Goal: Task Accomplishment & Management: Manage account settings

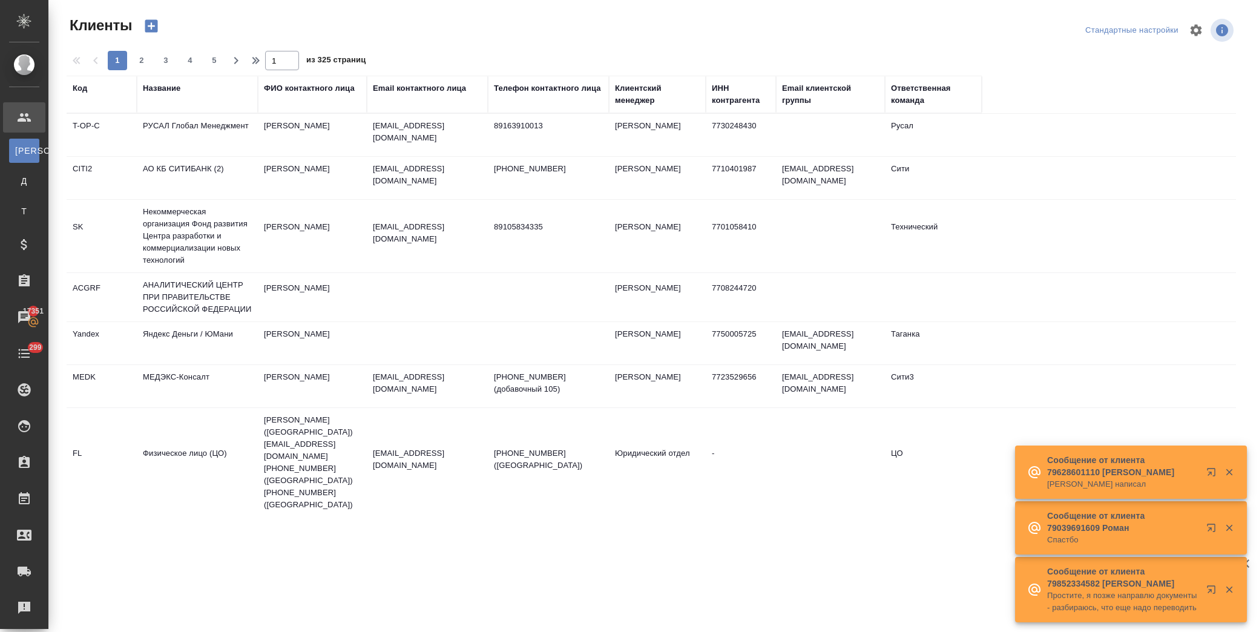
select select "RU"
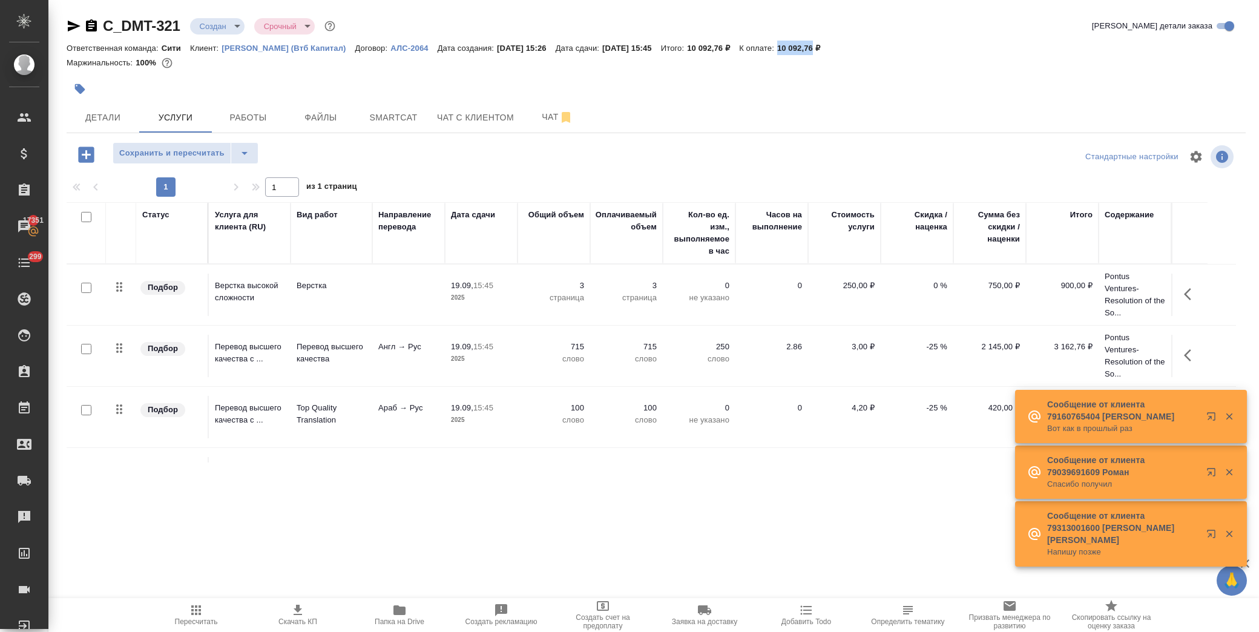
scroll to position [108, 0]
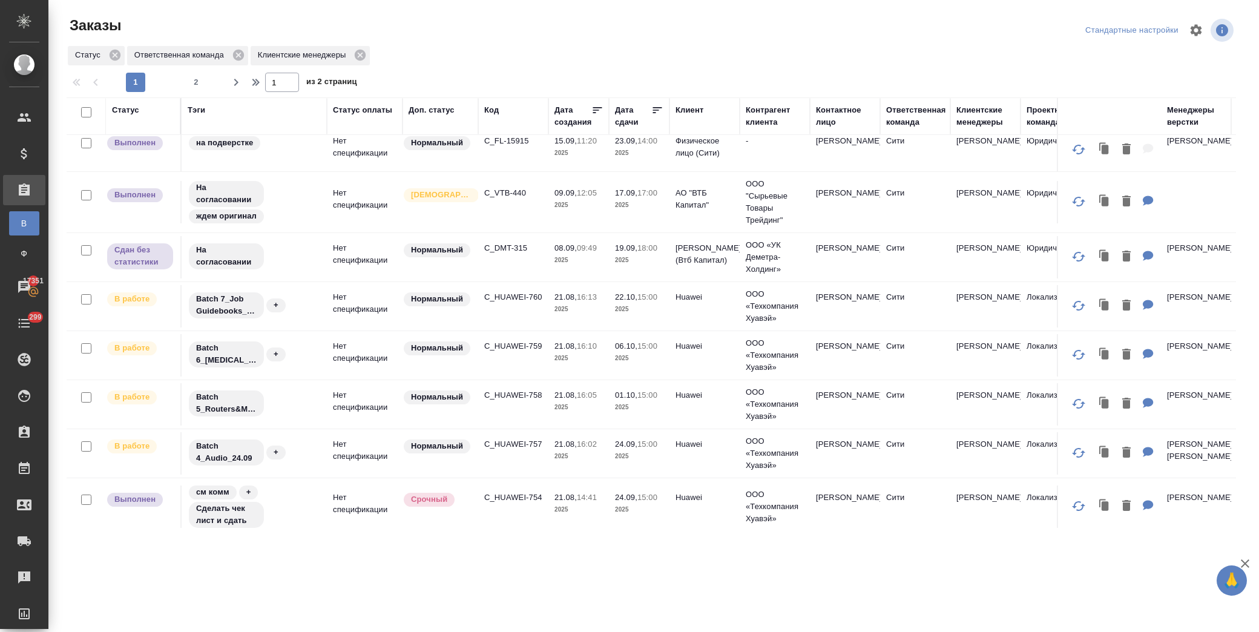
scroll to position [704, 0]
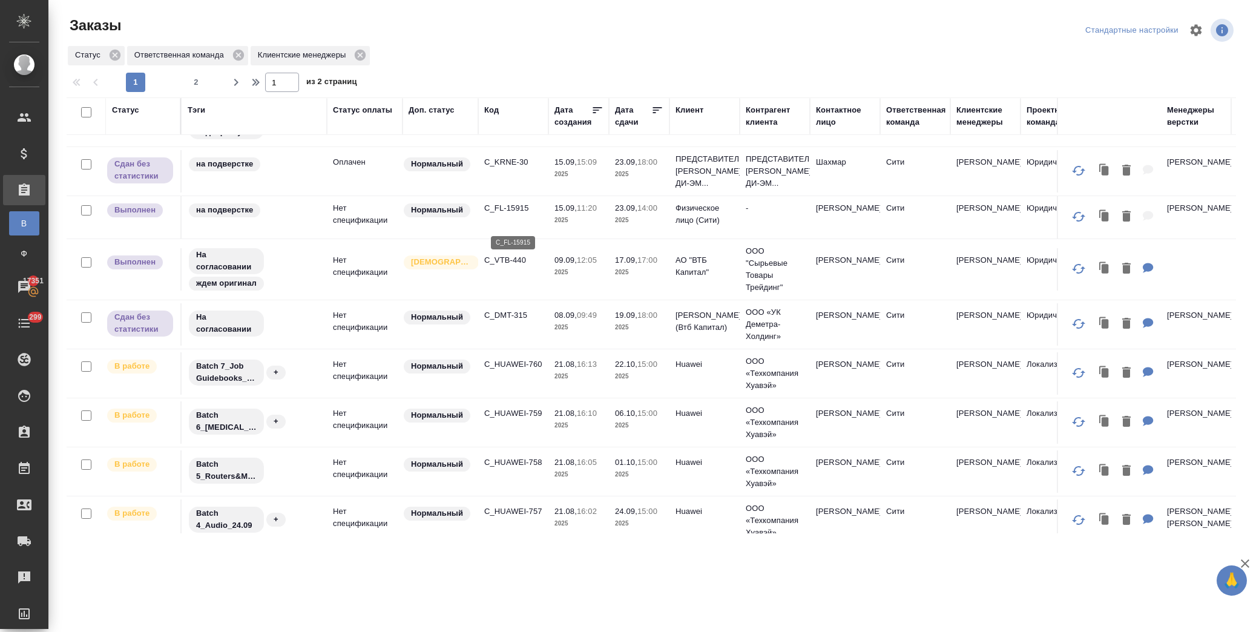
click at [501, 214] on p "C_FL-15915" at bounding box center [513, 208] width 58 height 12
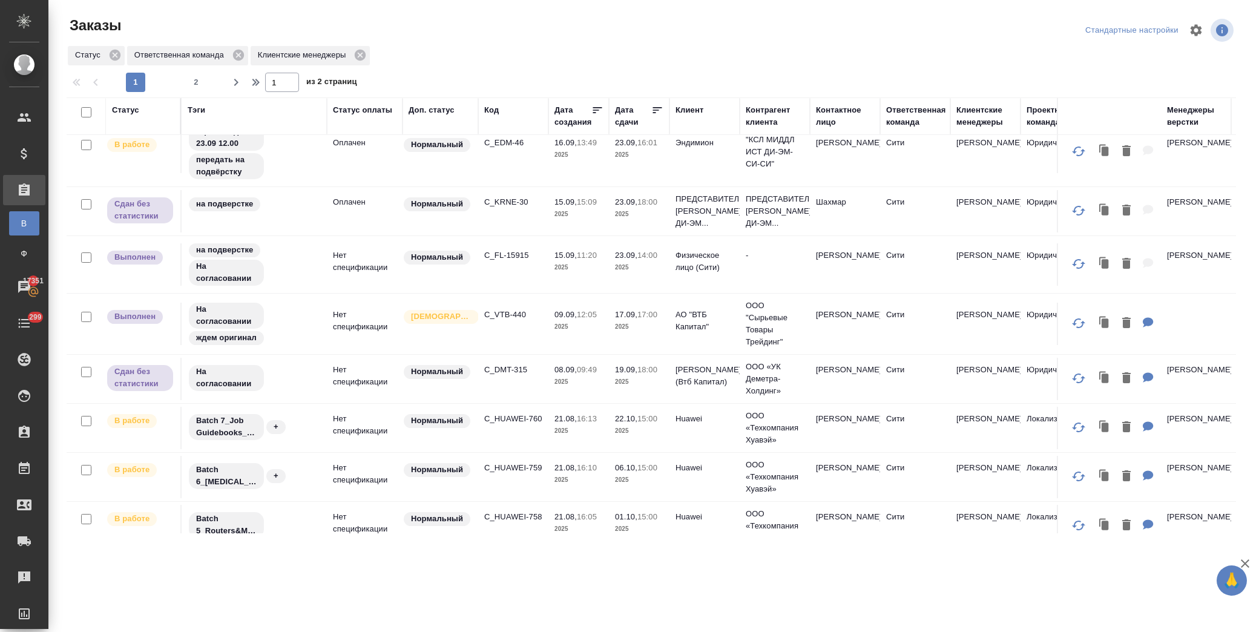
scroll to position [637, 0]
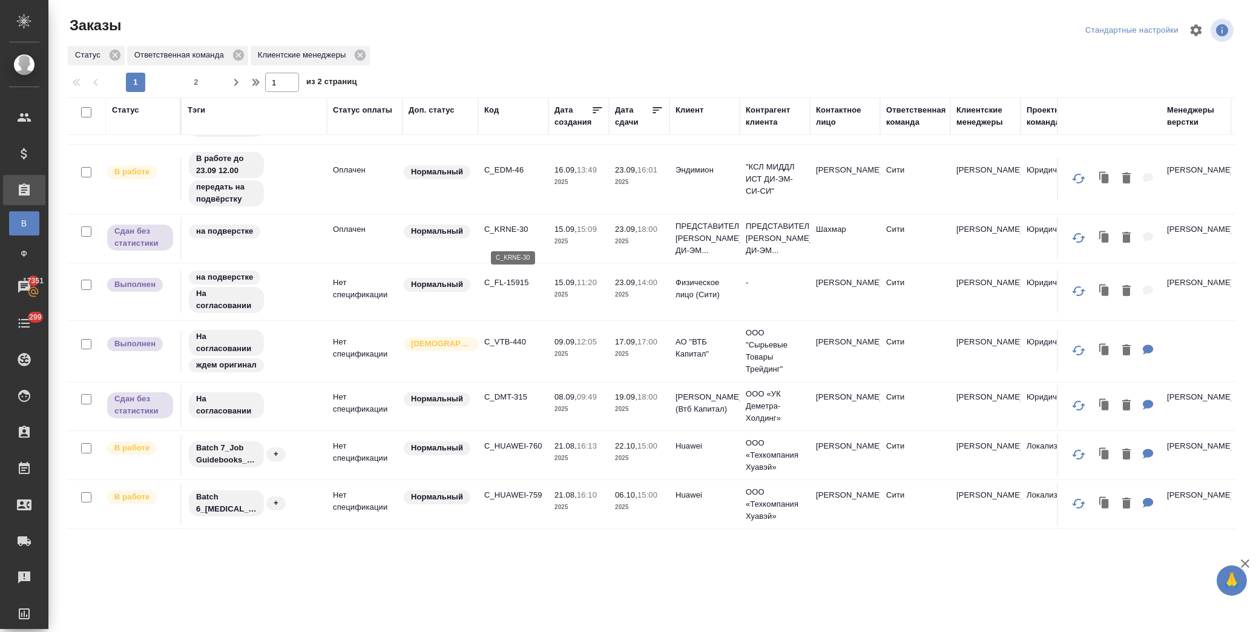
click at [506, 234] on p "C_KRNE-30" at bounding box center [513, 229] width 58 height 12
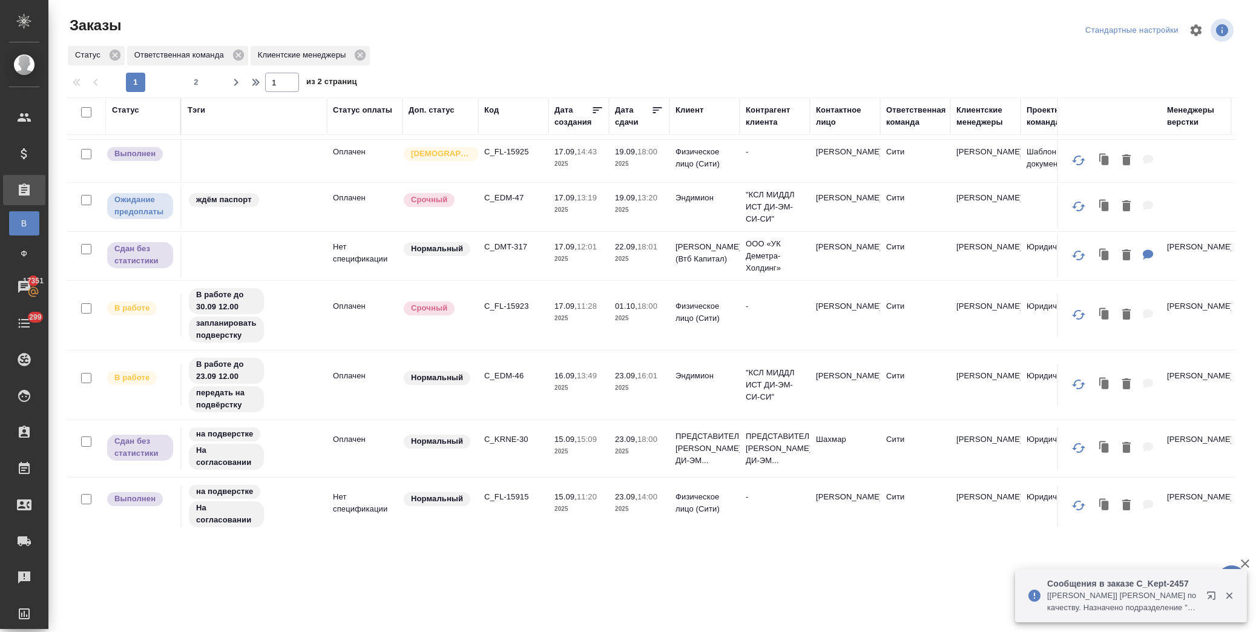
scroll to position [367, 0]
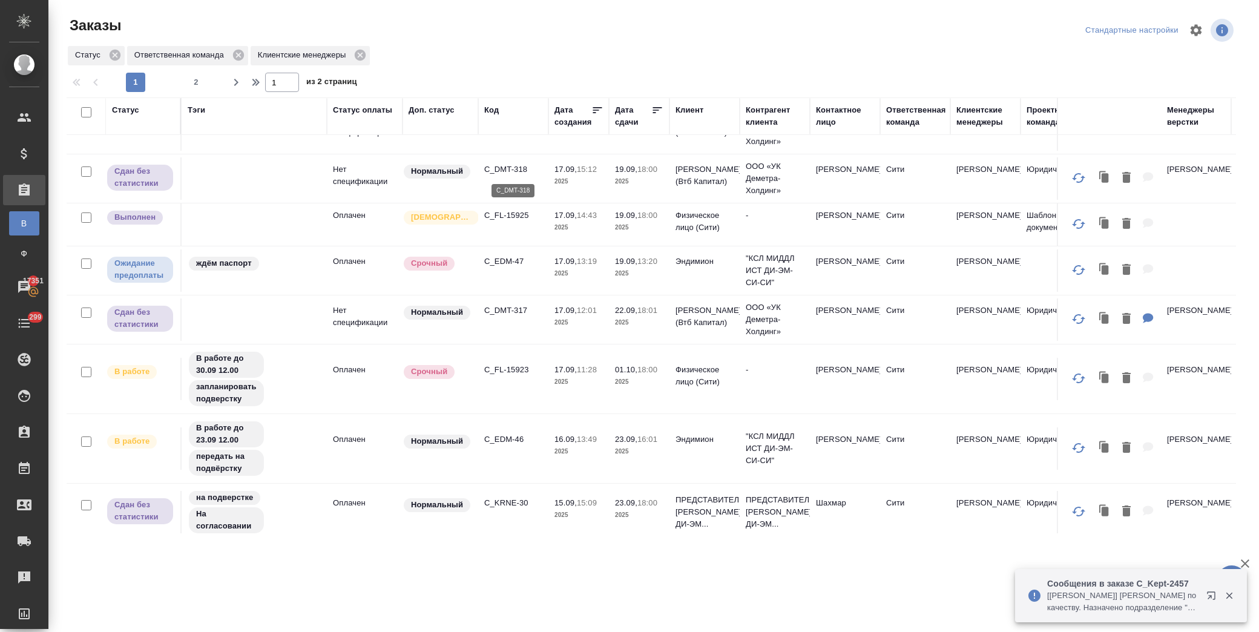
click at [499, 167] on p "C_DMT-318" at bounding box center [513, 169] width 58 height 12
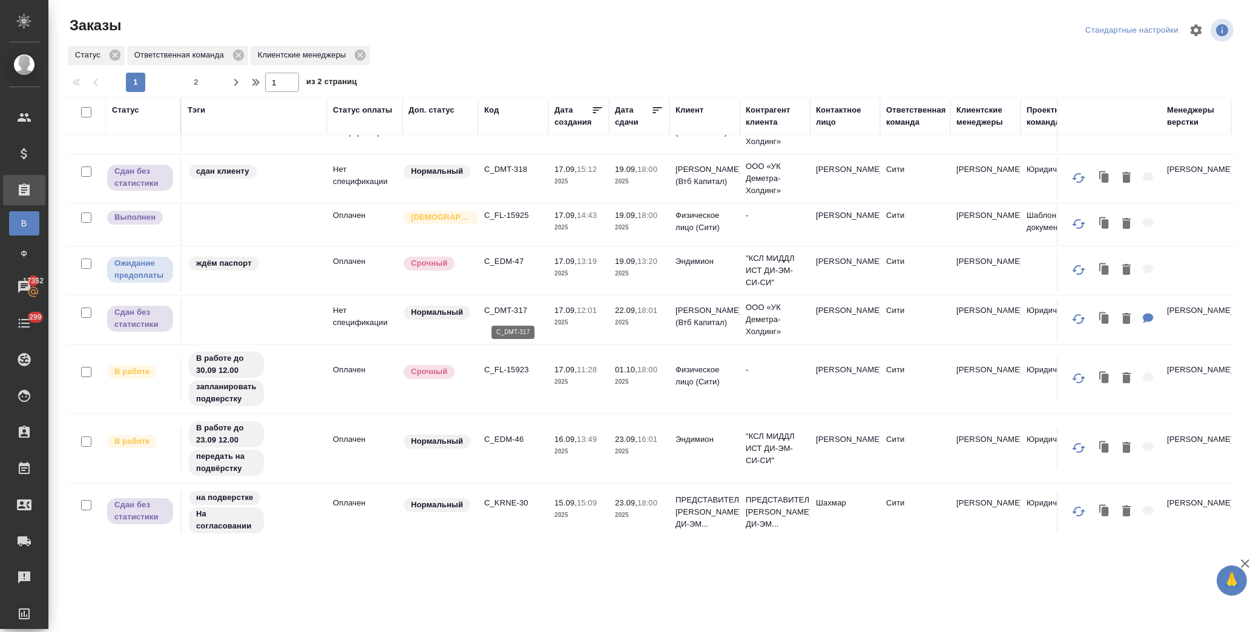
click at [495, 306] on p "C_DMT-317" at bounding box center [513, 310] width 58 height 12
click at [508, 211] on p "C_FL-15925" at bounding box center [513, 215] width 58 height 12
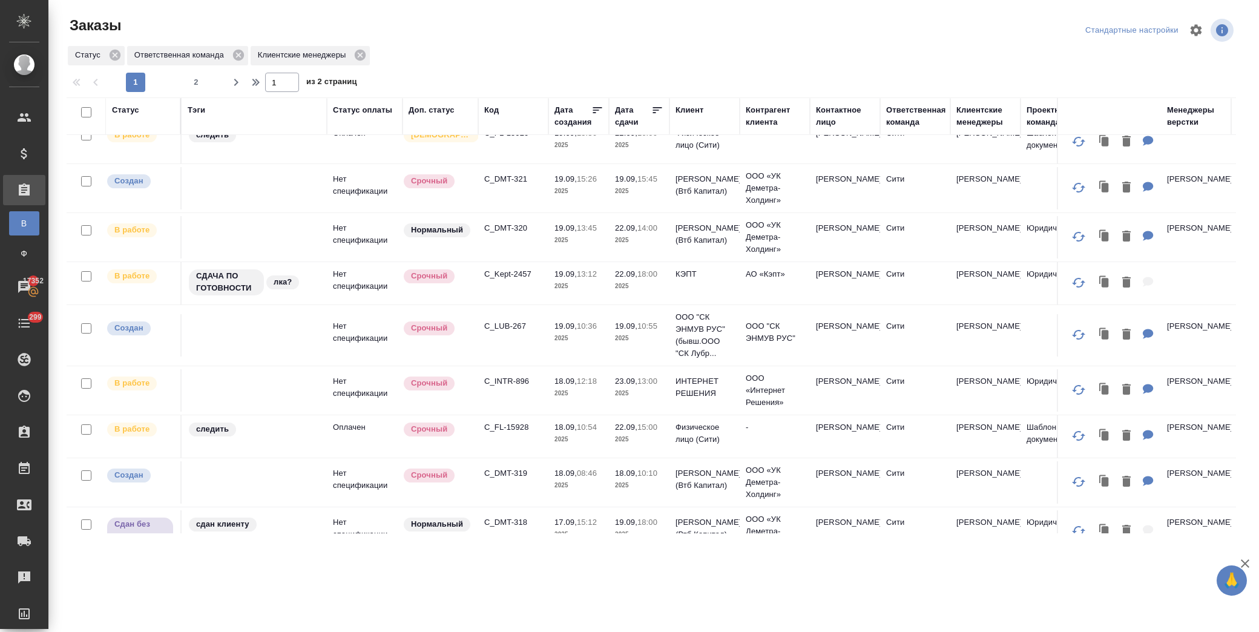
scroll to position [0, 0]
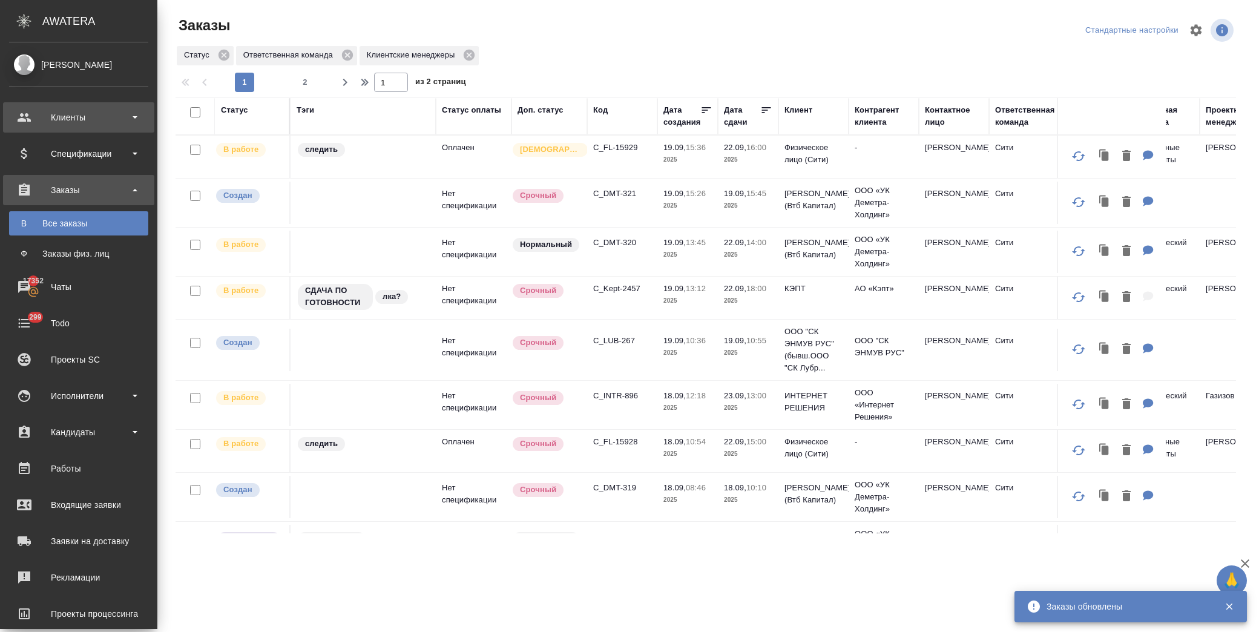
click at [71, 111] on div "Клиенты" at bounding box center [78, 117] width 139 height 18
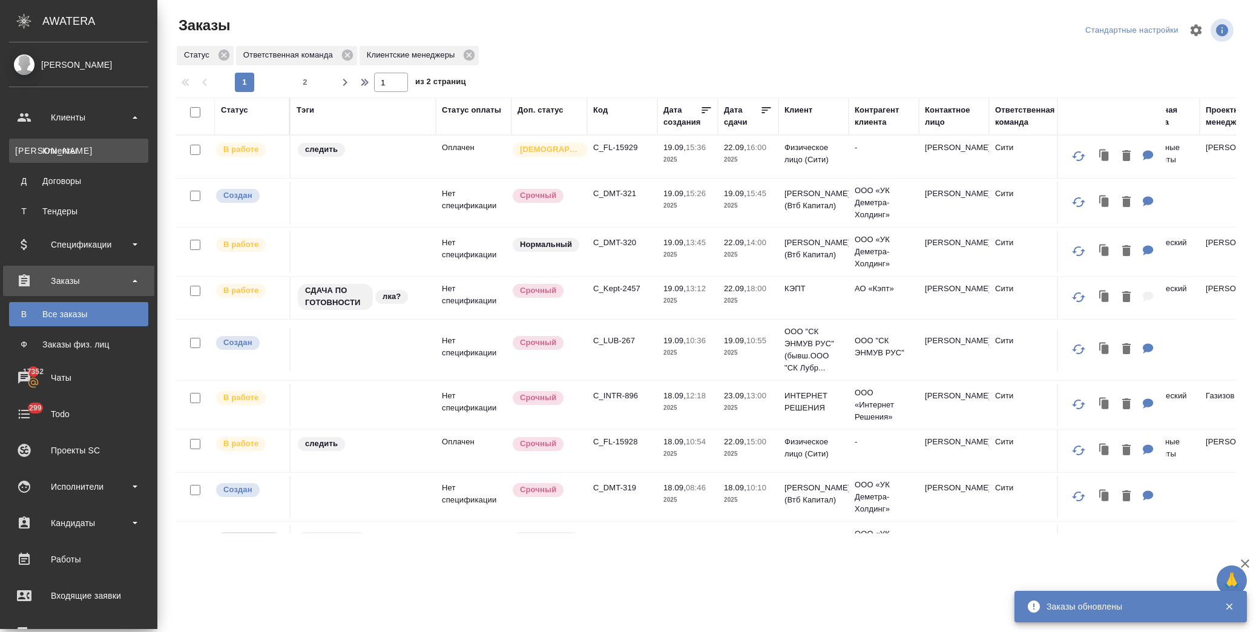
click at [88, 150] on div "Клиенты" at bounding box center [78, 151] width 127 height 12
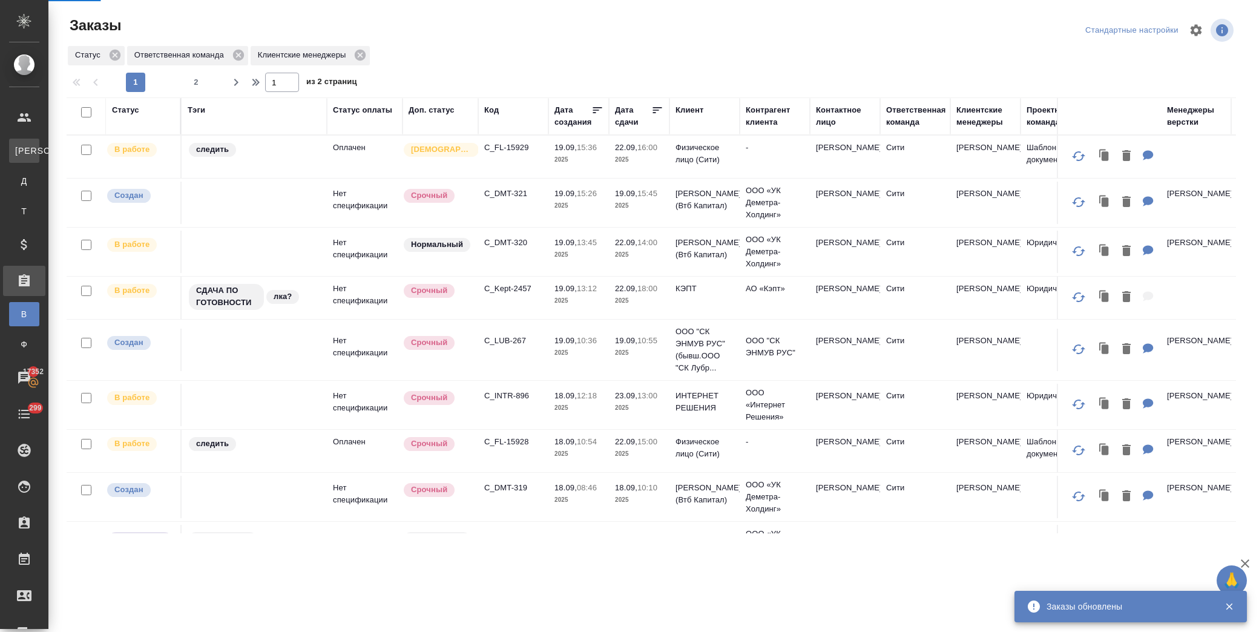
select select "RU"
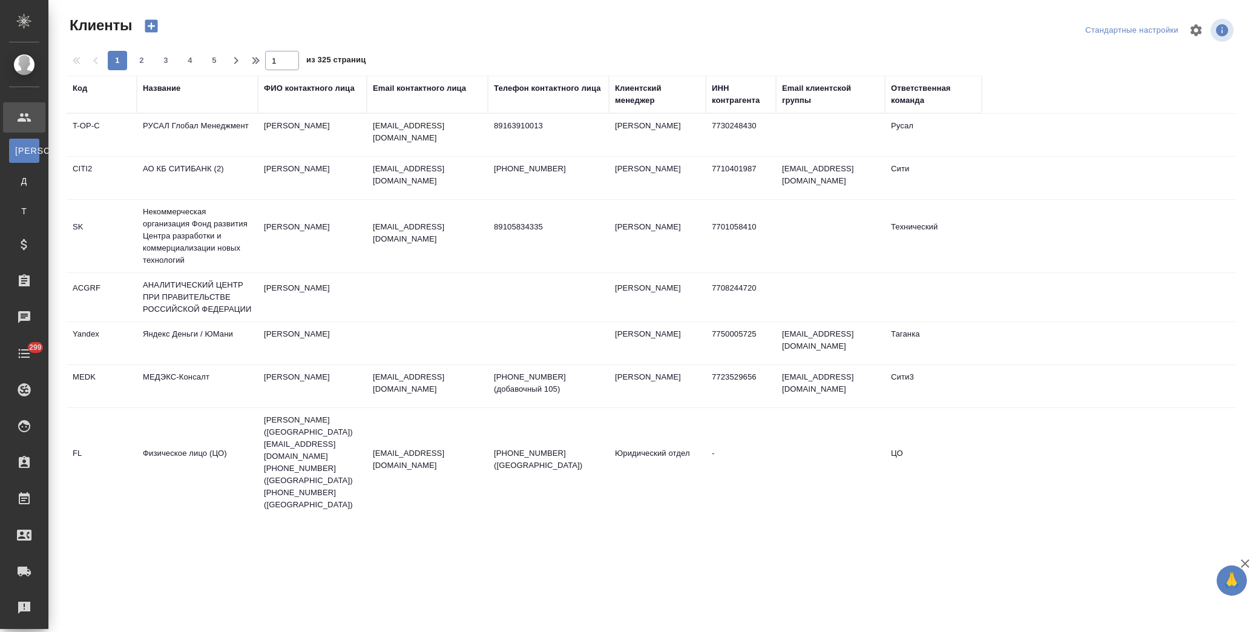
click at [155, 91] on div "Название" at bounding box center [162, 88] width 38 height 12
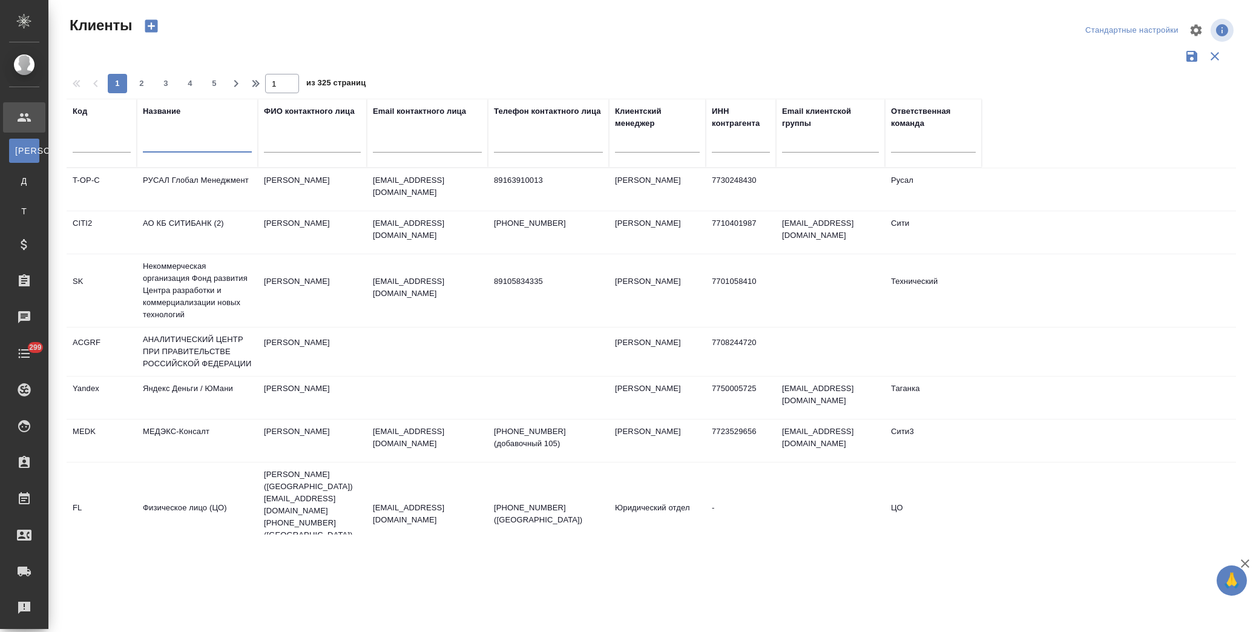
click at [170, 142] on input "text" at bounding box center [197, 144] width 109 height 15
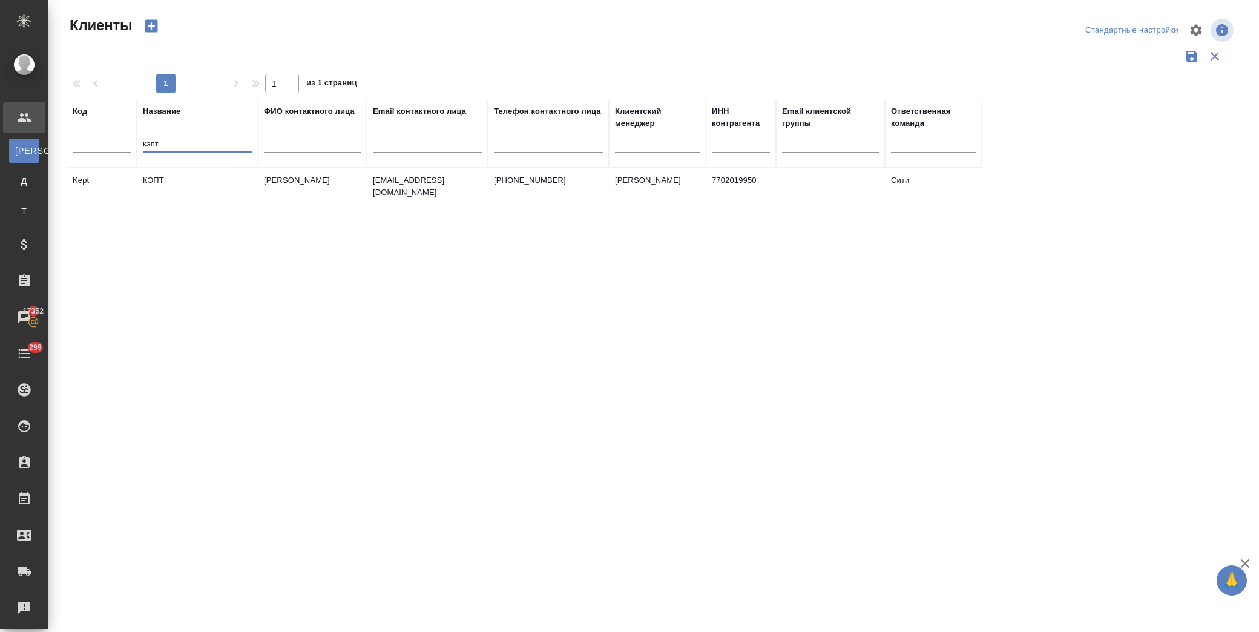
type input "кэпт"
click at [230, 186] on td "КЭПТ" at bounding box center [197, 189] width 121 height 42
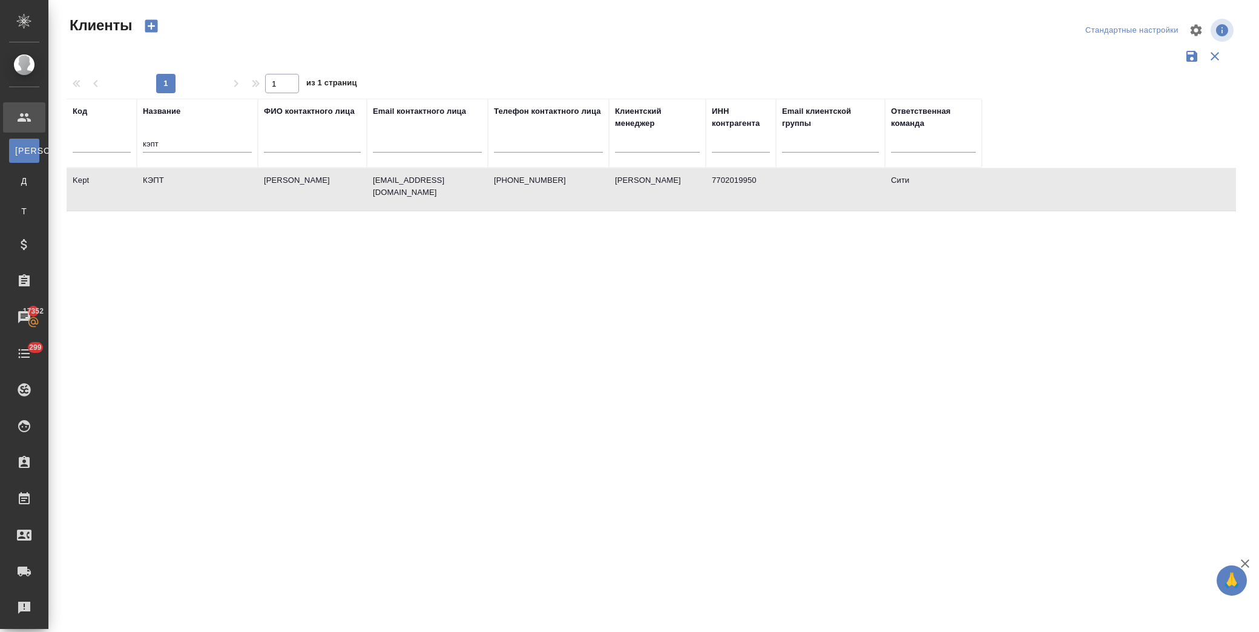
click at [230, 186] on td "КЭПТ" at bounding box center [197, 189] width 121 height 42
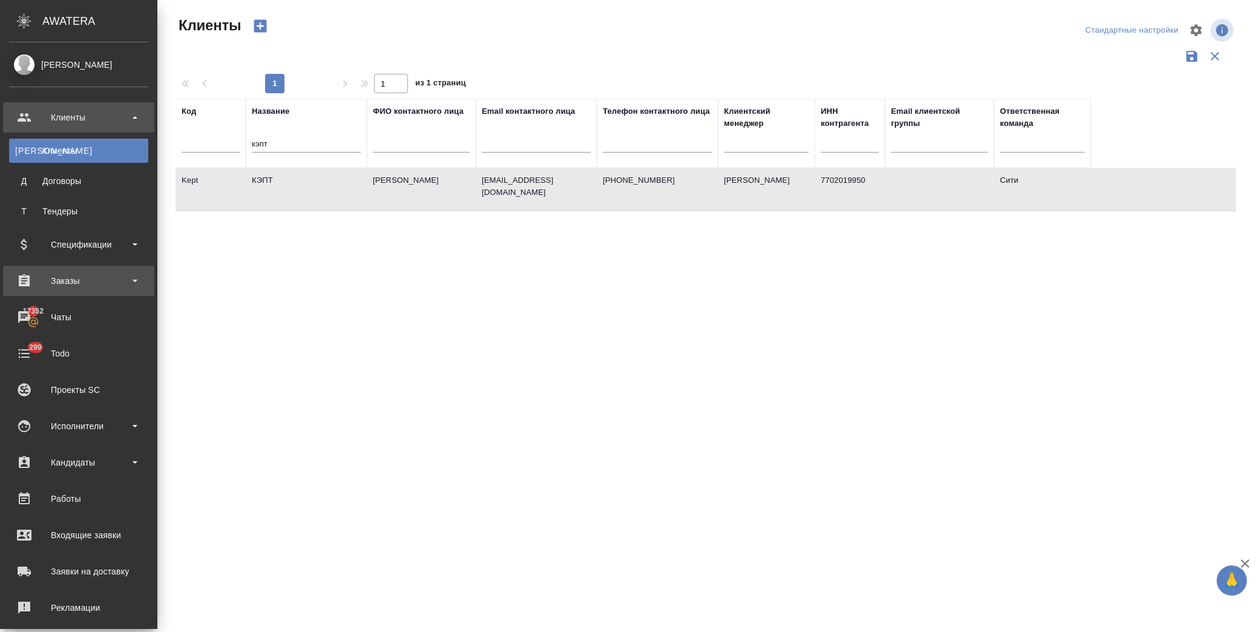
click at [71, 277] on div "Заказы" at bounding box center [78, 281] width 139 height 18
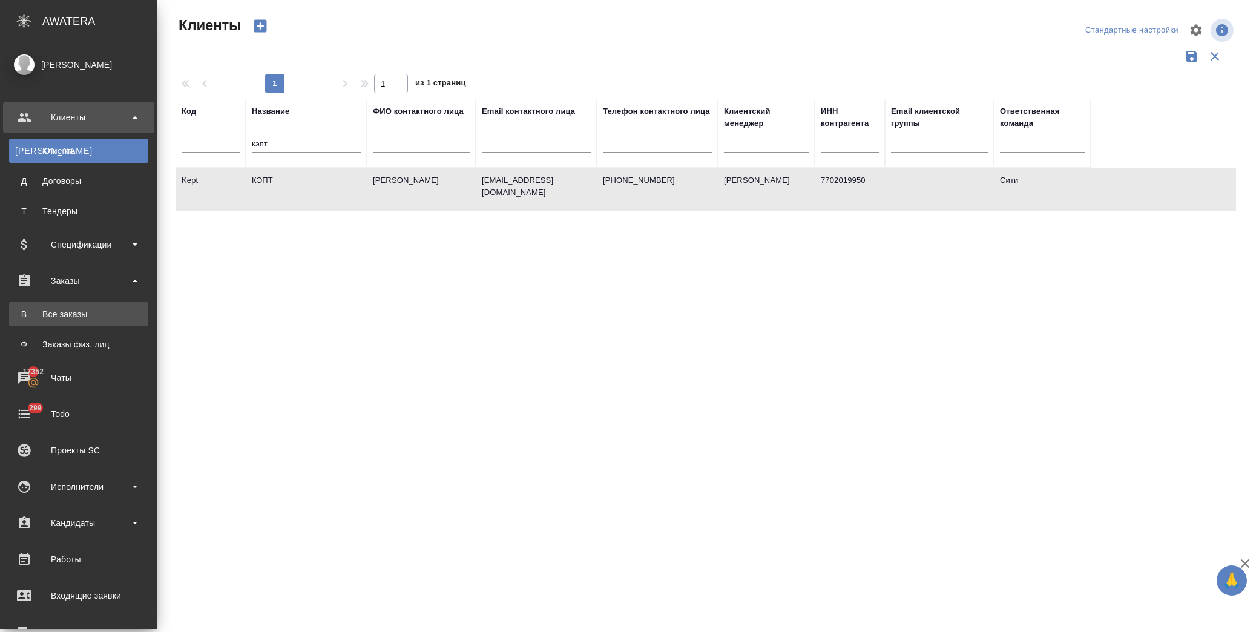
click at [73, 310] on div "Все заказы" at bounding box center [78, 314] width 127 height 12
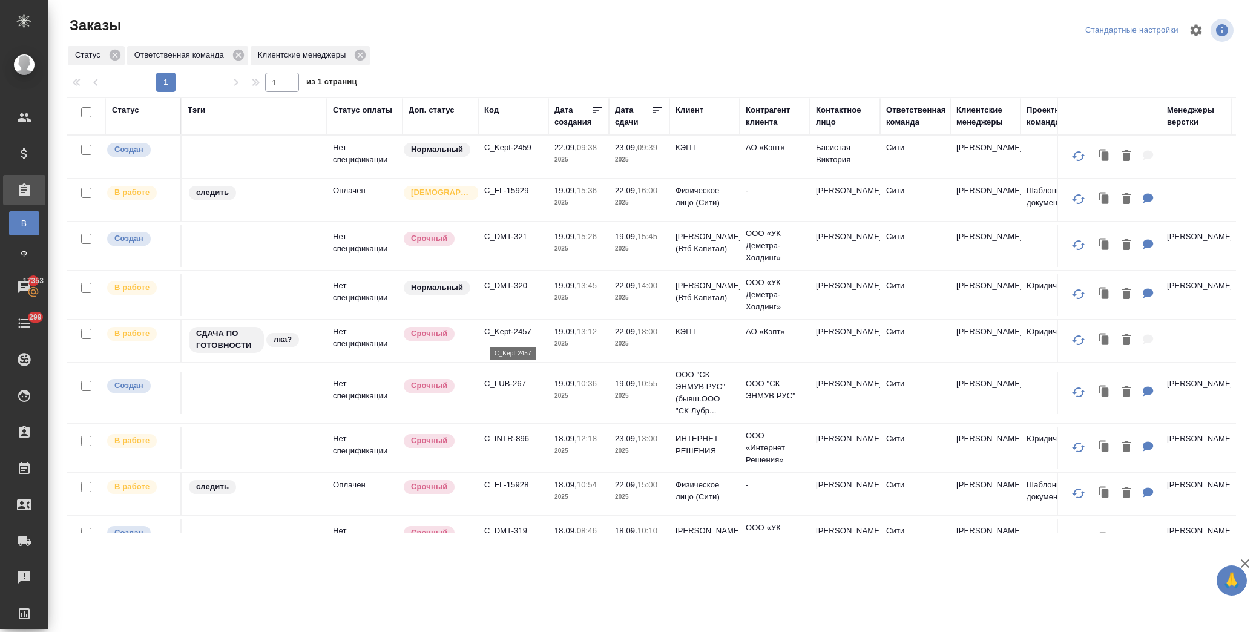
click at [518, 335] on p "C_Kept-2457" at bounding box center [513, 332] width 58 height 12
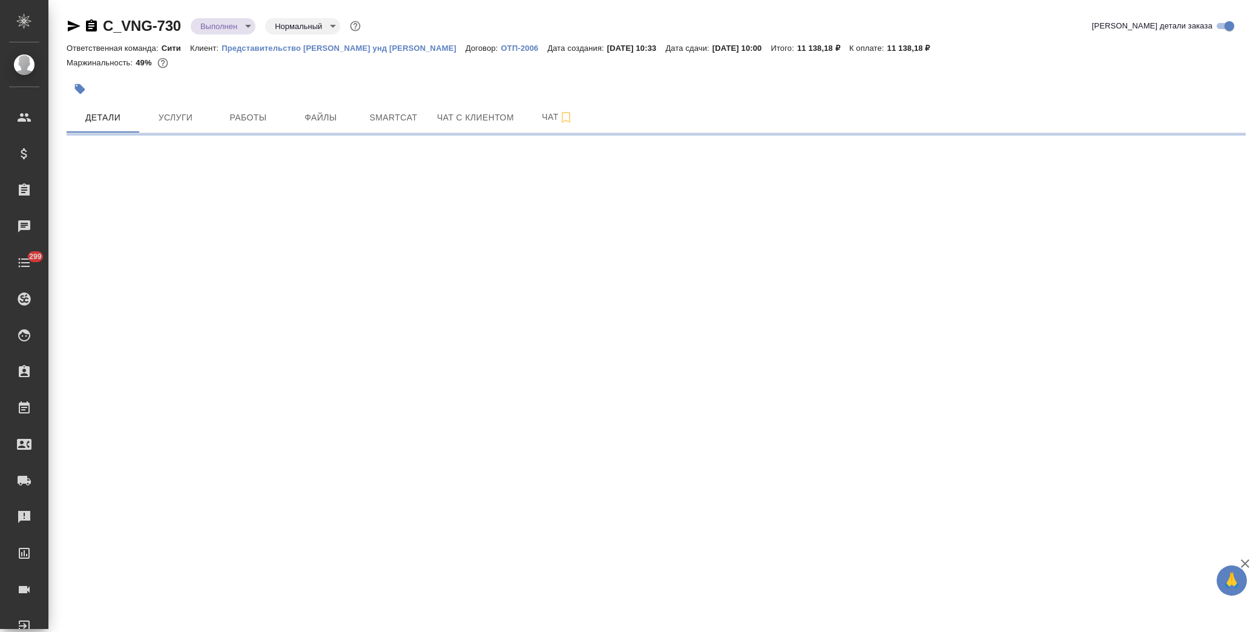
select select "RU"
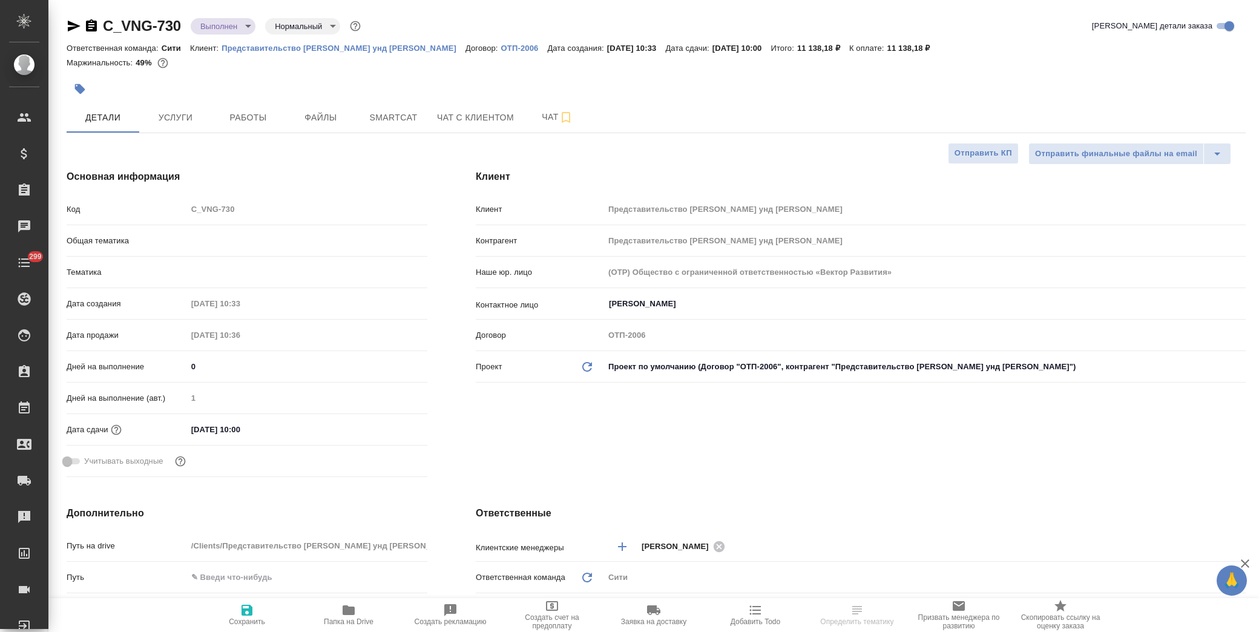
type textarea "x"
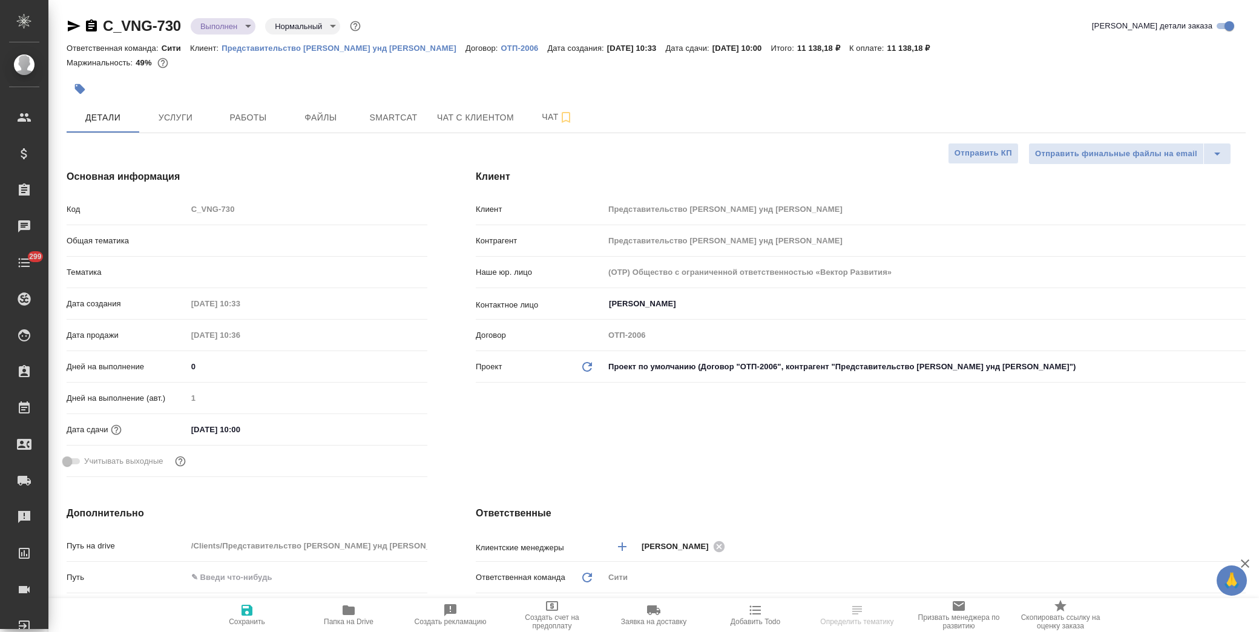
type textarea "x"
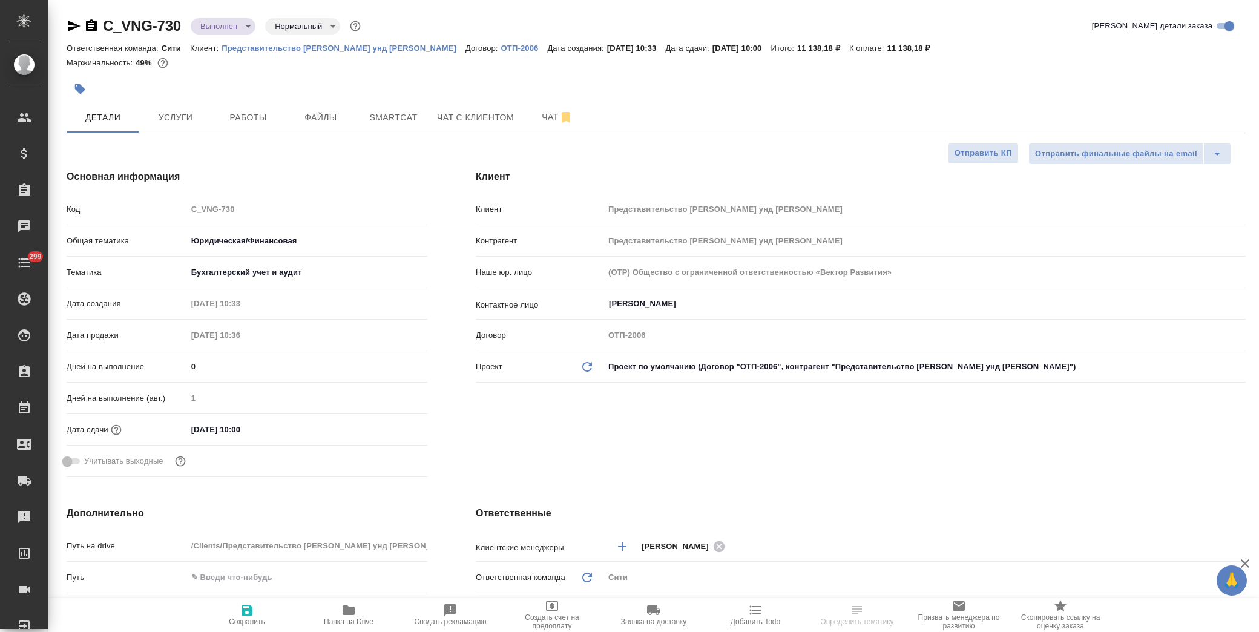
type textarea "x"
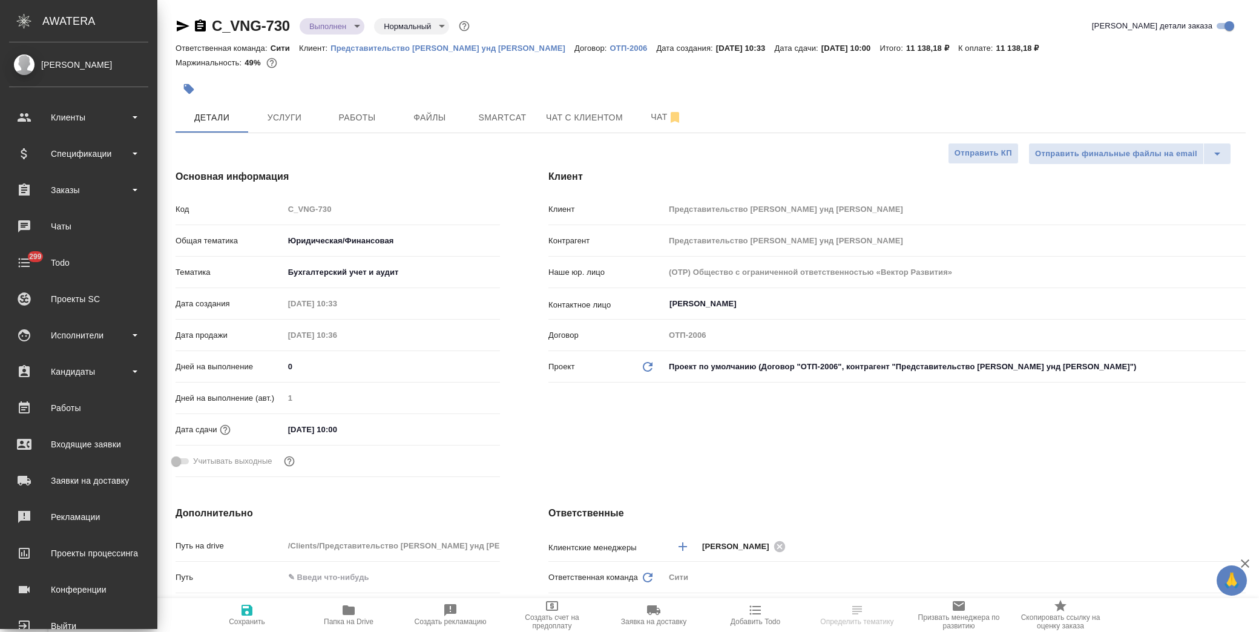
type textarea "x"
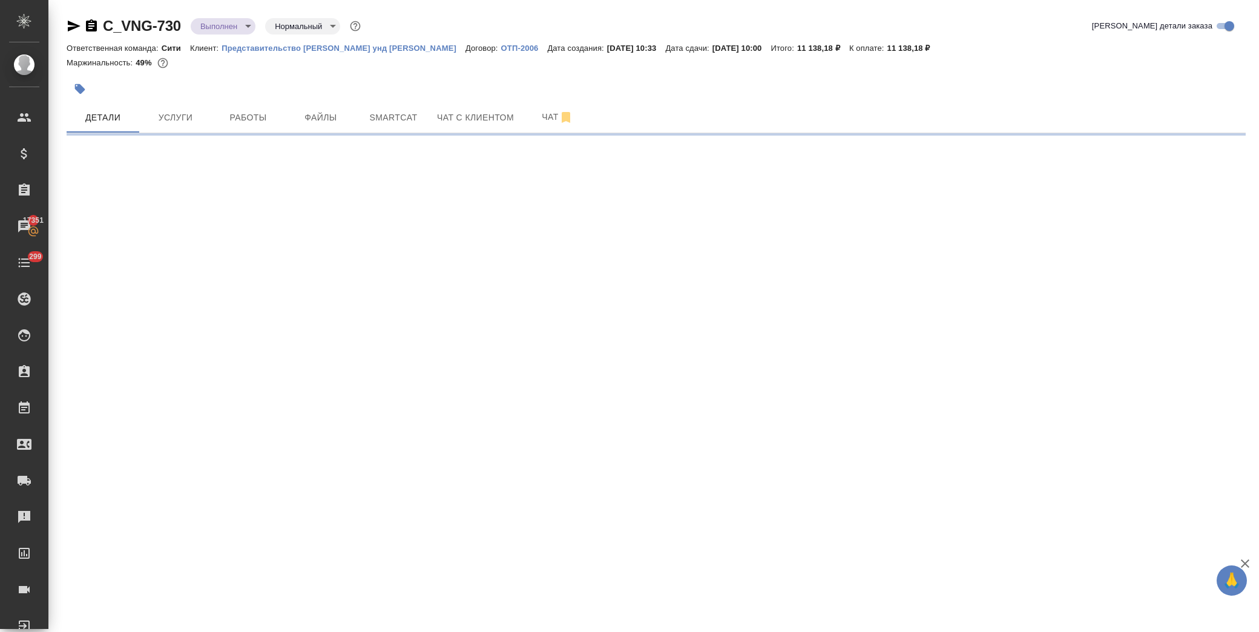
select select "RU"
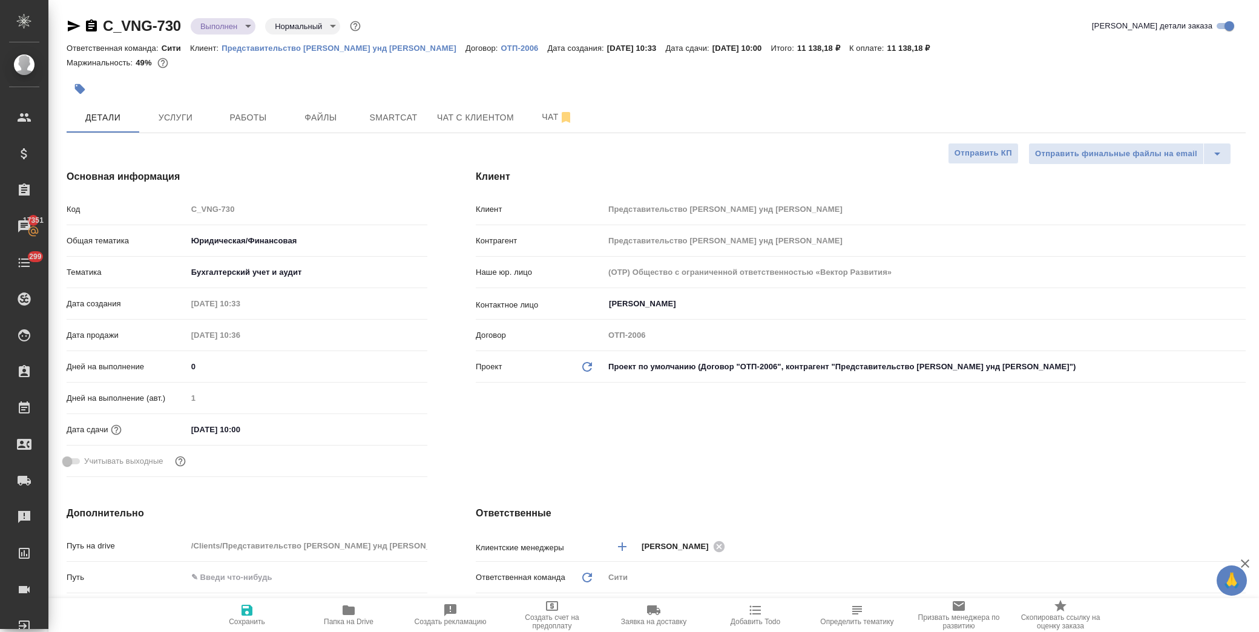
type textarea "x"
click at [362, 613] on span "Папка на Drive" at bounding box center [348, 614] width 87 height 23
type textarea "x"
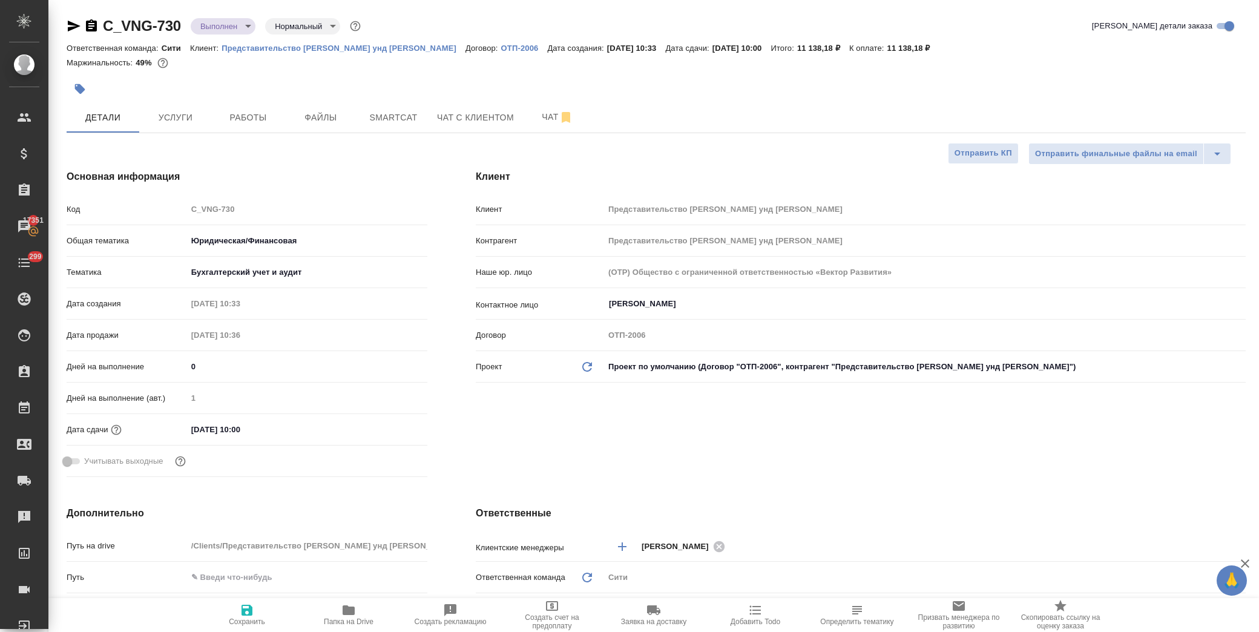
type textarea "x"
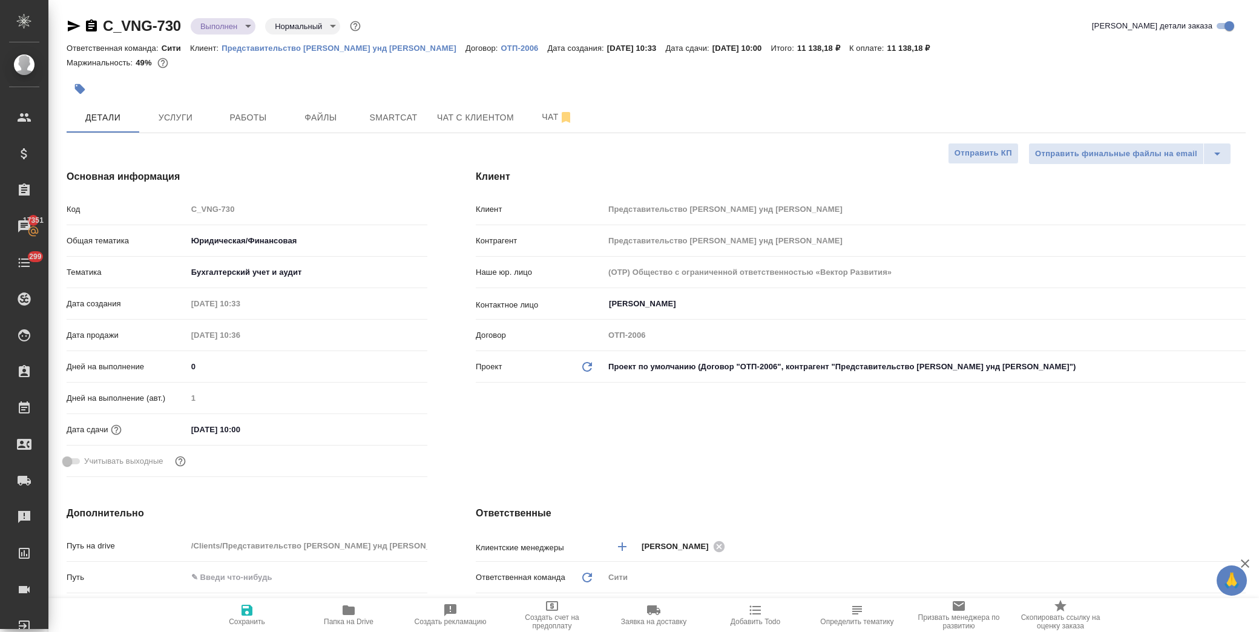
click at [232, 22] on body "🙏 .cls-1 fill:#fff; AWATERA Лофицкая Юлия Владимировна Клиенты Спецификации Зак…" at bounding box center [629, 316] width 1259 height 632
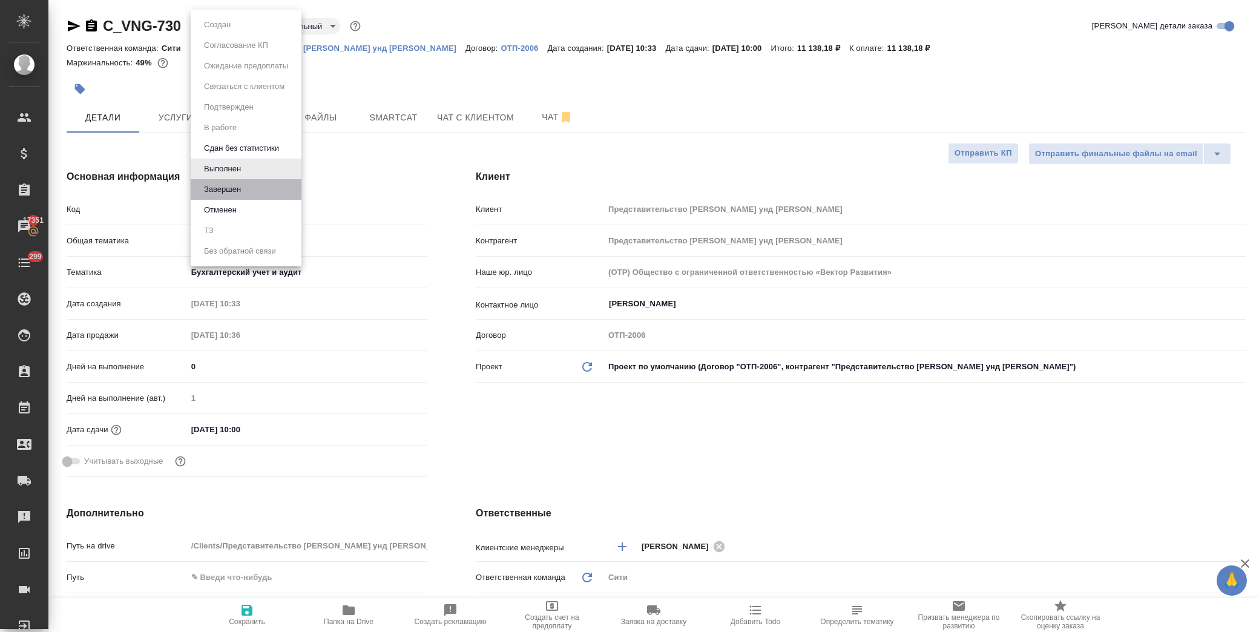
click at [254, 191] on li "Завершен" at bounding box center [246, 189] width 111 height 21
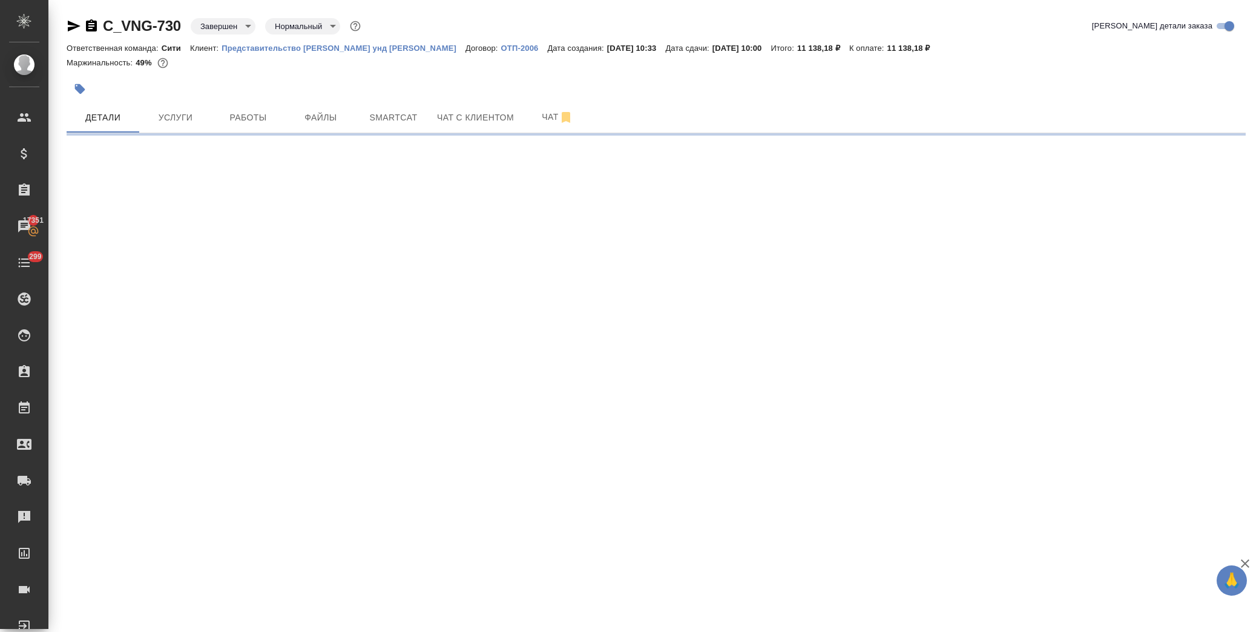
select select "RU"
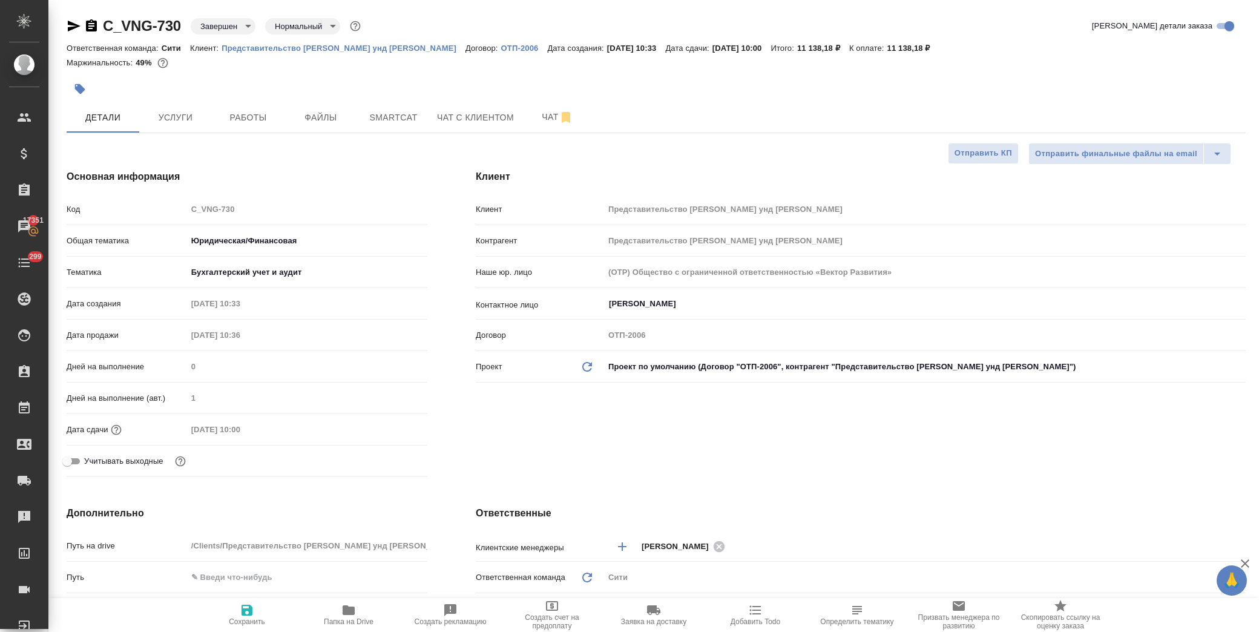
type textarea "x"
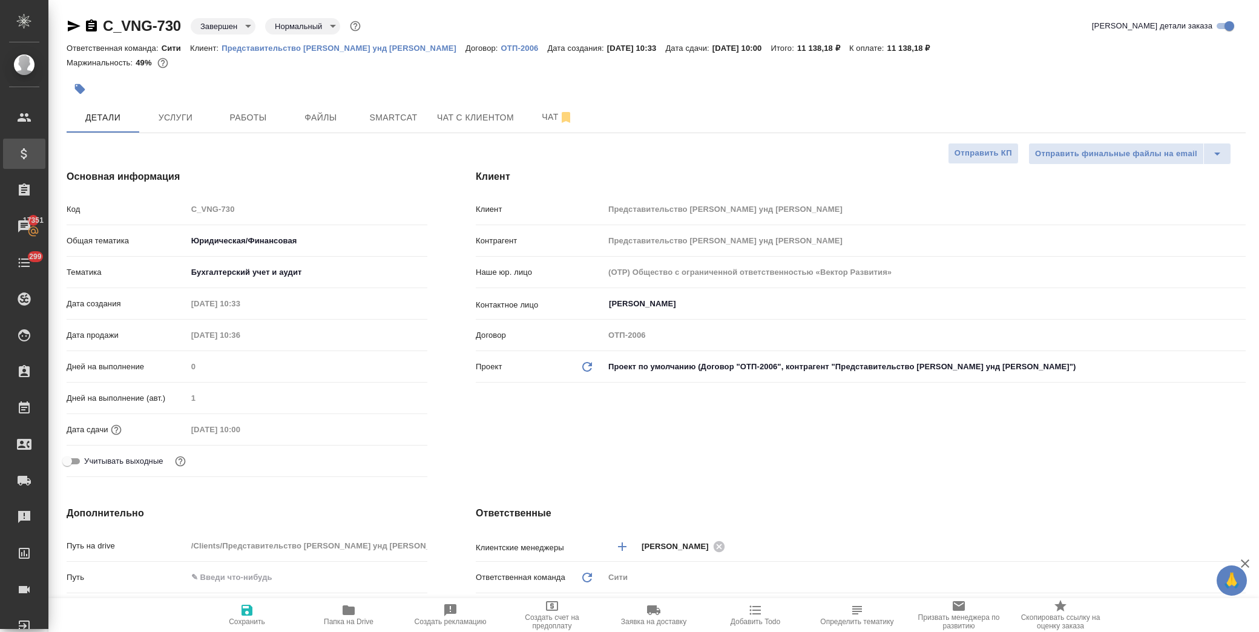
type textarea "x"
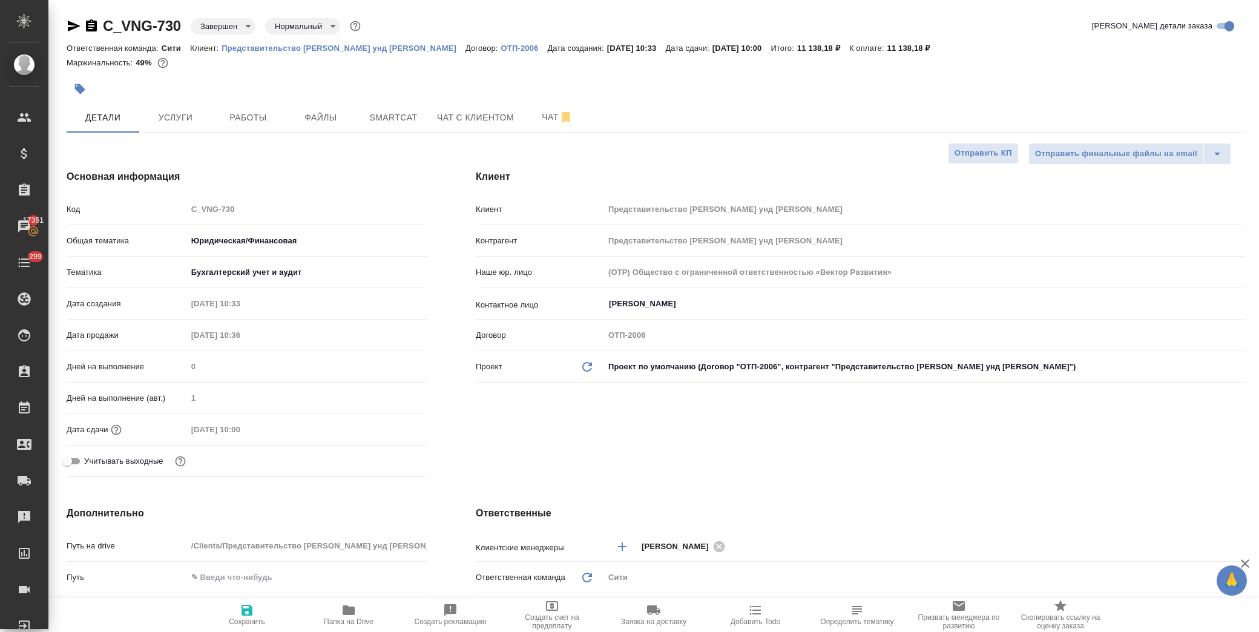
type textarea "x"
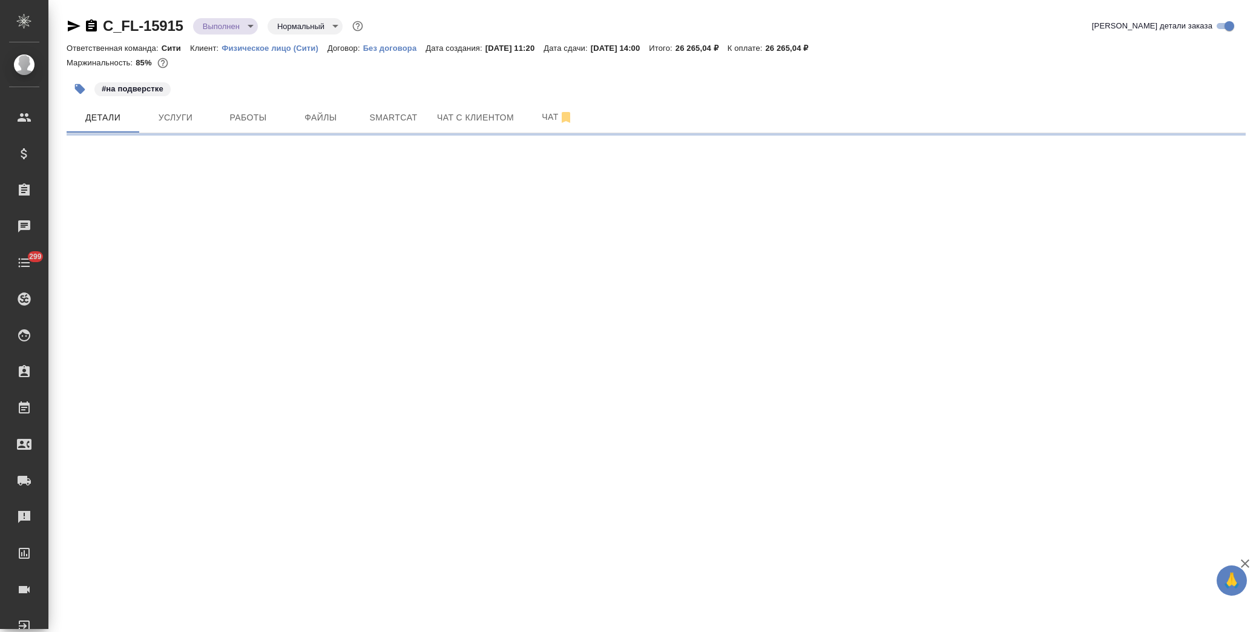
select select "RU"
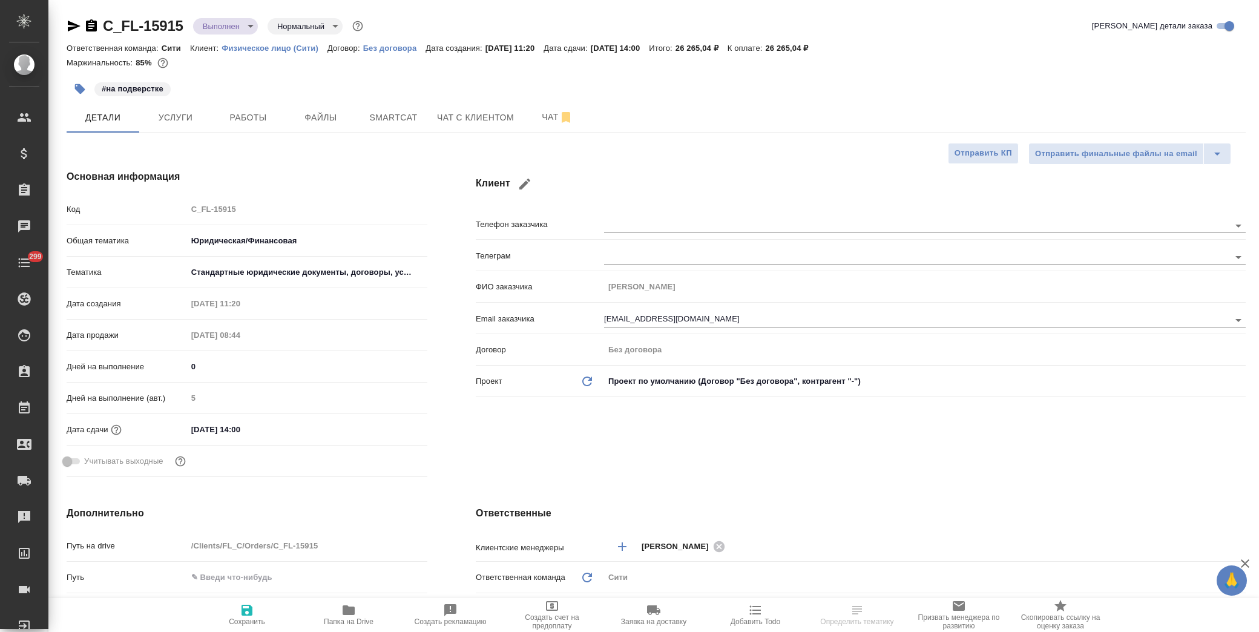
type textarea "x"
click at [360, 616] on span "Папка на Drive" at bounding box center [348, 614] width 87 height 23
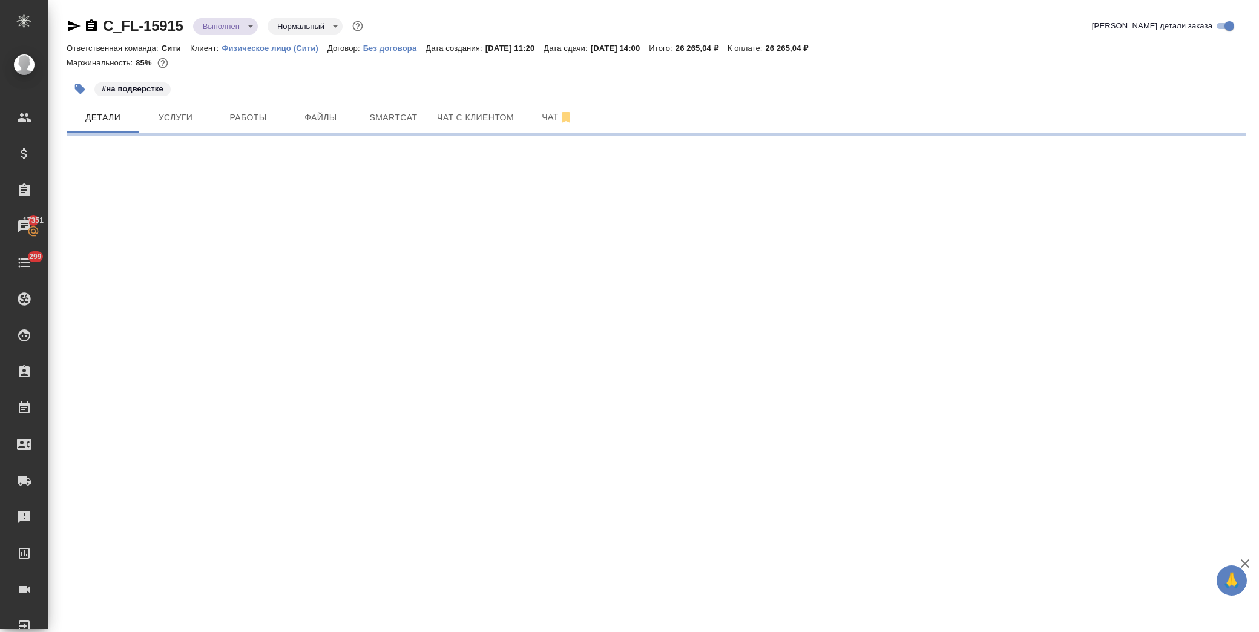
select select "RU"
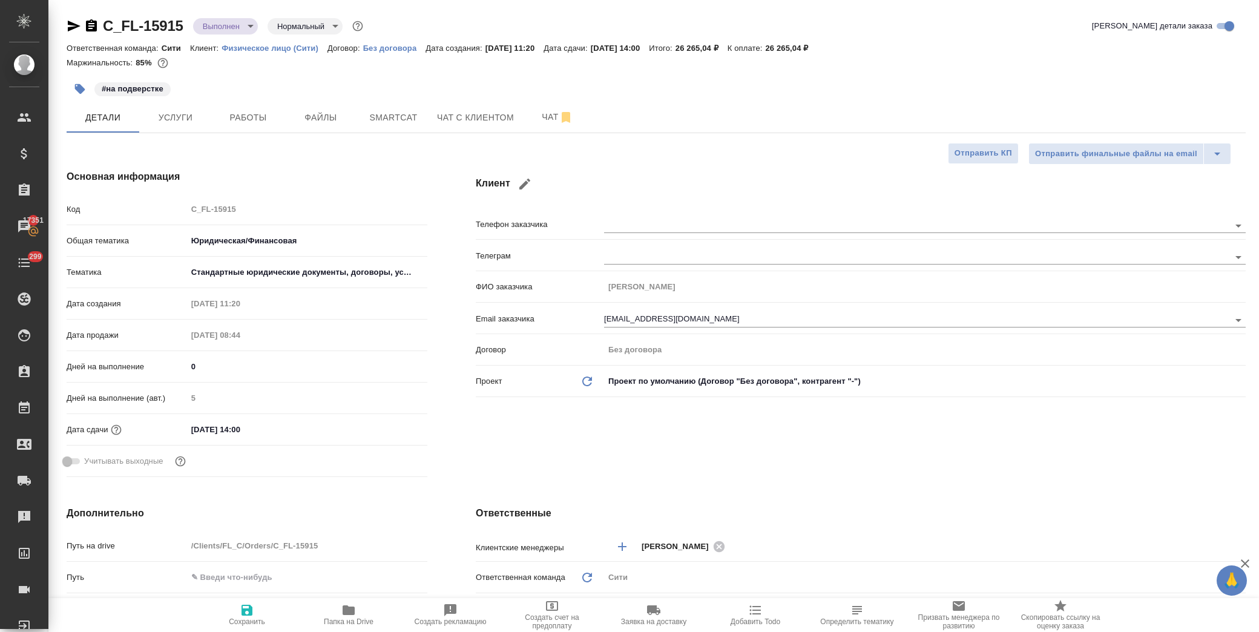
type textarea "x"
click at [174, 120] on span "Услуги" at bounding box center [175, 117] width 58 height 15
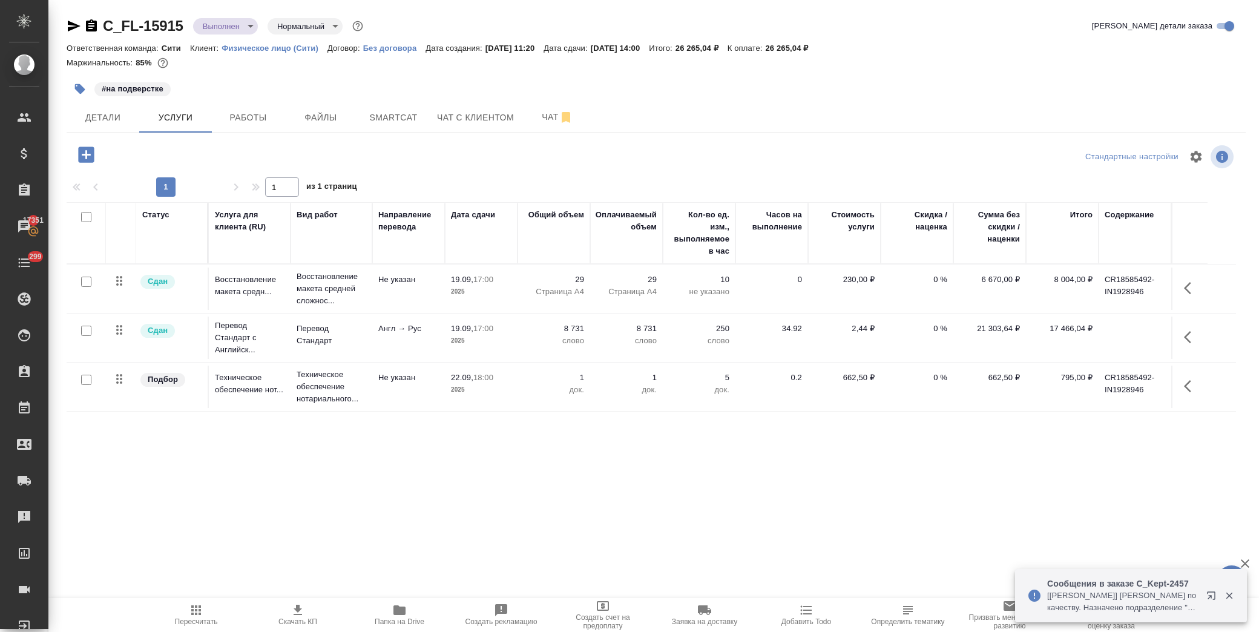
click at [77, 83] on icon "button" at bounding box center [80, 89] width 12 height 12
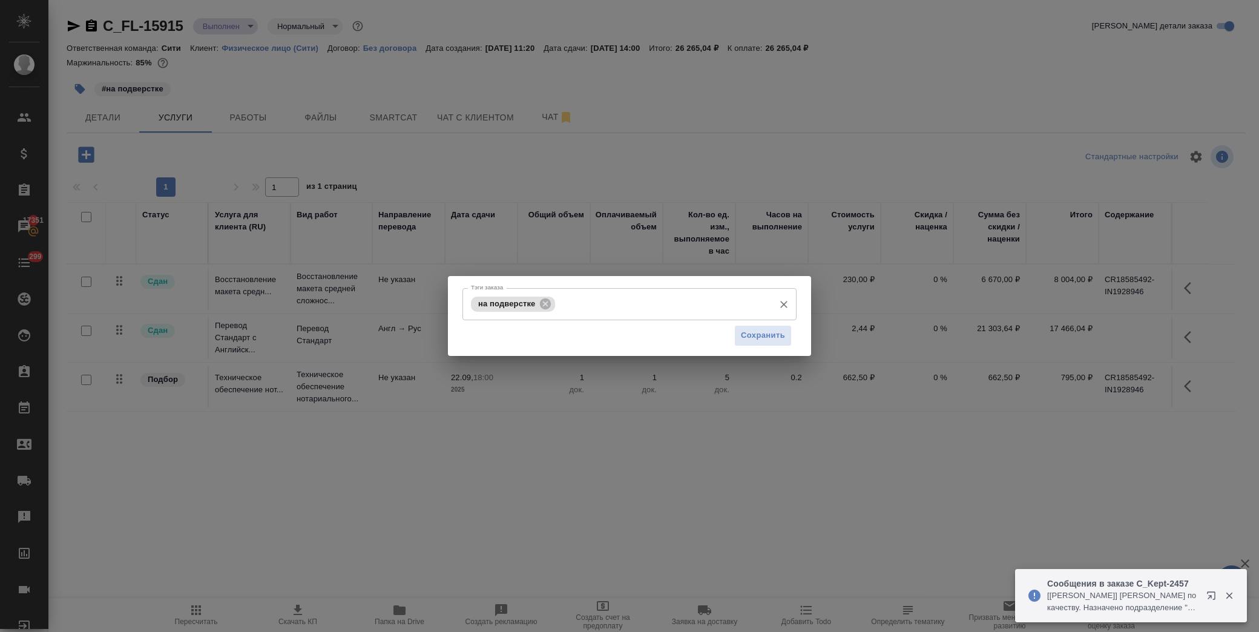
drag, startPoint x: 590, startPoint y: 315, endPoint x: 582, endPoint y: 311, distance: 8.4
click at [590, 315] on div "на подверстке Тэги заказа" at bounding box center [629, 304] width 334 height 32
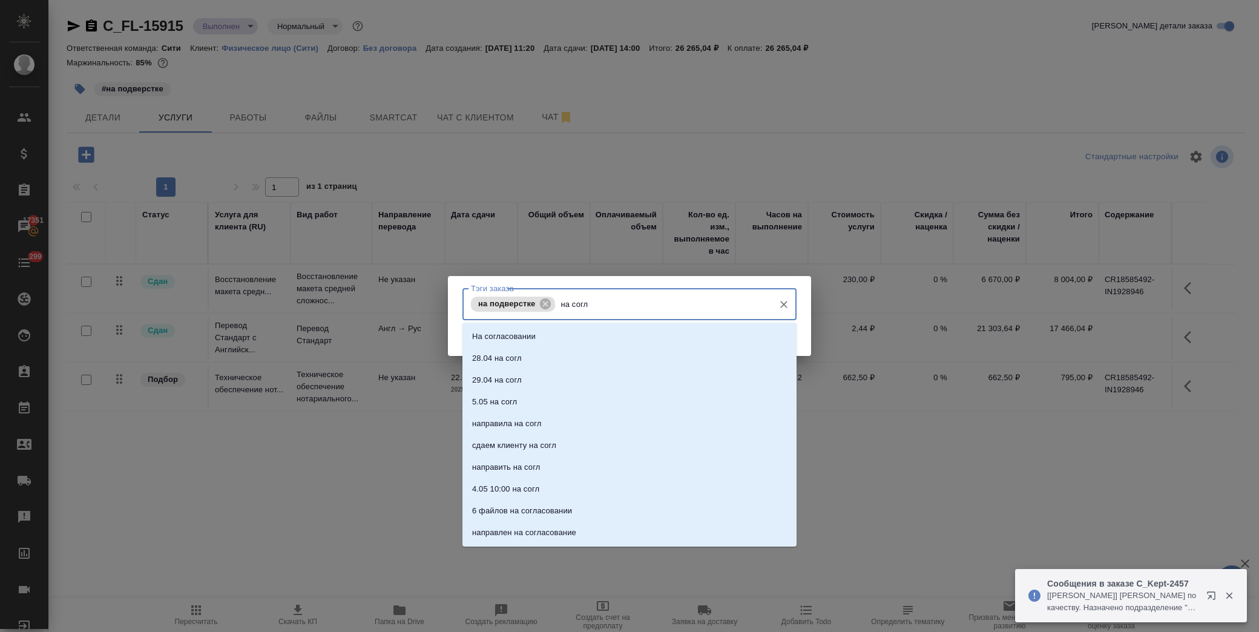
type input "на согла"
click at [557, 335] on li "На согласовании" at bounding box center [629, 337] width 334 height 22
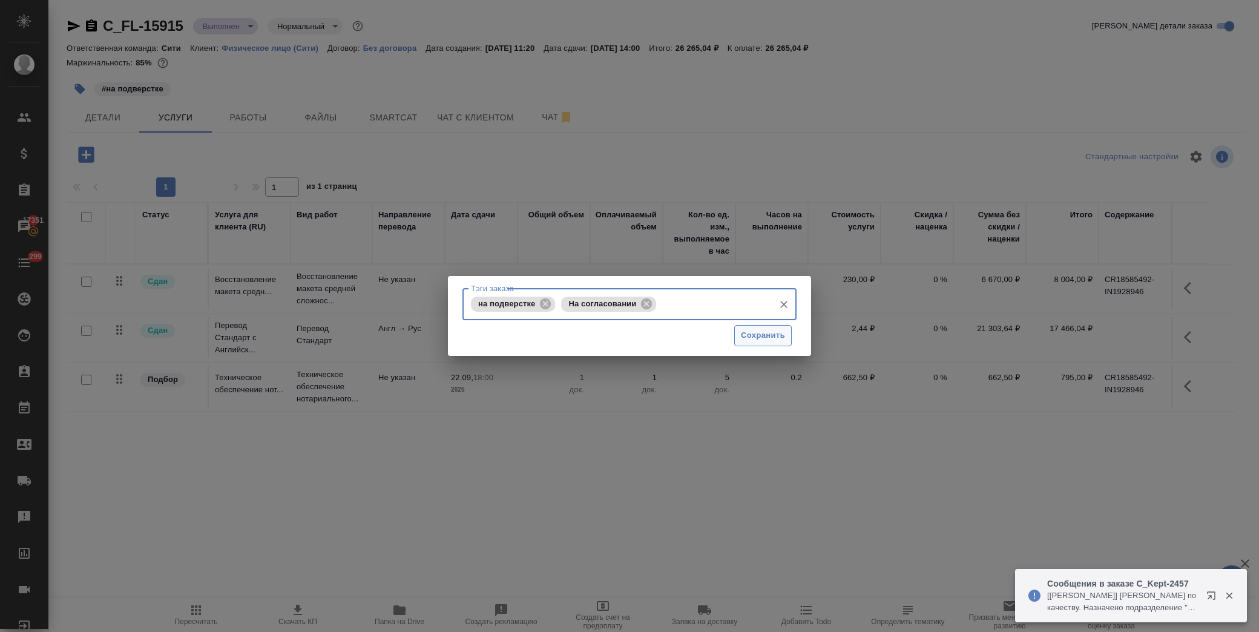
click at [759, 339] on span "Сохранить" at bounding box center [763, 336] width 44 height 14
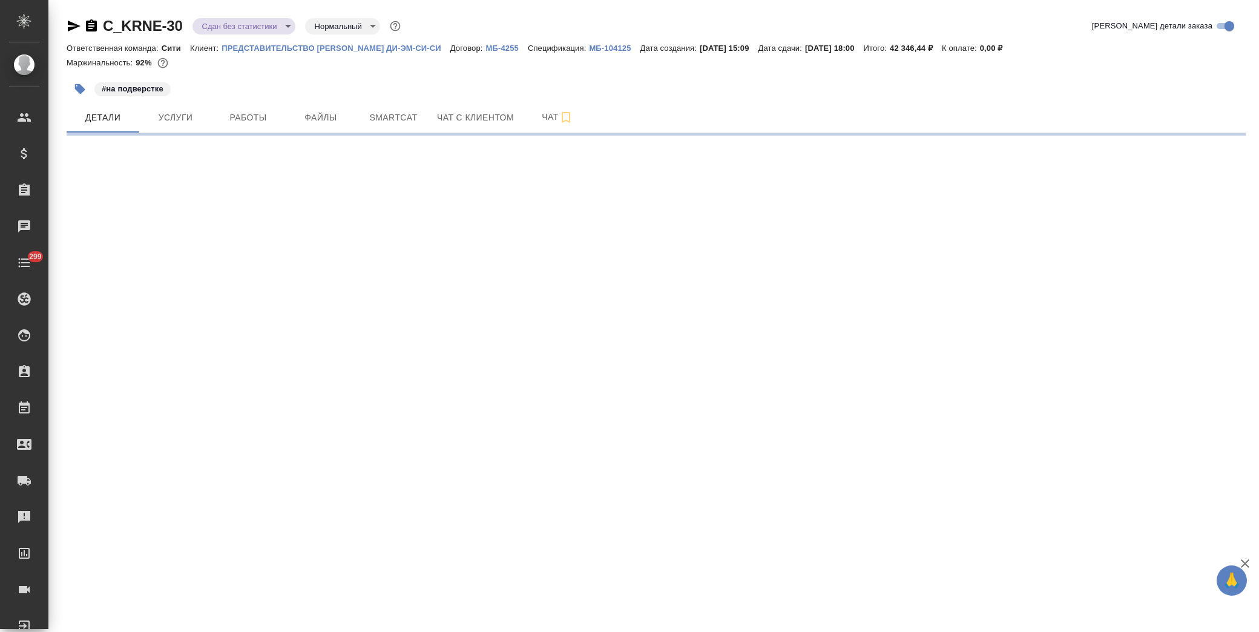
select select "RU"
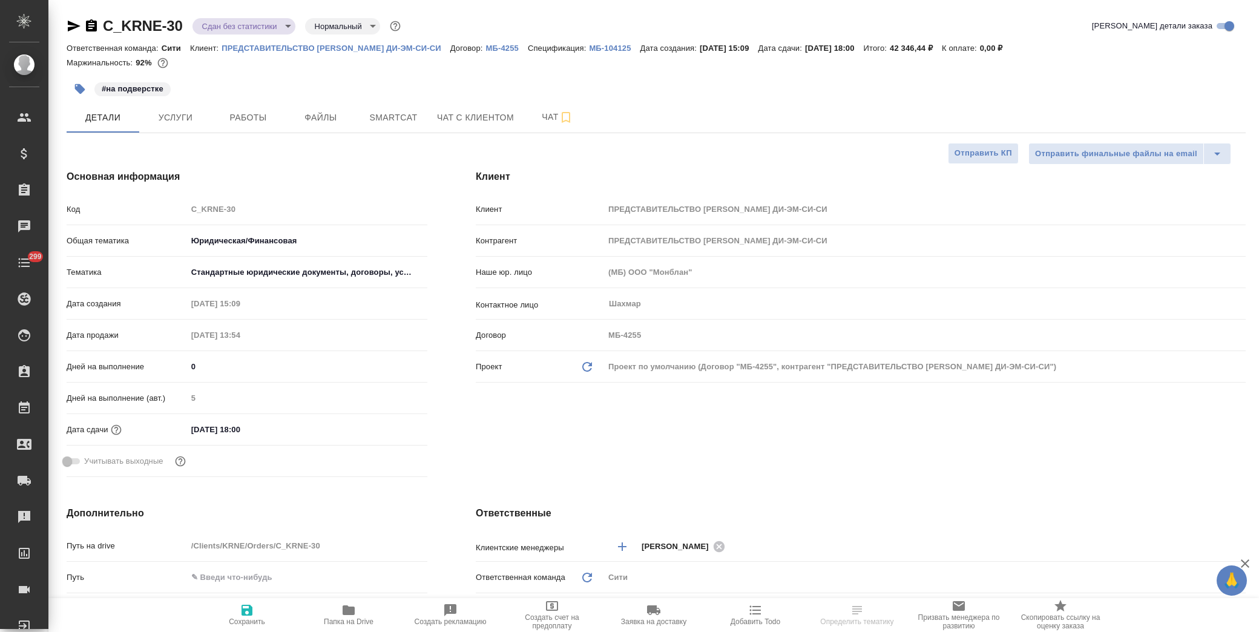
type textarea "x"
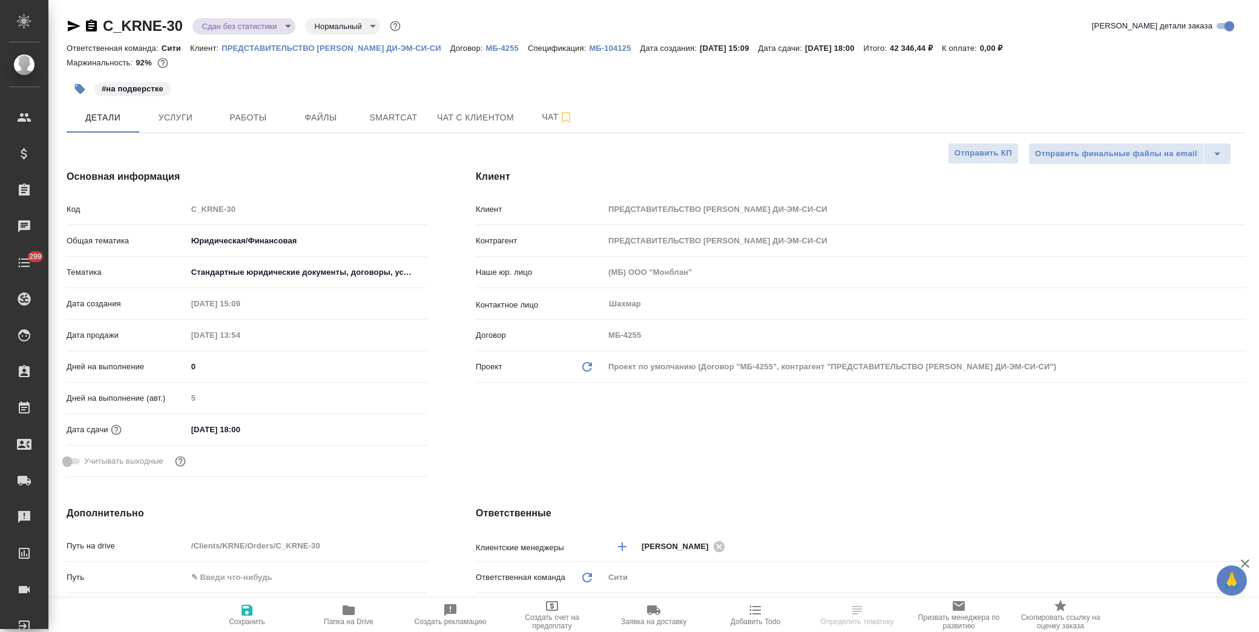
type textarea "x"
click at [354, 614] on icon "button" at bounding box center [349, 610] width 12 height 10
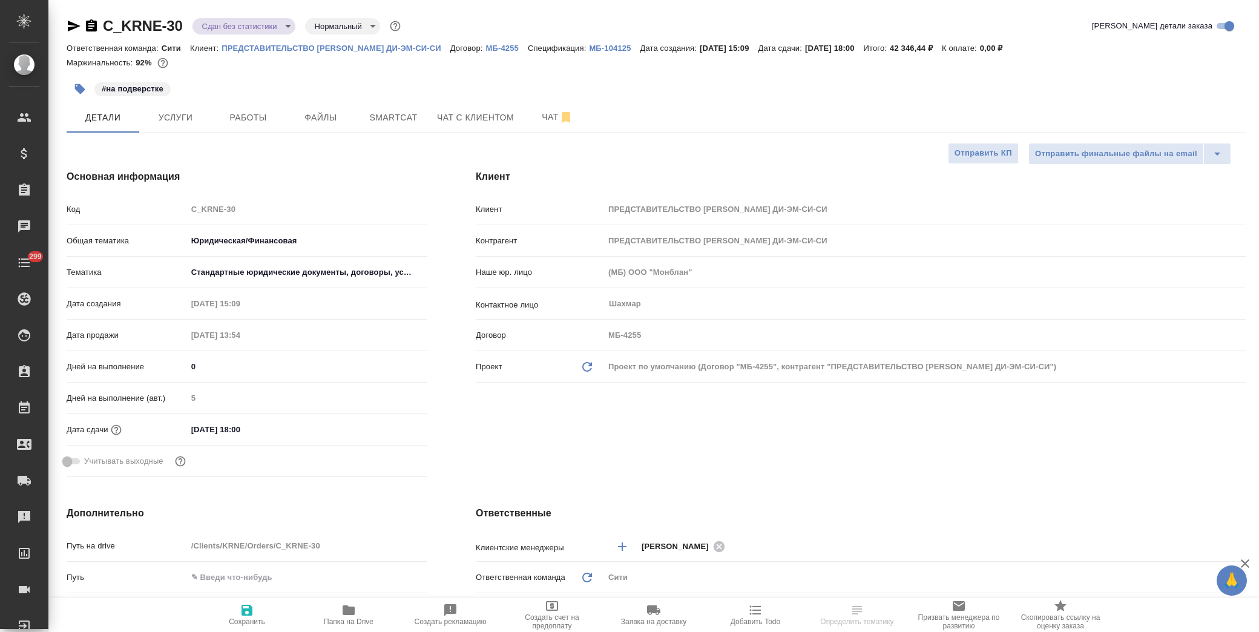
type textarea "x"
select select "RU"
type textarea "x"
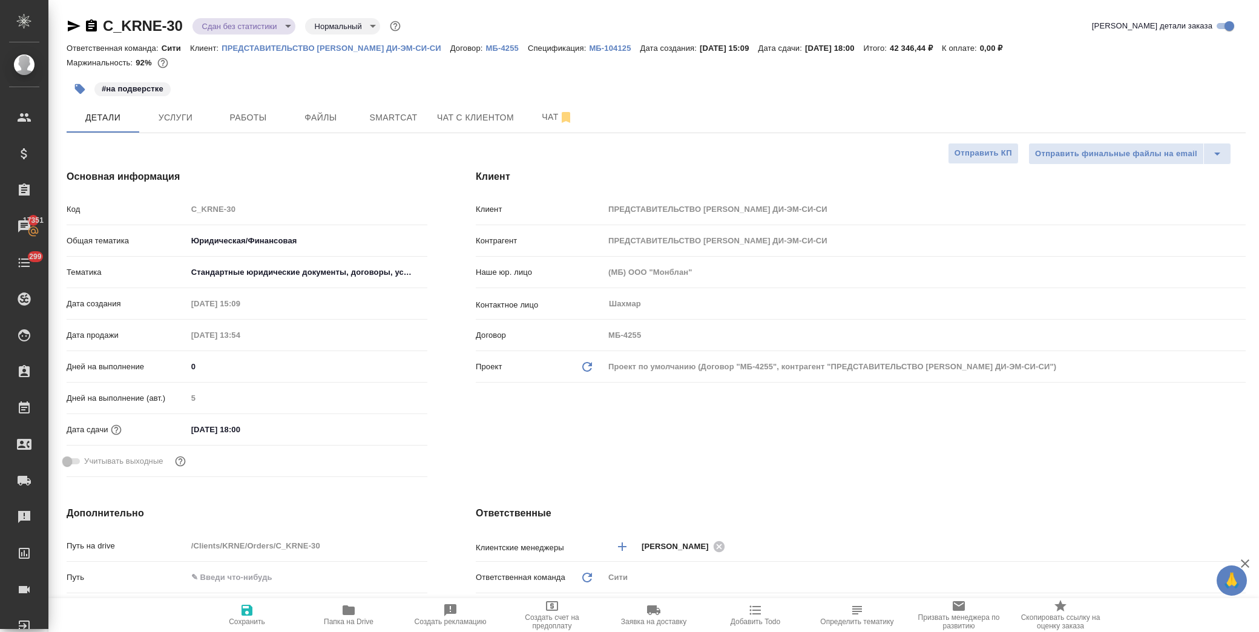
type textarea "x"
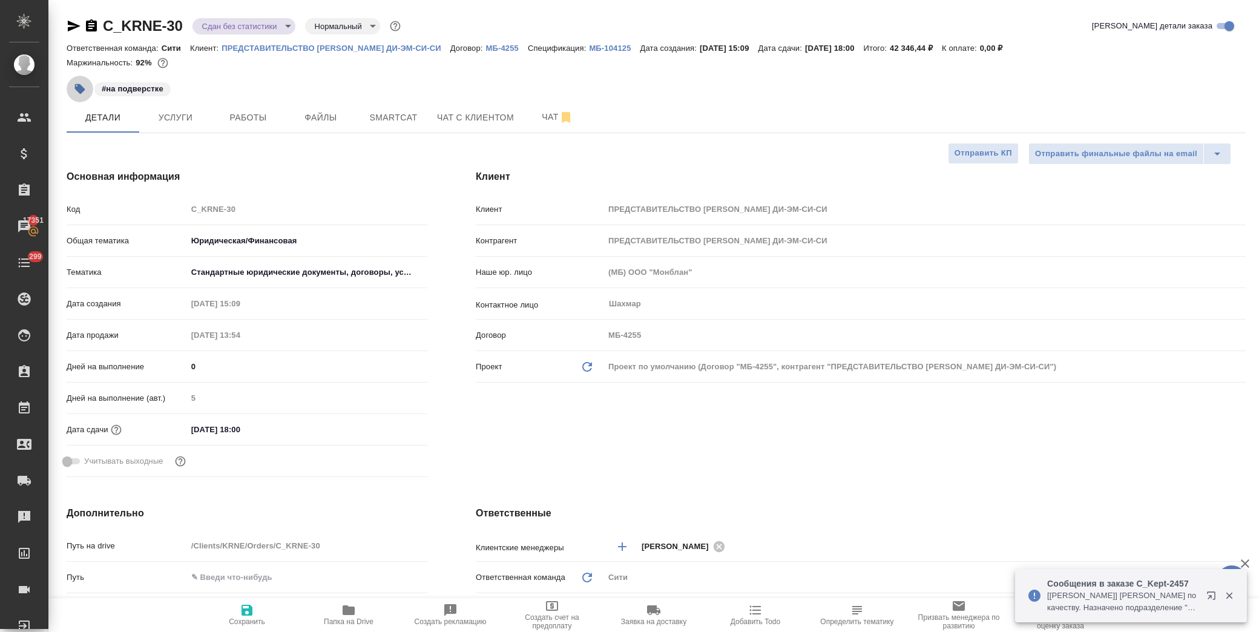
click at [79, 85] on icon "button" at bounding box center [80, 89] width 10 height 10
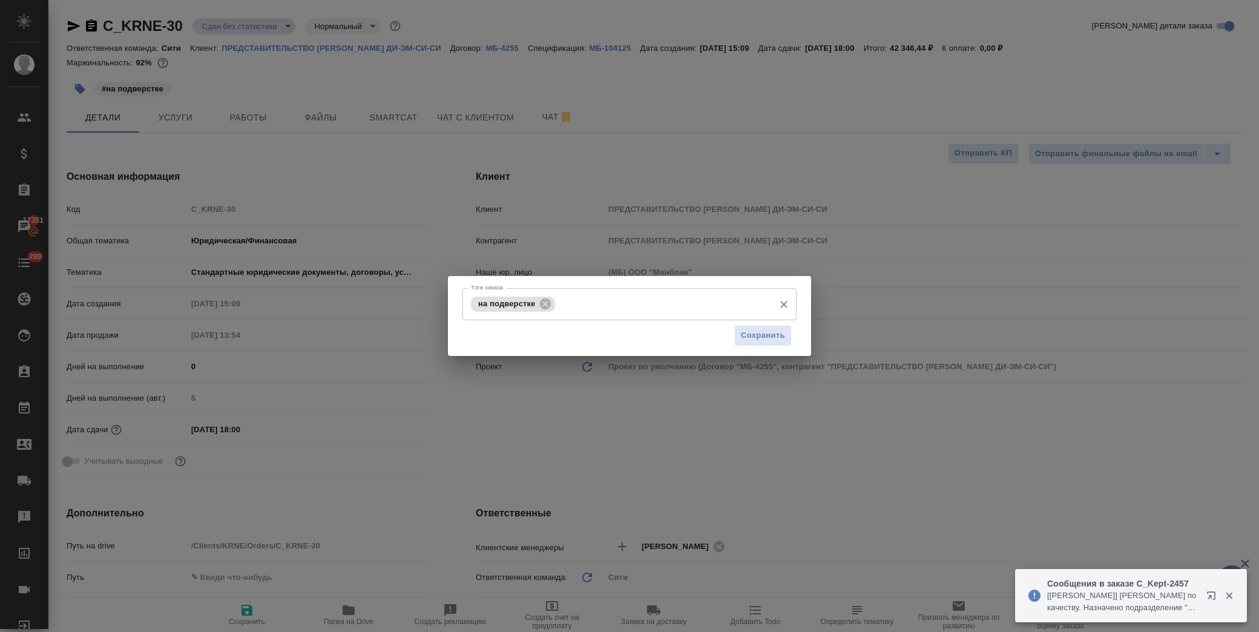
click at [674, 303] on input "Тэги заказа" at bounding box center [663, 304] width 210 height 21
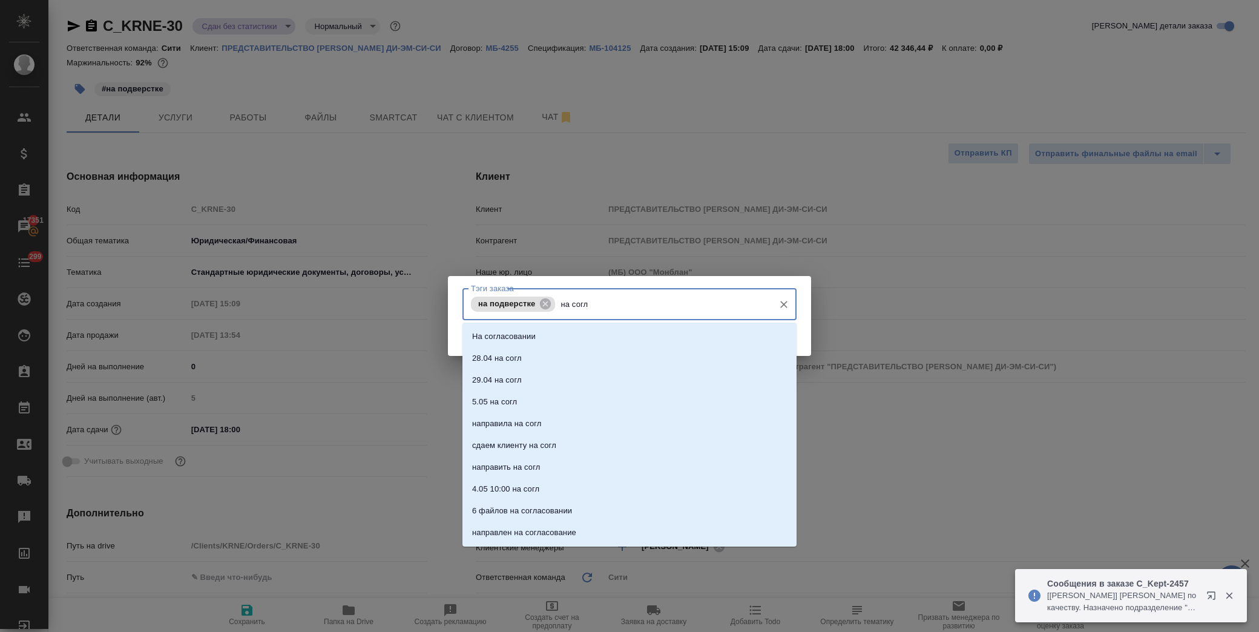
type input "на согла"
click at [627, 335] on li "На согласовании" at bounding box center [629, 337] width 334 height 22
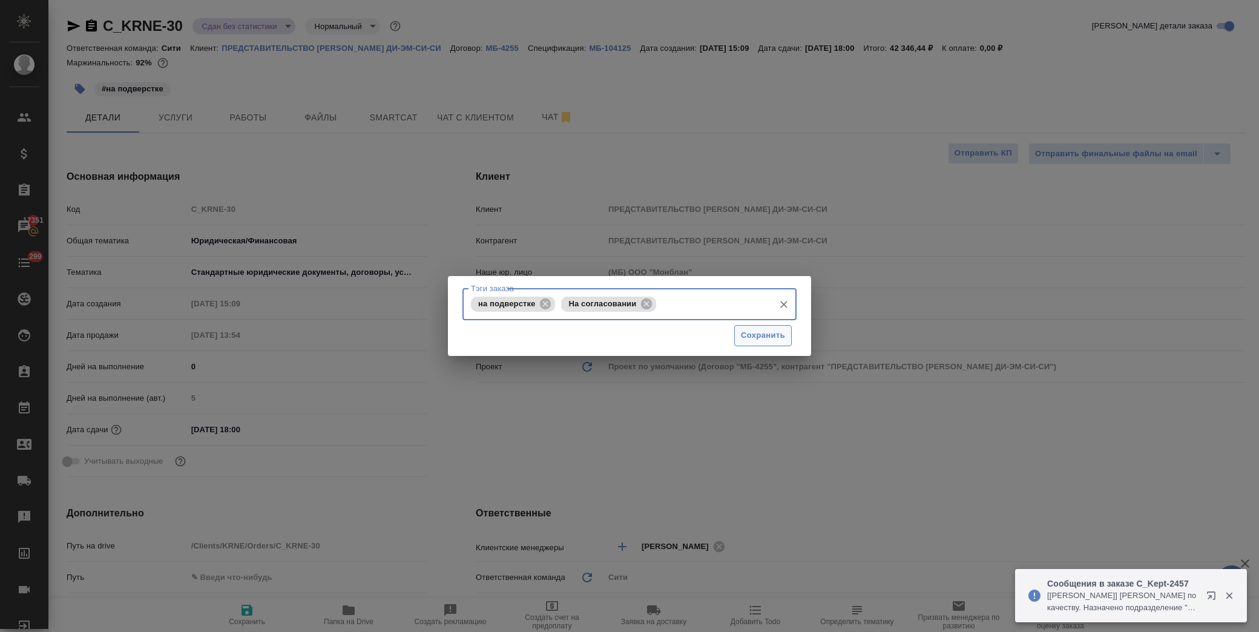
click at [752, 333] on span "Сохранить" at bounding box center [763, 336] width 44 height 14
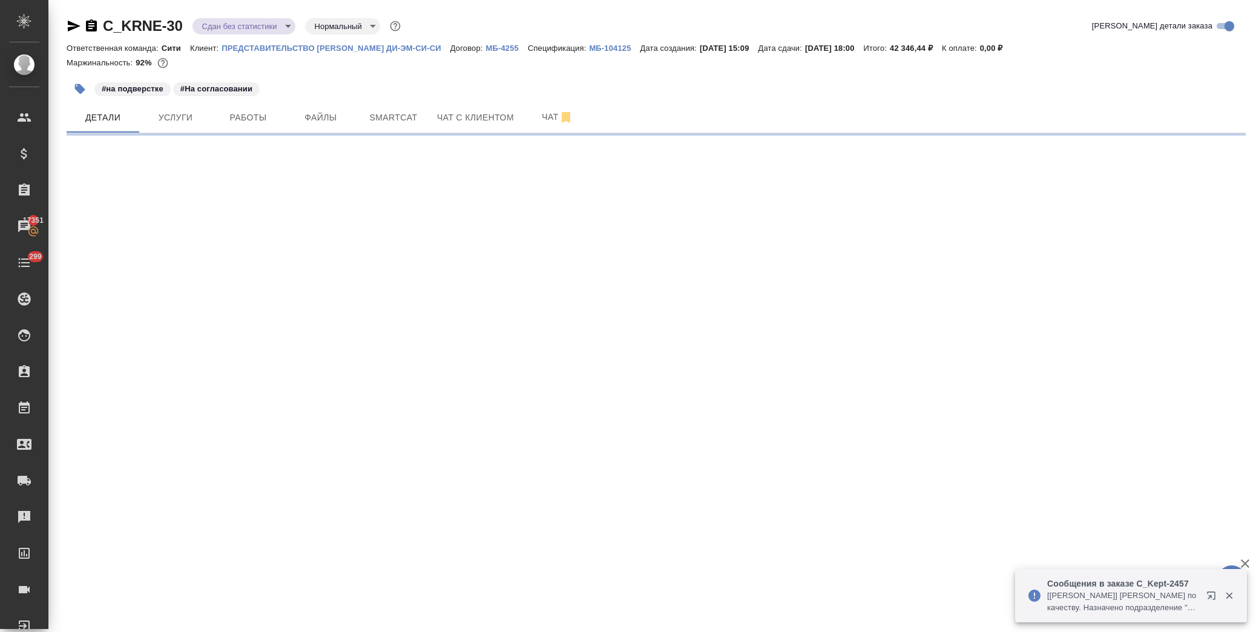
select select "RU"
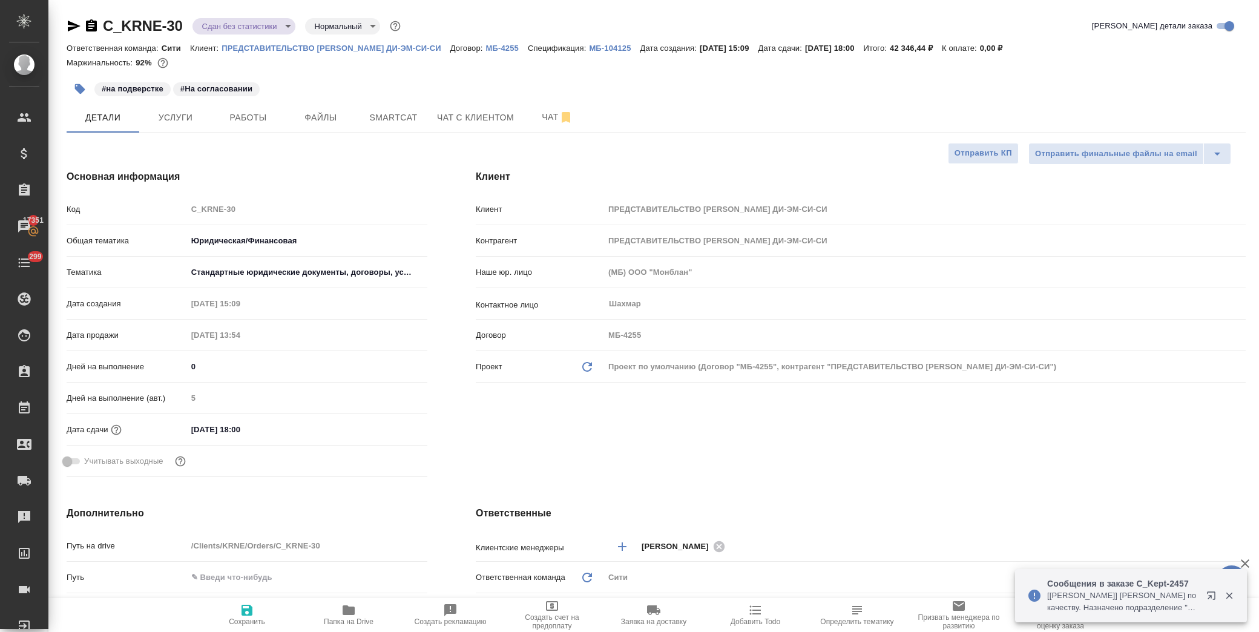
type textarea "x"
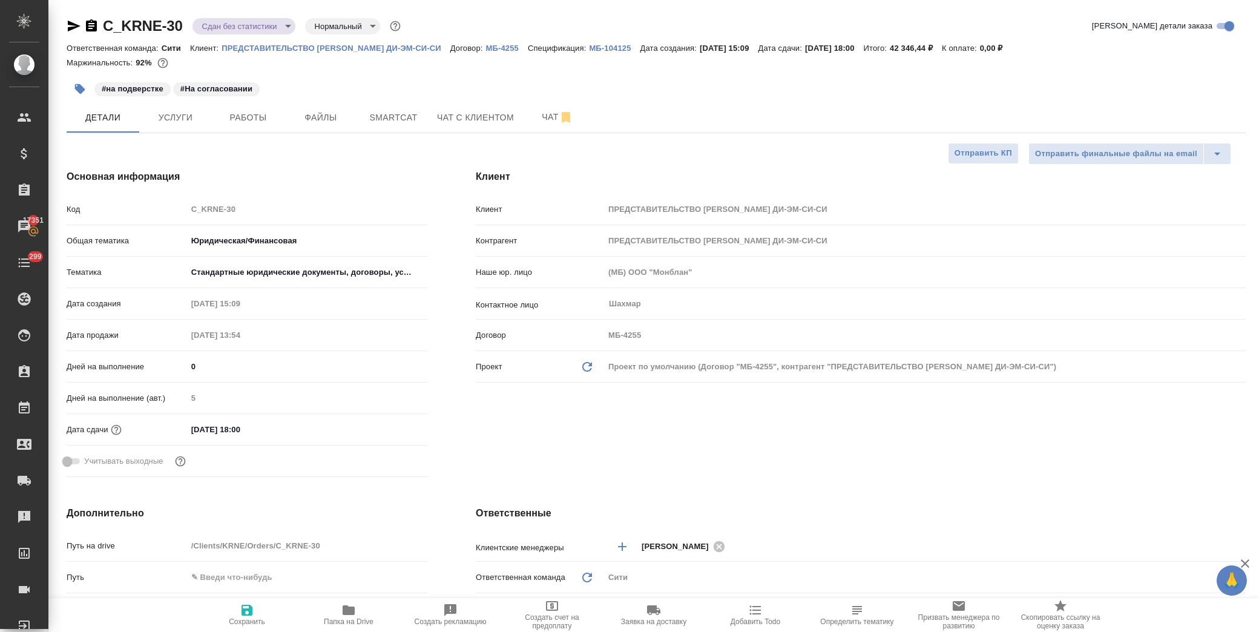
click at [1128, 94] on div "#на подверстке #На согласовании" at bounding box center [656, 89] width 1179 height 27
type textarea "x"
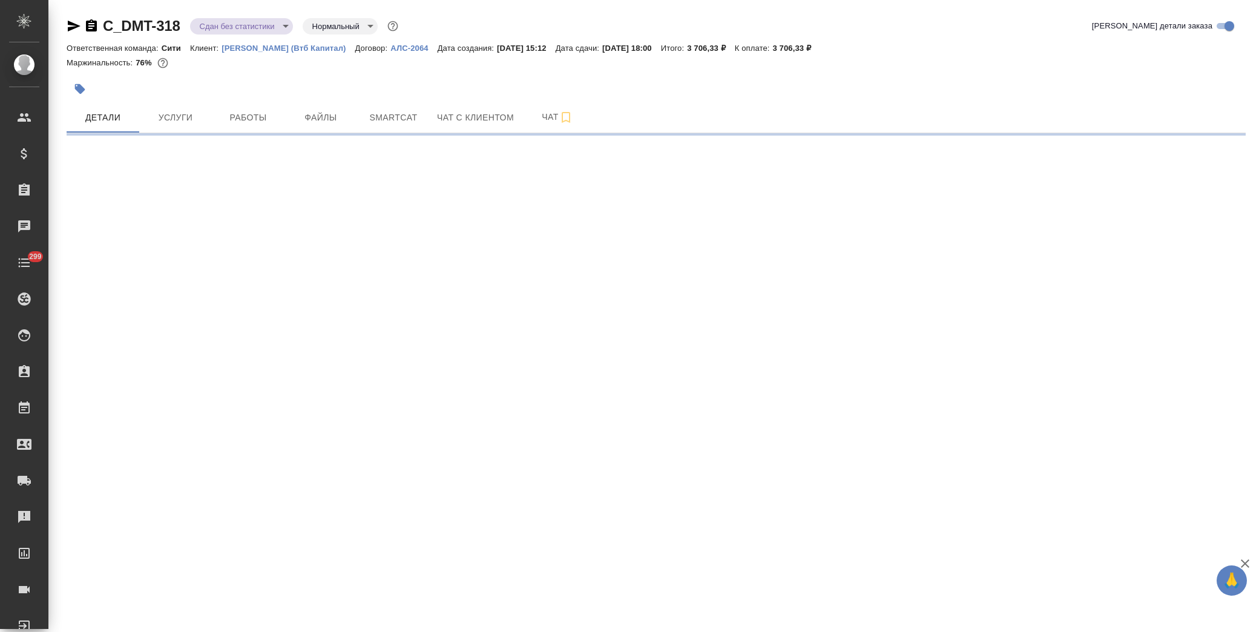
select select "RU"
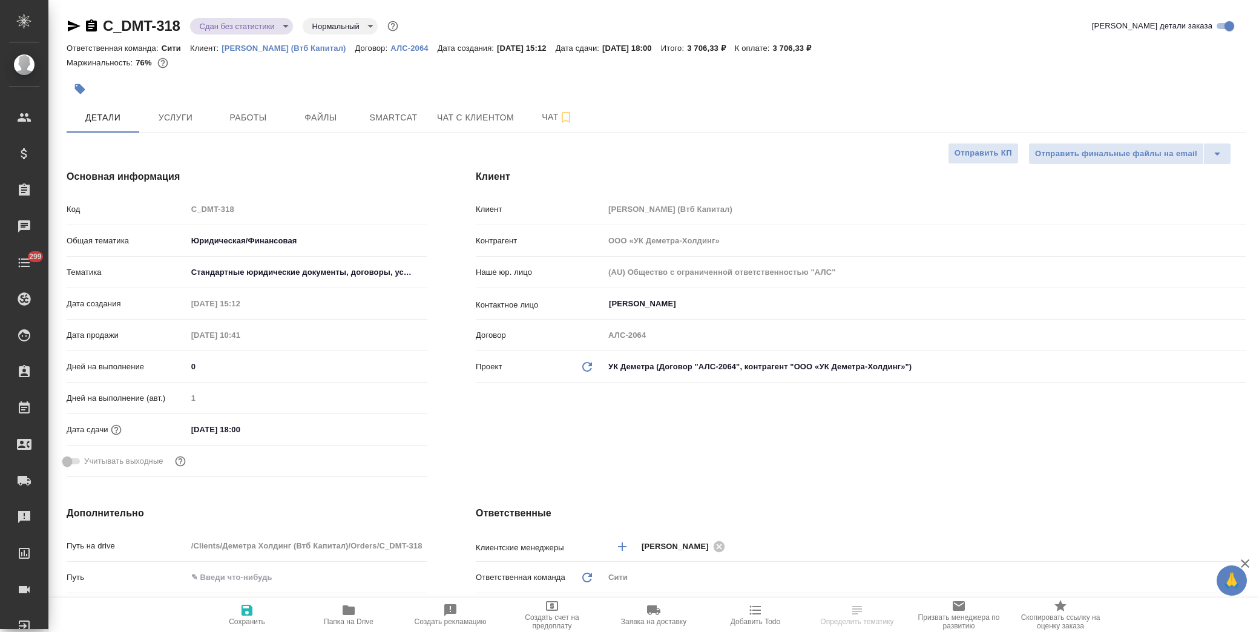
type textarea "x"
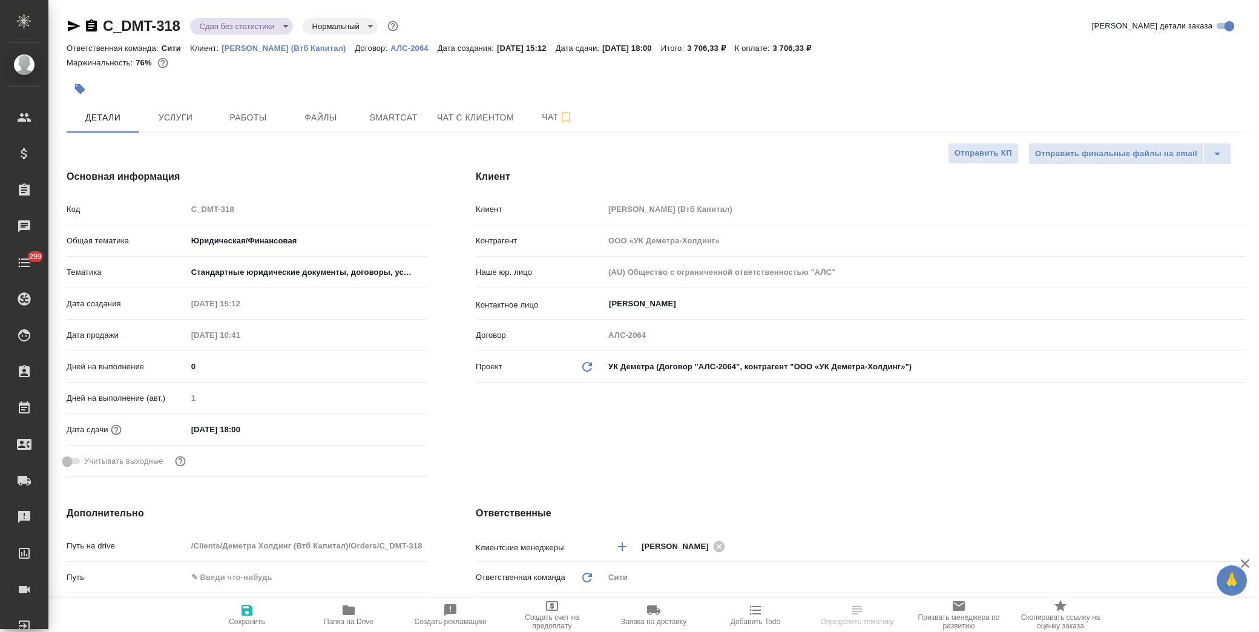
type textarea "x"
click at [160, 122] on span "Услуги" at bounding box center [175, 117] width 58 height 15
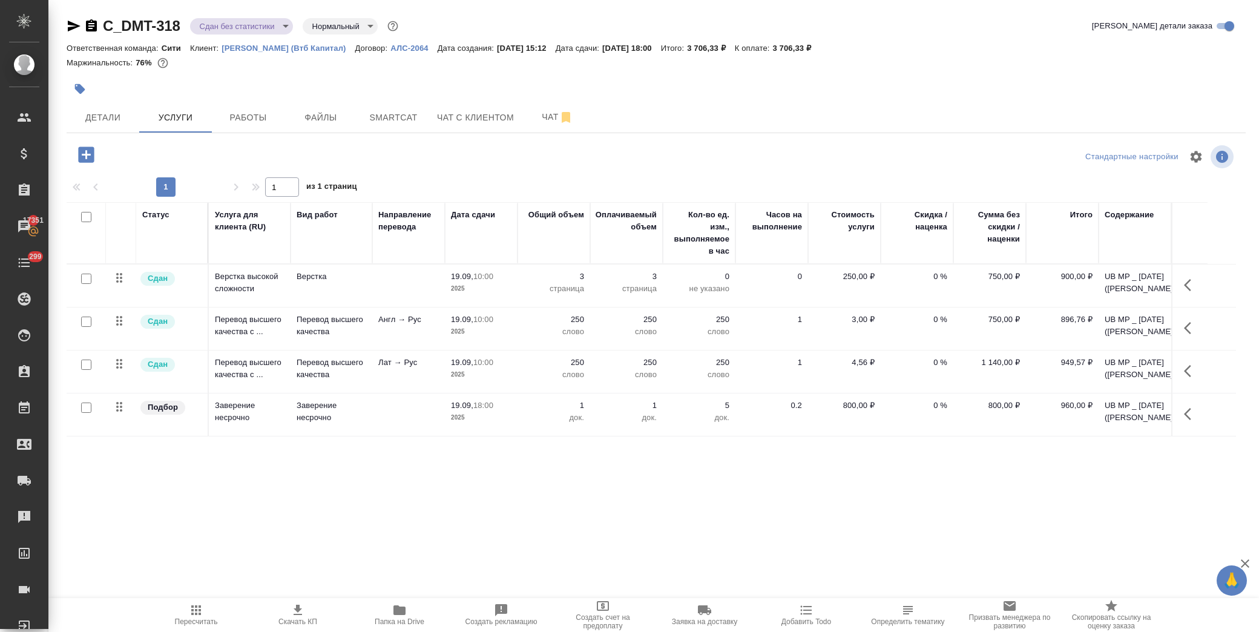
click at [83, 88] on icon "button" at bounding box center [80, 89] width 10 height 10
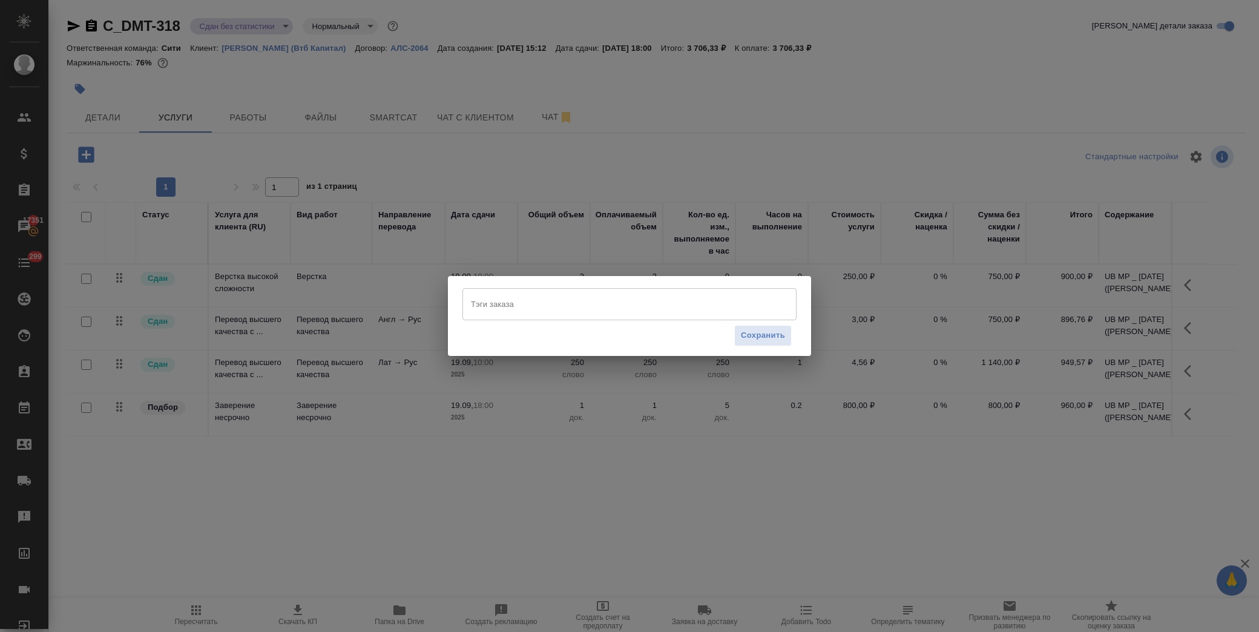
click at [551, 300] on input "Тэги заказа" at bounding box center [618, 304] width 300 height 21
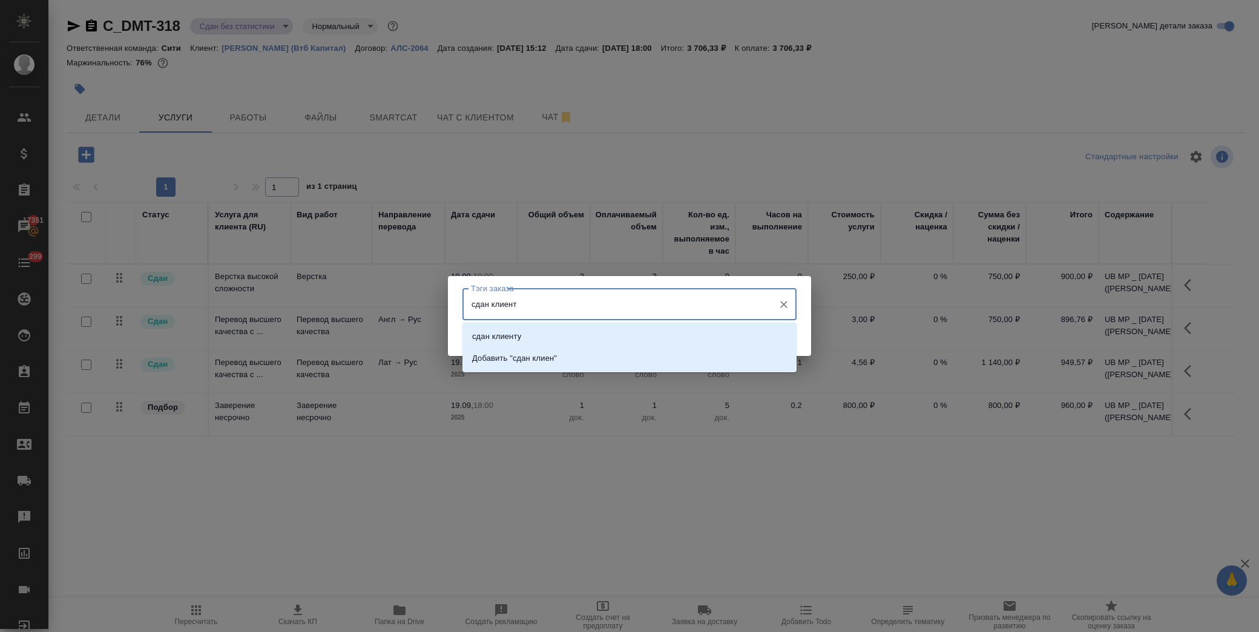
type input "сдан клиенту"
click at [544, 329] on li "сдан клиенту" at bounding box center [629, 337] width 334 height 22
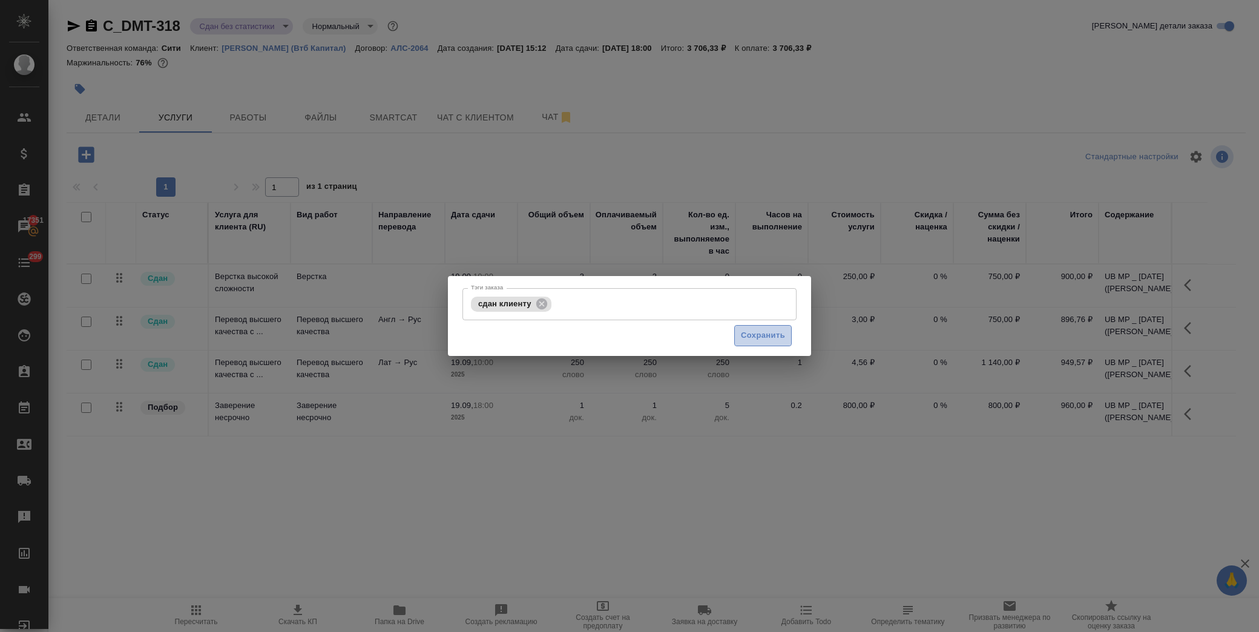
click at [762, 333] on span "Сохранить" at bounding box center [763, 336] width 44 height 14
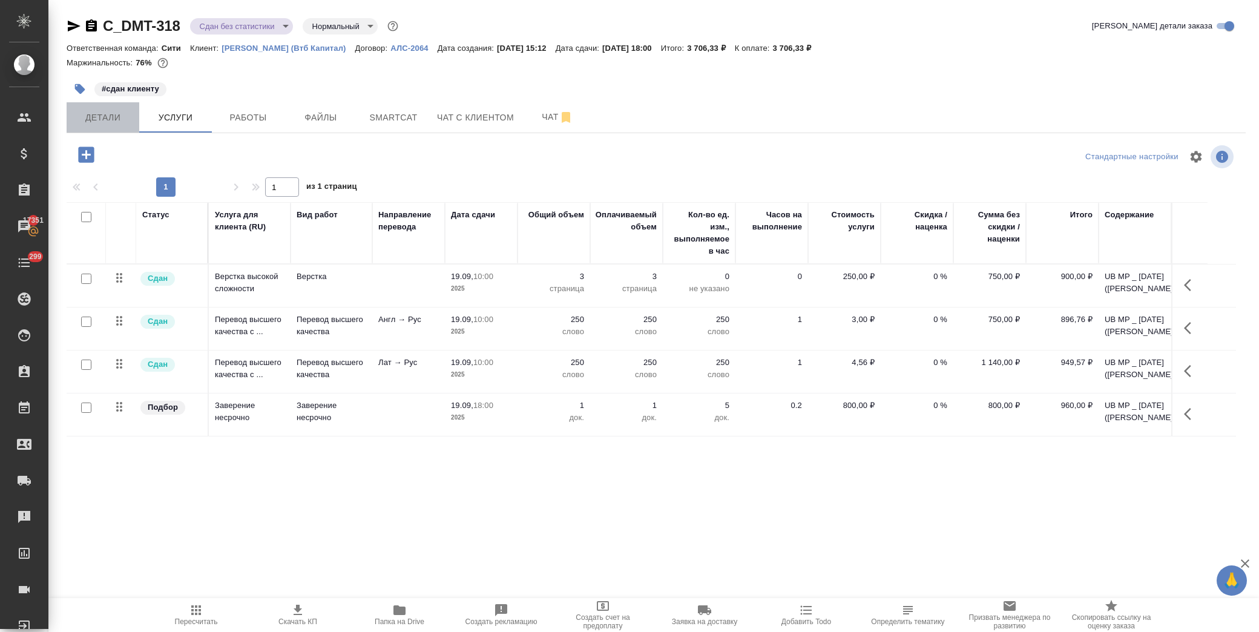
click at [123, 111] on span "Детали" at bounding box center [103, 117] width 58 height 15
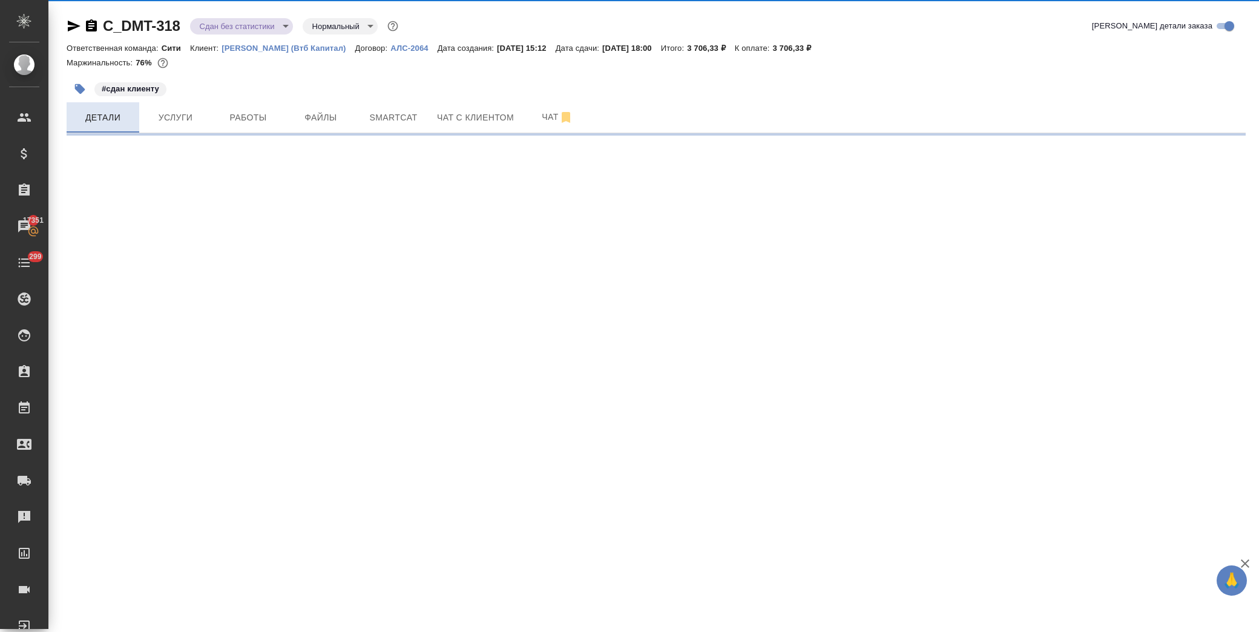
select select "RU"
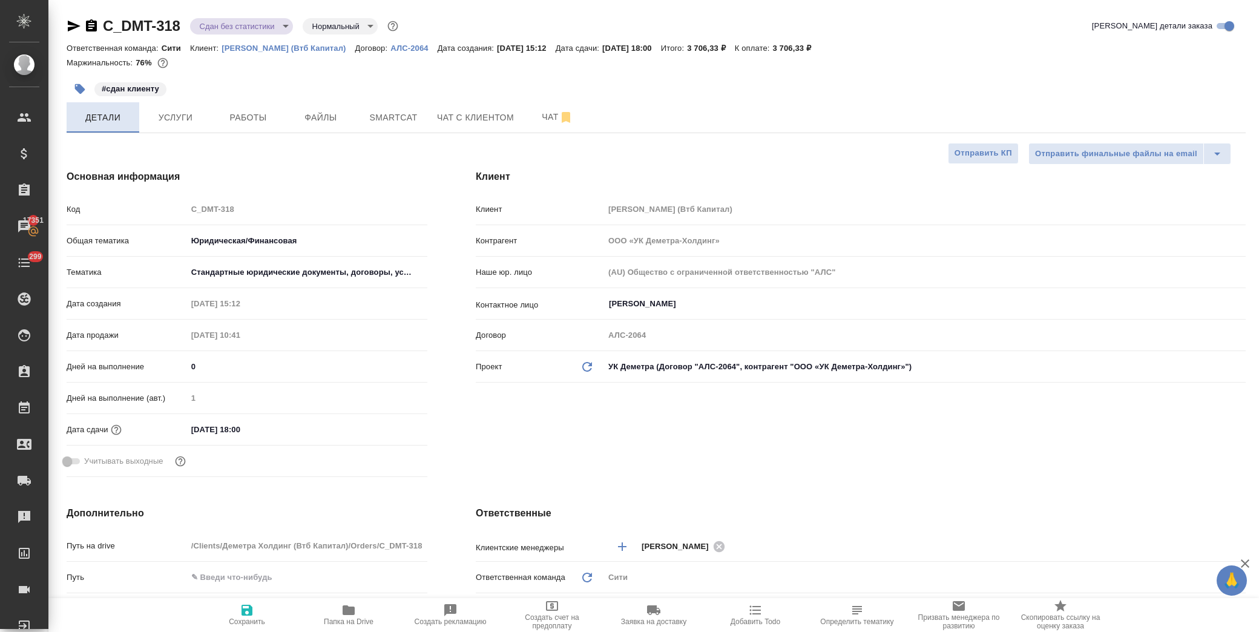
type textarea "x"
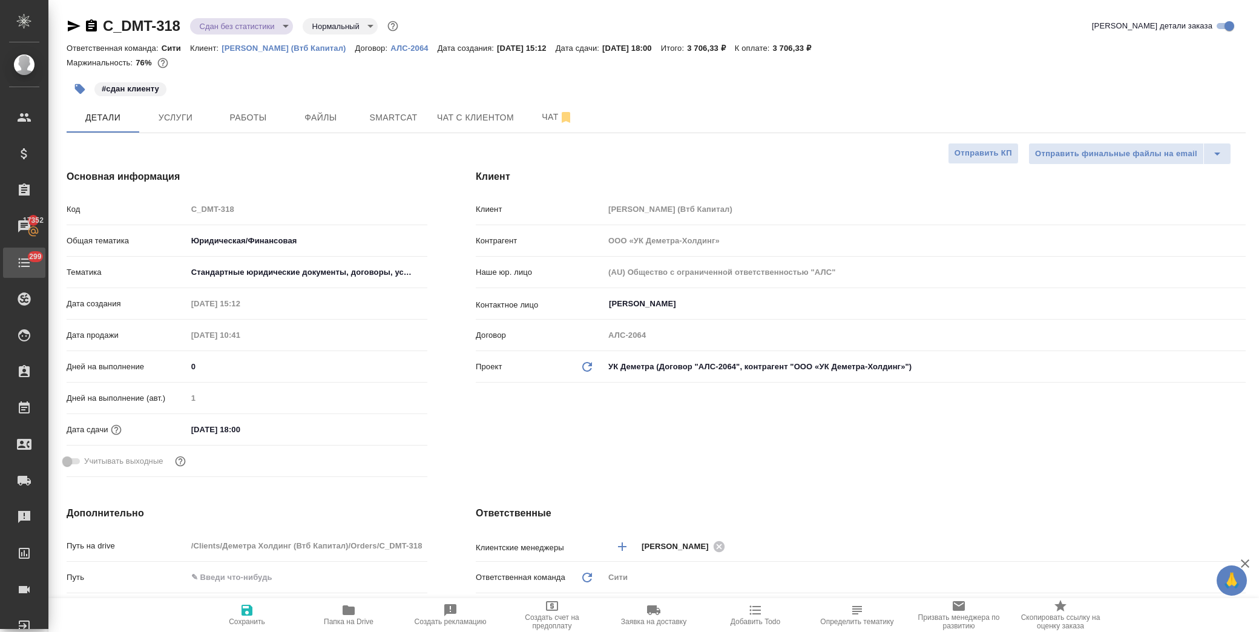
type textarea "x"
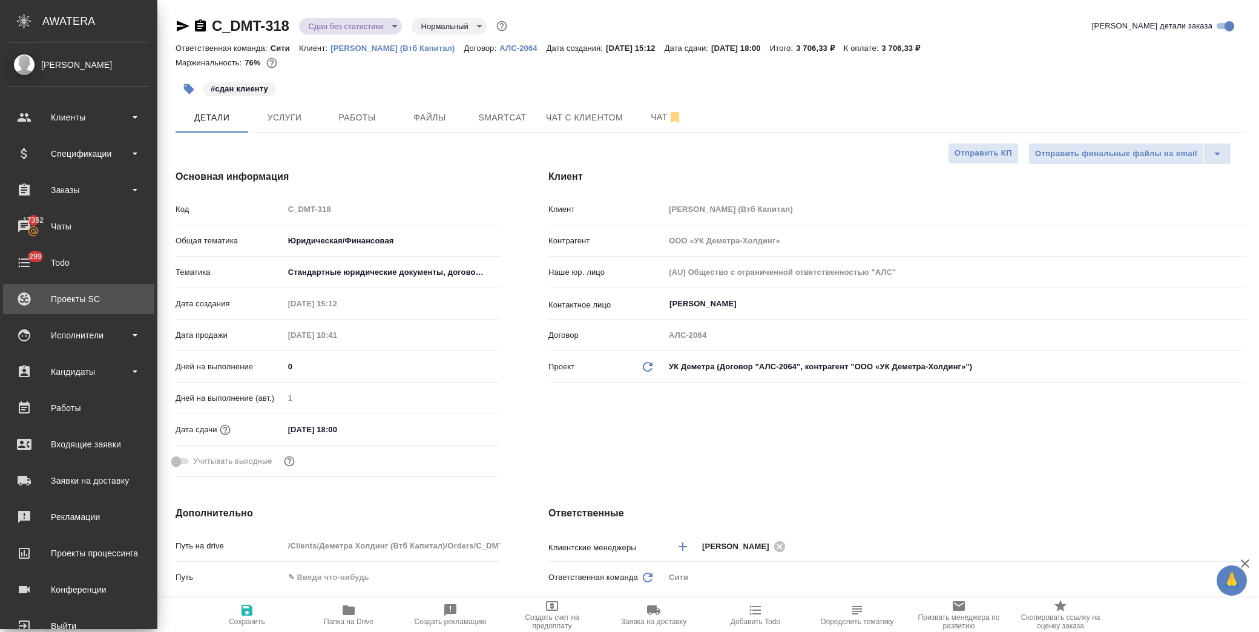
type textarea "x"
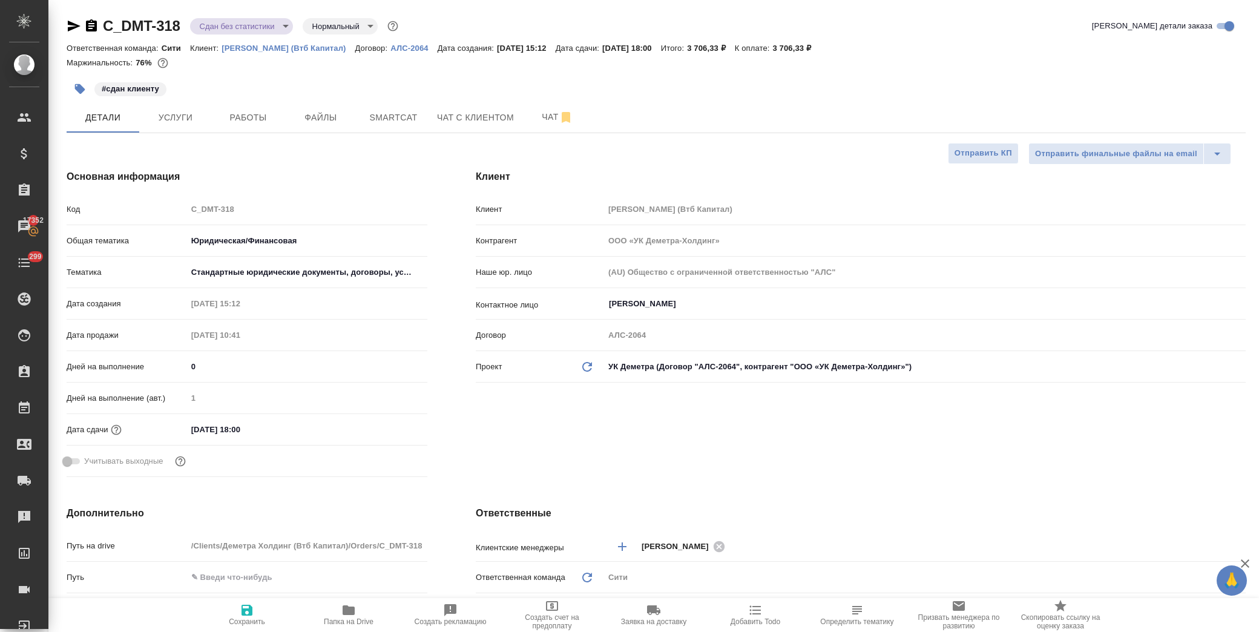
type textarea "x"
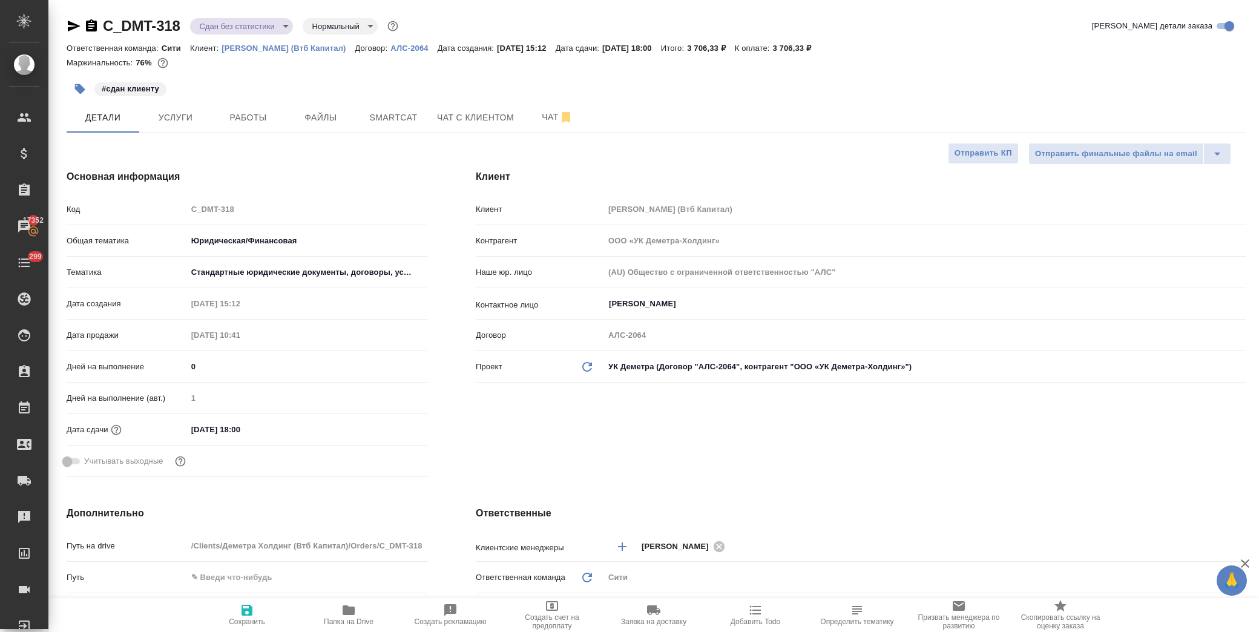
type textarea "x"
click at [252, 117] on span "Работы" at bounding box center [248, 117] width 58 height 15
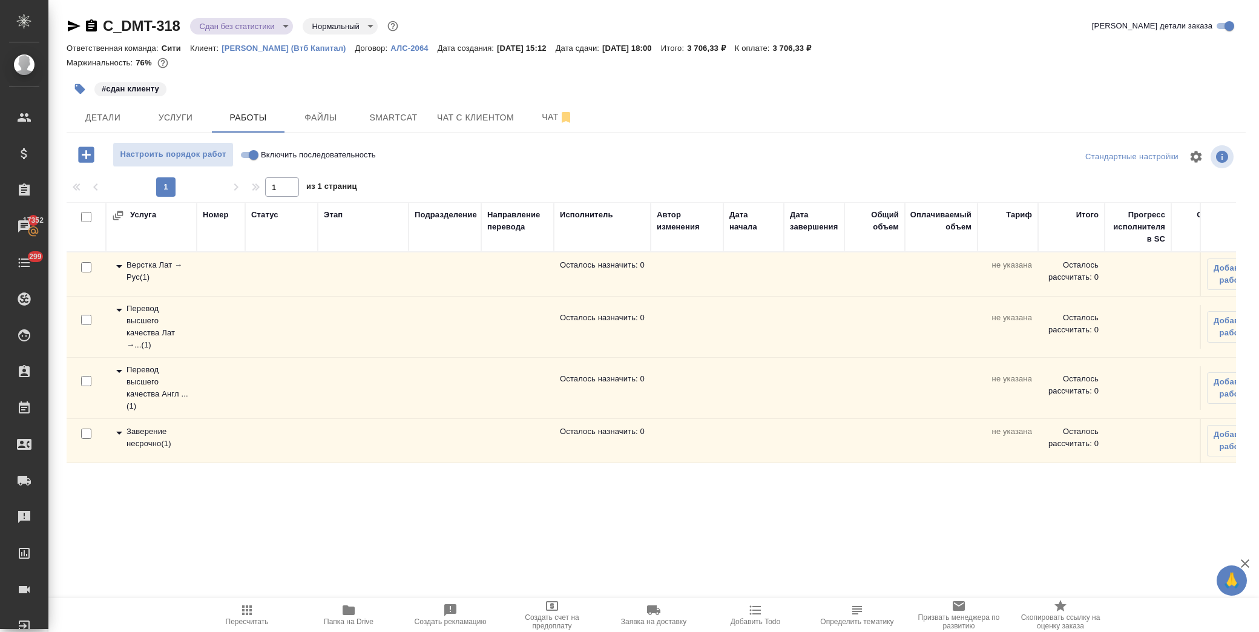
click at [114, 434] on icon at bounding box center [119, 433] width 15 height 15
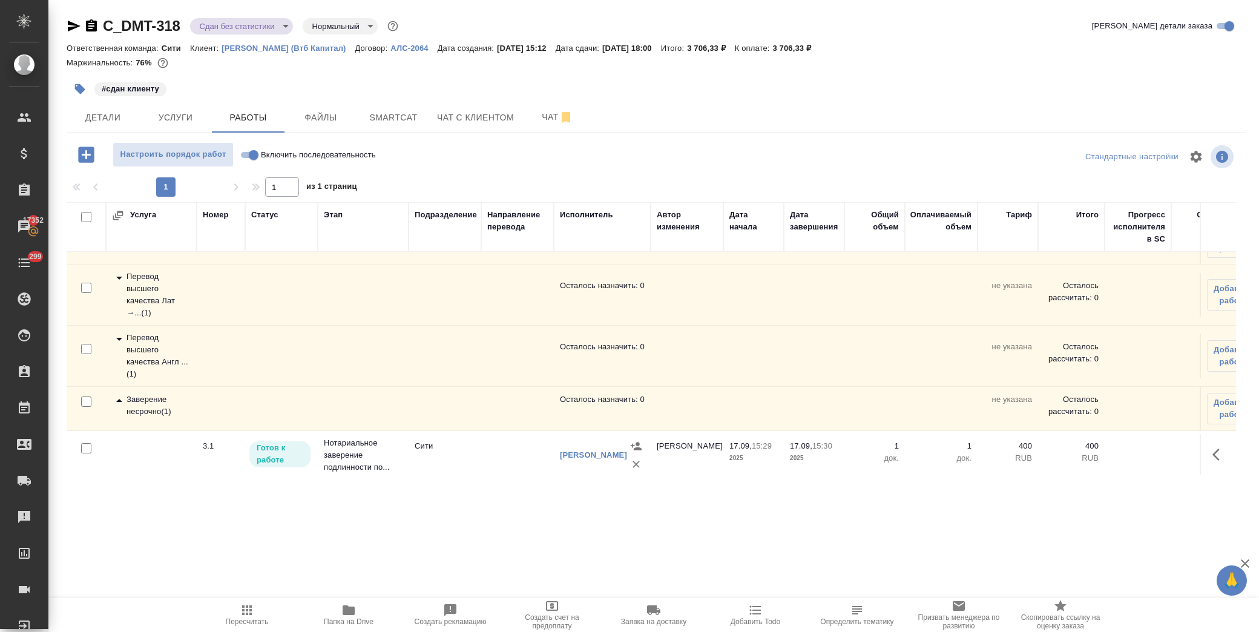
scroll to position [48, 0]
click at [1213, 442] on icon "button" at bounding box center [1220, 449] width 15 height 15
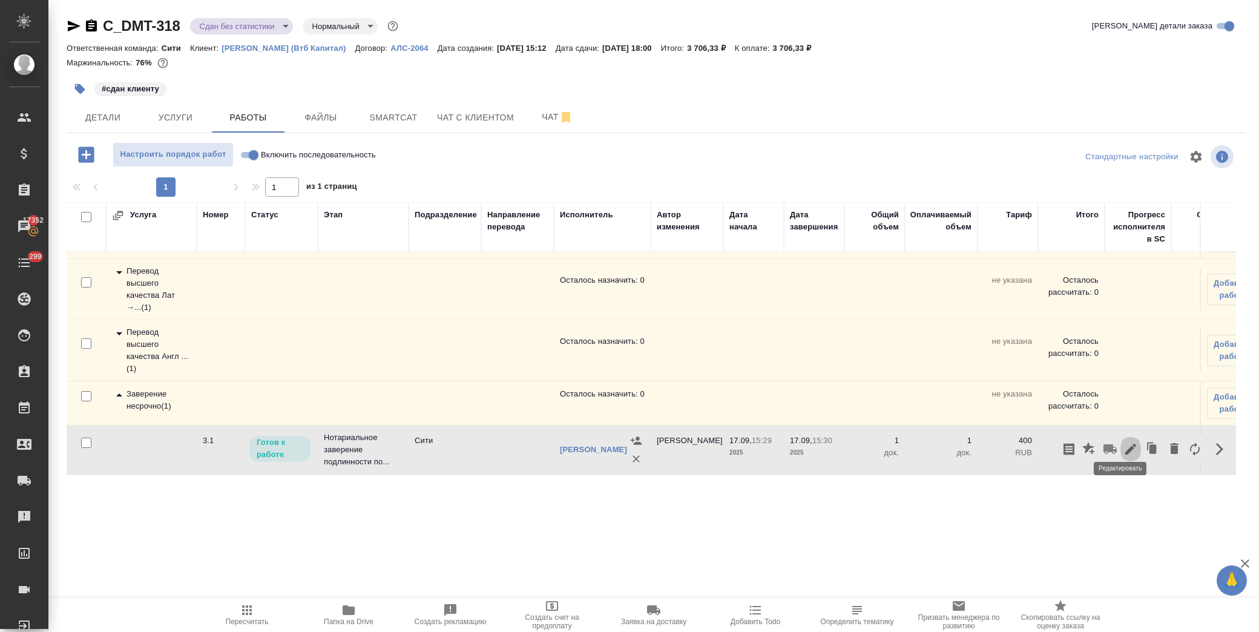
click at [1125, 442] on icon "button" at bounding box center [1131, 449] width 15 height 15
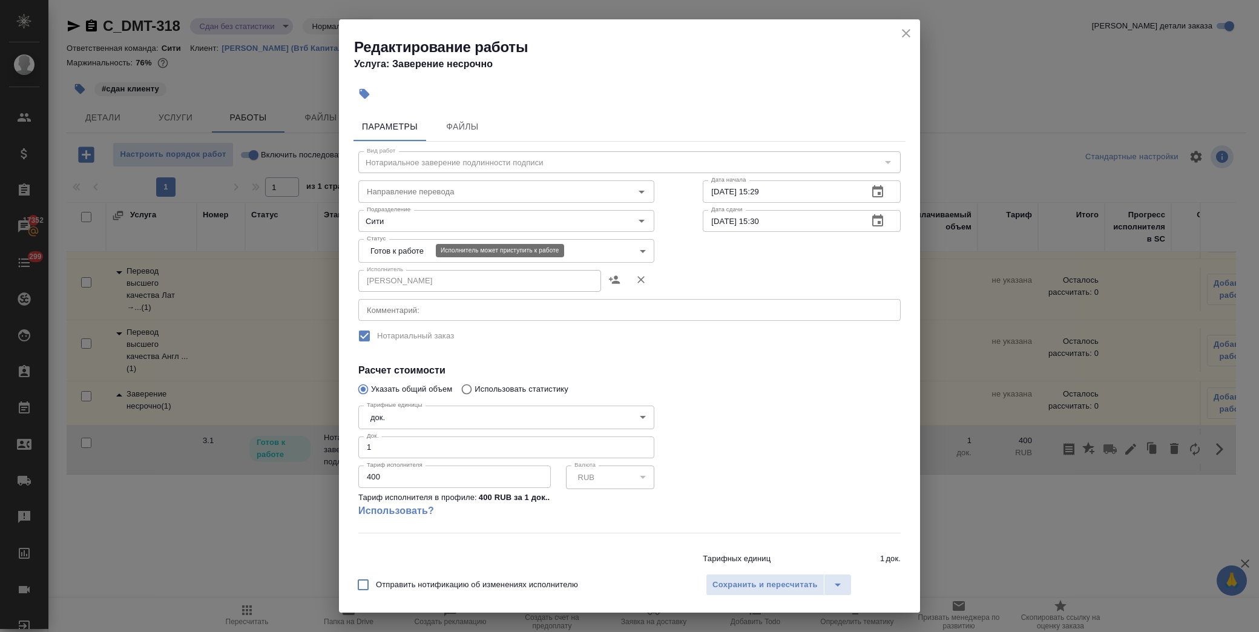
click at [418, 249] on body "🙏 .cls-1 fill:#fff; AWATERA Лофицкая Юлия Владимировна Клиенты Спецификации Зак…" at bounding box center [629, 316] width 1259 height 632
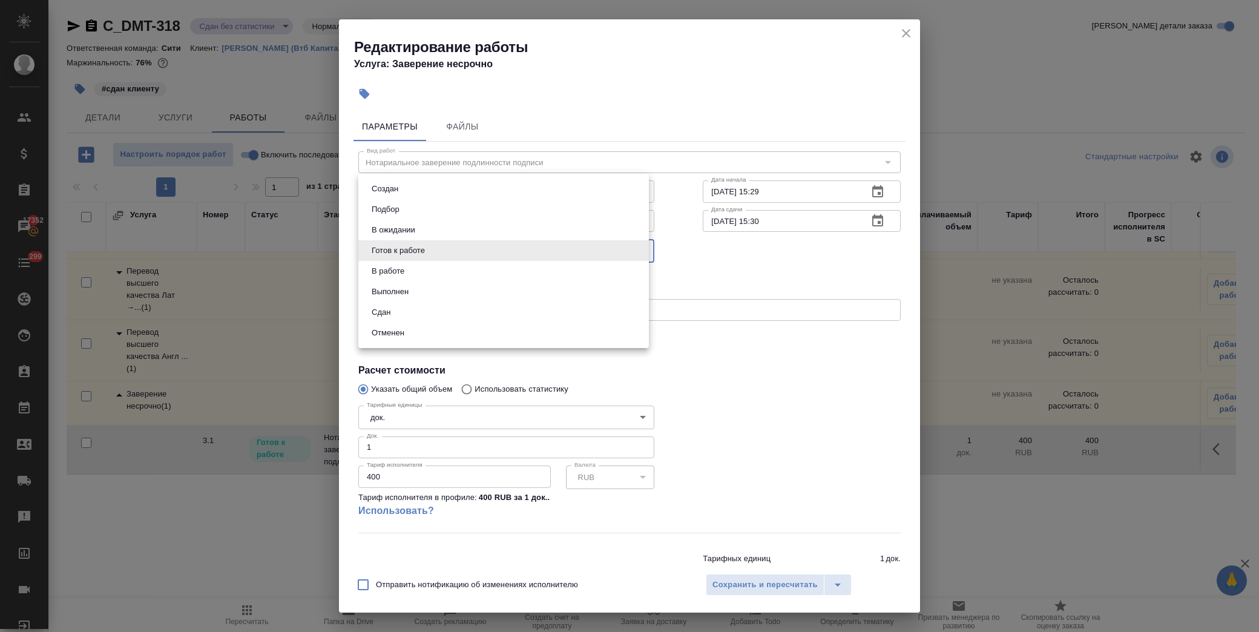
drag, startPoint x: 420, startPoint y: 308, endPoint x: 442, endPoint y: 316, distance: 23.4
click at [421, 309] on li "Сдан" at bounding box center [503, 312] width 291 height 21
type input "closed"
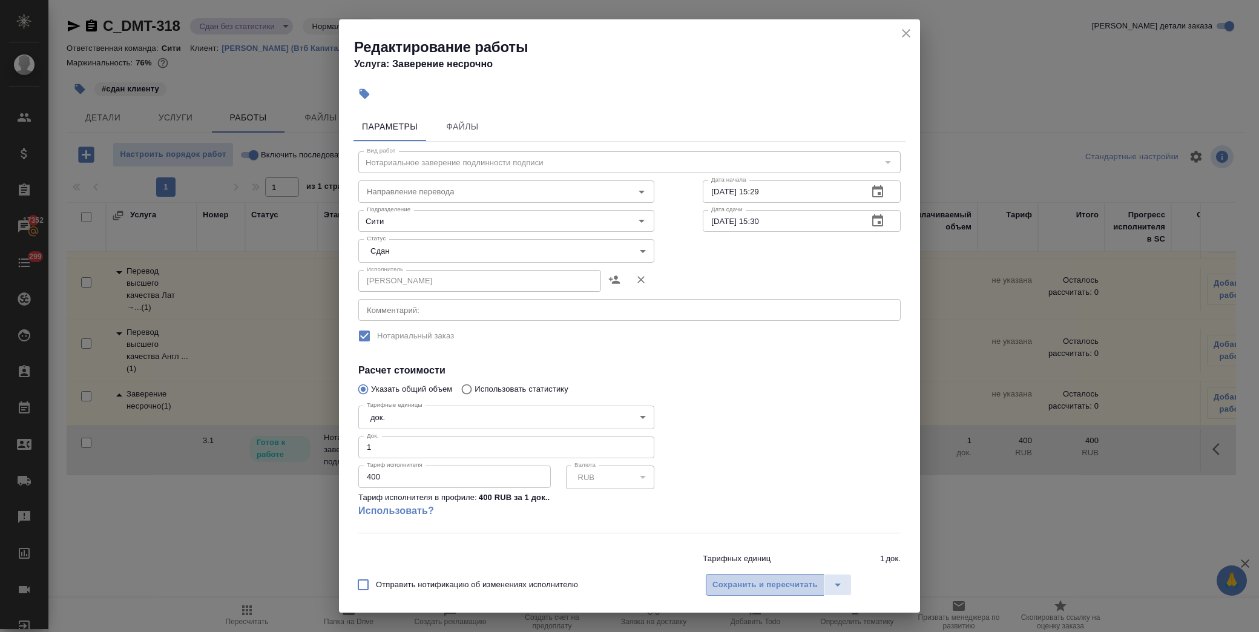
click at [748, 584] on span "Сохранить и пересчитать" at bounding box center [765, 585] width 105 height 14
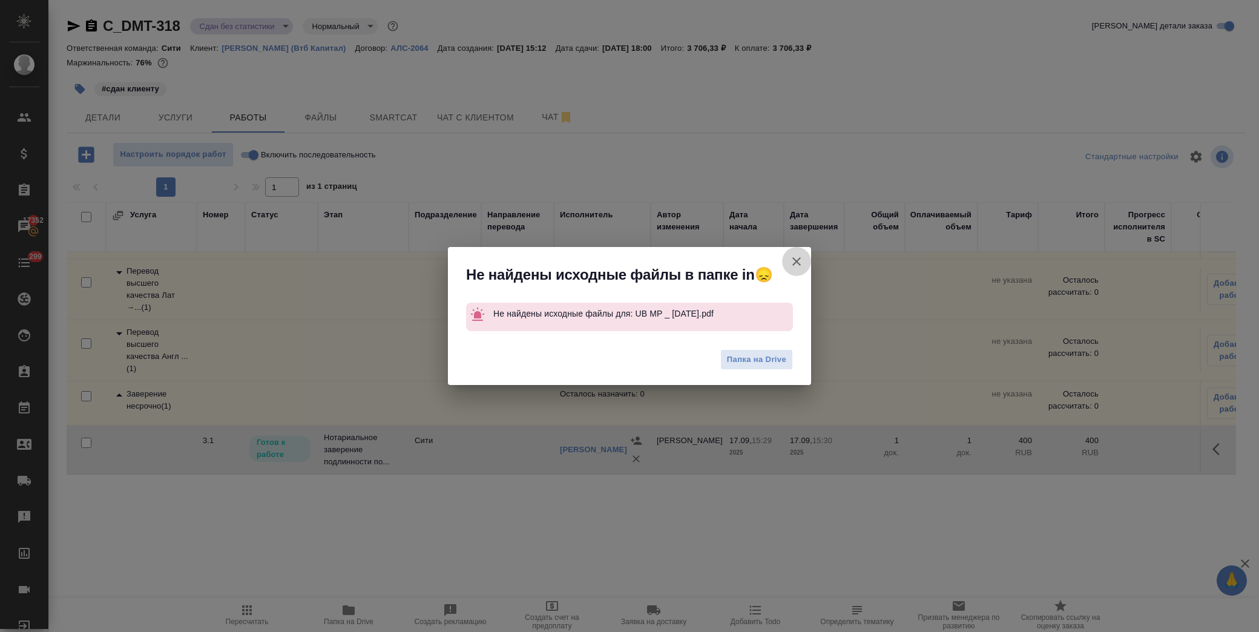
click at [796, 252] on button "Группировать работы по услугам" at bounding box center [796, 261] width 29 height 29
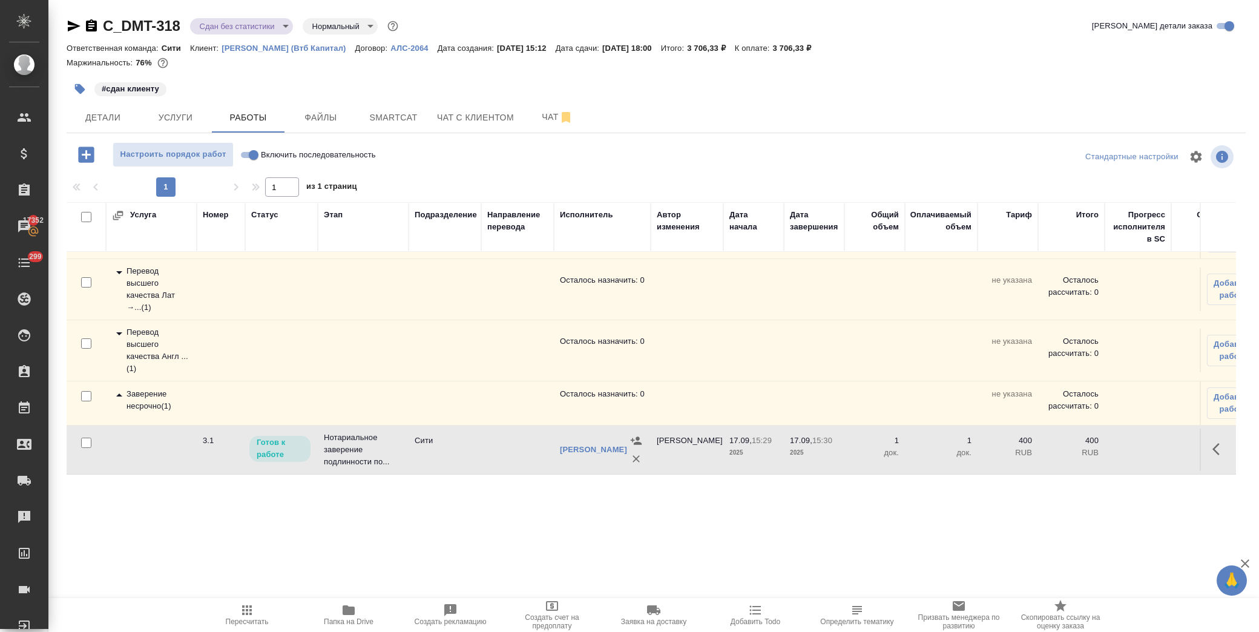
click at [263, 149] on span "Включить последовательность" at bounding box center [318, 155] width 115 height 12
click at [263, 149] on input "Включить последовательность" at bounding box center [254, 155] width 44 height 15
checkbox input "true"
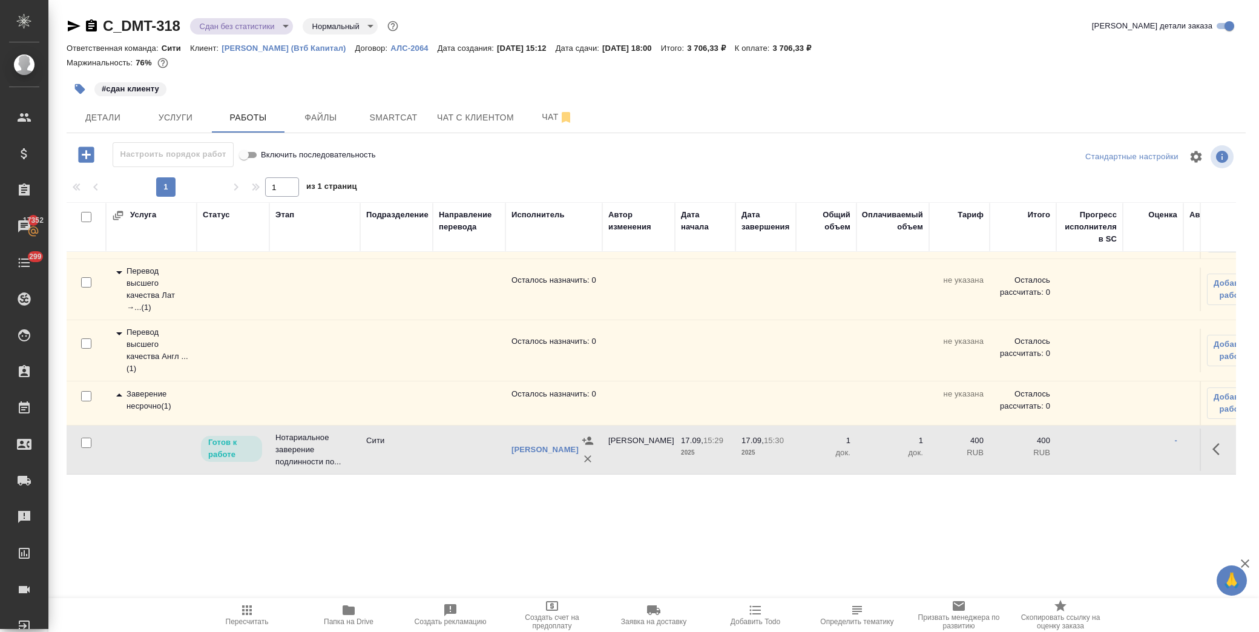
drag, startPoint x: 1211, startPoint y: 437, endPoint x: 1200, endPoint y: 436, distance: 10.9
click at [1213, 442] on icon "button" at bounding box center [1220, 449] width 15 height 15
click at [1124, 442] on icon "button" at bounding box center [1131, 449] width 15 height 15
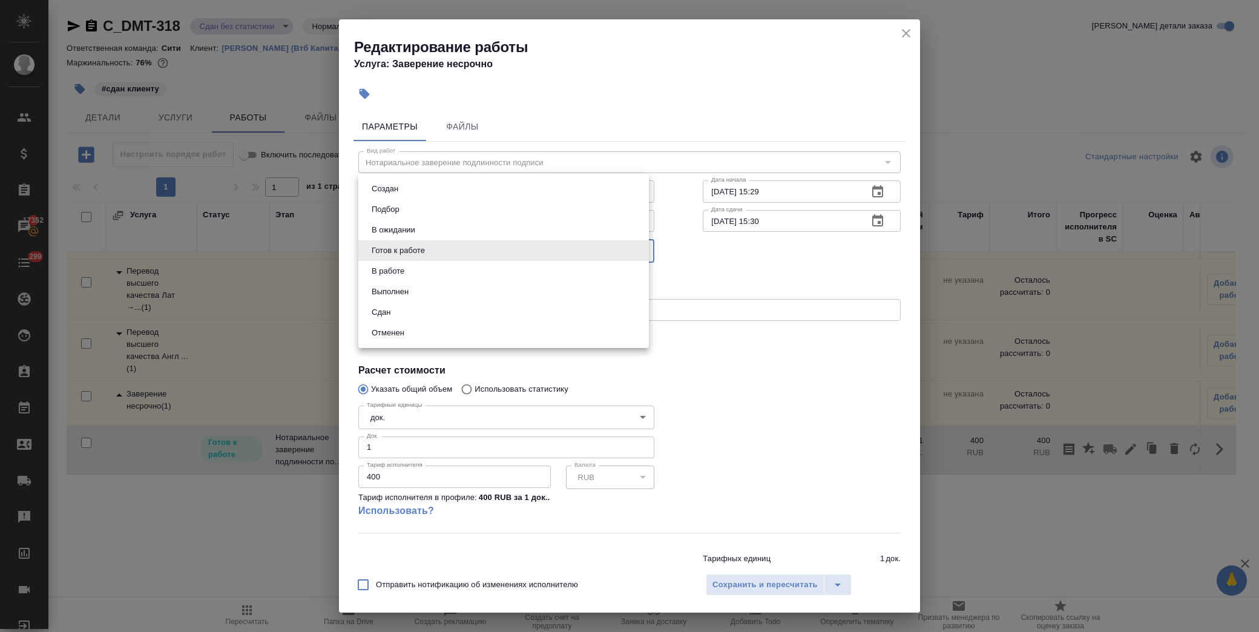
click at [431, 255] on body "🙏 .cls-1 fill:#fff; AWATERA Лофицкая Юлия Владимировна Клиенты Спецификации Зак…" at bounding box center [629, 316] width 1259 height 632
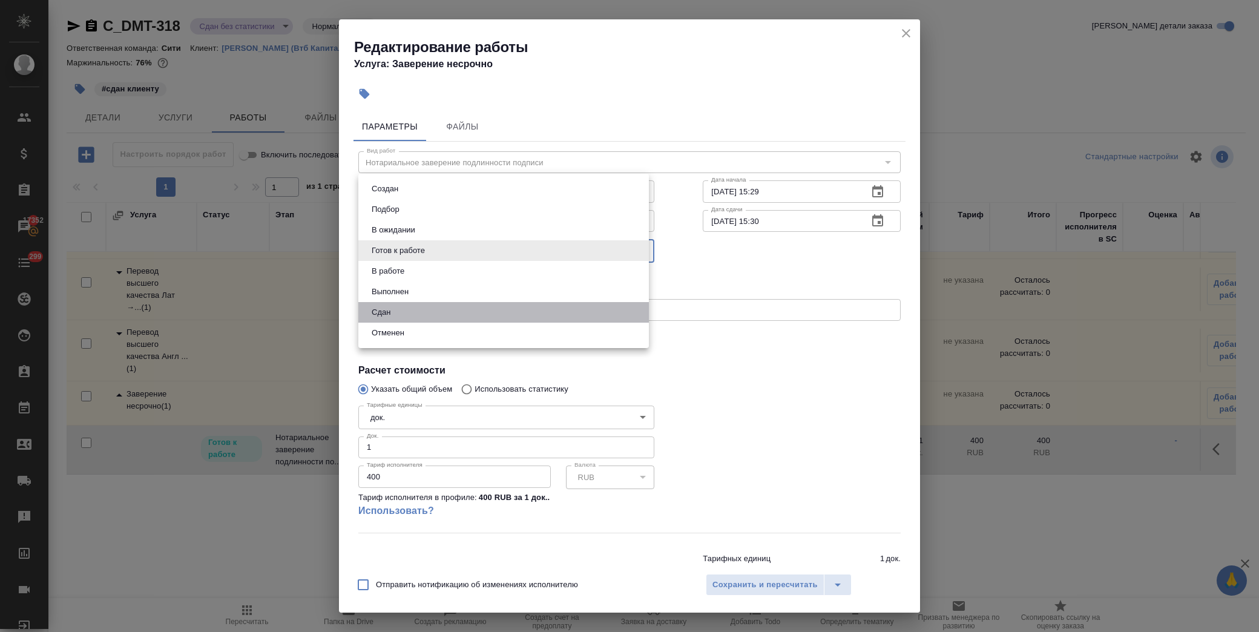
drag, startPoint x: 415, startPoint y: 311, endPoint x: 612, endPoint y: 401, distance: 217.2
click at [418, 312] on li "Сдан" at bounding box center [503, 312] width 291 height 21
type input "closed"
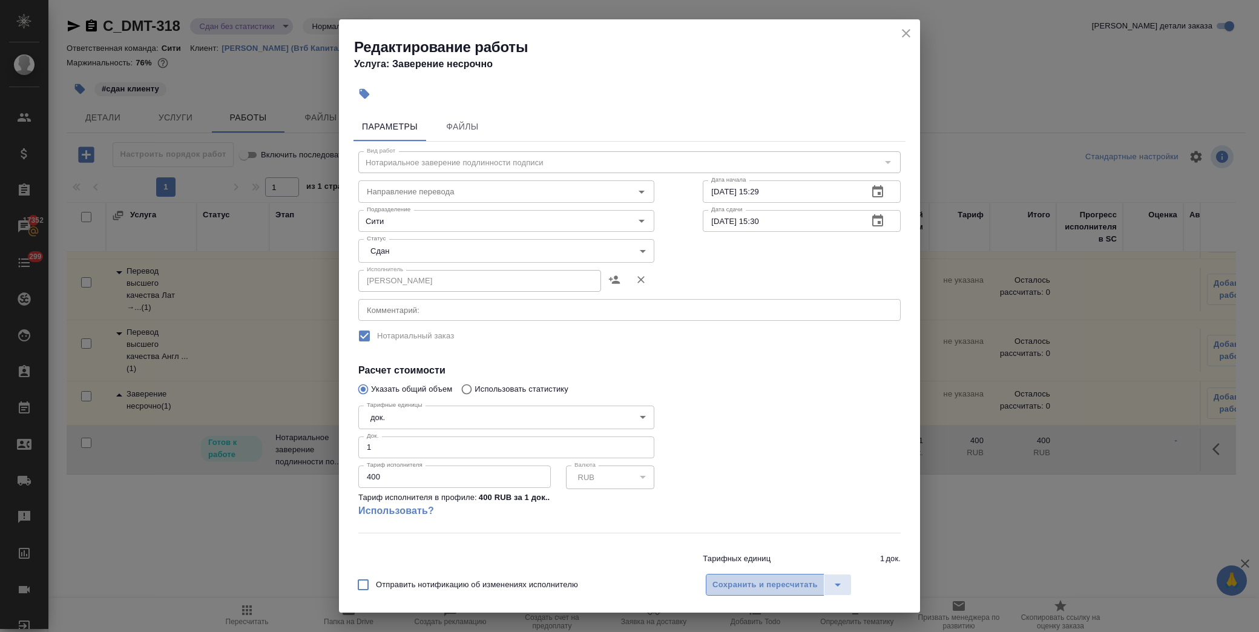
click at [742, 585] on span "Сохранить и пересчитать" at bounding box center [765, 585] width 105 height 14
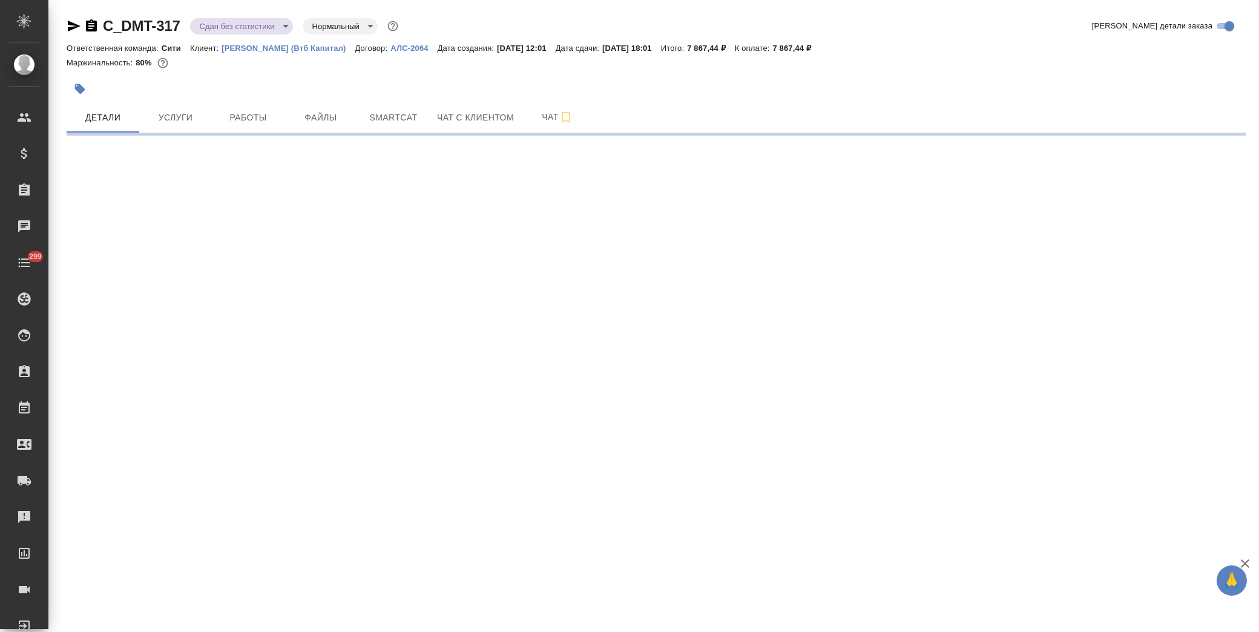
select select "RU"
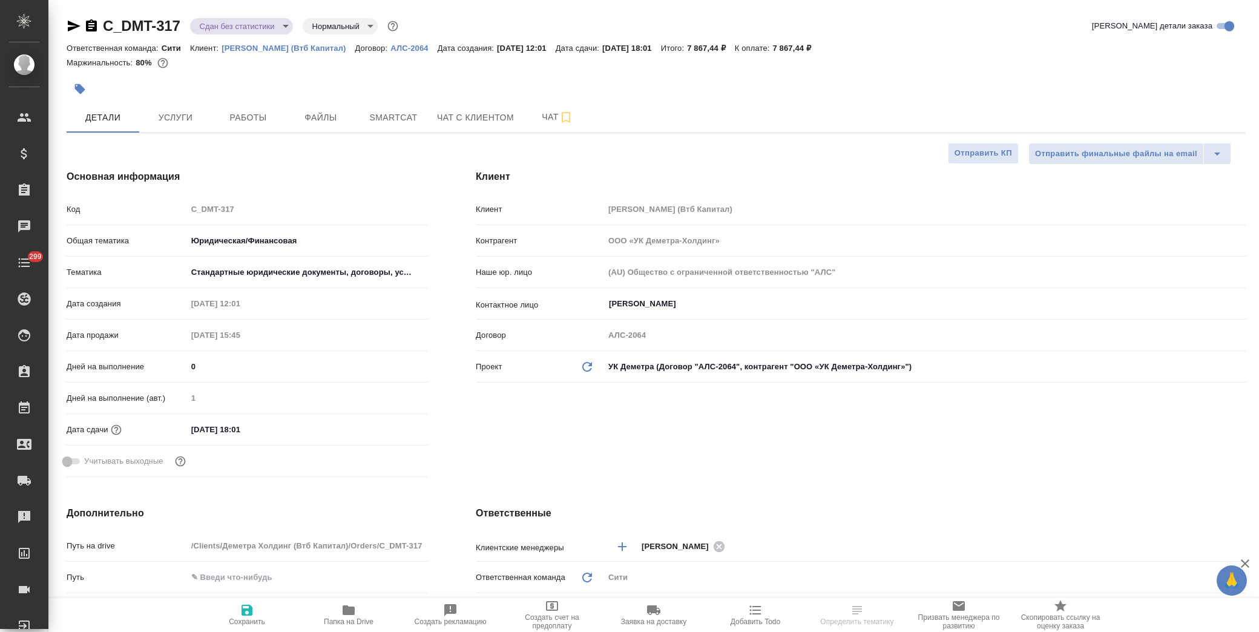
type textarea "x"
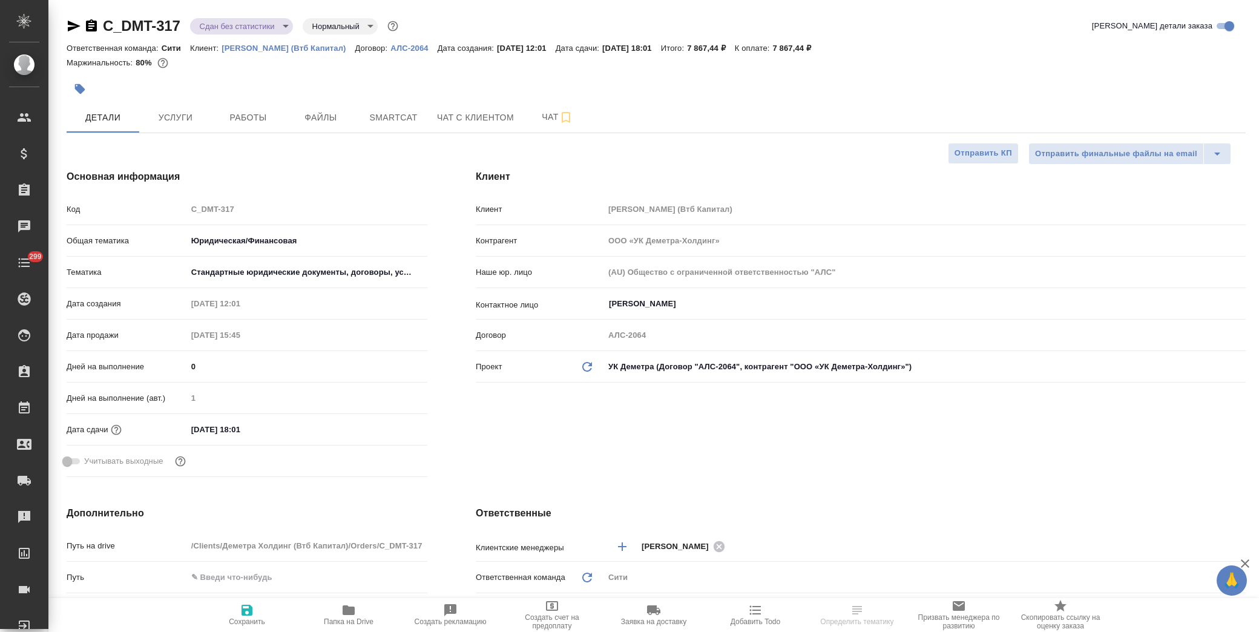
type textarea "x"
click at [357, 604] on span "Папка на Drive" at bounding box center [348, 614] width 87 height 23
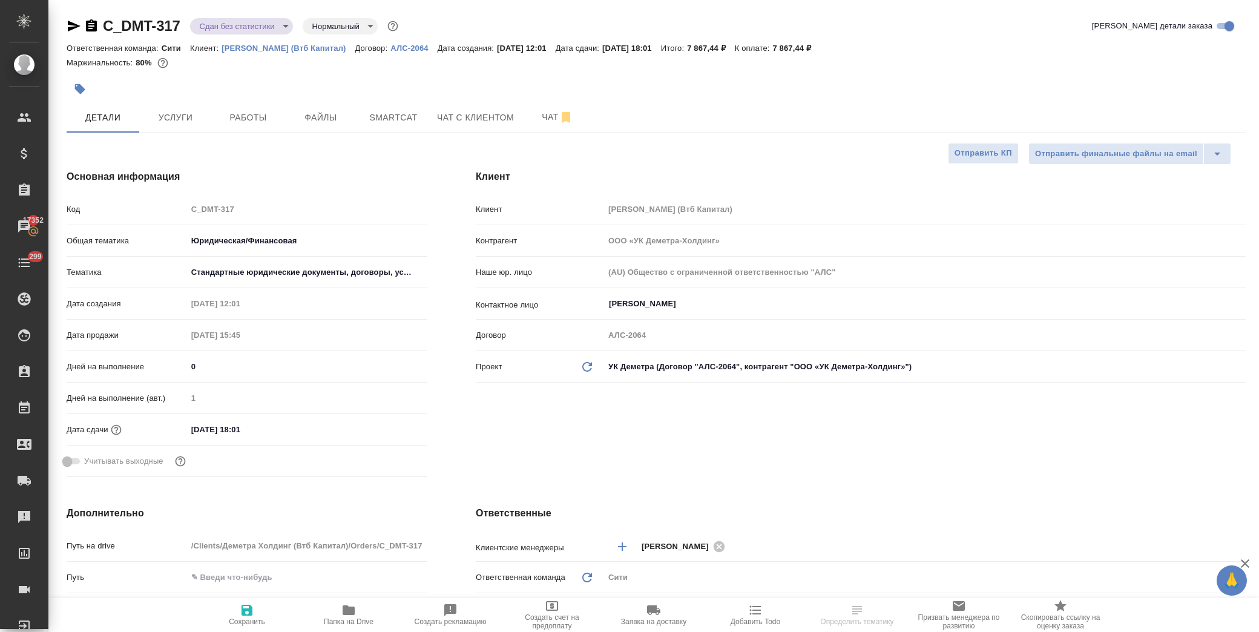
type textarea "x"
select select "RU"
type textarea "x"
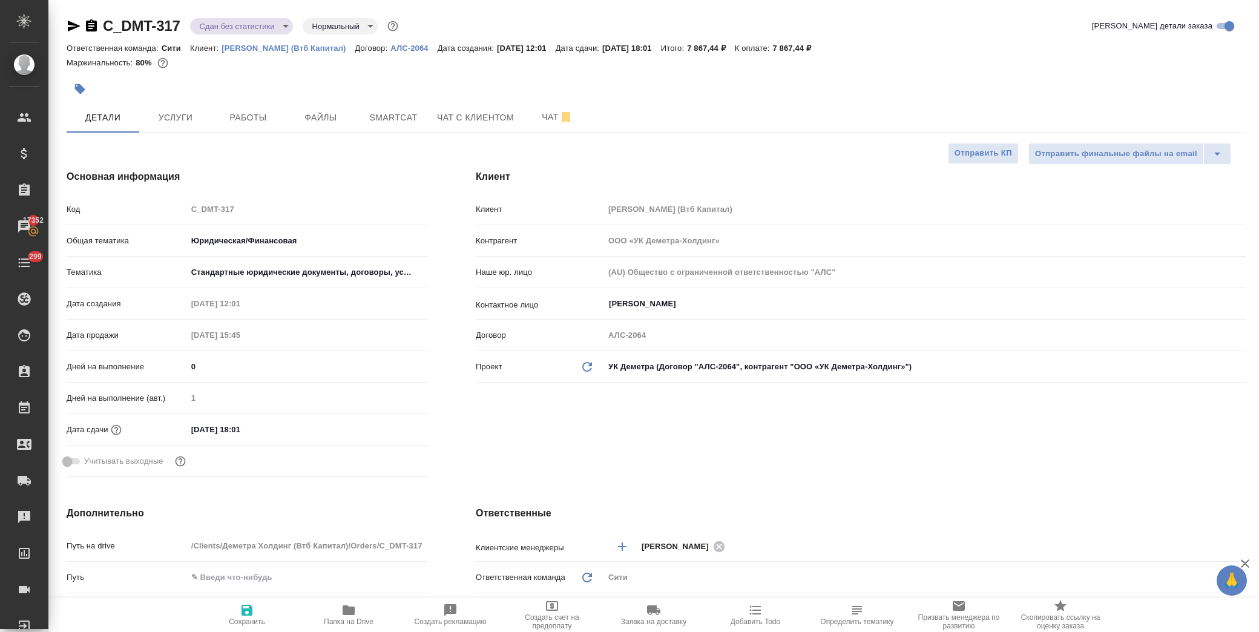
type textarea "x"
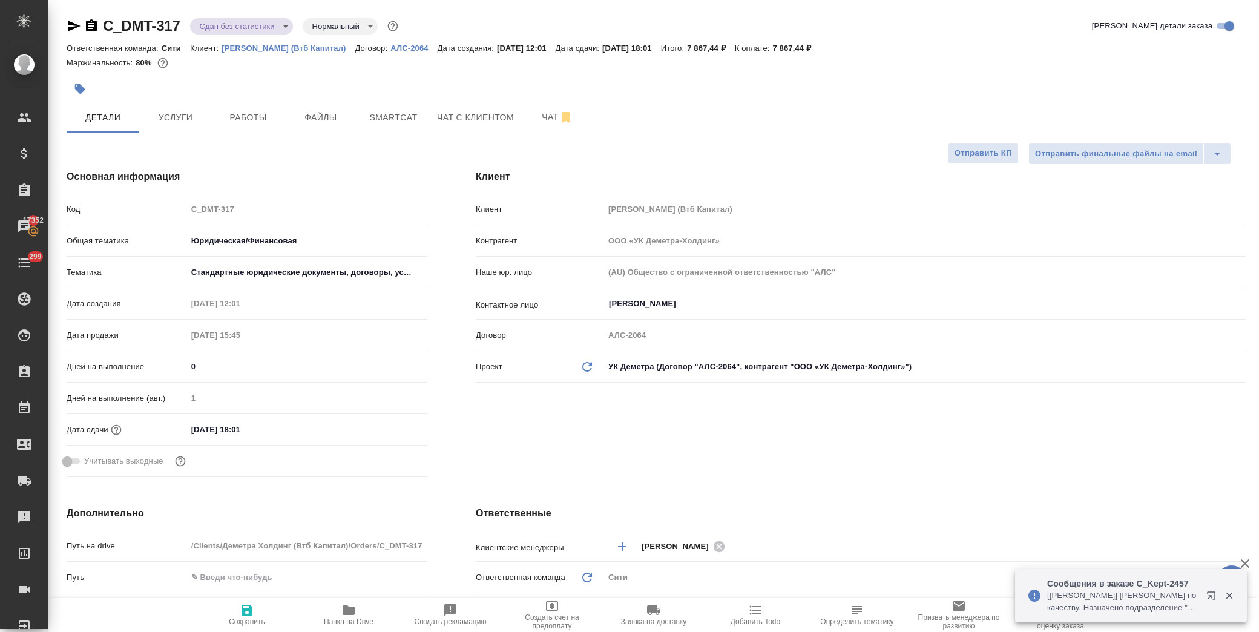
click at [86, 88] on button "button" at bounding box center [80, 89] width 27 height 27
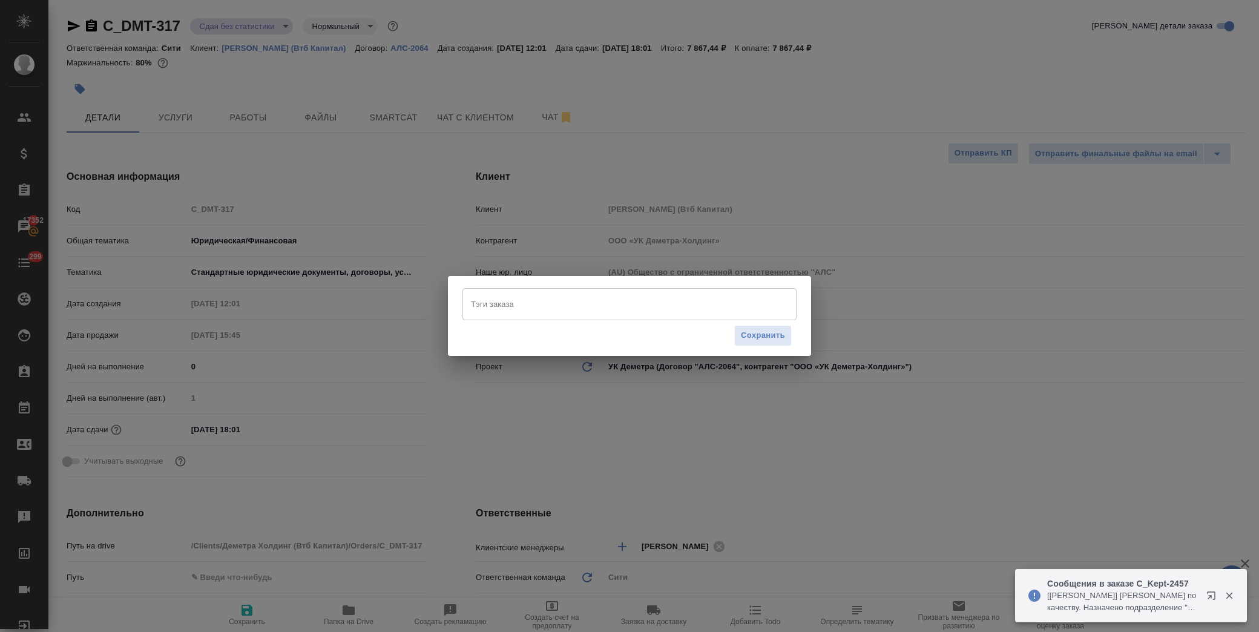
click at [573, 294] on input "Тэги заказа" at bounding box center [618, 304] width 300 height 21
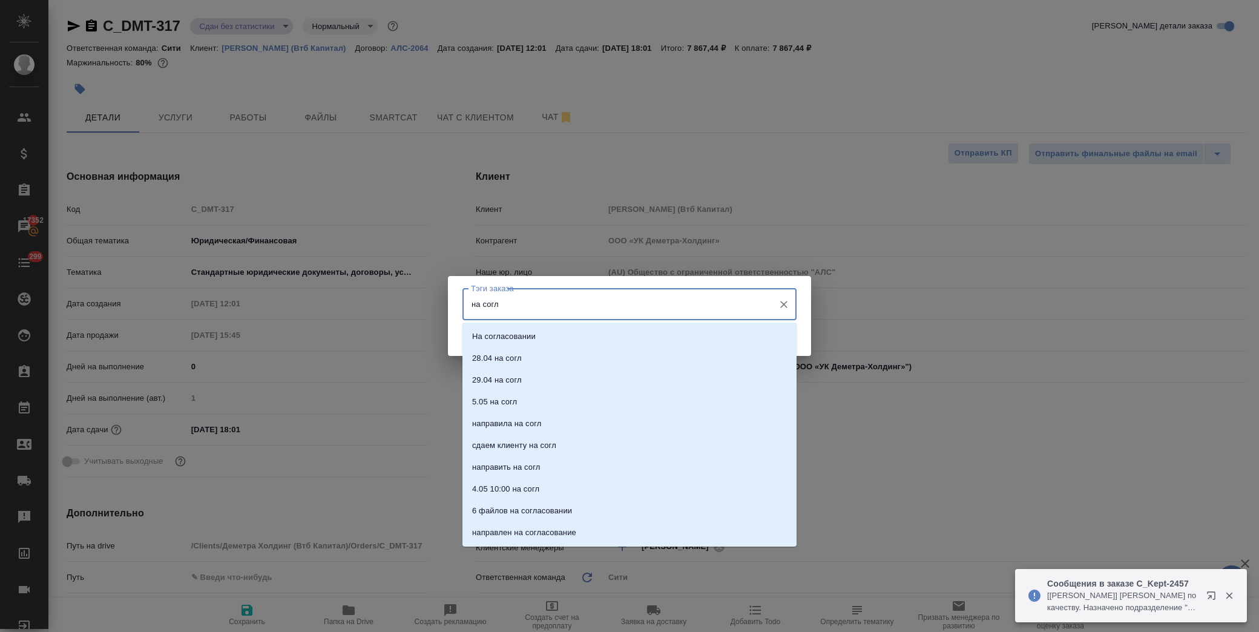
type input "на согла"
drag, startPoint x: 568, startPoint y: 333, endPoint x: 778, endPoint y: 334, distance: 210.1
click at [571, 334] on li "На согласовании" at bounding box center [629, 337] width 334 height 22
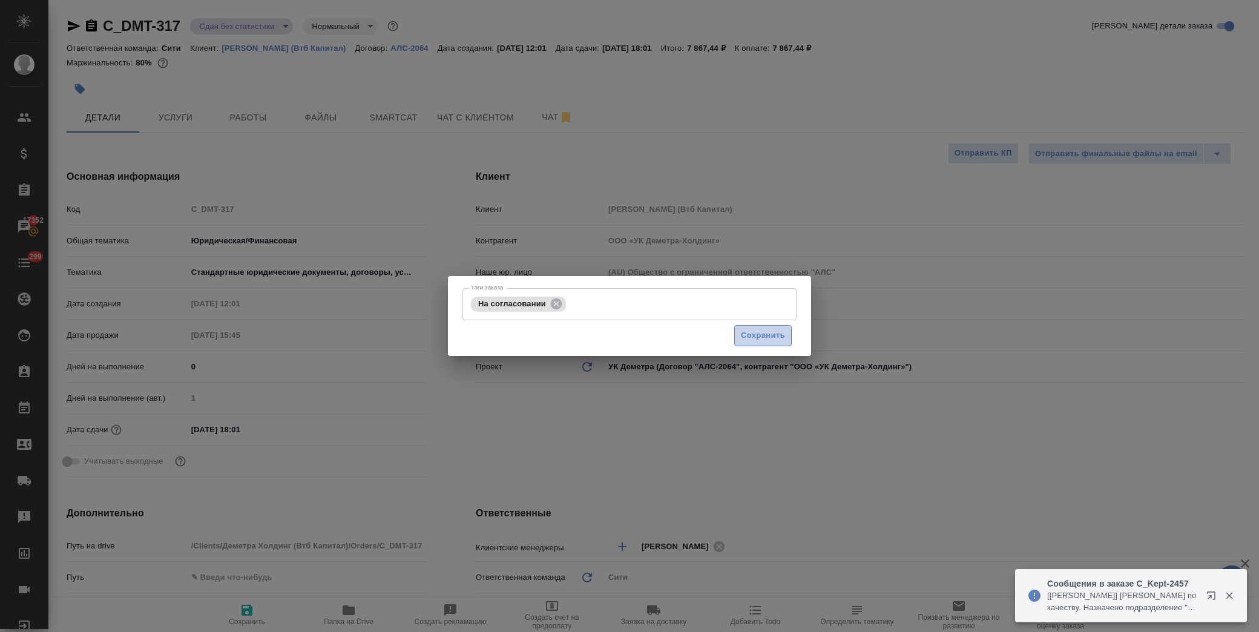
click at [778, 334] on span "Сохранить" at bounding box center [763, 336] width 44 height 14
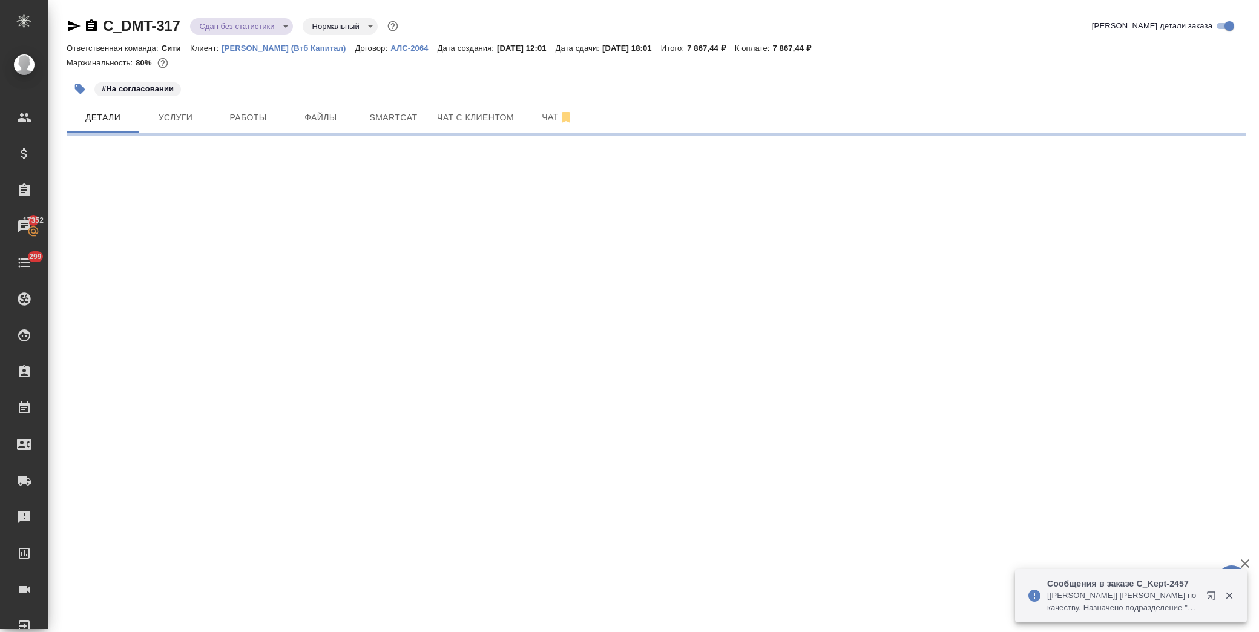
select select "RU"
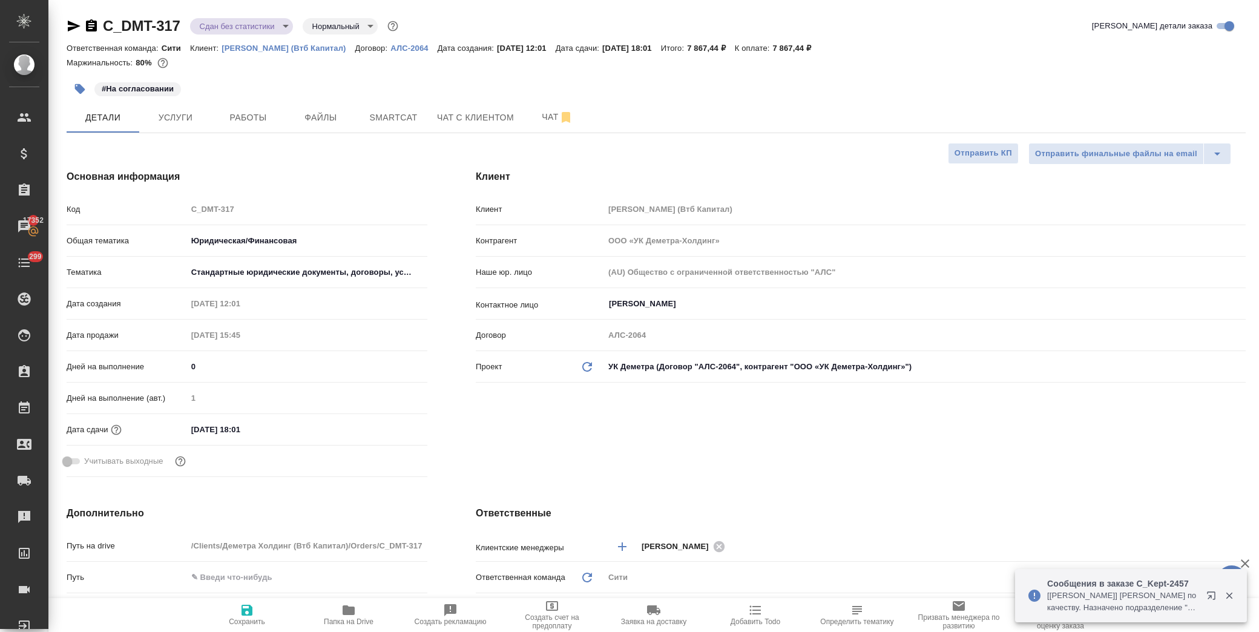
type textarea "x"
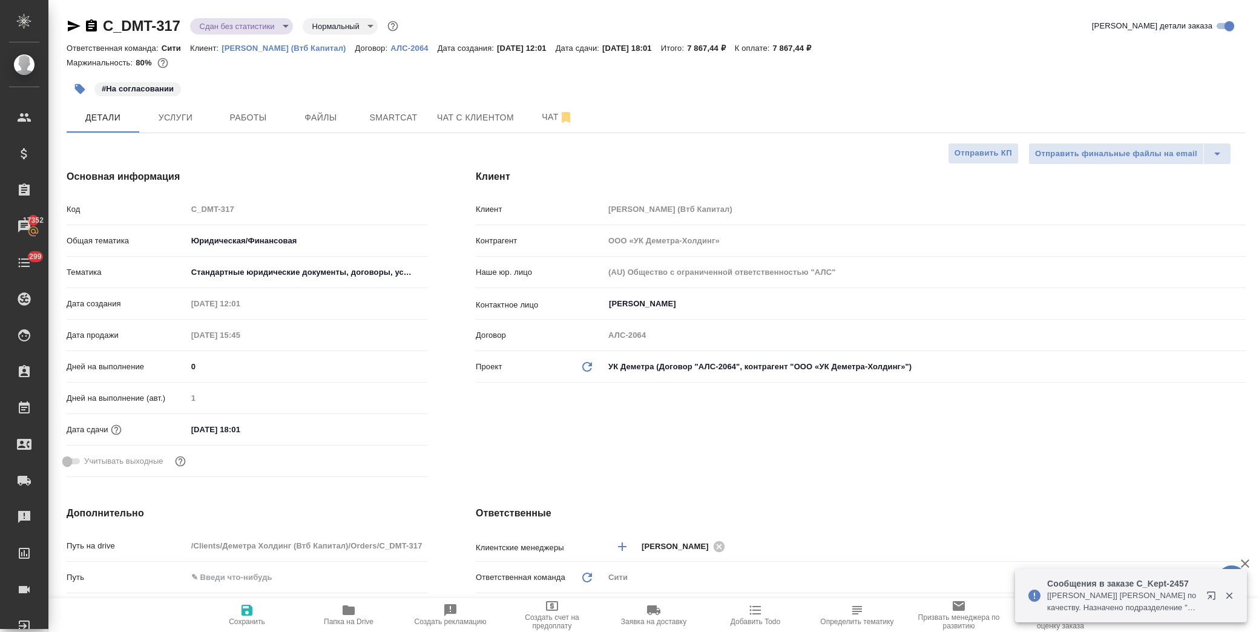
type textarea "x"
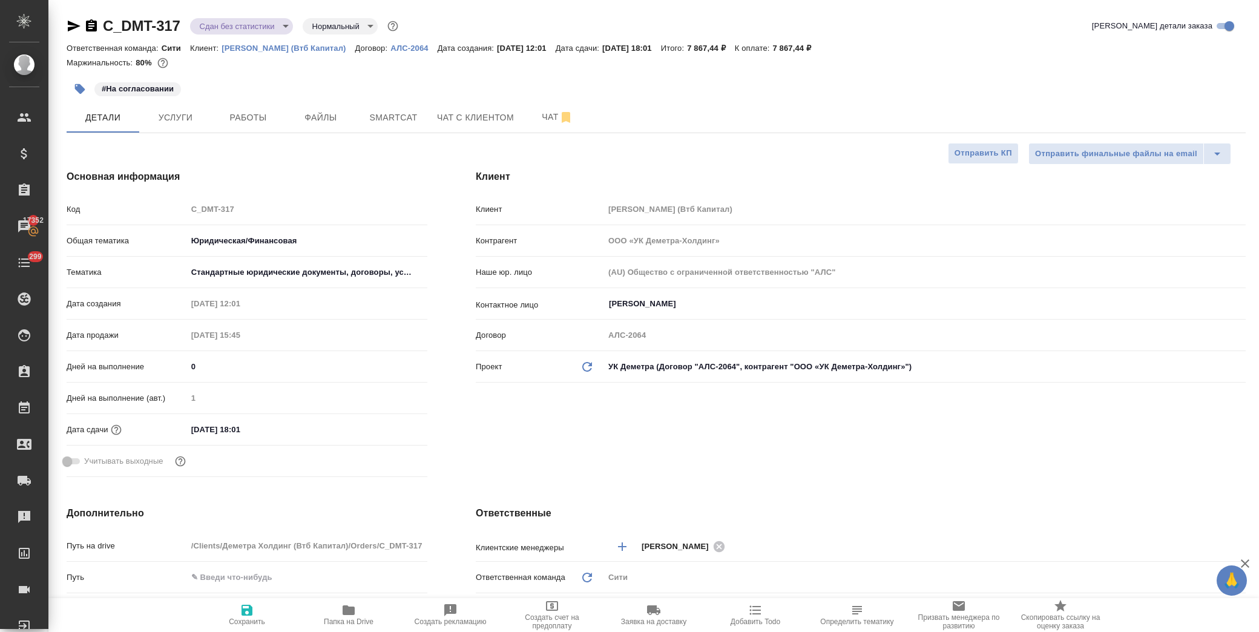
click at [1043, 69] on div "Маржинальность: 80%" at bounding box center [656, 63] width 1179 height 16
type textarea "x"
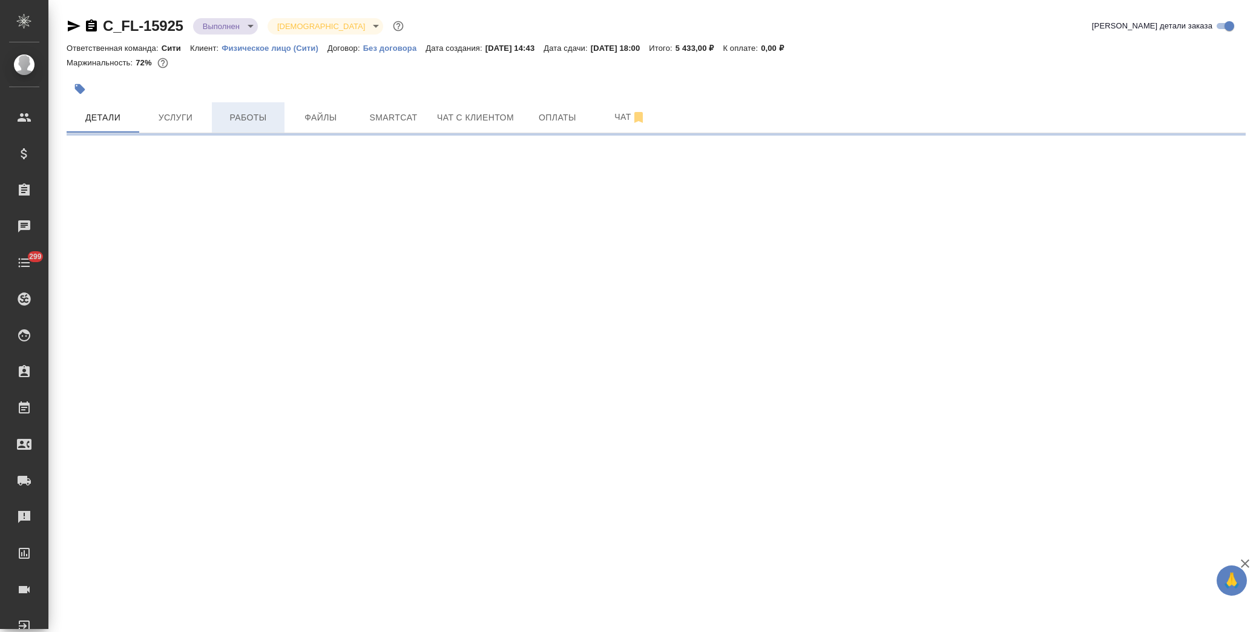
click at [227, 118] on span "Работы" at bounding box center [248, 117] width 58 height 15
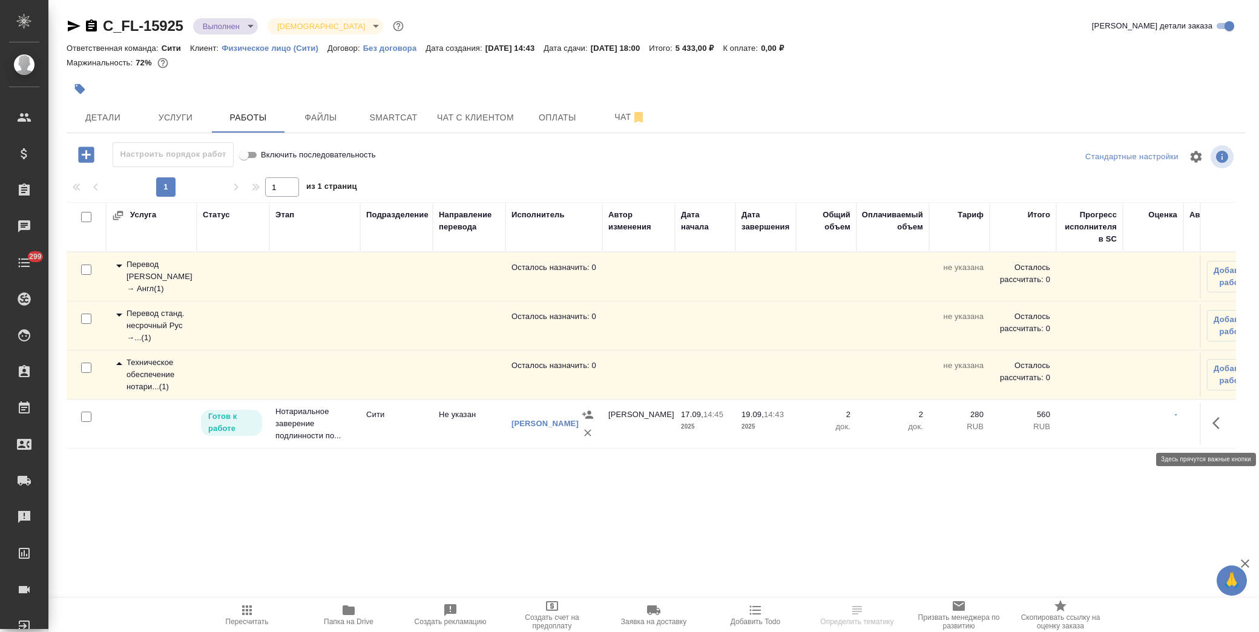
click at [1226, 425] on icon "button" at bounding box center [1220, 423] width 15 height 15
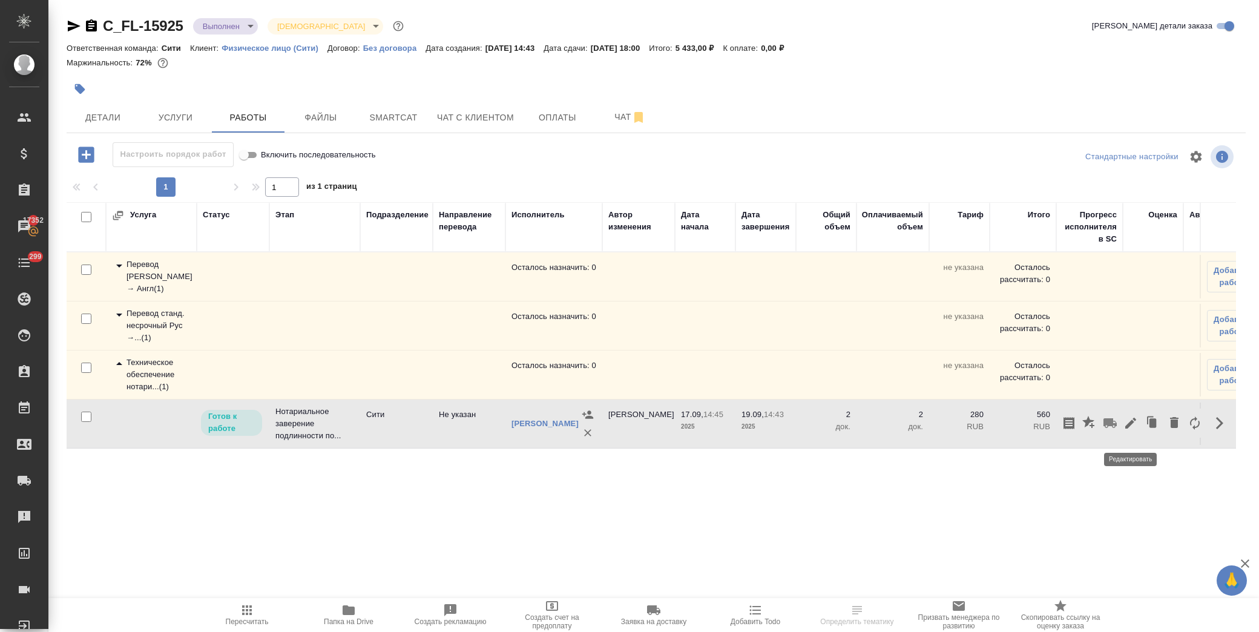
click at [1130, 427] on icon "button" at bounding box center [1131, 423] width 15 height 15
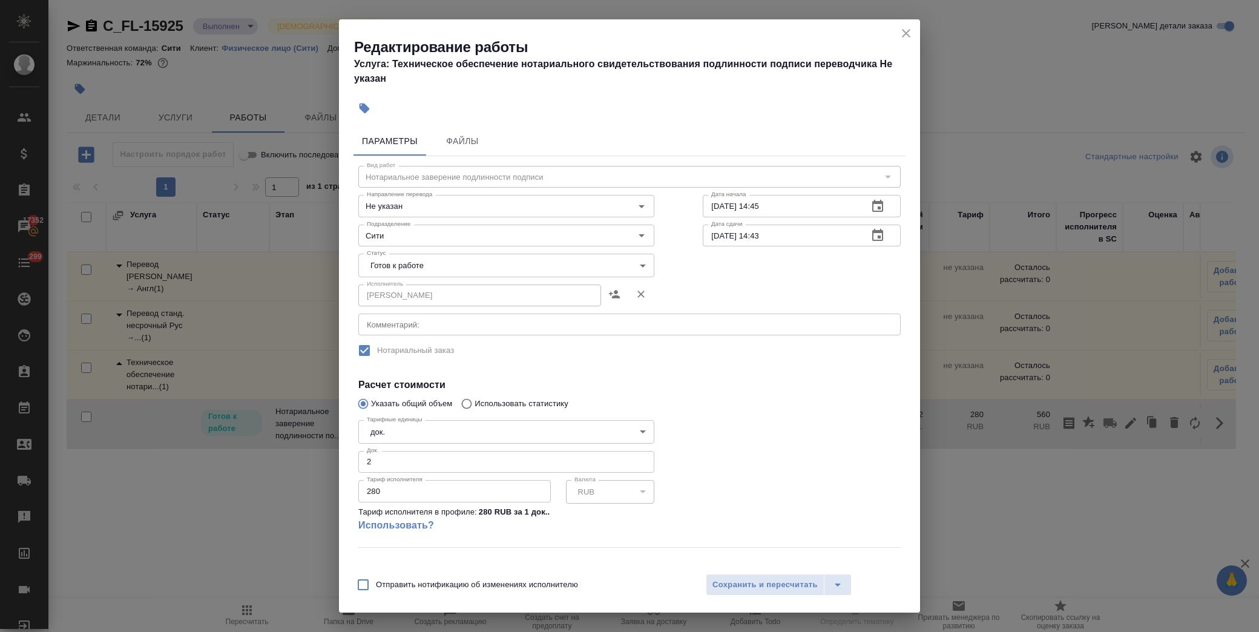
click at [562, 254] on body "🙏 .cls-1 fill:#fff; AWATERA Лофицкая Юлия Владимировна Клиенты Спецификации Зак…" at bounding box center [629, 316] width 1259 height 632
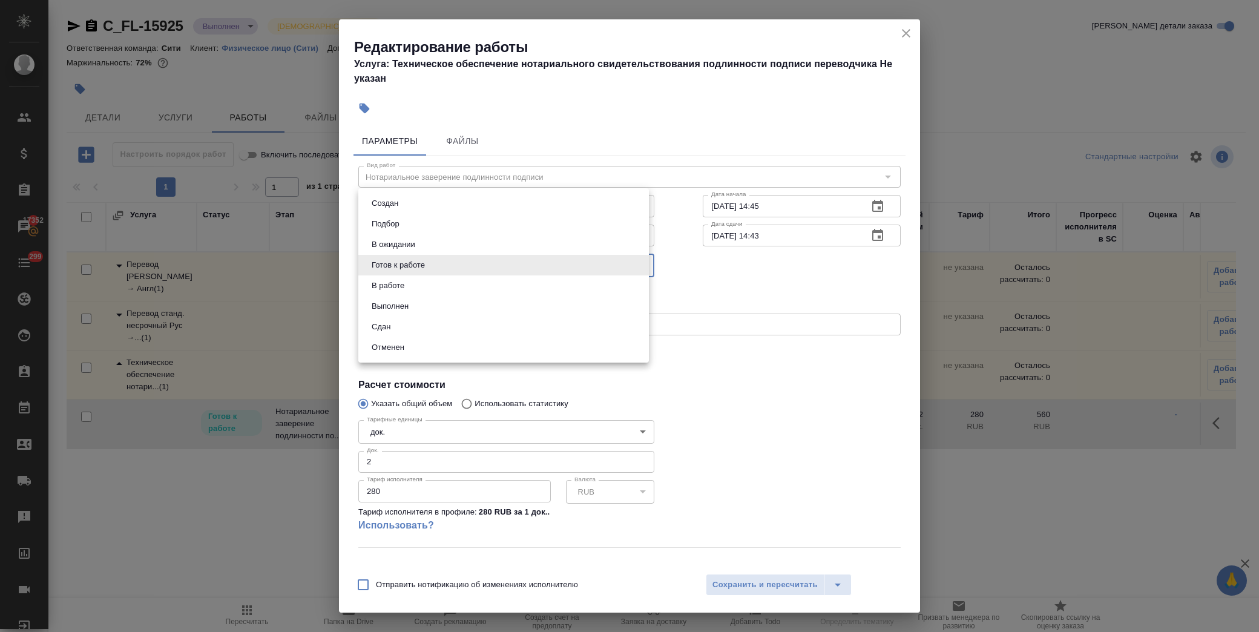
click at [424, 331] on li "Сдан" at bounding box center [503, 327] width 291 height 21
type input "closed"
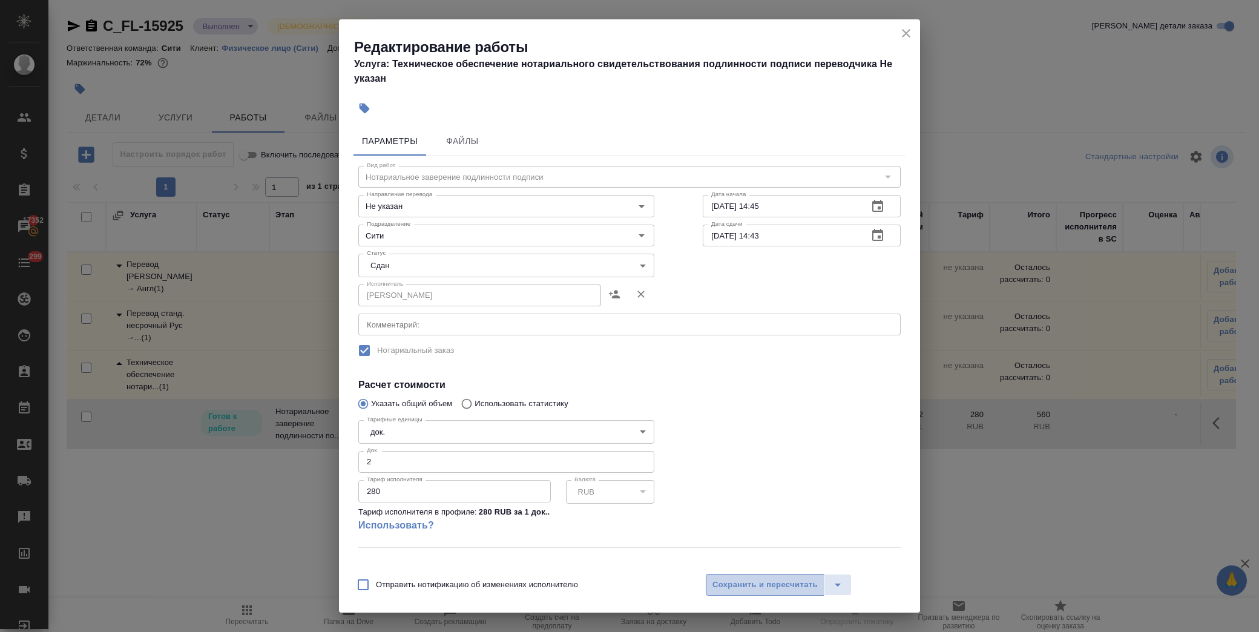
click at [771, 588] on span "Сохранить и пересчитать" at bounding box center [765, 585] width 105 height 14
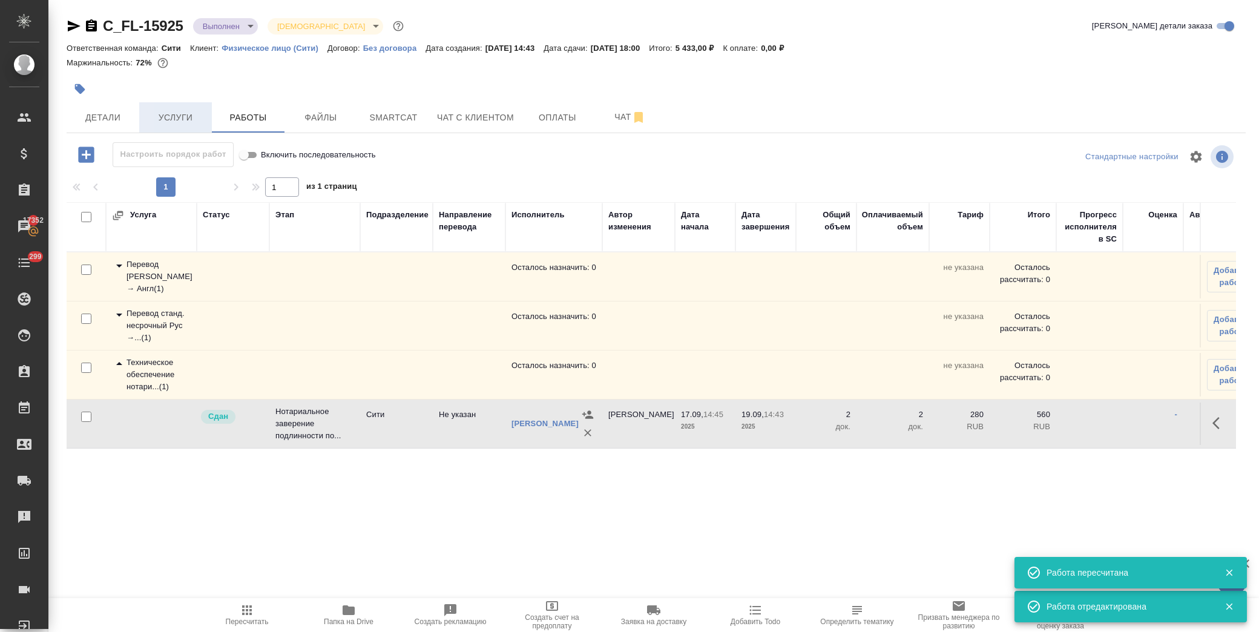
click at [174, 108] on button "Услуги" at bounding box center [175, 117] width 73 height 30
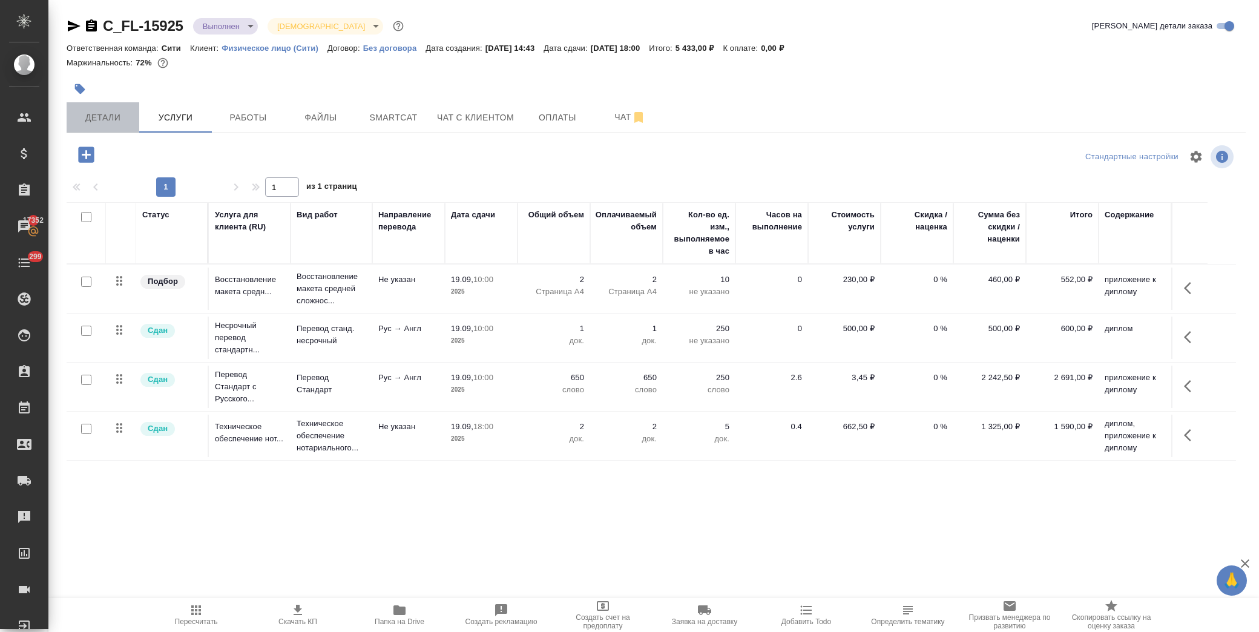
click at [128, 109] on button "Детали" at bounding box center [103, 117] width 73 height 30
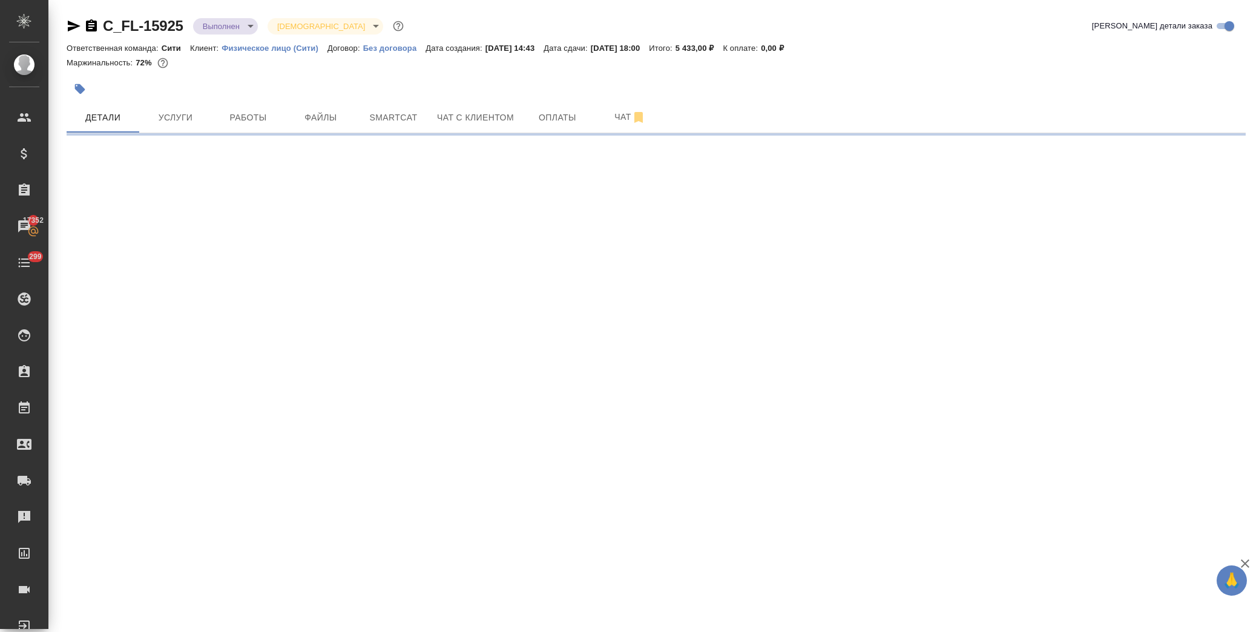
select select "RU"
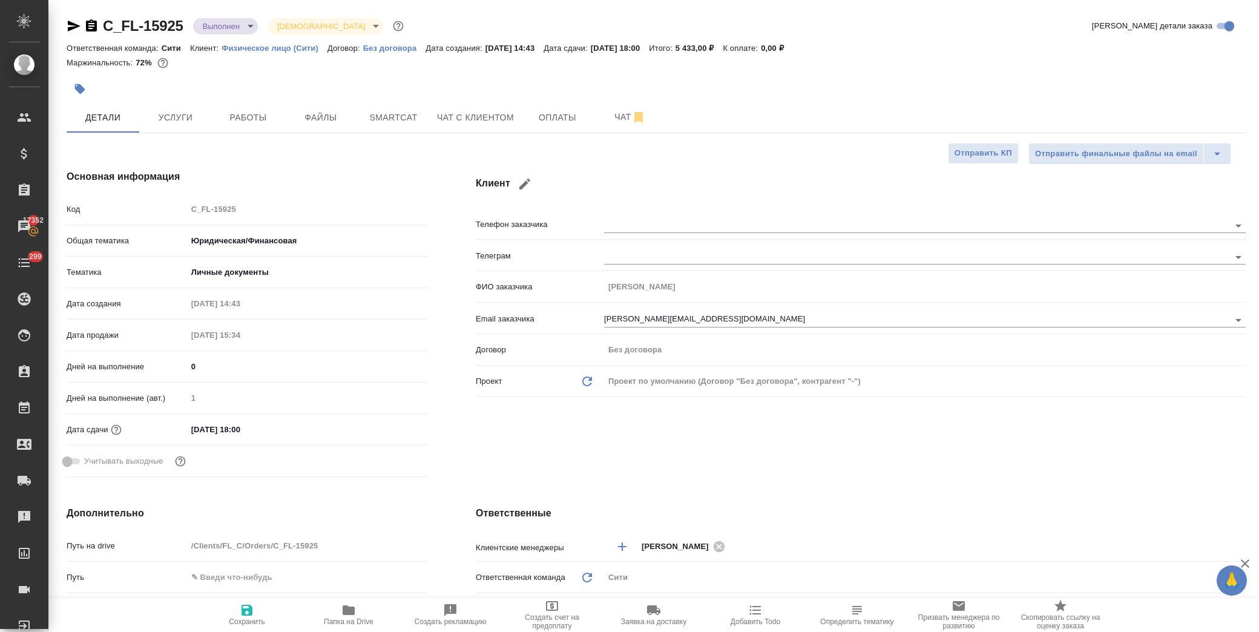
type textarea "x"
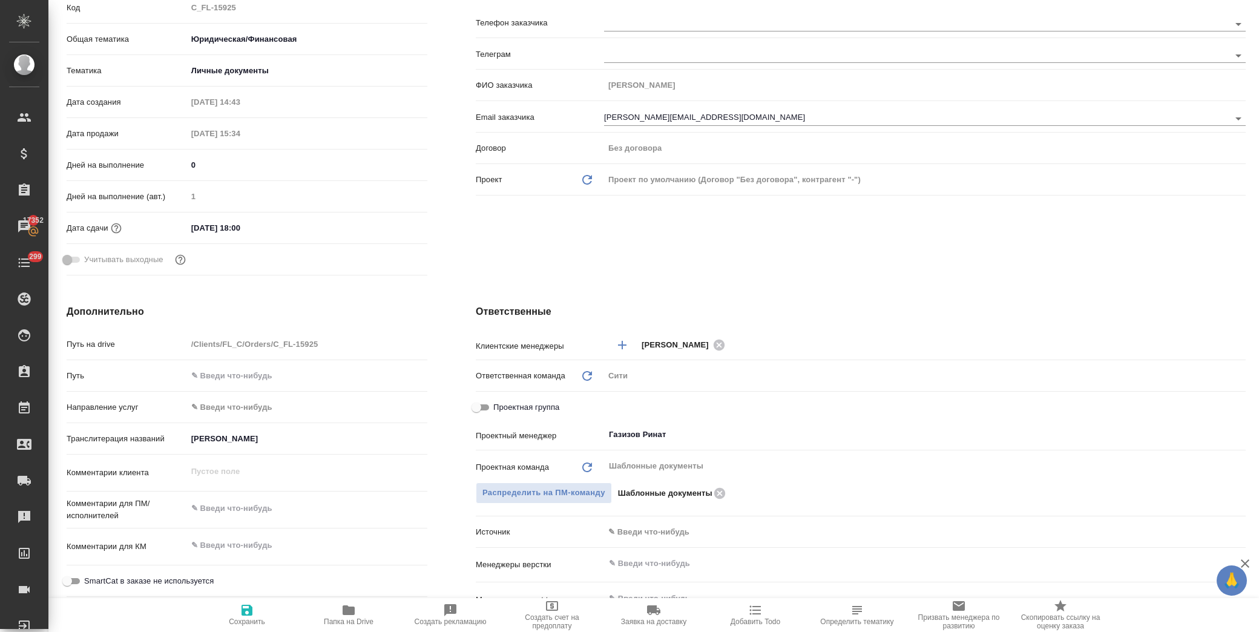
click at [471, 407] on input "Проектная группа" at bounding box center [477, 407] width 44 height 15
checkbox input "true"
type textarea "x"
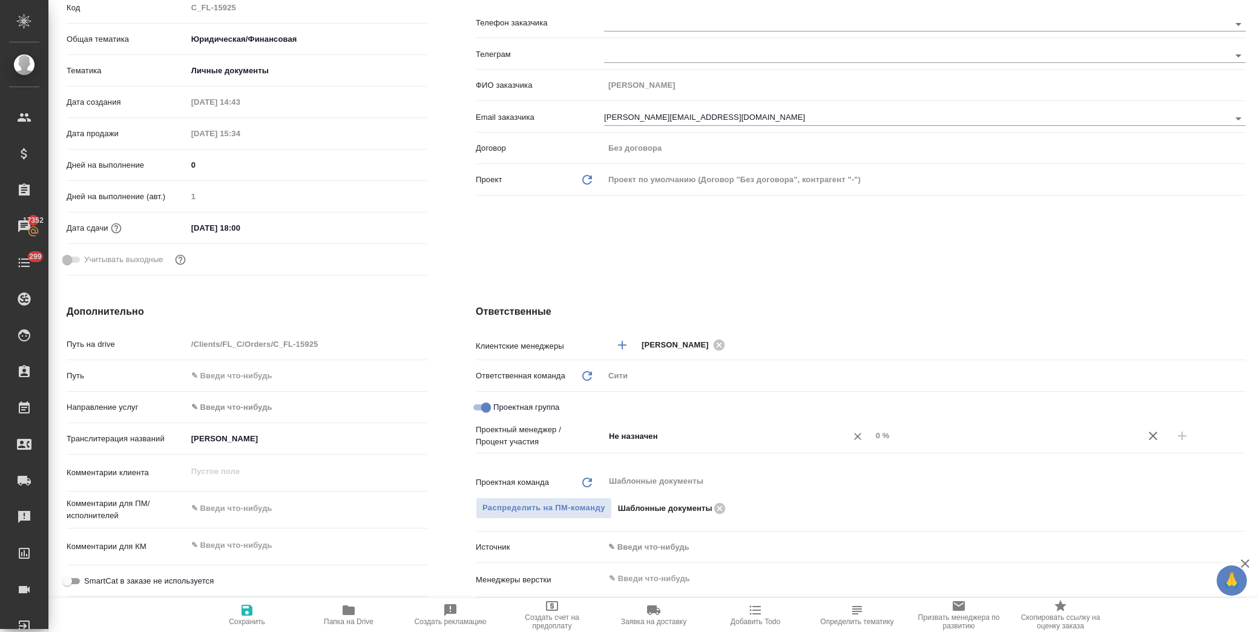
click at [657, 441] on input "Не назначен" at bounding box center [718, 436] width 220 height 15
type input "газиз"
click at [662, 458] on li "Газизов Ринат" at bounding box center [731, 463] width 265 height 22
type textarea "x"
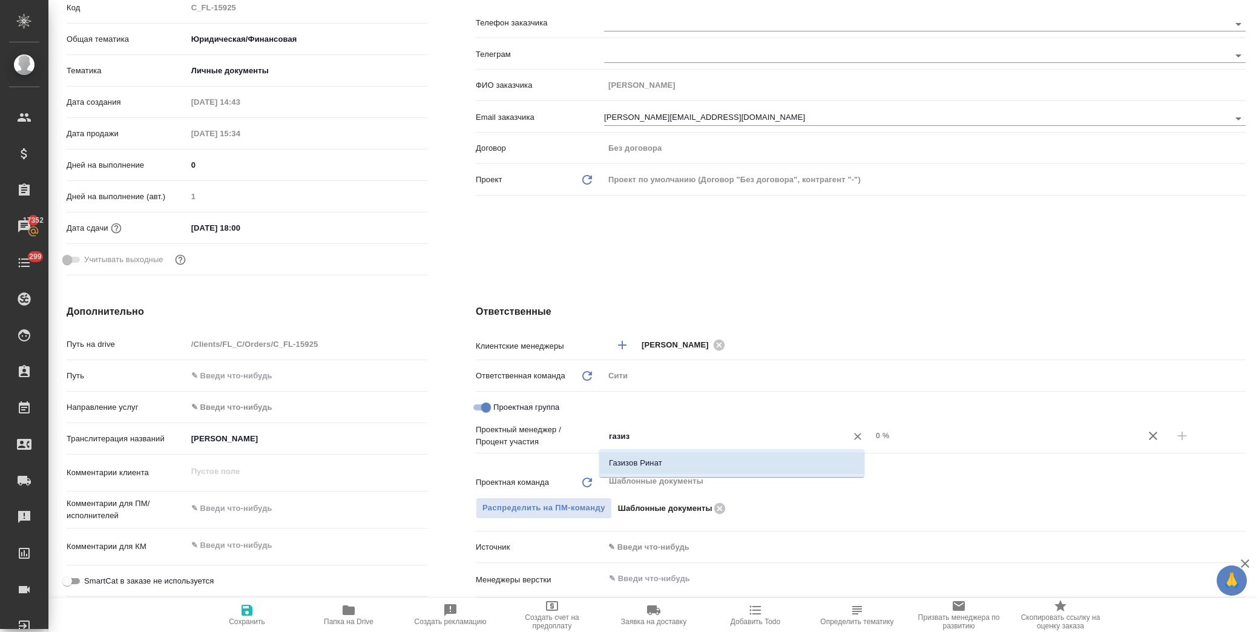
type textarea "x"
drag, startPoint x: 1182, startPoint y: 438, endPoint x: 909, endPoint y: 436, distance: 273.0
click at [1177, 438] on button "button" at bounding box center [1182, 435] width 29 height 29
type textarea "x"
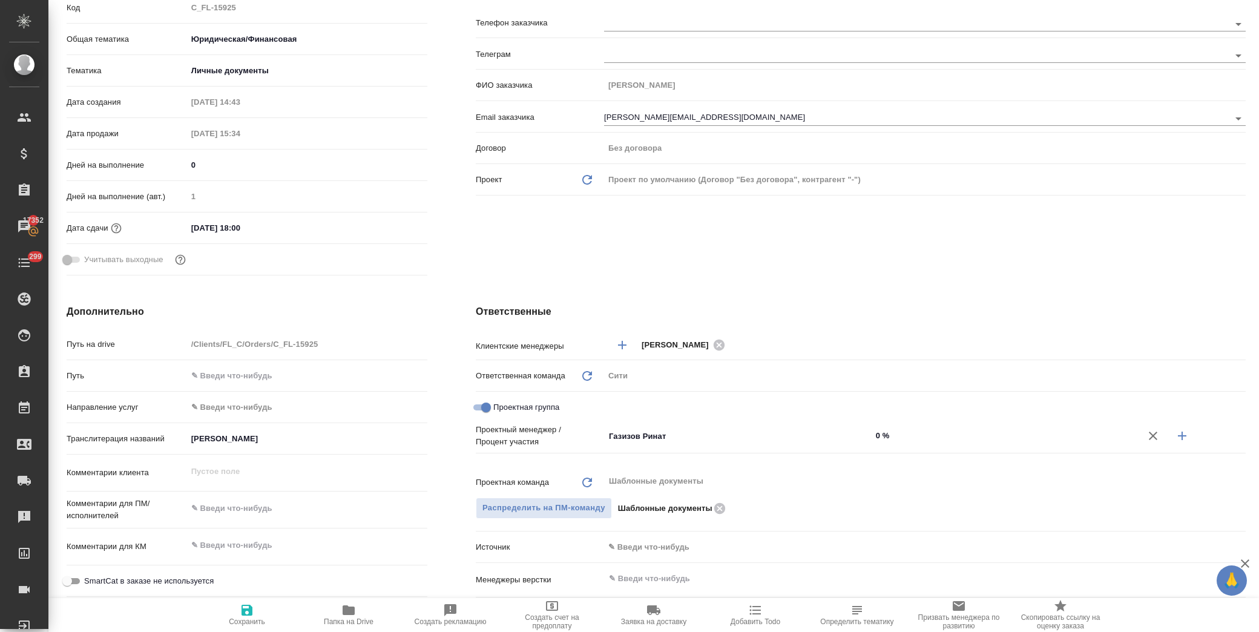
type textarea "x"
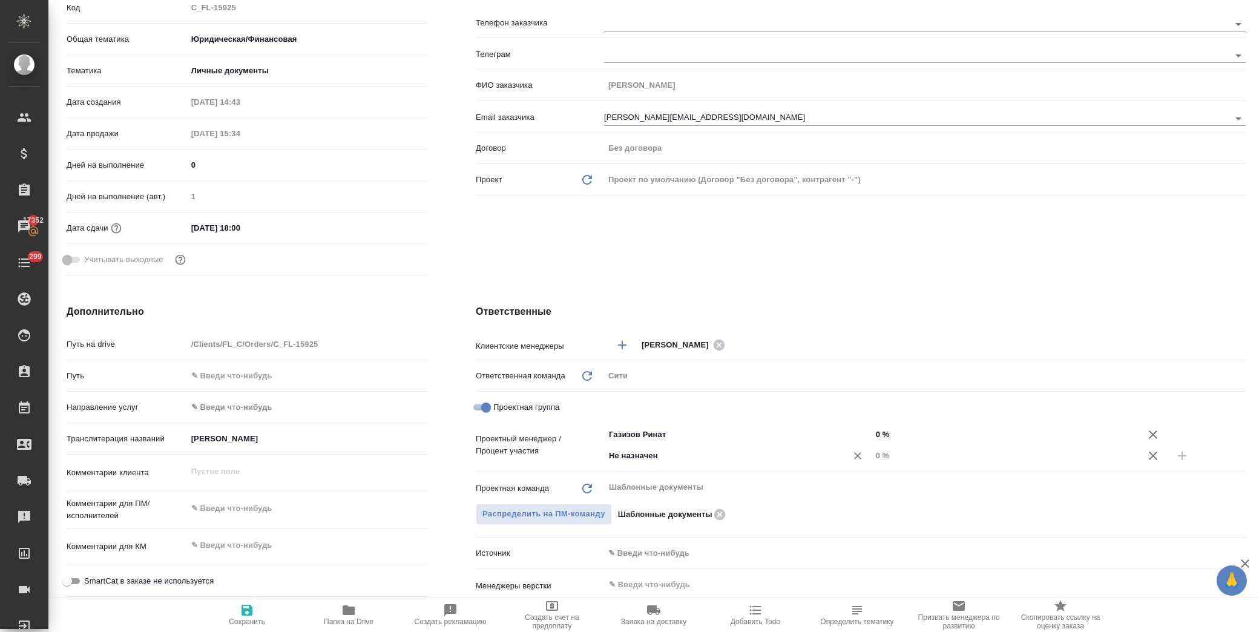
click at [633, 453] on input "Не назначен" at bounding box center [718, 456] width 220 height 15
type input "димитр"
click at [656, 482] on li "[PERSON_NAME]" at bounding box center [731, 483] width 265 height 22
type textarea "x"
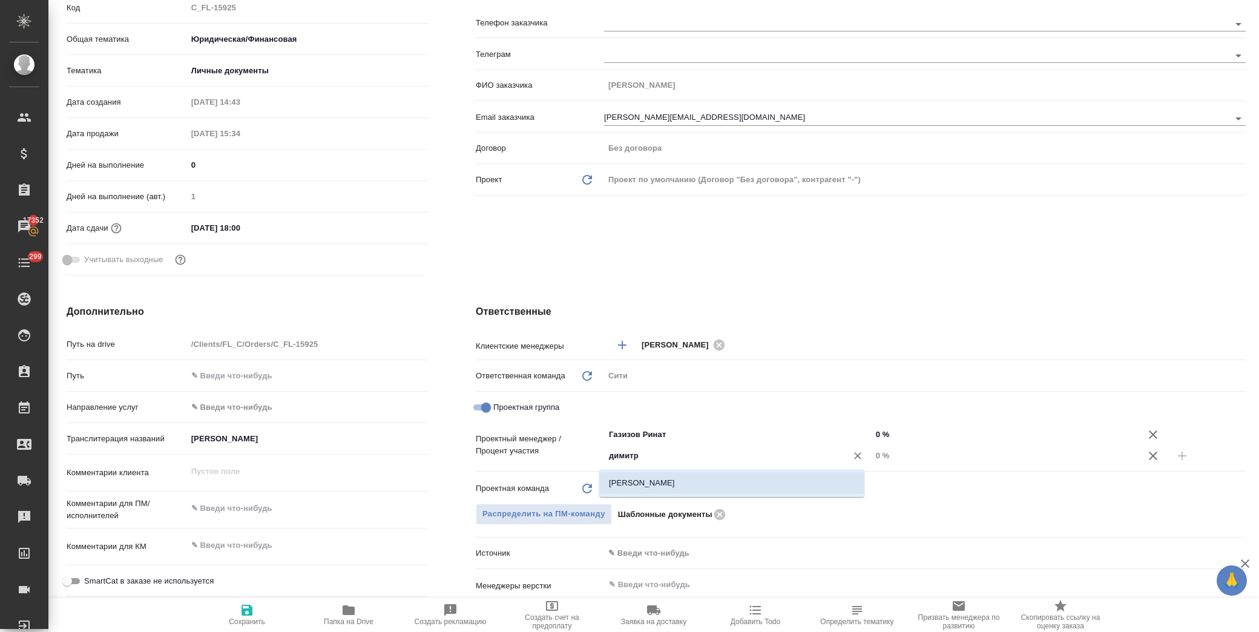
type textarea "x"
click at [861, 451] on div "Димитриева Юлия ​" at bounding box center [738, 456] width 268 height 22
click at [872, 458] on input "0 %" at bounding box center [1006, 456] width 268 height 18
type input "30 %"
type textarea "x"
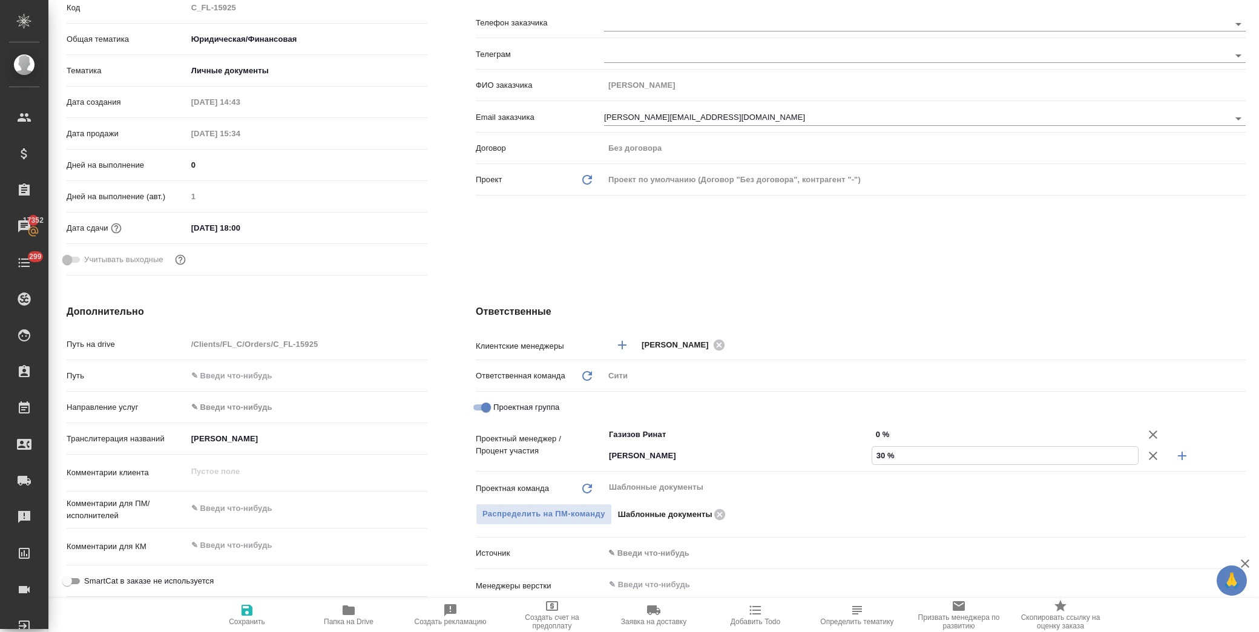
type textarea "x"
type input "30 %"
click at [872, 432] on input "0 %" at bounding box center [1006, 435] width 268 height 18
click at [872, 432] on input "0 %" at bounding box center [1005, 435] width 266 height 18
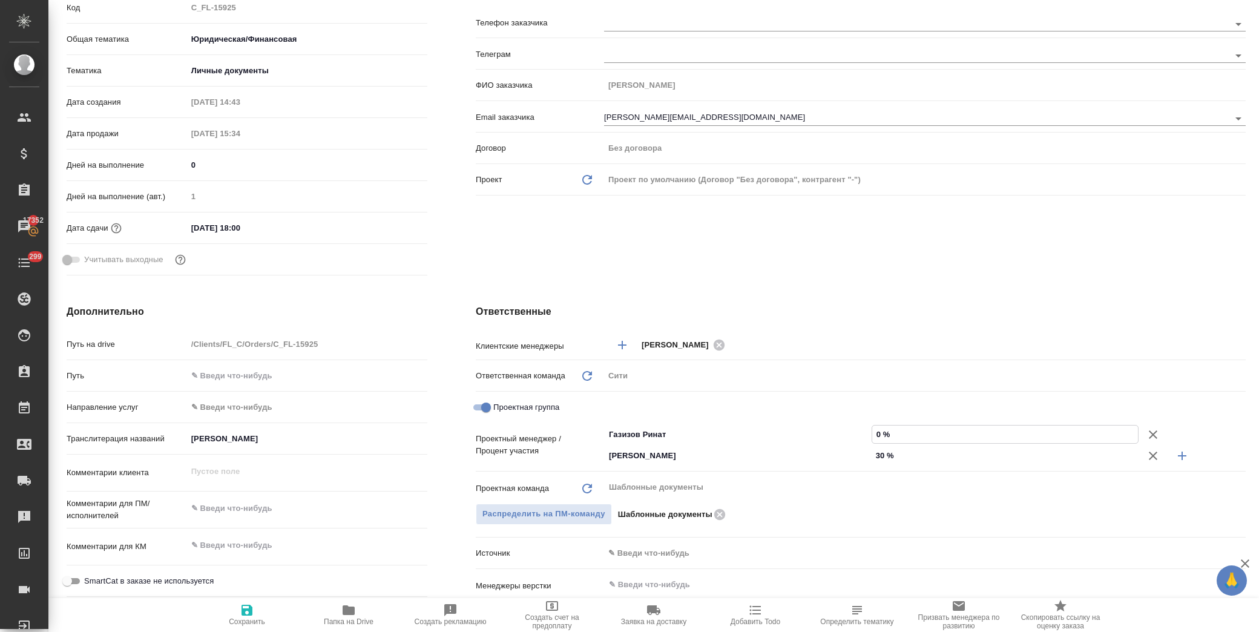
type input "70 %"
type textarea "x"
type input "70 %"
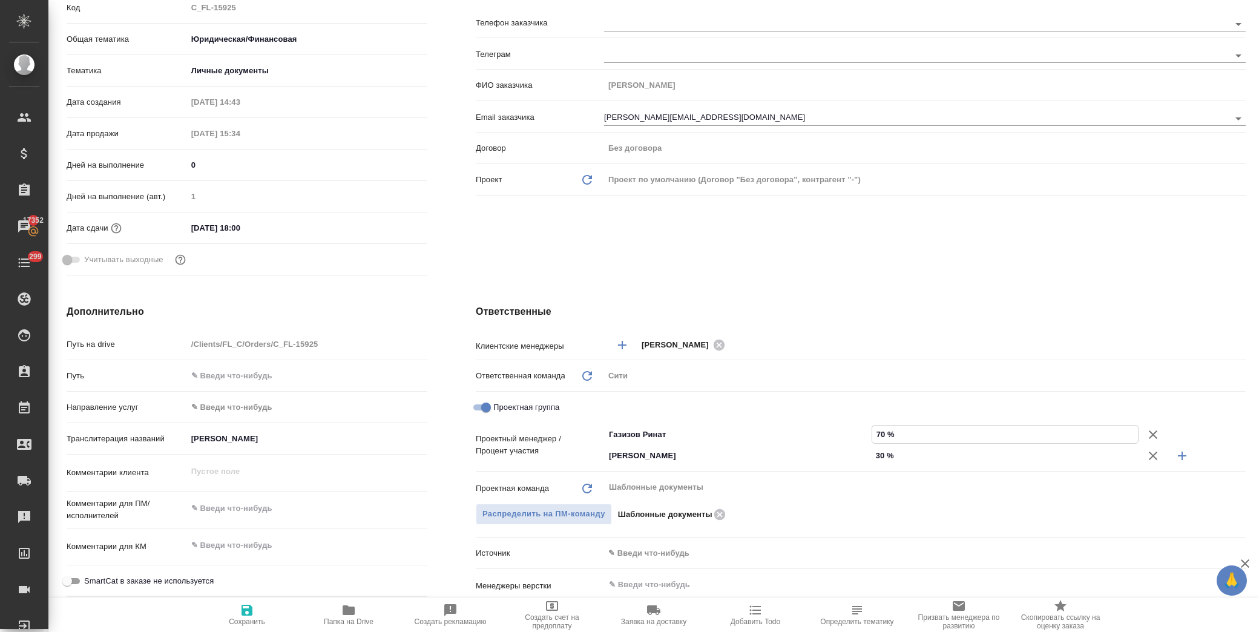
click at [860, 295] on div "Ответственные Клиентские менеджеры Димитриева Юлия ​ Ответственная команда Обно…" at bounding box center [861, 535] width 818 height 510
click at [234, 611] on span "Сохранить" at bounding box center [246, 614] width 87 height 23
type textarea "x"
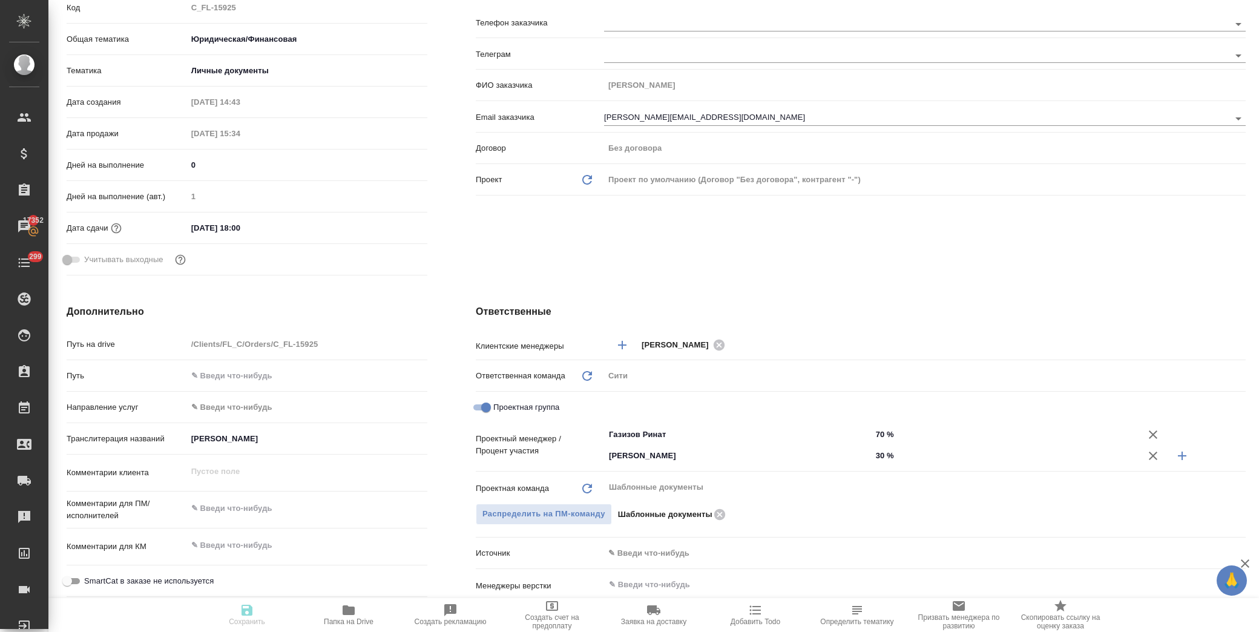
type textarea "x"
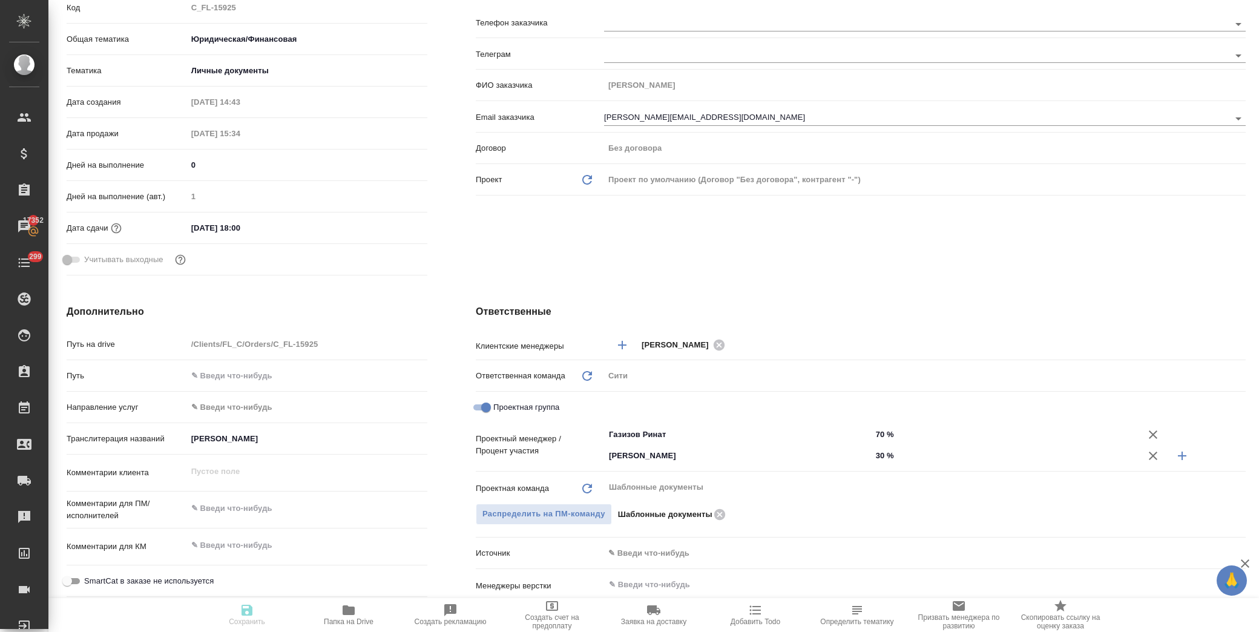
type textarea "x"
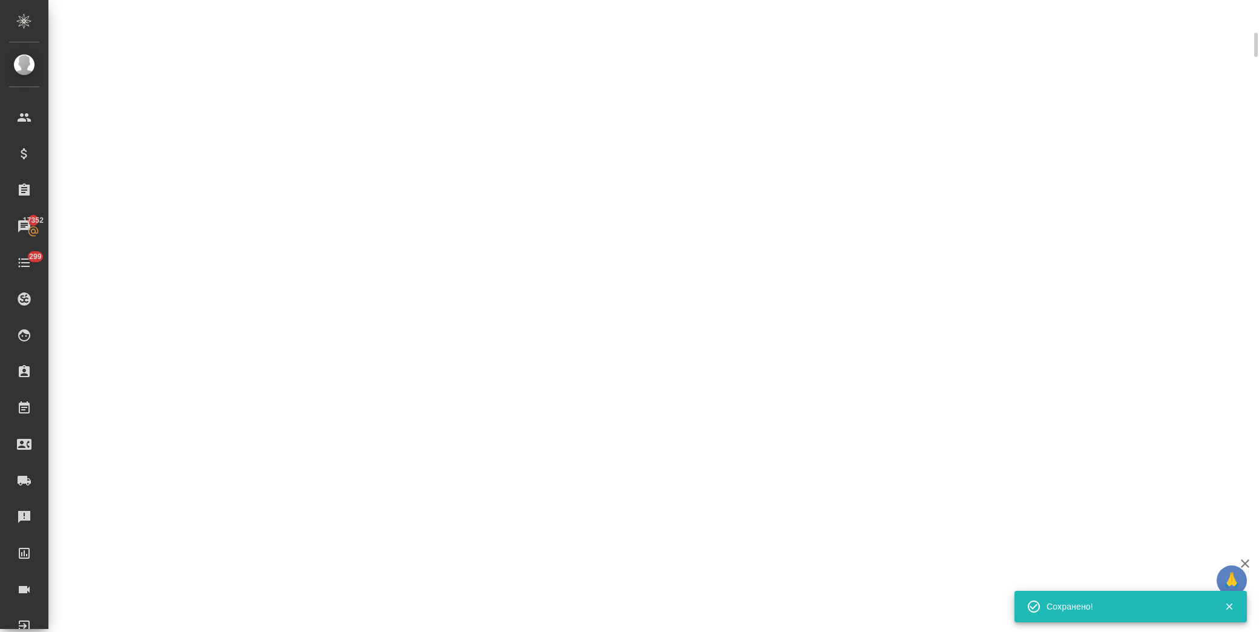
scroll to position [192, 0]
select select "RU"
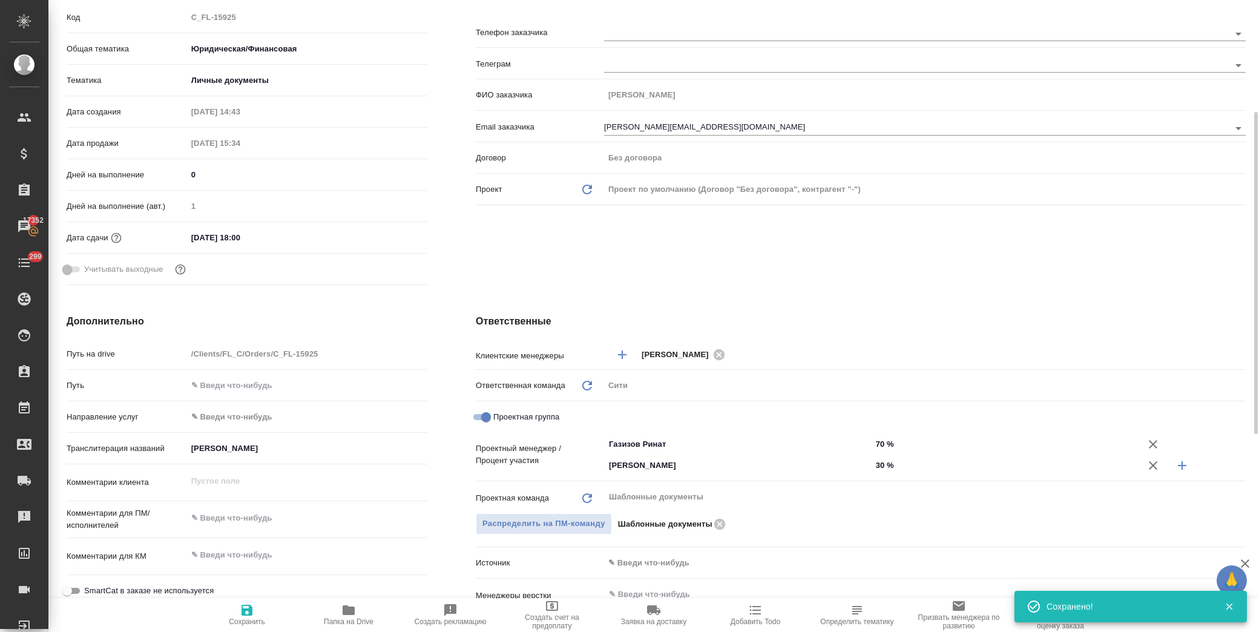
scroll to position [202, 0]
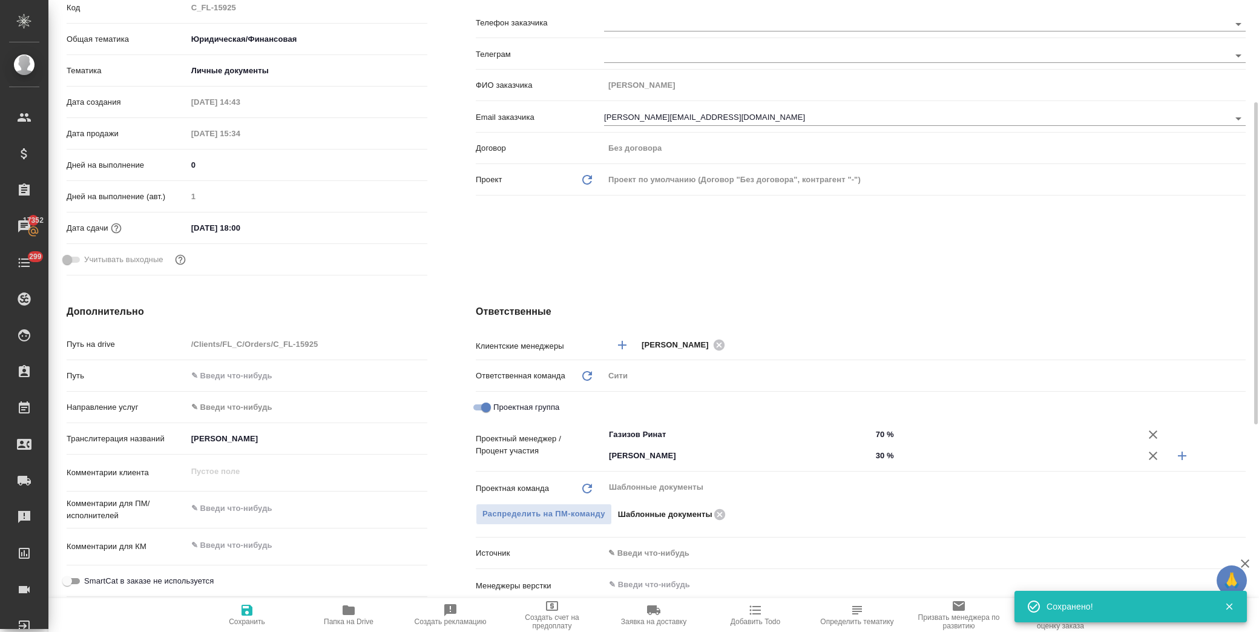
type textarea "x"
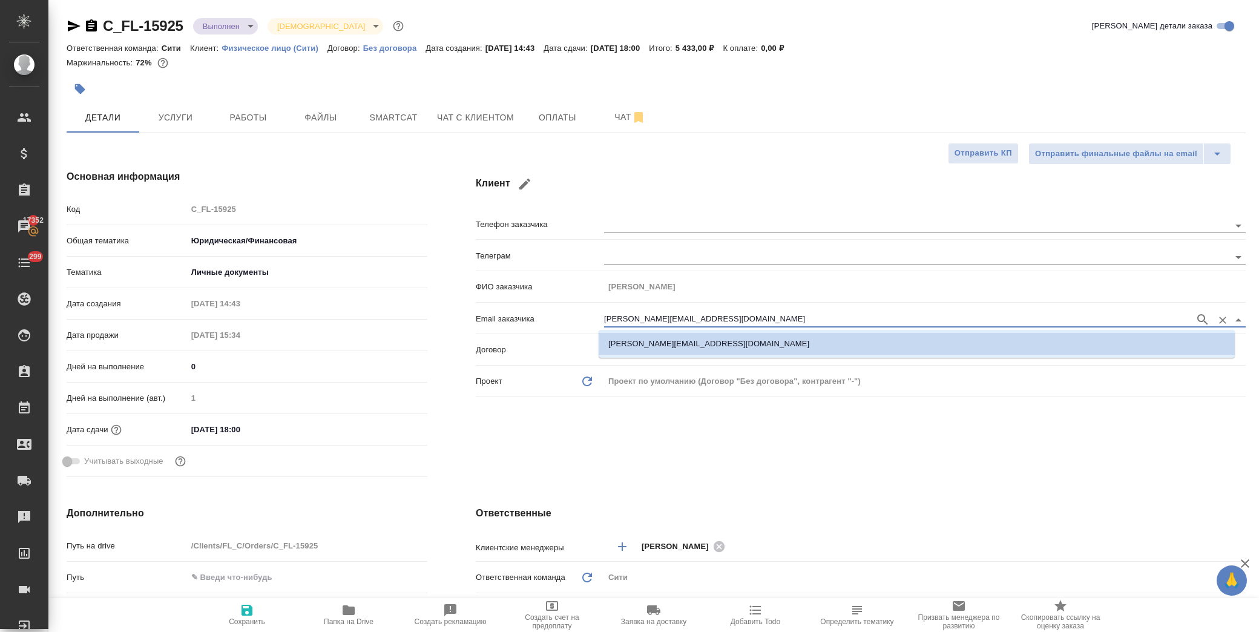
drag, startPoint x: 705, startPoint y: 321, endPoint x: 581, endPoint y: 315, distance: 124.2
click at [581, 315] on div "Email заказчика peter.serdyuk@gmail.com" at bounding box center [861, 318] width 770 height 21
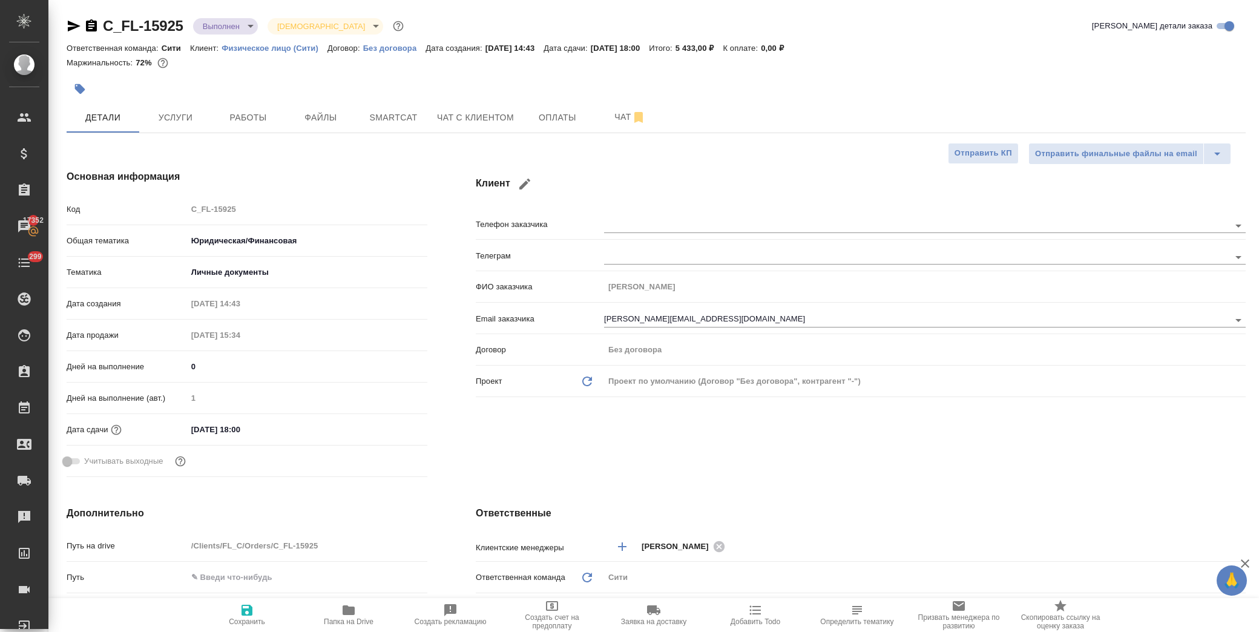
type textarea "x"
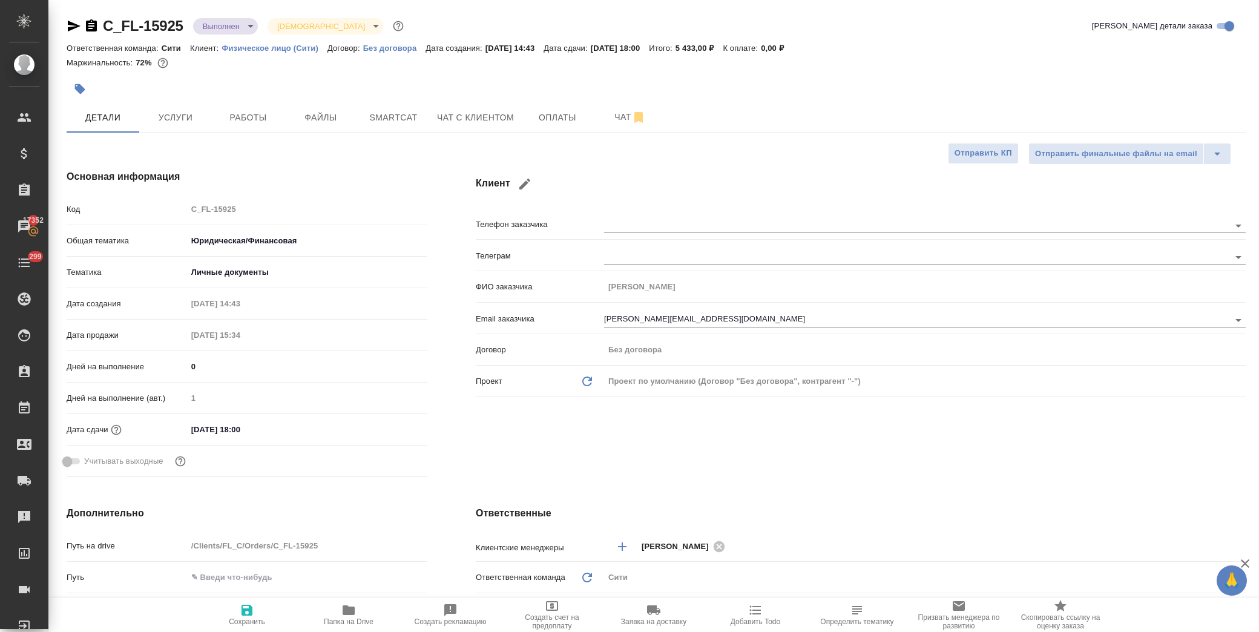
type textarea "x"
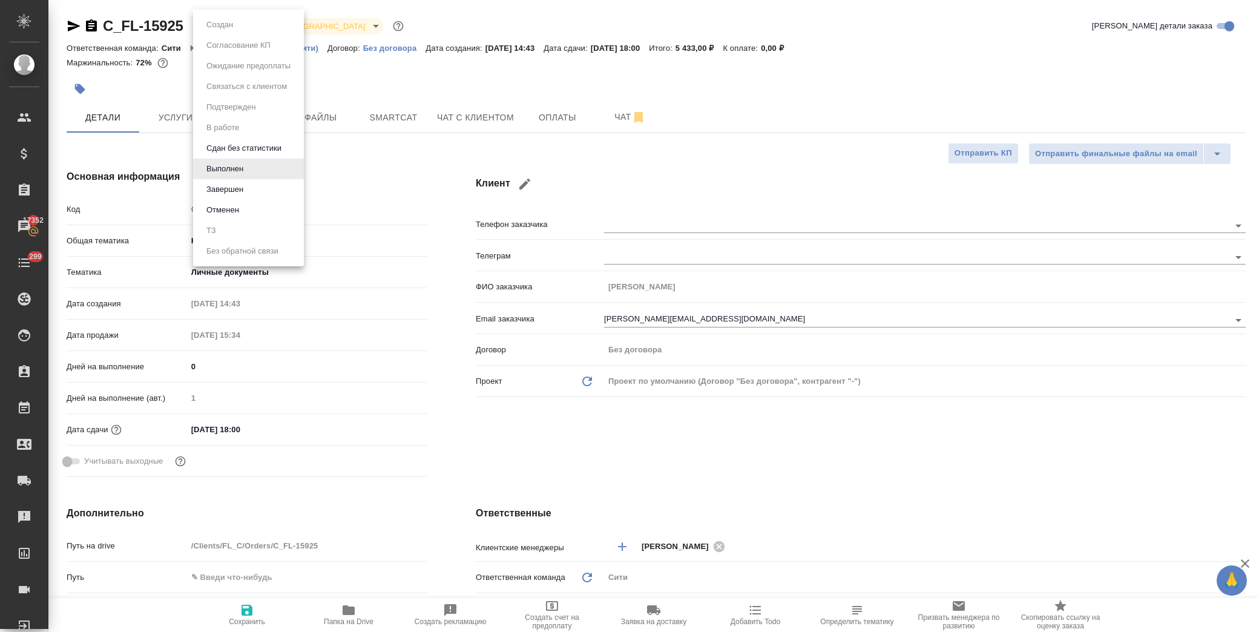
click at [210, 25] on body "🙏 .cls-1 fill:#fff; AWATERA Лофицкая Юлия Владимировна Клиенты Спецификации Зак…" at bounding box center [629, 316] width 1259 height 632
click at [271, 197] on li "Завершен" at bounding box center [248, 189] width 111 height 21
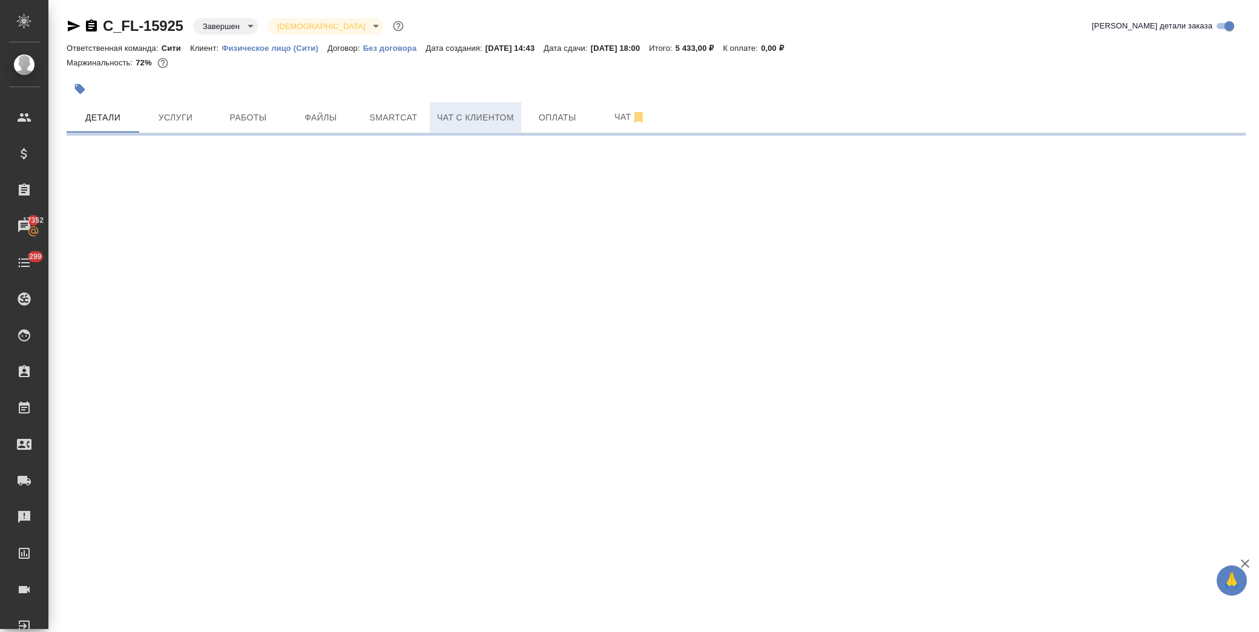
select select "RU"
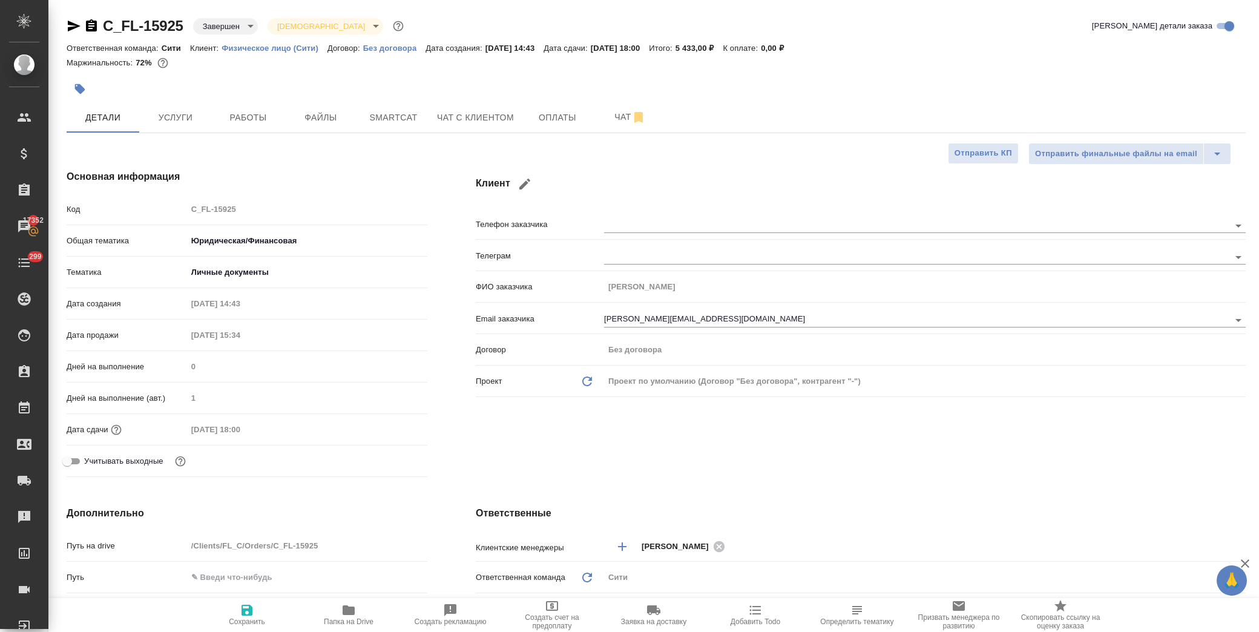
type textarea "x"
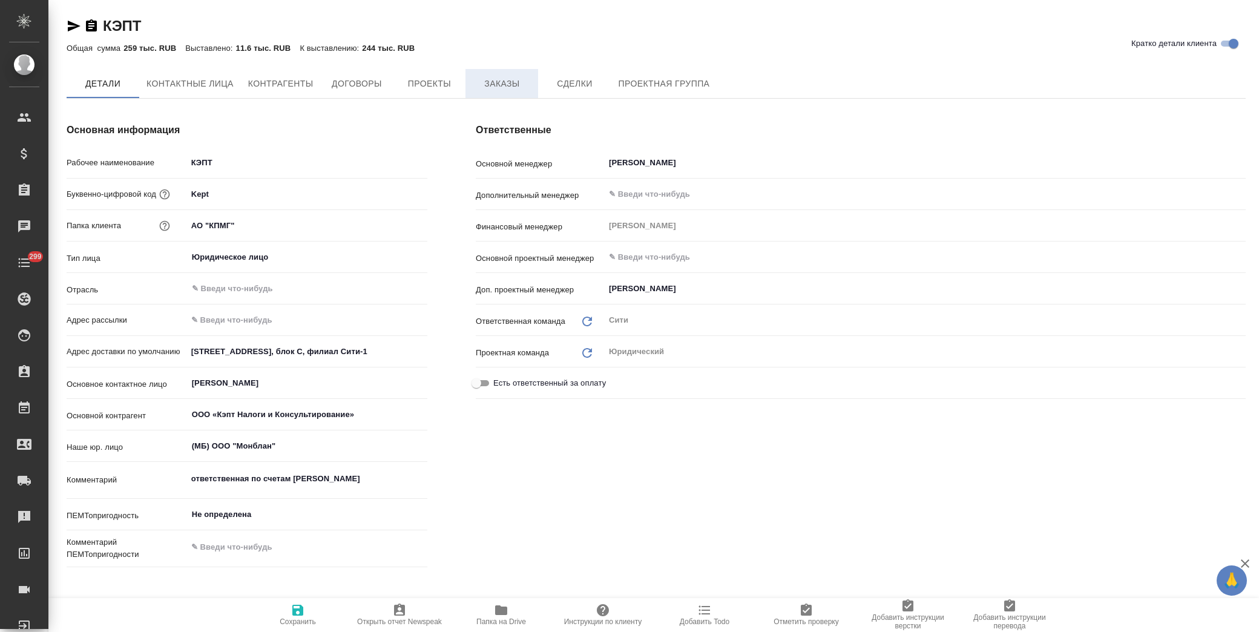
type спецификации\)-0 "Конечный заказчик (заказы, спецификации)"
click at [507, 81] on span "Заказы" at bounding box center [502, 83] width 58 height 15
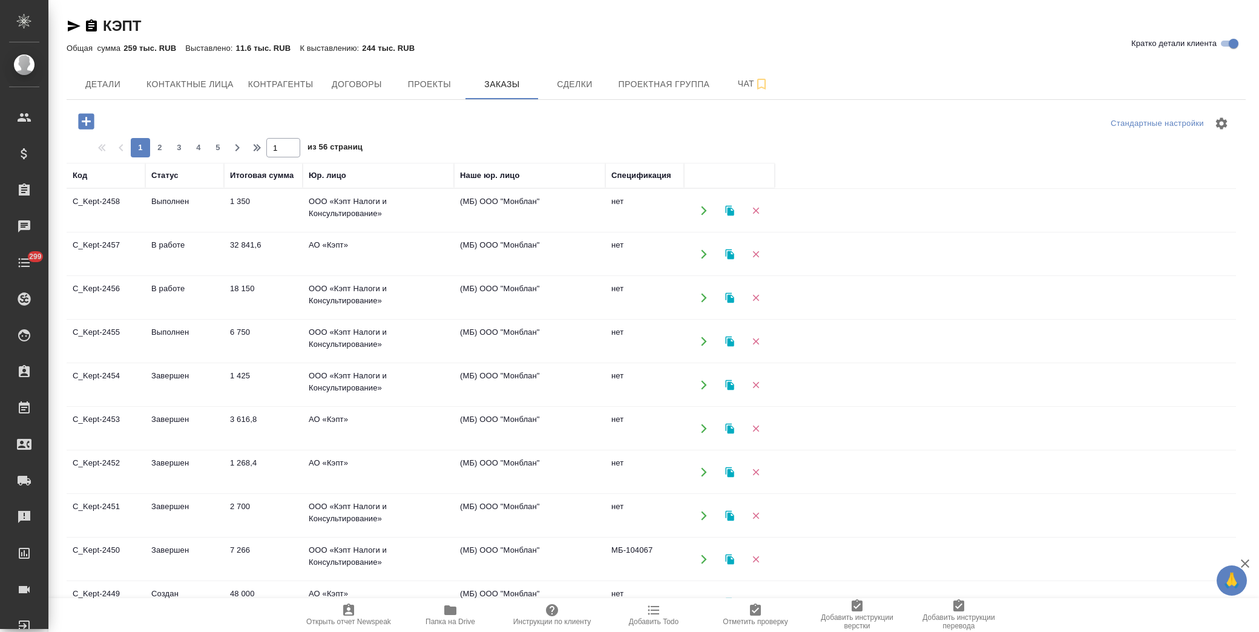
click at [81, 123] on icon "button" at bounding box center [86, 121] width 16 height 16
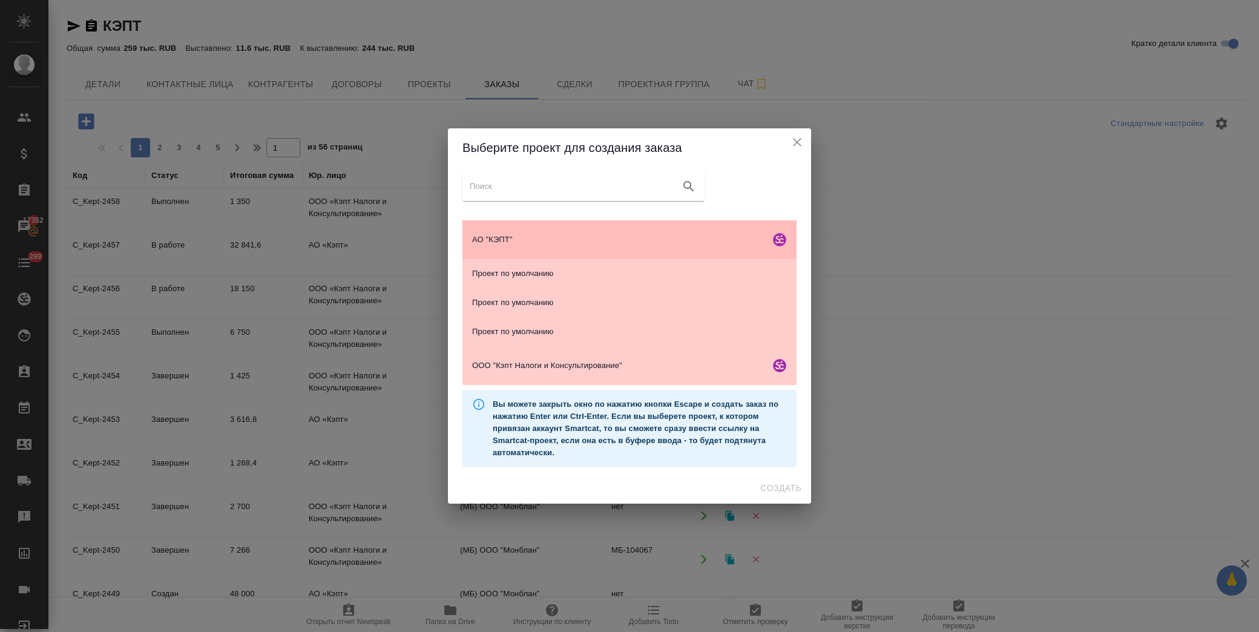
click at [577, 239] on span "АО "КЭПТ"" at bounding box center [618, 240] width 293 height 12
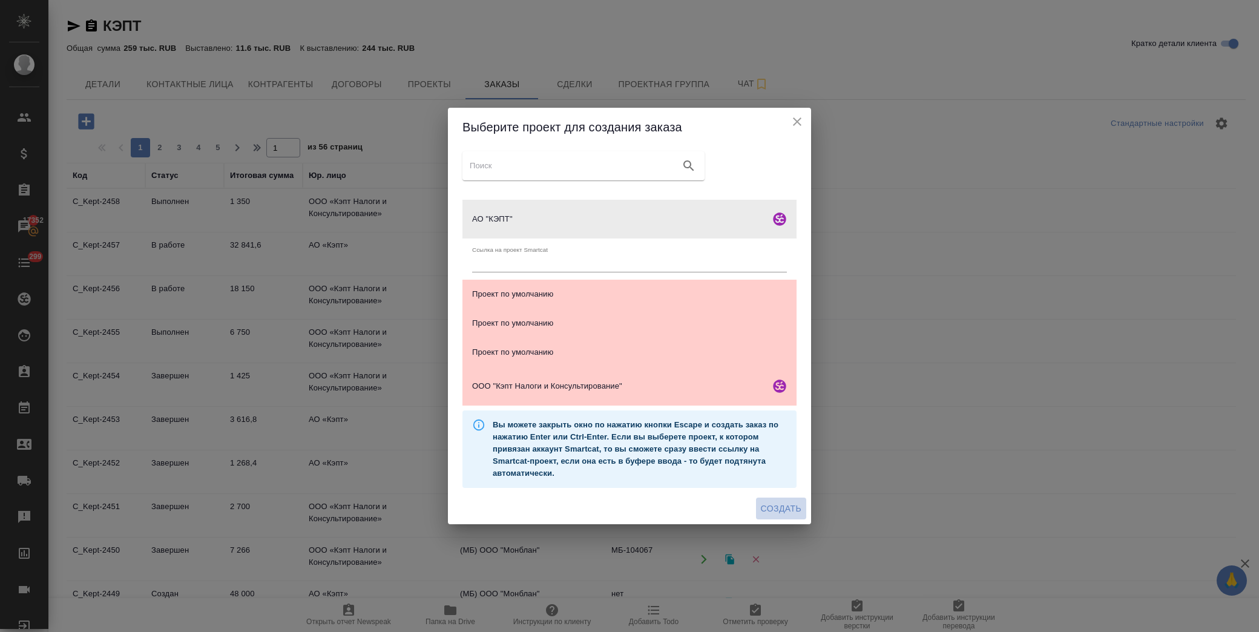
click at [790, 512] on span "Создать" at bounding box center [781, 508] width 41 height 15
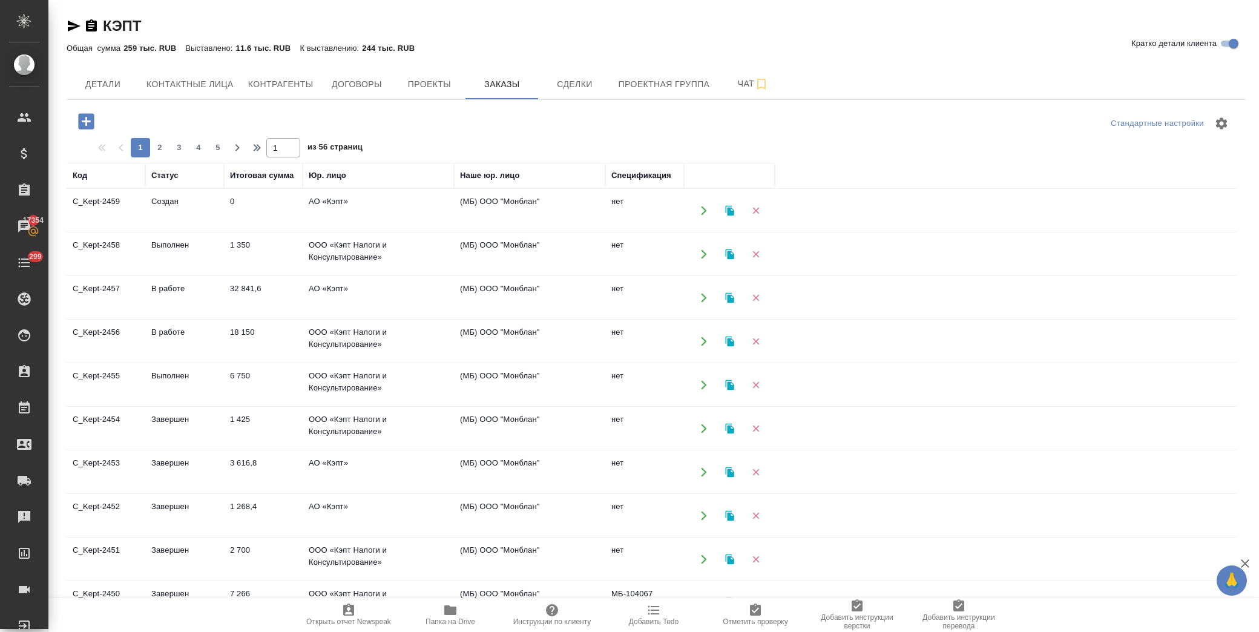
click at [182, 301] on td "В работе" at bounding box center [184, 298] width 79 height 42
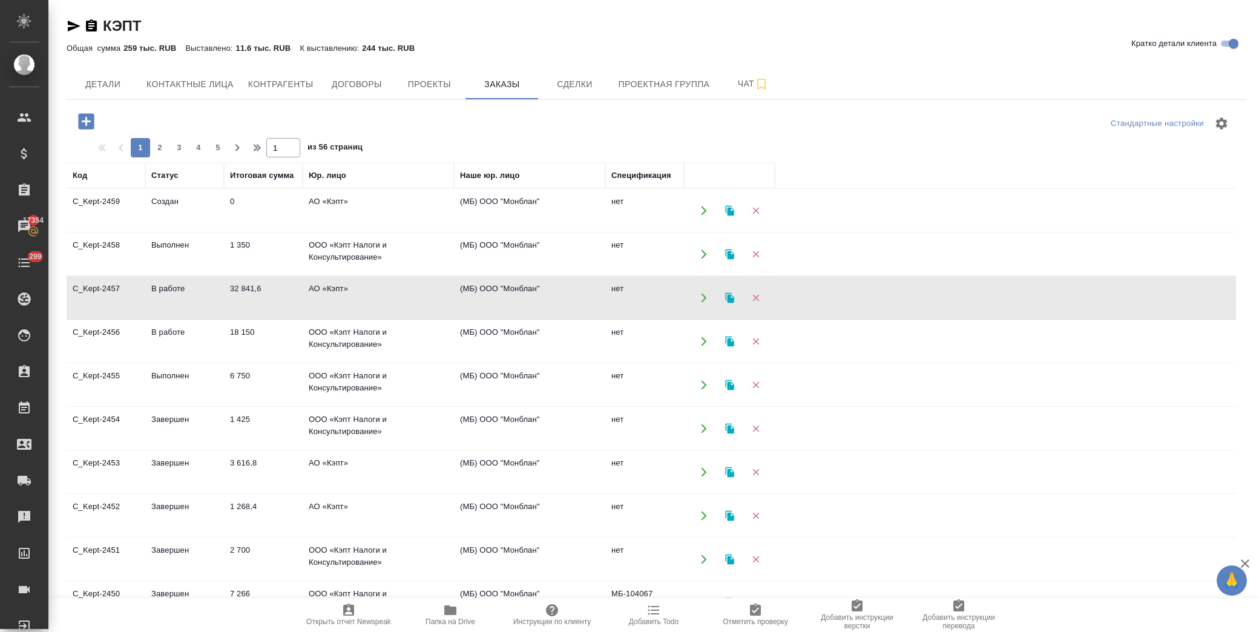
click at [182, 301] on td "В работе" at bounding box center [184, 298] width 79 height 42
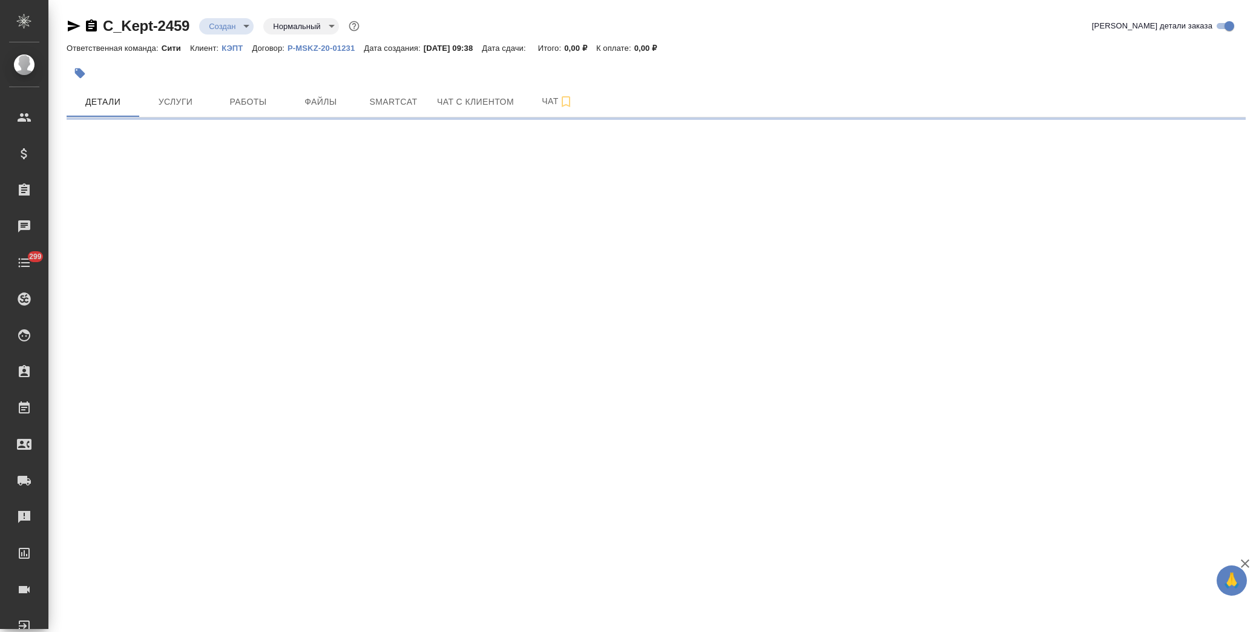
select select "RU"
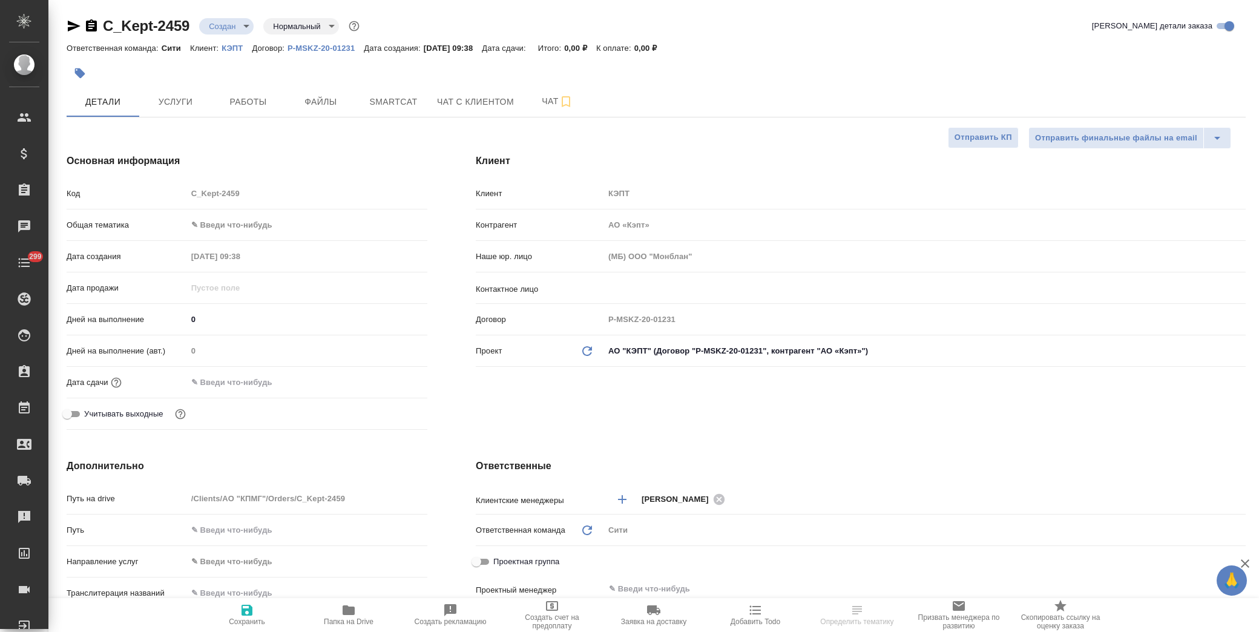
type textarea "x"
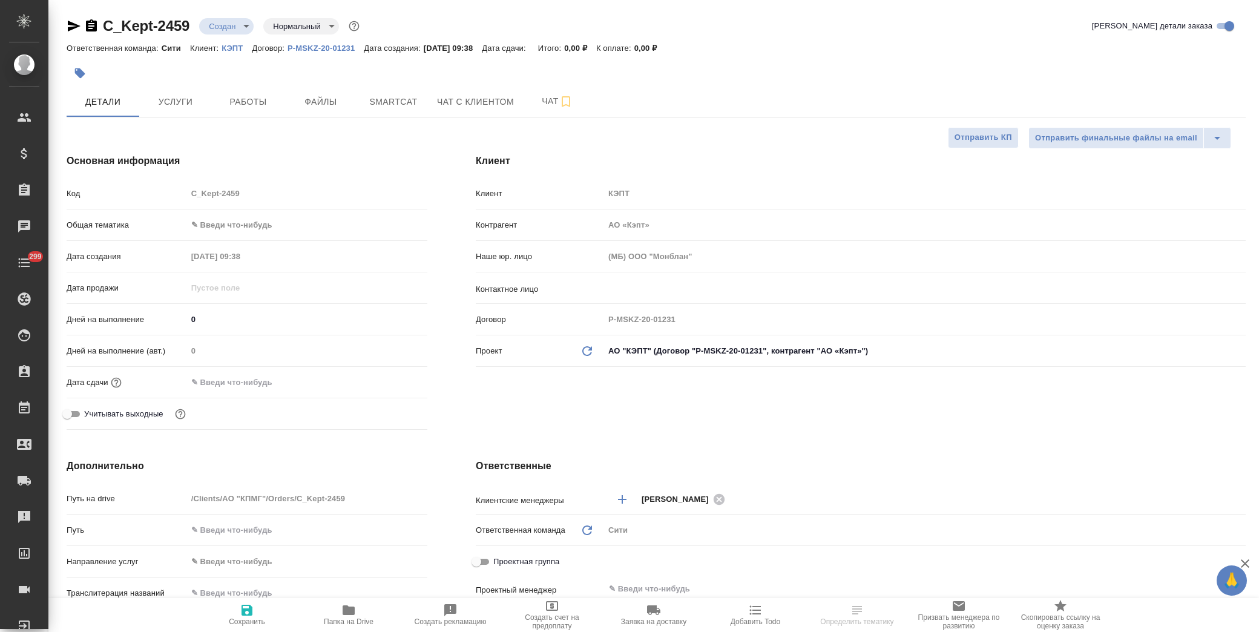
type textarea "x"
select select "RU"
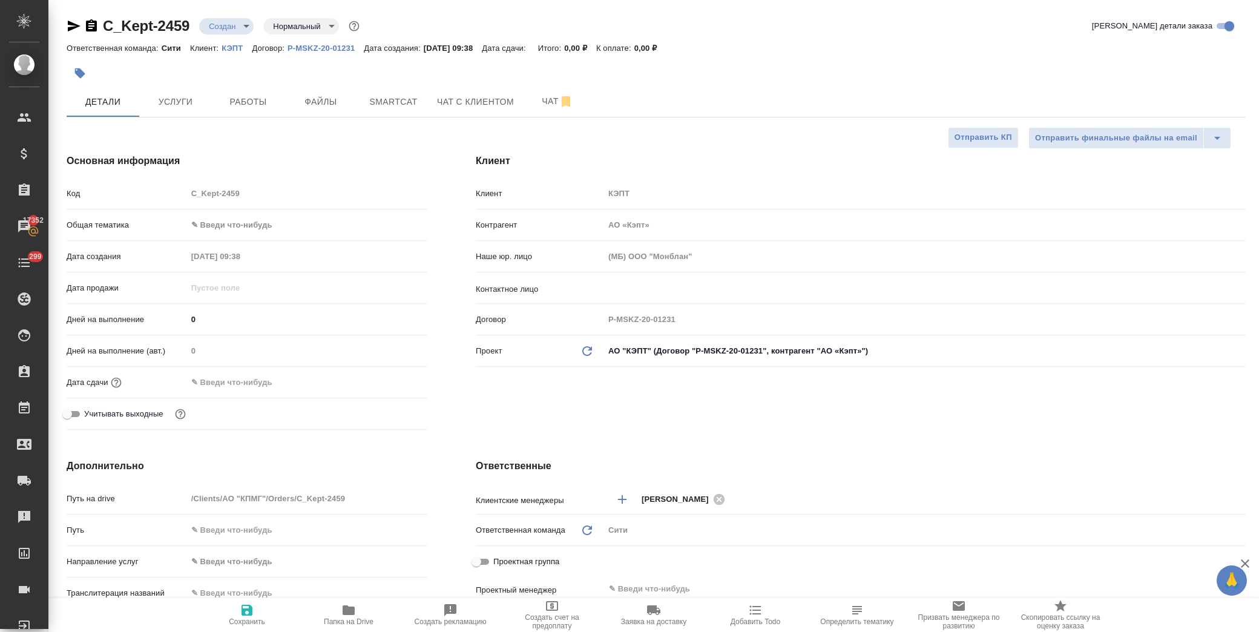
type textarea "x"
click at [222, 222] on body "🙏 .cls-1 fill:#fff; AWATERA Лофицкая Юлия Владимировна Клиенты Спецификации Зак…" at bounding box center [629, 316] width 1259 height 632
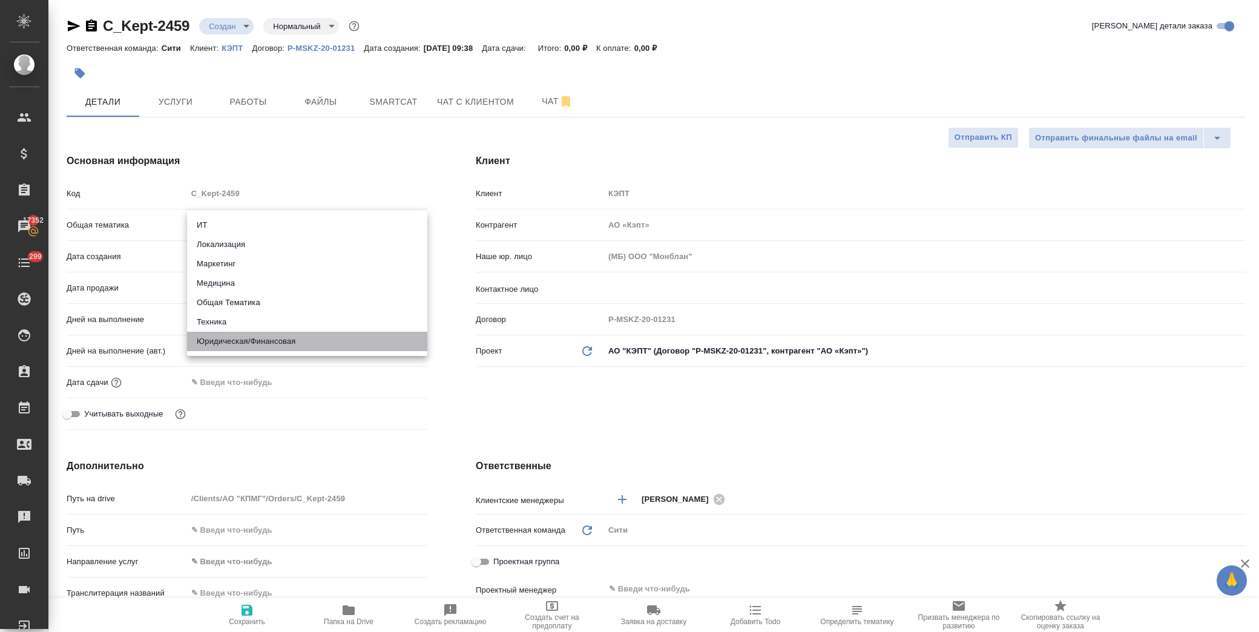
click at [255, 346] on li "Юридическая/Финансовая" at bounding box center [307, 341] width 240 height 19
type input "yr-fn"
type textarea "x"
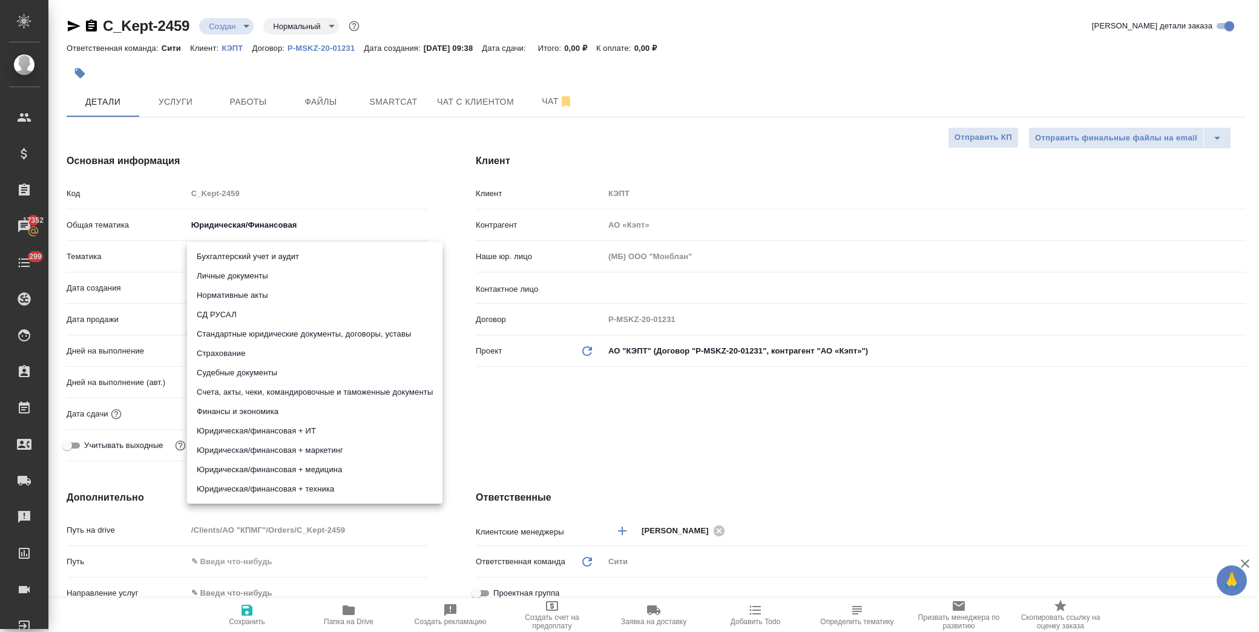
click at [249, 253] on body "🙏 .cls-1 fill:#fff; AWATERA Лофицкая Юлия Владимировна Клиенты Спецификации Зак…" at bounding box center [629, 316] width 1259 height 632
click at [318, 331] on li "Стандартные юридические документы, договоры, уставы" at bounding box center [314, 333] width 255 height 19
type textarea "x"
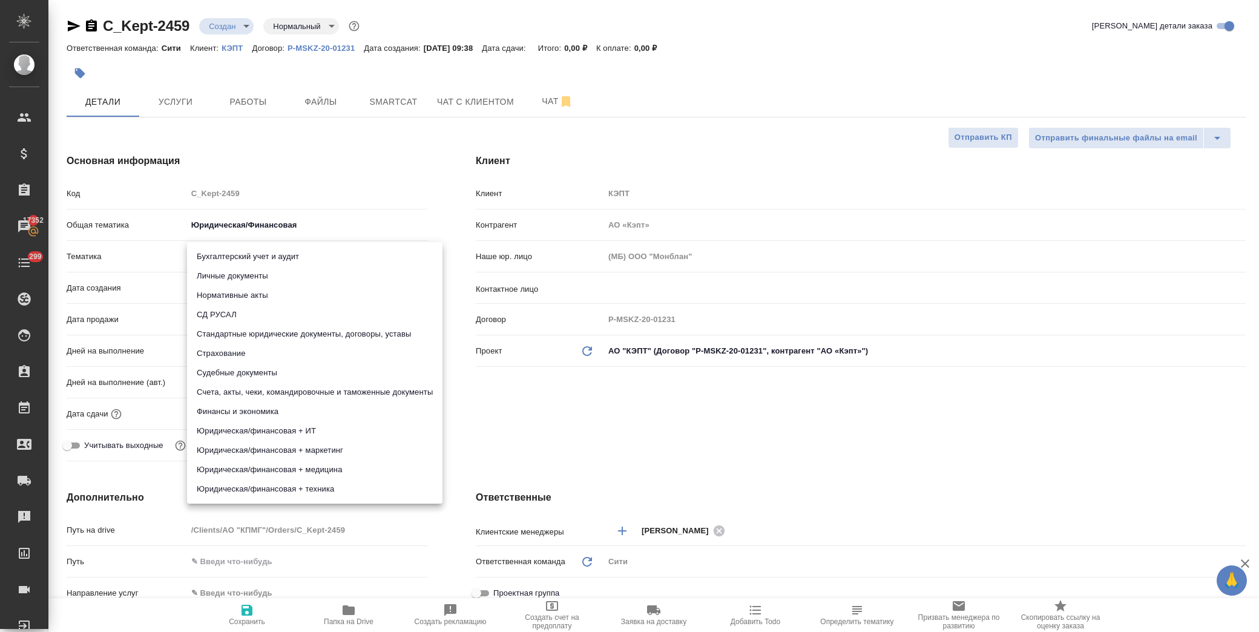
type input "5f647205b73bc97568ca66bf"
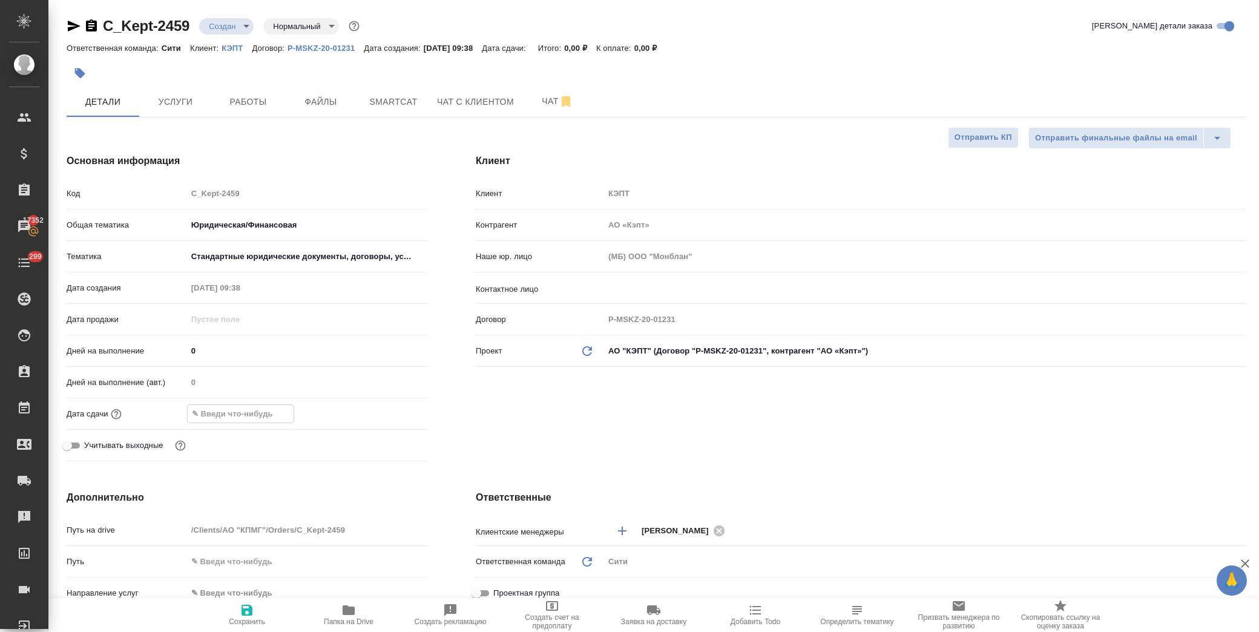
click at [252, 418] on input "text" at bounding box center [241, 414] width 106 height 18
click at [389, 410] on icon "button" at bounding box center [392, 413] width 15 height 15
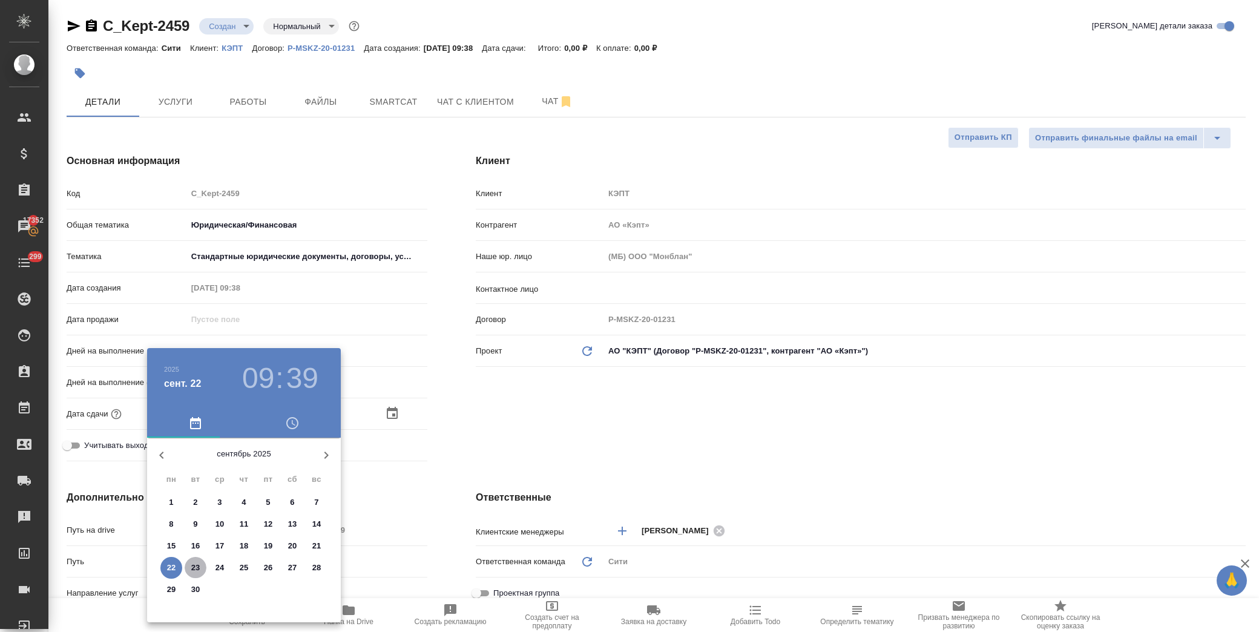
click at [194, 571] on p "23" at bounding box center [195, 568] width 9 height 12
type input "23.09.2025 09:39"
type textarea "x"
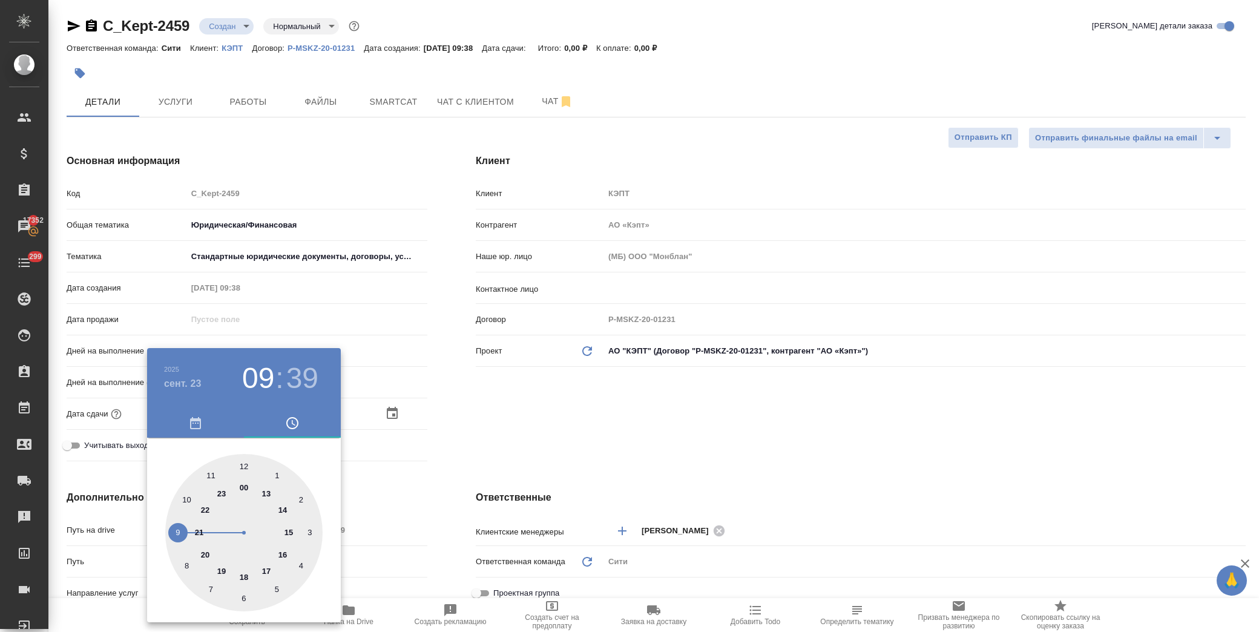
click at [530, 406] on div at bounding box center [629, 316] width 1259 height 632
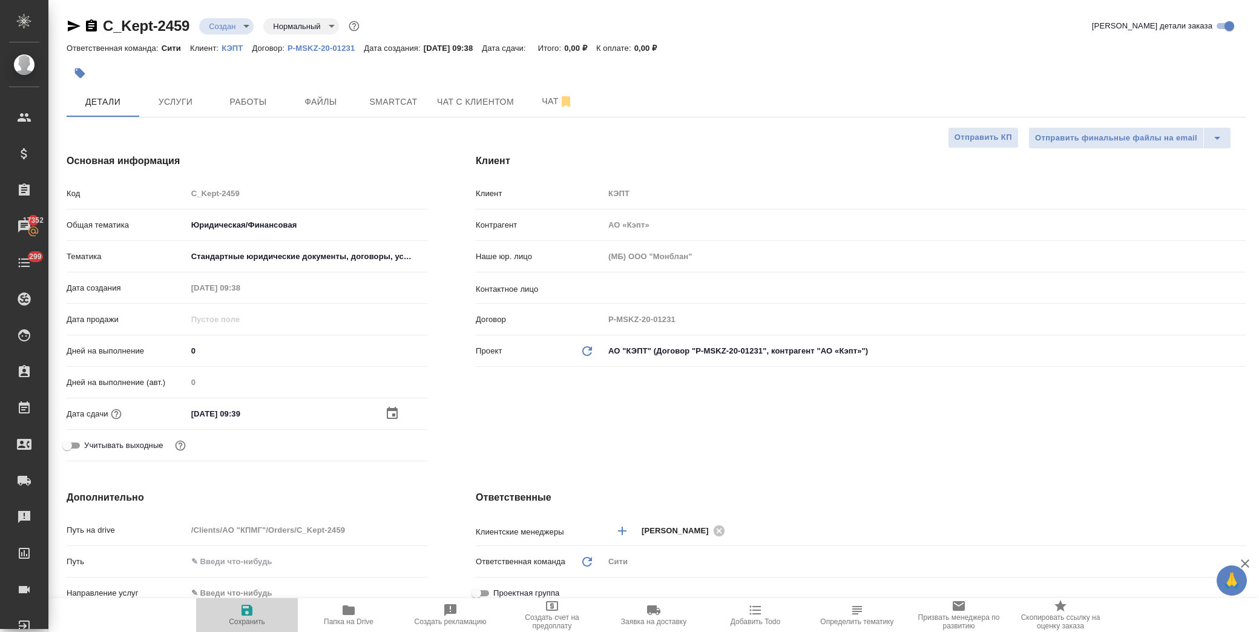
click at [240, 614] on icon "button" at bounding box center [247, 610] width 15 height 15
type textarea "x"
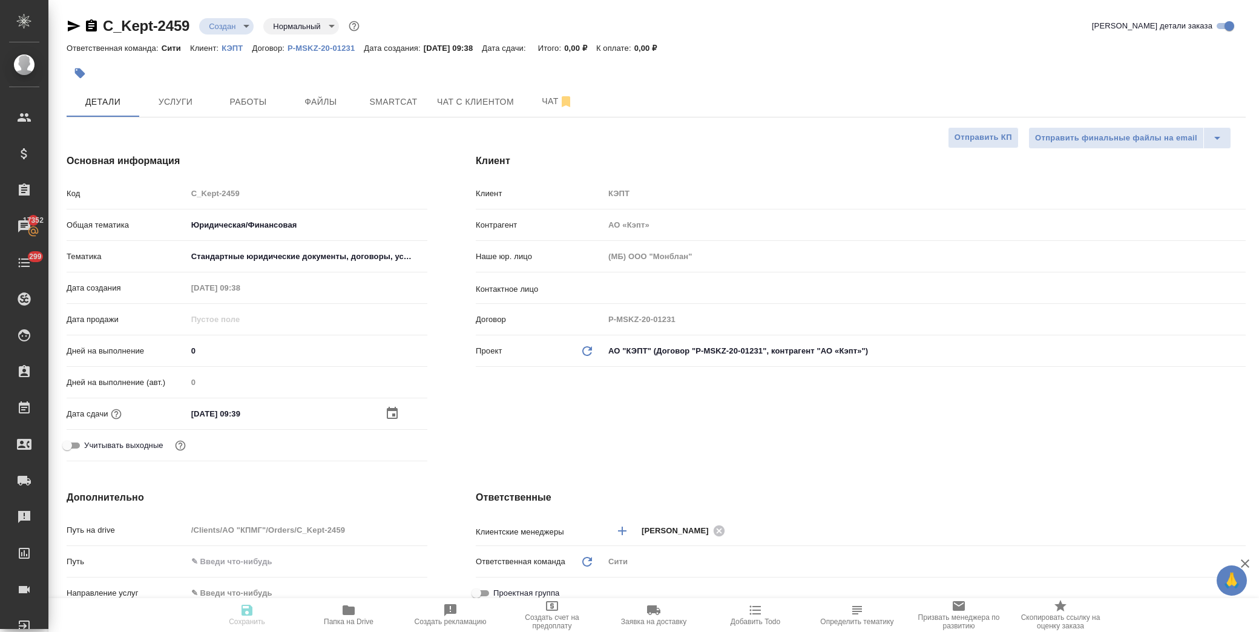
type textarea "x"
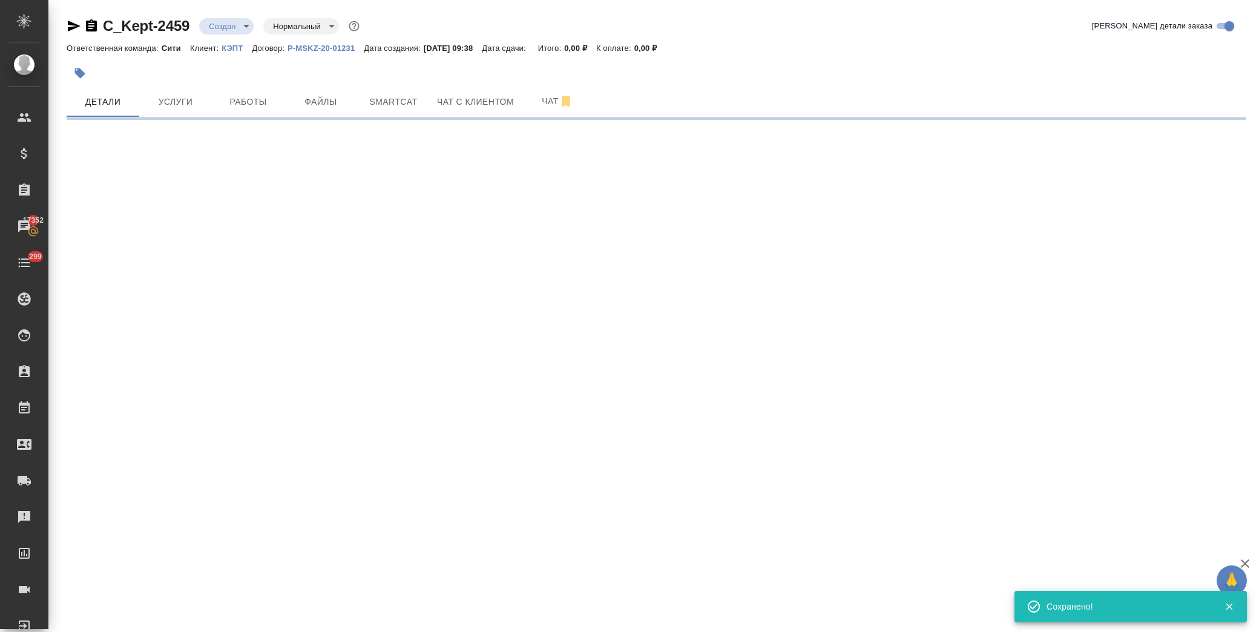
select select "RU"
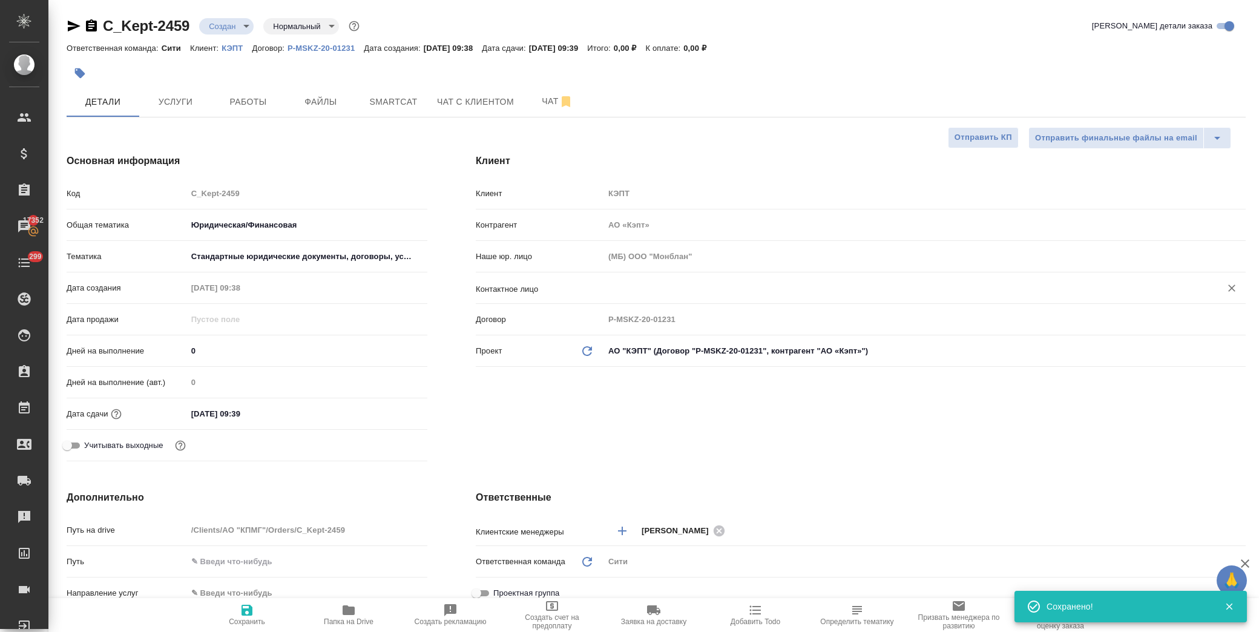
type textarea "x"
click at [662, 295] on input "text" at bounding box center [905, 288] width 594 height 15
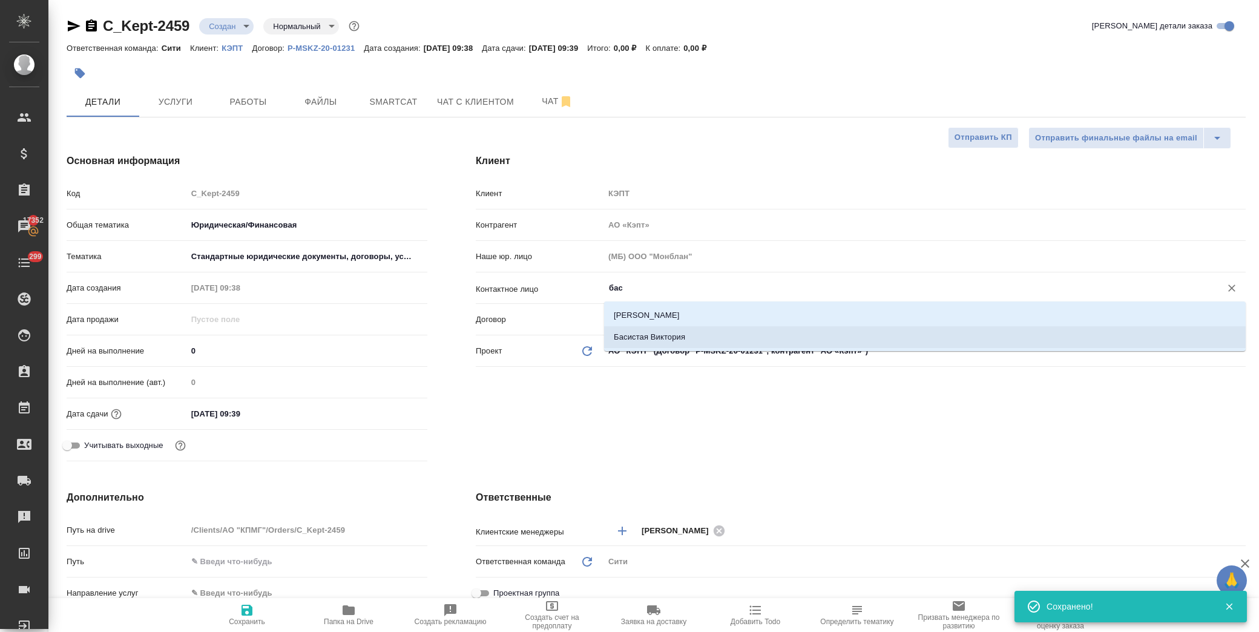
click at [648, 340] on li "Басистая Виктория" at bounding box center [925, 337] width 642 height 22
type input "Басистая Виктория"
type textarea "x"
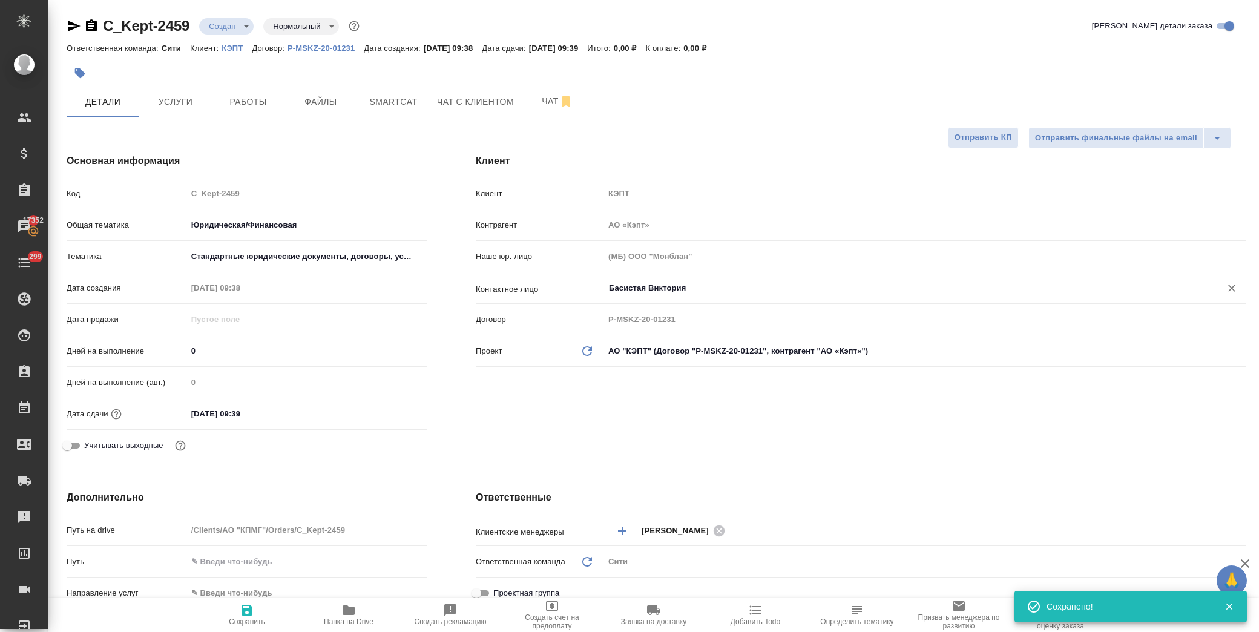
type input "Басистая Виктория"
click at [240, 619] on span "Сохранить" at bounding box center [246, 614] width 87 height 23
type textarea "x"
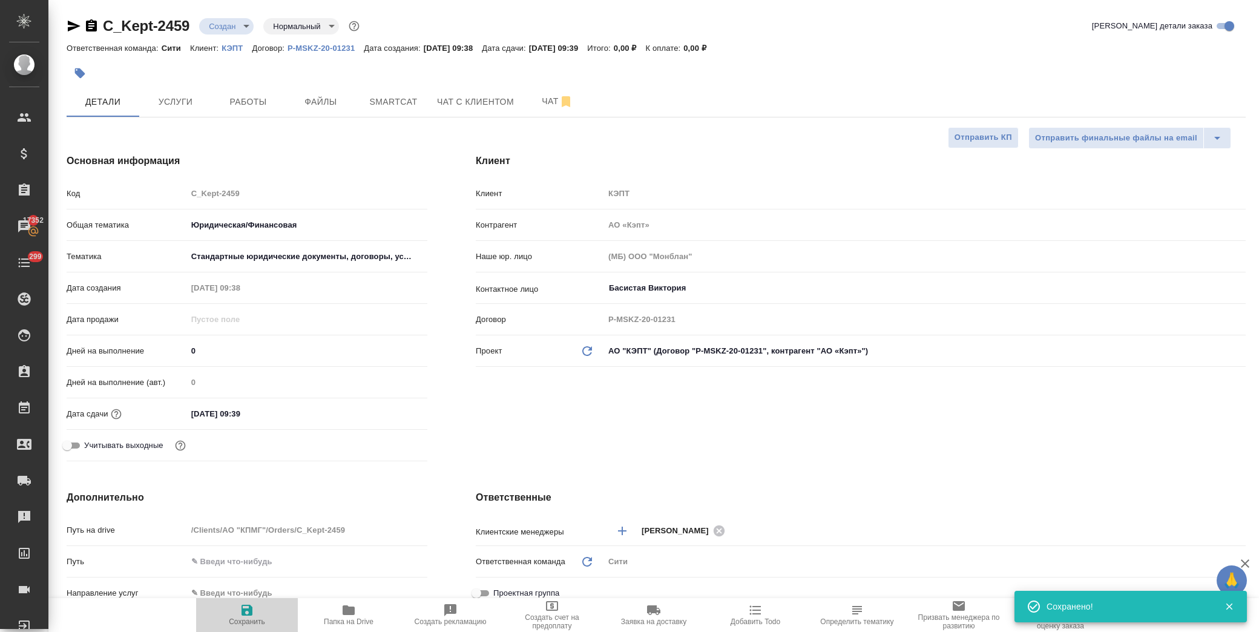
type textarea "x"
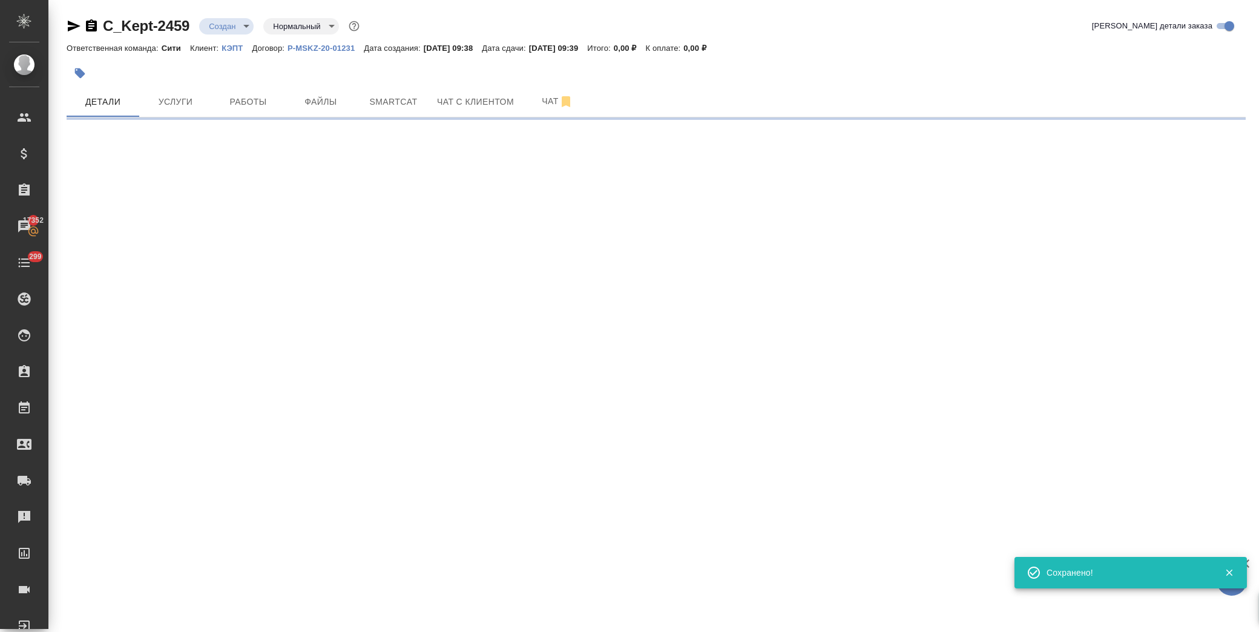
select select "RU"
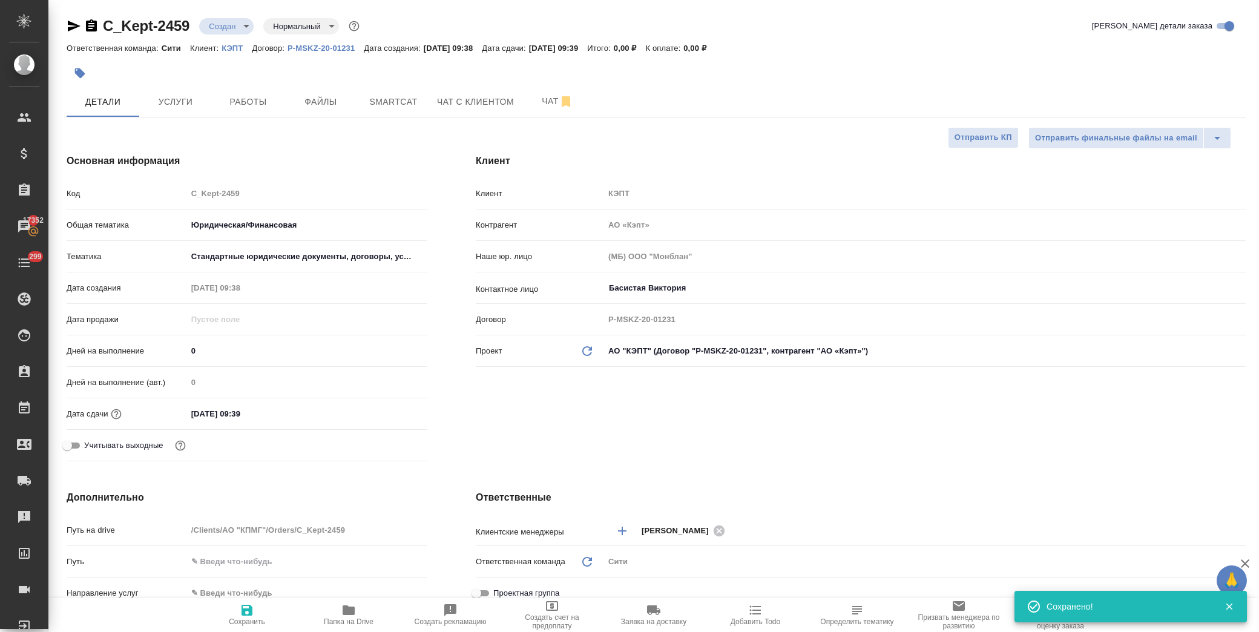
type textarea "x"
click at [317, 99] on span "Файлы" at bounding box center [321, 101] width 58 height 15
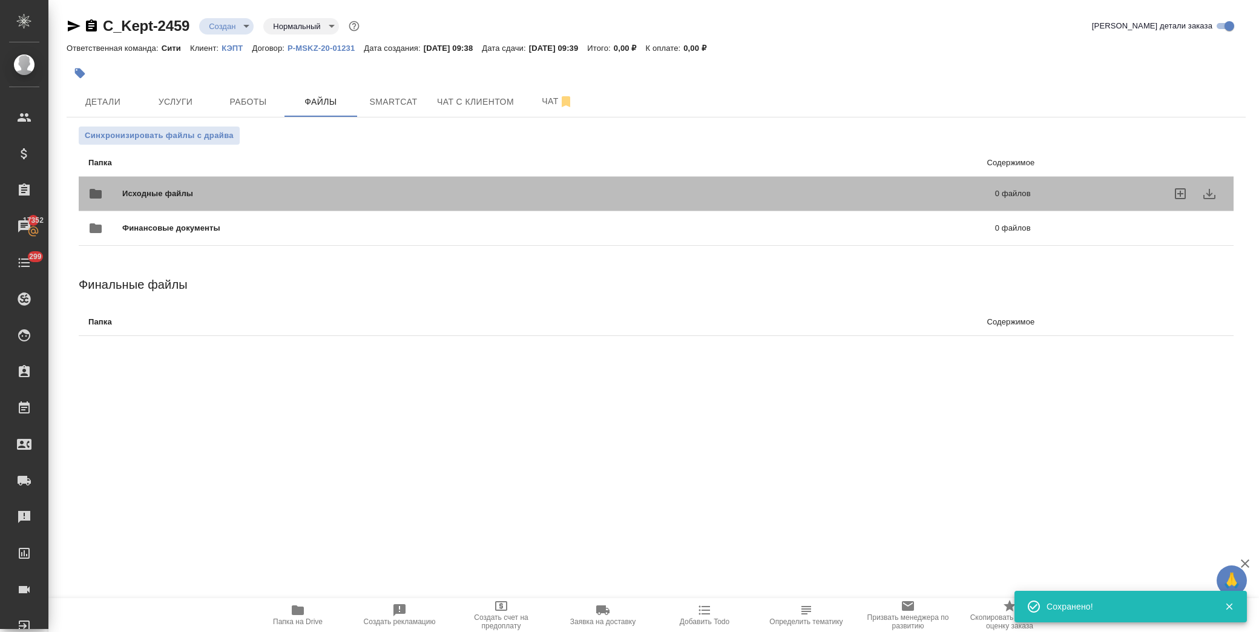
click at [137, 188] on span "Исходные файлы" at bounding box center [358, 194] width 472 height 12
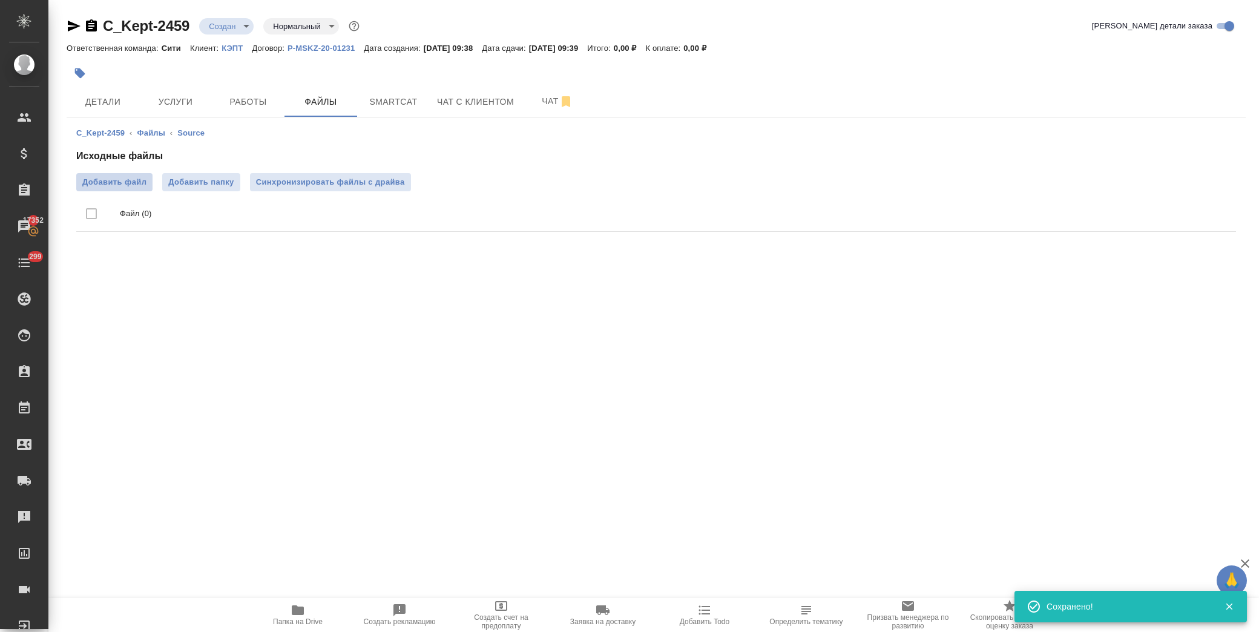
click at [125, 183] on span "Добавить файл" at bounding box center [114, 182] width 64 height 12
click at [0, 0] on input "Добавить файл" at bounding box center [0, 0] width 0 height 0
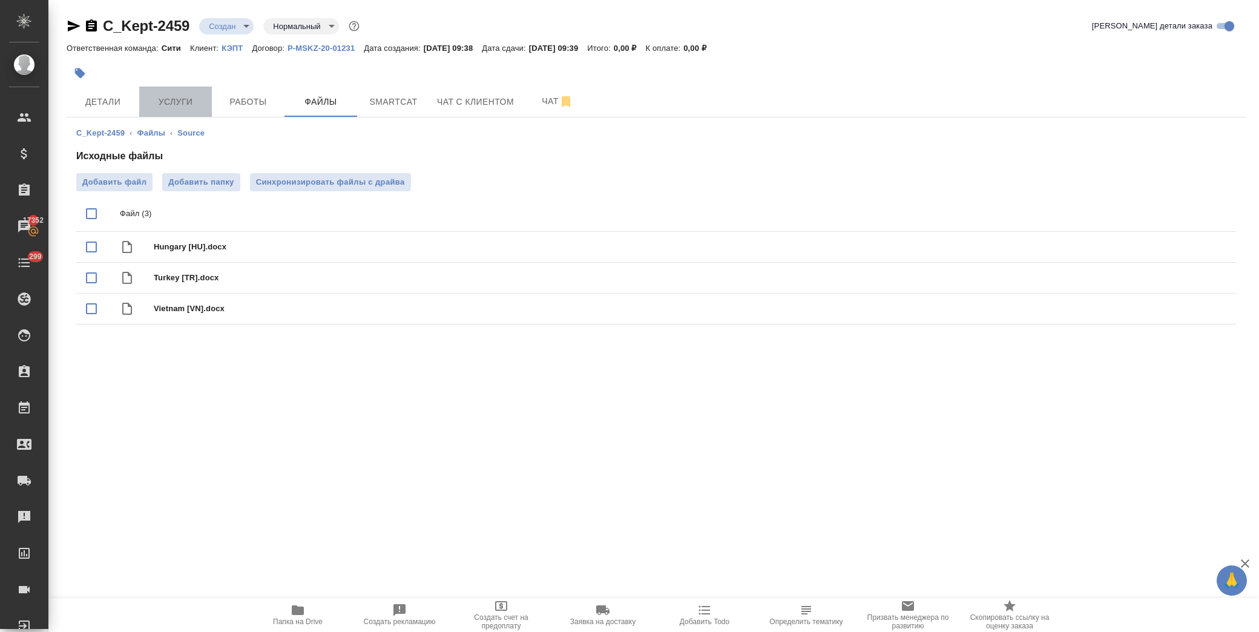
click at [154, 97] on span "Услуги" at bounding box center [175, 101] width 58 height 15
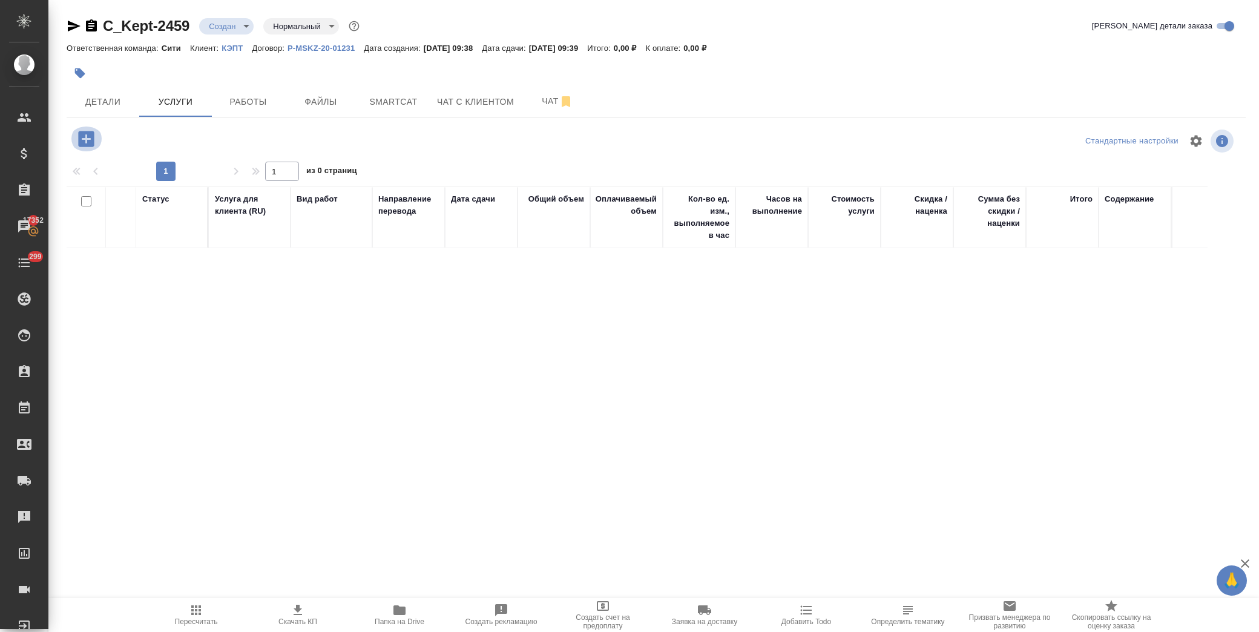
click at [90, 142] on icon "button" at bounding box center [86, 139] width 16 height 16
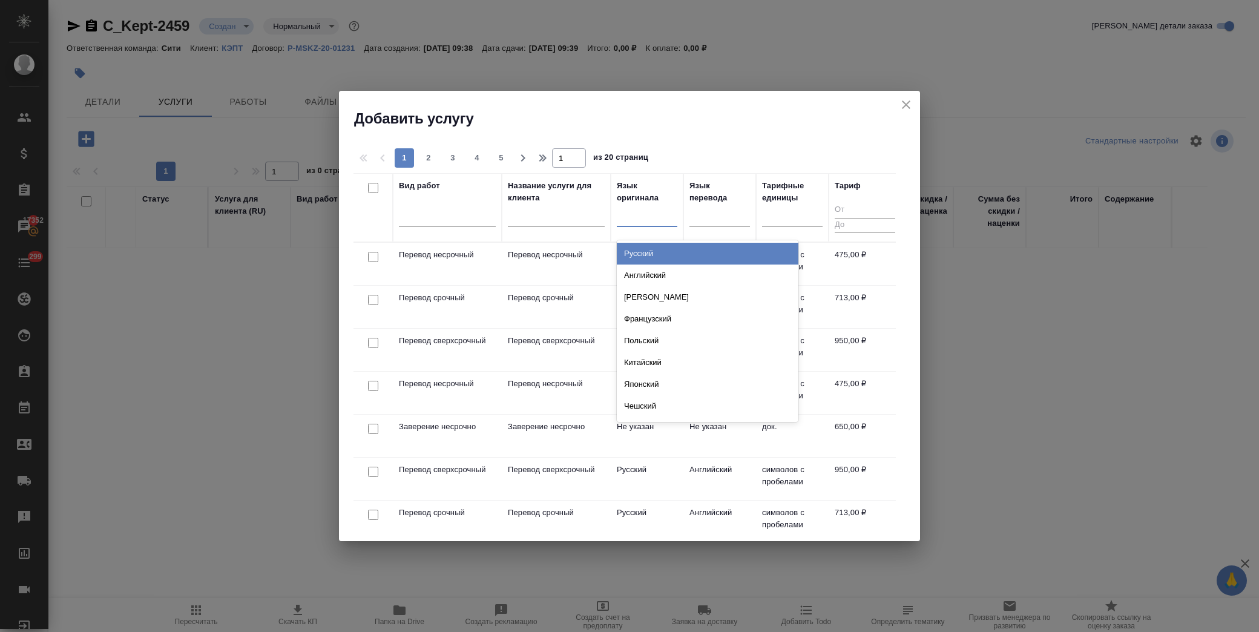
click at [667, 219] on div at bounding box center [647, 215] width 61 height 18
type input "тур"
click at [671, 253] on div "Турецкий" at bounding box center [708, 254] width 182 height 22
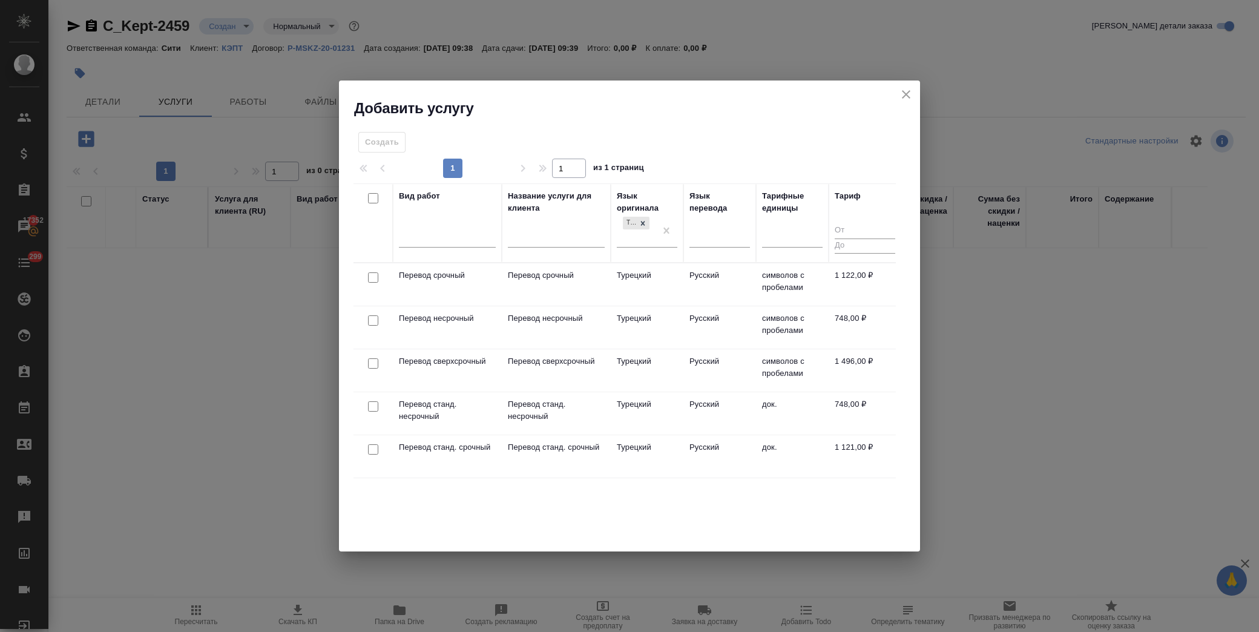
click at [368, 318] on input "checkbox" at bounding box center [373, 320] width 10 height 10
checkbox input "true"
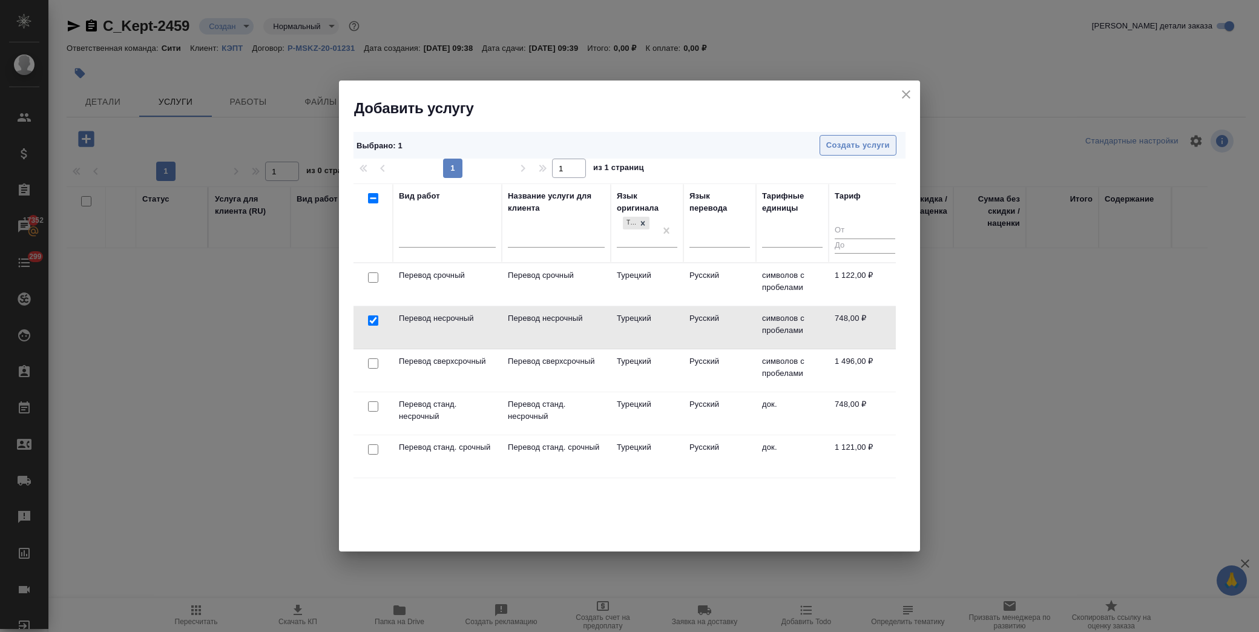
click at [860, 142] on span "Создать услуги" at bounding box center [858, 146] width 64 height 14
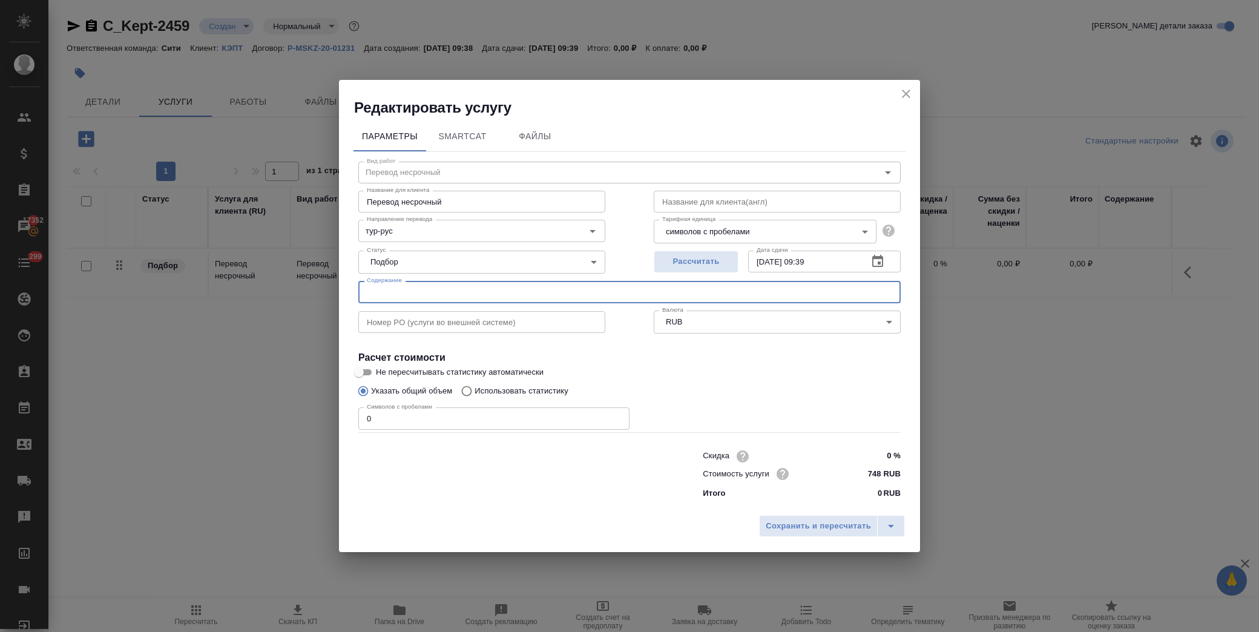
click at [451, 294] on input "text" at bounding box center [629, 292] width 542 height 22
paste input "Turkey [TR]"
type input "Turkey [TR]"
drag, startPoint x: 374, startPoint y: 418, endPoint x: 300, endPoint y: 427, distance: 74.5
click at [300, 427] on div "Редактировать услугу Параметры SmartCat Файлы Вид работ Перевод несрочный Вид р…" at bounding box center [629, 316] width 1259 height 632
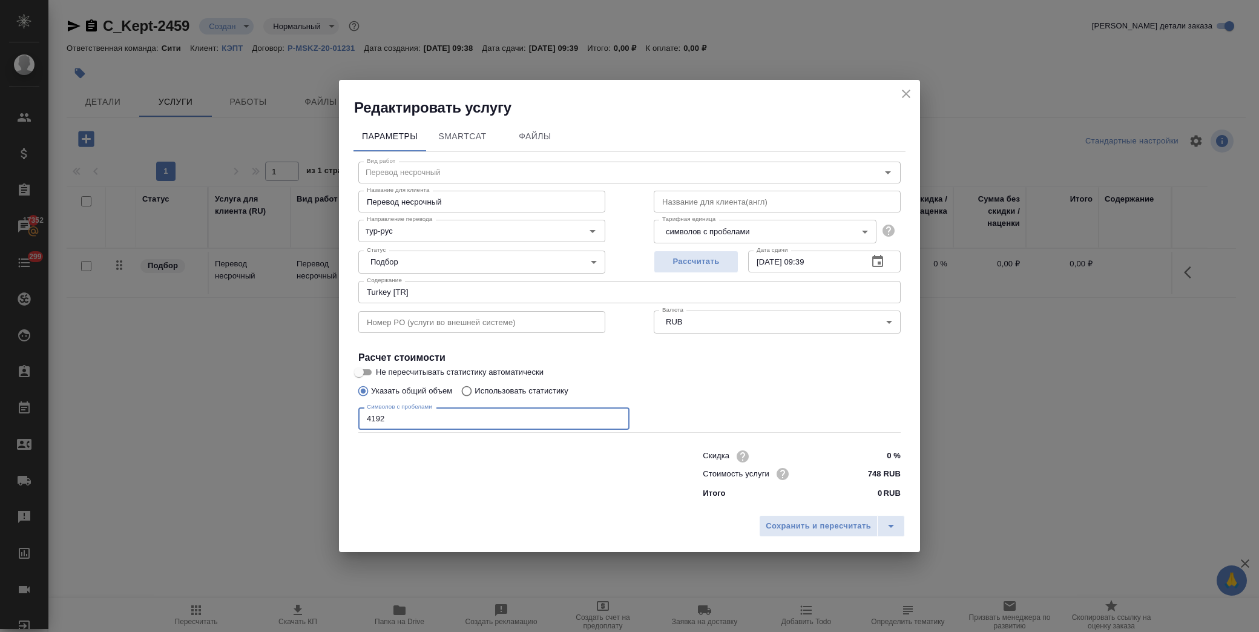
type input "4192"
click at [446, 285] on input "Turkey [TR]" at bounding box center [629, 292] width 542 height 22
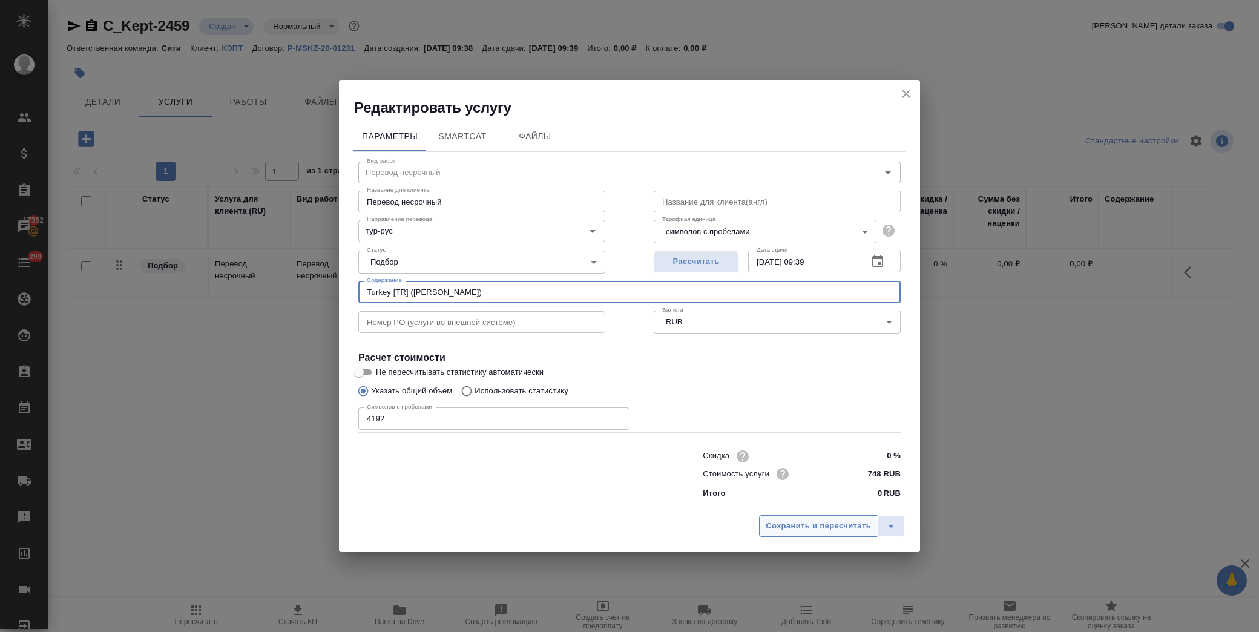
type input "Turkey [TR] (Басистая Виктория)"
click at [771, 527] on span "Сохранить и пересчитать" at bounding box center [818, 526] width 105 height 14
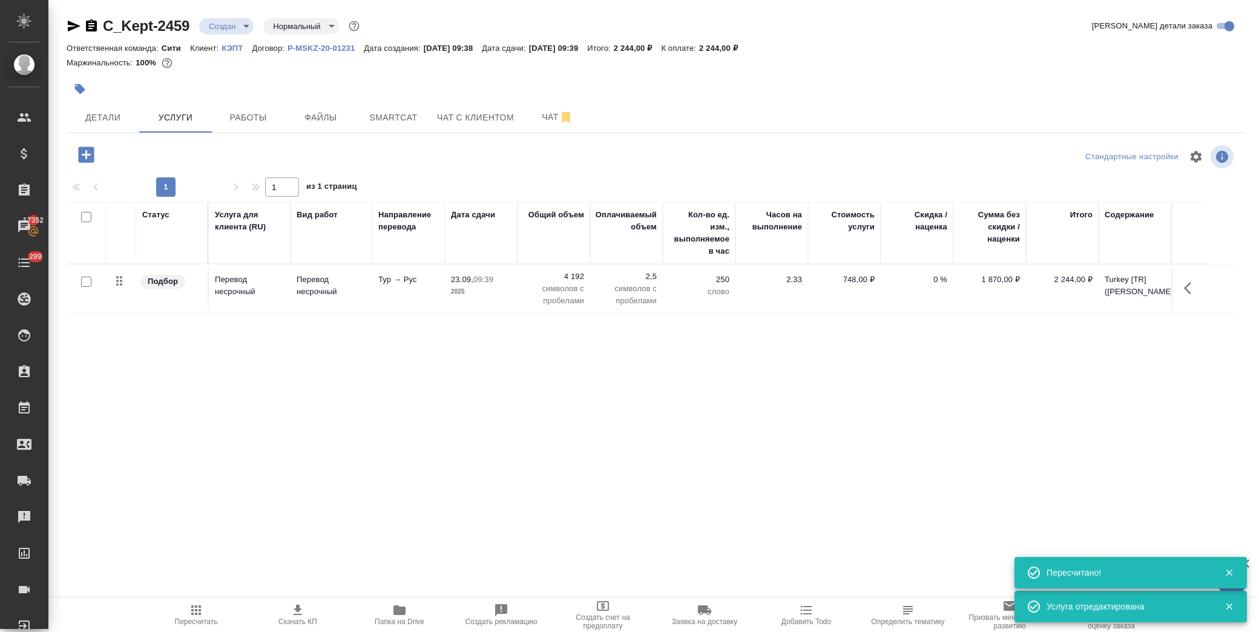
click at [77, 152] on icon "button" at bounding box center [86, 154] width 21 height 21
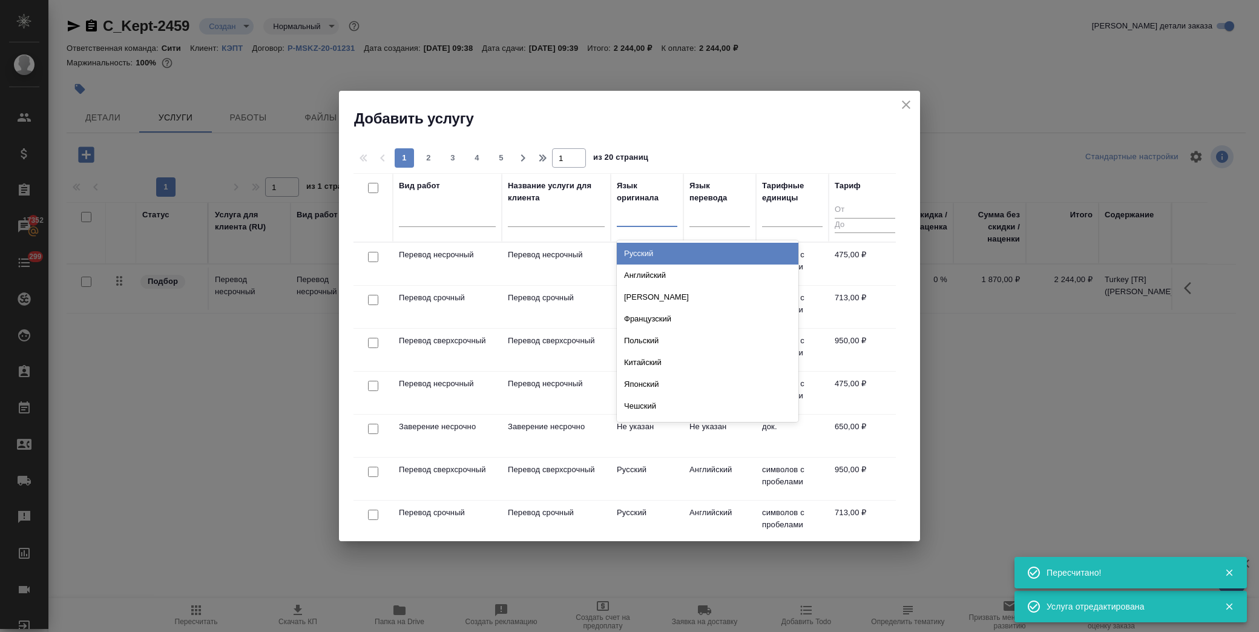
click at [638, 222] on div at bounding box center [647, 215] width 61 height 18
type input "вьет"
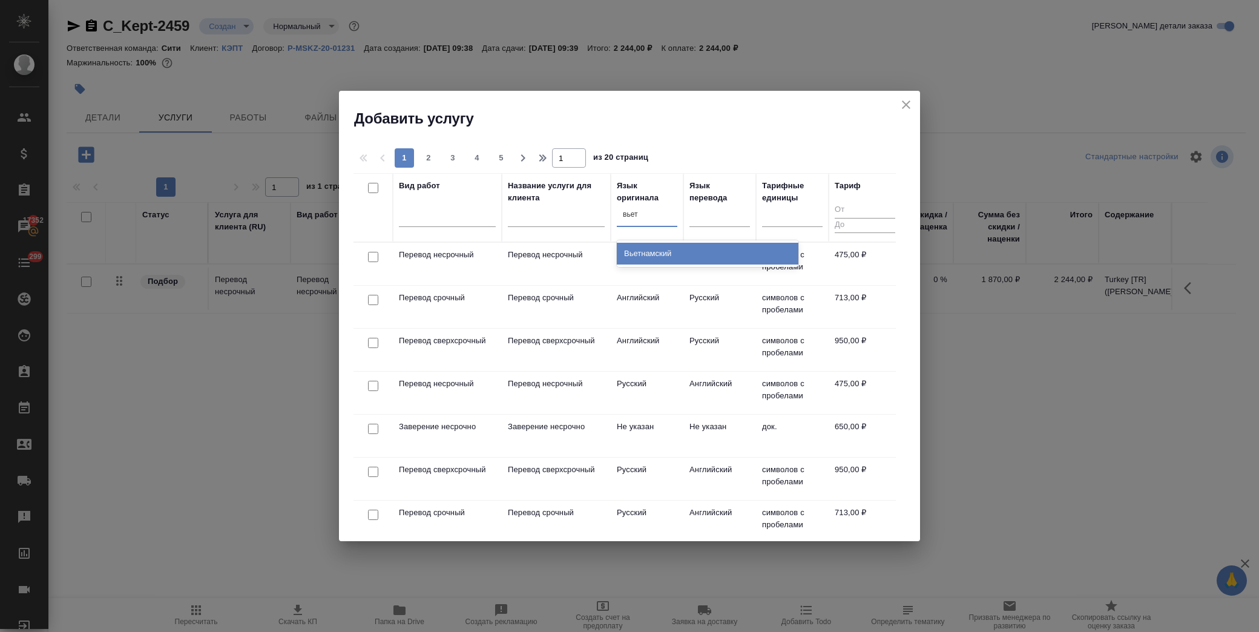
click at [685, 255] on div "Вьетнамский" at bounding box center [708, 254] width 182 height 22
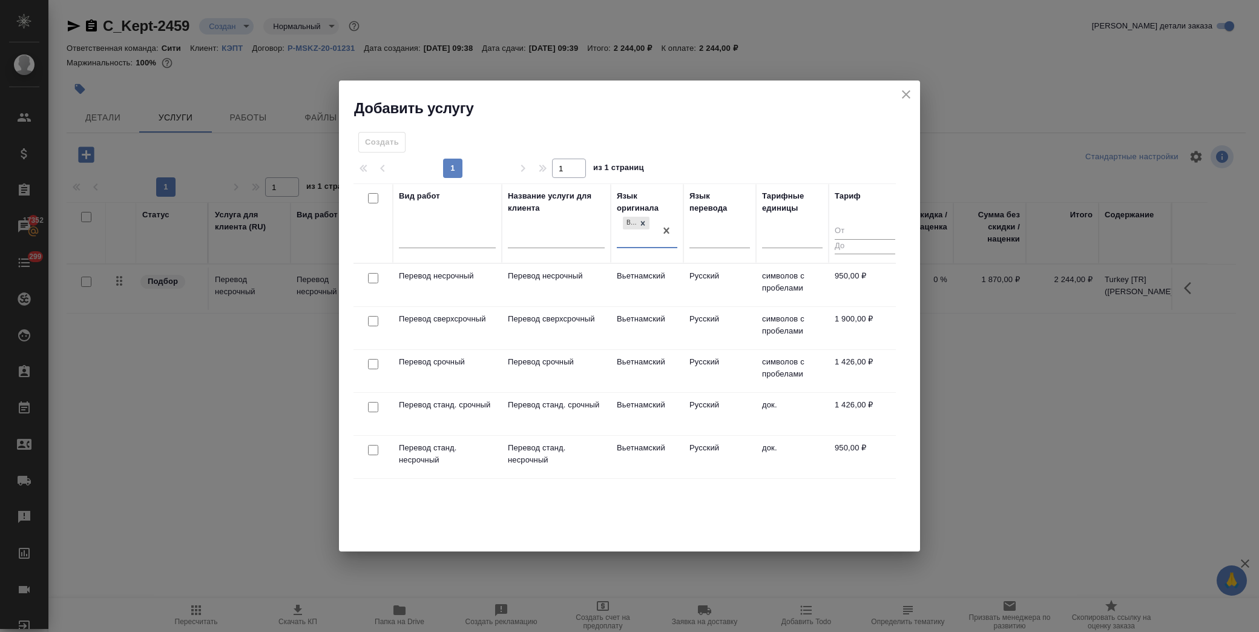
click at [374, 277] on input "checkbox" at bounding box center [373, 278] width 10 height 10
checkbox input "true"
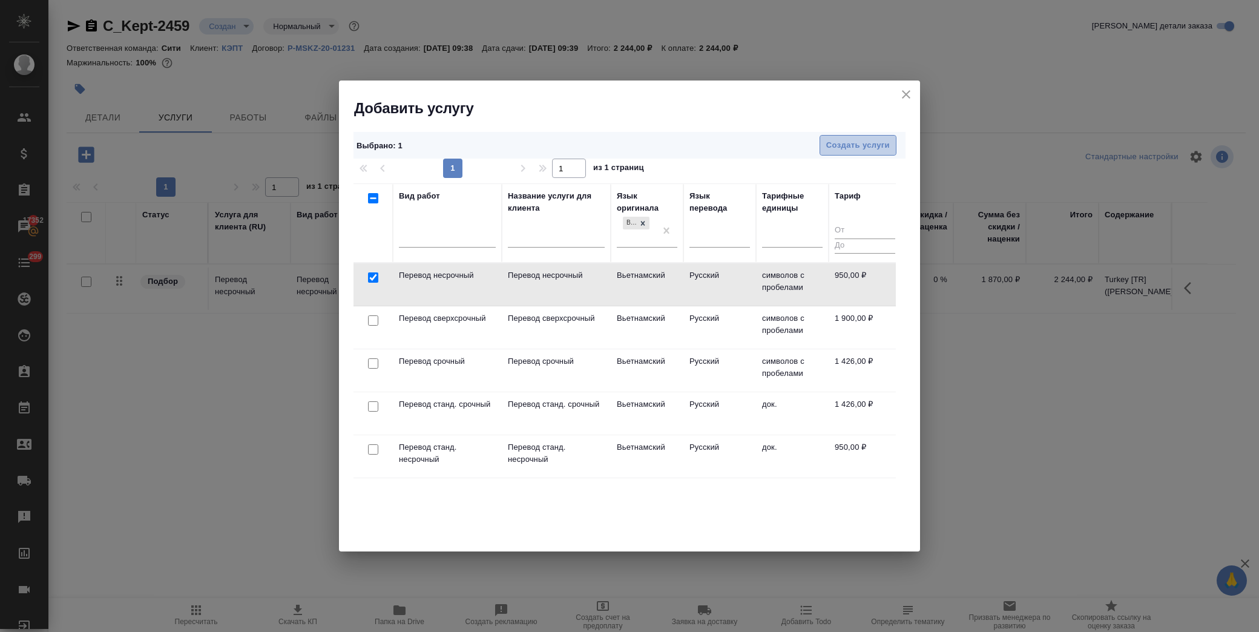
click at [844, 153] on button "Создать услуги" at bounding box center [858, 145] width 77 height 21
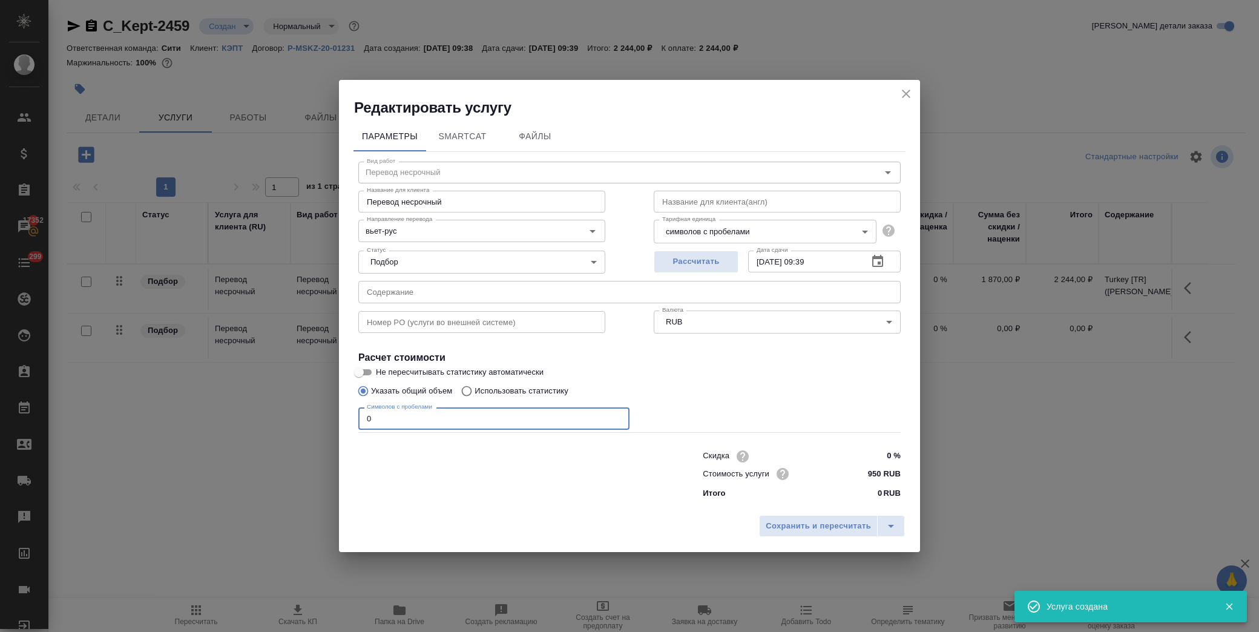
drag, startPoint x: 280, startPoint y: 416, endPoint x: 269, endPoint y: 418, distance: 10.4
click at [270, 416] on div "Редактировать услугу Параметры SmartCat Файлы Вид работ Перевод несрочный Вид р…" at bounding box center [629, 316] width 1259 height 632
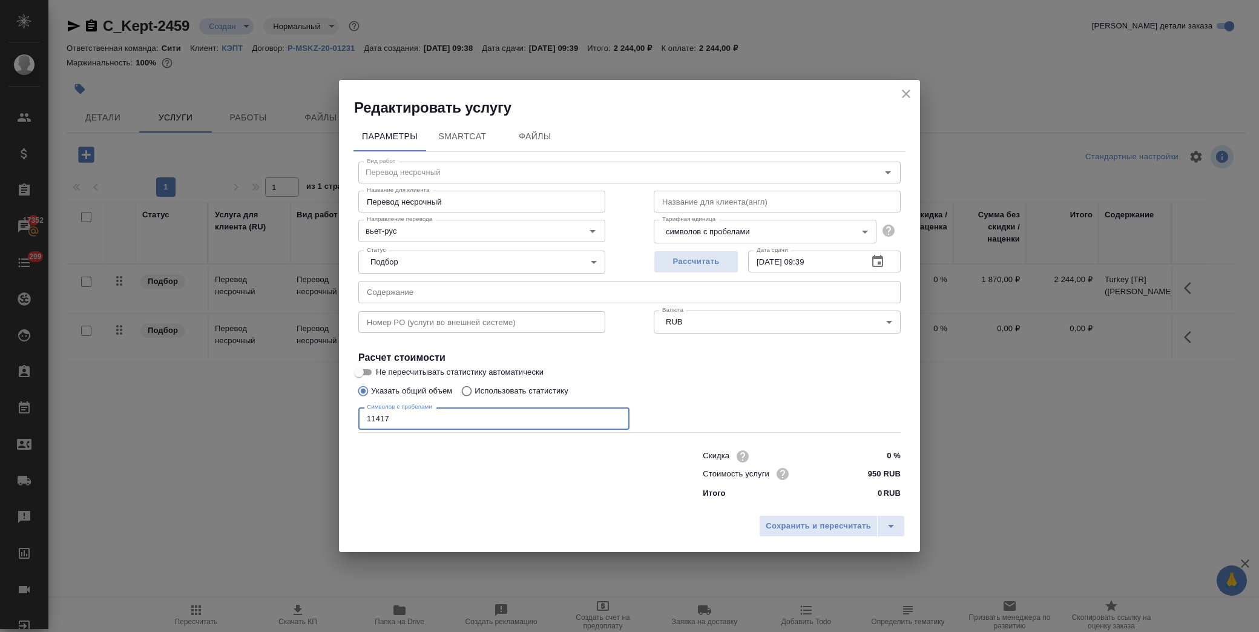
type input "11417"
click at [466, 286] on input "text" at bounding box center [629, 292] width 542 height 22
paste input "Vietnam [VN]"
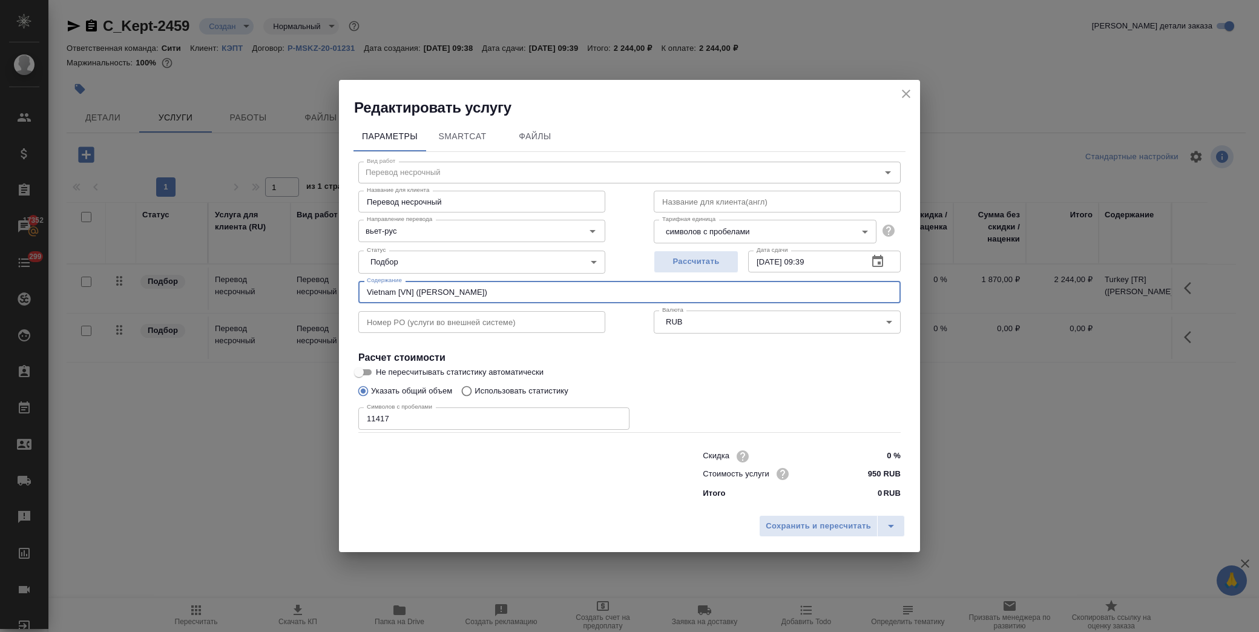
type input "Vietnam [VN] (Басистая Виктория)"
click at [779, 537] on div "Сохранить и пересчитать" at bounding box center [629, 530] width 581 height 43
click at [781, 527] on span "Сохранить и пересчитать" at bounding box center [818, 526] width 105 height 14
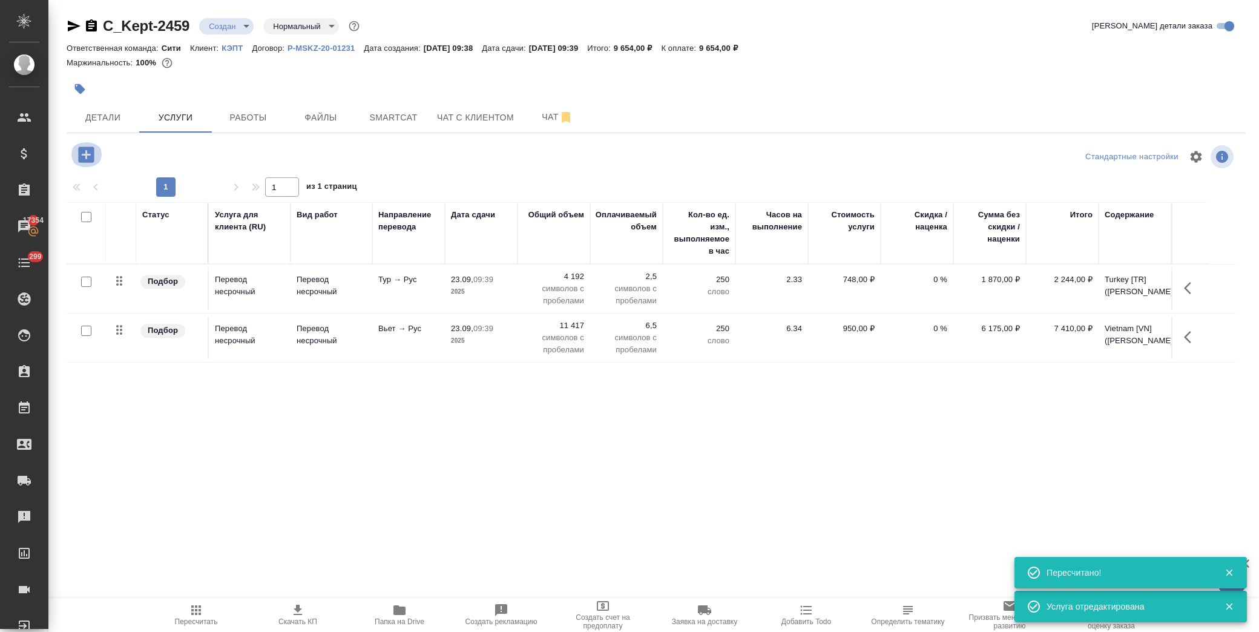
click at [90, 147] on icon "button" at bounding box center [86, 154] width 16 height 16
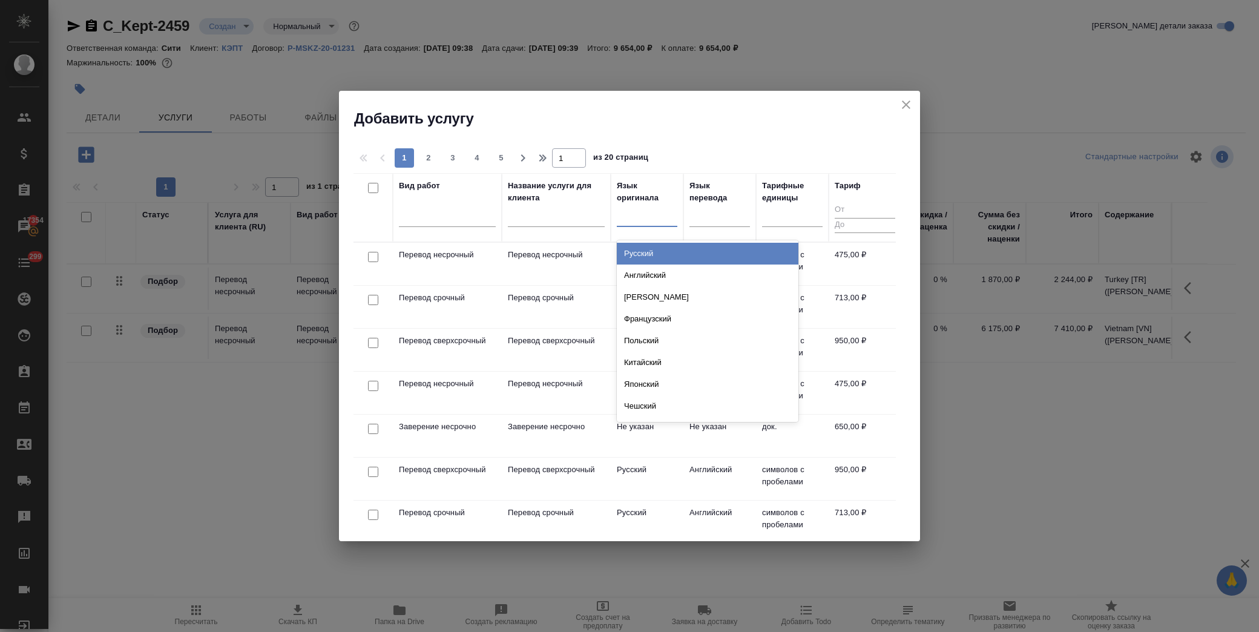
click at [636, 222] on div at bounding box center [647, 215] width 61 height 18
type input "венг"
click at [639, 248] on div "Венгерский" at bounding box center [708, 254] width 182 height 22
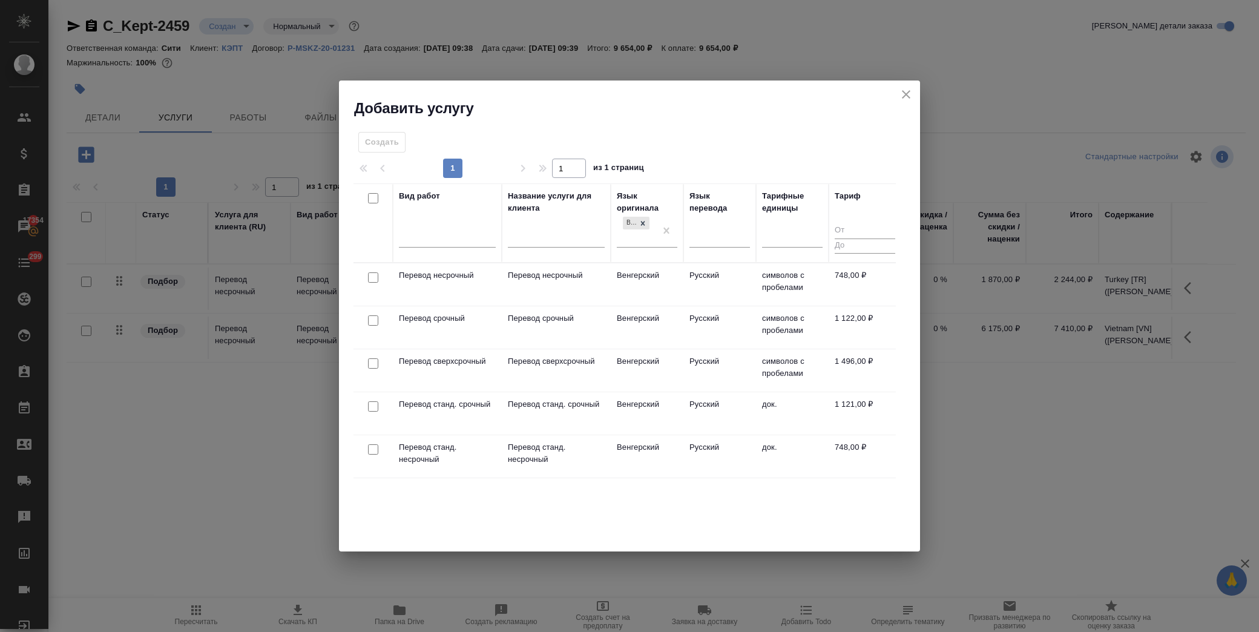
click at [376, 277] on input "checkbox" at bounding box center [373, 277] width 10 height 10
checkbox input "true"
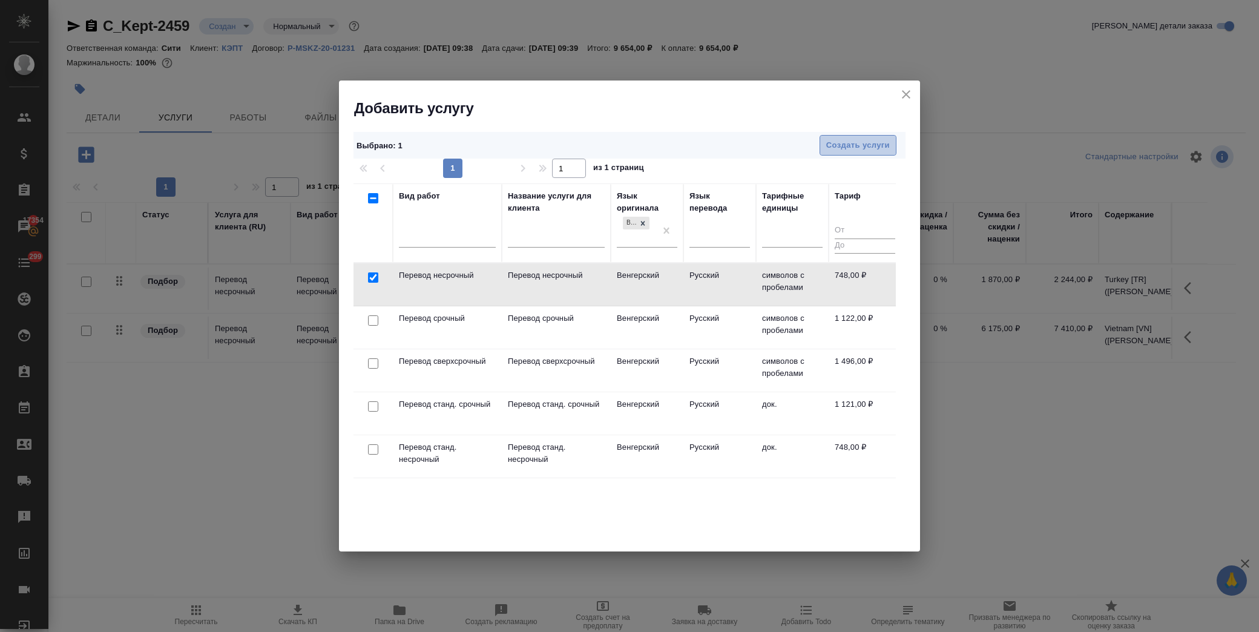
click at [846, 142] on span "Создать услуги" at bounding box center [858, 146] width 64 height 14
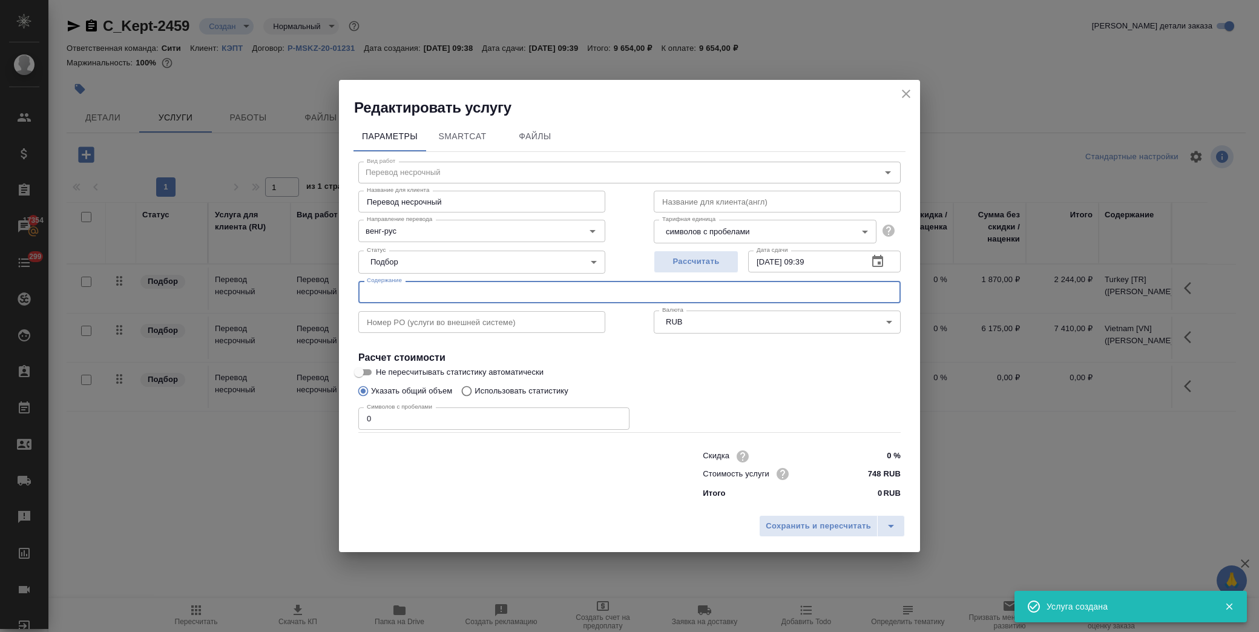
click at [389, 295] on input "text" at bounding box center [629, 292] width 542 height 22
paste input "Hungary [HU]"
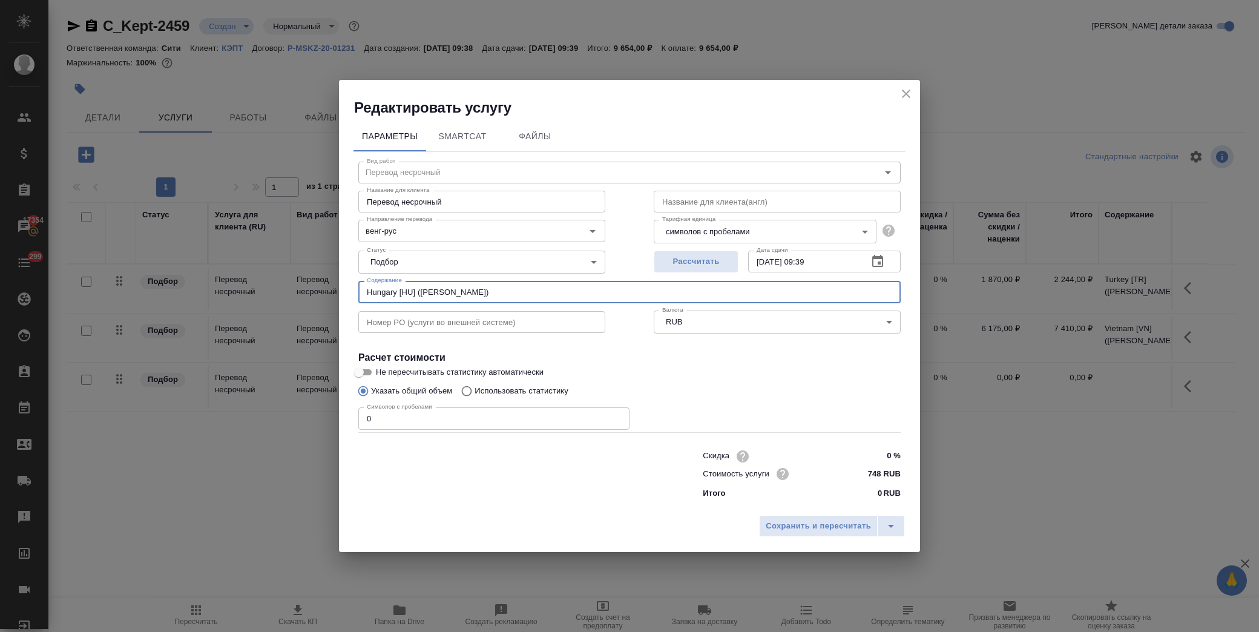
drag, startPoint x: 524, startPoint y: 288, endPoint x: 416, endPoint y: 294, distance: 107.9
click at [416, 294] on input "Hungary [HU] (Басистая Виктория)" at bounding box center [629, 292] width 542 height 22
type input "Hungary [HU] (Басистая Виктория)"
click at [395, 423] on input "0" at bounding box center [493, 418] width 271 height 22
drag, startPoint x: 386, startPoint y: 420, endPoint x: 304, endPoint y: 427, distance: 82.1
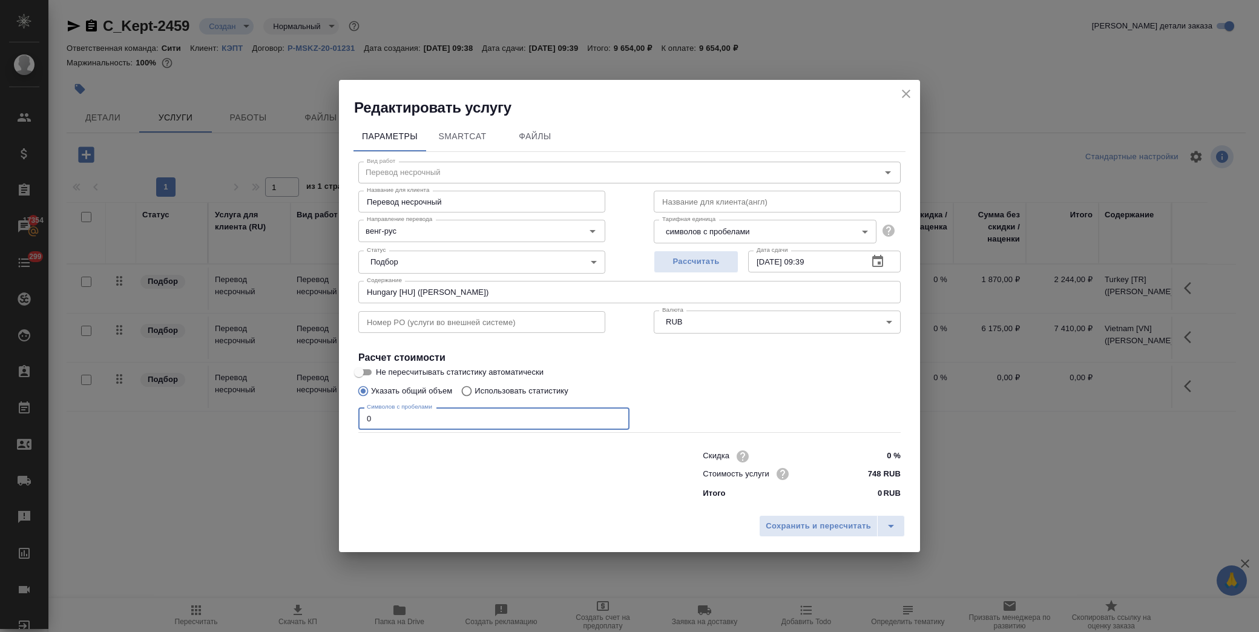
click at [304, 427] on div "Редактировать услугу Параметры SmartCat Файлы Вид работ Перевод несрочный Вид р…" at bounding box center [629, 316] width 1259 height 632
type input "6776"
click at [810, 517] on button "Сохранить и пересчитать" at bounding box center [818, 526] width 119 height 22
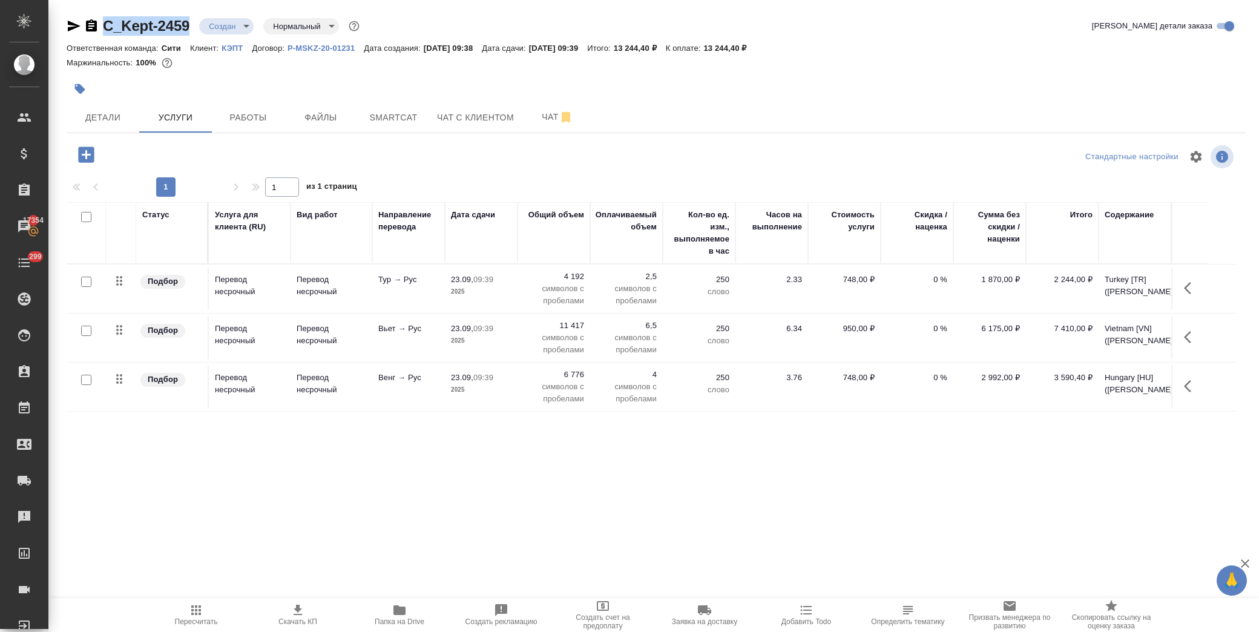
drag, startPoint x: 190, startPoint y: 24, endPoint x: 100, endPoint y: 22, distance: 89.6
click at [100, 22] on div "C_Kept-2459 Создан new Нормальный normal" at bounding box center [214, 25] width 295 height 19
copy link "C_Kept-2459"
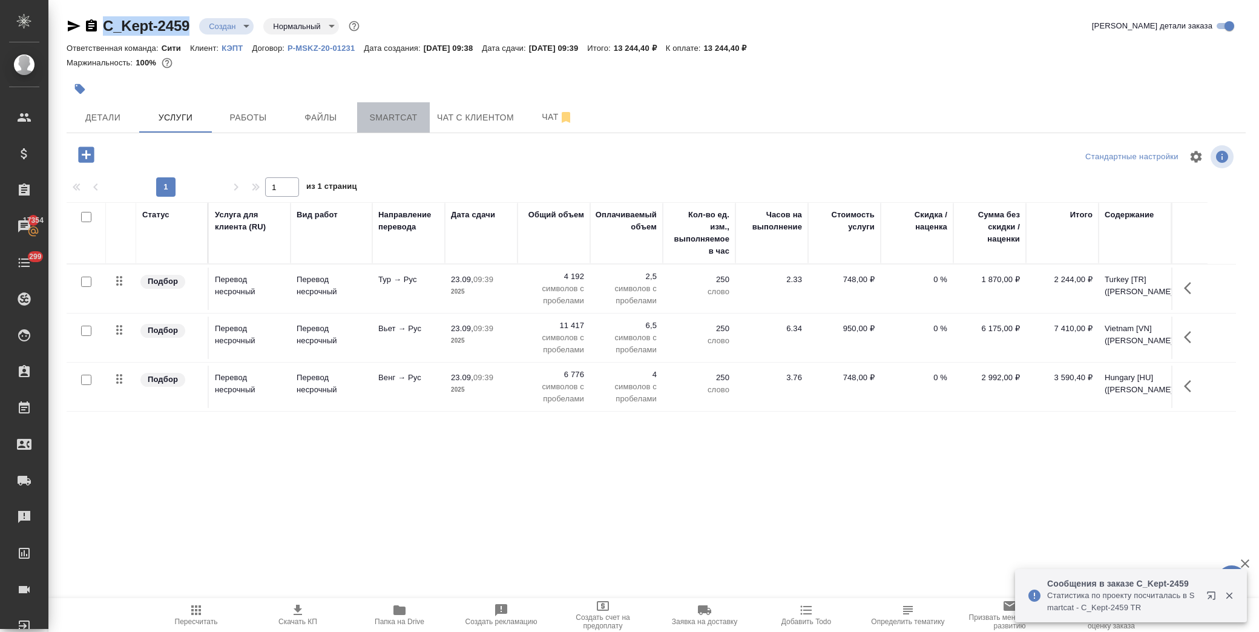
click at [403, 119] on span "Smartcat" at bounding box center [393, 117] width 58 height 15
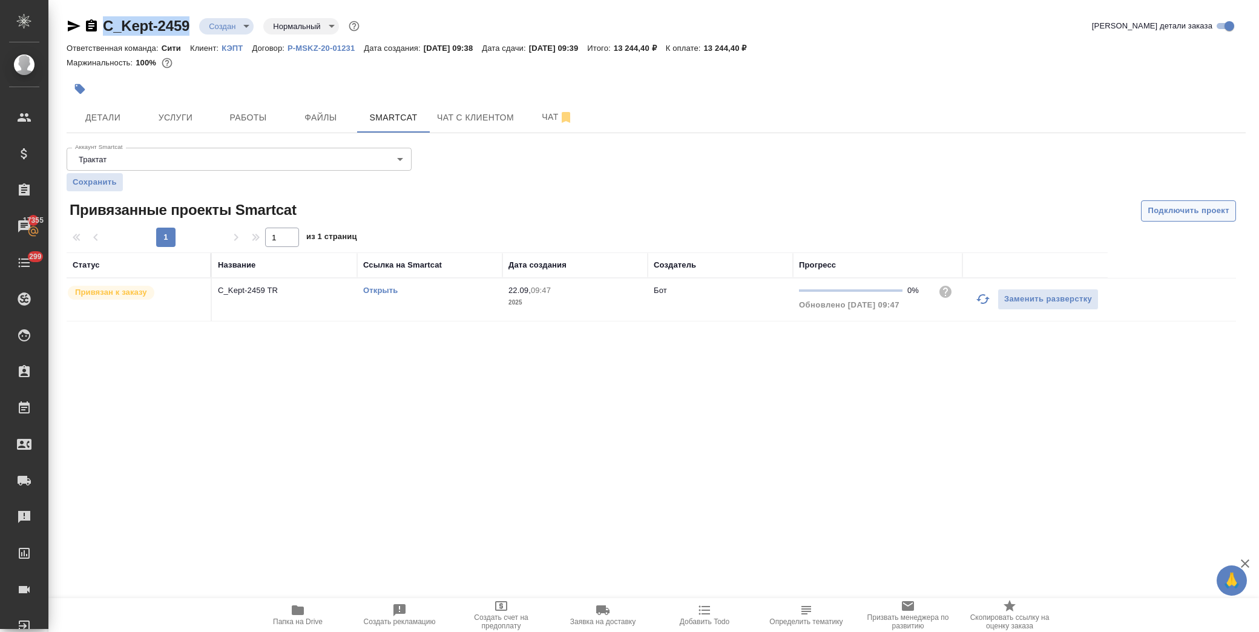
click at [1177, 211] on span "Подключить проект" at bounding box center [1189, 211] width 82 height 14
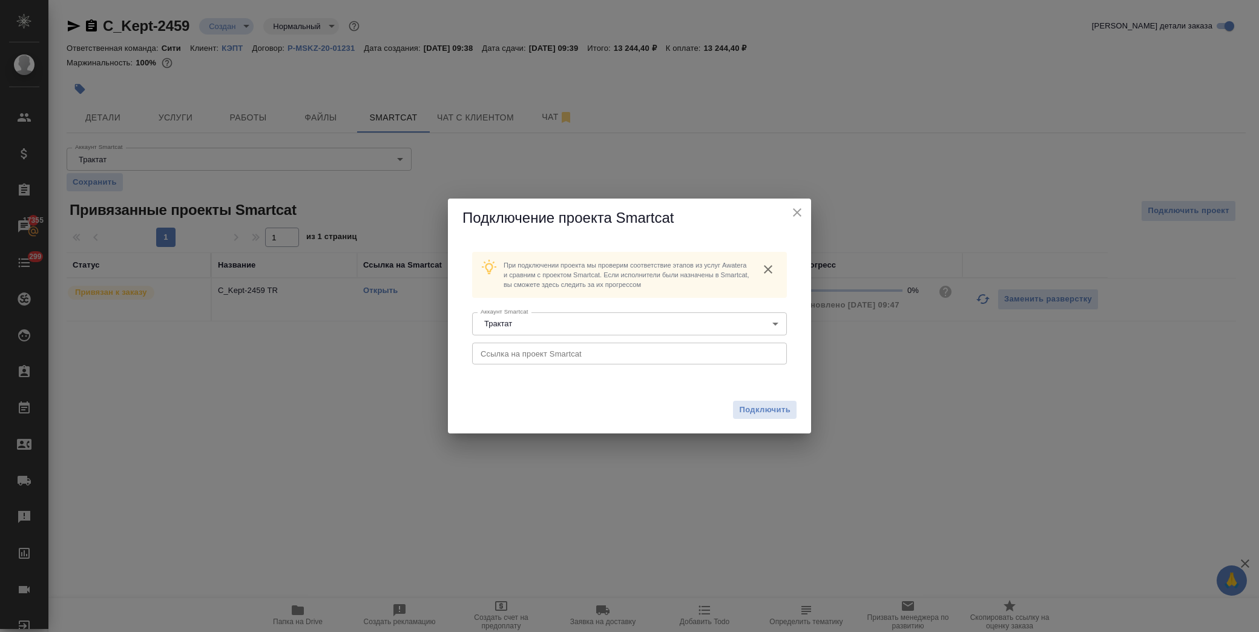
click at [565, 359] on input "text" at bounding box center [629, 354] width 315 height 22
click at [759, 403] on button "Подключить" at bounding box center [765, 410] width 64 height 18
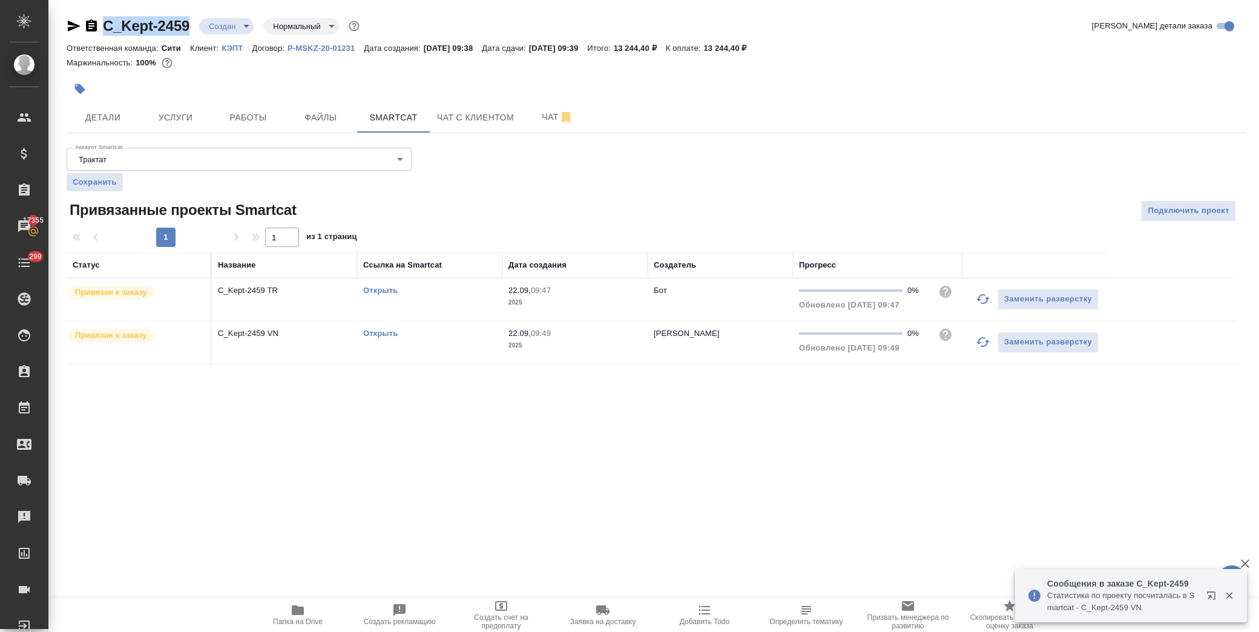
drag, startPoint x: 191, startPoint y: 24, endPoint x: 95, endPoint y: 21, distance: 96.3
click at [95, 21] on div "C_Kept-2459 Создан new Нормальный normal" at bounding box center [214, 25] width 295 height 19
copy link "C_Kept-2459"
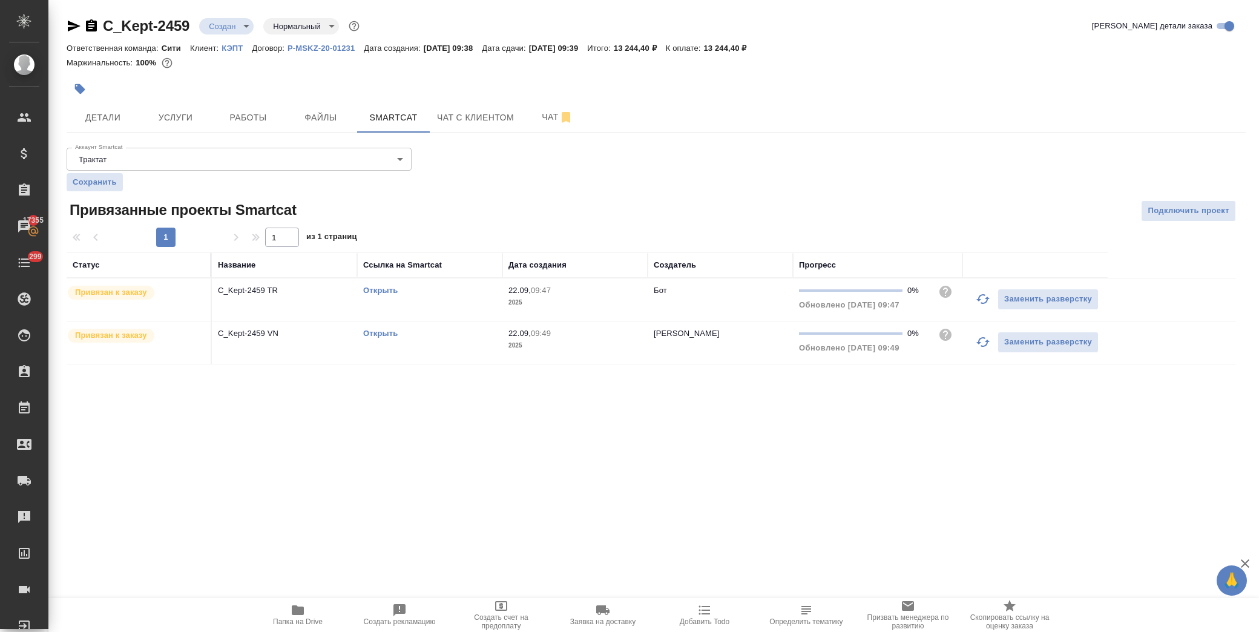
click at [1258, 205] on div "C_Kept-2459 Создан new Нормальный normal Кратко детали заказа Ответственная ком…" at bounding box center [653, 197] width 1211 height 395
click at [1217, 204] on span "Подключить проект" at bounding box center [1189, 211] width 82 height 14
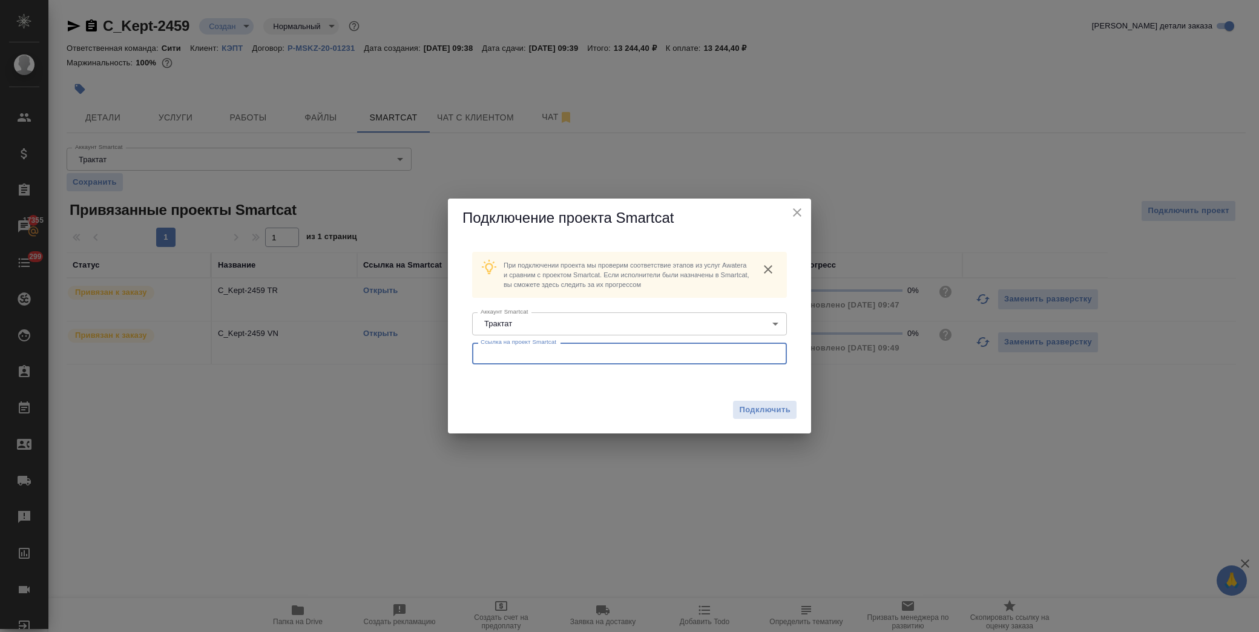
click at [586, 350] on input "text" at bounding box center [629, 354] width 315 height 22
click at [749, 407] on span "Подключить" at bounding box center [764, 410] width 51 height 12
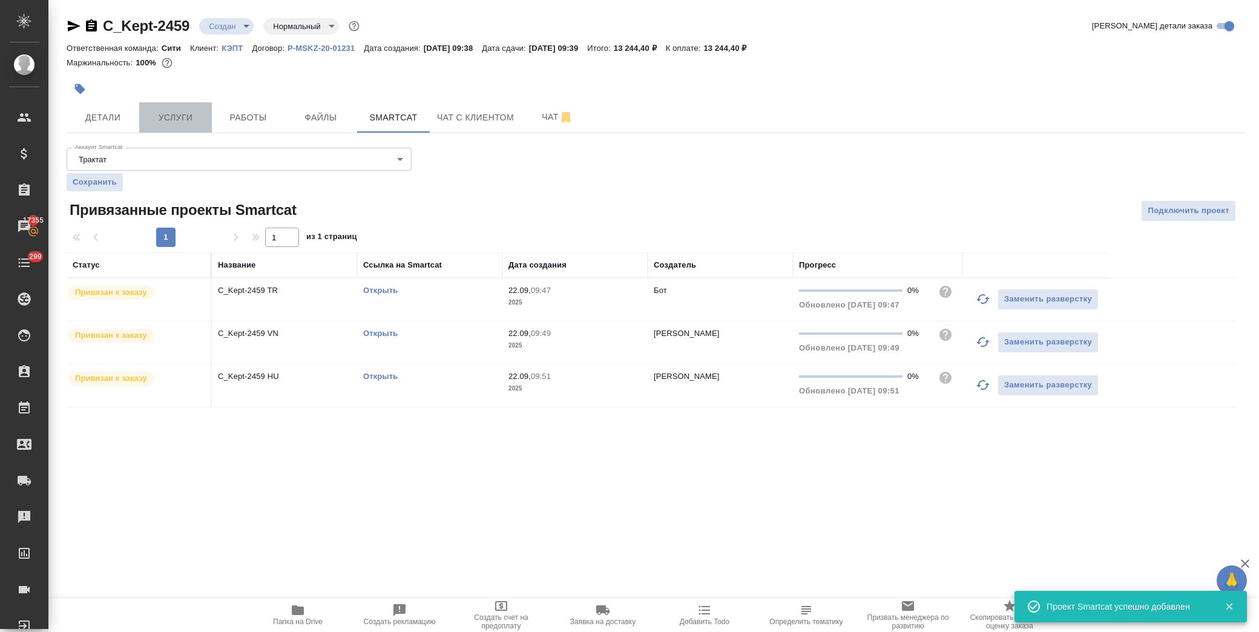
click at [166, 122] on span "Услуги" at bounding box center [175, 117] width 58 height 15
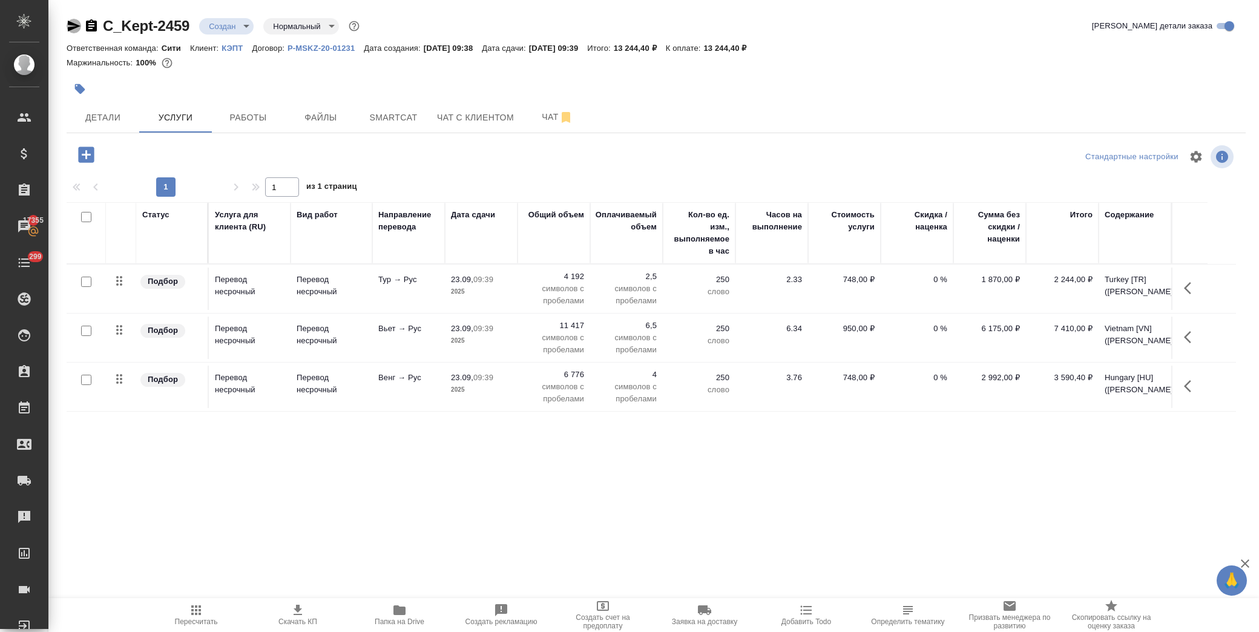
click at [73, 28] on icon "button" at bounding box center [74, 26] width 13 height 11
click at [1190, 286] on icon "button" at bounding box center [1191, 288] width 15 height 15
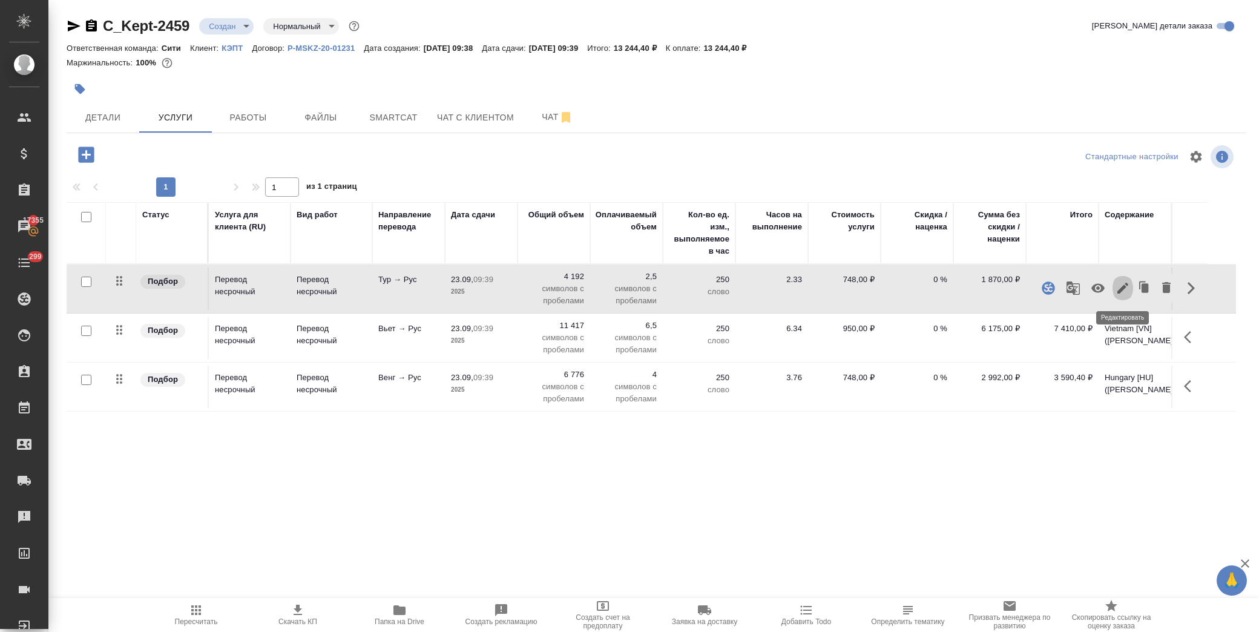
click at [1126, 287] on icon "button" at bounding box center [1122, 288] width 11 height 11
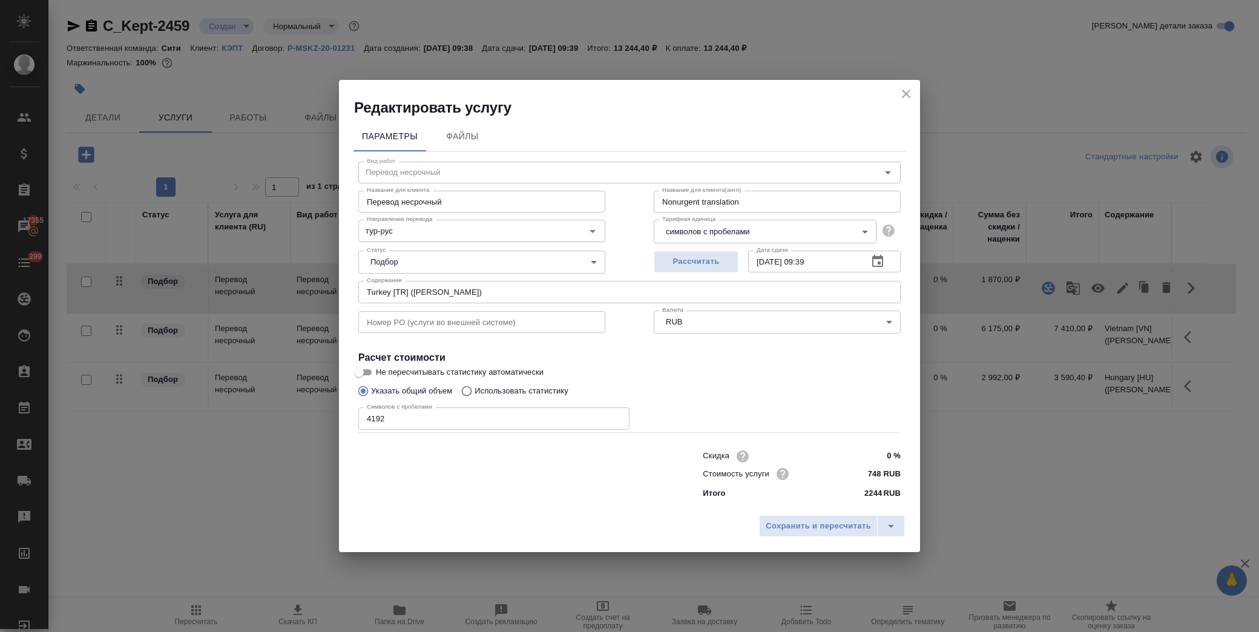
click at [874, 264] on icon "button" at bounding box center [878, 261] width 15 height 15
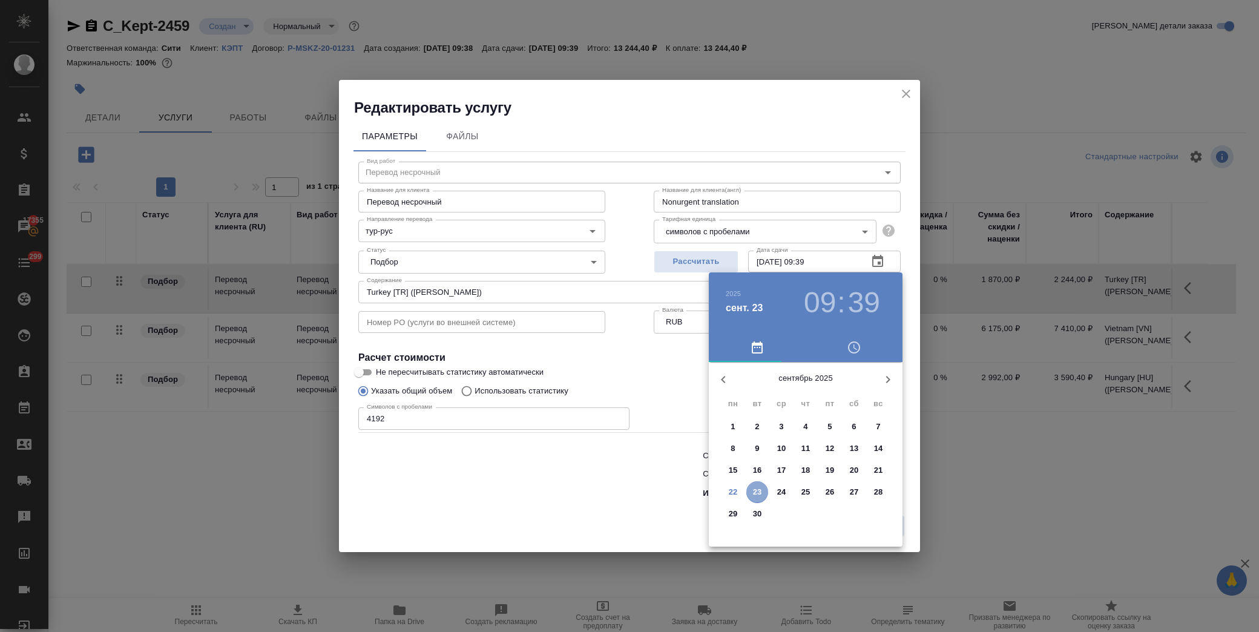
click at [755, 493] on p "23" at bounding box center [757, 492] width 9 height 12
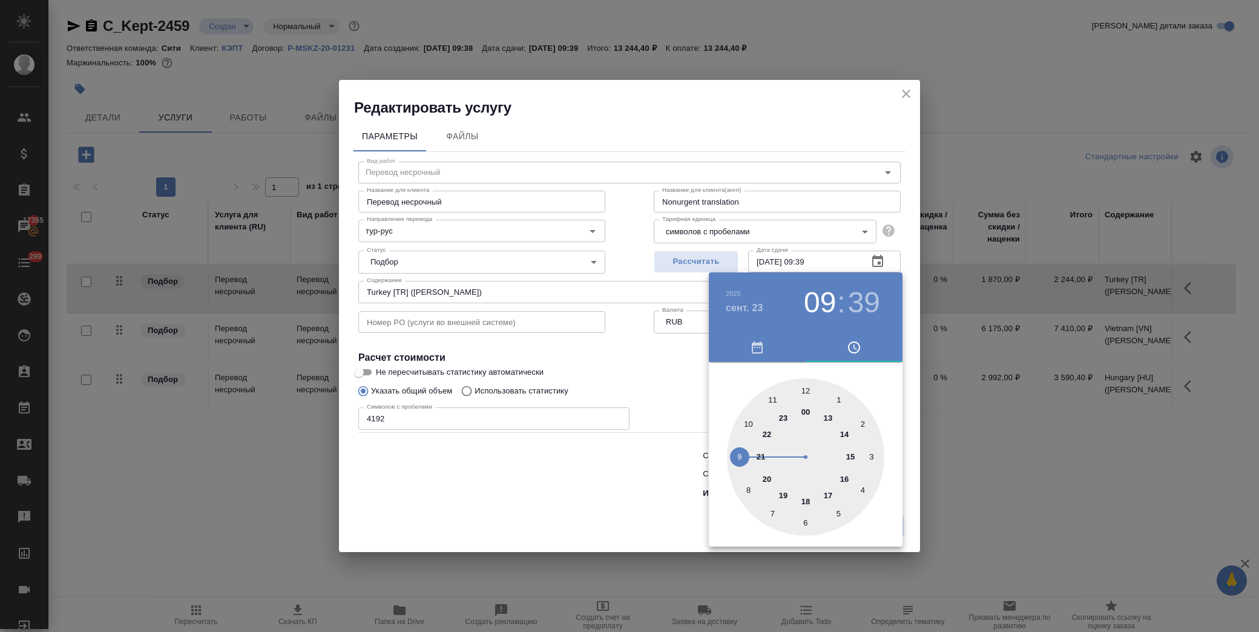
drag, startPoint x: 748, startPoint y: 424, endPoint x: 792, endPoint y: 397, distance: 51.7
click at [751, 420] on div at bounding box center [805, 456] width 157 height 157
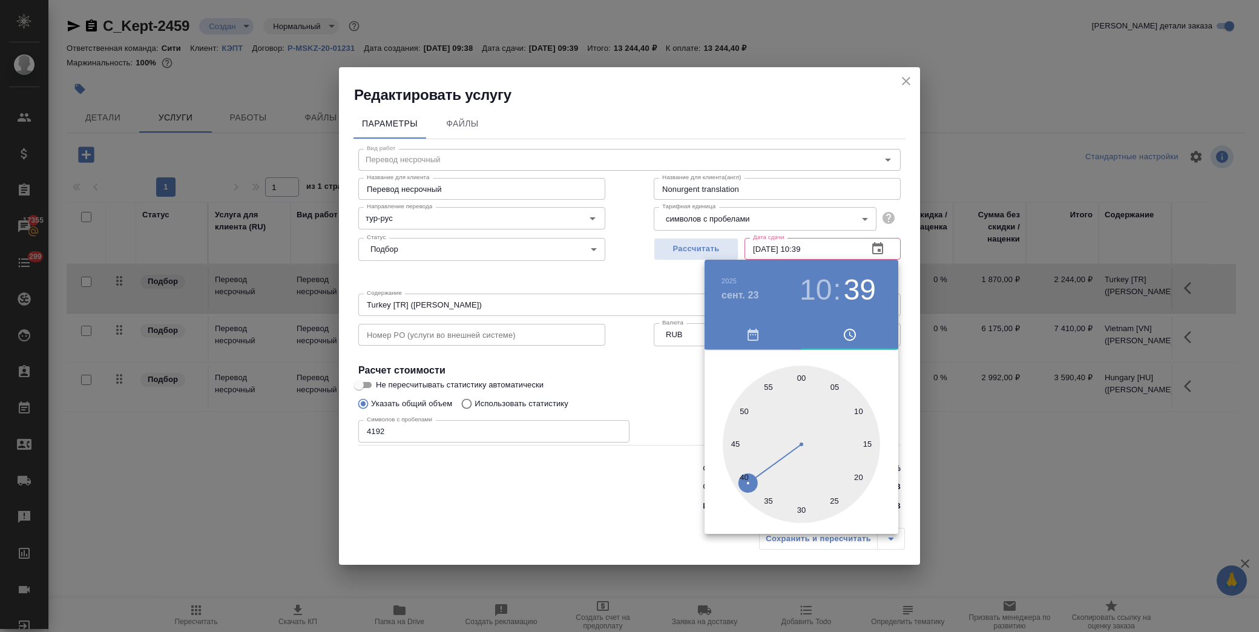
click at [802, 374] on div at bounding box center [801, 444] width 157 height 157
type input "23.09.2025 10:00"
click at [661, 372] on div at bounding box center [629, 316] width 1259 height 632
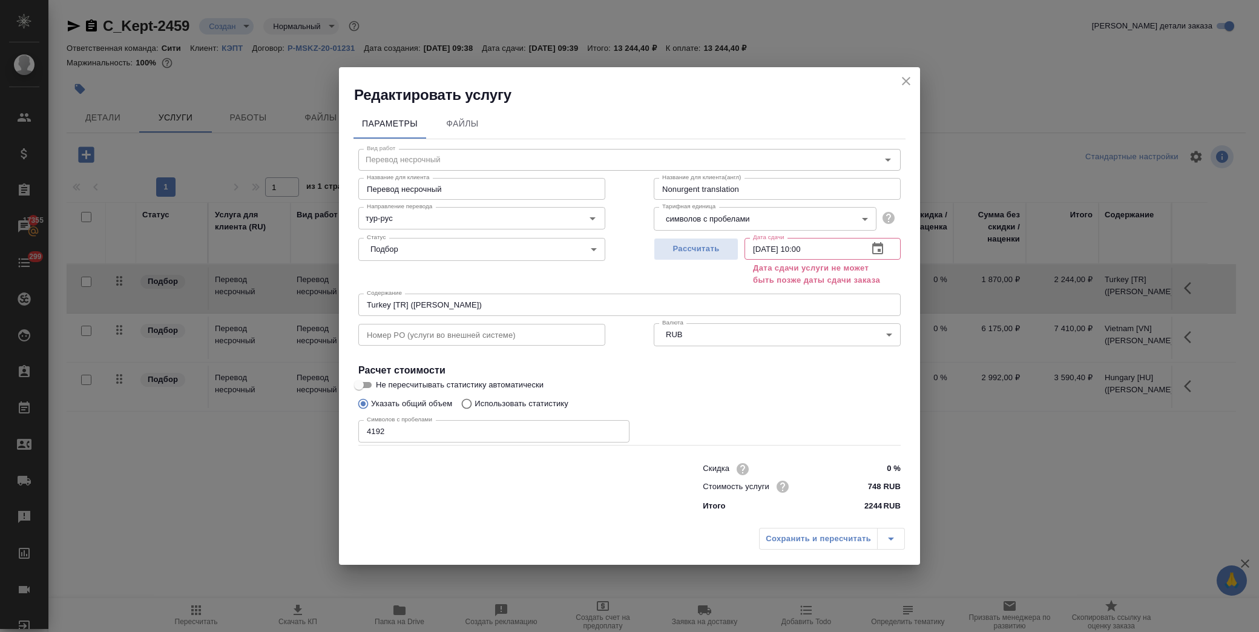
drag, startPoint x: 900, startPoint y: 71, endPoint x: 903, endPoint y: 80, distance: 9.0
click at [900, 73] on div "Редактировать услугу" at bounding box center [629, 86] width 581 height 38
click at [903, 80] on icon "close" at bounding box center [906, 81] width 15 height 15
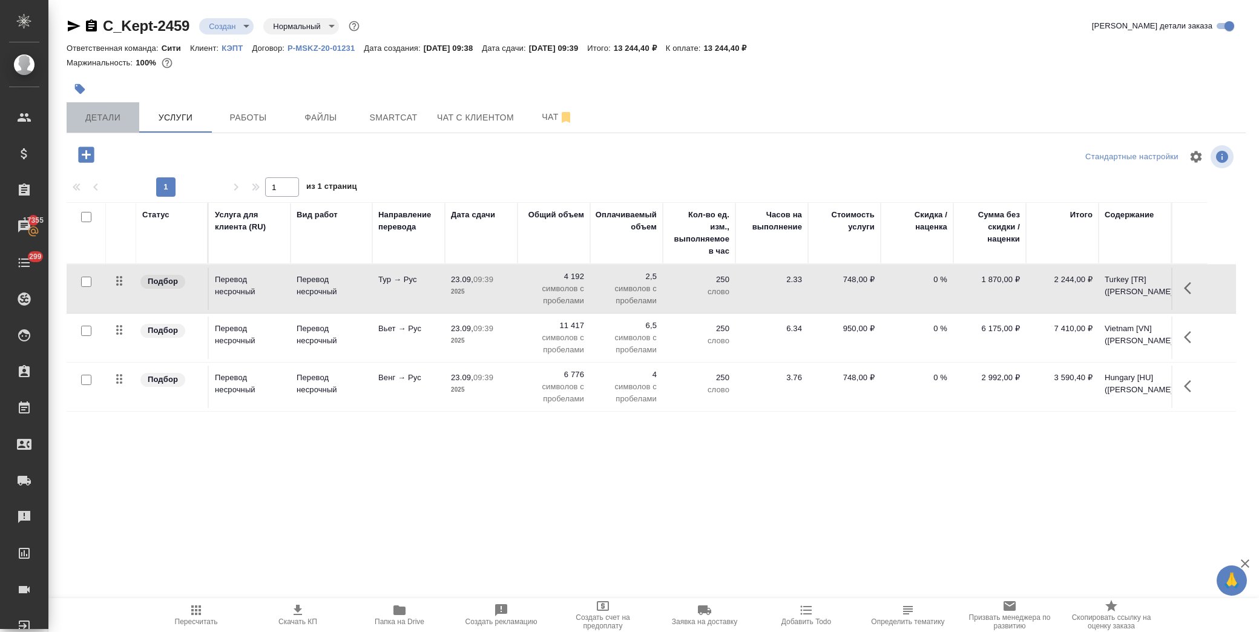
click at [120, 122] on span "Детали" at bounding box center [103, 117] width 58 height 15
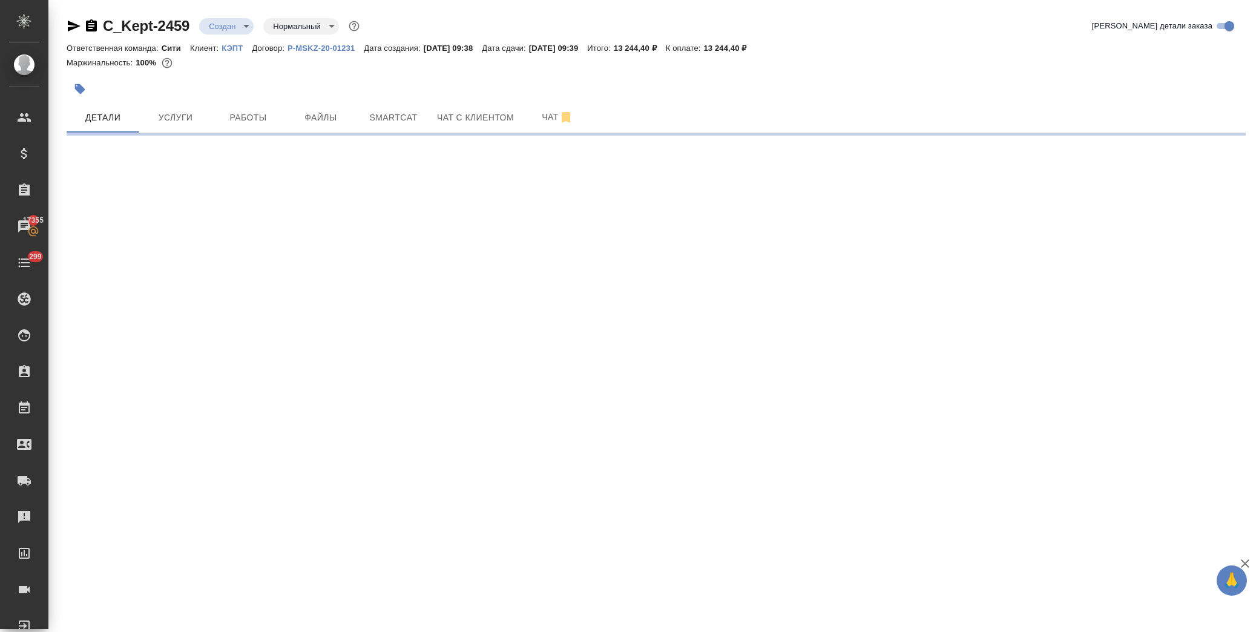
select select "RU"
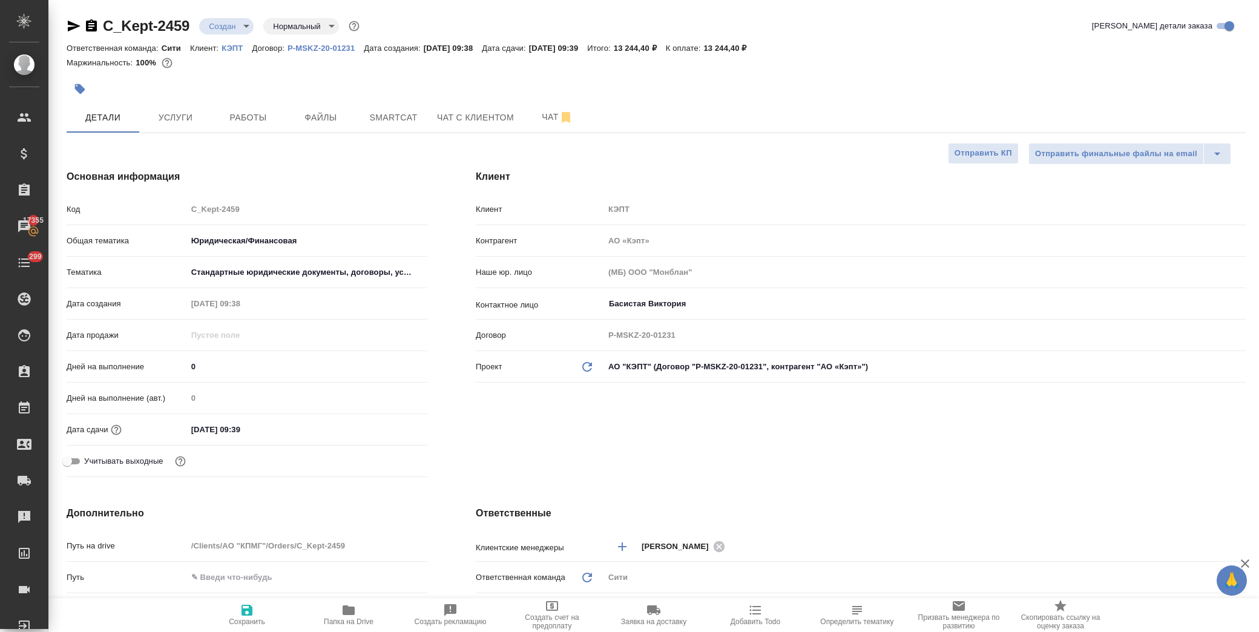
type textarea "x"
click at [274, 434] on input "23.09.2025 09:39" at bounding box center [240, 430] width 106 height 18
click at [392, 427] on icon "button" at bounding box center [392, 429] width 15 height 15
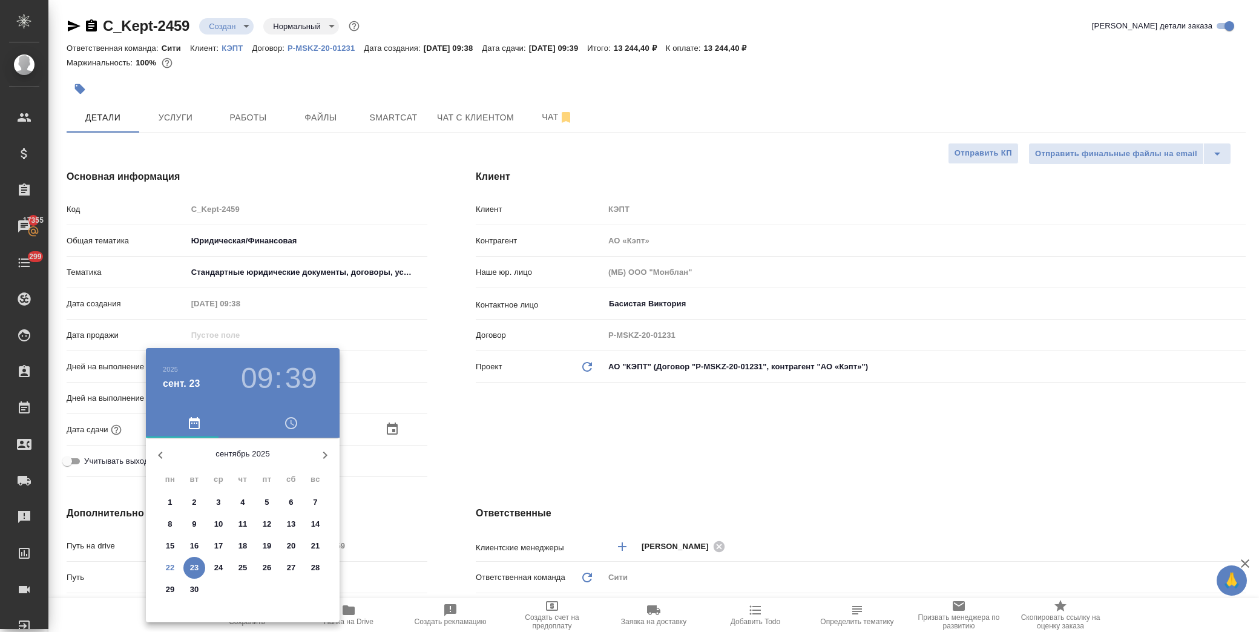
click at [197, 569] on p "23" at bounding box center [194, 568] width 9 height 12
type textarea "x"
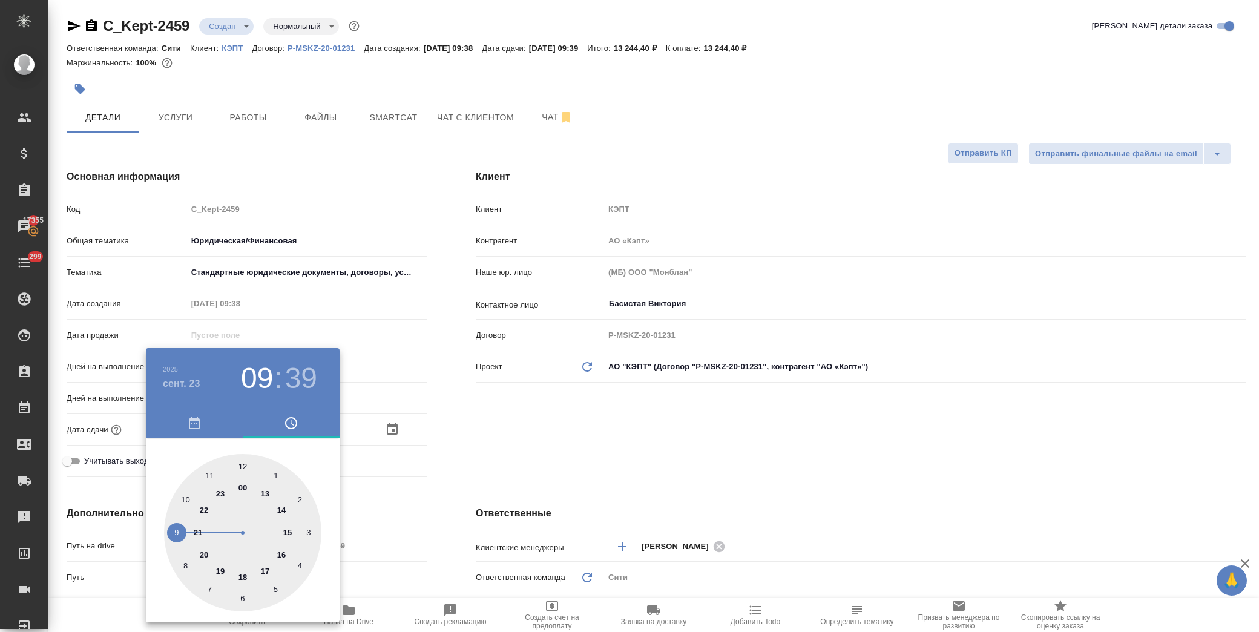
click at [287, 528] on div at bounding box center [242, 532] width 157 height 157
type input "23.09.2025 15:39"
type textarea "x"
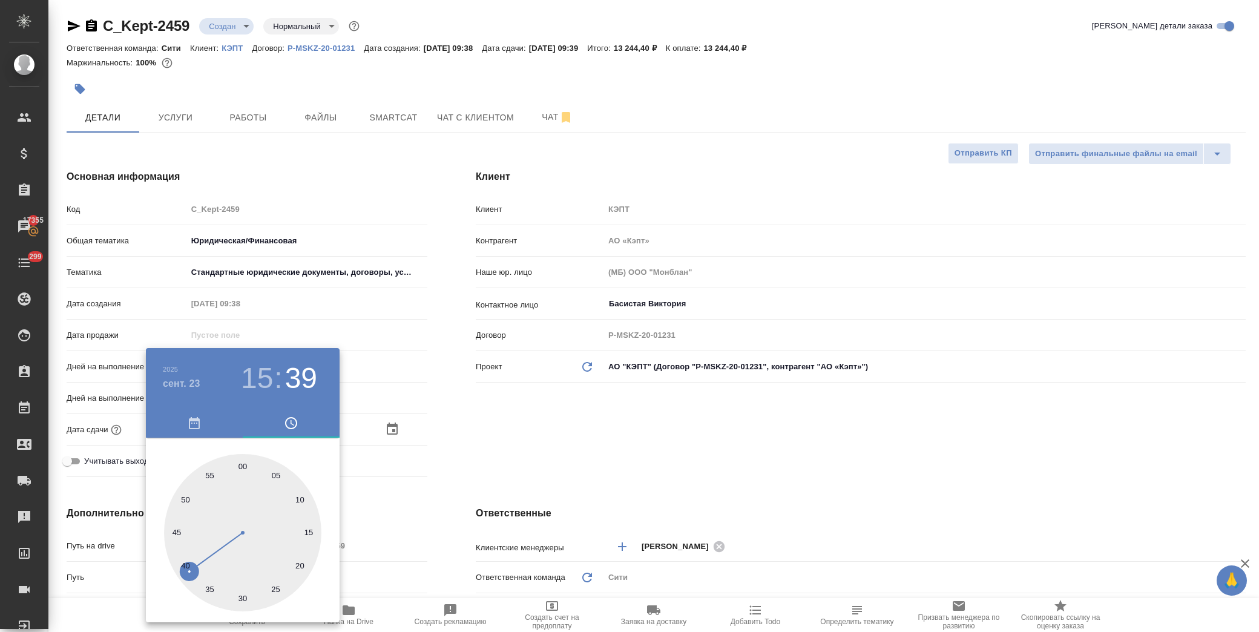
click at [241, 462] on div at bounding box center [242, 532] width 157 height 157
type input "23.09.2025 15:00"
type textarea "x"
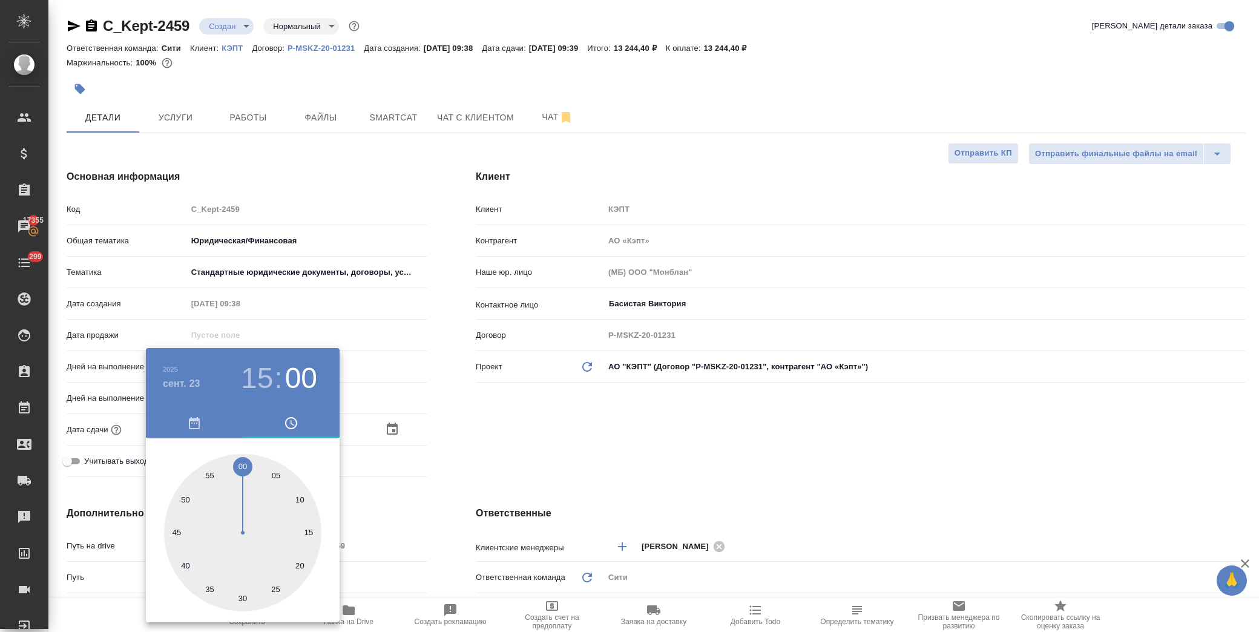
drag, startPoint x: 476, startPoint y: 430, endPoint x: 457, endPoint y: 449, distance: 26.1
click at [475, 431] on div at bounding box center [629, 316] width 1259 height 632
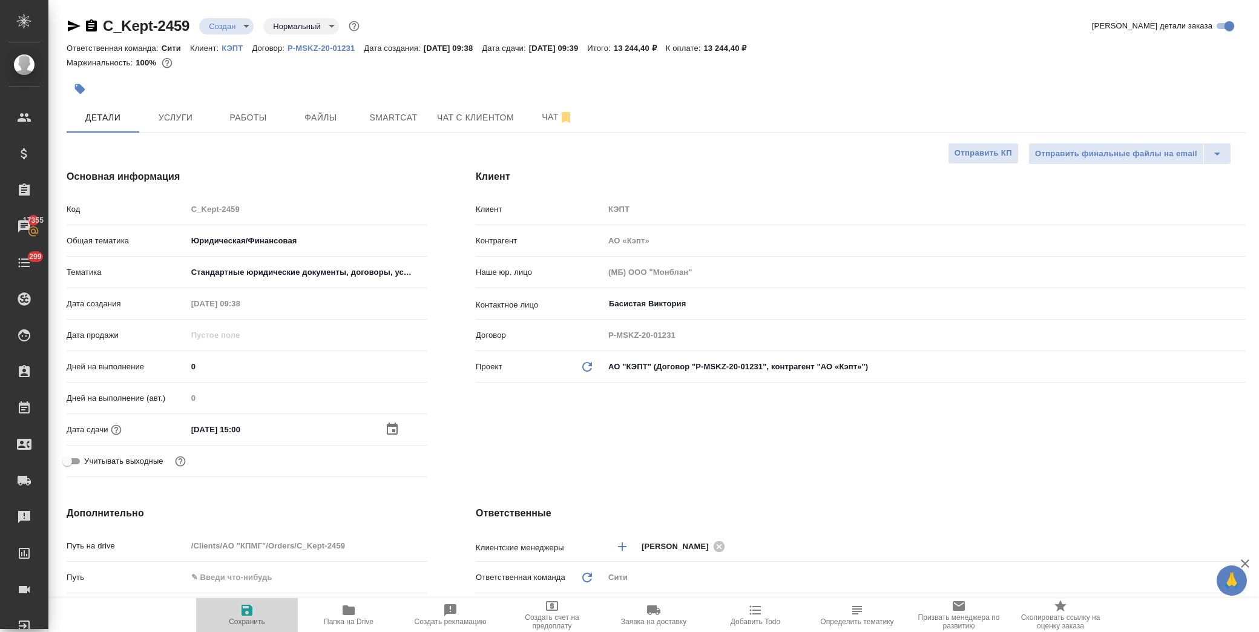
click at [250, 622] on span "Сохранить" at bounding box center [247, 621] width 36 height 8
type textarea "x"
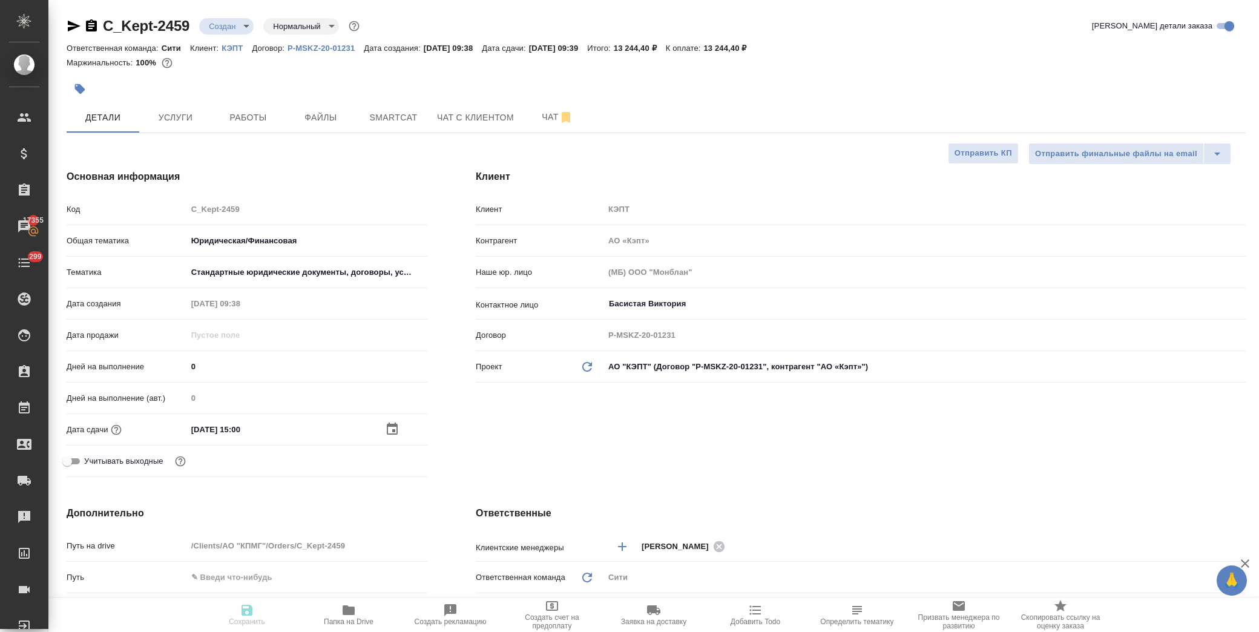
type textarea "x"
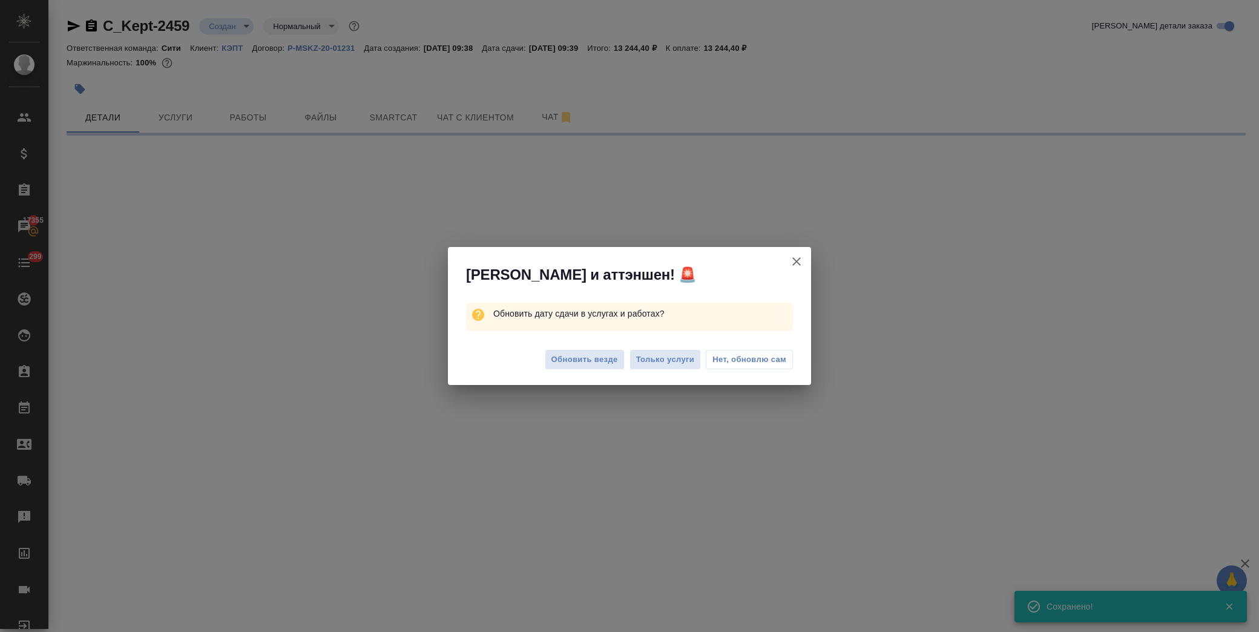
select select "RU"
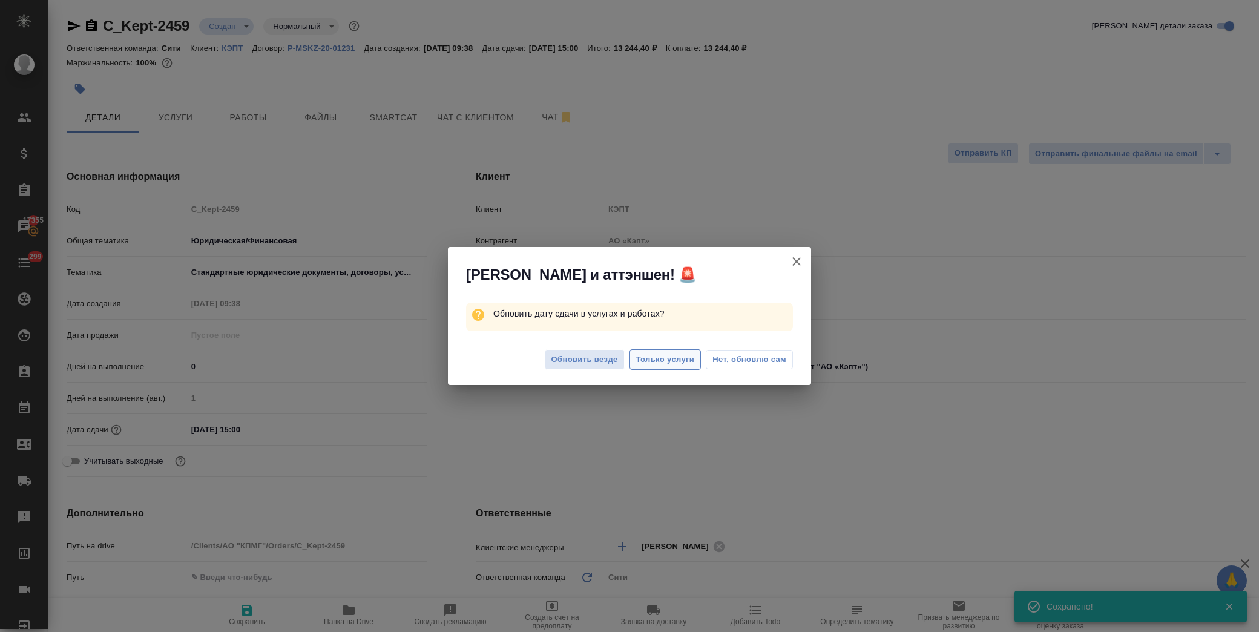
type textarea "x"
click at [746, 360] on span "Нет, обновлю сам" at bounding box center [750, 360] width 74 height 12
type textarea "x"
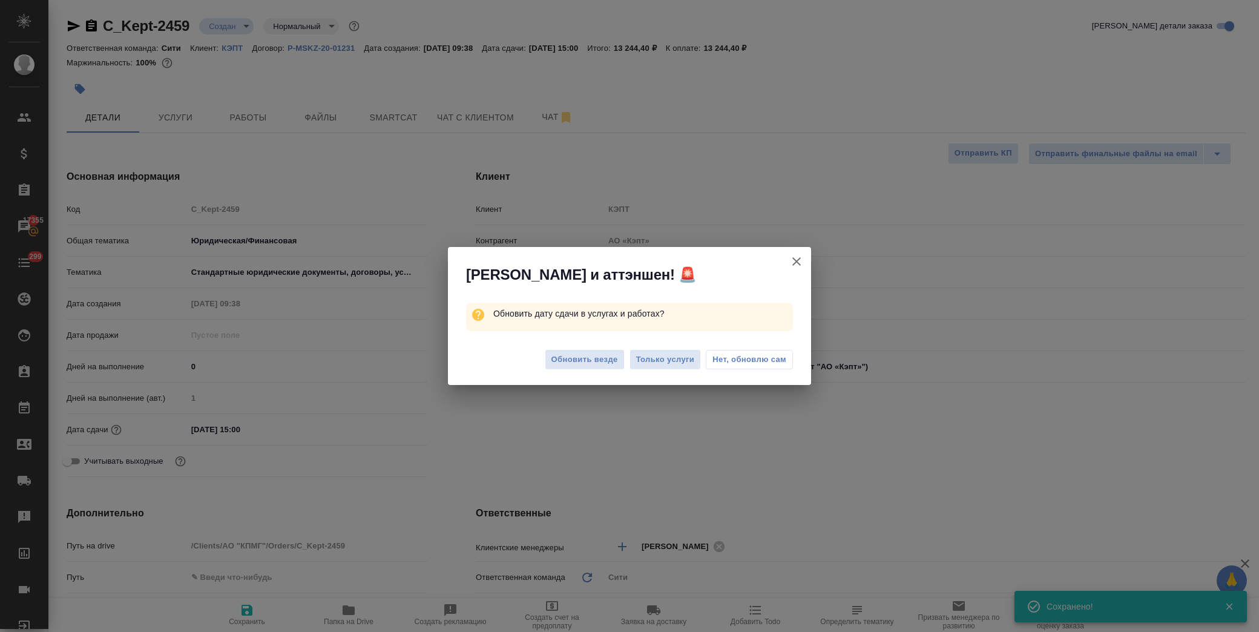
type textarea "x"
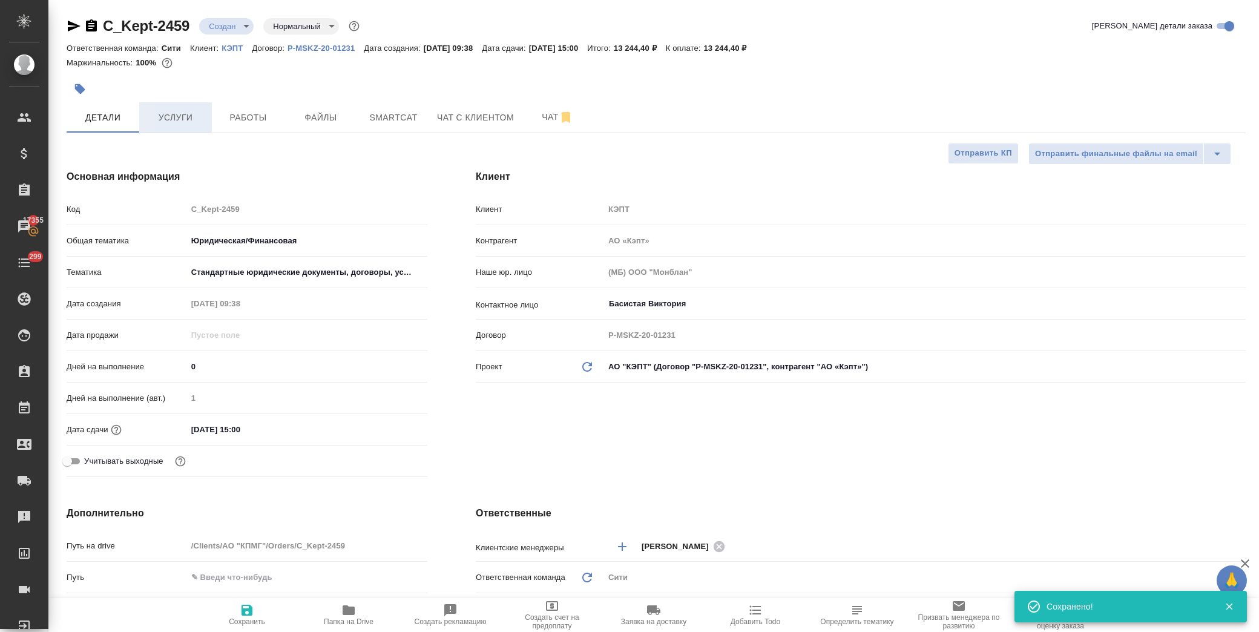
click at [186, 113] on span "Услуги" at bounding box center [175, 117] width 58 height 15
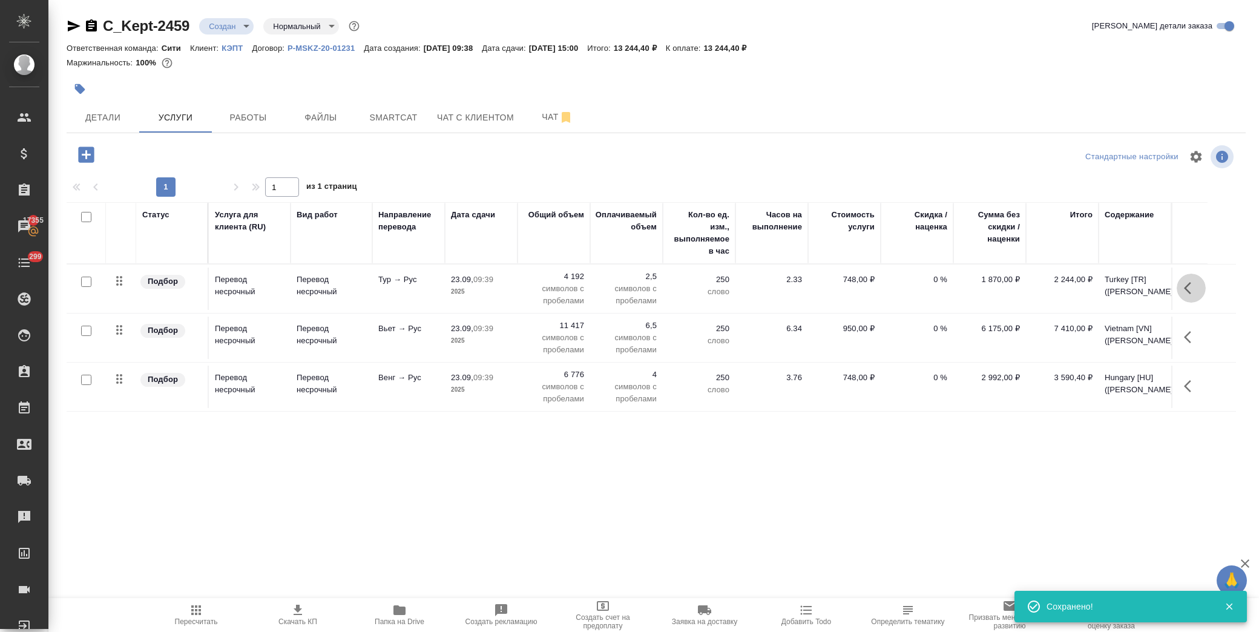
drag, startPoint x: 1195, startPoint y: 283, endPoint x: 1182, endPoint y: 288, distance: 13.6
click at [1194, 285] on icon "button" at bounding box center [1191, 288] width 15 height 15
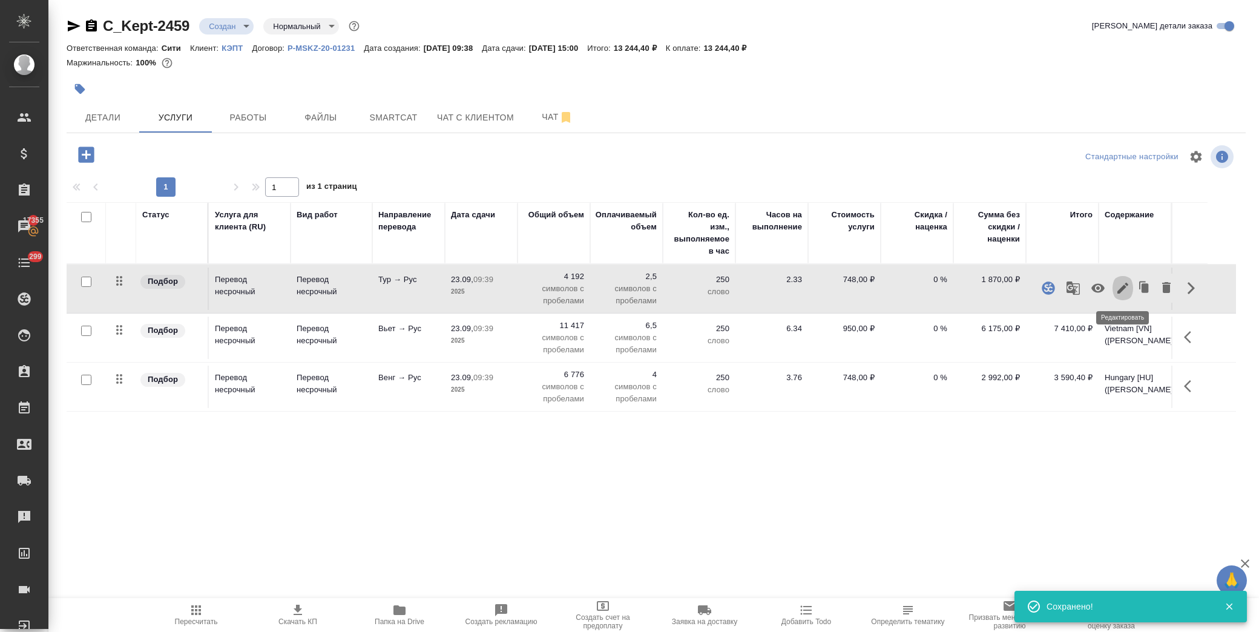
click at [1127, 292] on icon "button" at bounding box center [1123, 288] width 15 height 15
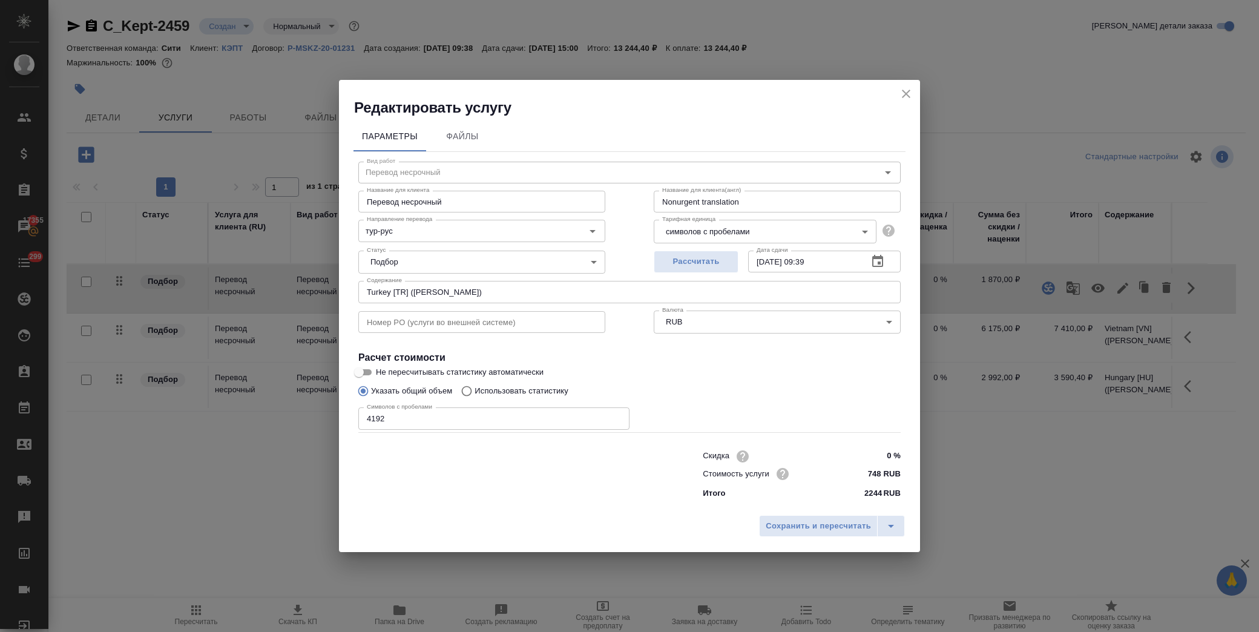
click at [883, 259] on icon "button" at bounding box center [877, 261] width 11 height 12
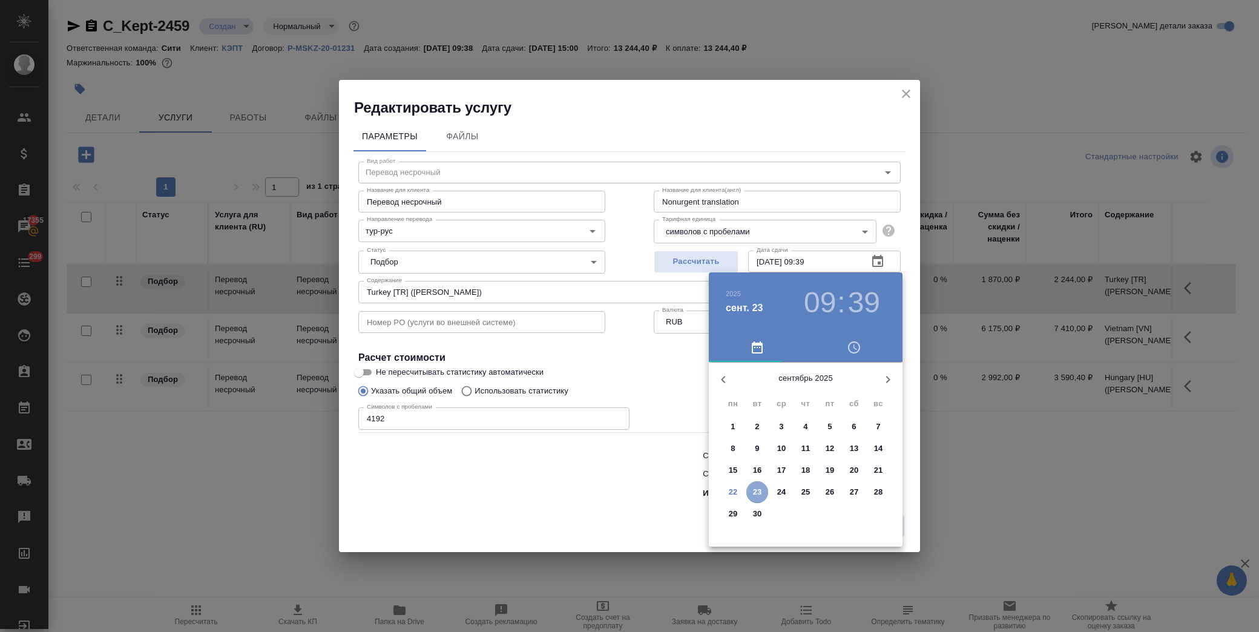
click at [760, 492] on p "23" at bounding box center [757, 492] width 9 height 12
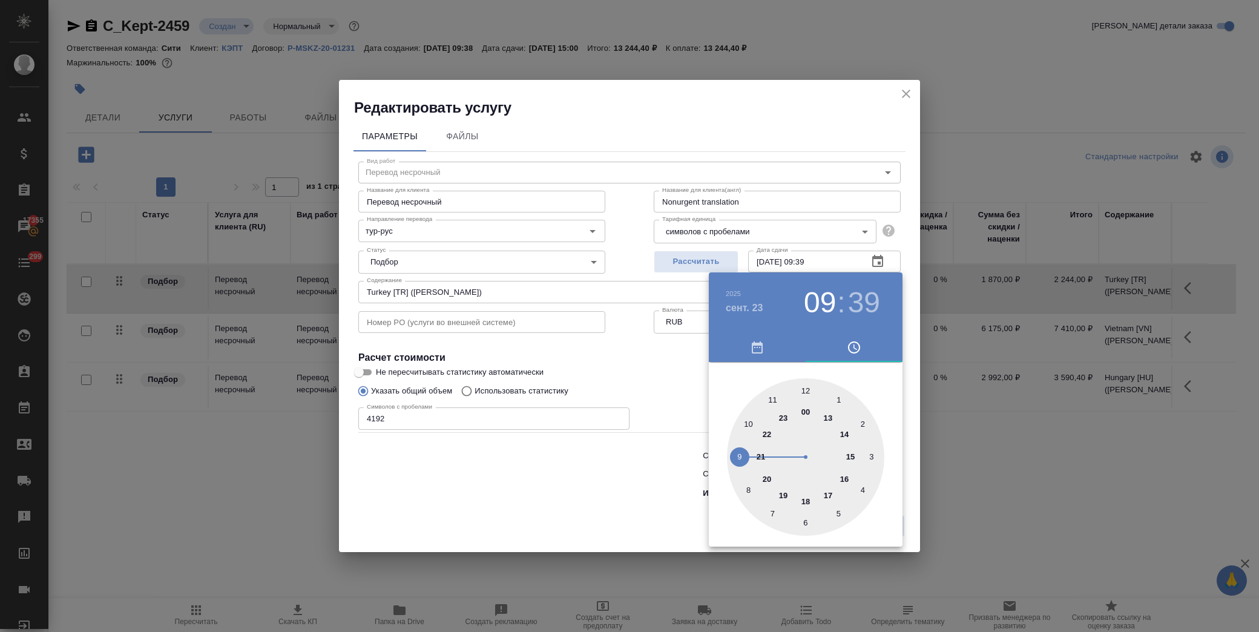
click at [748, 423] on div at bounding box center [805, 456] width 157 height 157
click at [804, 385] on div at bounding box center [805, 456] width 157 height 157
type input "23.09.2025 10:00"
click at [627, 364] on div at bounding box center [629, 316] width 1259 height 632
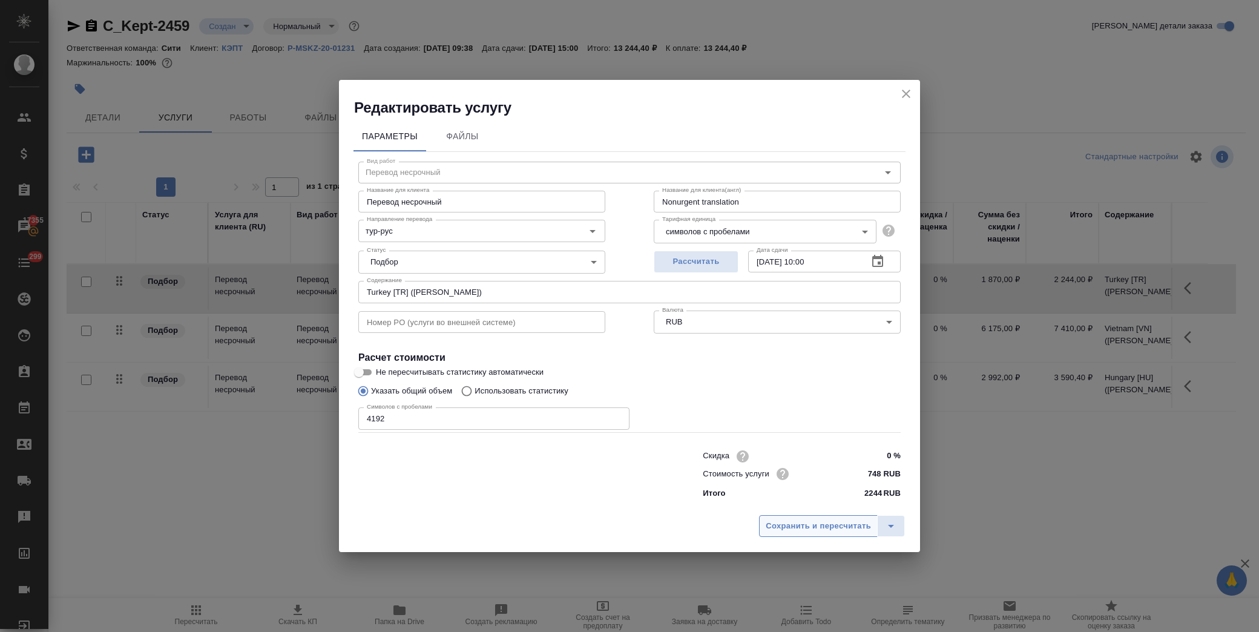
click at [800, 532] on span "Сохранить и пересчитать" at bounding box center [818, 526] width 105 height 14
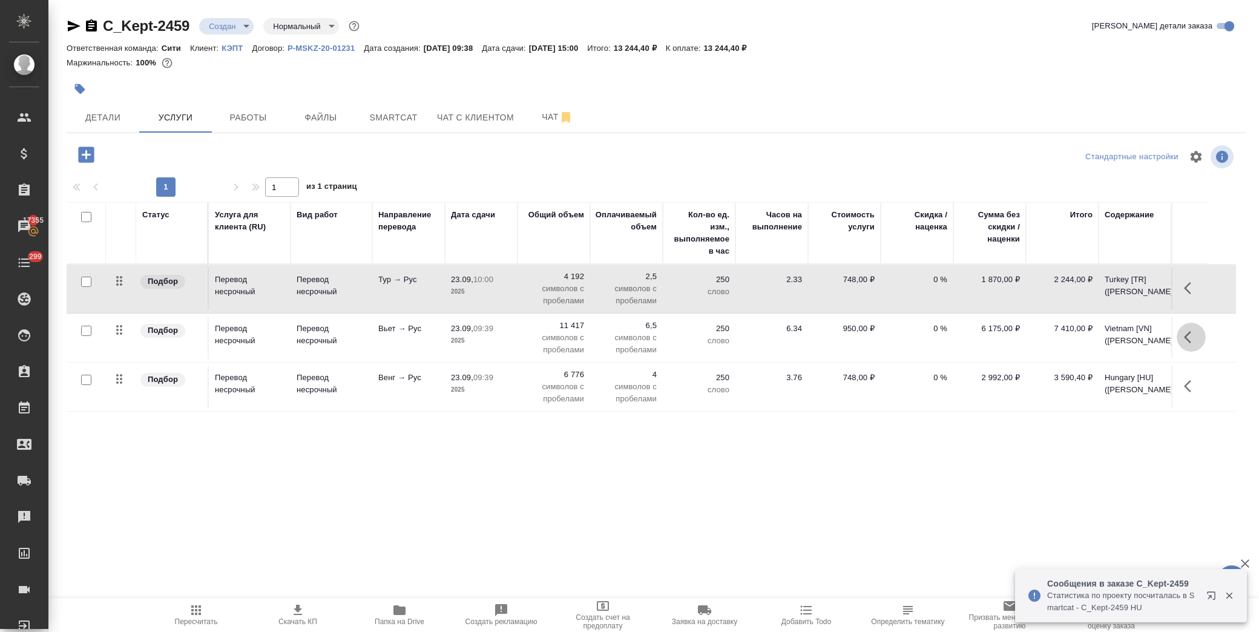
click at [1190, 333] on icon "button" at bounding box center [1187, 337] width 7 height 12
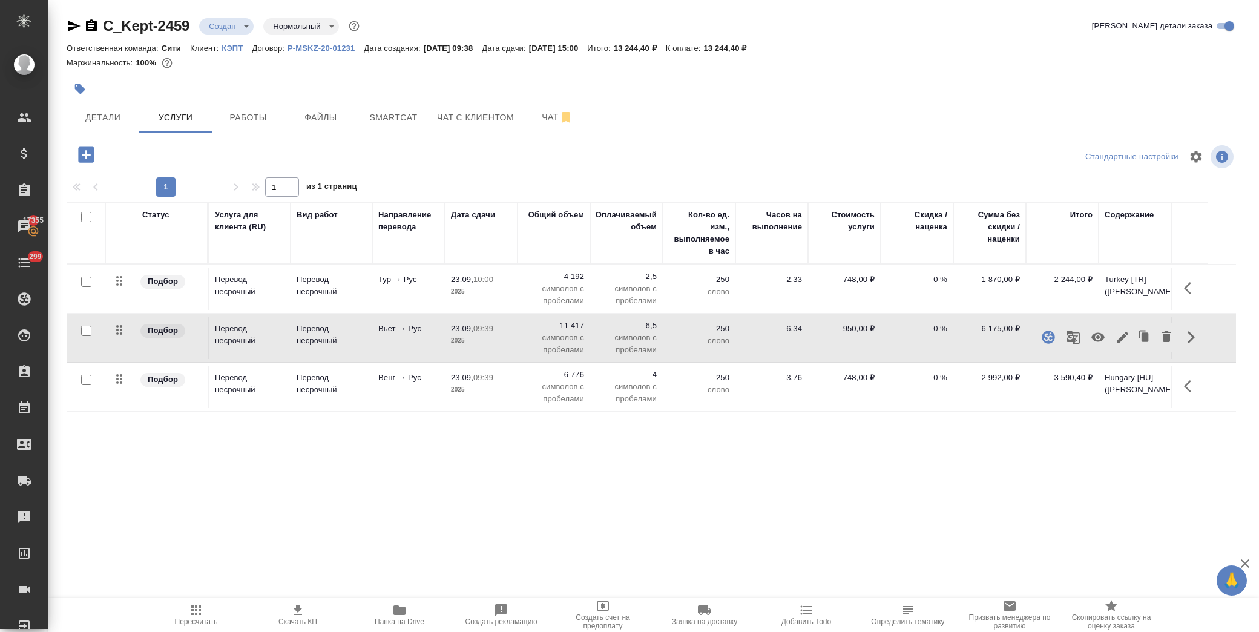
click at [1121, 335] on icon "button" at bounding box center [1123, 337] width 15 height 15
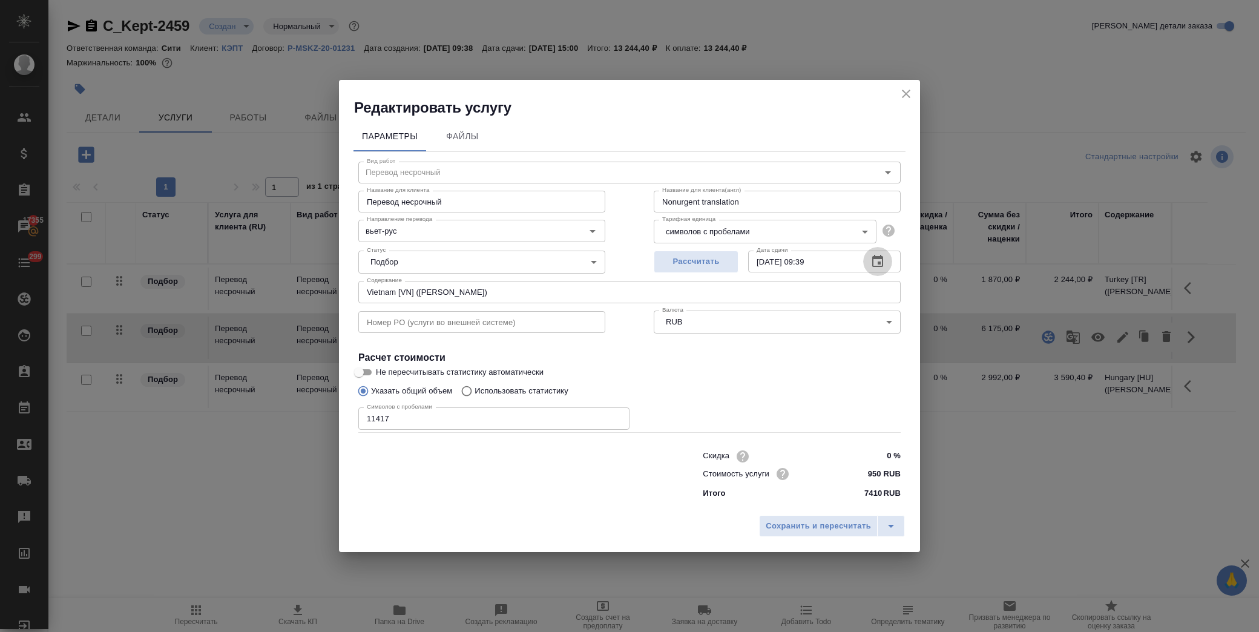
click at [880, 266] on icon "button" at bounding box center [877, 261] width 11 height 12
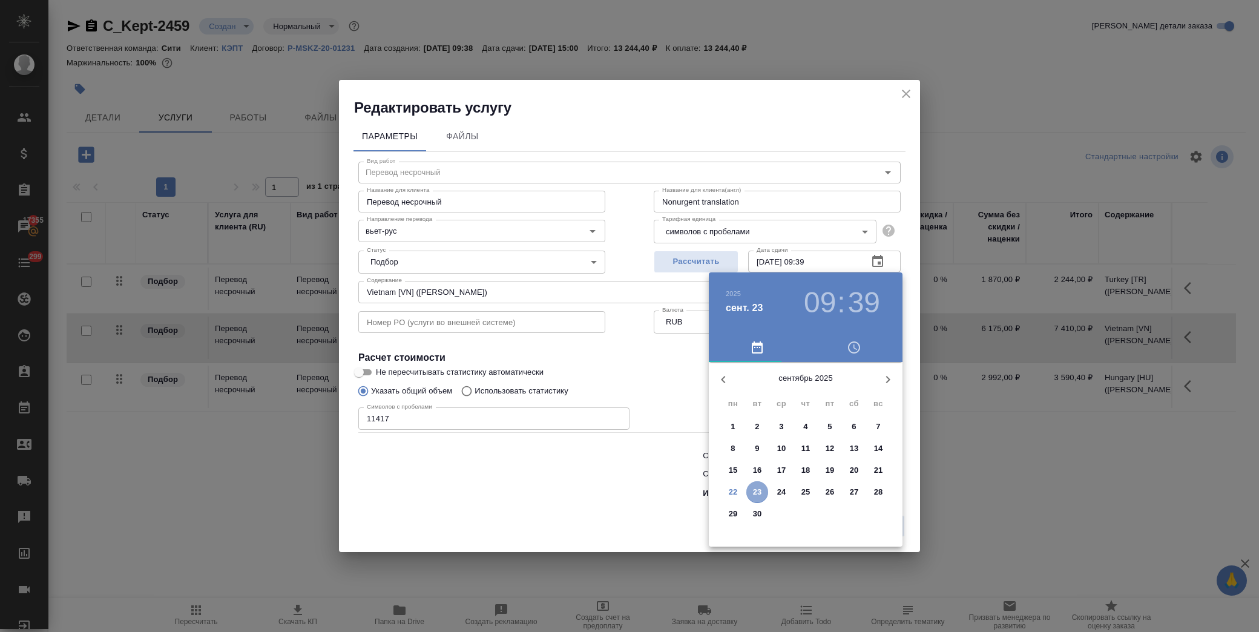
click at [754, 495] on p "23" at bounding box center [757, 492] width 9 height 12
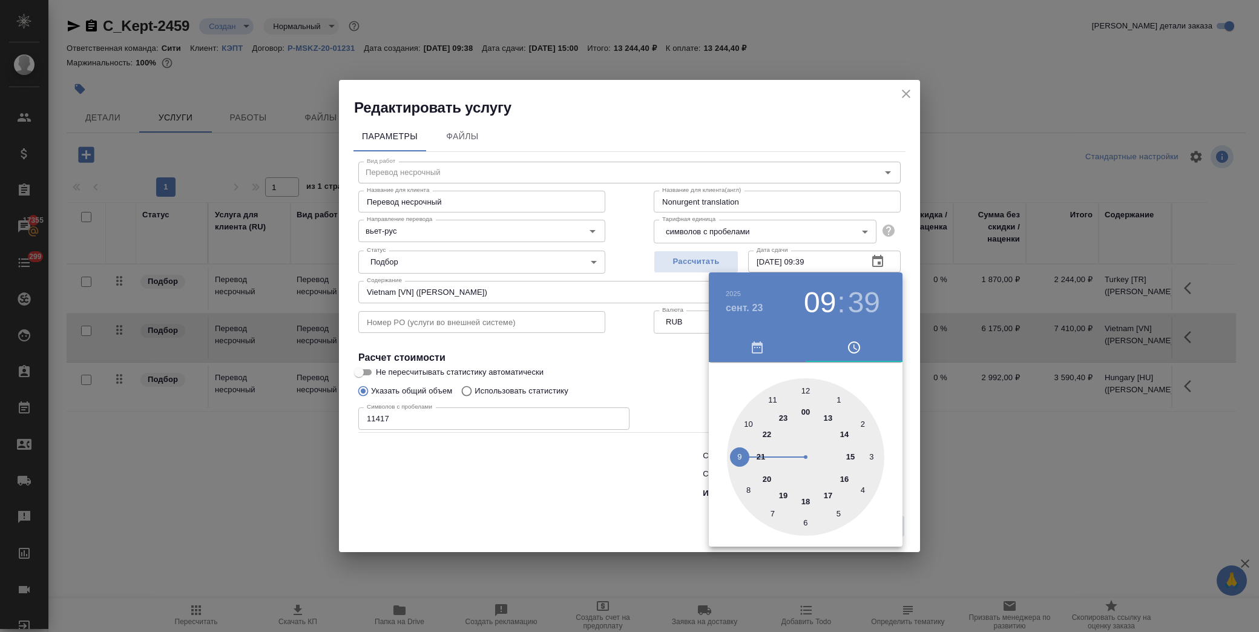
click at [854, 456] on div at bounding box center [805, 456] width 157 height 157
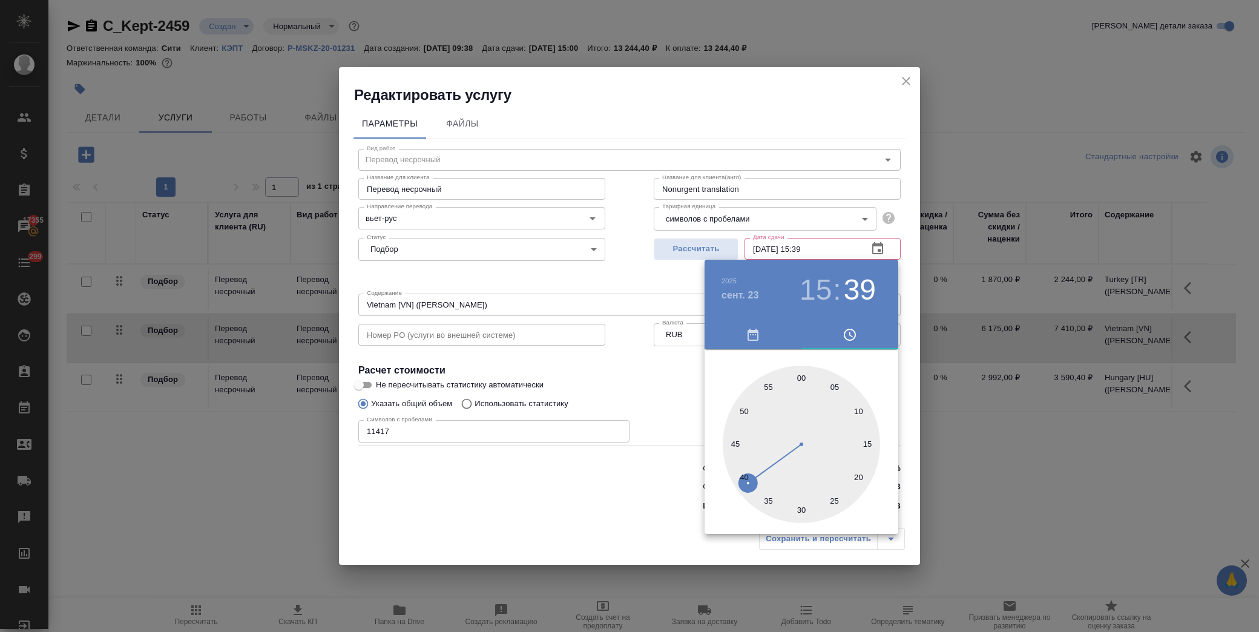
click at [801, 381] on div at bounding box center [801, 444] width 157 height 157
type input "23.09.2025 15:00"
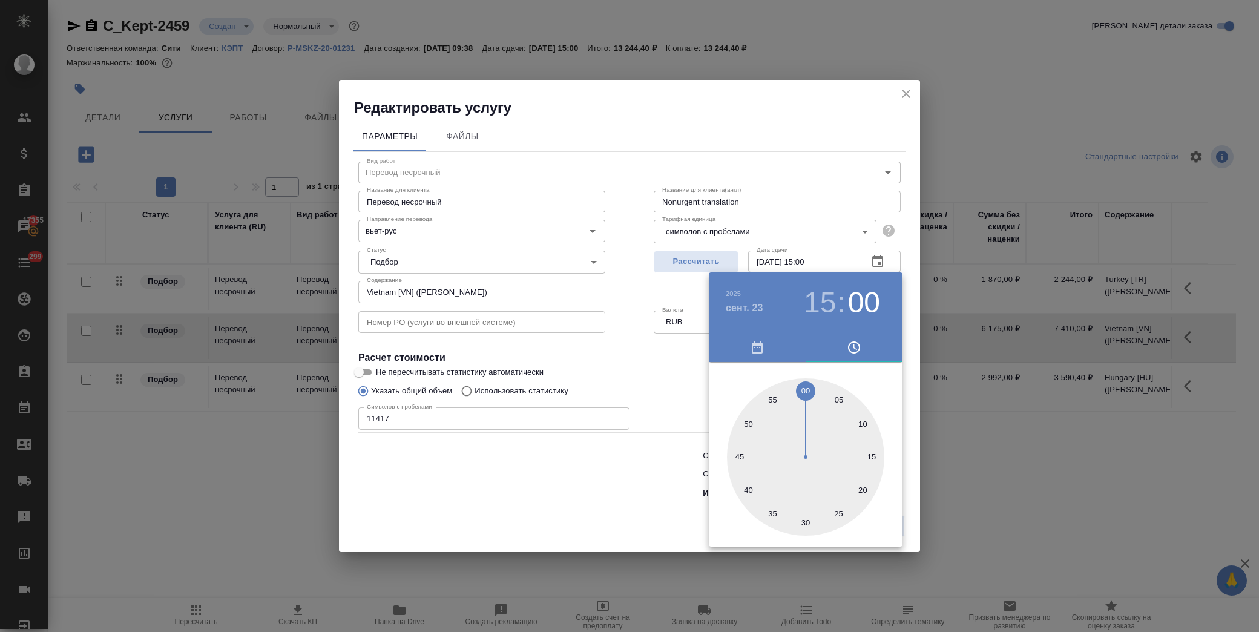
click at [636, 386] on div at bounding box center [629, 316] width 1259 height 632
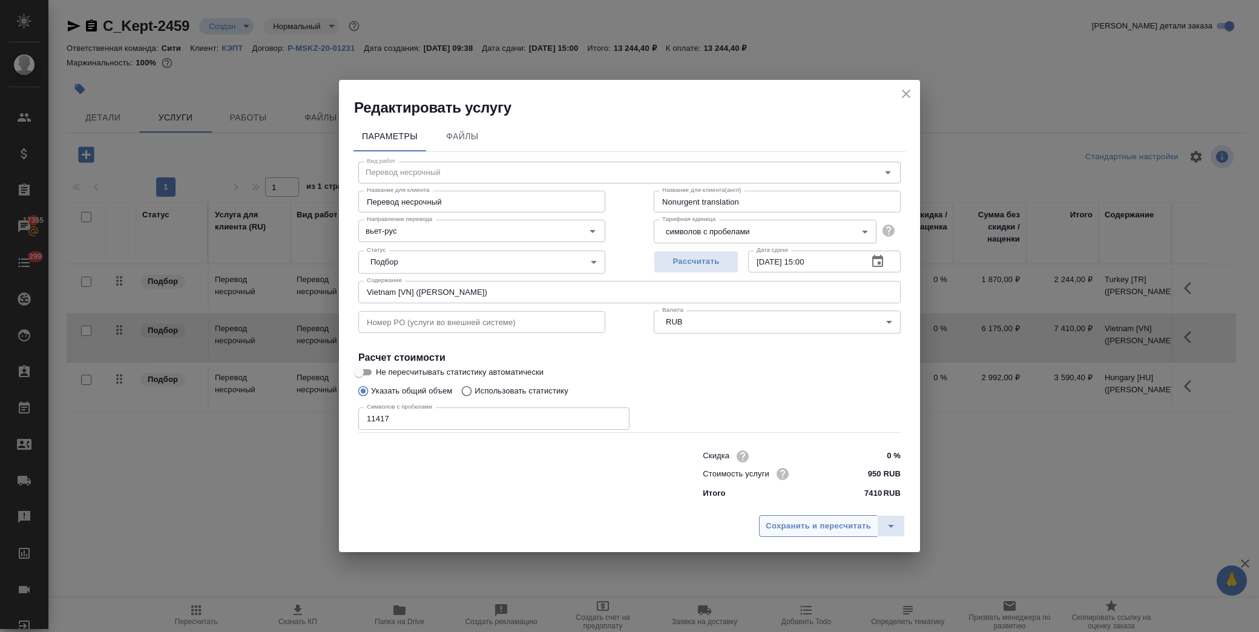
click at [784, 519] on span "Сохранить и пересчитать" at bounding box center [818, 526] width 105 height 14
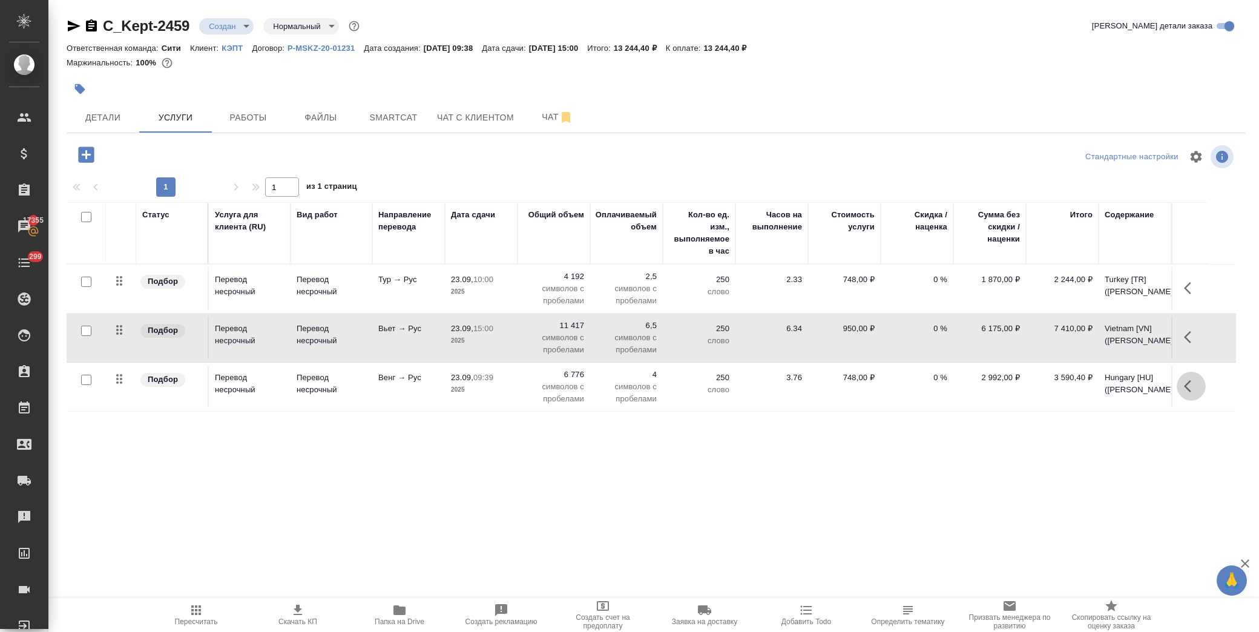
click at [1188, 394] on button "button" at bounding box center [1191, 386] width 29 height 29
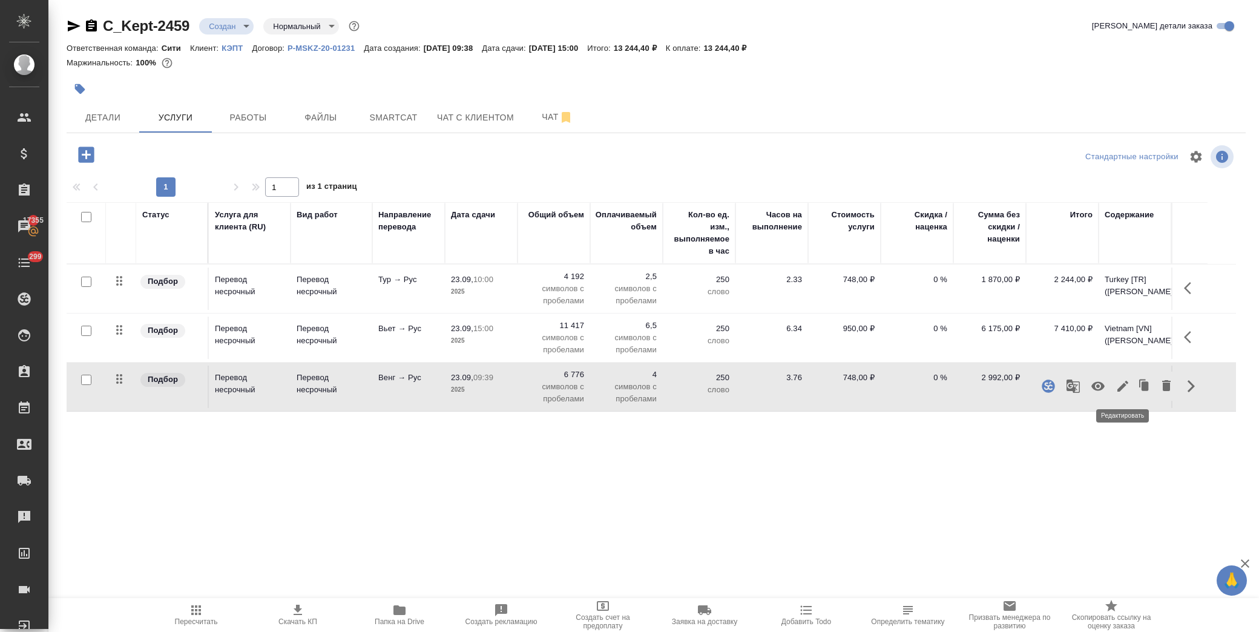
click at [1121, 384] on icon "button" at bounding box center [1123, 386] width 15 height 15
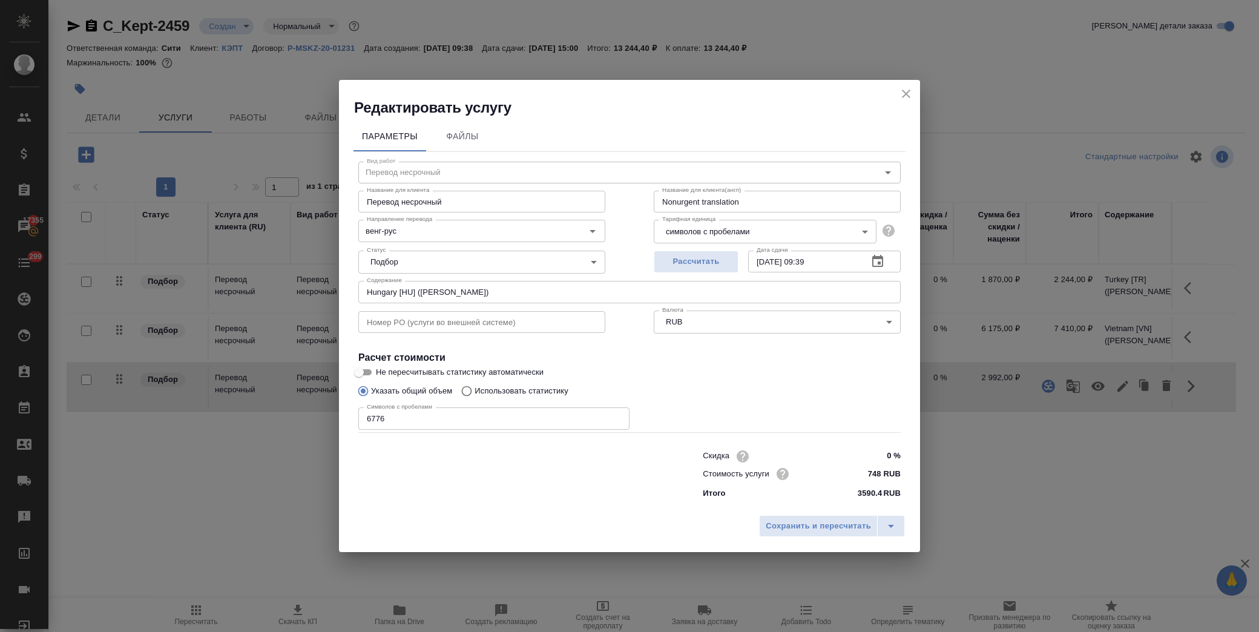
click at [881, 261] on icon "button" at bounding box center [878, 261] width 15 height 15
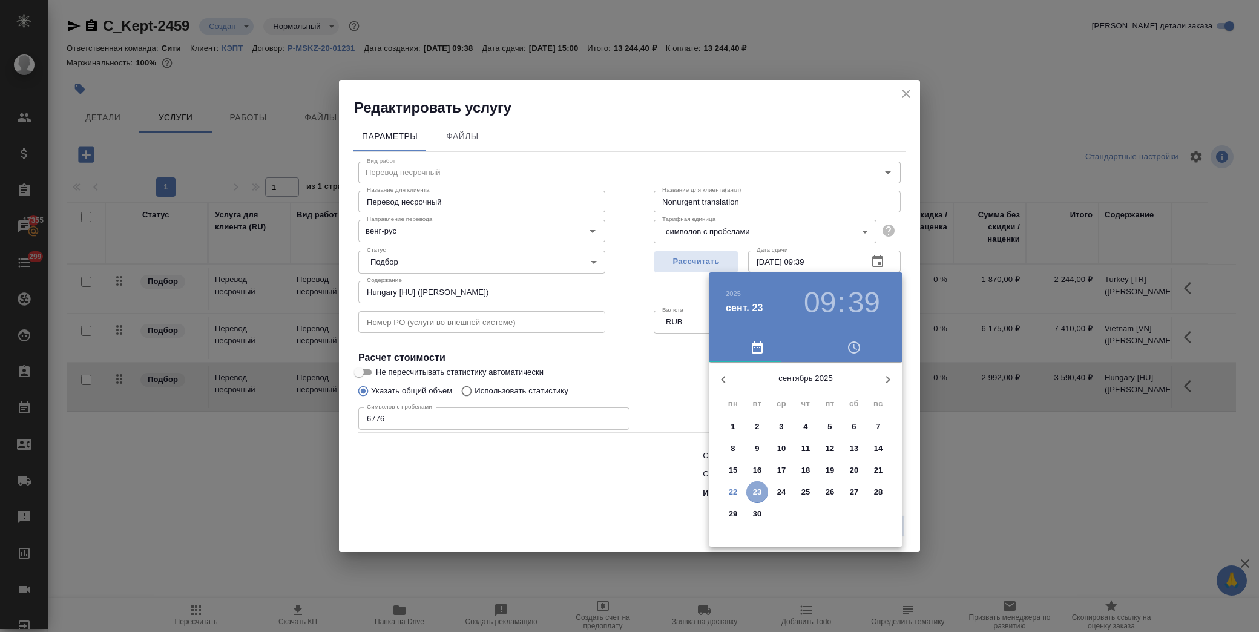
click at [759, 493] on p "23" at bounding box center [757, 492] width 9 height 12
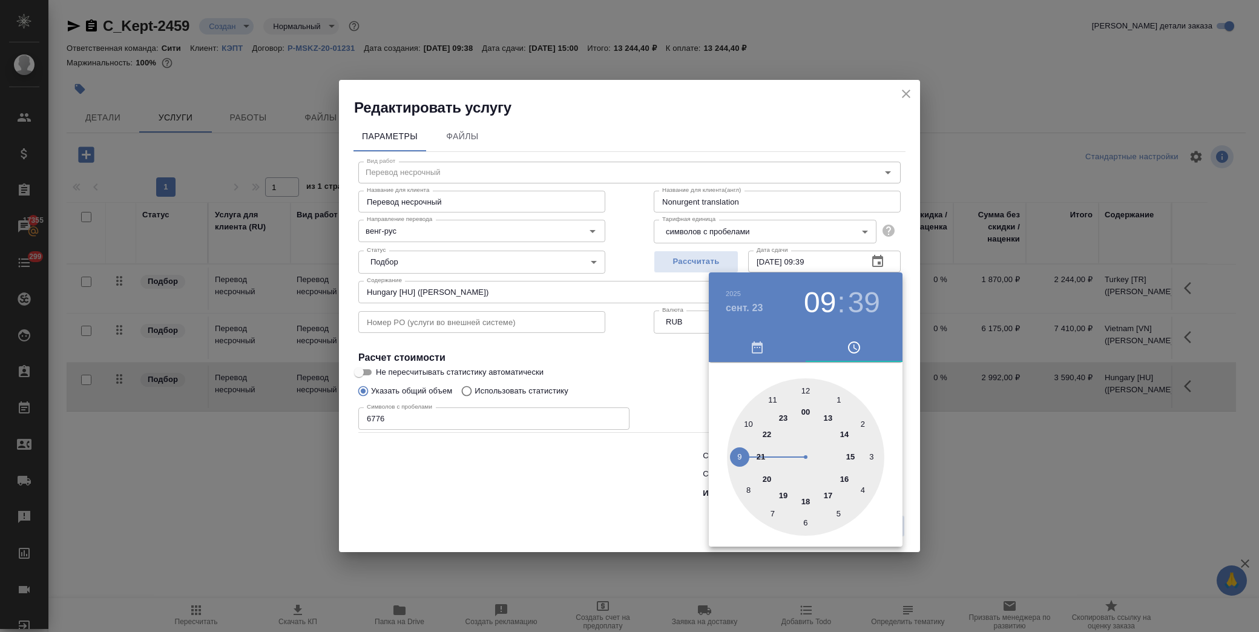
click at [749, 424] on div at bounding box center [805, 456] width 157 height 157
click at [808, 385] on div at bounding box center [805, 456] width 157 height 157
type input "23.09.2025 10:00"
click at [656, 374] on div at bounding box center [629, 316] width 1259 height 632
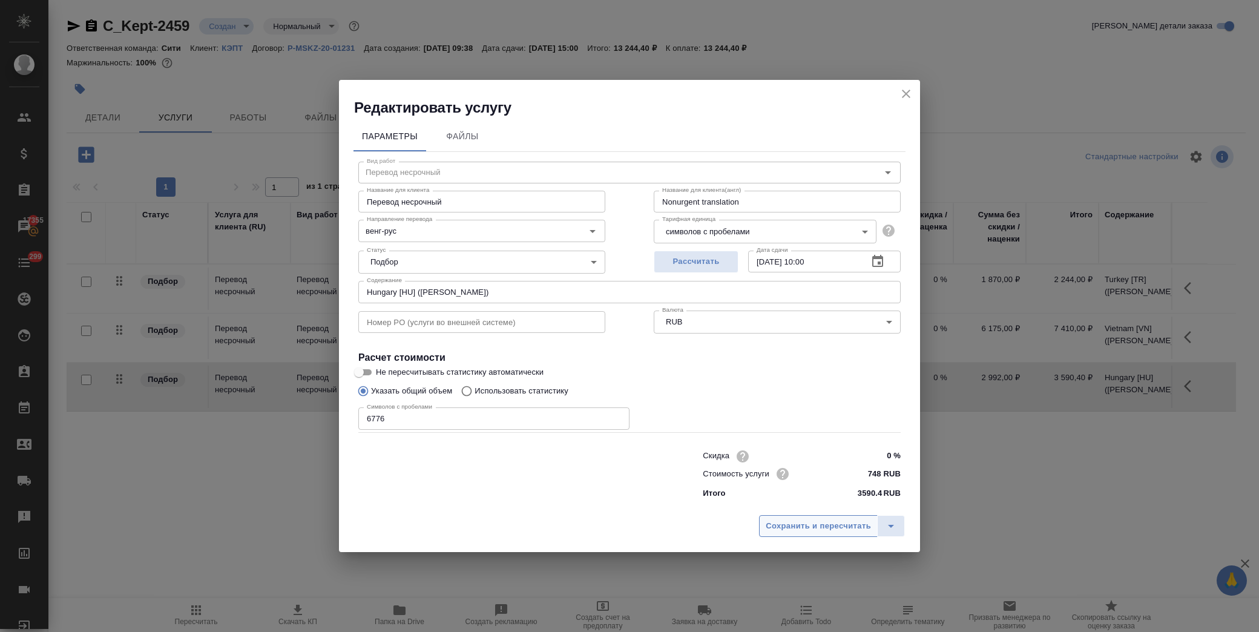
click at [818, 528] on span "Сохранить и пересчитать" at bounding box center [818, 526] width 105 height 14
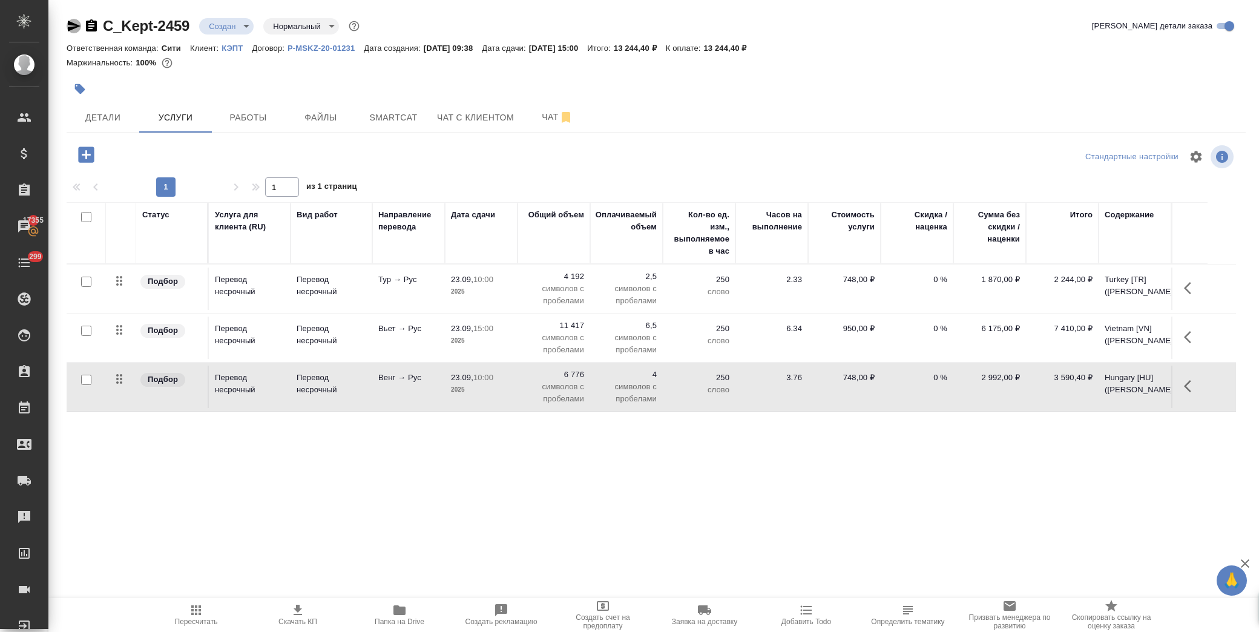
click at [70, 20] on icon "button" at bounding box center [74, 26] width 15 height 15
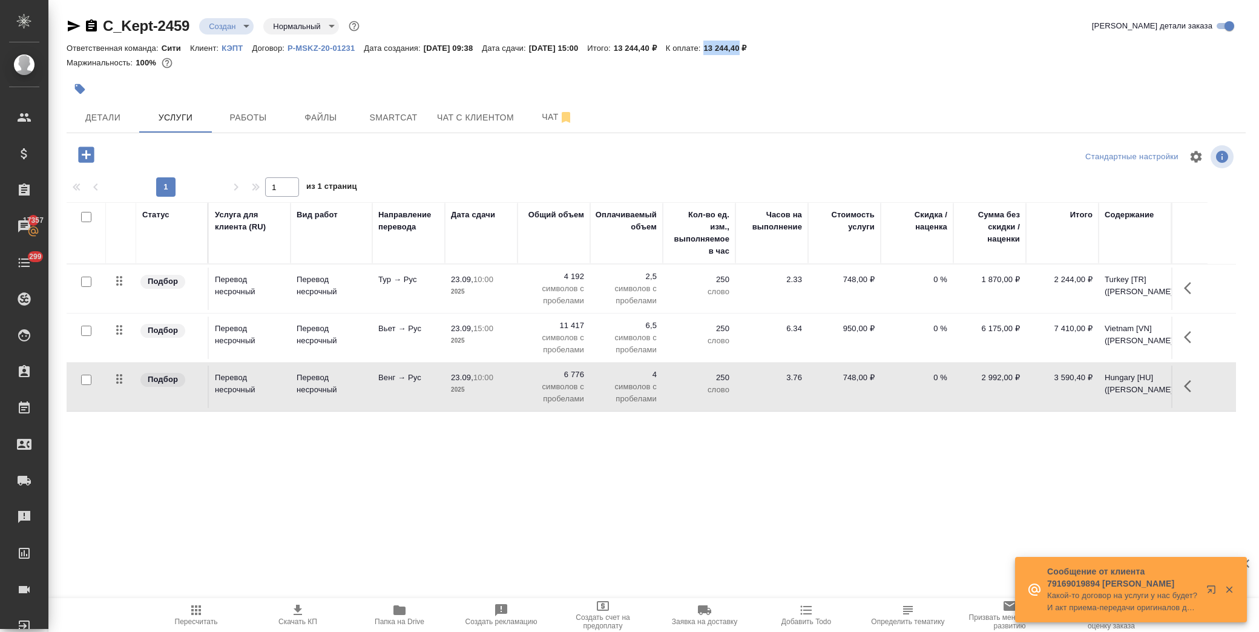
drag, startPoint x: 736, startPoint y: 44, endPoint x: 770, endPoint y: 52, distance: 34.8
click at [770, 52] on div "Ответственная команда: Сити Клиент: КЭПТ Договор: P-MSKZ-20-01231 Дата создания…" at bounding box center [656, 48] width 1179 height 15
copy p "13 244,40"
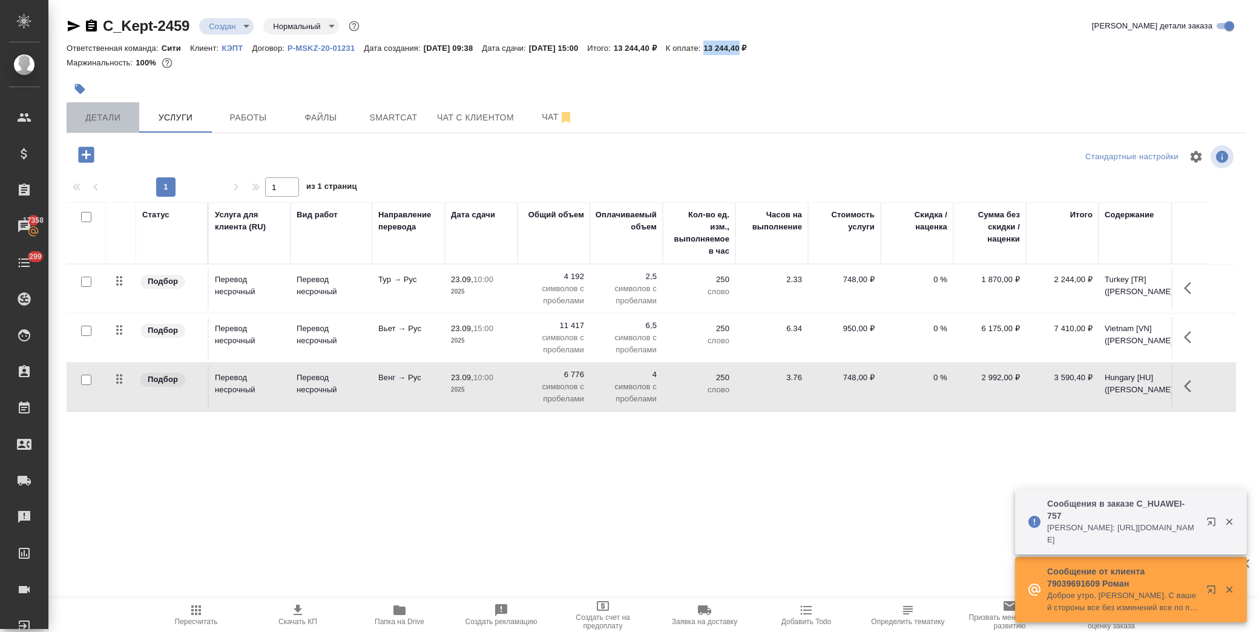
click at [113, 111] on span "Детали" at bounding box center [103, 117] width 58 height 15
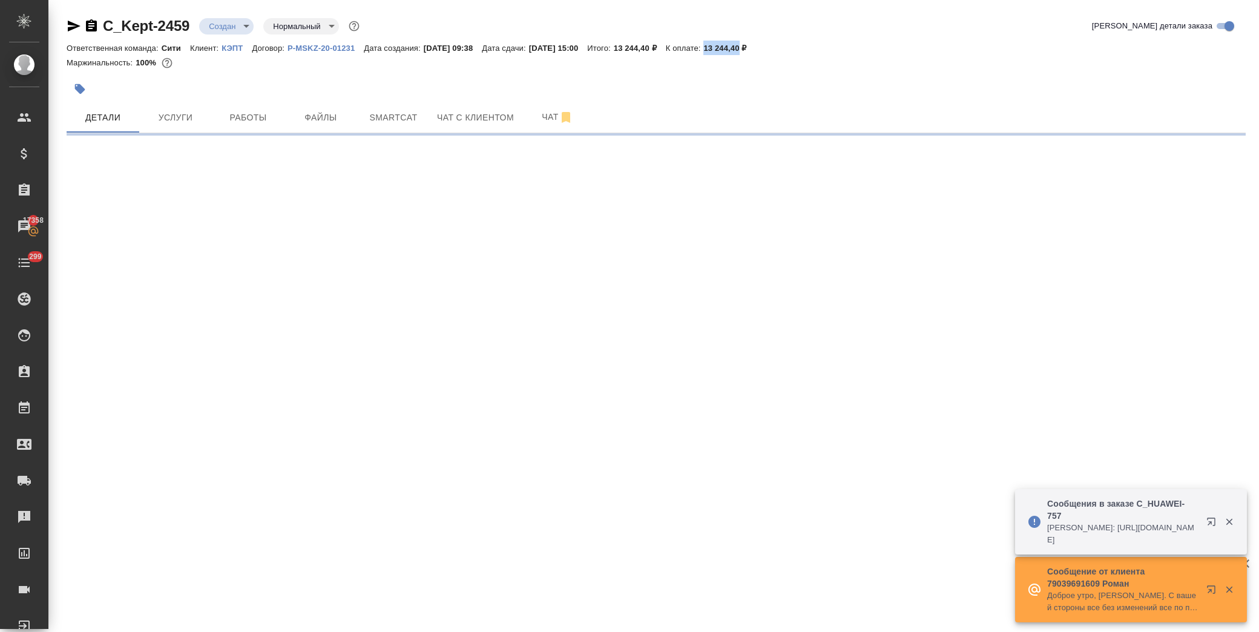
select select "RU"
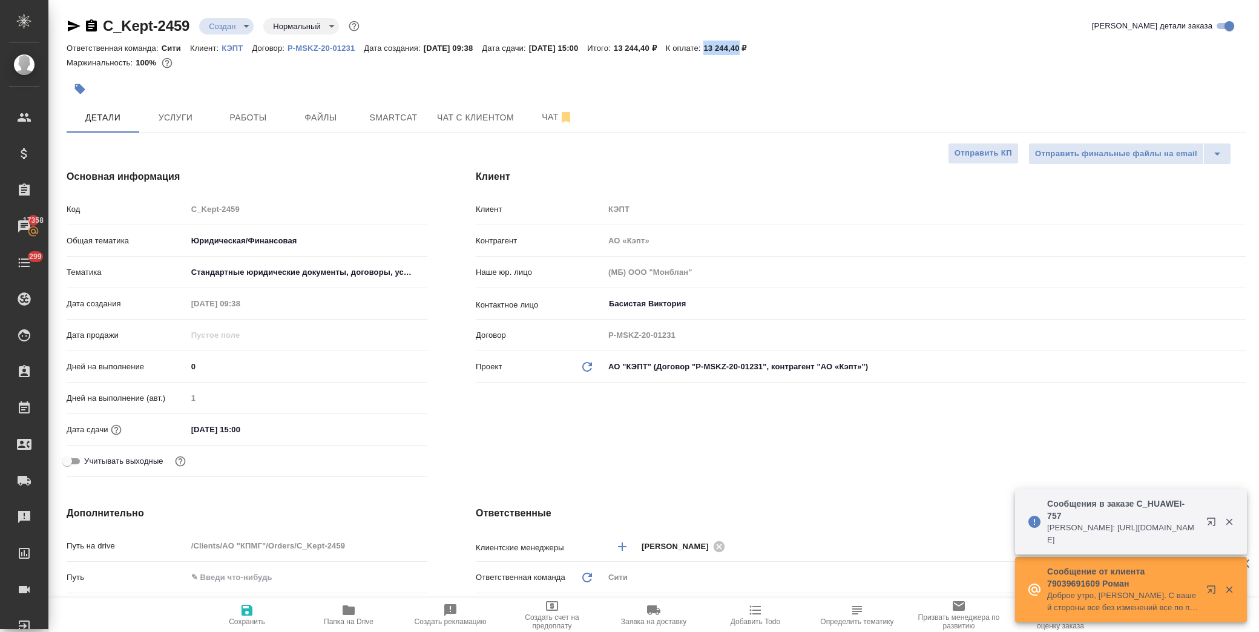
type textarea "x"
type input "Переверзева Анна a.pereverzeva"
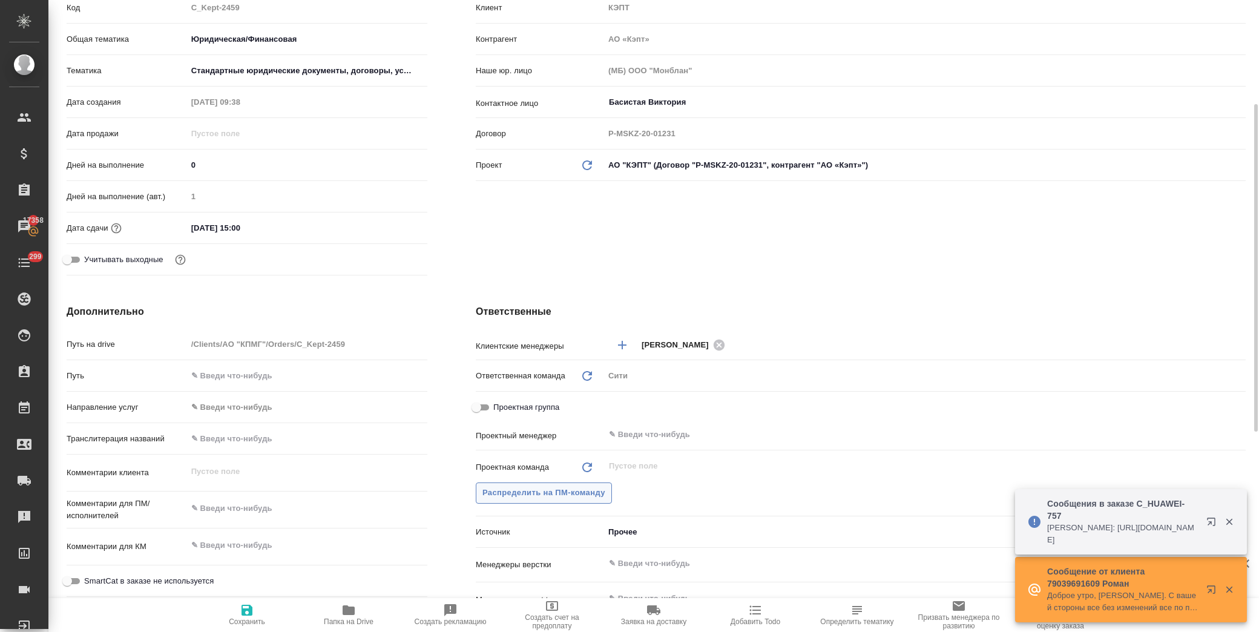
click at [570, 501] on button "Распределить на ПМ-команду" at bounding box center [544, 492] width 136 height 21
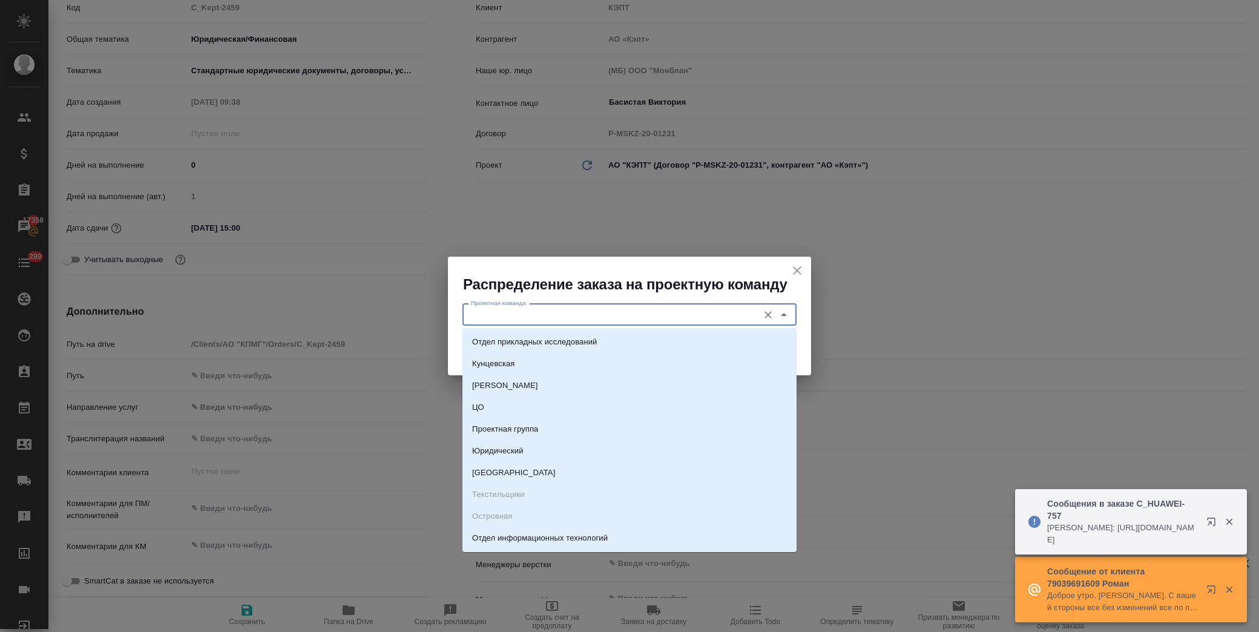
click at [545, 314] on input "Проектная команда" at bounding box center [609, 315] width 286 height 15
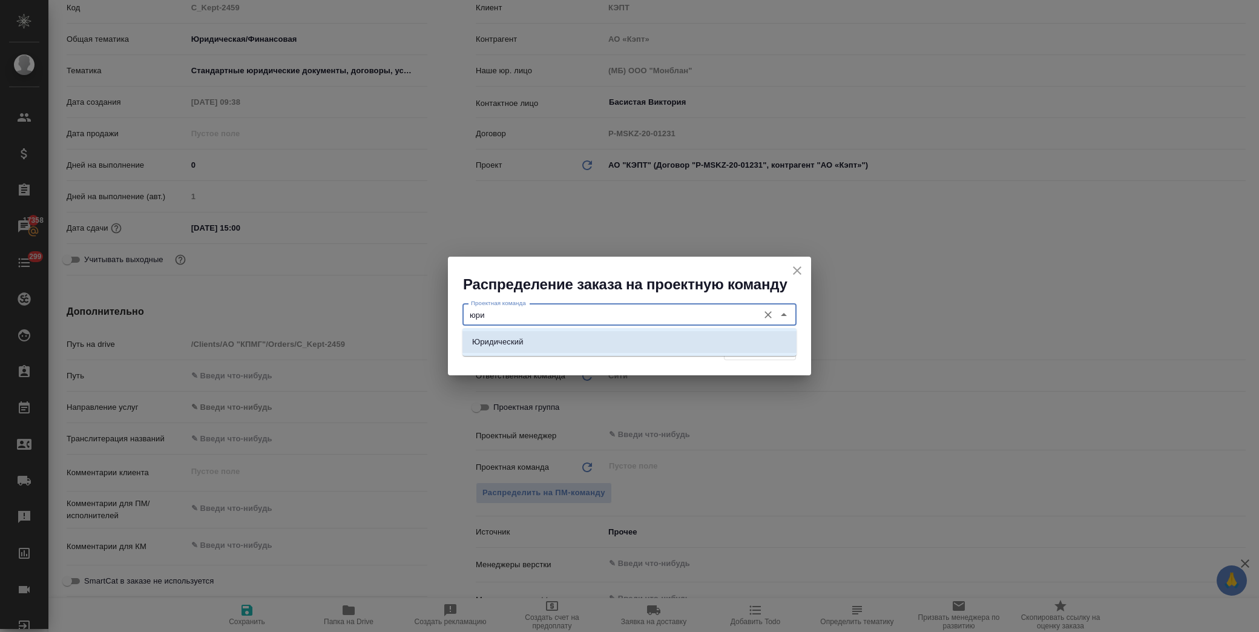
click at [554, 346] on li "Юридический" at bounding box center [629, 342] width 334 height 22
type input "Юридический"
click at [782, 348] on span "Распределить" at bounding box center [760, 350] width 59 height 14
type textarea "x"
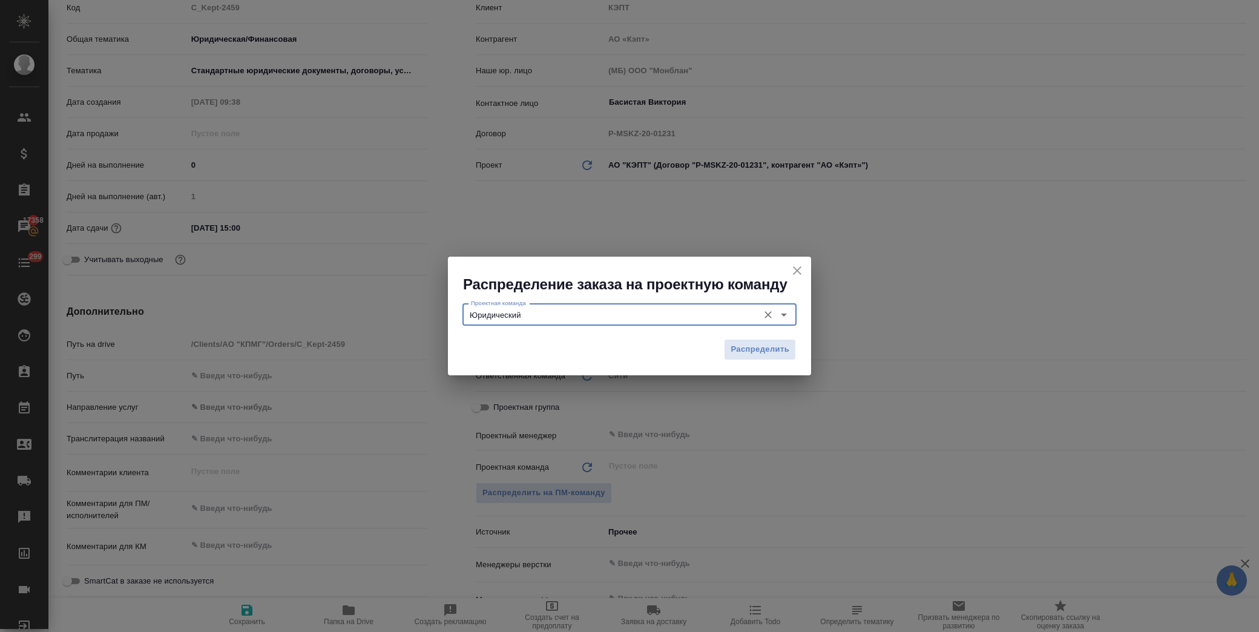
type textarea "x"
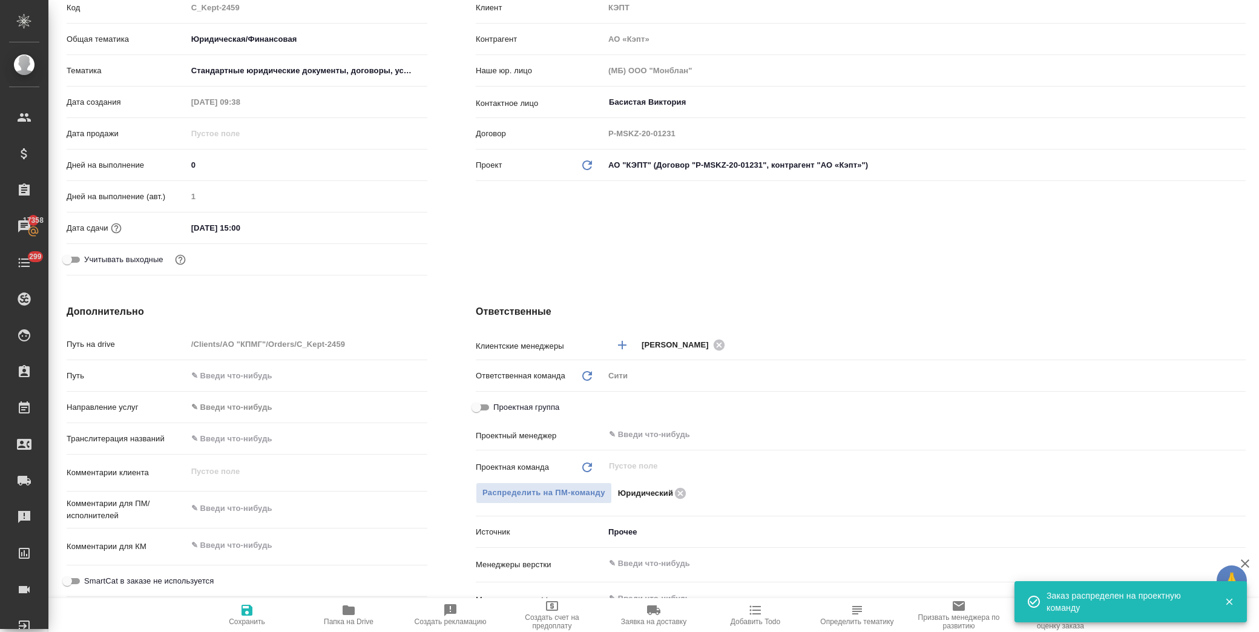
type textarea "x"
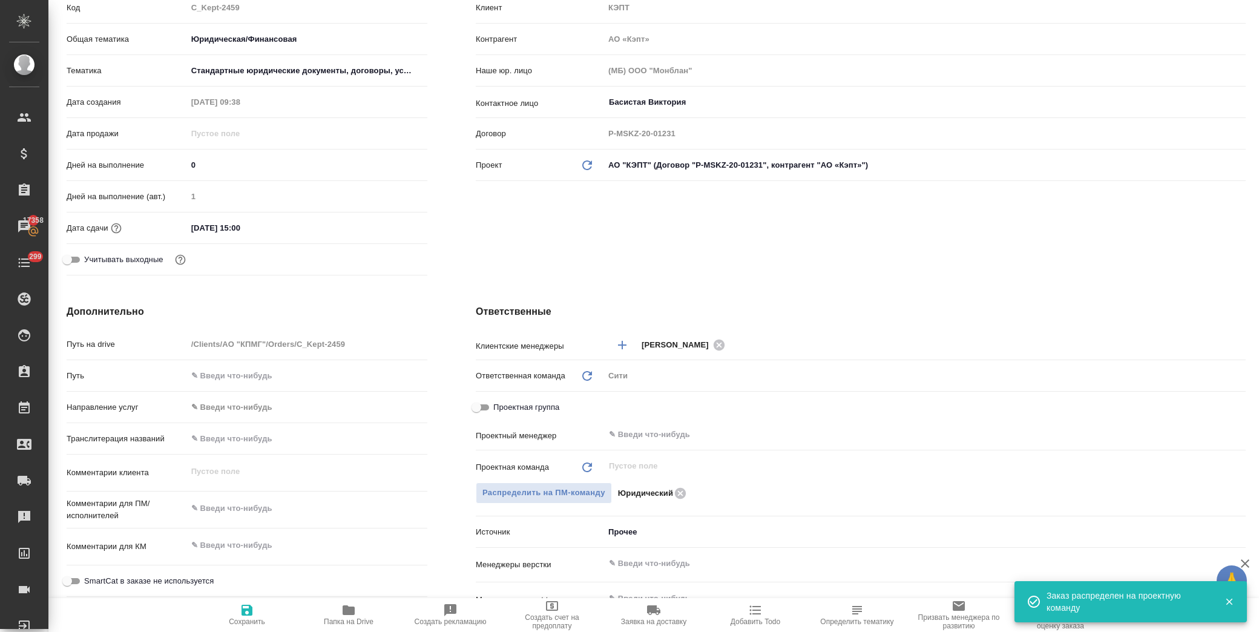
type textarea "x"
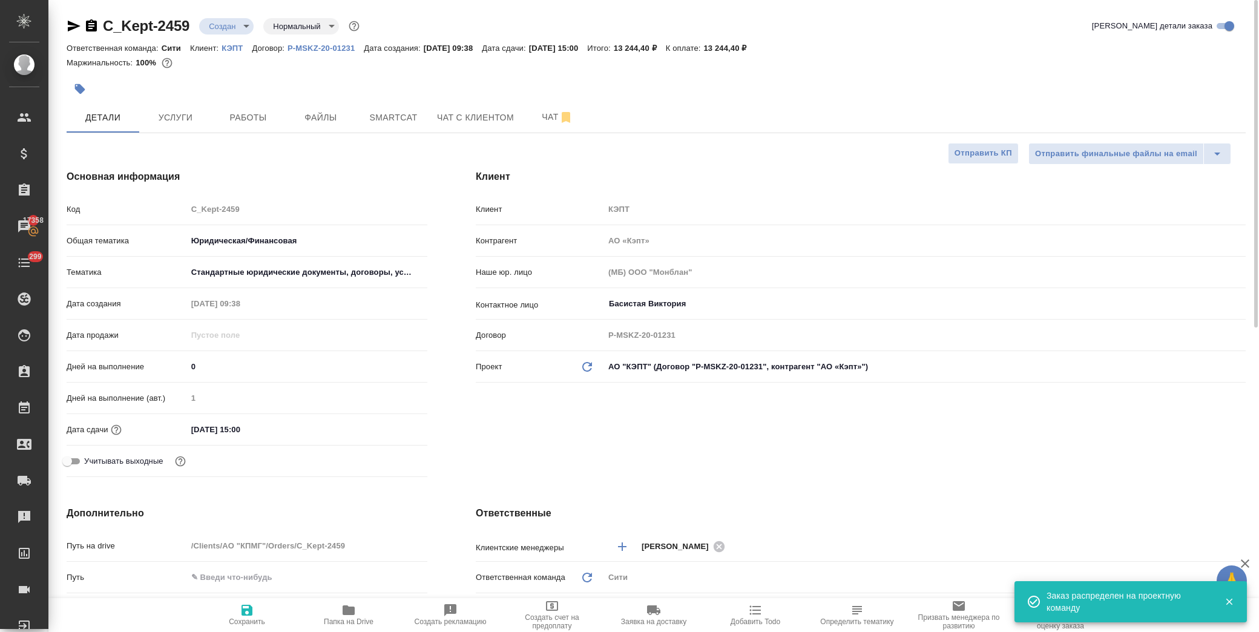
click at [233, 19] on body "🙏 .cls-1 fill:#fff; AWATERA Лофицкая Юлия Владимировна Клиенты Спецификации Зак…" at bounding box center [629, 316] width 1259 height 632
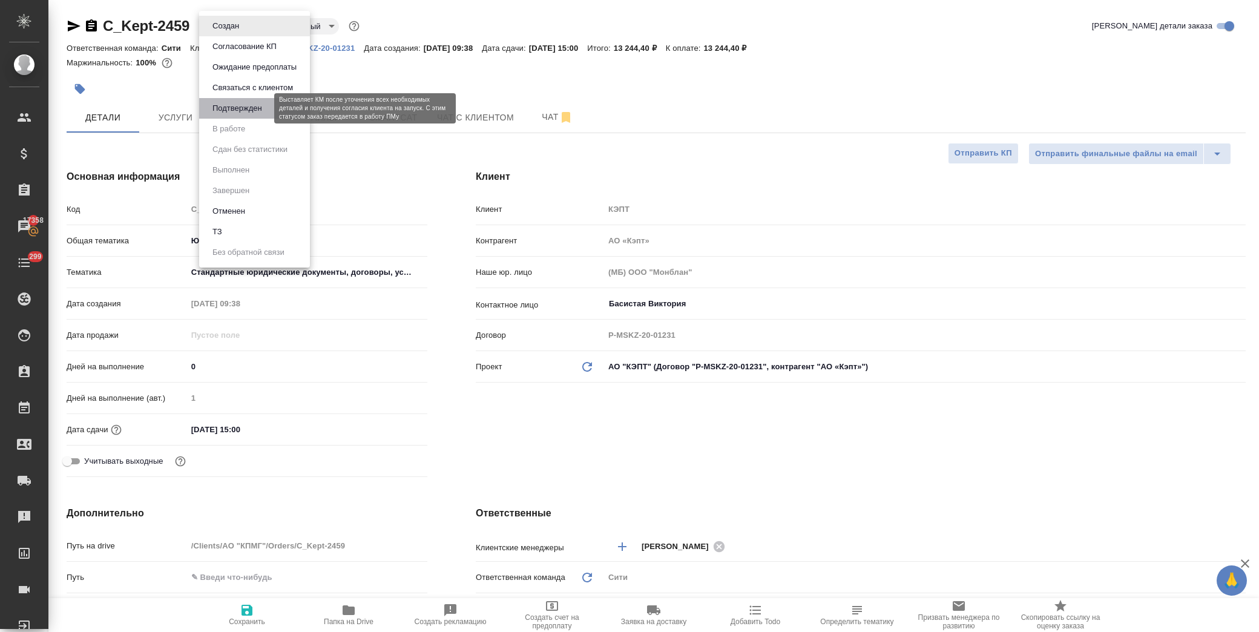
click at [261, 104] on button "Подтвержден" at bounding box center [237, 108] width 57 height 13
type textarea "x"
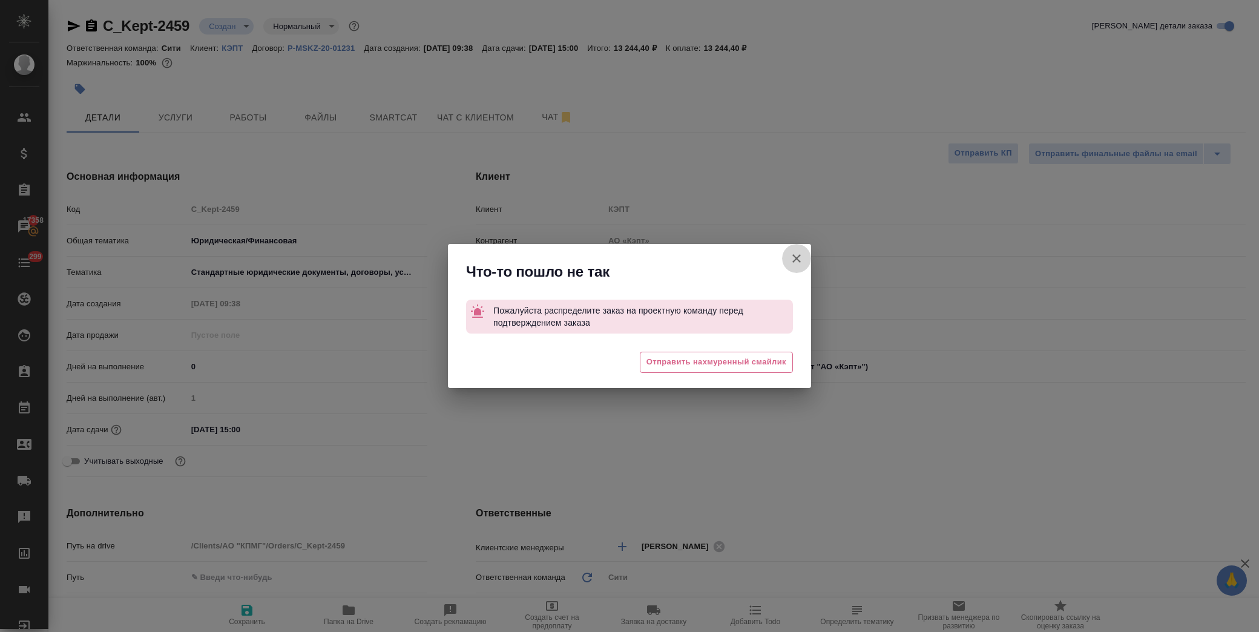
click at [791, 257] on icon "button" at bounding box center [796, 258] width 15 height 15
type textarea "x"
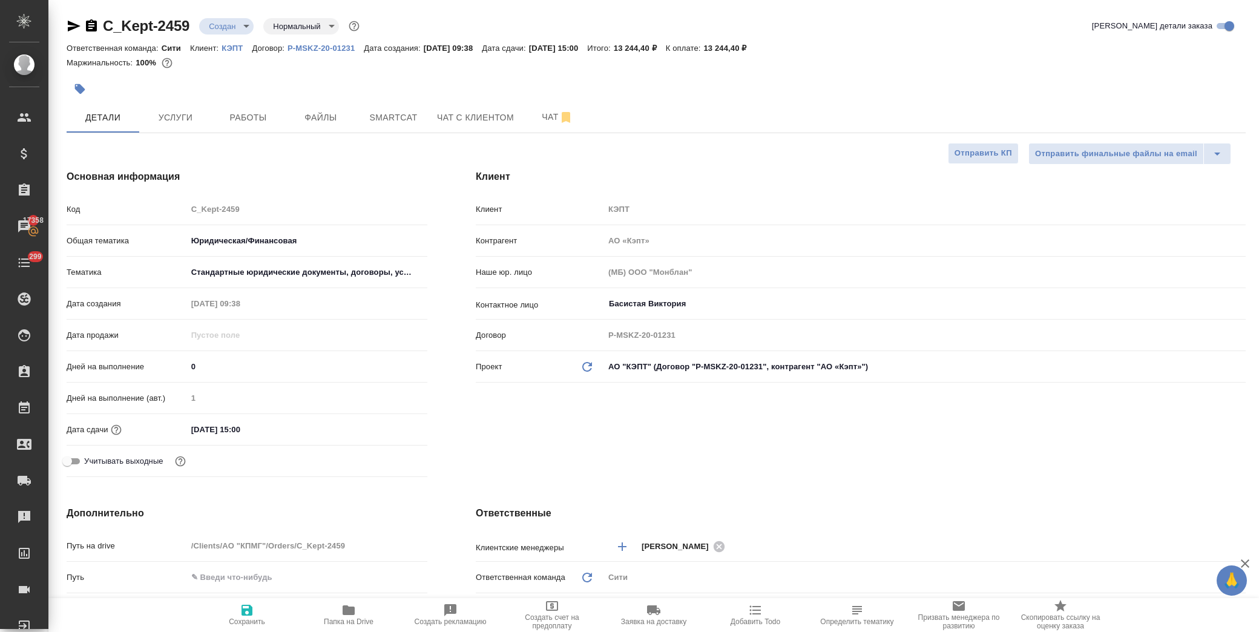
scroll to position [269, 0]
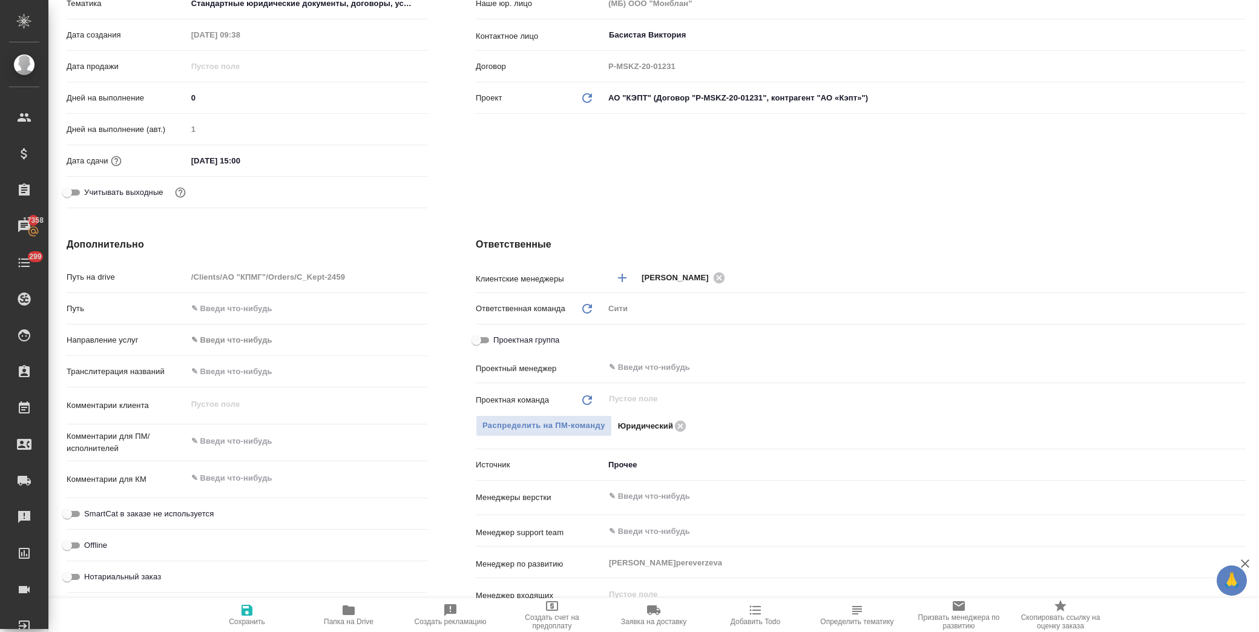
click at [258, 616] on span "Сохранить" at bounding box center [246, 614] width 87 height 23
type textarea "x"
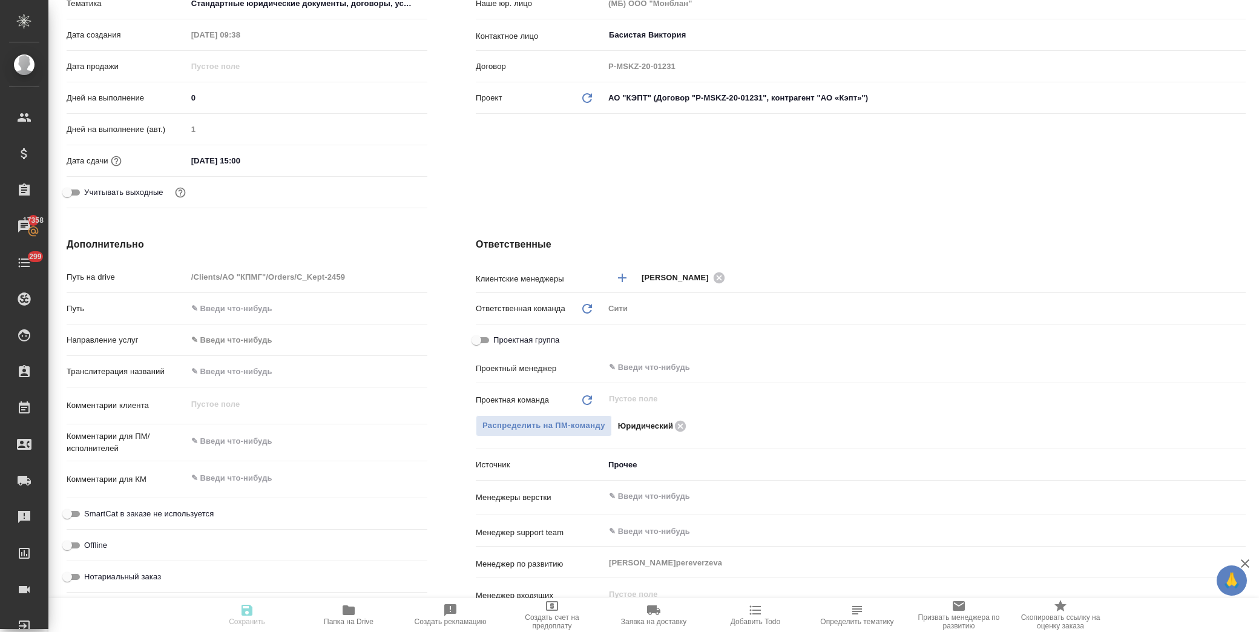
type textarea "x"
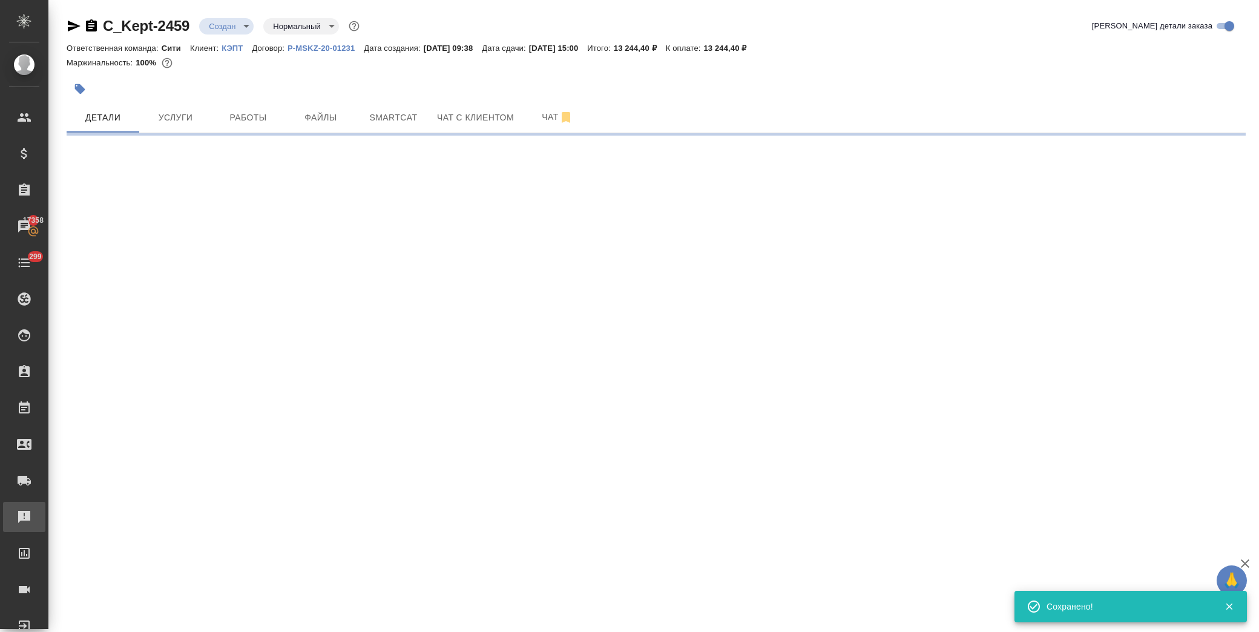
scroll to position [0, 0]
select select "RU"
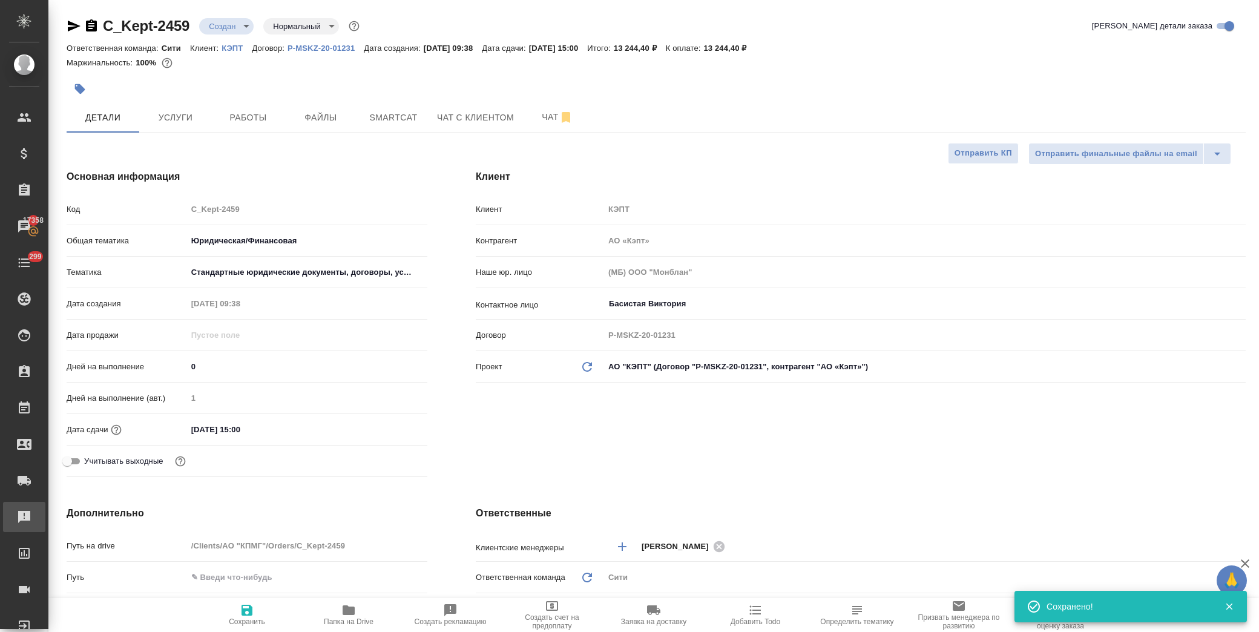
type textarea "x"
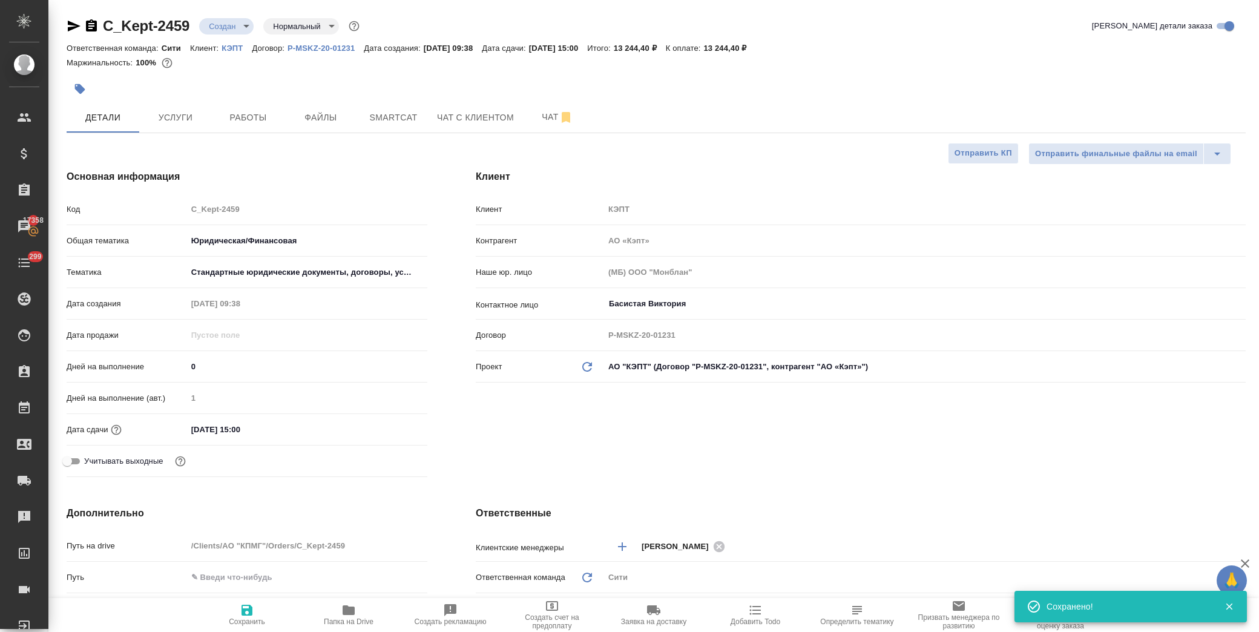
type textarea "x"
click at [240, 22] on body "🙏 .cls-1 fill:#fff; AWATERA Лофицкая Юлия Владимировна Клиенты Спецификации Зак…" at bounding box center [629, 316] width 1259 height 632
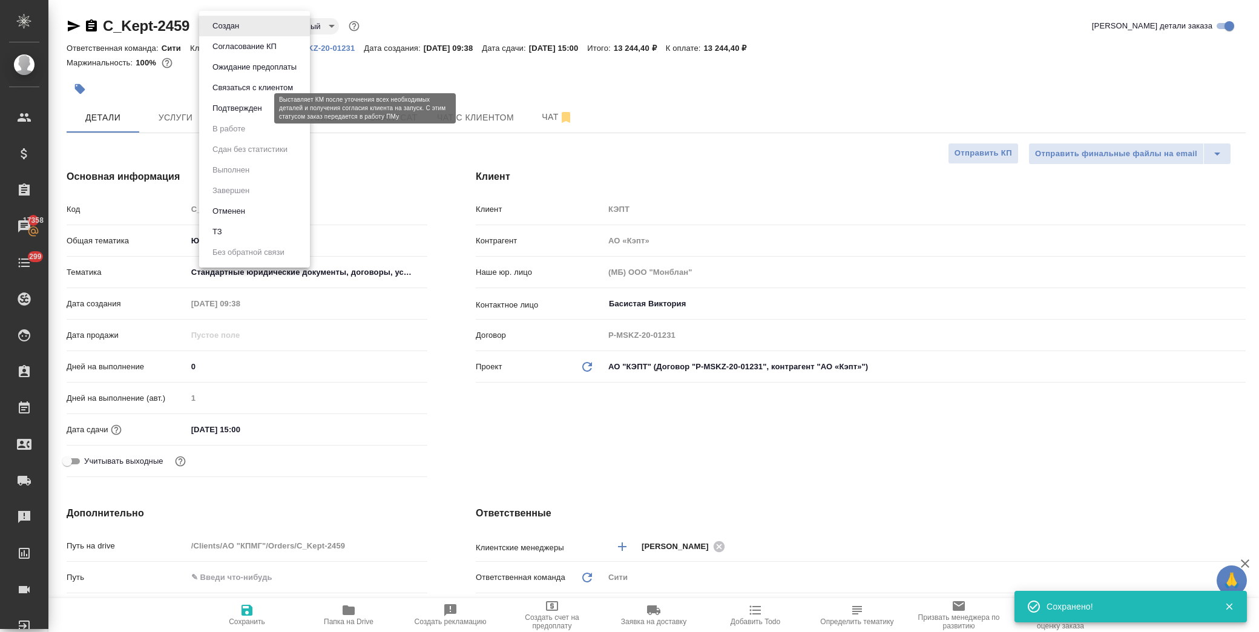
click at [241, 111] on button "Подтвержден" at bounding box center [237, 108] width 57 height 13
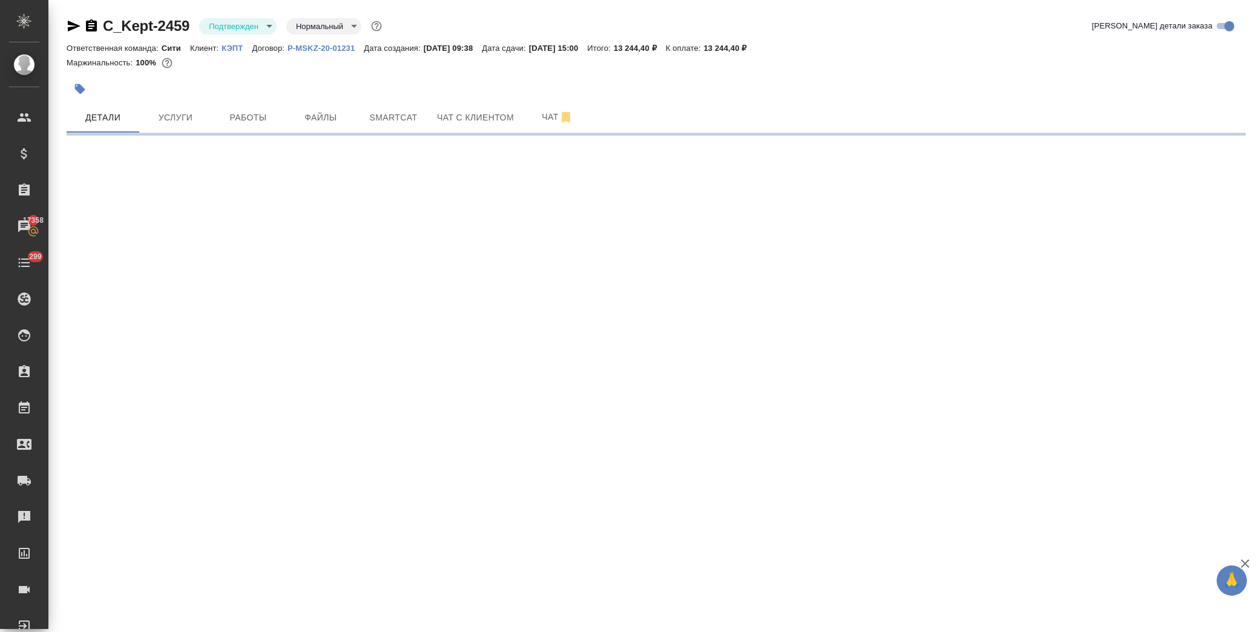
select select "RU"
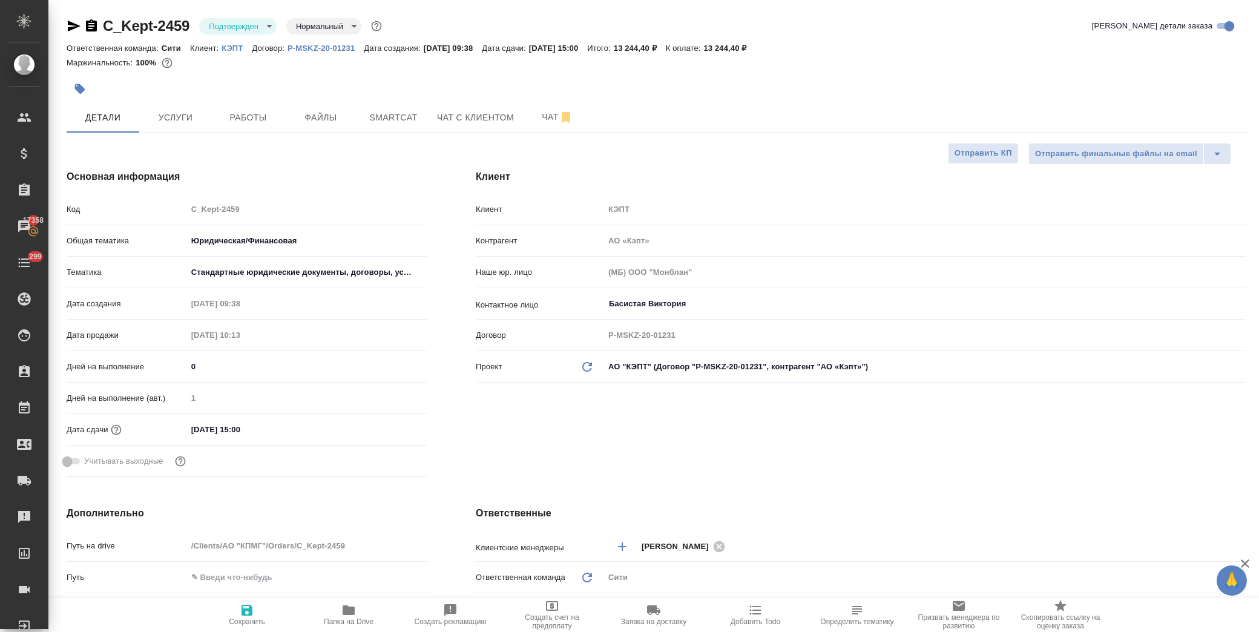
type textarea "x"
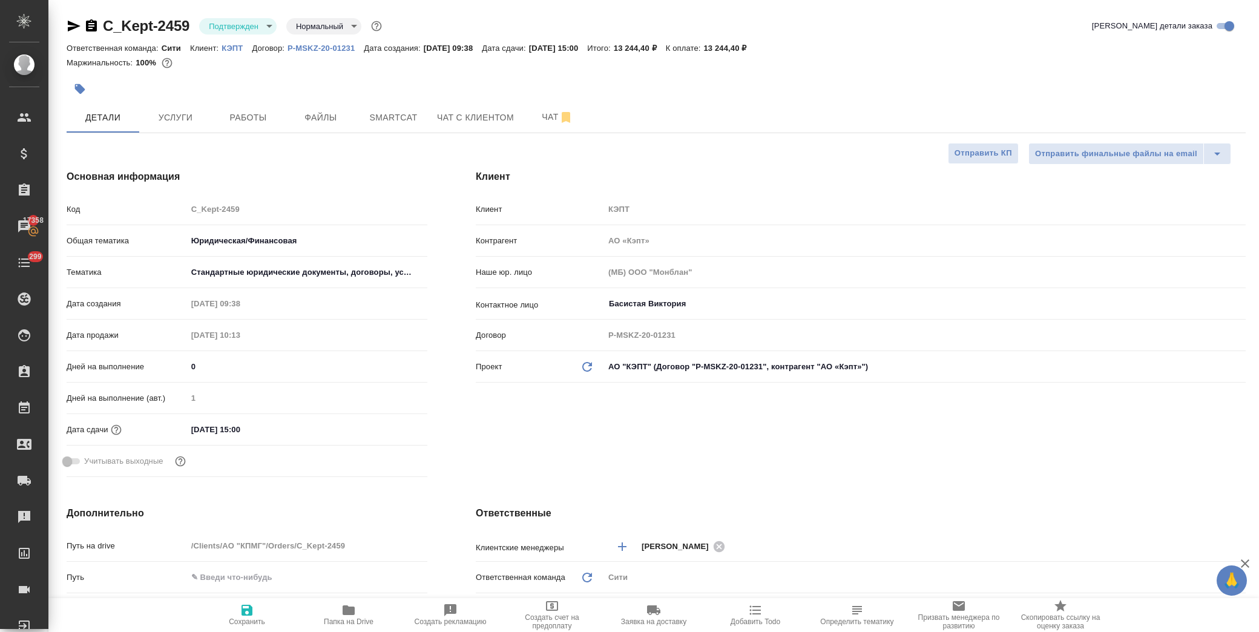
type textarea "x"
drag, startPoint x: 193, startPoint y: 29, endPoint x: 105, endPoint y: 24, distance: 87.3
click at [105, 24] on div "C_Kept-2459 Подтвержден confirmed Нормальный normal" at bounding box center [226, 25] width 318 height 19
copy link "C_Kept-2459"
type textarea "x"
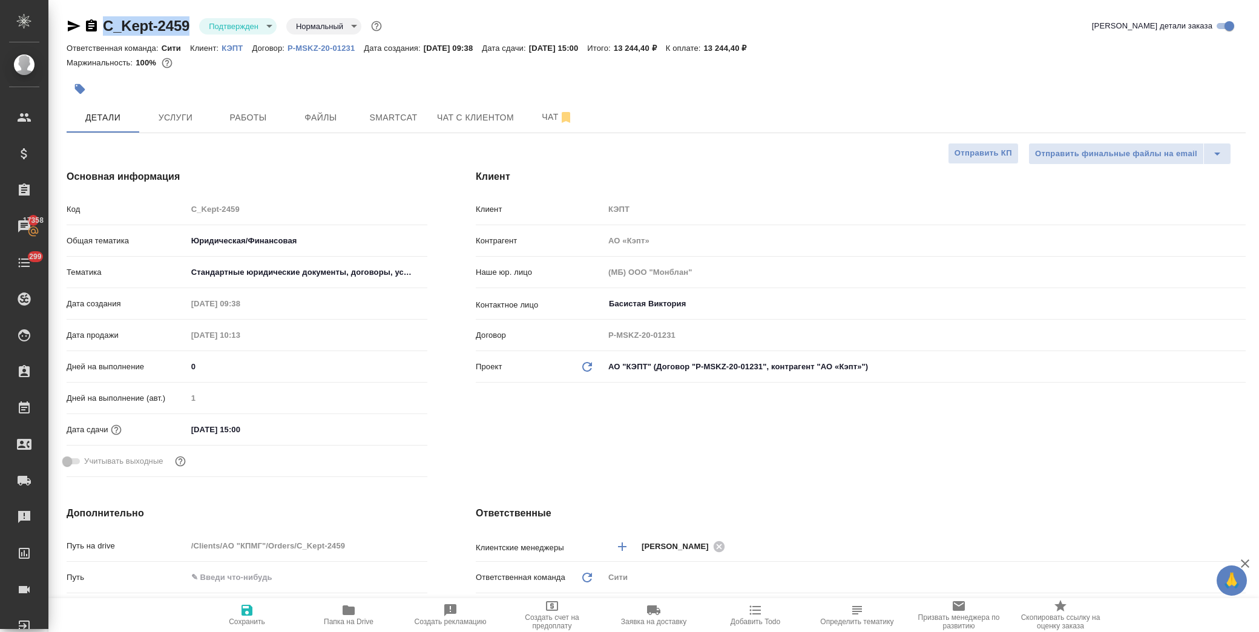
type textarea "x"
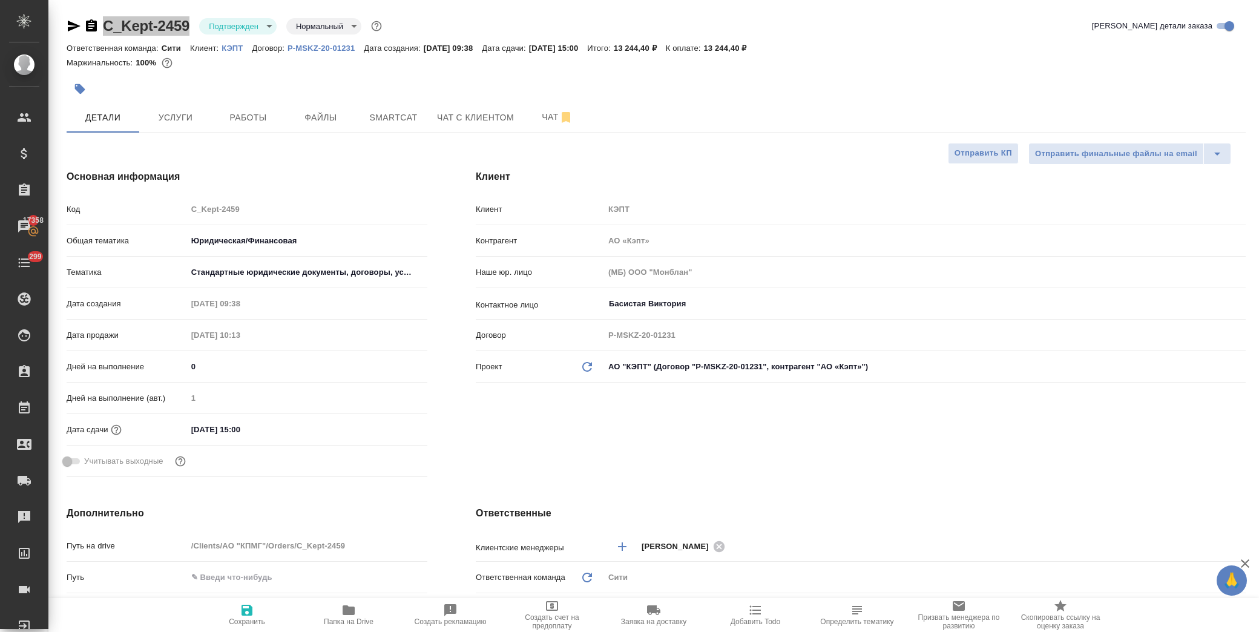
type textarea "x"
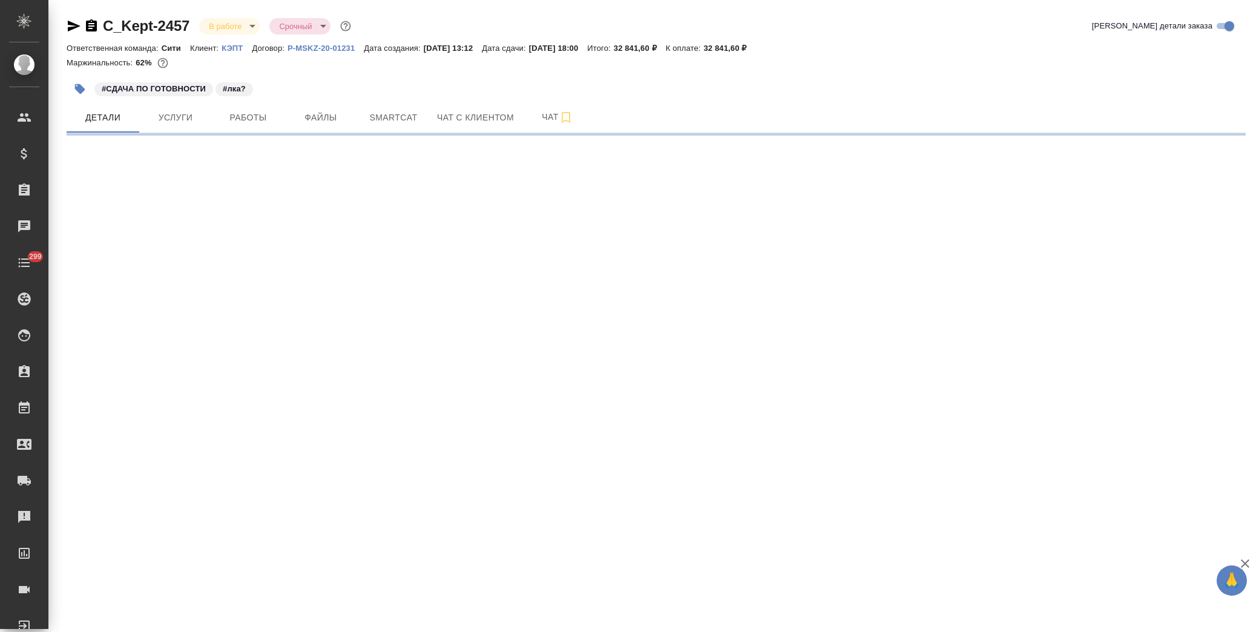
select select "RU"
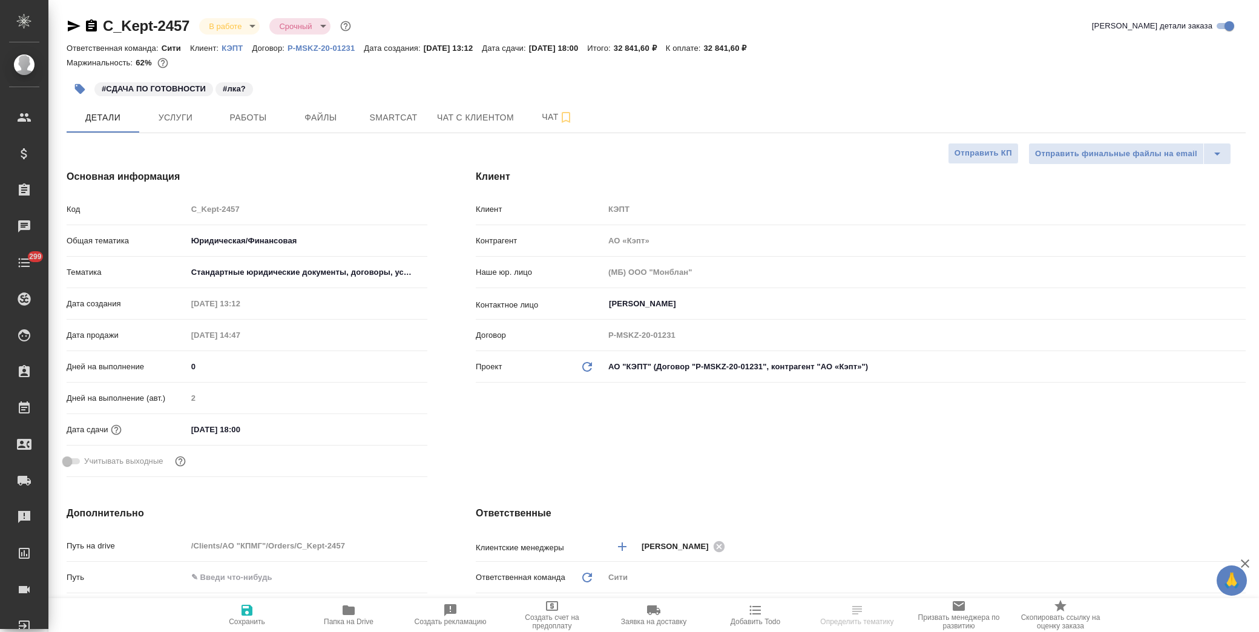
type textarea "x"
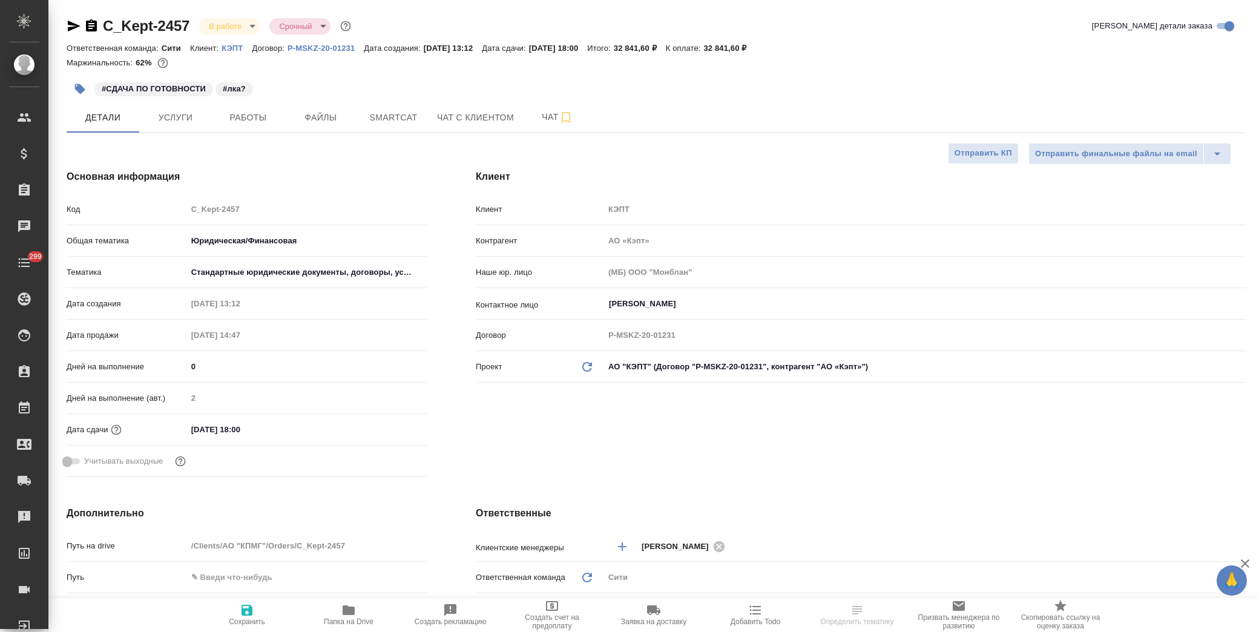
type textarea "x"
click at [177, 116] on span "Услуги" at bounding box center [175, 117] width 58 height 15
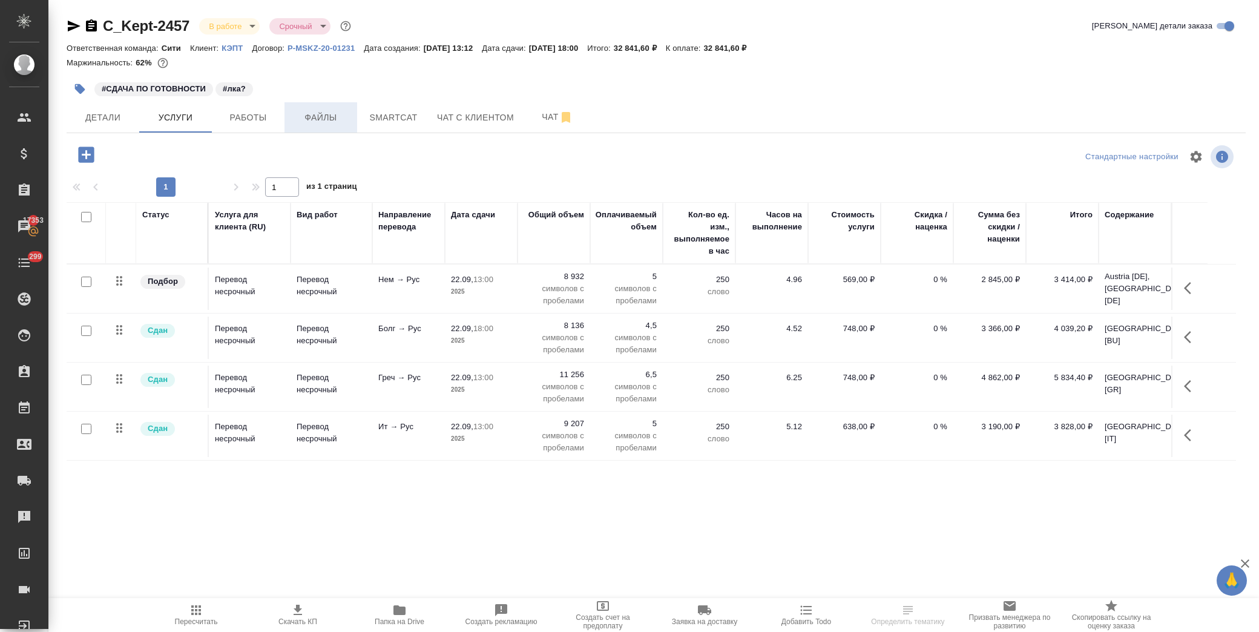
click at [323, 116] on span "Файлы" at bounding box center [321, 117] width 58 height 15
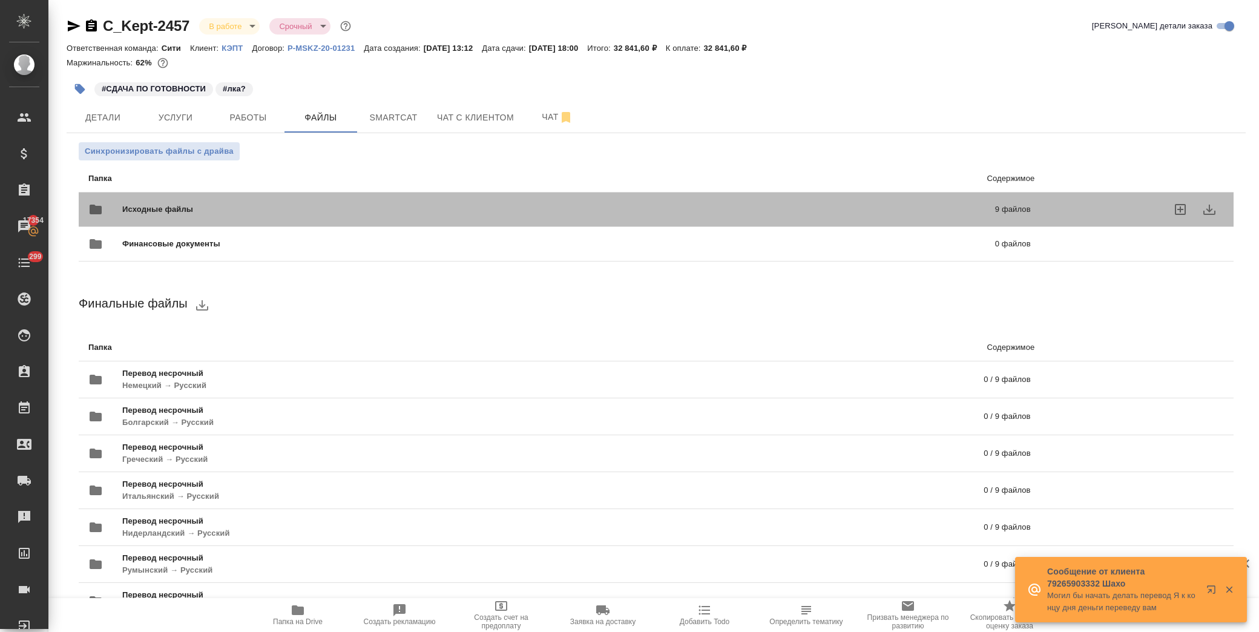
click at [174, 200] on div "Исходные файлы 9 файлов" at bounding box center [559, 209] width 943 height 29
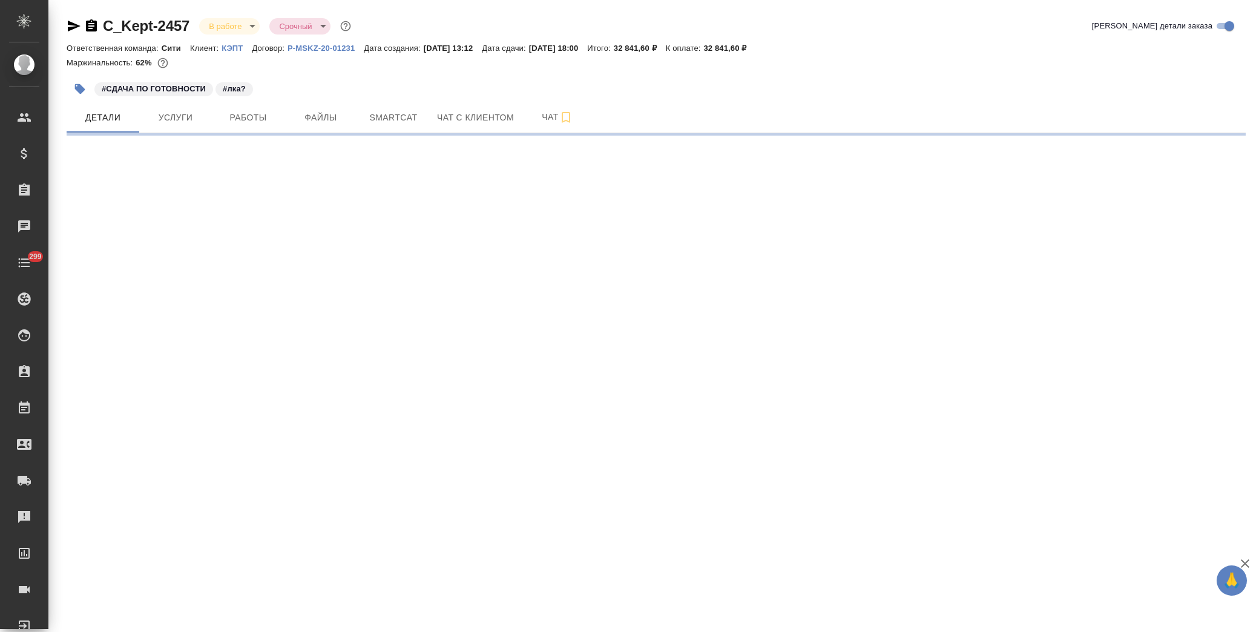
select select "RU"
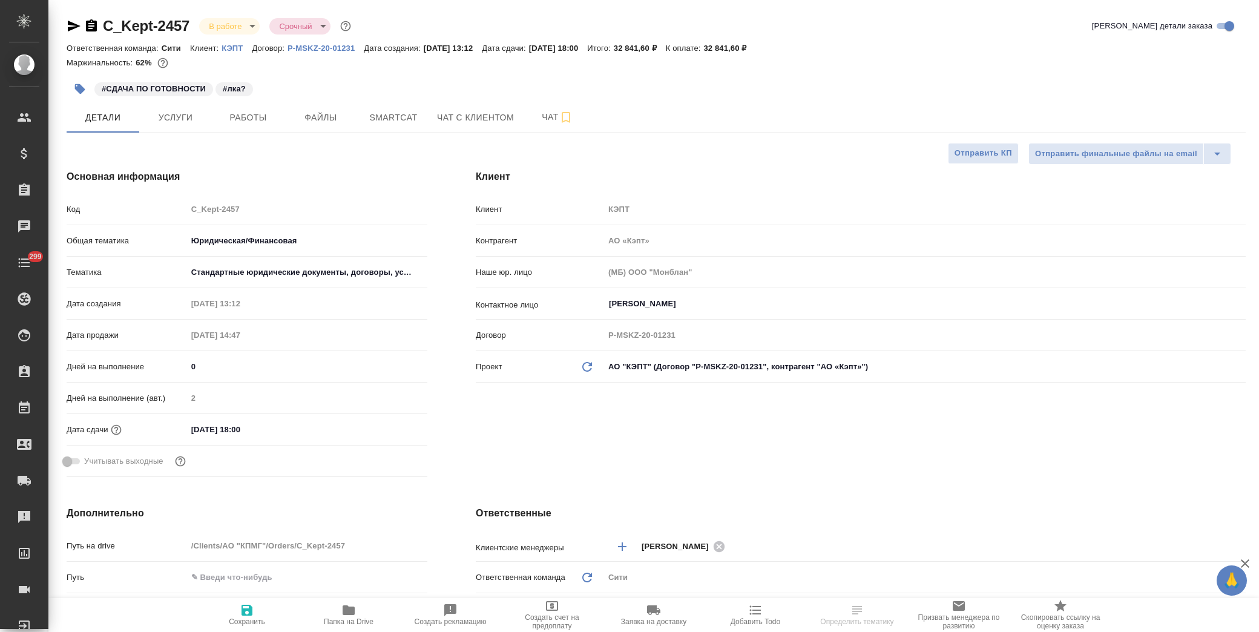
type textarea "x"
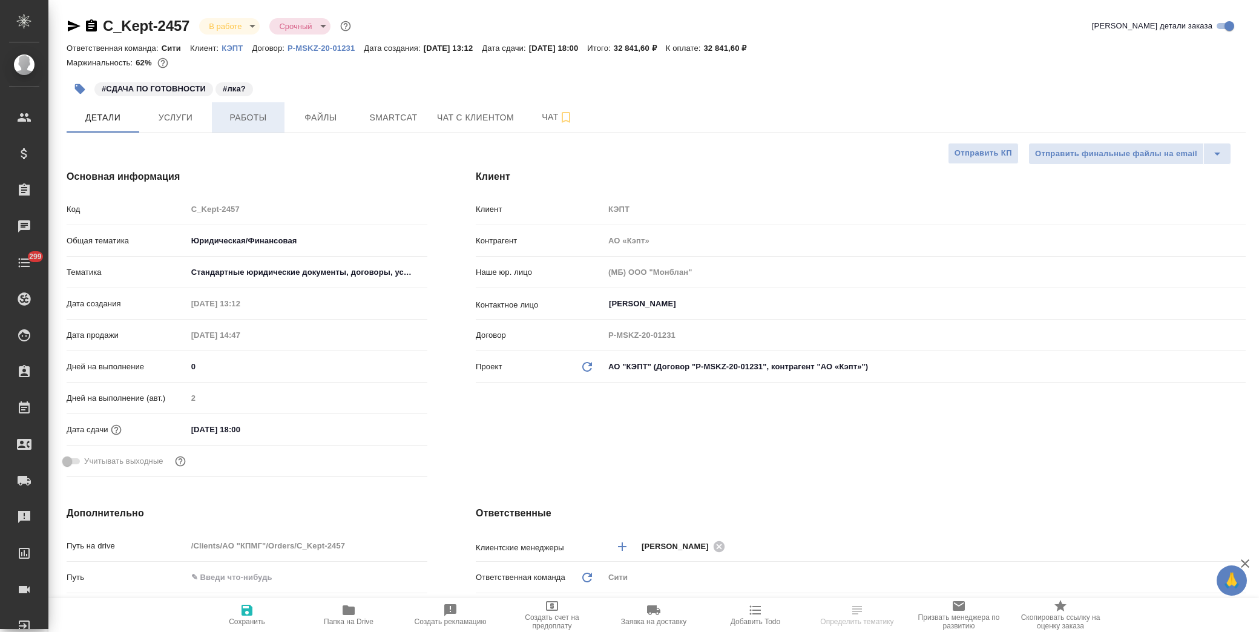
type textarea "x"
click at [165, 117] on span "Услуги" at bounding box center [175, 117] width 58 height 15
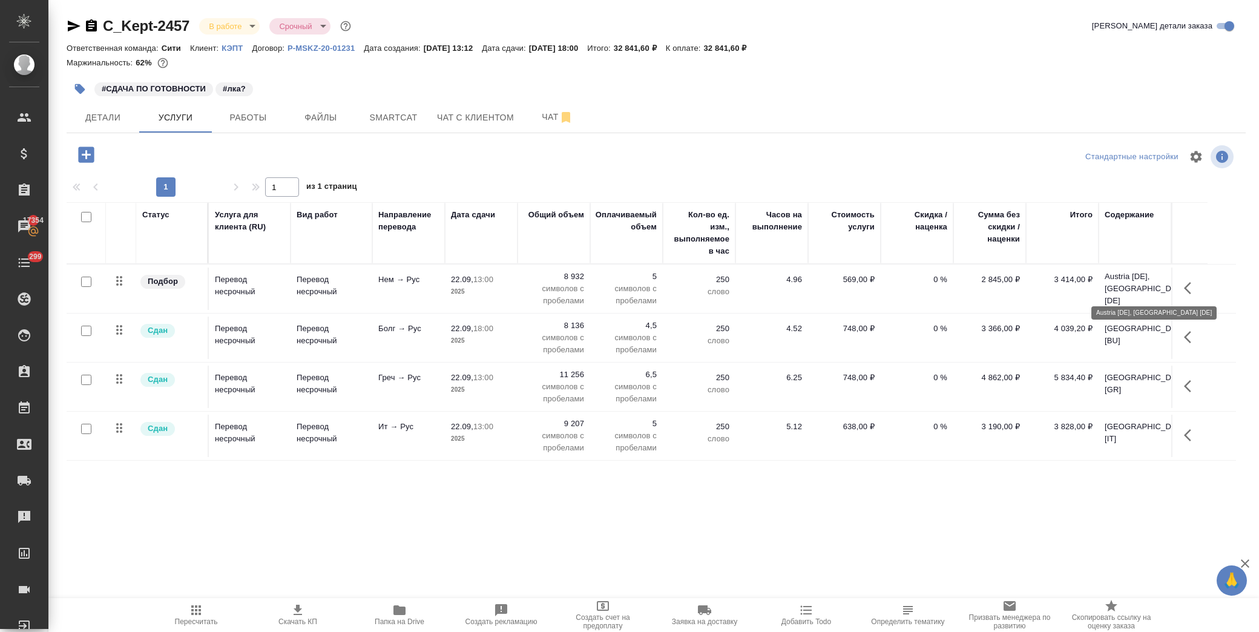
click at [1139, 297] on p "Austria [DE], Germany [DE]" at bounding box center [1135, 289] width 61 height 36
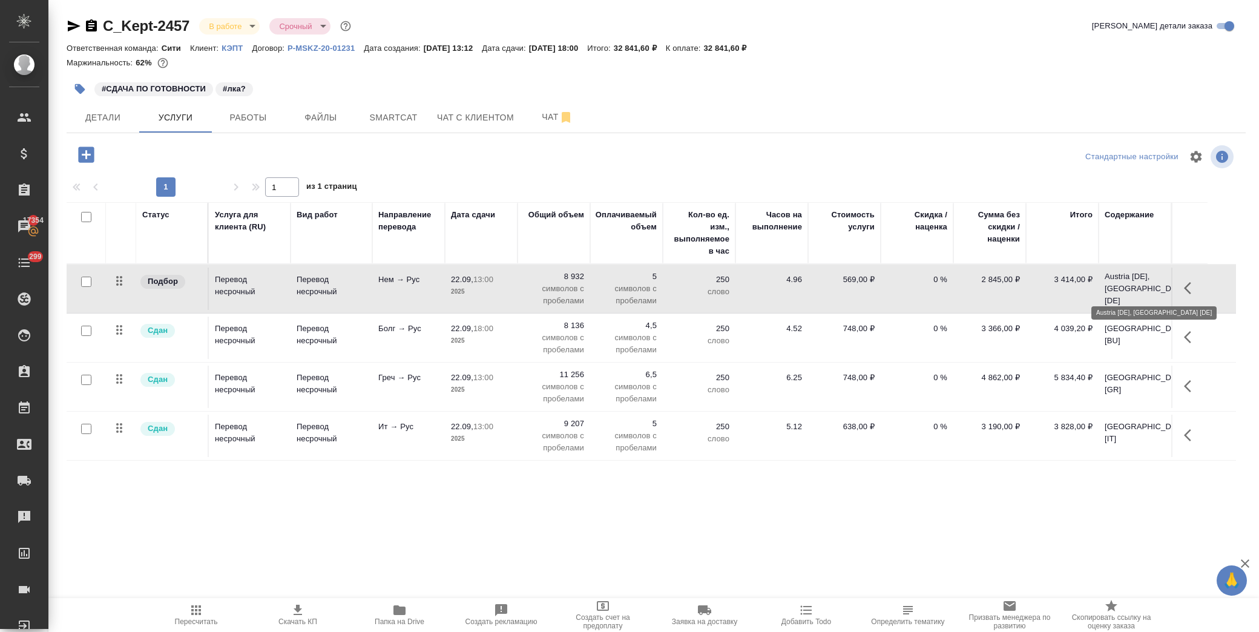
click at [1139, 297] on p "Austria [DE], Germany [DE]" at bounding box center [1135, 289] width 61 height 36
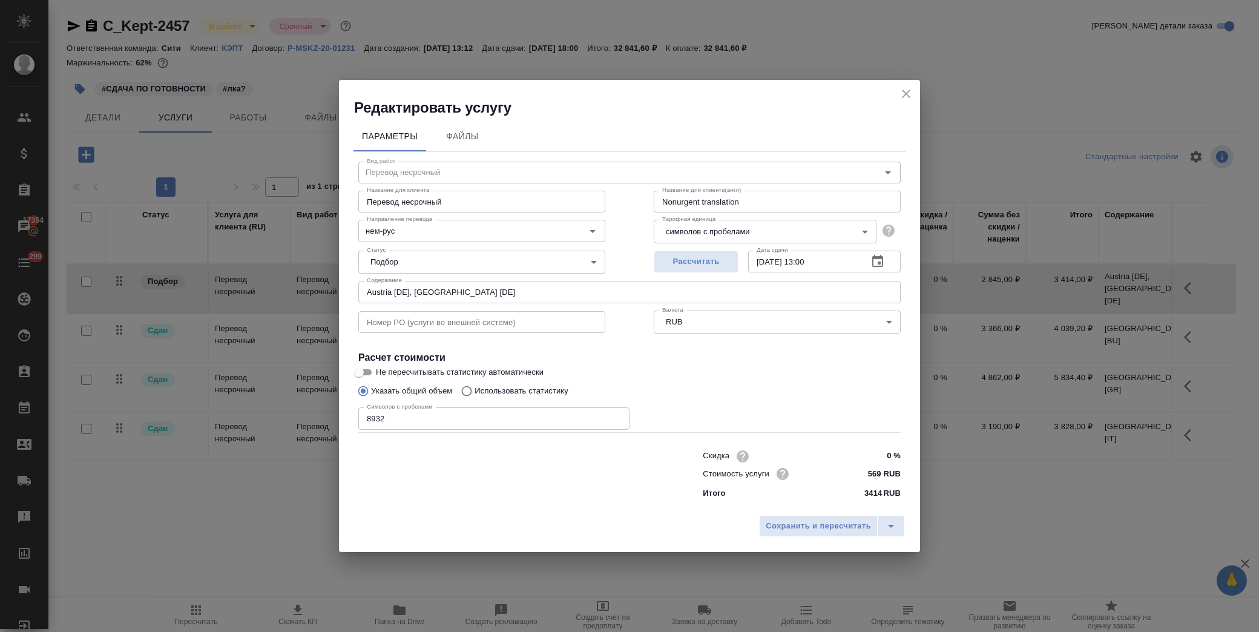
click at [479, 287] on input "Austria [DE], Germany [DE]" at bounding box center [629, 292] width 542 height 22
paste input "(Басистая Виктория)"
type input "Austria [DE], Germany [DE] (Басистая Виктория)"
drag, startPoint x: 894, startPoint y: 533, endPoint x: 887, endPoint y: 519, distance: 16.2
click at [894, 533] on icon "split button" at bounding box center [891, 526] width 15 height 15
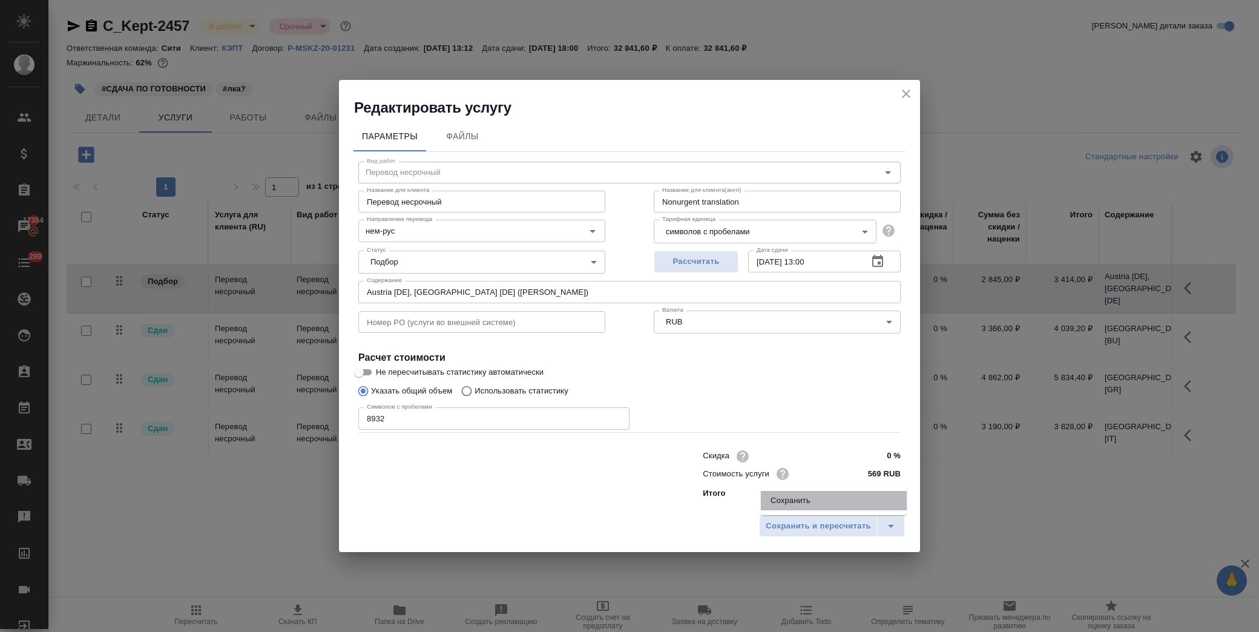
click at [816, 496] on li "Сохранить" at bounding box center [834, 500] width 146 height 19
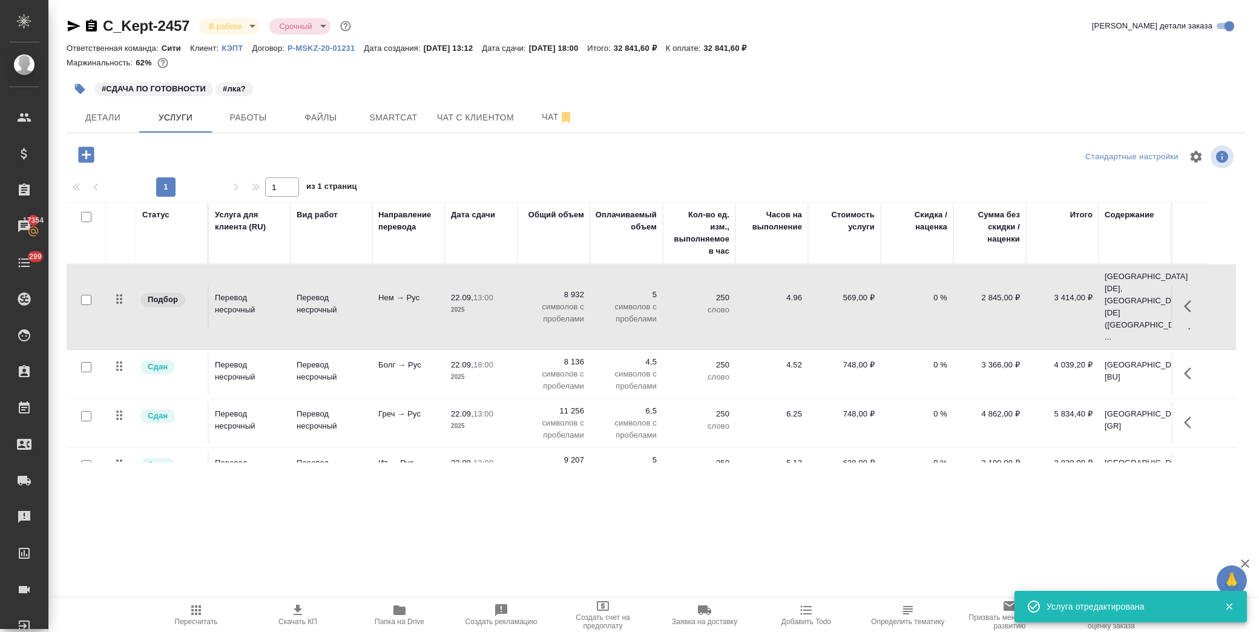
click at [1188, 366] on icon "button" at bounding box center [1191, 373] width 15 height 15
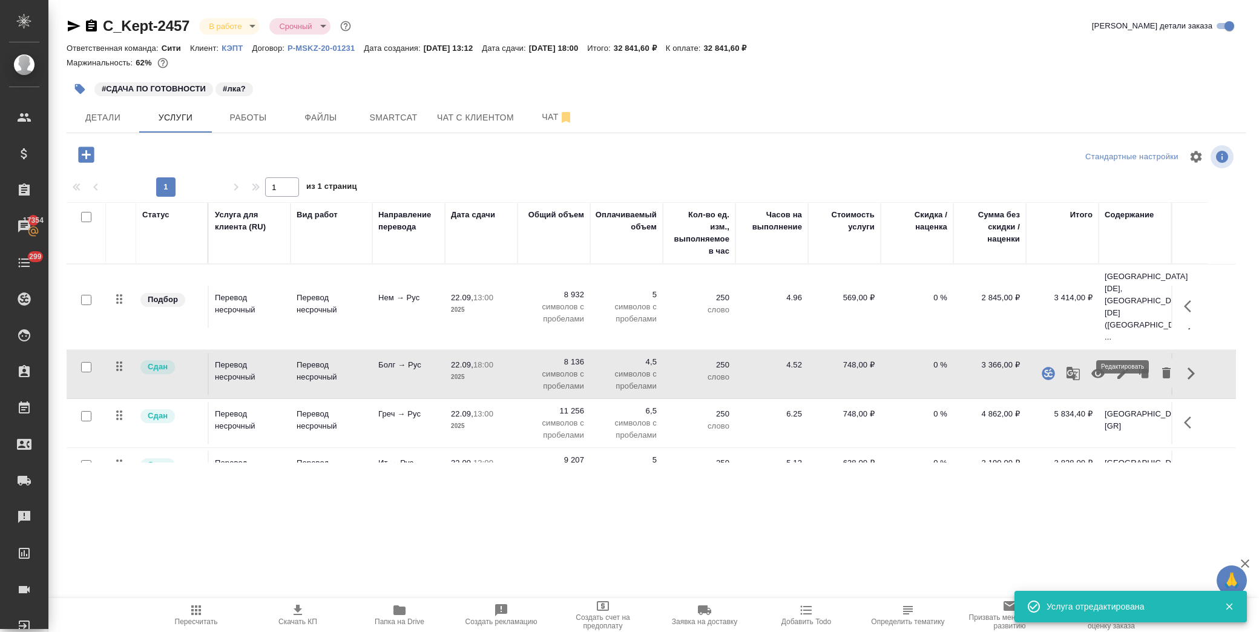
click at [1125, 368] on icon "button" at bounding box center [1122, 373] width 11 height 11
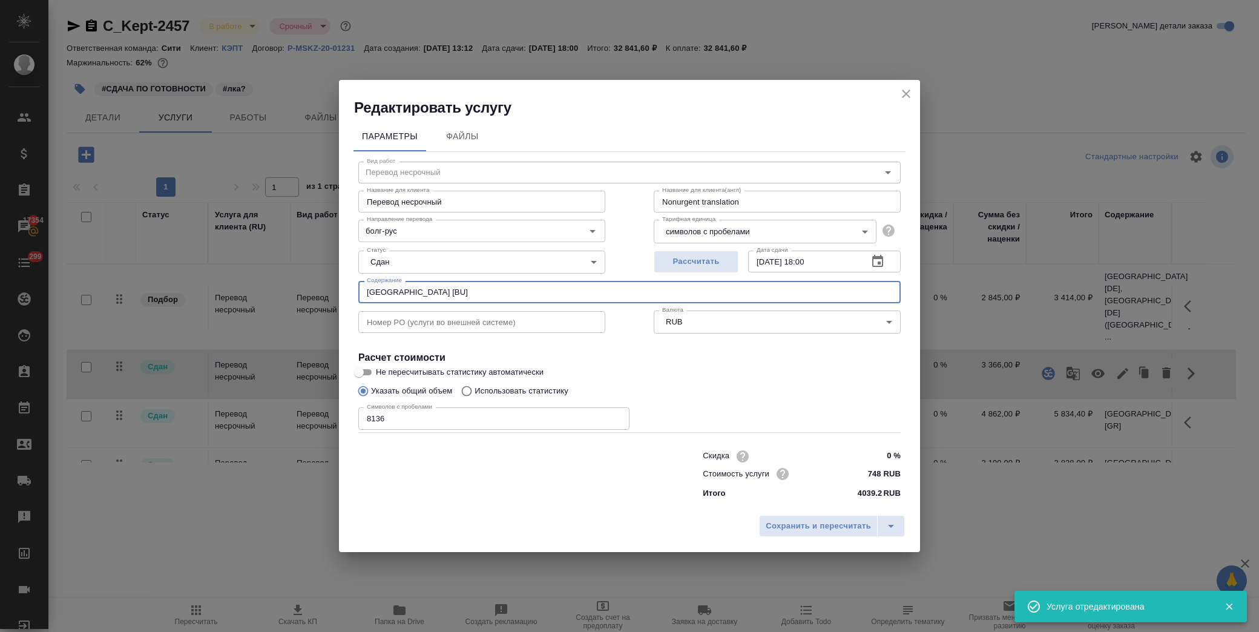
click at [507, 295] on input "Bulgaria [BU]" at bounding box center [629, 292] width 542 height 22
paste input "(Басистая Виктория)"
type input "Bulgaria [BU] (Басистая Виктория)"
drag, startPoint x: 898, startPoint y: 527, endPoint x: 890, endPoint y: 519, distance: 11.1
click at [896, 527] on icon "split button" at bounding box center [891, 526] width 15 height 15
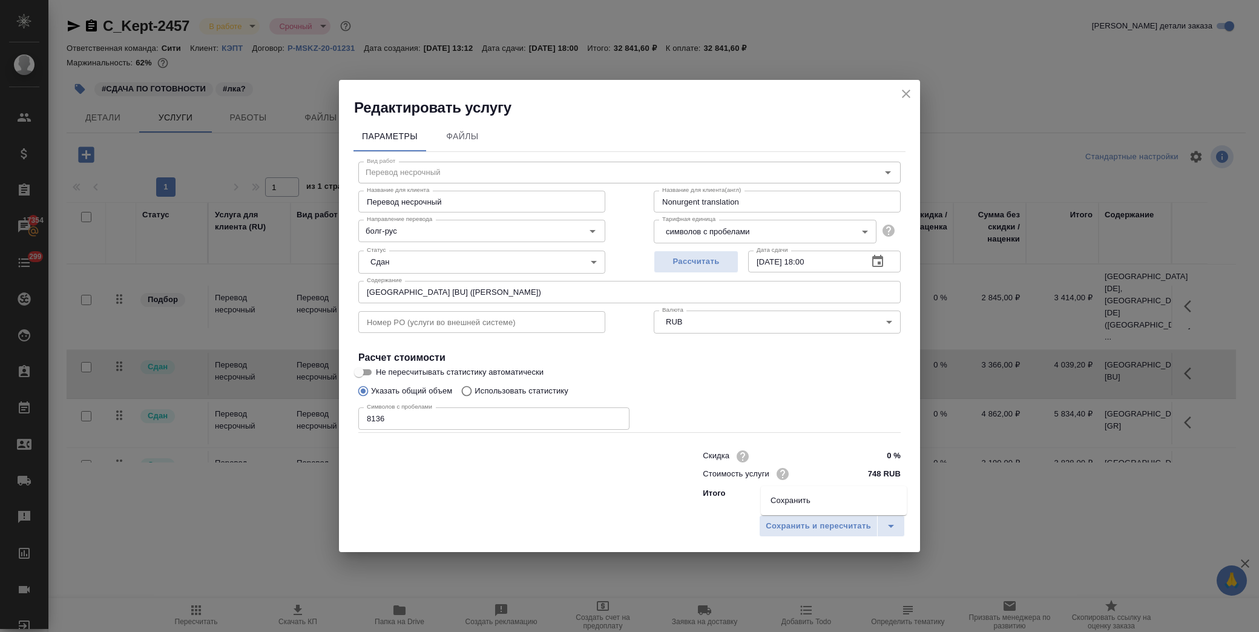
click at [817, 499] on li "Сохранить" at bounding box center [834, 500] width 146 height 19
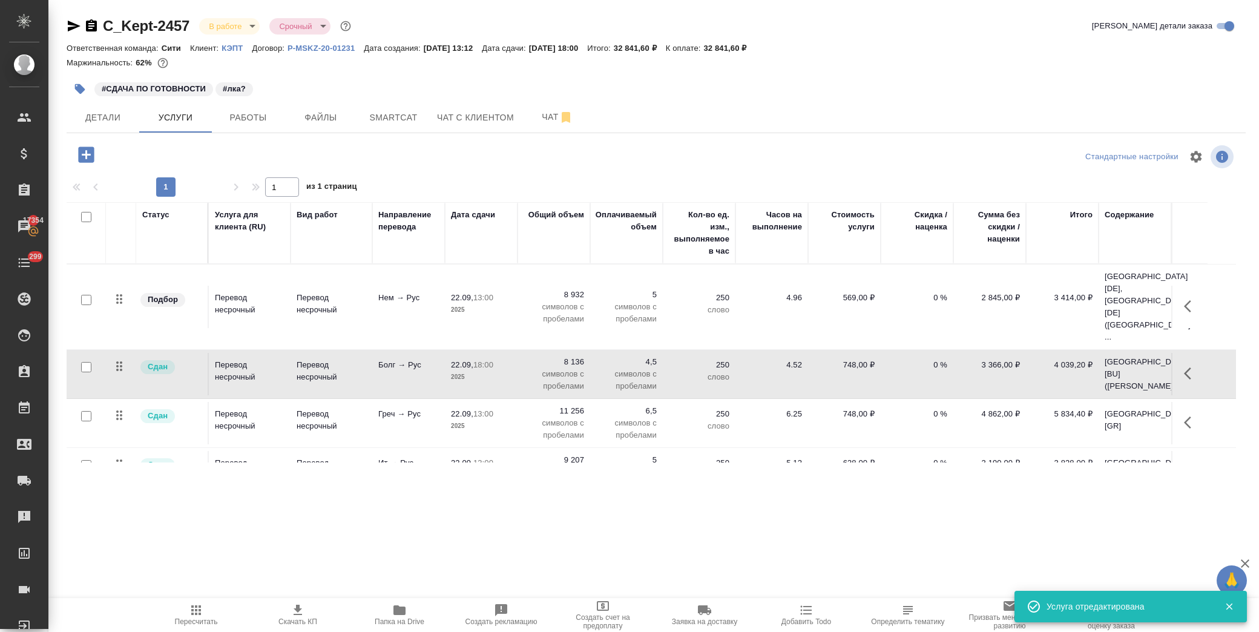
click at [1121, 402] on td "Cyprus [GR]" at bounding box center [1135, 423] width 73 height 42
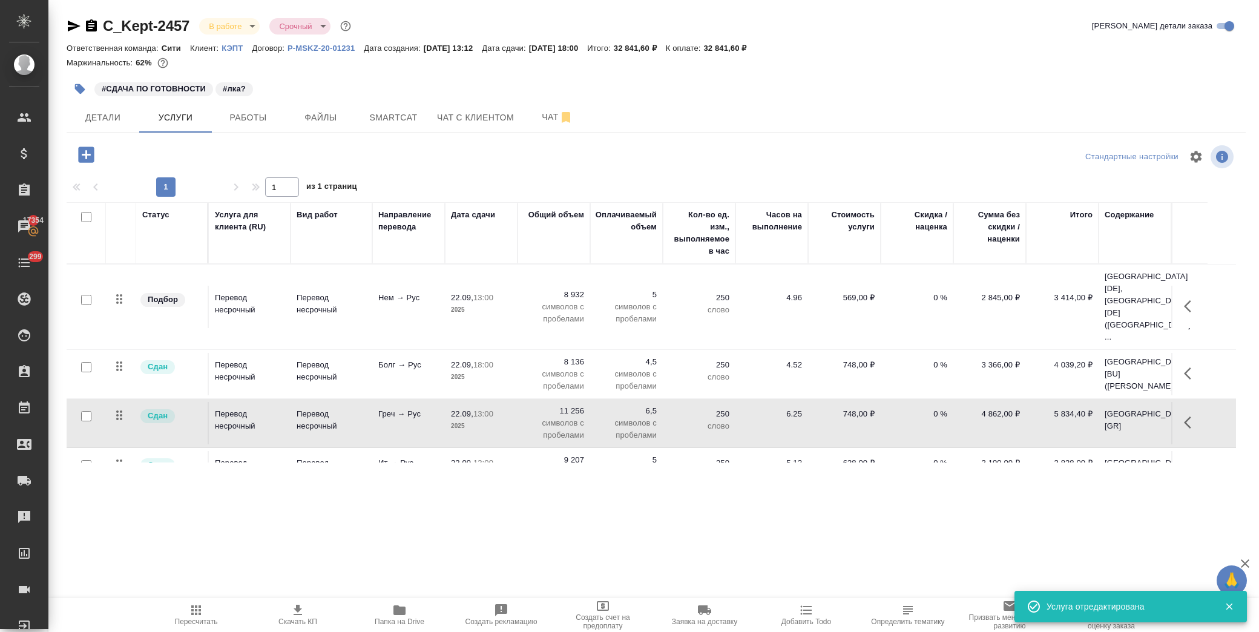
click at [1121, 402] on td "Cyprus [GR]" at bounding box center [1135, 423] width 73 height 42
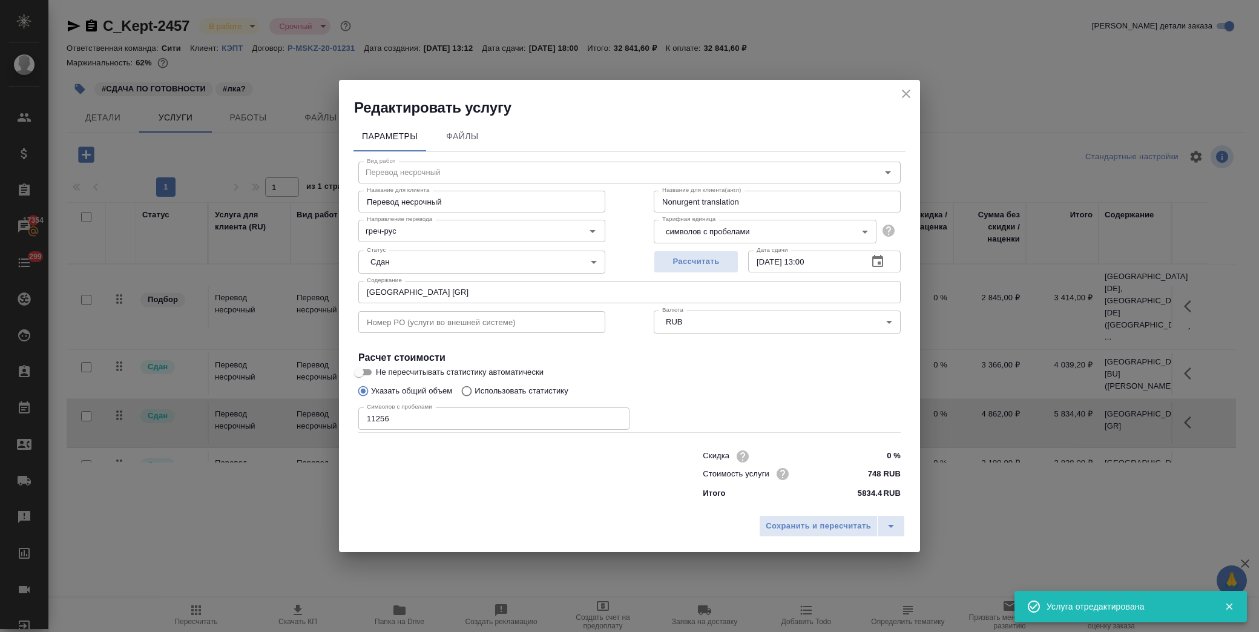
click at [443, 295] on input "Cyprus [GR]" at bounding box center [629, 292] width 542 height 22
paste input "(Басистая Виктория)"
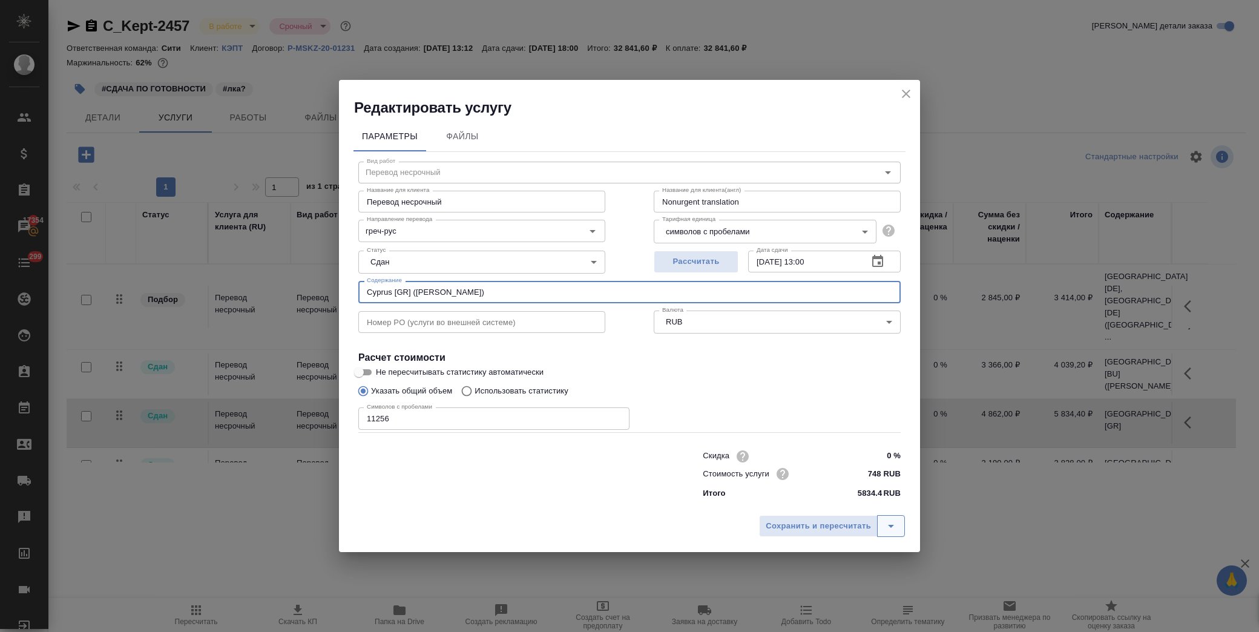
type input "Cyprus [GR] (Басистая Виктория)"
click at [881, 529] on button "split button" at bounding box center [891, 526] width 28 height 22
click at [806, 502] on li "Сохранить" at bounding box center [834, 500] width 146 height 19
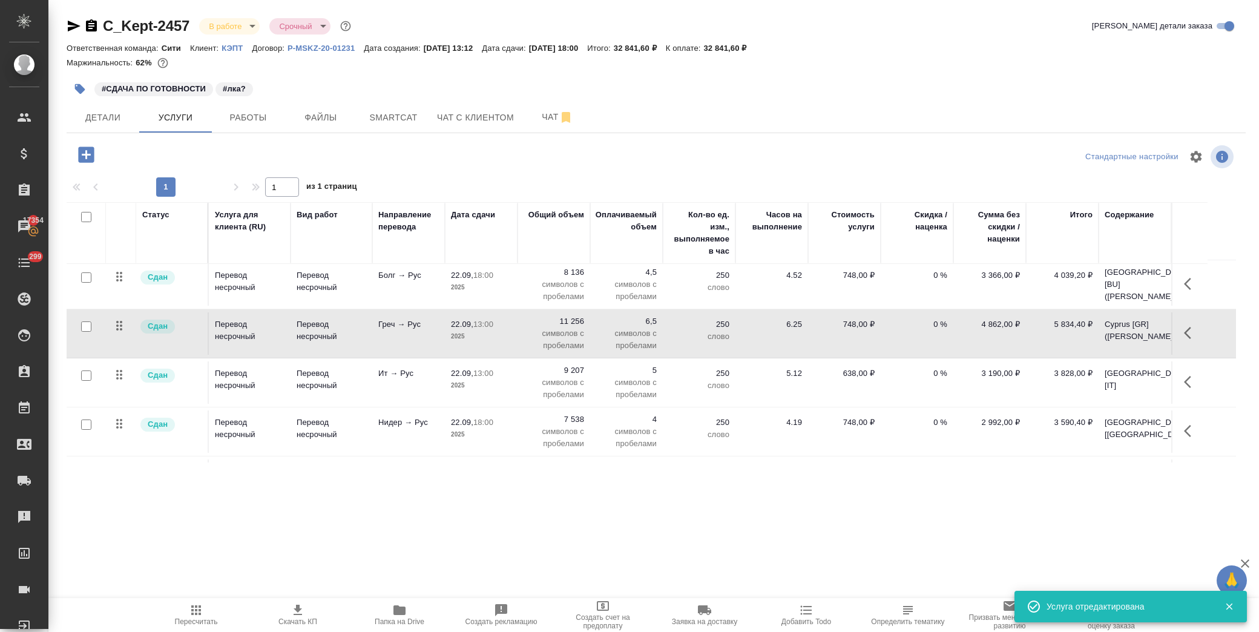
scroll to position [67, 0]
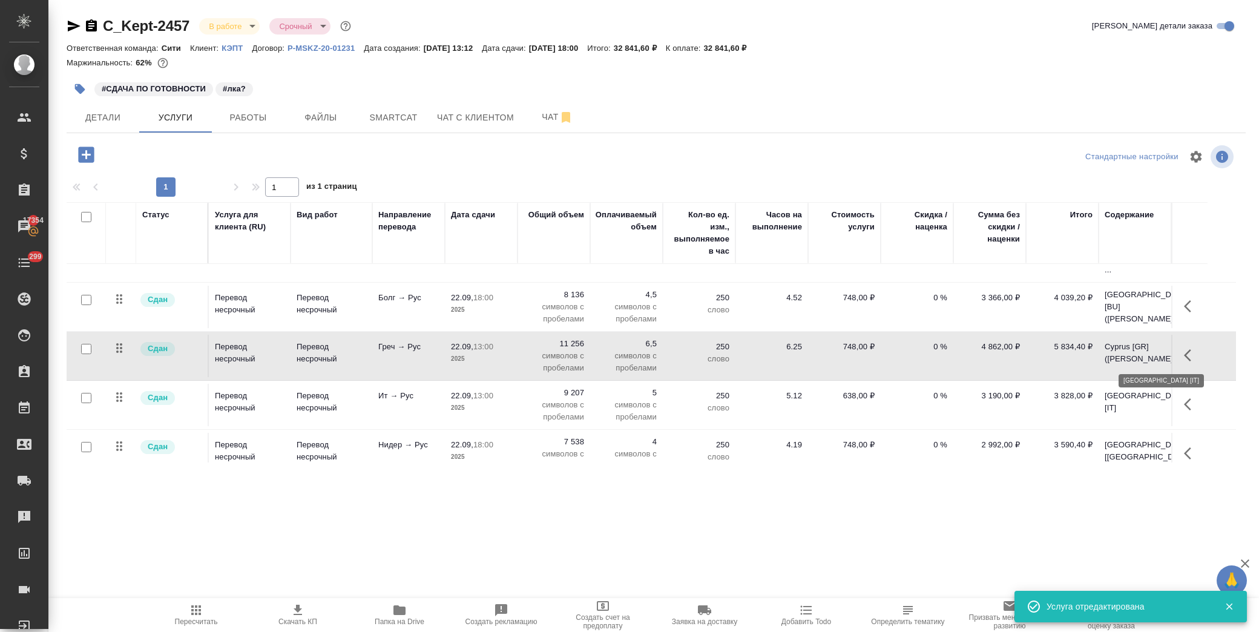
click at [1140, 390] on p "Italy [IT]" at bounding box center [1135, 402] width 61 height 24
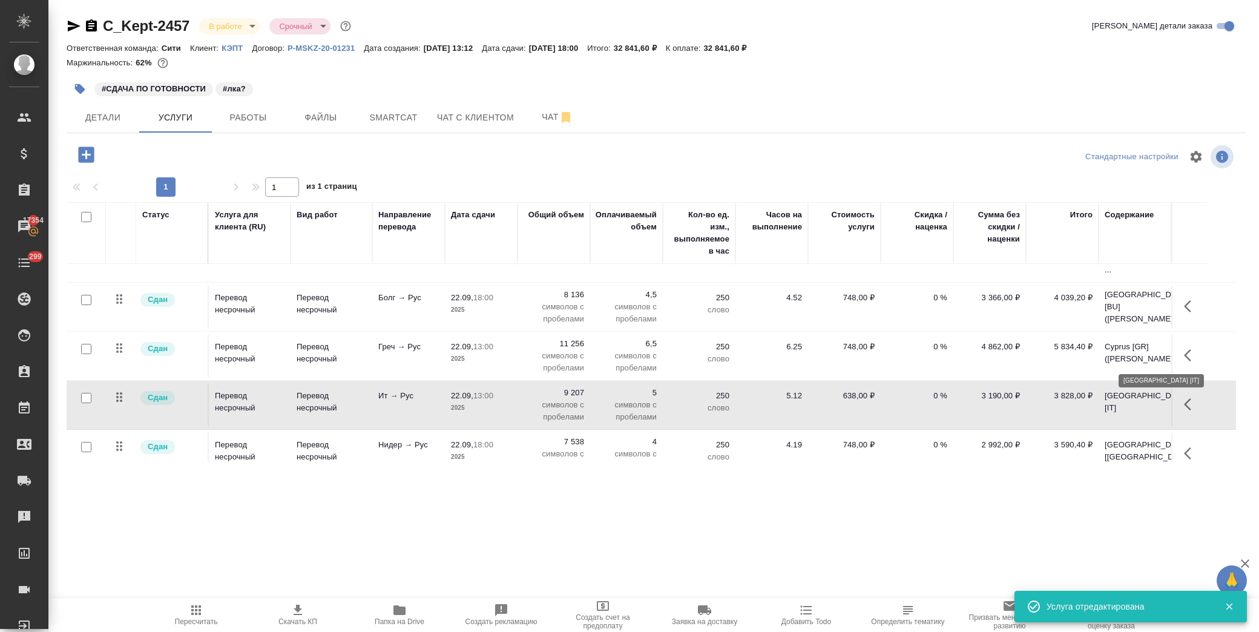
click at [1140, 390] on p "Italy [IT]" at bounding box center [1135, 402] width 61 height 24
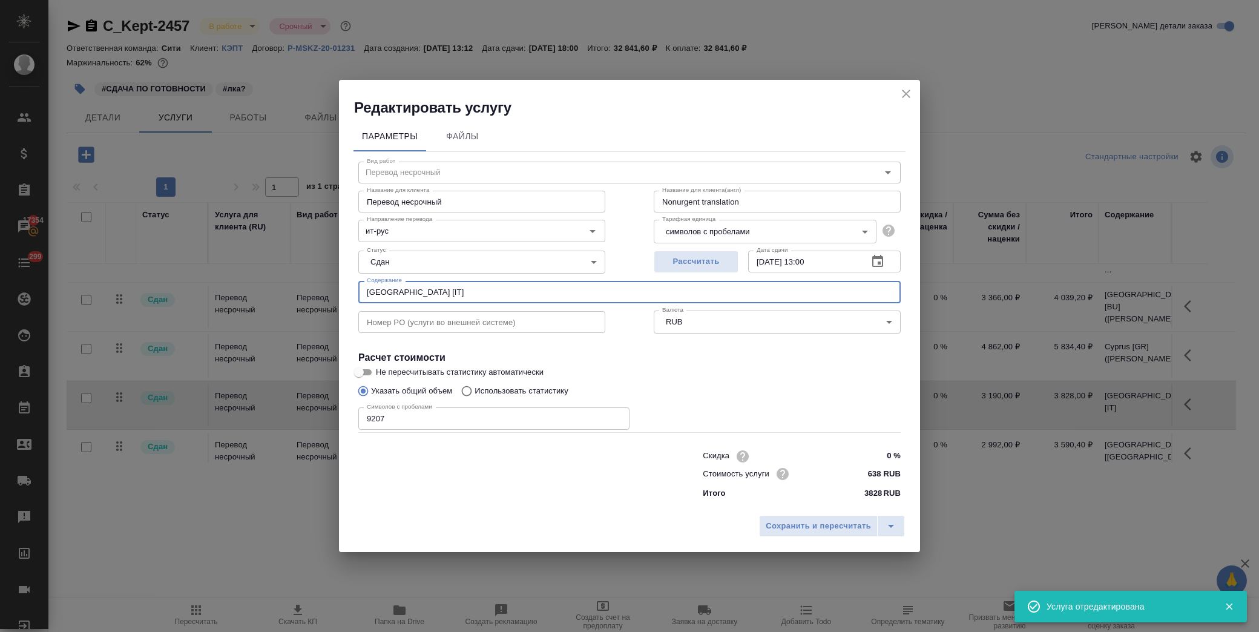
click at [546, 298] on input "Italy [IT]" at bounding box center [629, 292] width 542 height 22
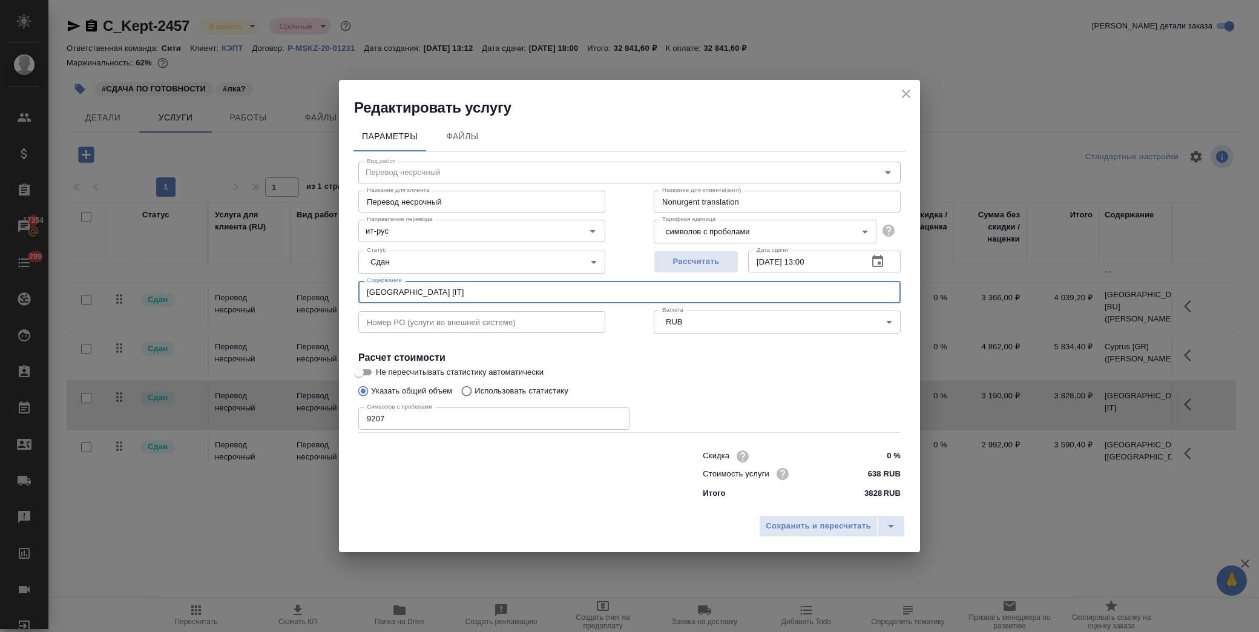
paste input "(Басистая Виктория)"
type input "Italy [IT] (Басистая Виктория)"
click at [900, 525] on button "split button" at bounding box center [891, 526] width 28 height 22
click at [835, 498] on li "Сохранить" at bounding box center [834, 500] width 146 height 19
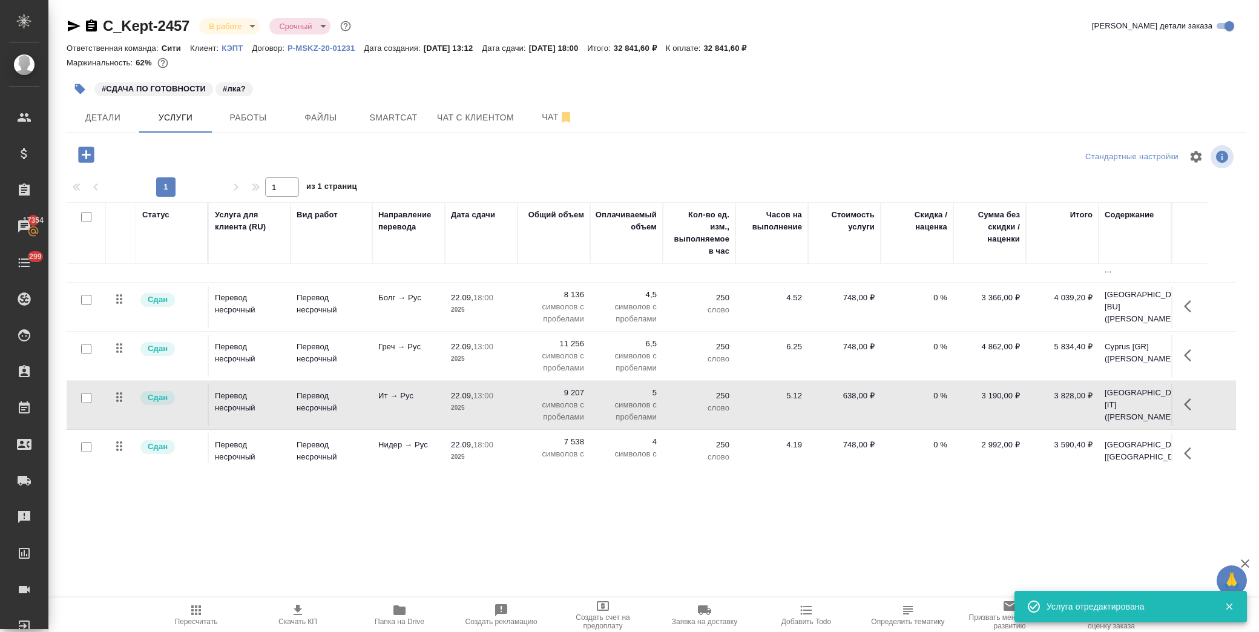
click at [1191, 446] on icon "button" at bounding box center [1191, 453] width 15 height 15
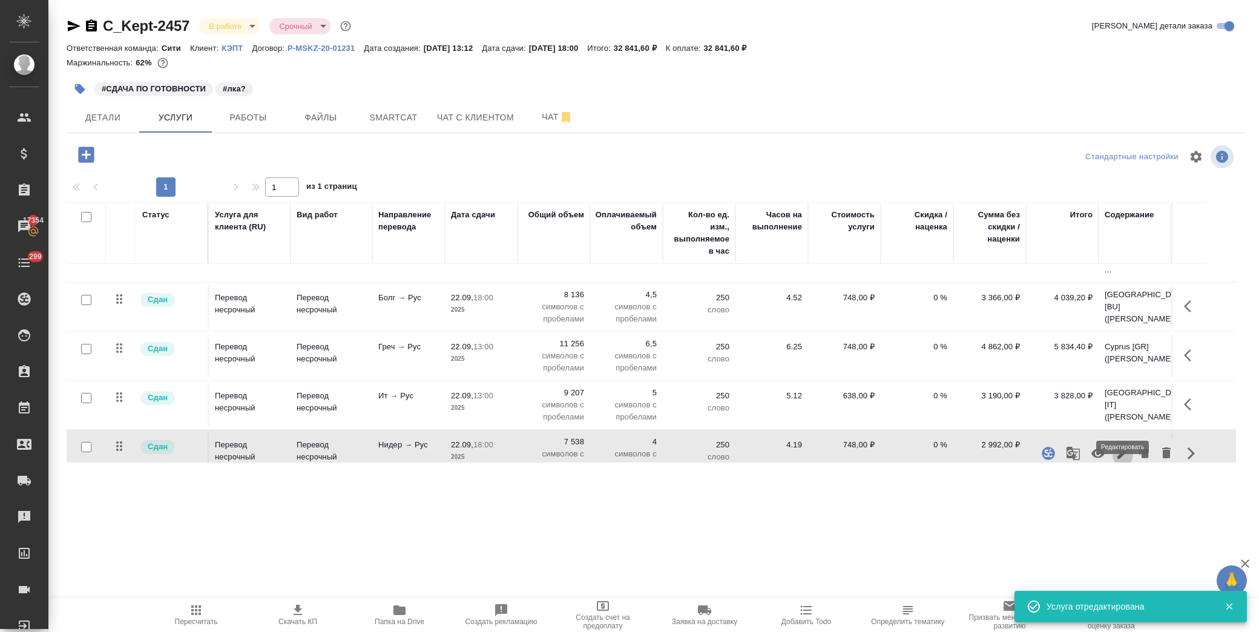
click at [1124, 448] on icon "button" at bounding box center [1122, 453] width 11 height 11
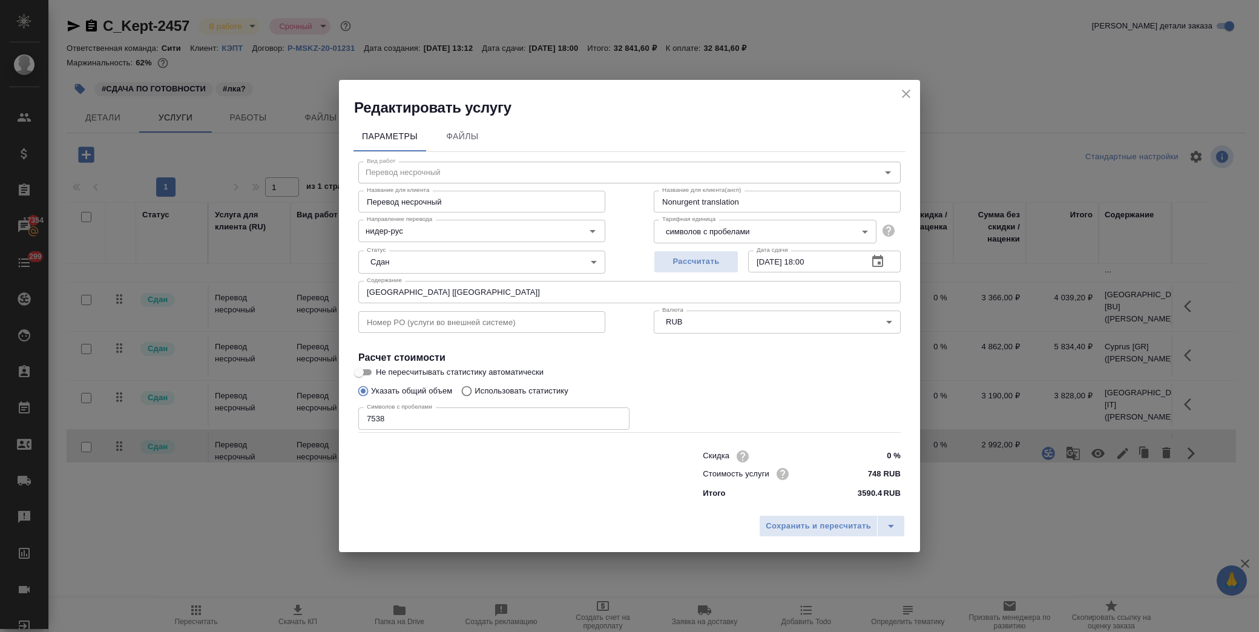
click at [438, 289] on input "Netherlands [NL]" at bounding box center [629, 292] width 542 height 22
paste input "(Басистая Виктория)"
type input "Netherlands [NL] (Басистая Виктория)"
click at [828, 525] on span "Сохранить и пересчитать" at bounding box center [818, 526] width 105 height 14
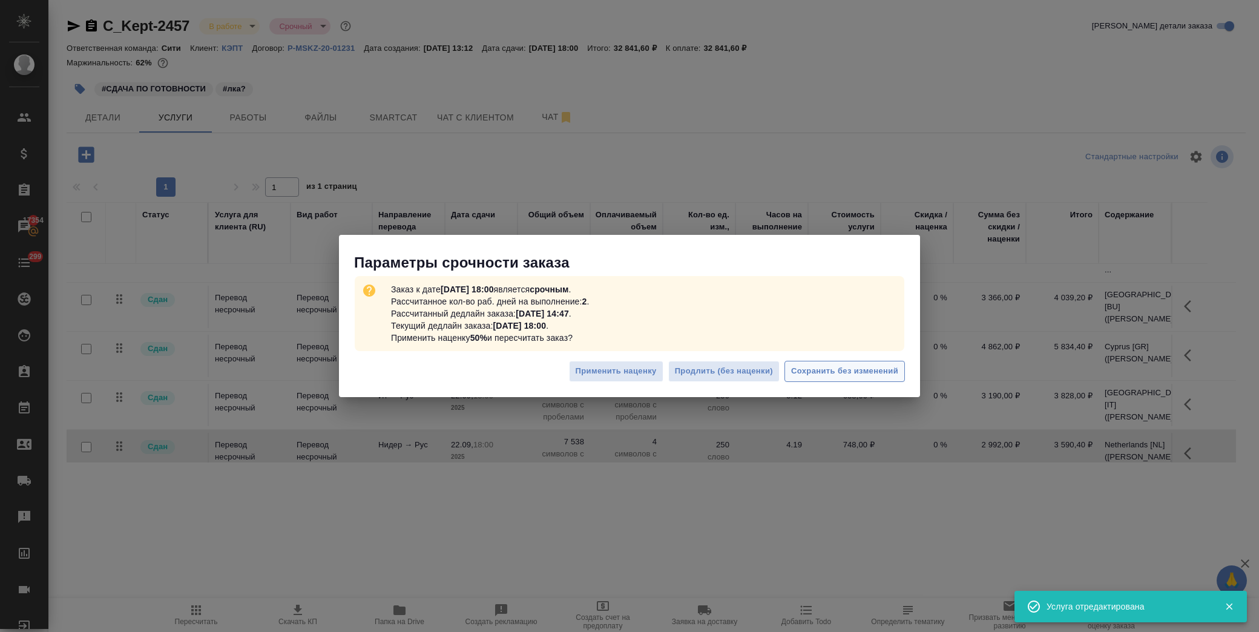
click at [876, 364] on button "Сохранить без изменений" at bounding box center [845, 371] width 120 height 21
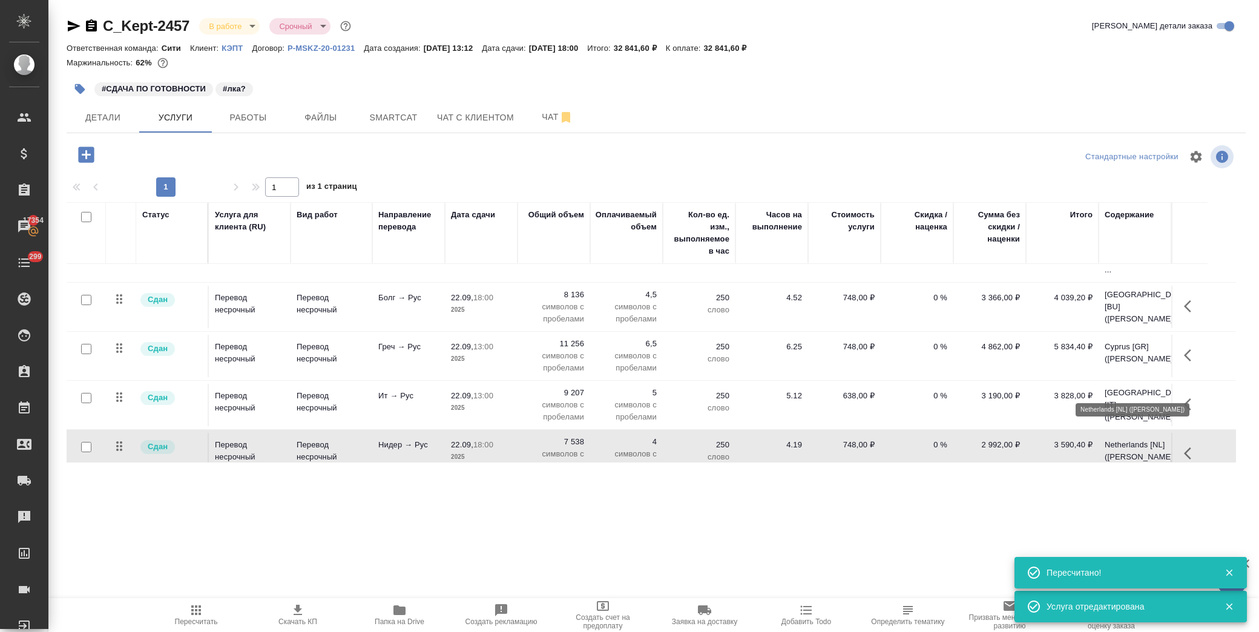
scroll to position [195, 0]
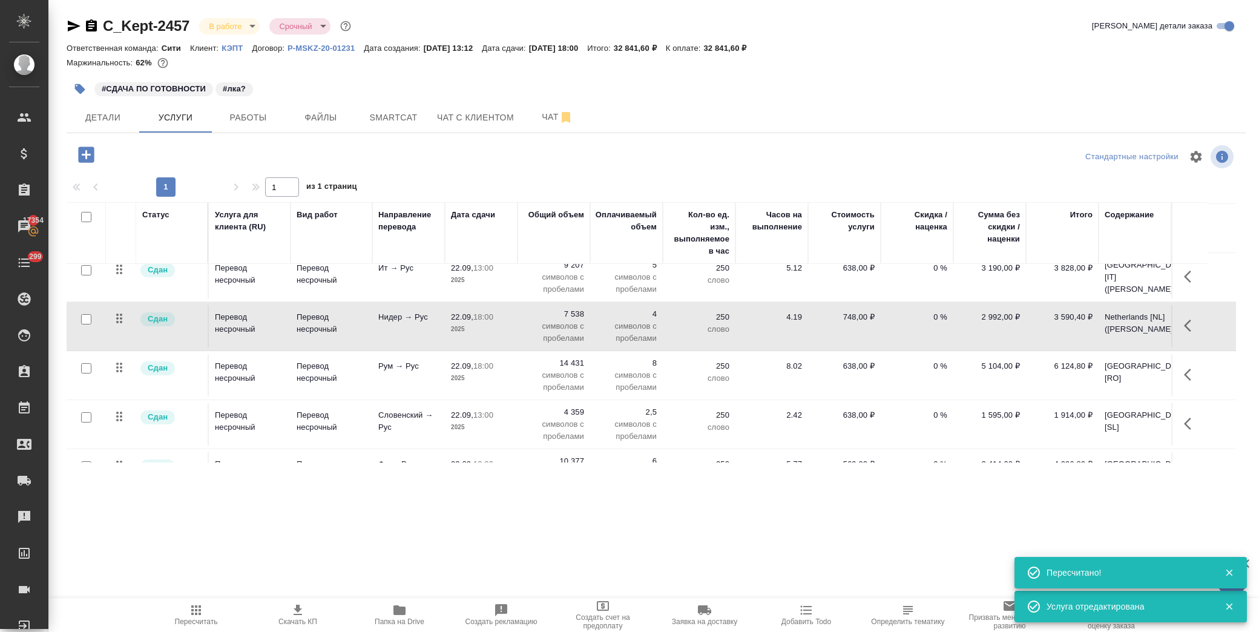
click at [1187, 369] on icon "button" at bounding box center [1187, 375] width 7 height 12
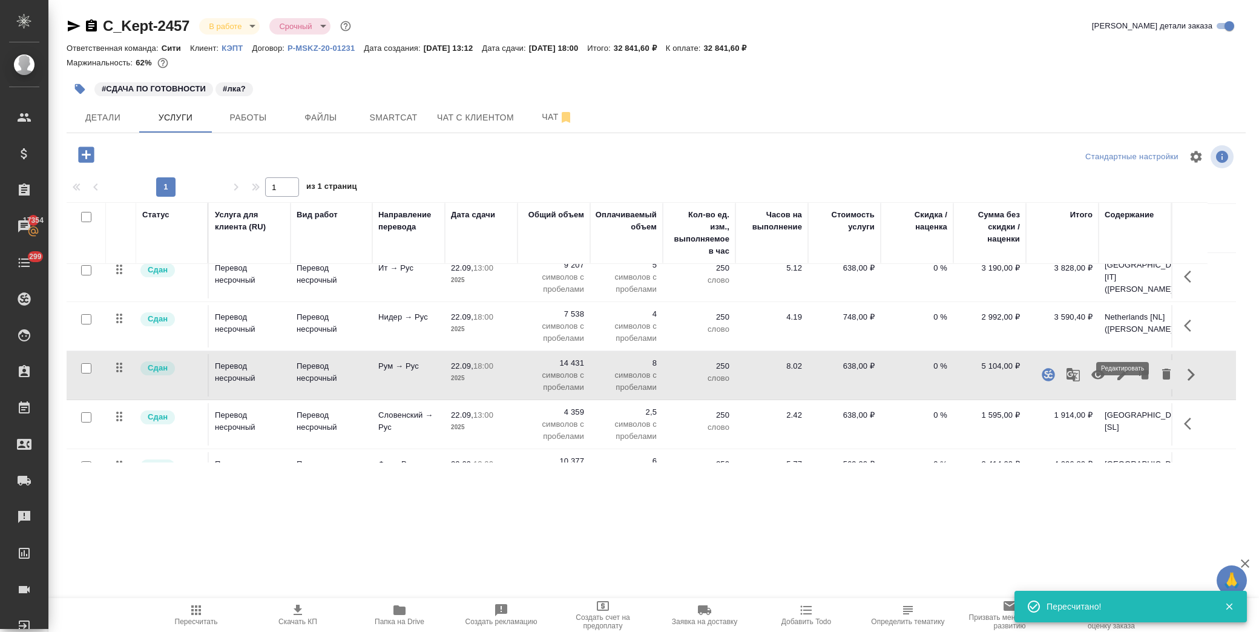
click at [1124, 367] on icon "button" at bounding box center [1123, 374] width 15 height 15
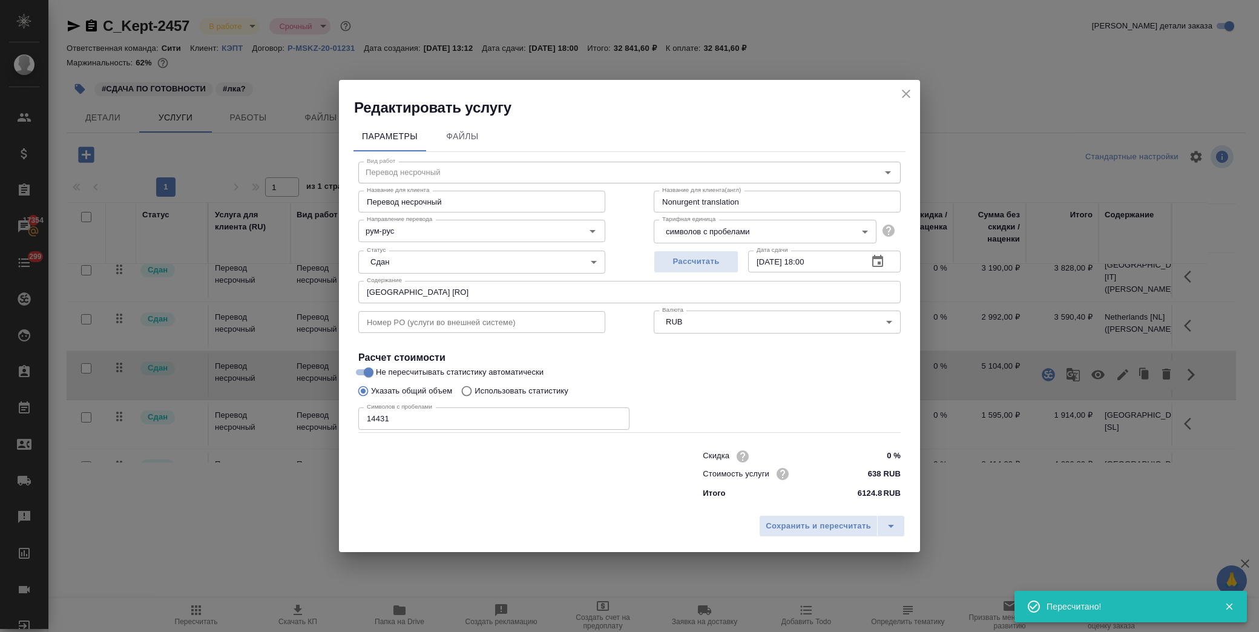
click at [467, 293] on input "Romania [RO]" at bounding box center [629, 292] width 542 height 22
paste input "(Басистая Виктория)"
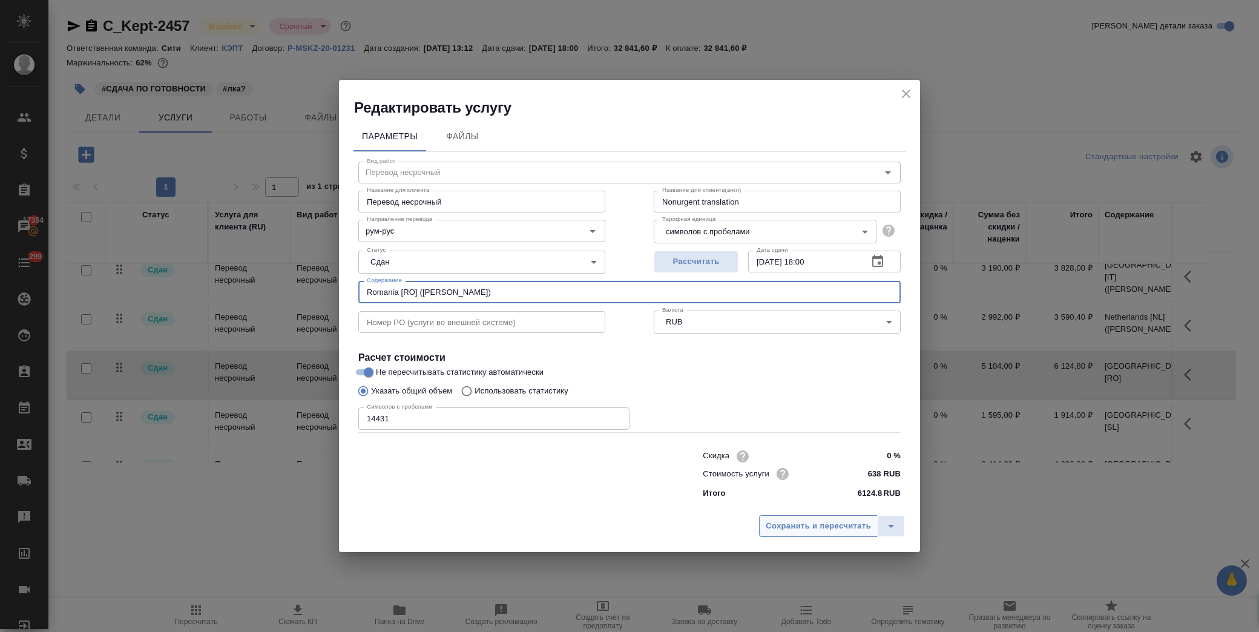
type input "Romania [RO] (Басистая Виктория)"
click at [802, 527] on span "Сохранить и пересчитать" at bounding box center [818, 526] width 105 height 14
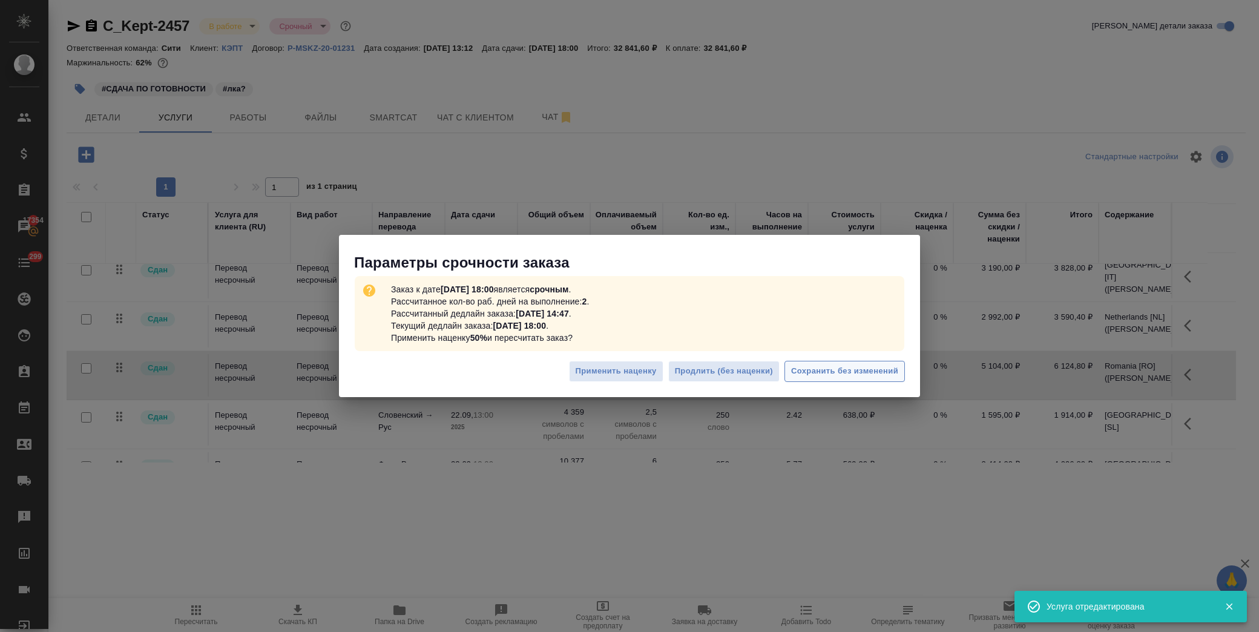
click at [824, 372] on span "Сохранить без изменений" at bounding box center [844, 371] width 107 height 14
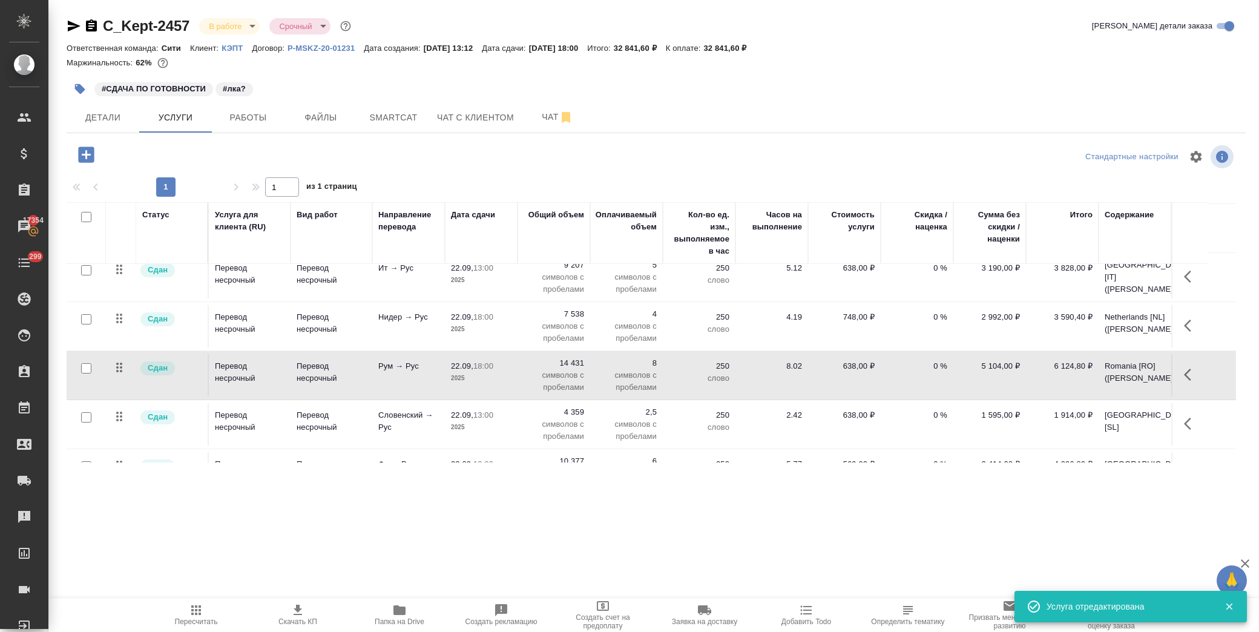
click at [1196, 416] on icon "button" at bounding box center [1191, 423] width 15 height 15
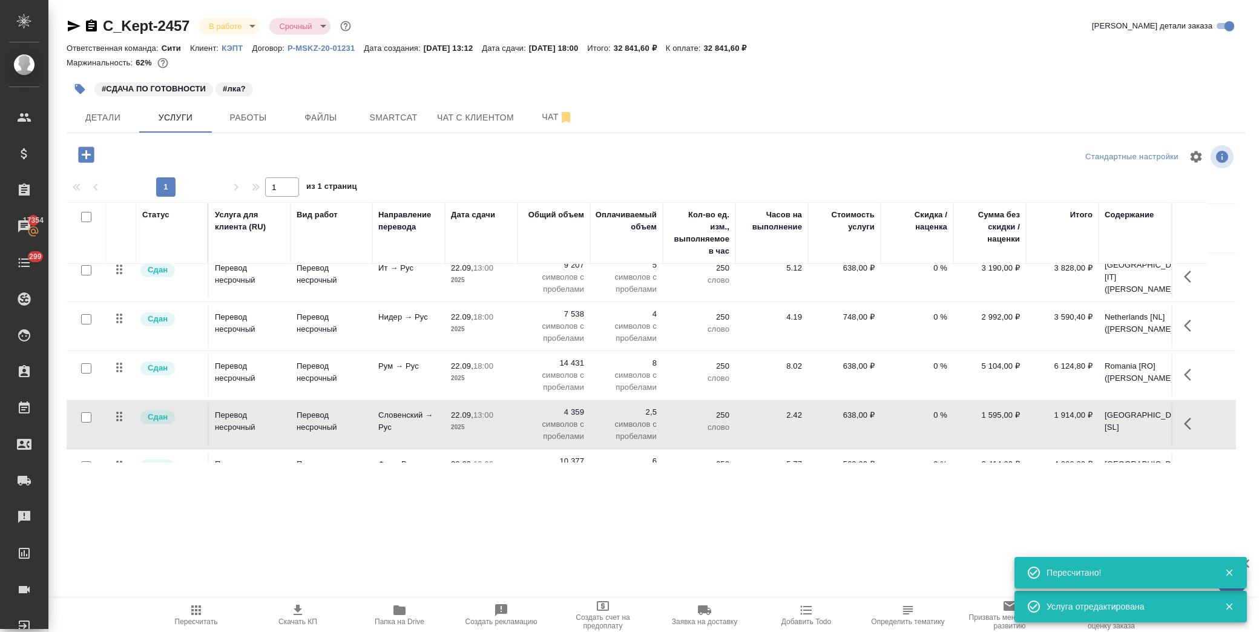
click at [1185, 416] on icon "button" at bounding box center [1191, 423] width 15 height 15
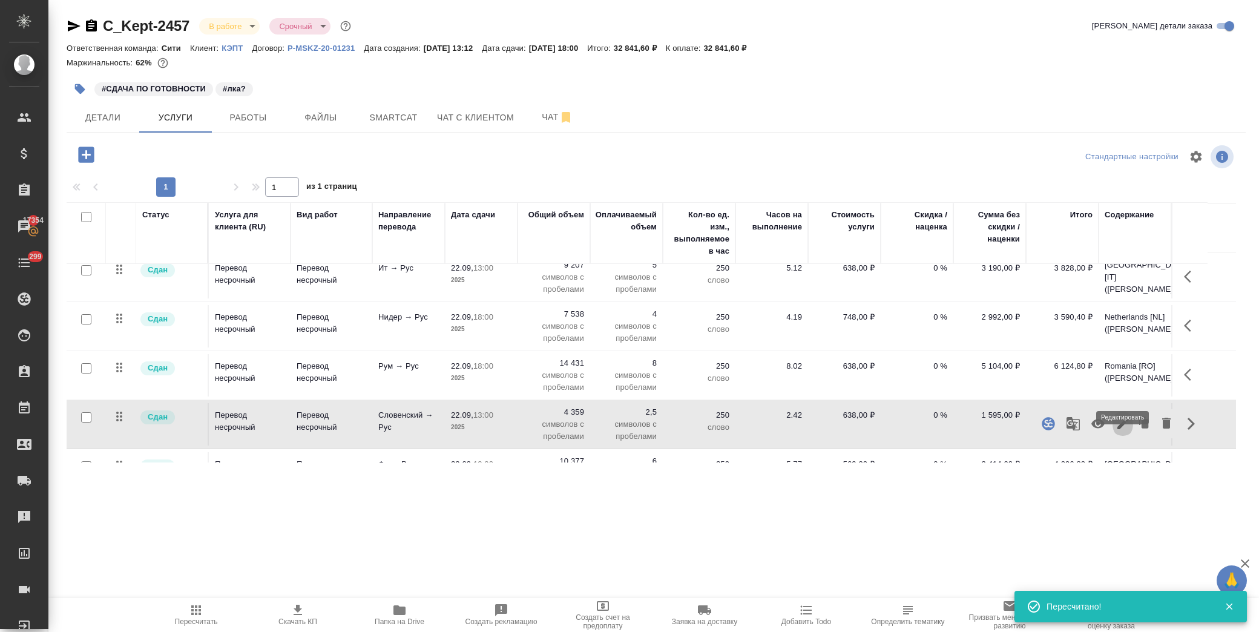
click at [1118, 418] on icon "button" at bounding box center [1122, 423] width 11 height 11
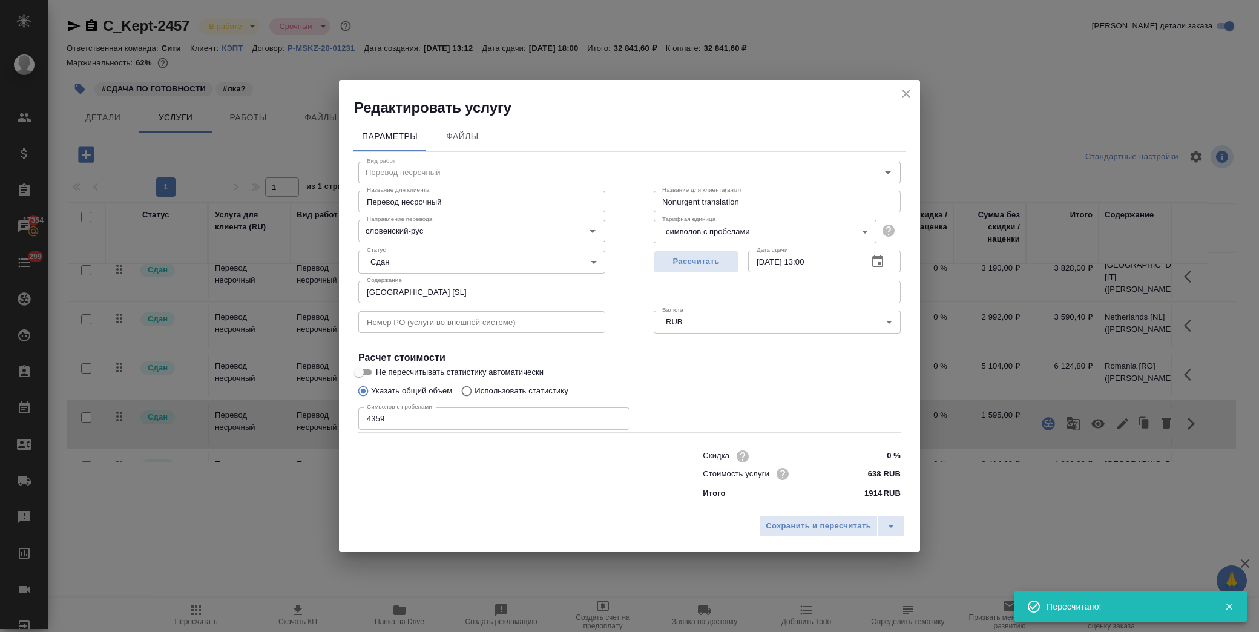
click at [502, 298] on input "Slovenia [SL]" at bounding box center [629, 292] width 542 height 22
paste input "(Басистая Виктория)"
type input "Slovenia [SL] (Басистая Виктория)"
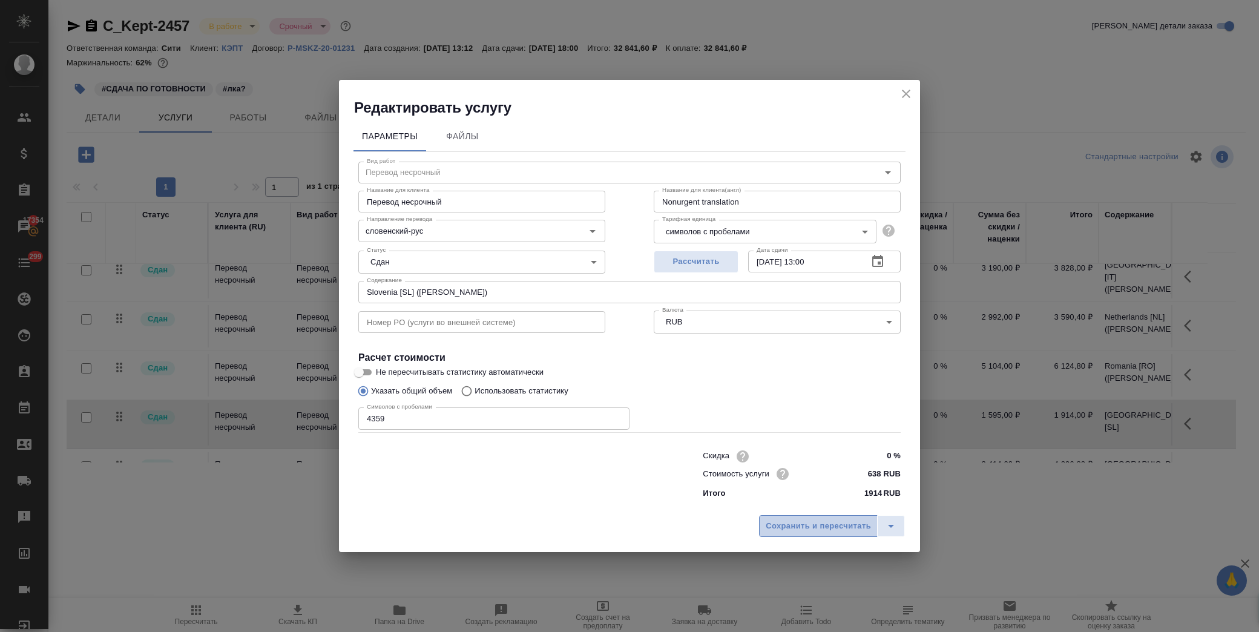
click at [800, 528] on span "Сохранить и пересчитать" at bounding box center [818, 526] width 105 height 14
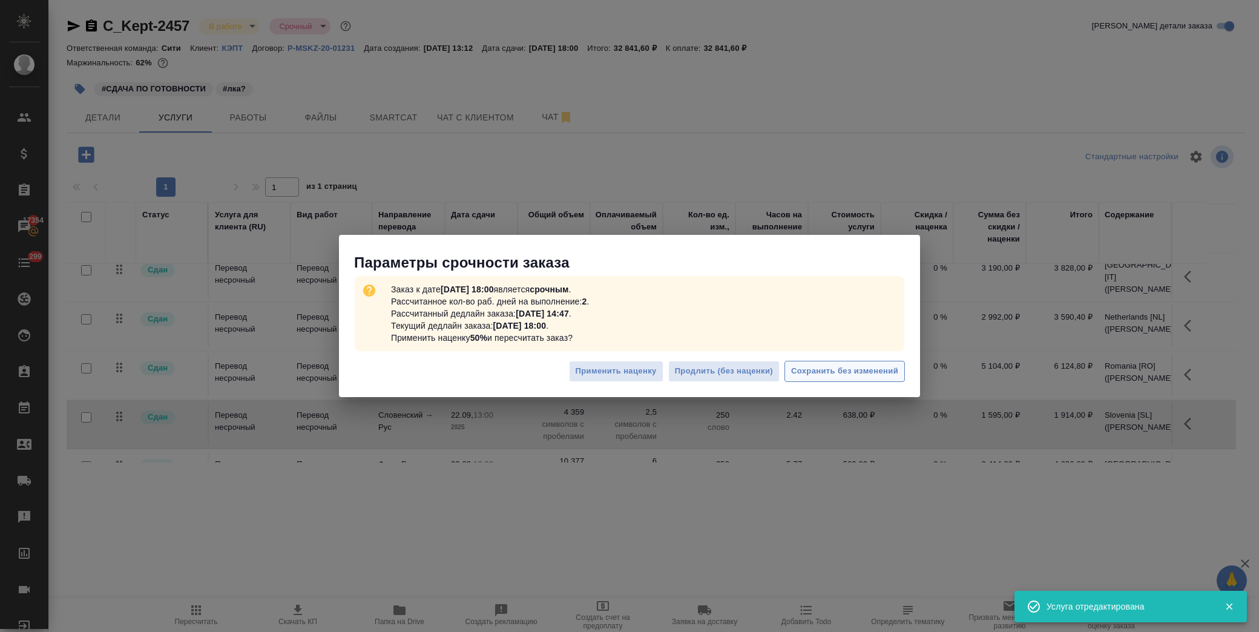
click at [878, 373] on span "Сохранить без изменений" at bounding box center [844, 371] width 107 height 14
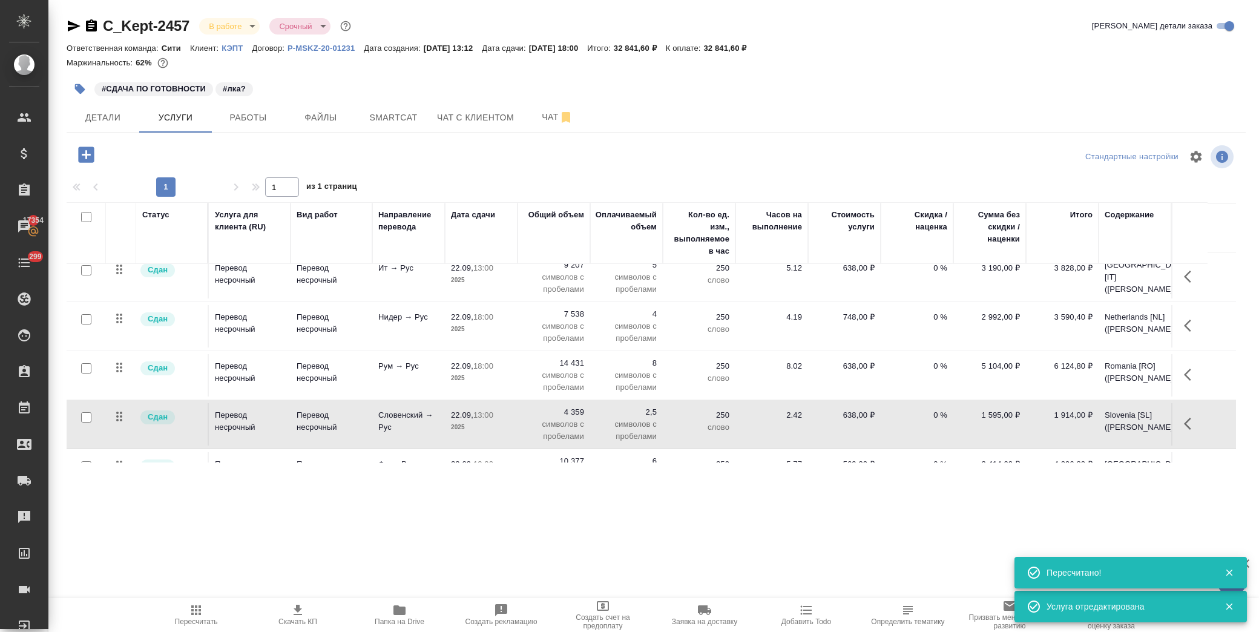
click at [1190, 466] on icon "button" at bounding box center [1191, 473] width 15 height 15
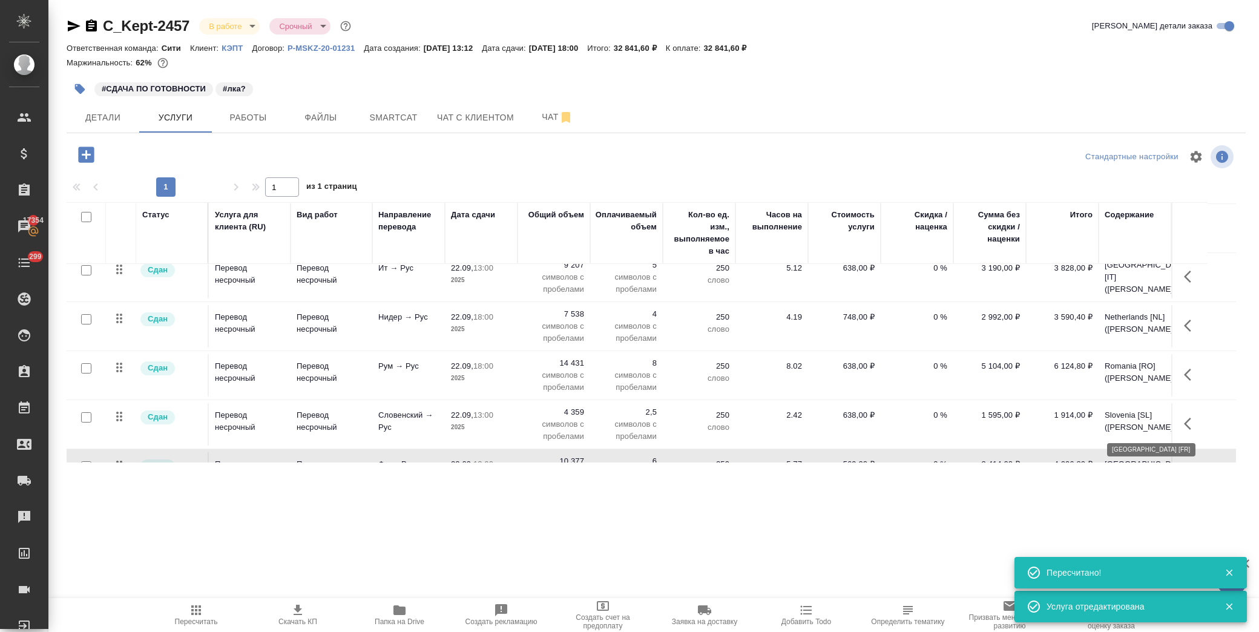
click at [1127, 452] on td "Switzerland [FR]" at bounding box center [1135, 473] width 73 height 42
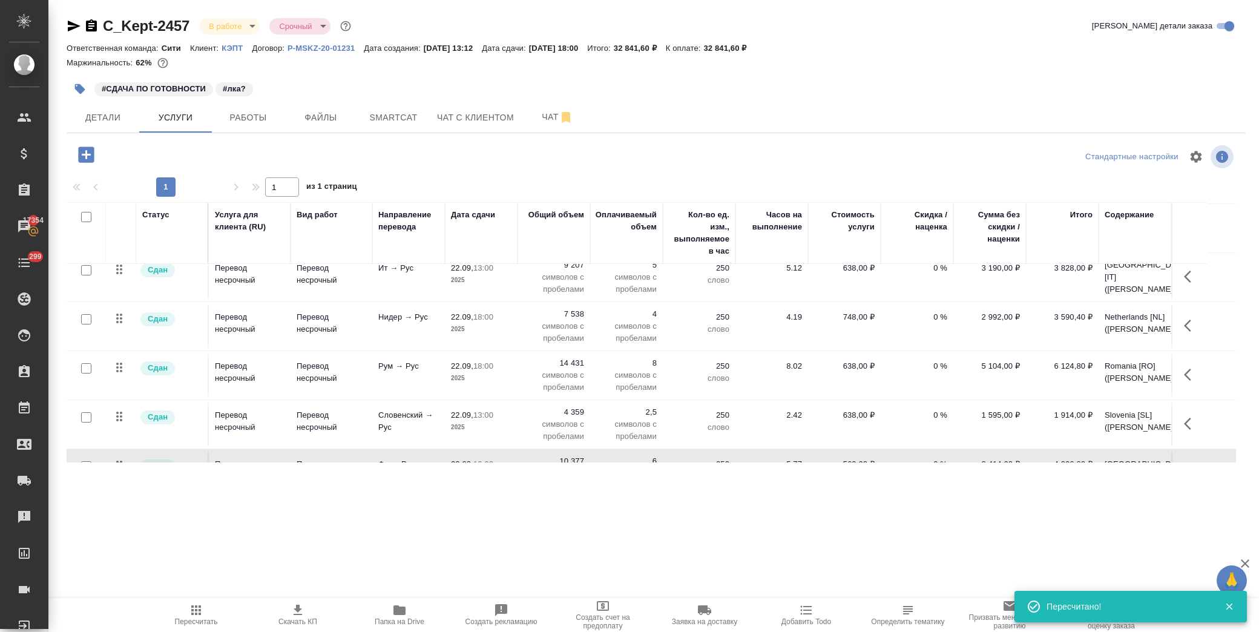
click at [1185, 466] on icon "button" at bounding box center [1191, 473] width 15 height 15
click at [1121, 466] on icon "button" at bounding box center [1123, 473] width 15 height 15
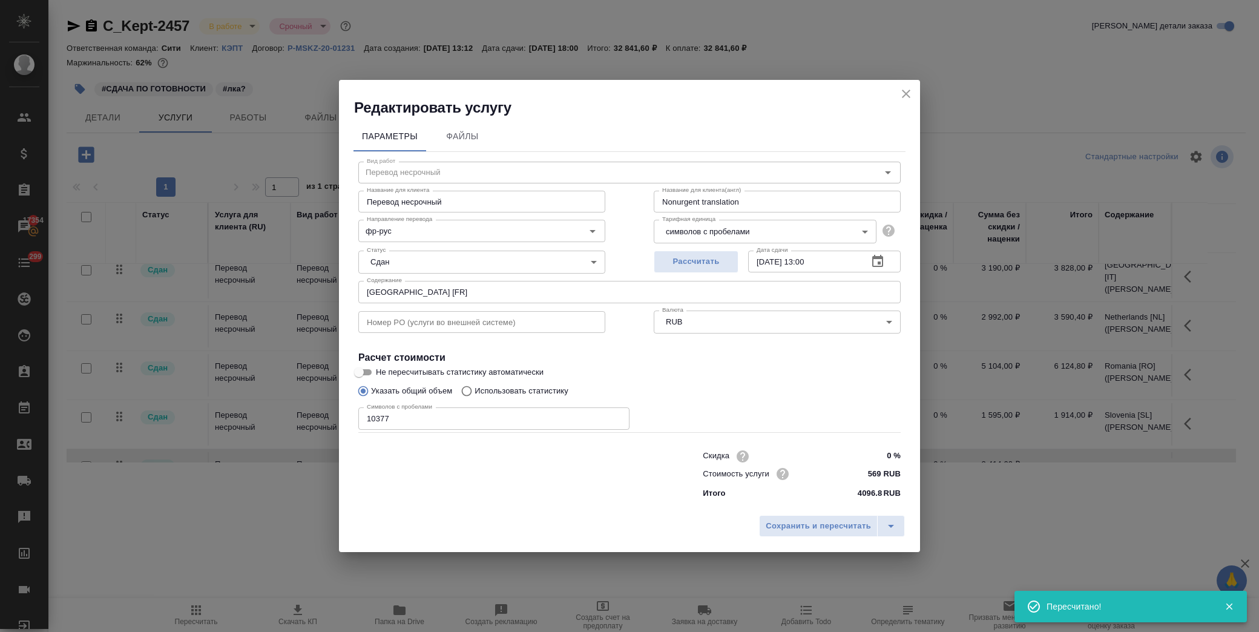
click at [432, 294] on input "Switzerland [FR]" at bounding box center [629, 292] width 542 height 22
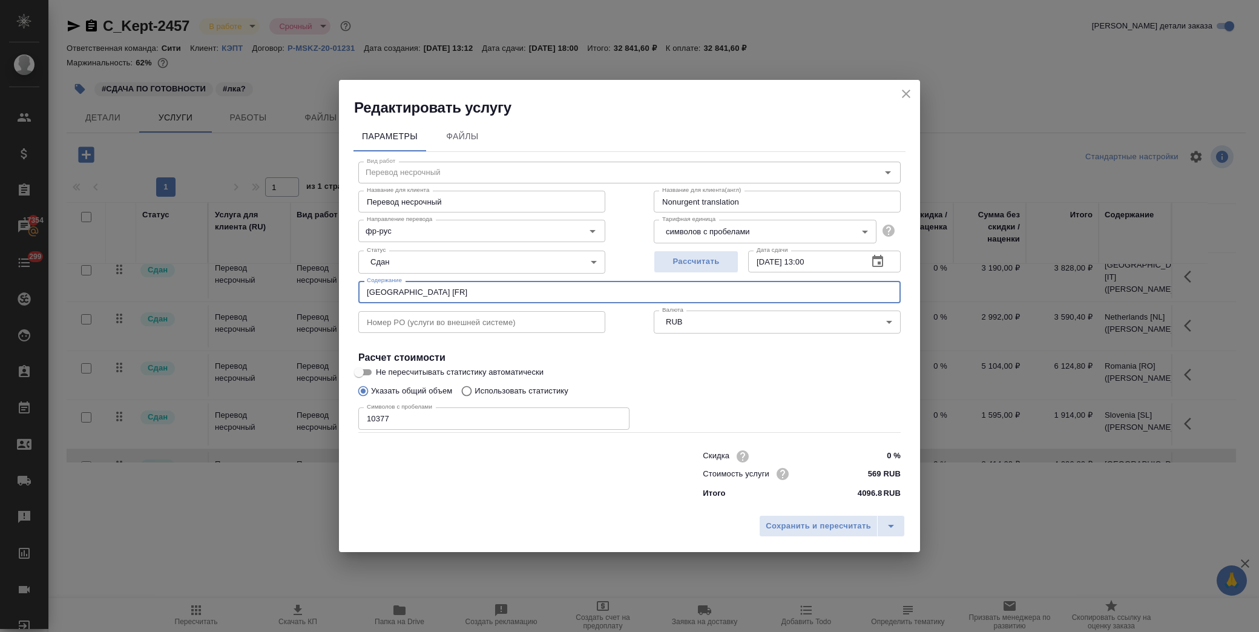
paste input "(Басистая Виктория)"
type input "Switzerland [FR] (Басистая Виктория)"
click at [826, 525] on span "Сохранить и пересчитать" at bounding box center [818, 526] width 105 height 14
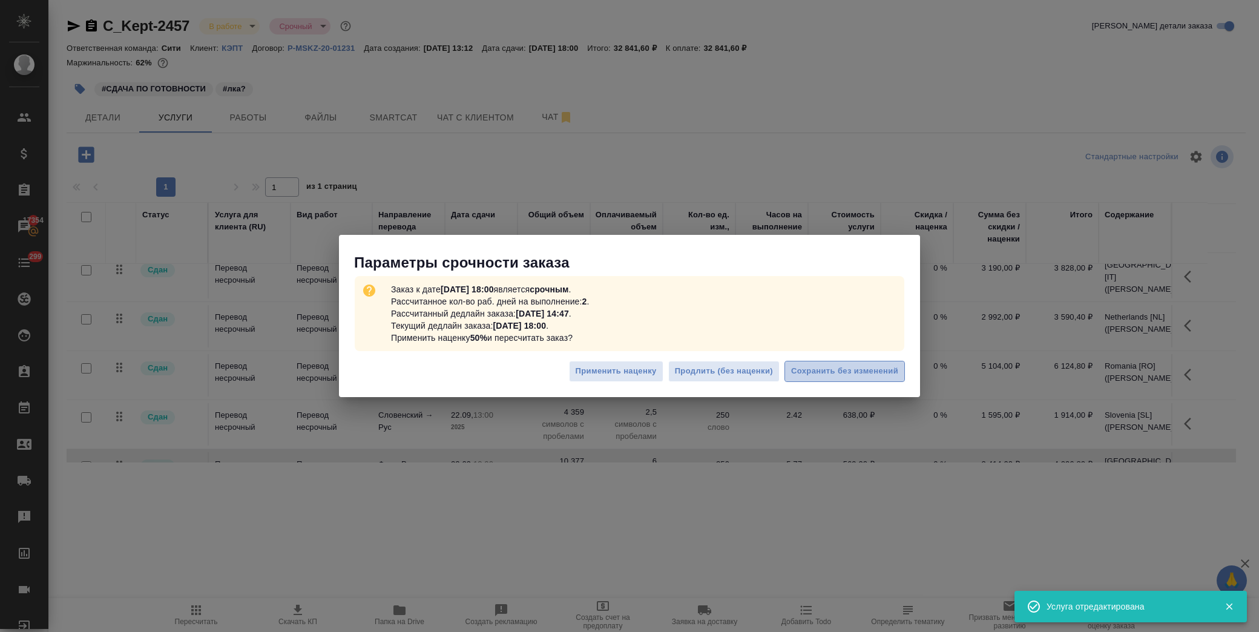
click at [875, 371] on span "Сохранить без изменений" at bounding box center [844, 371] width 107 height 14
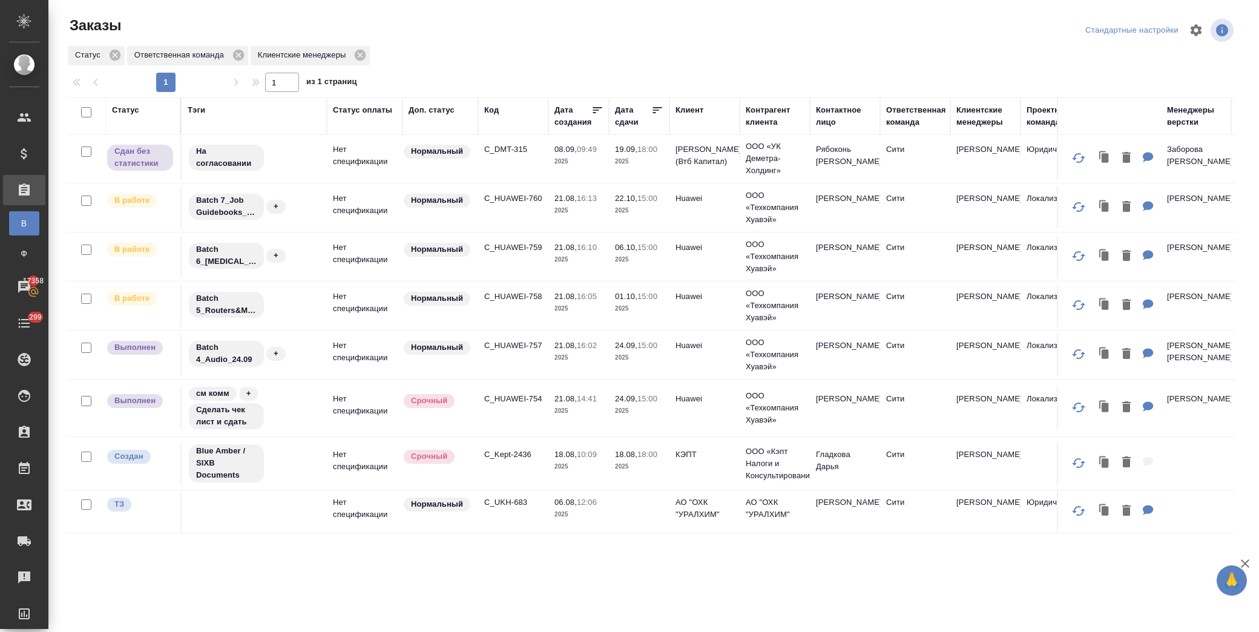
scroll to position [920, 0]
click at [517, 393] on p "C_HUAWEI-754" at bounding box center [513, 399] width 58 height 12
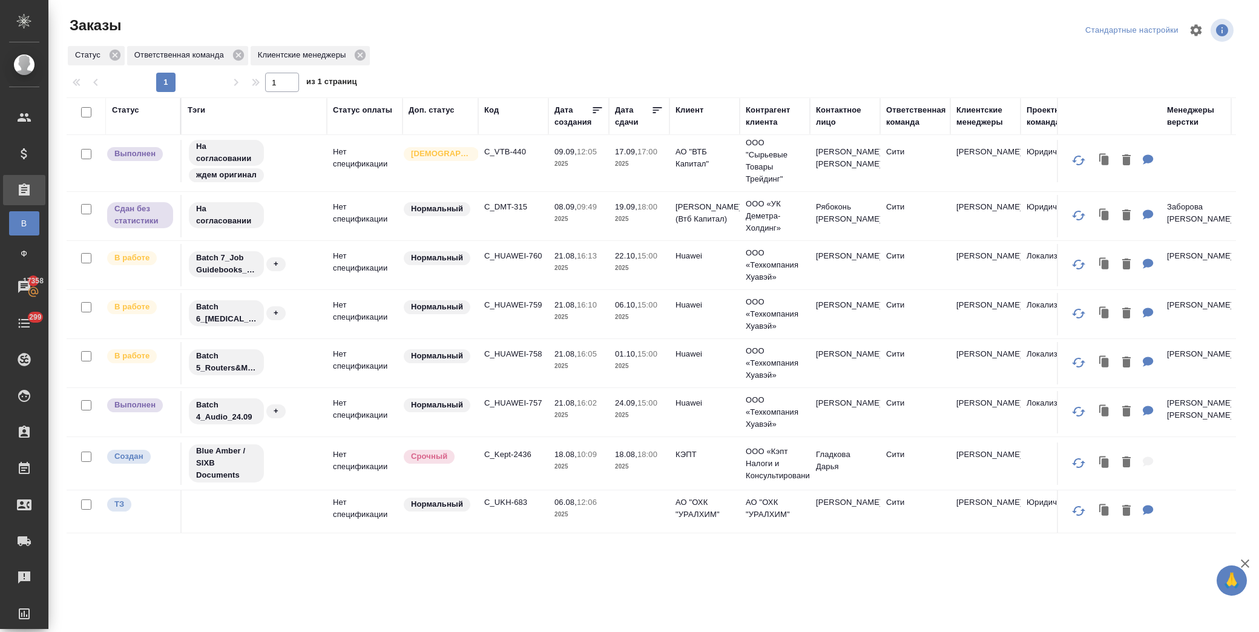
scroll to position [863, 0]
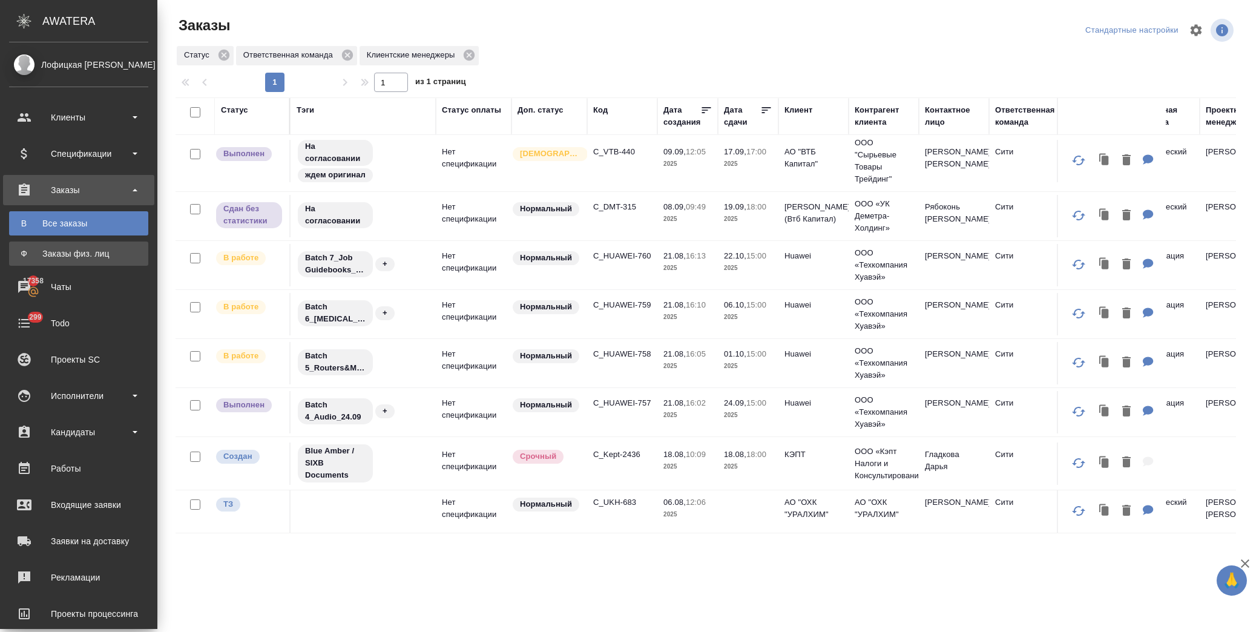
click at [79, 254] on div "Заказы физ. лиц" at bounding box center [78, 254] width 127 height 12
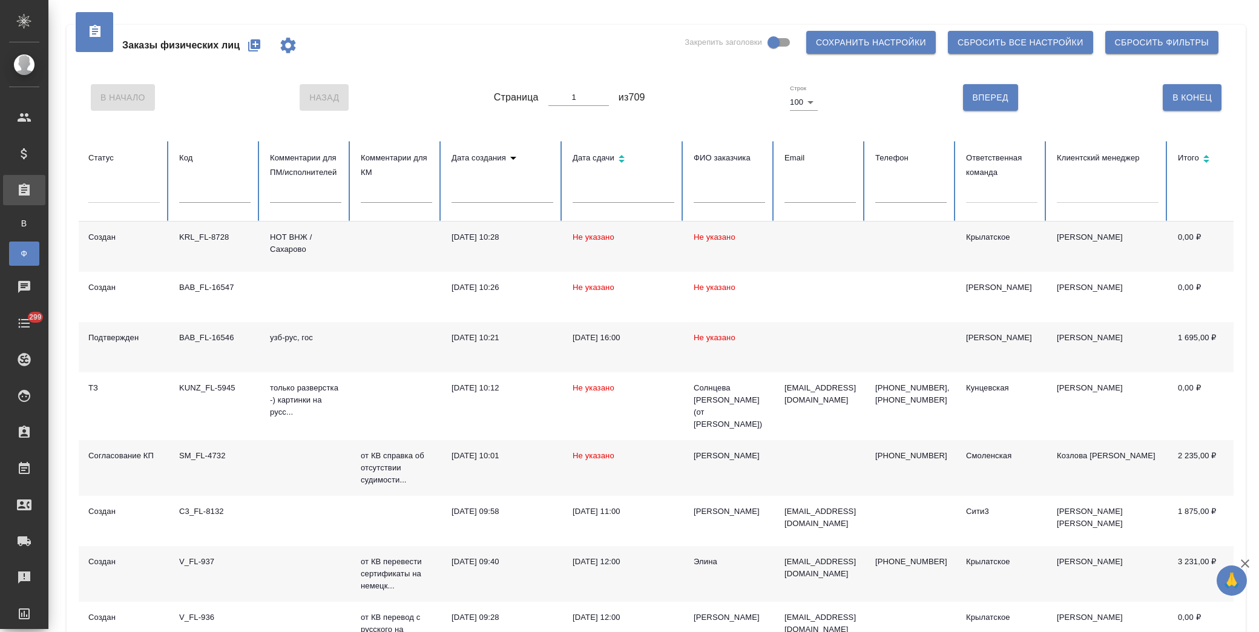
click at [254, 45] on icon "button" at bounding box center [254, 45] width 12 height 12
click at [719, 196] on input "text" at bounding box center [729, 194] width 71 height 17
type input "u"
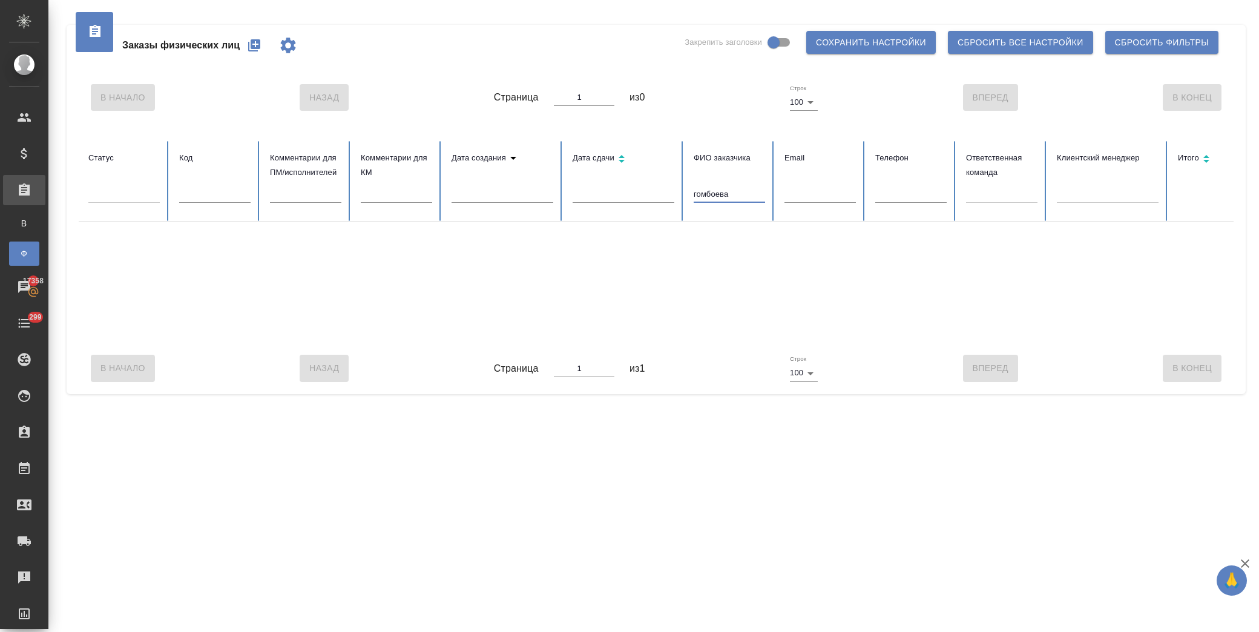
drag, startPoint x: 745, startPoint y: 194, endPoint x: 682, endPoint y: 197, distance: 63.0
click at [682, 197] on tr "Статус Код Комментарии для ПМ/исполнителей Комментарии для КМ Дата создания Дат…" at bounding box center [805, 181] width 1453 height 81
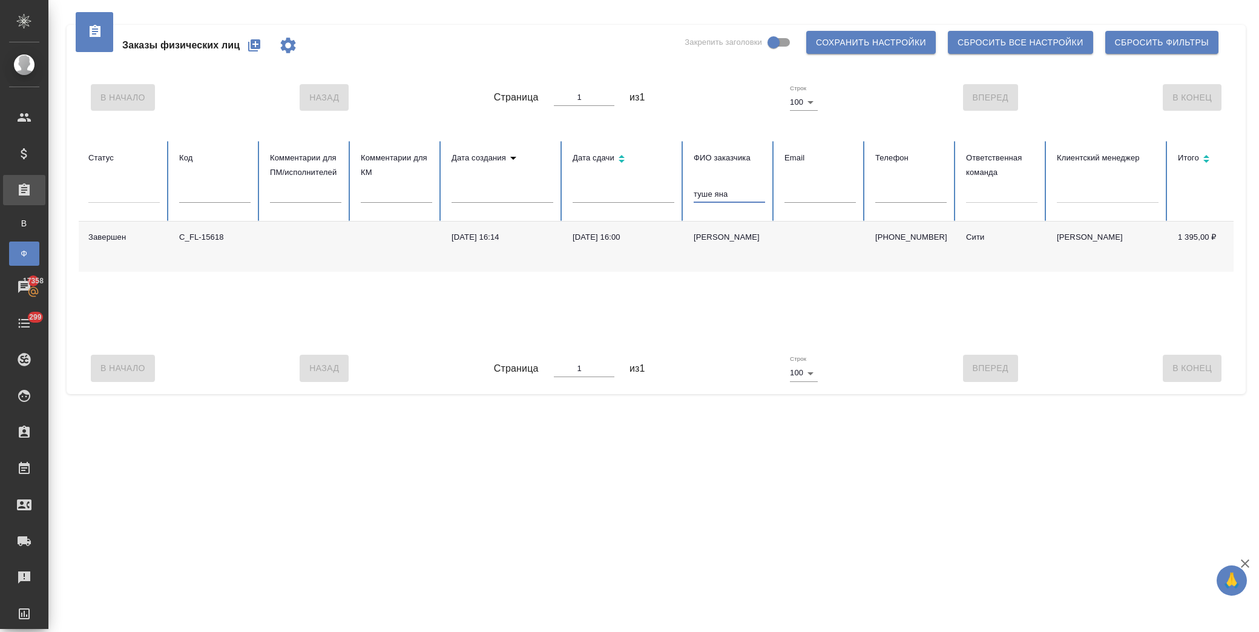
type input "туше яна"
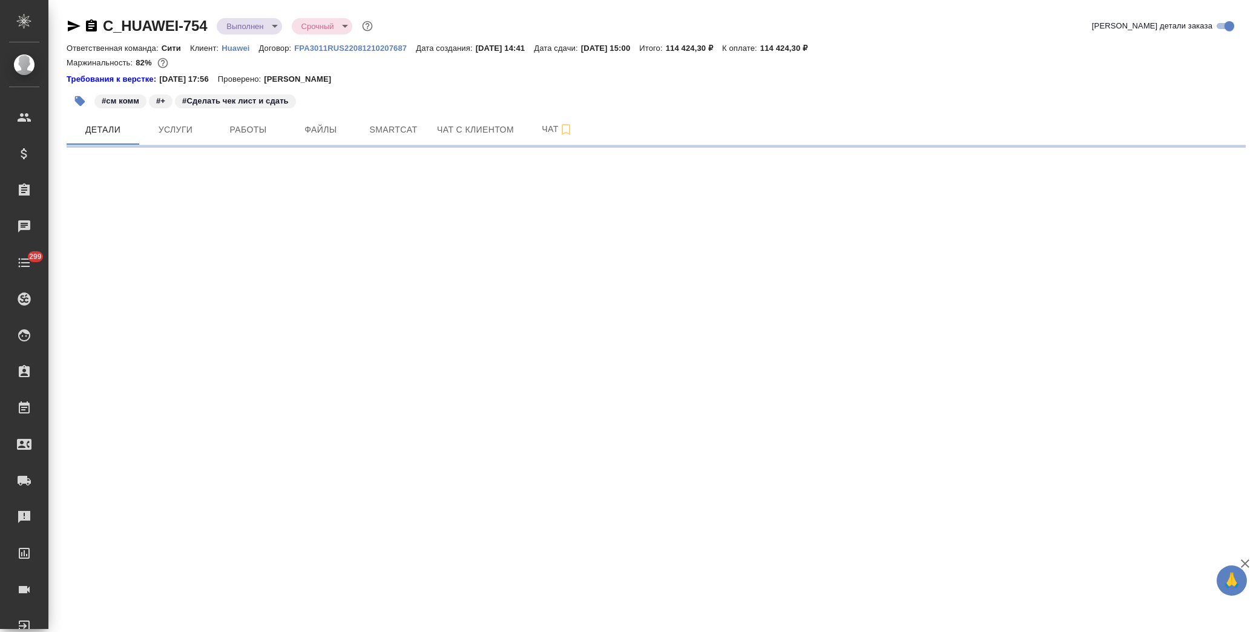
select select "RU"
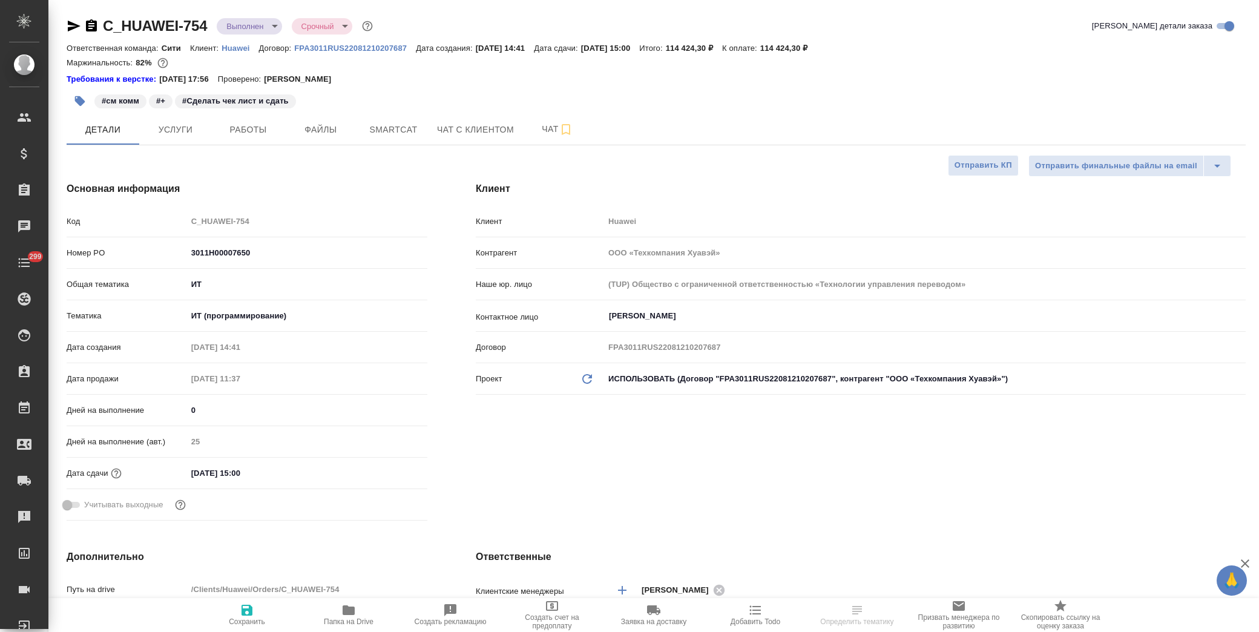
type textarea "x"
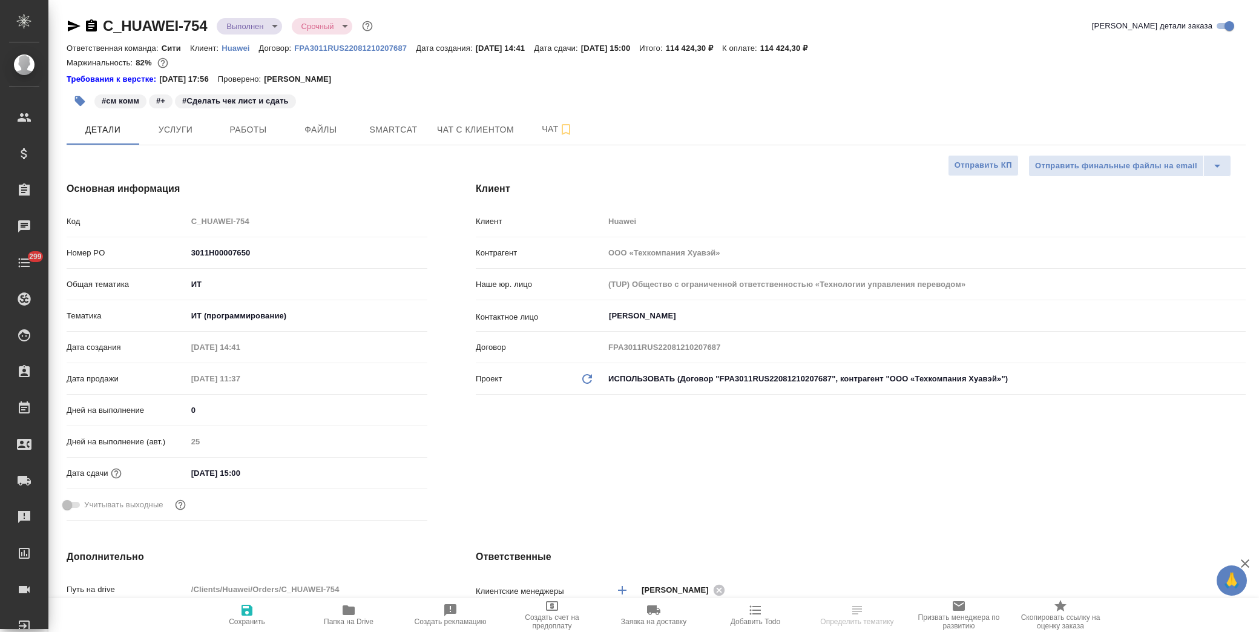
type textarea "x"
select select "RU"
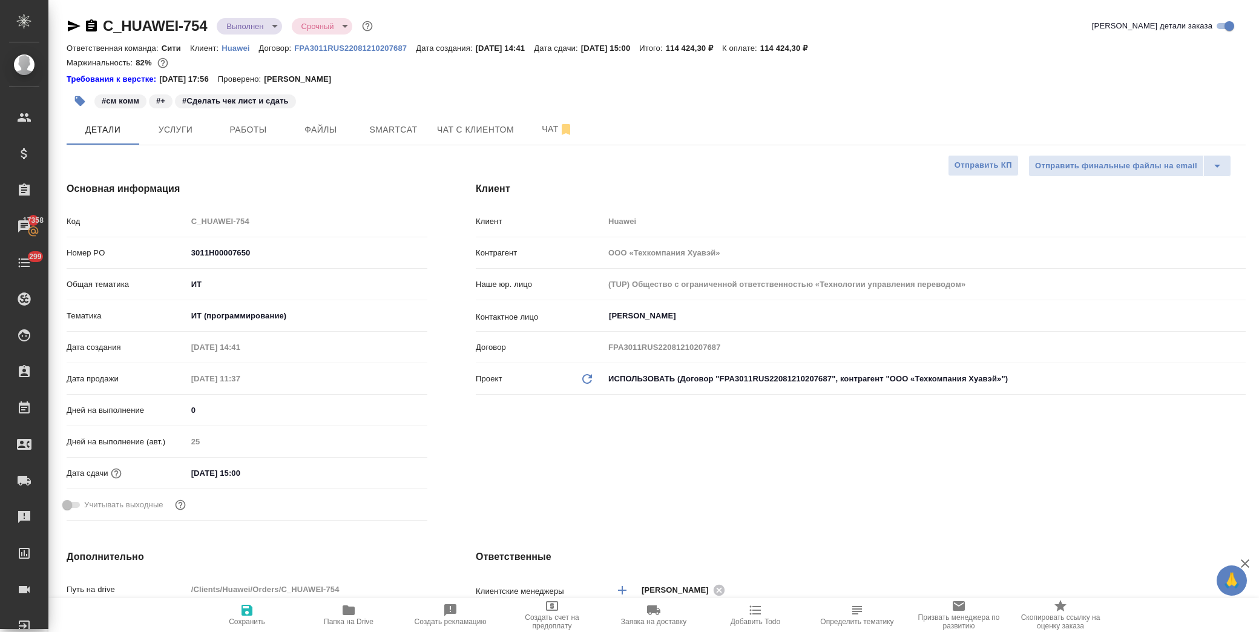
type textarea "x"
click at [349, 614] on icon "button" at bounding box center [349, 610] width 12 height 10
type textarea "x"
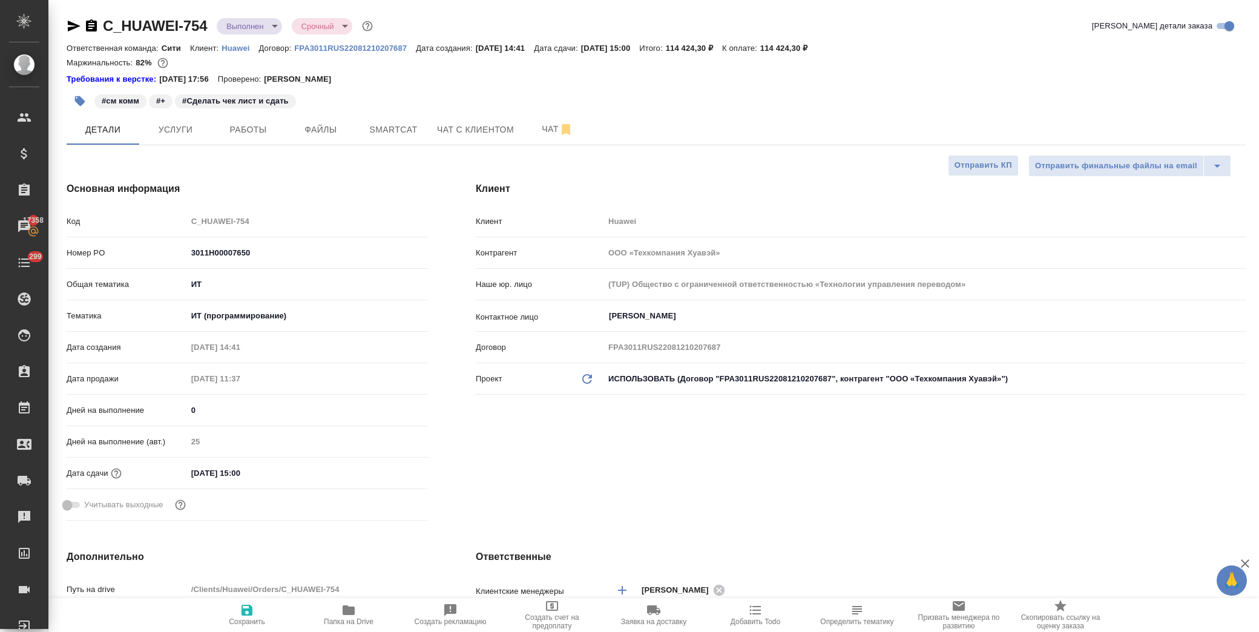
type textarea "x"
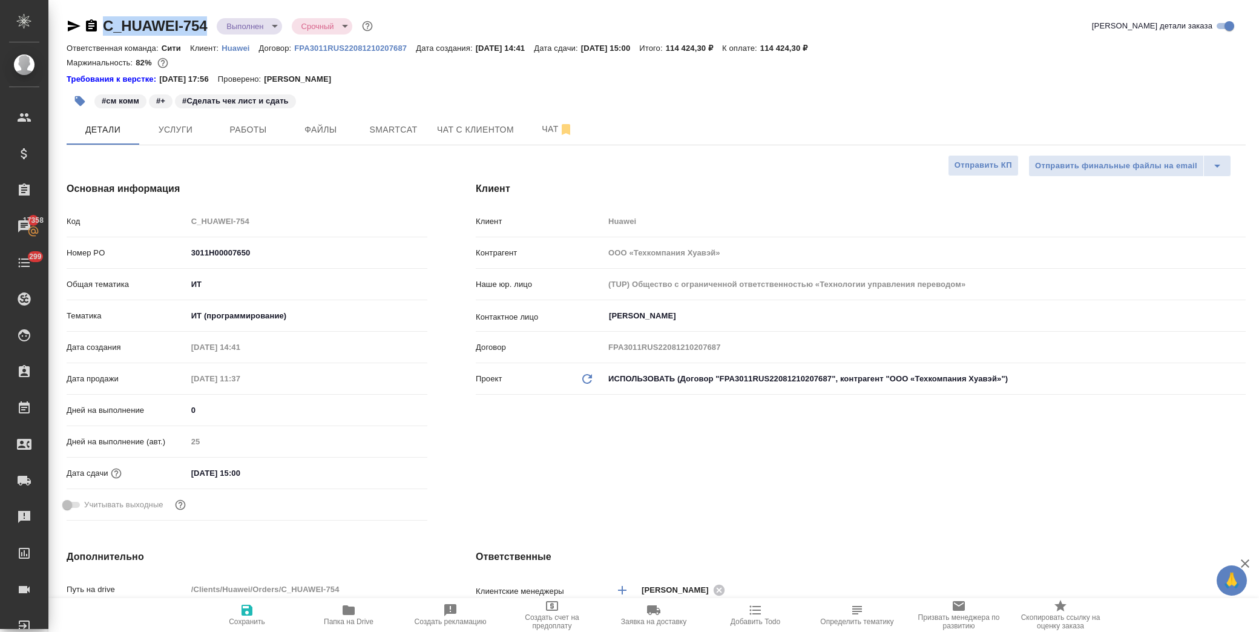
drag, startPoint x: 210, startPoint y: 25, endPoint x: 102, endPoint y: 24, distance: 108.4
click at [102, 24] on div "C_HUAWEI-754 Выполнен completed Срочный urgent" at bounding box center [221, 25] width 309 height 19
copy link "C_HUAWEI-754"
type textarea "x"
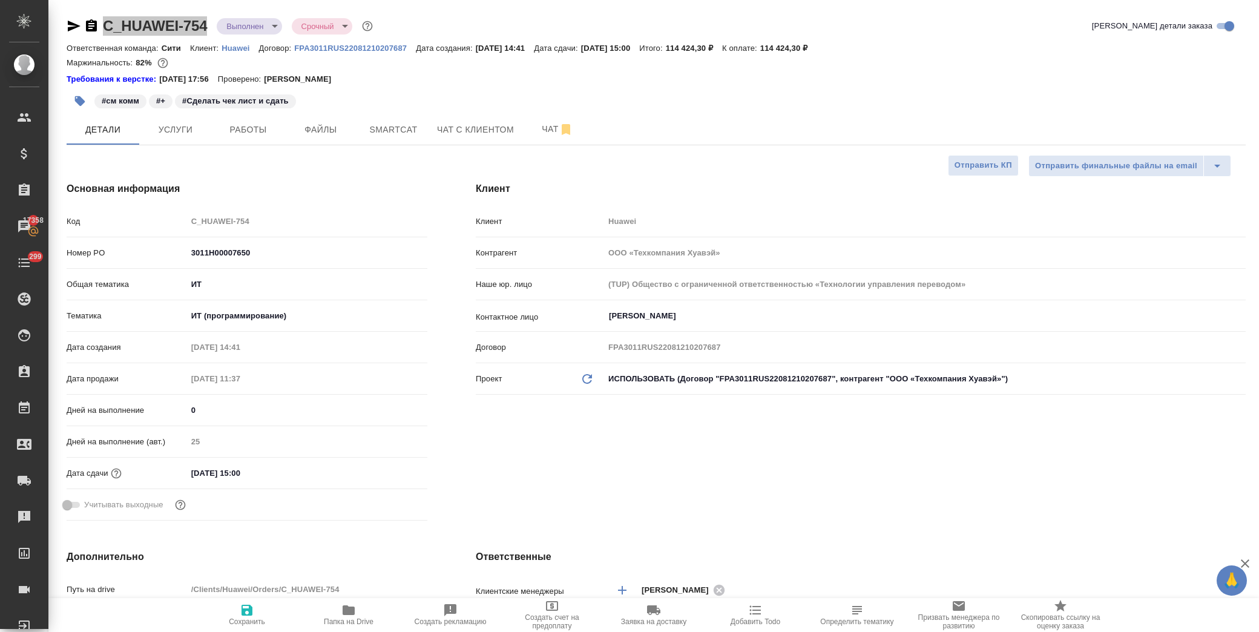
type textarea "x"
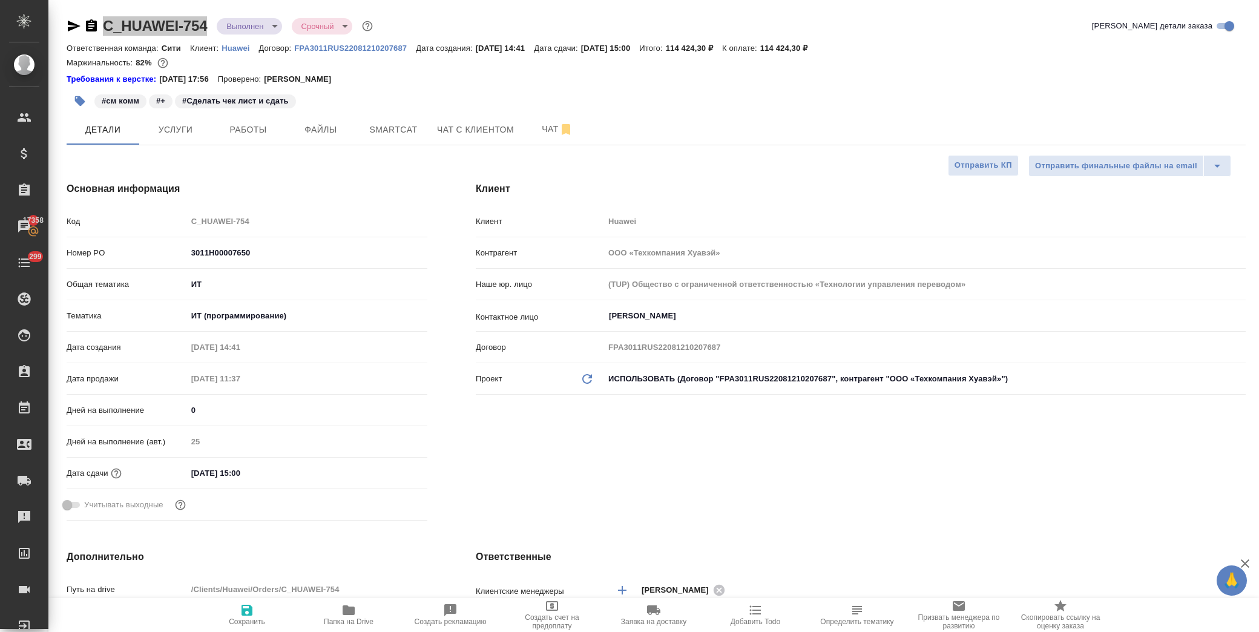
type textarea "x"
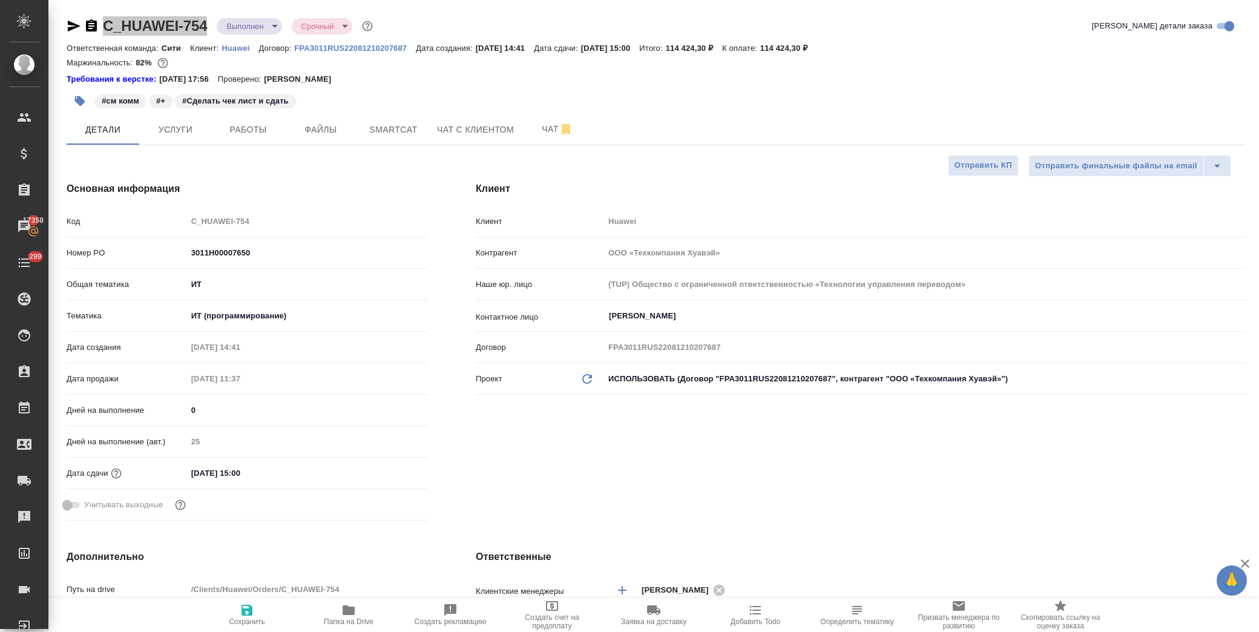
type textarea "x"
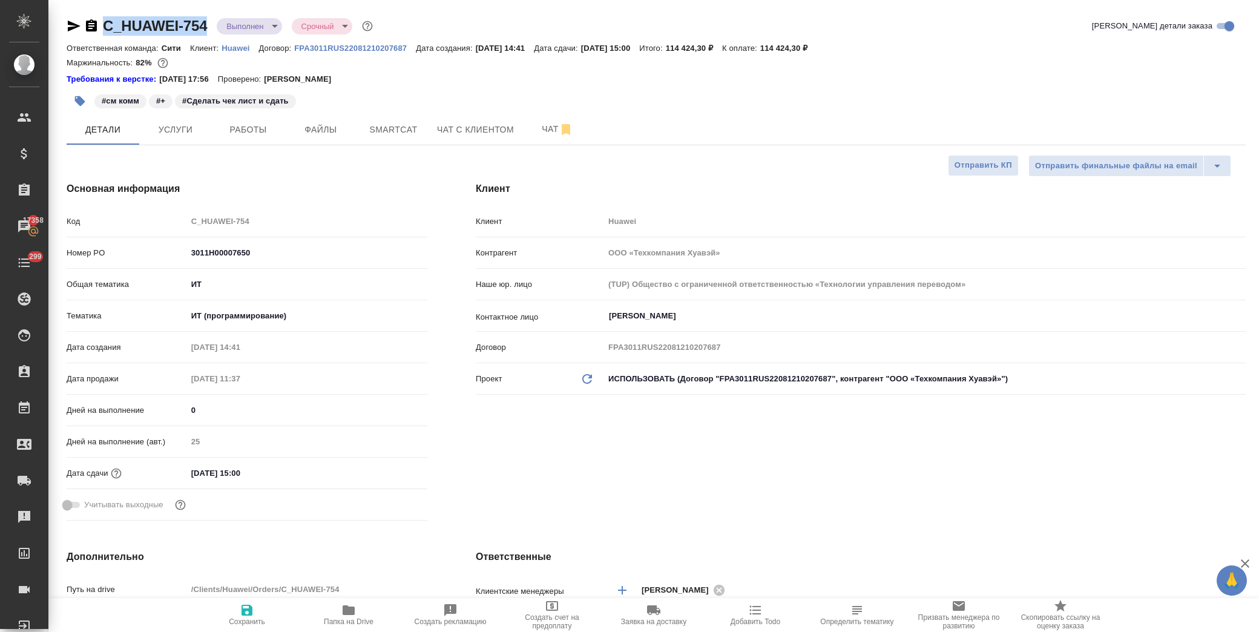
type textarea "x"
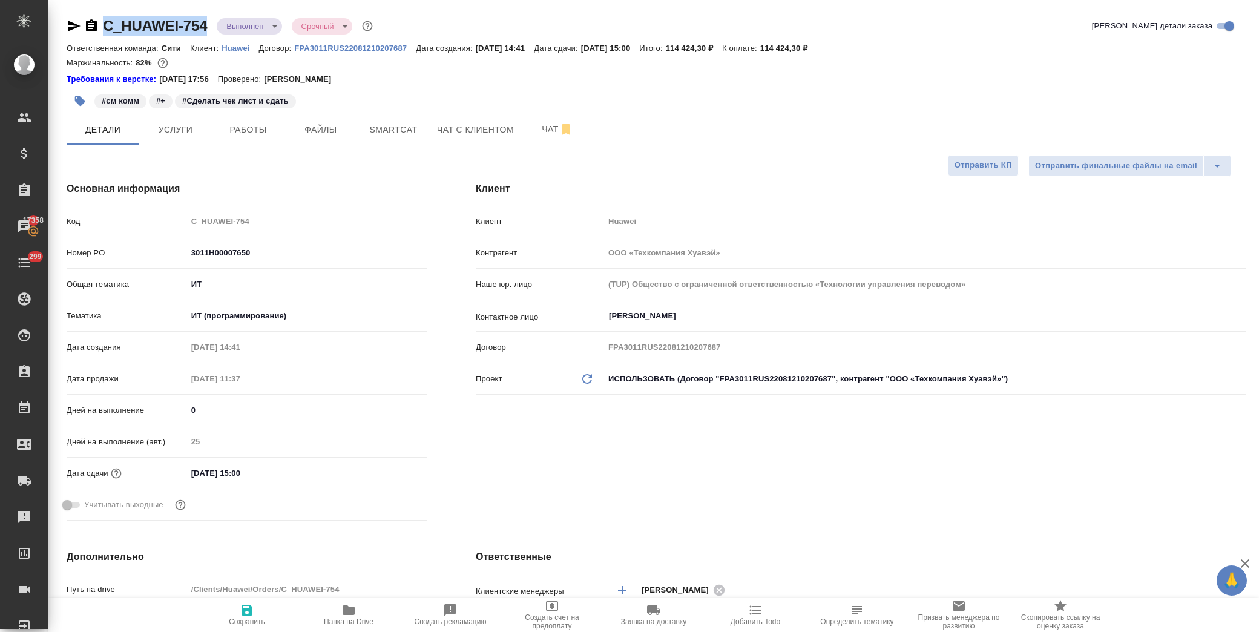
type textarea "x"
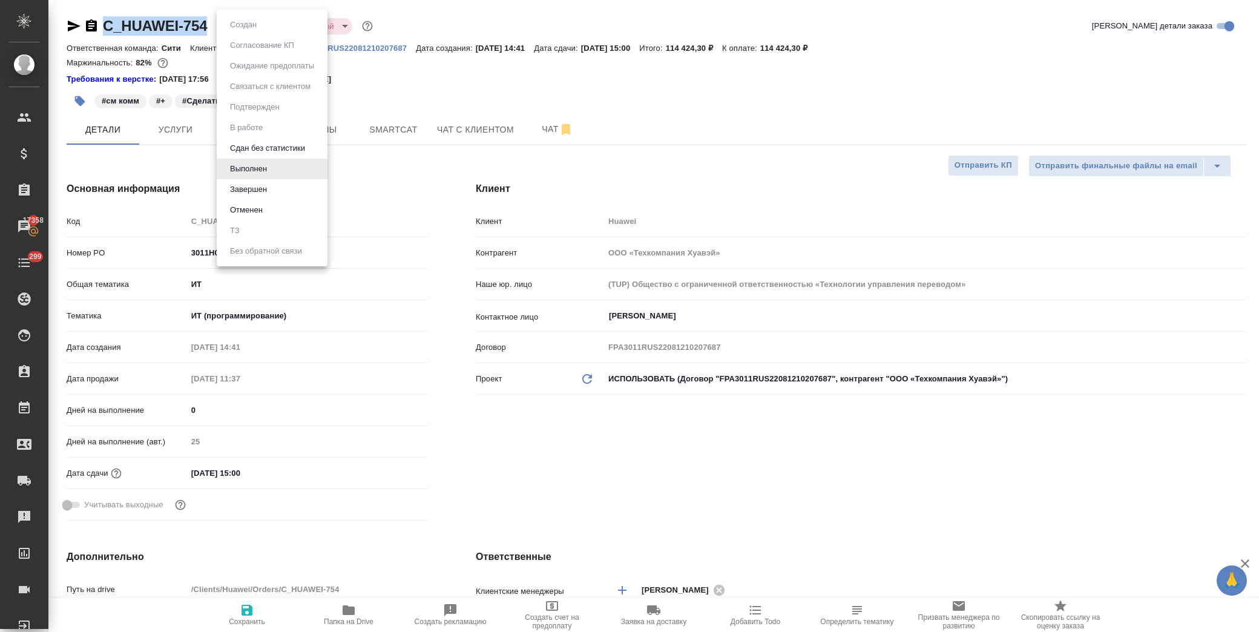
click at [266, 19] on body "🙏 .cls-1 fill:#fff; AWATERA [PERSON_NAME] Спецификации Заказы 17358 Чаты 299 To…" at bounding box center [629, 316] width 1259 height 632
click at [264, 191] on button "Завершен" at bounding box center [248, 189] width 44 height 13
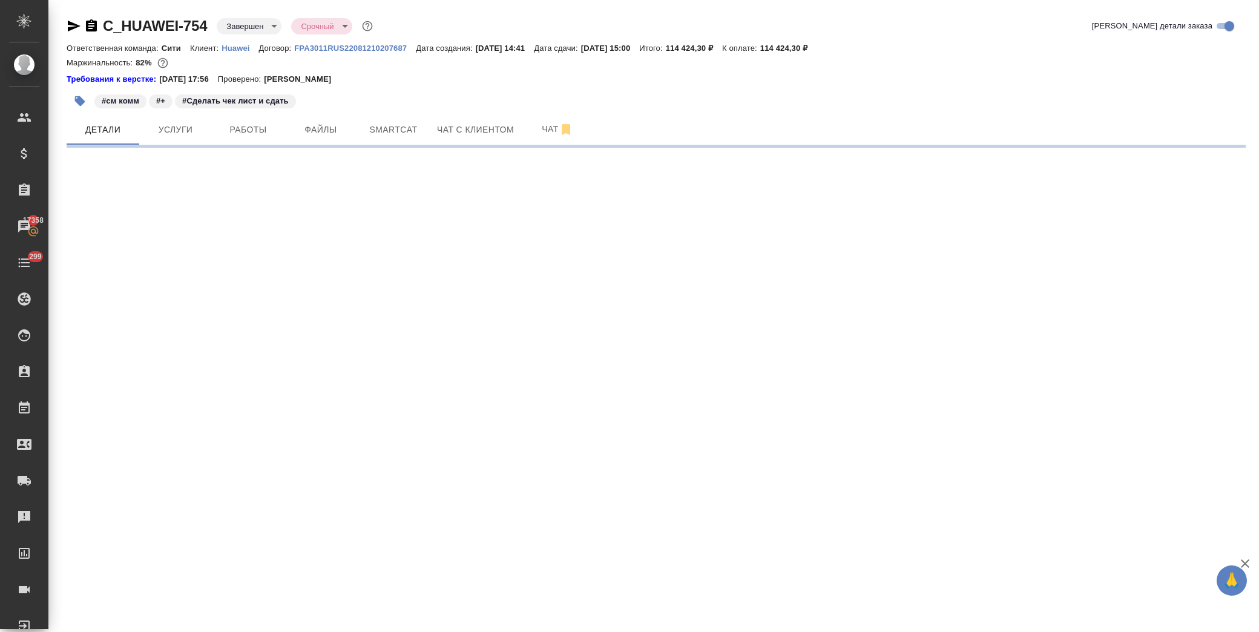
select select "RU"
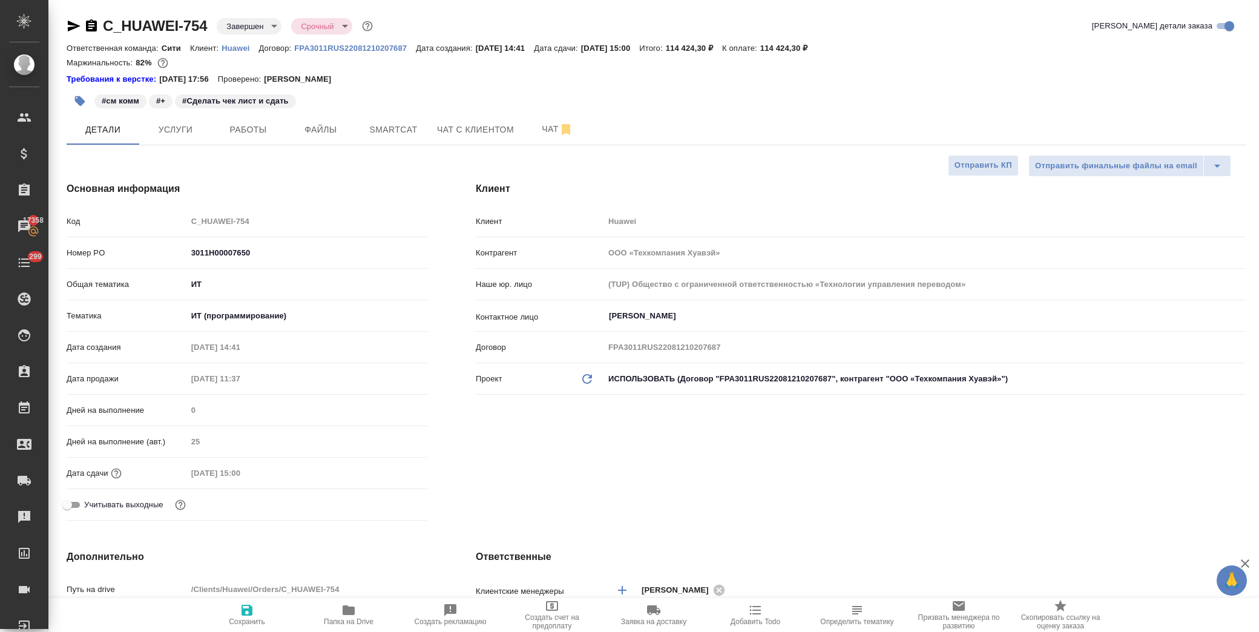
type textarea "x"
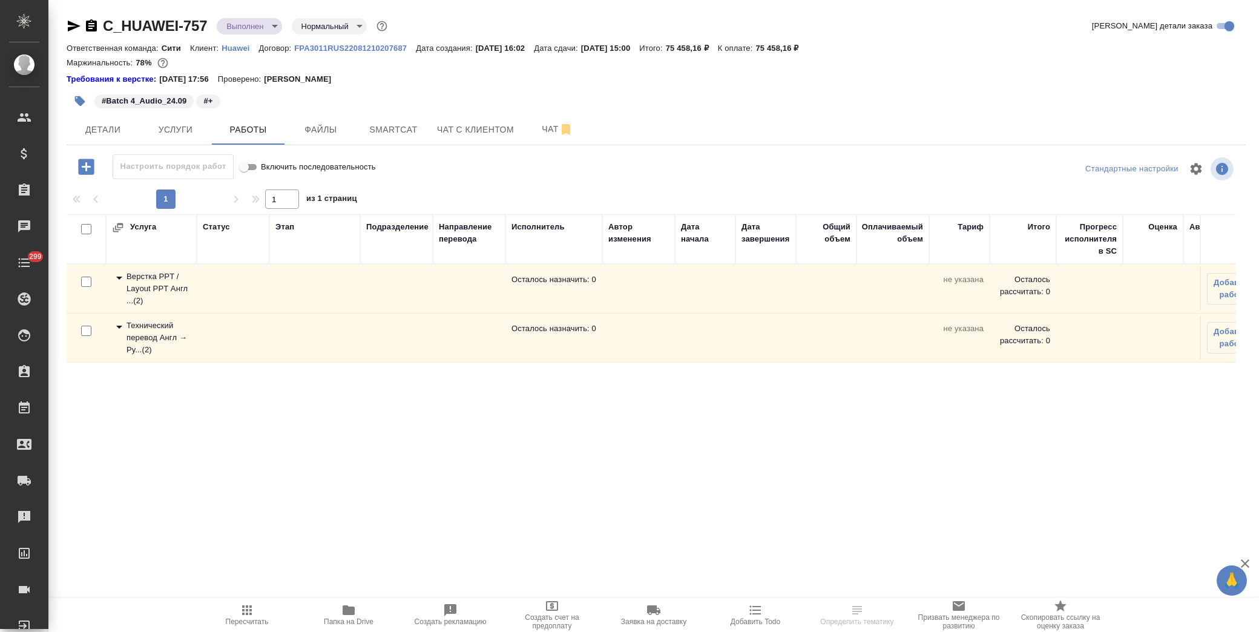
click at [359, 619] on span "Папка на Drive" at bounding box center [349, 621] width 50 height 8
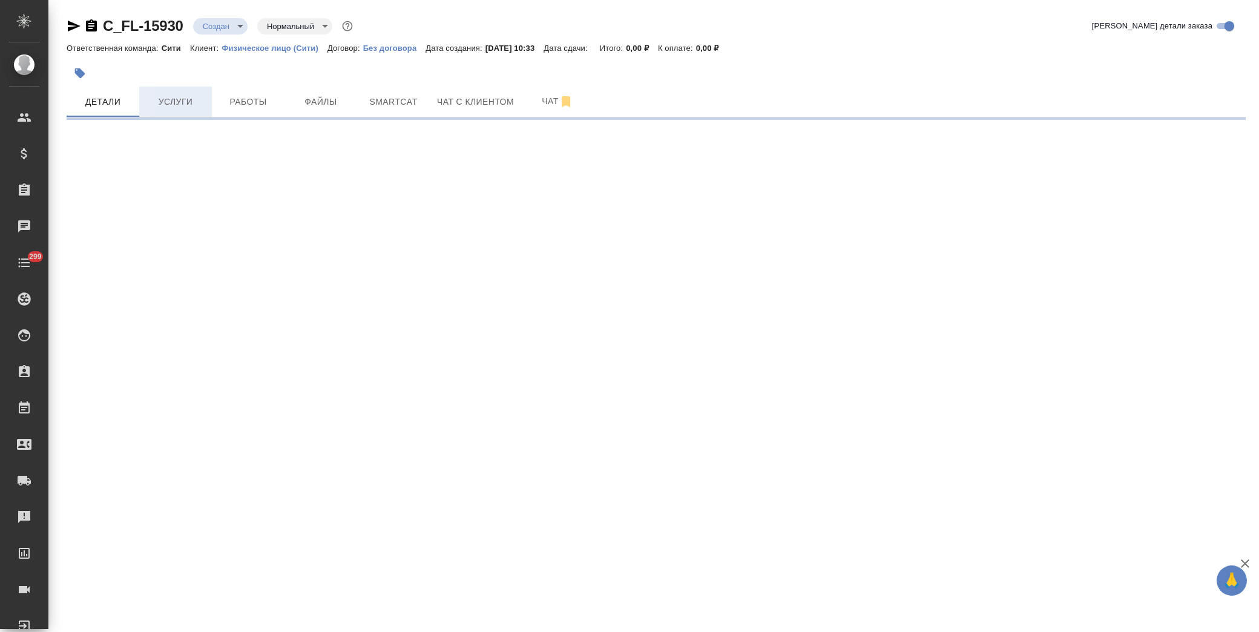
select select "RU"
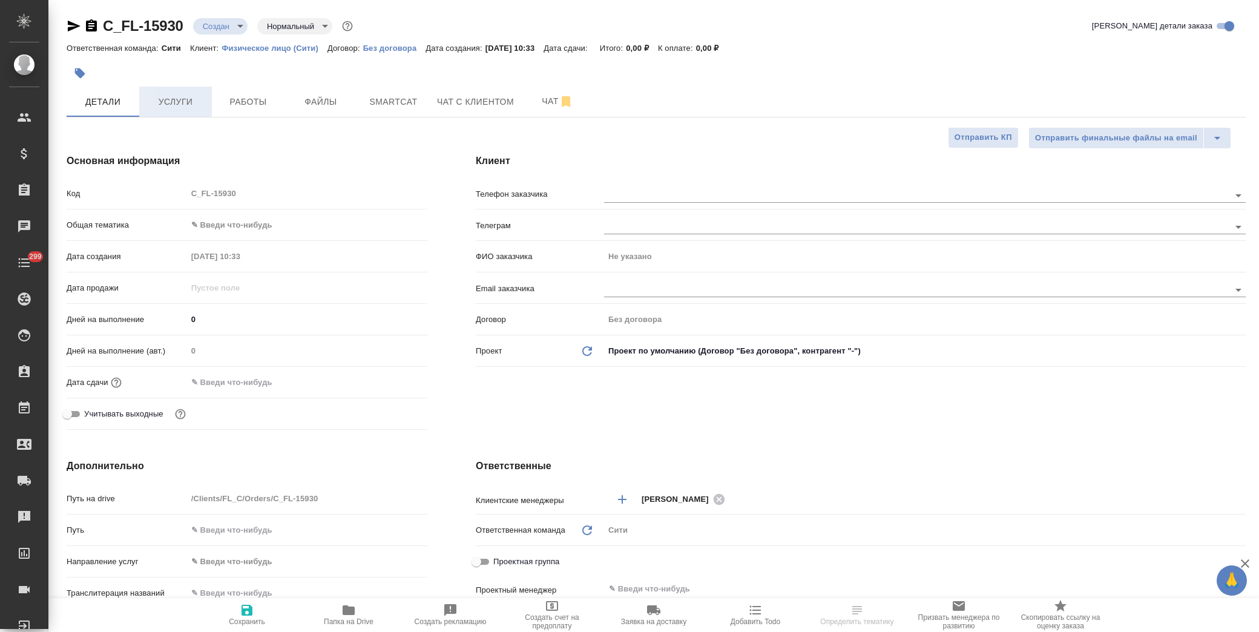
type textarea "x"
click at [232, 374] on input "text" at bounding box center [240, 383] width 106 height 18
click at [385, 378] on icon "button" at bounding box center [392, 382] width 15 height 15
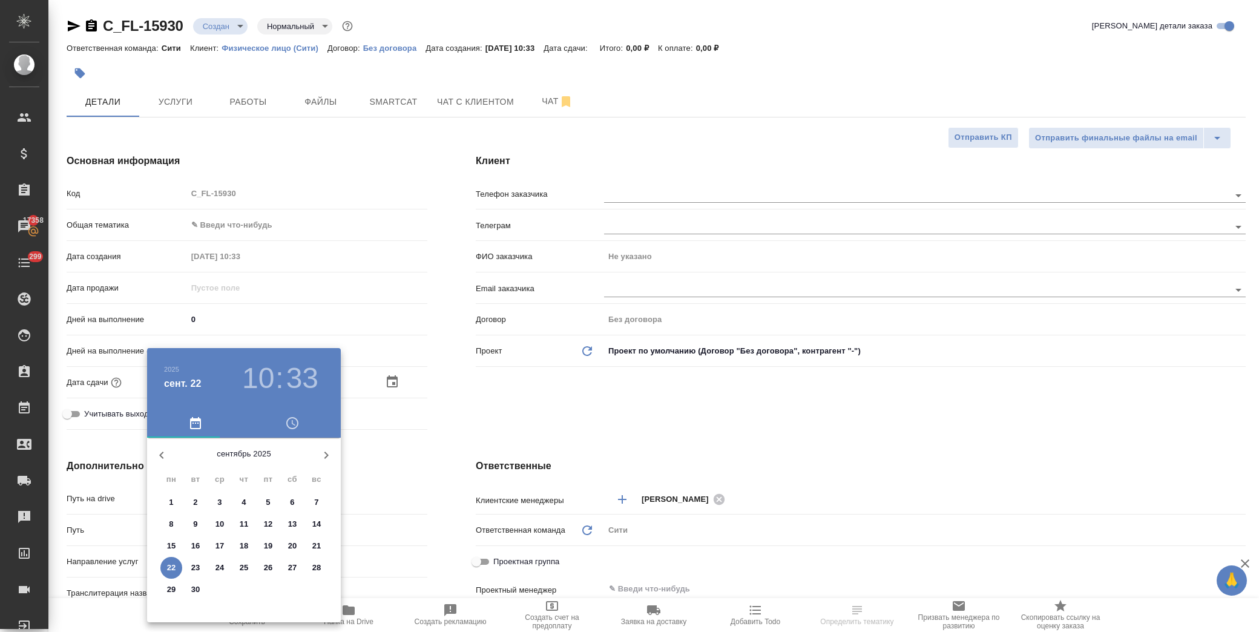
click at [192, 567] on p "23" at bounding box center [195, 568] width 9 height 12
type input "[DATE] 10:33"
type textarea "x"
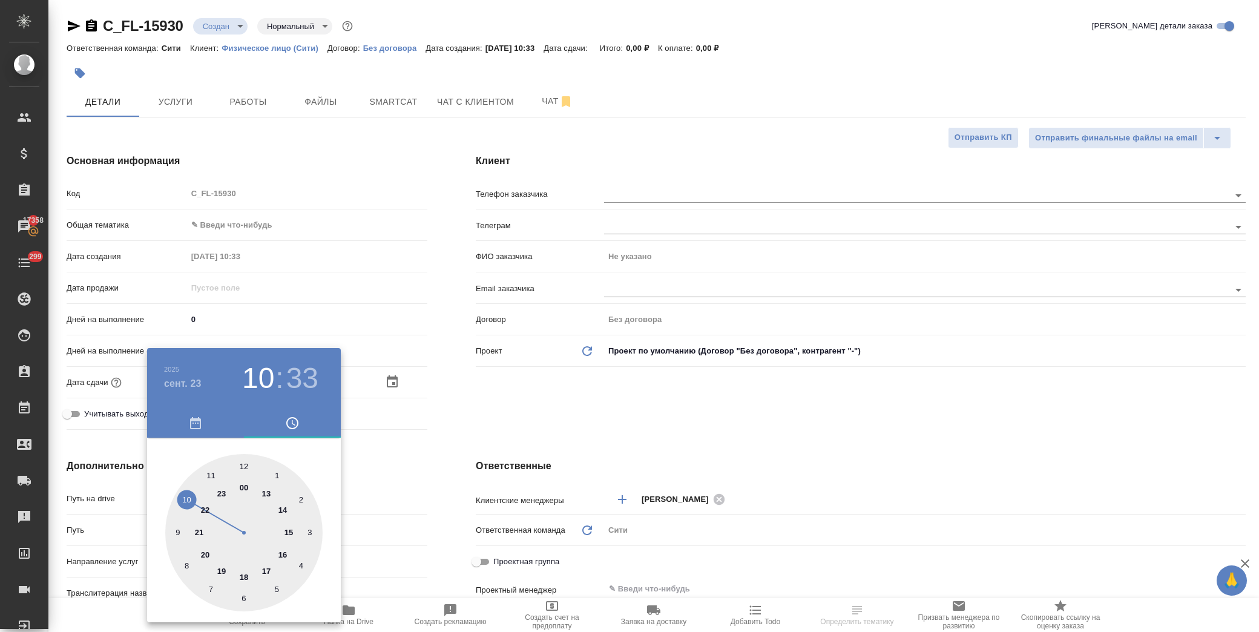
click at [507, 407] on div at bounding box center [629, 316] width 1259 height 632
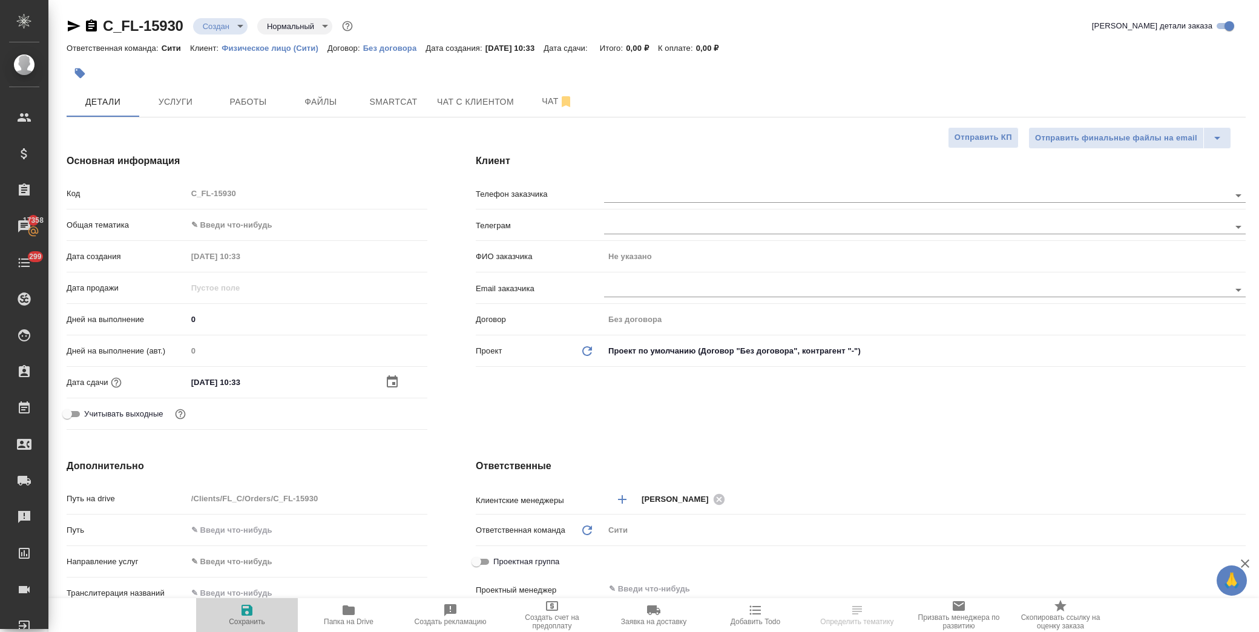
click at [252, 608] on icon "button" at bounding box center [247, 610] width 15 height 15
type textarea "x"
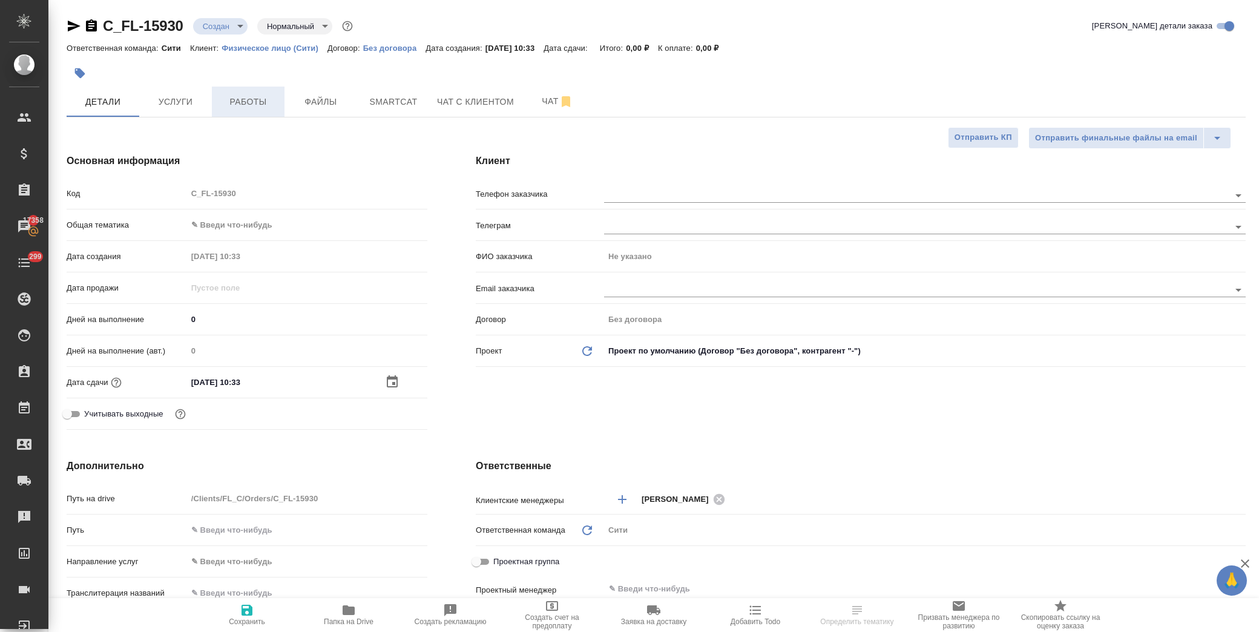
type textarea "x"
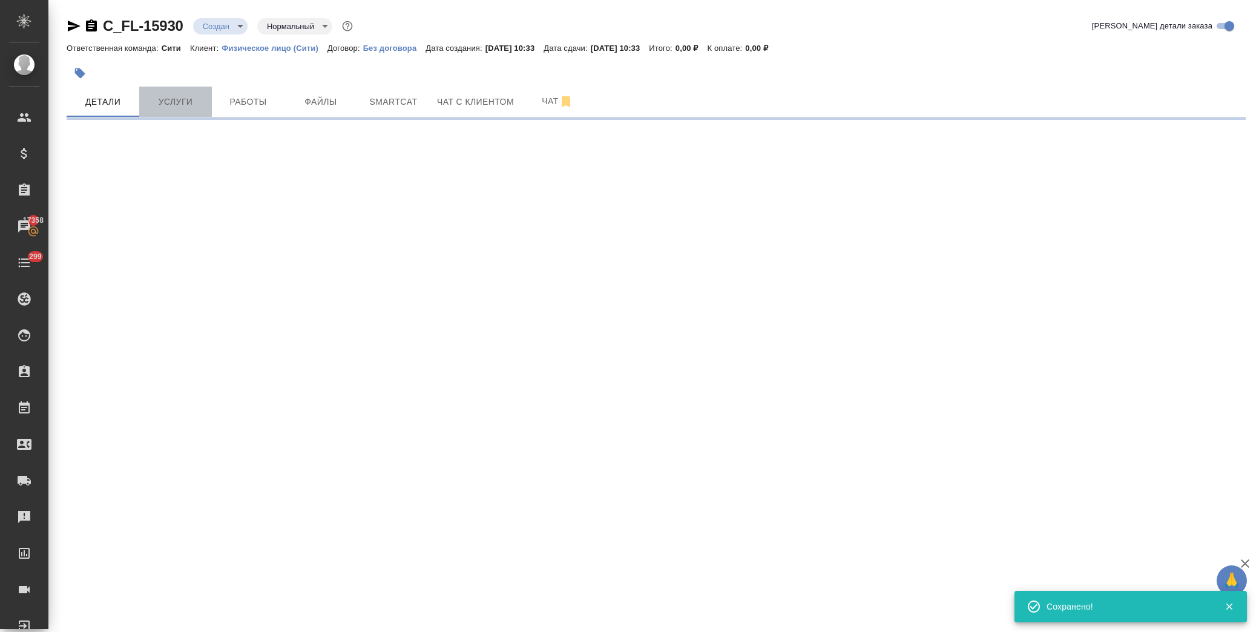
click at [186, 91] on button "Услуги" at bounding box center [175, 102] width 73 height 30
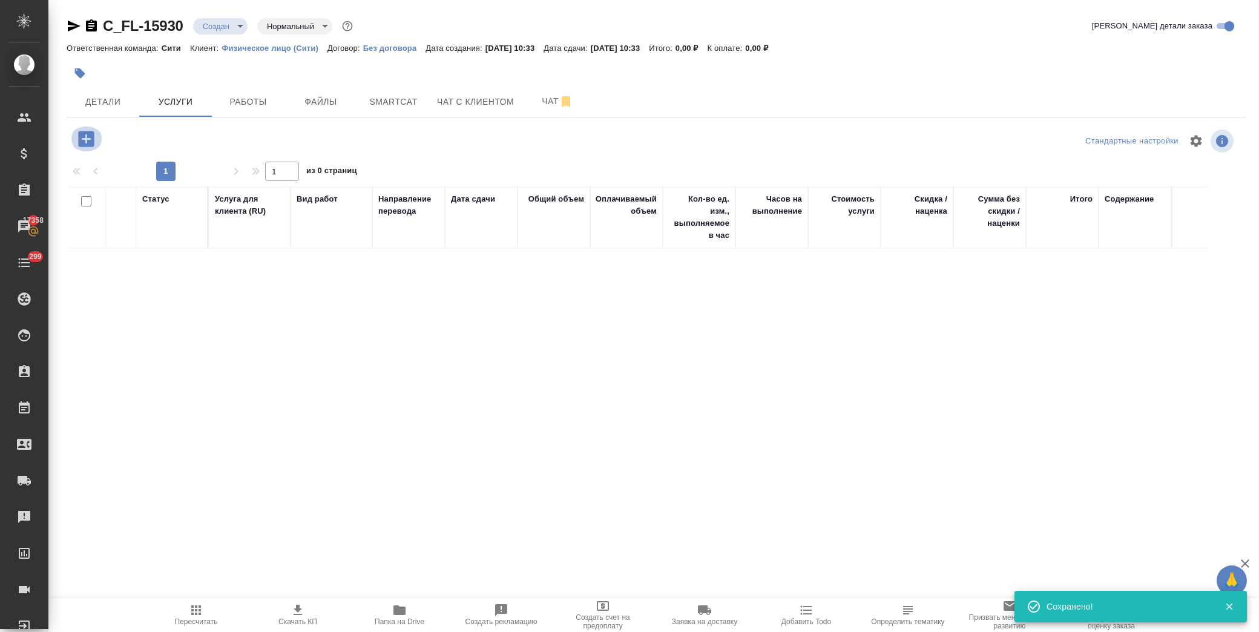
click at [87, 146] on icon "button" at bounding box center [86, 139] width 16 height 16
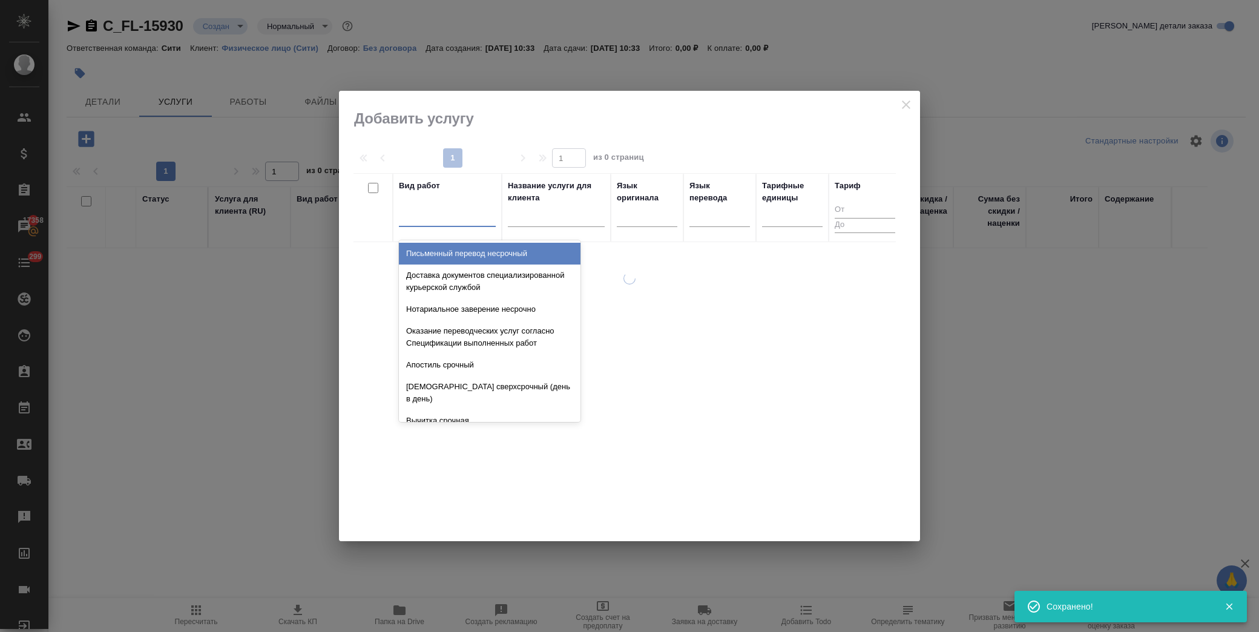
click at [436, 219] on div at bounding box center [447, 215] width 97 height 18
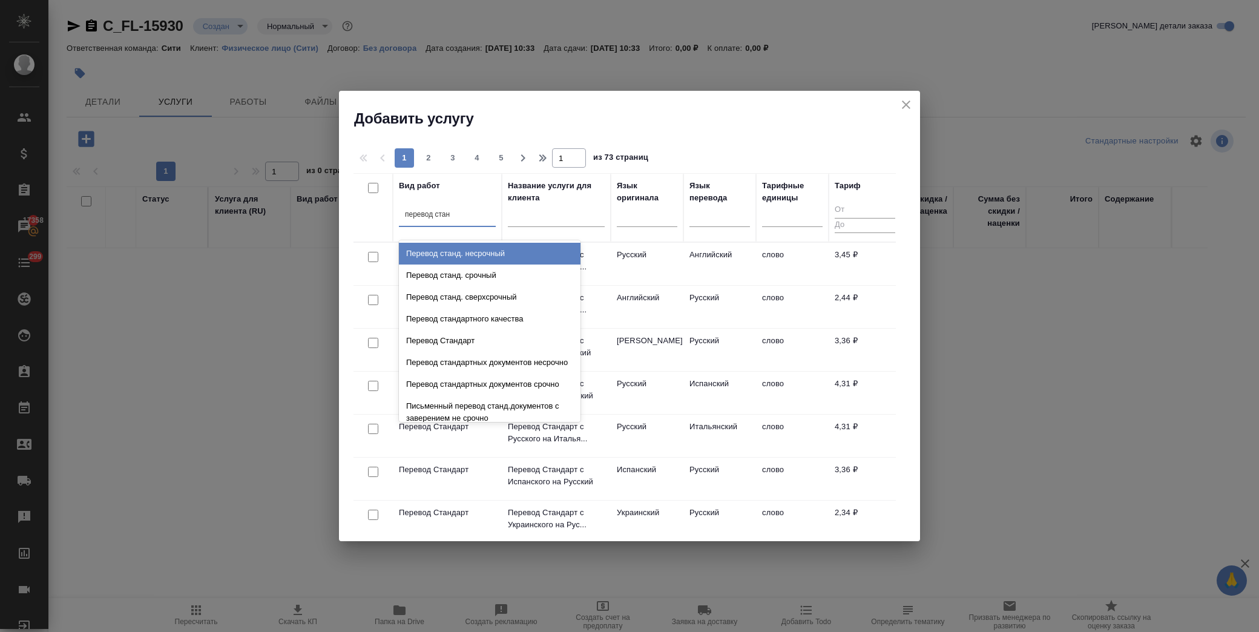
type input "перевод станд"
click at [450, 251] on div "Перевод станд. несрочный" at bounding box center [490, 254] width 182 height 22
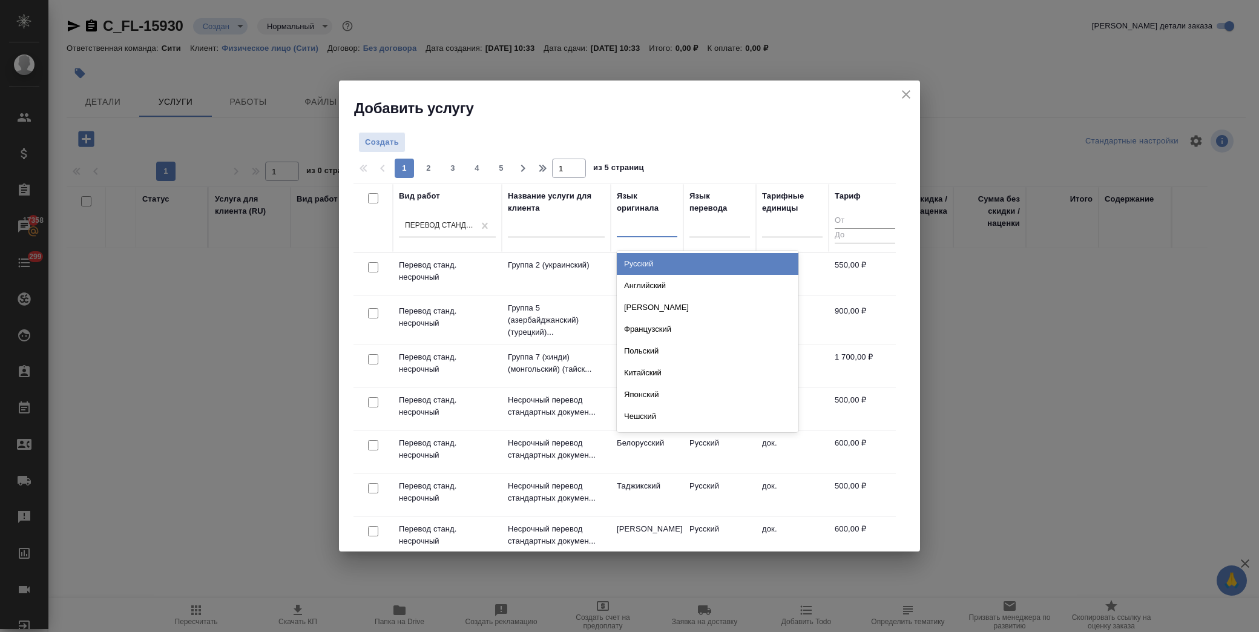
click at [630, 228] on div at bounding box center [647, 226] width 61 height 18
click at [693, 234] on div at bounding box center [719, 226] width 61 height 18
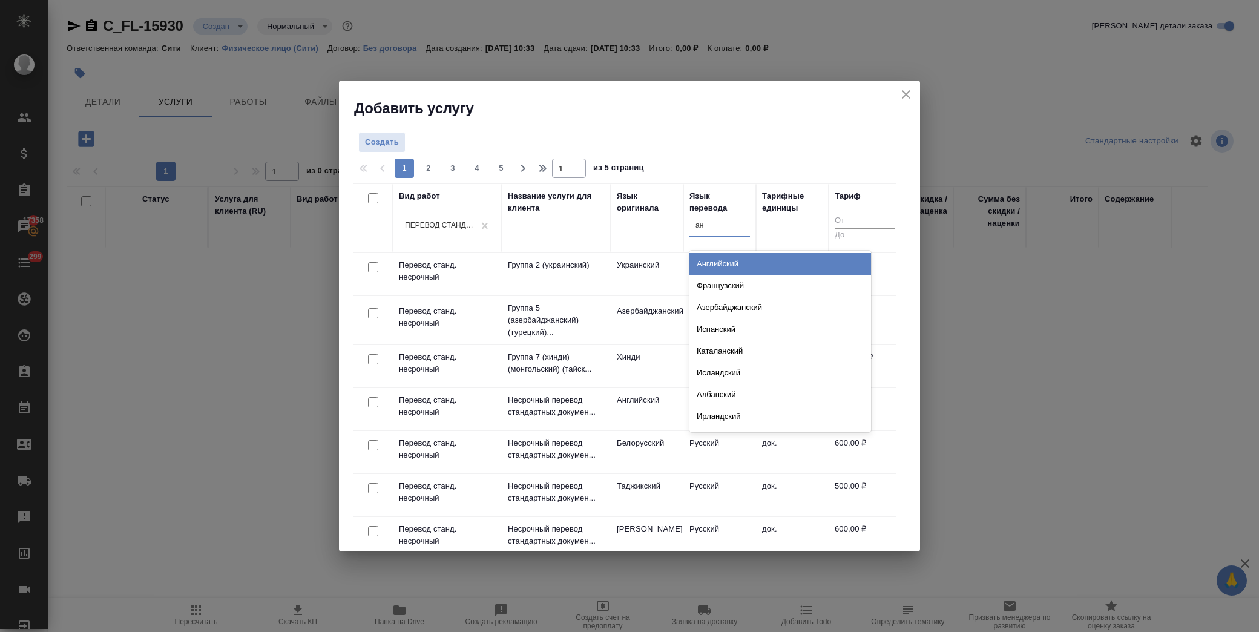
type input "анг"
click at [719, 268] on div "Английский" at bounding box center [780, 264] width 182 height 22
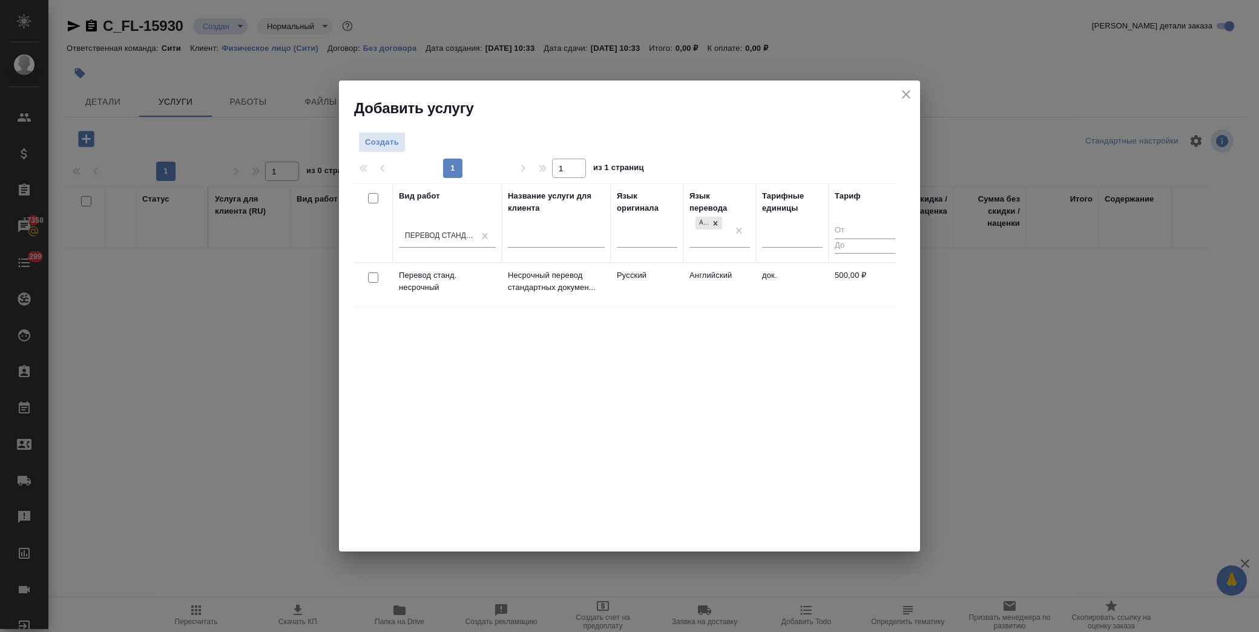
click at [370, 277] on input "checkbox" at bounding box center [373, 277] width 10 height 10
checkbox input "true"
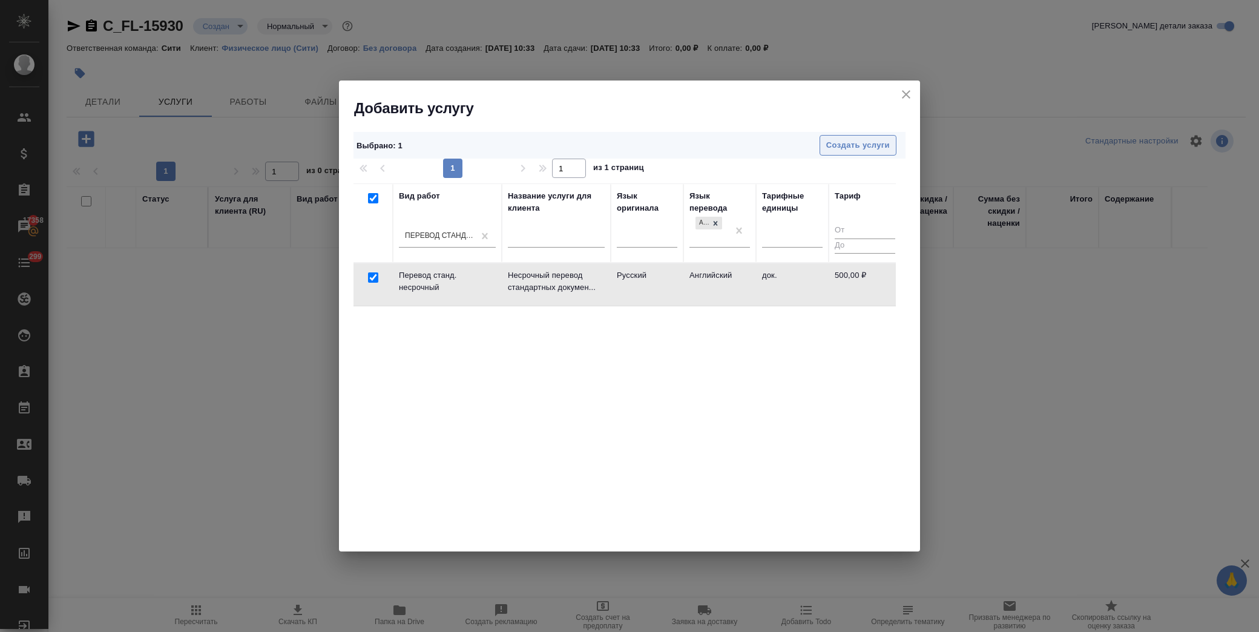
click at [875, 147] on span "Создать услуги" at bounding box center [858, 146] width 64 height 14
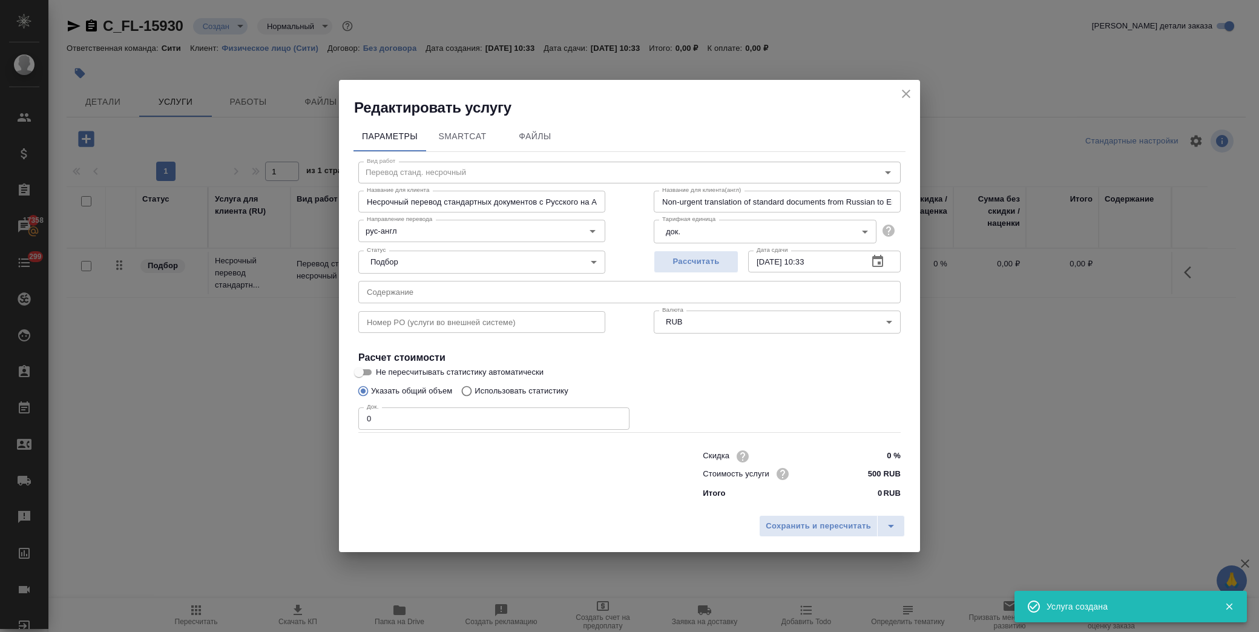
drag, startPoint x: 398, startPoint y: 425, endPoint x: 297, endPoint y: 420, distance: 101.2
click at [297, 420] on div "Редактировать услугу Параметры SmartCat Файлы Вид работ Перевод станд. несрочны…" at bounding box center [629, 316] width 1259 height 632
type input "3"
click at [728, 359] on h4 "Расчет стоимости" at bounding box center [629, 358] width 542 height 15
click at [834, 519] on span "Сохранить и пересчитать" at bounding box center [818, 526] width 105 height 14
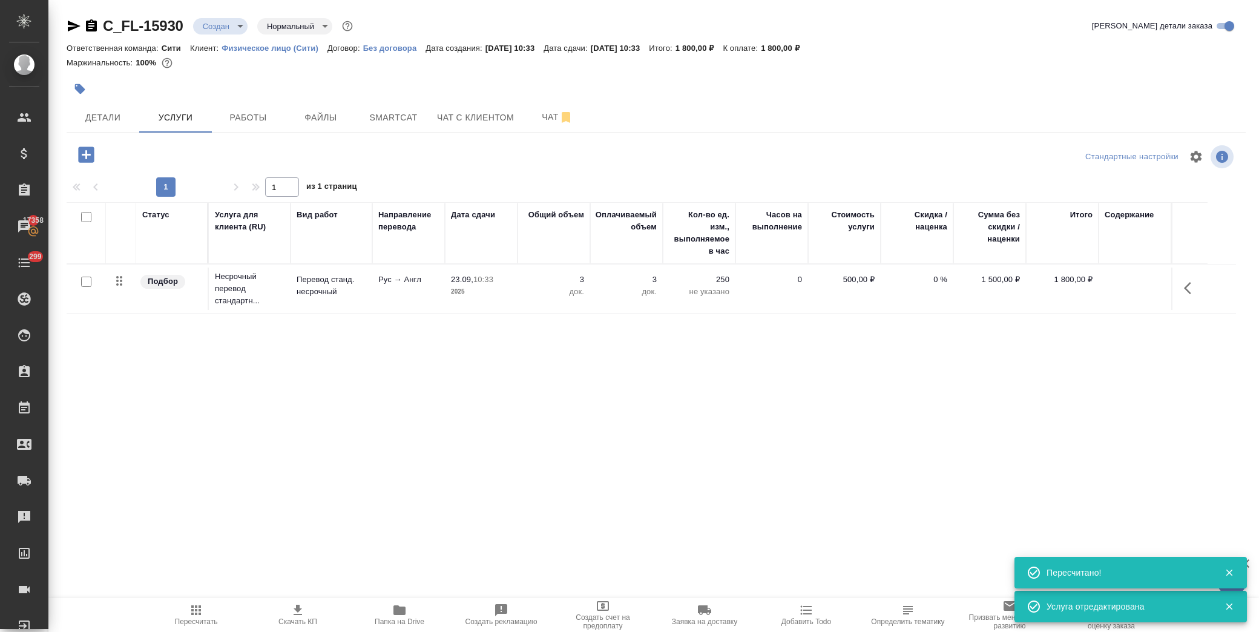
click at [85, 156] on icon "button" at bounding box center [86, 154] width 21 height 21
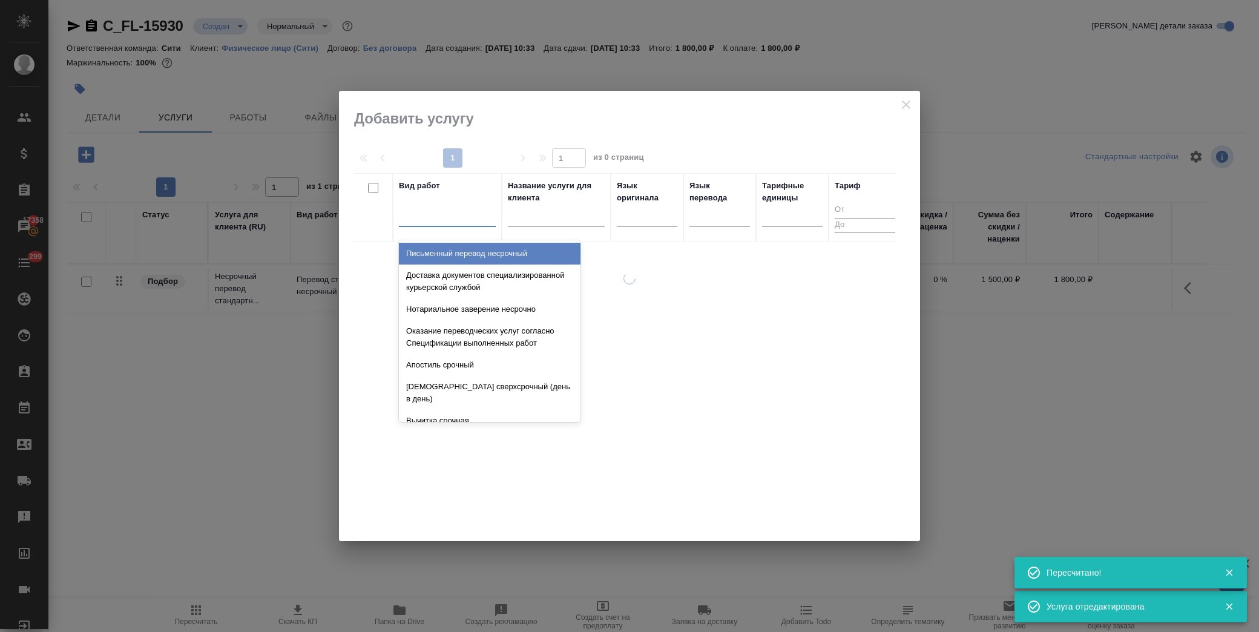
click at [448, 215] on div at bounding box center [447, 215] width 97 height 18
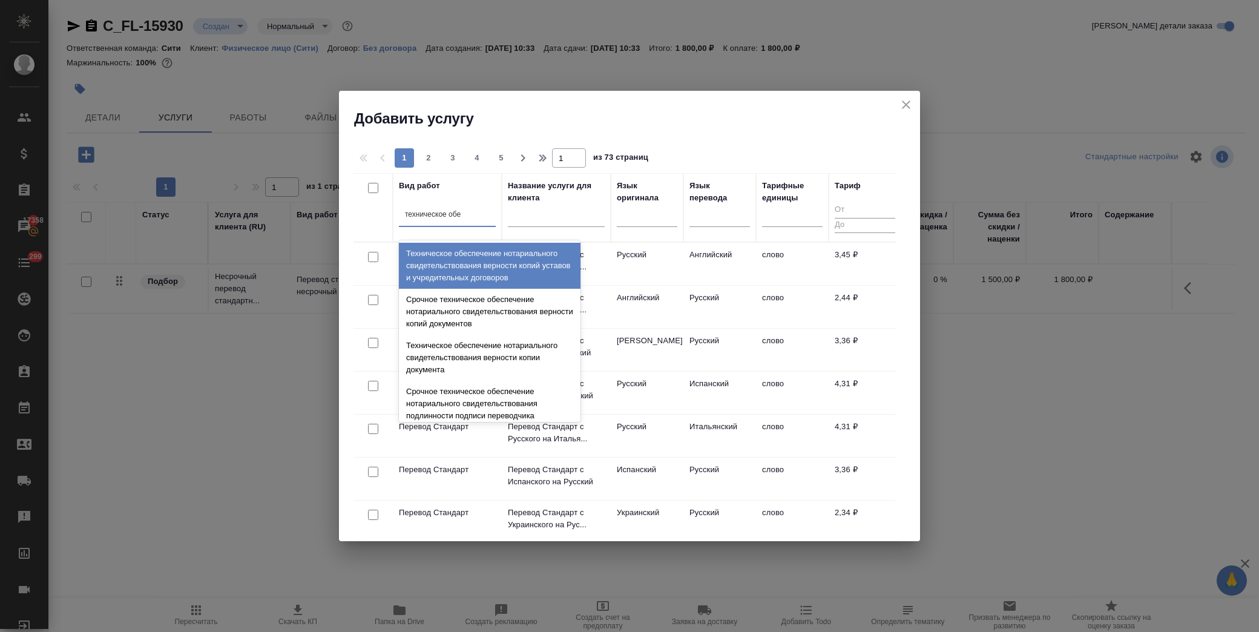
type input "техническое обес"
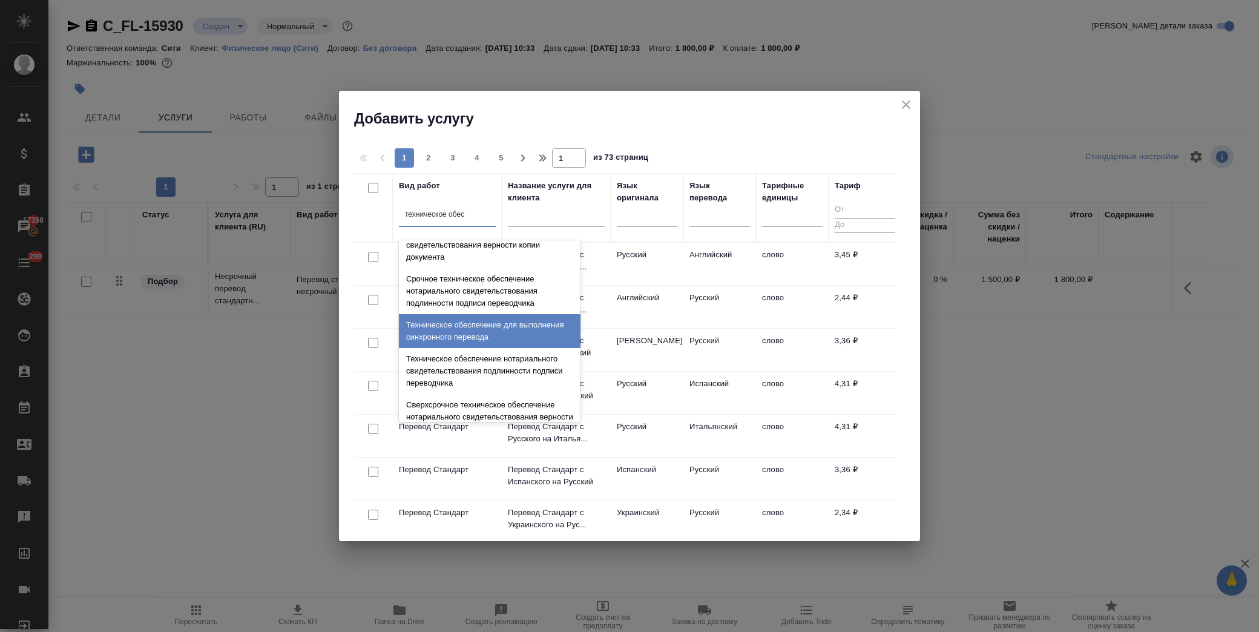
scroll to position [134, 0]
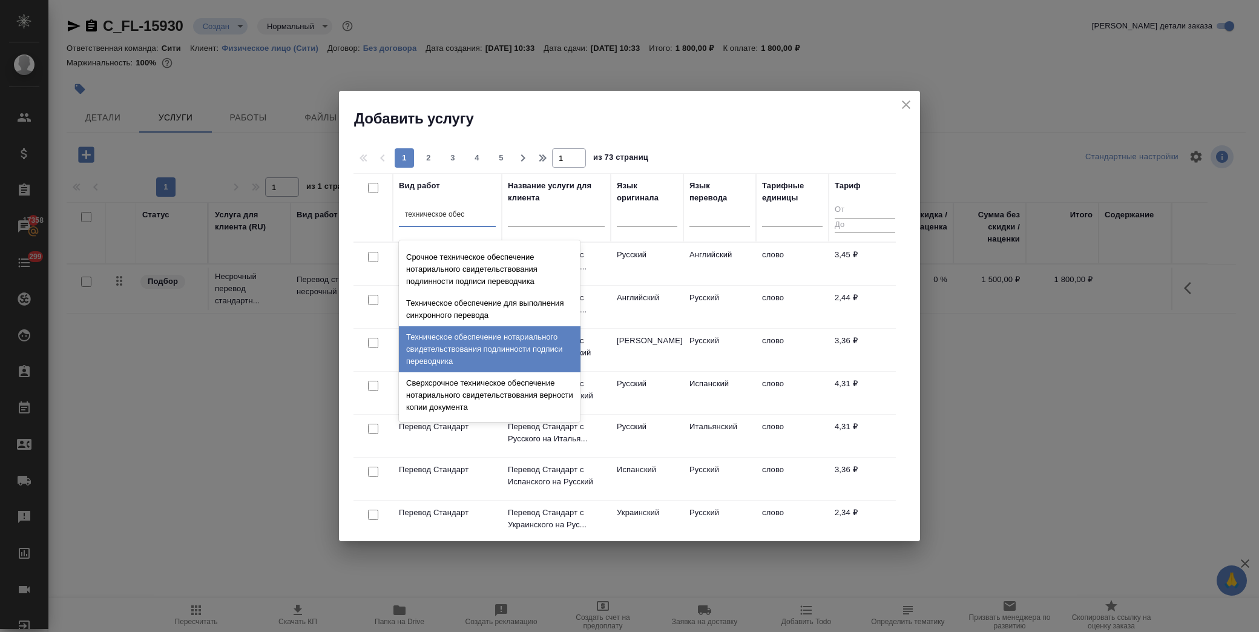
click at [508, 351] on div "Техническое обеспечение нотариального свидетельствования подлинности подписи пе…" at bounding box center [490, 349] width 182 height 46
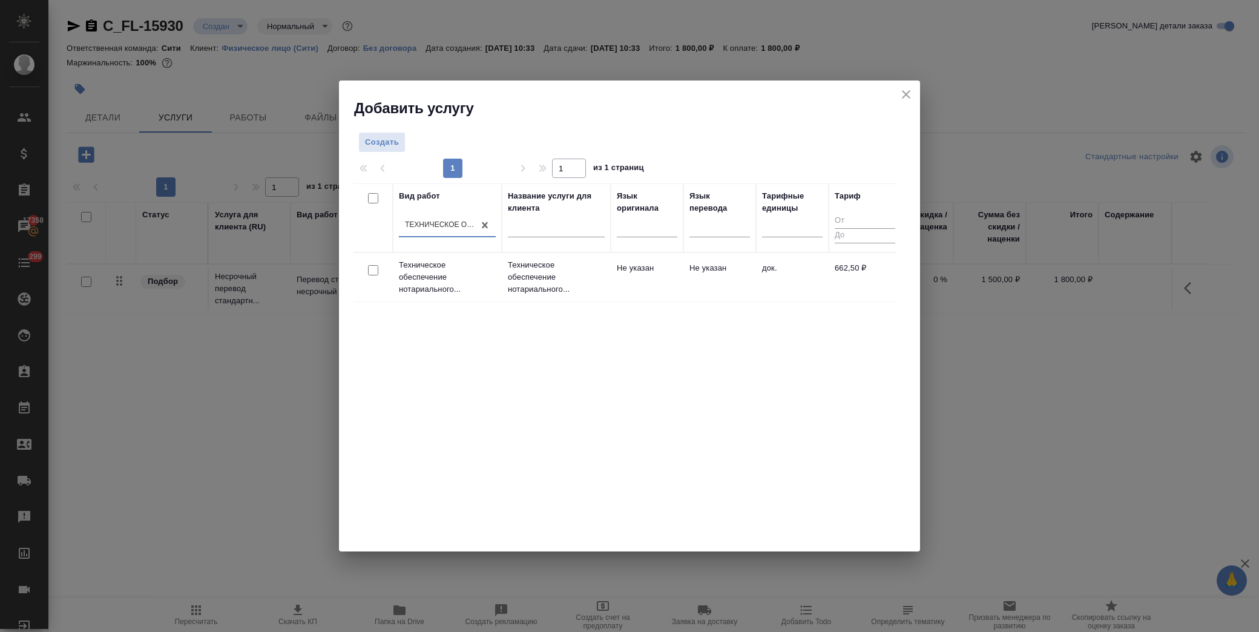
click at [374, 270] on input "checkbox" at bounding box center [373, 270] width 10 height 10
checkbox input "true"
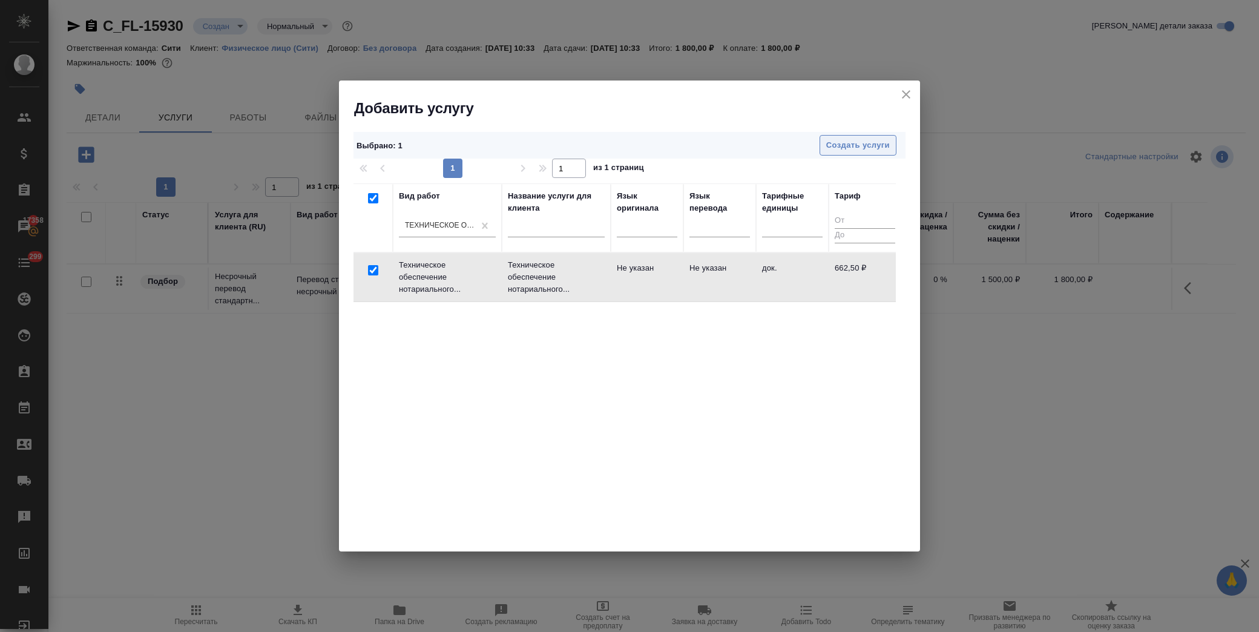
click at [847, 145] on span "Создать услуги" at bounding box center [858, 146] width 64 height 14
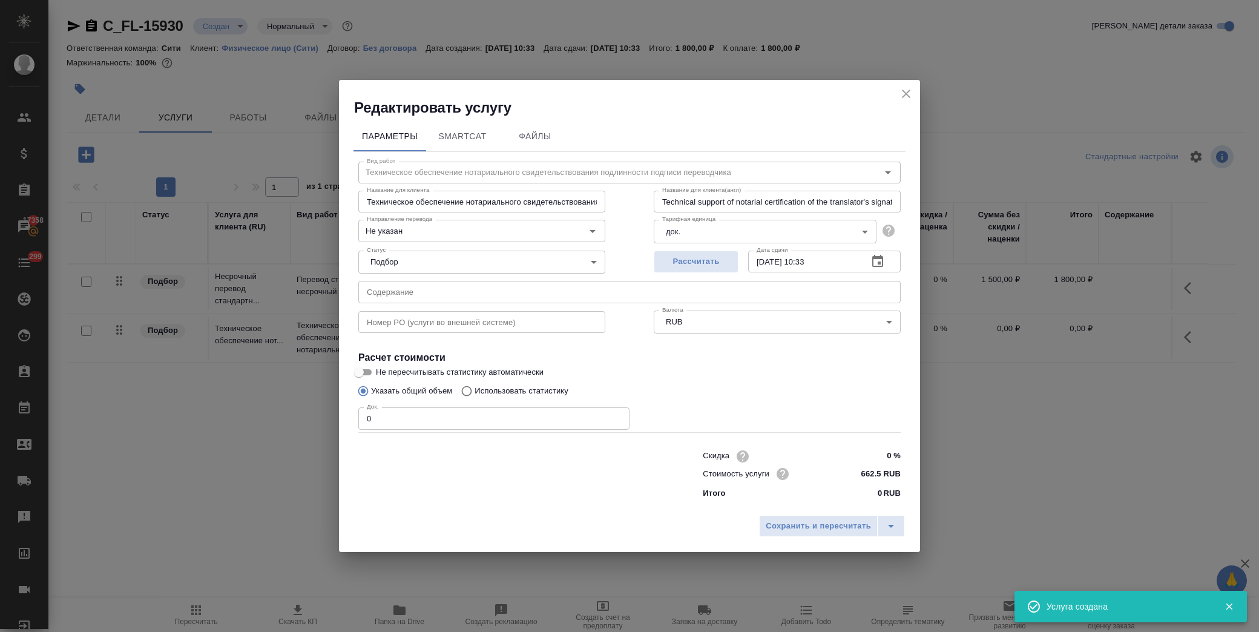
drag, startPoint x: 397, startPoint y: 420, endPoint x: 260, endPoint y: 421, distance: 136.2
click at [262, 421] on div "Редактировать услугу Параметры SmartCat Файлы Вид работ Техническое обеспечение…" at bounding box center [629, 316] width 1259 height 632
type input "2"
click at [834, 525] on span "Сохранить и пересчитать" at bounding box center [818, 526] width 105 height 14
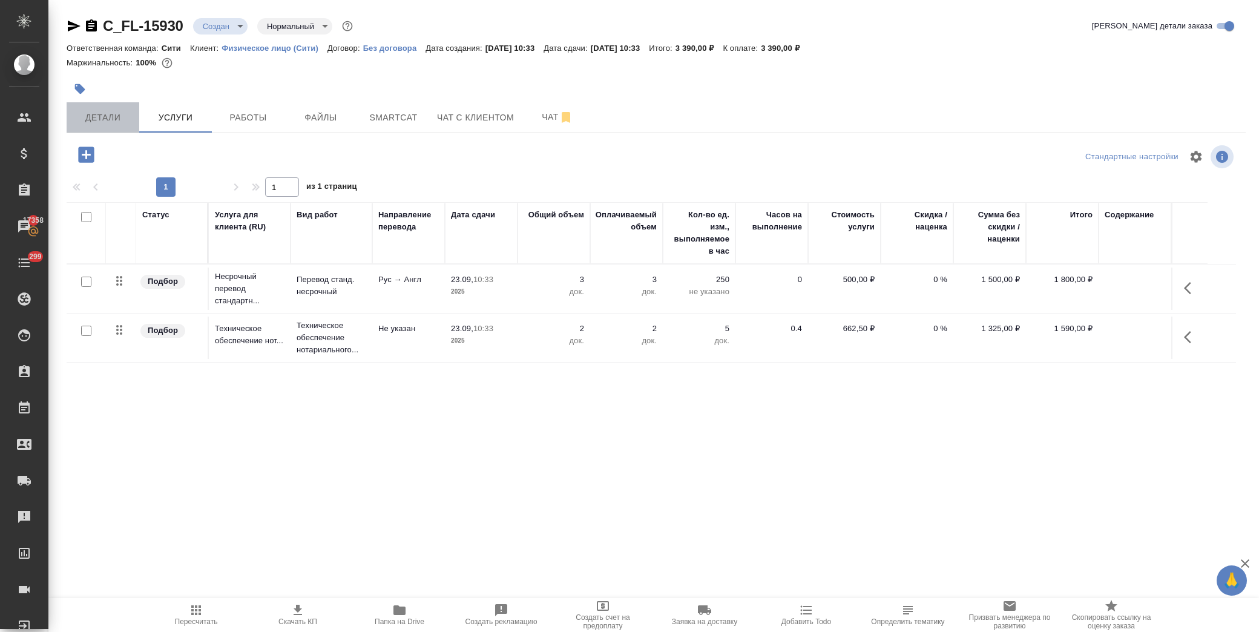
click at [97, 117] on span "Детали" at bounding box center [103, 117] width 58 height 15
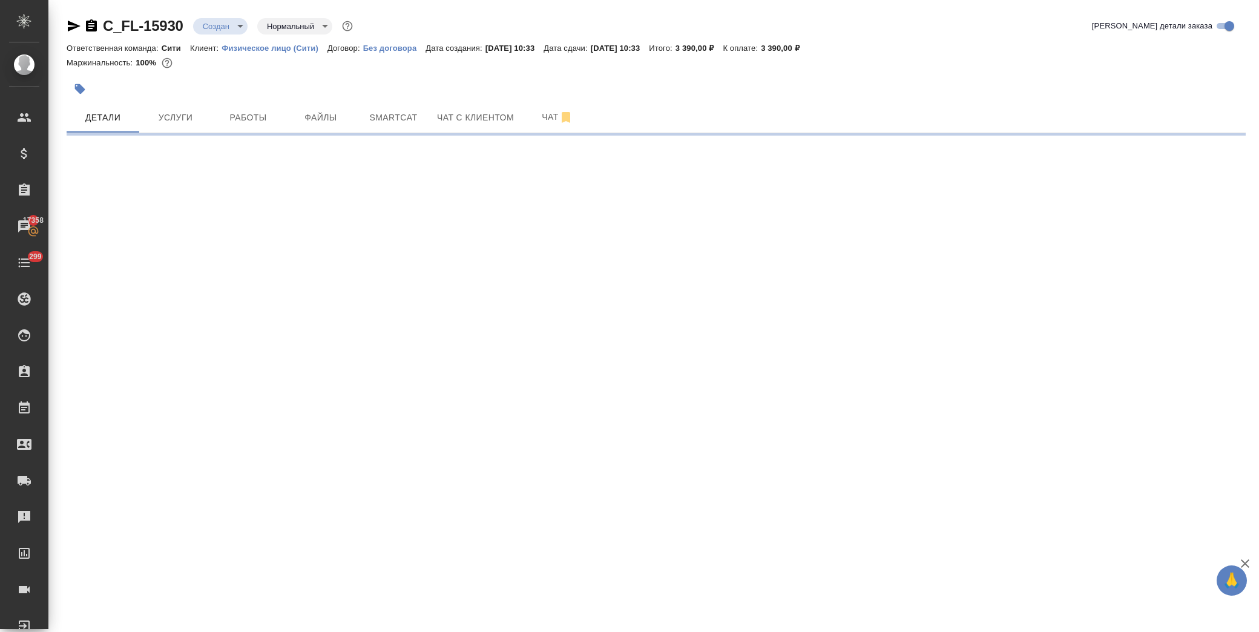
select select "RU"
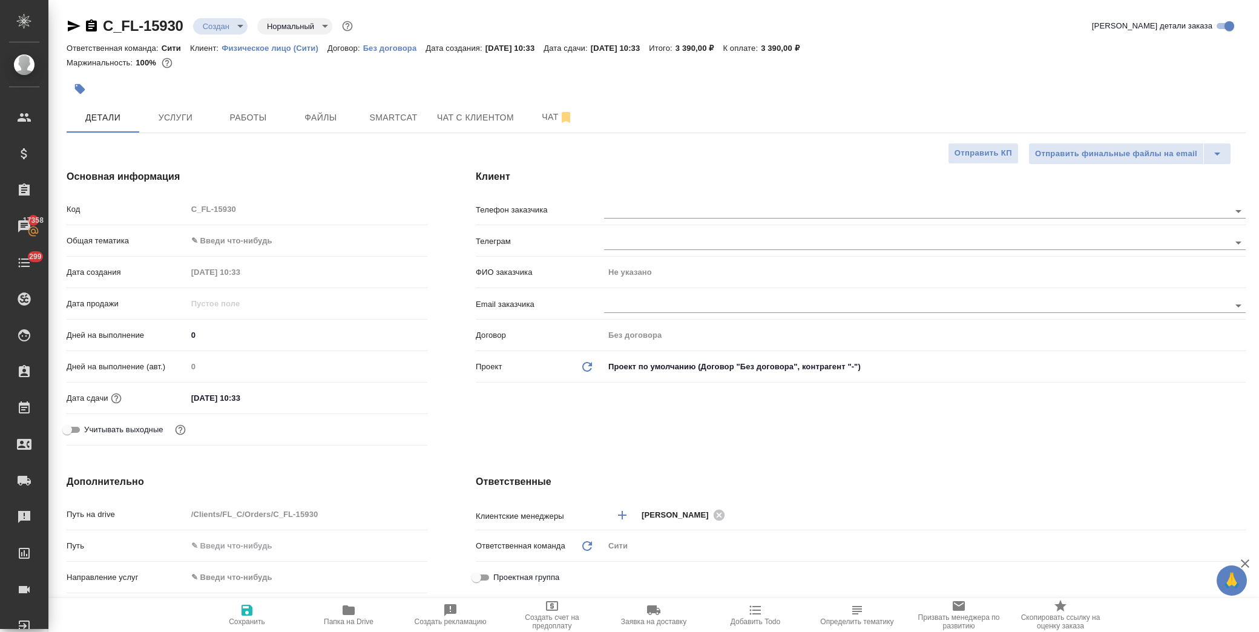
type textarea "x"
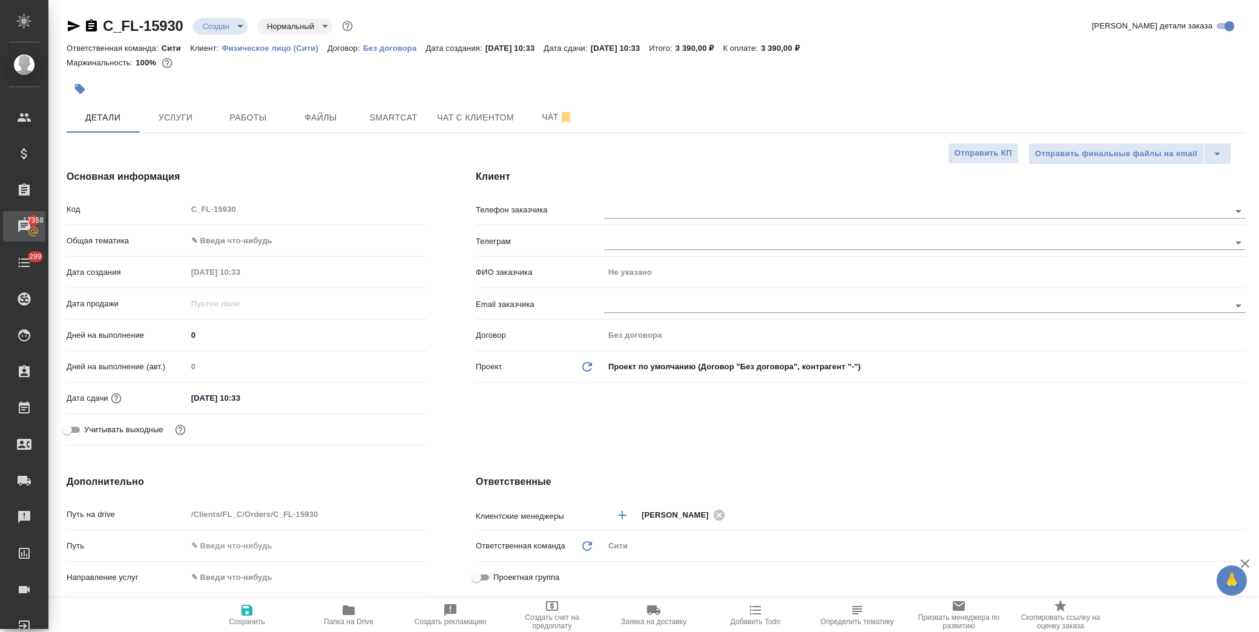
type textarea "x"
click at [248, 241] on body "🙏 .cls-1 fill:#fff; AWATERA [PERSON_NAME] Спецификации Заказы 17358 Чаты 299 To…" at bounding box center [629, 316] width 1259 height 632
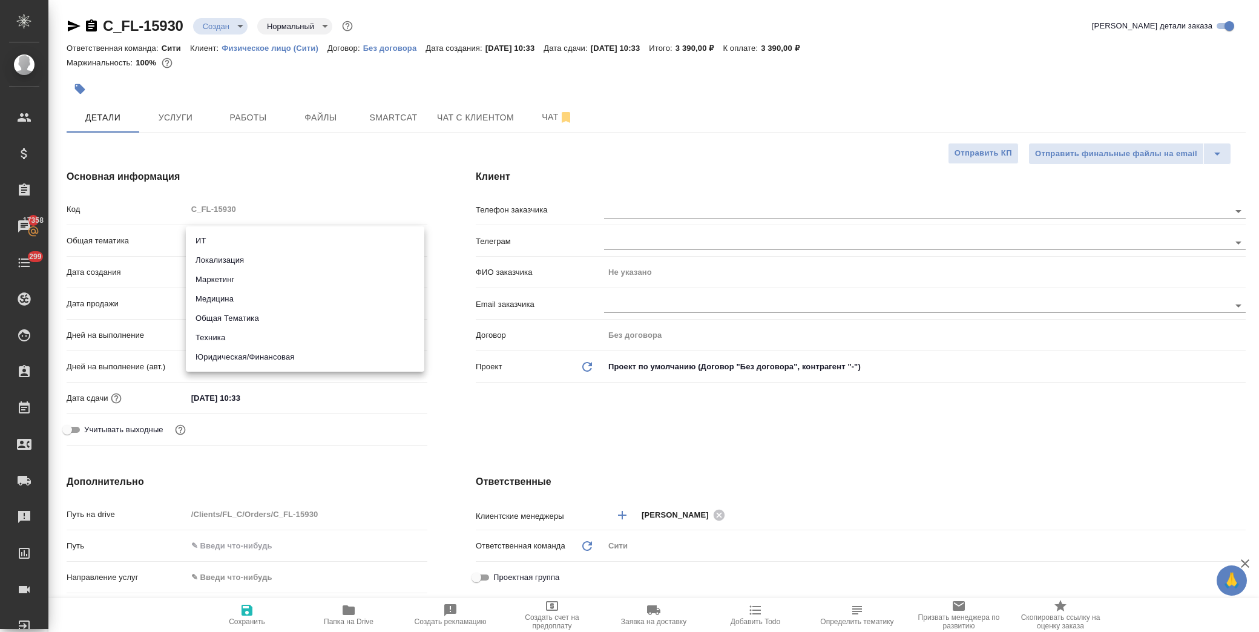
click at [312, 118] on div at bounding box center [629, 316] width 1259 height 632
click at [324, 115] on span "Файлы" at bounding box center [321, 117] width 58 height 15
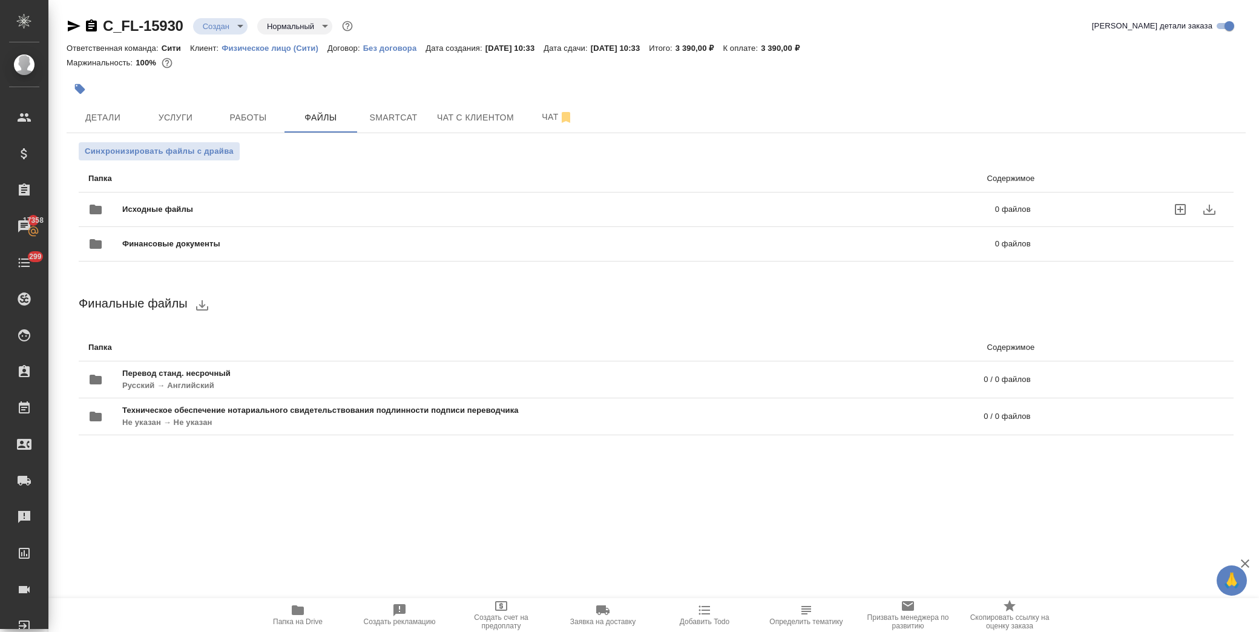
click at [241, 208] on span "Исходные файлы" at bounding box center [358, 209] width 472 height 12
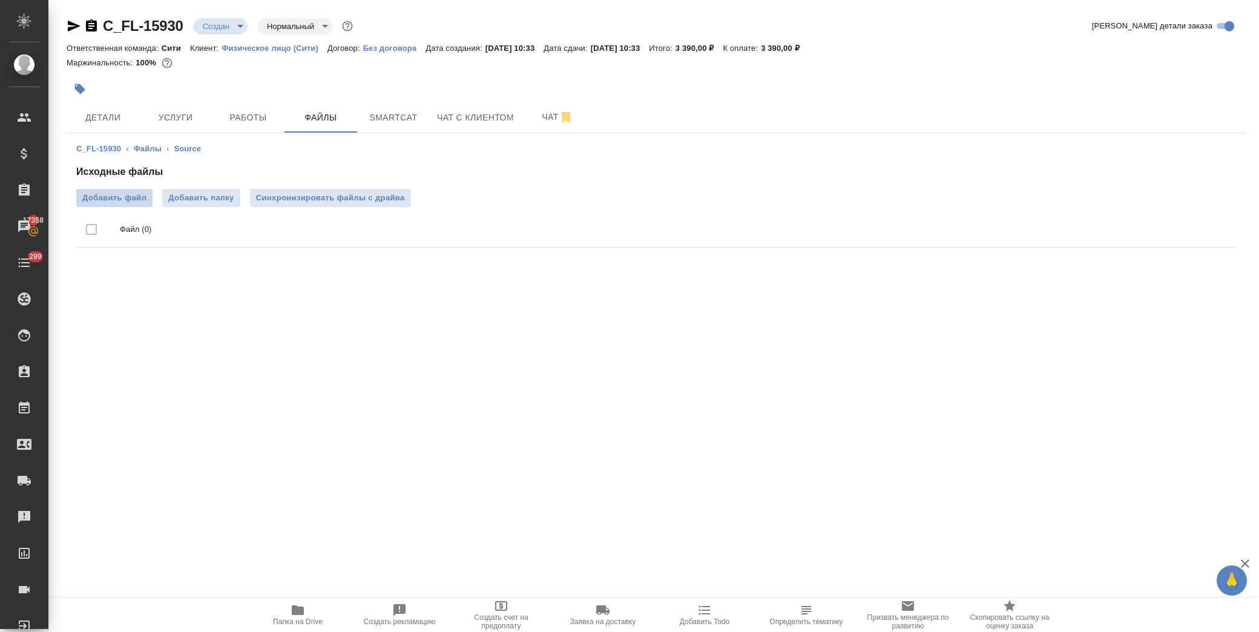
click at [131, 201] on span "Добавить файл" at bounding box center [114, 198] width 64 height 12
click at [0, 0] on input "Добавить файл" at bounding box center [0, 0] width 0 height 0
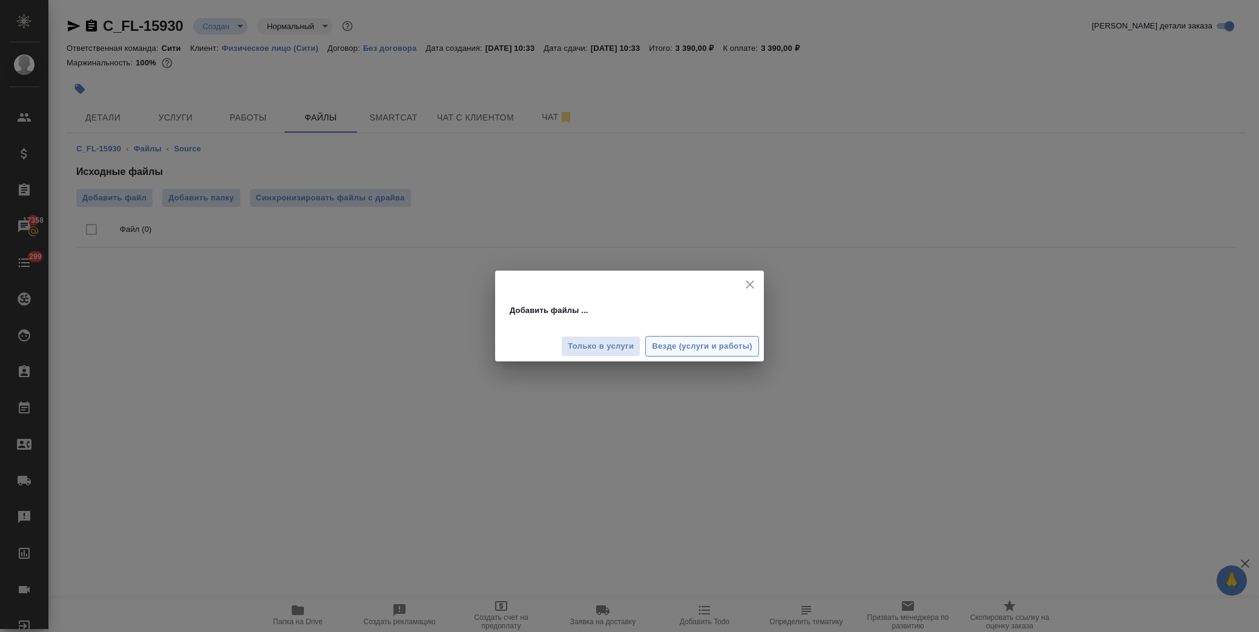
click at [717, 349] on span "Везде (услуги и работы)" at bounding box center [702, 347] width 100 height 14
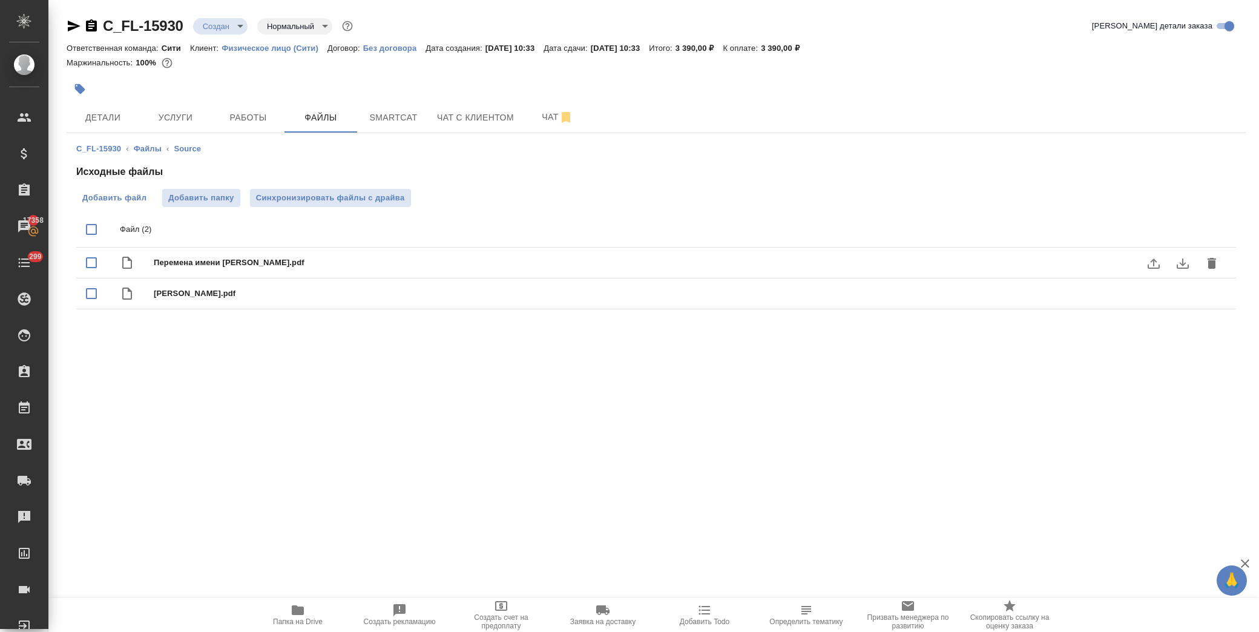
click at [111, 196] on span "Добавить файл" at bounding box center [114, 198] width 64 height 12
click at [0, 0] on input "Добавить файл" at bounding box center [0, 0] width 0 height 0
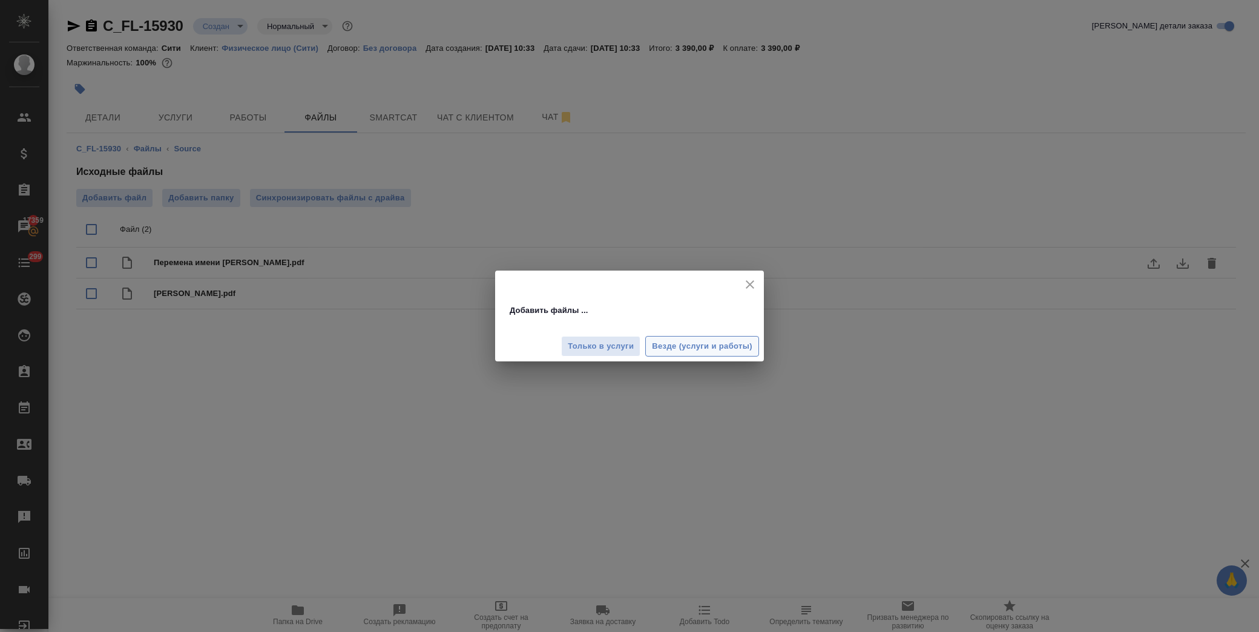
click at [716, 349] on span "Везде (услуги и работы)" at bounding box center [702, 347] width 100 height 14
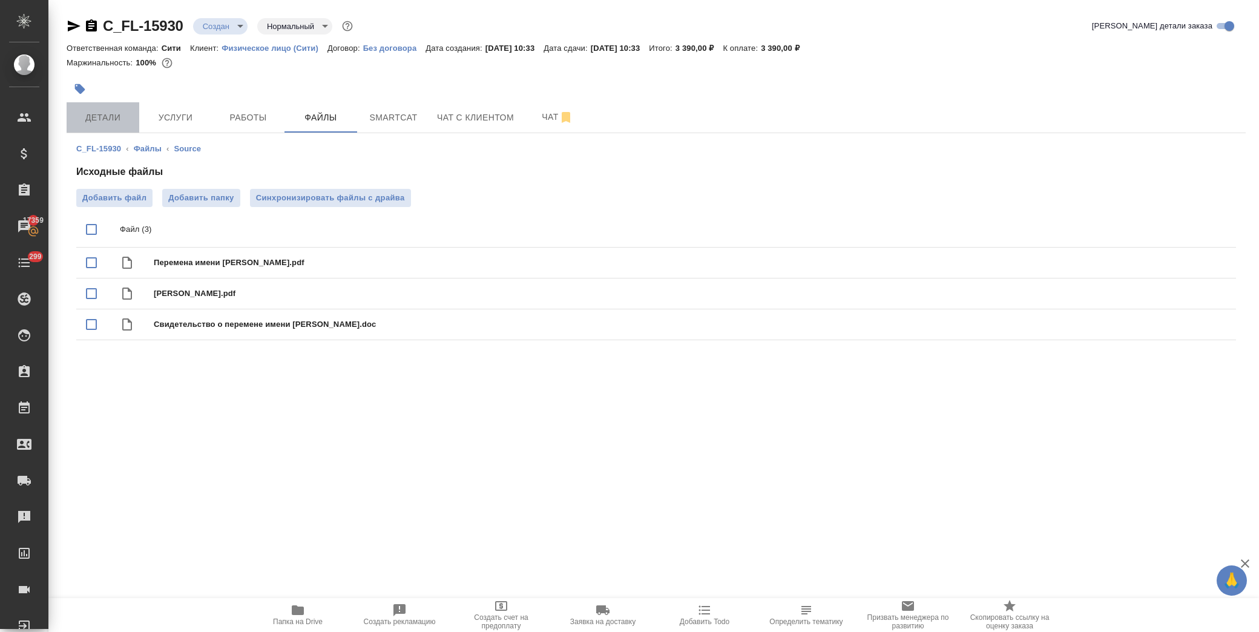
click at [98, 125] on button "Детали" at bounding box center [103, 117] width 73 height 30
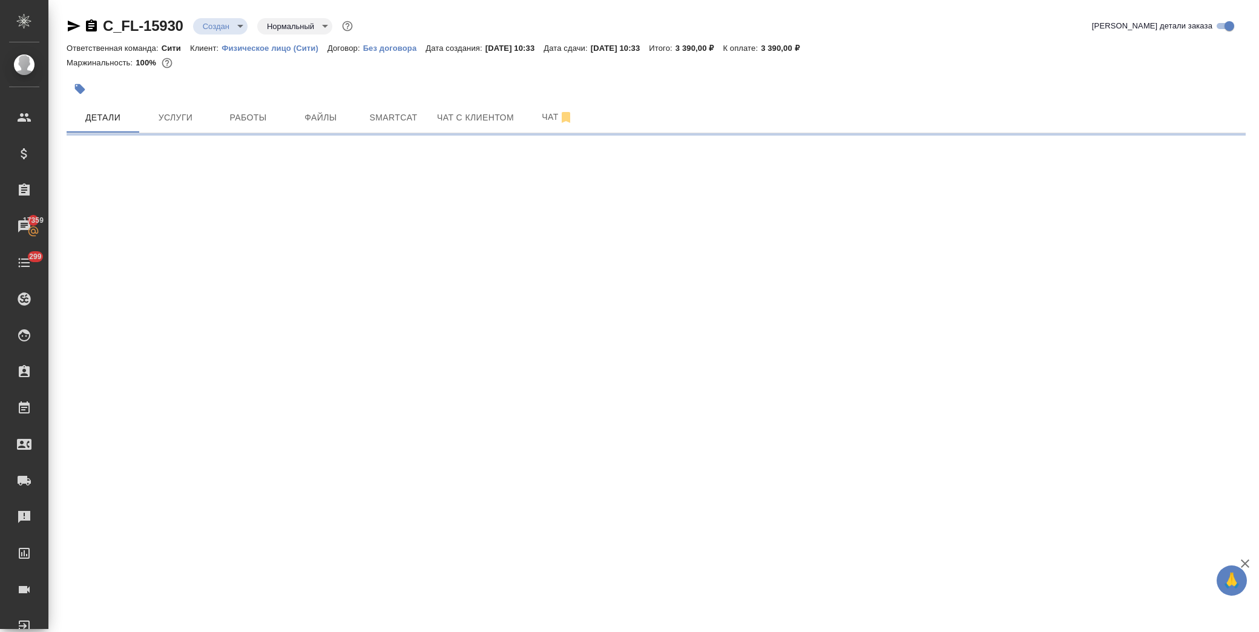
select select "RU"
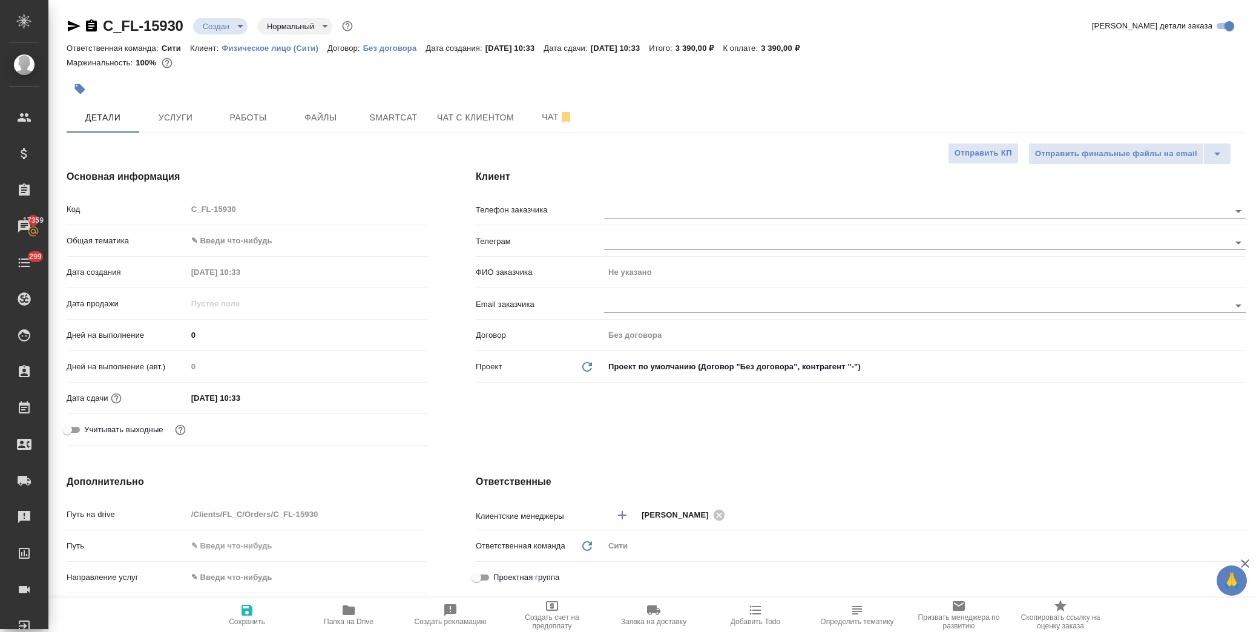
type textarea "x"
click at [246, 251] on div "Общая тематика ✎ Введи что-нибудь" at bounding box center [247, 245] width 361 height 31
click at [248, 244] on body "🙏 .cls-1 fill:#fff; AWATERA [PERSON_NAME] Спецификации Заказы 17359 Чаты 299 To…" at bounding box center [629, 316] width 1259 height 632
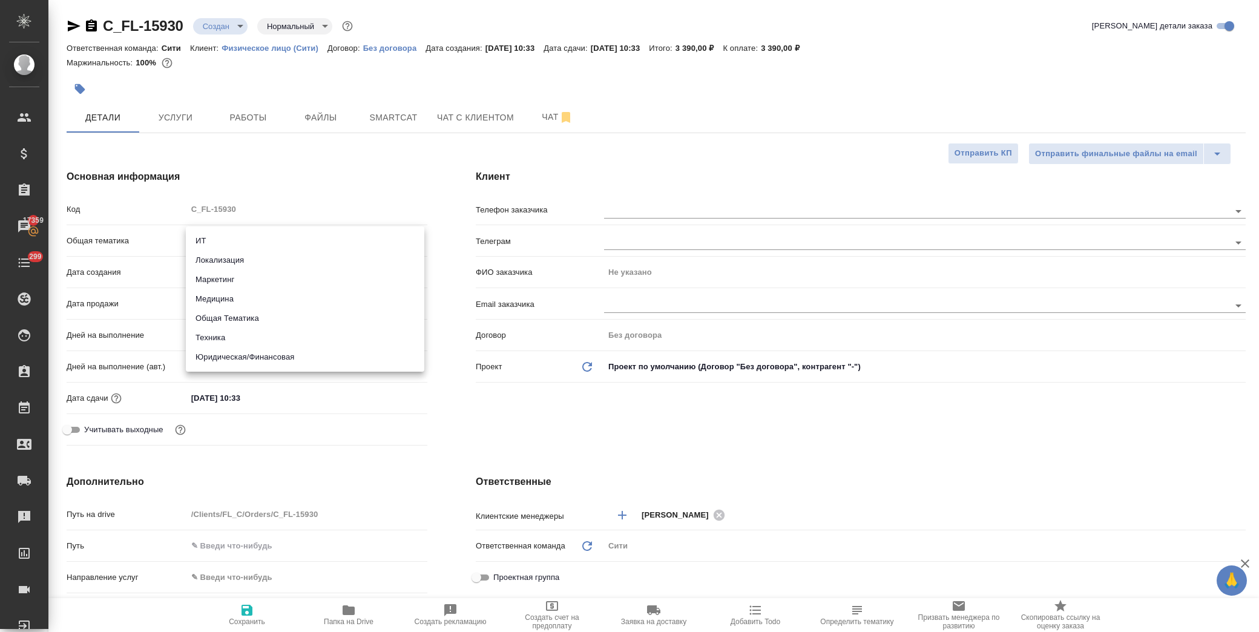
click at [276, 354] on li "Юридическая/Финансовая" at bounding box center [305, 356] width 239 height 19
type input "yr-fn"
type textarea "x"
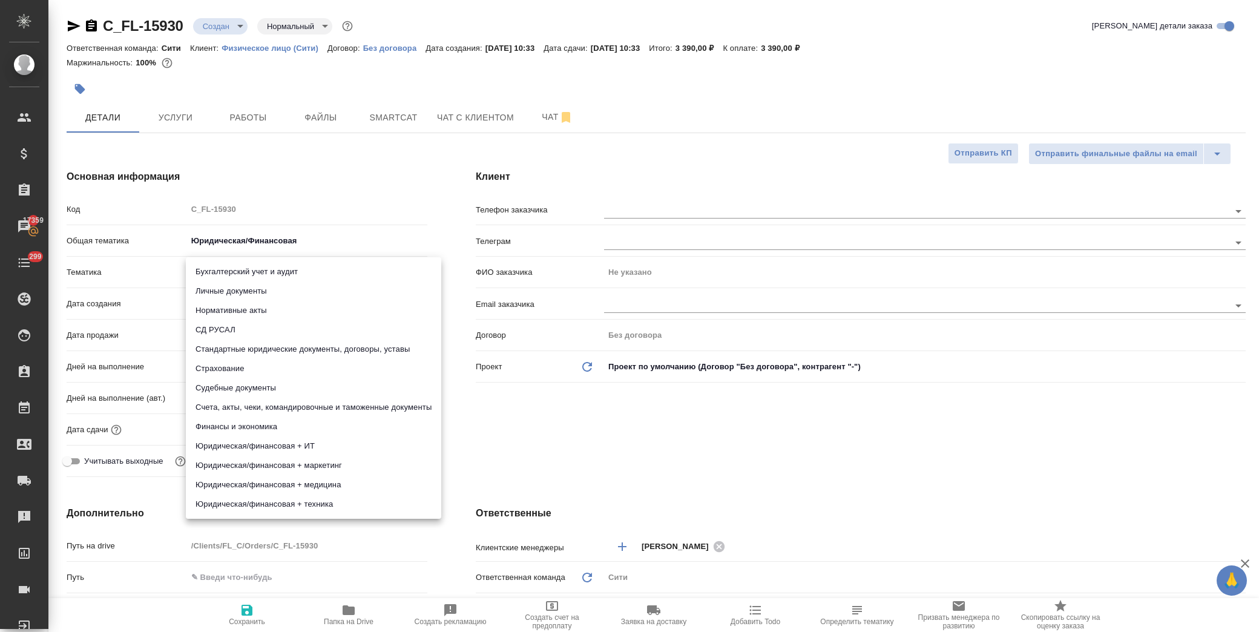
click at [264, 265] on body "🙏 .cls-1 fill:#fff; AWATERA [PERSON_NAME] Спецификации Заказы 17359 Чаты 299 To…" at bounding box center [629, 316] width 1259 height 632
click at [283, 288] on li "Личные документы" at bounding box center [313, 290] width 255 height 19
type textarea "x"
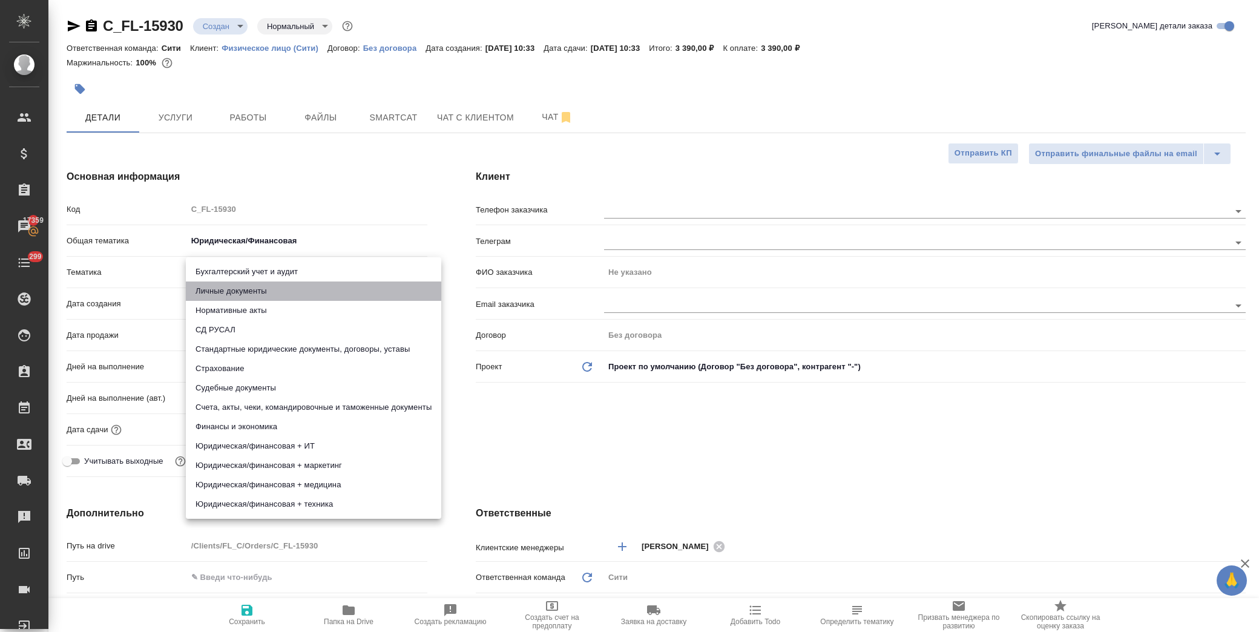
type input "5a8b8b956a9677013d343cfe"
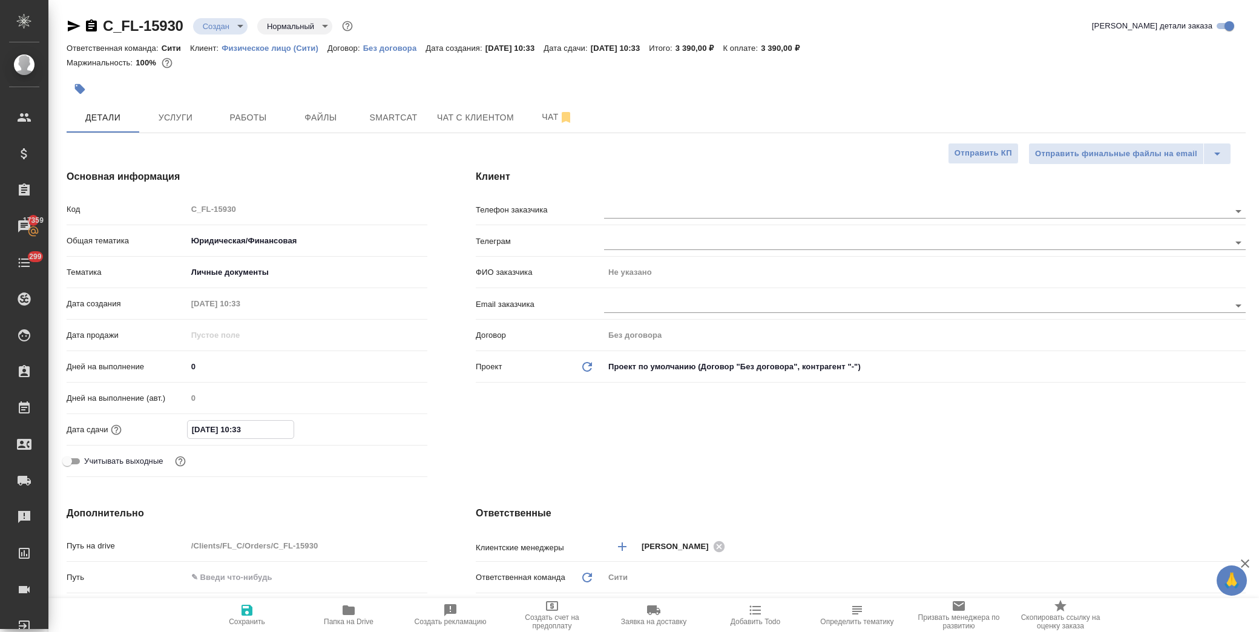
click at [262, 427] on input "[DATE] 10:33" at bounding box center [241, 430] width 106 height 18
type input "[DATE] 10:3_"
type textarea "x"
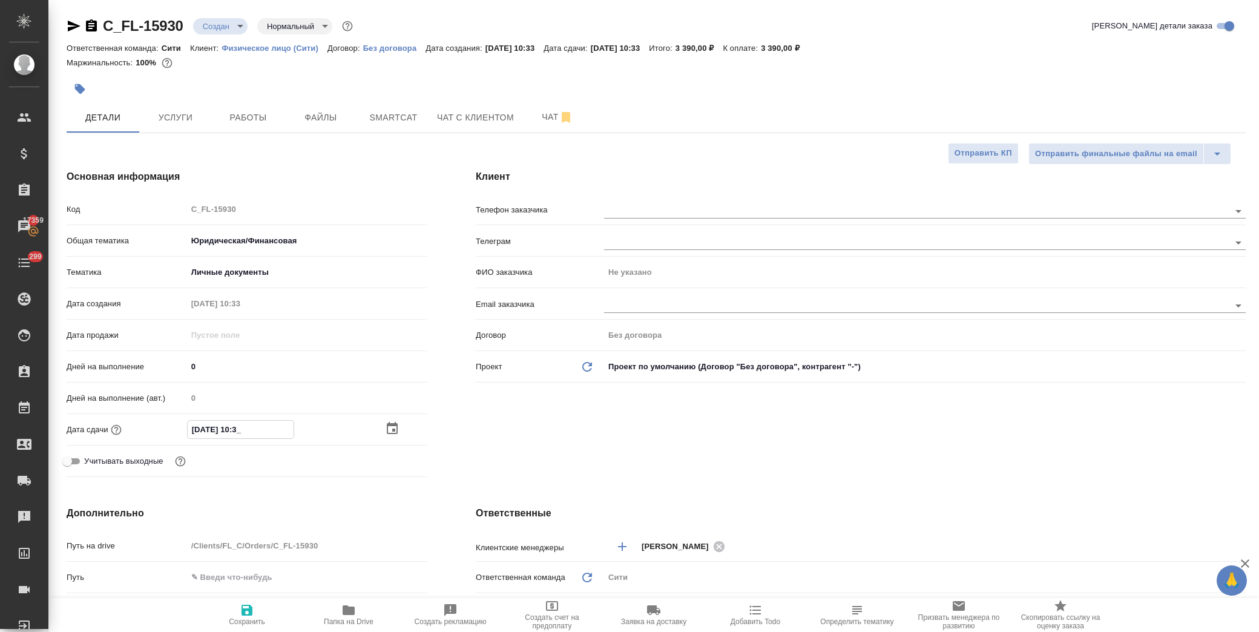
type input "[DATE] 10:__"
type textarea "x"
type input "[DATE] 1_:__"
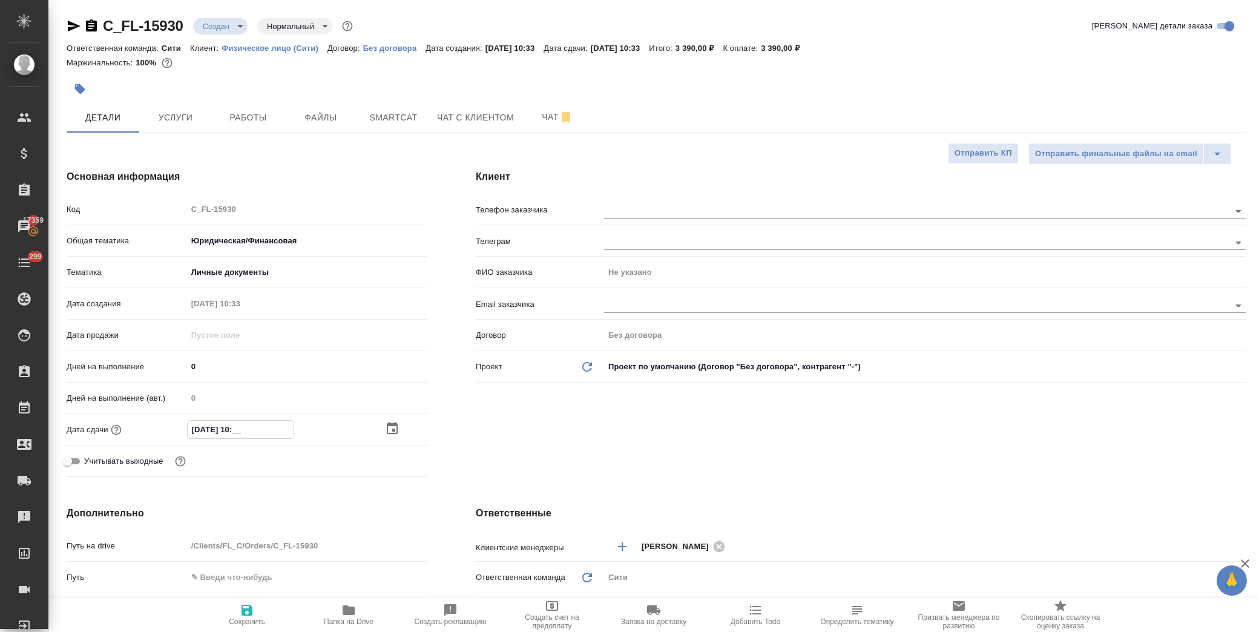
type textarea "x"
type input "[DATE] 18:__"
type textarea "x"
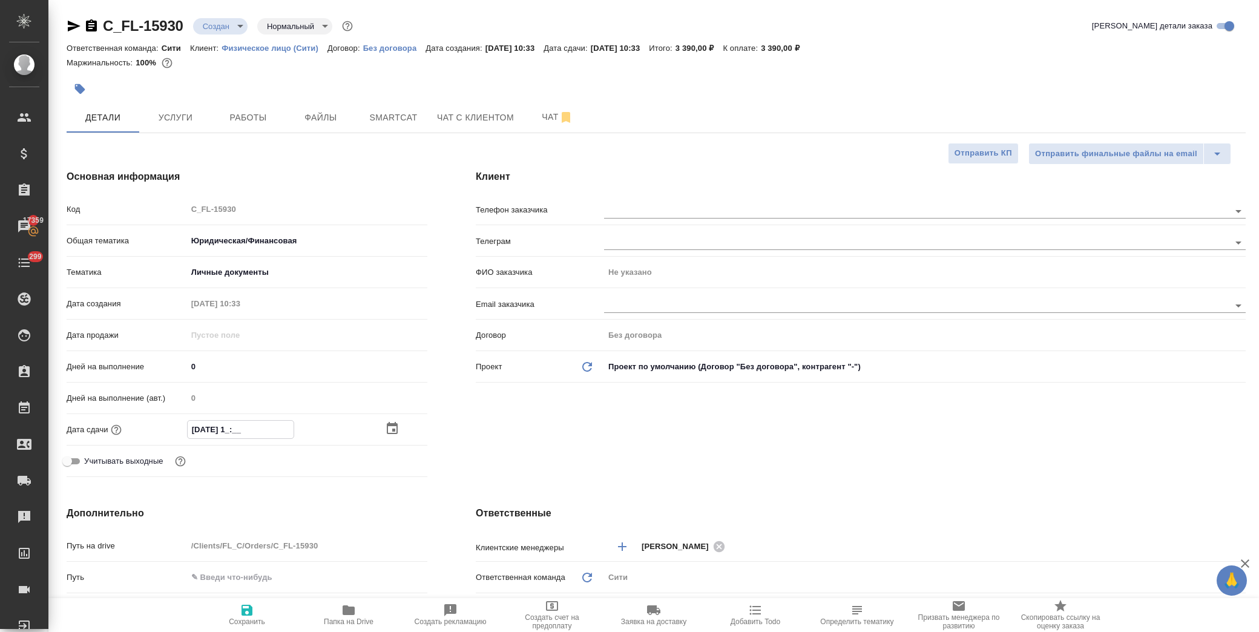
type textarea "x"
type input "[DATE] 18:0_"
type textarea "x"
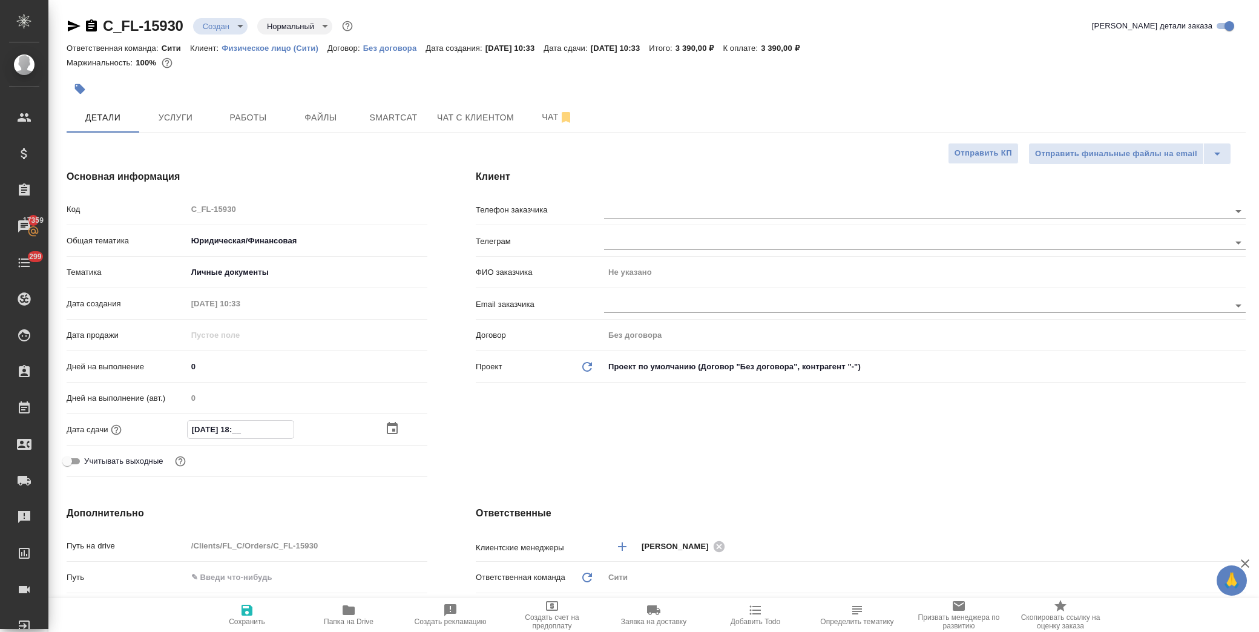
type textarea "x"
type input "[DATE] 18:00"
type textarea "x"
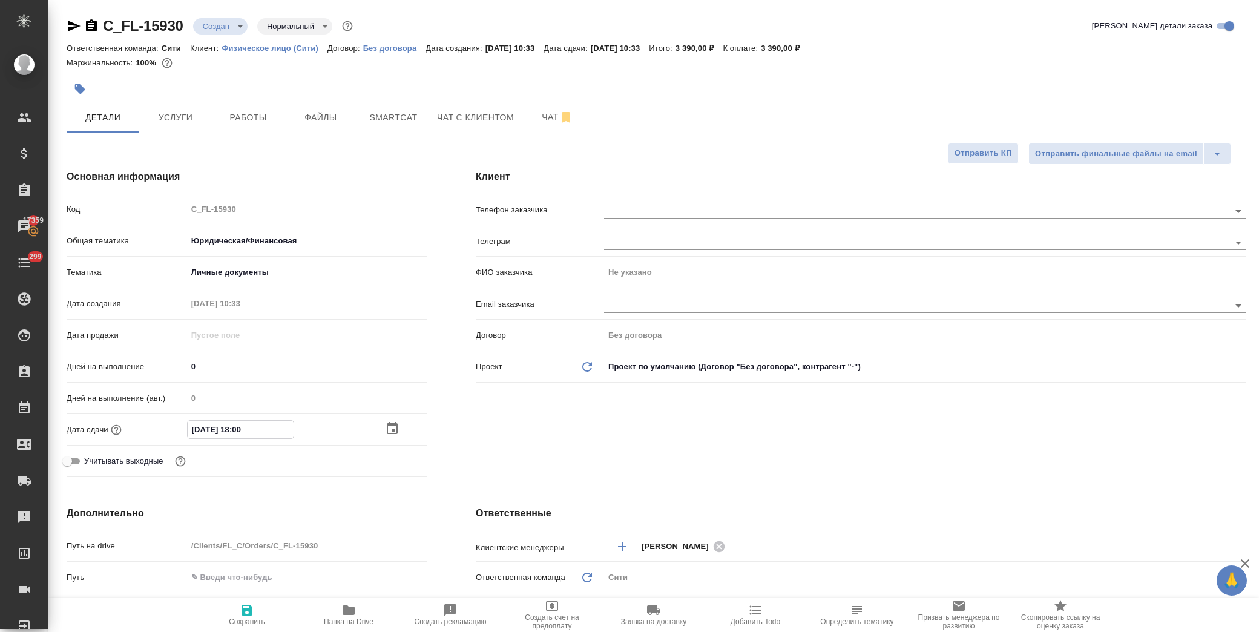
type input "[DATE] 18:00"
click at [558, 423] on div "Клиент Телефон заказчика Телеграм ФИО заказчика Не указано Email заказчика Дого…" at bounding box center [861, 325] width 818 height 361
click at [251, 613] on icon "button" at bounding box center [247, 610] width 11 height 11
type textarea "x"
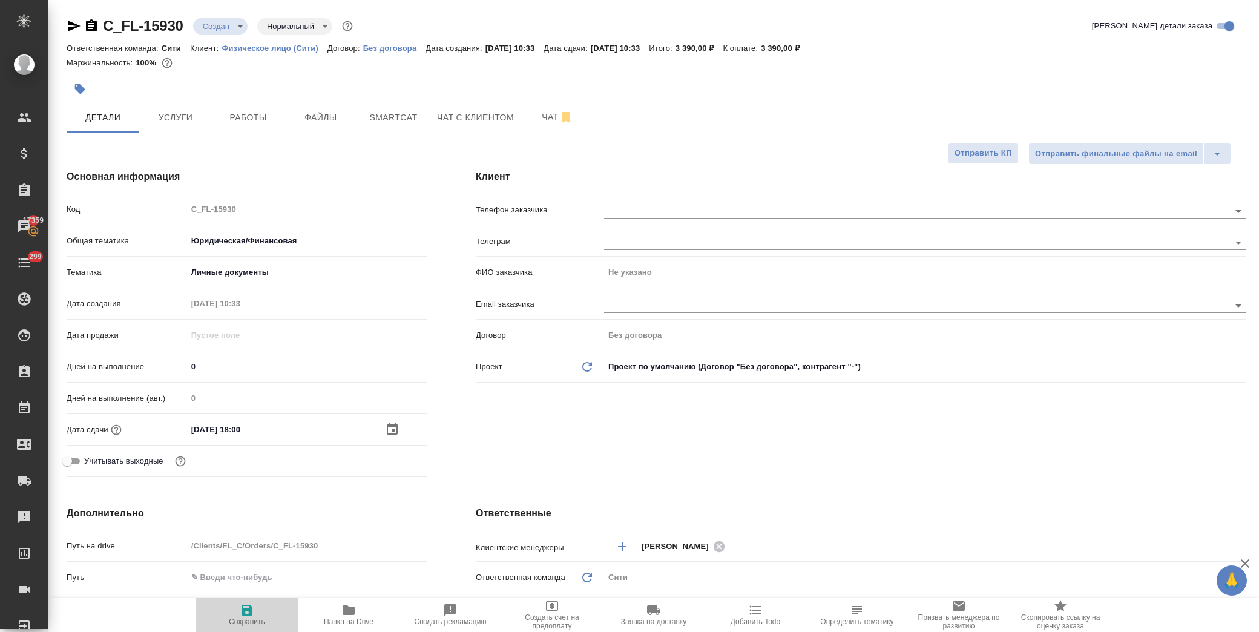
type textarea "x"
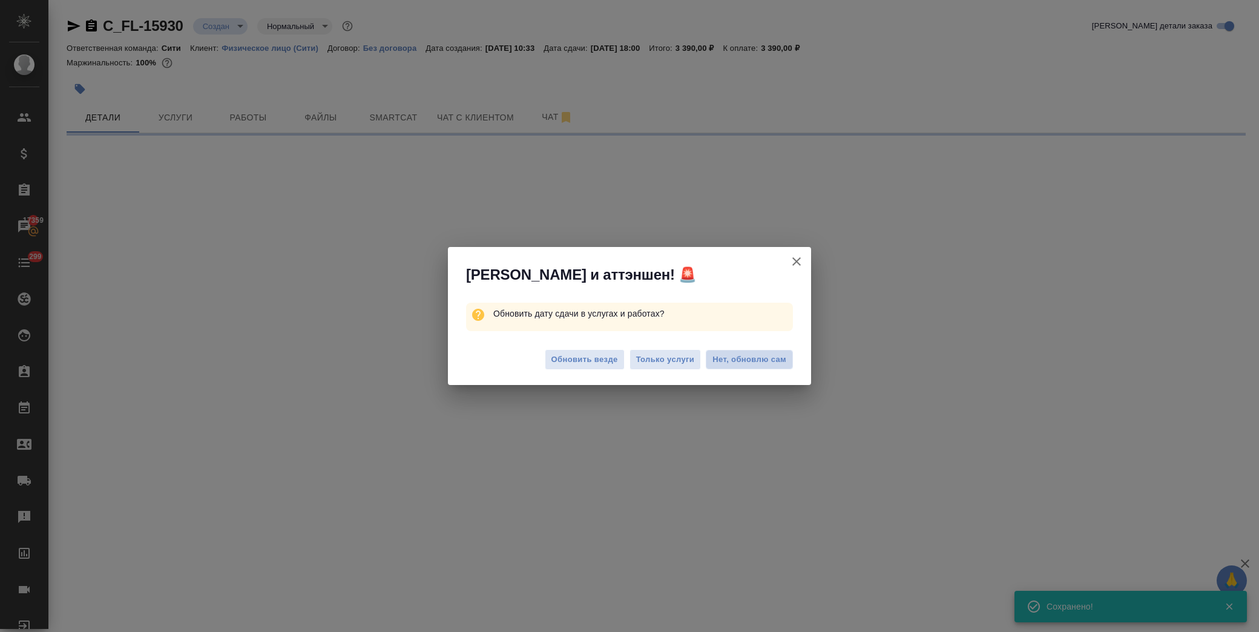
click at [743, 358] on span "Нет, обновлю сам" at bounding box center [750, 360] width 74 height 12
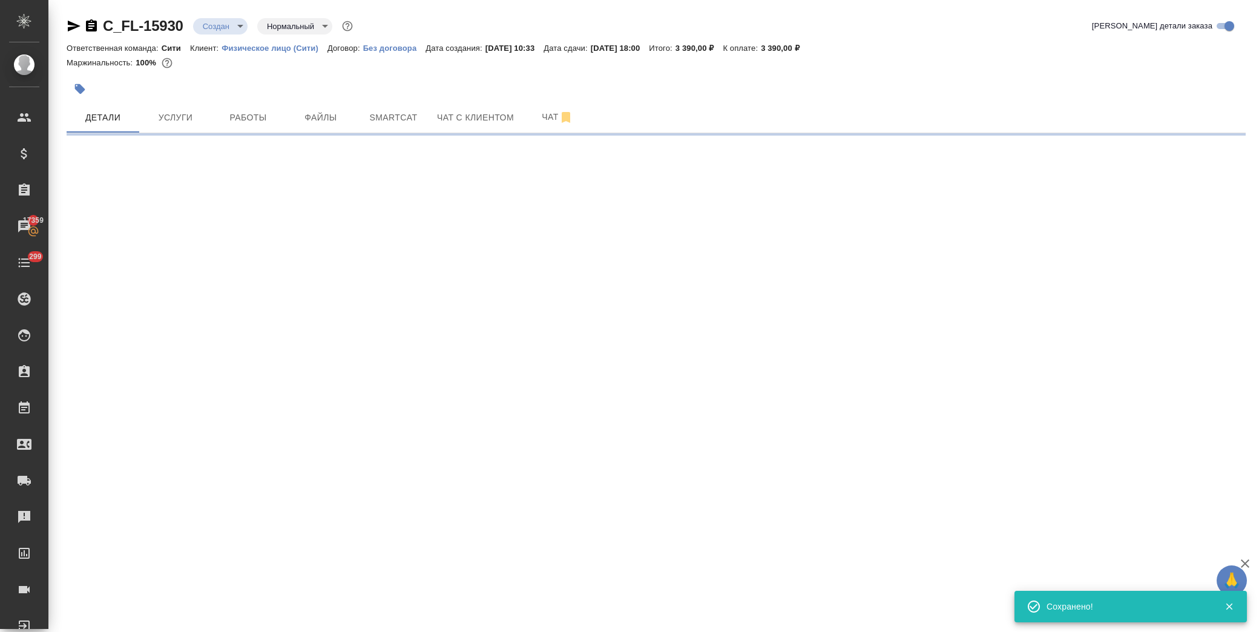
select select "RU"
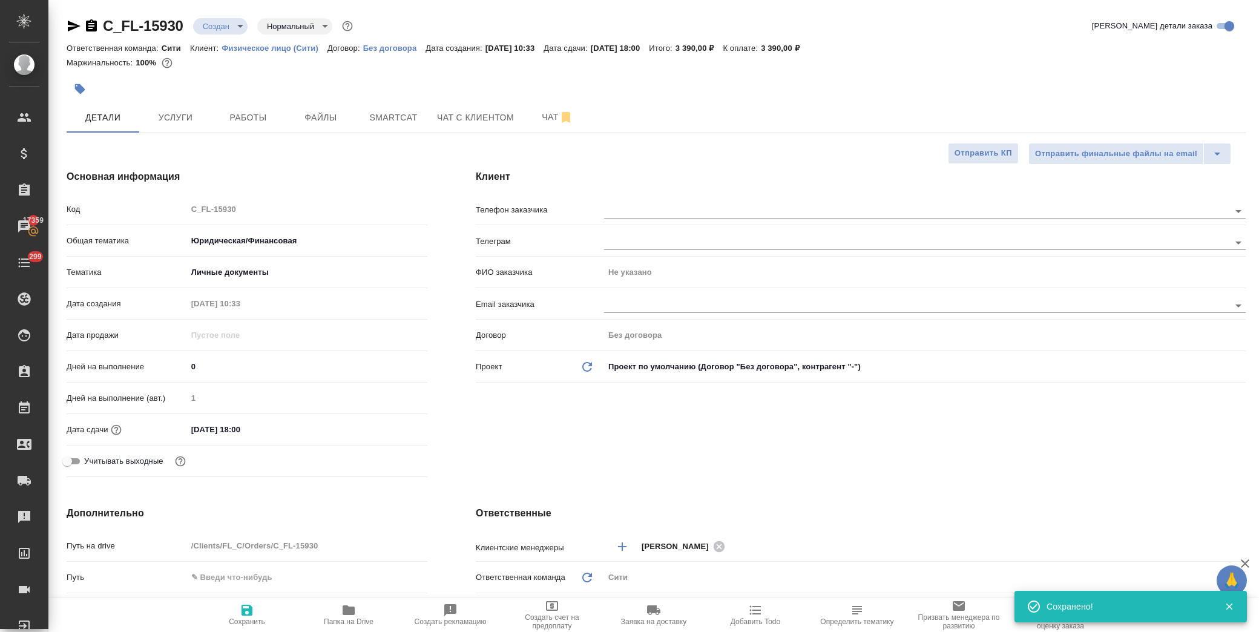
type textarea "x"
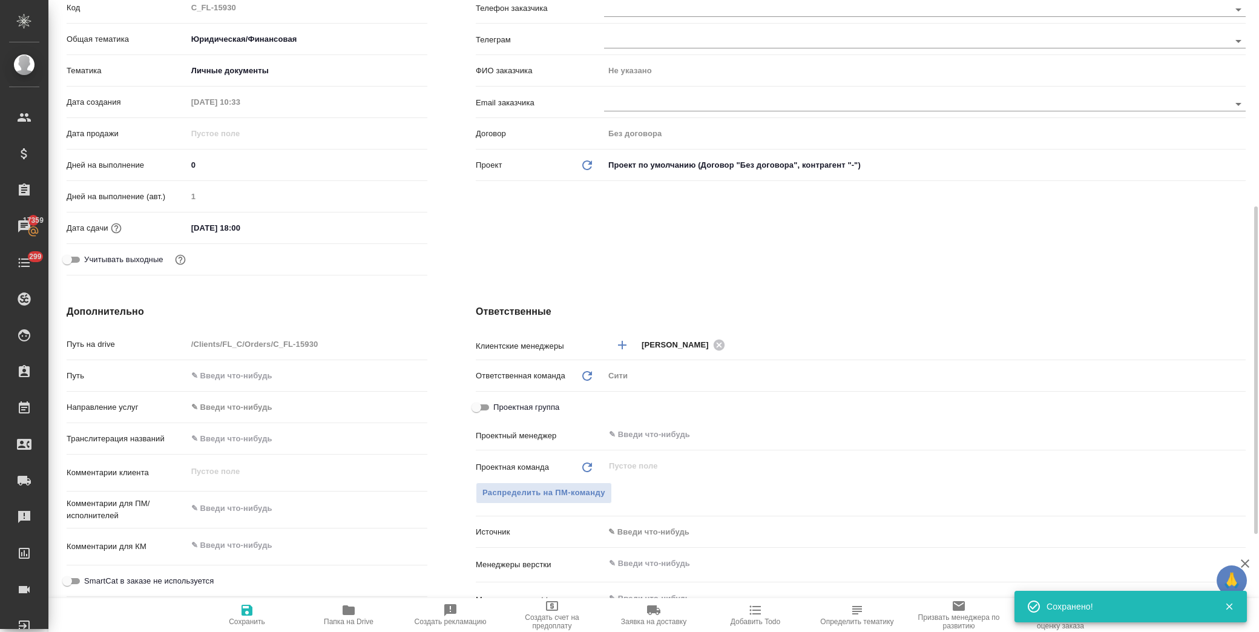
scroll to position [269, 0]
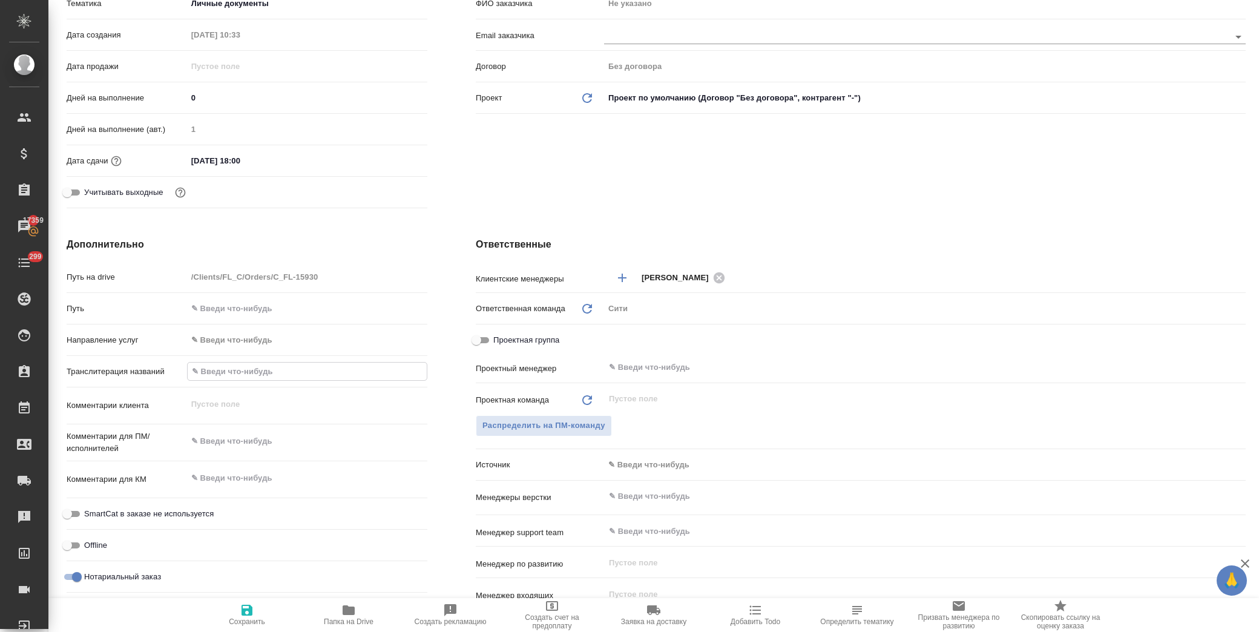
click at [238, 372] on input "text" at bounding box center [307, 372] width 239 height 18
type input "C"
type textarea "x"
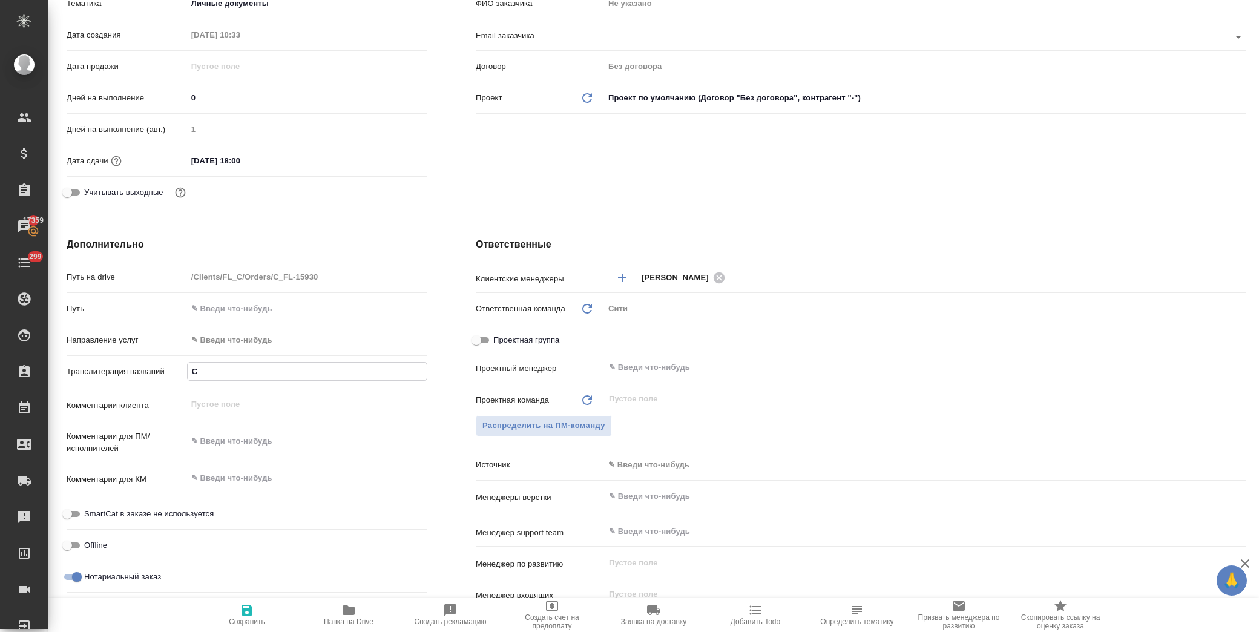
type input "Co"
type textarea "x"
type input "Com"
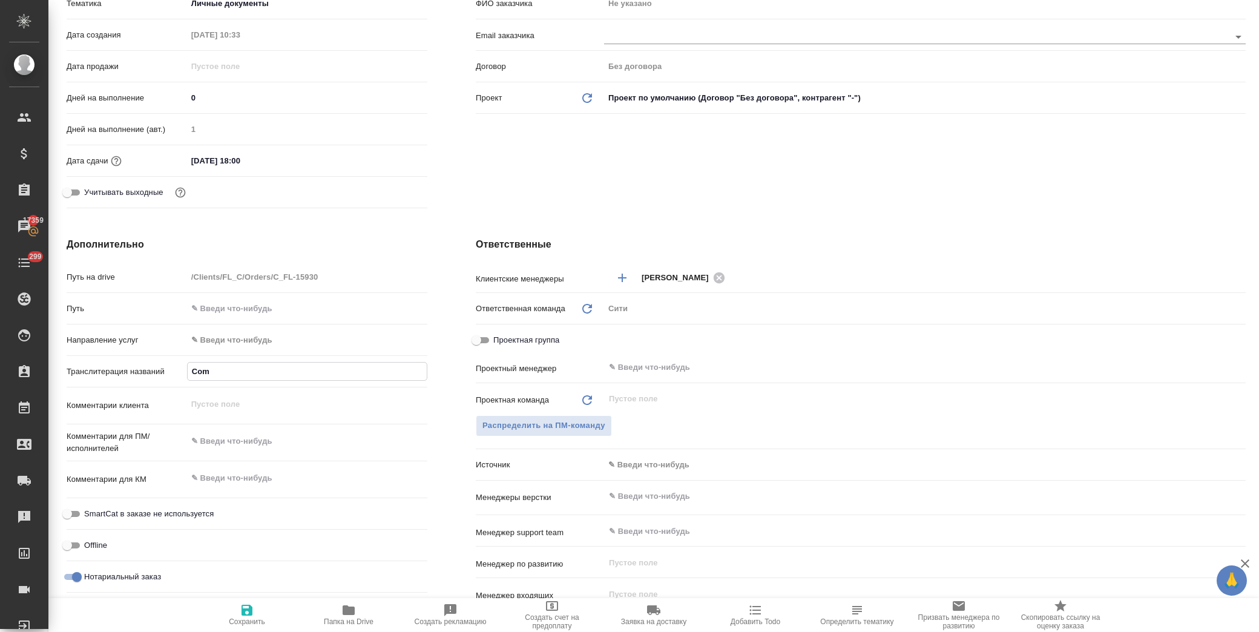
type textarea "x"
type input "Comb"
type textarea "x"
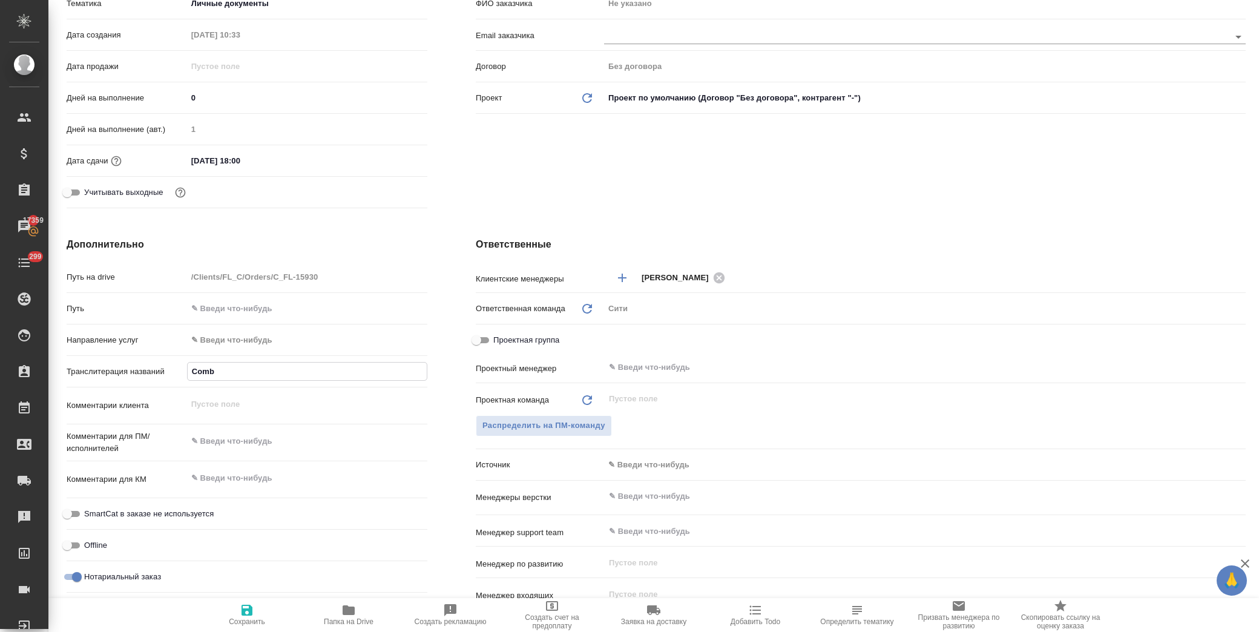
type textarea "x"
type input "Combo"
type textarea "x"
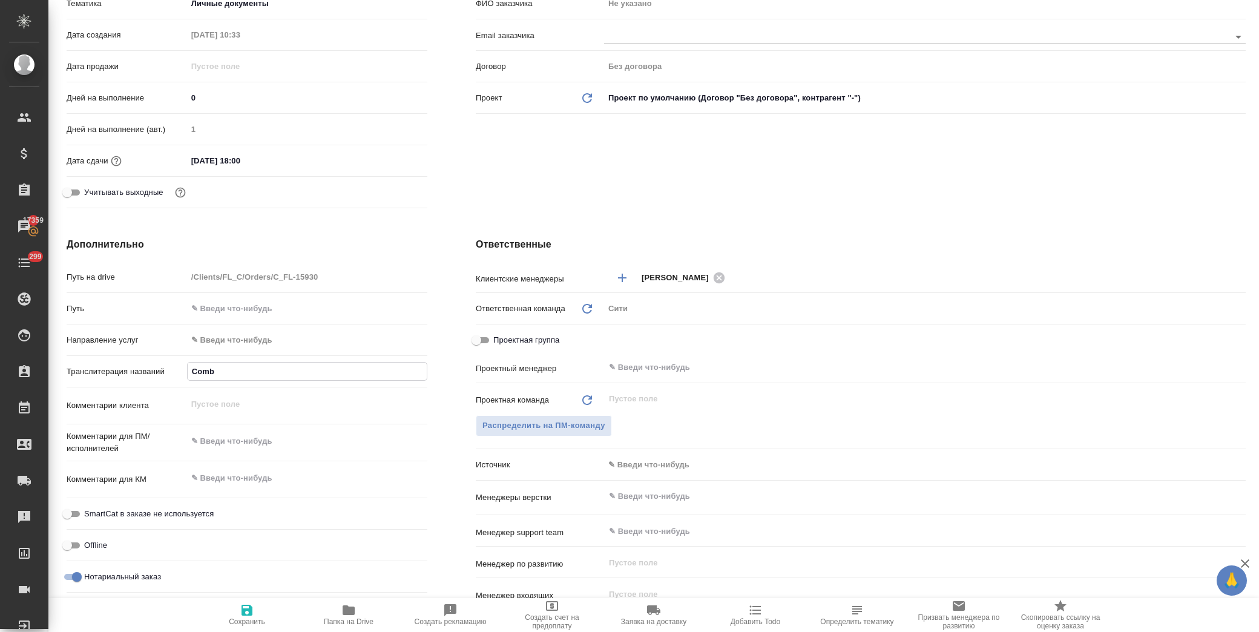
type textarea "x"
type input "Comboe"
type textarea "x"
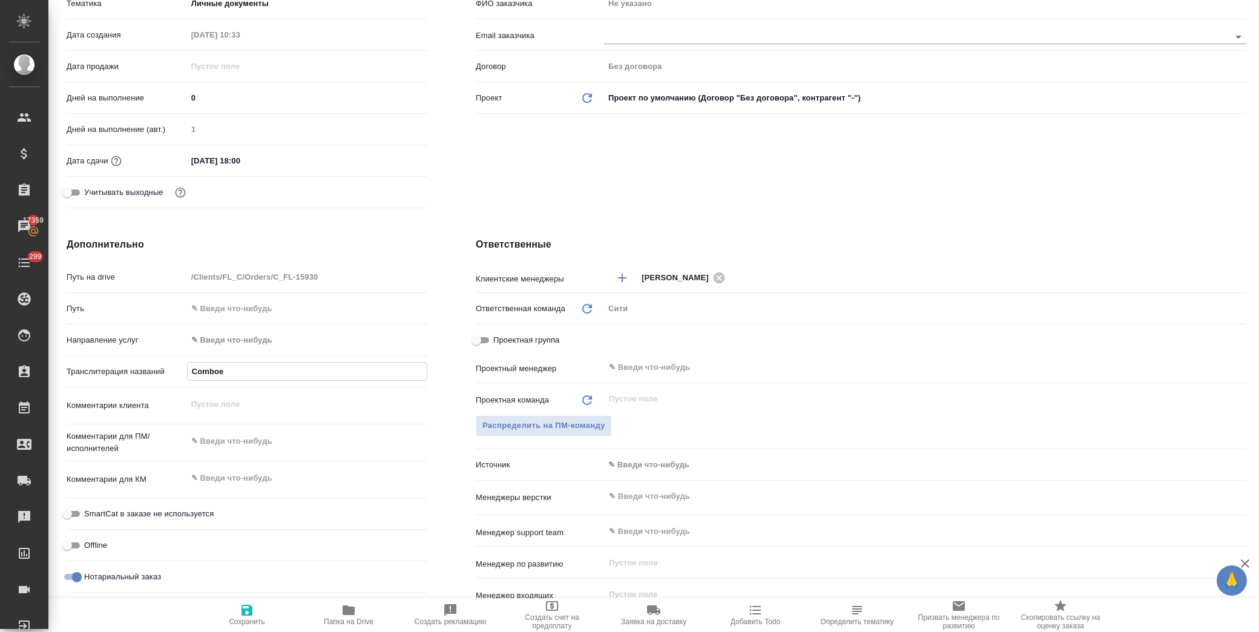
type input "Comboev"
type textarea "x"
type input "Comboeva"
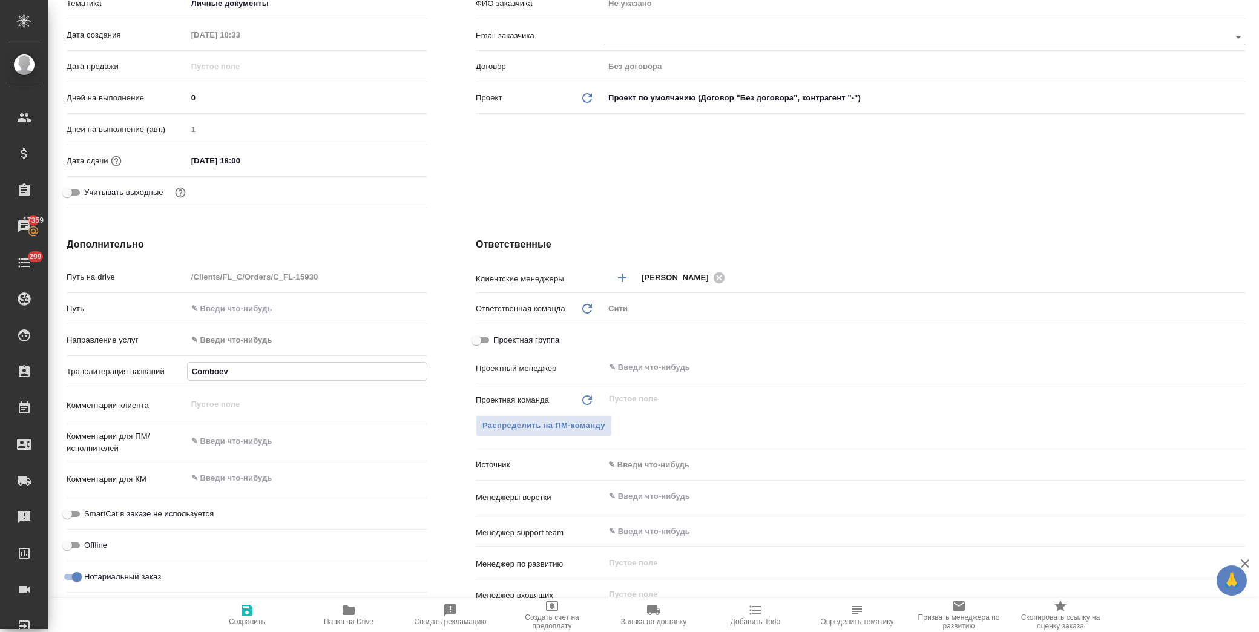
type textarea "x"
type input "Comboeva"
type textarea "x"
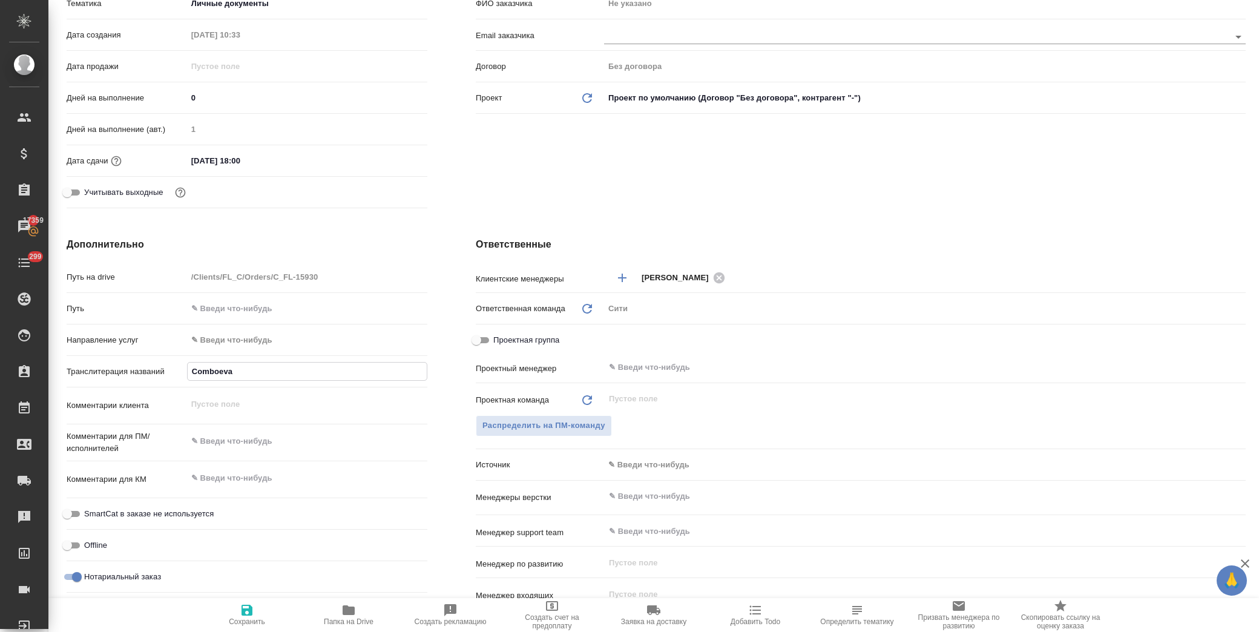
type textarea "x"
type input "Comboeva Y"
type textarea "x"
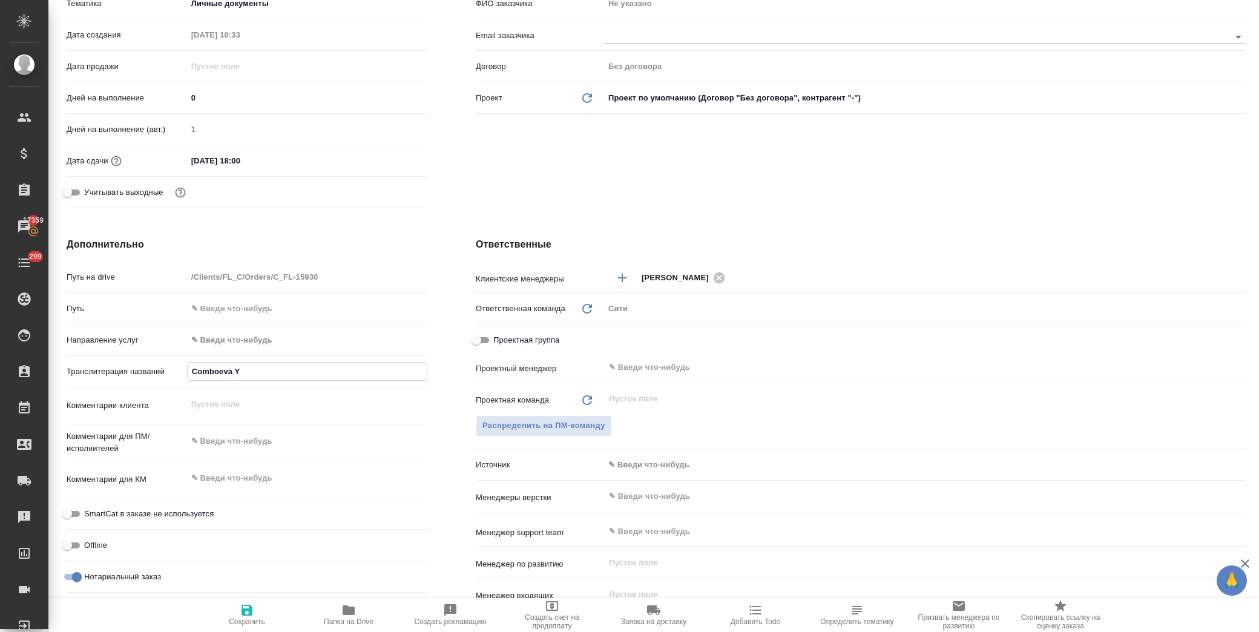
type textarea "x"
type input "Comboeva Ya"
type textarea "x"
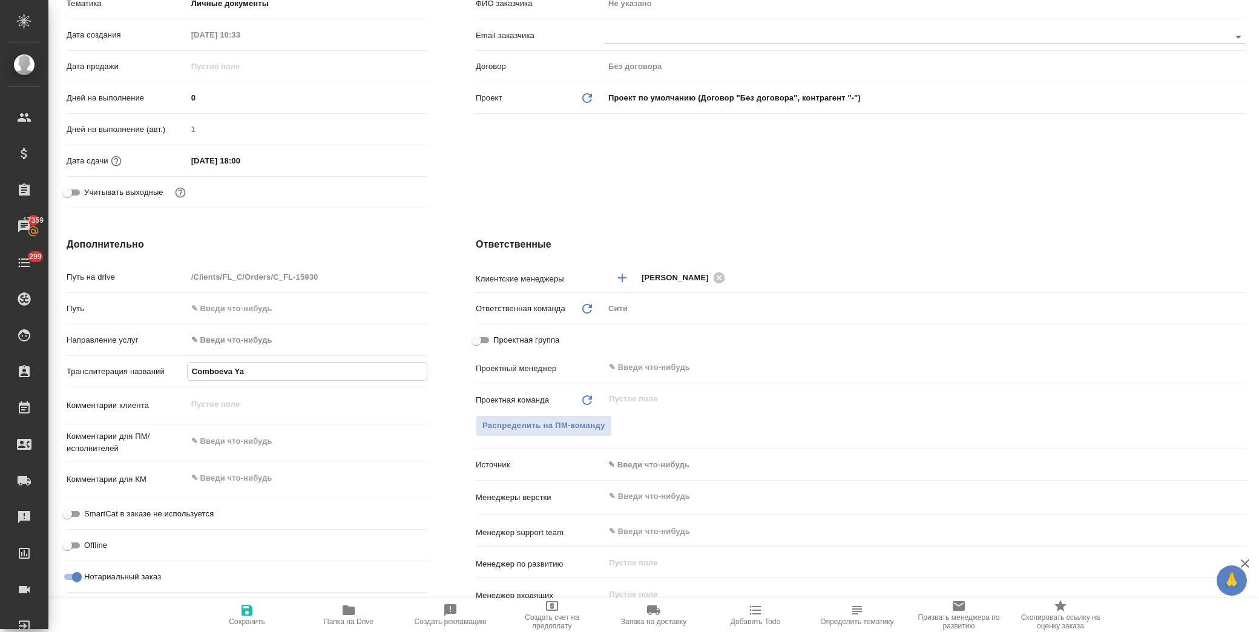
type input "[PERSON_NAME]"
type textarea "x"
type input "Comboeva Yana"
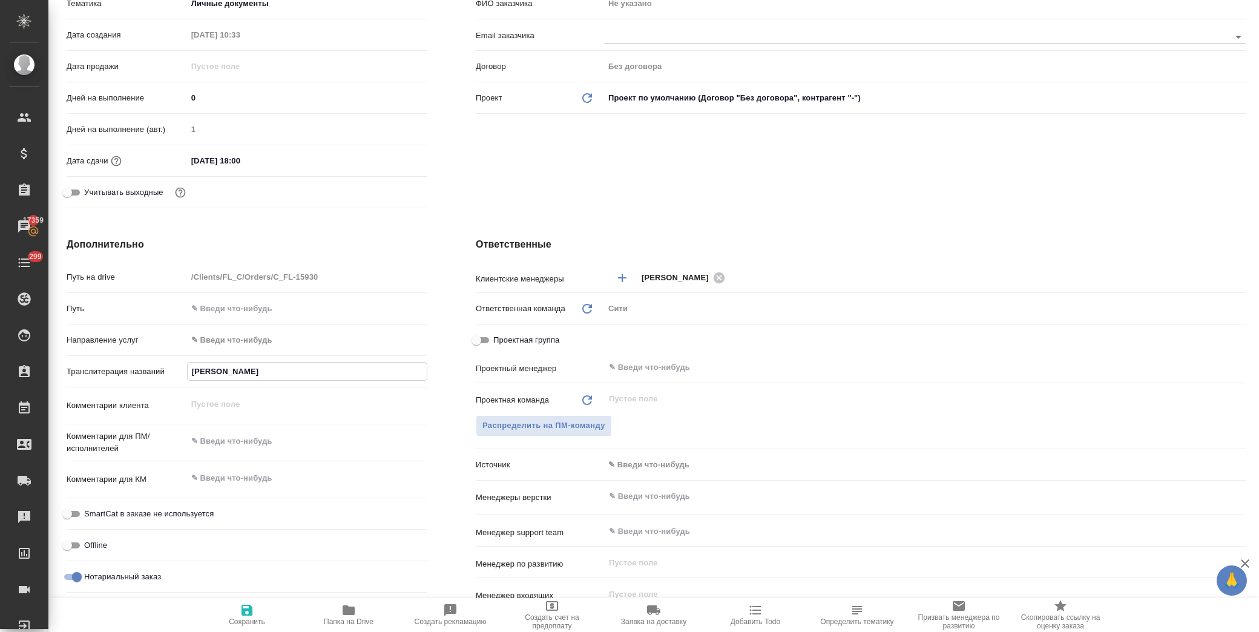
type textarea "x"
type input "Comboeva Yana,"
type textarea "x"
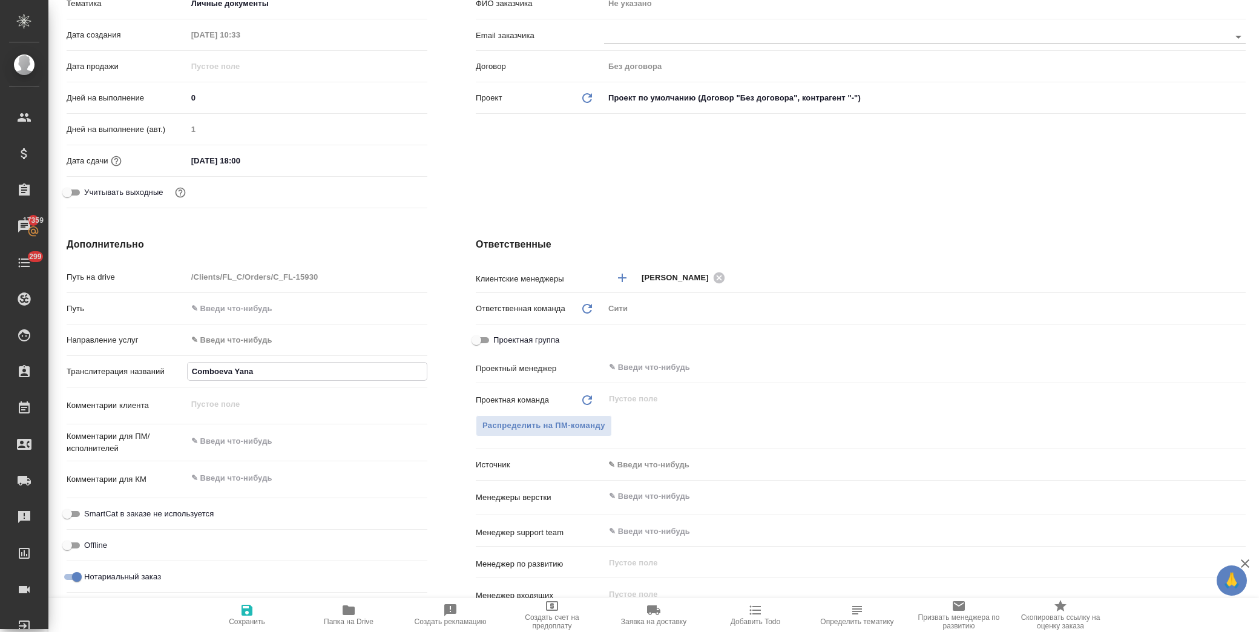
type textarea "x"
type input "Comboeva Yana,"
type textarea "x"
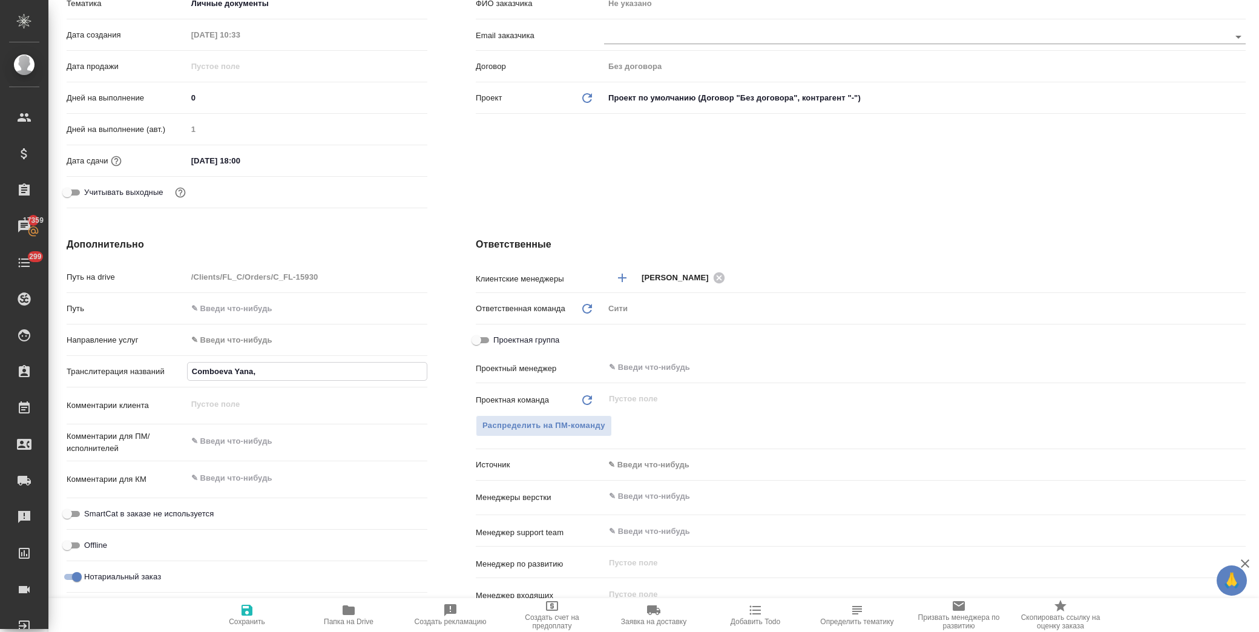
type textarea "x"
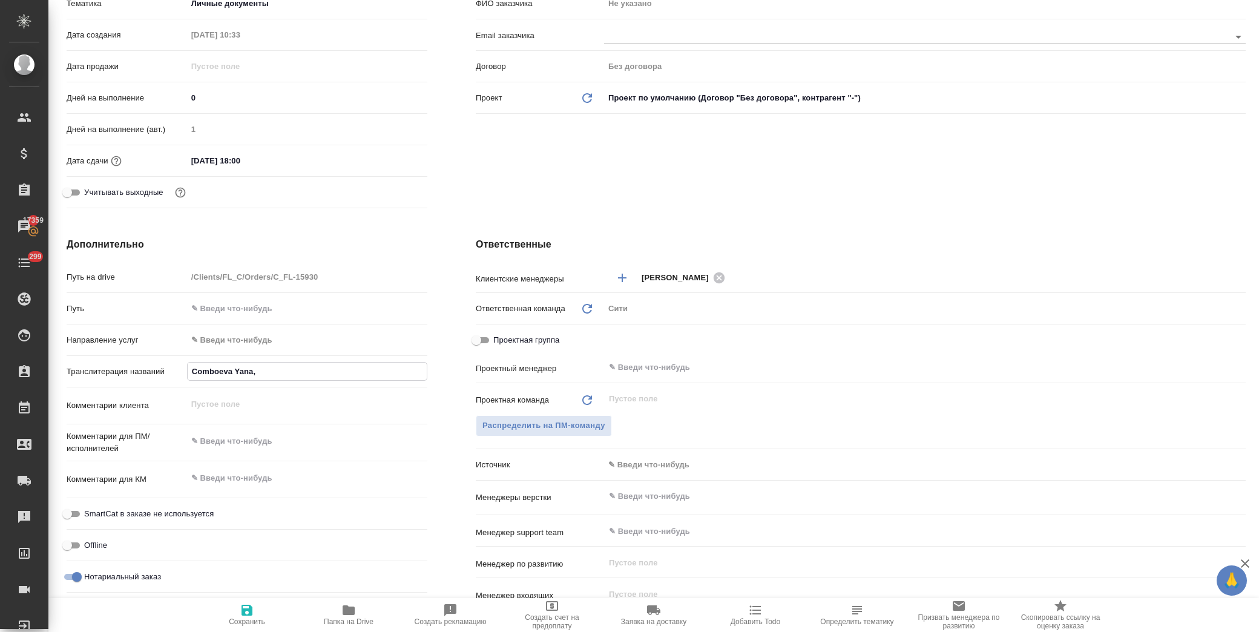
type textarea "x"
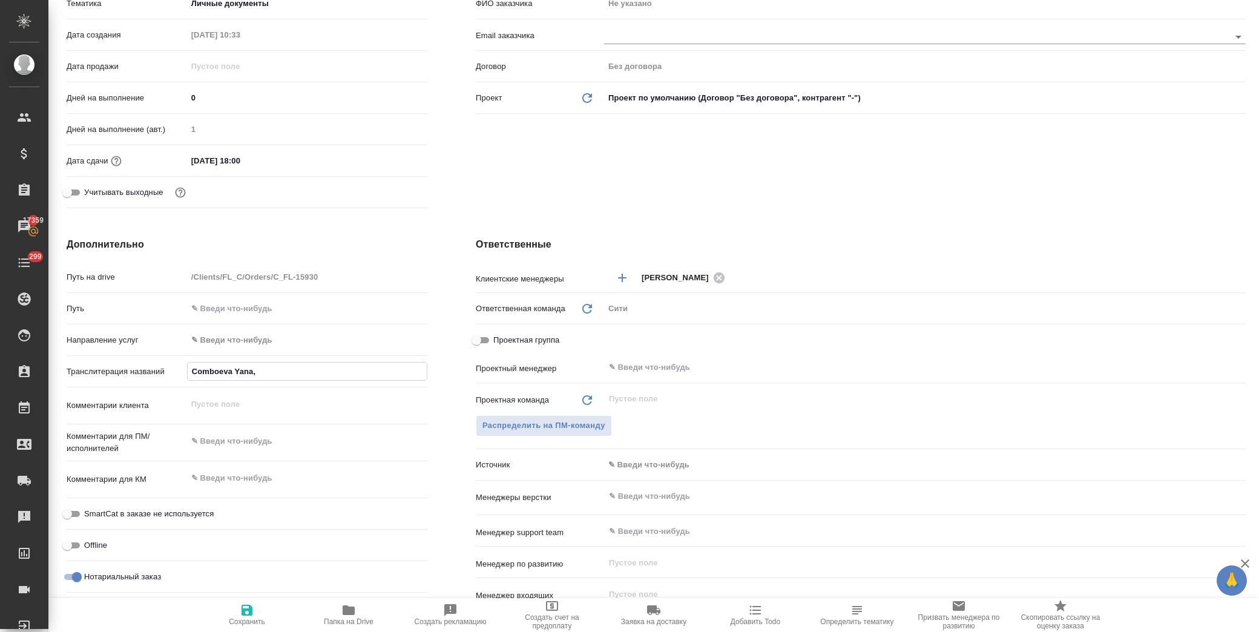
click at [191, 367] on input "Comboeva Yana," at bounding box center [307, 372] width 239 height 18
click at [197, 370] on input "Comboeva Yana," at bounding box center [307, 372] width 239 height 18
type input "omboeva Yana,"
type textarea "x"
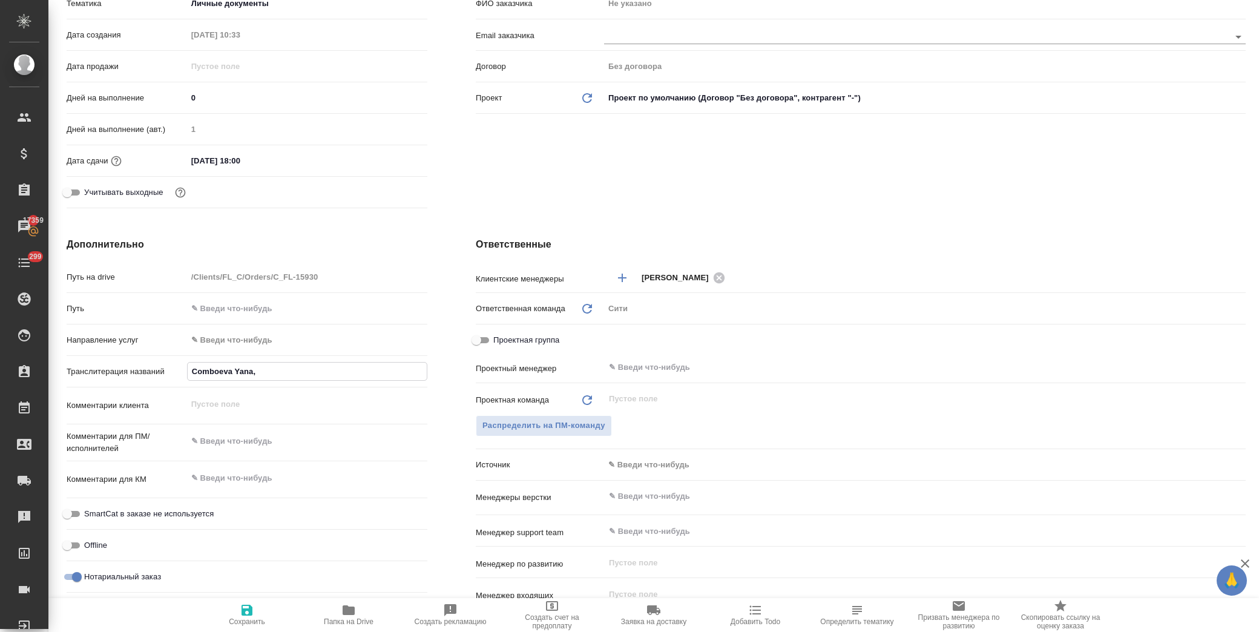
type textarea "x"
type input "[PERSON_NAME],"
type textarea "x"
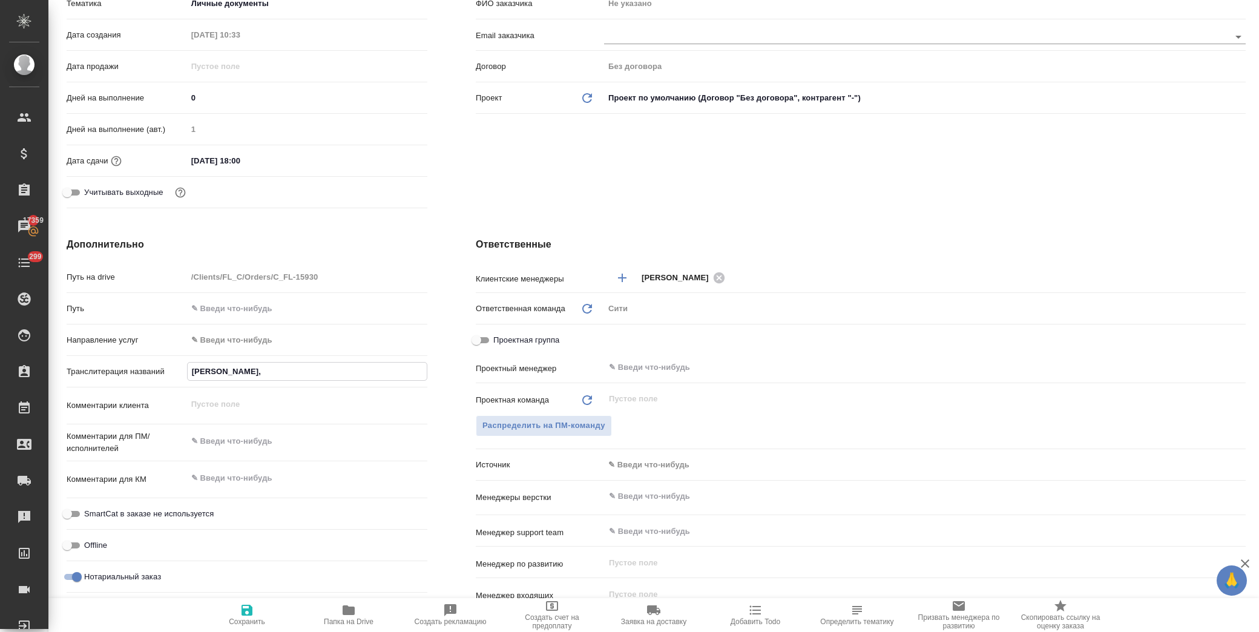
click at [270, 371] on input "[PERSON_NAME]," at bounding box center [307, 372] width 239 height 18
type input "[PERSON_NAME], T"
type textarea "x"
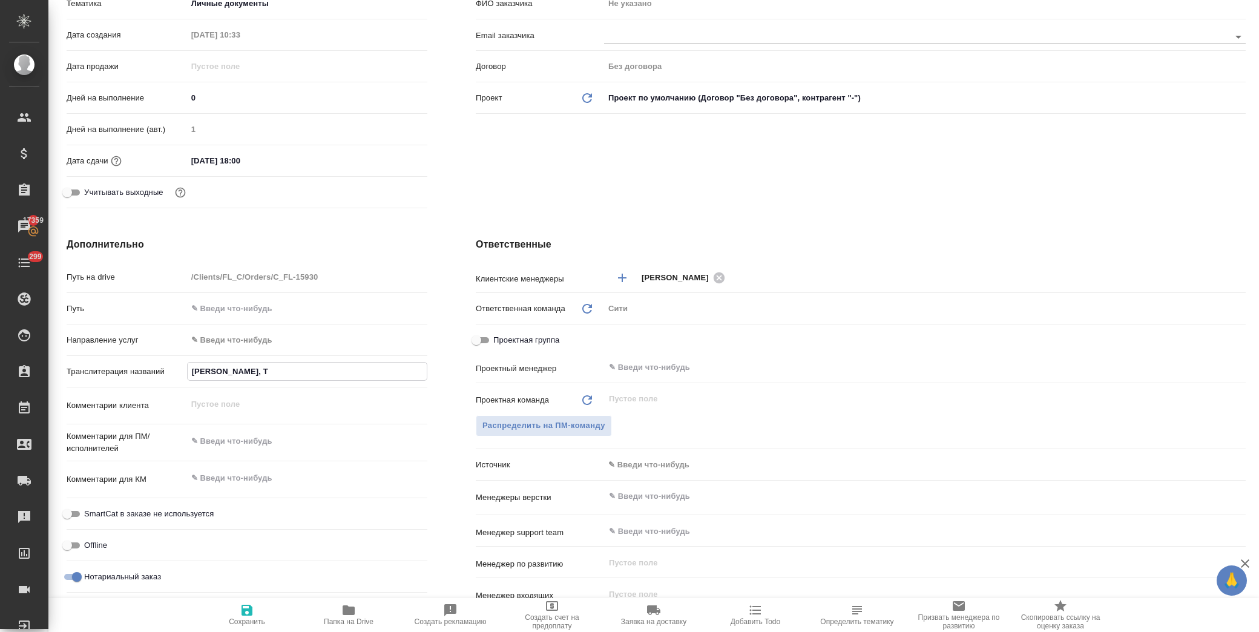
type input "[PERSON_NAME], To"
type textarea "x"
type input "[PERSON_NAME], Tou"
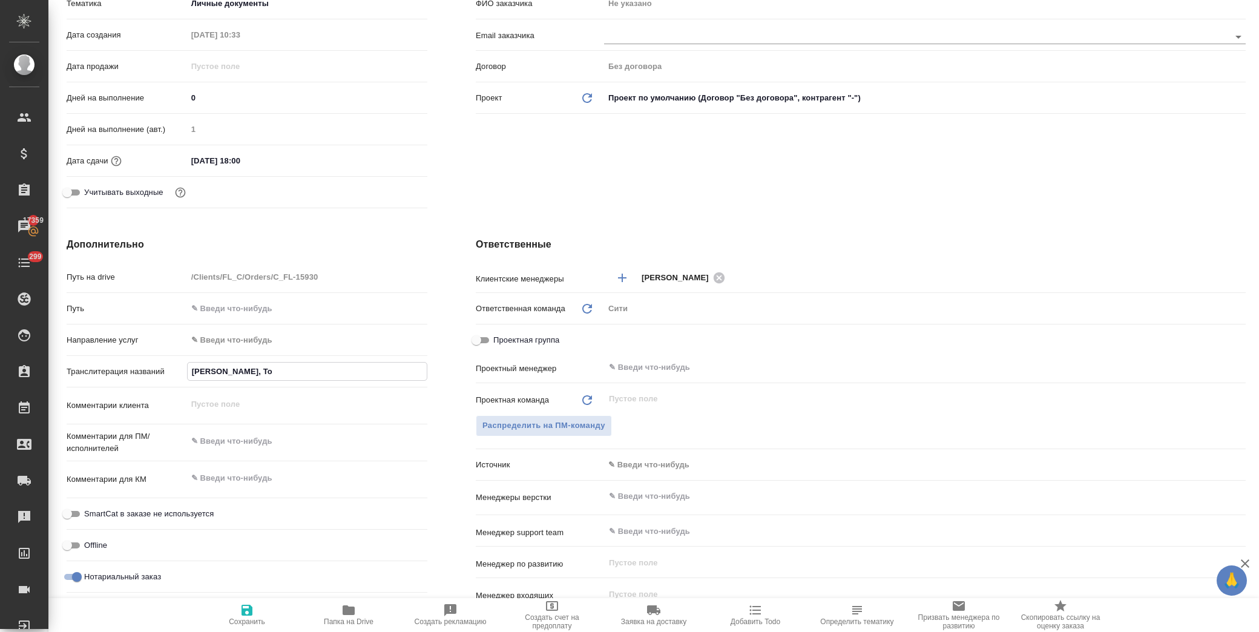
type textarea "x"
type input "[PERSON_NAME], Touc"
type textarea "x"
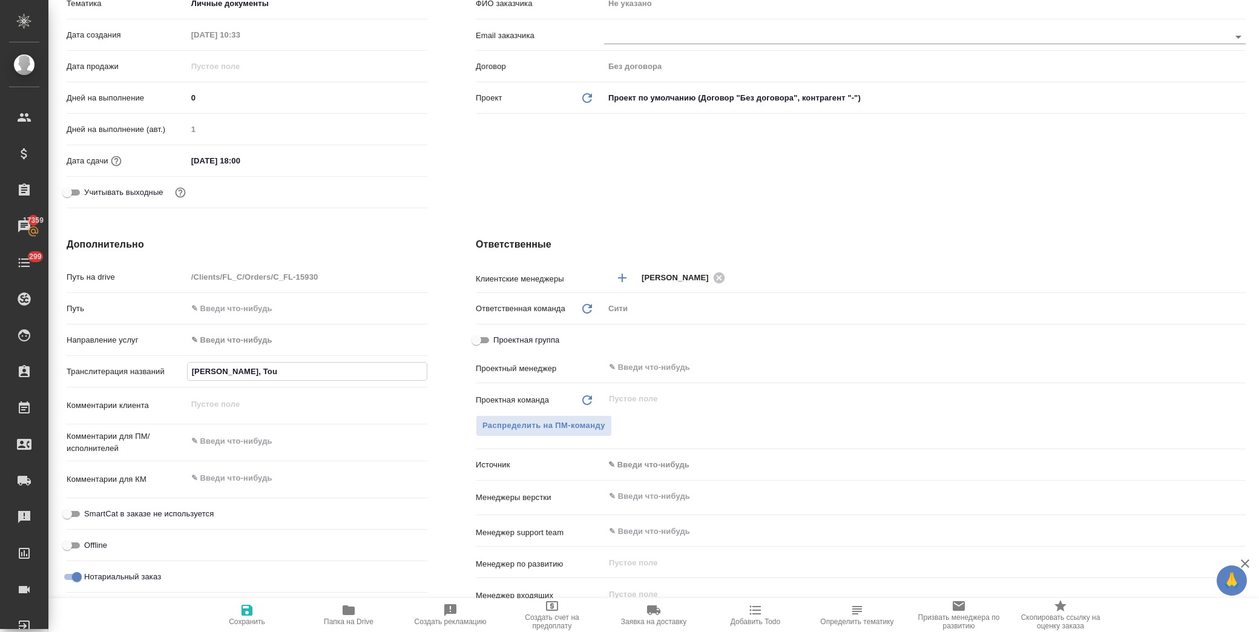
type textarea "x"
type input "[PERSON_NAME], Touch"
type textarea "x"
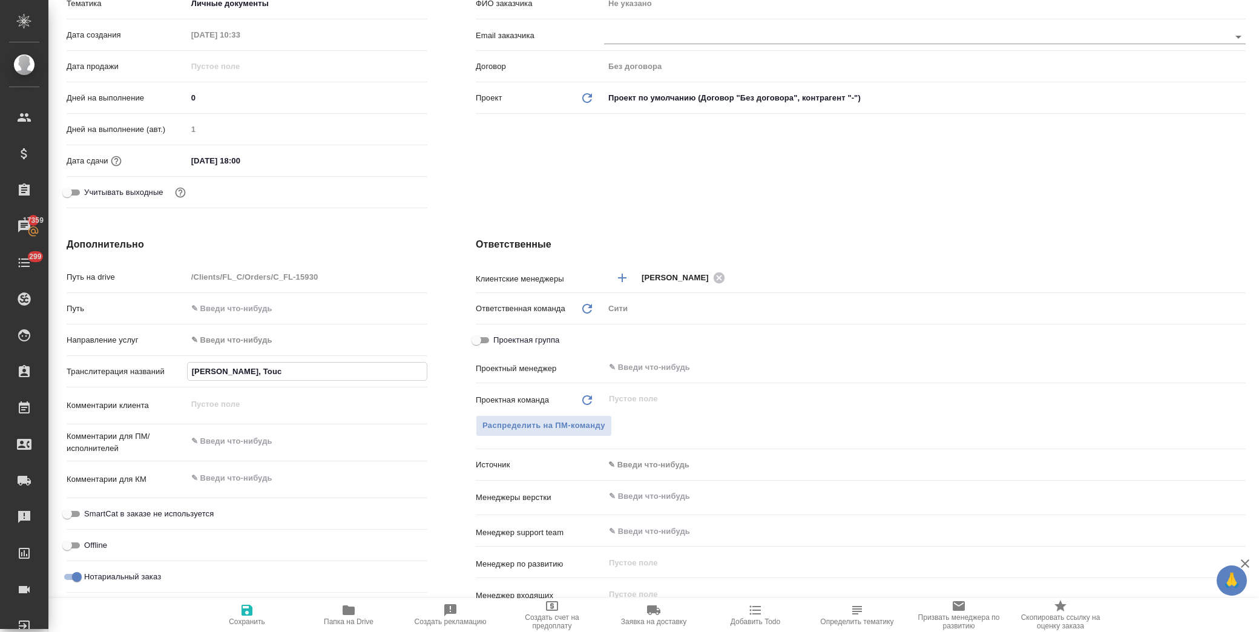
type textarea "x"
type input "[PERSON_NAME], Touche"
type textarea "x"
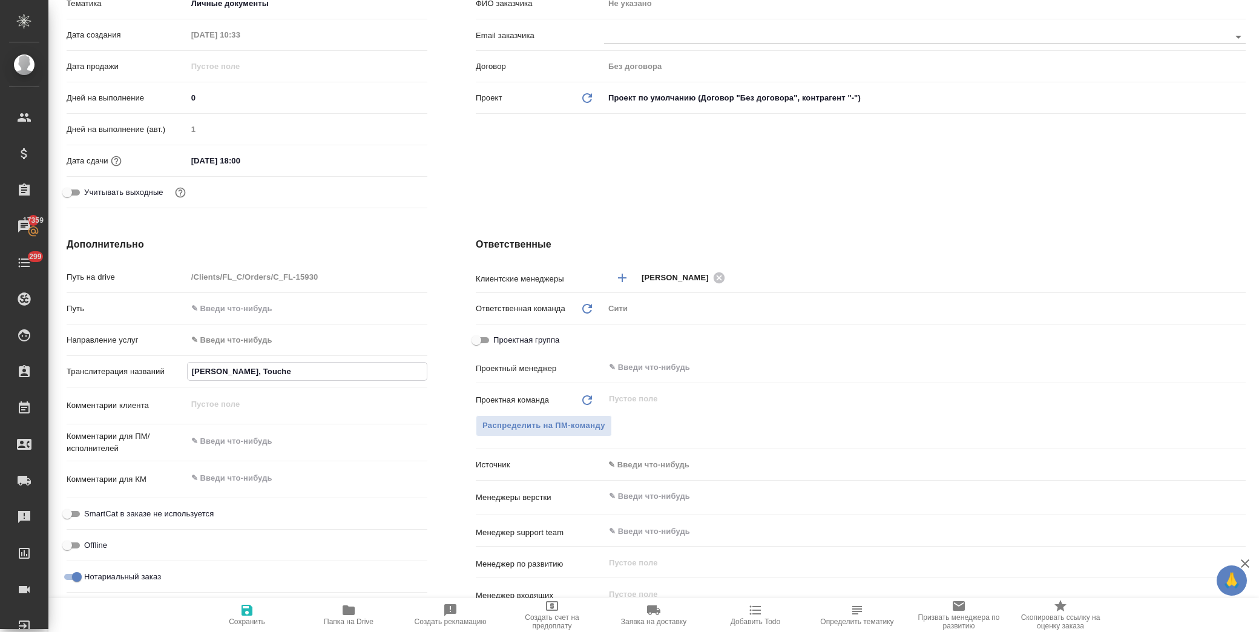
type input "[PERSON_NAME], [PERSON_NAME]"
type textarea "x"
type input "[PERSON_NAME], [PERSON_NAME]"
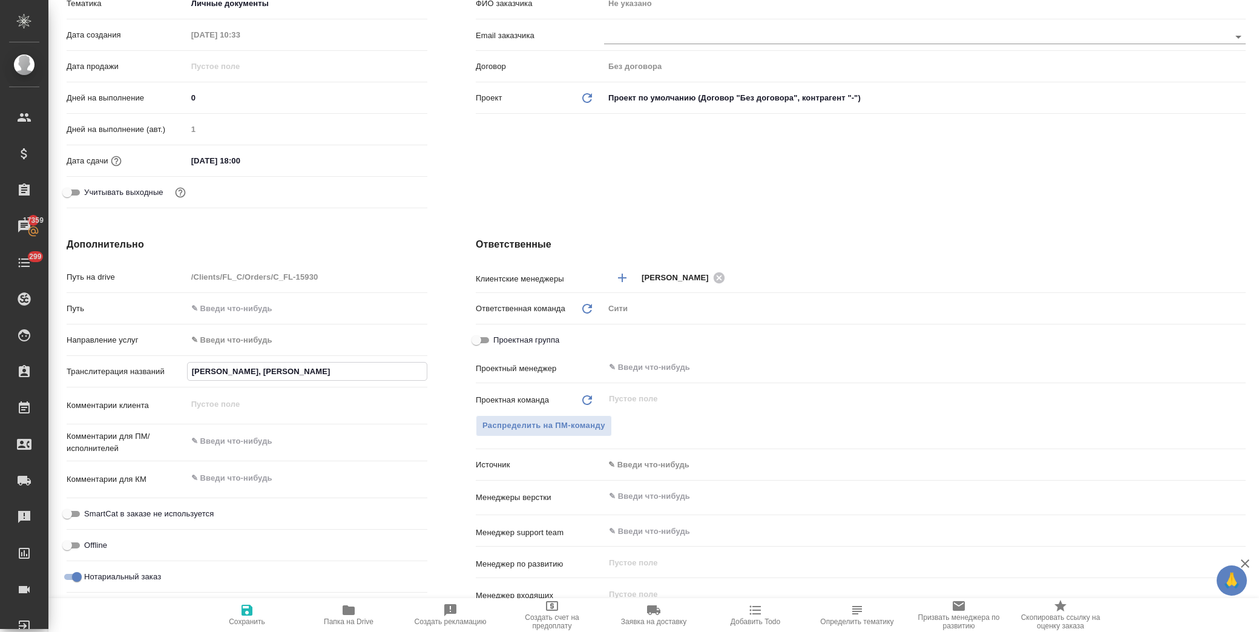
type textarea "x"
type input "Gomboeva Yana, [PERSON_NAME] Y"
type textarea "x"
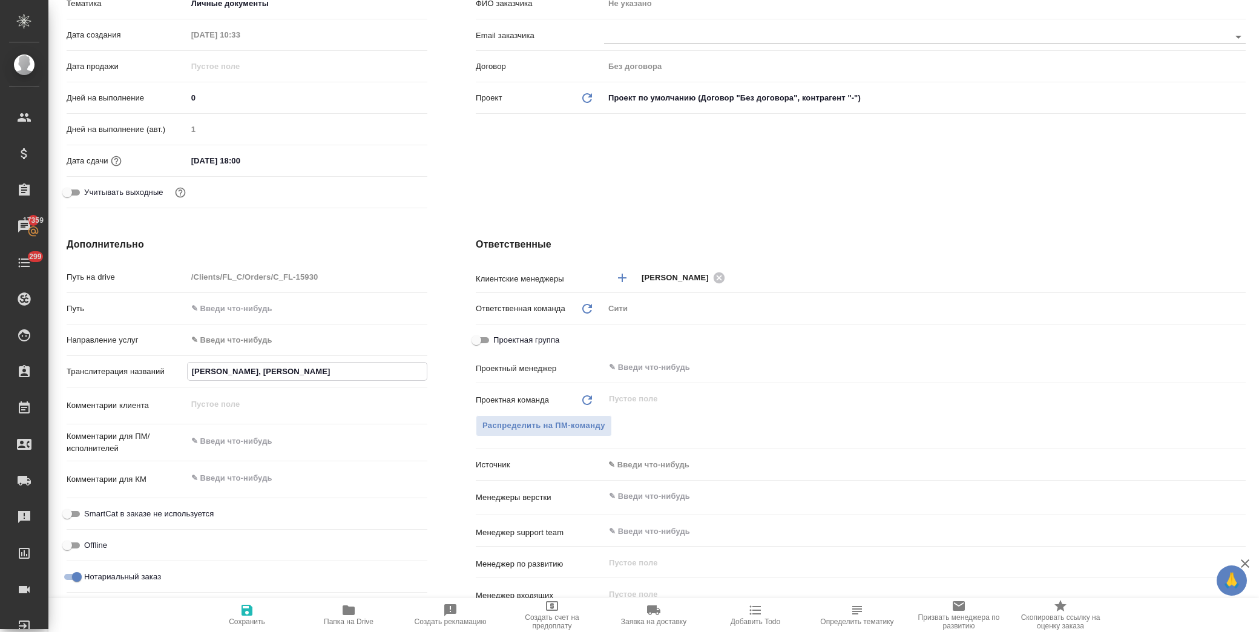
type textarea "x"
type input "[PERSON_NAME], [PERSON_NAME] Ya"
type textarea "x"
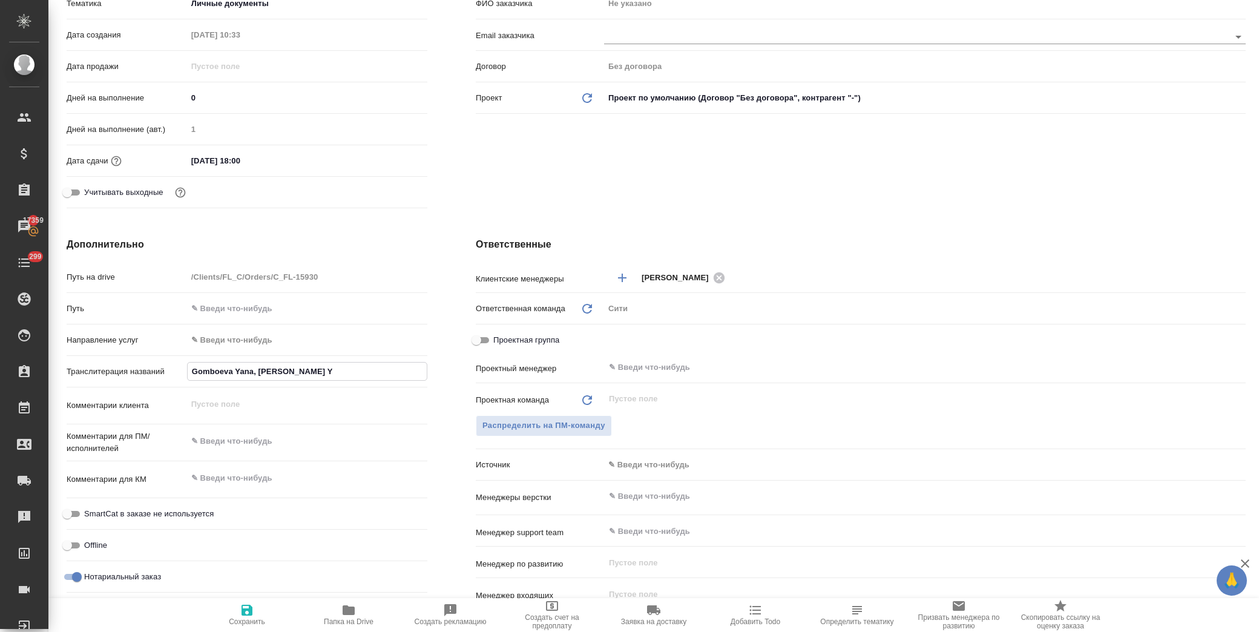
type textarea "x"
type input "[PERSON_NAME], [PERSON_NAME]"
type textarea "x"
click at [243, 445] on textarea at bounding box center [307, 441] width 240 height 21
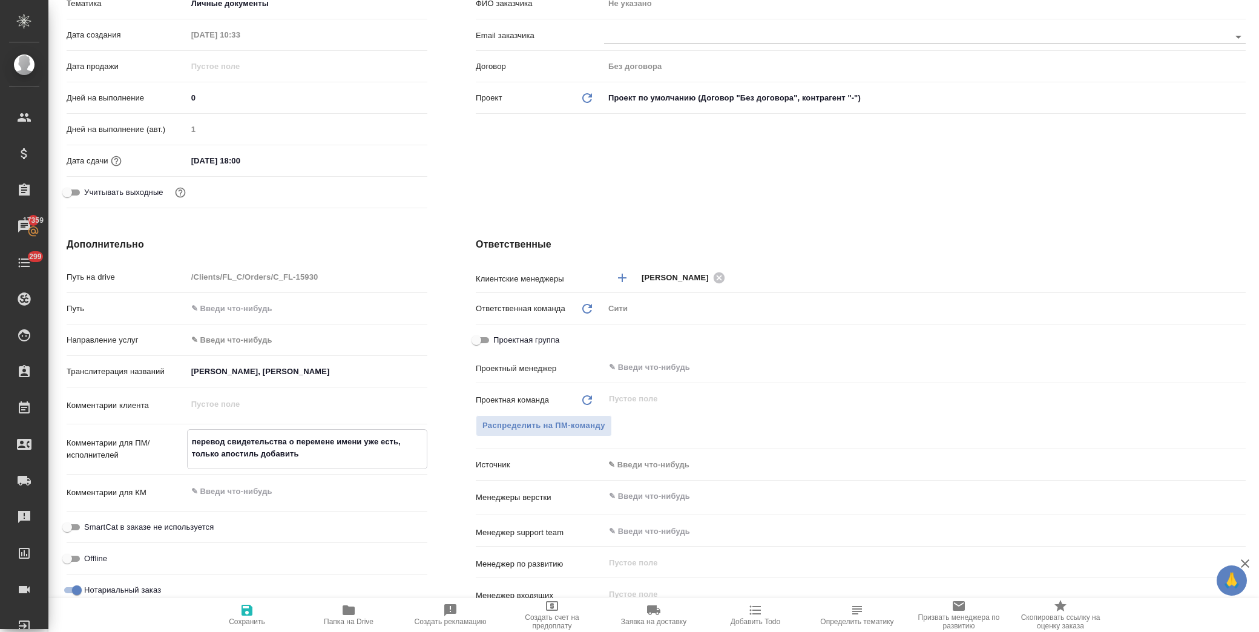
click at [254, 610] on icon "button" at bounding box center [247, 610] width 15 height 15
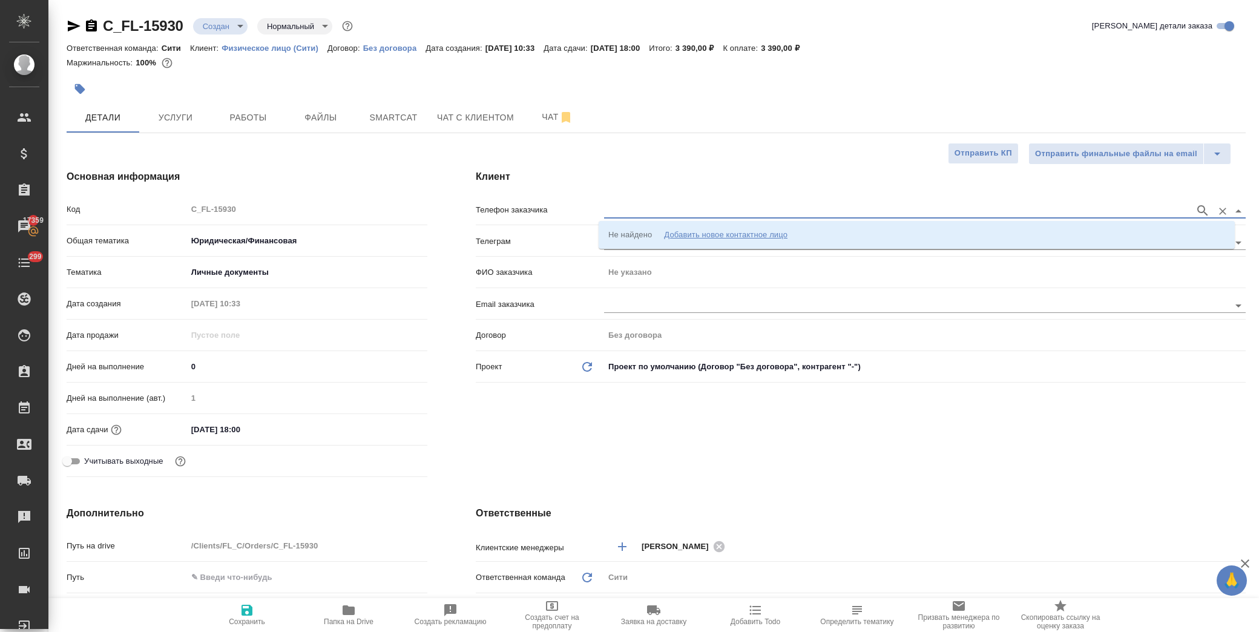
click at [639, 209] on input "text" at bounding box center [896, 210] width 585 height 15
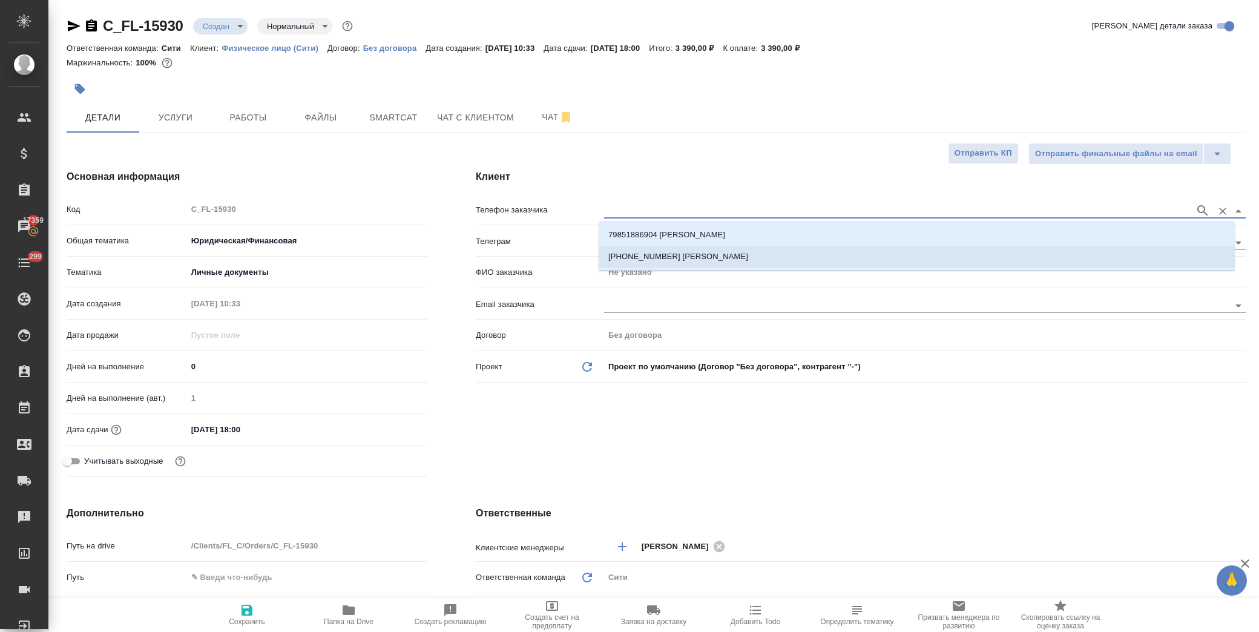
click at [765, 249] on li "[PHONE_NUMBER] [PERSON_NAME]" at bounding box center [917, 257] width 636 height 22
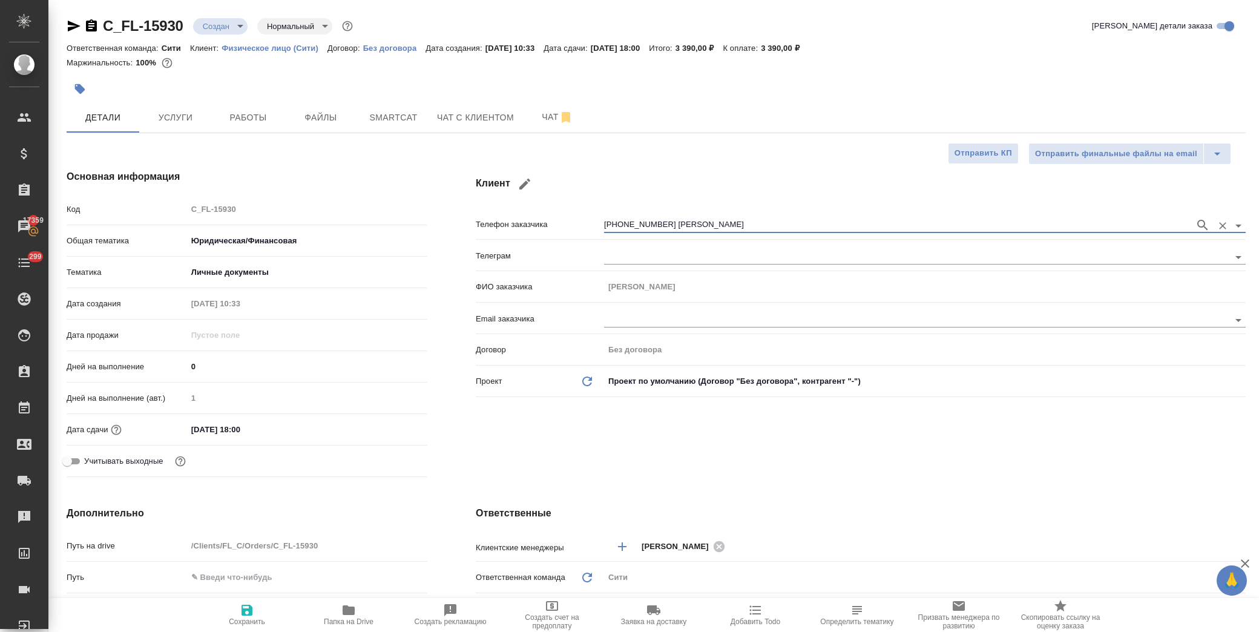
click at [254, 615] on icon "button" at bounding box center [247, 610] width 15 height 15
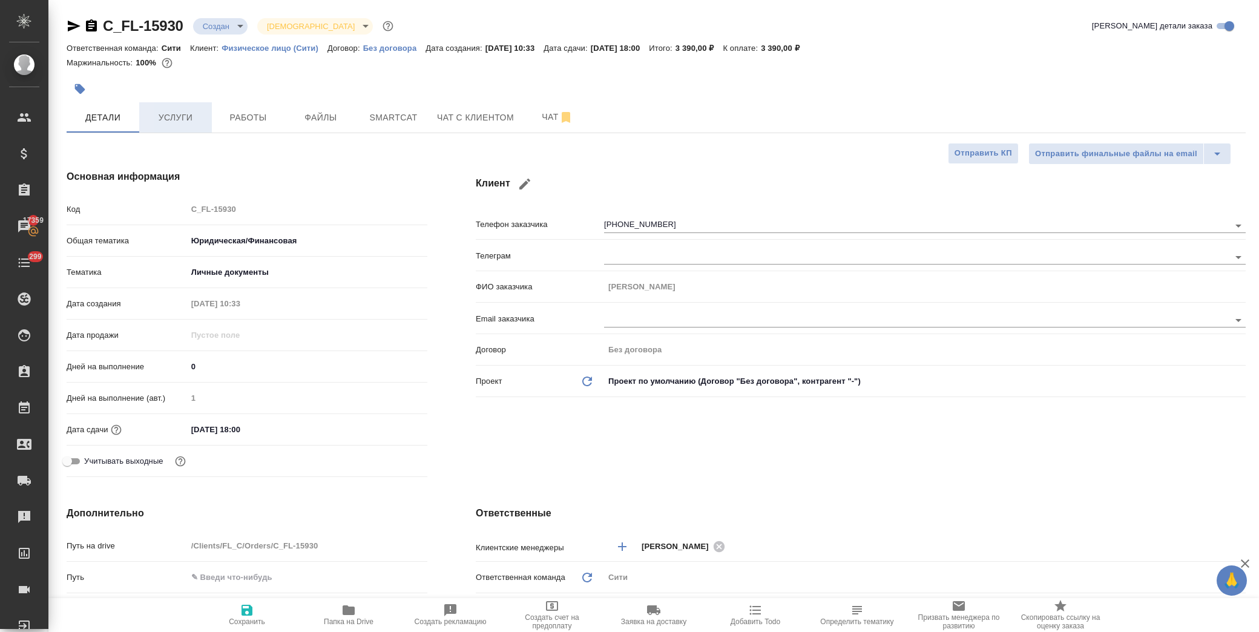
click at [178, 119] on span "Услуги" at bounding box center [175, 117] width 58 height 15
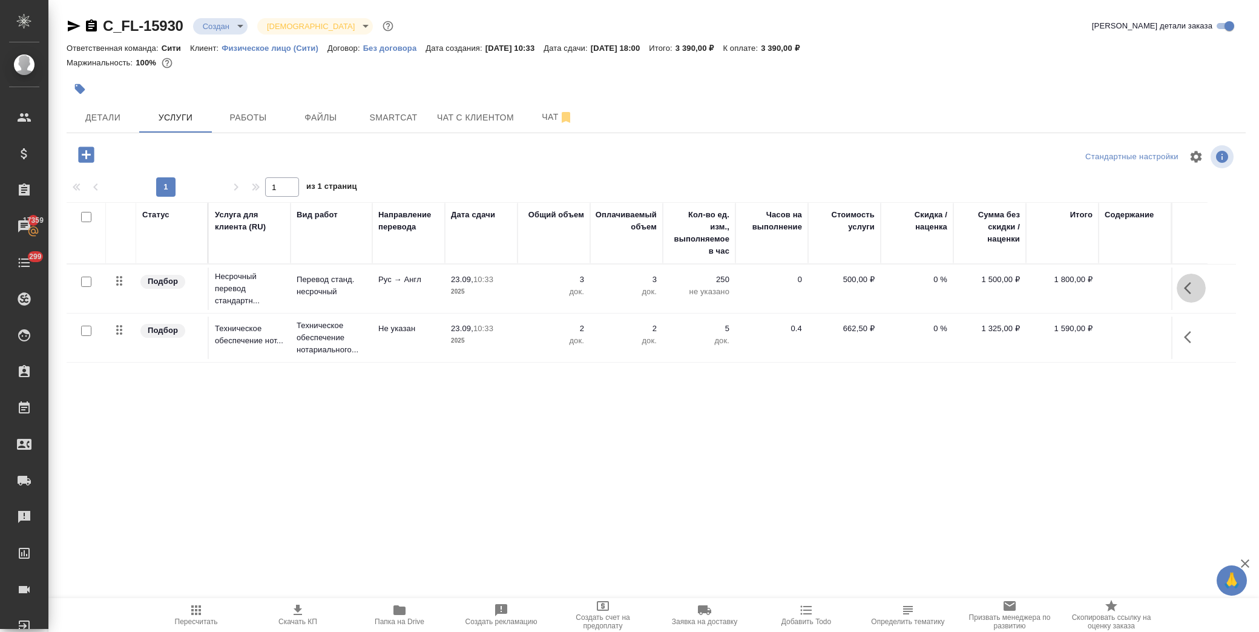
click at [1185, 285] on icon "button" at bounding box center [1191, 288] width 15 height 15
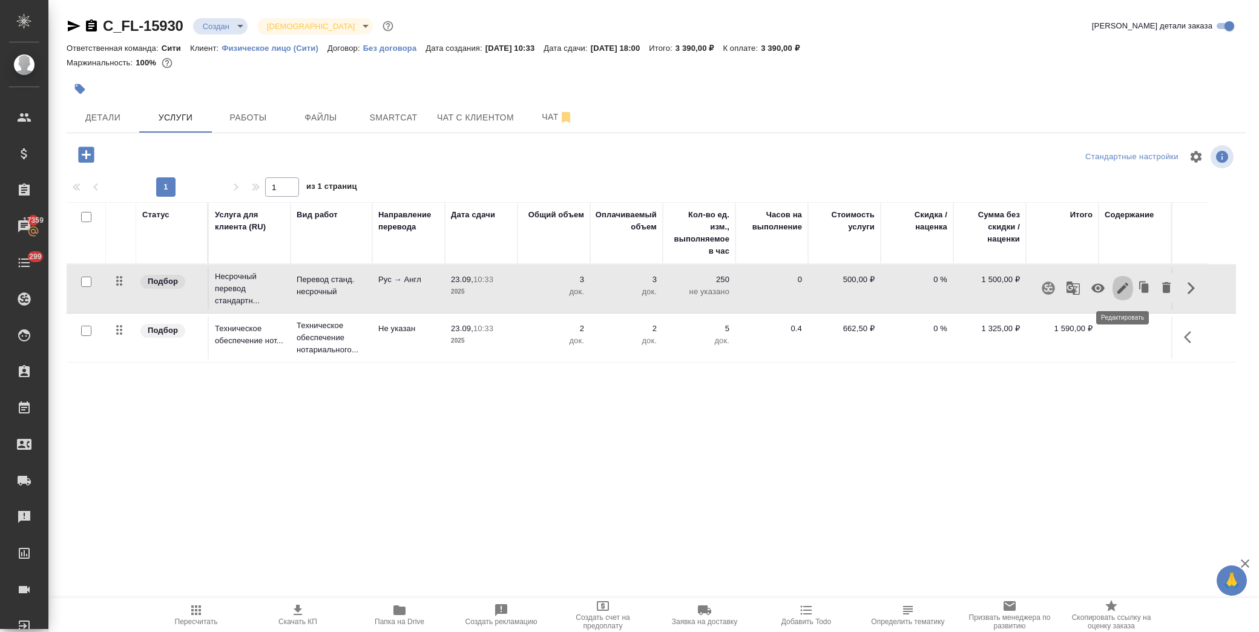
click at [1122, 292] on icon "button" at bounding box center [1123, 288] width 15 height 15
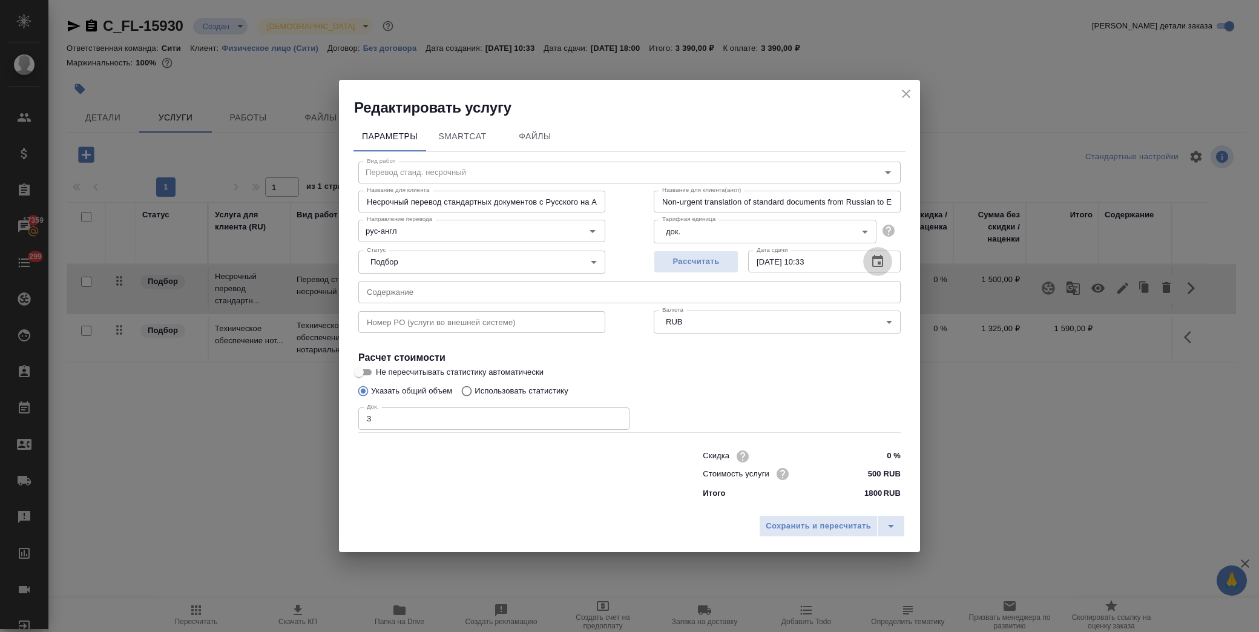
click at [886, 264] on button "button" at bounding box center [877, 261] width 29 height 29
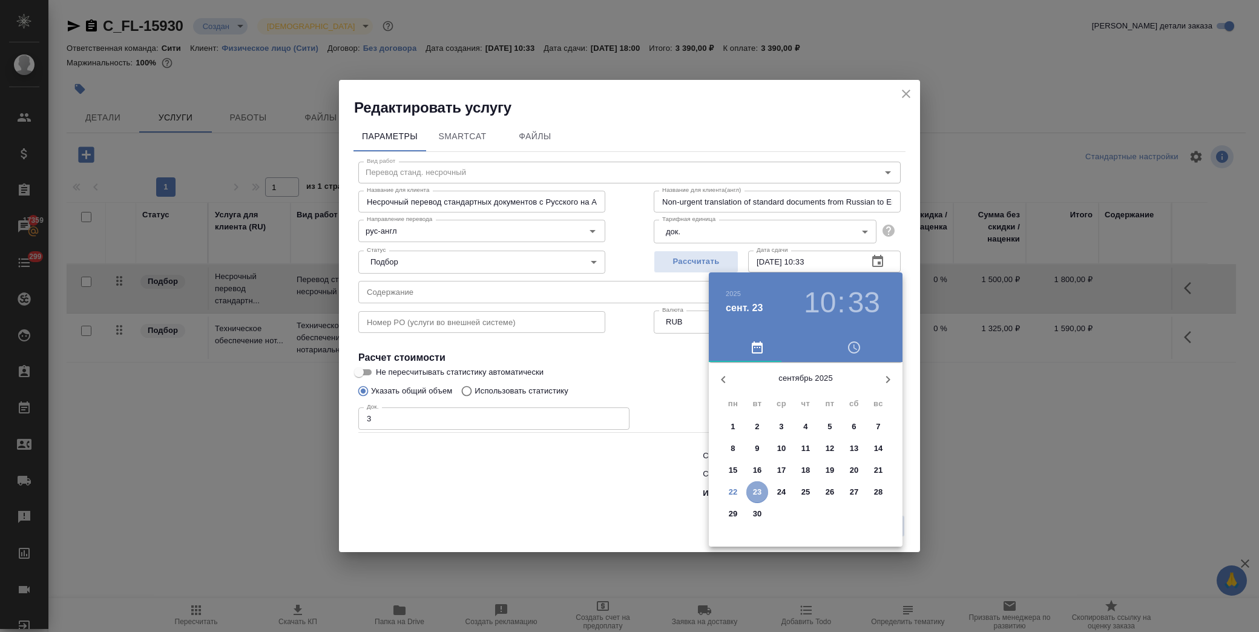
click at [759, 490] on p "23" at bounding box center [757, 492] width 9 height 12
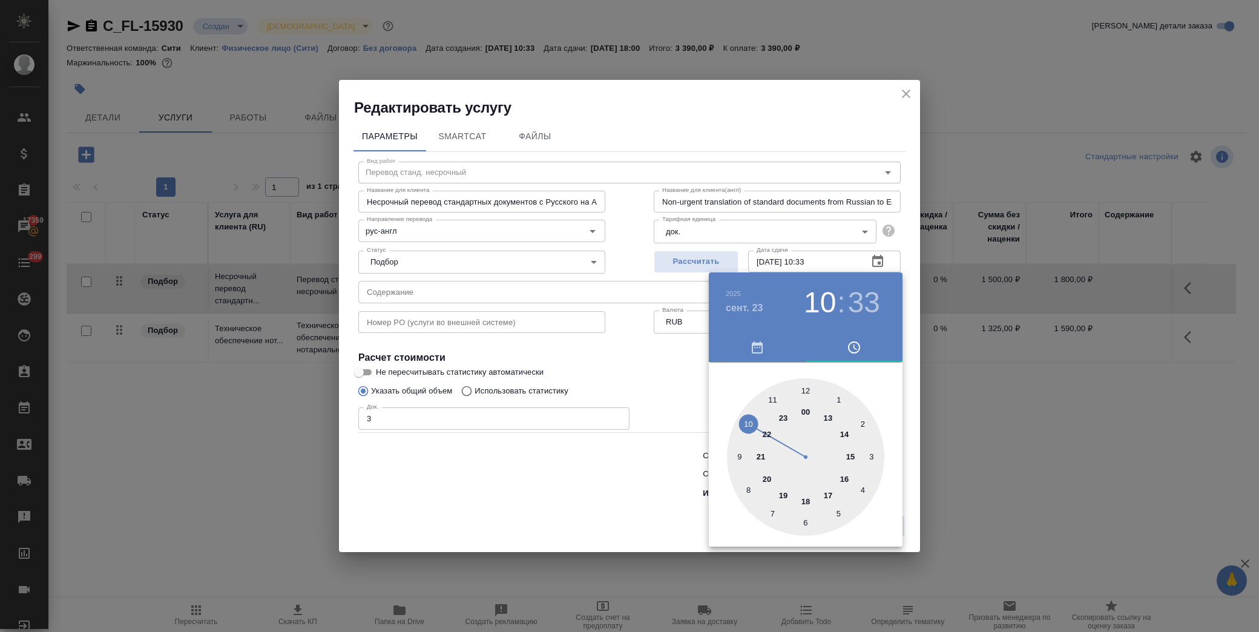
click at [748, 426] on div at bounding box center [805, 456] width 157 height 157
click at [806, 387] on div at bounding box center [805, 456] width 157 height 157
click at [633, 369] on div at bounding box center [629, 316] width 1259 height 632
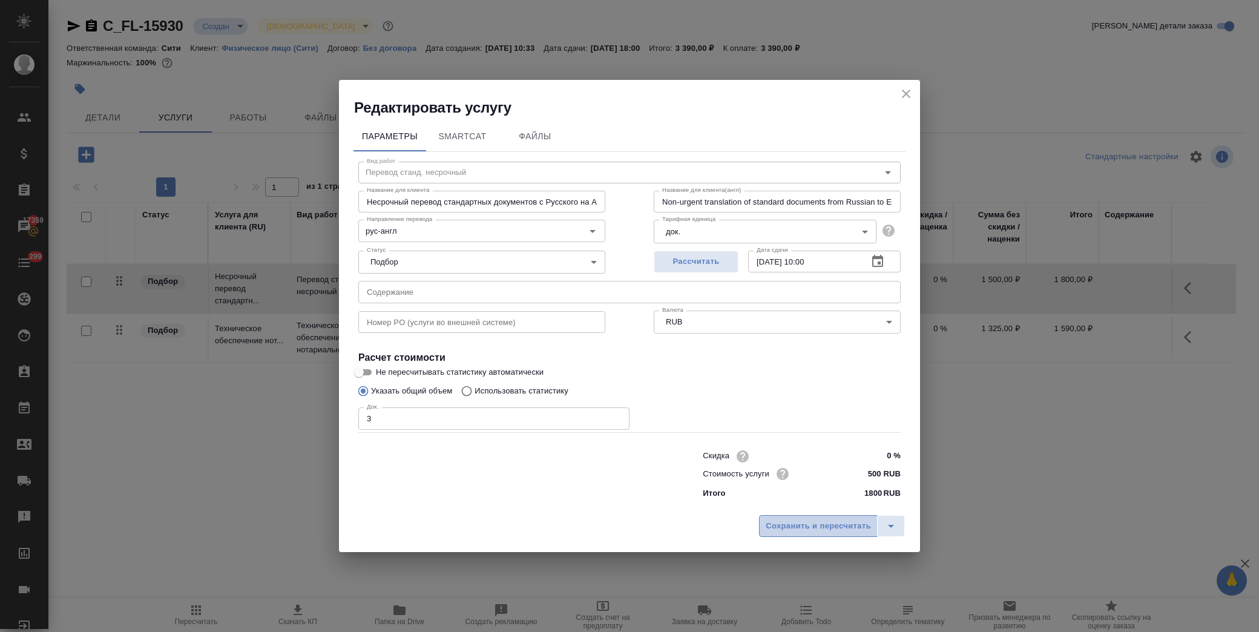
click at [837, 525] on span "Сохранить и пересчитать" at bounding box center [818, 526] width 105 height 14
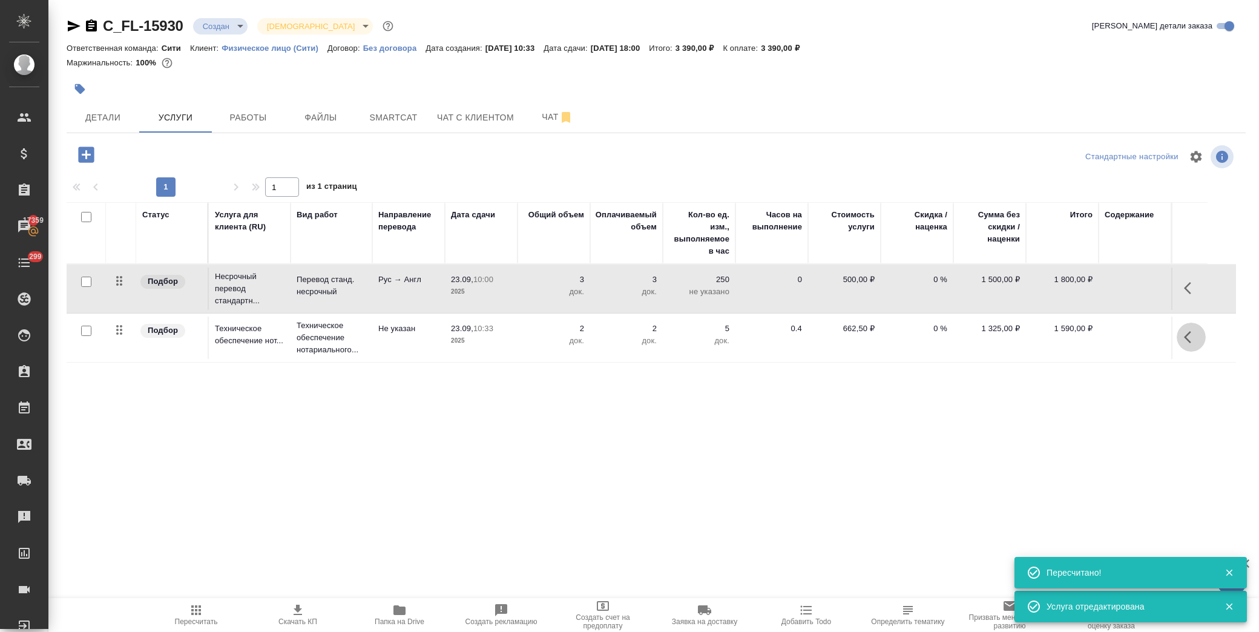
click at [1185, 341] on icon "button" at bounding box center [1191, 337] width 15 height 15
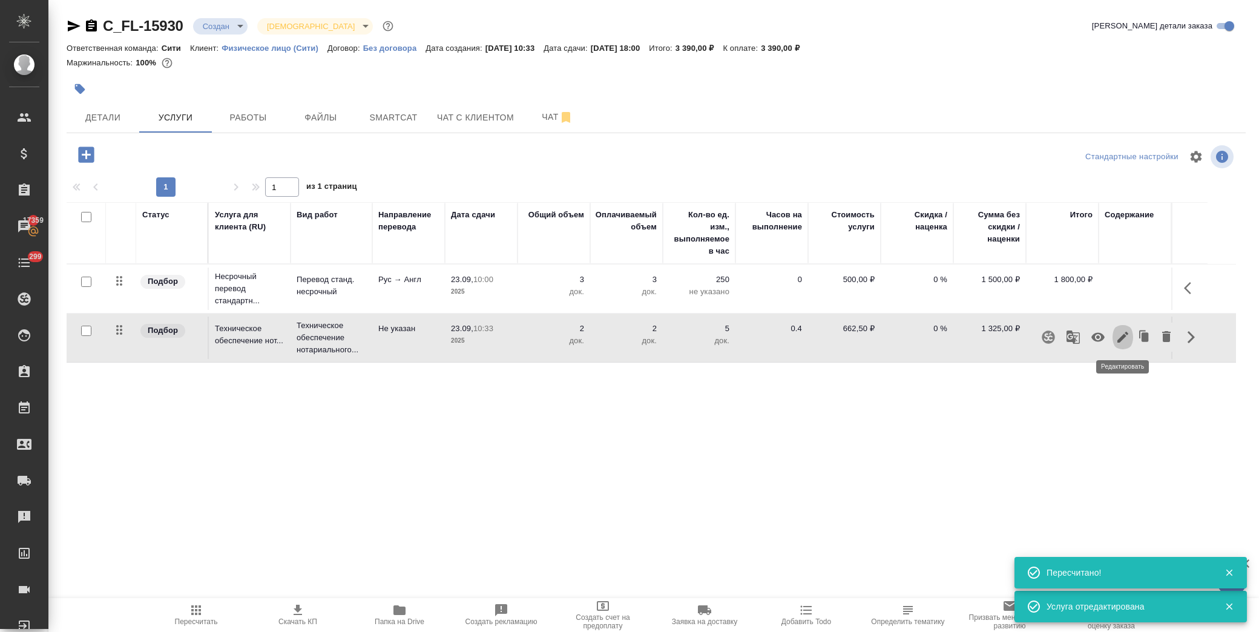
click at [1120, 340] on icon "button" at bounding box center [1123, 337] width 15 height 15
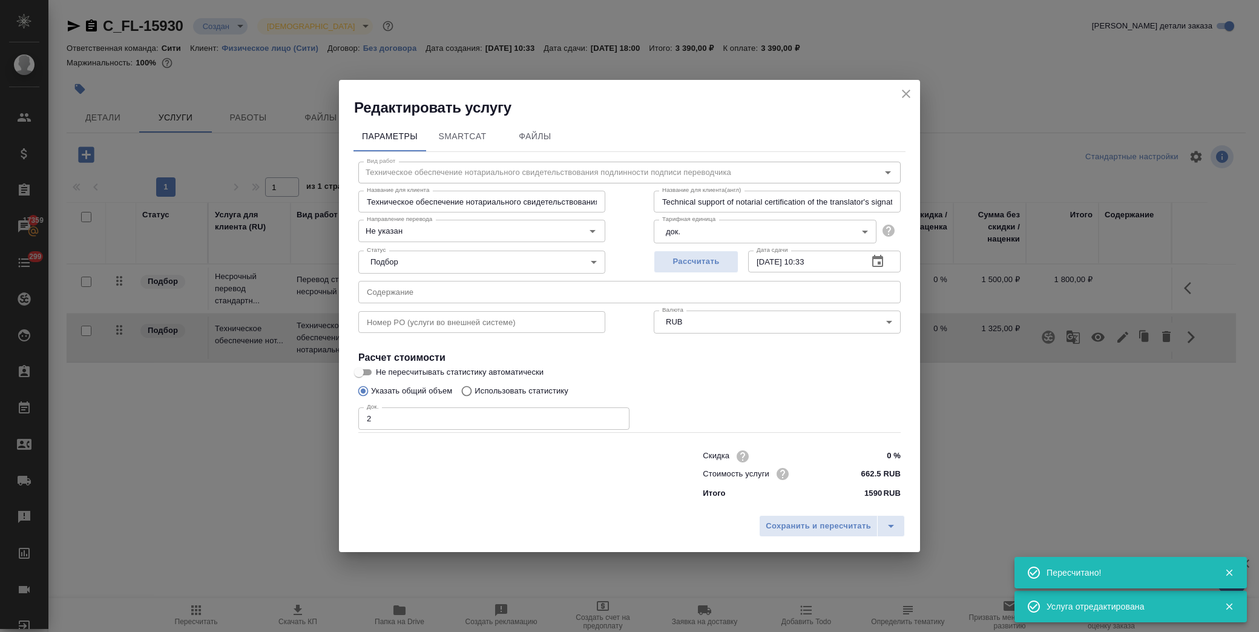
click at [884, 259] on icon "button" at bounding box center [878, 261] width 15 height 15
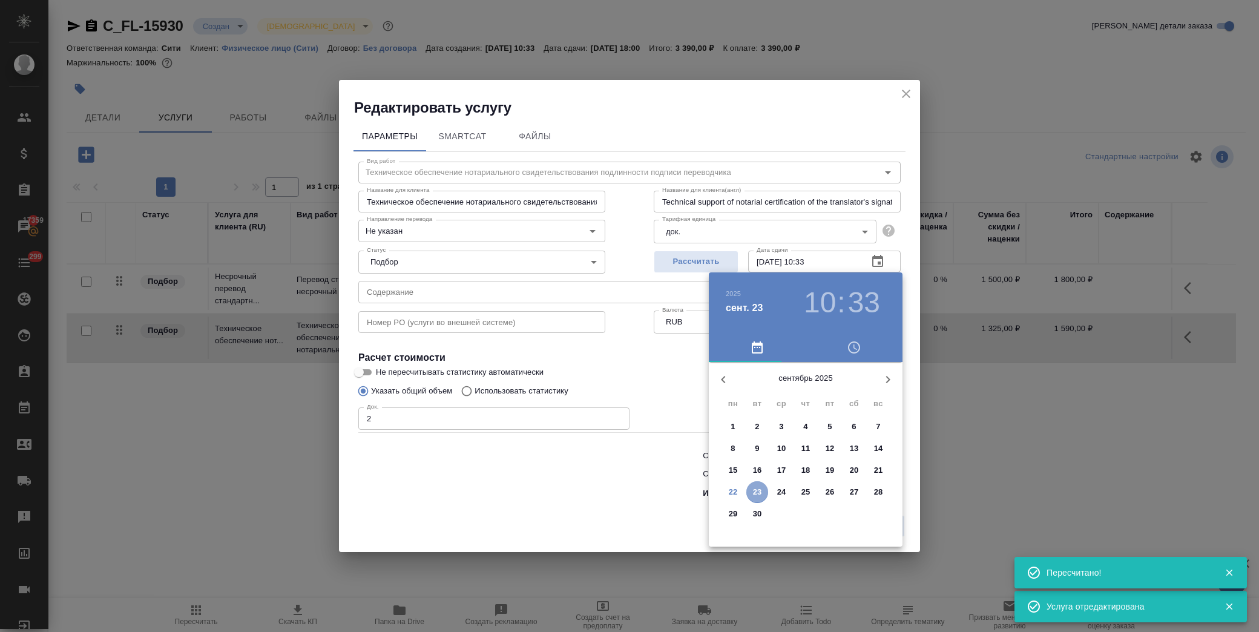
click at [761, 492] on p "23" at bounding box center [757, 492] width 9 height 12
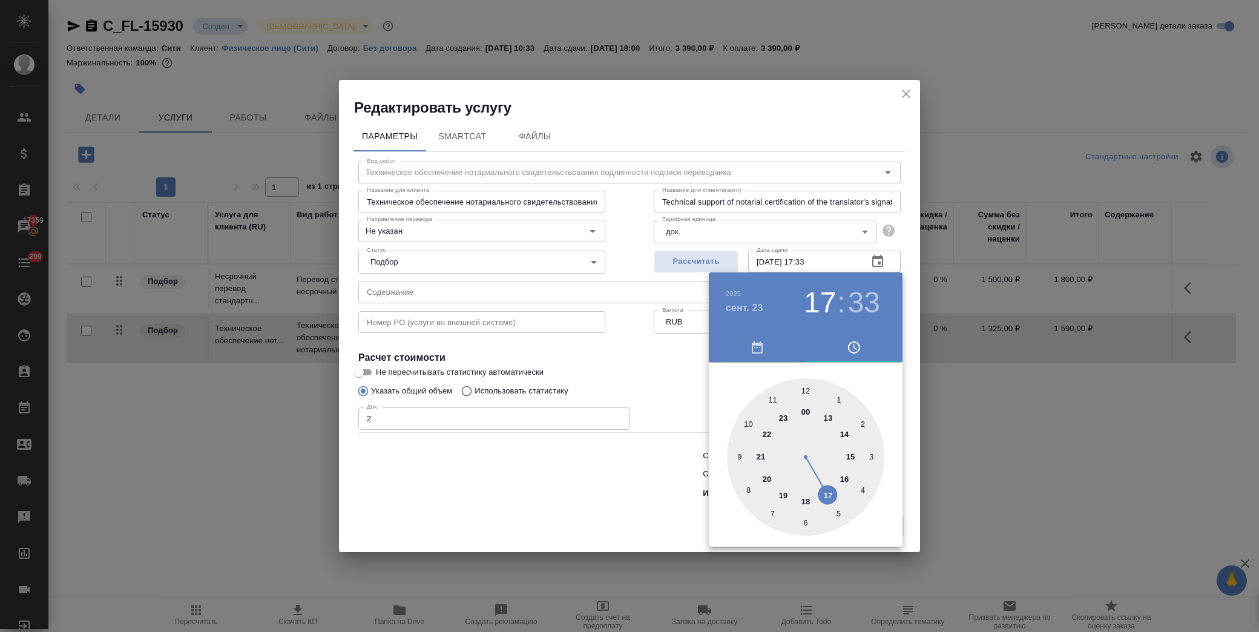
drag, startPoint x: 831, startPoint y: 496, endPoint x: 826, endPoint y: 437, distance: 59.5
click at [831, 492] on div at bounding box center [805, 456] width 157 height 157
click at [805, 390] on div at bounding box center [805, 456] width 157 height 157
click at [698, 382] on div at bounding box center [629, 316] width 1259 height 632
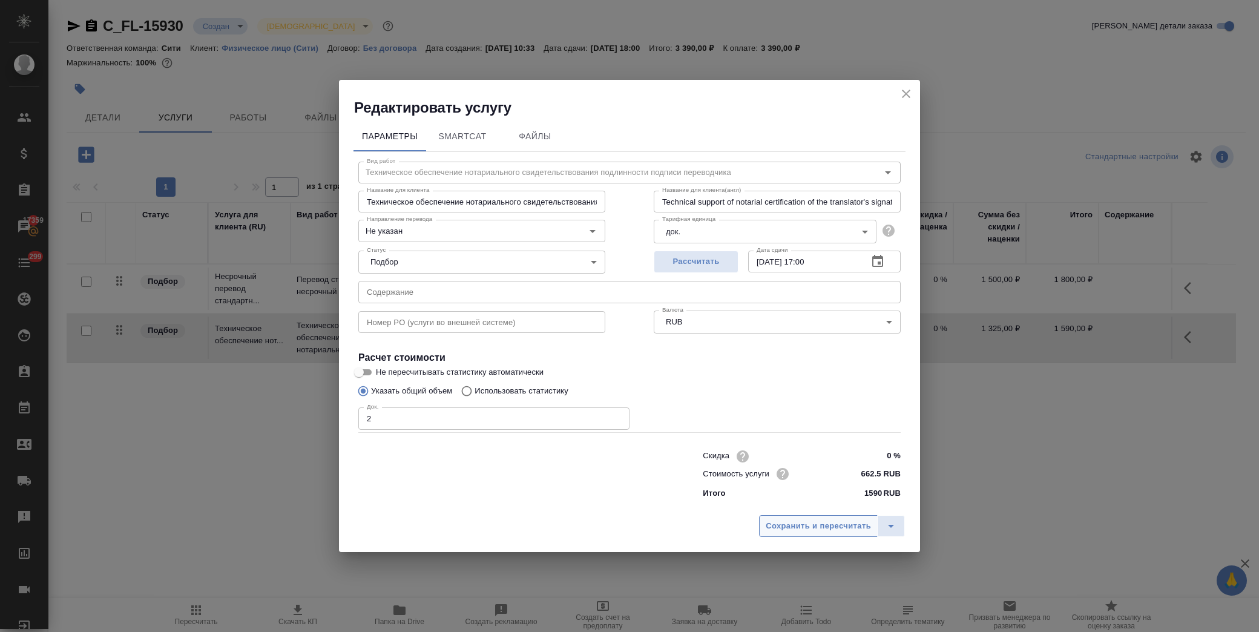
click at [810, 533] on button "Сохранить и пересчитать" at bounding box center [818, 526] width 119 height 22
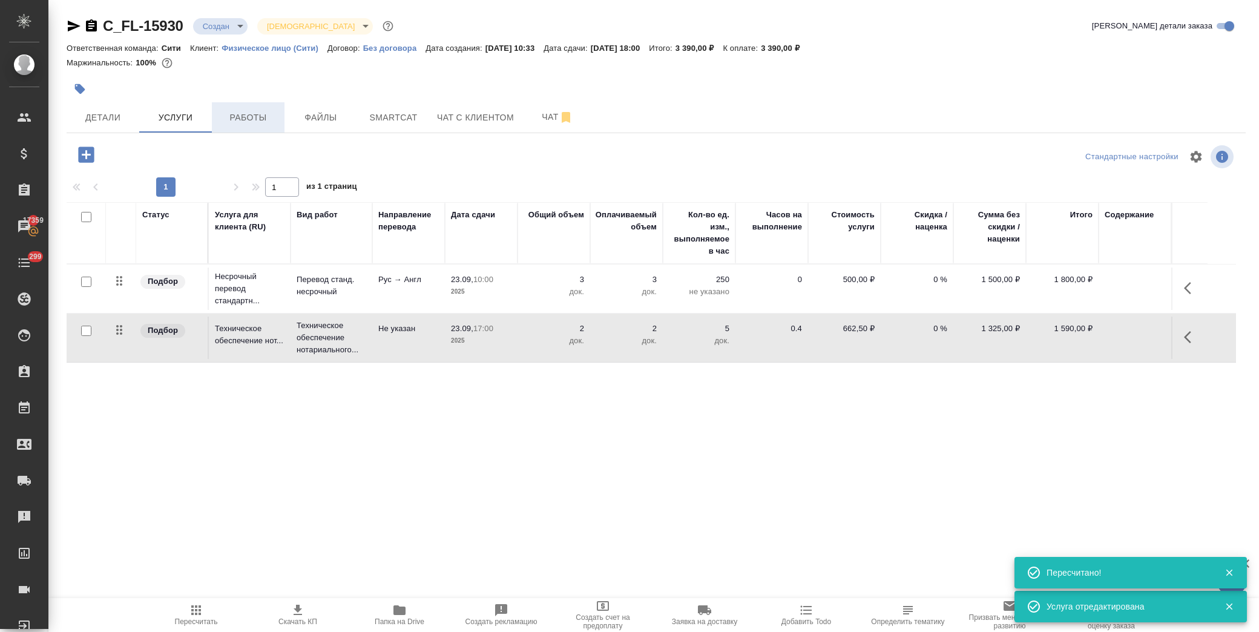
click at [254, 122] on span "Работы" at bounding box center [248, 117] width 58 height 15
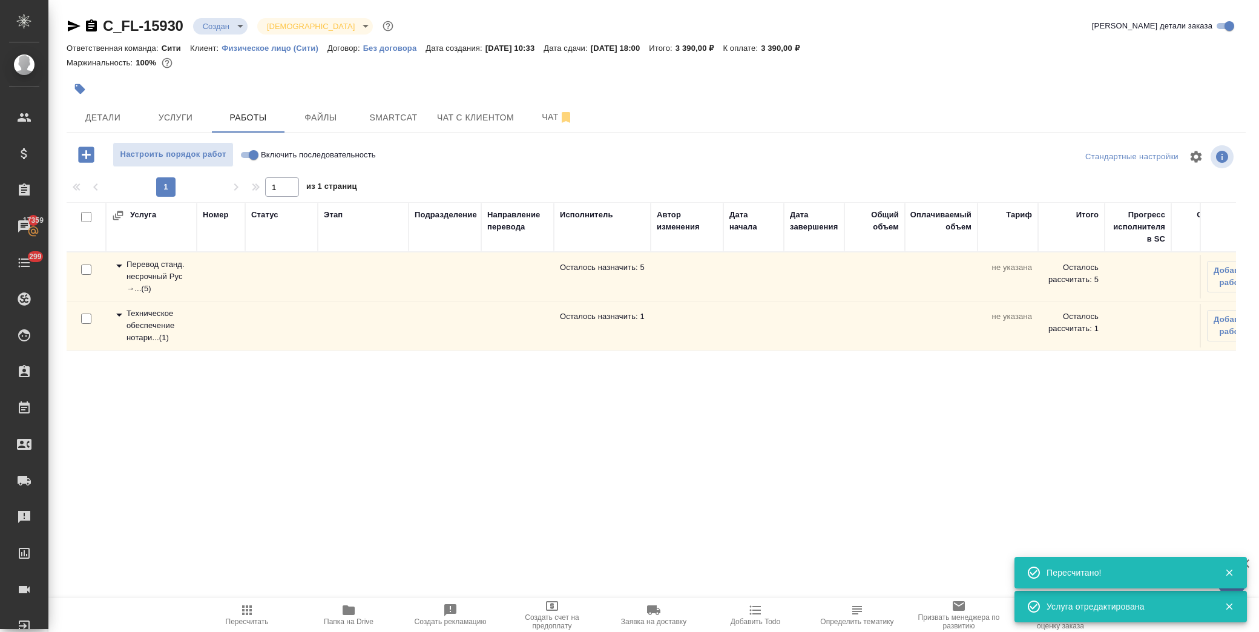
click at [121, 263] on icon at bounding box center [119, 265] width 15 height 15
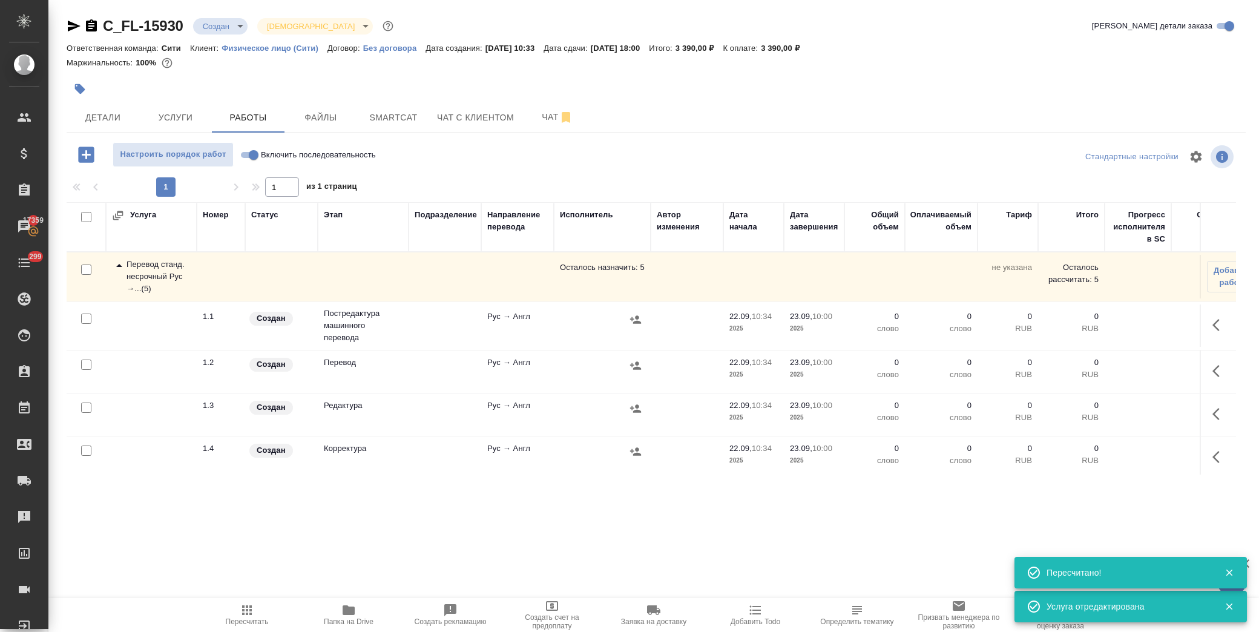
click at [88, 317] on input "checkbox" at bounding box center [86, 319] width 10 height 10
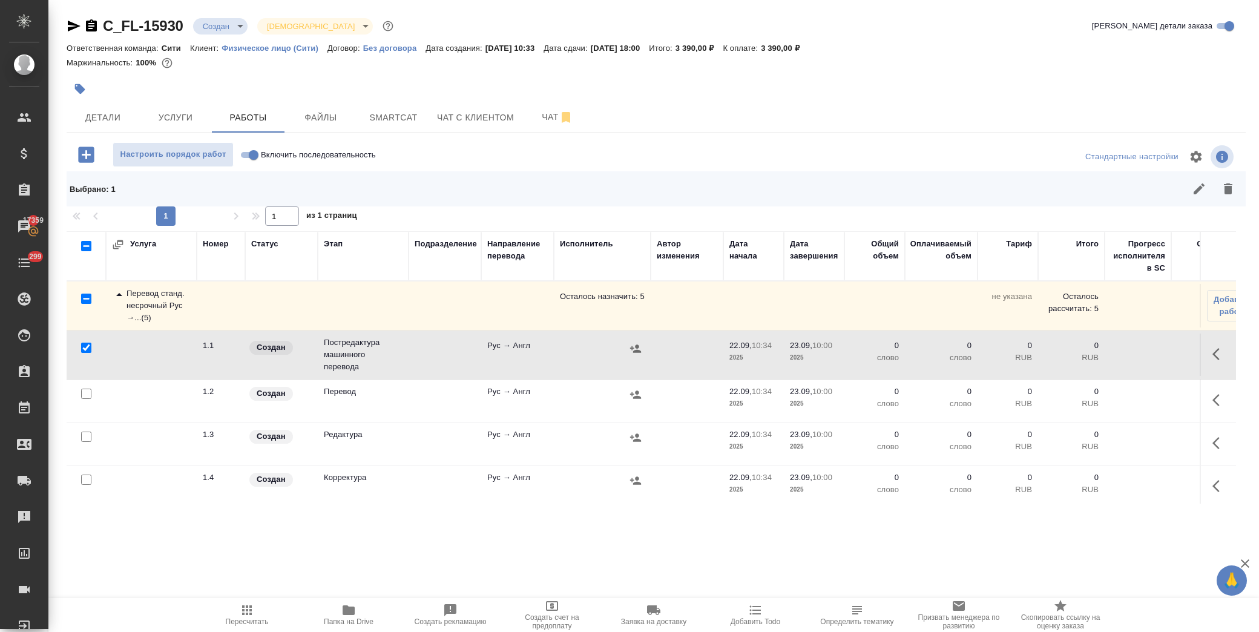
click at [85, 438] on input "checkbox" at bounding box center [86, 437] width 10 height 10
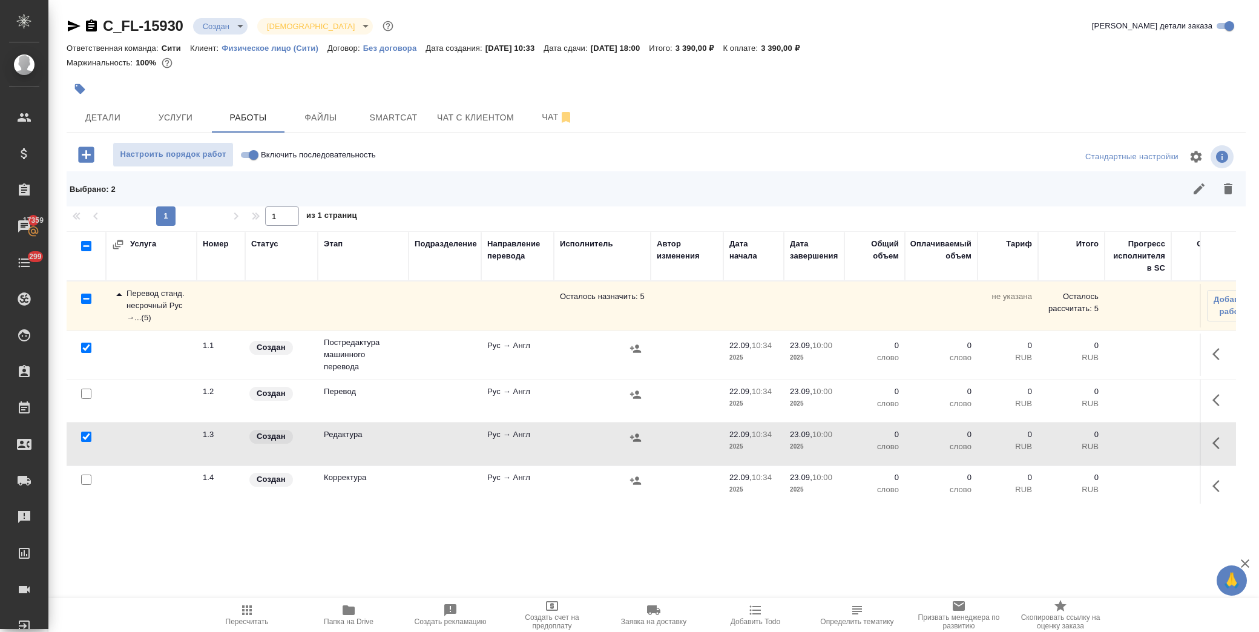
click at [91, 479] on input "checkbox" at bounding box center [86, 480] width 10 height 10
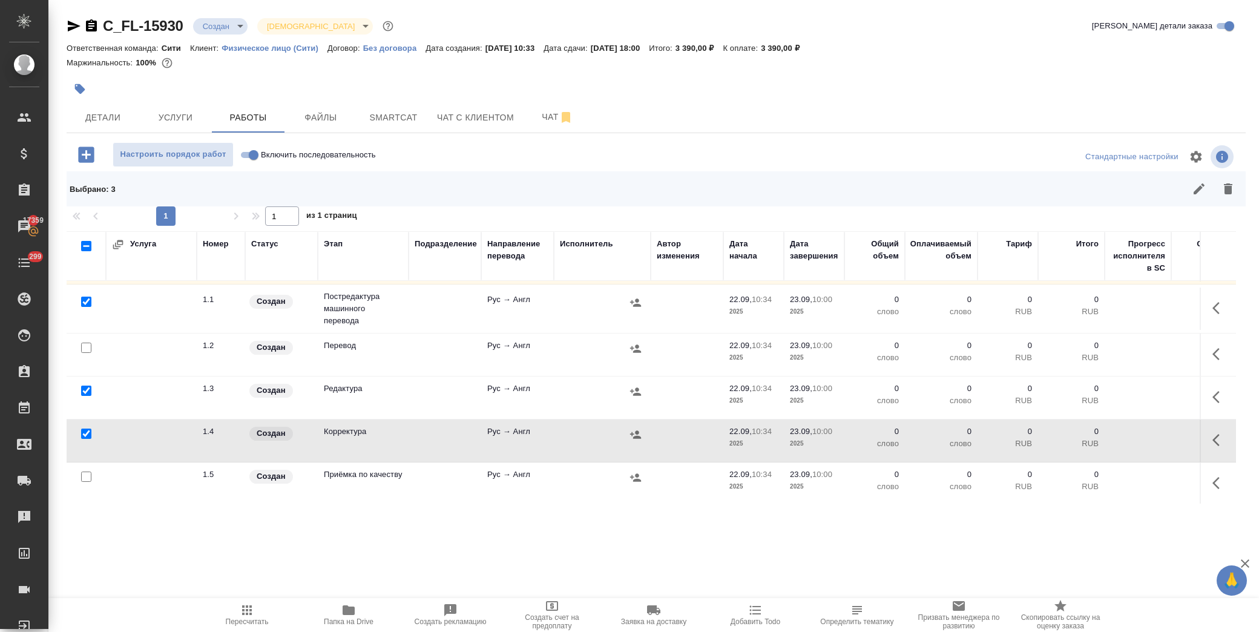
scroll to position [107, 0]
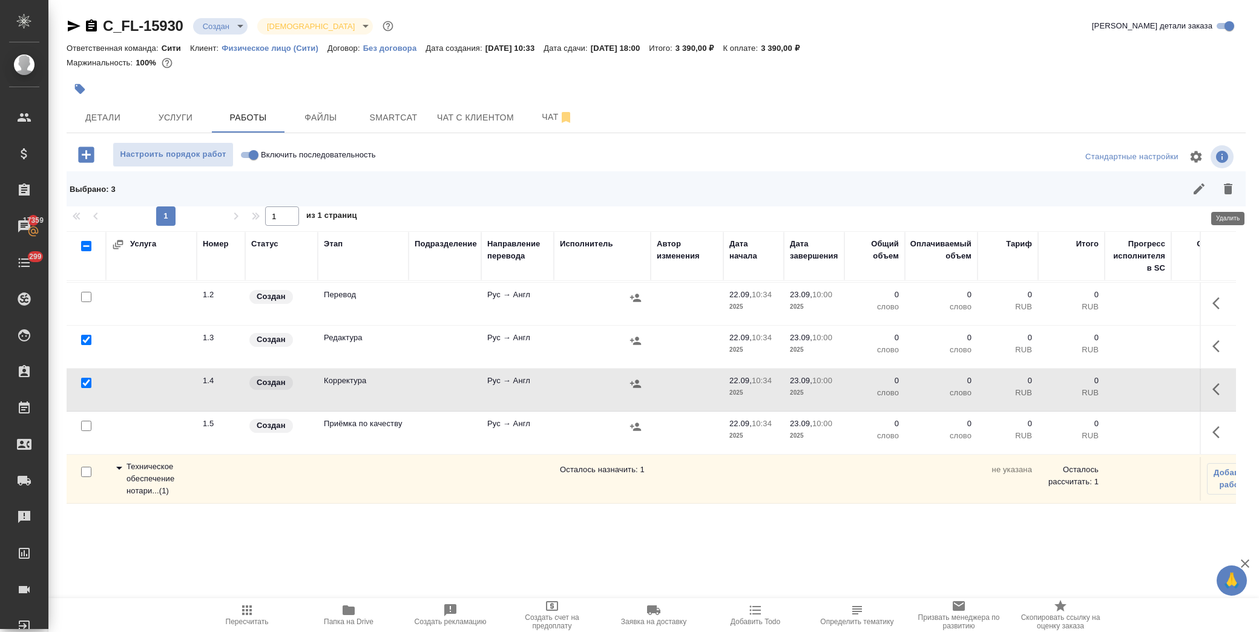
click at [1230, 183] on icon "button" at bounding box center [1228, 189] width 15 height 15
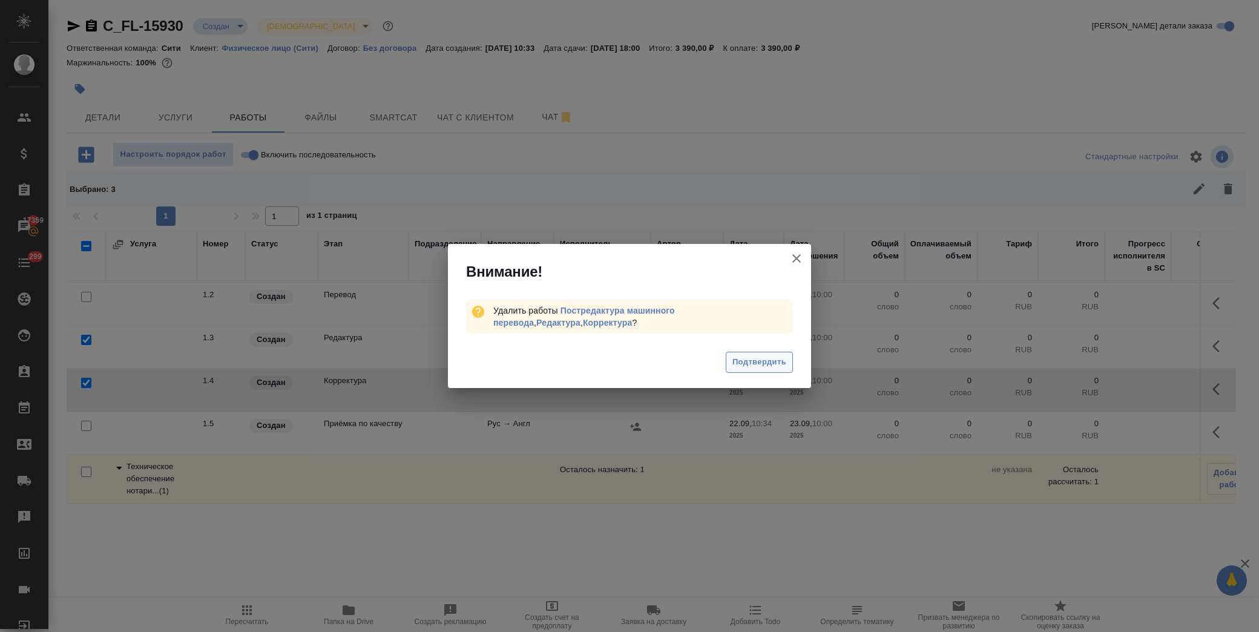
click at [754, 362] on span "Подтвердить" at bounding box center [759, 362] width 54 height 14
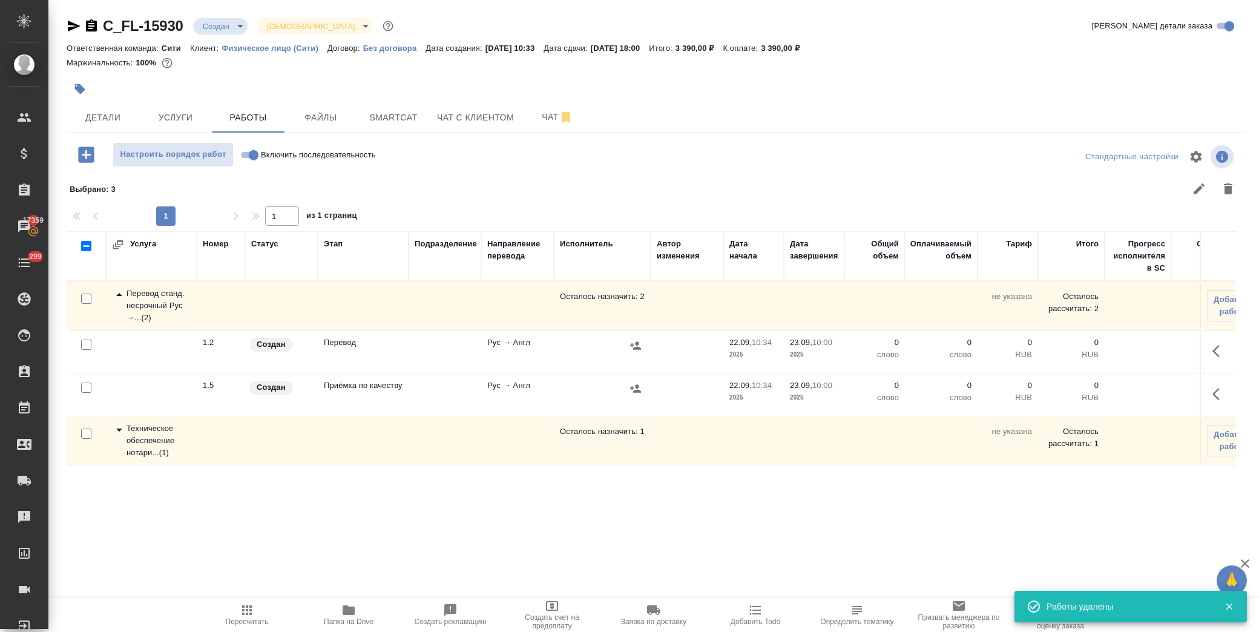
scroll to position [0, 0]
click at [1221, 344] on icon "button" at bounding box center [1220, 351] width 15 height 15
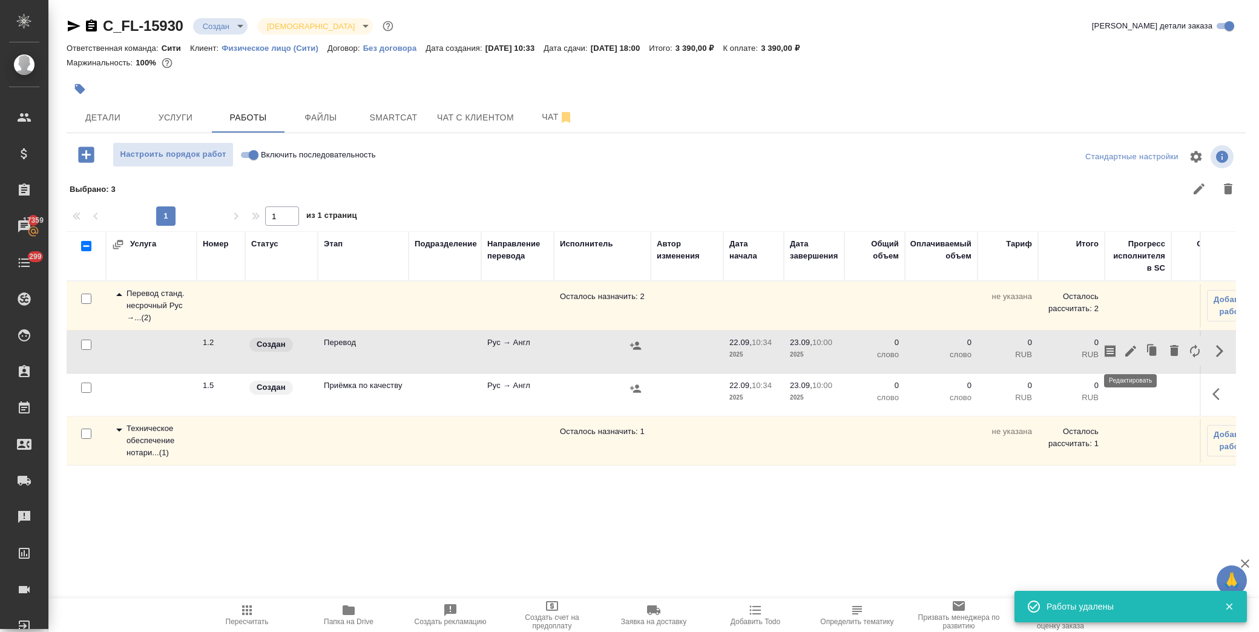
click at [1129, 355] on icon "button" at bounding box center [1131, 351] width 15 height 15
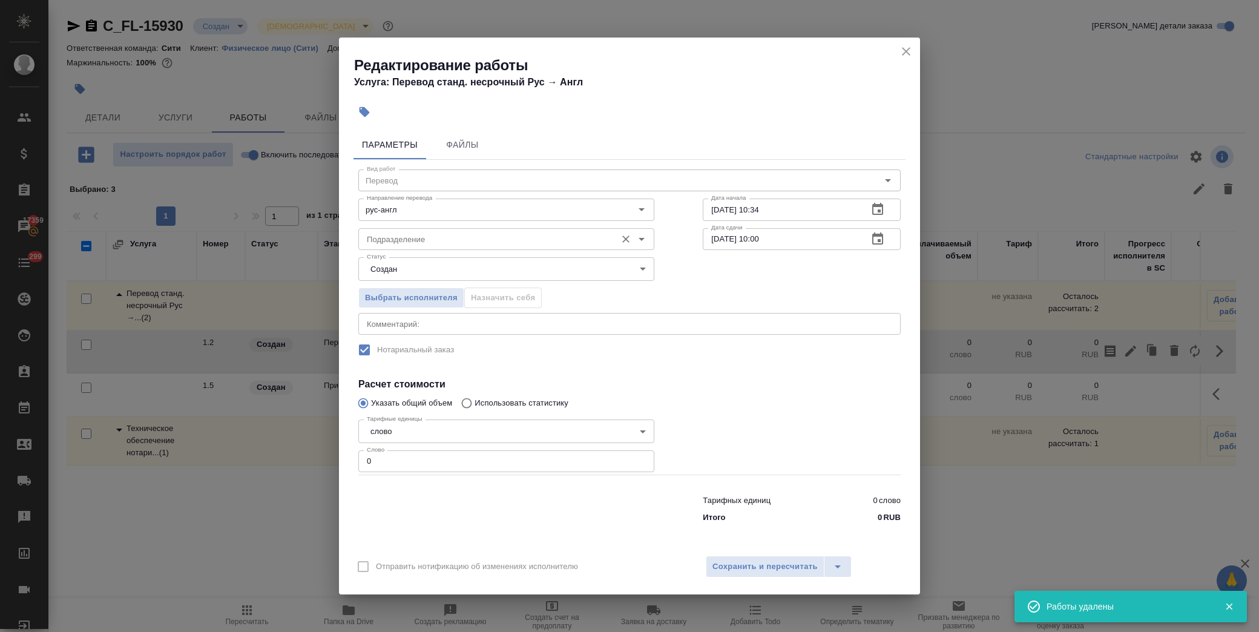
click at [430, 231] on div "Подразделение" at bounding box center [506, 239] width 296 height 22
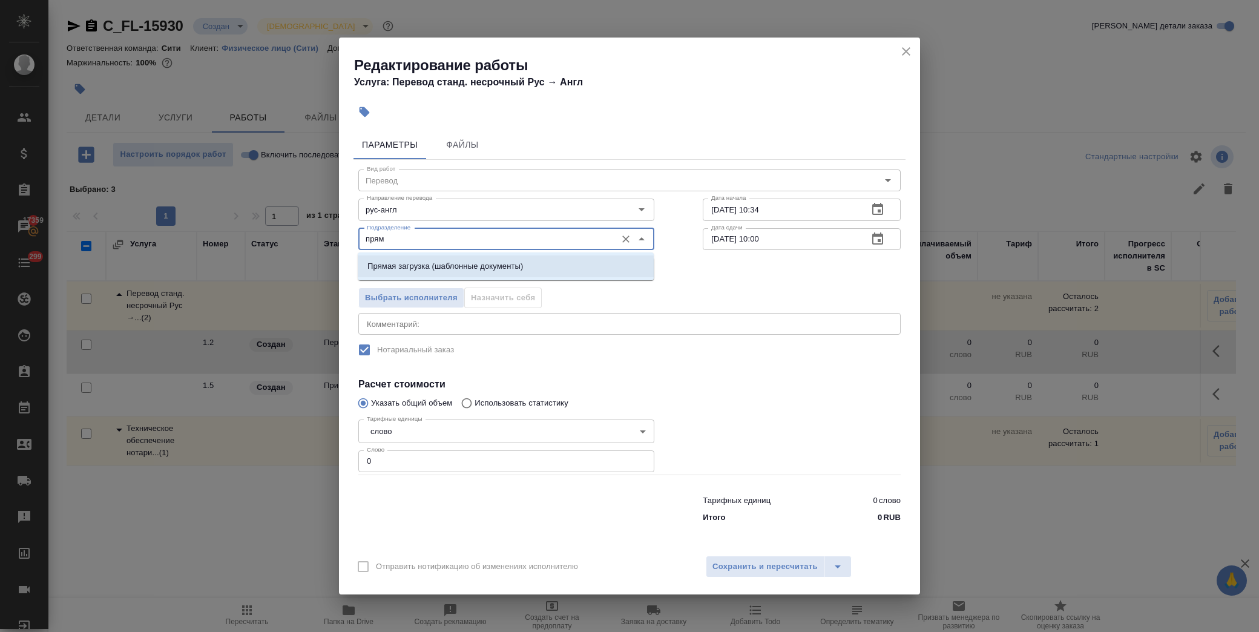
click at [433, 273] on li "Прямая загрузка (шаблонные документы)" at bounding box center [506, 266] width 296 height 22
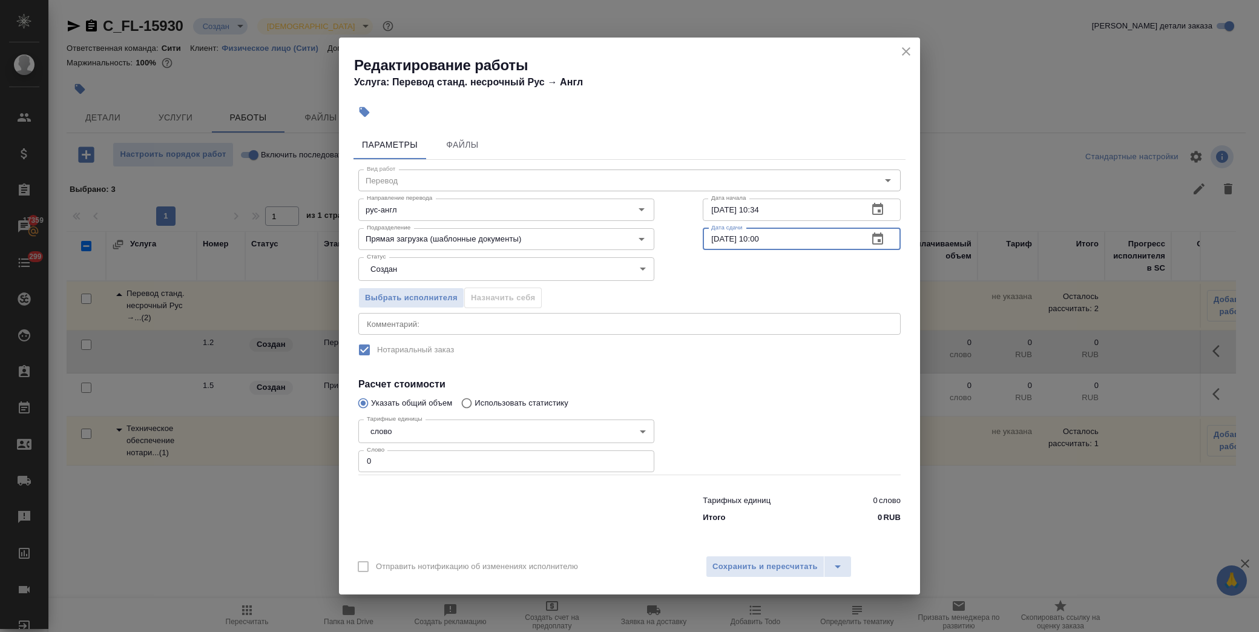
click at [763, 238] on input "23.09.2025 10:00" at bounding box center [781, 239] width 156 height 22
drag, startPoint x: 409, startPoint y: 467, endPoint x: 324, endPoint y: 467, distance: 85.4
click at [324, 467] on div "Редактирование работы Услуга: Перевод станд. несрочный Рус → Англ Параметры Фай…" at bounding box center [629, 316] width 1259 height 632
click at [705, 374] on div "Вид работ Перевод Вид работ Направление перевода рус-англ Направление перевода …" at bounding box center [630, 344] width 552 height 369
click at [779, 570] on span "Сохранить и пересчитать" at bounding box center [765, 567] width 105 height 14
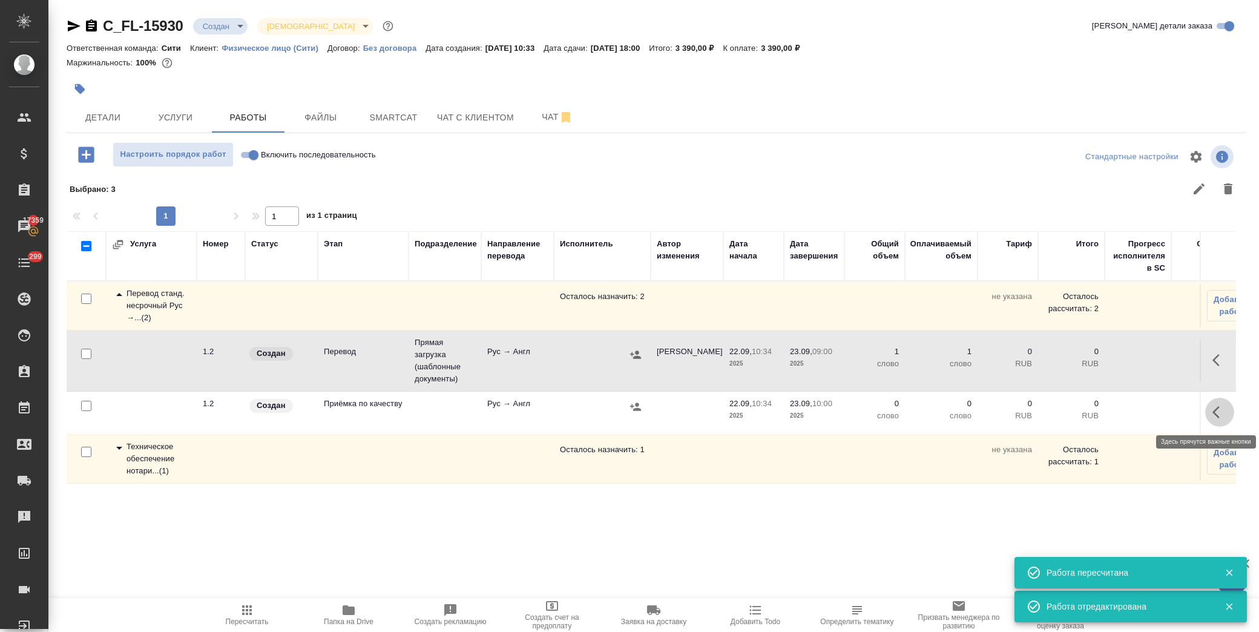
click at [1216, 413] on icon "button" at bounding box center [1220, 412] width 15 height 15
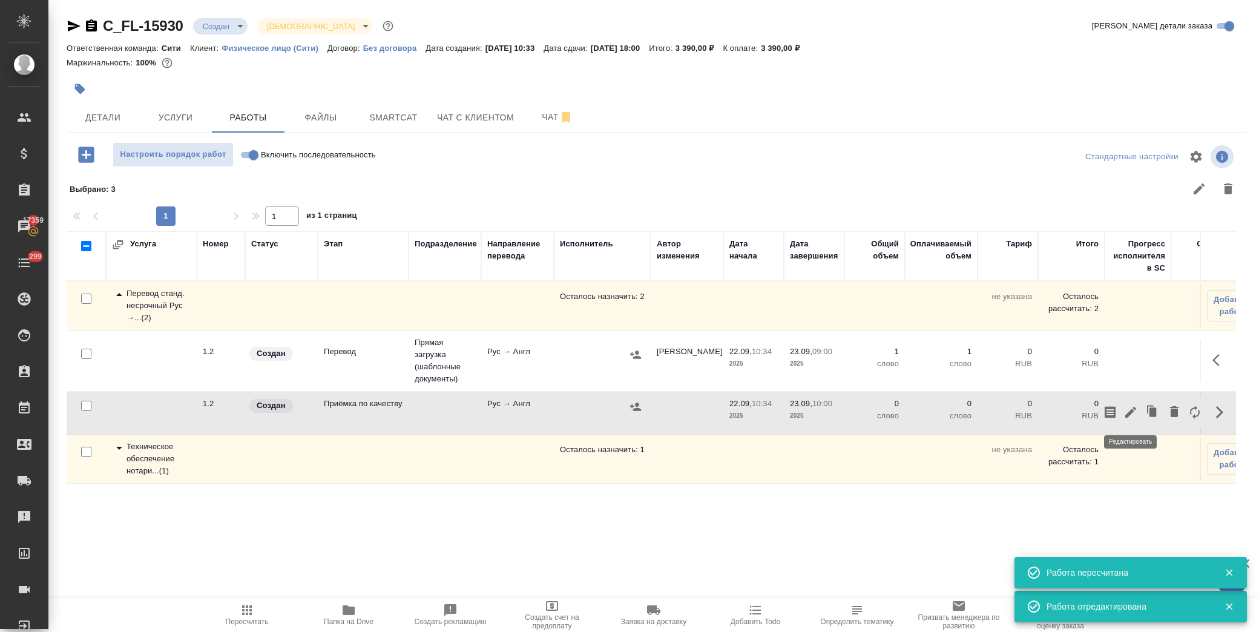
click at [1130, 416] on icon "button" at bounding box center [1131, 412] width 15 height 15
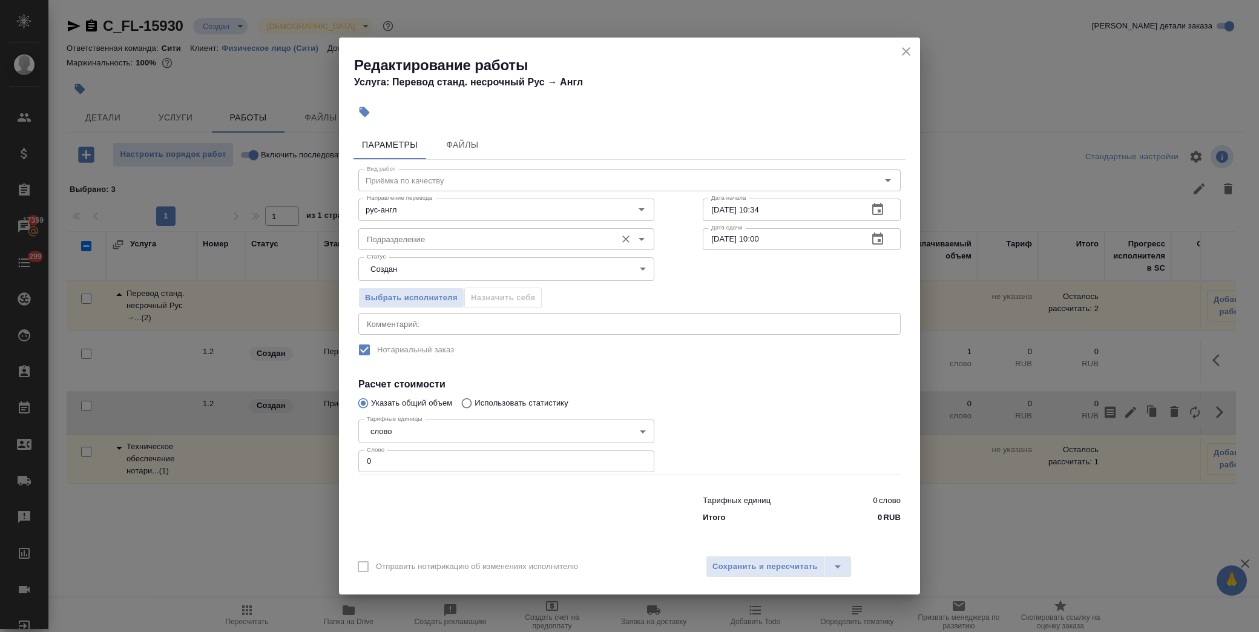
click at [468, 242] on input "Подразделение" at bounding box center [486, 239] width 248 height 15
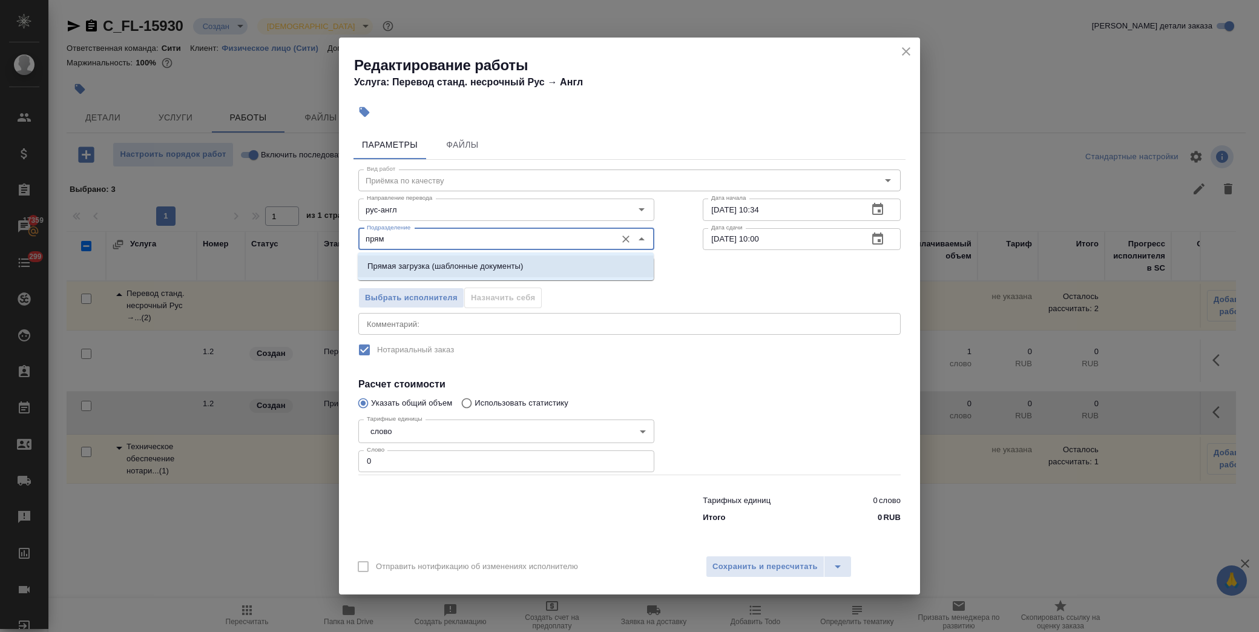
click at [458, 266] on p "Прямая загрузка (шаблонные документы)" at bounding box center [445, 266] width 156 height 12
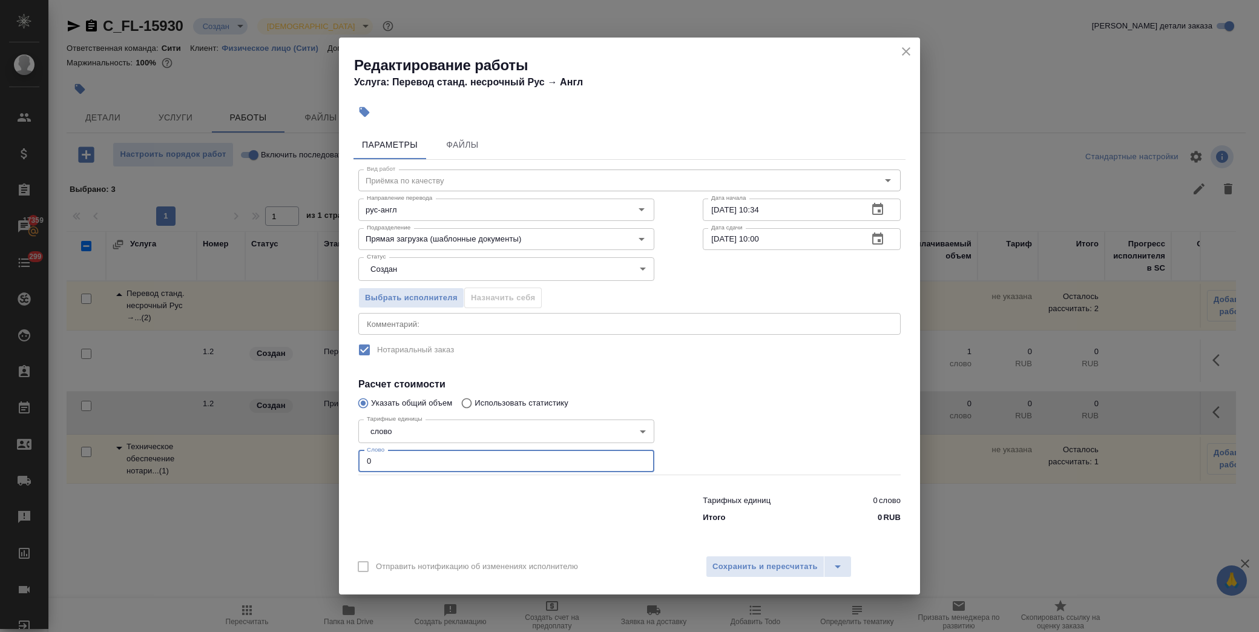
drag, startPoint x: 375, startPoint y: 463, endPoint x: 309, endPoint y: 468, distance: 66.8
click at [309, 468] on div "Редактирование работы Услуга: Перевод станд. несрочный Рус → Англ Параметры Фай…" at bounding box center [629, 316] width 1259 height 632
click at [768, 392] on div at bounding box center [802, 444] width 246 height 108
click at [765, 573] on button "Сохранить и пересчитать" at bounding box center [765, 567] width 119 height 22
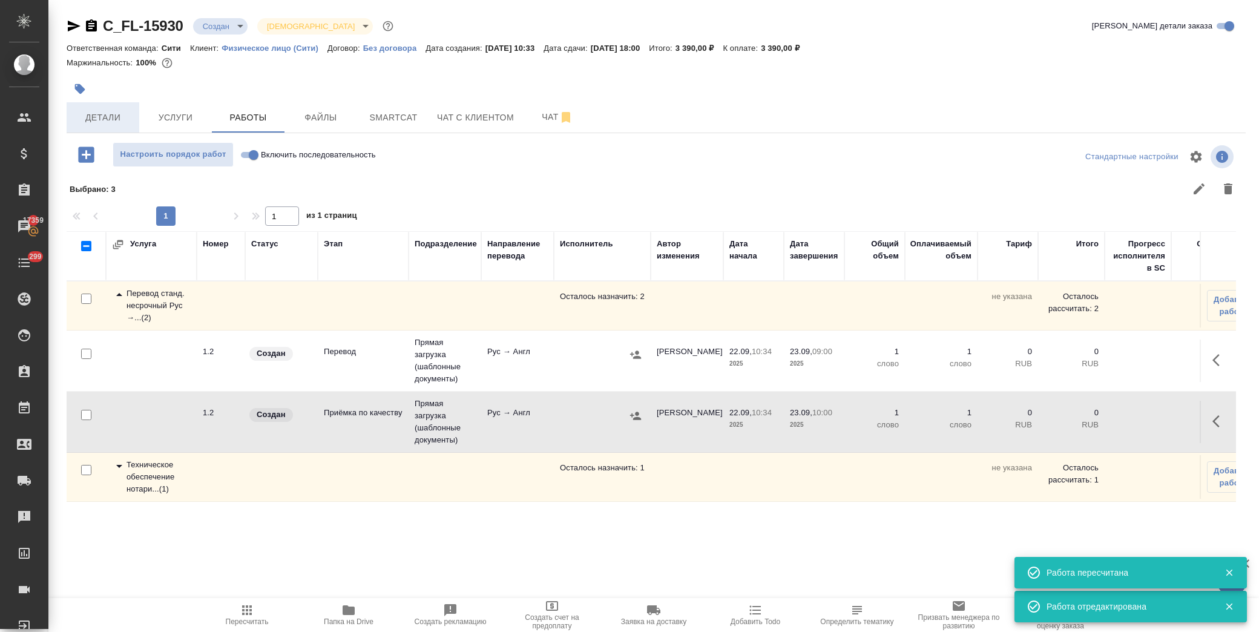
click at [94, 119] on span "Детали" at bounding box center [103, 117] width 58 height 15
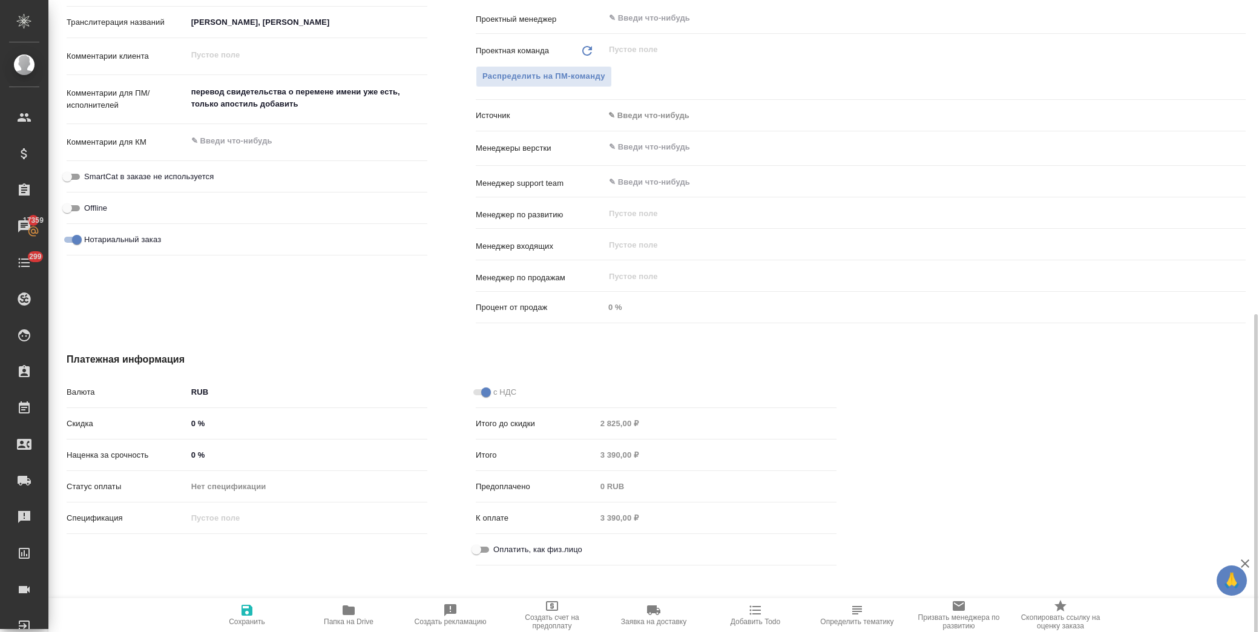
scroll to position [625, 0]
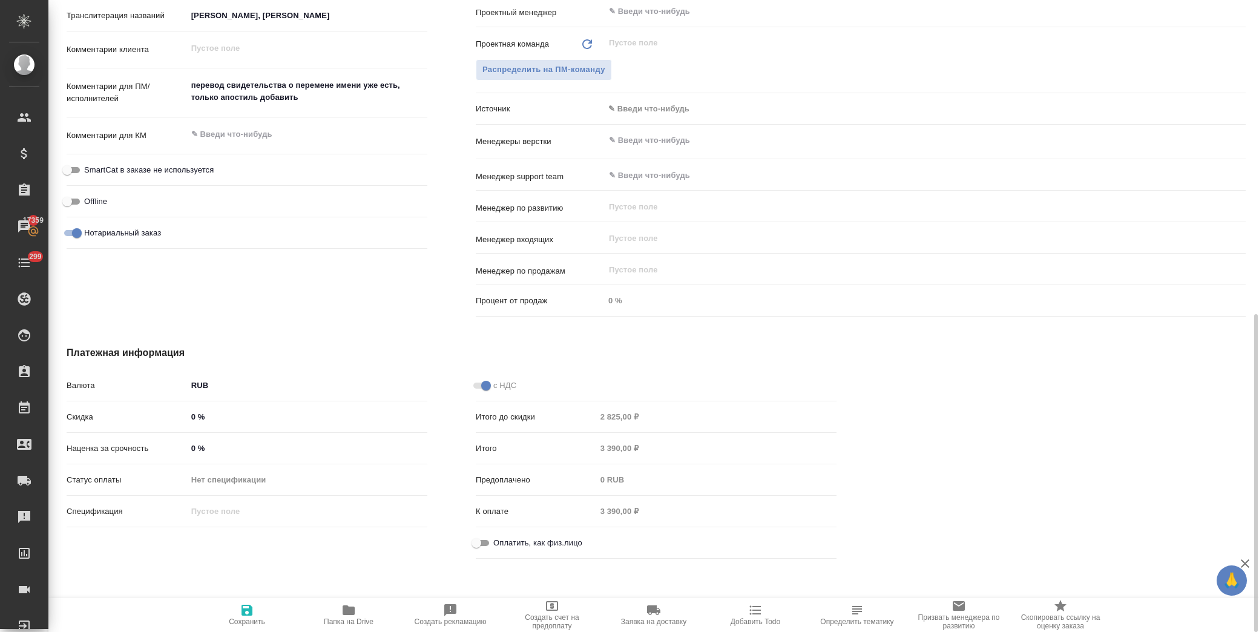
click at [479, 546] on input "Оплатить, как физ.лицо" at bounding box center [477, 543] width 44 height 15
click at [251, 624] on span "Сохранить" at bounding box center [247, 621] width 36 height 8
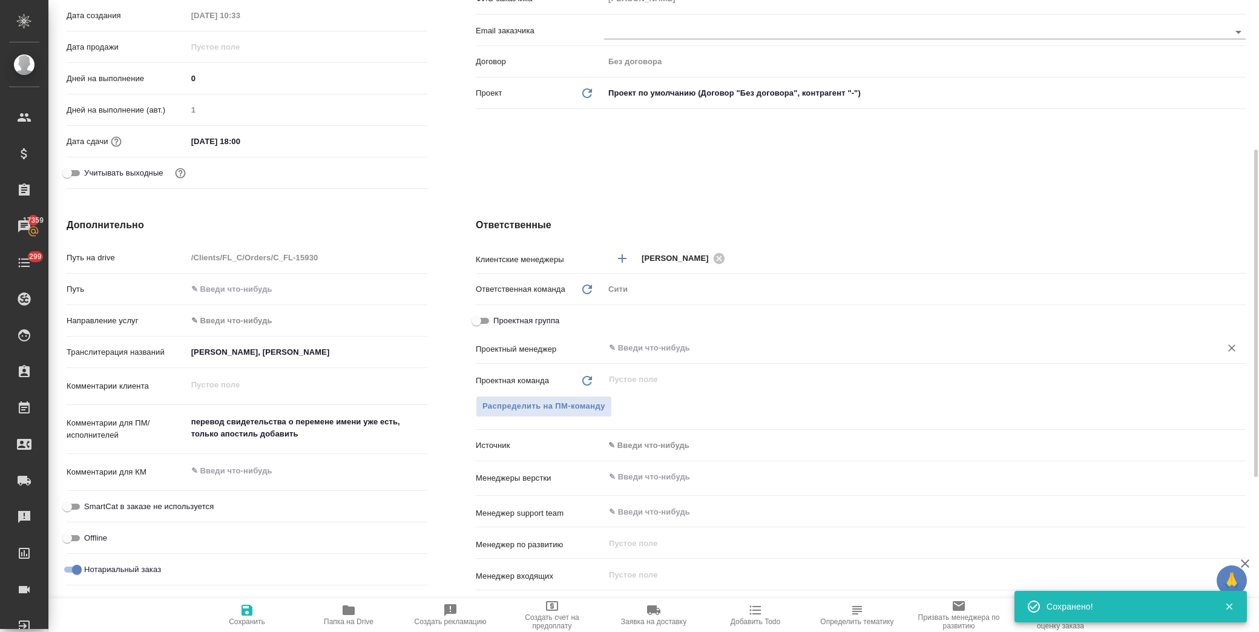
scroll to position [0, 0]
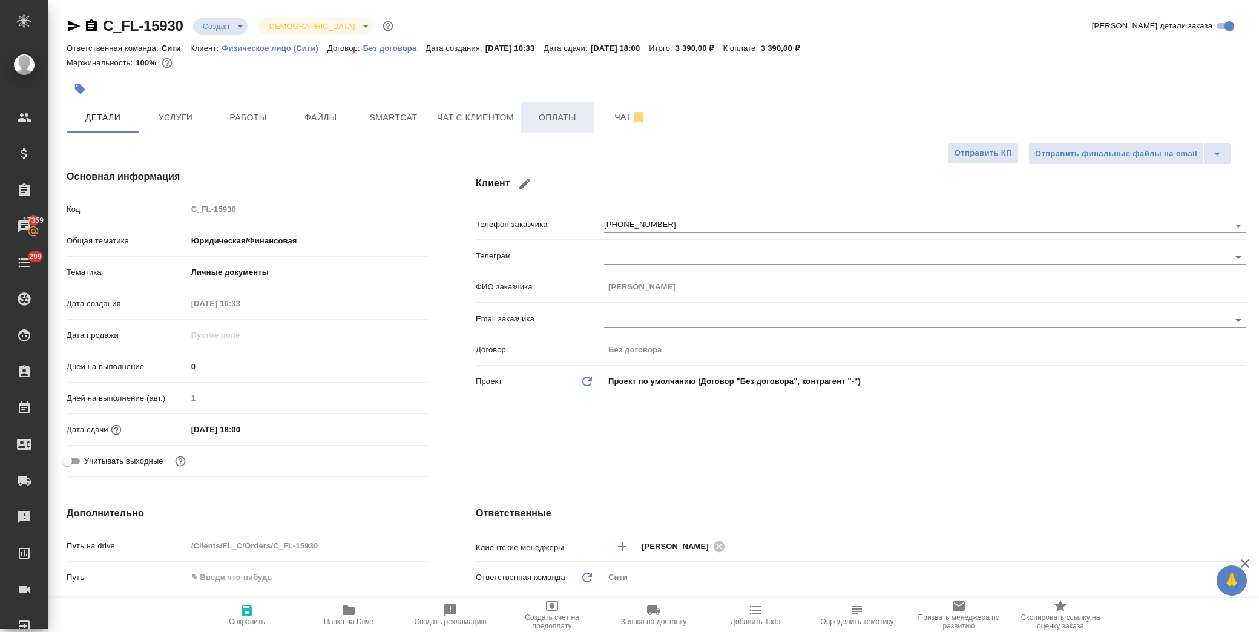
click at [567, 118] on span "Оплаты" at bounding box center [557, 117] width 58 height 15
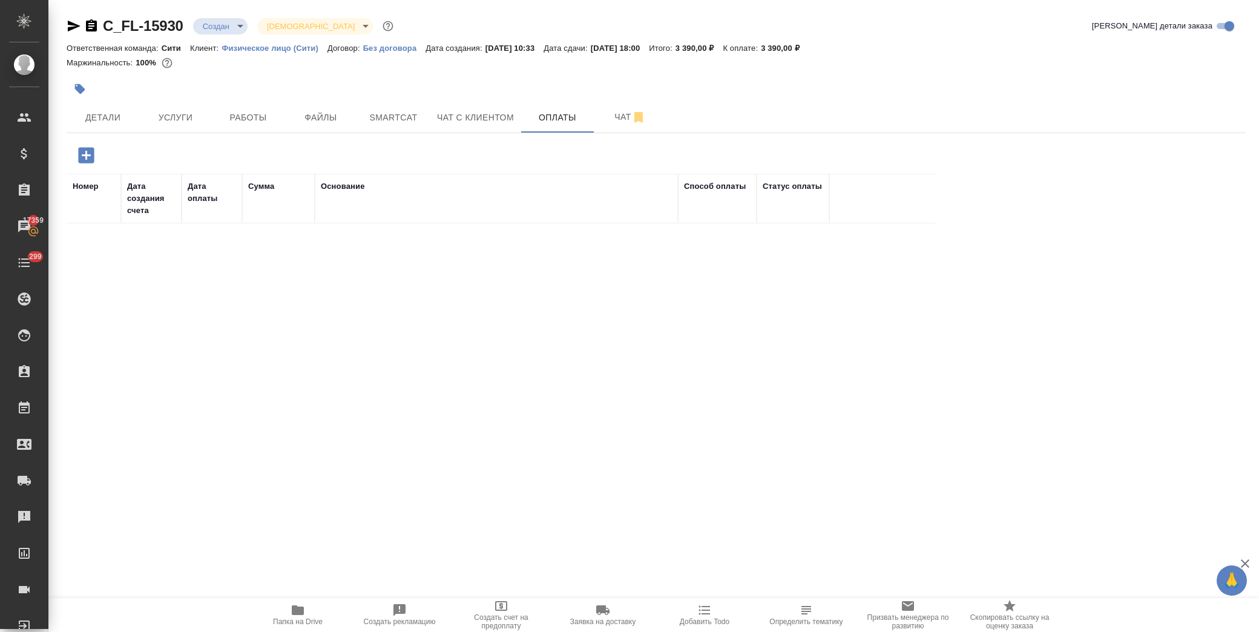
click at [90, 156] on icon "button" at bounding box center [86, 155] width 21 height 21
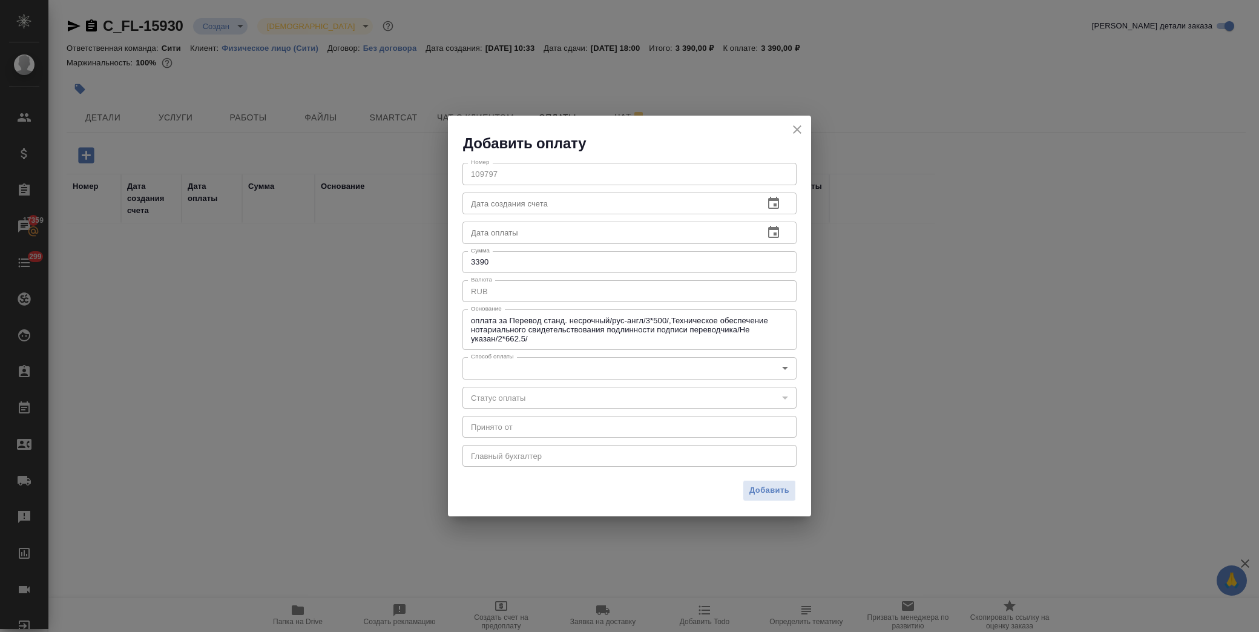
click at [515, 373] on body "🙏 .cls-1 fill:#fff; AWATERA Лофицкая Юлия Владимировна Клиенты Спецификации Зак…" at bounding box center [629, 316] width 1259 height 632
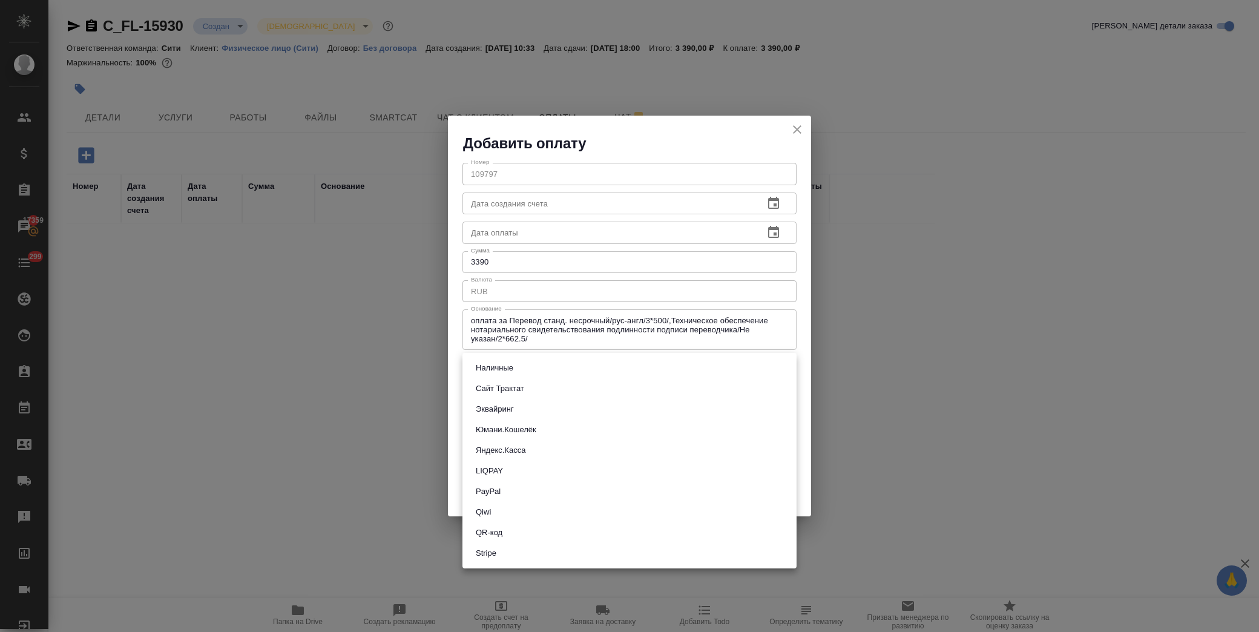
click at [568, 391] on li "Сайт Трактат" at bounding box center [629, 388] width 334 height 21
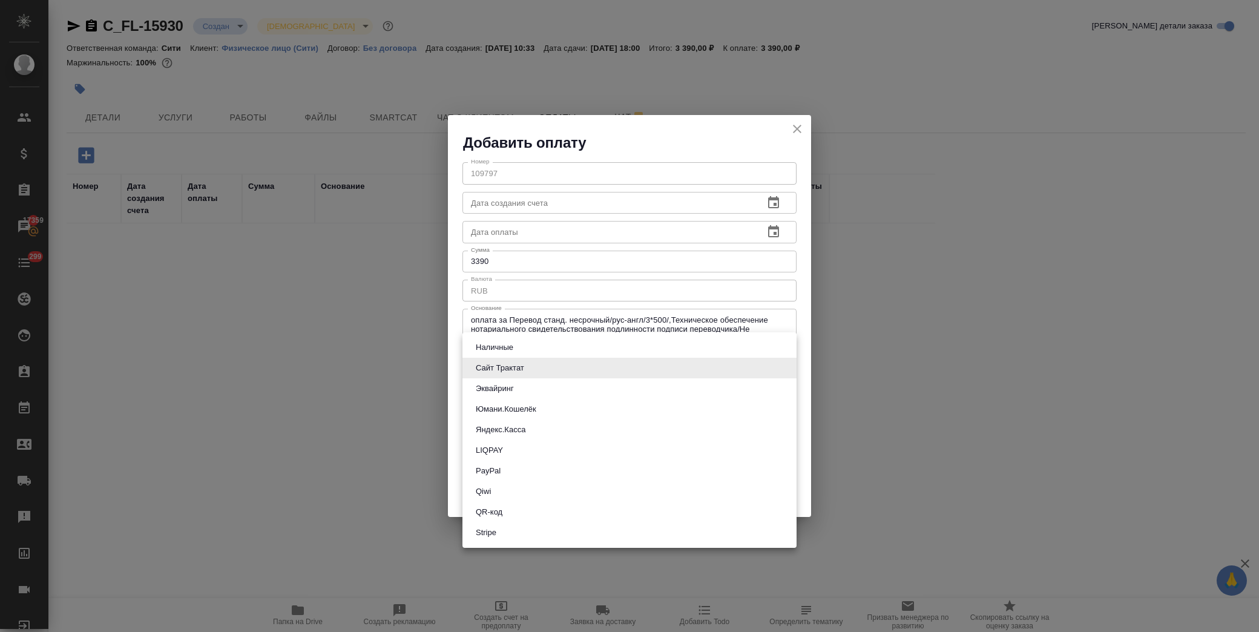
click at [662, 366] on body "🙏 .cls-1 fill:#fff; AWATERA Лофицкая Юлия Владимировна Клиенты Спецификации Зак…" at bounding box center [629, 316] width 1259 height 632
click at [505, 512] on button "QR-код" at bounding box center [489, 511] width 34 height 13
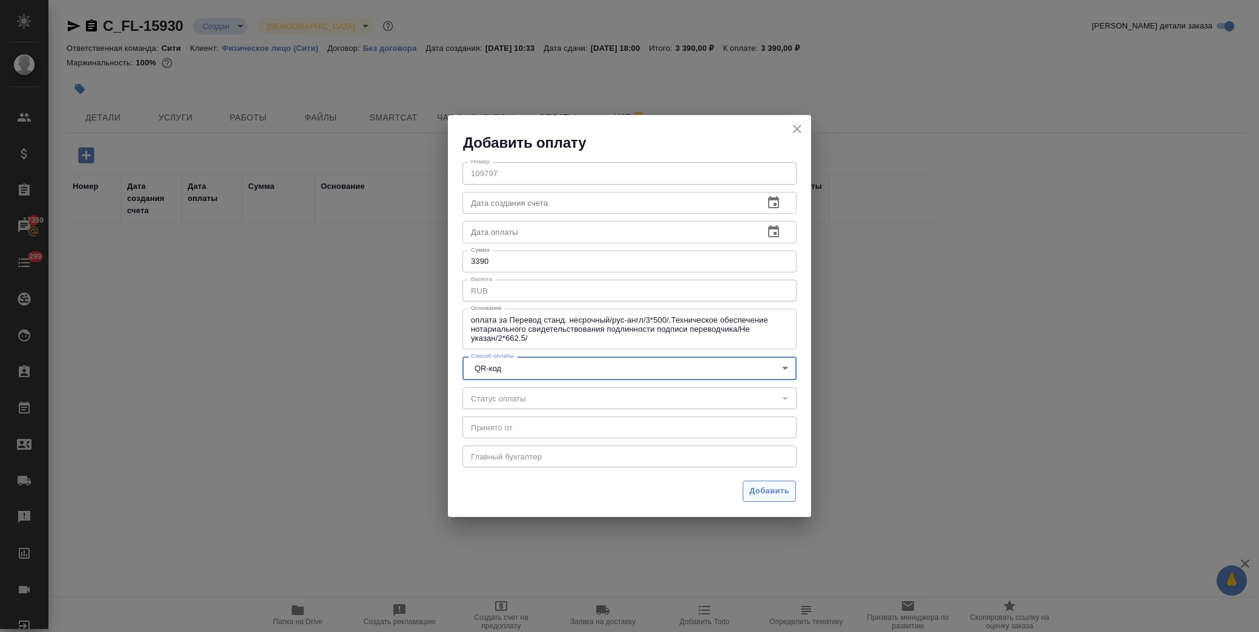
click at [760, 493] on span "Добавить" at bounding box center [769, 491] width 40 height 14
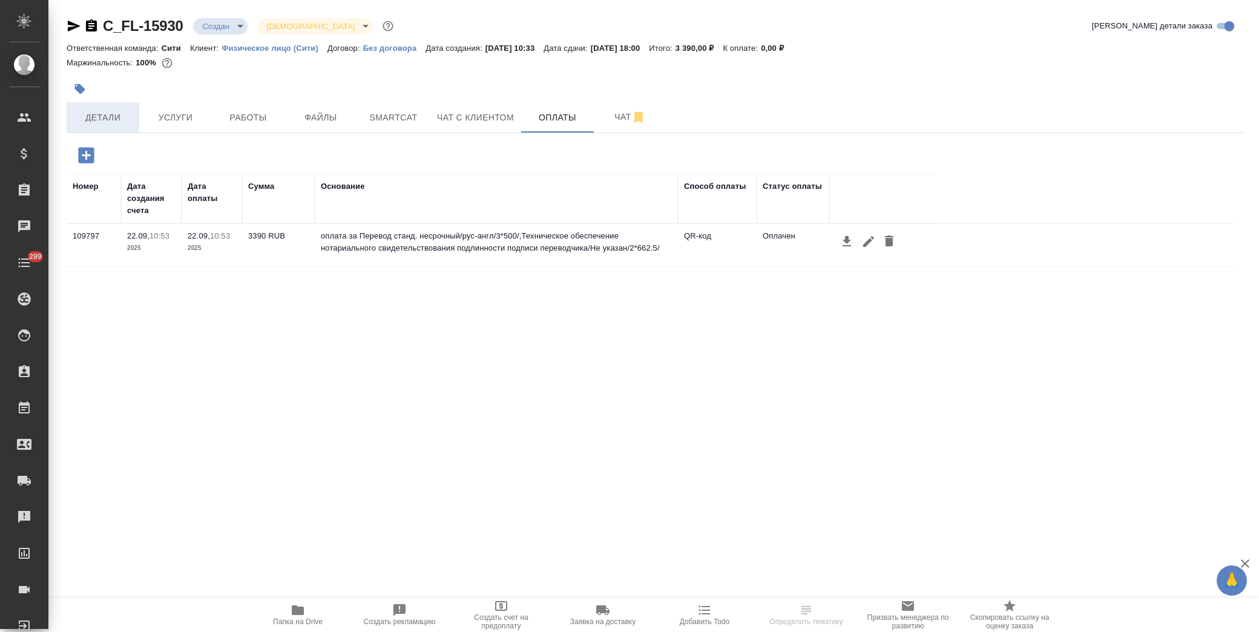
click at [104, 119] on span "Детали" at bounding box center [103, 117] width 58 height 15
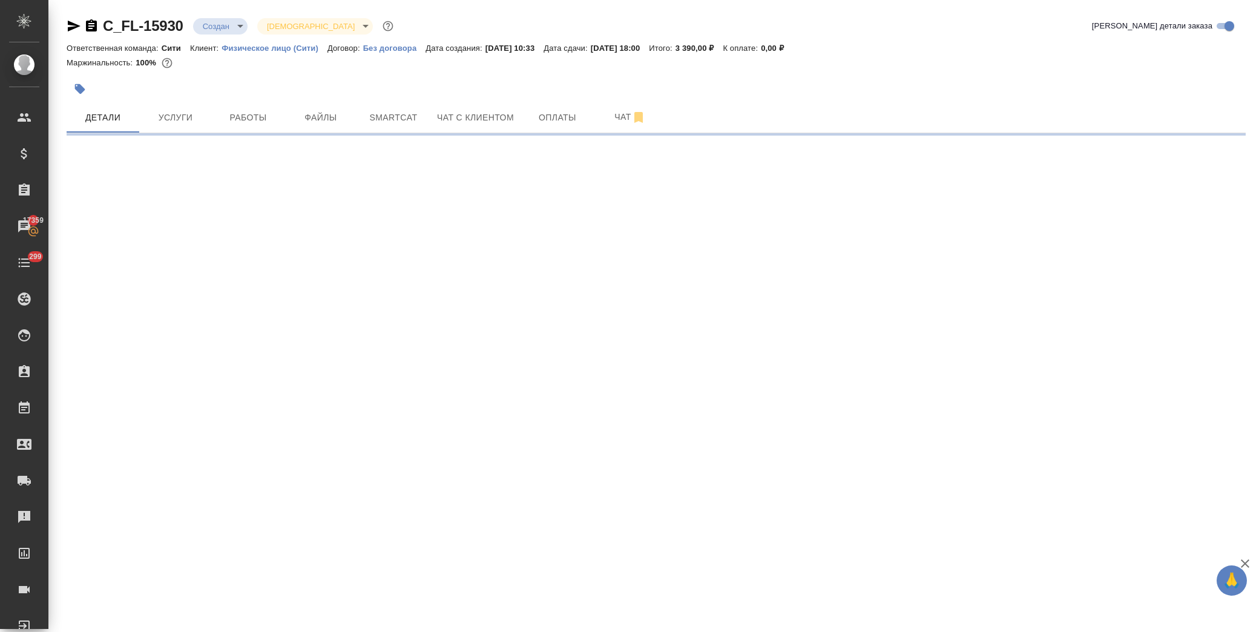
select select "RU"
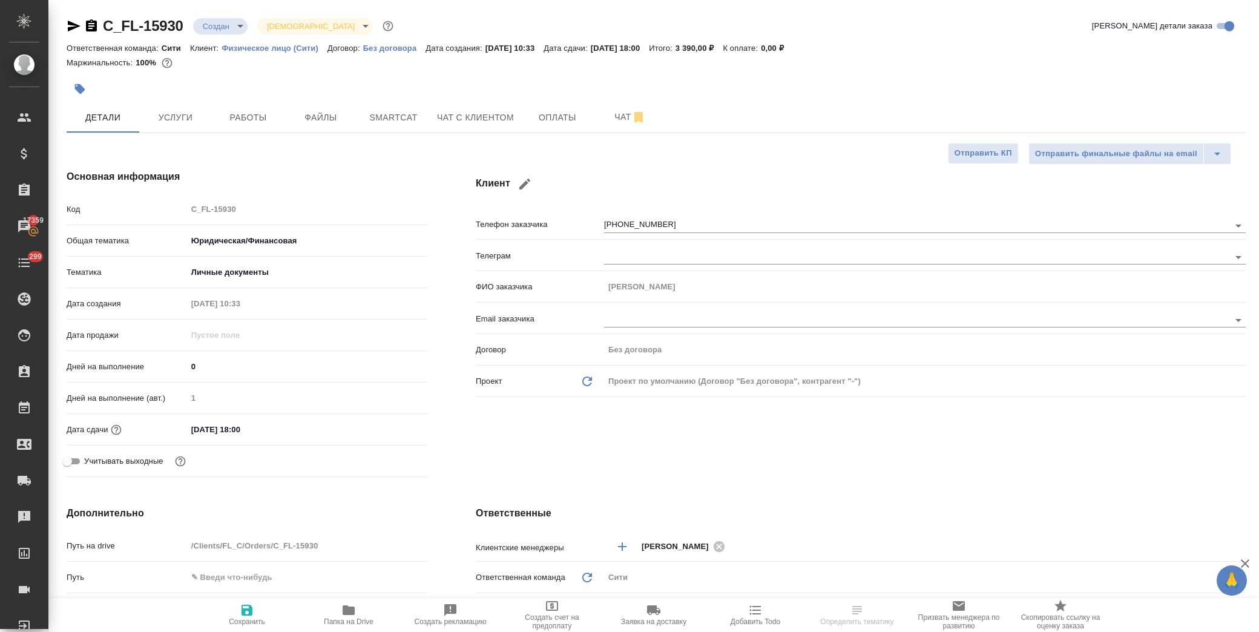
type textarea "x"
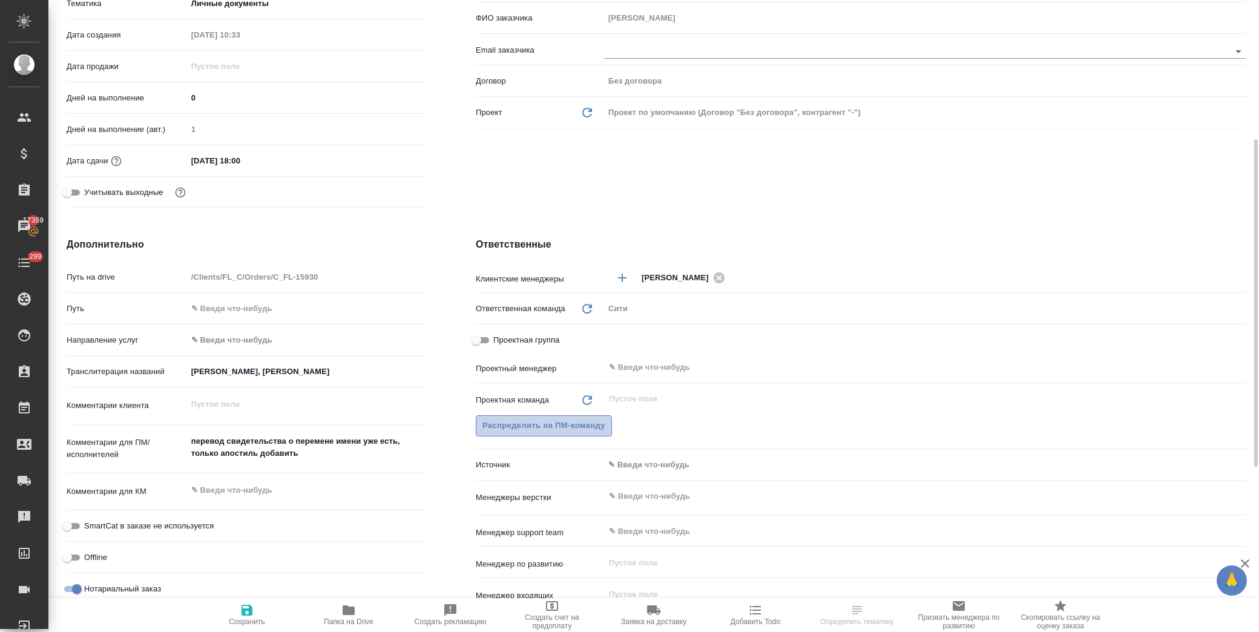
click at [519, 419] on span "Распределить на ПМ-команду" at bounding box center [543, 426] width 123 height 14
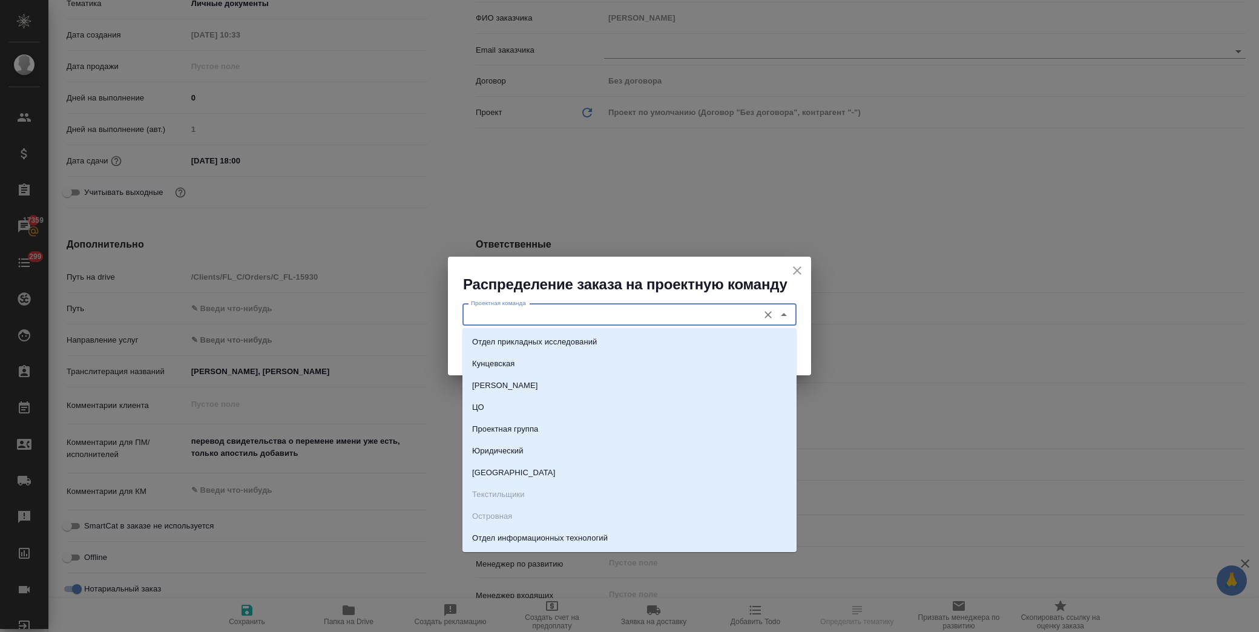
click at [570, 313] on input "Проектная команда" at bounding box center [609, 315] width 286 height 15
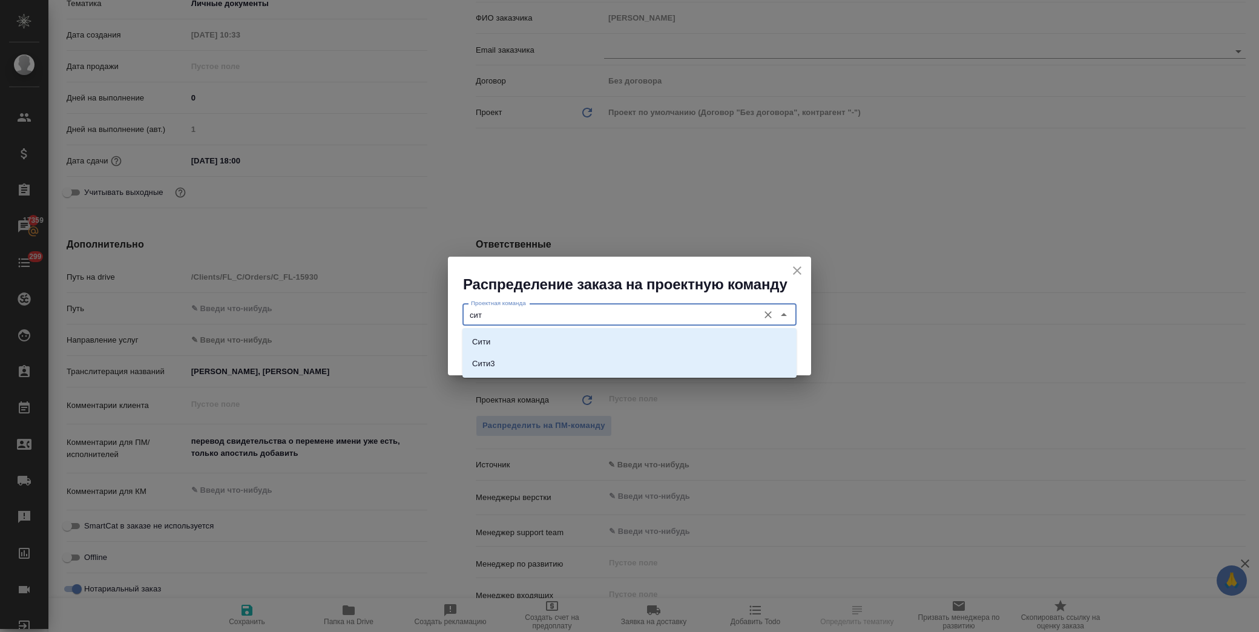
type input "сити"
click at [565, 344] on div ".cls-1 fill:#fff; AWATERA [PERSON_NAME] Спецификации Заказы 17359 Чаты 299 Todo…" at bounding box center [629, 316] width 1259 height 632
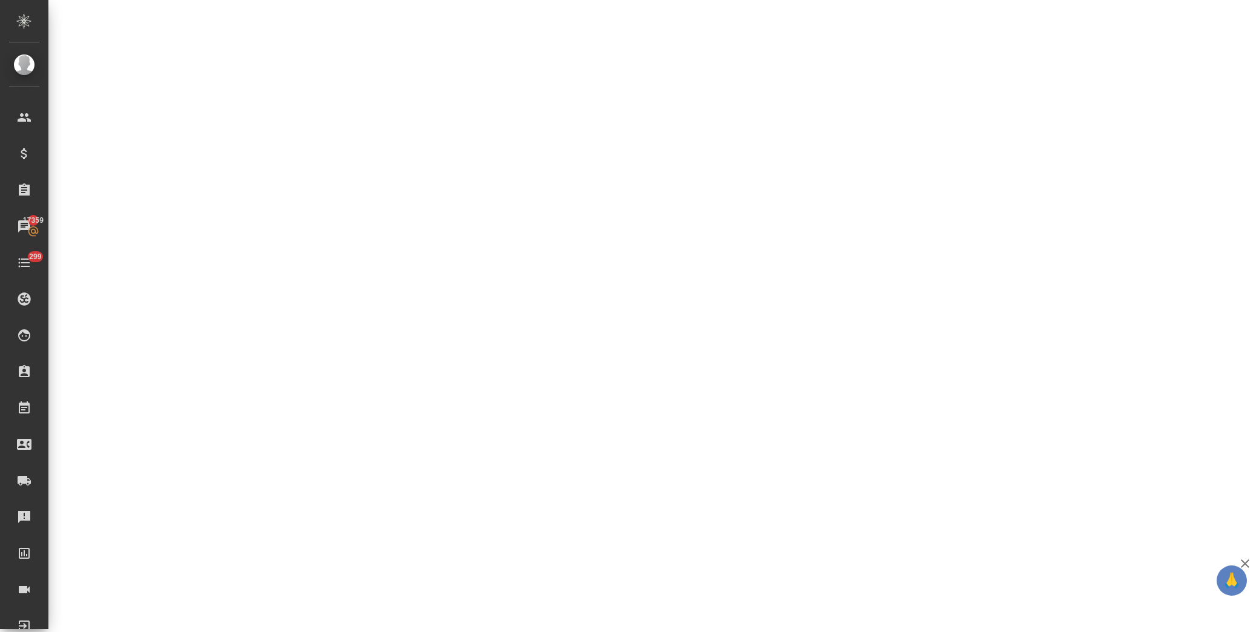
select select "RU"
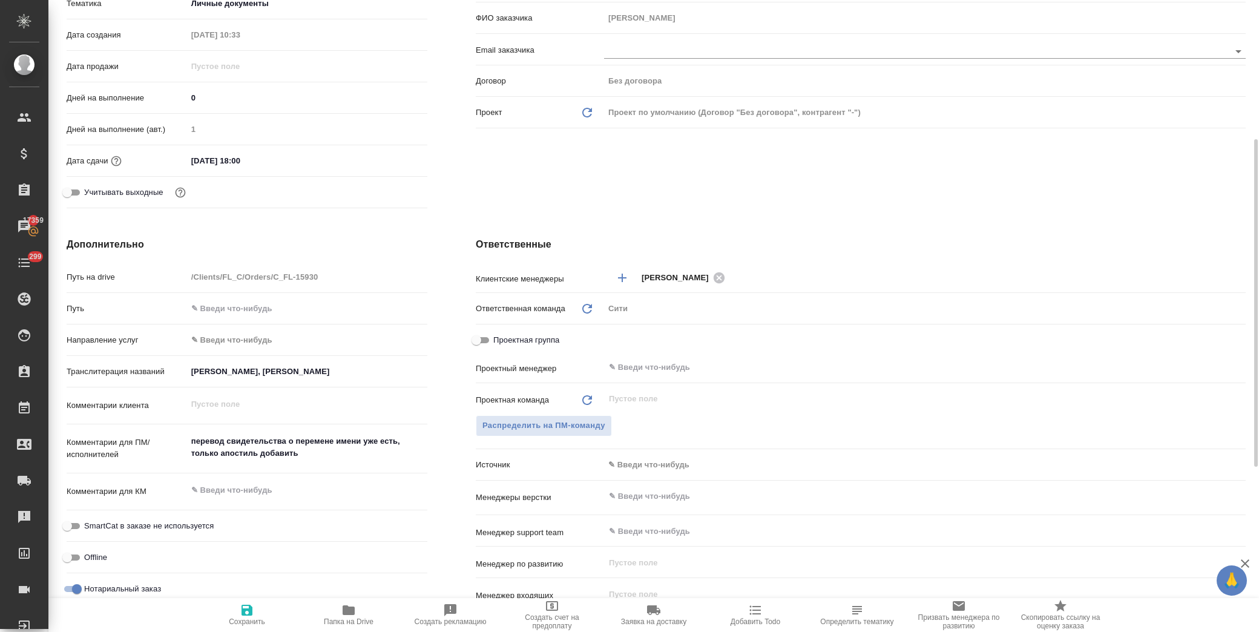
type textarea "x"
click at [559, 425] on span "Распределить на ПМ-команду" at bounding box center [543, 426] width 123 height 14
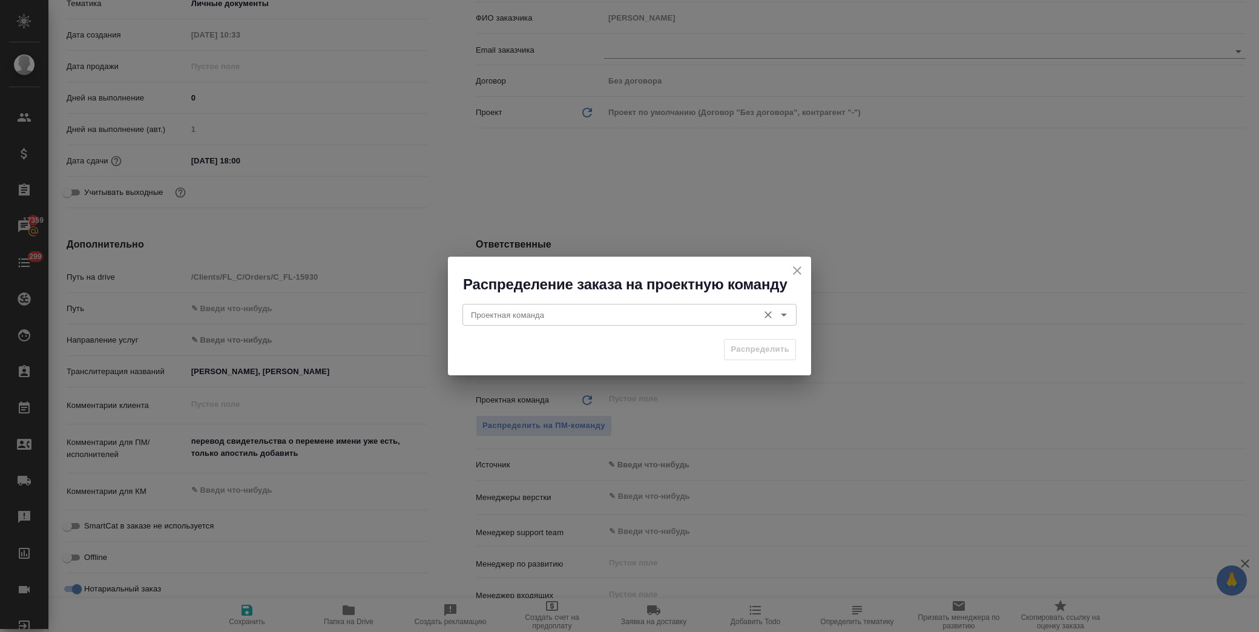
click at [556, 315] on input "Проектная команда" at bounding box center [609, 315] width 286 height 15
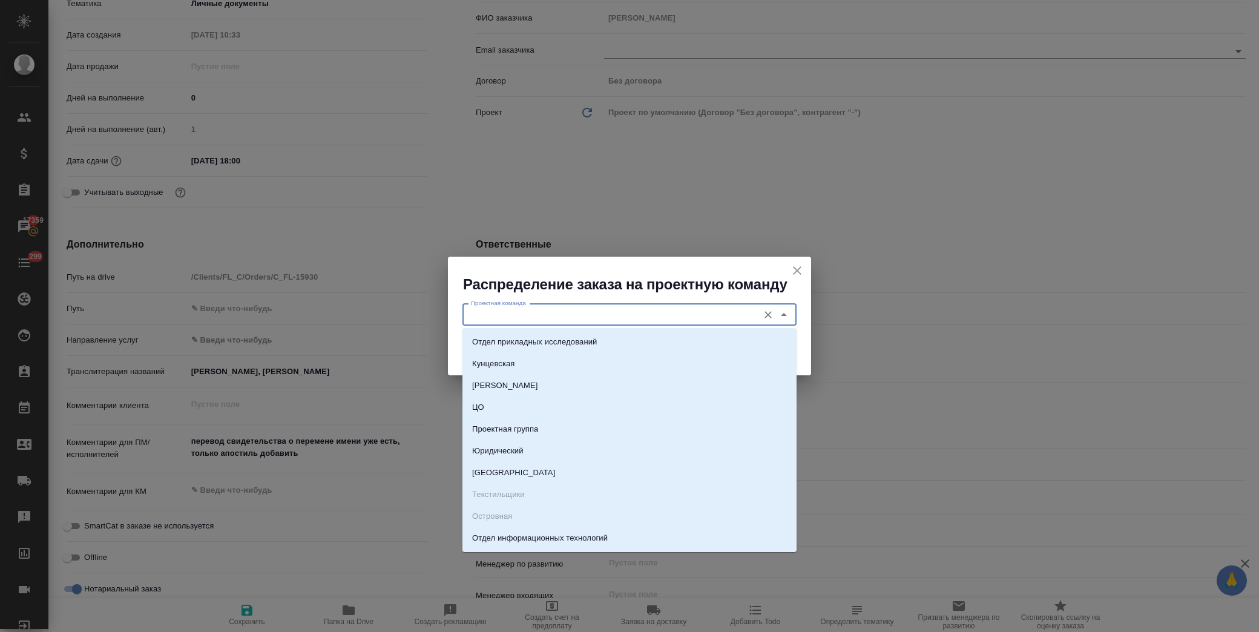
type input "и"
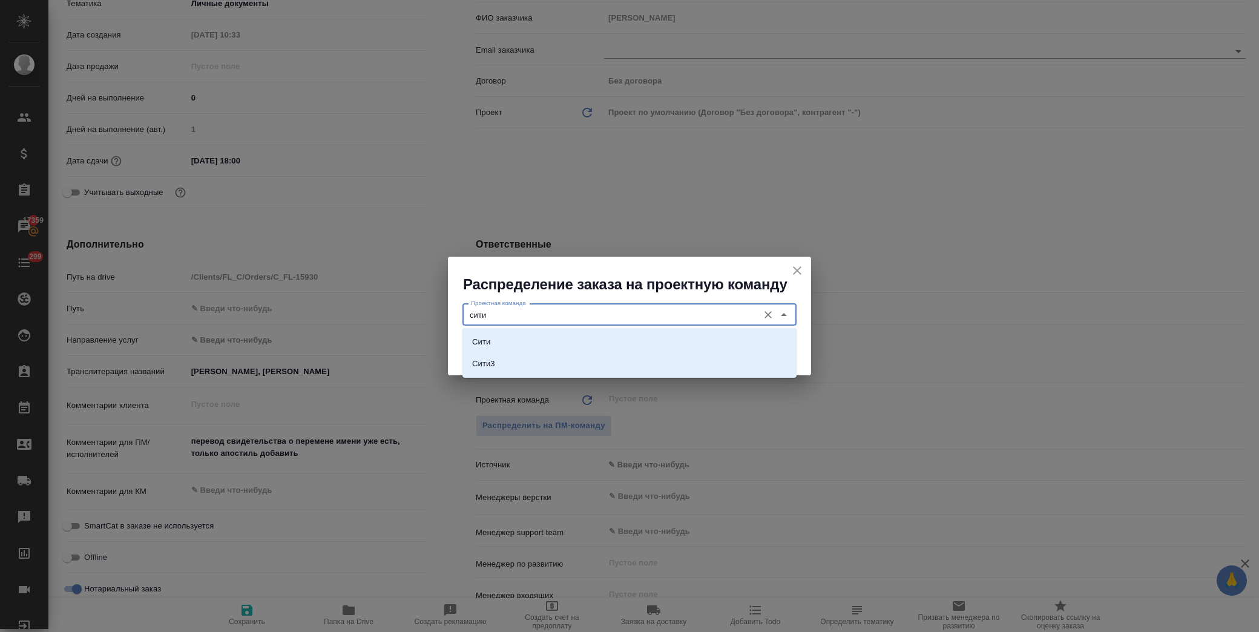
click at [563, 329] on div "[GEOGRAPHIC_DATA]" at bounding box center [629, 353] width 334 height 50
click at [566, 337] on li "Сити" at bounding box center [629, 342] width 334 height 22
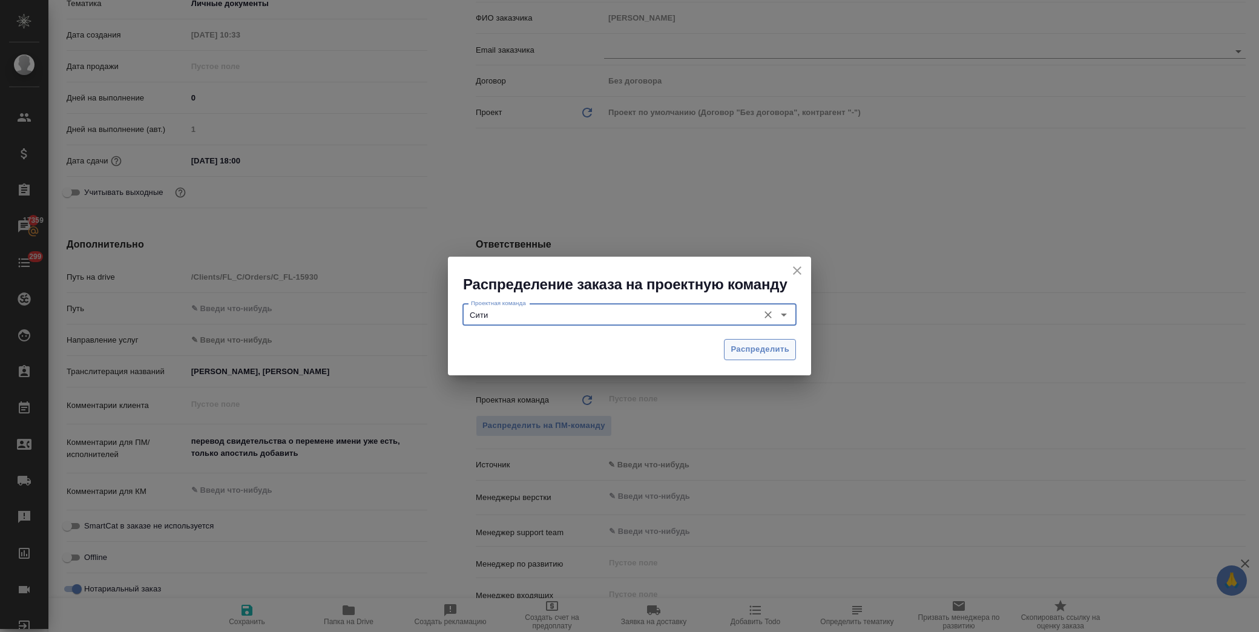
type input "Сити"
click at [765, 349] on span "Распределить" at bounding box center [760, 350] width 59 height 14
type textarea "x"
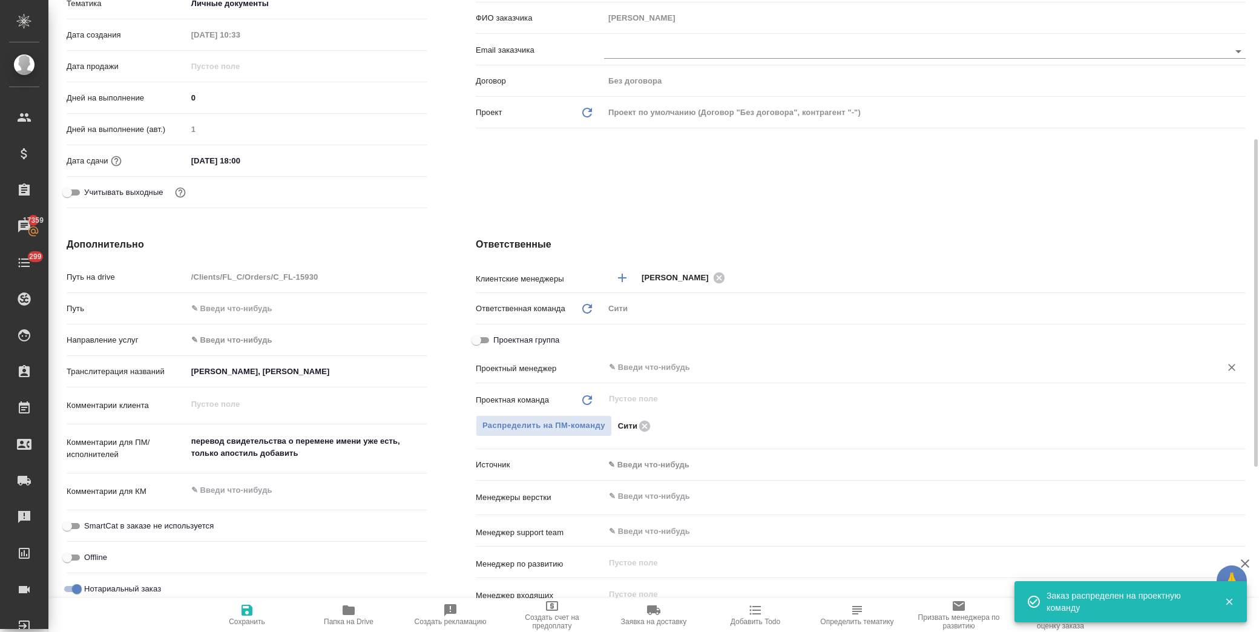
click at [651, 370] on input "text" at bounding box center [905, 367] width 594 height 15
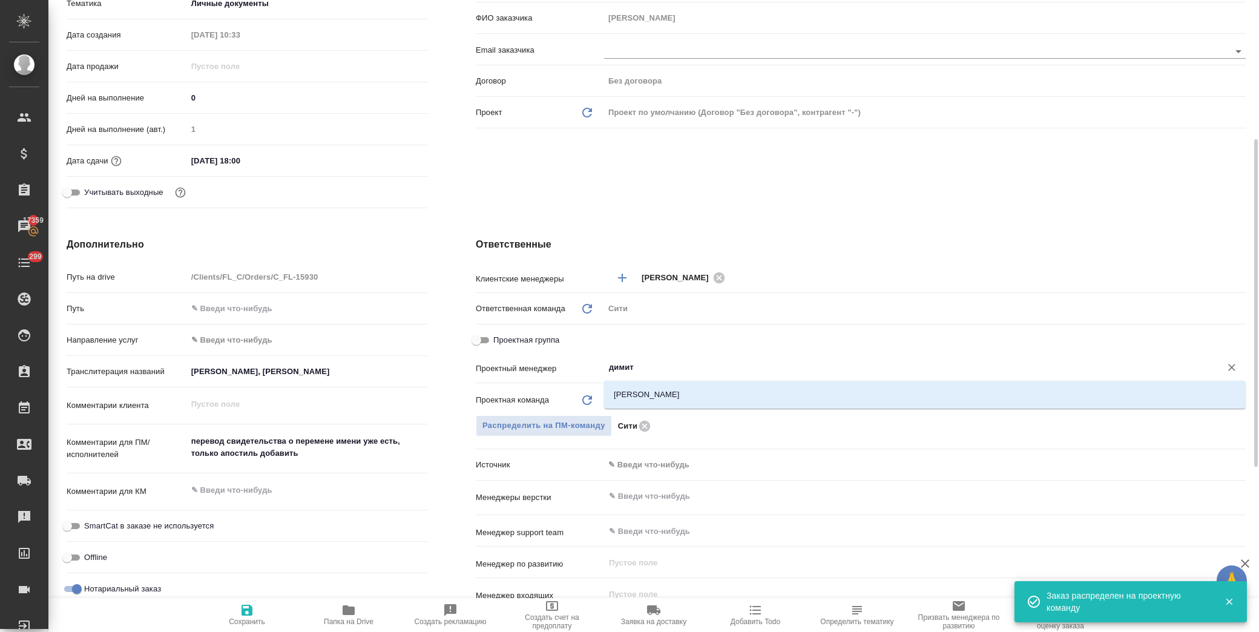
type input "димитр"
click at [634, 404] on li "[PERSON_NAME]" at bounding box center [925, 395] width 642 height 22
type textarea "x"
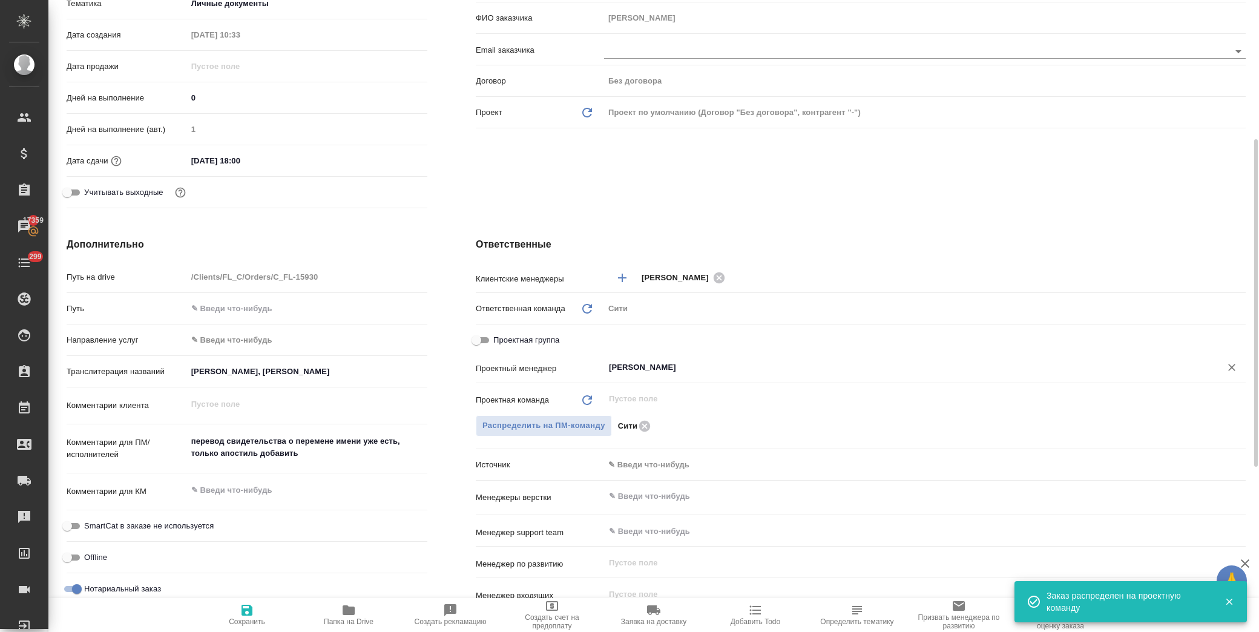
type input "[PERSON_NAME]"
click at [262, 613] on span "Сохранить" at bounding box center [246, 614] width 87 height 23
type textarea "x"
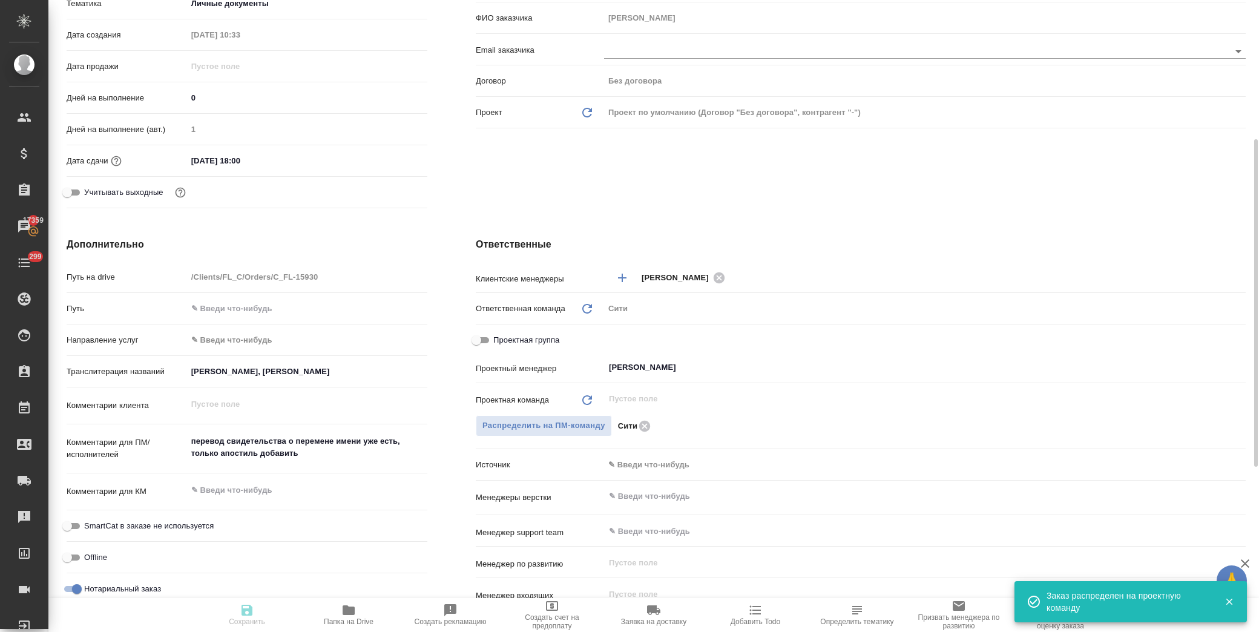
type textarea "x"
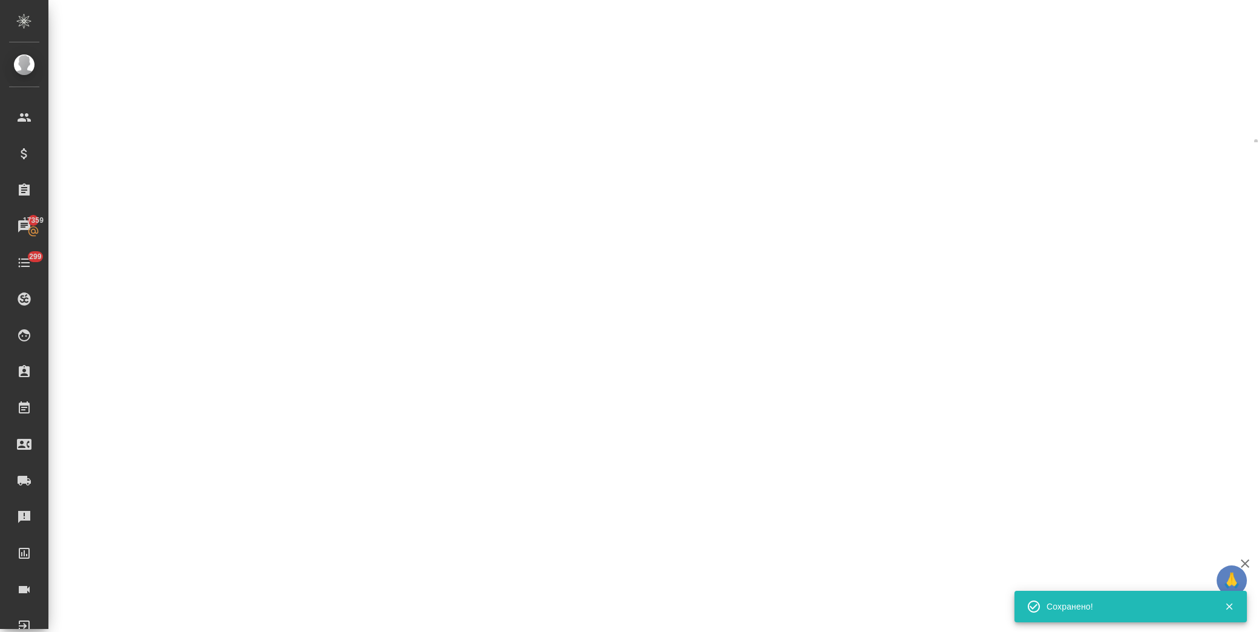
select select "RU"
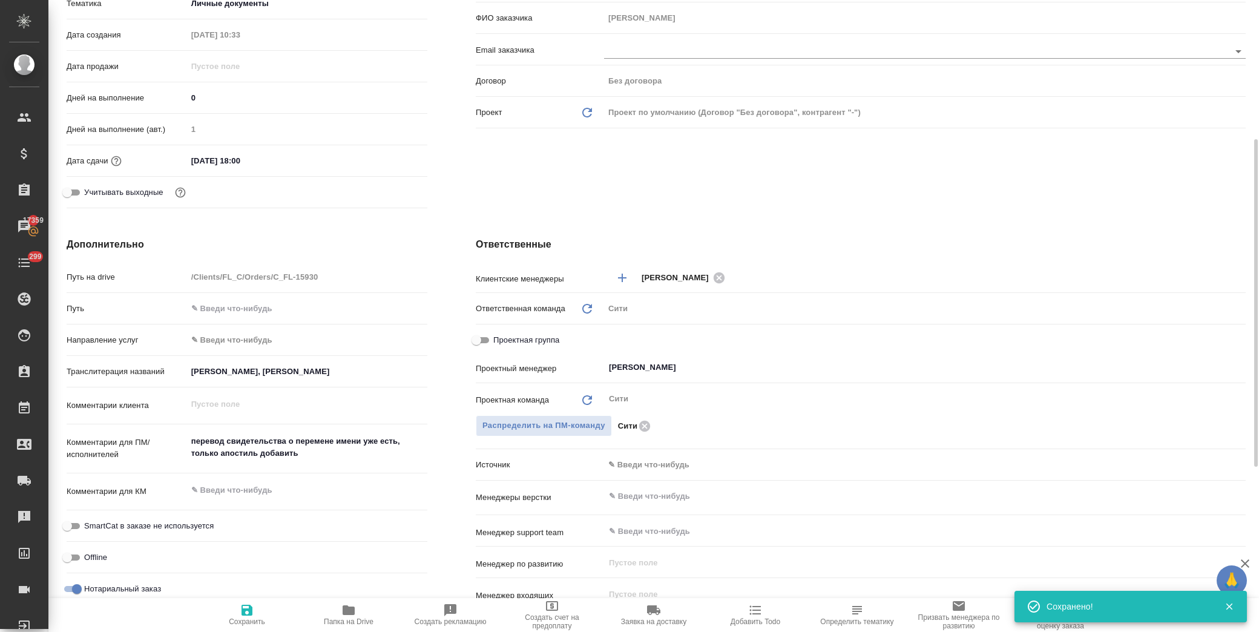
type textarea "x"
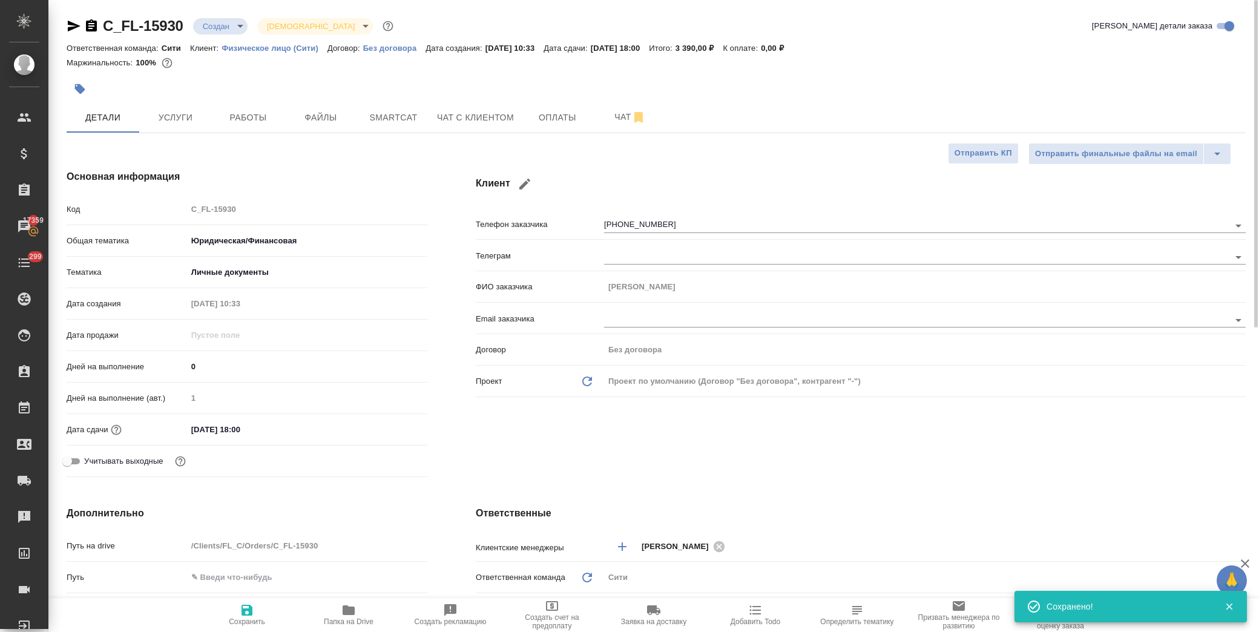
click at [240, 16] on div "C_FL-15930 Создан new Святая троица holyTrinity" at bounding box center [231, 25] width 329 height 19
click at [239, 16] on div "C_FL-15930 Создан new Святая троица holyTrinity" at bounding box center [231, 25] width 329 height 19
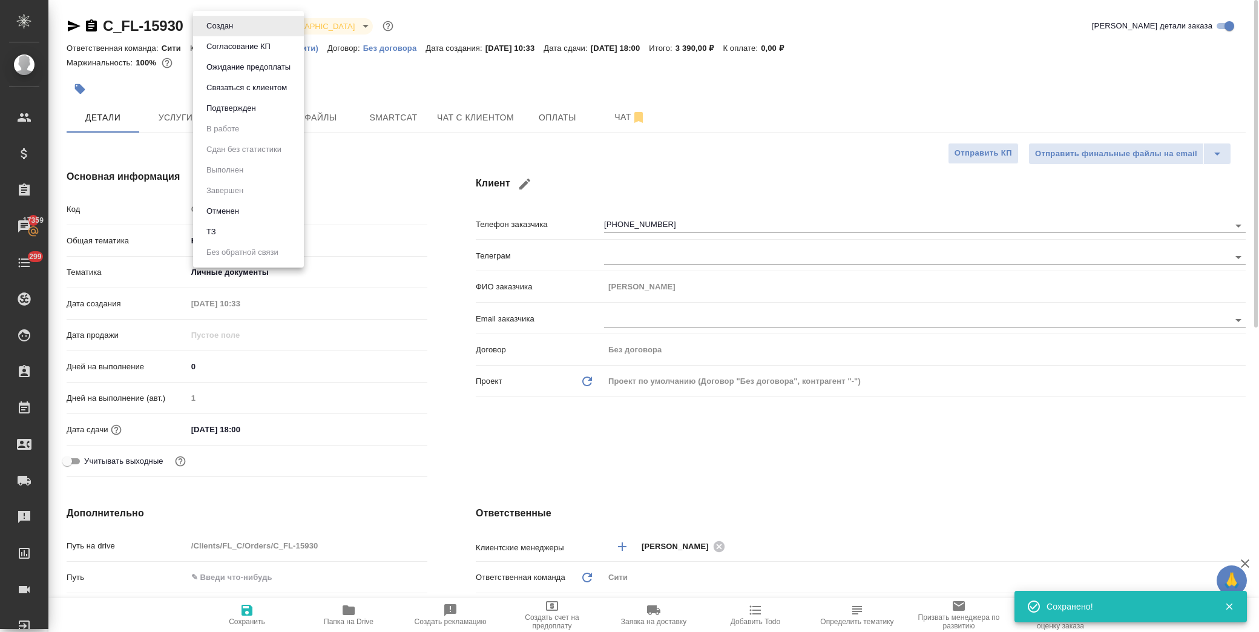
click at [232, 24] on body "🙏 .cls-1 fill:#fff; AWATERA [PERSON_NAME] Спецификации Заказы 17359 Чаты 299 To…" at bounding box center [629, 316] width 1259 height 632
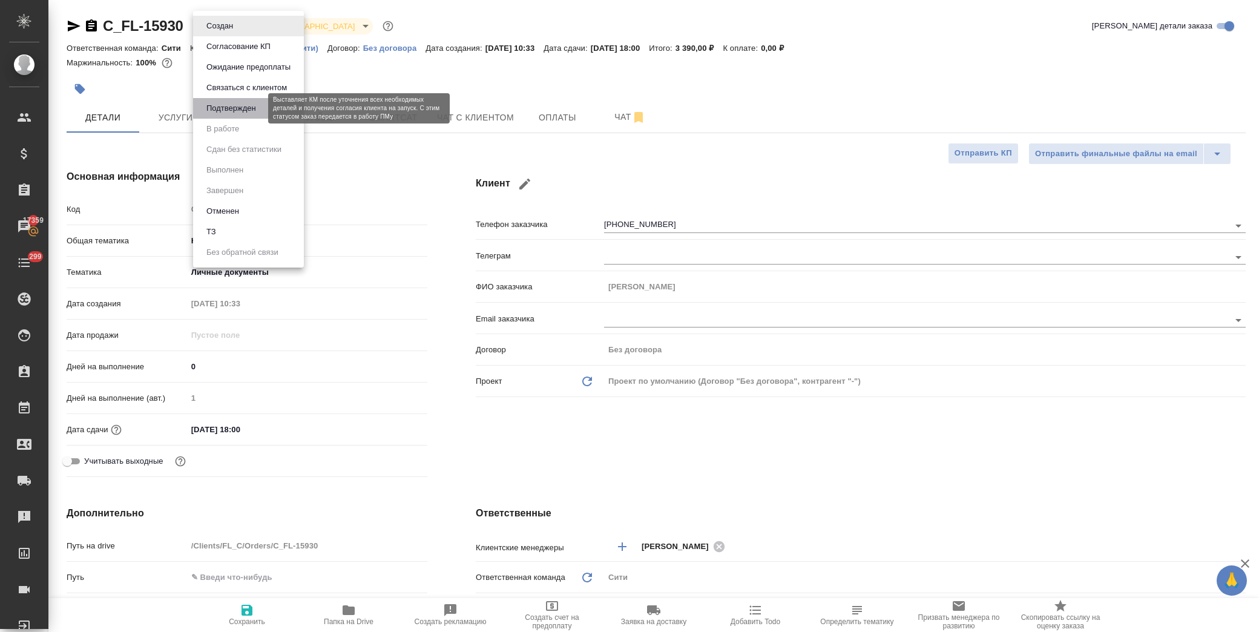
click at [258, 108] on button "Подтвержден" at bounding box center [231, 108] width 57 height 13
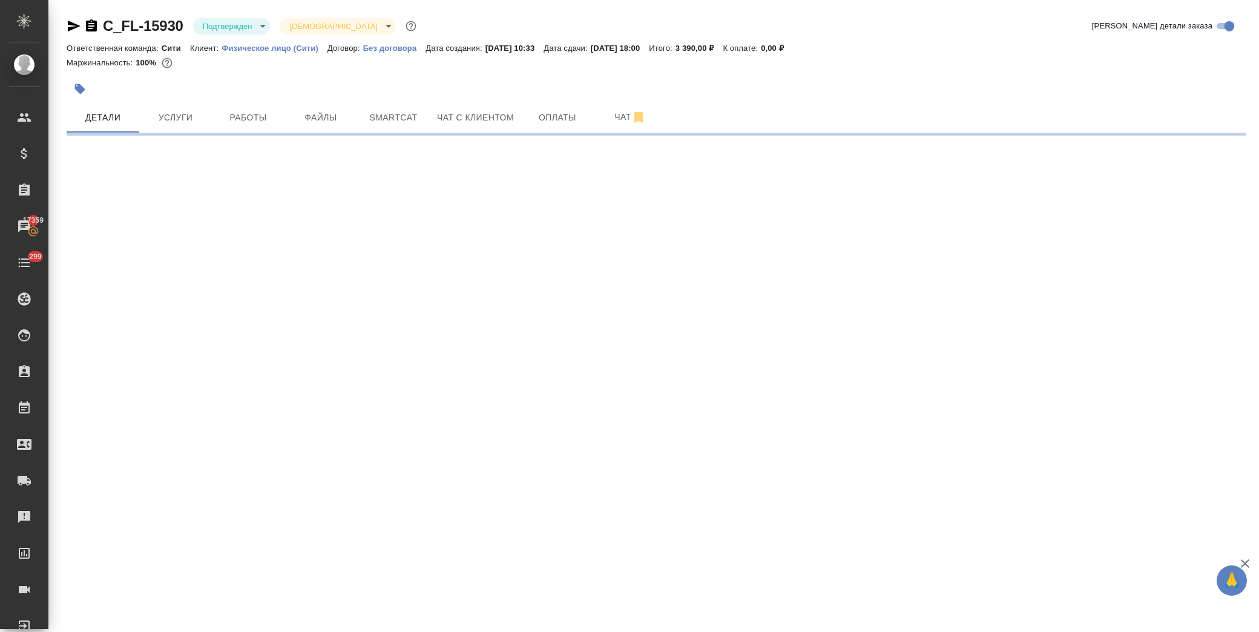
select select "RU"
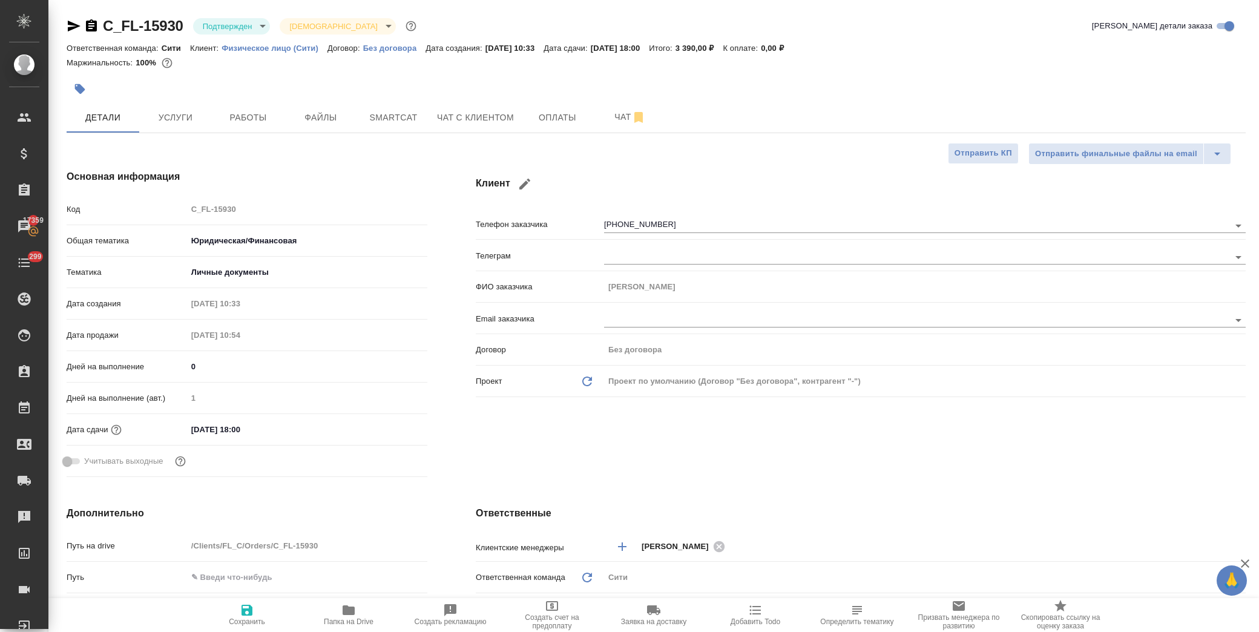
type textarea "x"
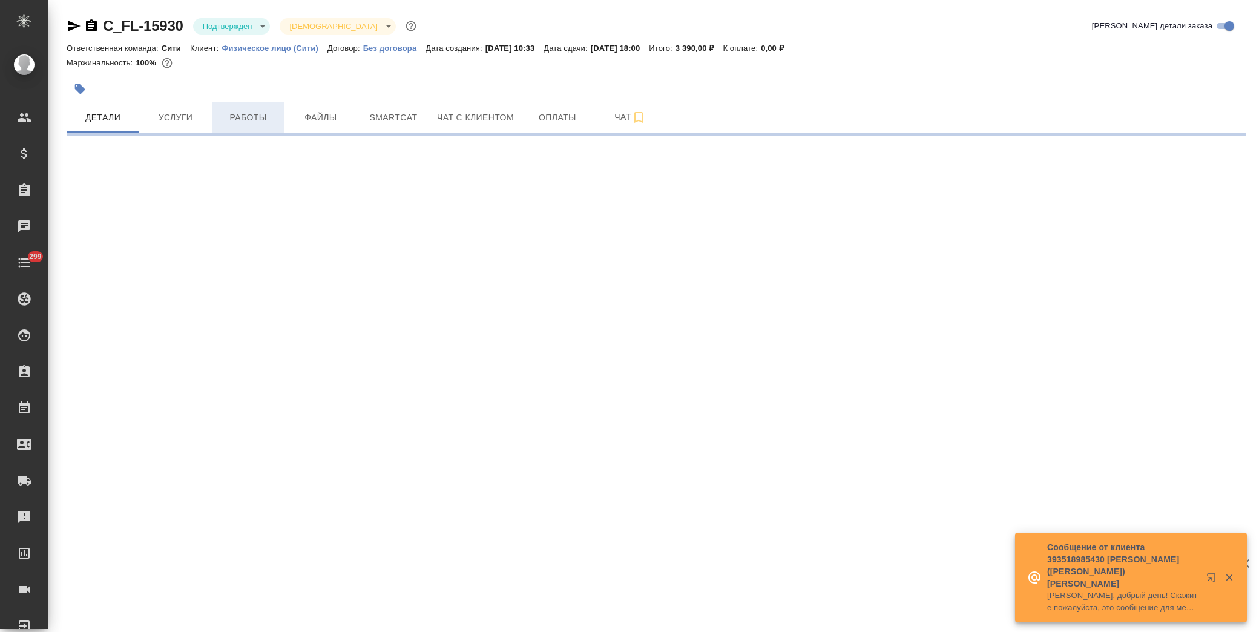
click at [258, 115] on span "Работы" at bounding box center [248, 117] width 58 height 15
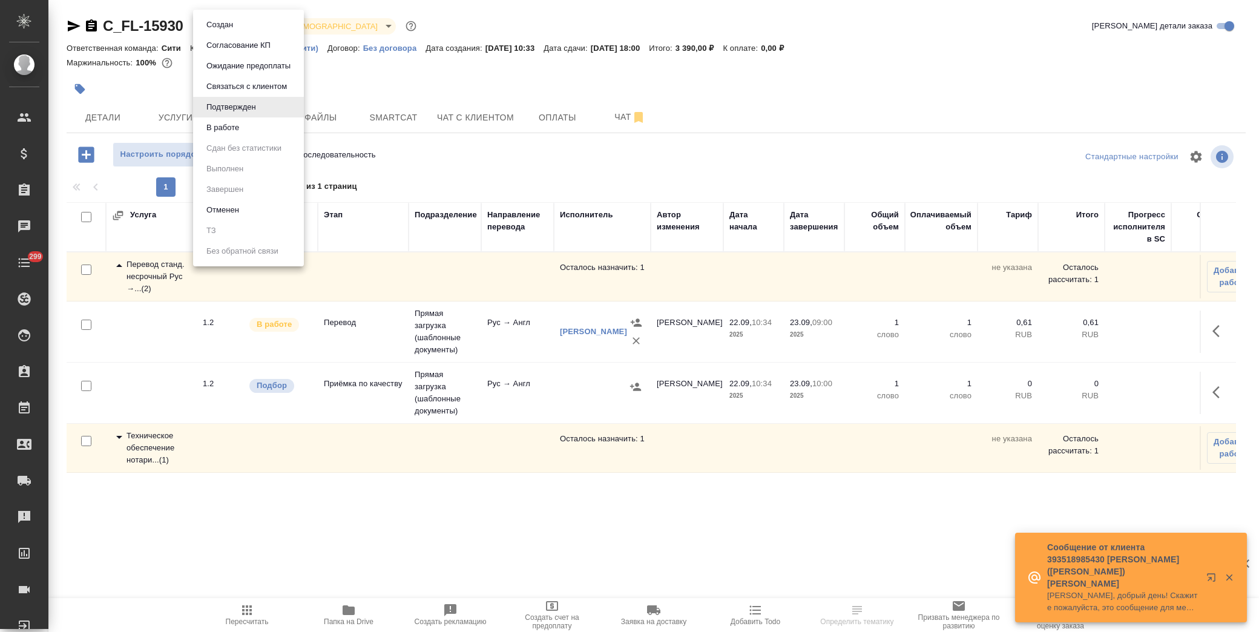
click at [237, 27] on body "🙏 .cls-1 fill:#fff; AWATERA [PERSON_NAME] Спецификации Заказы Чаты 299 Todo Про…" at bounding box center [629, 316] width 1259 height 632
click at [242, 126] on button "В работе" at bounding box center [223, 127] width 40 height 13
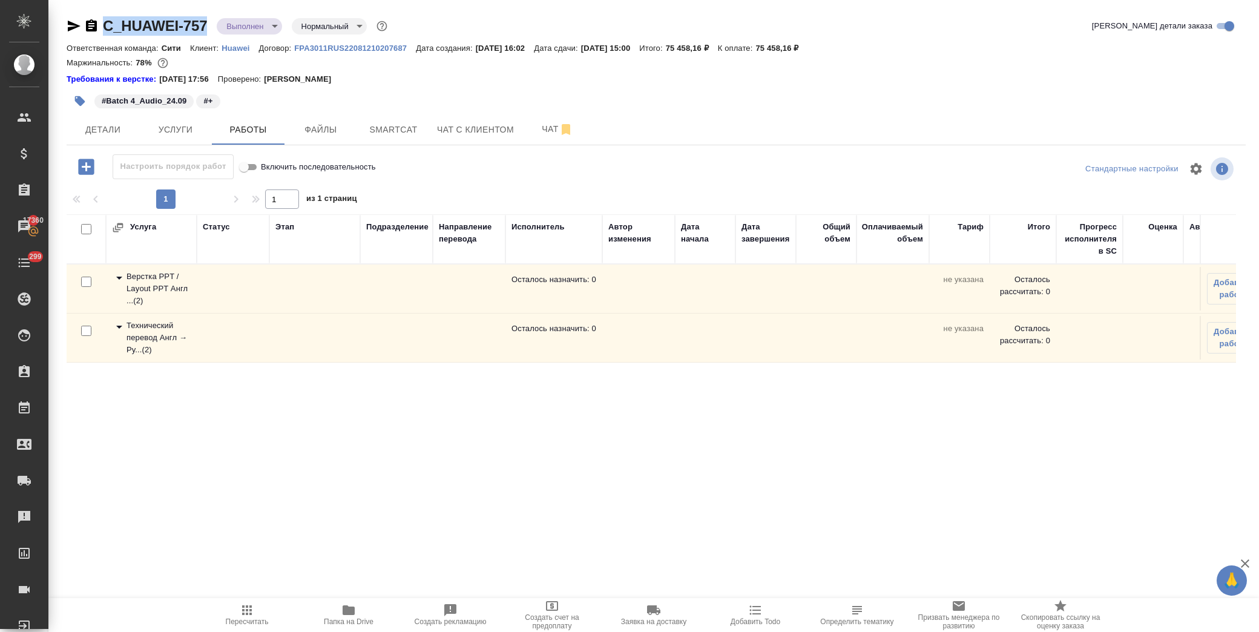
drag, startPoint x: 209, startPoint y: 29, endPoint x: 103, endPoint y: 28, distance: 105.9
click at [103, 28] on div "C_HUAWEI-757 Выполнен completed Нормальный normal" at bounding box center [228, 25] width 323 height 19
copy link "C_HUAWEI-757"
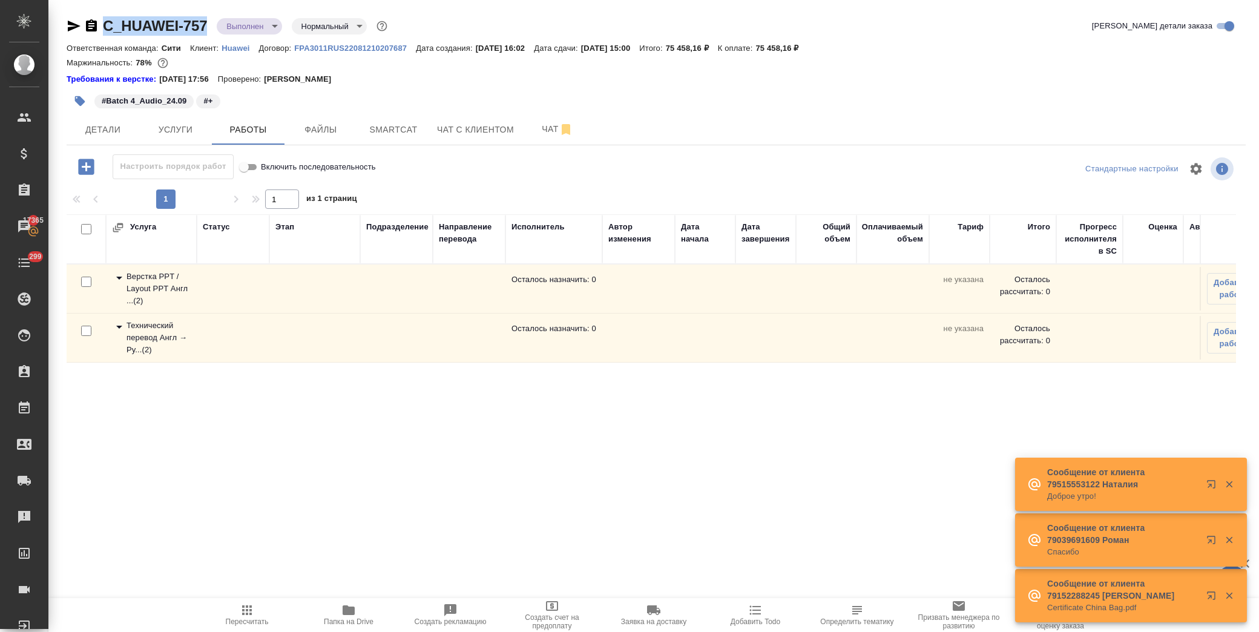
copy link "C_HUAWEI-757"
click at [255, 33] on body "🙏 .cls-1 fill:#fff; AWATERA [PERSON_NAME] Спецификации Заказы 17367 Чаты 299 To…" at bounding box center [629, 316] width 1259 height 632
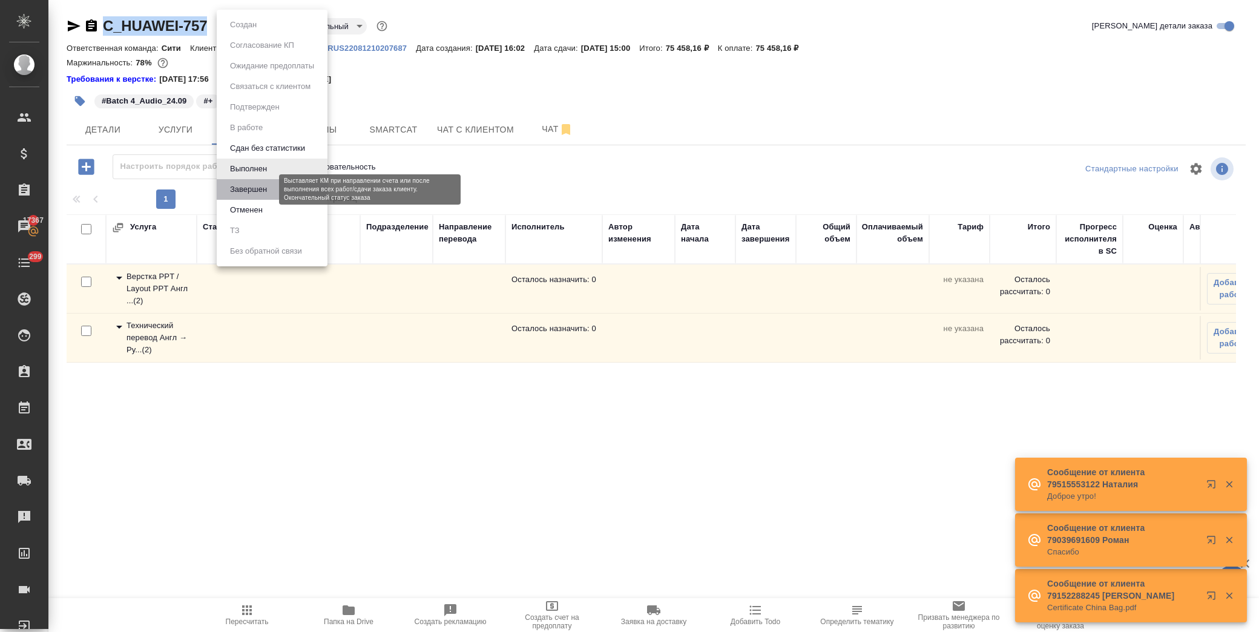
click at [251, 185] on button "Завершен" at bounding box center [248, 189] width 44 height 13
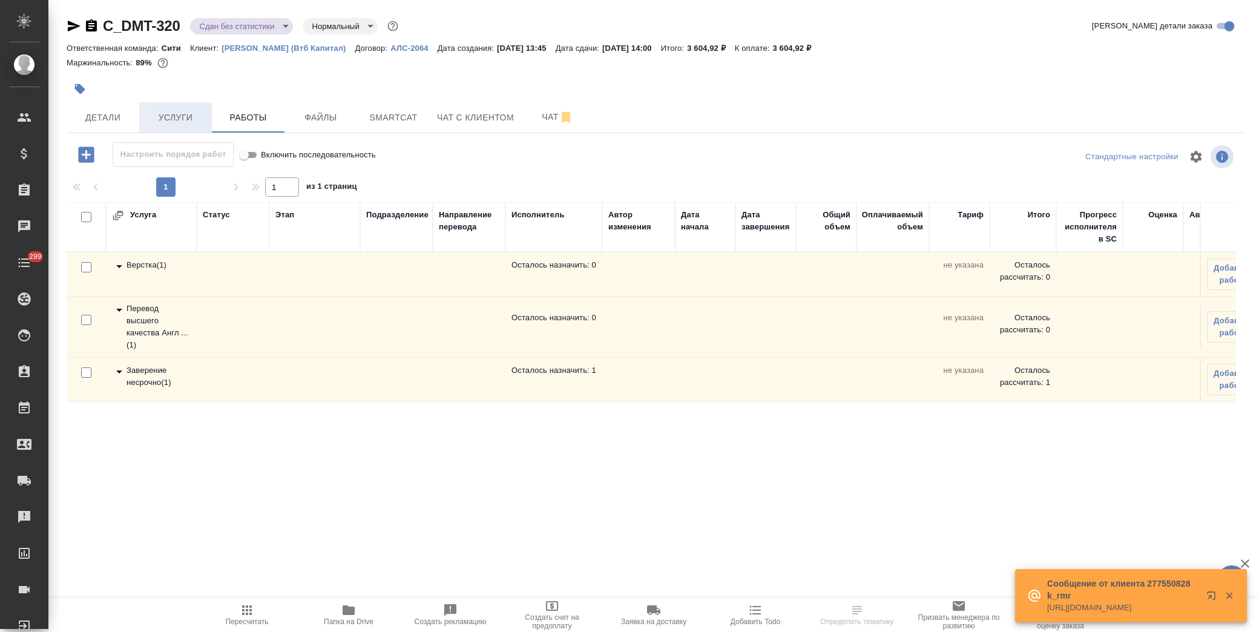
click at [185, 120] on span "Услуги" at bounding box center [175, 117] width 58 height 15
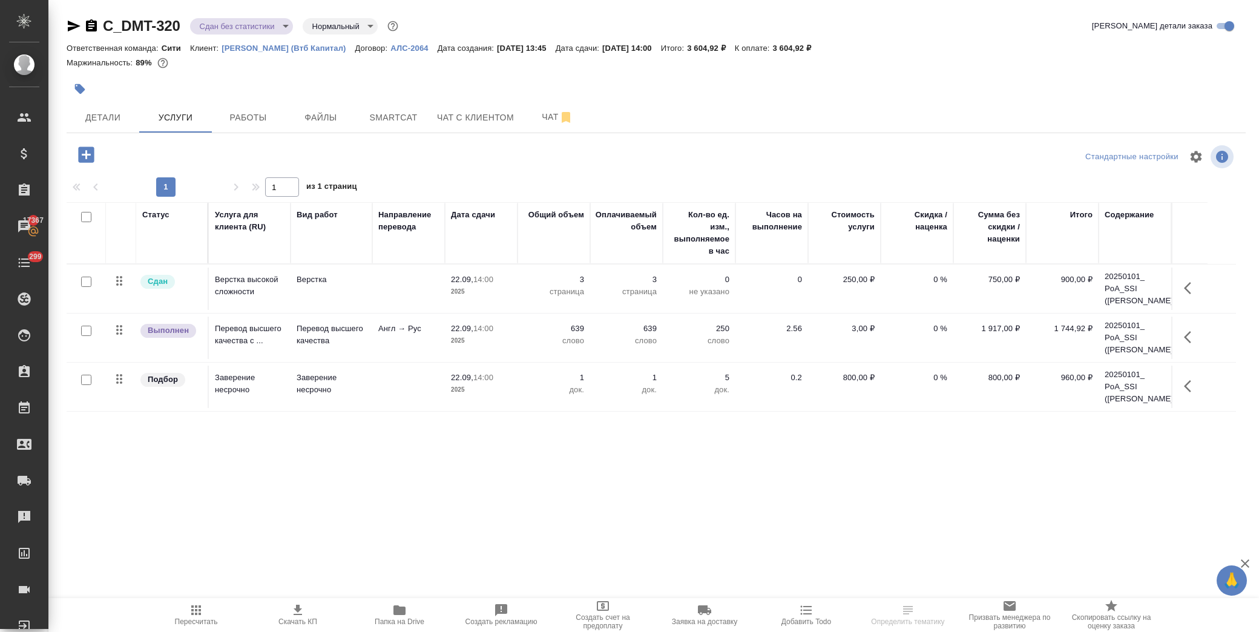
click at [393, 615] on icon "button" at bounding box center [399, 610] width 15 height 15
click at [81, 90] on icon "button" at bounding box center [80, 89] width 10 height 10
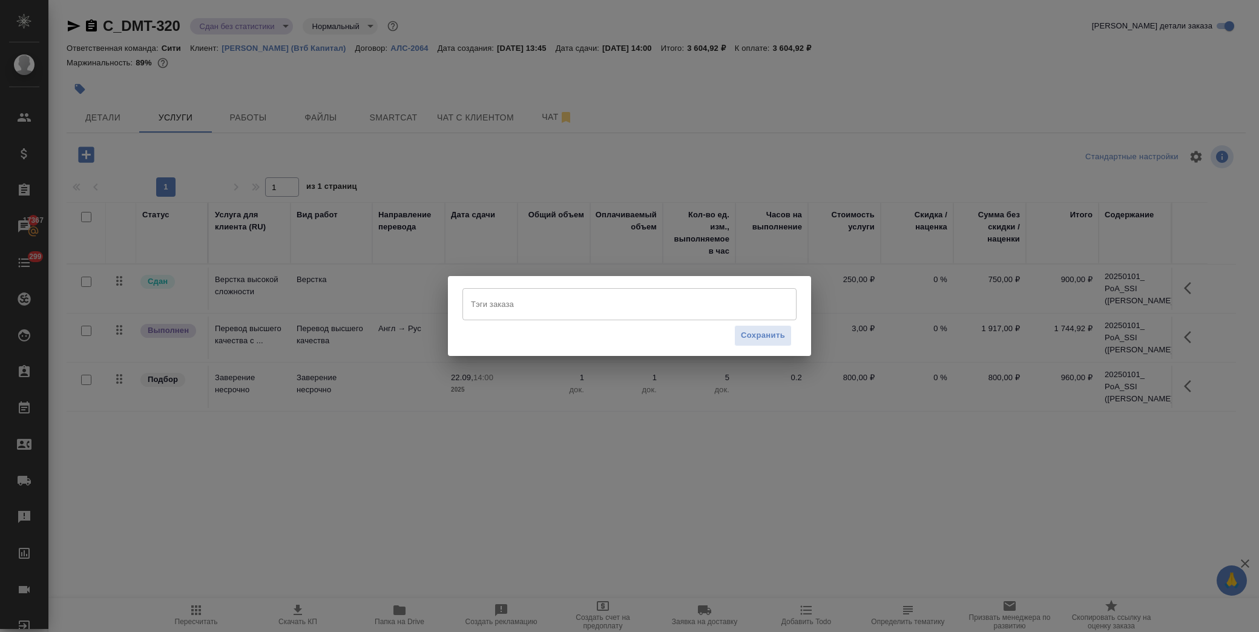
click at [606, 303] on input "Тэги заказа" at bounding box center [618, 304] width 300 height 21
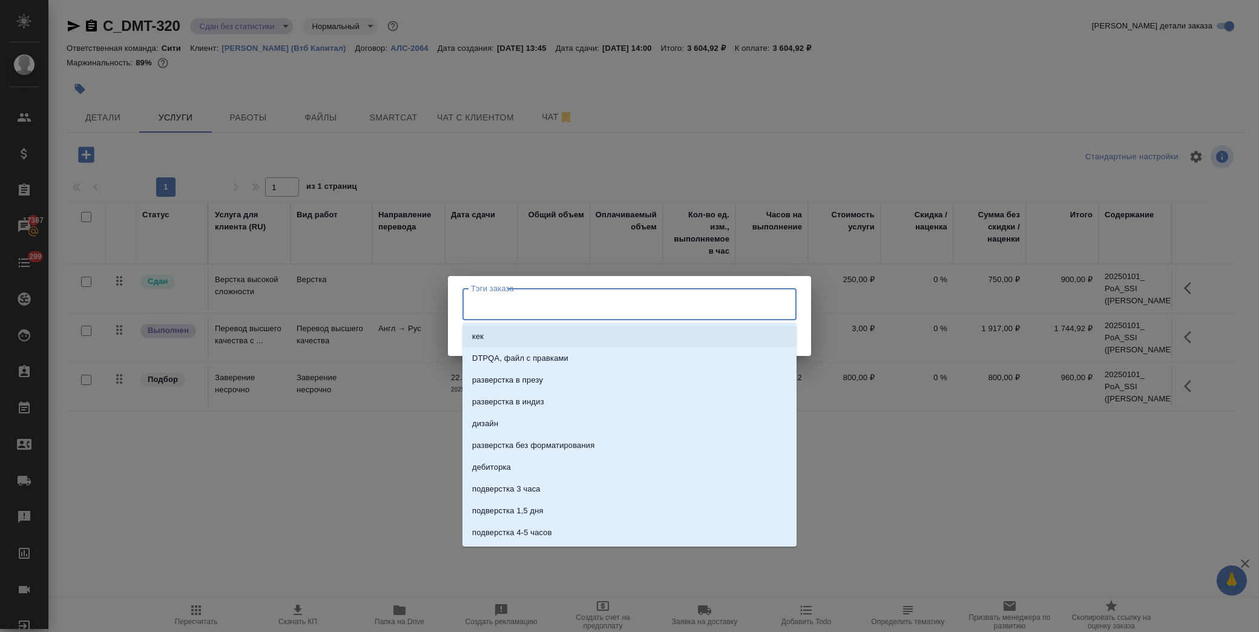
click at [558, 315] on div "Тэги заказа" at bounding box center [629, 303] width 334 height 31
type input "На согласовании"
click at [537, 342] on li "На согласовании" at bounding box center [629, 337] width 334 height 22
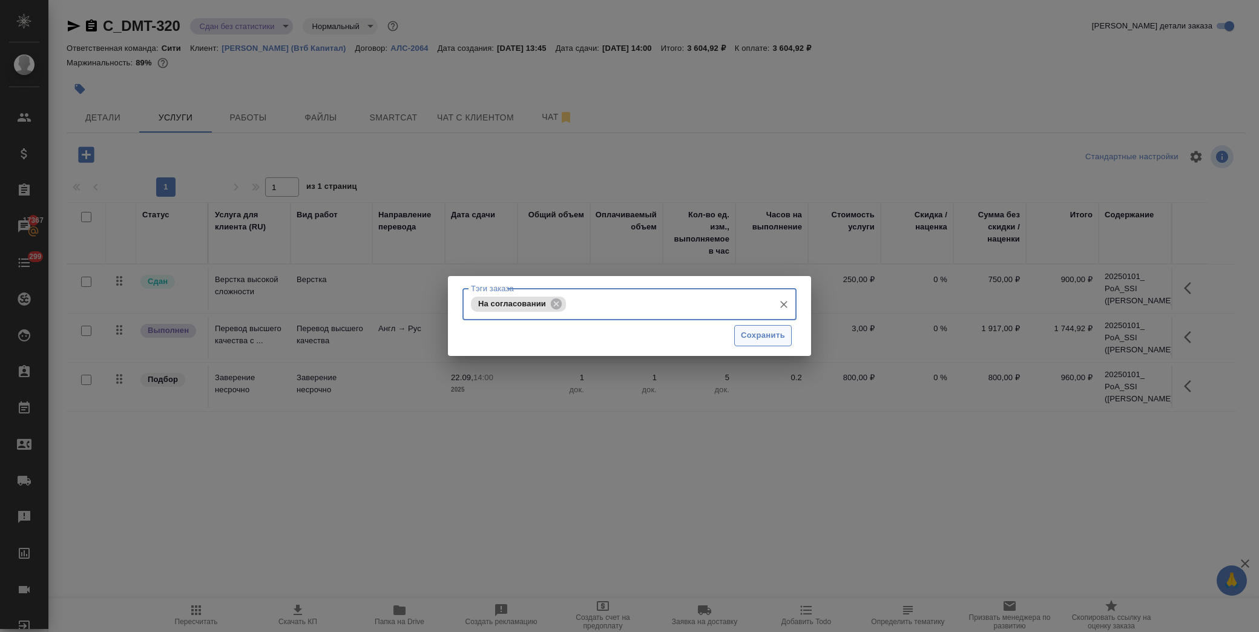
click at [737, 335] on button "Сохранить" at bounding box center [763, 335] width 58 height 21
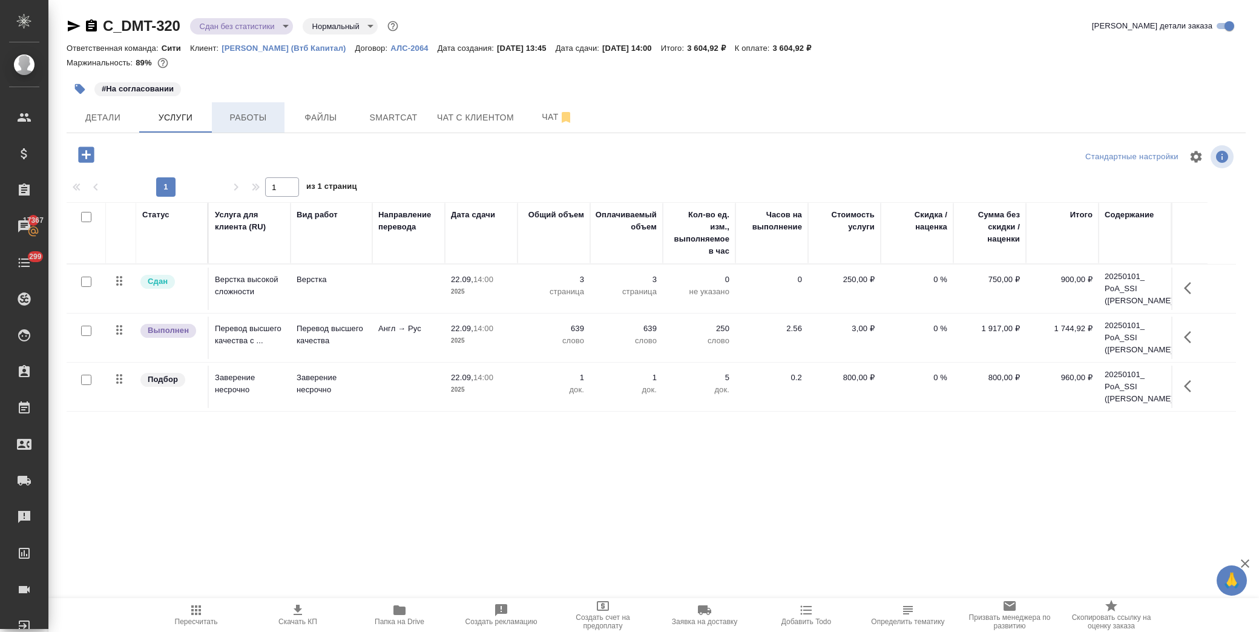
click at [243, 113] on span "Работы" at bounding box center [248, 117] width 58 height 15
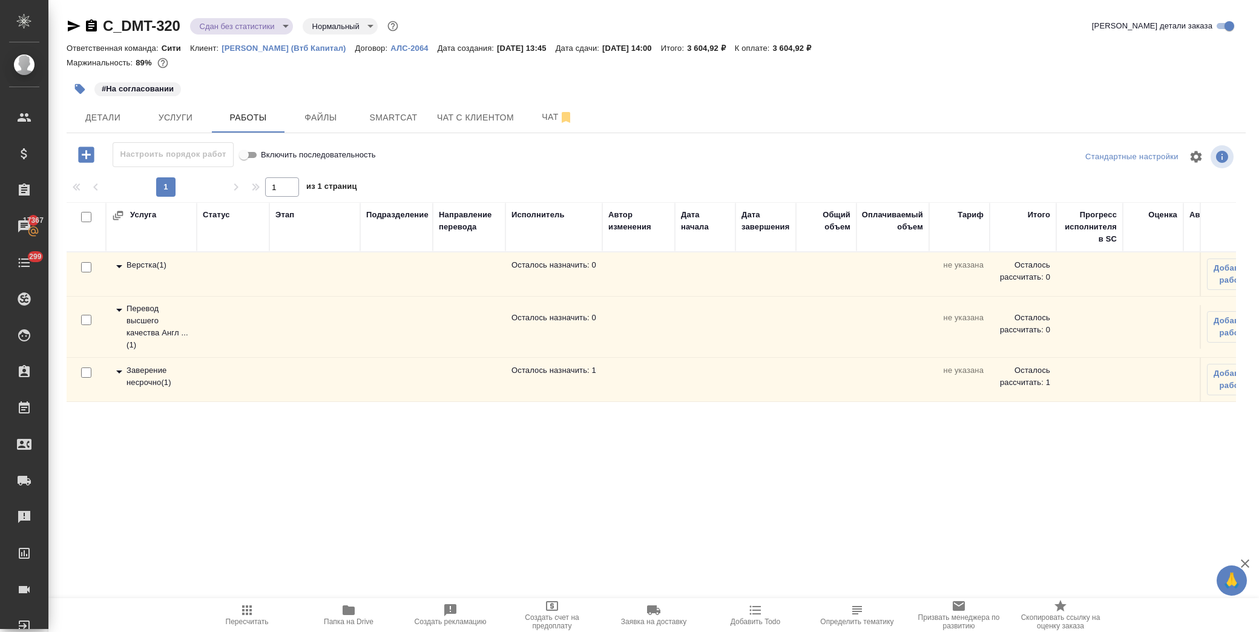
click at [117, 306] on icon at bounding box center [119, 310] width 15 height 15
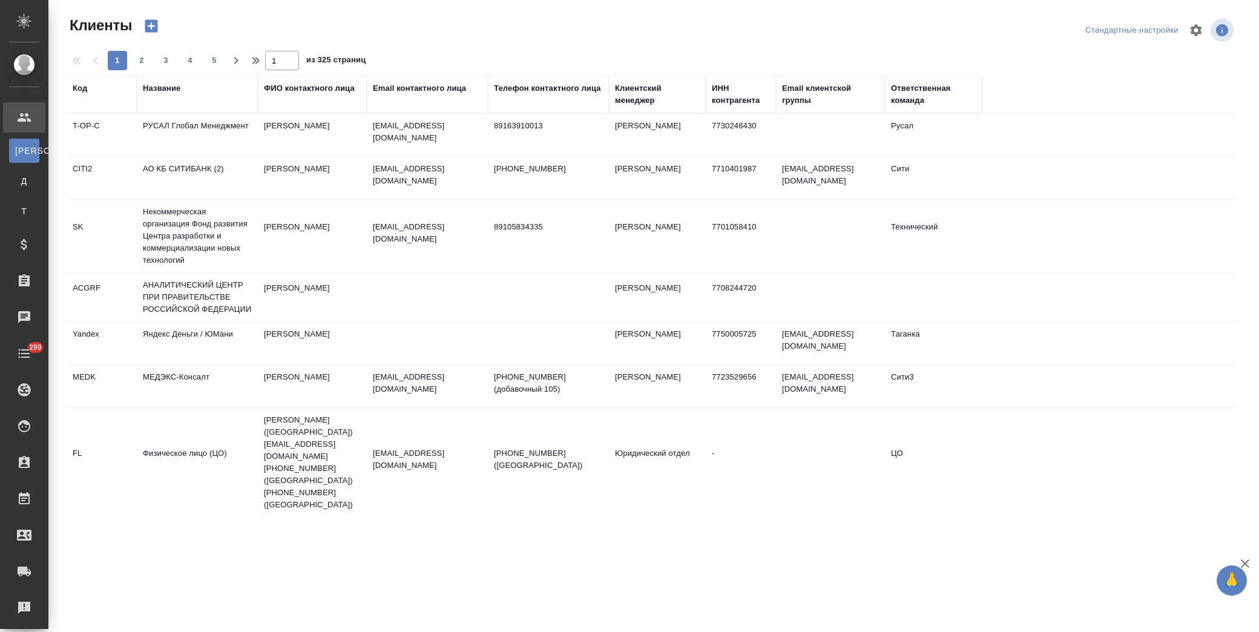
select select "RU"
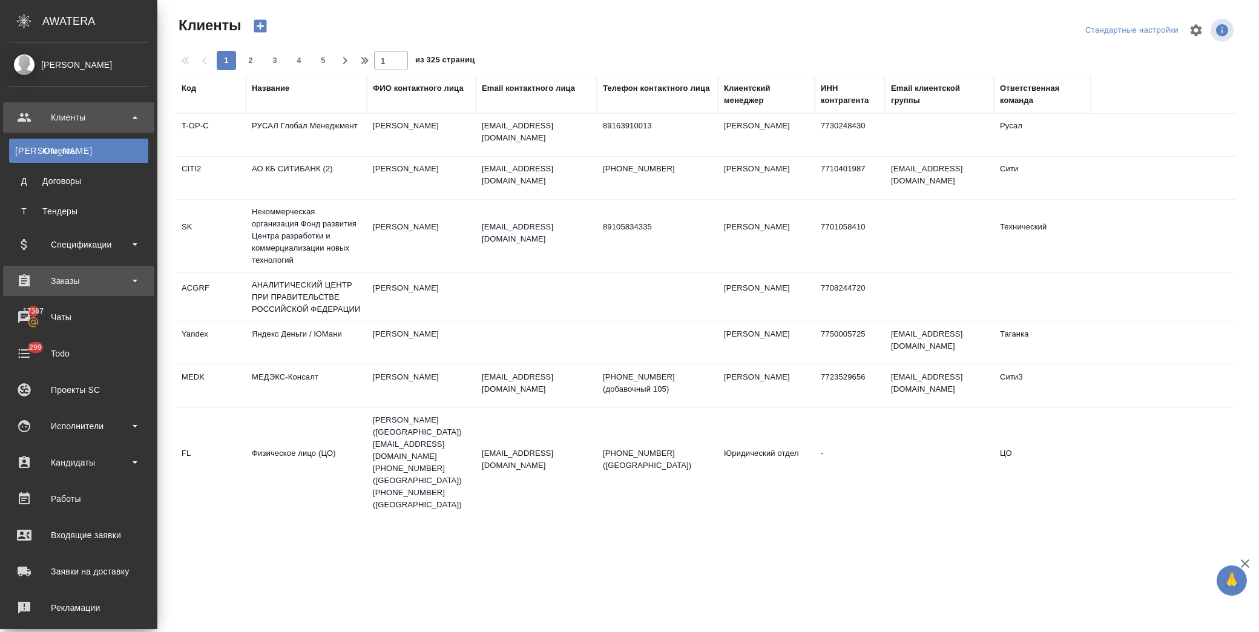
click at [100, 274] on div "Заказы" at bounding box center [78, 281] width 139 height 18
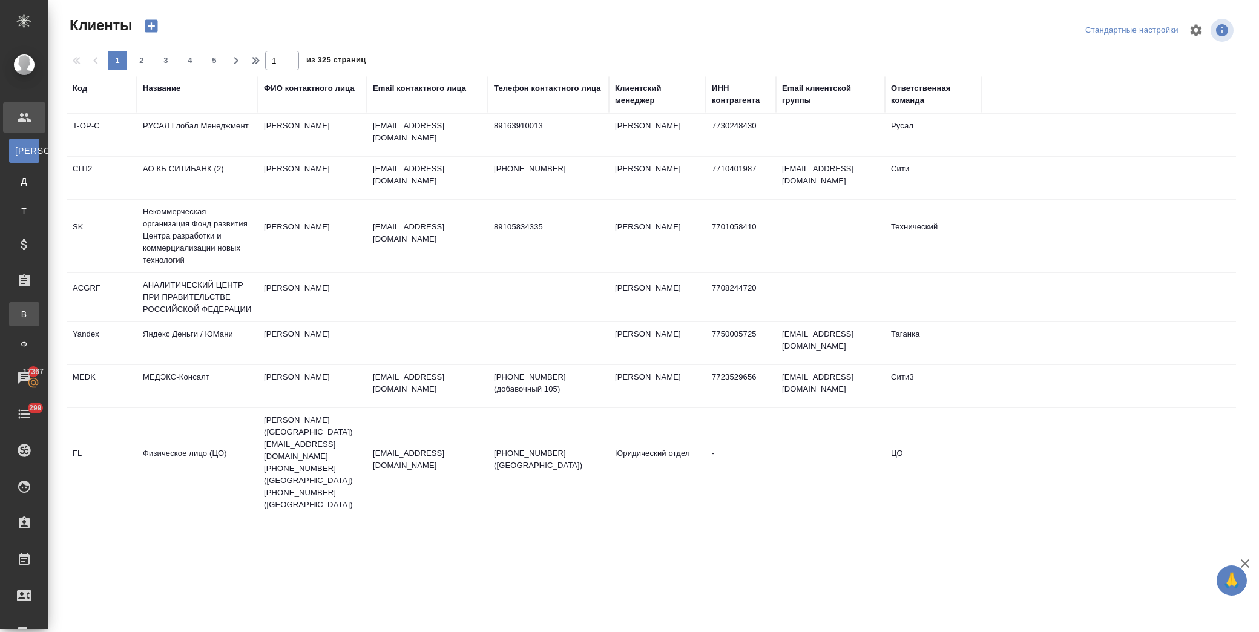
click at [18, 309] on div "Все заказы" at bounding box center [9, 314] width 18 height 12
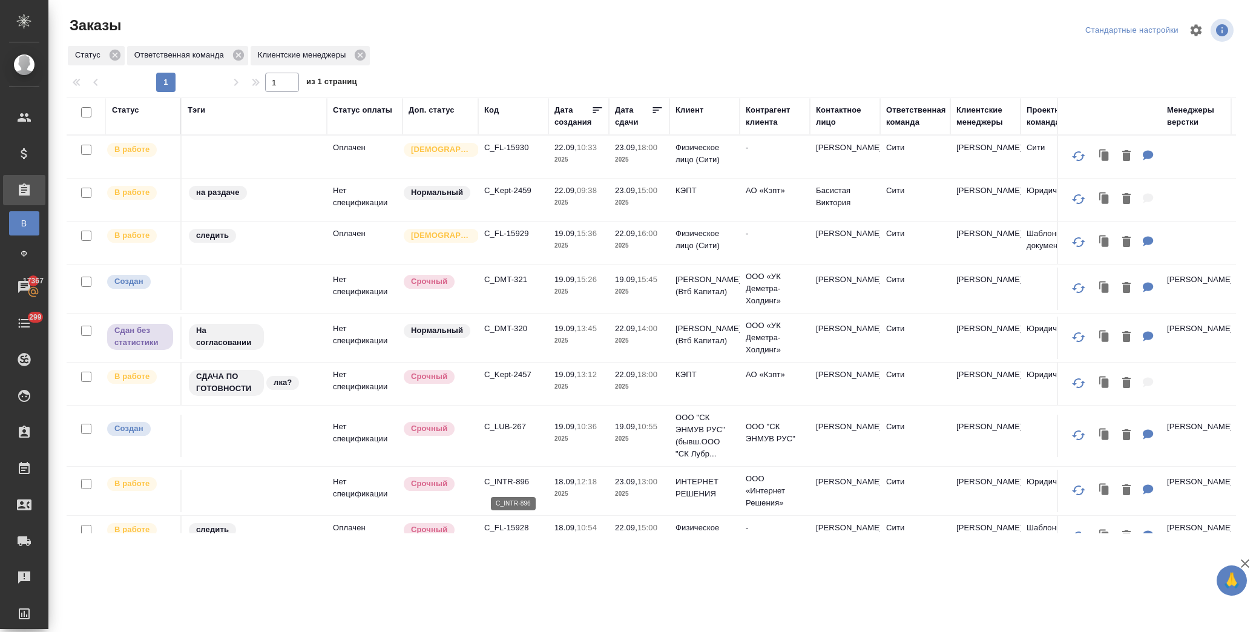
click at [518, 481] on p "C_INTR-896" at bounding box center [513, 482] width 58 height 12
click at [524, 374] on p "C_Kept-2457" at bounding box center [513, 375] width 58 height 12
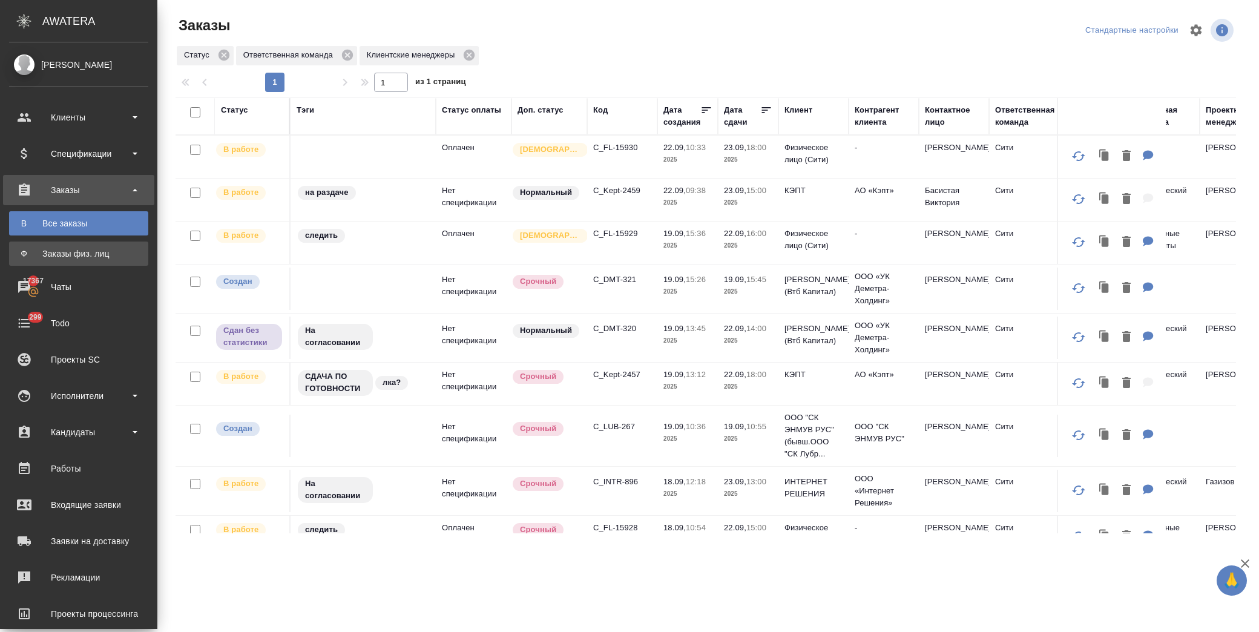
click at [91, 246] on link "Ф Заказы физ. лиц" at bounding box center [78, 254] width 139 height 24
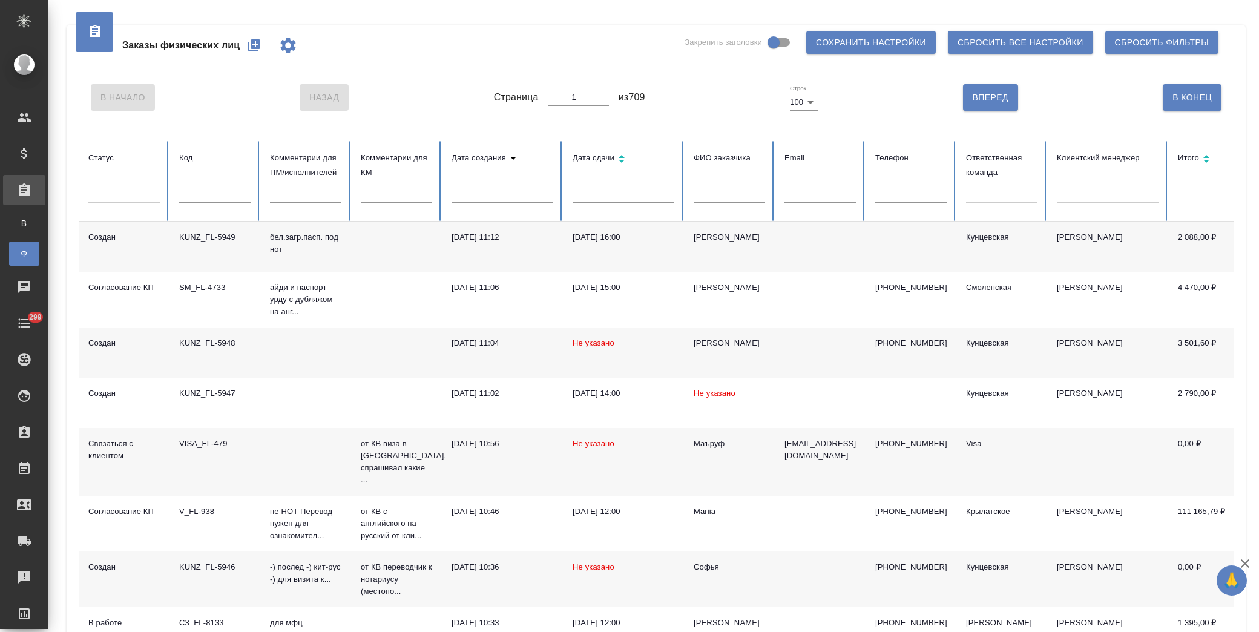
click at [256, 42] on icon "button" at bounding box center [254, 45] width 12 height 12
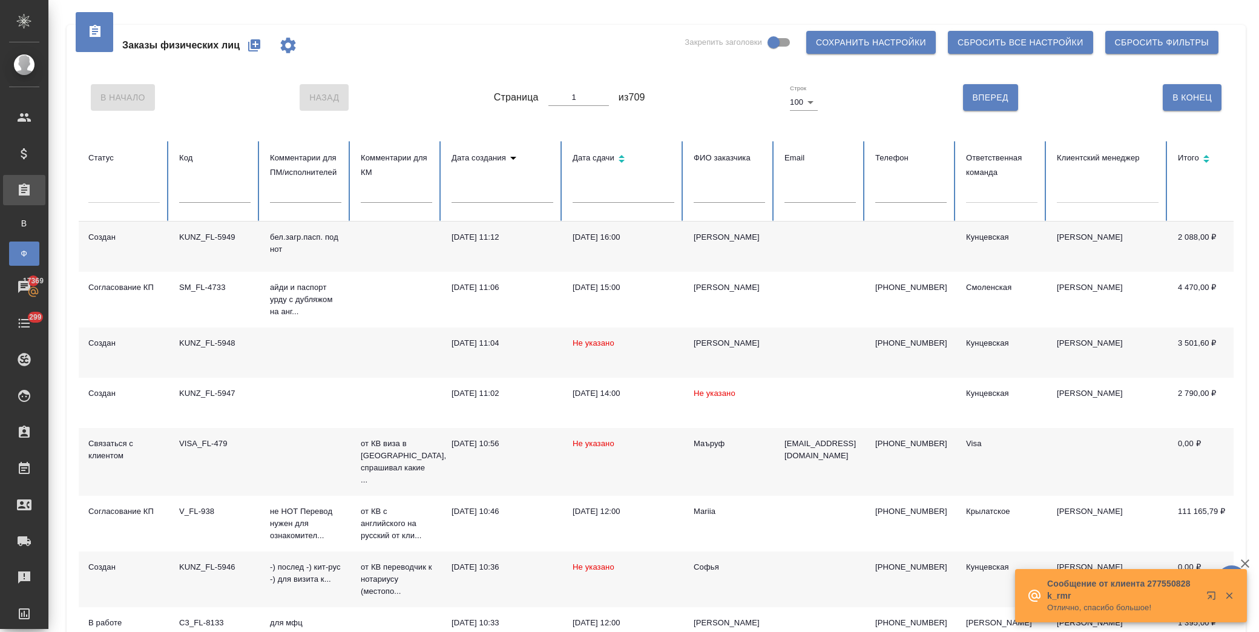
click at [728, 194] on input "text" at bounding box center [729, 194] width 71 height 17
type input "возиян"
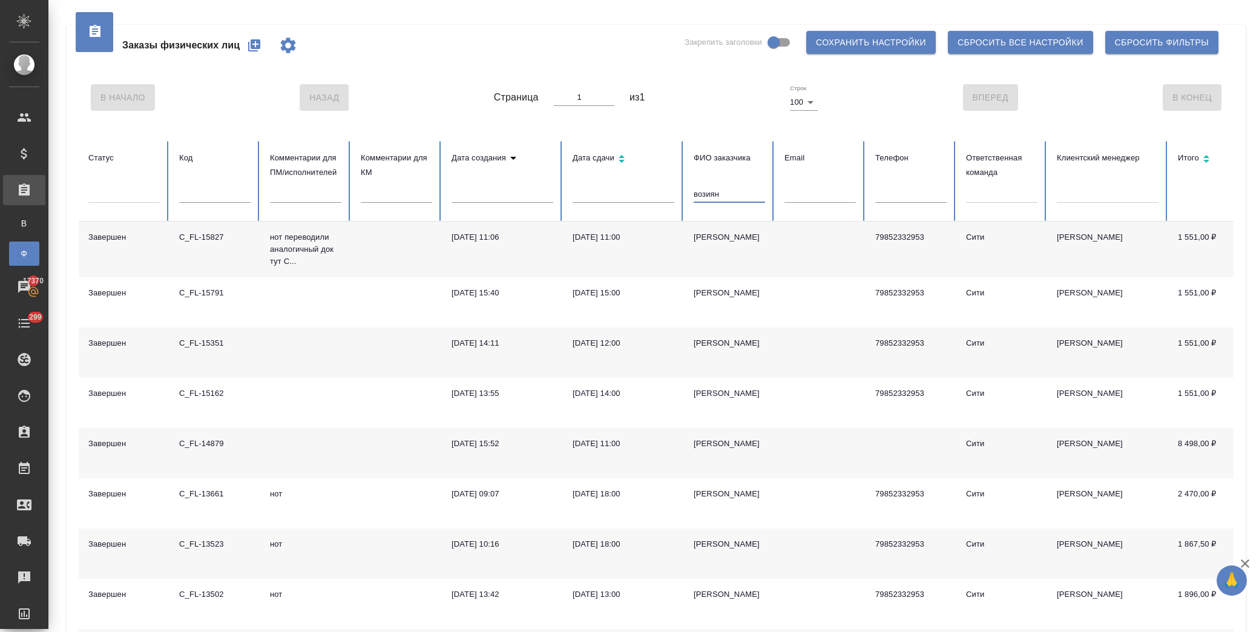
click at [724, 245] on td "Андрей Возиян" at bounding box center [729, 250] width 91 height 56
drag, startPoint x: 875, startPoint y: 236, endPoint x: 930, endPoint y: 240, distance: 55.8
click at [930, 240] on p "79852332953" at bounding box center [910, 237] width 71 height 12
copy p "79852332953"
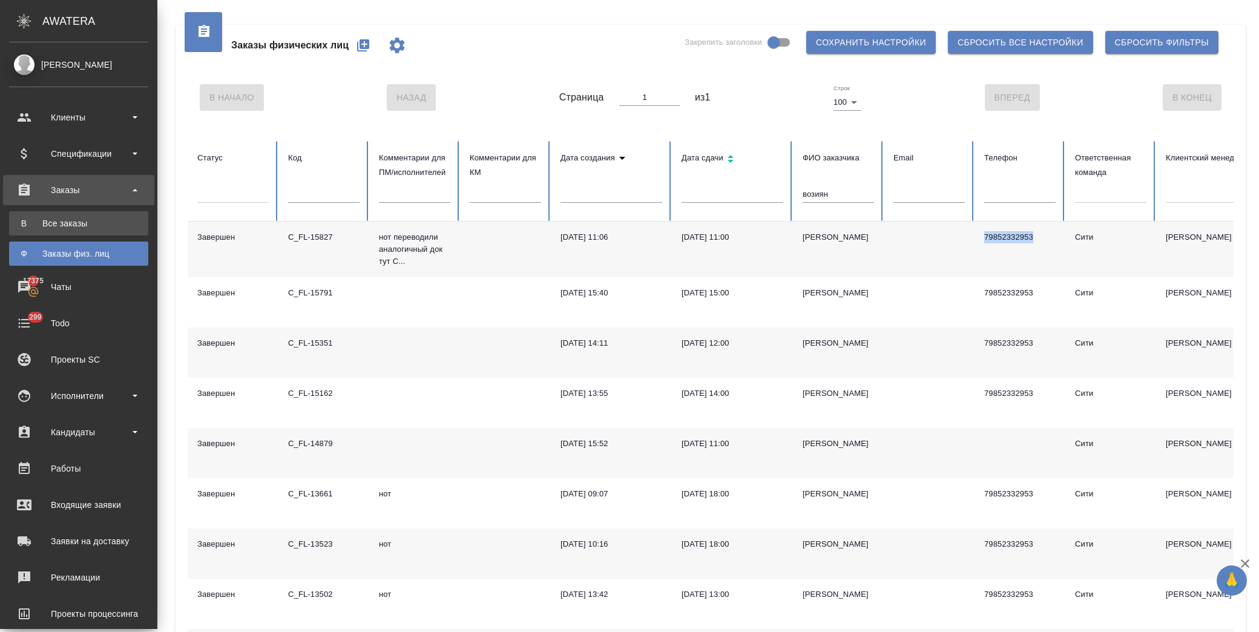
click at [81, 226] on link "В Все заказы" at bounding box center [78, 223] width 139 height 24
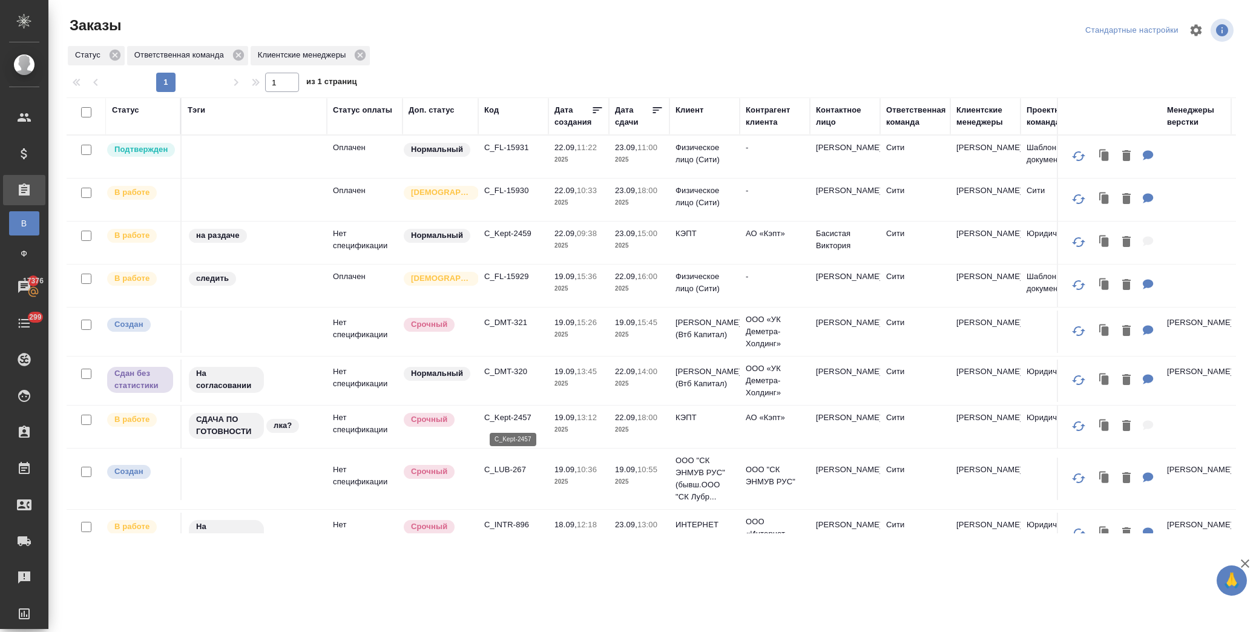
click at [513, 414] on p "C_Kept-2457" at bounding box center [513, 418] width 58 height 12
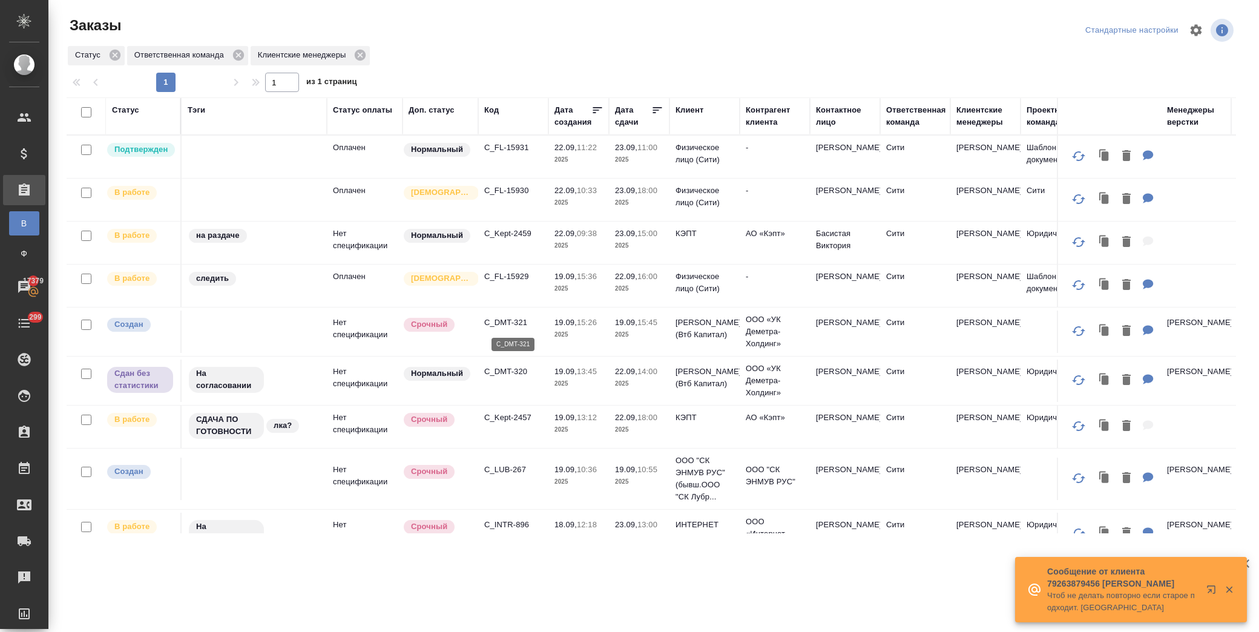
click at [492, 323] on p "C_DMT-321" at bounding box center [513, 323] width 58 height 12
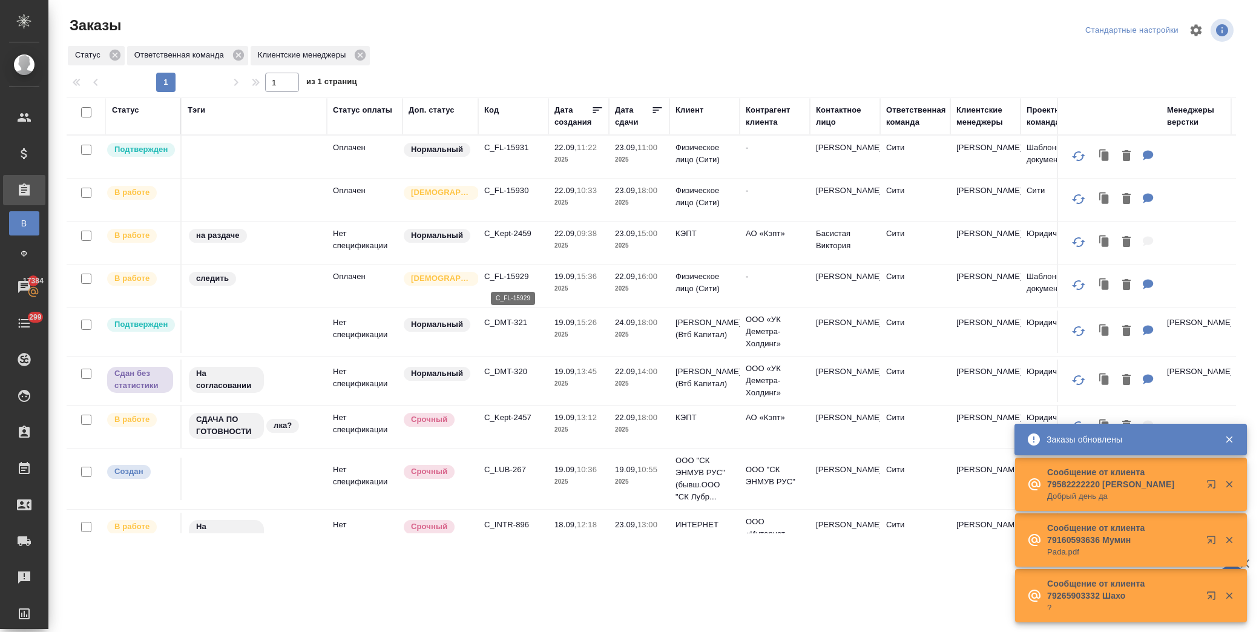
click at [515, 277] on p "C_FL-15929" at bounding box center [513, 277] width 58 height 12
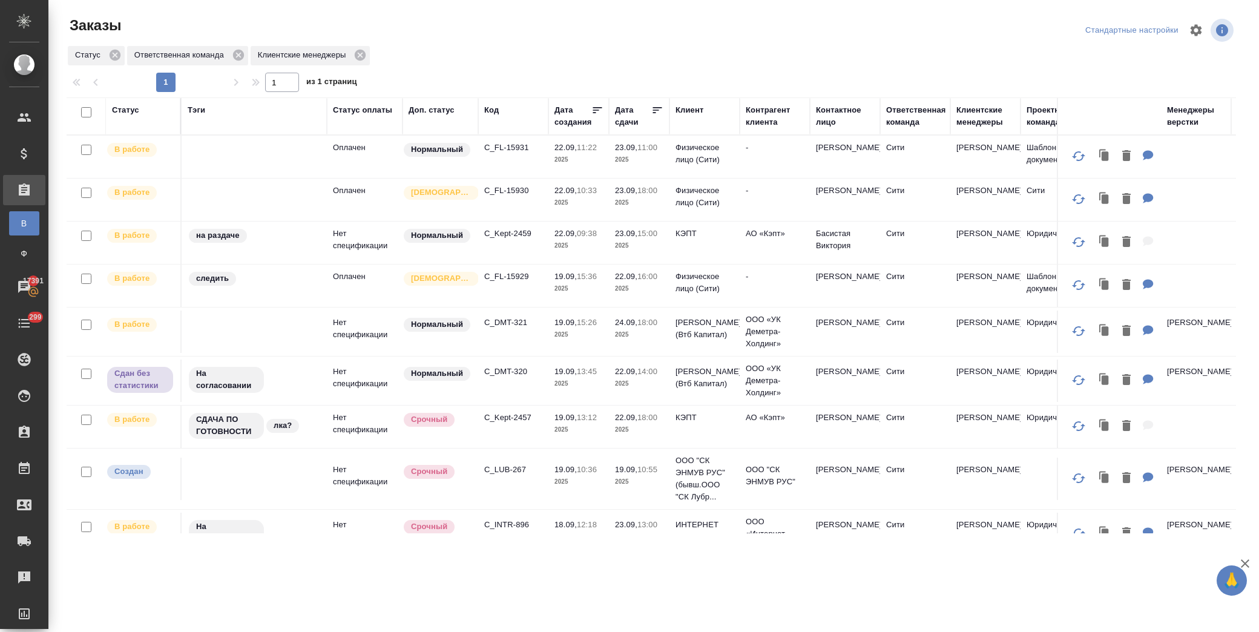
click at [729, 588] on div ".cls-1 fill:#fff; AWATERA Лофицкая Юлия Владимировна Клиенты Спецификации Заказ…" at bounding box center [629, 316] width 1259 height 632
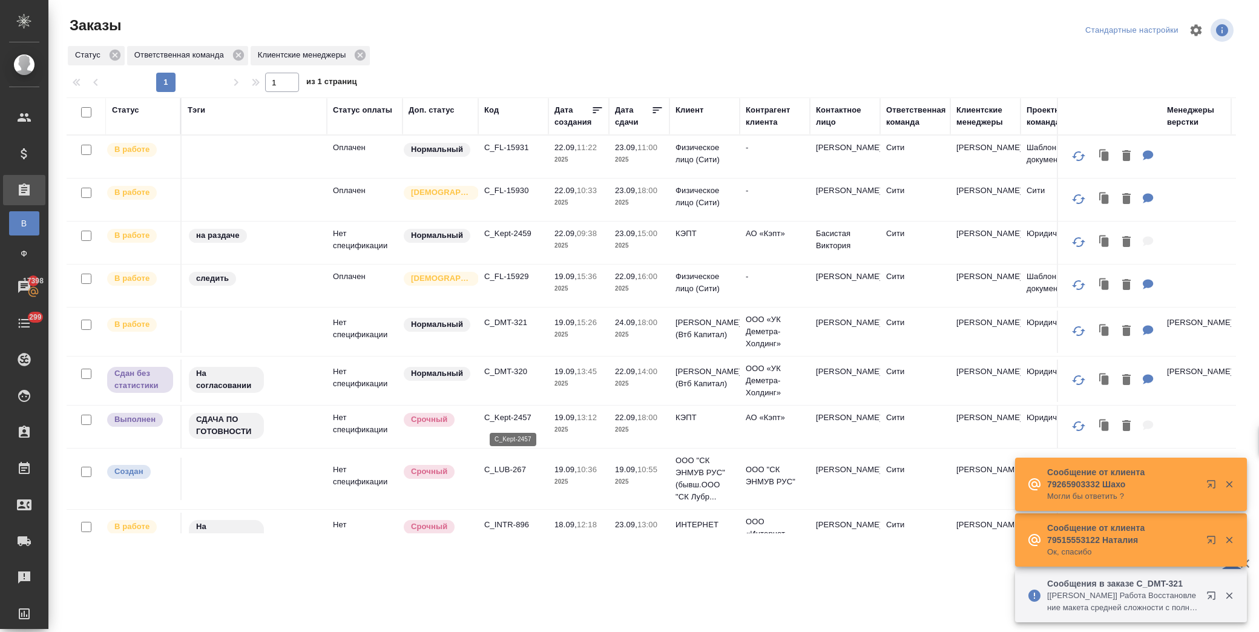
click at [522, 420] on p "C_Kept-2457" at bounding box center [513, 418] width 58 height 12
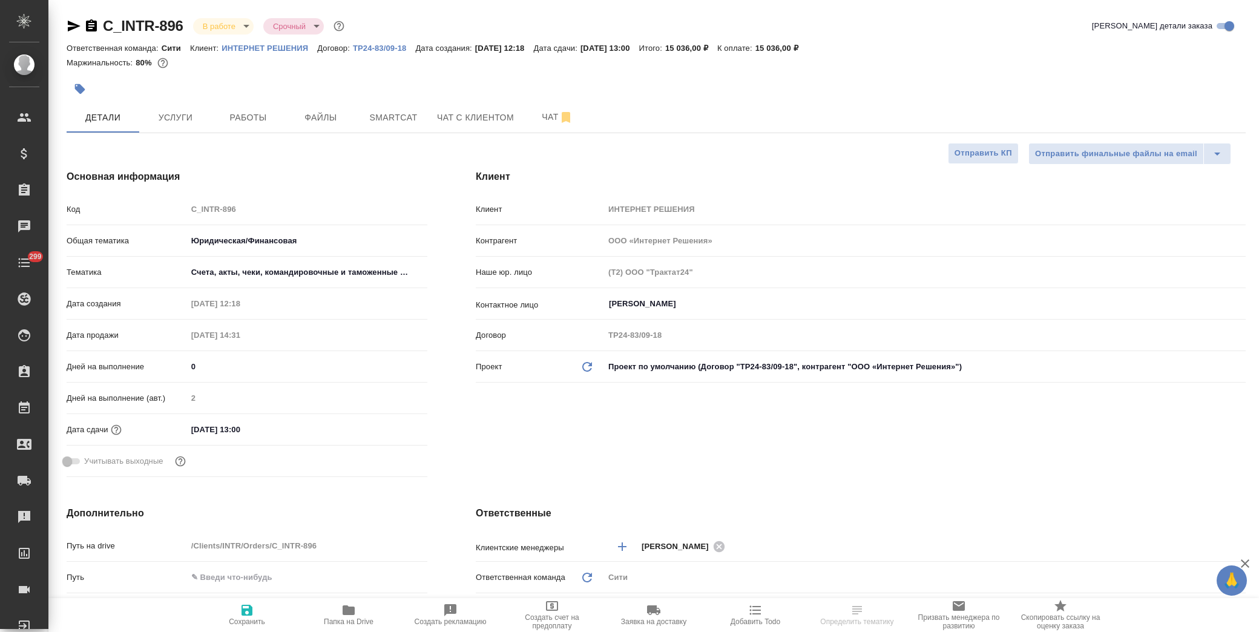
select select "RU"
type textarea "x"
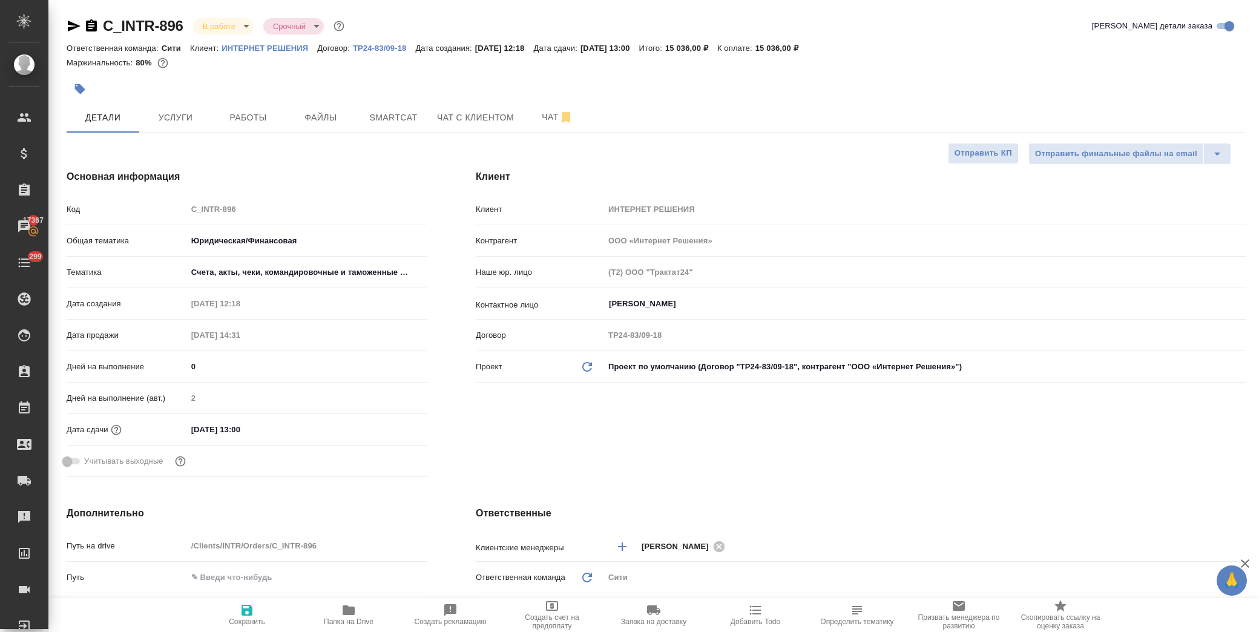
click at [76, 92] on icon "button" at bounding box center [80, 89] width 12 height 12
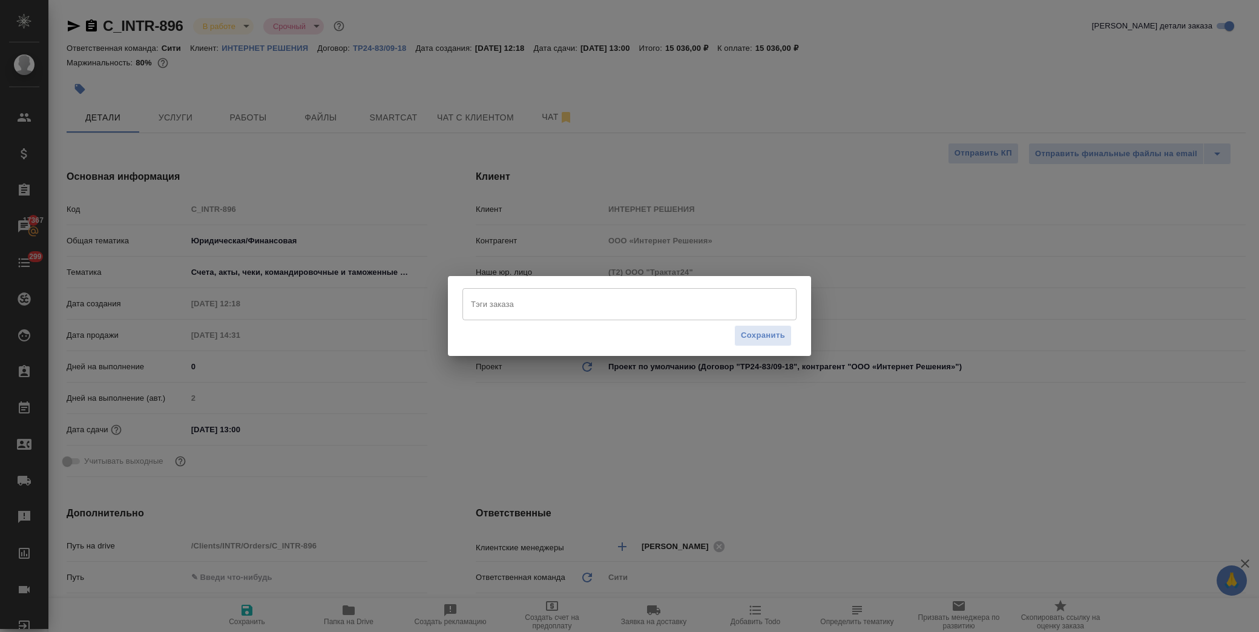
drag, startPoint x: 583, startPoint y: 297, endPoint x: 593, endPoint y: 301, distance: 11.1
click at [584, 297] on input "Тэги заказа" at bounding box center [618, 304] width 300 height 21
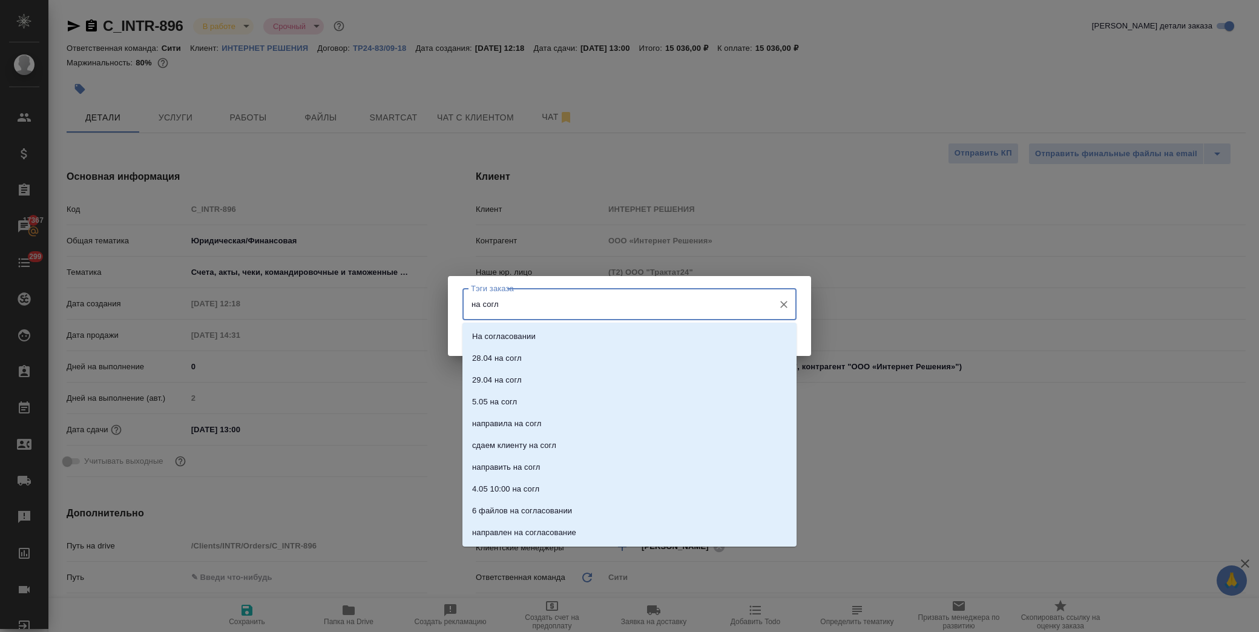
type input "на согла"
click at [582, 337] on li "На согласовании" at bounding box center [629, 337] width 334 height 22
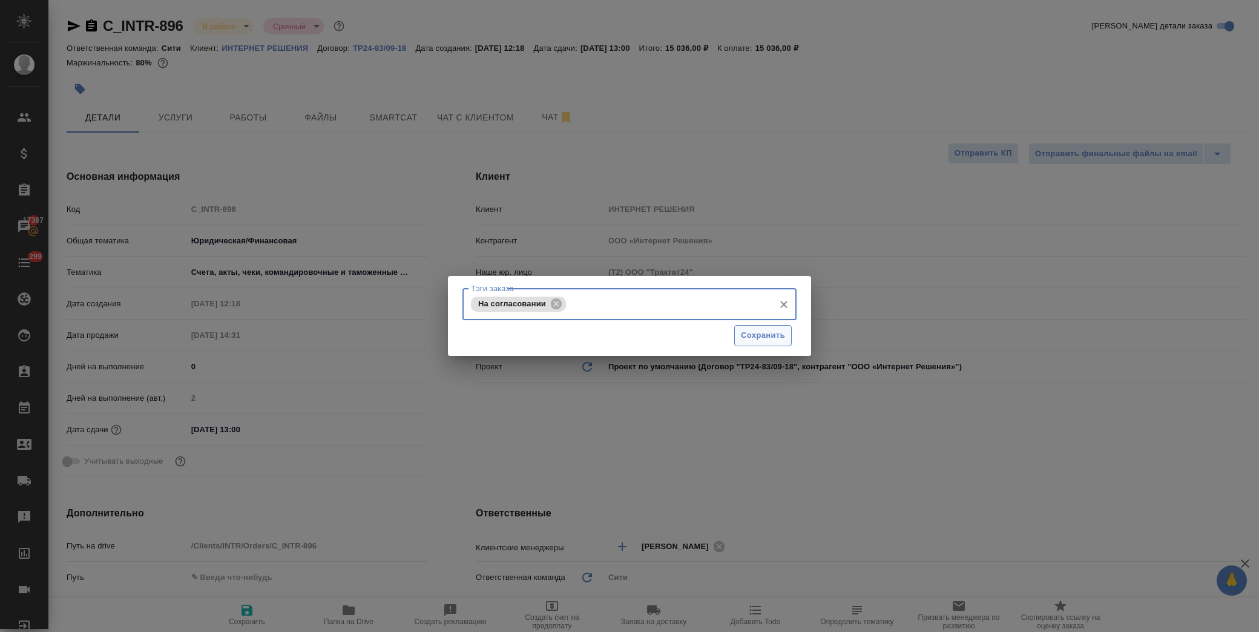
click at [785, 329] on button "Сохранить" at bounding box center [763, 335] width 58 height 21
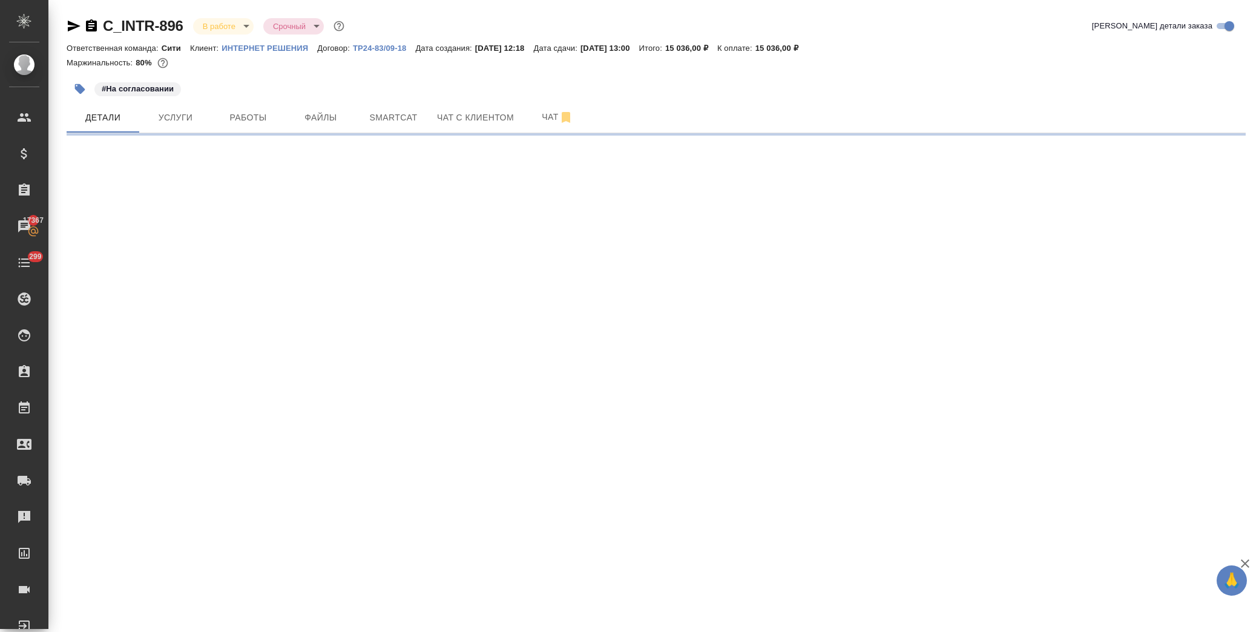
select select "RU"
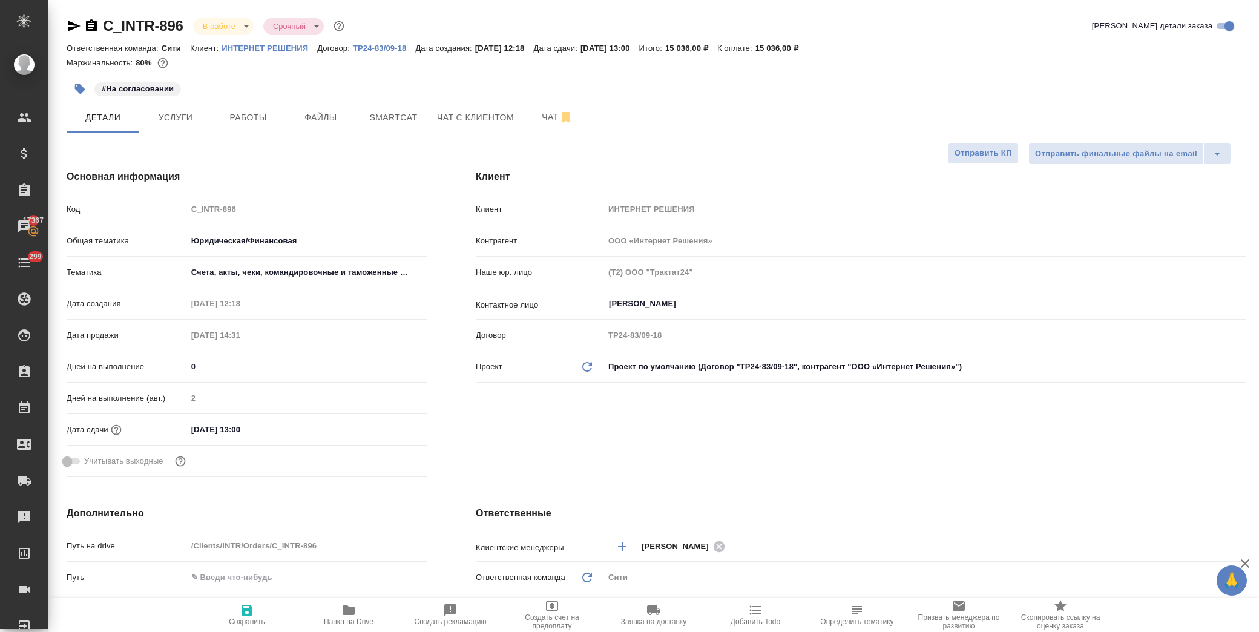
type textarea "x"
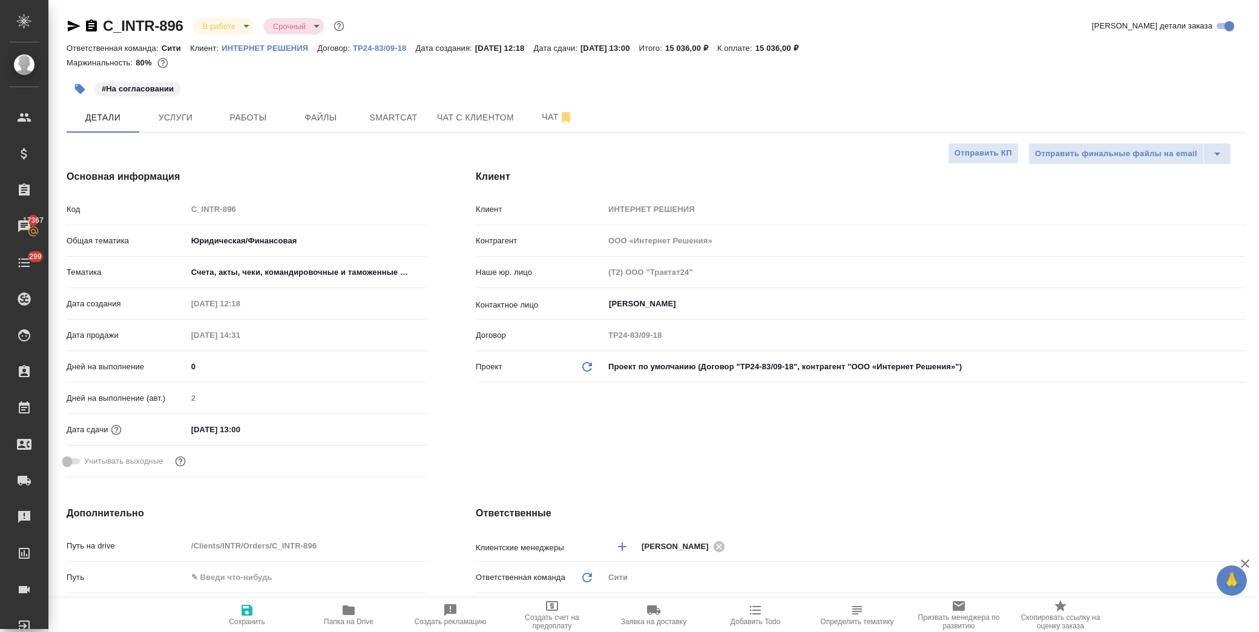
type textarea "x"
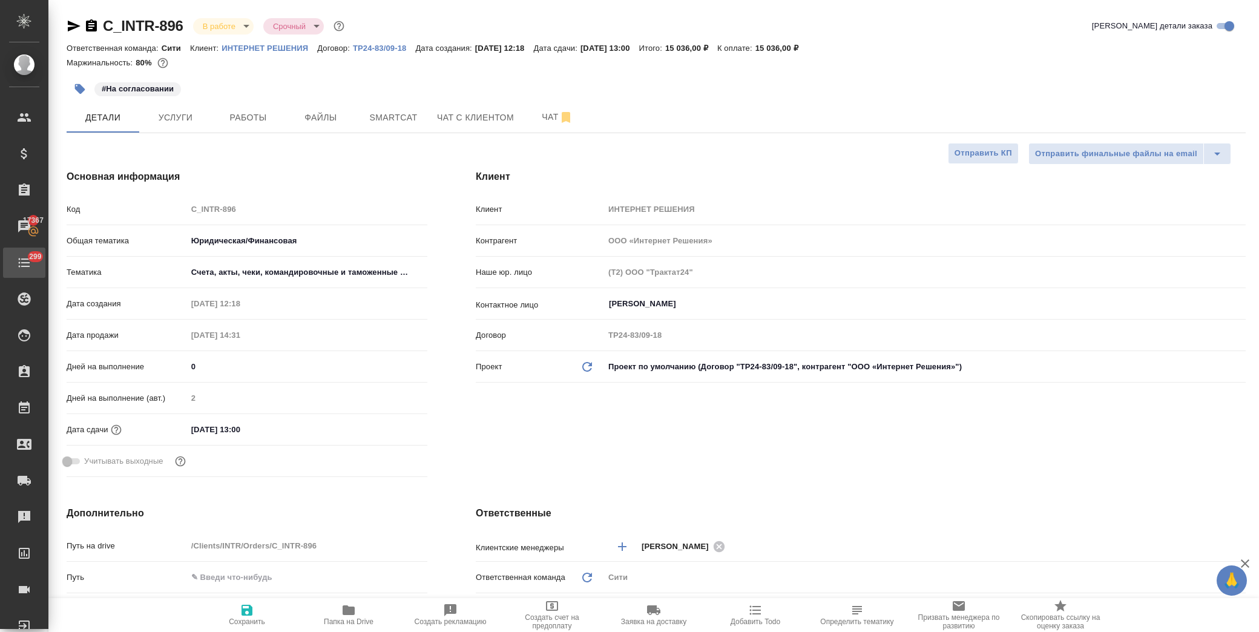
type textarea "x"
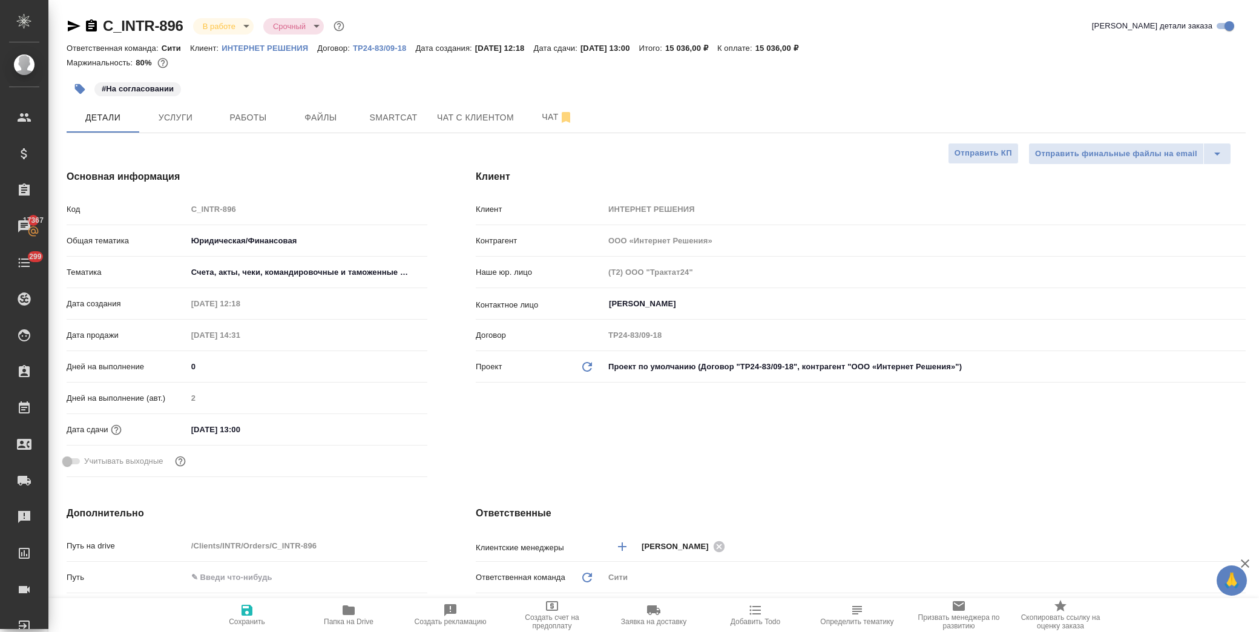
type textarea "x"
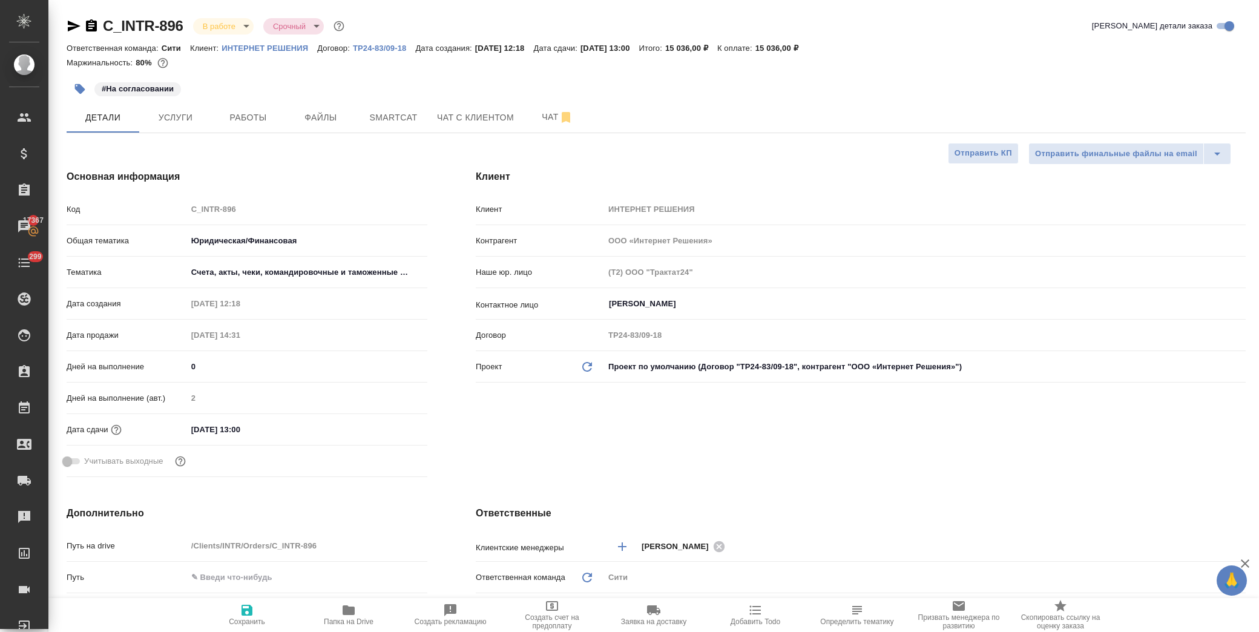
type textarea "x"
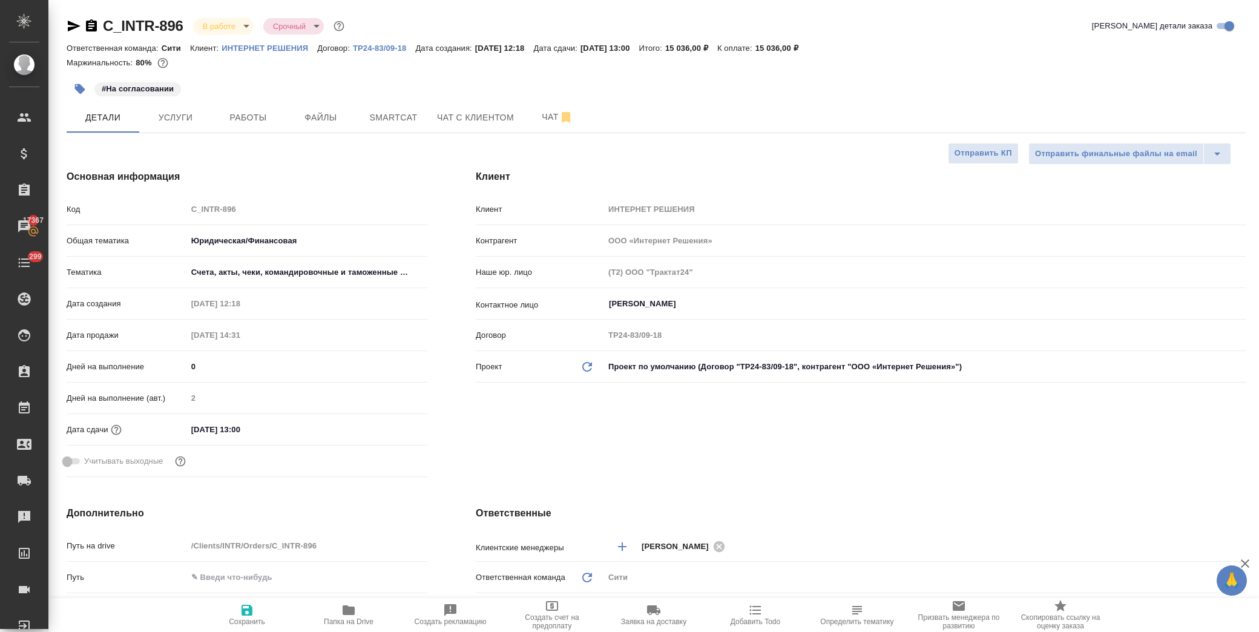
type textarea "x"
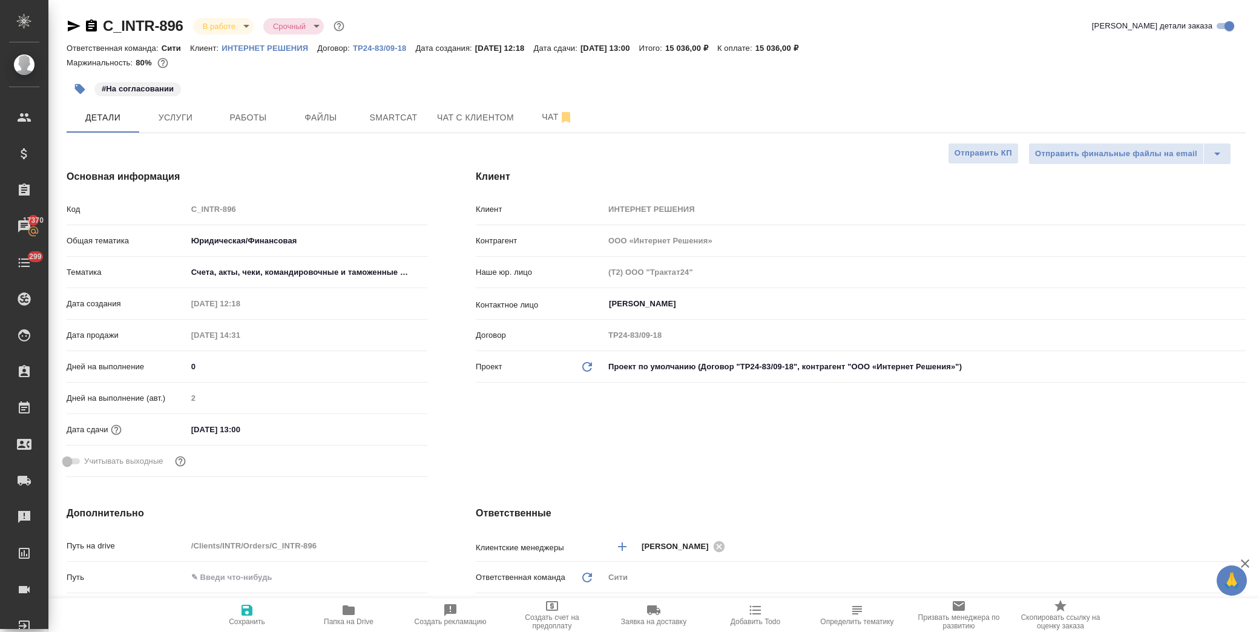
type textarea "x"
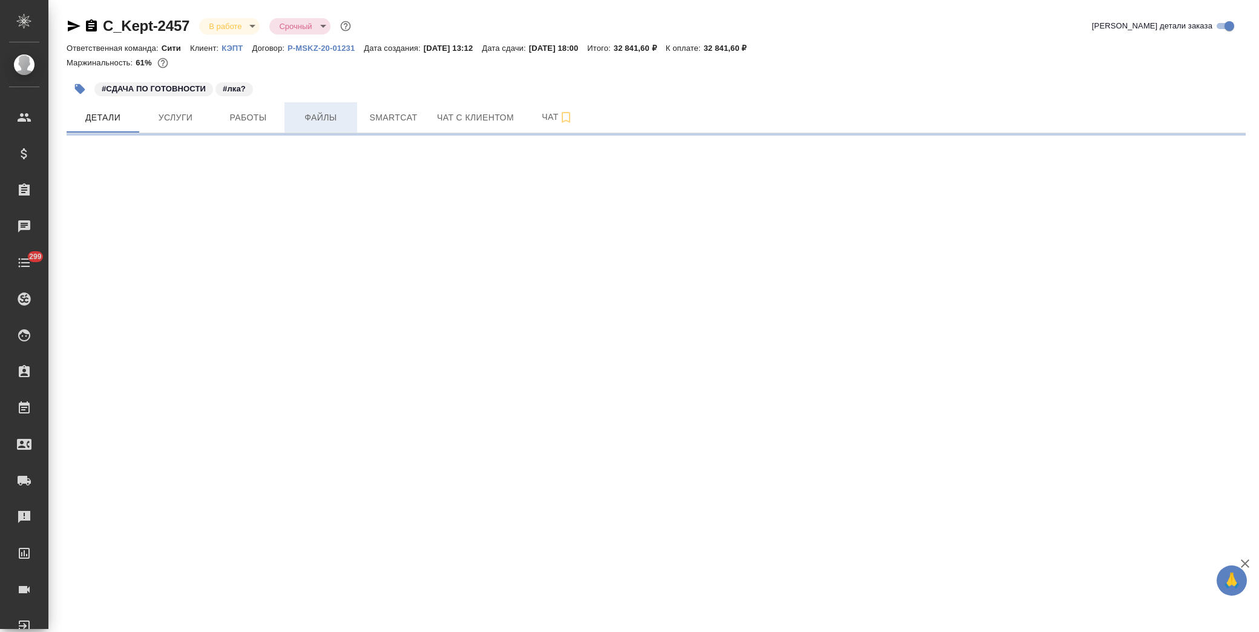
select select "RU"
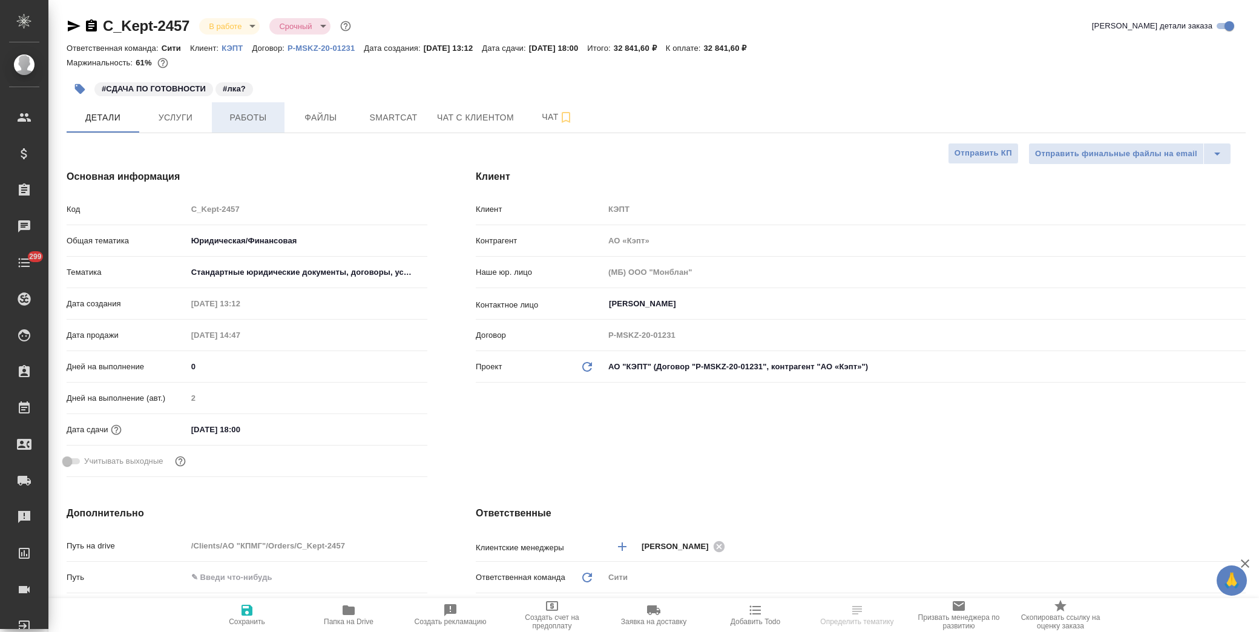
type textarea "x"
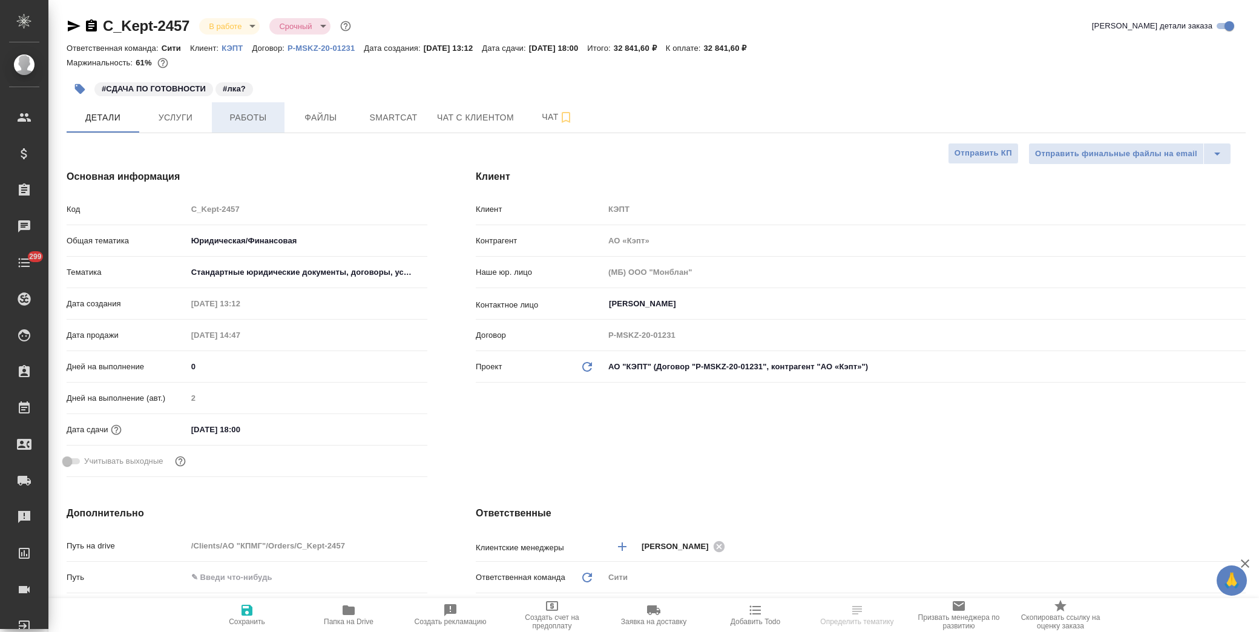
type textarea "x"
click at [349, 620] on span "Папка на Drive" at bounding box center [349, 621] width 50 height 8
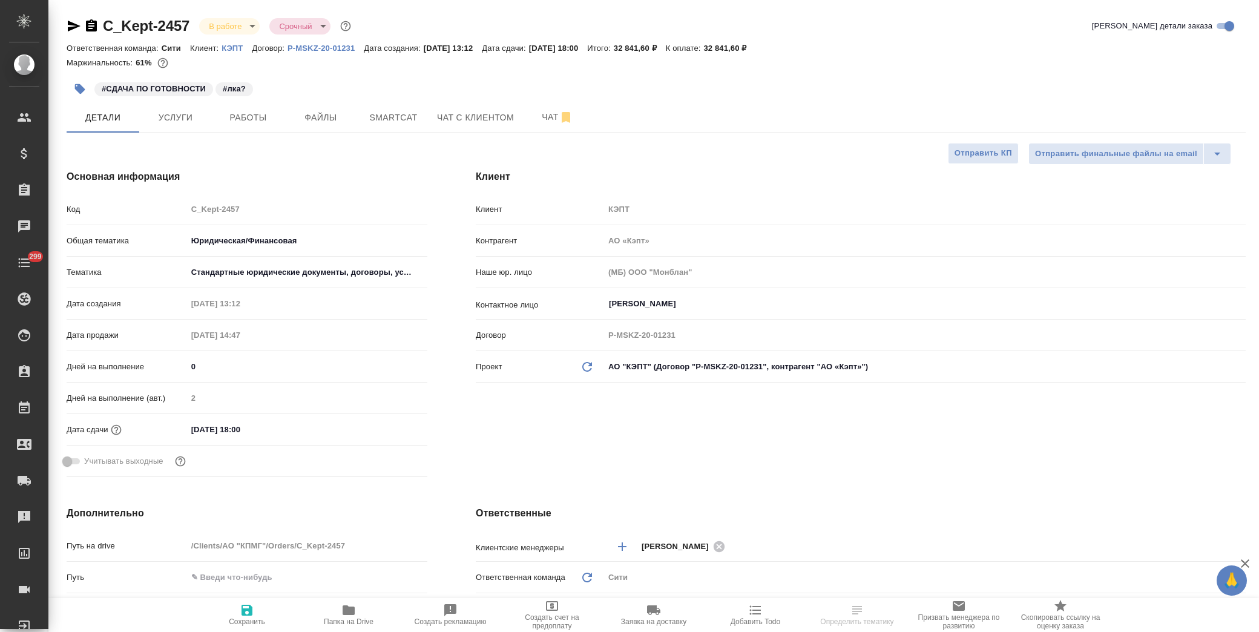
type textarea "x"
select select "RU"
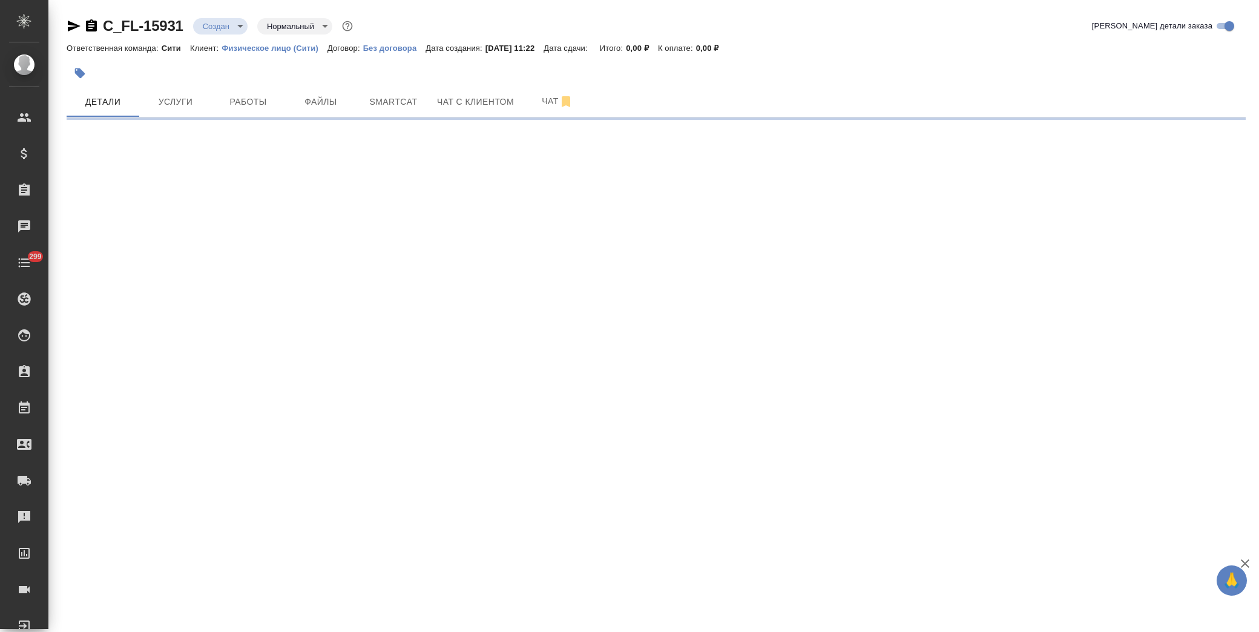
select select "RU"
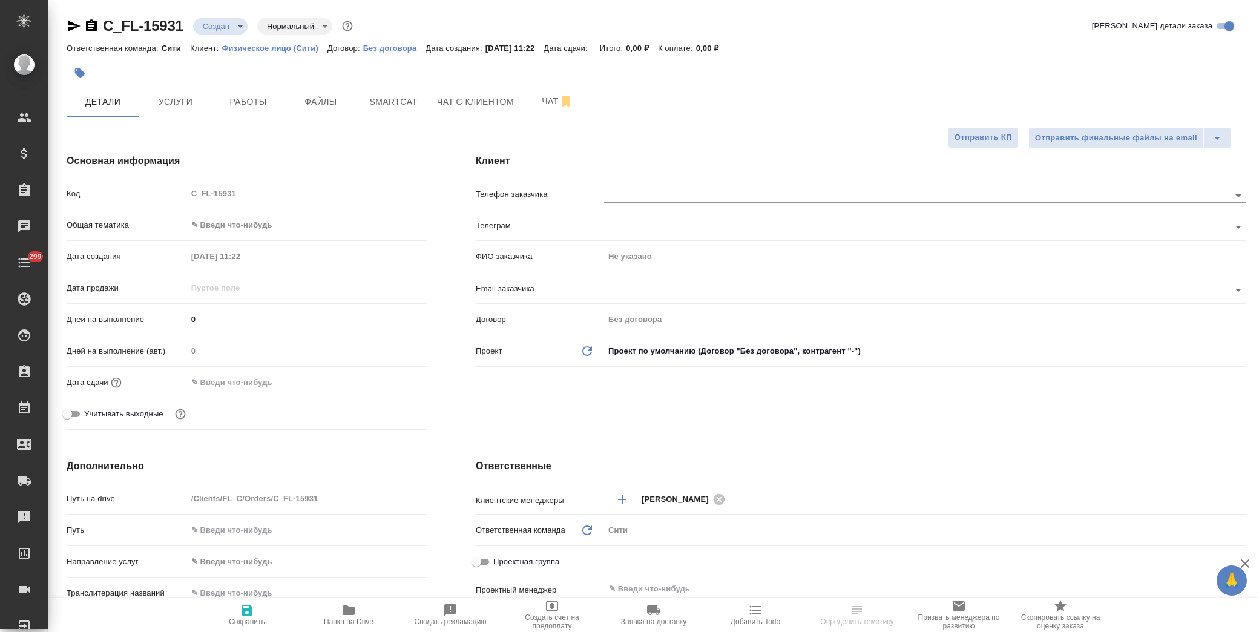
type textarea "x"
click at [248, 386] on input "text" at bounding box center [241, 383] width 106 height 18
click at [390, 378] on icon "button" at bounding box center [392, 381] width 15 height 15
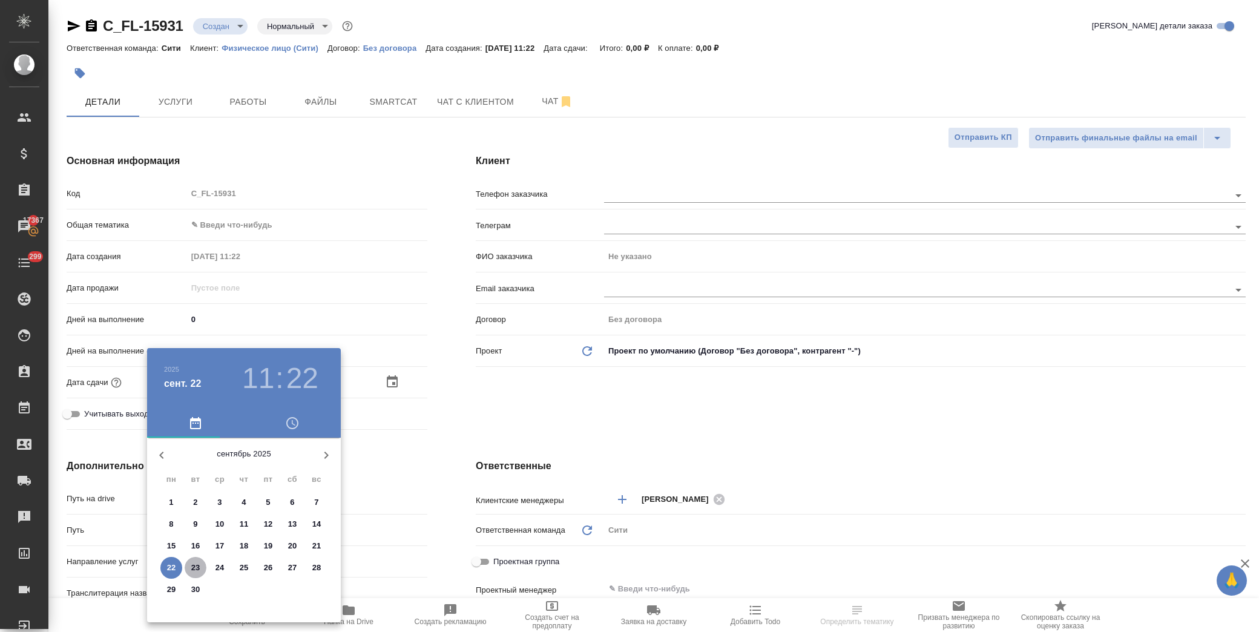
click at [191, 564] on p "23" at bounding box center [195, 568] width 9 height 12
type input "23.09.2025 11:22"
type textarea "x"
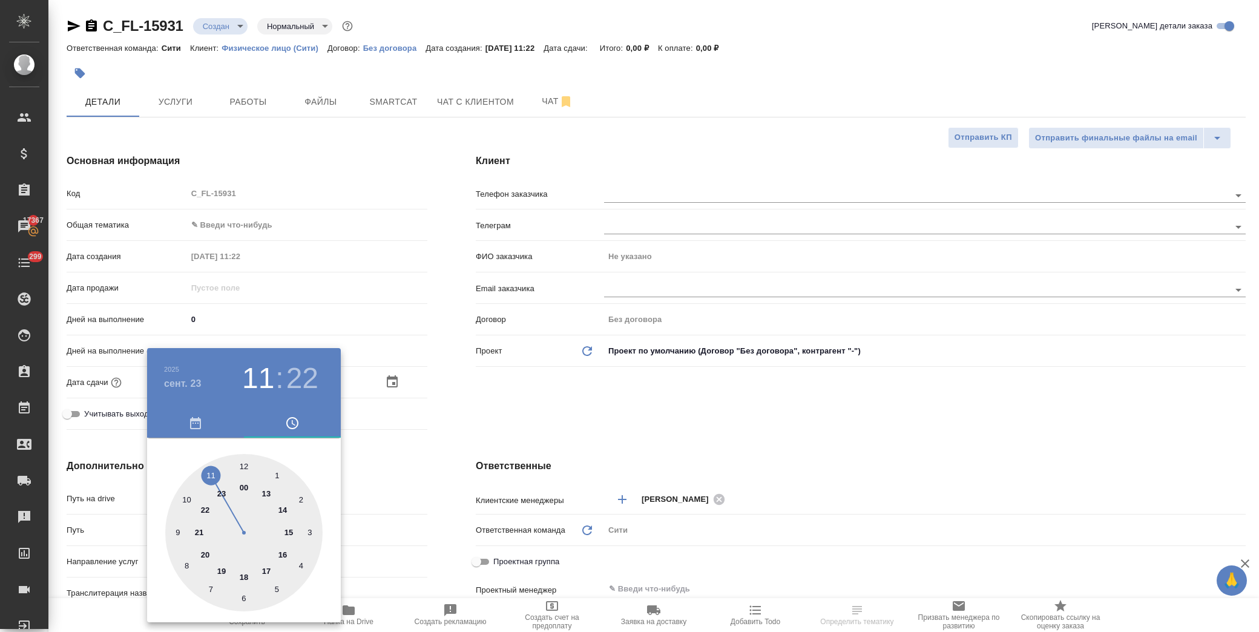
click at [537, 407] on div at bounding box center [629, 316] width 1259 height 632
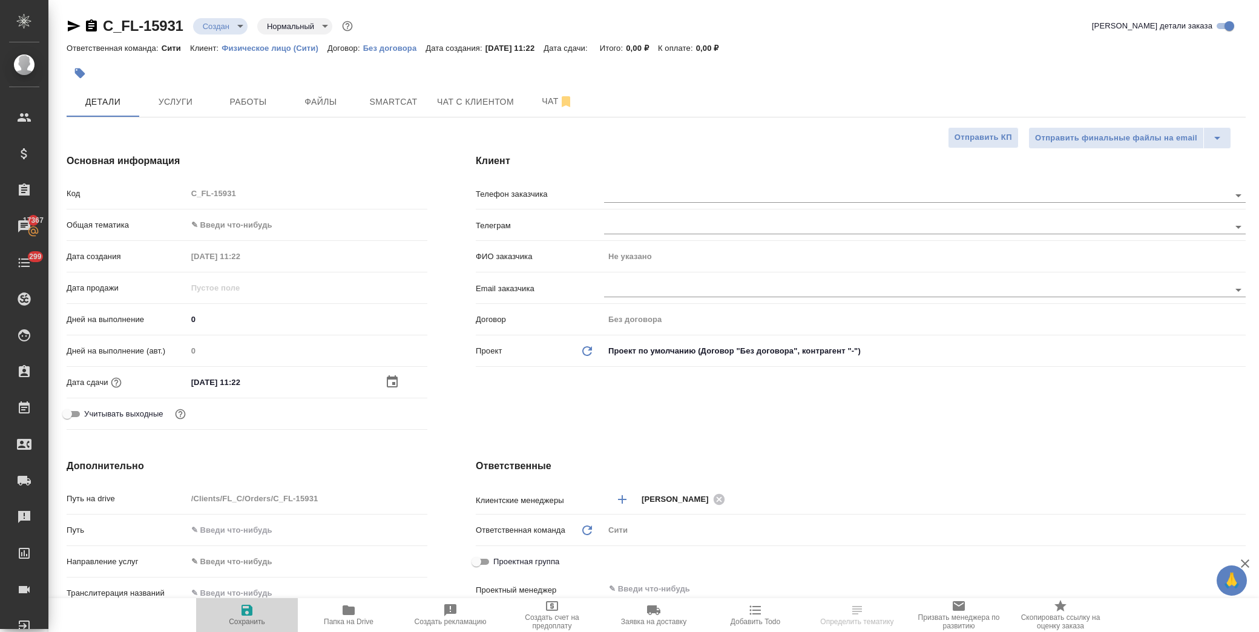
click at [252, 611] on icon "button" at bounding box center [247, 610] width 11 height 11
type textarea "x"
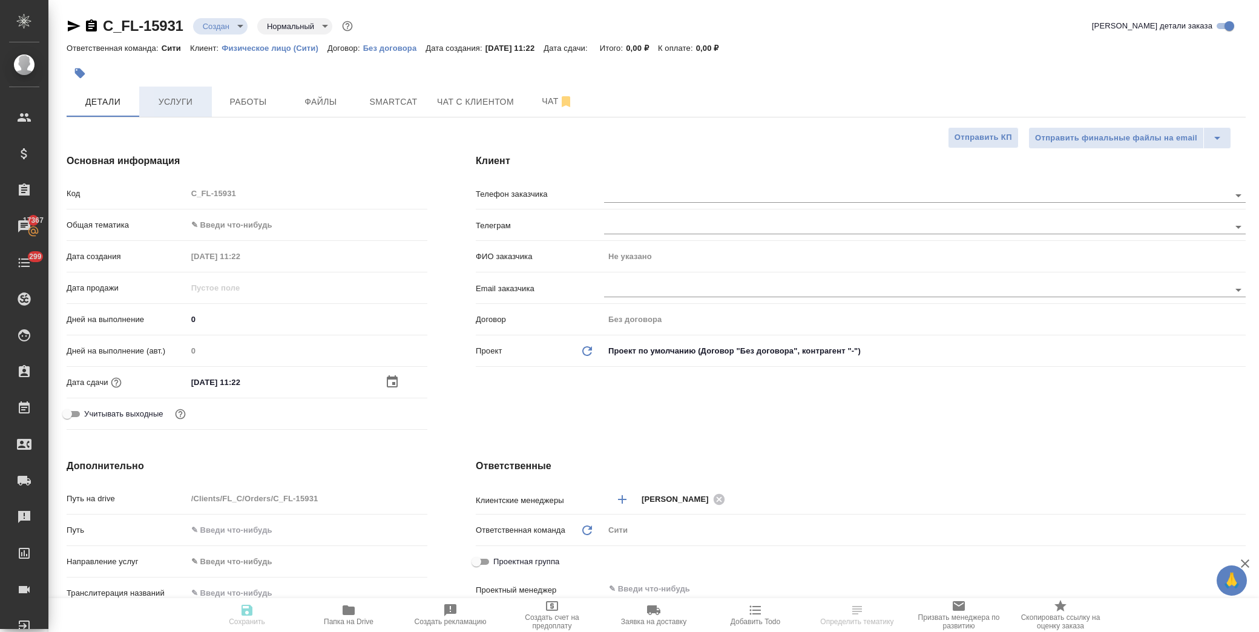
type textarea "x"
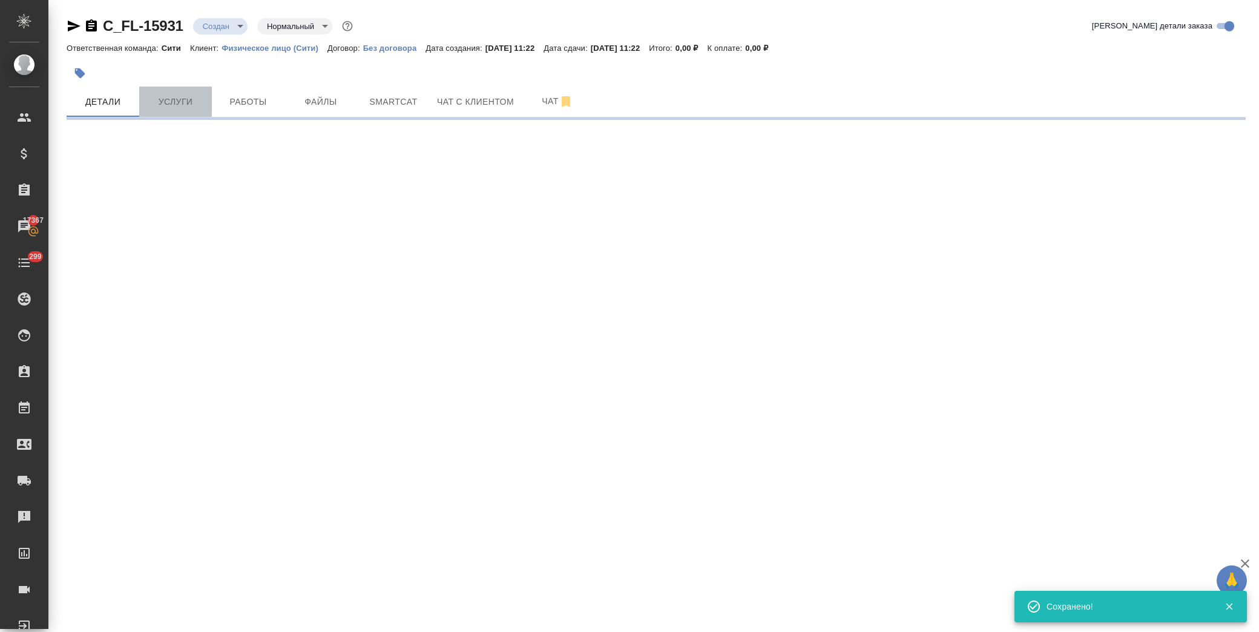
click at [185, 99] on span "Услуги" at bounding box center [175, 101] width 58 height 15
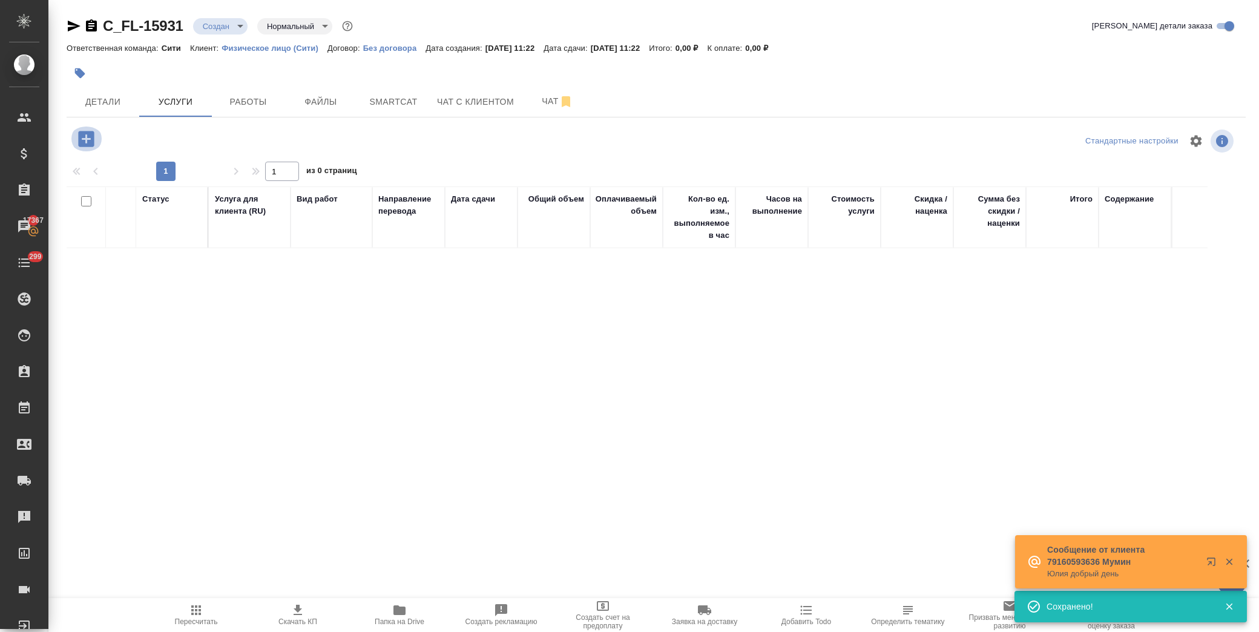
click at [87, 141] on icon "button" at bounding box center [86, 138] width 21 height 21
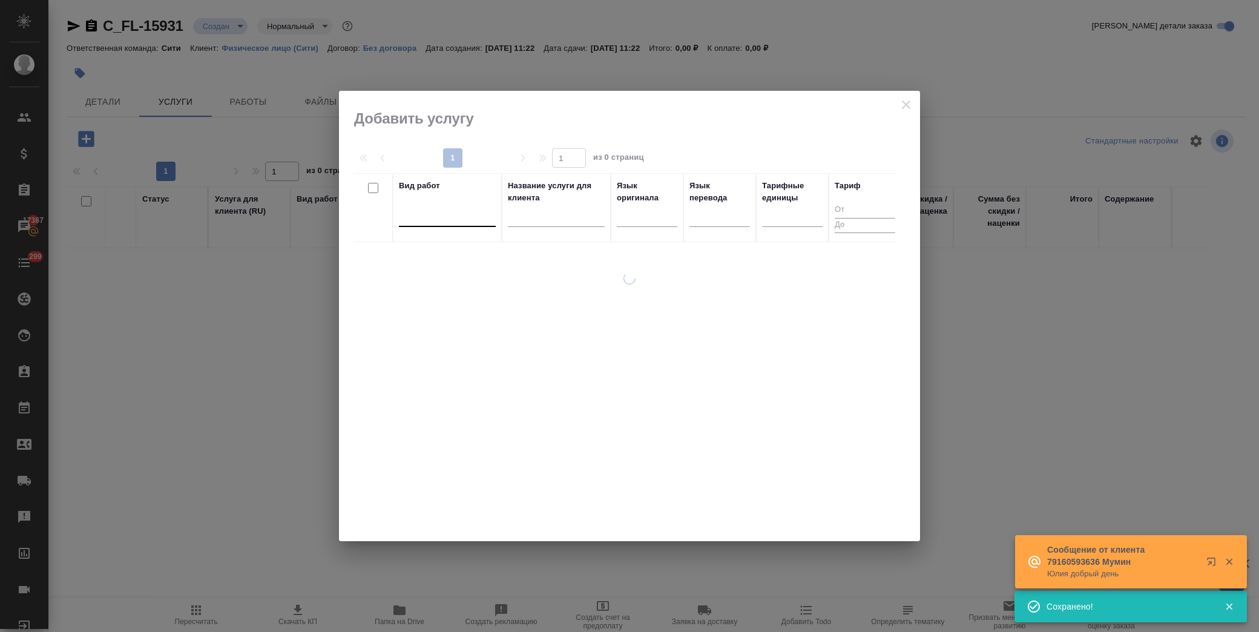
click at [433, 218] on div at bounding box center [447, 215] width 97 height 18
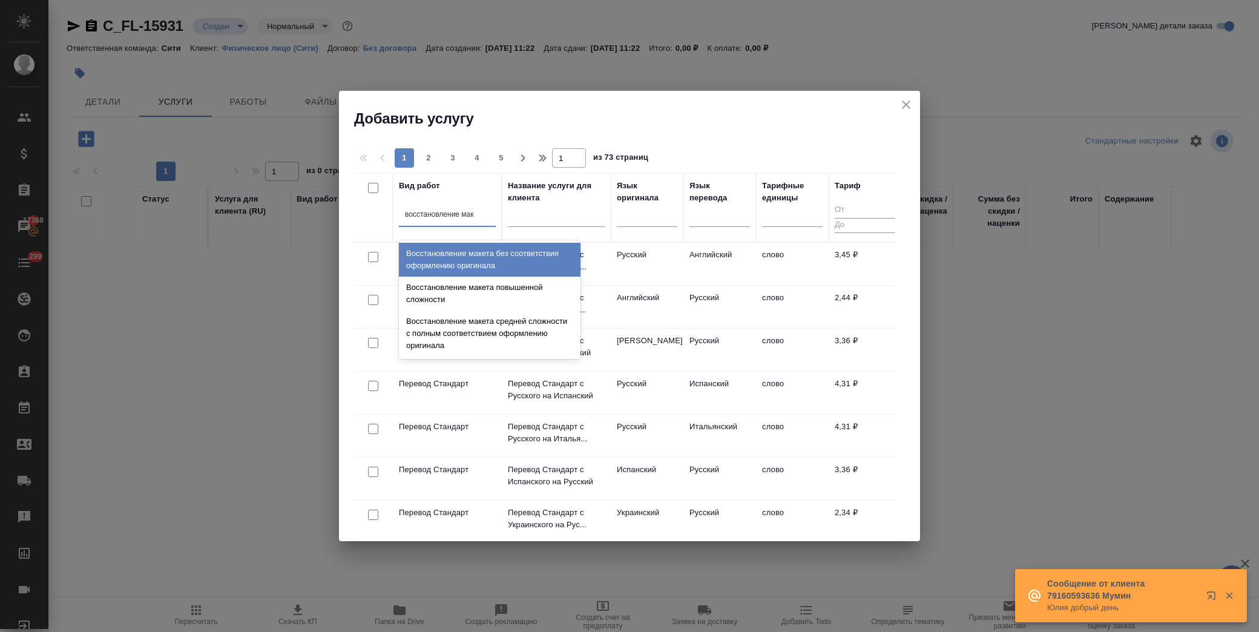
type input "восстановление маке"
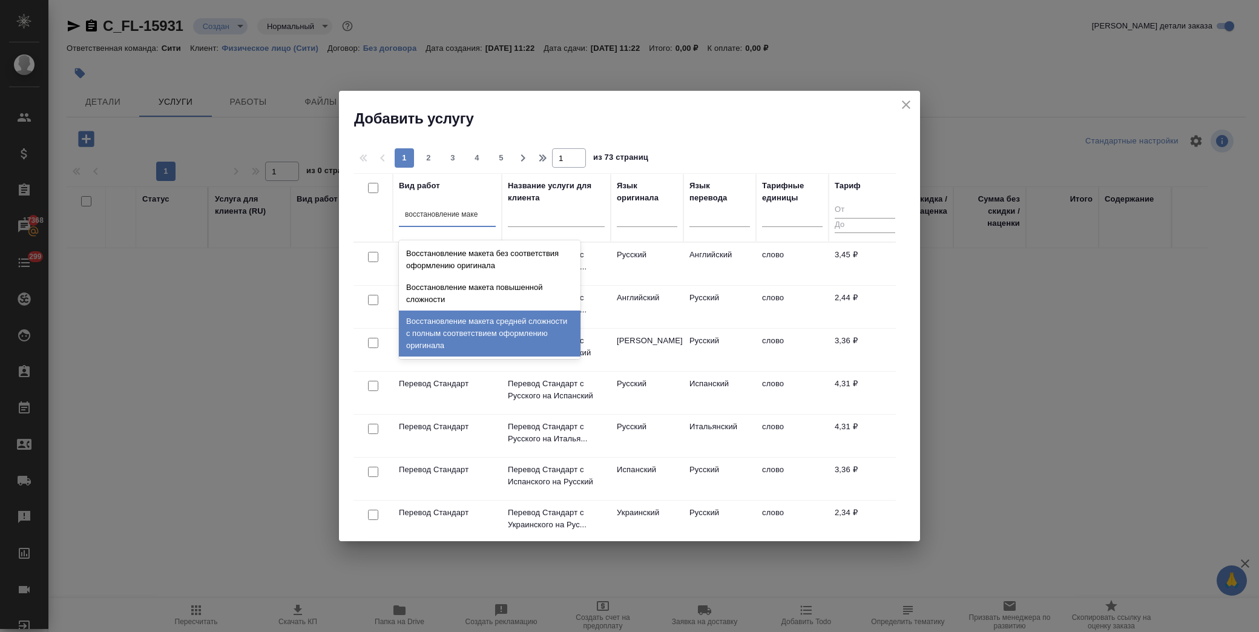
click at [491, 326] on div "Восстановление макета средней сложности с полным соответствием оформлению ориги…" at bounding box center [490, 334] width 182 height 46
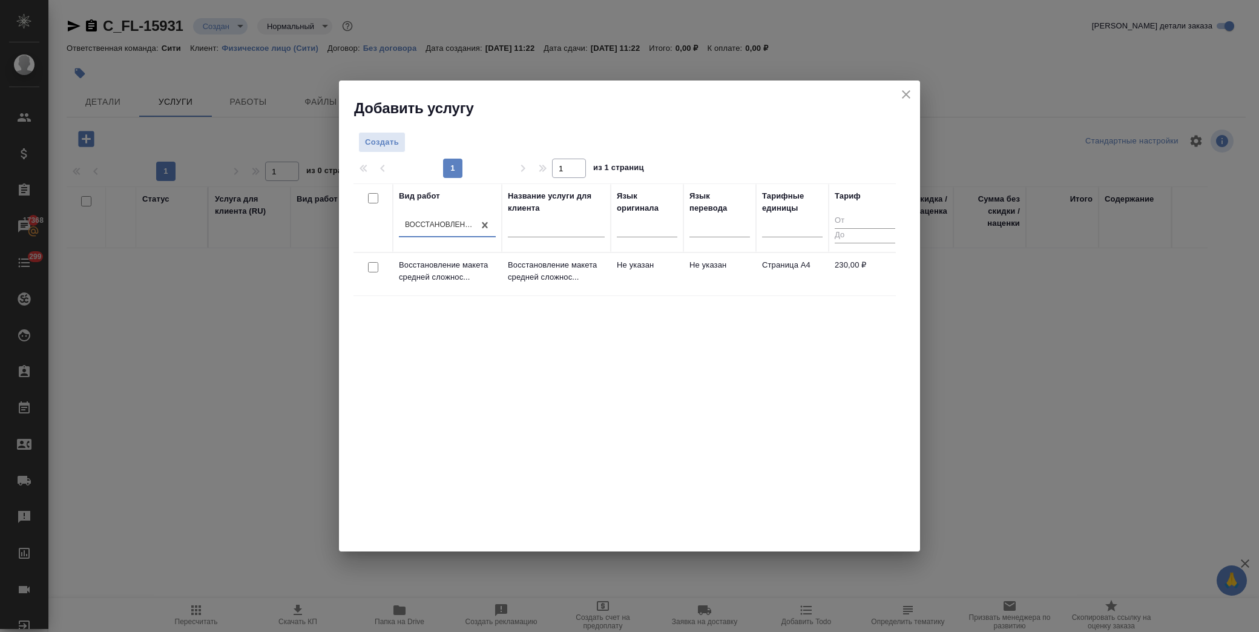
click at [368, 266] on input "checkbox" at bounding box center [373, 267] width 10 height 10
checkbox input "true"
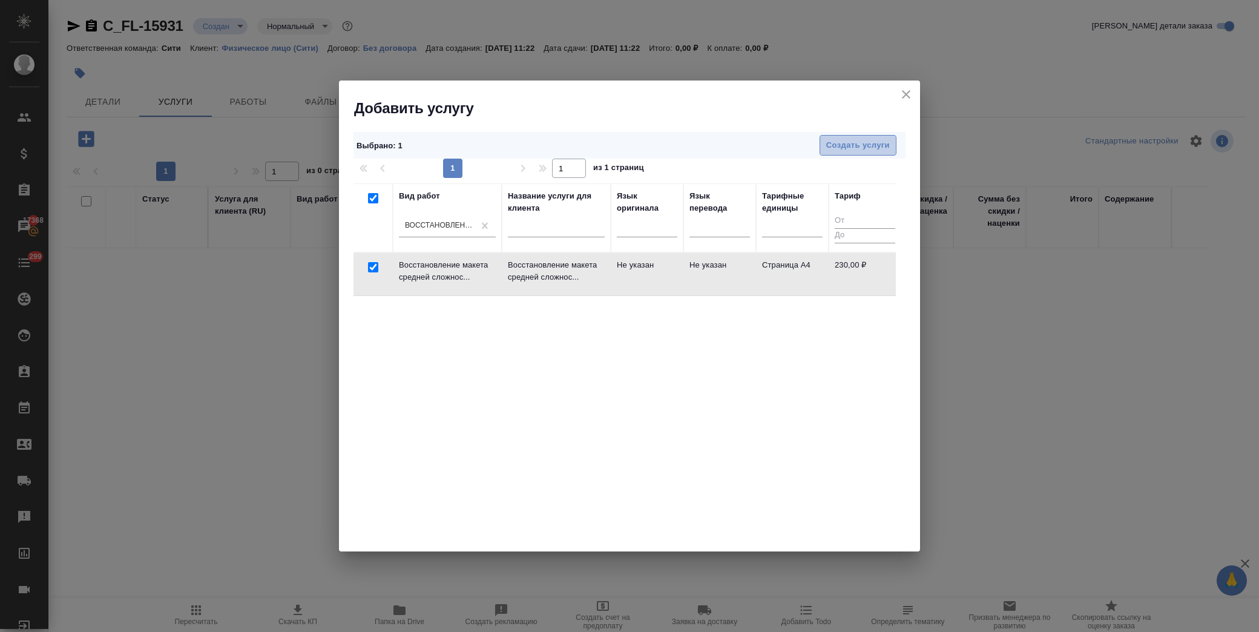
click at [849, 139] on span "Создать услуги" at bounding box center [858, 146] width 64 height 14
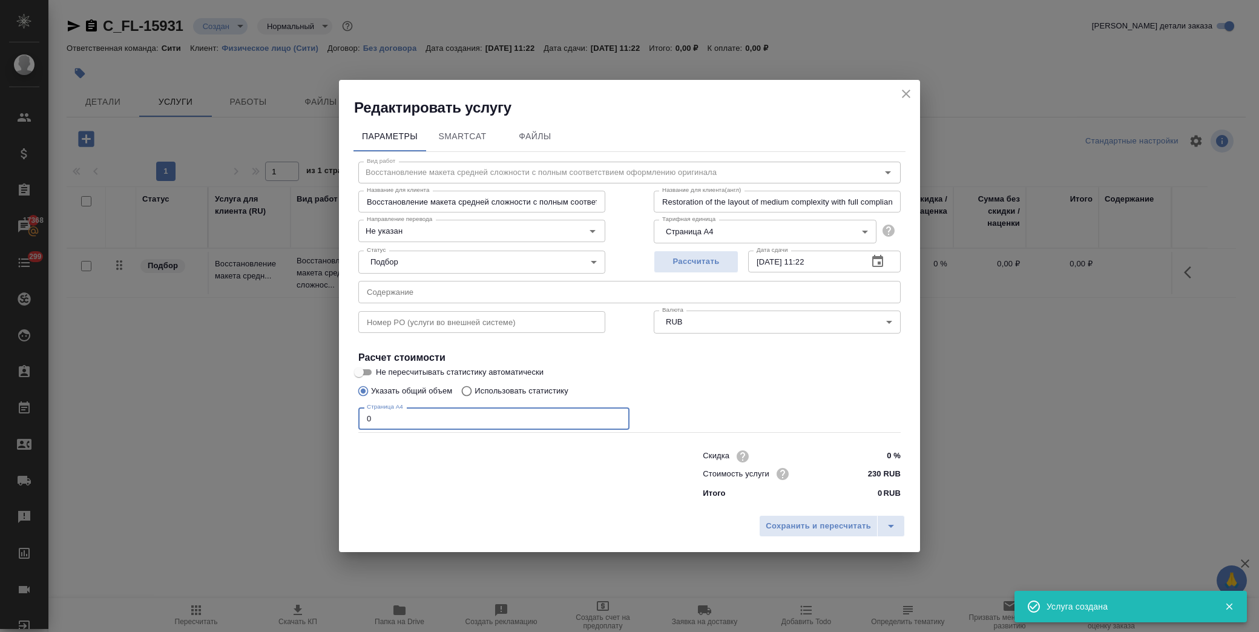
click at [227, 437] on div "Редактировать услугу Параметры SmartCat Файлы Вид работ Восстановление макета с…" at bounding box center [629, 316] width 1259 height 632
type input "1"
click at [814, 522] on span "Сохранить и пересчитать" at bounding box center [818, 526] width 105 height 14
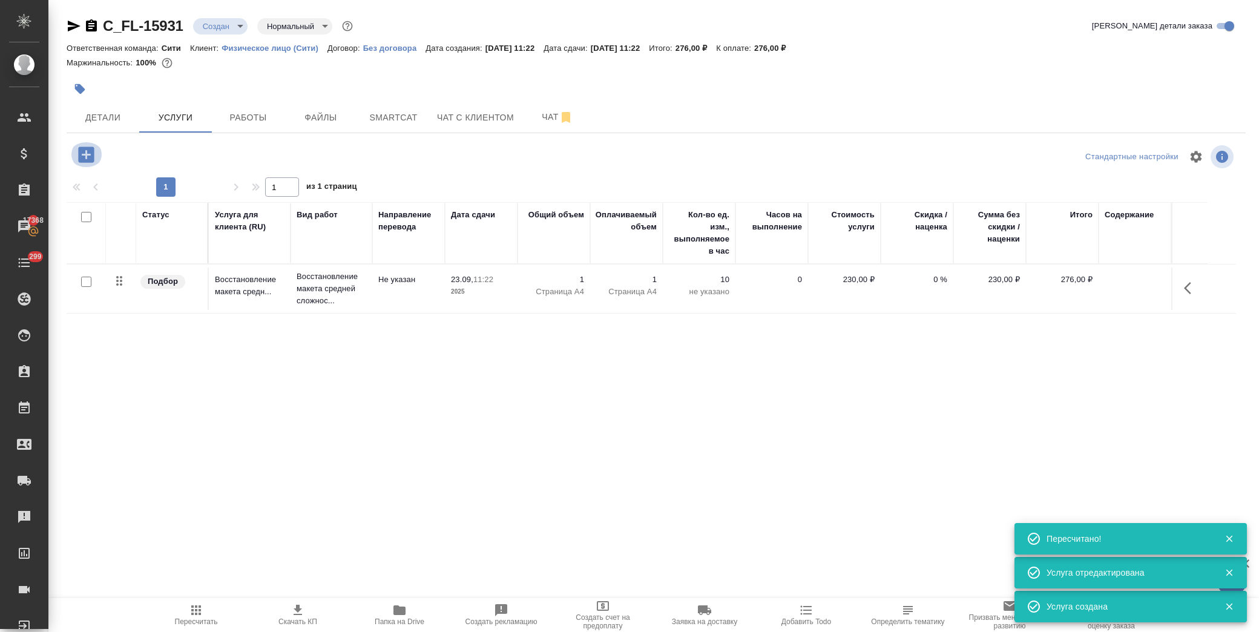
click at [82, 148] on icon "button" at bounding box center [86, 154] width 16 height 16
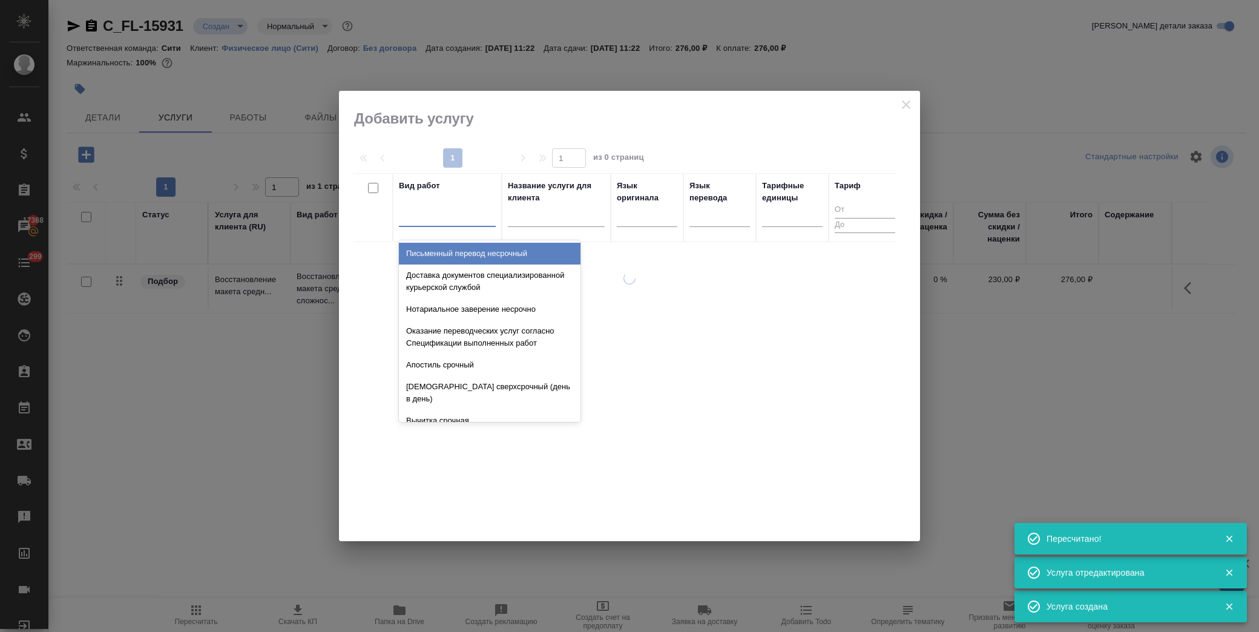
click at [435, 217] on div at bounding box center [447, 215] width 97 height 18
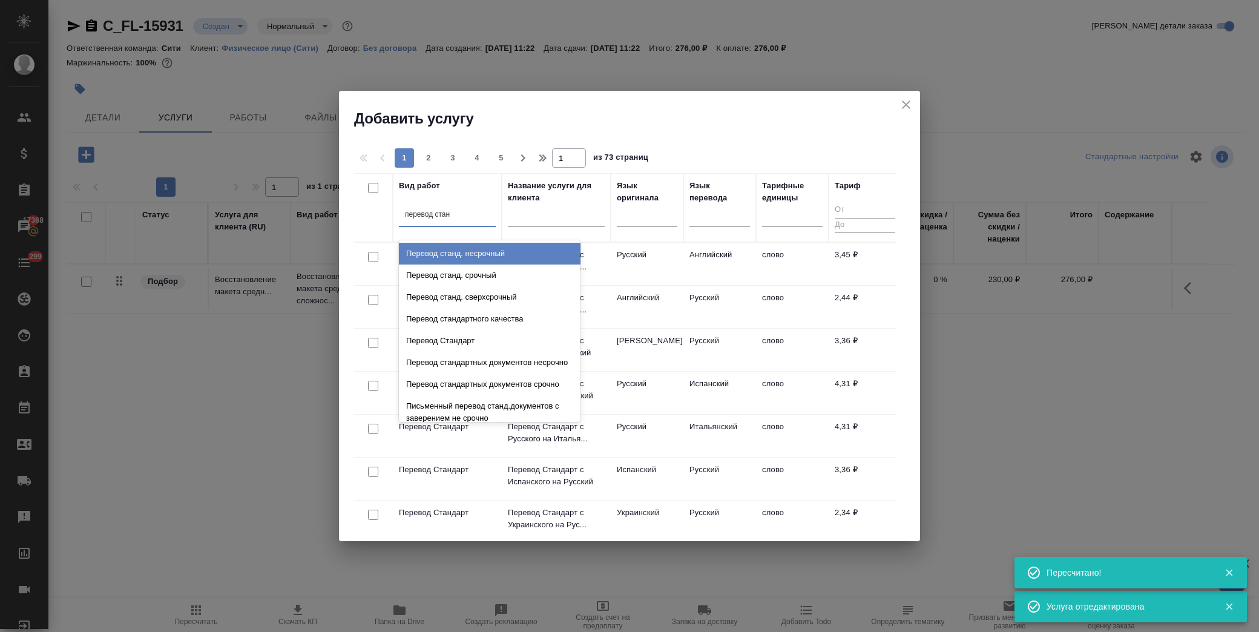
type input "перевод станд"
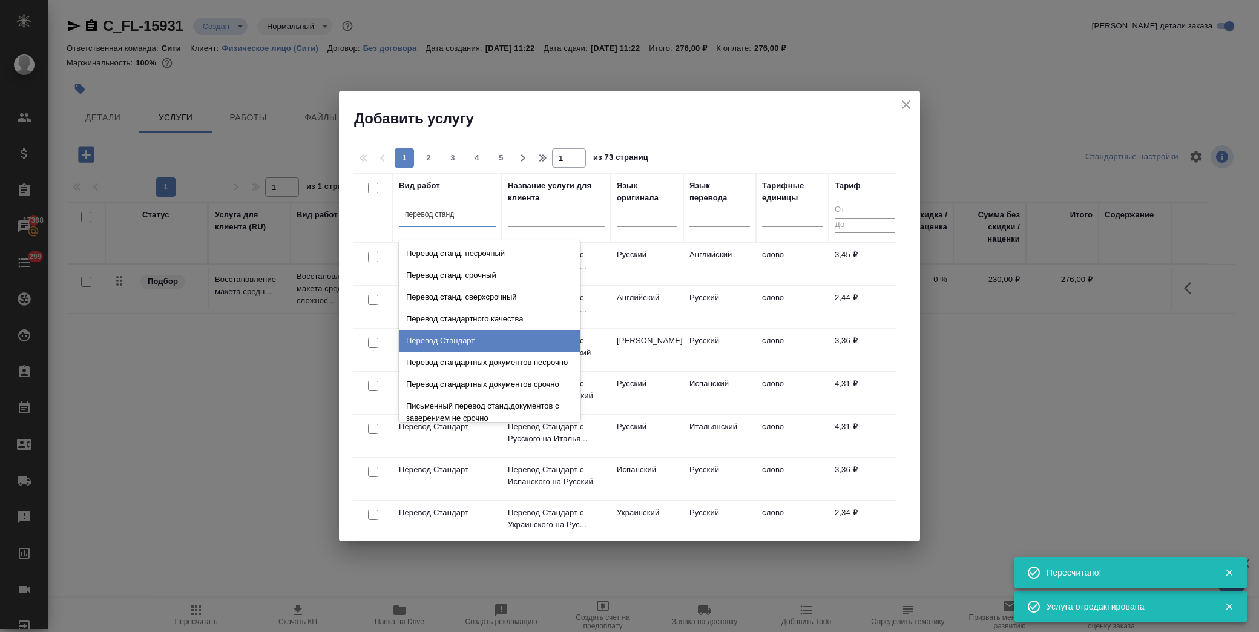
click at [459, 340] on div "Перевод Стандарт" at bounding box center [490, 341] width 182 height 22
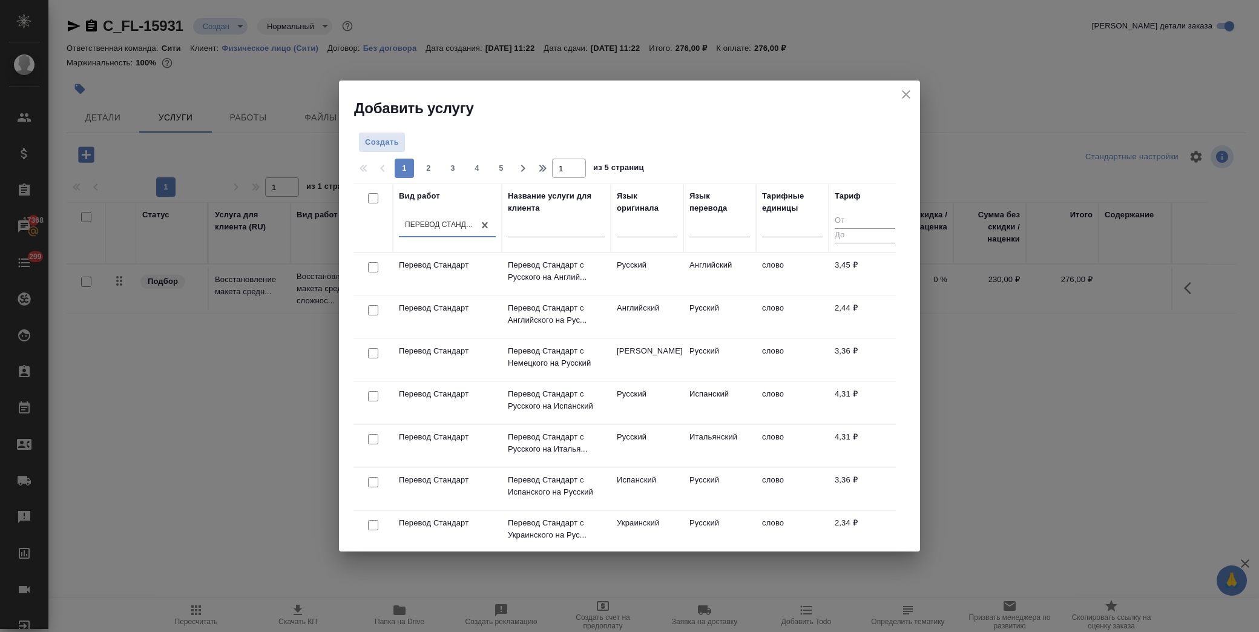
drag, startPoint x: 369, startPoint y: 268, endPoint x: 402, endPoint y: 257, distance: 34.5
click at [369, 268] on input "checkbox" at bounding box center [373, 267] width 10 height 10
checkbox input "true"
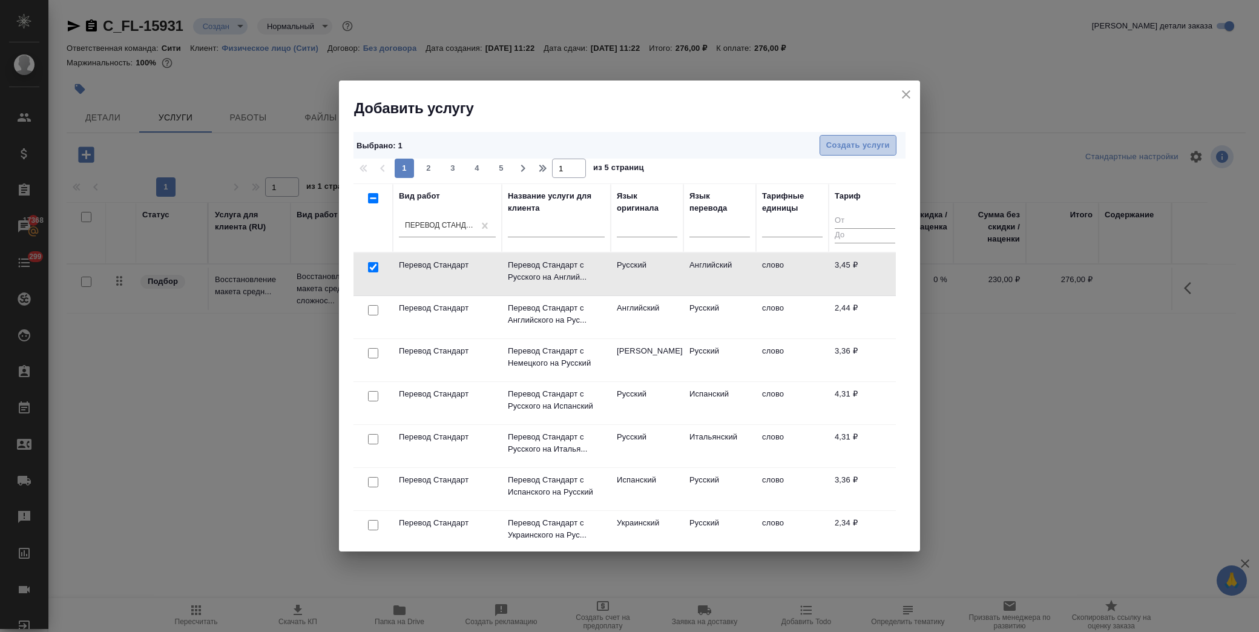
click at [852, 143] on span "Создать услуги" at bounding box center [858, 146] width 64 height 14
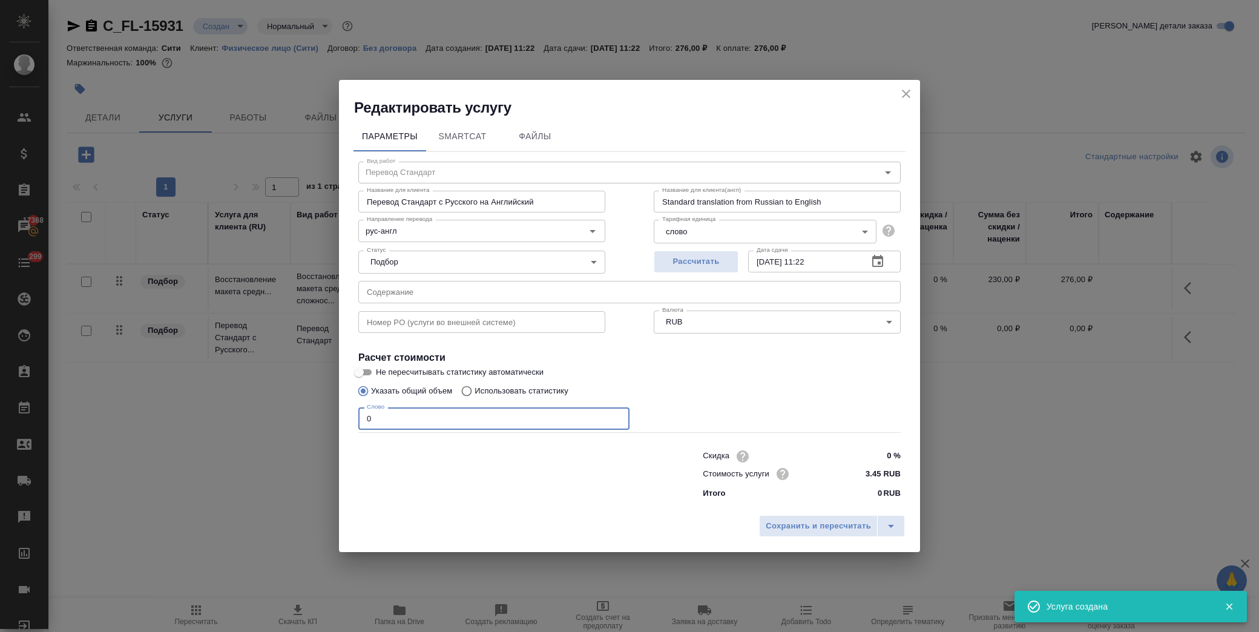
drag, startPoint x: 383, startPoint y: 421, endPoint x: 301, endPoint y: 421, distance: 81.7
click at [301, 421] on div "Редактировать услугу Параметры SmartCat Файлы Вид работ Перевод Стандарт Вид ра…" at bounding box center [629, 316] width 1259 height 632
type input "250"
click at [812, 525] on span "Сохранить и пересчитать" at bounding box center [818, 526] width 105 height 14
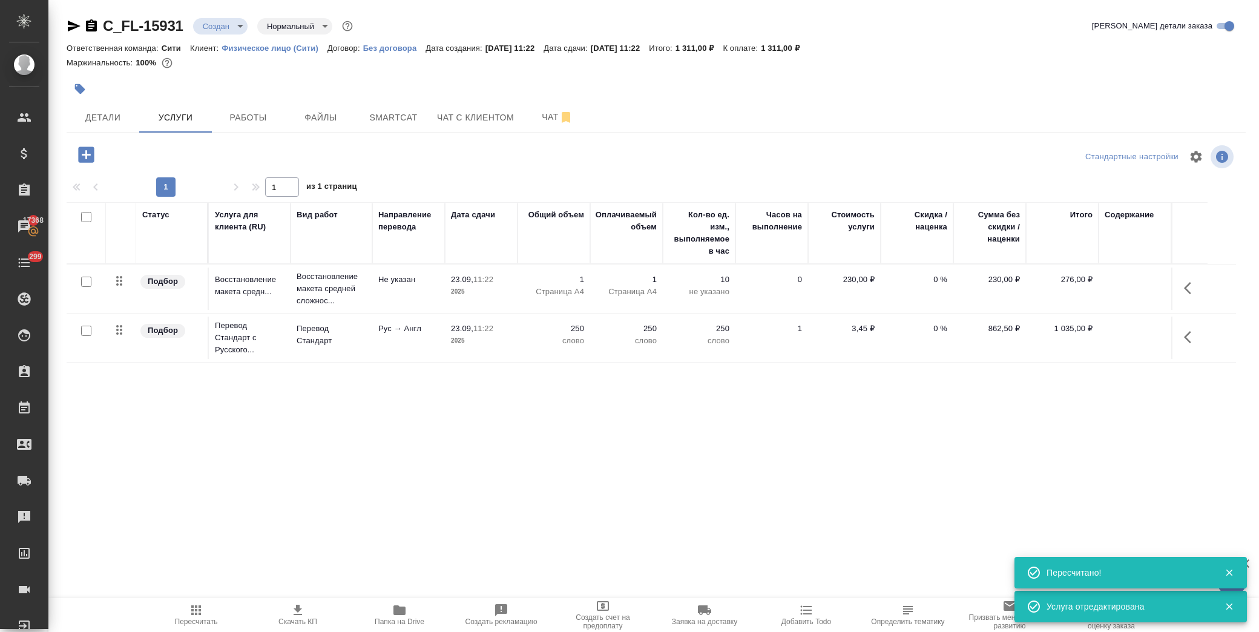
click at [87, 155] on icon "button" at bounding box center [86, 154] width 21 height 21
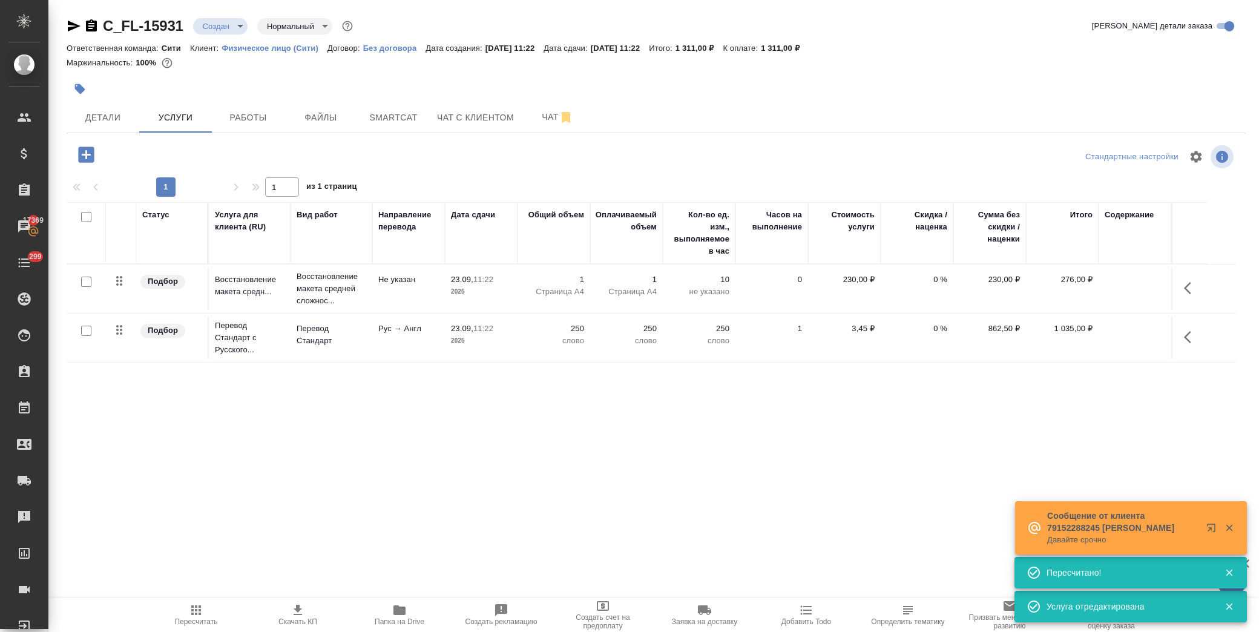
click at [91, 156] on icon "button" at bounding box center [86, 154] width 16 height 16
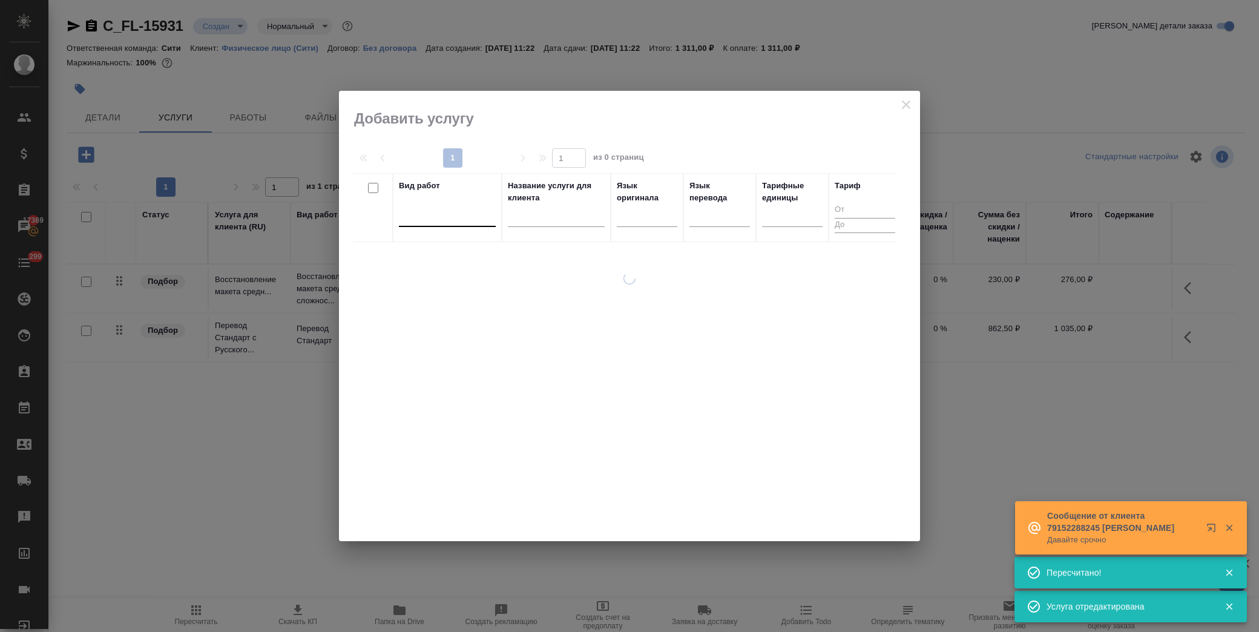
click at [446, 213] on div at bounding box center [447, 215] width 97 height 18
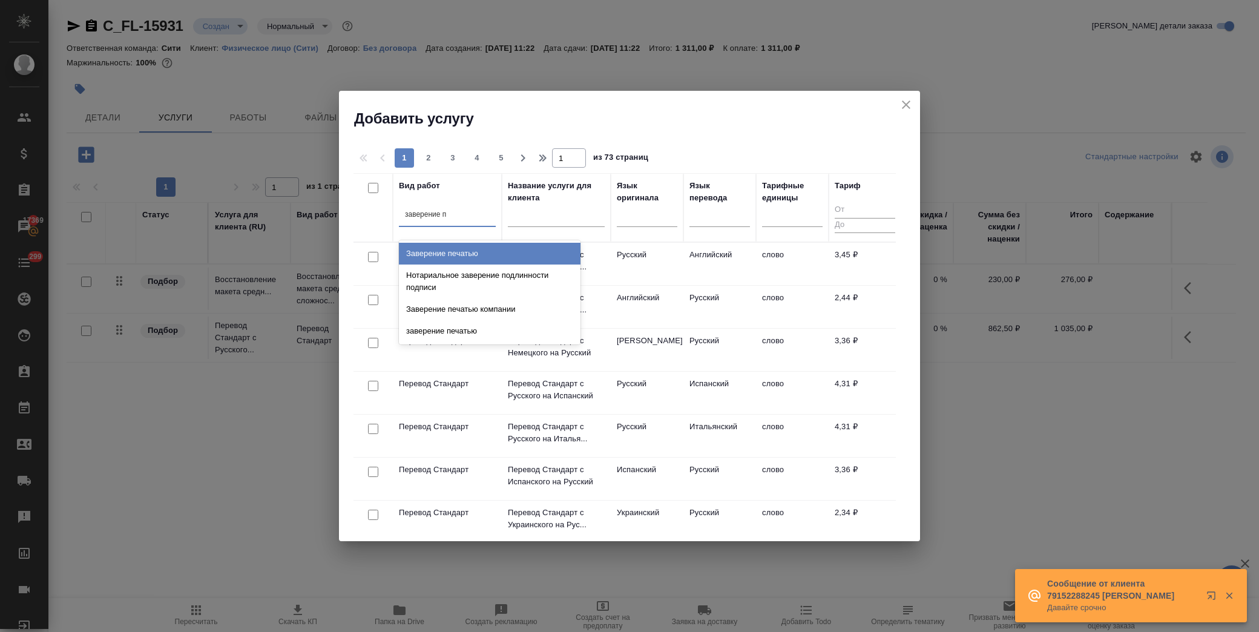
type input "заверение пе"
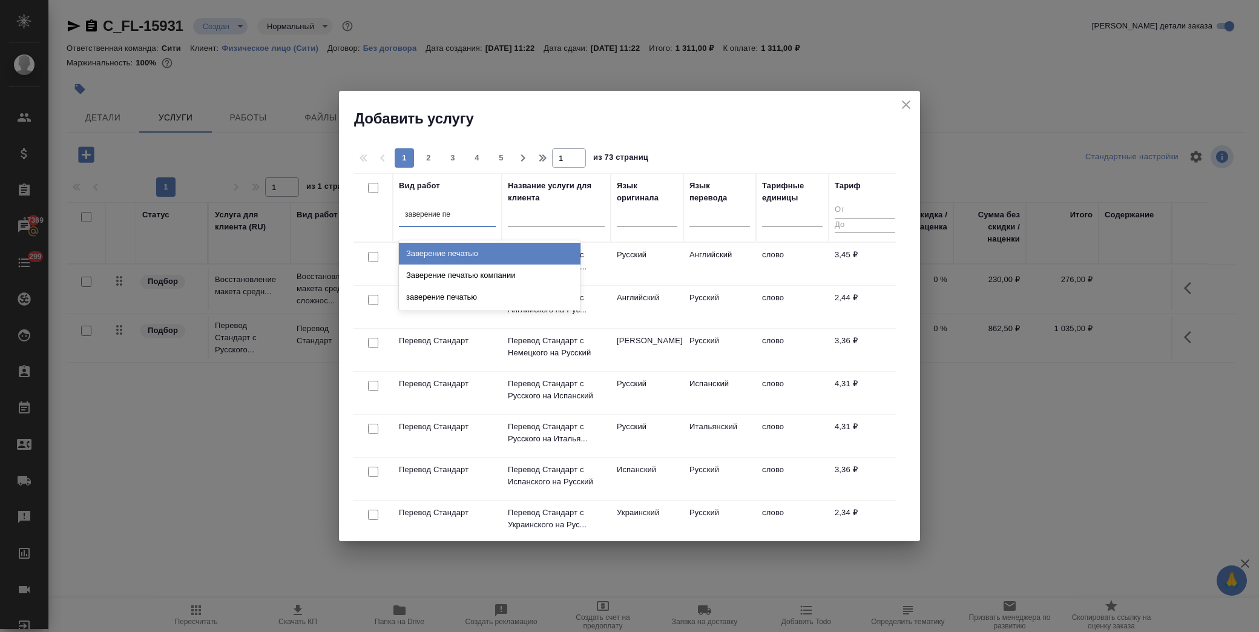
click at [469, 252] on div "Заверение печатью" at bounding box center [490, 254] width 182 height 22
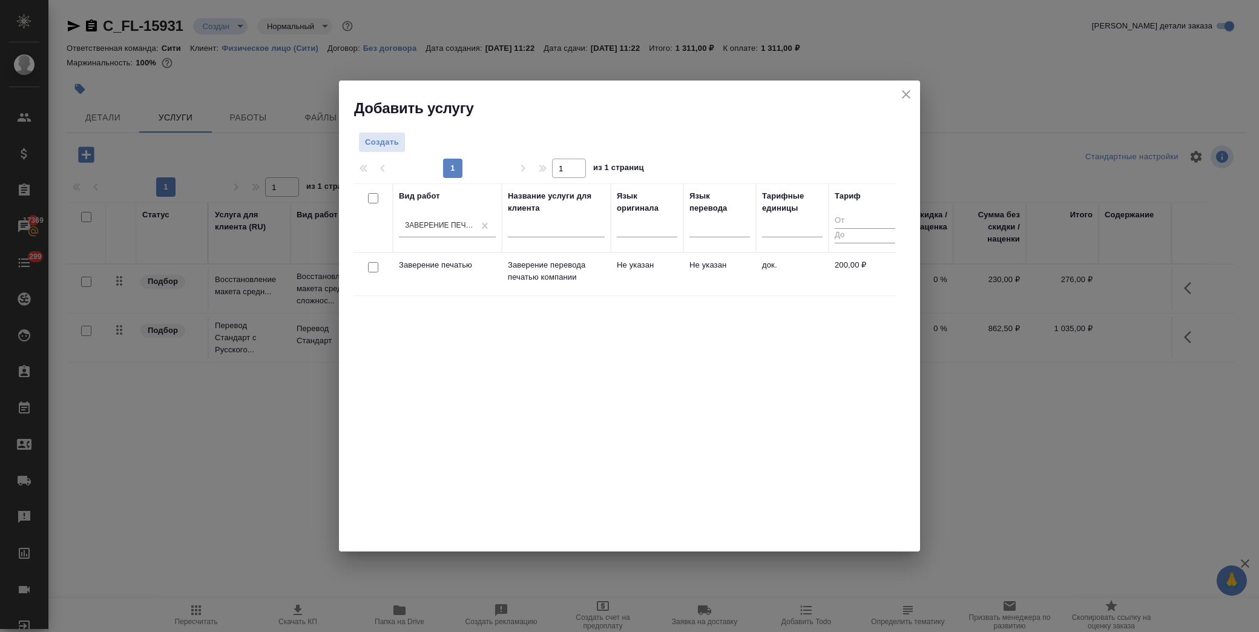
click at [374, 262] on input "checkbox" at bounding box center [373, 267] width 10 height 10
checkbox input "true"
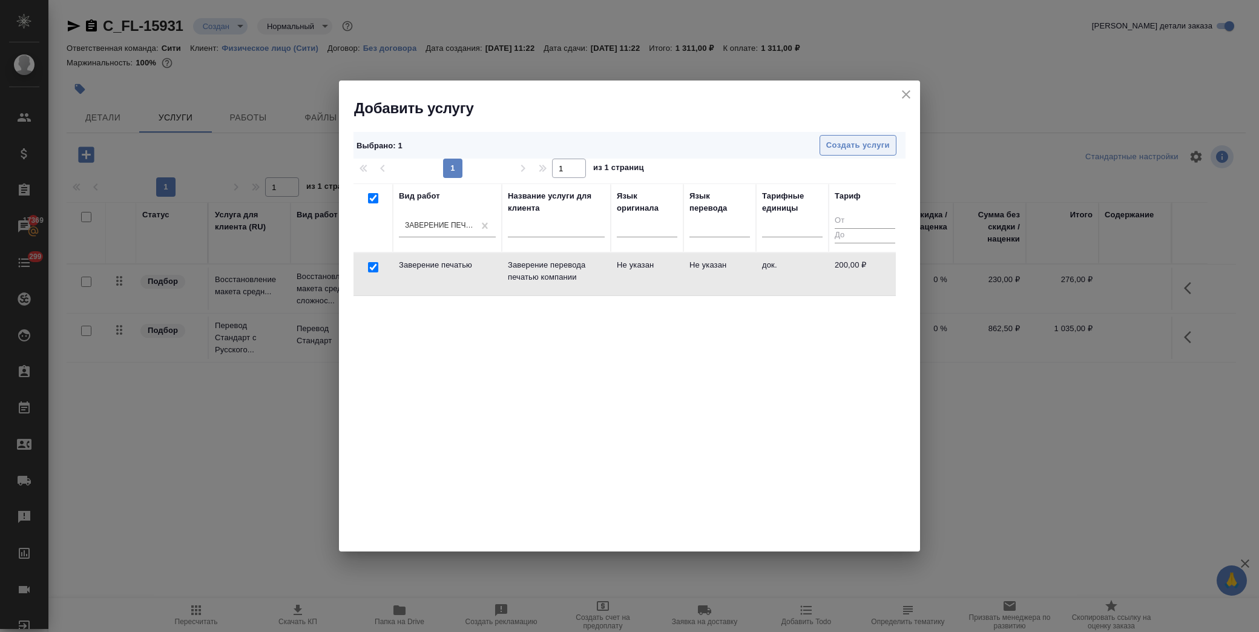
click at [861, 143] on span "Создать услуги" at bounding box center [858, 146] width 64 height 14
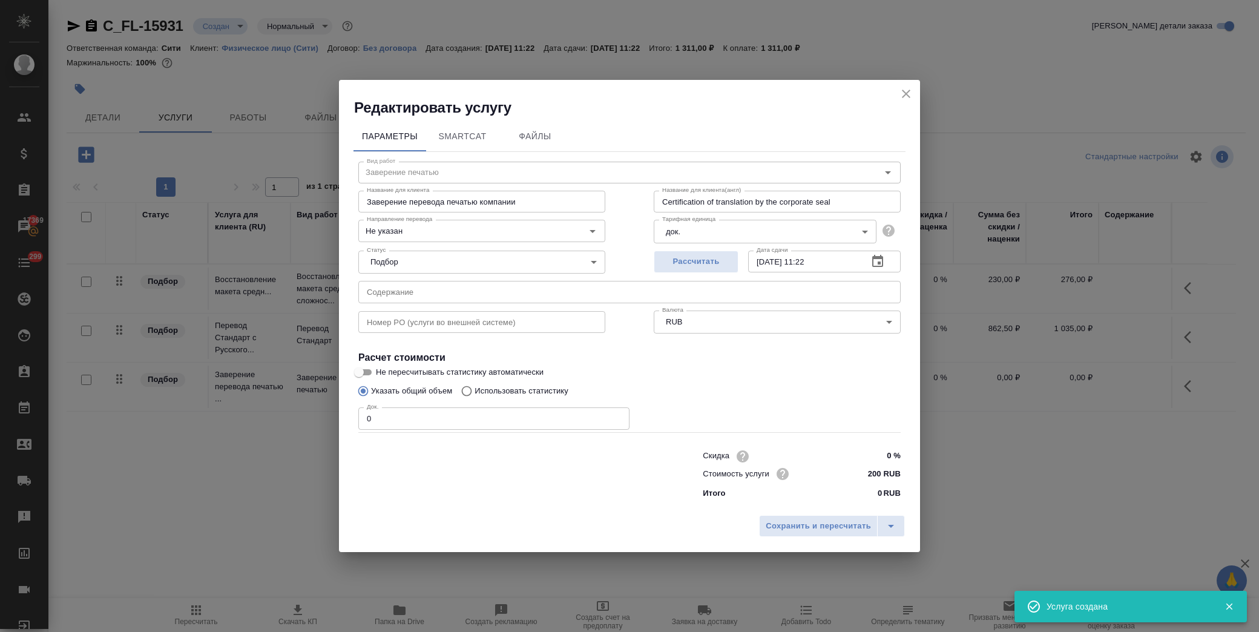
drag, startPoint x: 291, startPoint y: 420, endPoint x: 277, endPoint y: 422, distance: 14.1
click at [281, 422] on div "Редактировать услугу Параметры SmartCat Файлы Вид работ Заверение печатью Вид р…" at bounding box center [629, 316] width 1259 height 632
type input "1"
click at [824, 530] on span "Сохранить и пересчитать" at bounding box center [818, 526] width 105 height 14
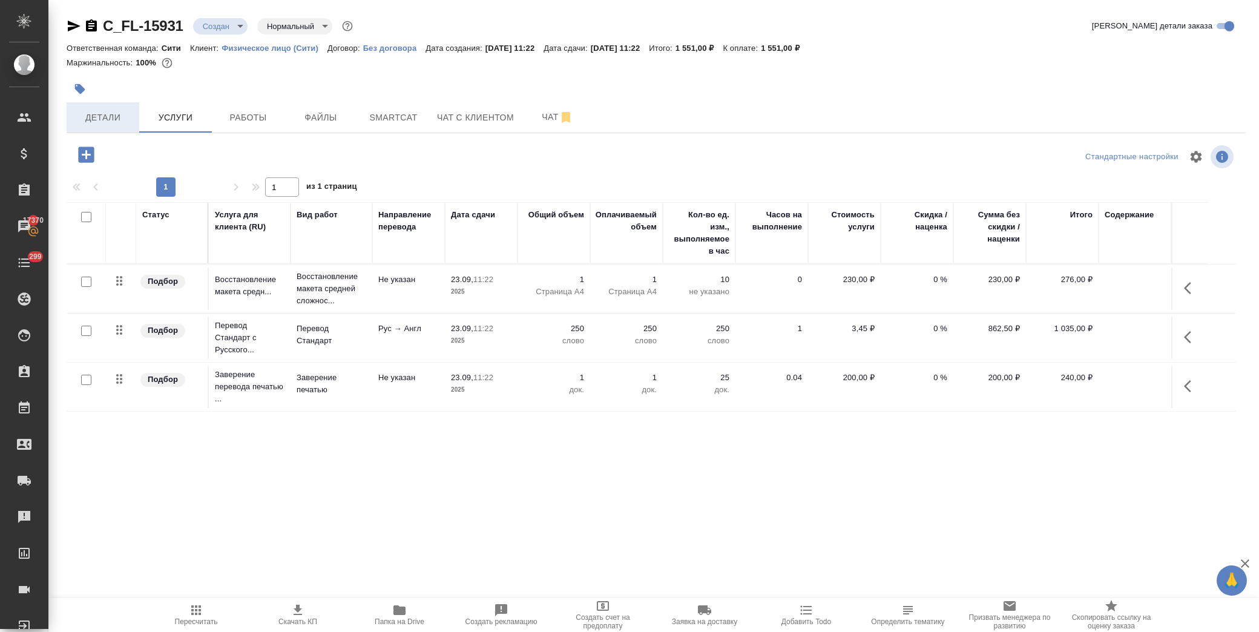
click at [85, 119] on span "Детали" at bounding box center [103, 117] width 58 height 15
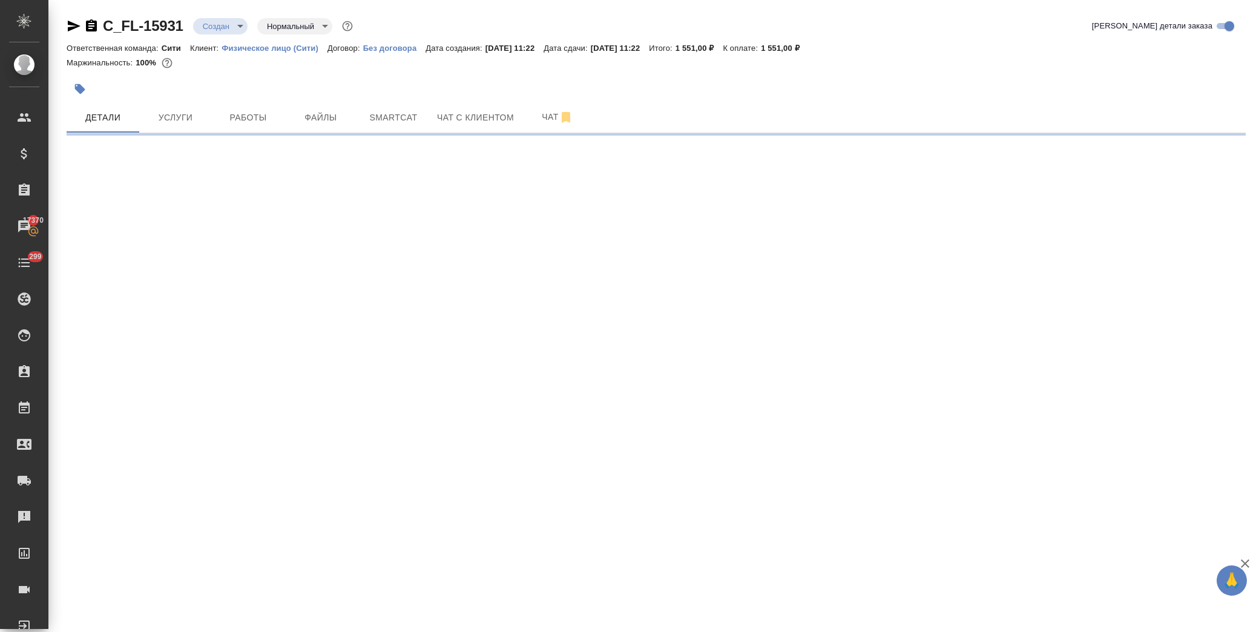
select select "RU"
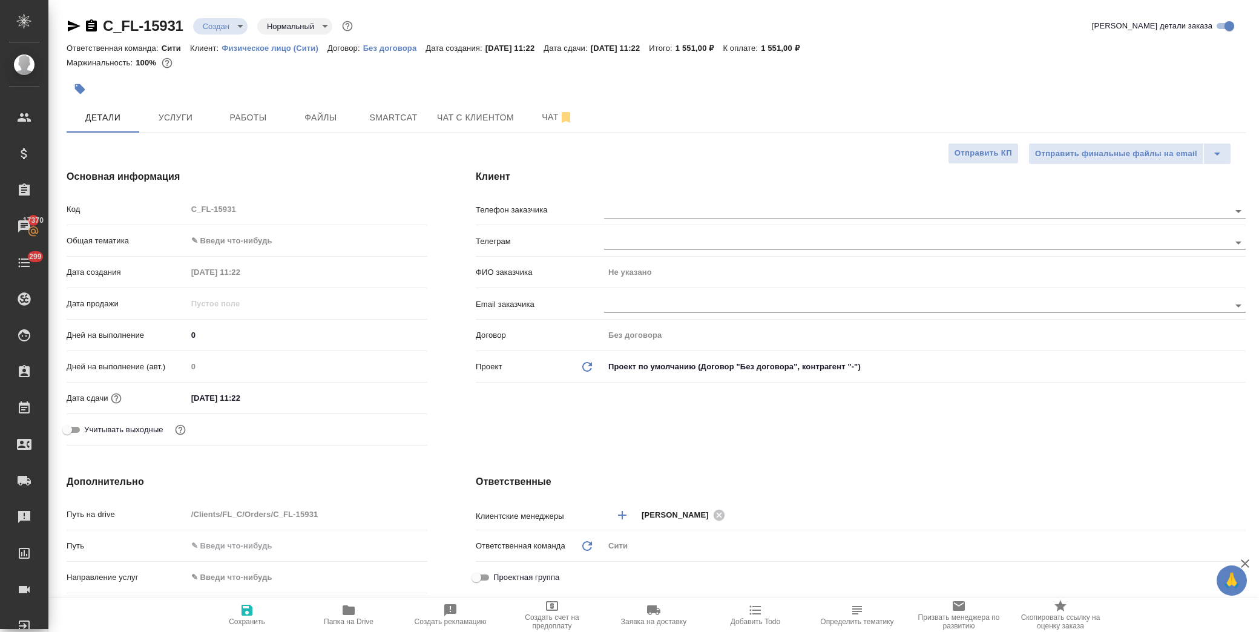
type textarea "x"
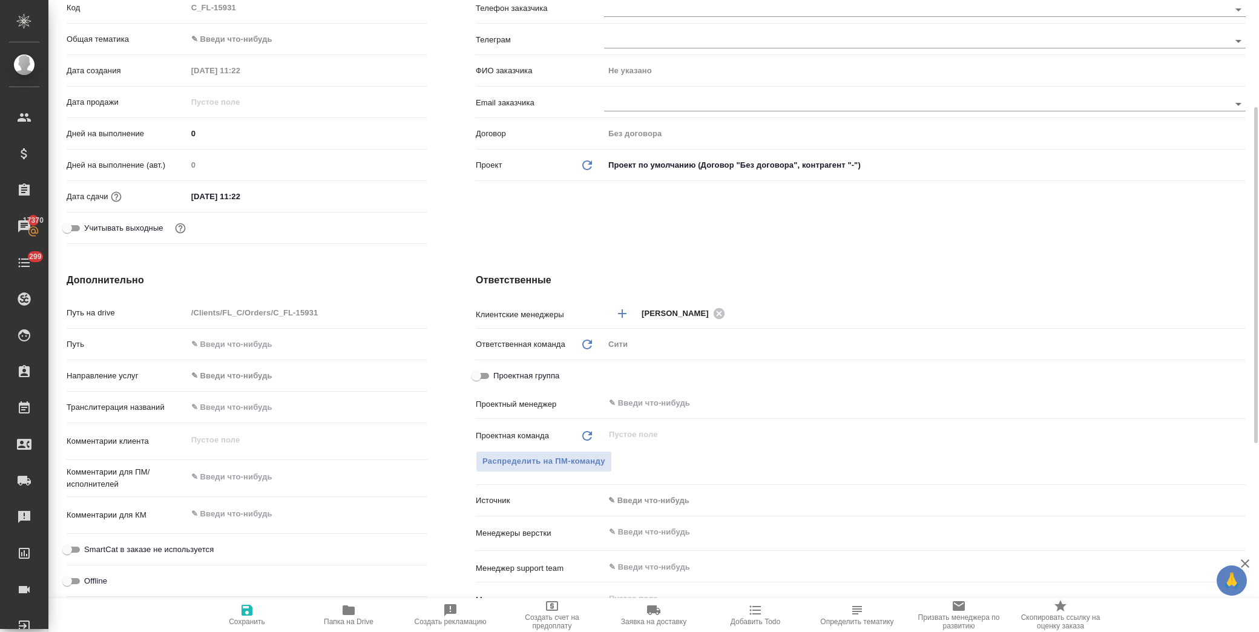
click at [227, 410] on input "text" at bounding box center [307, 407] width 240 height 18
paste input "VOZIAN ANDREY"
type input "VOZIAN ANDREY"
type textarea "x"
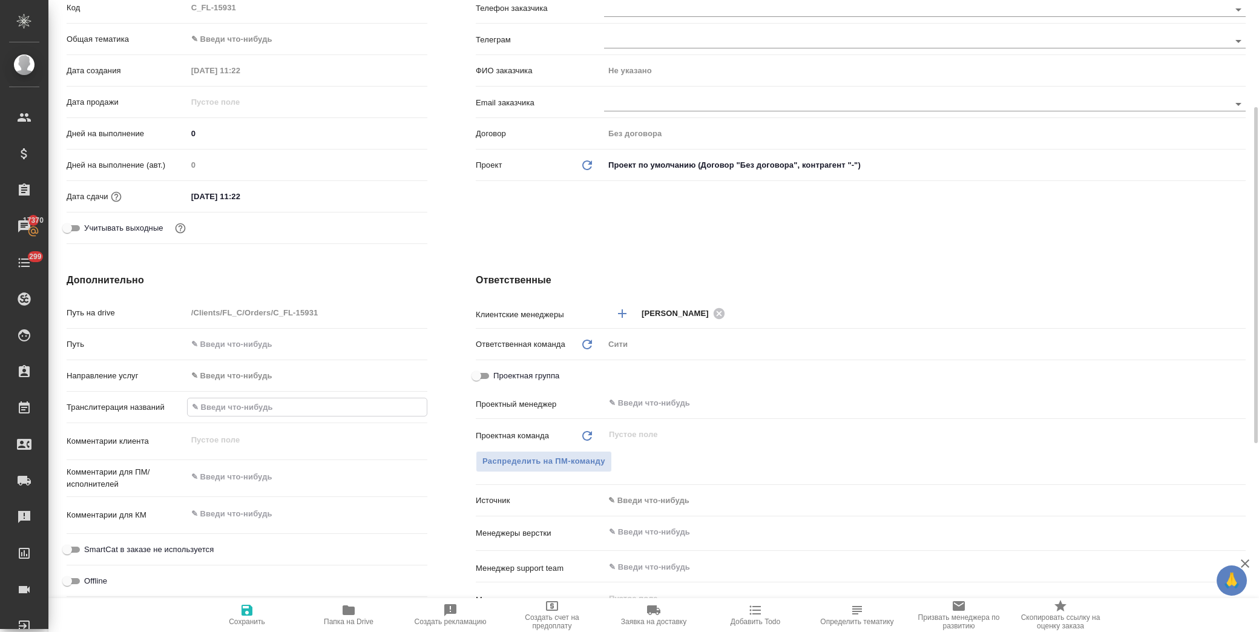
type textarea "x"
type input "VOZIAN ANDREY"
click at [472, 424] on div "Ответственные Клиентские менеджеры Димитриева Юлия ​ Ответственная команда Обно…" at bounding box center [861, 493] width 818 height 489
click at [249, 615] on icon "button" at bounding box center [247, 610] width 11 height 11
type textarea "x"
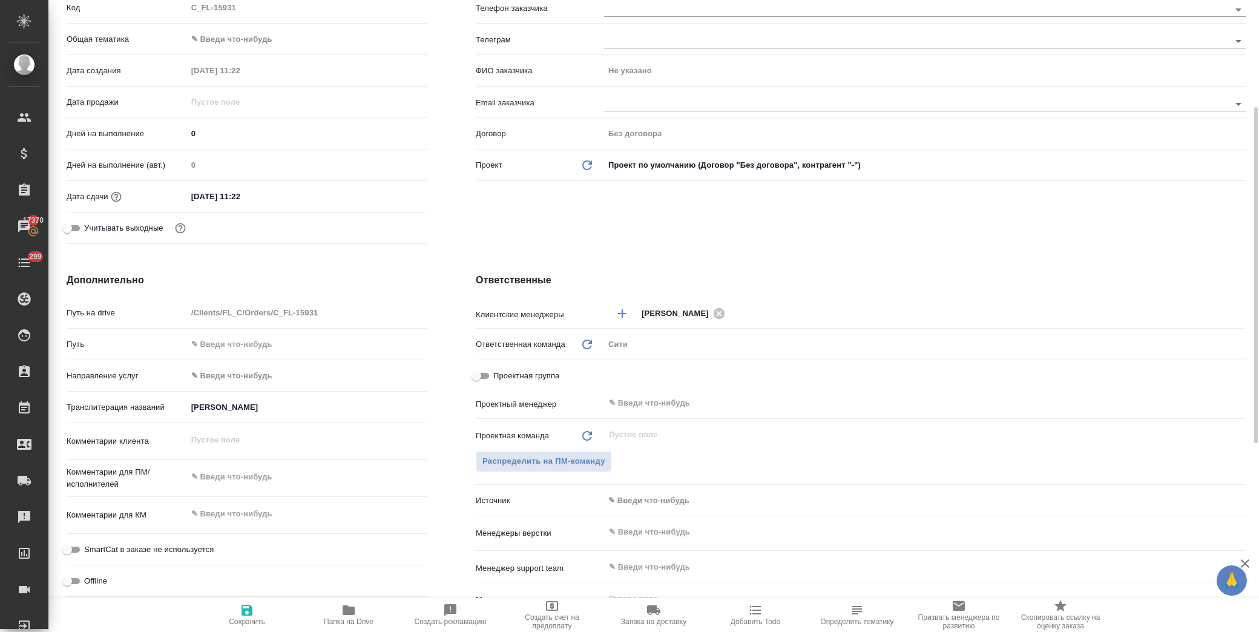
type textarea "x"
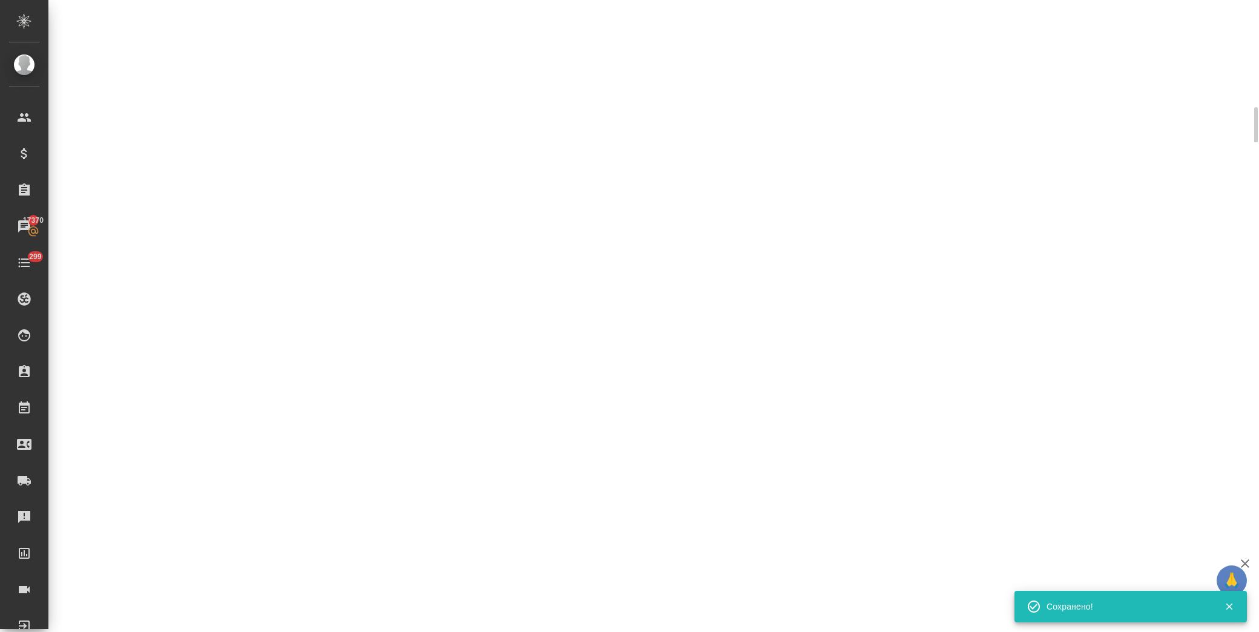
select select "RU"
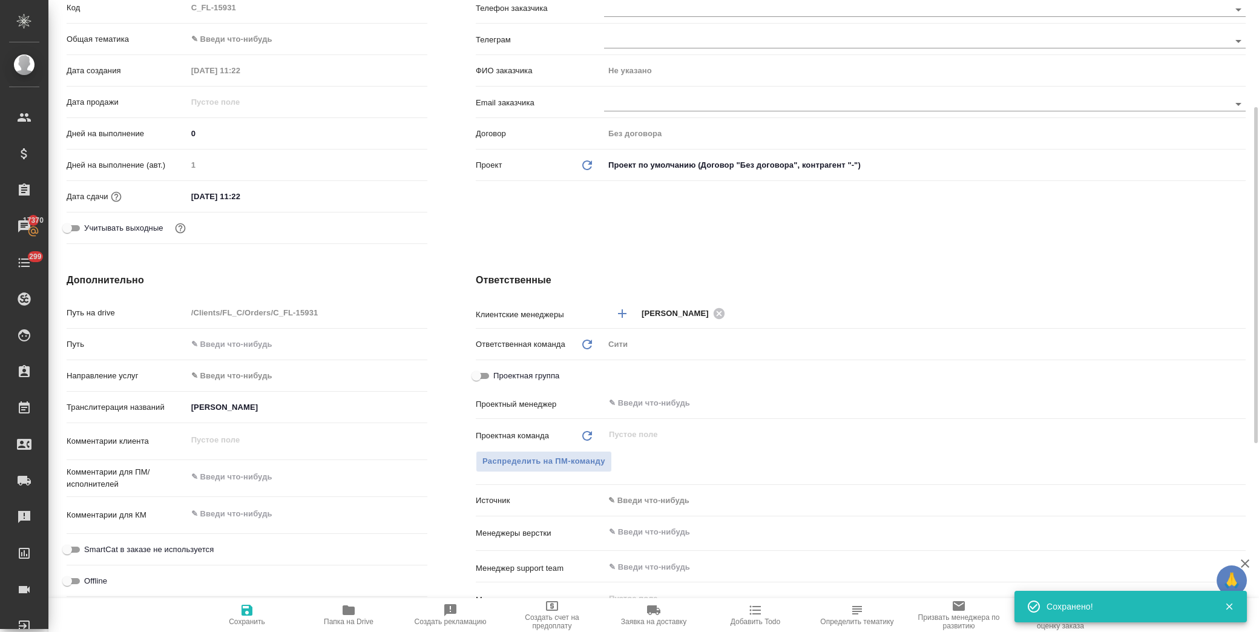
type textarea "x"
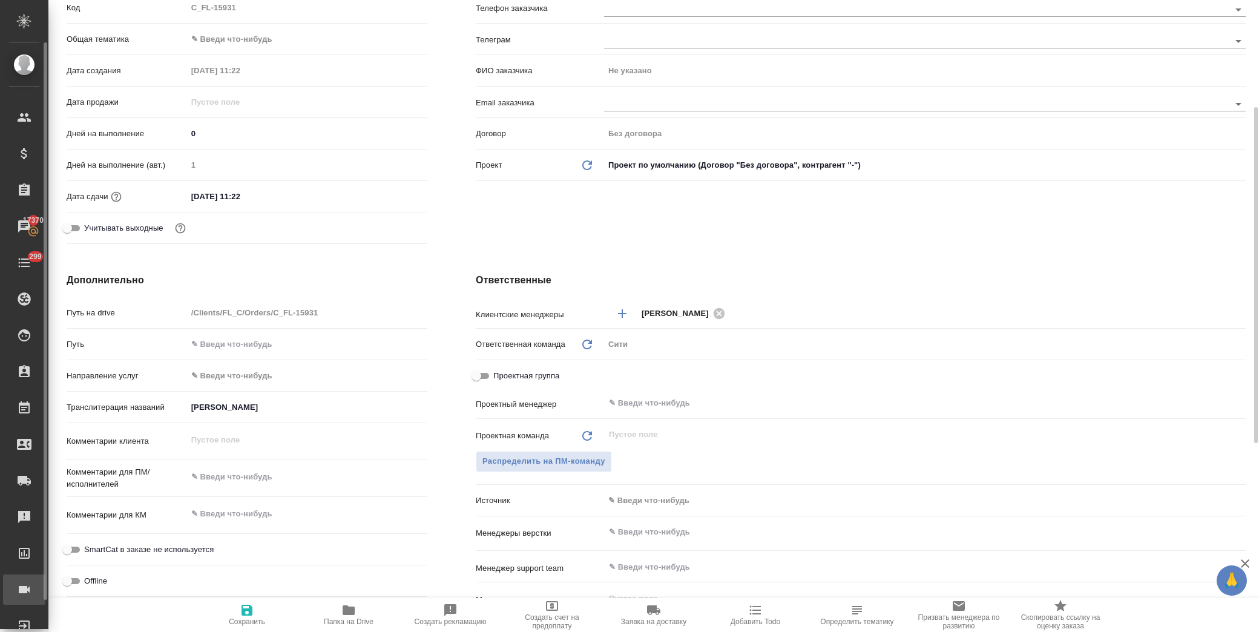
type textarea "x"
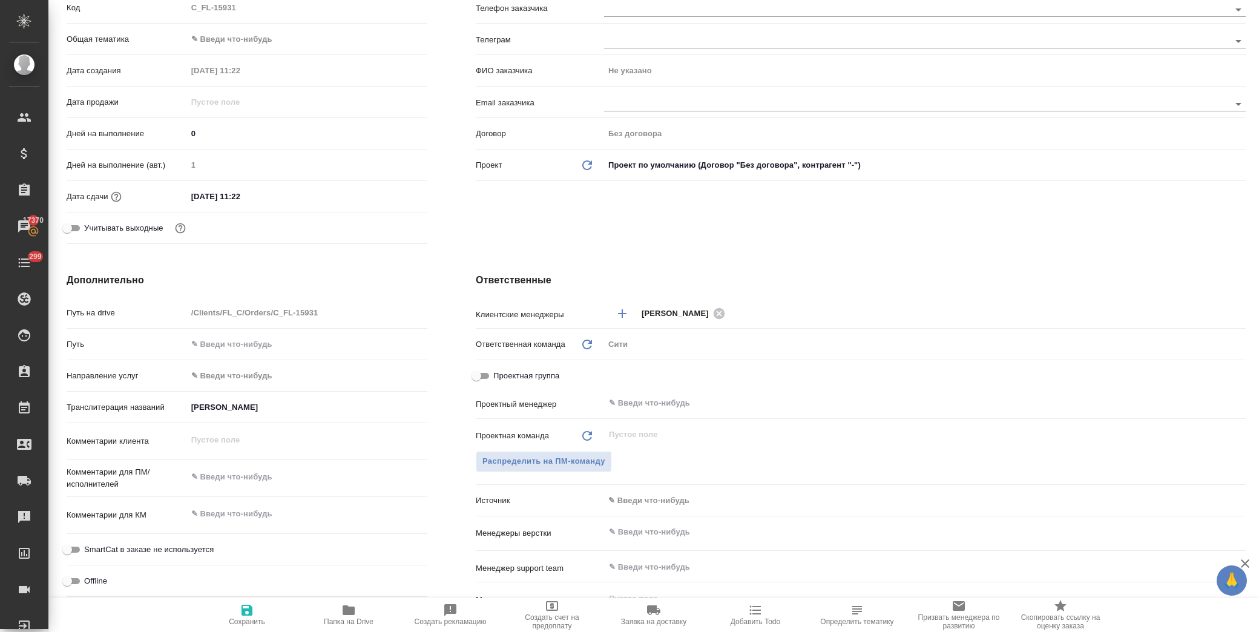
type textarea "x"
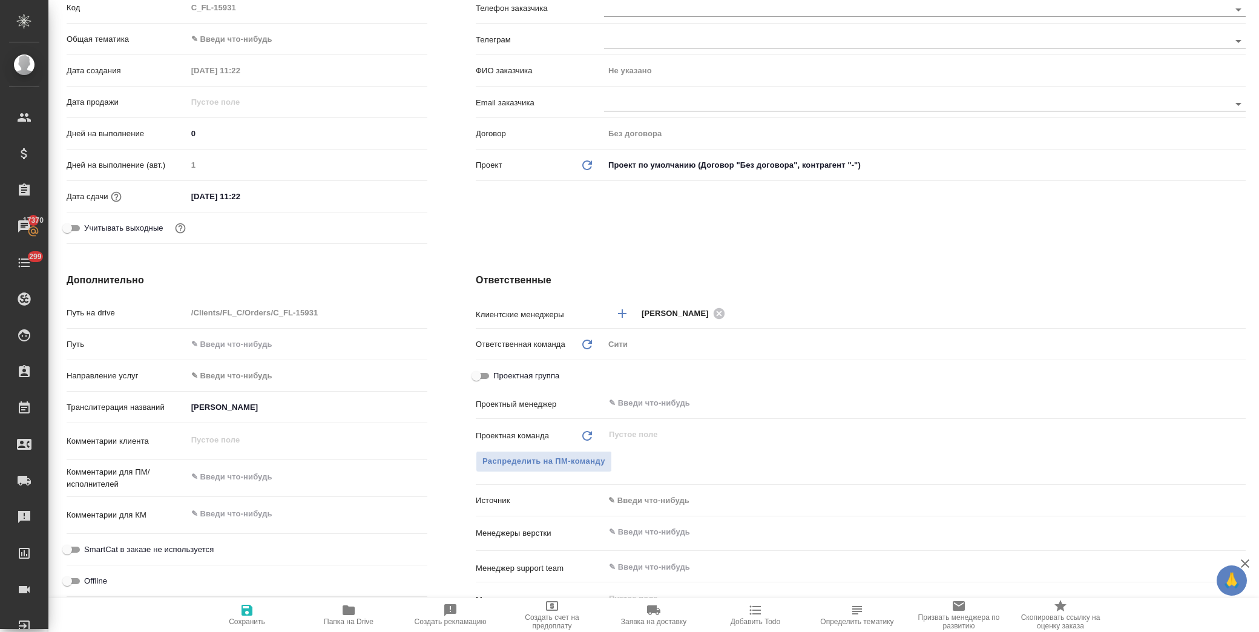
type textarea "x"
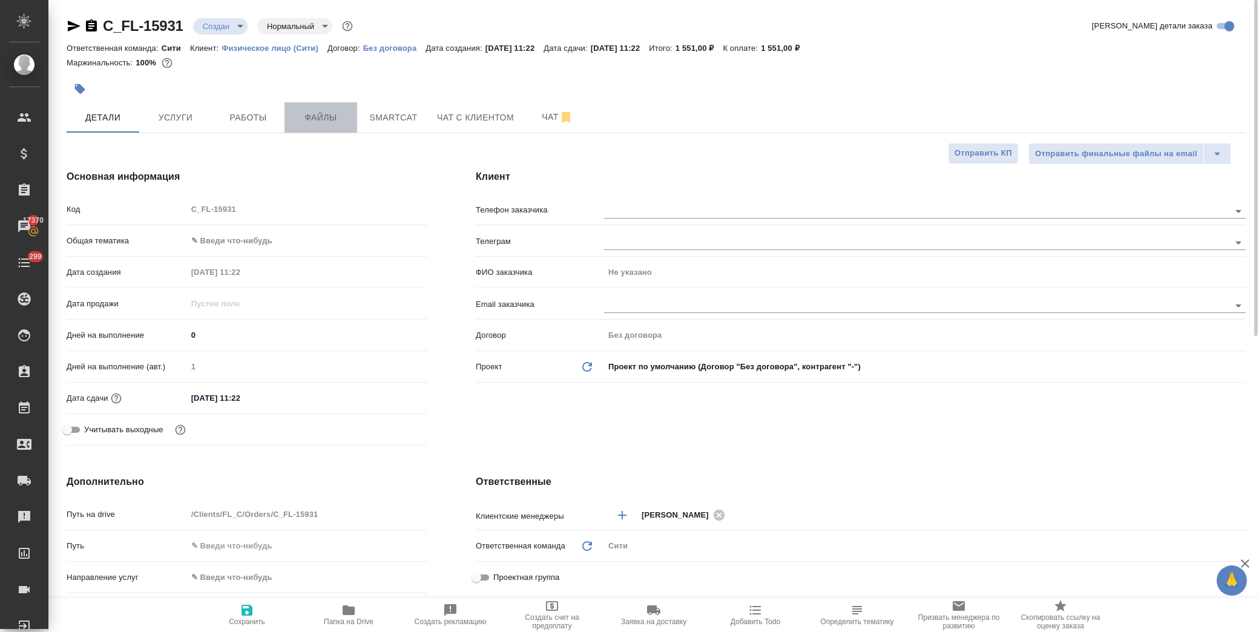
click at [326, 123] on span "Файлы" at bounding box center [321, 117] width 58 height 15
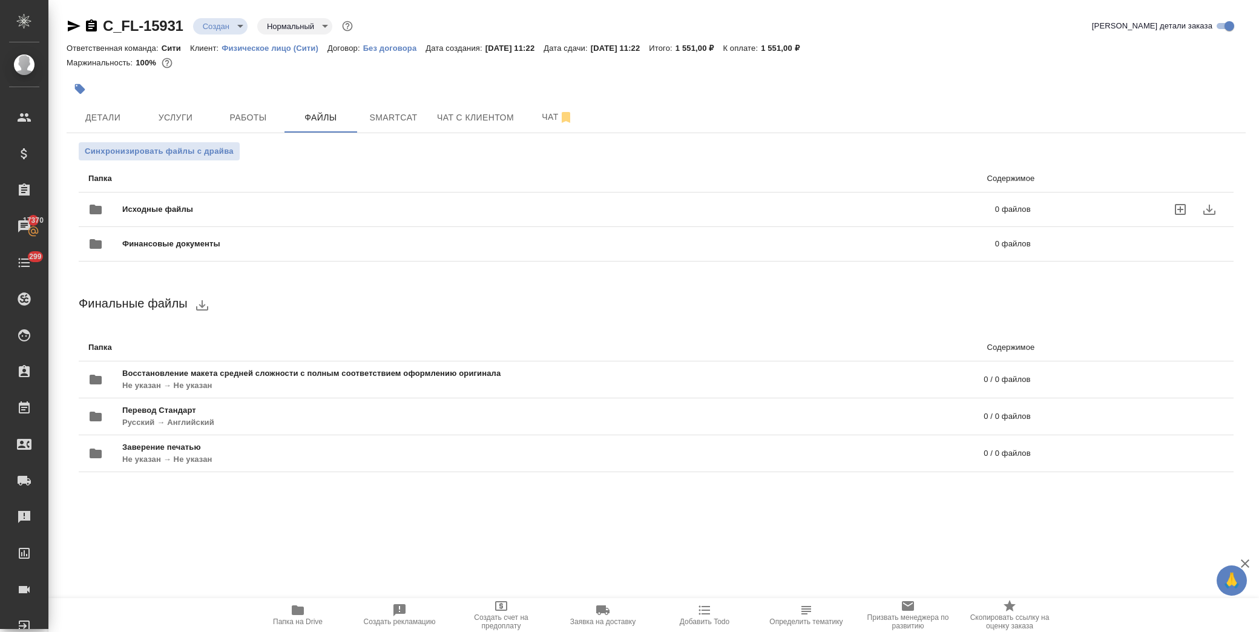
click at [142, 200] on div "Исходные файлы 0 файлов" at bounding box center [559, 209] width 943 height 29
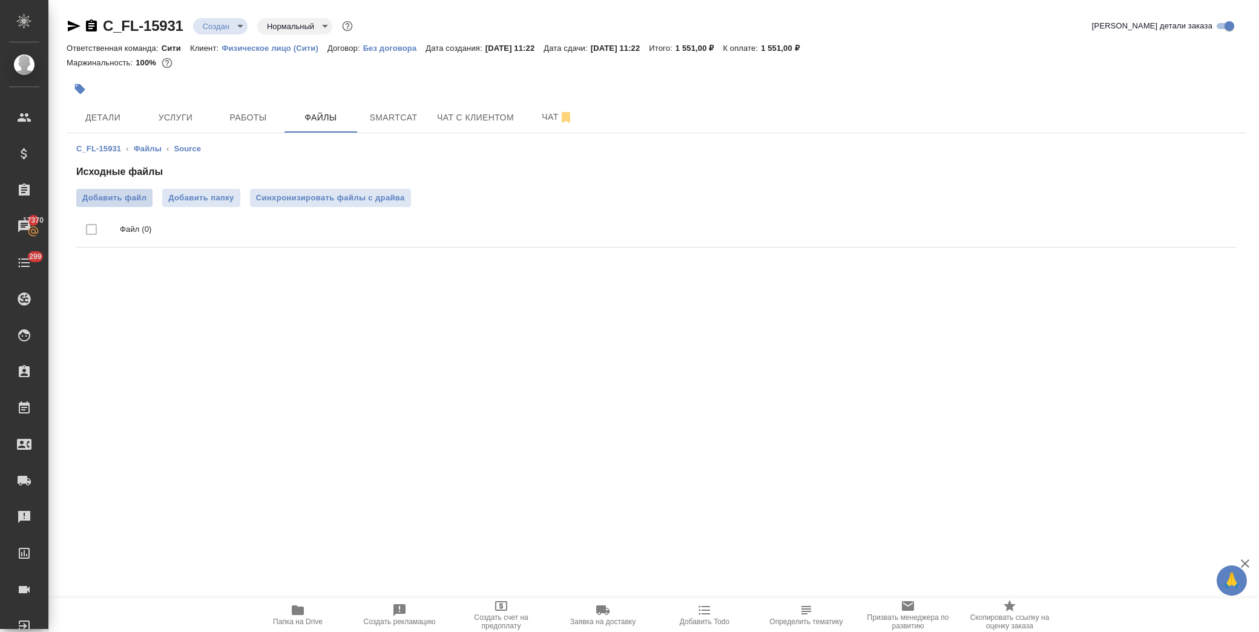
click at [148, 200] on label "Добавить файл" at bounding box center [114, 198] width 76 height 18
click at [0, 0] on input "Добавить файл" at bounding box center [0, 0] width 0 height 0
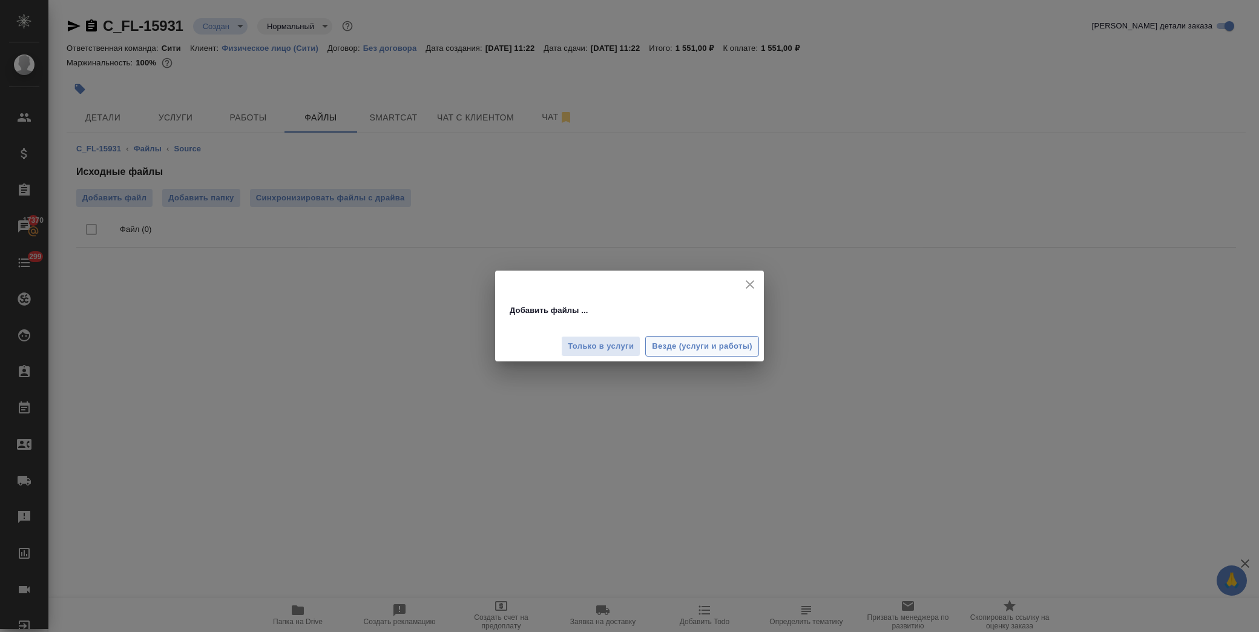
click at [694, 340] on span "Везде (услуги и работы)" at bounding box center [702, 347] width 100 height 14
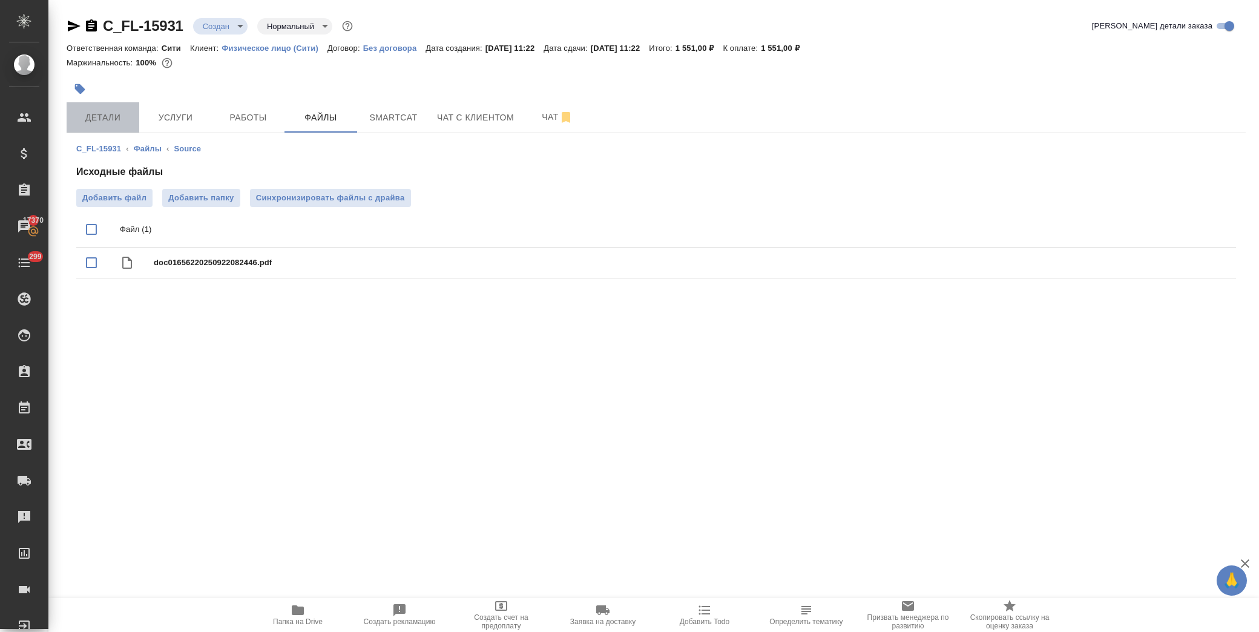
click at [95, 125] on button "Детали" at bounding box center [103, 117] width 73 height 30
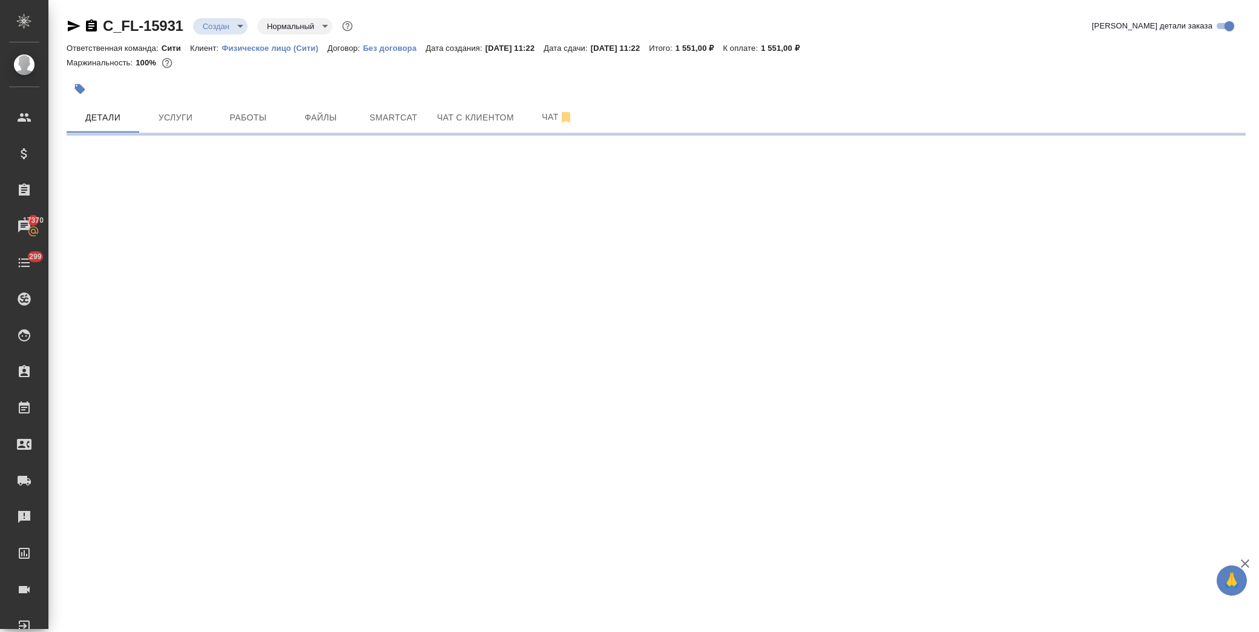
select select "RU"
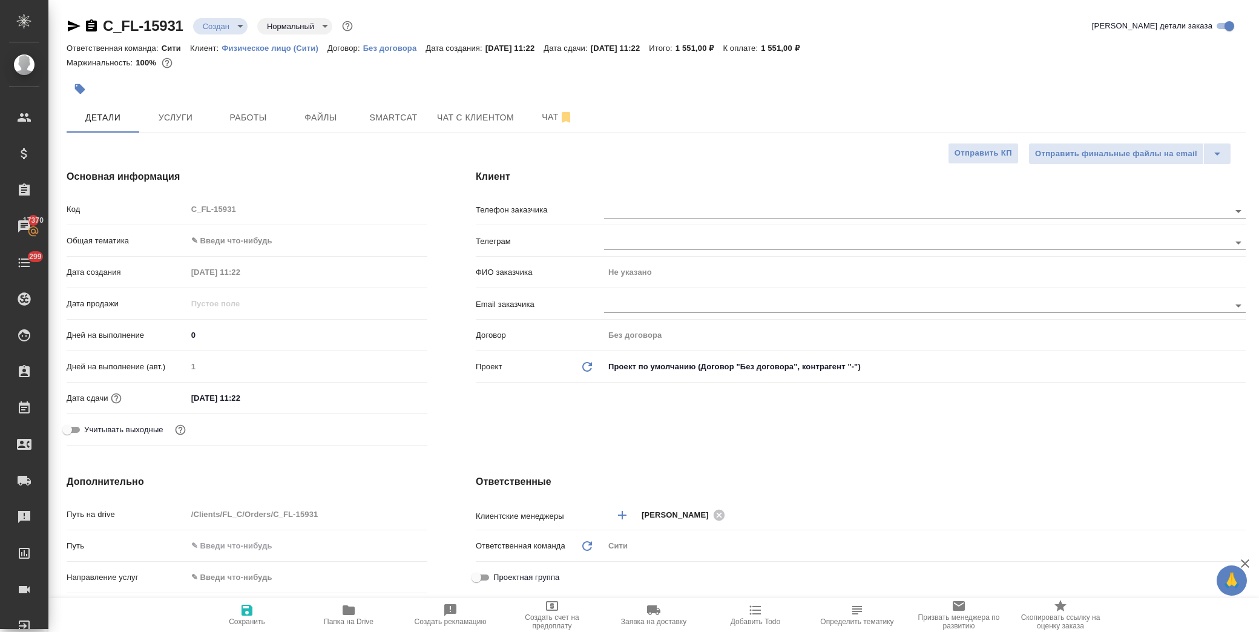
type textarea "x"
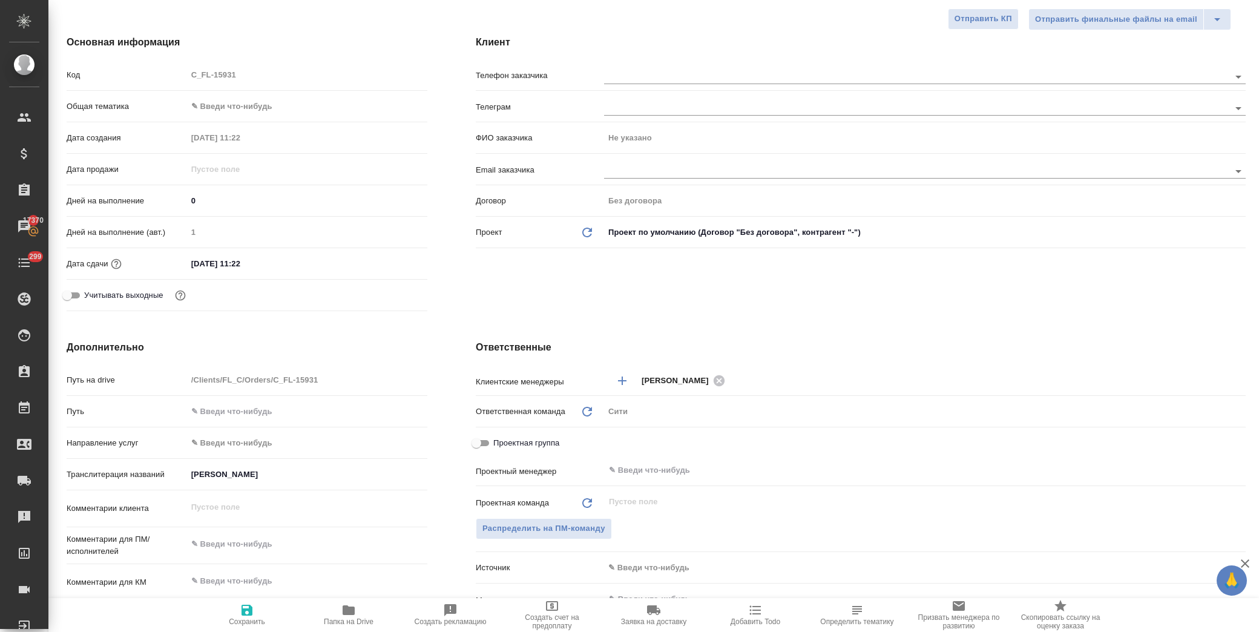
type textarea "x"
click at [232, 551] on textarea at bounding box center [307, 544] width 240 height 21
type textarea "x"
type textarea "п"
type textarea "x"
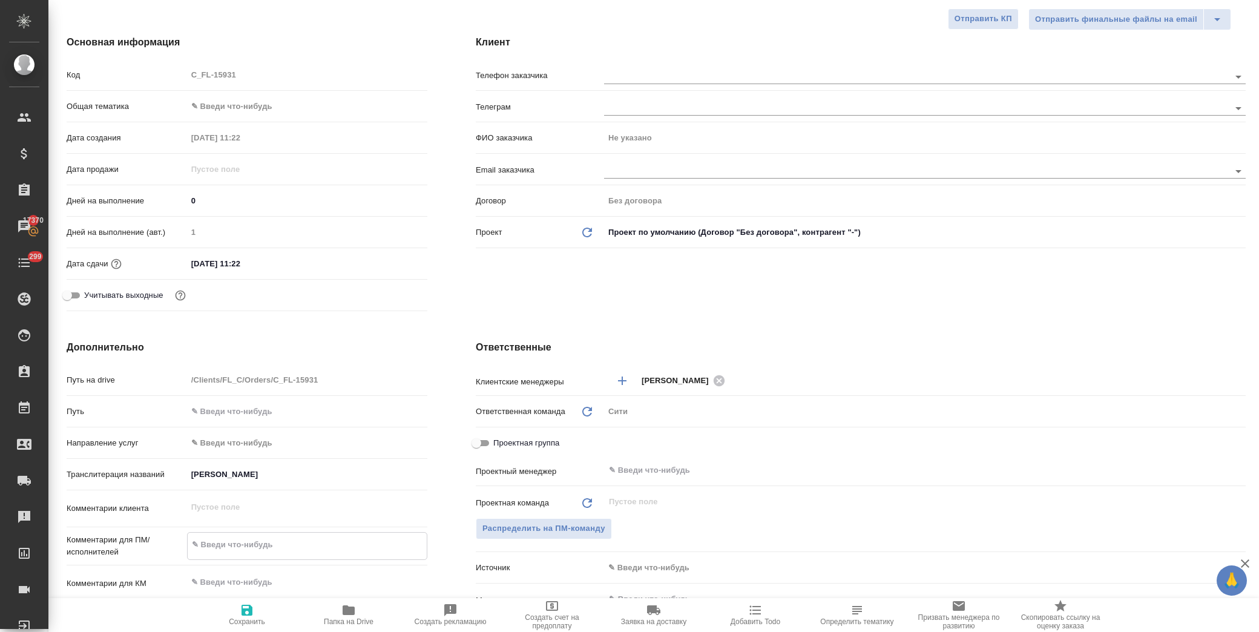
type textarea "x"
type textarea "по"
type textarea "x"
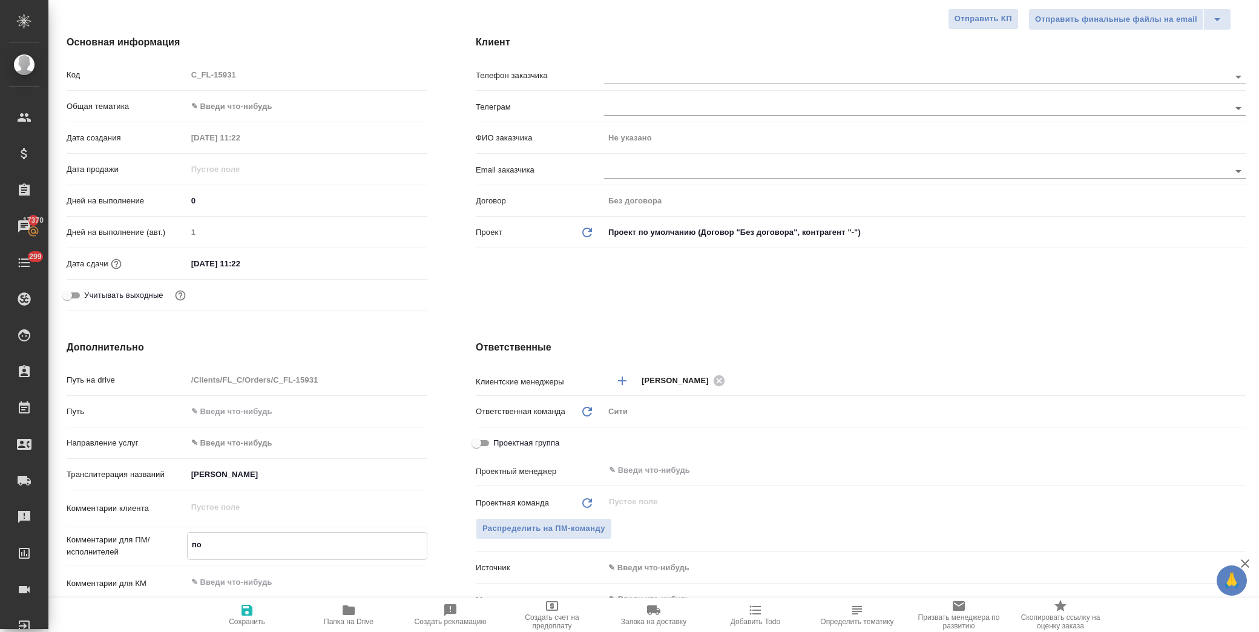
type textarea "x"
type textarea "пос"
type textarea "x"
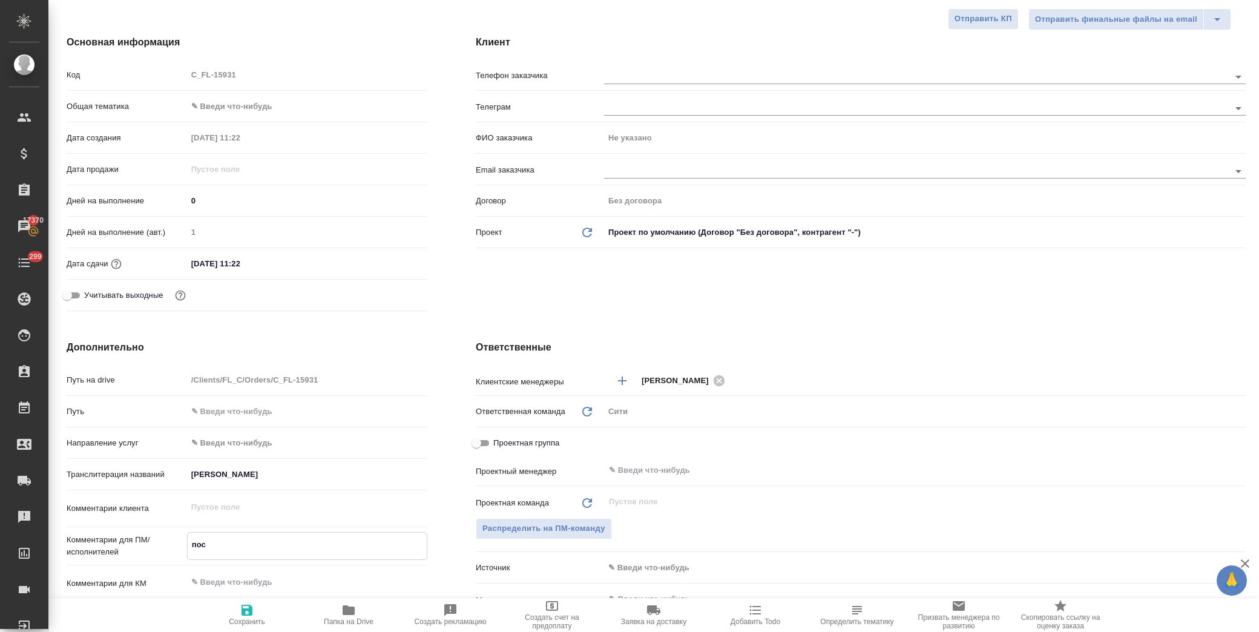
type textarea "пост"
type textarea "x"
type textarea "посто"
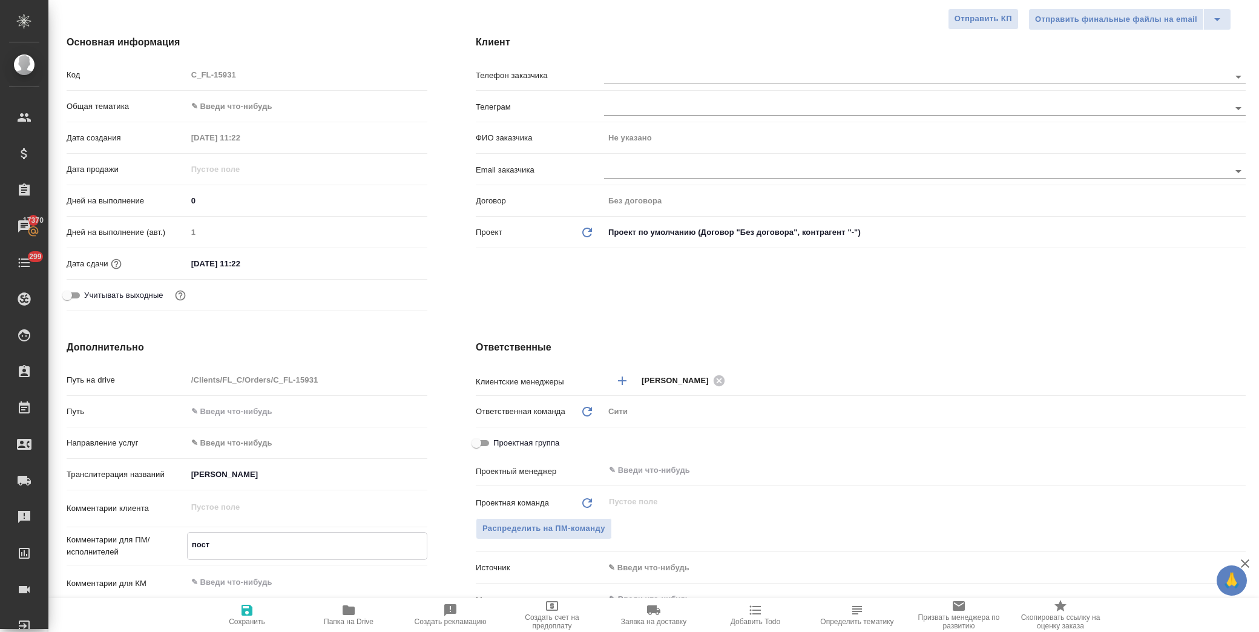
type textarea "x"
type textarea "постоя"
type textarea "x"
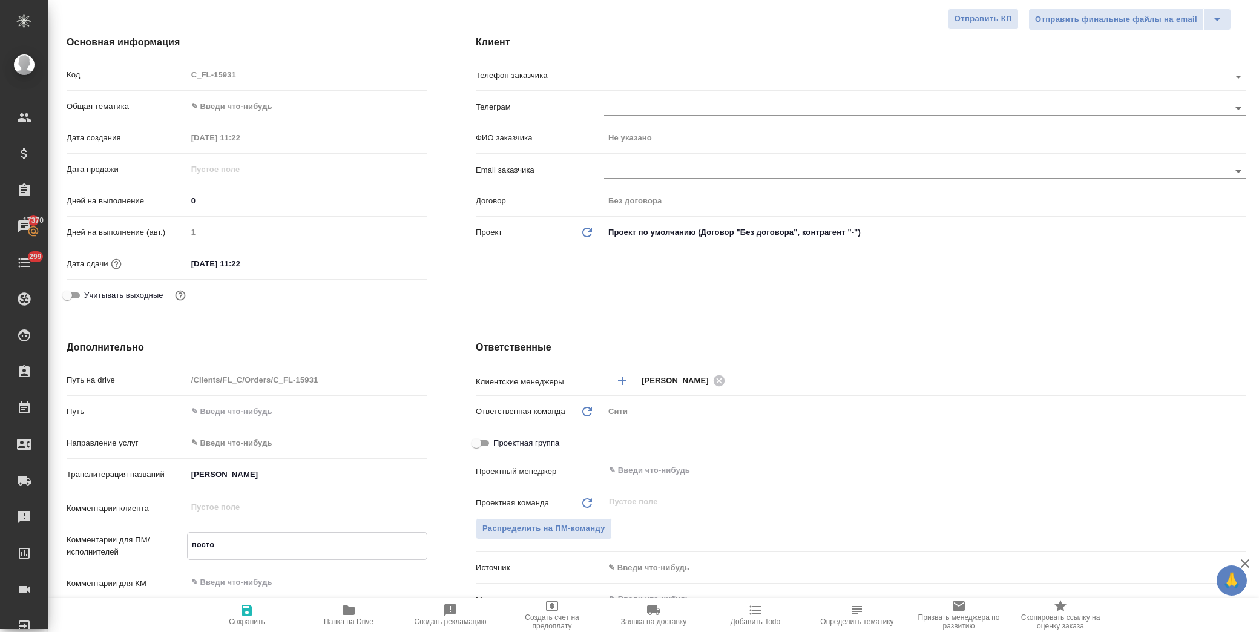
type textarea "x"
type textarea "постоян"
type textarea "x"
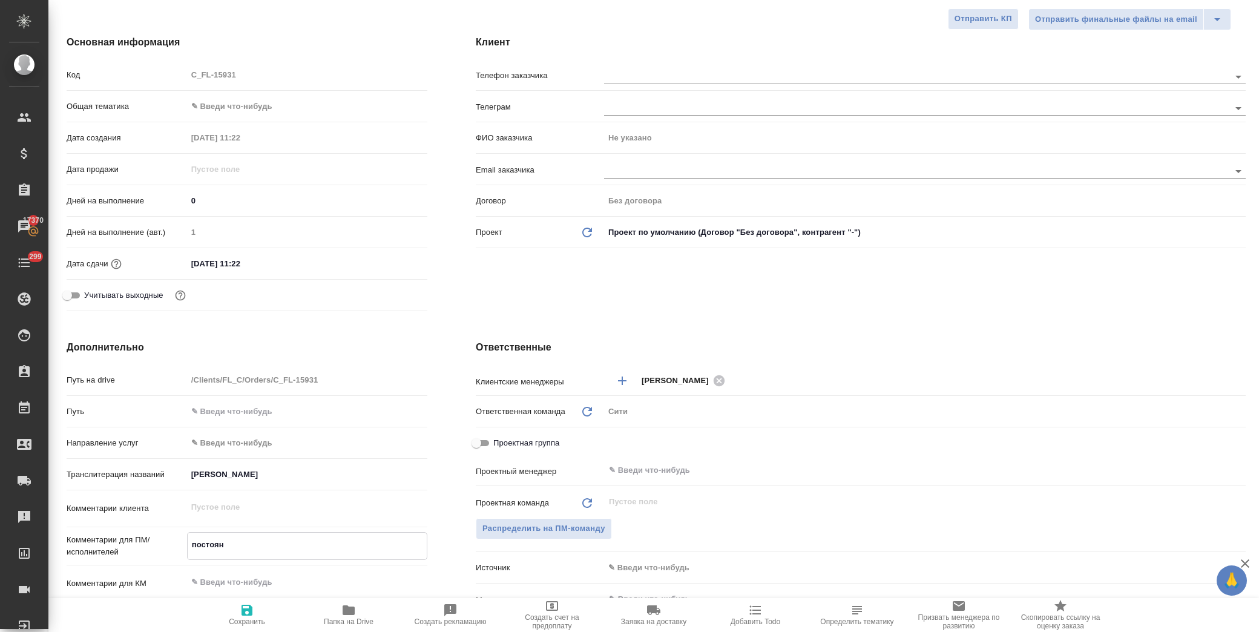
type textarea "x"
type textarea "постоянн"
type textarea "x"
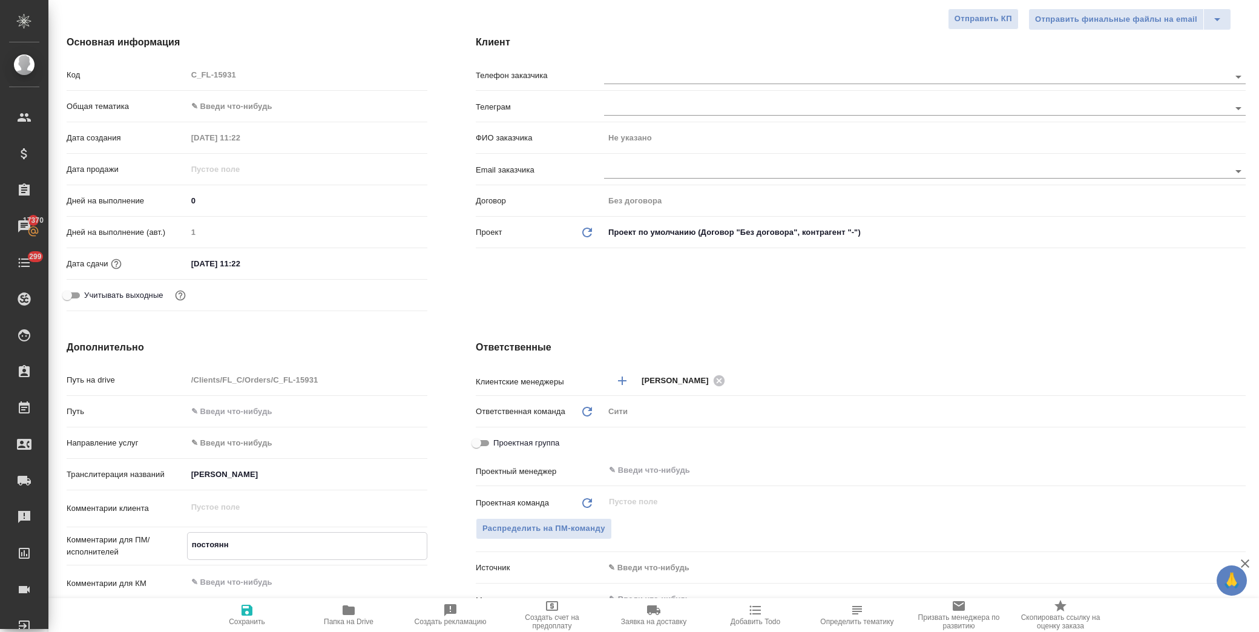
type textarea "постоянно"
type textarea "x"
type textarea "постоянно"
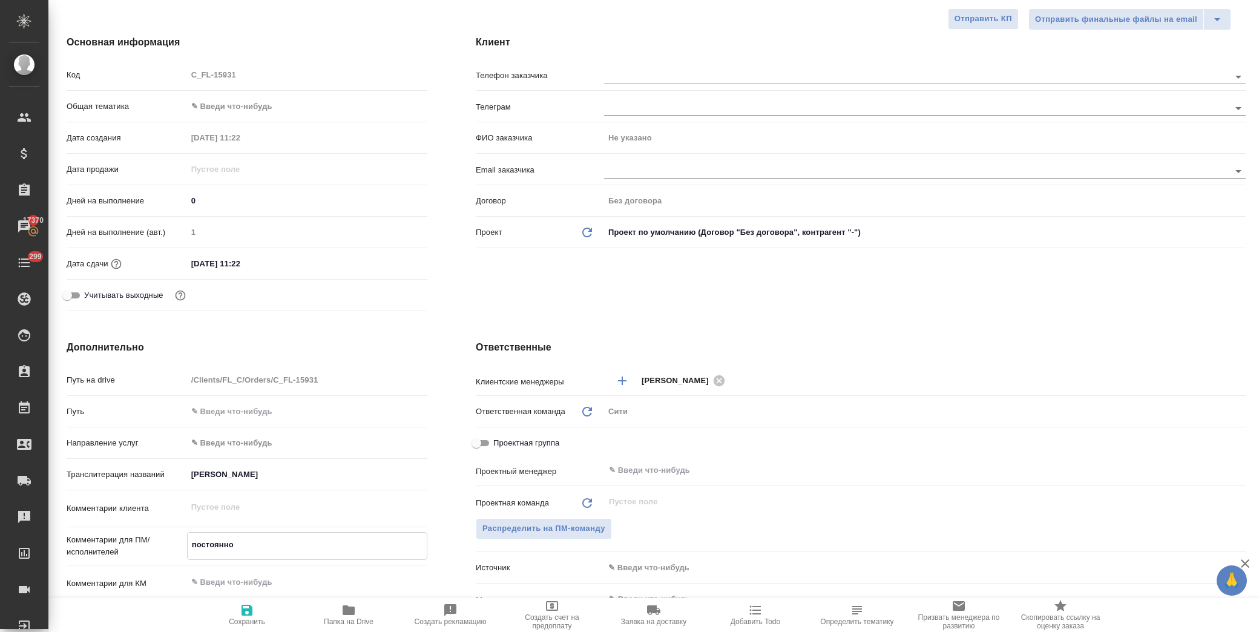
type textarea "x"
type textarea "постоянно т"
type textarea "x"
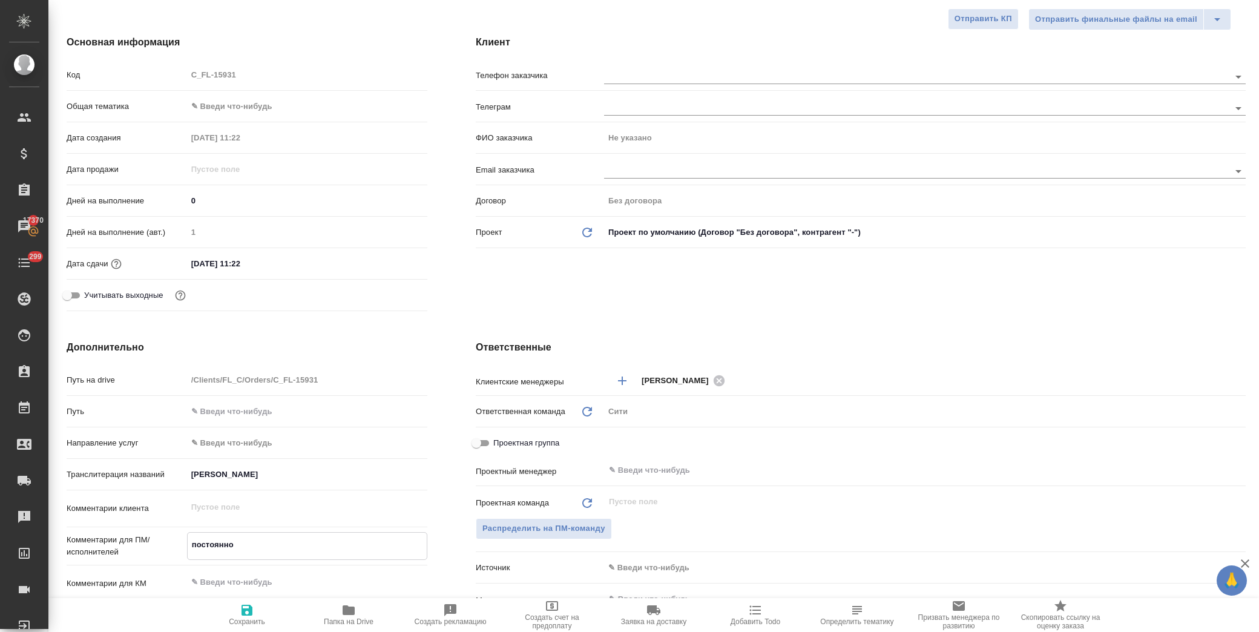
type textarea "x"
type textarea "постоянно та"
type textarea "x"
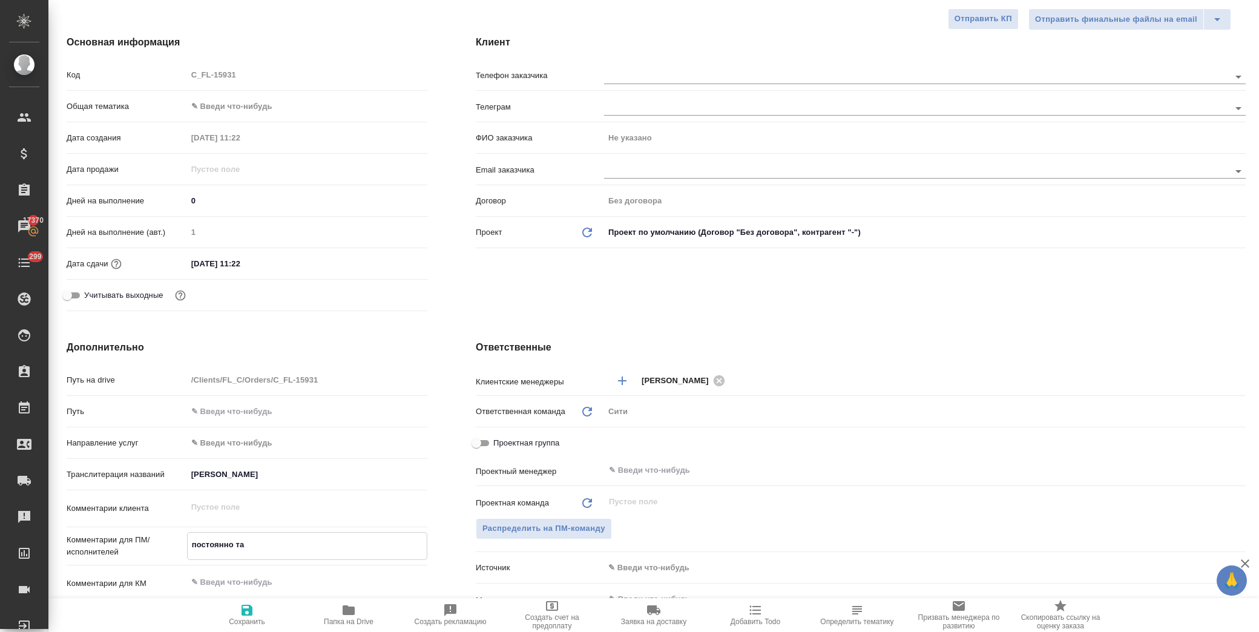
type textarea "x"
type textarea "постоянно так"
type textarea "x"
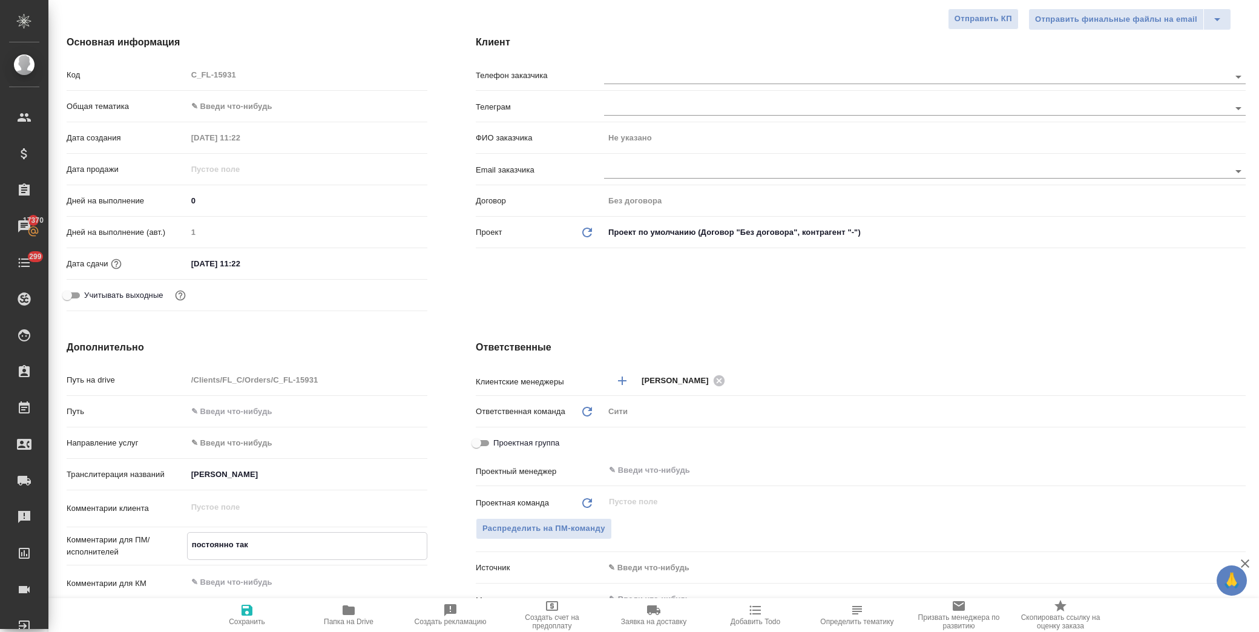
type textarea "постоянно таки"
type textarea "x"
type textarea "постоянно такие"
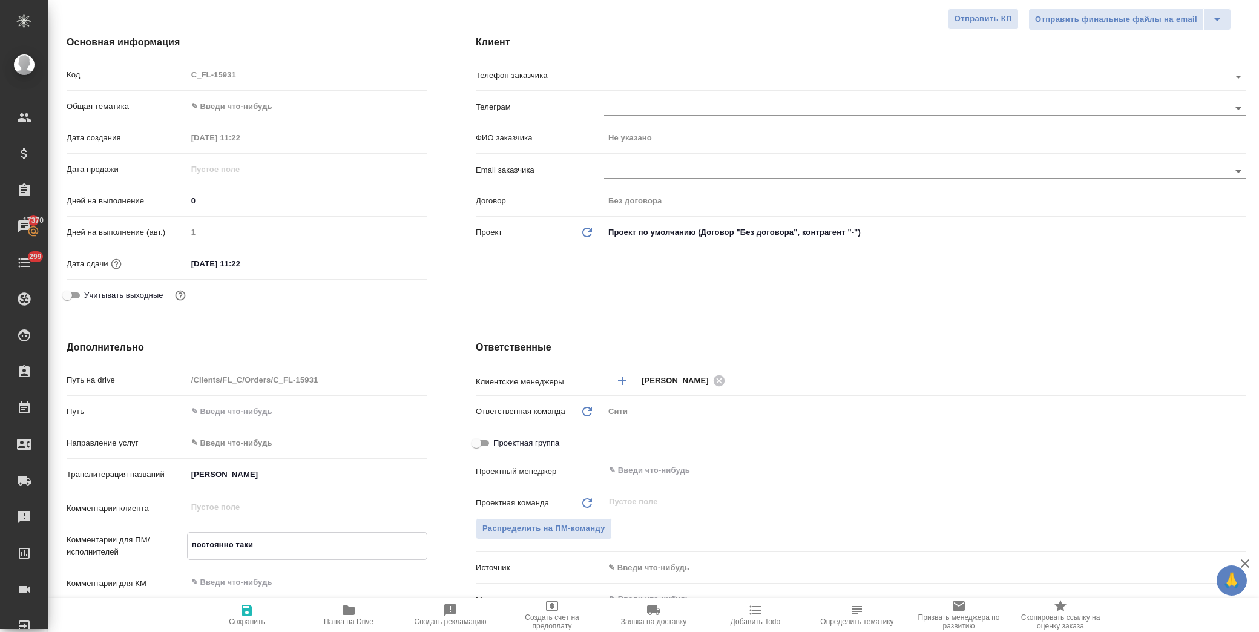
type textarea "x"
type textarea "постоянно такие"
type textarea "x"
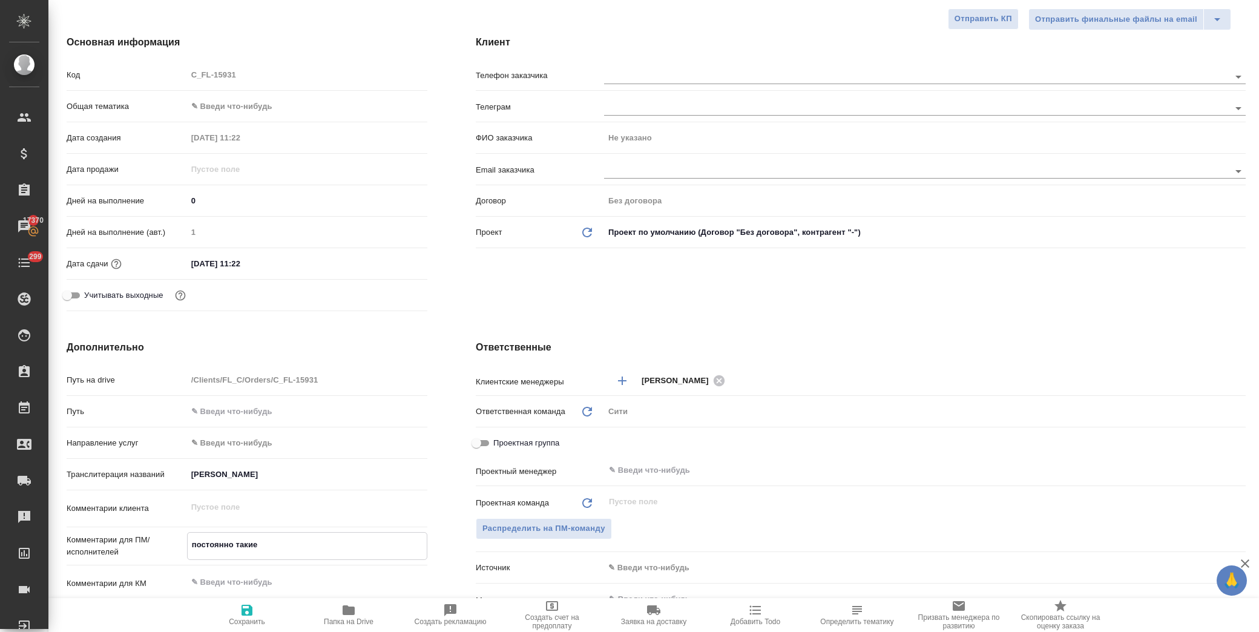
type textarea "x"
type textarea "постоянно такие п"
type textarea "x"
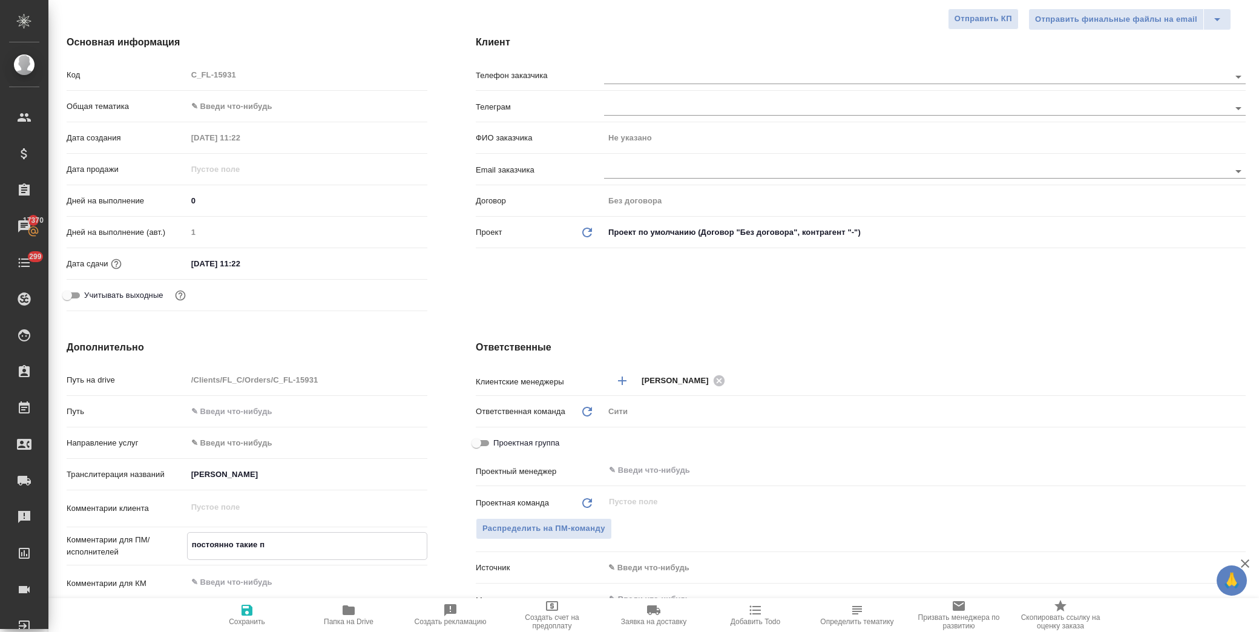
type textarea "x"
type textarea "постоянно такие пе"
type textarea "x"
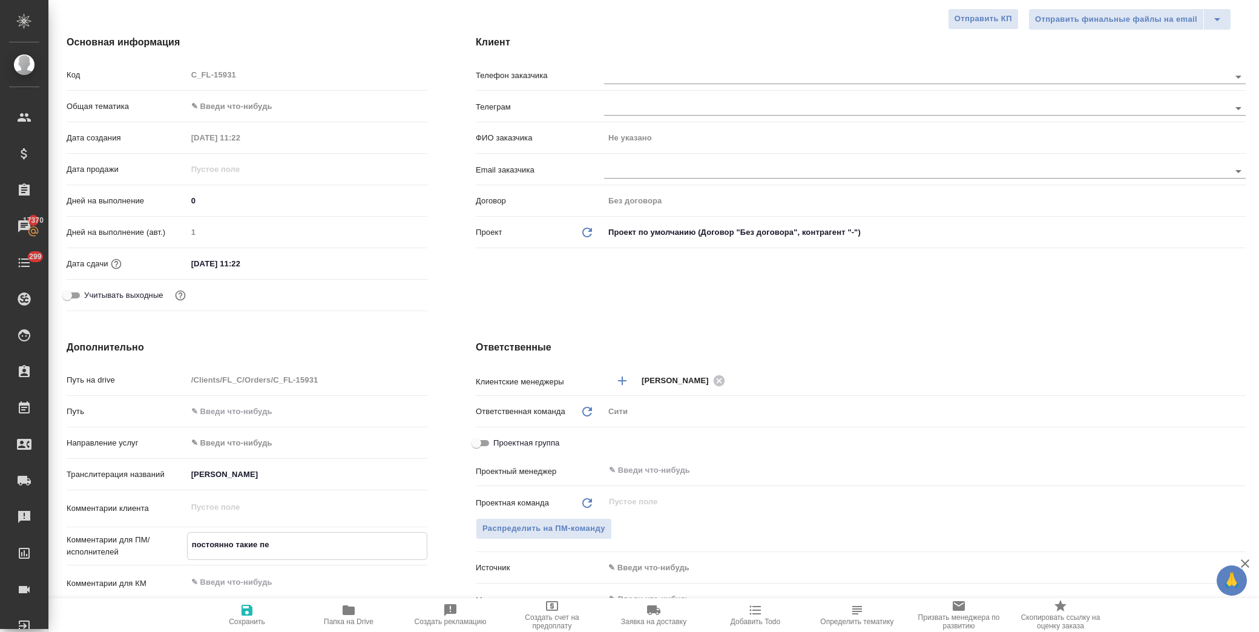
type textarea "постоянно такие пер"
type textarea "x"
type textarea "постоянно такие пере"
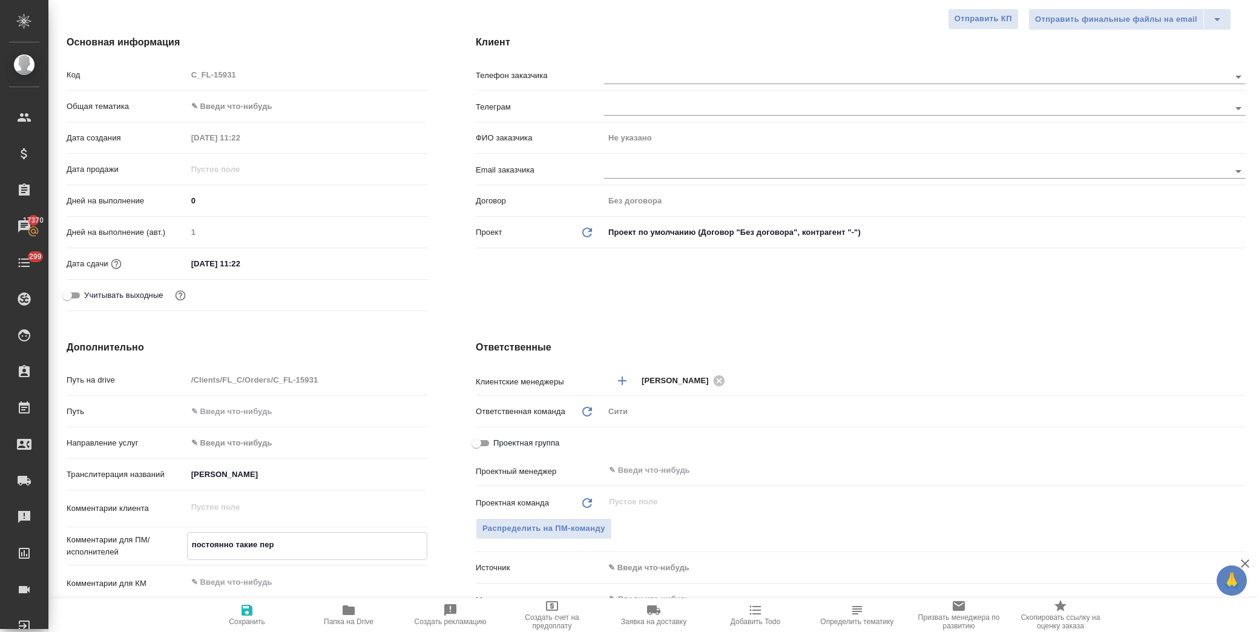
type textarea "x"
type textarea "постоянно такие перев"
type textarea "x"
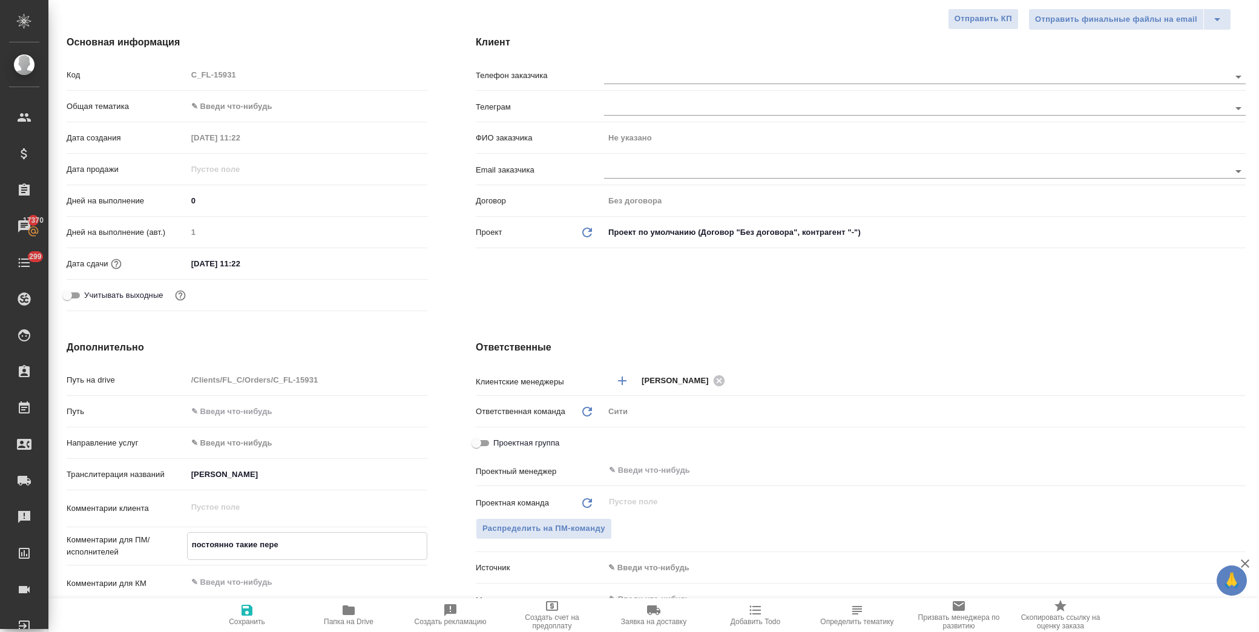
type textarea "x"
type textarea "постоянно такие перево"
type textarea "x"
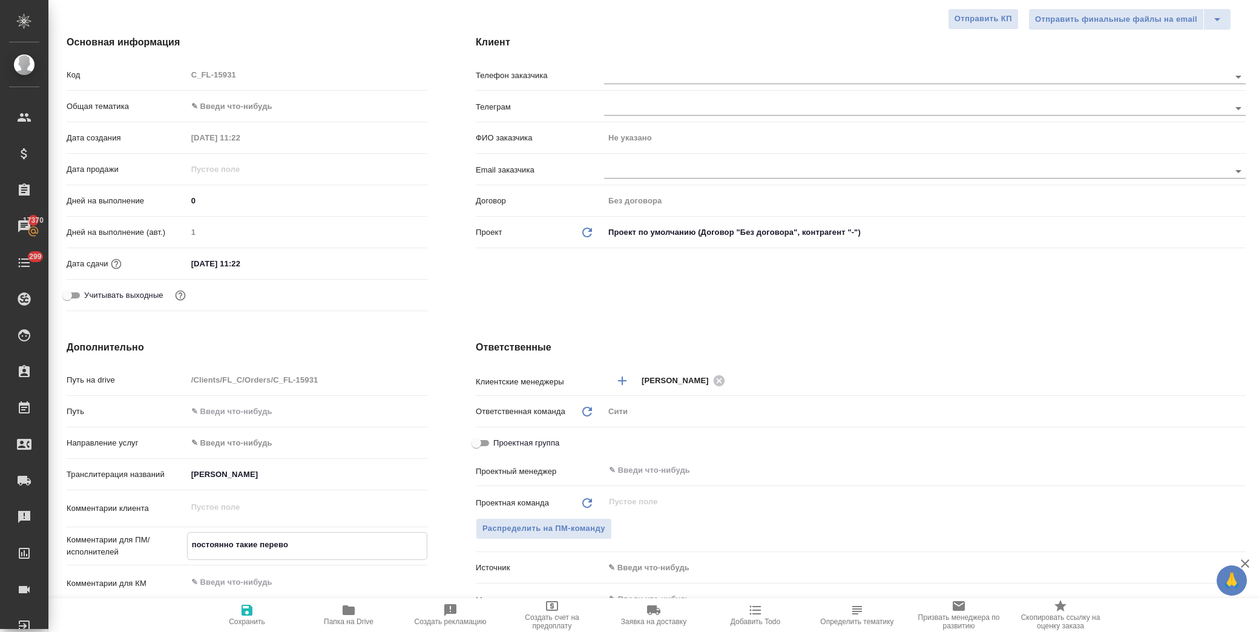
type textarea "x"
type textarea "постоянно такие перевод"
type textarea "x"
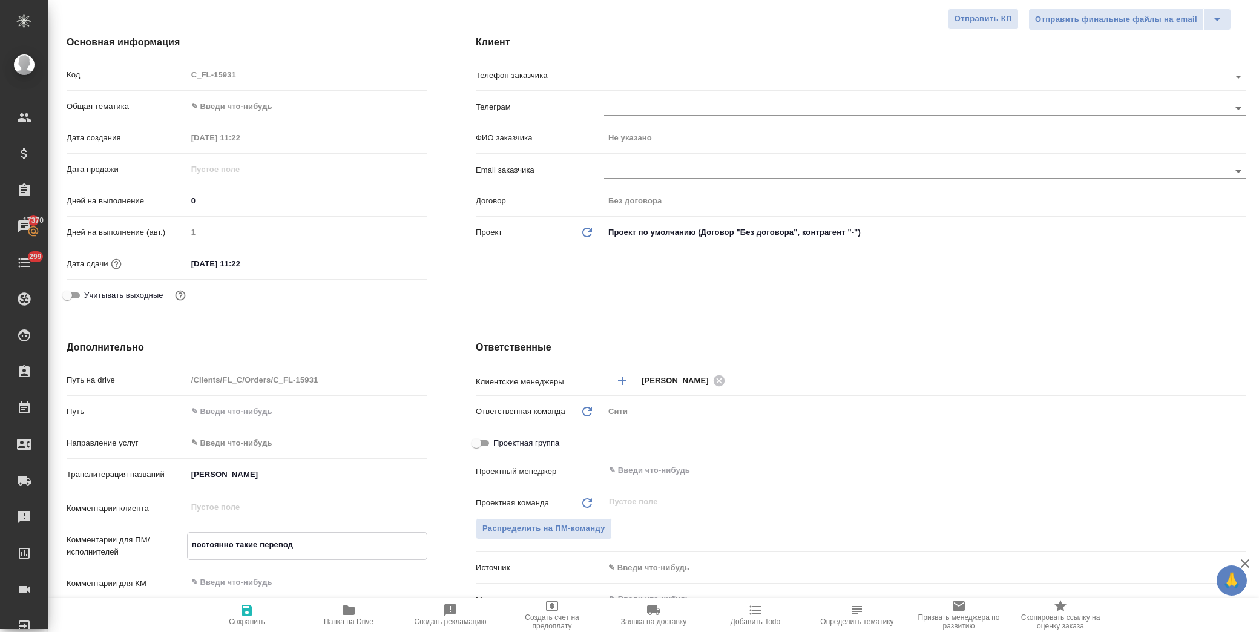
type textarea "постоянно такие переводи"
type textarea "x"
type textarea "постоянно такие переводим"
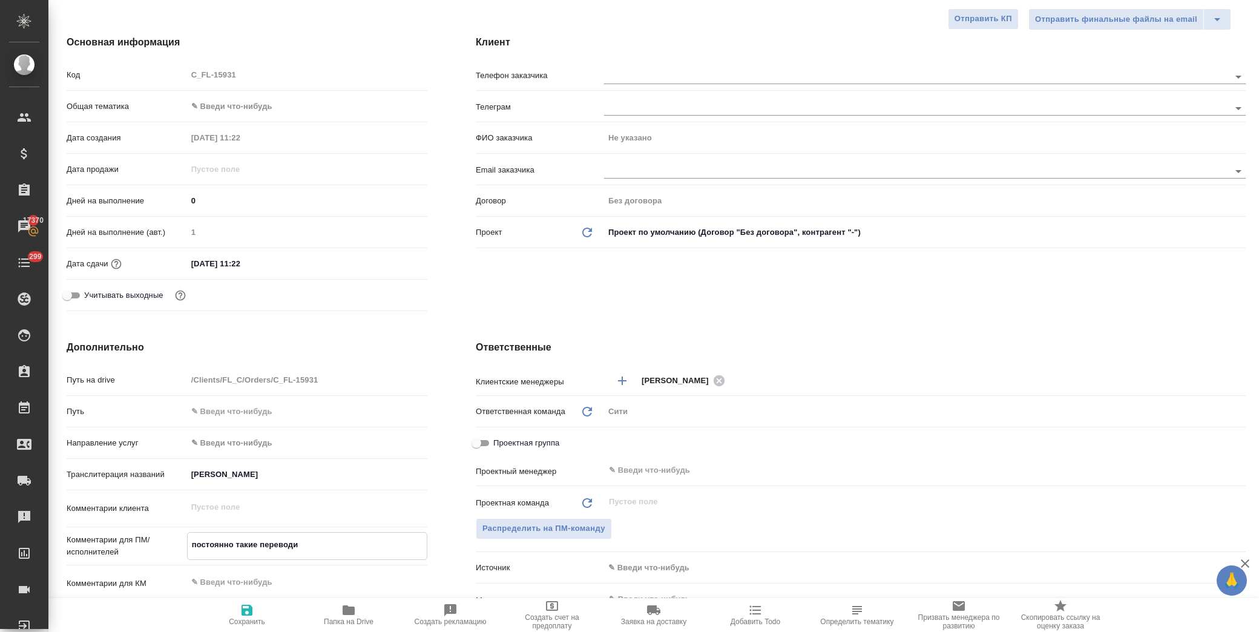
type textarea "x"
type textarea "постоянно такие переводим,"
type textarea "x"
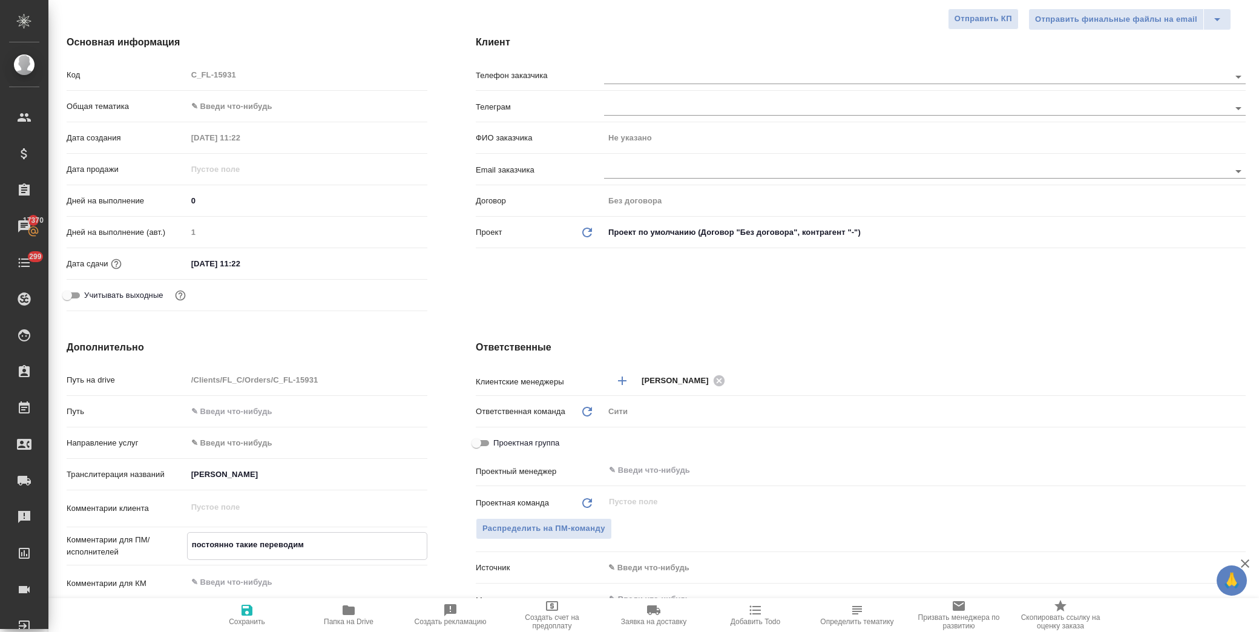
type textarea "x"
type textarea "постоянно такие переводим,"
type textarea "x"
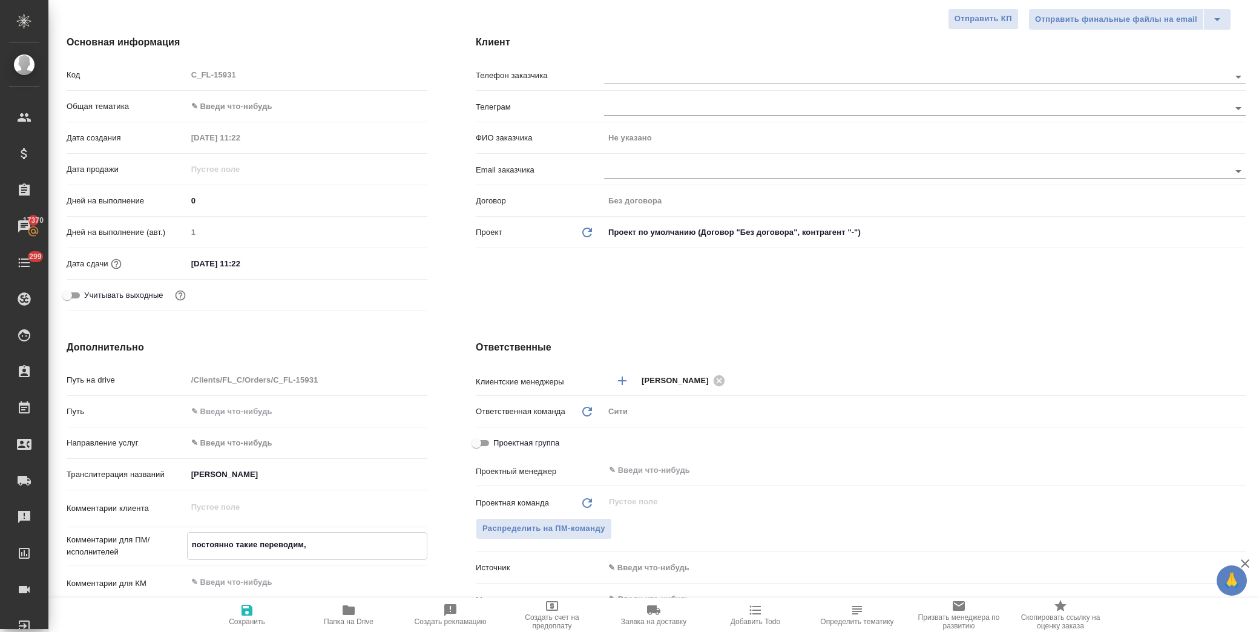
type textarea "постоянно такие переводим, п"
type textarea "x"
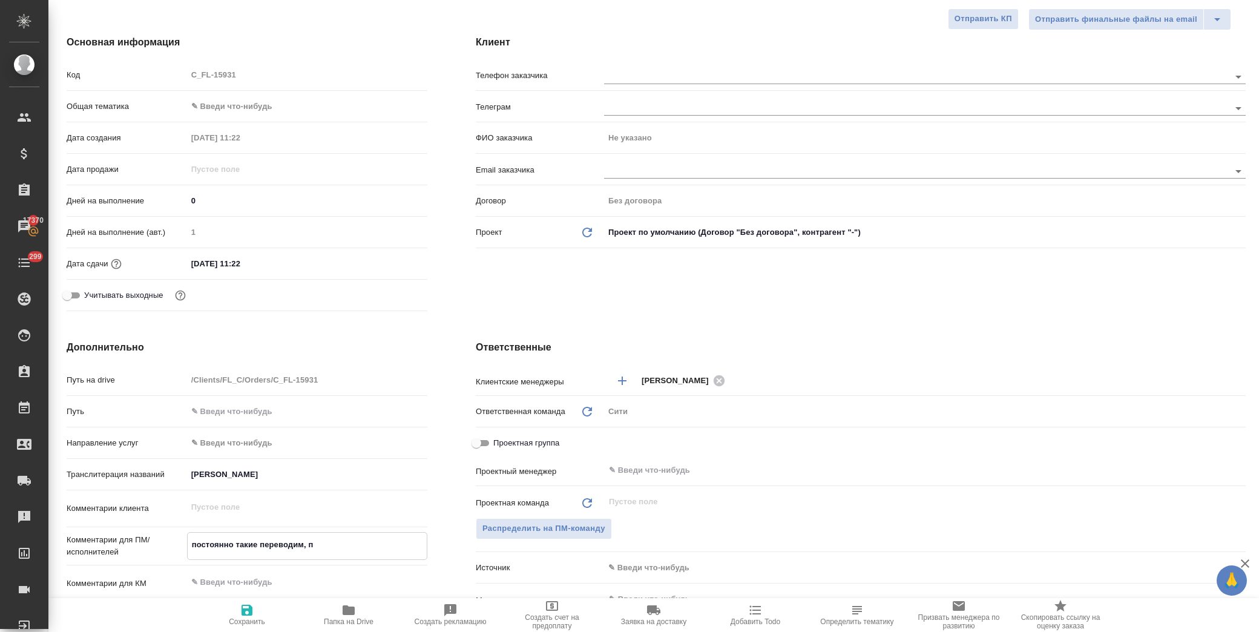
type textarea "постоянно такие переводим, пр"
type textarea "x"
type textarea "постоянно такие переводим, про"
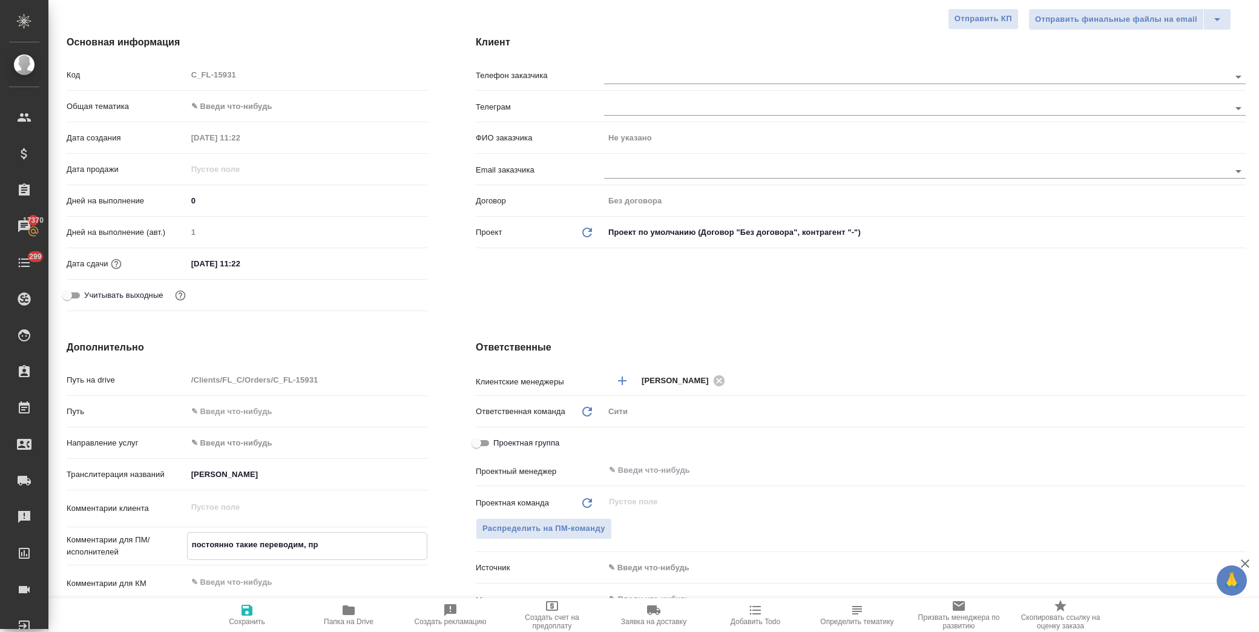
type textarea "x"
type textarea "постоянно такие переводим, прош"
type textarea "x"
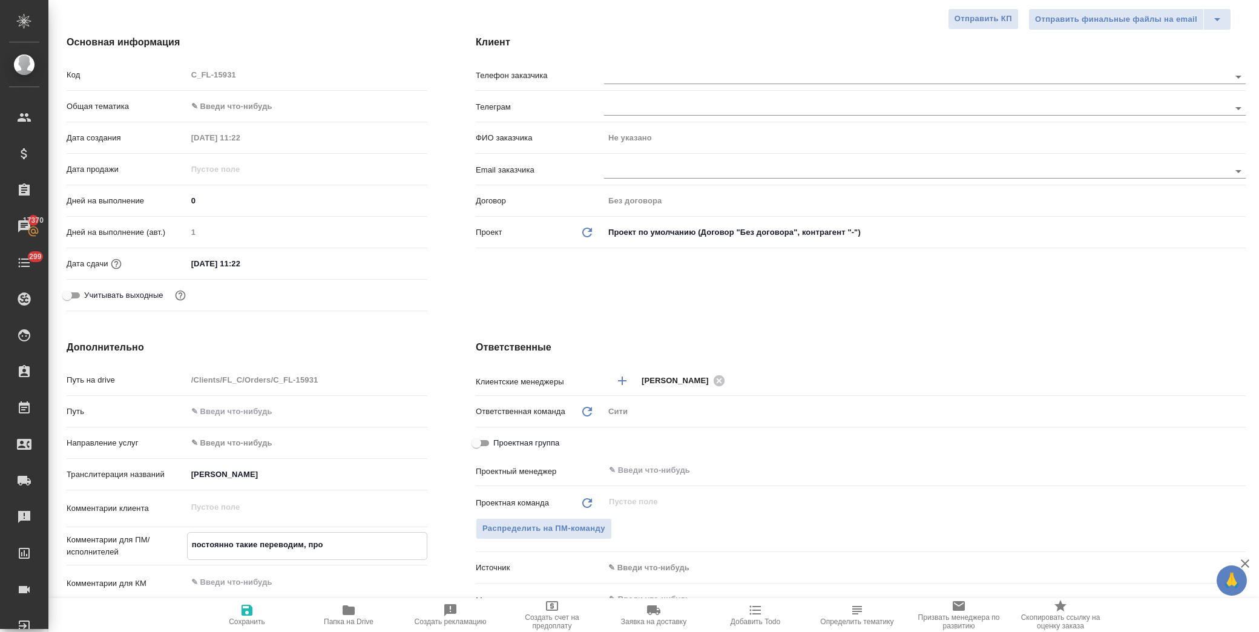
type textarea "x"
type textarea "постоянно такие переводим, прошл"
type textarea "x"
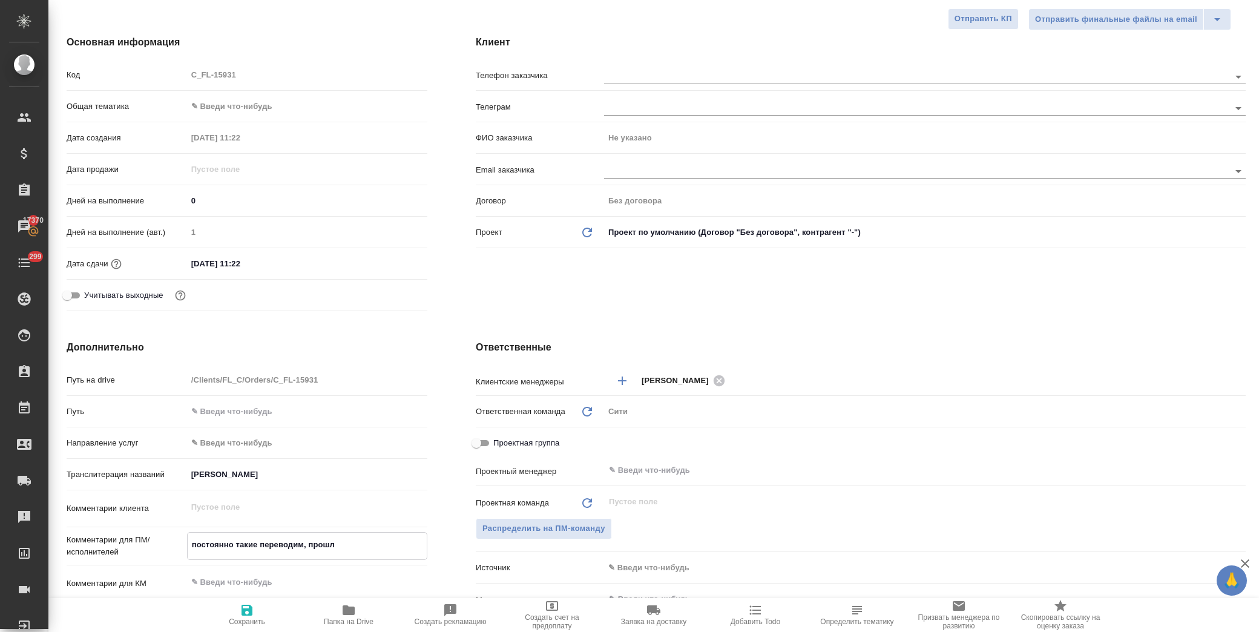
type textarea "x"
type textarea "постоянно такие переводим, прошла"
type textarea "x"
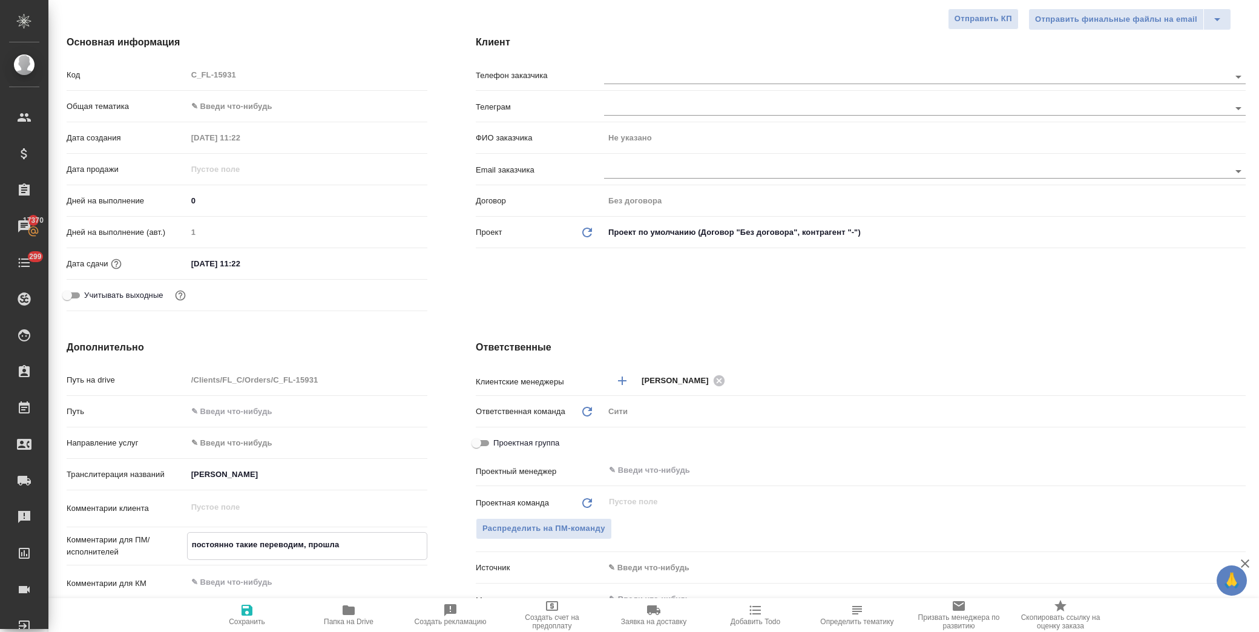
type textarea "постоянно такие переводим, прошлая"
type textarea "x"
type textarea "постоянно такие переводим, прошлая"
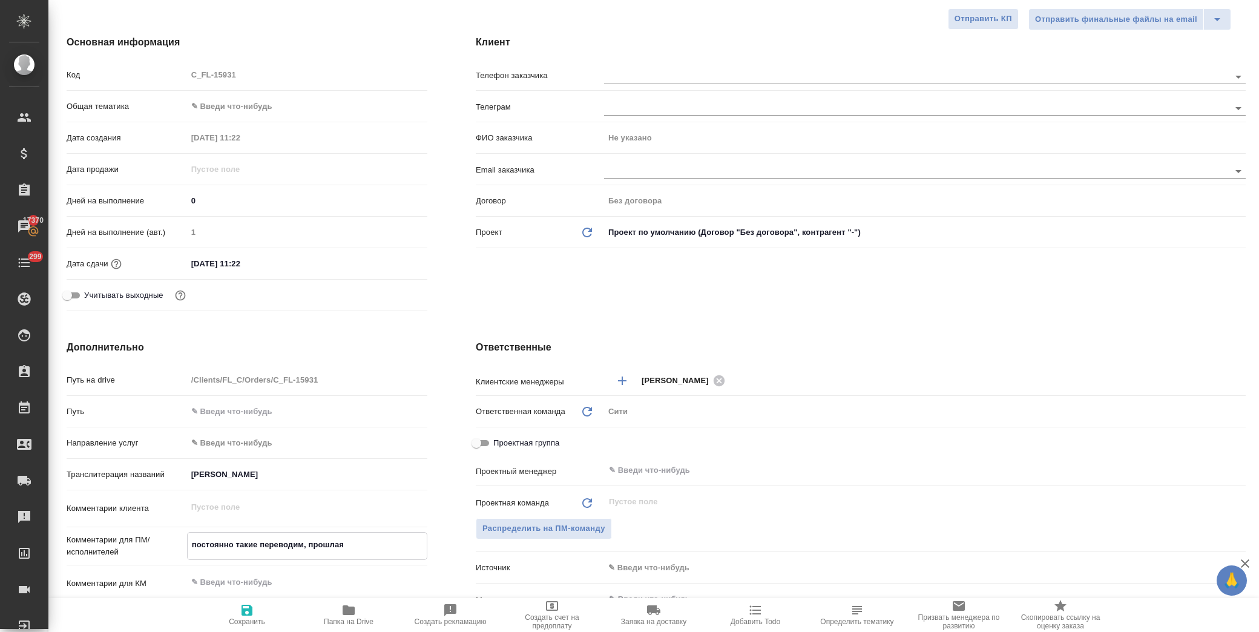
type textarea "x"
click at [255, 612] on span "Сохранить" at bounding box center [246, 614] width 87 height 23
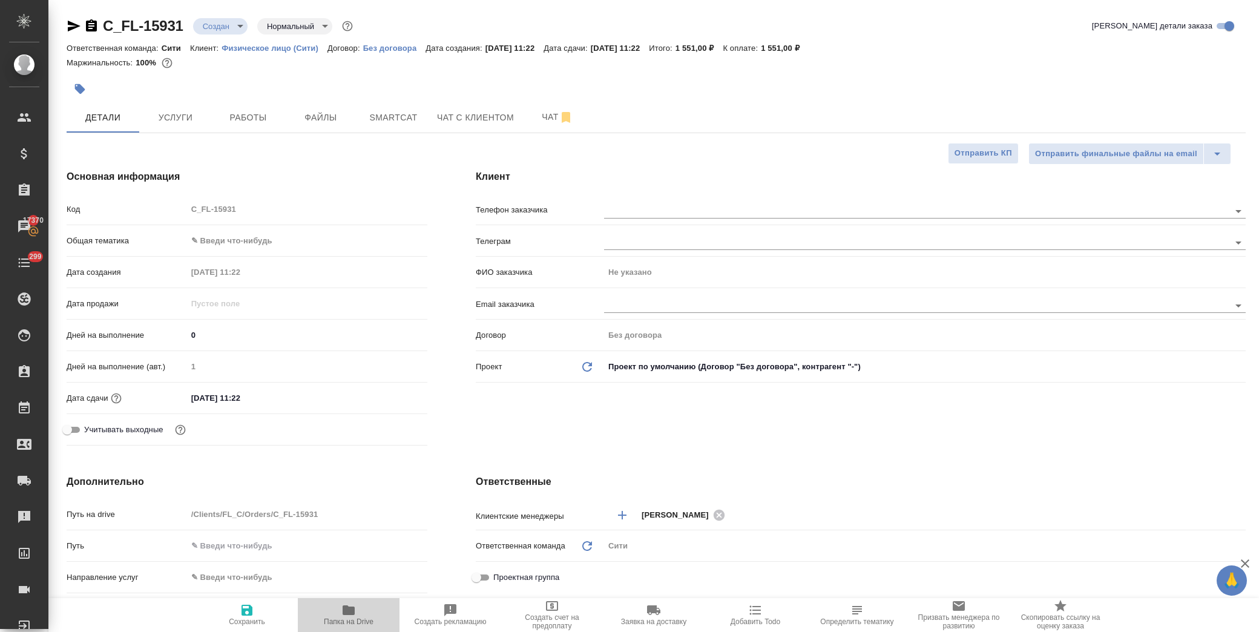
click at [343, 610] on icon "button" at bounding box center [349, 610] width 12 height 10
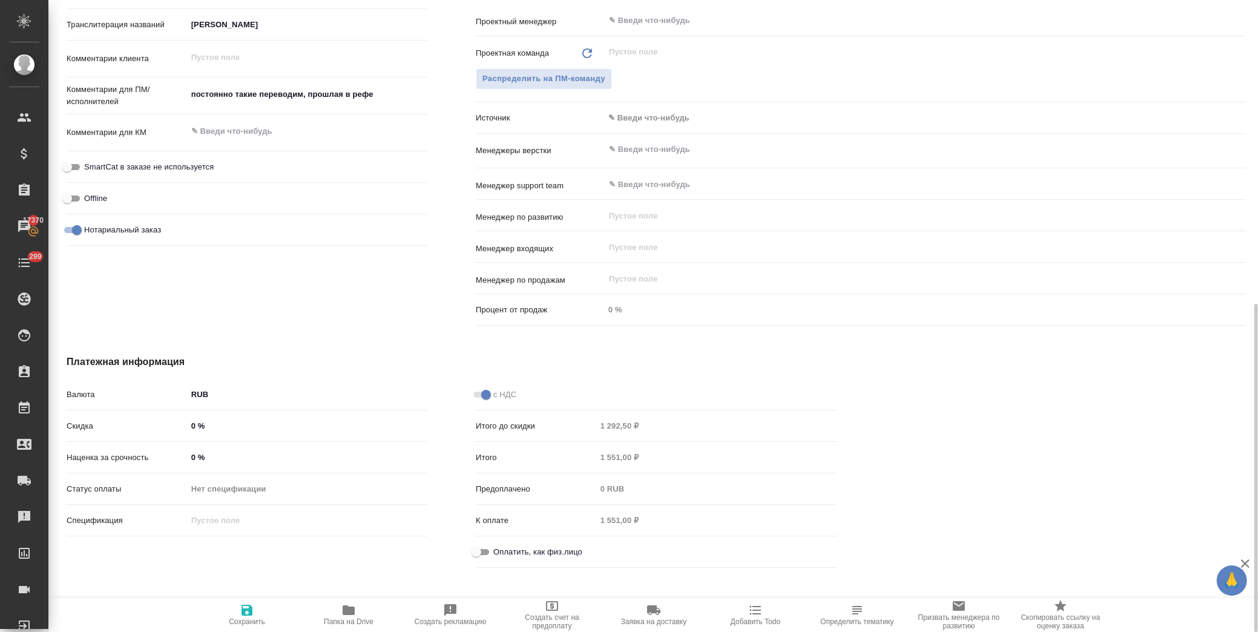
scroll to position [593, 0]
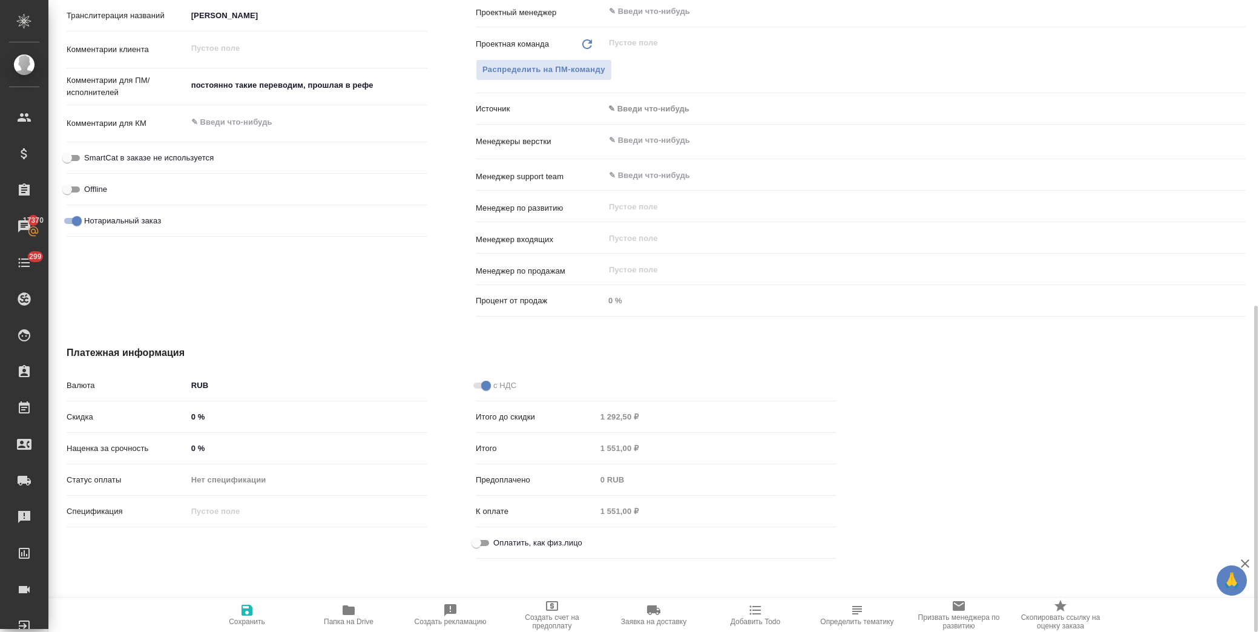
click at [479, 543] on input "Оплатить, как физ.лицо" at bounding box center [477, 543] width 44 height 15
click at [252, 607] on icon "button" at bounding box center [247, 610] width 15 height 15
click at [243, 604] on icon "button" at bounding box center [247, 610] width 15 height 15
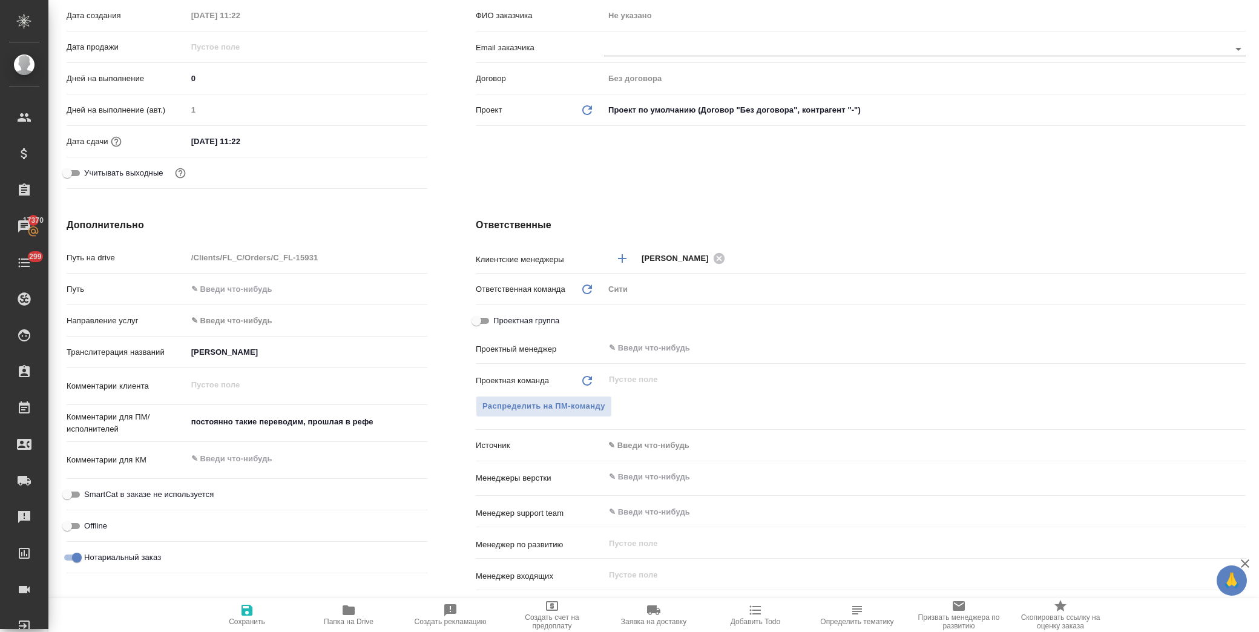
scroll to position [0, 0]
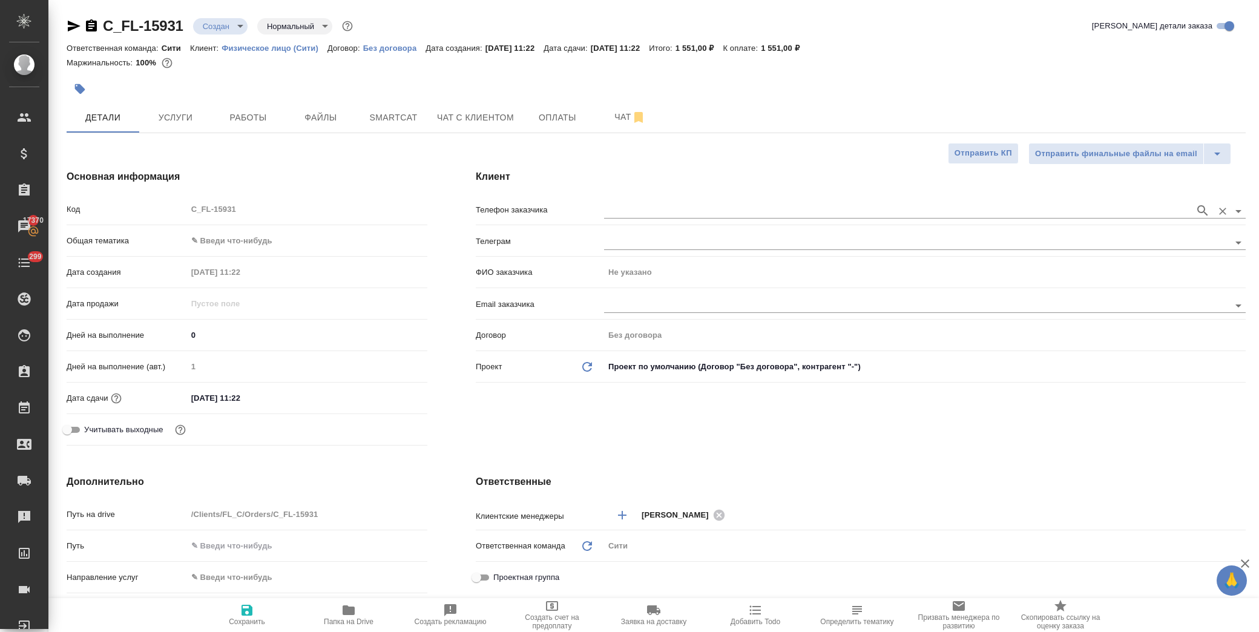
click at [621, 210] on input "text" at bounding box center [896, 210] width 585 height 15
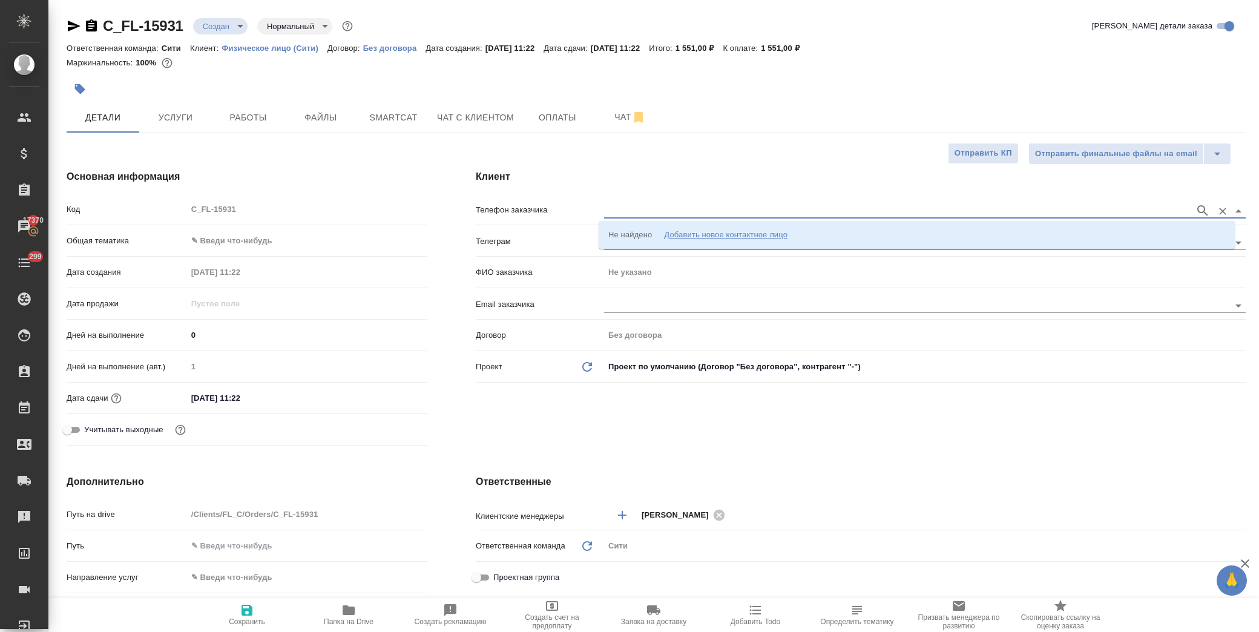
paste input "79852332953"
click at [1196, 208] on icon "button" at bounding box center [1203, 210] width 15 height 15
click at [661, 237] on p "79852332953 Андрей Возиян" at bounding box center [666, 235] width 117 height 12
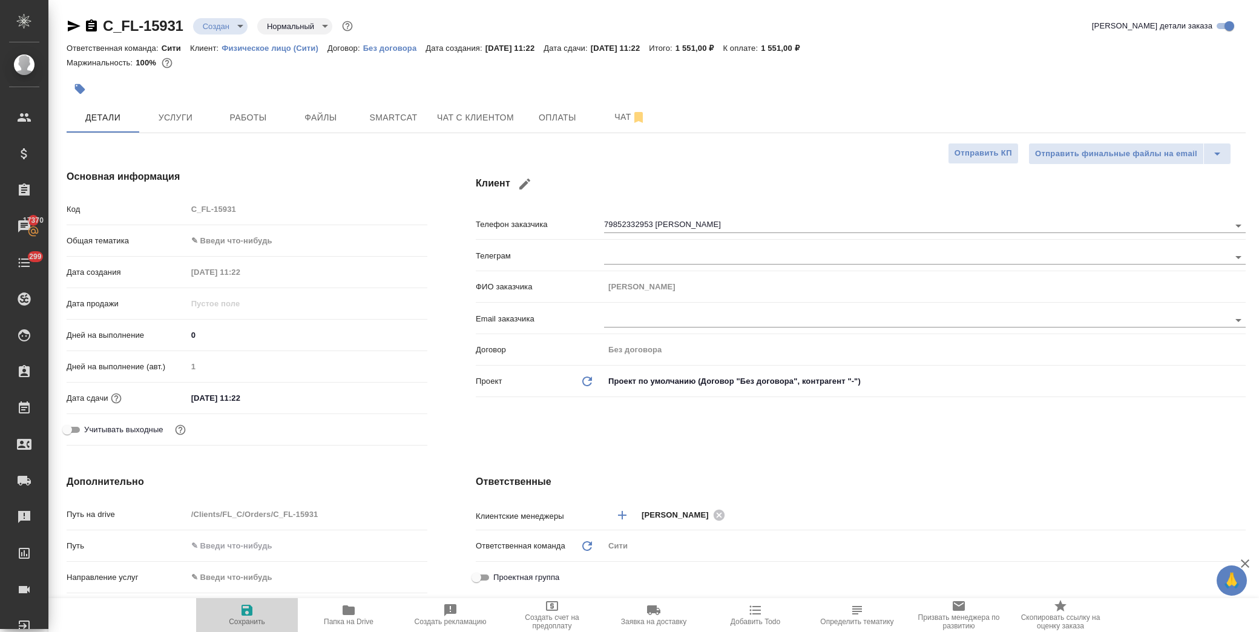
click at [262, 613] on span "Сохранить" at bounding box center [246, 614] width 87 height 23
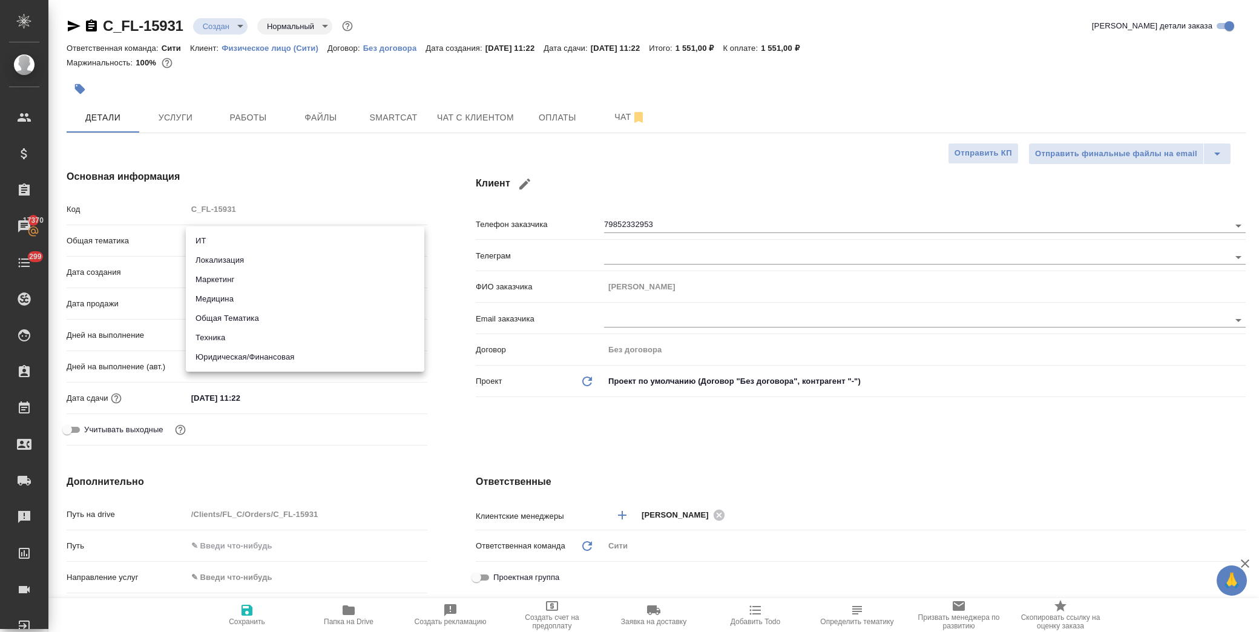
click at [250, 231] on body "🙏 .cls-1 fill:#fff; AWATERA Лофицкая Юлия Владимировна Клиенты Спецификации Зак…" at bounding box center [629, 316] width 1259 height 632
click at [276, 356] on li "Юридическая/Финансовая" at bounding box center [305, 356] width 239 height 19
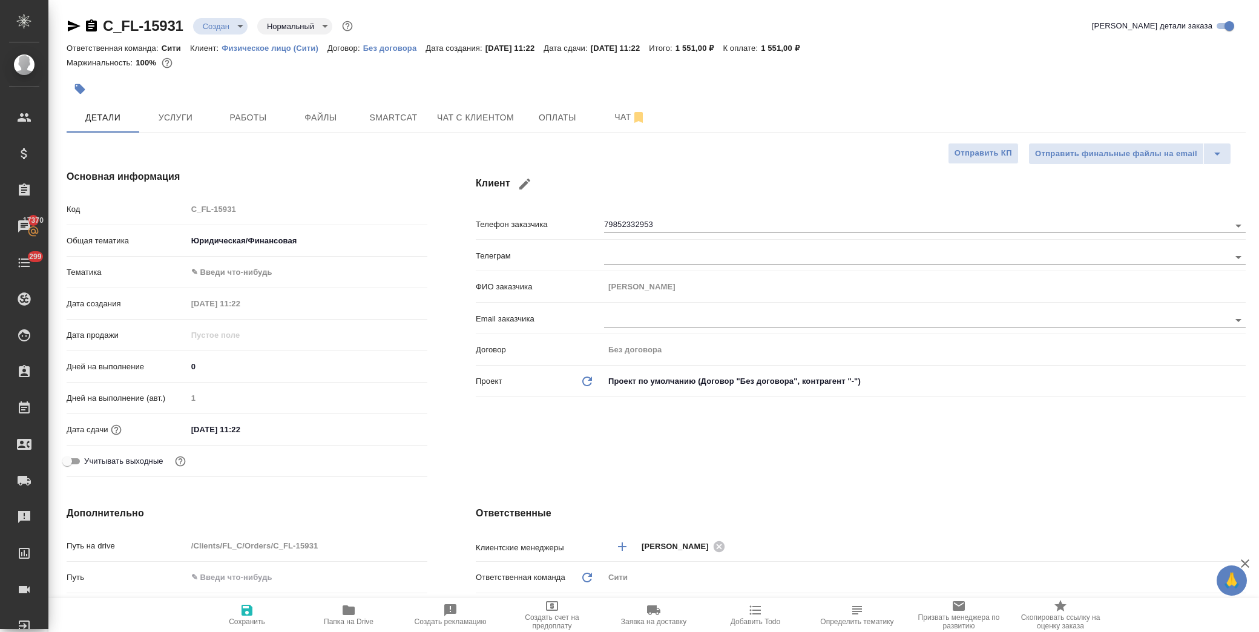
click at [259, 270] on body "🙏 .cls-1 fill:#fff; AWATERA Лофицкая Юлия Владимировна Клиенты Спецификации Зак…" at bounding box center [629, 316] width 1259 height 632
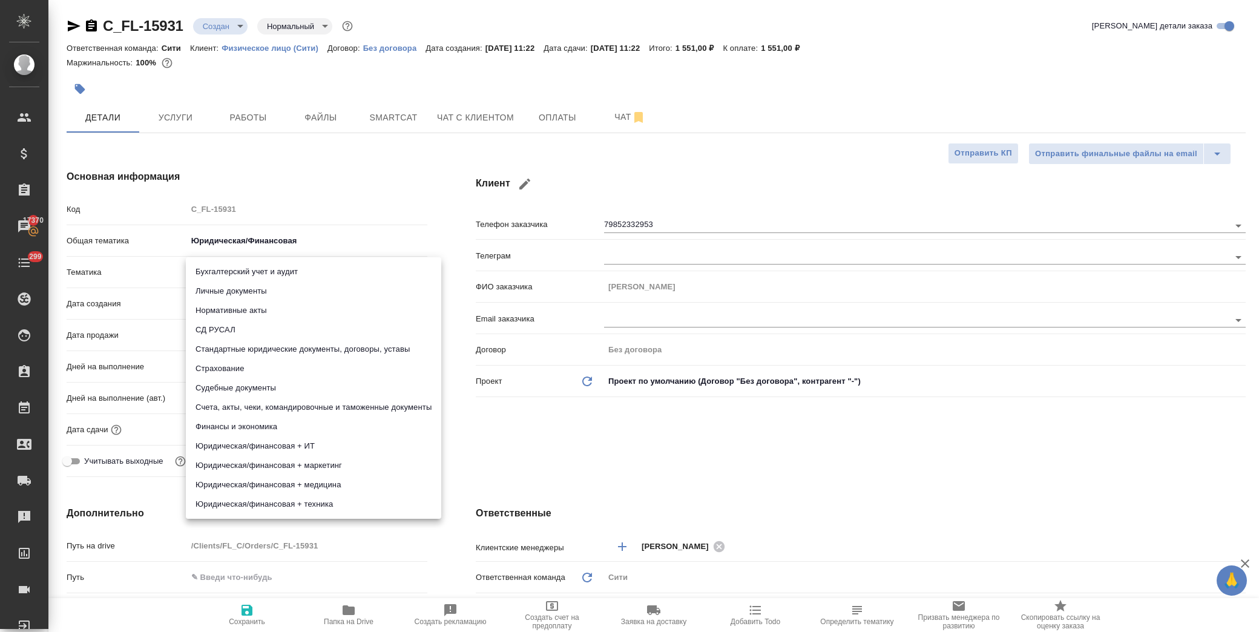
click at [301, 347] on li "Стандартные юридические документы, договоры, уставы" at bounding box center [313, 349] width 255 height 19
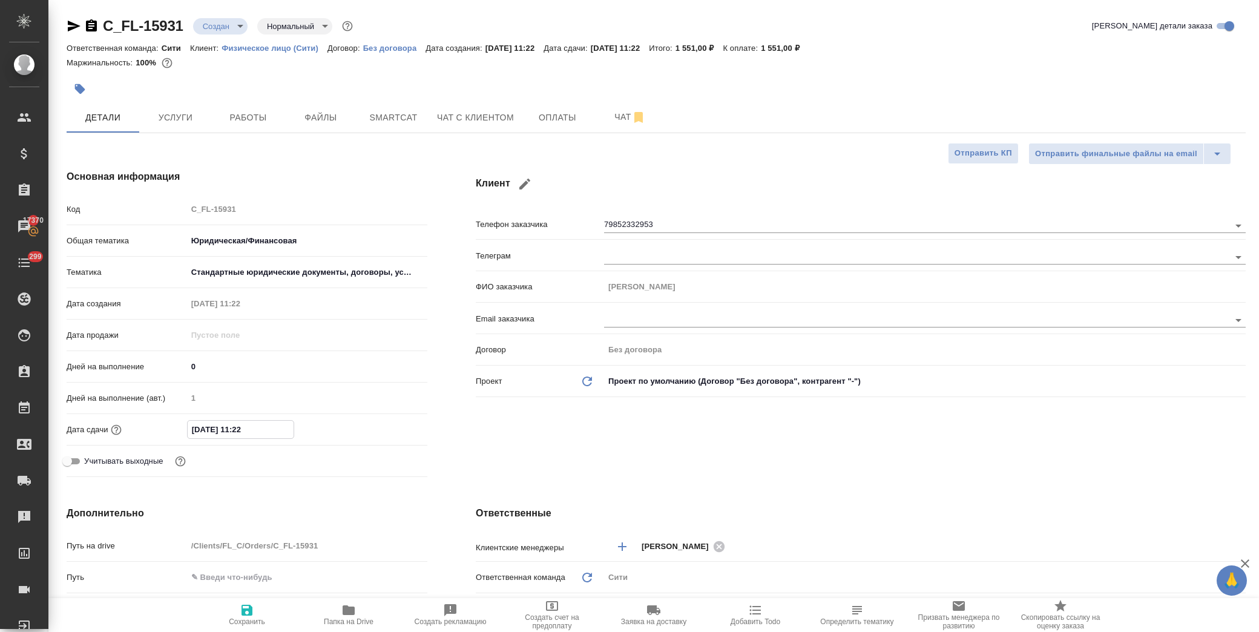
drag, startPoint x: 267, startPoint y: 429, endPoint x: 294, endPoint y: 432, distance: 27.5
click at [268, 429] on input "23.09.2025 11:22" at bounding box center [241, 430] width 106 height 18
drag, startPoint x: 263, startPoint y: 427, endPoint x: 243, endPoint y: 427, distance: 20.6
click at [243, 427] on input "23.09.2025 11:22" at bounding box center [241, 430] width 106 height 18
click at [648, 460] on div "Клиент Телефон заказчика 79852332953 Телеграм ФИО заказчика Андрей Возиян Email…" at bounding box center [861, 325] width 818 height 361
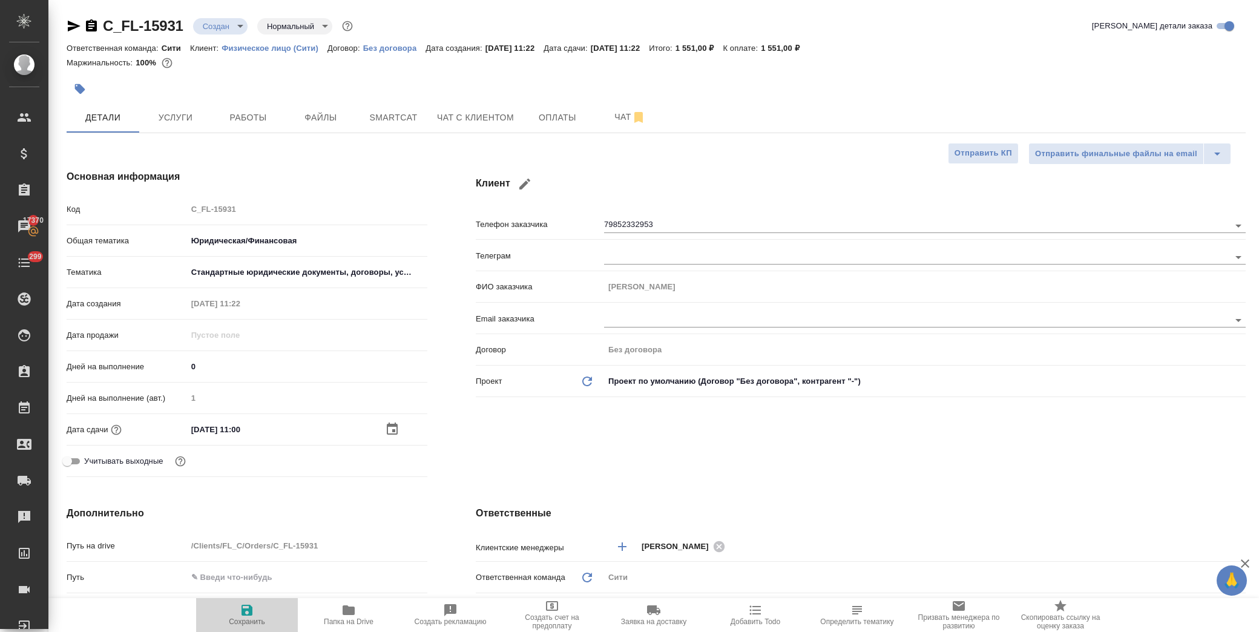
click at [241, 622] on span "Сохранить" at bounding box center [247, 621] width 36 height 8
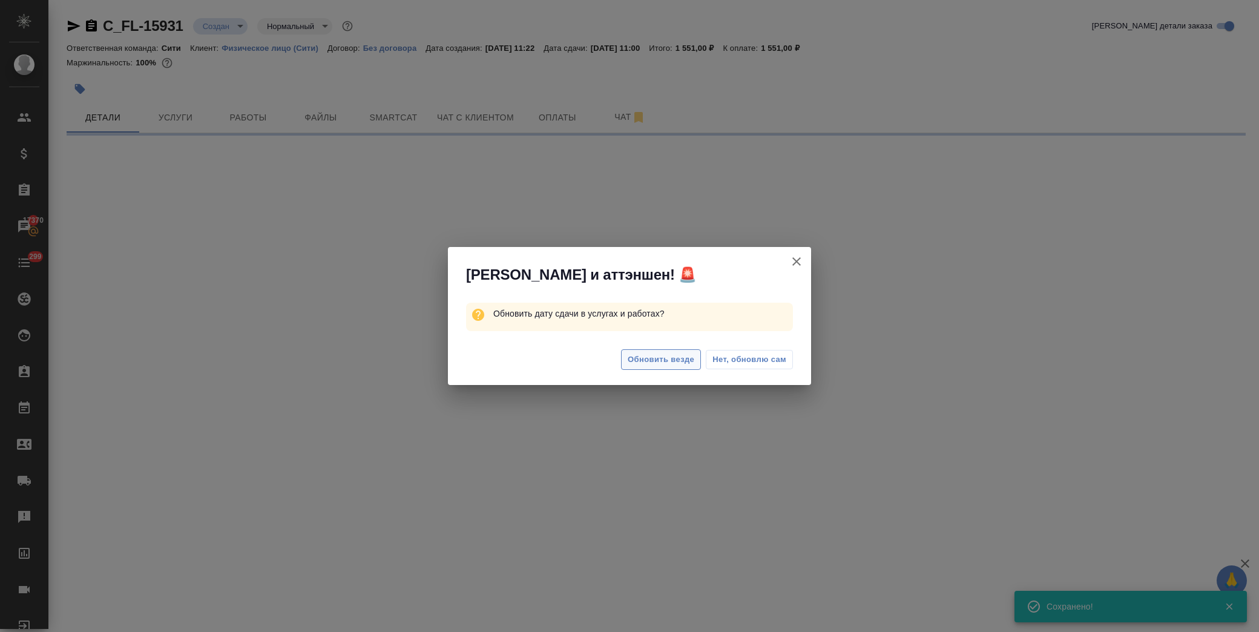
drag, startPoint x: 665, startPoint y: 364, endPoint x: 624, endPoint y: 358, distance: 41.6
click at [666, 363] on span "Обновить везде" at bounding box center [661, 360] width 67 height 14
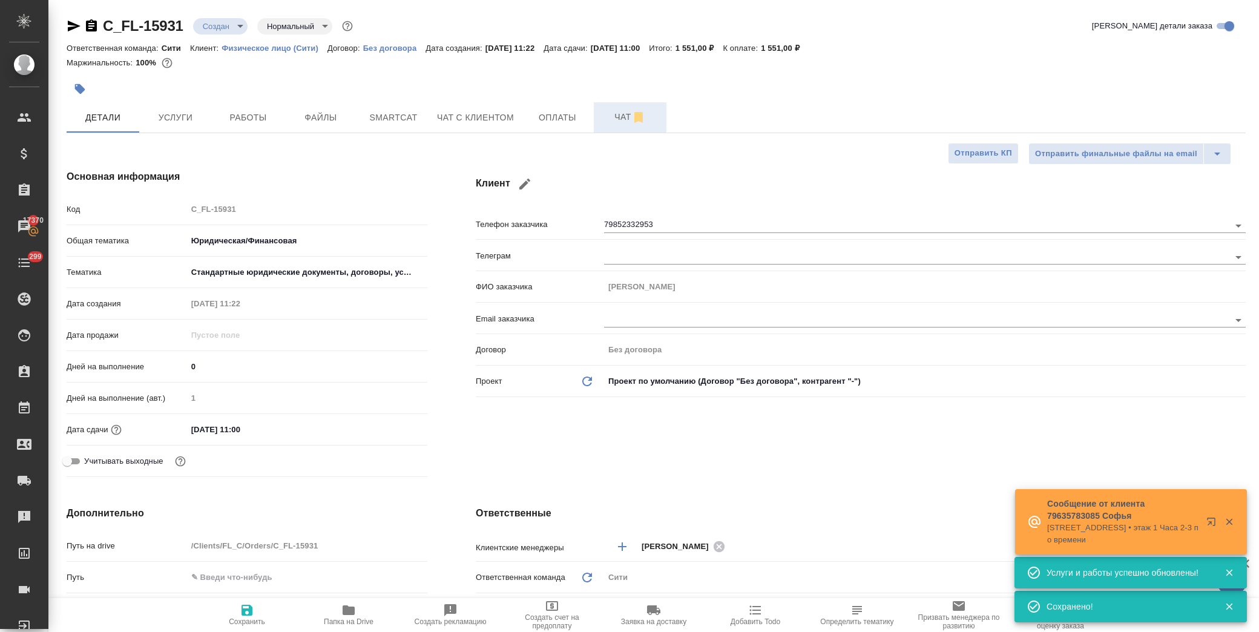
click at [619, 114] on span "Чат" at bounding box center [630, 117] width 58 height 15
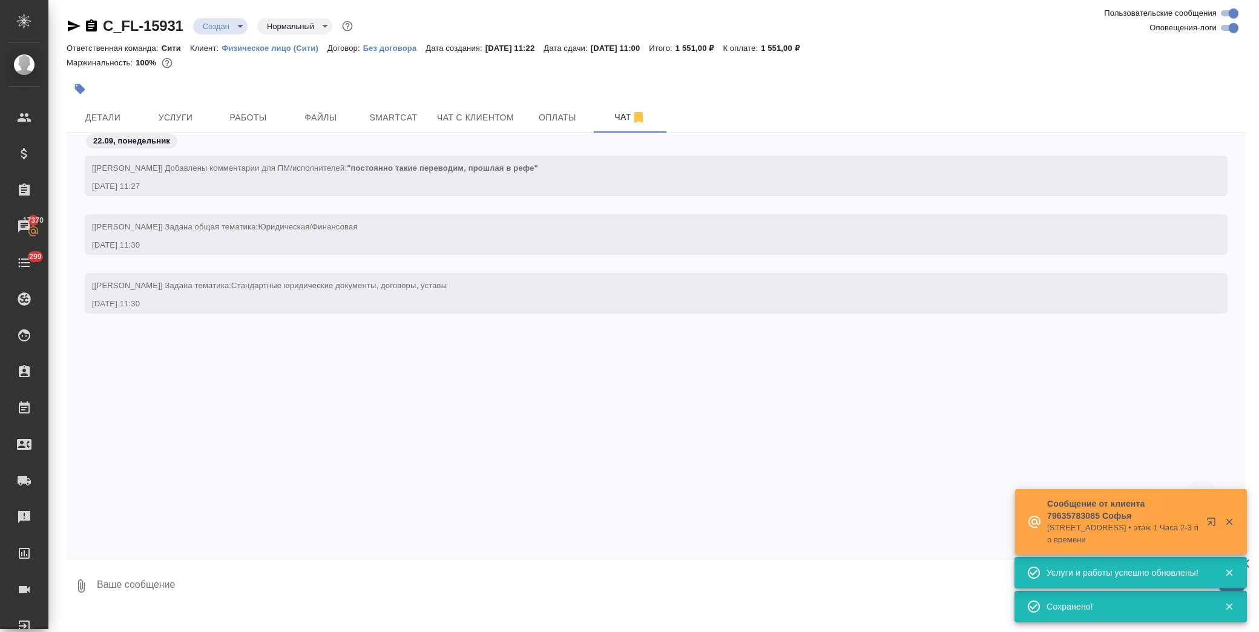
click at [163, 587] on textarea at bounding box center [671, 585] width 1150 height 41
paste textarea
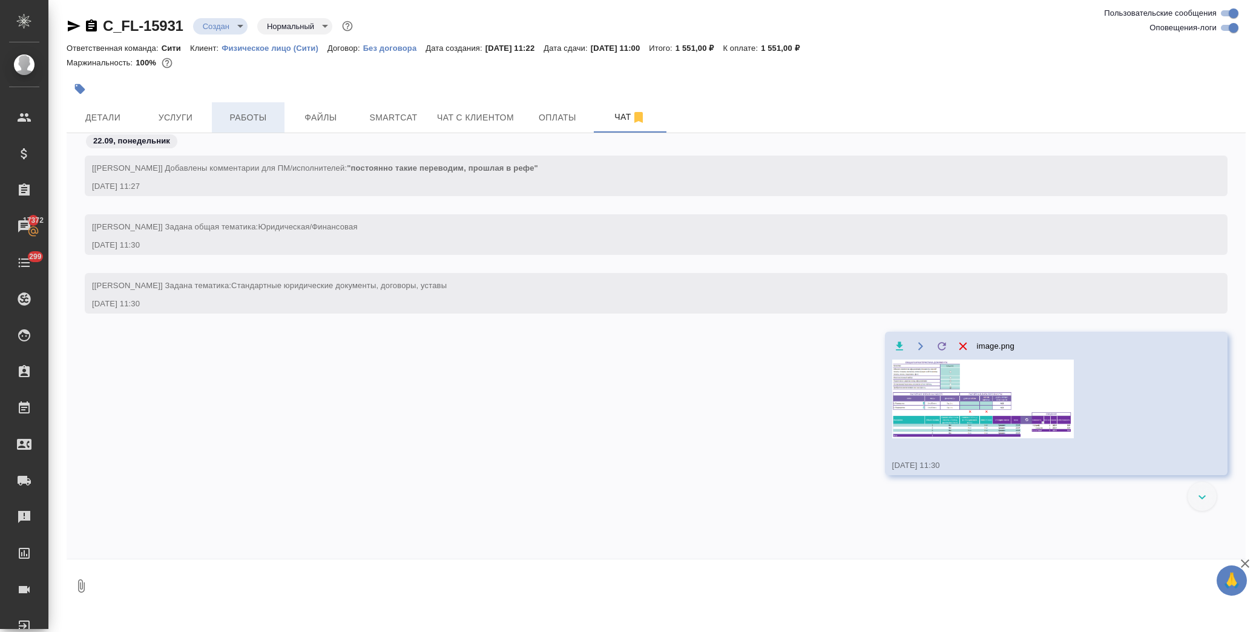
click at [268, 115] on span "Работы" at bounding box center [248, 117] width 58 height 15
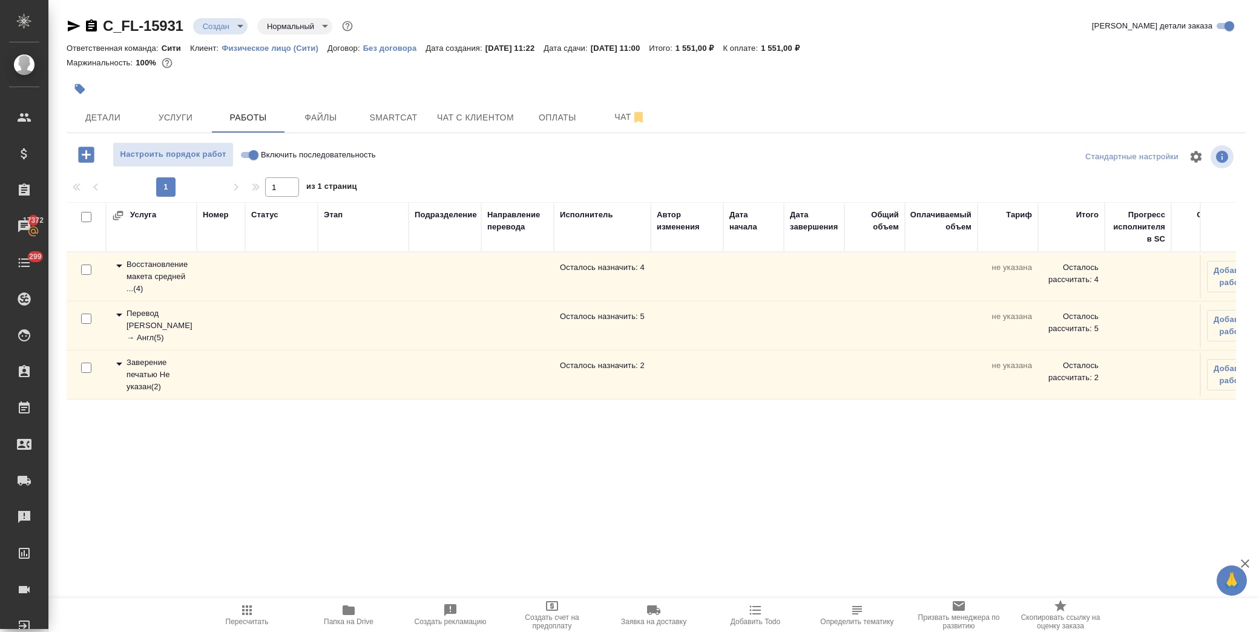
click at [91, 372] on input "checkbox" at bounding box center [86, 368] width 10 height 10
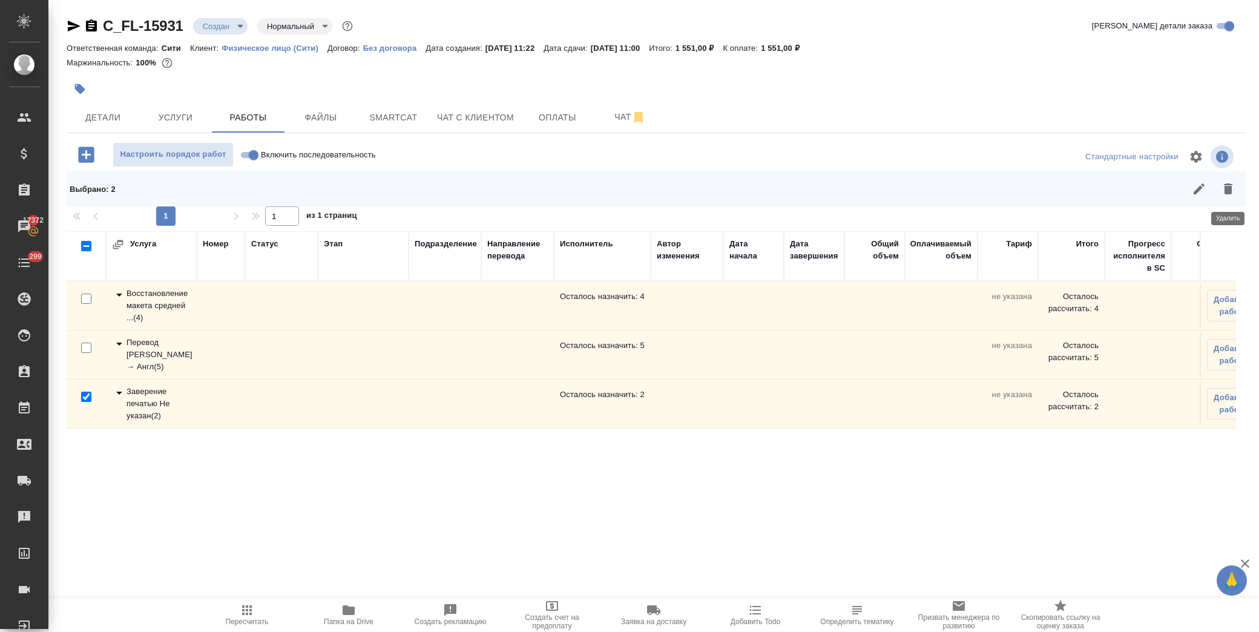
click at [1221, 192] on icon "button" at bounding box center [1228, 189] width 15 height 15
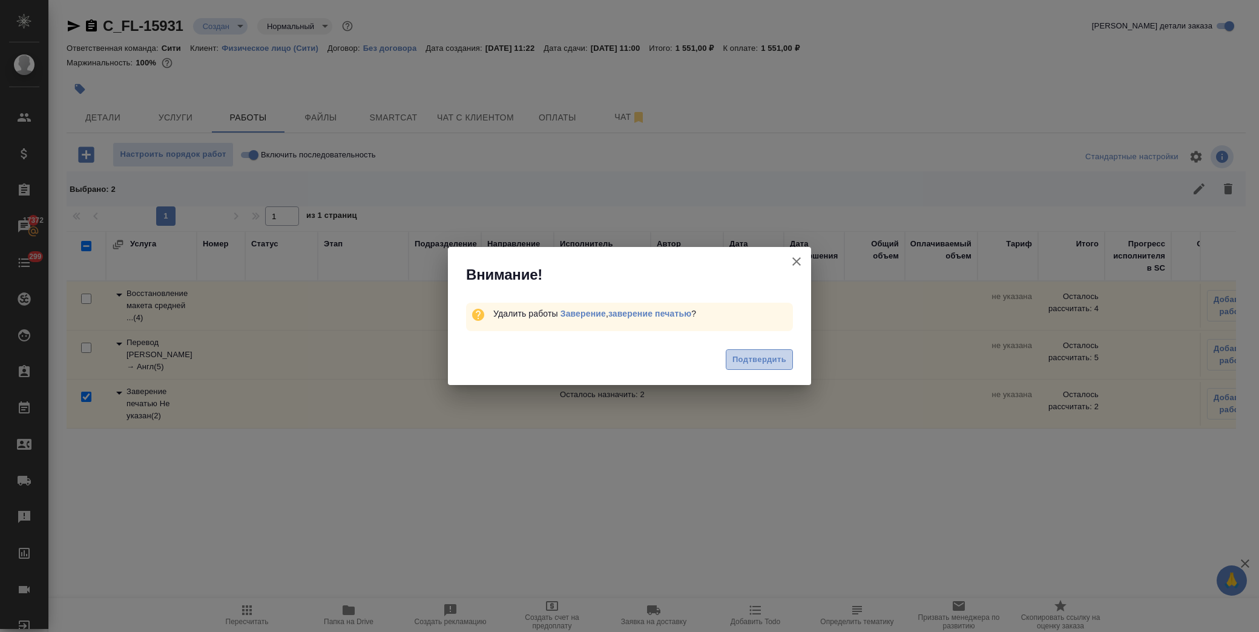
click at [755, 354] on span "Подтвердить" at bounding box center [759, 360] width 54 height 14
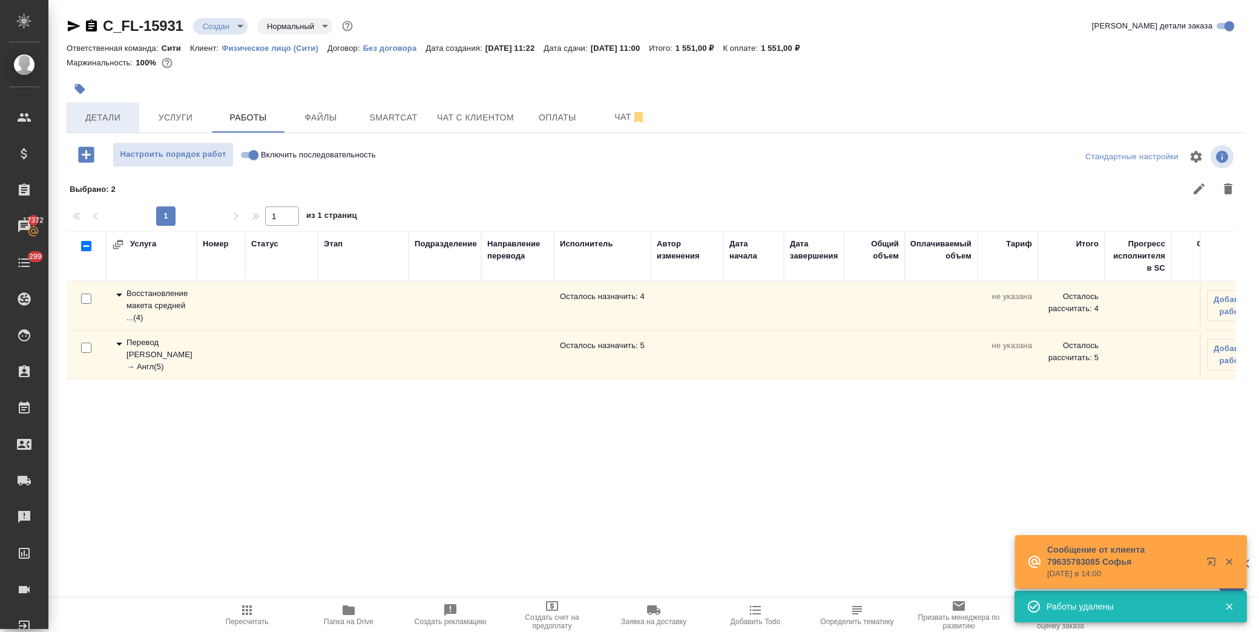
click at [93, 116] on span "Детали" at bounding box center [103, 117] width 58 height 15
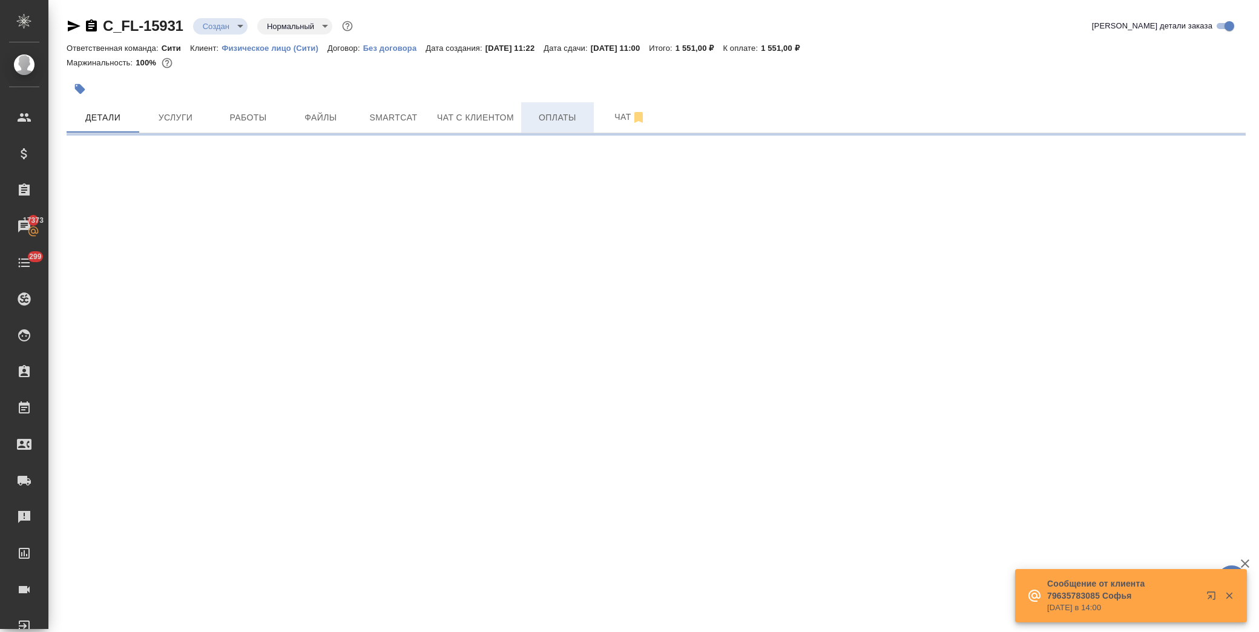
click at [566, 106] on button "Оплаты" at bounding box center [557, 117] width 73 height 30
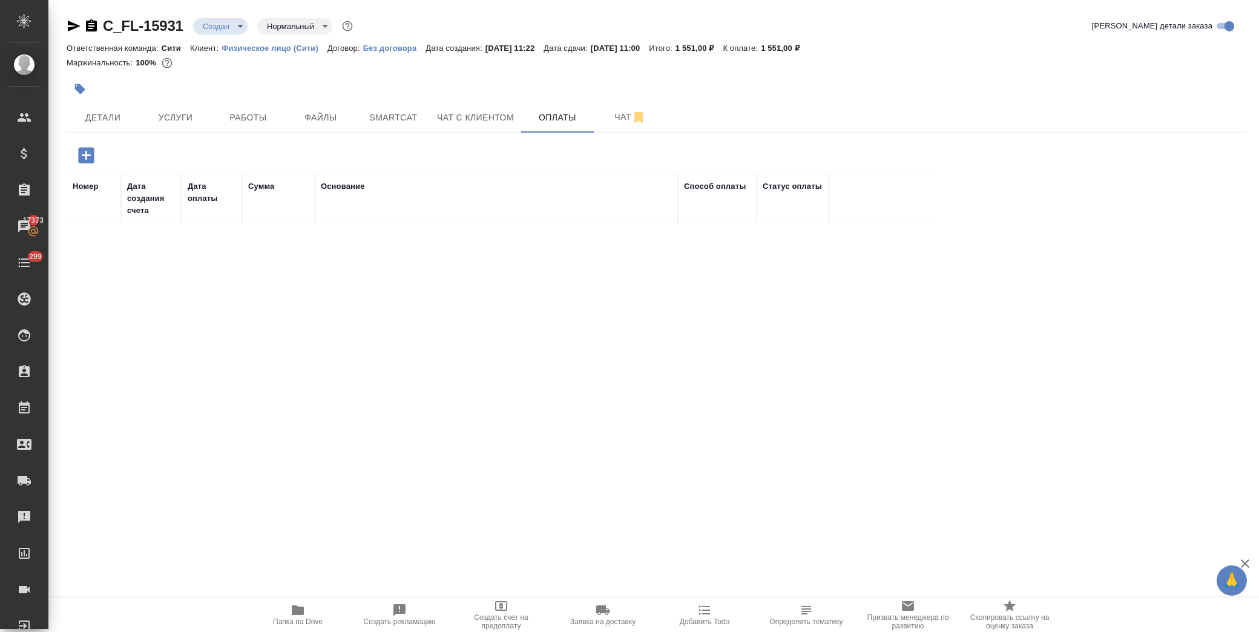
click at [86, 154] on icon "button" at bounding box center [86, 155] width 21 height 21
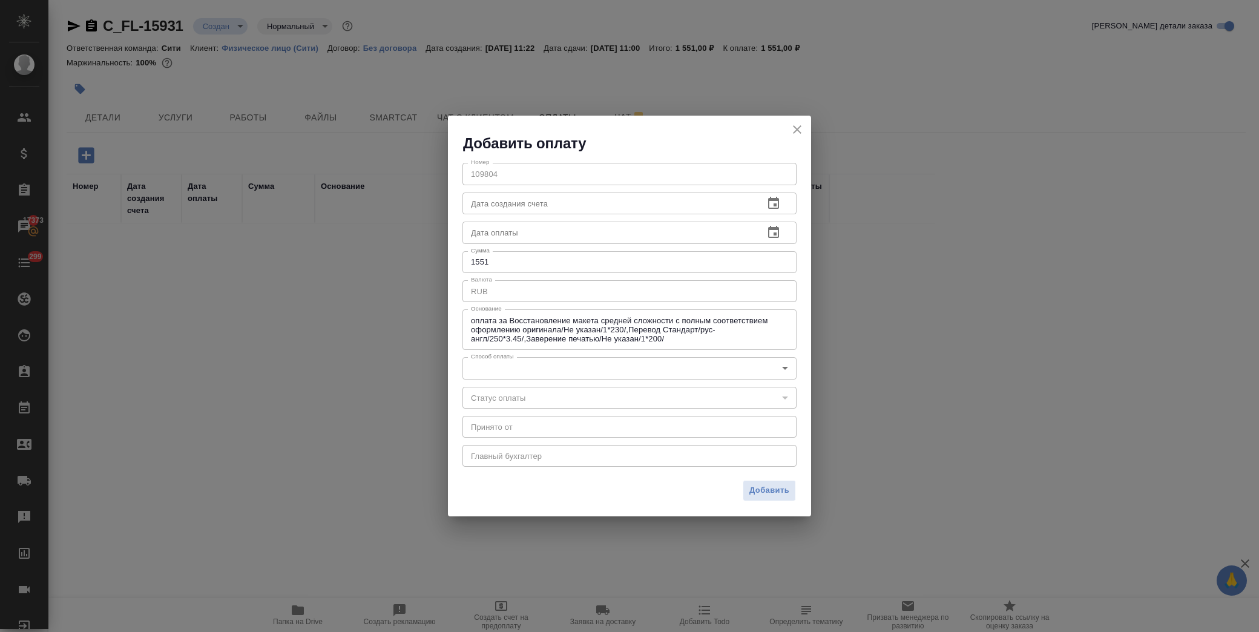
click at [546, 374] on body "🙏 .cls-1 fill:#fff; AWATERA Лофицкая Юлия Владимировна Клиенты Спецификации Зак…" at bounding box center [629, 316] width 1259 height 632
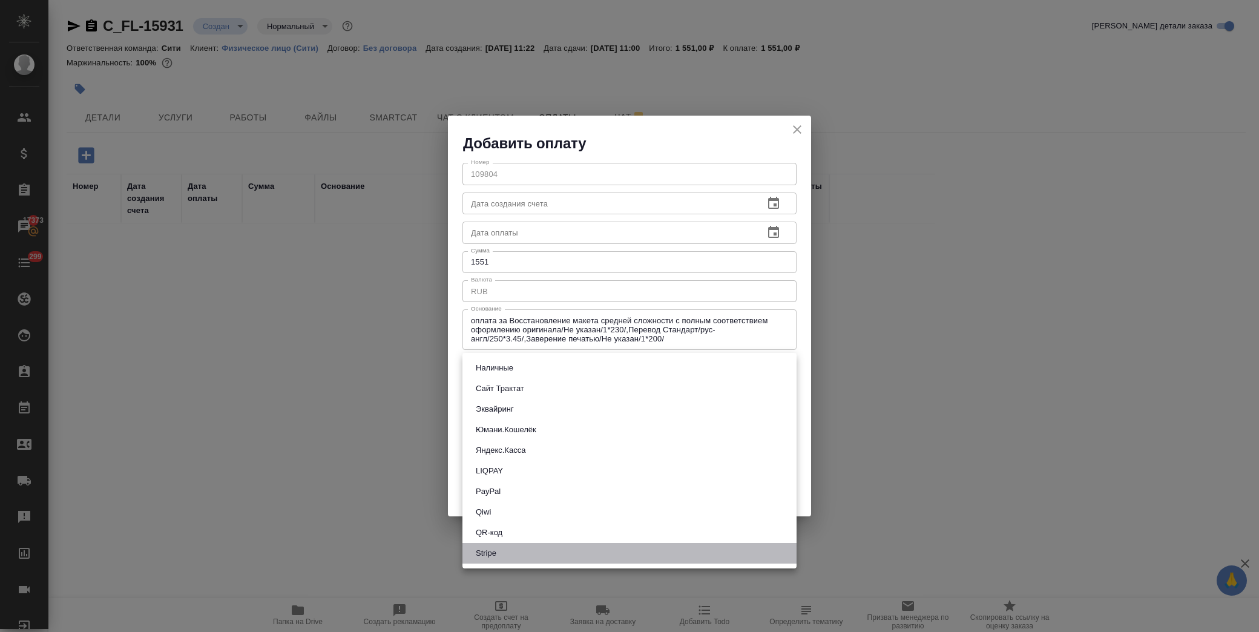
click at [544, 543] on li "Stripe" at bounding box center [629, 553] width 334 height 21
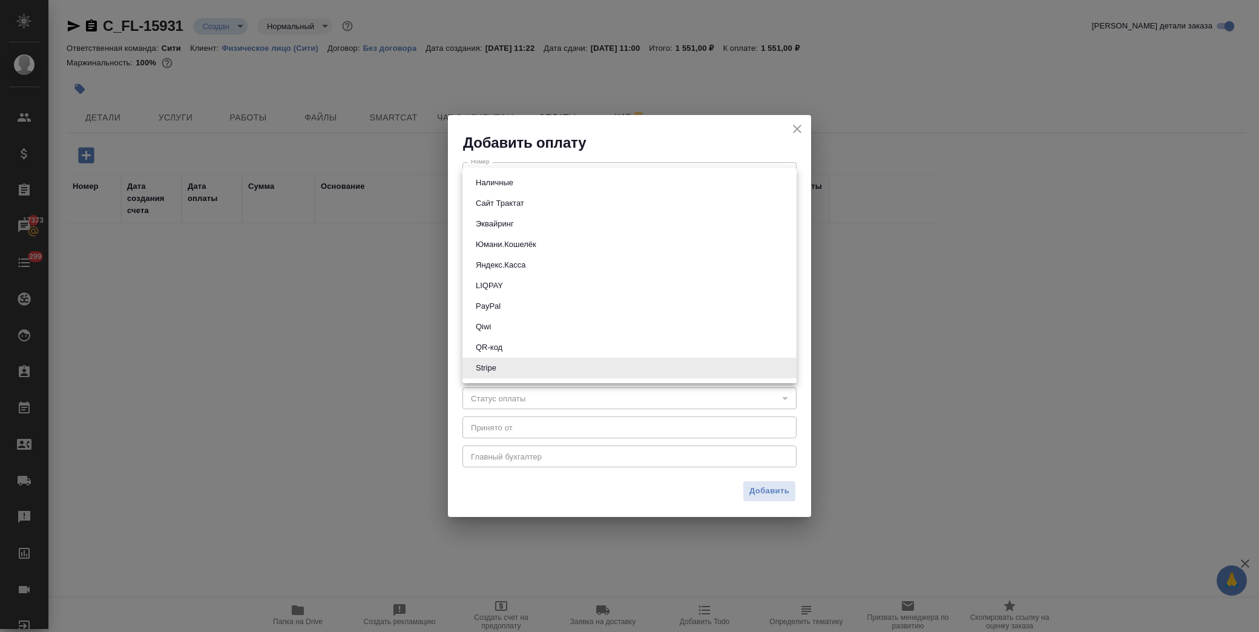
click at [548, 364] on body "🙏 .cls-1 fill:#fff; AWATERA Лофицкая Юлия Владимировна Клиенты Спецификации Зак…" at bounding box center [629, 316] width 1259 height 632
click at [511, 348] on li "QR-код" at bounding box center [629, 347] width 334 height 21
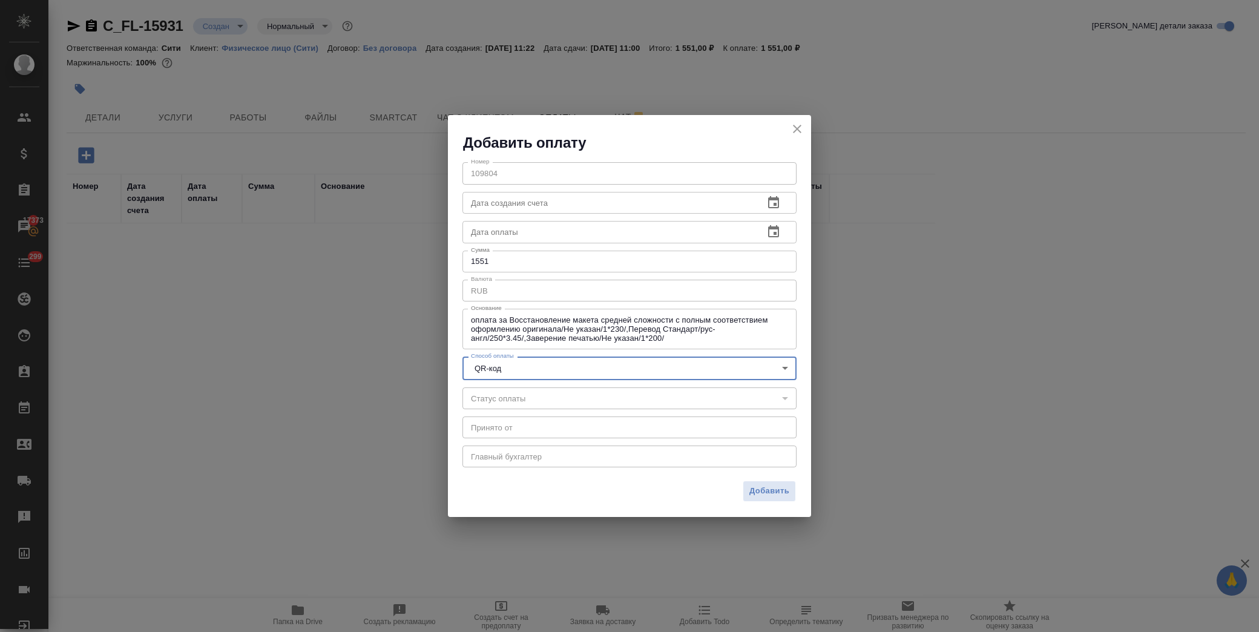
click at [760, 479] on div "Добавить" at bounding box center [629, 496] width 363 height 42
click at [767, 485] on span "Добавить" at bounding box center [769, 491] width 40 height 14
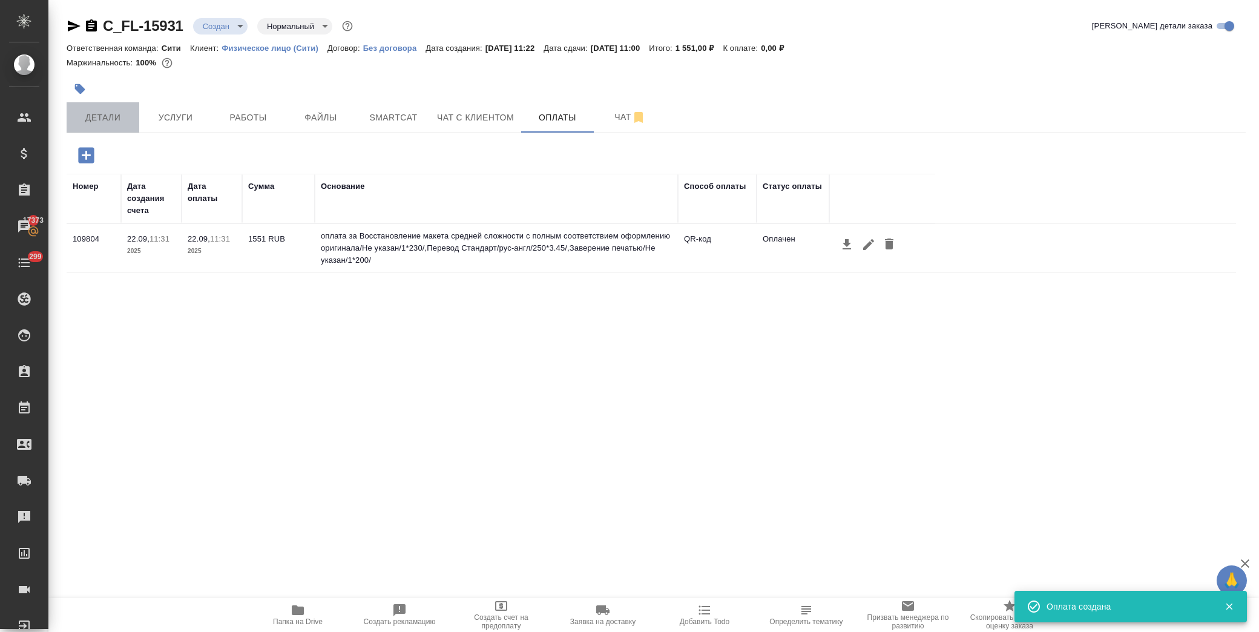
click at [80, 126] on button "Детали" at bounding box center [103, 117] width 73 height 30
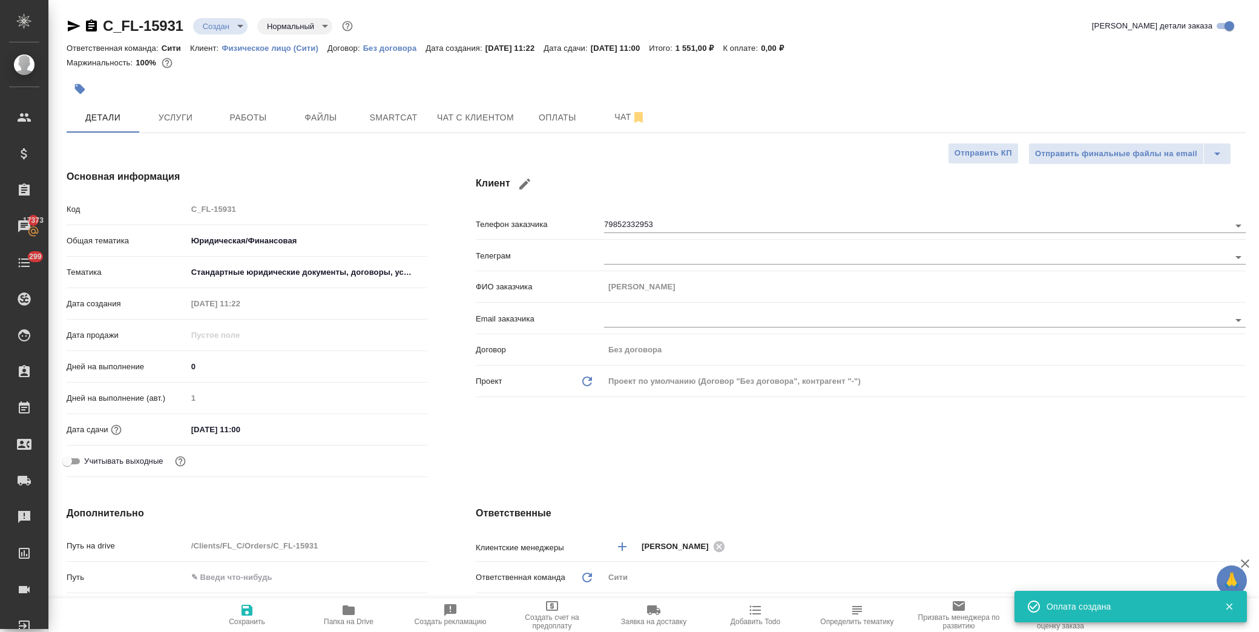
scroll to position [202, 0]
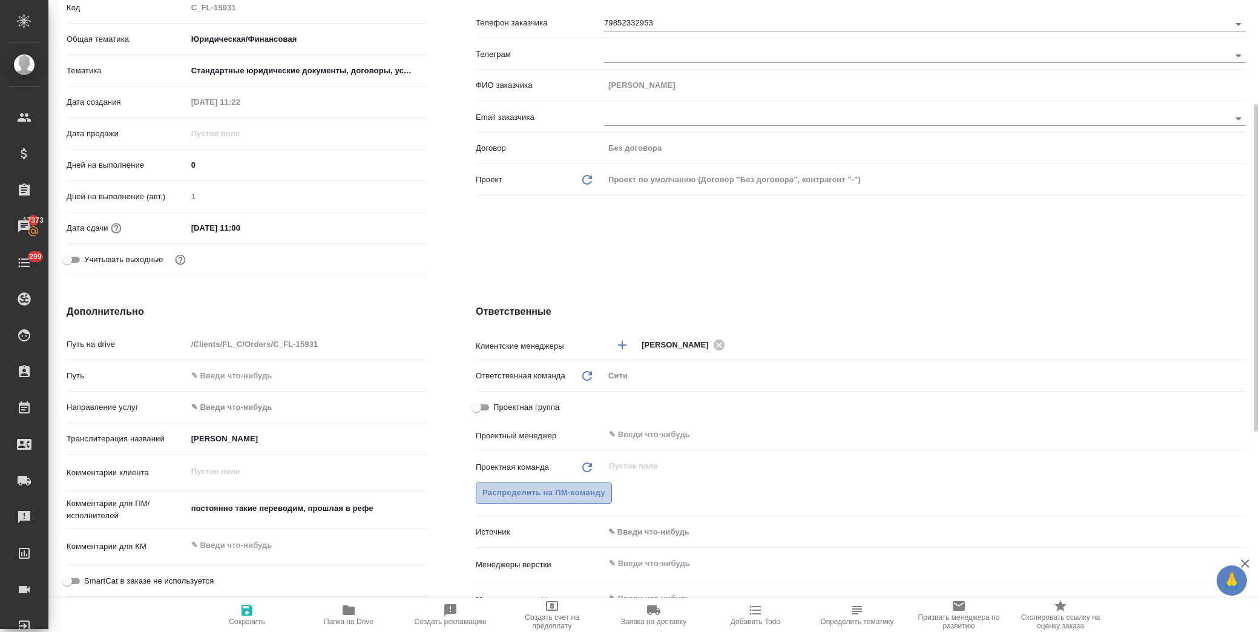
click at [548, 498] on span "Распределить на ПМ-команду" at bounding box center [543, 493] width 123 height 14
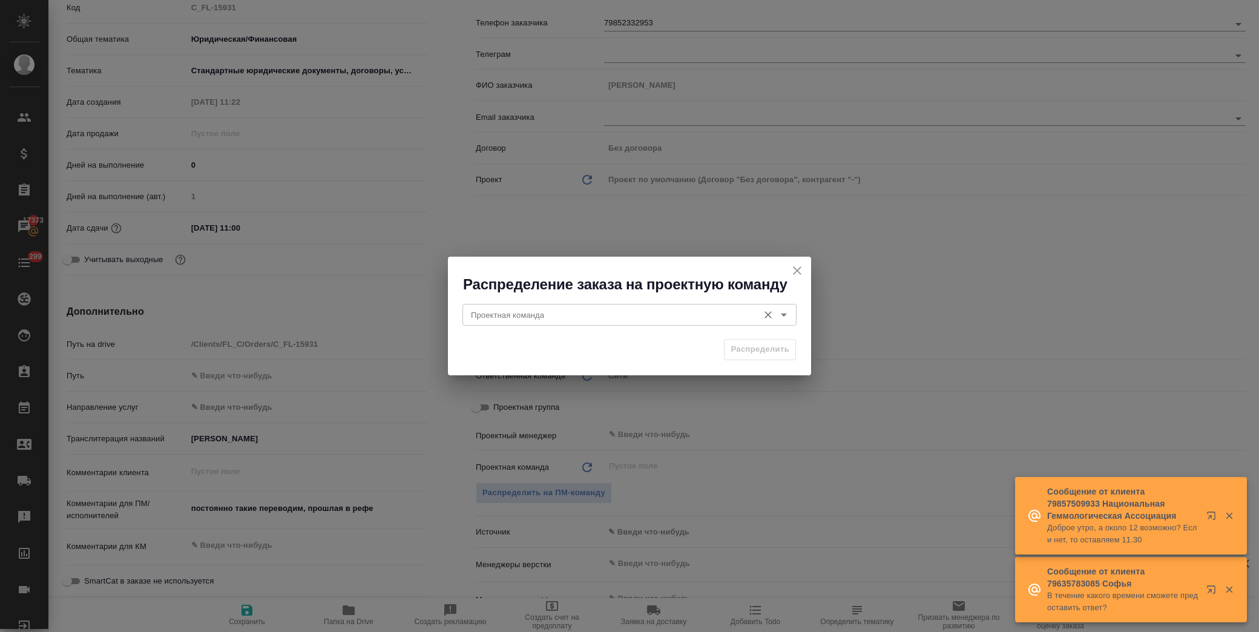
click at [611, 308] on input "Проектная команда" at bounding box center [609, 315] width 286 height 15
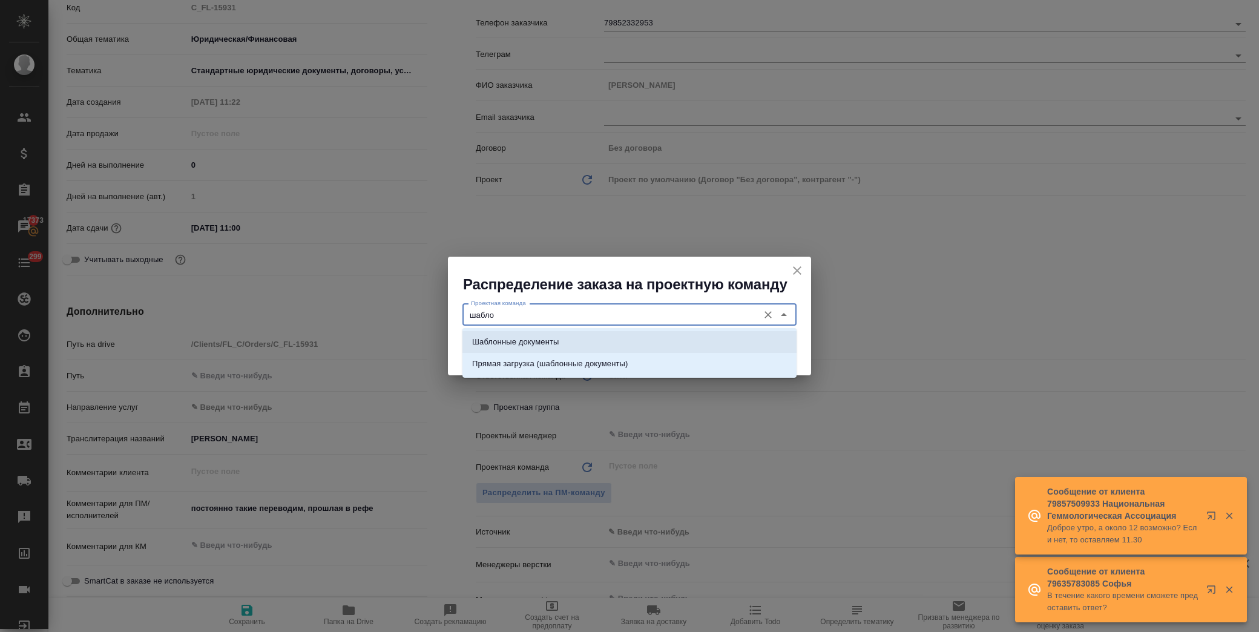
click at [590, 342] on li "Шаблонные документы" at bounding box center [629, 342] width 334 height 22
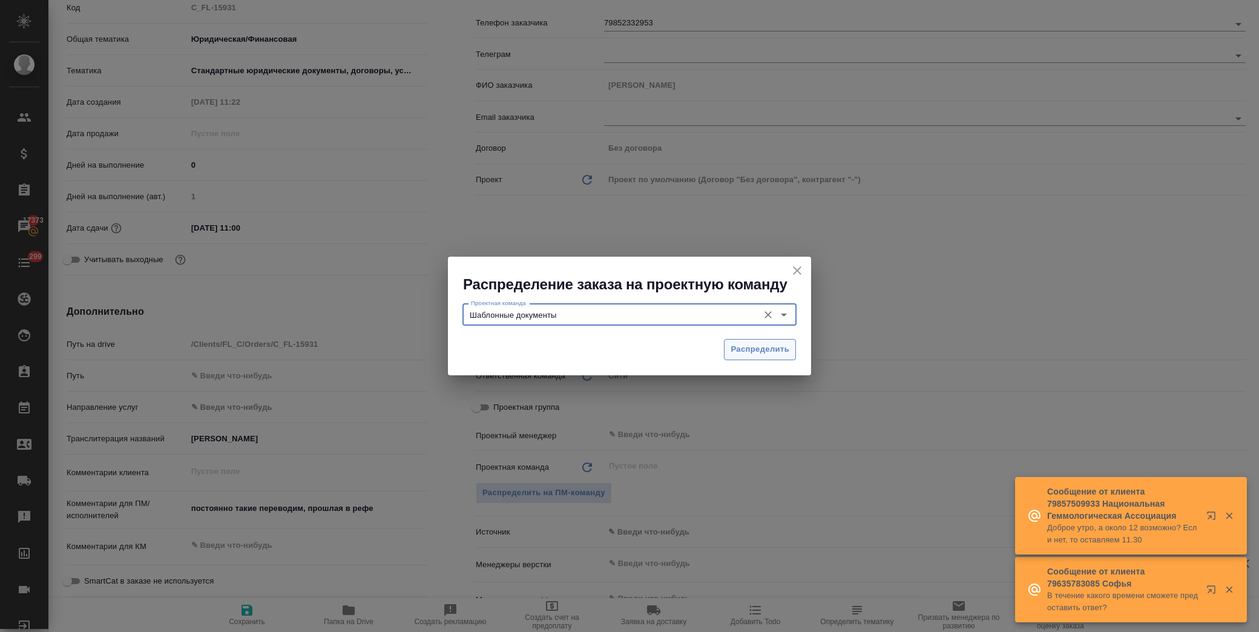
click at [765, 354] on span "Распределить" at bounding box center [760, 350] width 59 height 14
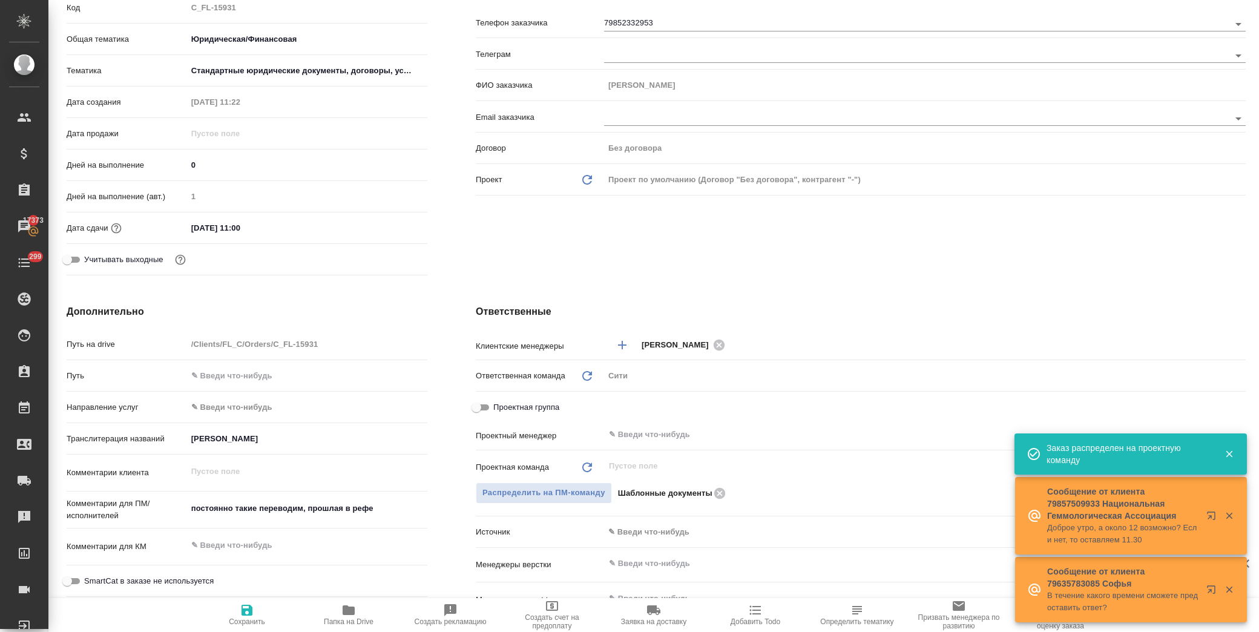
click at [237, 616] on span "Сохранить" at bounding box center [246, 614] width 87 height 23
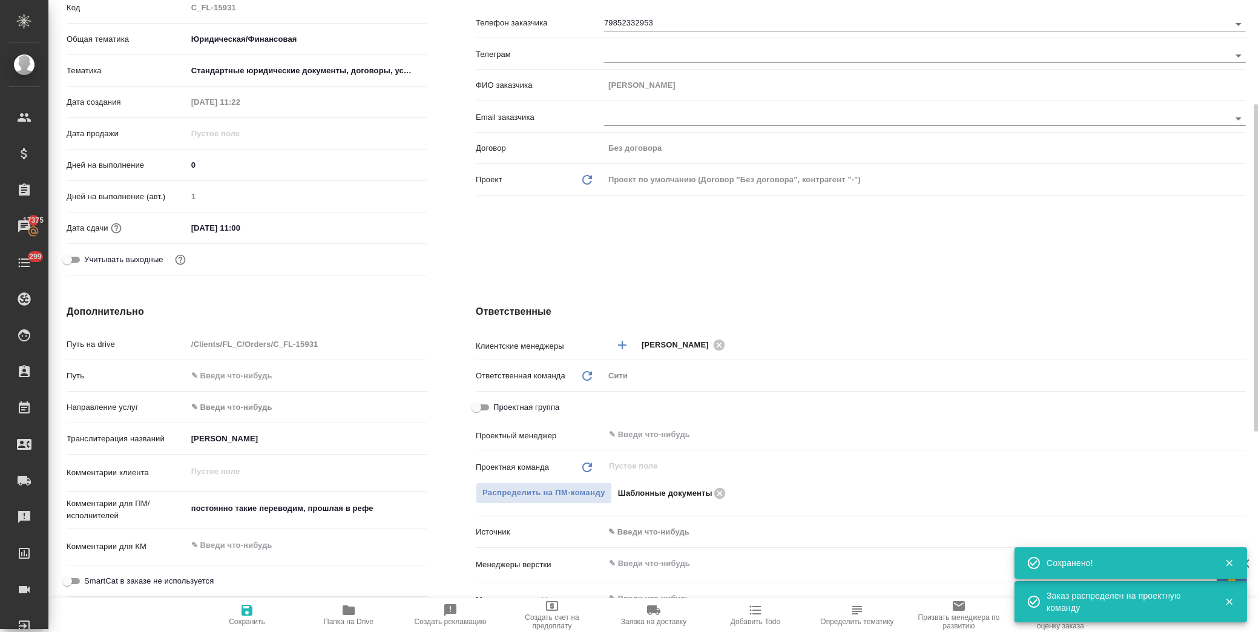
scroll to position [0, 0]
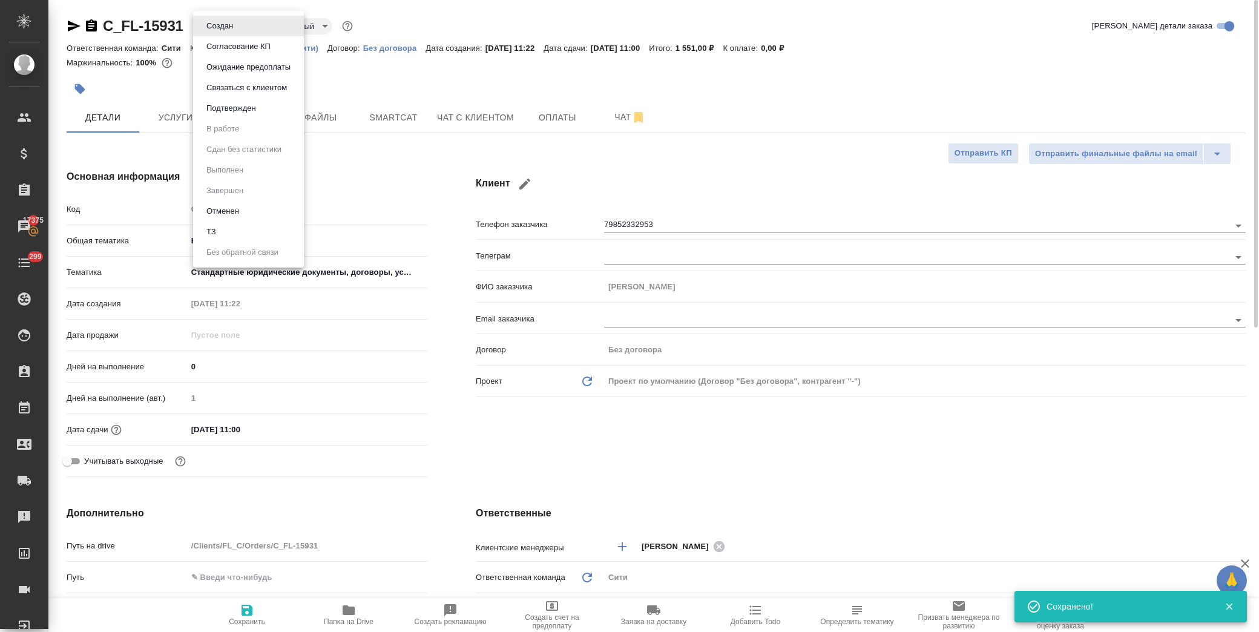
click at [240, 28] on body "🙏 .cls-1 fill:#fff; AWATERA Лофицкая Юлия Владимировна Клиенты Спецификации Зак…" at bounding box center [629, 316] width 1259 height 632
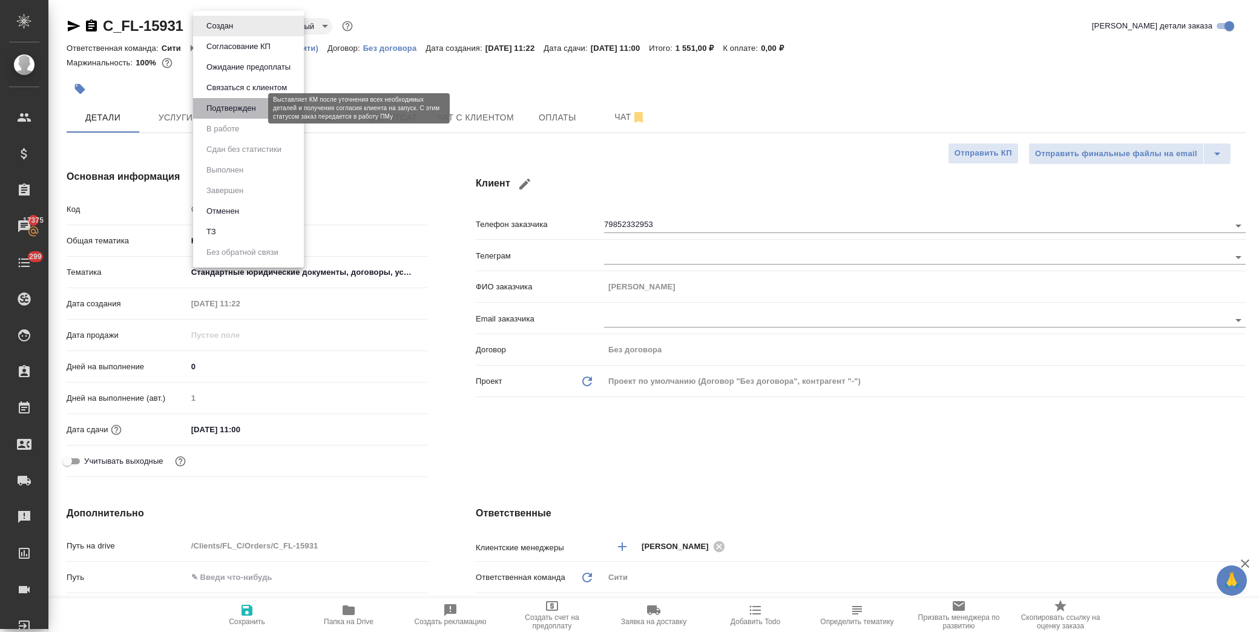
click at [237, 105] on button "Подтвержден" at bounding box center [231, 108] width 57 height 13
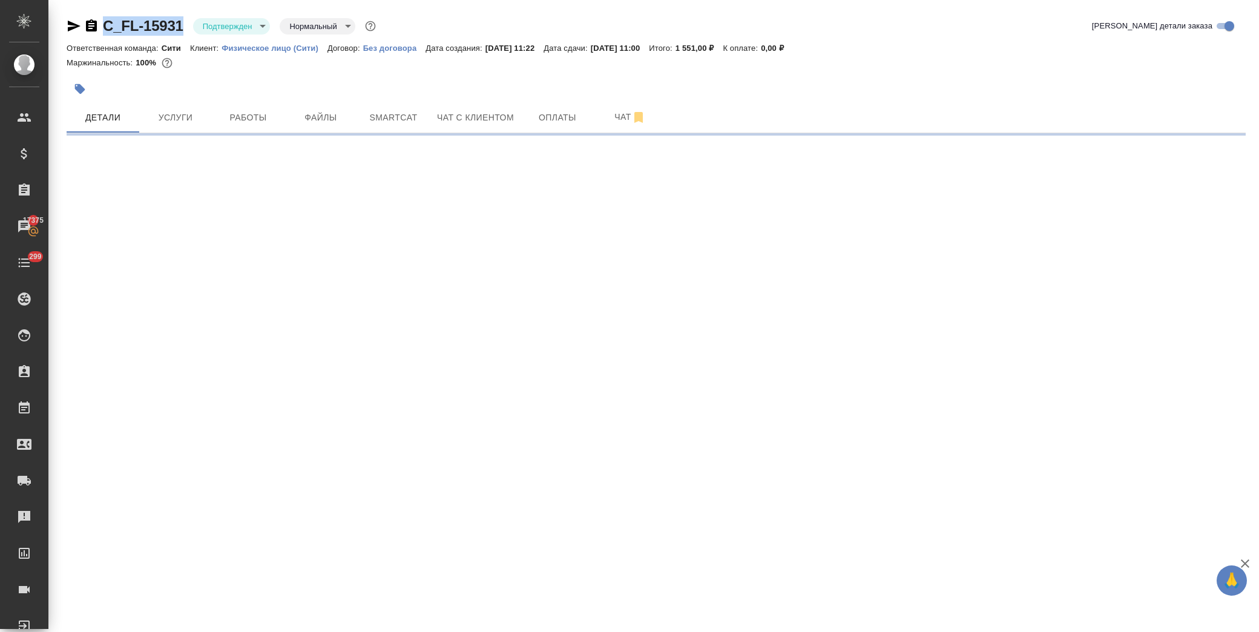
drag, startPoint x: 189, startPoint y: 32, endPoint x: 63, endPoint y: 28, distance: 126.6
click at [63, 28] on div "C_FL-15931 Подтвержден confirmed Нормальный normal Кратко детали заказа Ответст…" at bounding box center [656, 71] width 1193 height 142
copy link "C_FL-15931"
select select "RU"
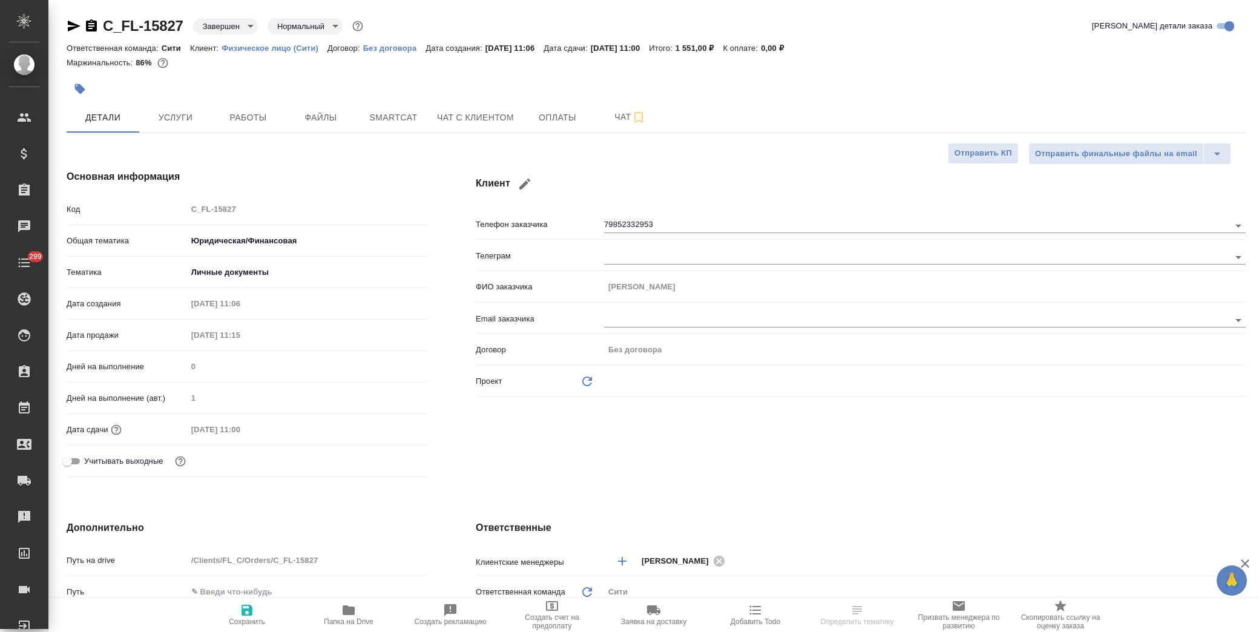
type input "[PERSON_NAME]"
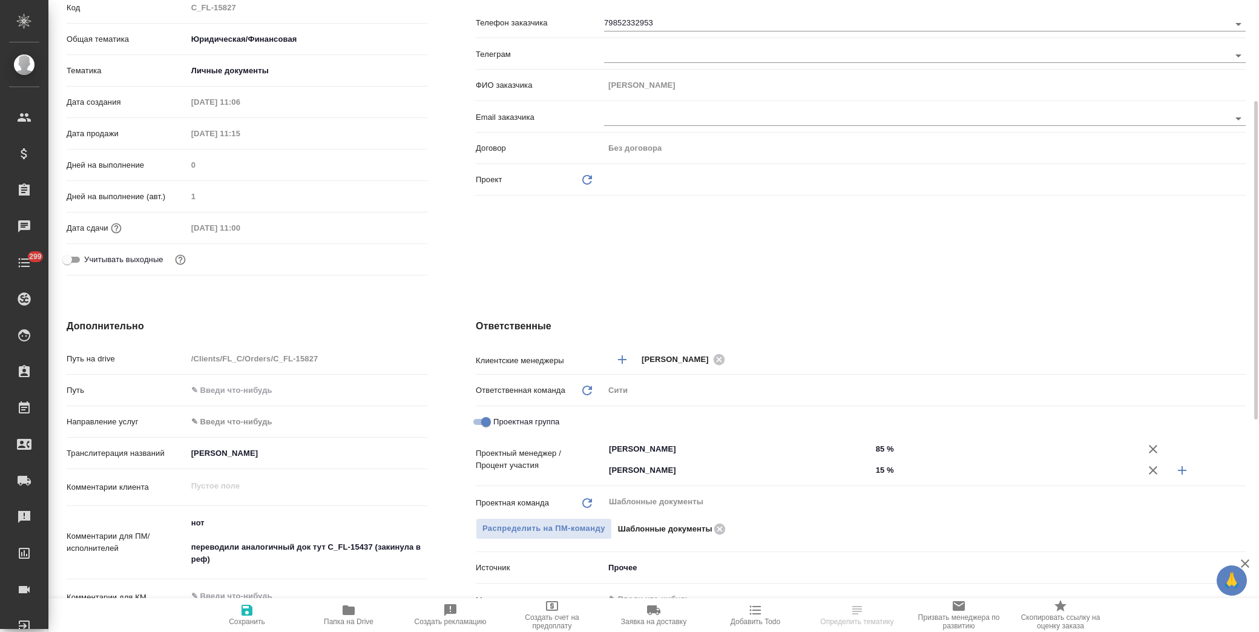
scroll to position [269, 0]
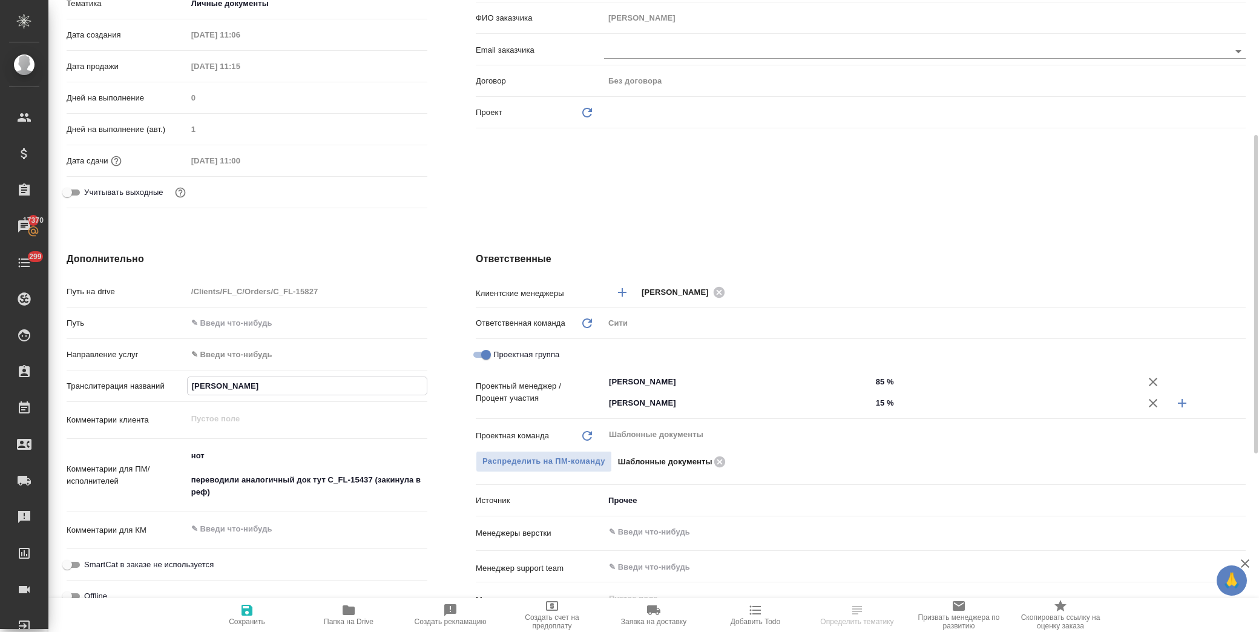
drag, startPoint x: 263, startPoint y: 382, endPoint x: 184, endPoint y: 386, distance: 79.4
click at [184, 386] on div "Транслитерация названий [PERSON_NAME]" at bounding box center [247, 385] width 361 height 21
type textarea "x"
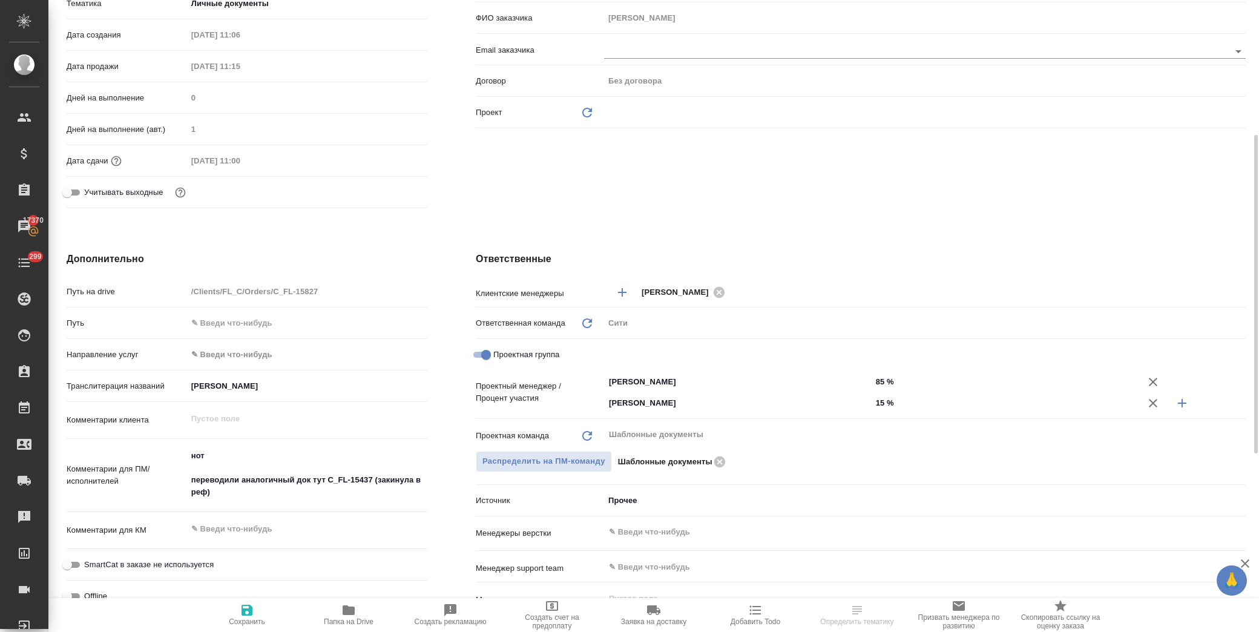
type textarea "x"
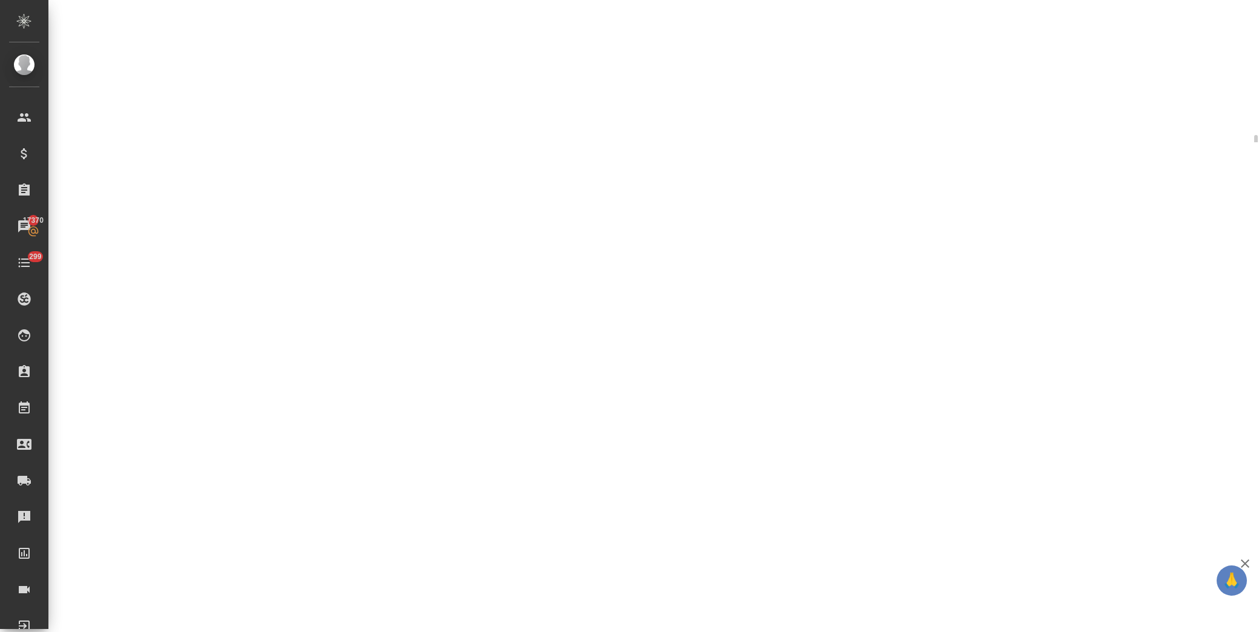
select select "RU"
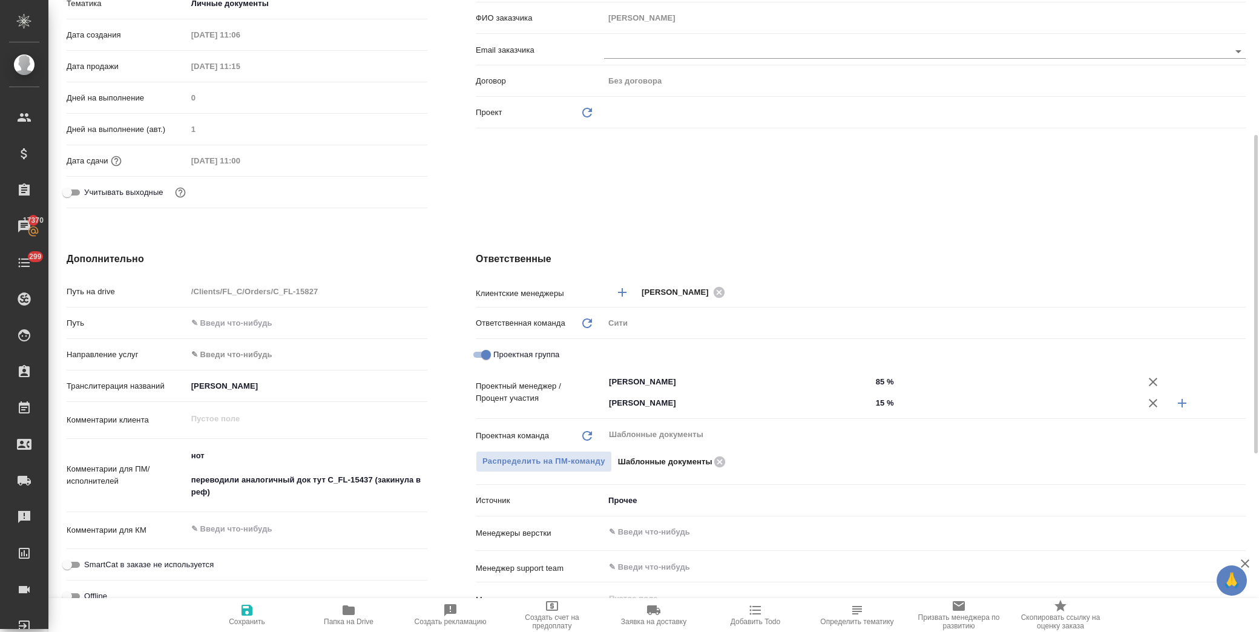
type textarea "x"
click at [347, 612] on icon "button" at bounding box center [349, 610] width 12 height 10
type textarea "x"
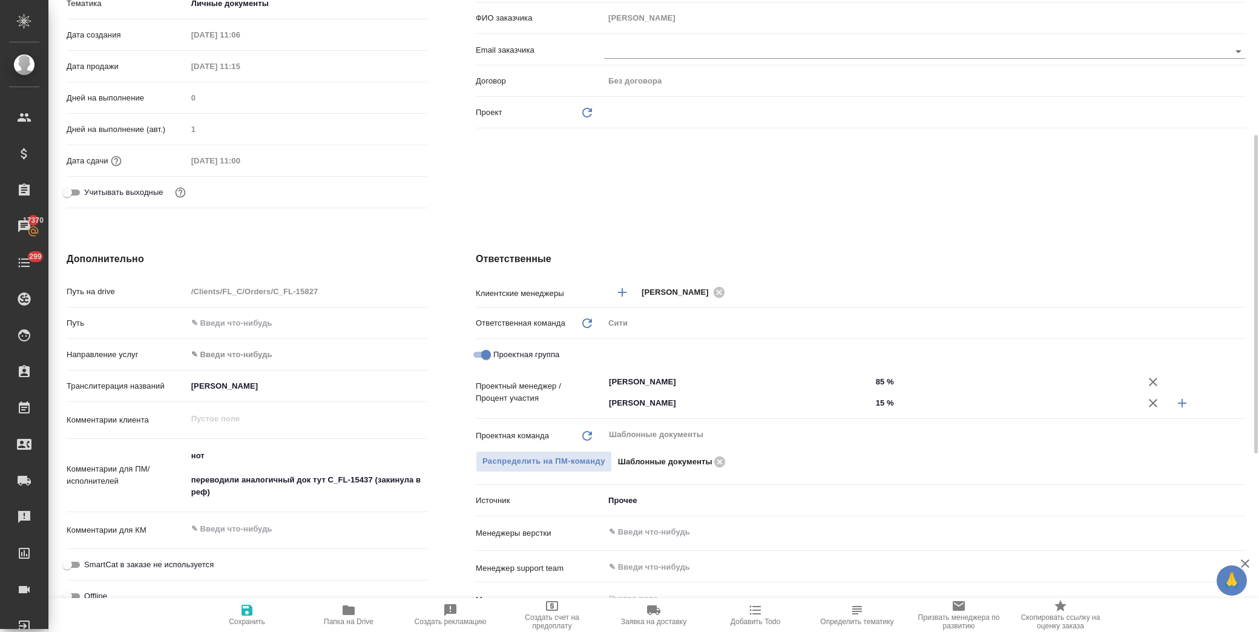
type textarea "x"
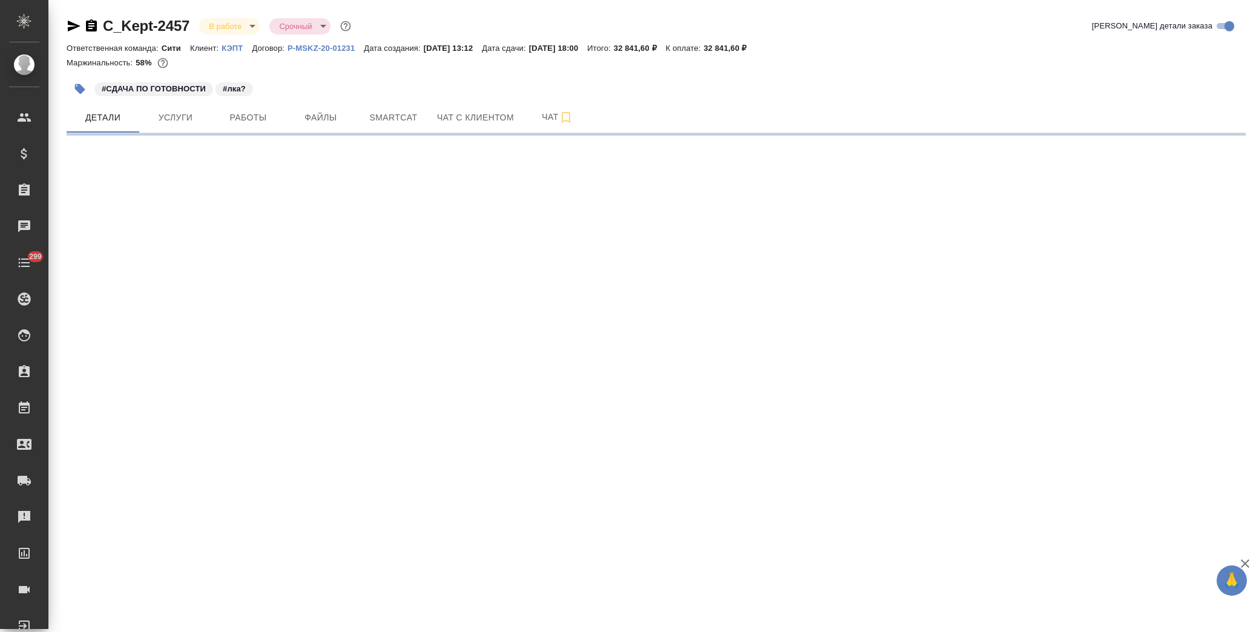
select select "RU"
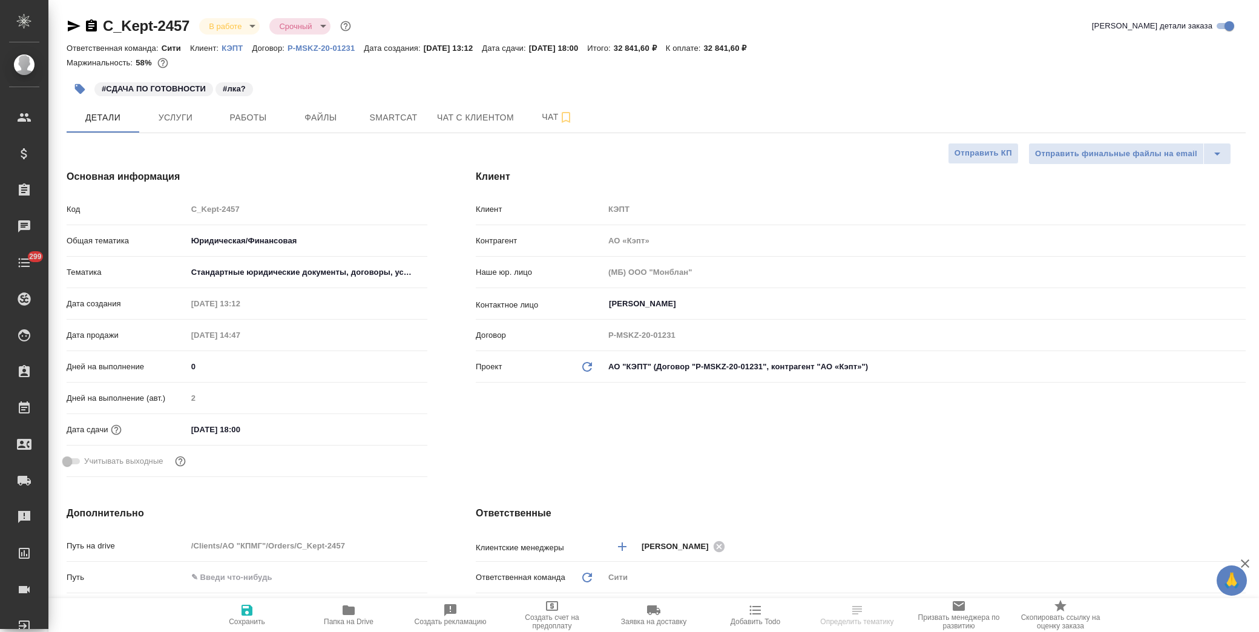
type textarea "x"
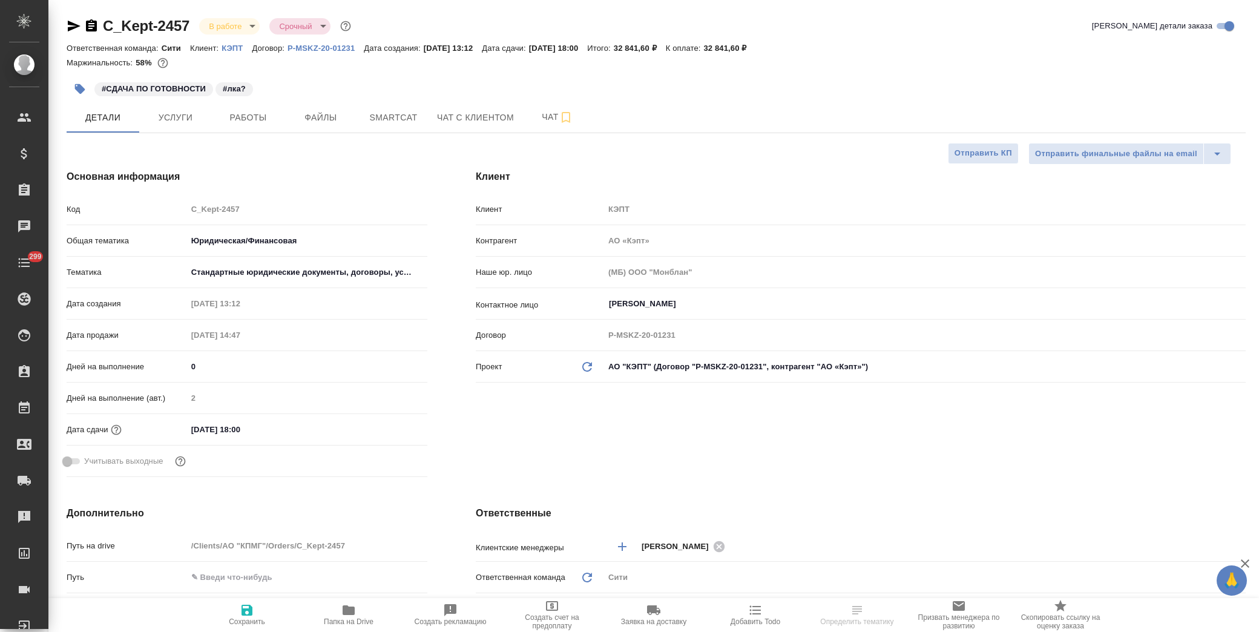
type textarea "x"
click at [344, 622] on span "Папка на Drive" at bounding box center [349, 621] width 50 height 8
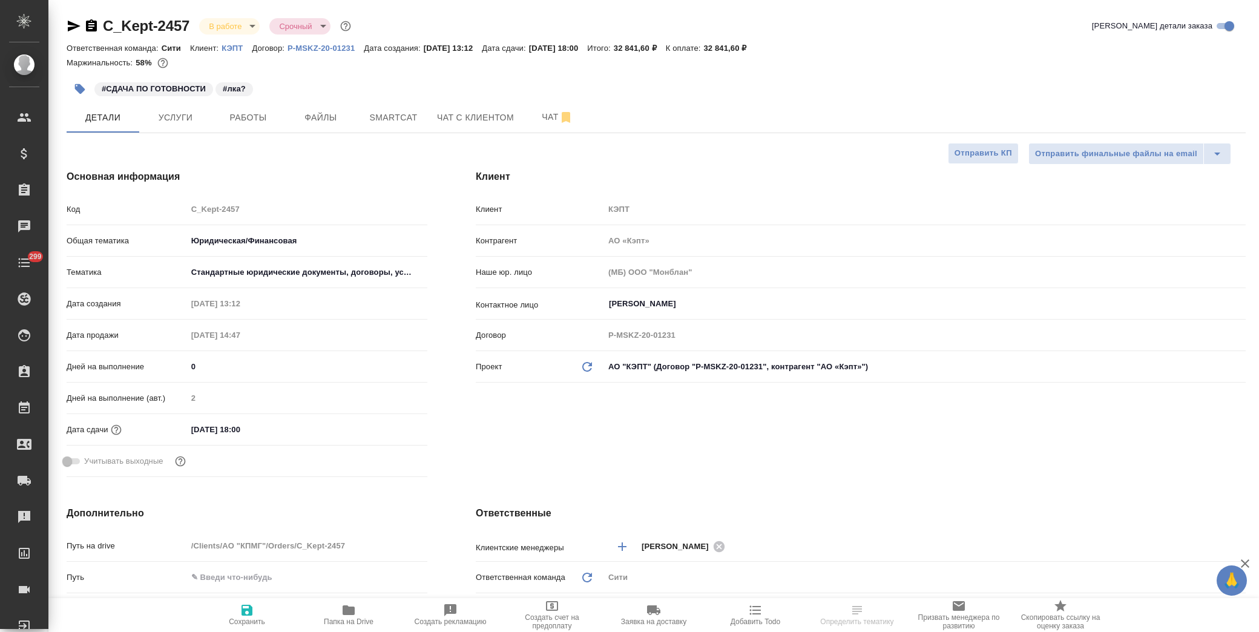
type textarea "x"
select select "RU"
type textarea "x"
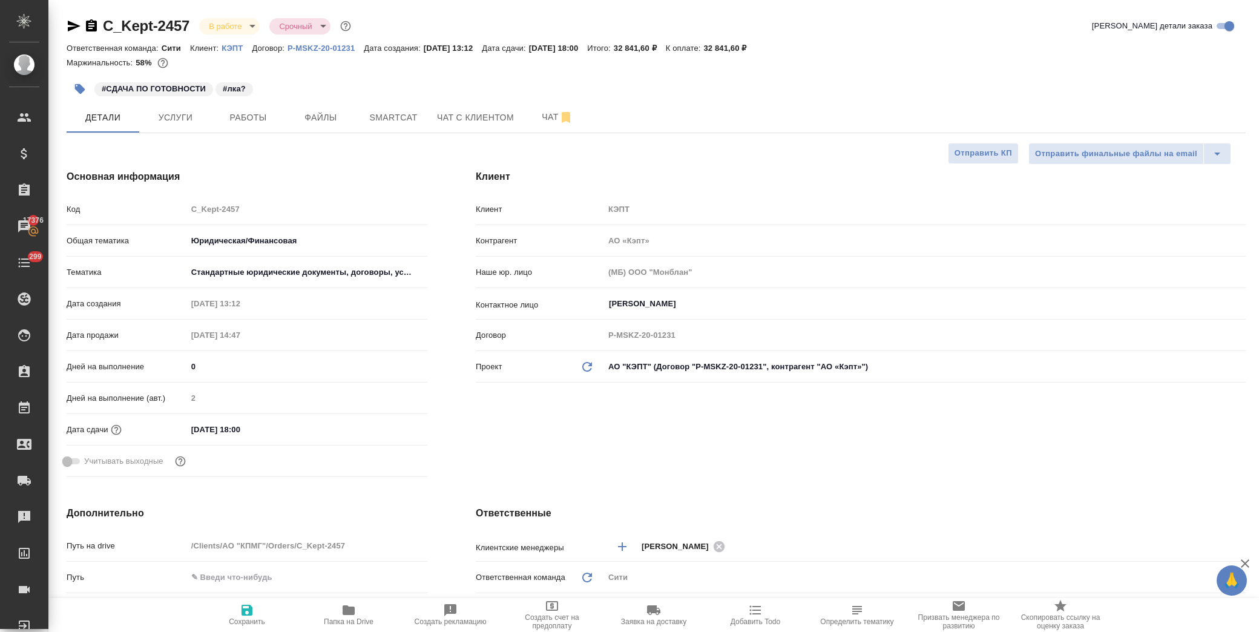
type textarea "x"
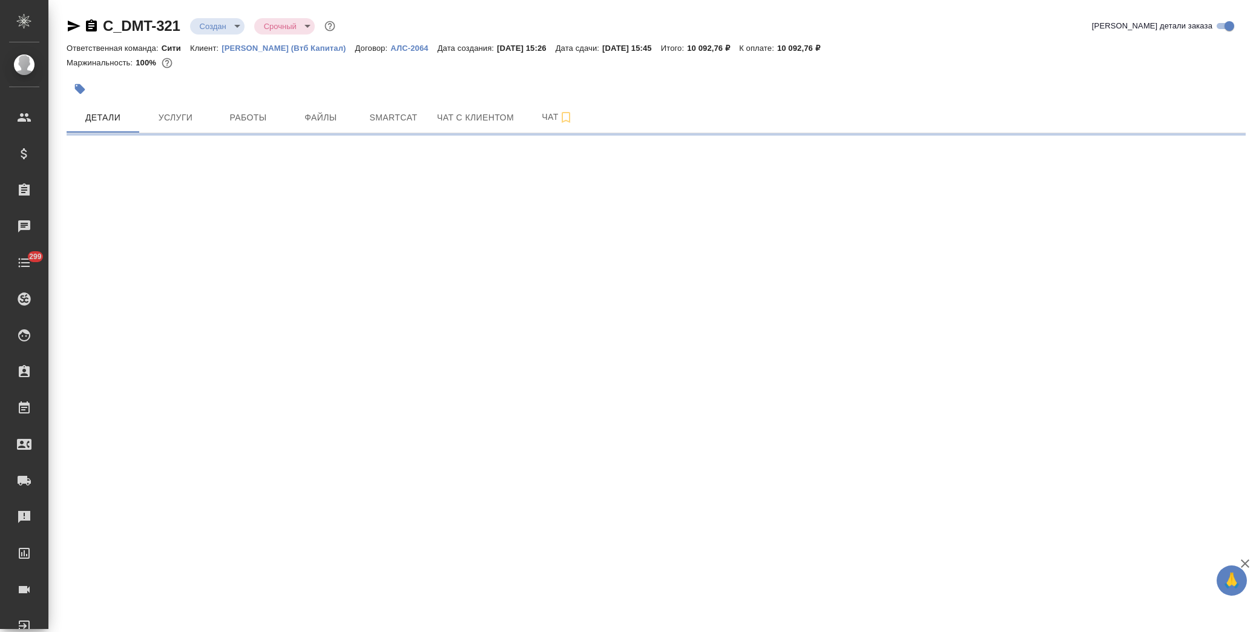
select select "RU"
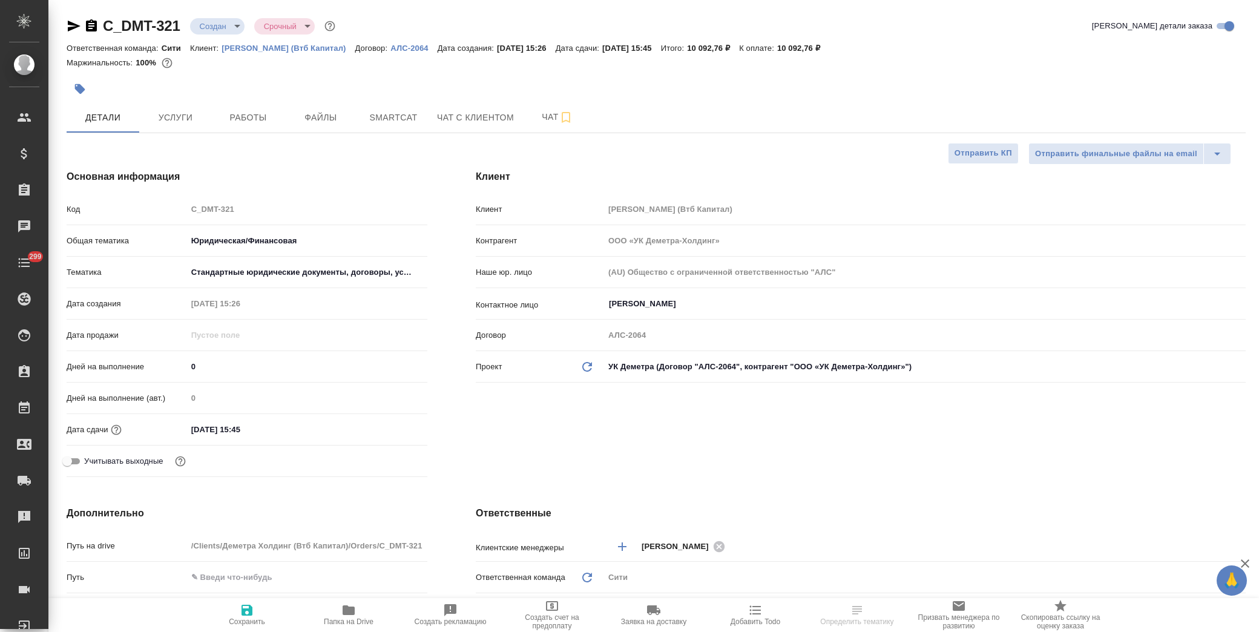
type textarea "x"
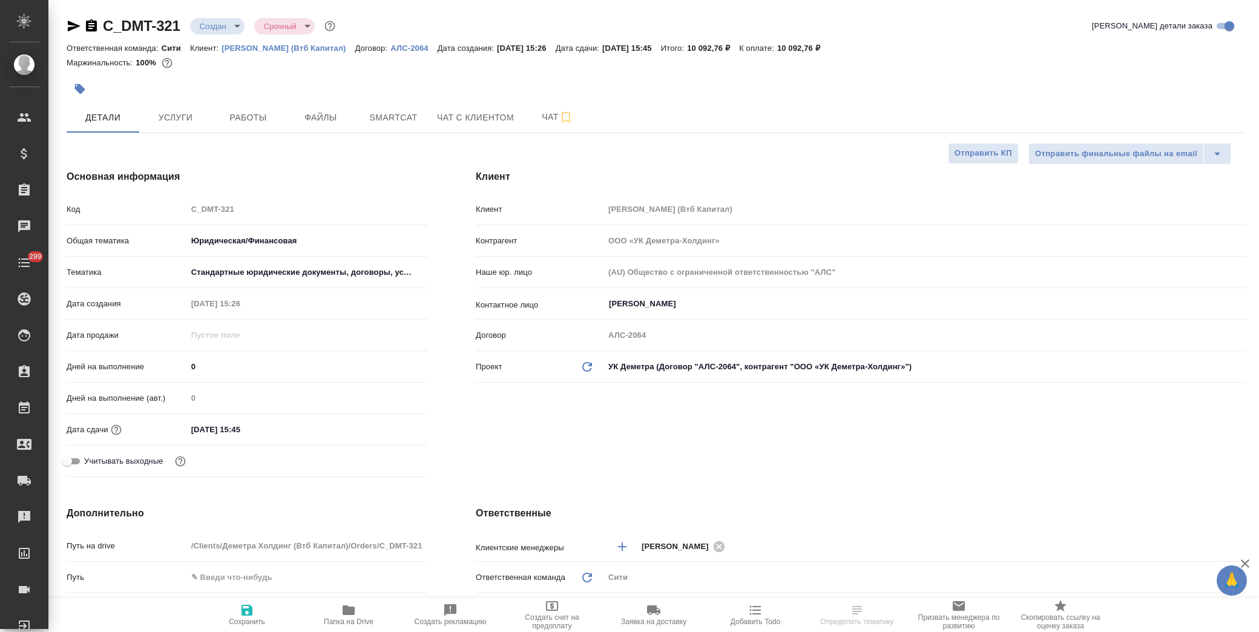
type textarea "x"
click at [179, 119] on span "Услуги" at bounding box center [175, 117] width 58 height 15
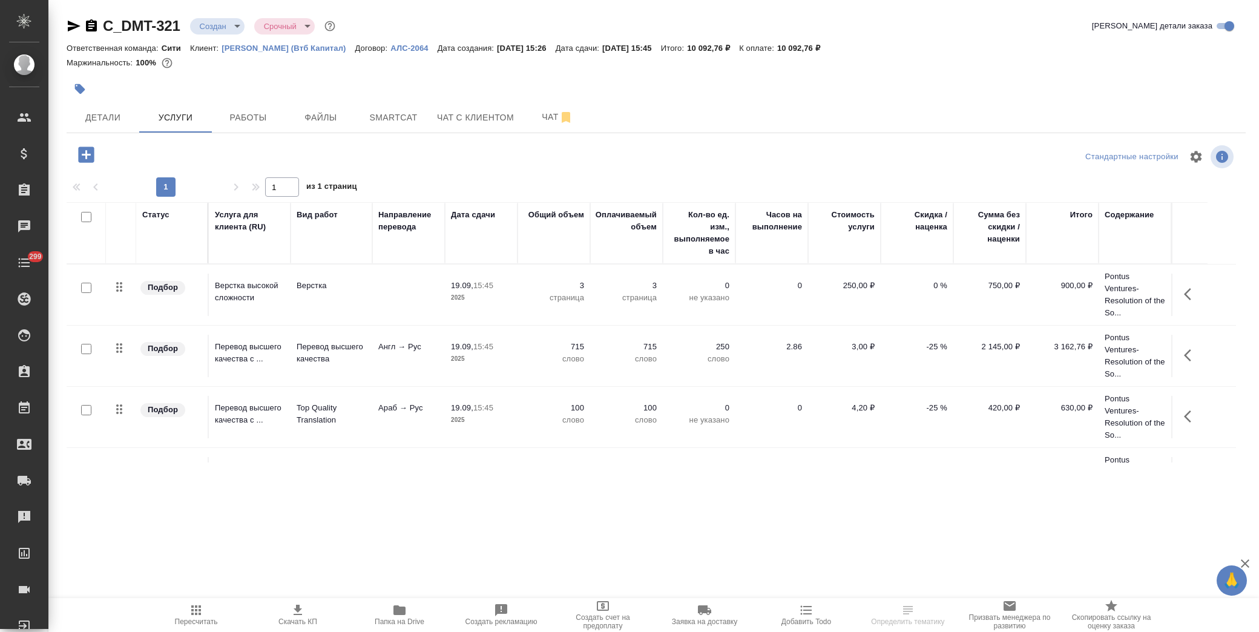
click at [923, 346] on p "-25 %" at bounding box center [917, 347] width 61 height 12
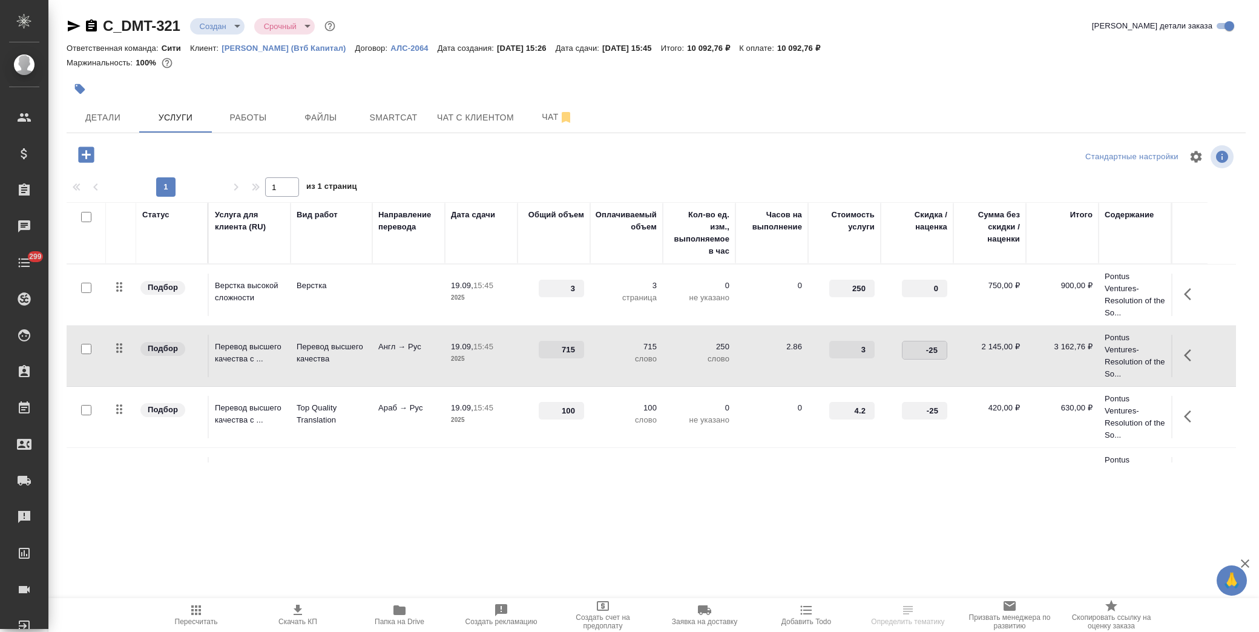
click at [954, 348] on tr "Подбор Перевод высшего качества с ... Перевод высшего качества Англ → Рус 19.09…" at bounding box center [652, 356] width 1170 height 61
type input "0"
drag, startPoint x: 921, startPoint y: 413, endPoint x: 948, endPoint y: 413, distance: 26.6
click at [948, 413] on td "-25" at bounding box center [917, 417] width 73 height 42
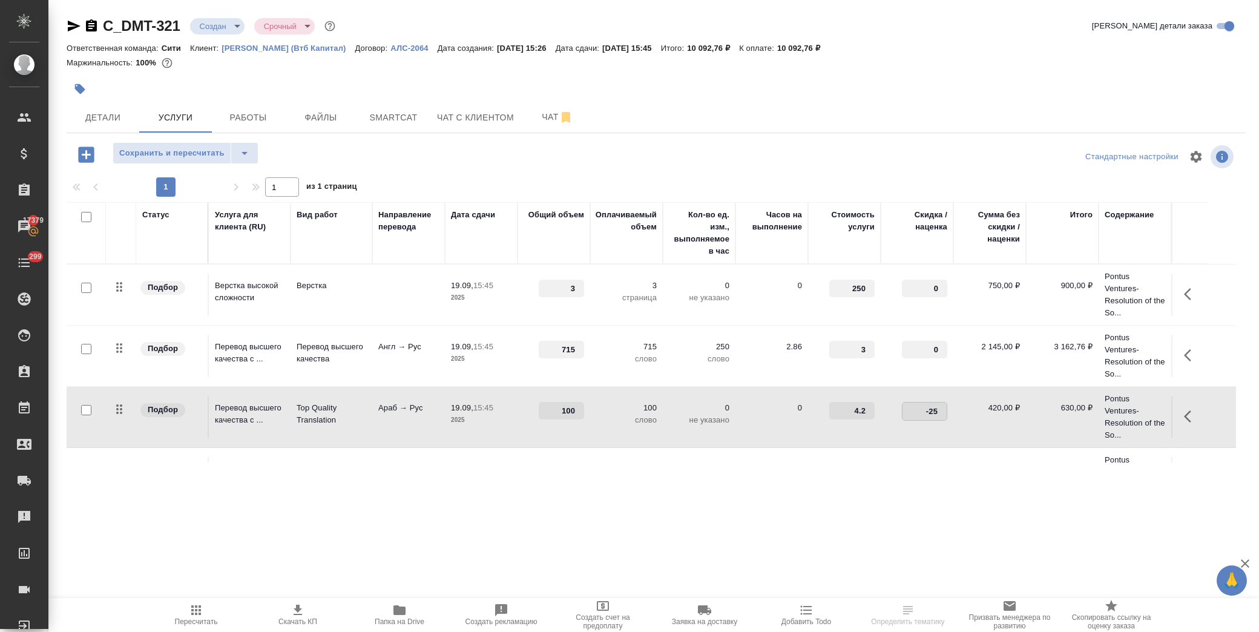
type input "0"
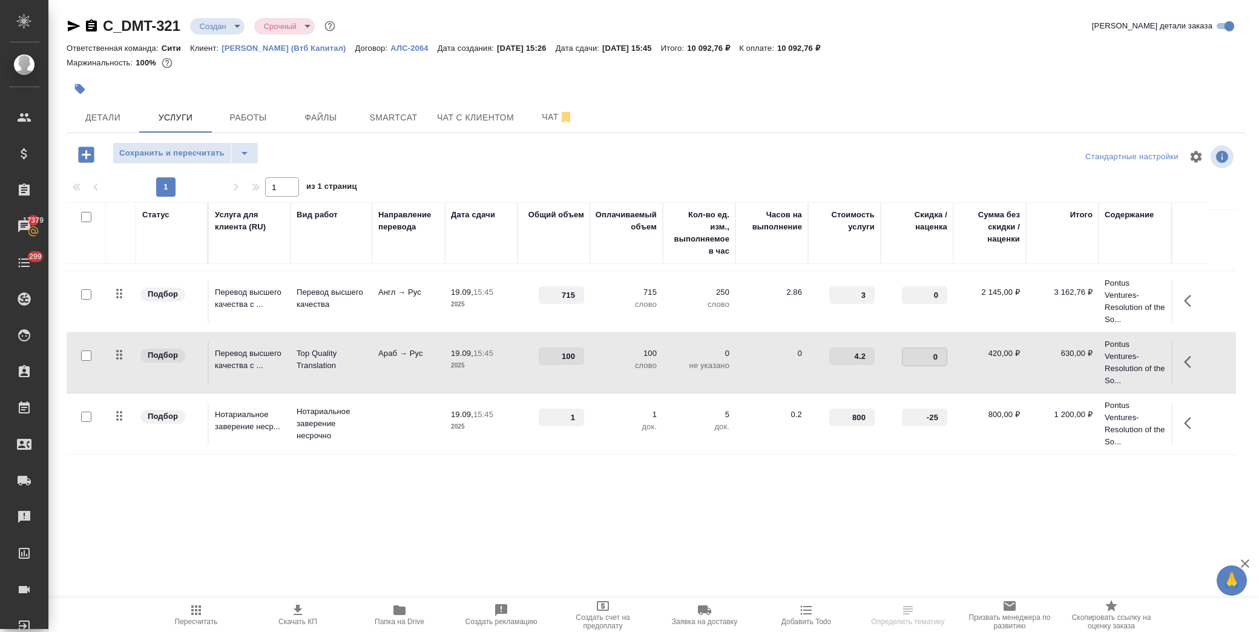
scroll to position [108, 0]
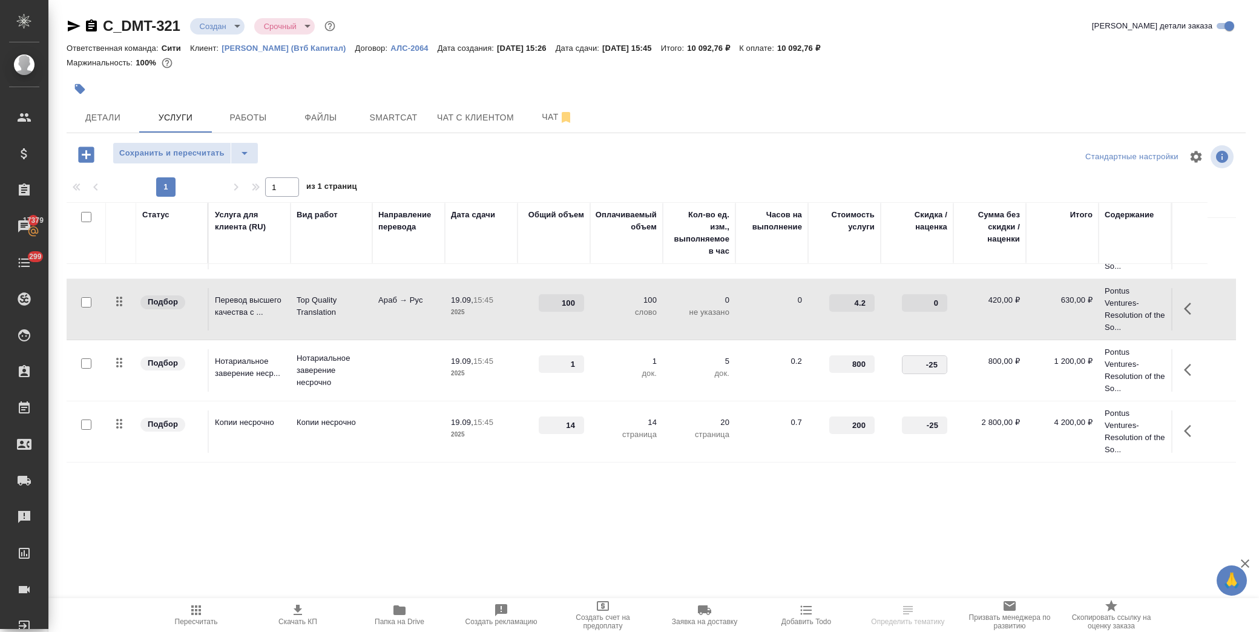
drag, startPoint x: 918, startPoint y: 358, endPoint x: 1067, endPoint y: 343, distance: 150.3
click at [975, 365] on tr "Подбор Нотариальное заверение неср... Нотариальное заверение несрочно 19.09, 15…" at bounding box center [652, 370] width 1170 height 61
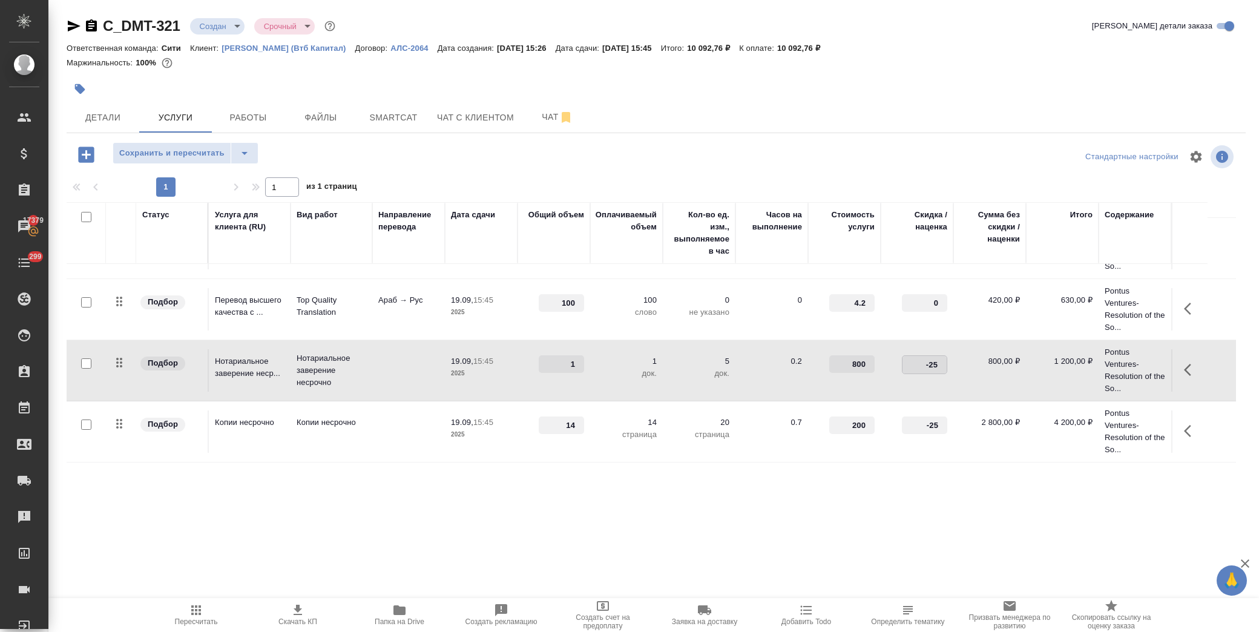
type input "0"
drag, startPoint x: 915, startPoint y: 424, endPoint x: 950, endPoint y: 423, distance: 35.8
click at [955, 425] on tr "Подбор Копии несрочно Копии несрочно 19.09, 15:45 2025 14 14 страница 20 страни…" at bounding box center [652, 431] width 1170 height 61
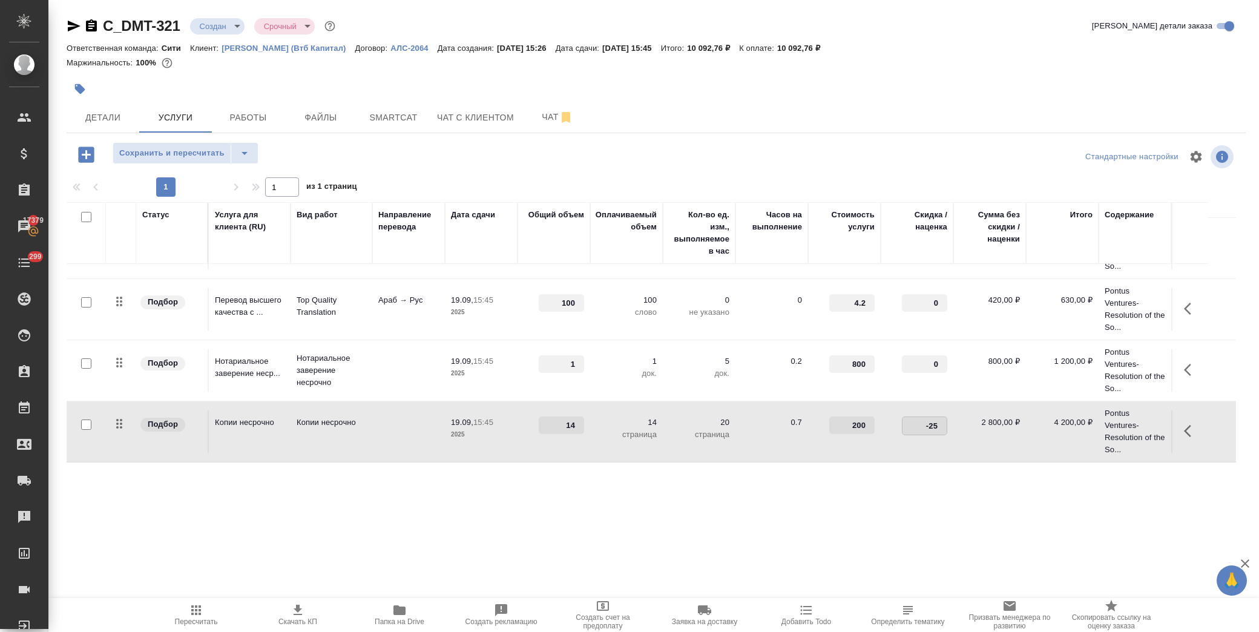
type input "0"
click at [946, 479] on div "C_DMT-321 Создан new Срочный urgent Кратко детали заказа Ответственная команда:…" at bounding box center [656, 246] width 1193 height 493
click at [189, 152] on span "Сохранить и пересчитать" at bounding box center [171, 153] width 105 height 14
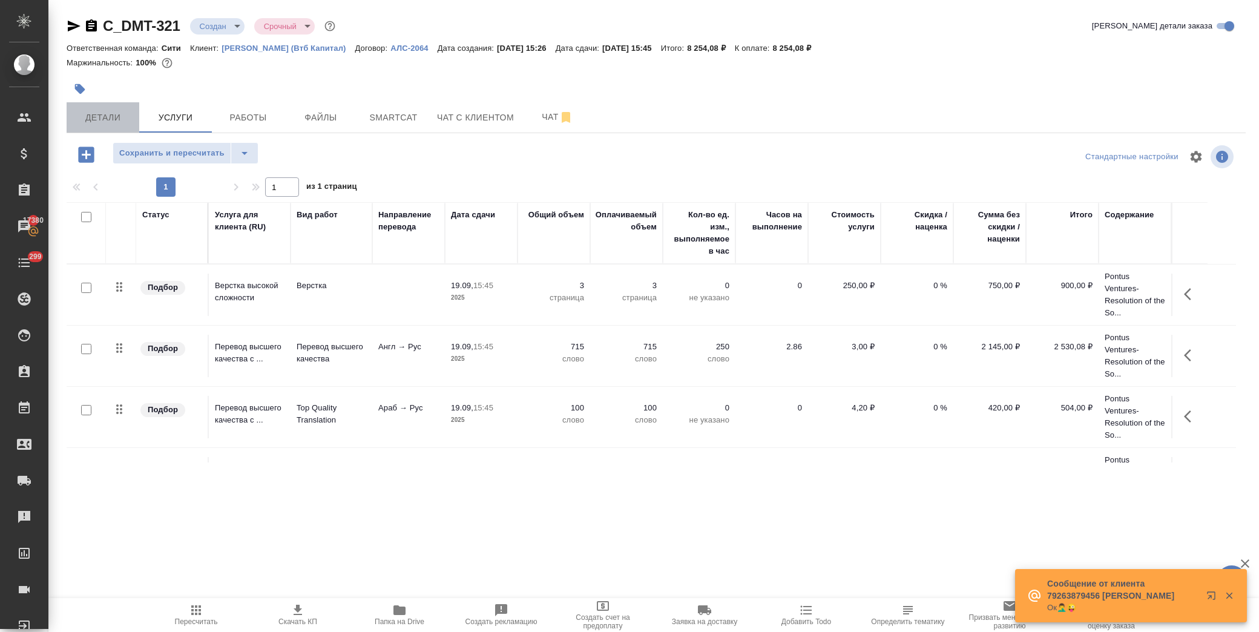
click at [105, 119] on span "Детали" at bounding box center [103, 117] width 58 height 15
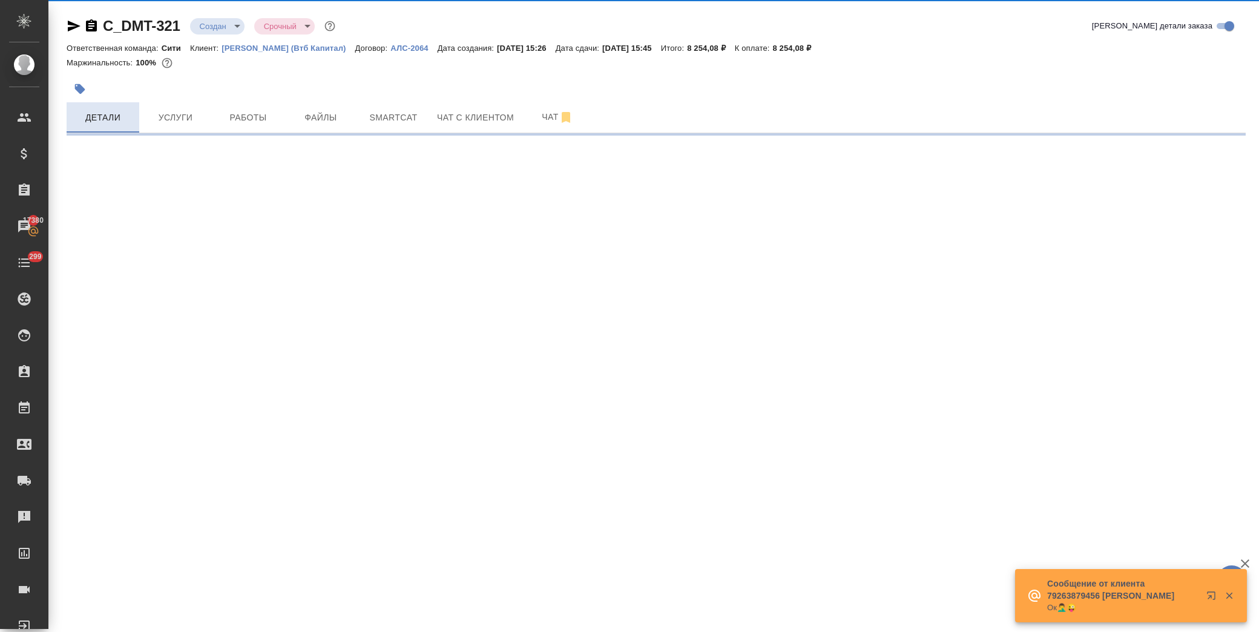
select select "RU"
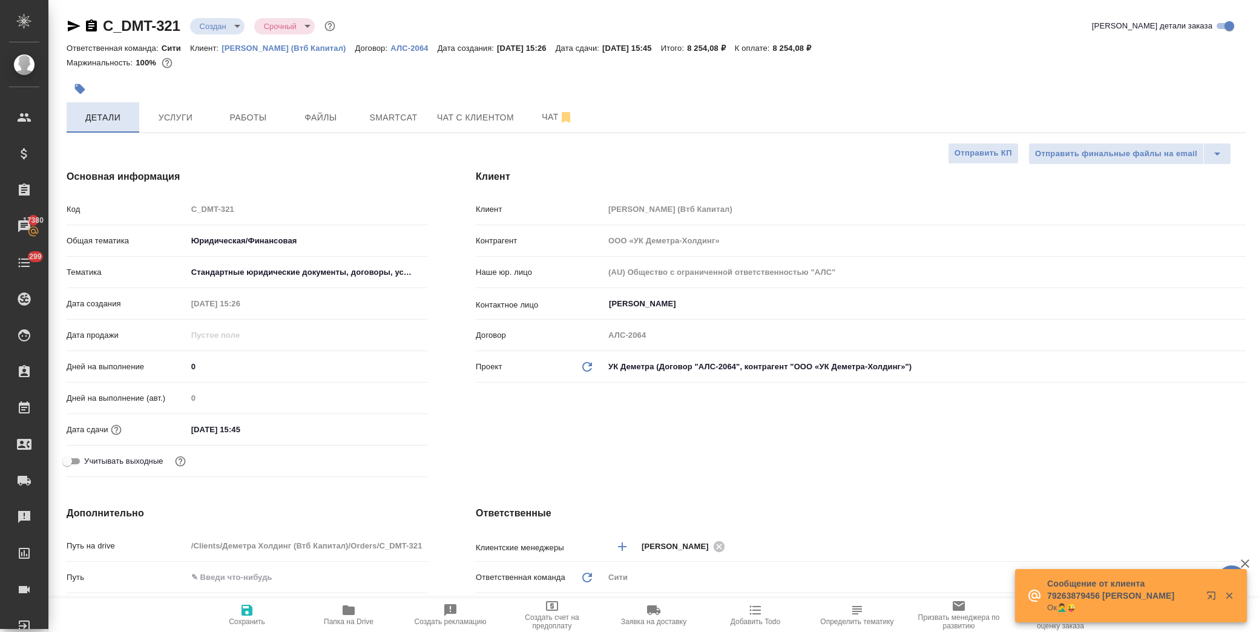
type textarea "x"
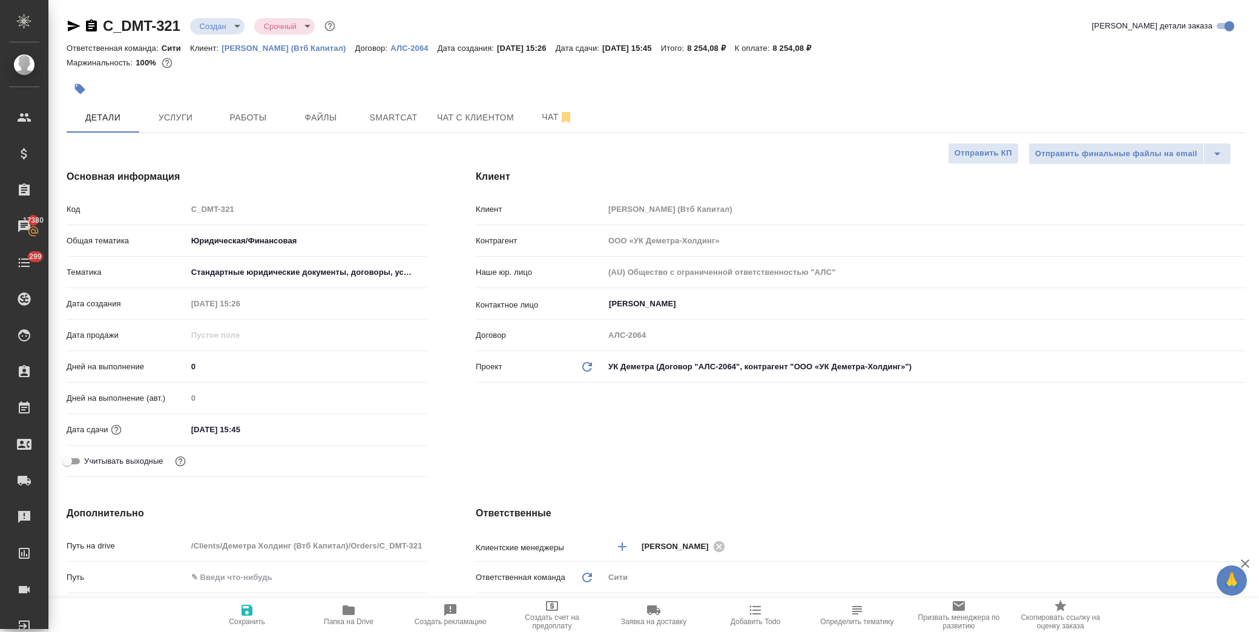
click at [857, 450] on div "Клиент Клиент Деметра Холдинг (Втб Капитал) Контрагент ООО «УК Деметра-Холдинг»…" at bounding box center [861, 325] width 818 height 361
click at [293, 429] on input "[DATE] 15:45" at bounding box center [240, 430] width 106 height 18
click at [398, 430] on icon "button" at bounding box center [392, 429] width 15 height 15
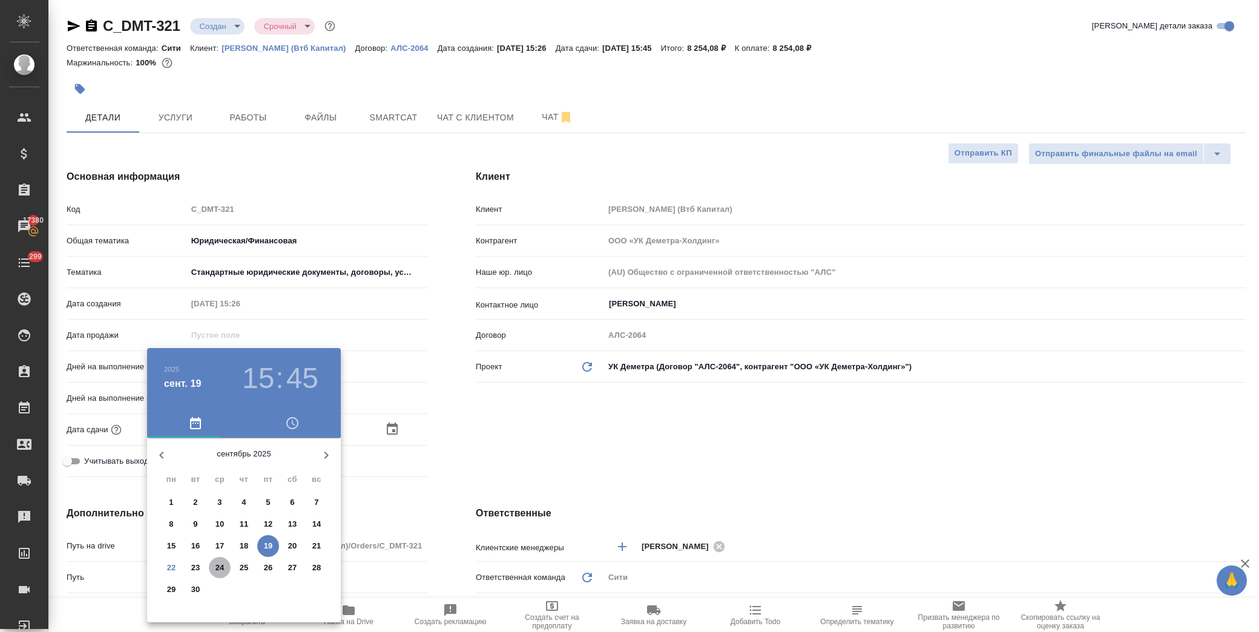
click at [222, 567] on p "24" at bounding box center [220, 568] width 9 height 12
type input "[DATE] 15:45"
type textarea "x"
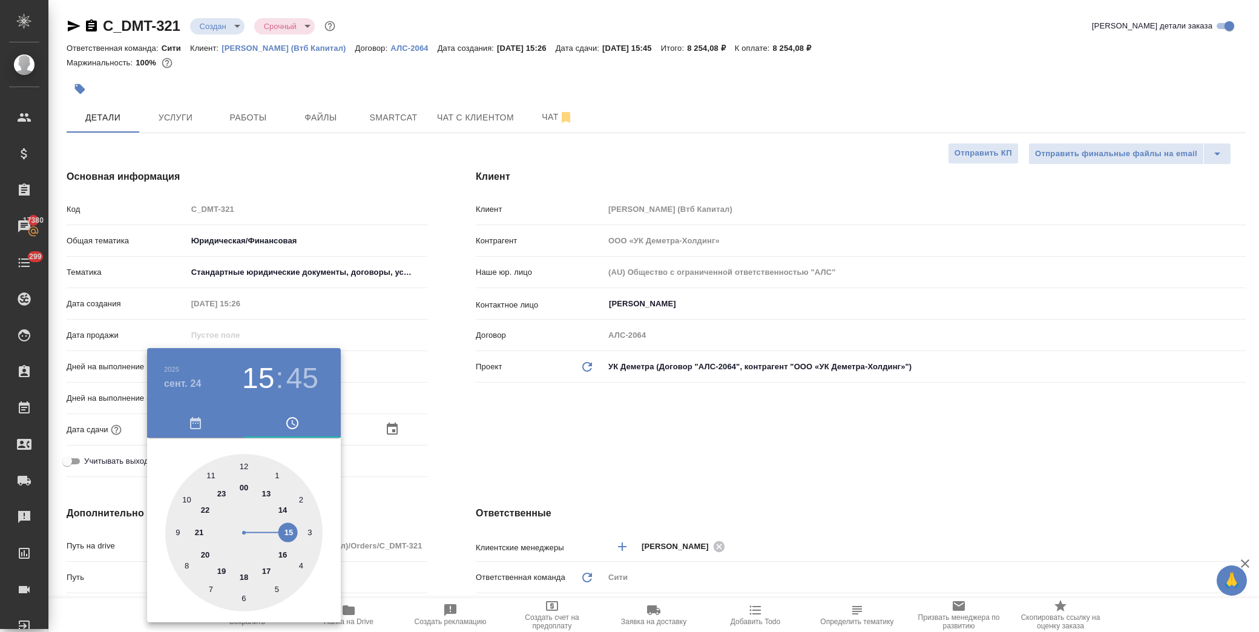
click at [243, 571] on div at bounding box center [243, 532] width 157 height 157
type input "[DATE] 18:45"
type textarea "x"
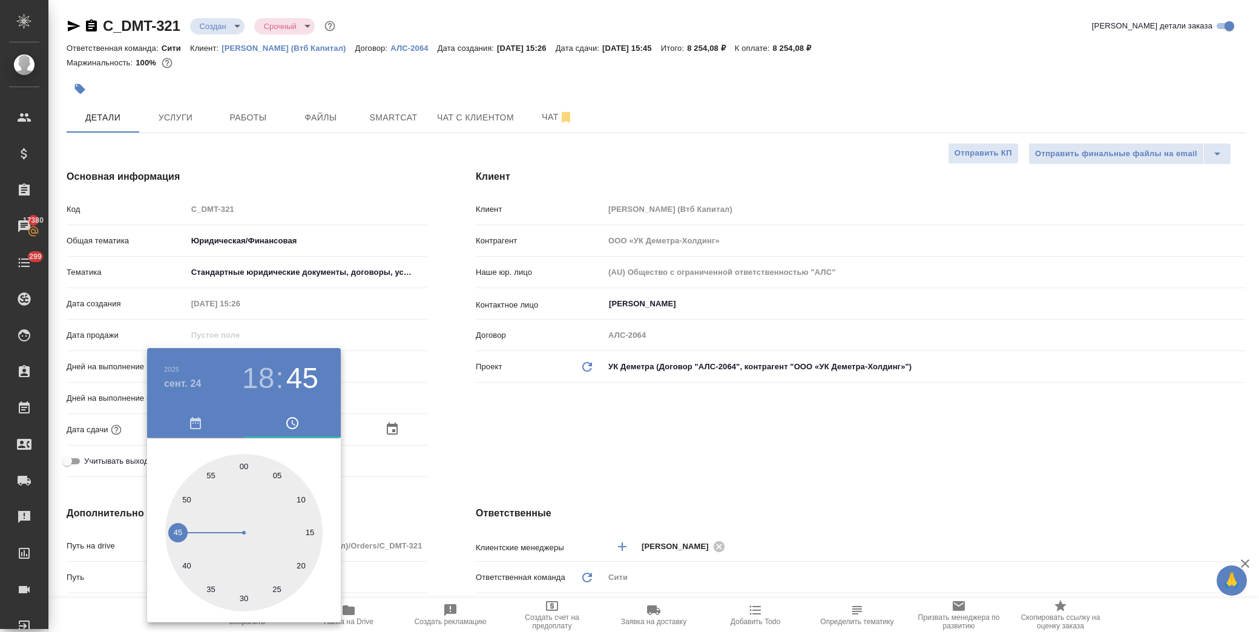
click at [245, 467] on div at bounding box center [243, 532] width 157 height 157
type input "[DATE] 18:00"
type textarea "x"
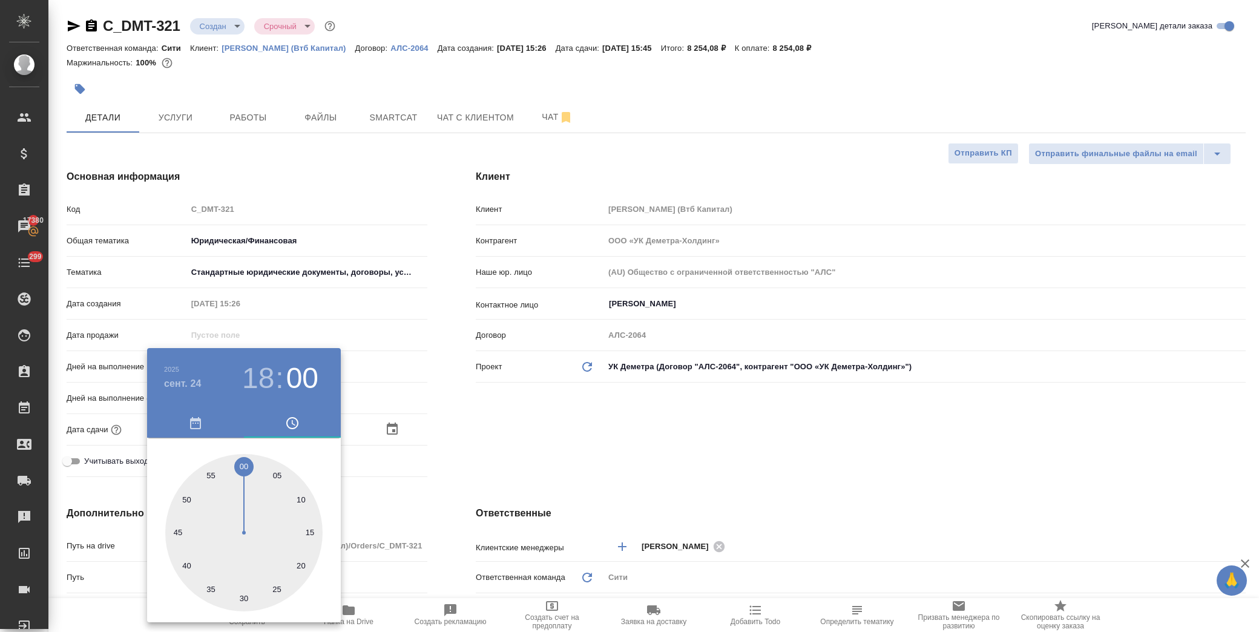
click at [558, 440] on div at bounding box center [629, 316] width 1259 height 632
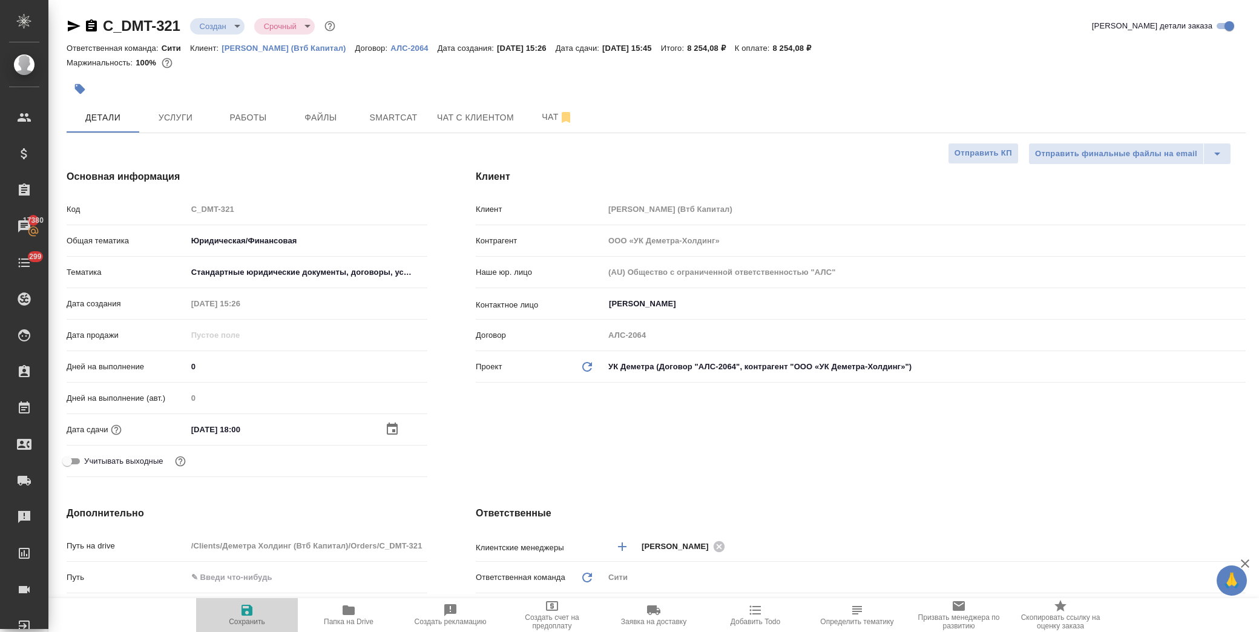
click at [240, 616] on icon "button" at bounding box center [247, 610] width 15 height 15
type textarea "x"
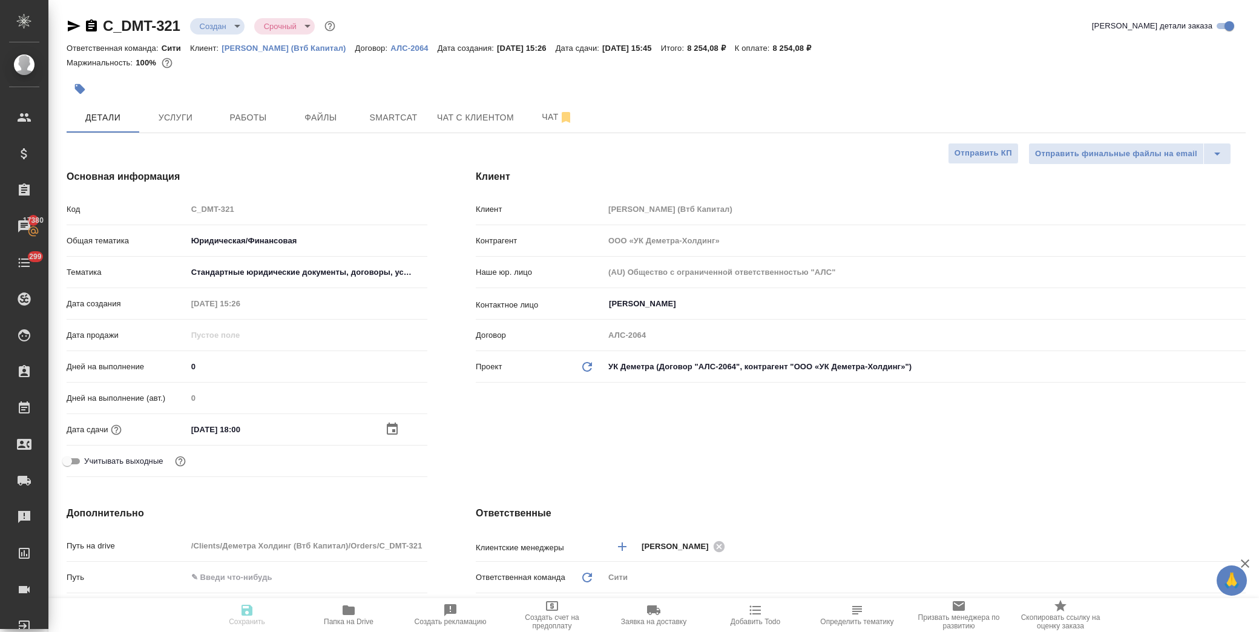
type textarea "x"
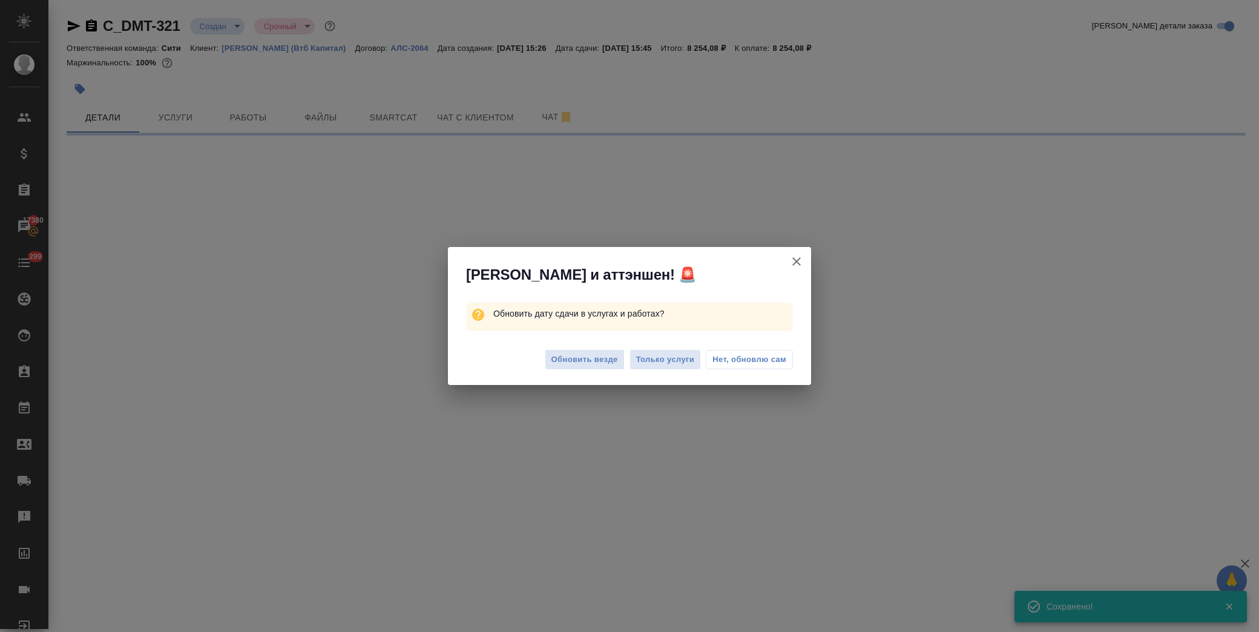
select select "RU"
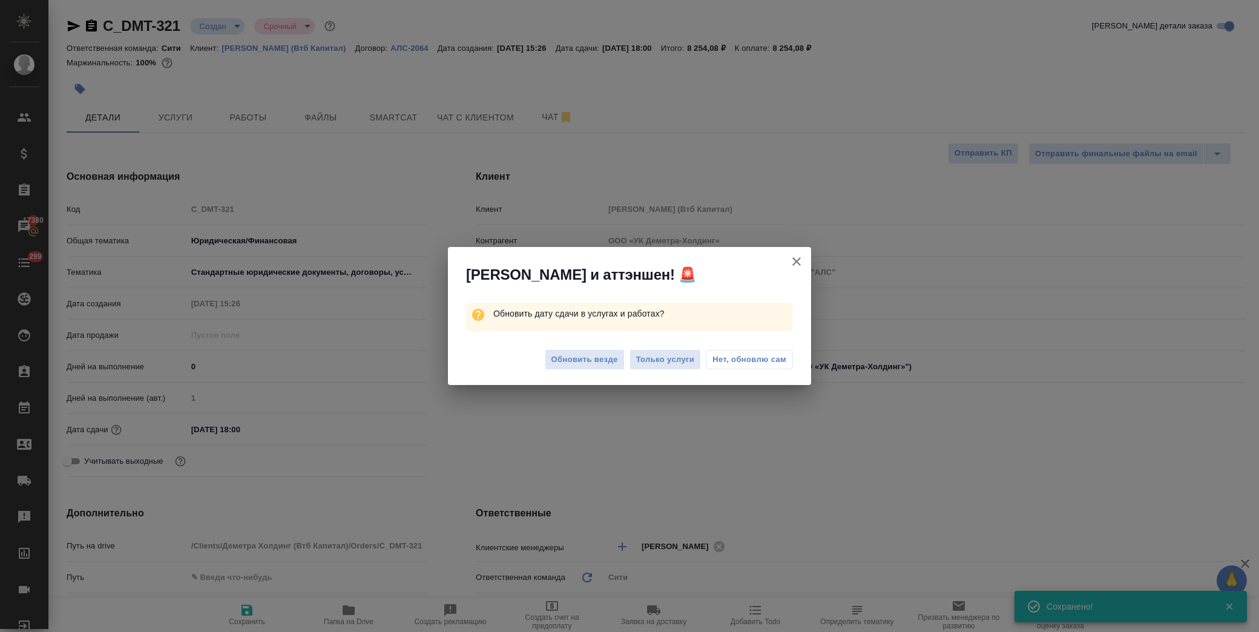
type textarea "x"
click at [768, 361] on span "Нет, обновлю сам" at bounding box center [750, 360] width 74 height 12
type textarea "x"
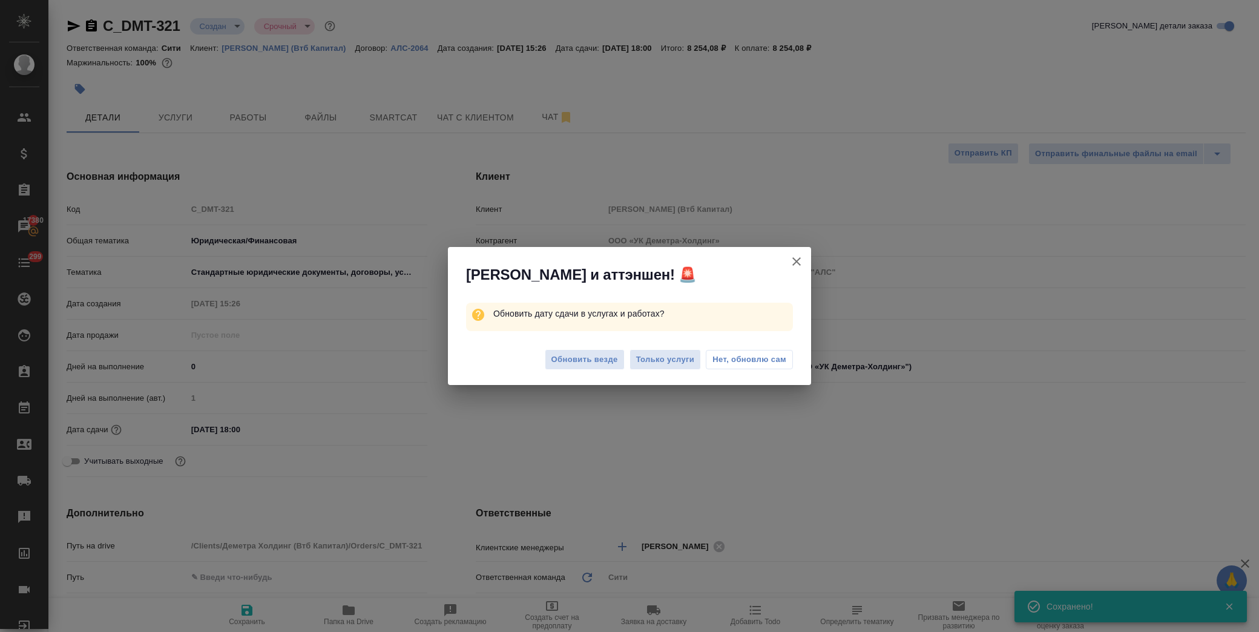
type textarea "x"
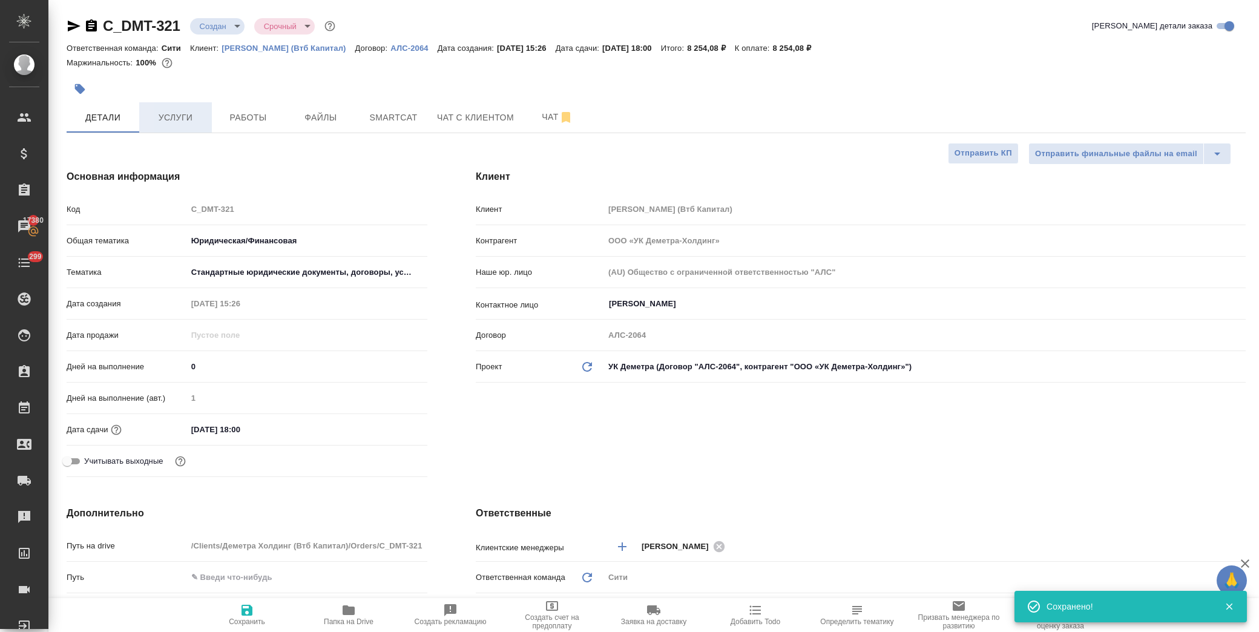
click at [197, 118] on span "Услуги" at bounding box center [175, 117] width 58 height 15
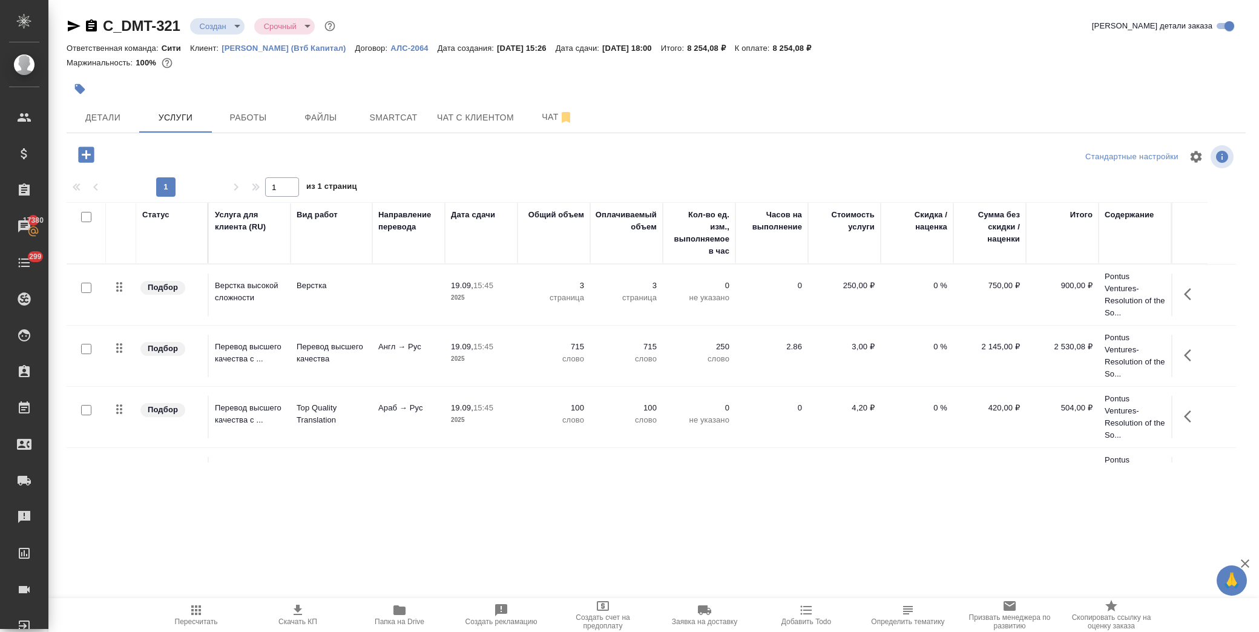
click at [1188, 283] on button "button" at bounding box center [1191, 294] width 29 height 29
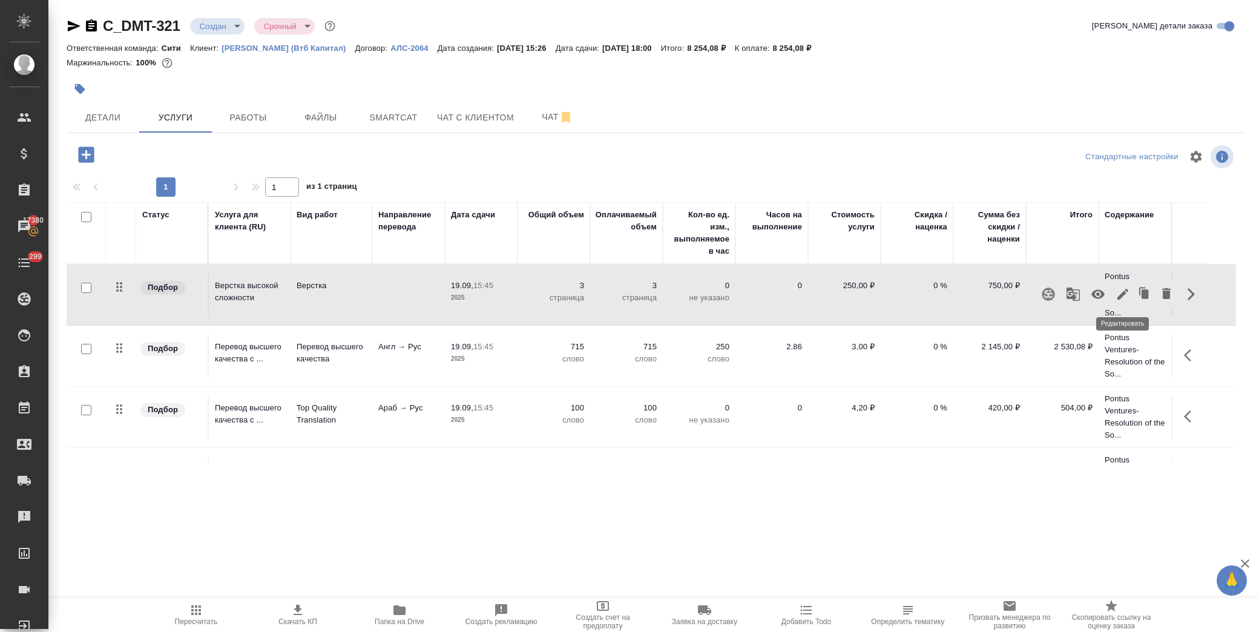
click at [1119, 298] on icon "button" at bounding box center [1122, 294] width 11 height 11
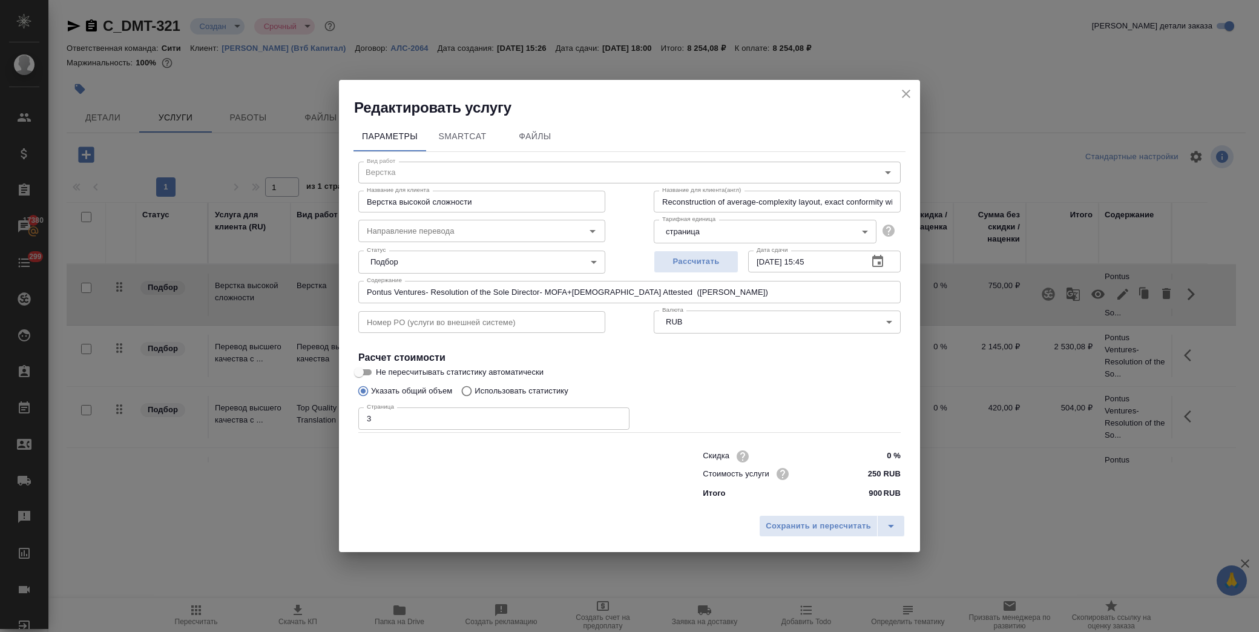
click at [869, 268] on button "button" at bounding box center [877, 261] width 29 height 29
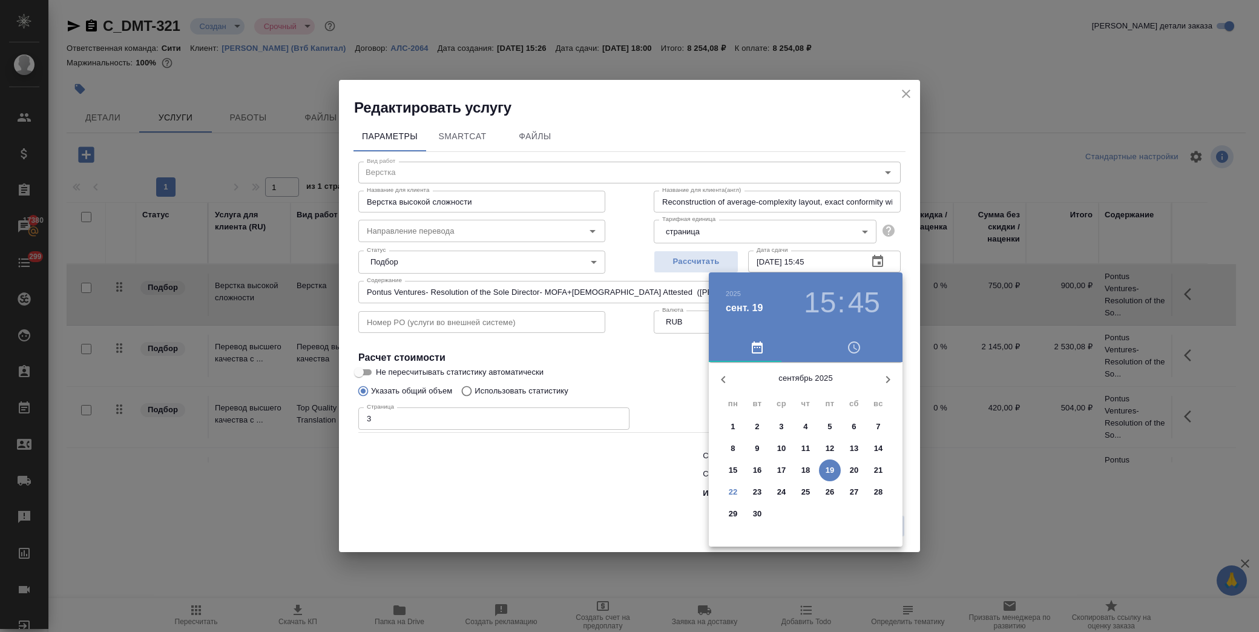
click at [758, 492] on p "23" at bounding box center [757, 492] width 9 height 12
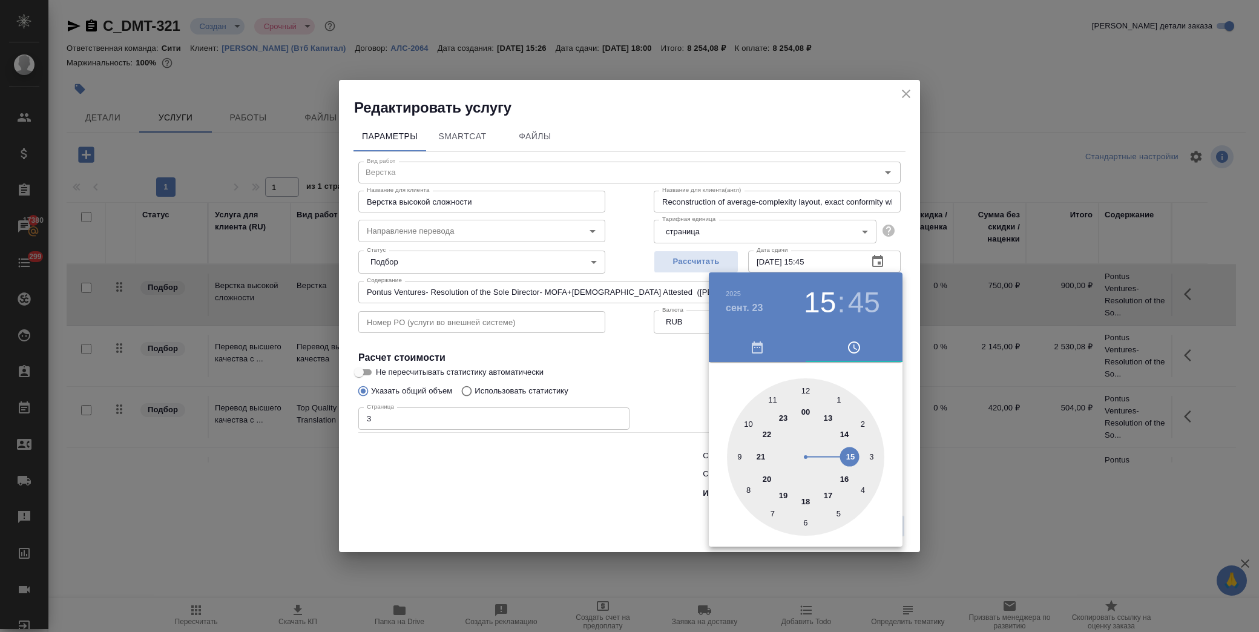
click at [751, 426] on div at bounding box center [805, 456] width 157 height 157
click at [806, 389] on div at bounding box center [805, 456] width 157 height 157
type input "[DATE] 10:00"
click at [626, 373] on div at bounding box center [629, 316] width 1259 height 632
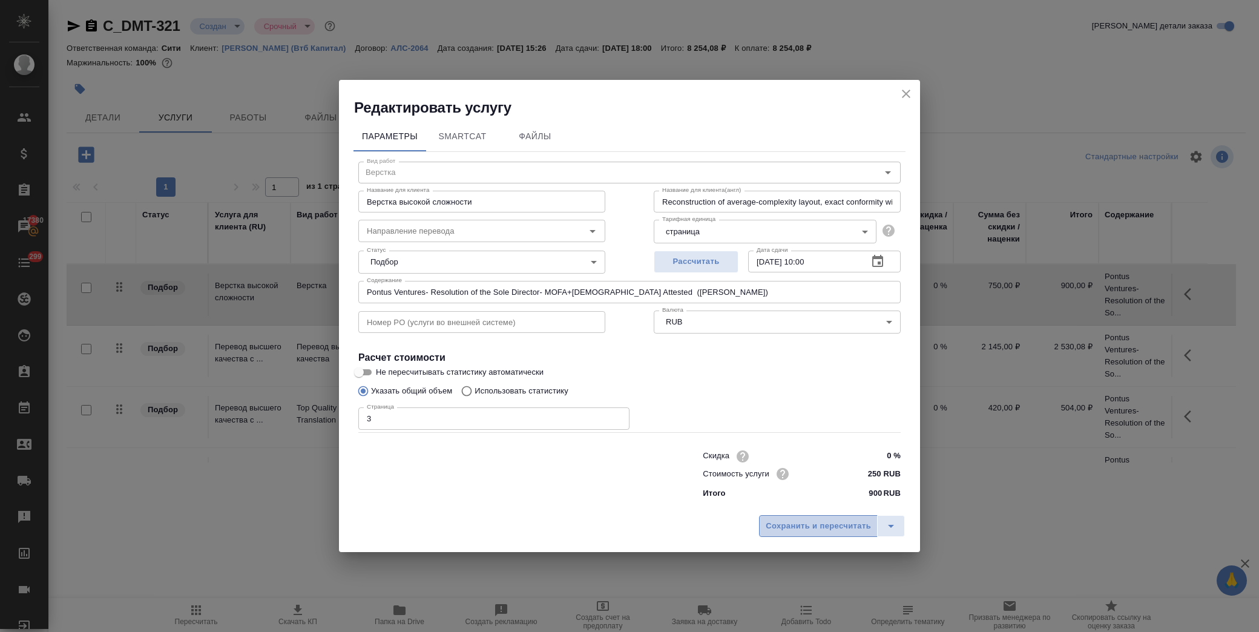
click at [829, 521] on span "Сохранить и пересчитать" at bounding box center [818, 526] width 105 height 14
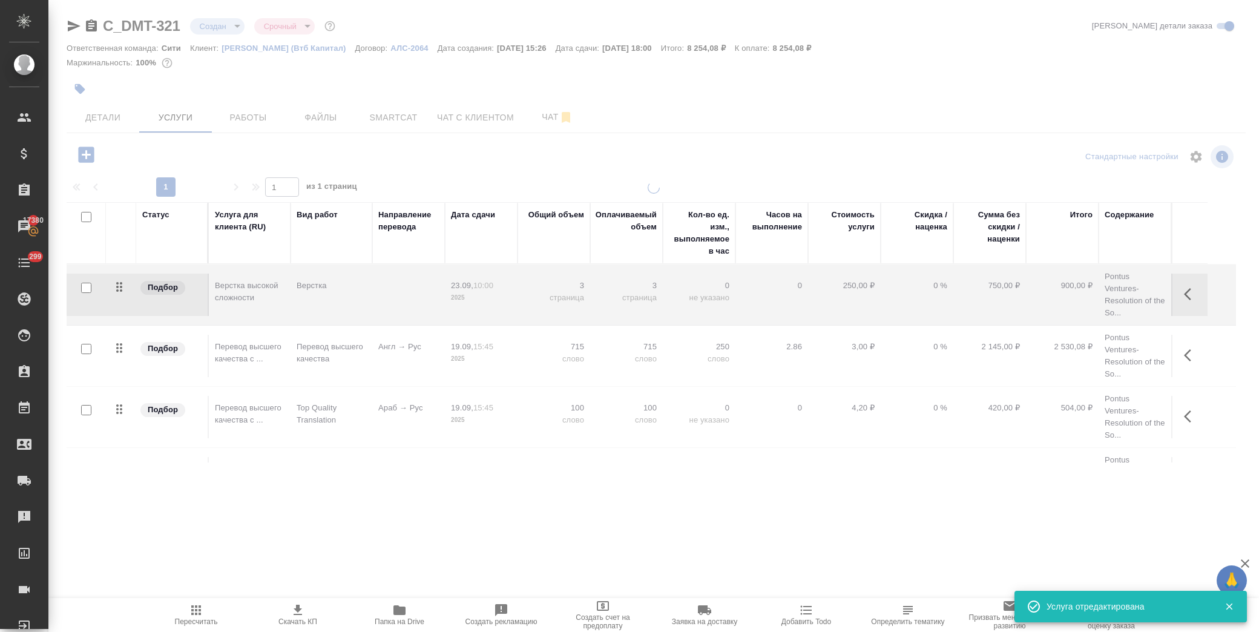
type input "normal"
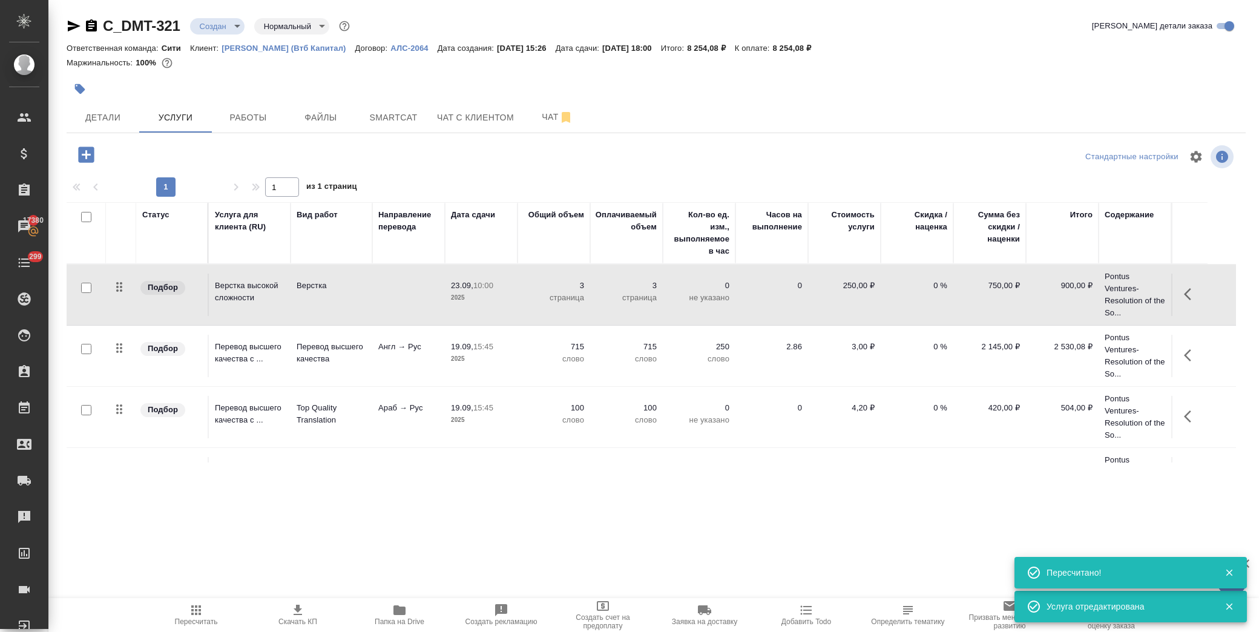
click at [1186, 292] on icon "button" at bounding box center [1187, 294] width 7 height 12
click at [1124, 295] on icon "button" at bounding box center [1122, 294] width 11 height 11
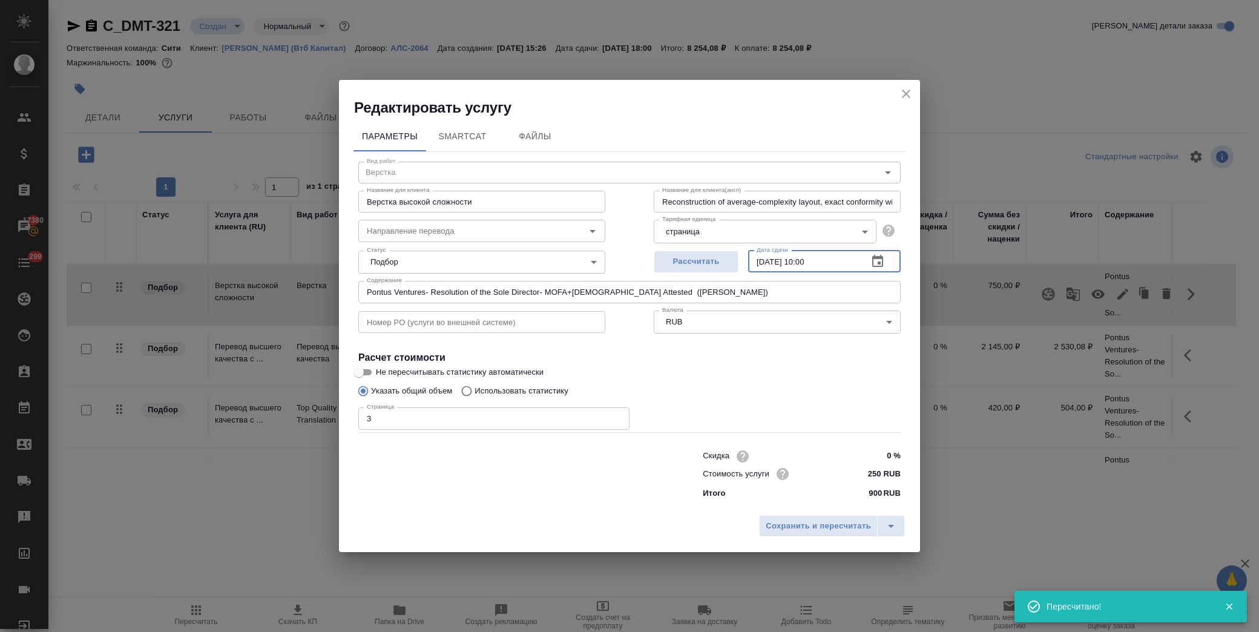
click at [812, 262] on input "[DATE] 10:00" at bounding box center [803, 262] width 110 height 22
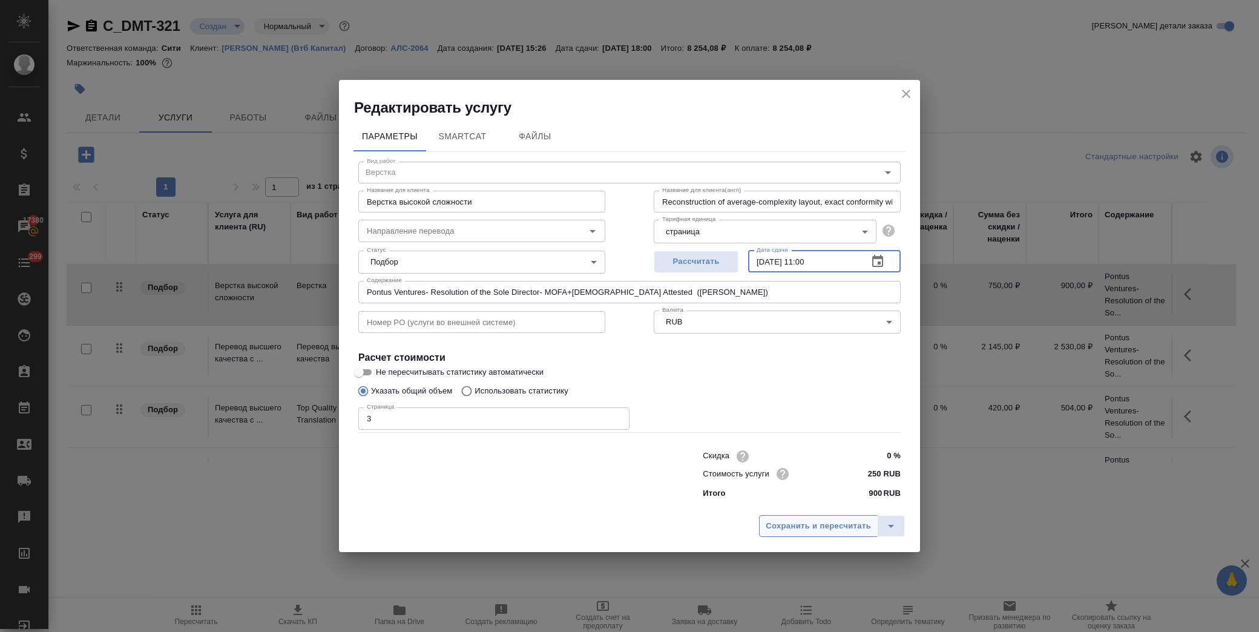
type input "[DATE] 11:00"
click at [812, 525] on span "Сохранить и пересчитать" at bounding box center [818, 526] width 105 height 14
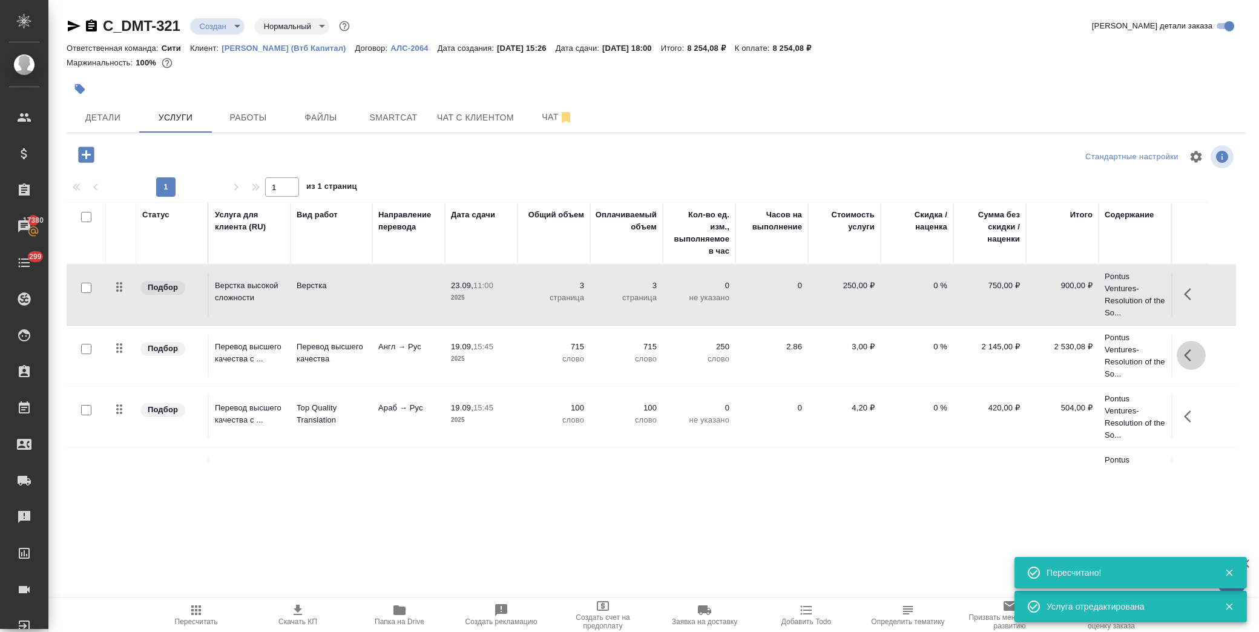
click at [1185, 354] on icon "button" at bounding box center [1187, 355] width 7 height 12
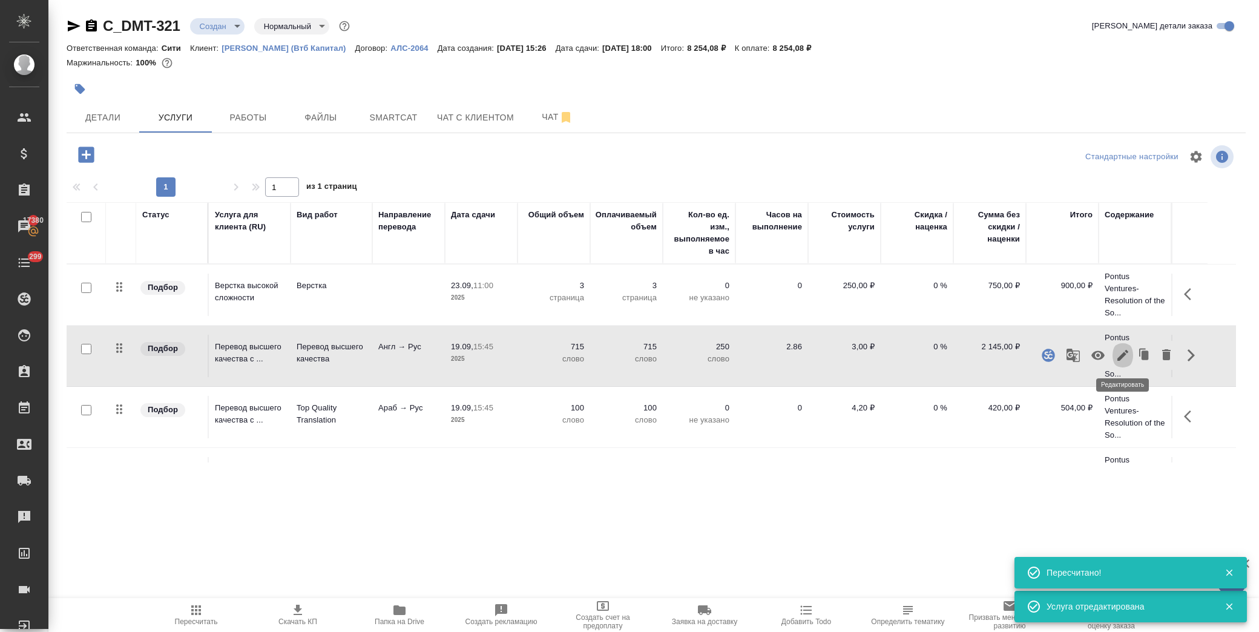
click at [1121, 356] on icon "button" at bounding box center [1122, 355] width 11 height 11
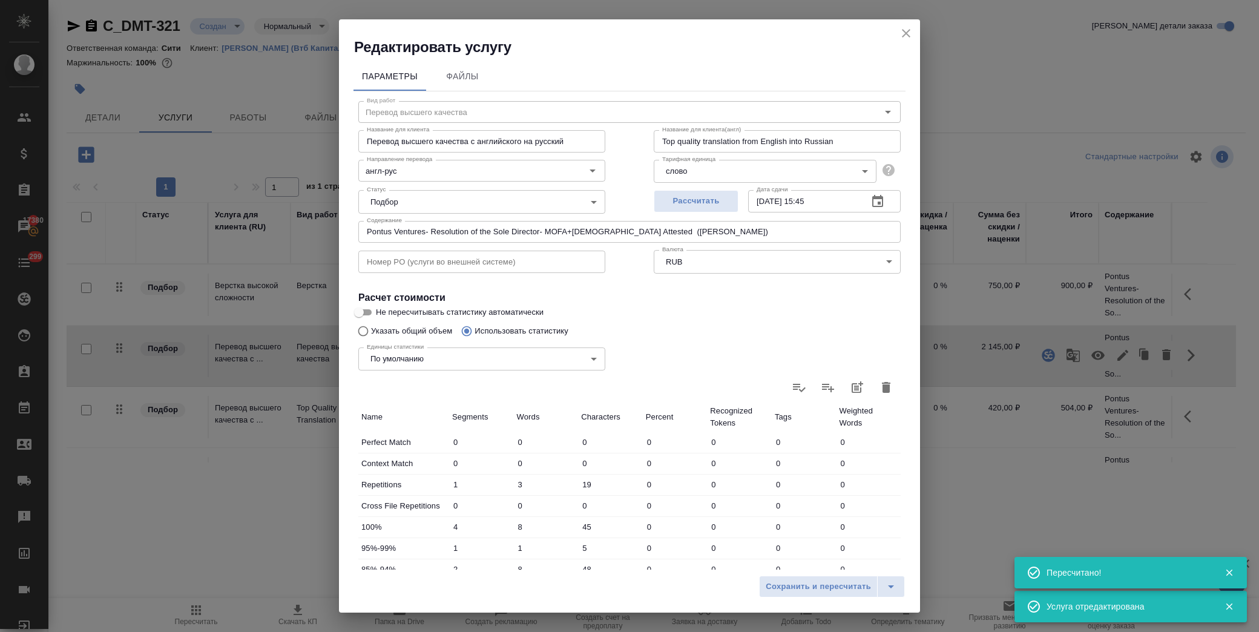
click at [872, 202] on icon "button" at bounding box center [877, 201] width 11 height 12
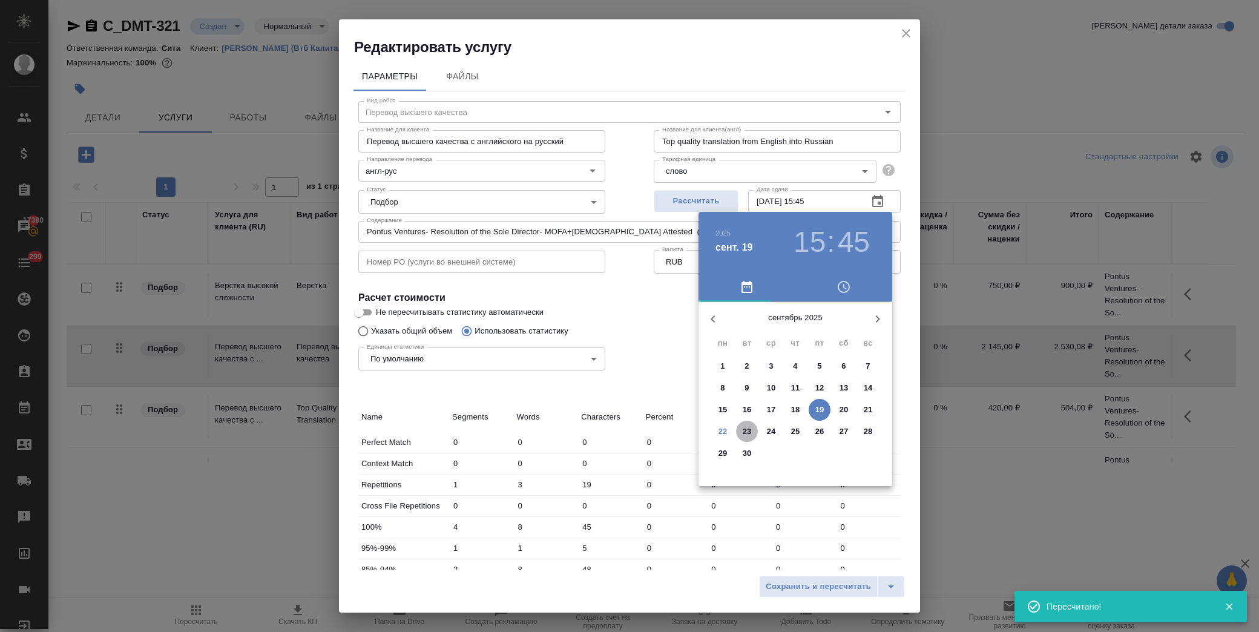
click at [749, 428] on p "23" at bounding box center [747, 432] width 9 height 12
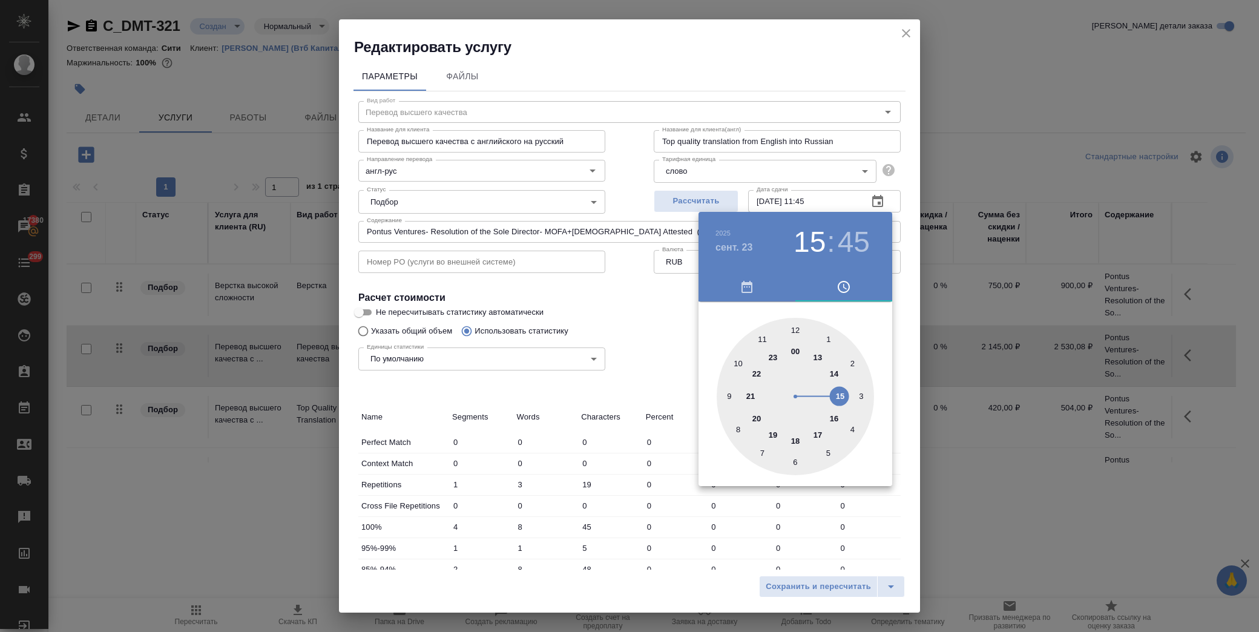
click at [761, 341] on div at bounding box center [795, 396] width 157 height 157
type input "[DATE] 11:00"
click at [794, 327] on div at bounding box center [795, 396] width 157 height 157
click at [655, 331] on div at bounding box center [629, 316] width 1259 height 632
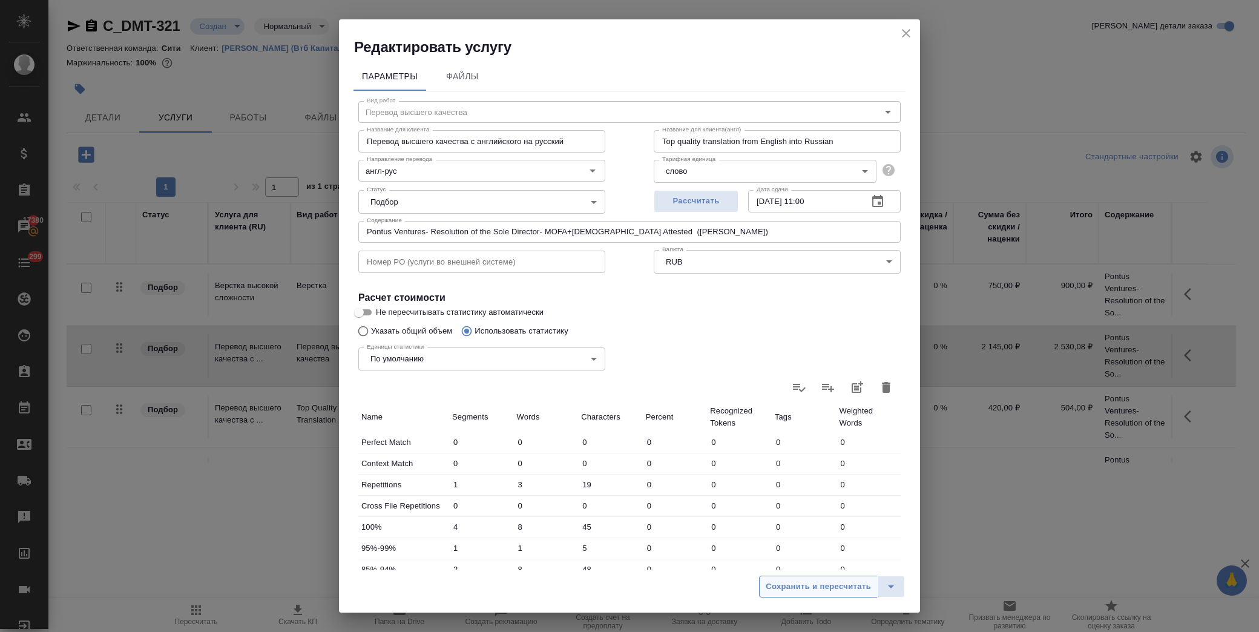
click at [837, 588] on span "Сохранить и пересчитать" at bounding box center [818, 587] width 105 height 14
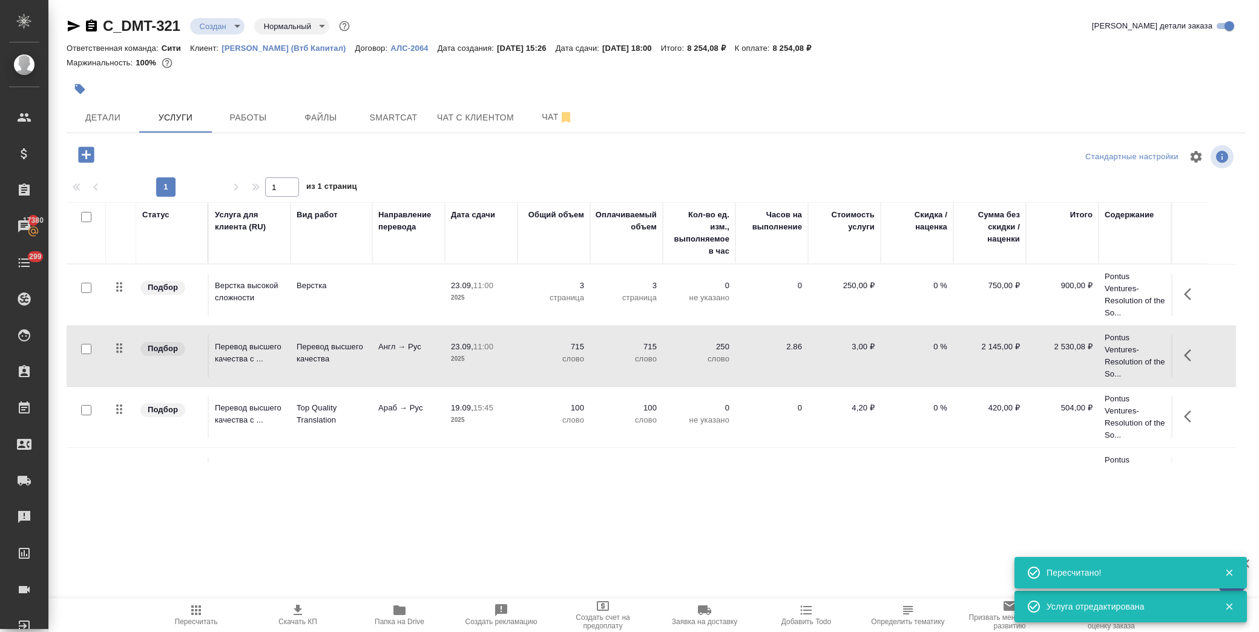
click at [1185, 420] on icon "button" at bounding box center [1191, 416] width 15 height 15
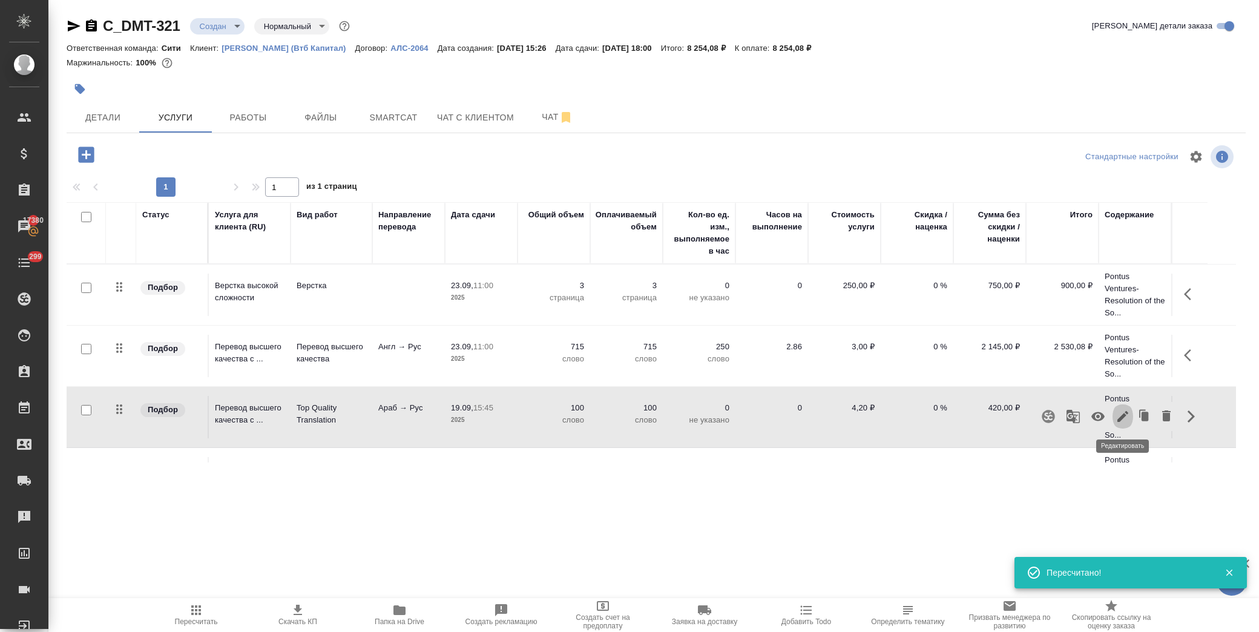
click at [1127, 416] on icon "button" at bounding box center [1123, 416] width 15 height 15
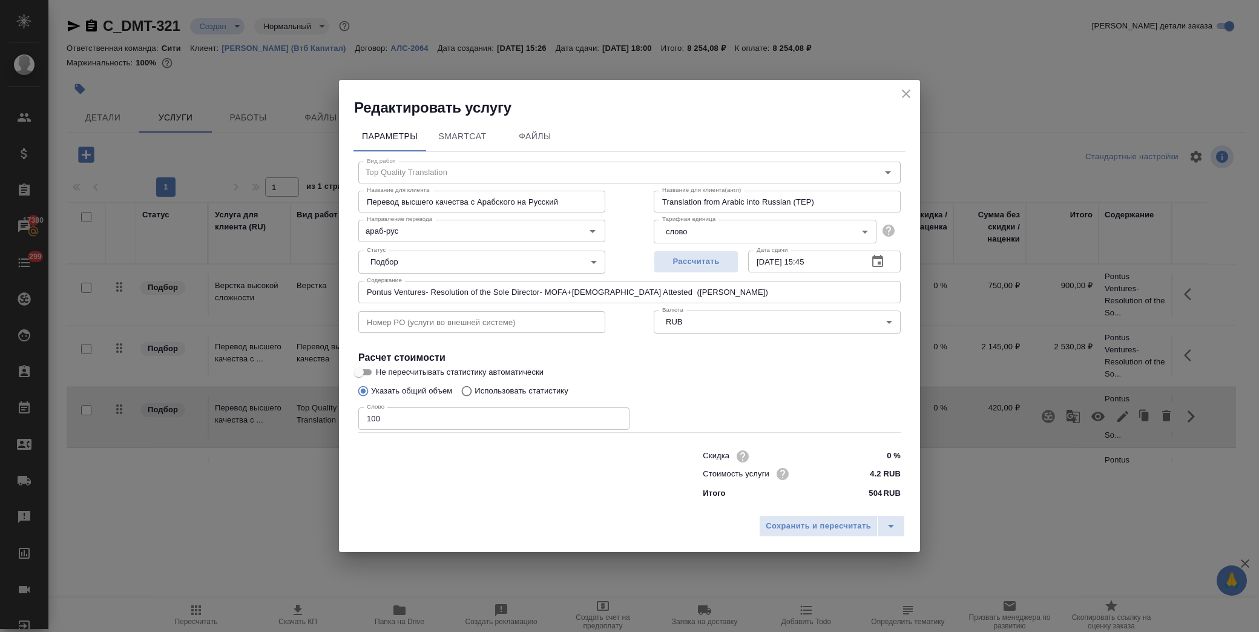
click at [884, 259] on icon "button" at bounding box center [878, 261] width 15 height 15
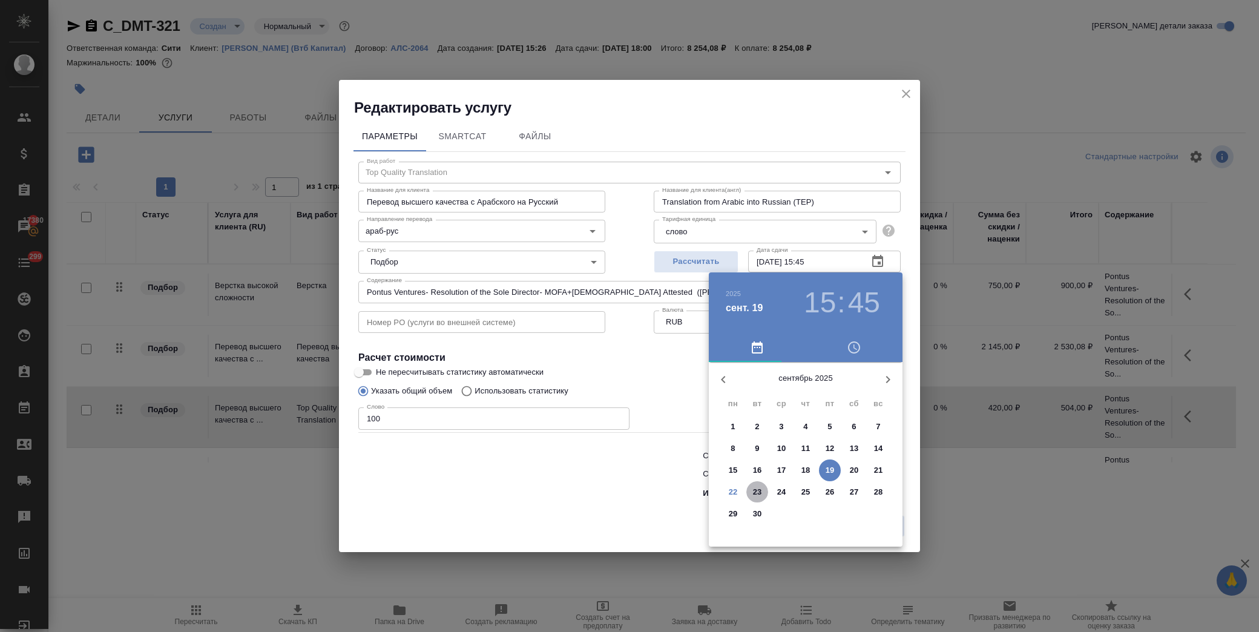
click at [760, 490] on p "23" at bounding box center [757, 492] width 9 height 12
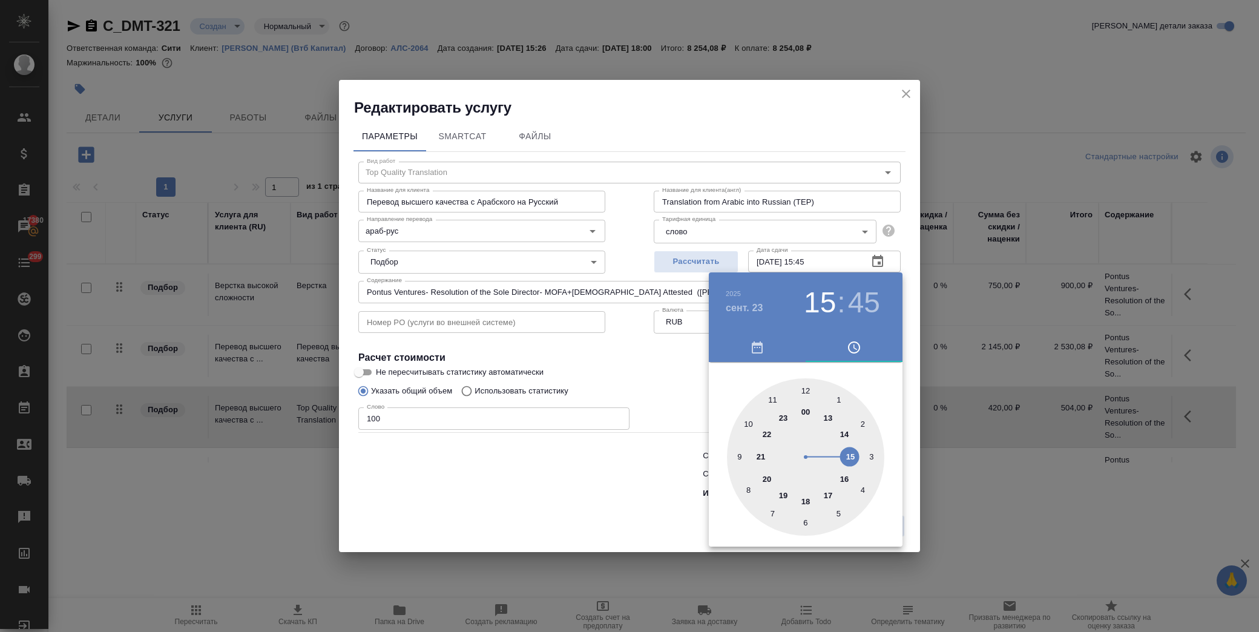
click at [772, 396] on div at bounding box center [805, 456] width 157 height 157
click at [808, 386] on div at bounding box center [805, 456] width 157 height 157
type input "[DATE] 11:00"
click at [637, 361] on div at bounding box center [629, 316] width 1259 height 632
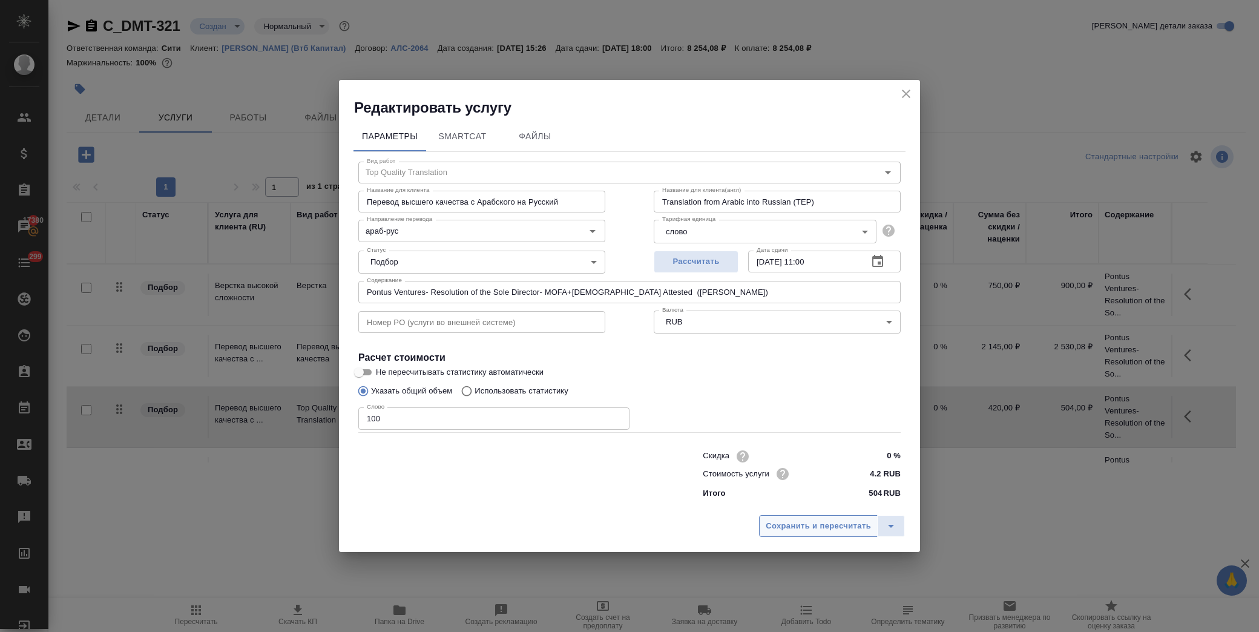
click at [812, 528] on span "Сохранить и пересчитать" at bounding box center [818, 526] width 105 height 14
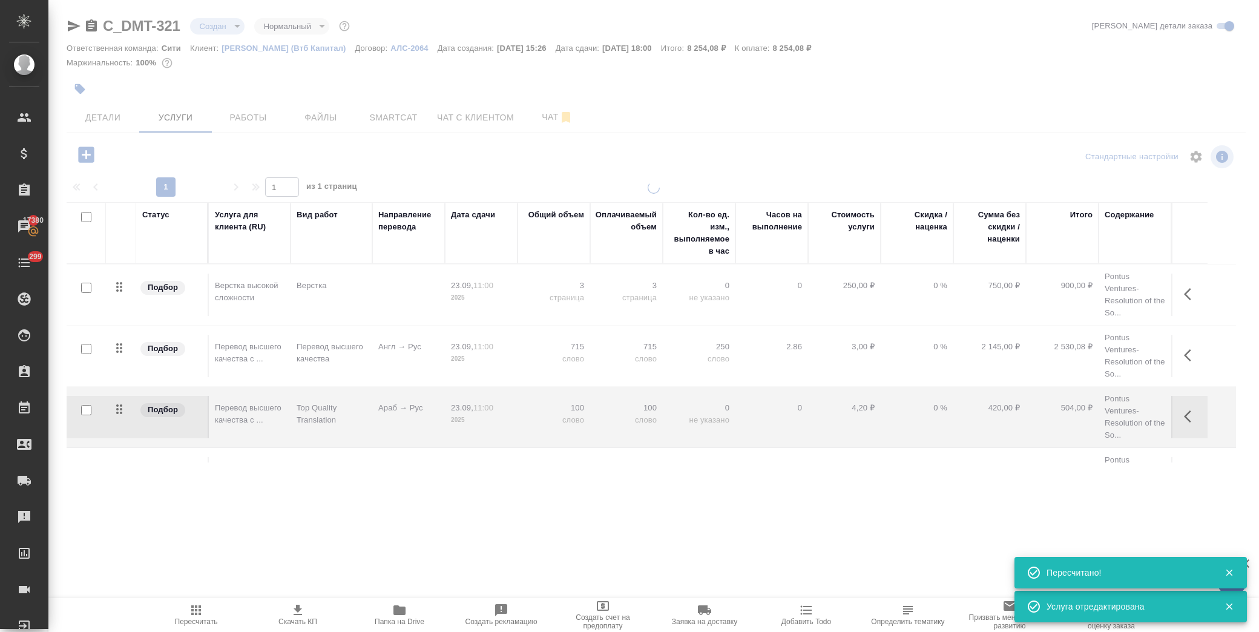
click at [93, 118] on span "Детали" at bounding box center [103, 117] width 58 height 15
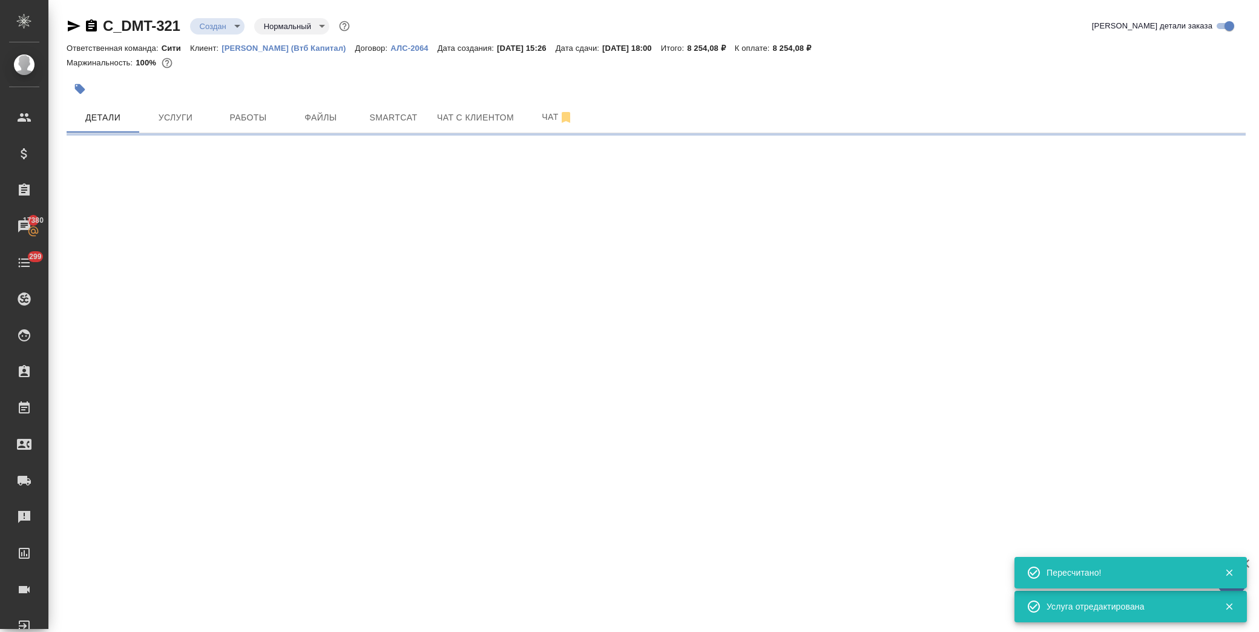
select select "RU"
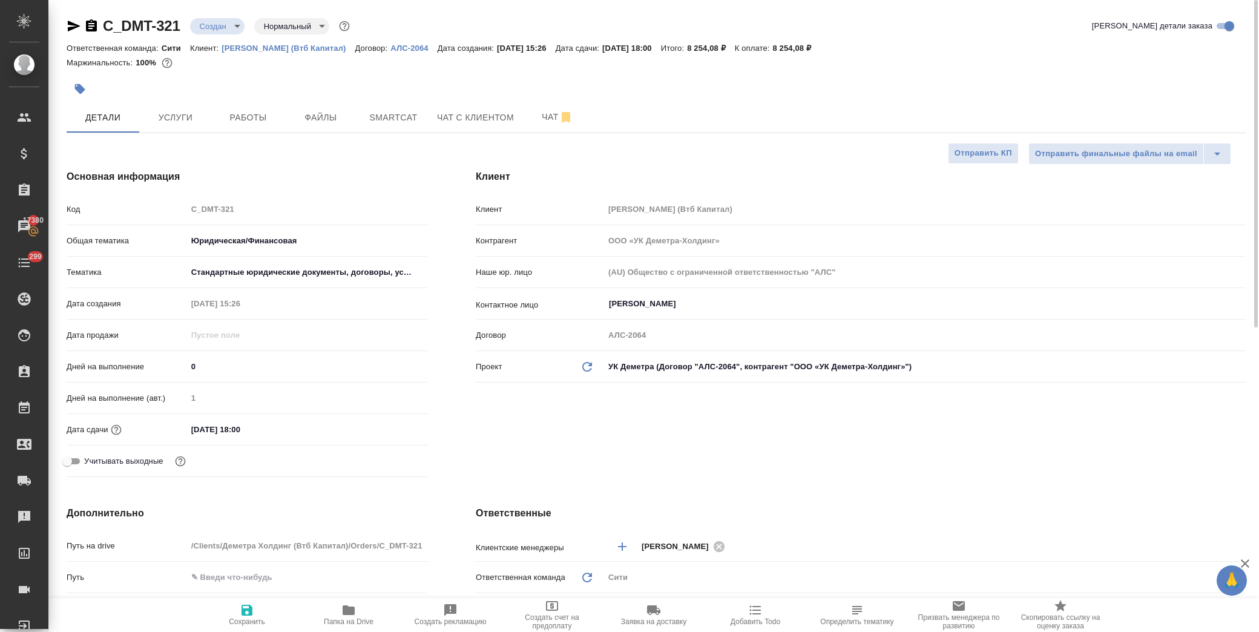
scroll to position [269, 0]
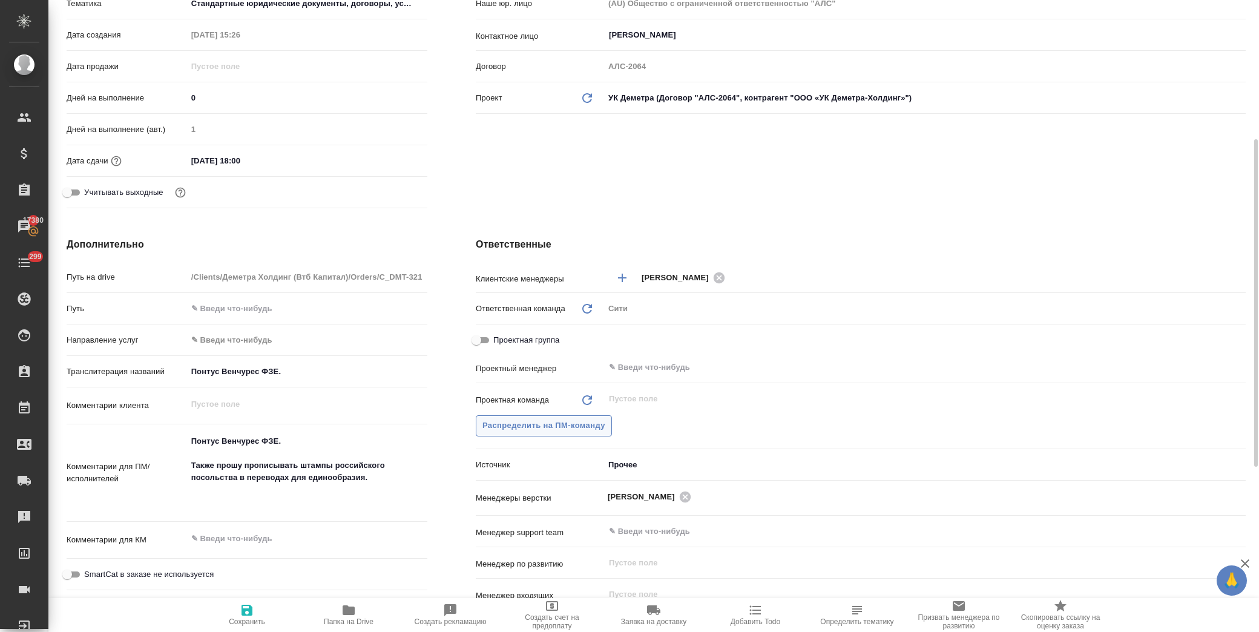
click at [588, 421] on span "Распределить на ПМ-команду" at bounding box center [543, 426] width 123 height 14
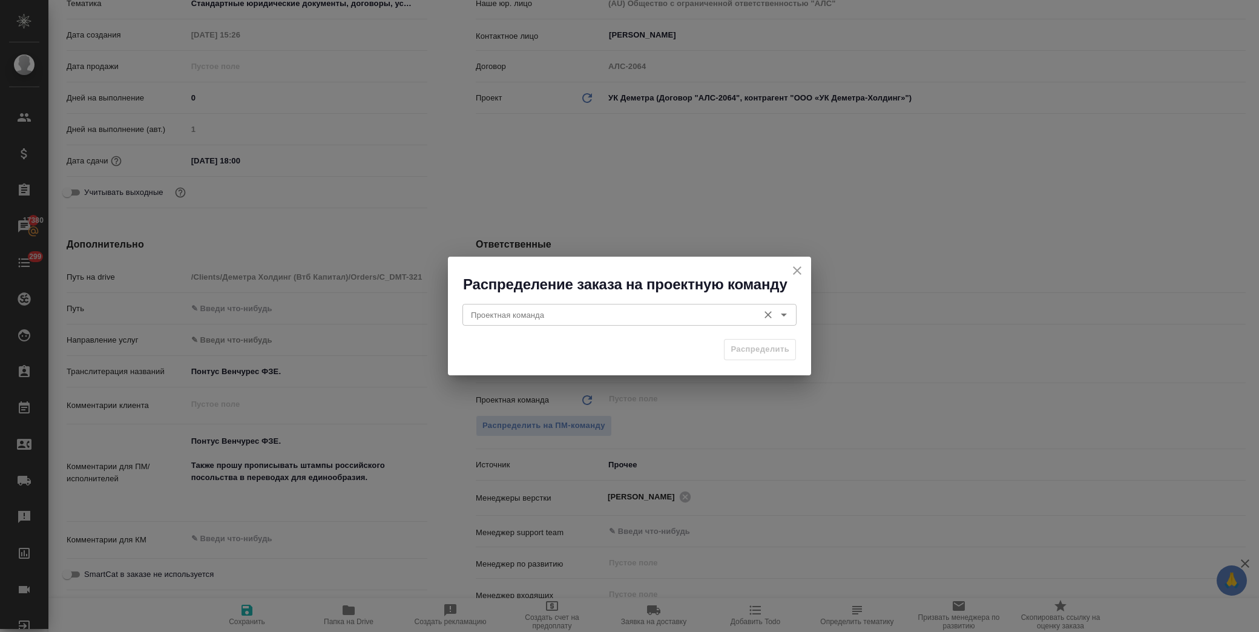
click at [723, 319] on input "Проектная команда" at bounding box center [609, 315] width 286 height 15
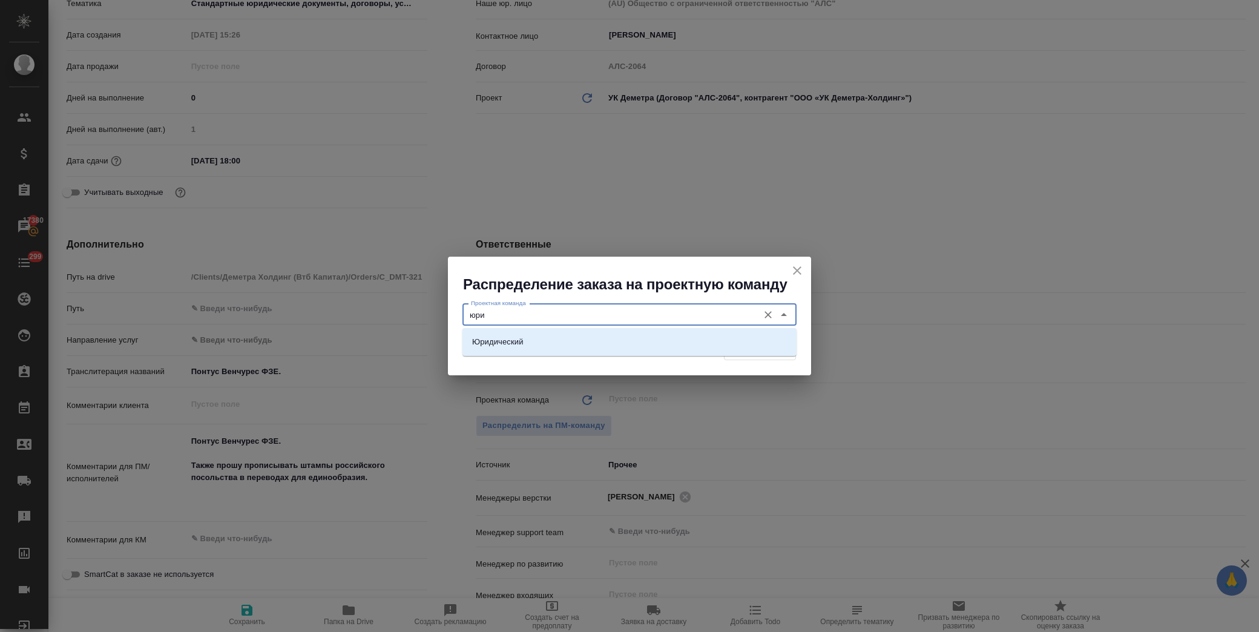
click at [660, 331] on div "Юридический" at bounding box center [629, 342] width 334 height 28
click at [655, 347] on li "Юридический" at bounding box center [629, 342] width 334 height 22
type input "Юридический"
click at [763, 354] on span "Распределить" at bounding box center [760, 350] width 59 height 14
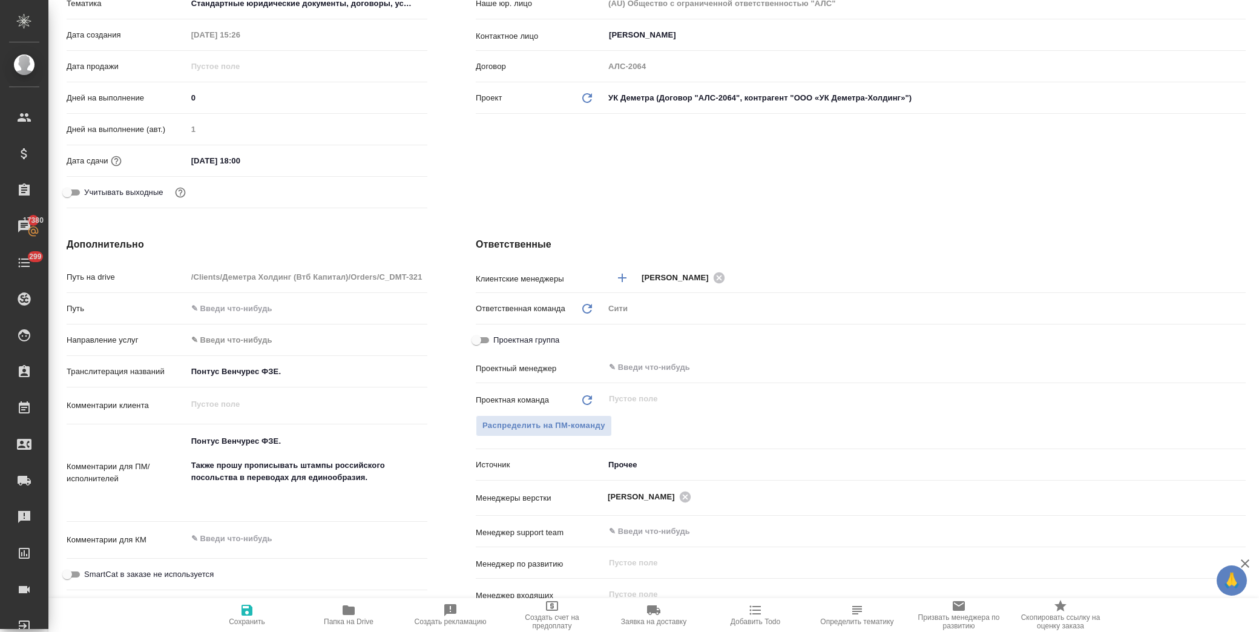
type textarea "x"
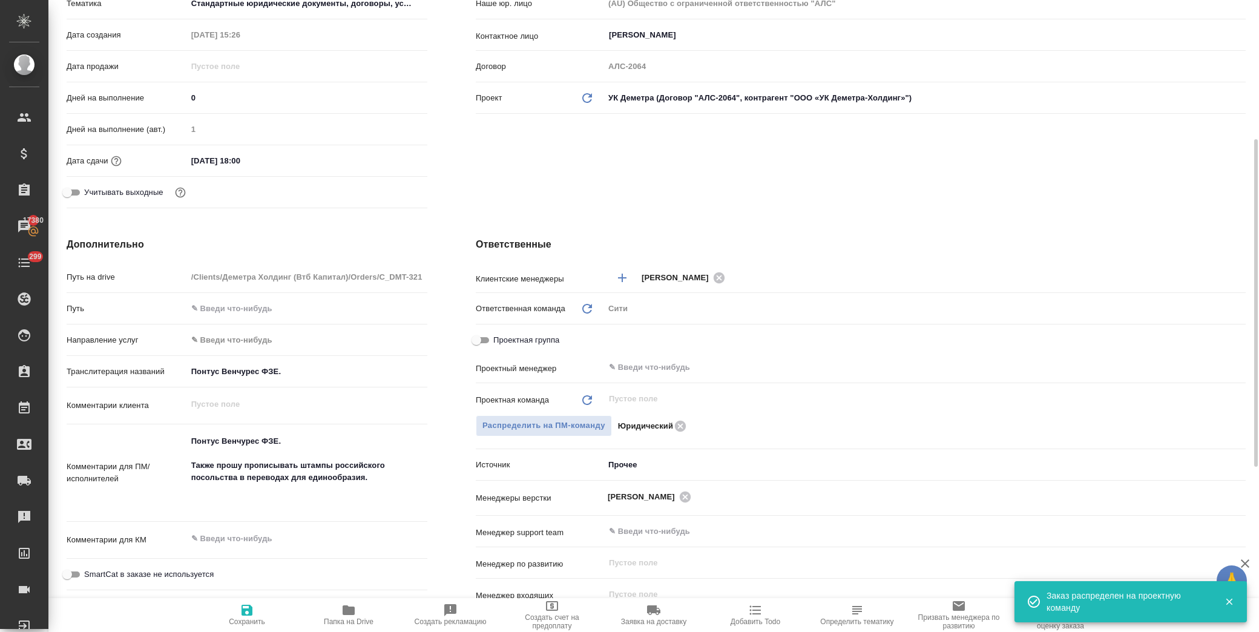
click at [233, 609] on span "Сохранить" at bounding box center [246, 614] width 87 height 23
type textarea "x"
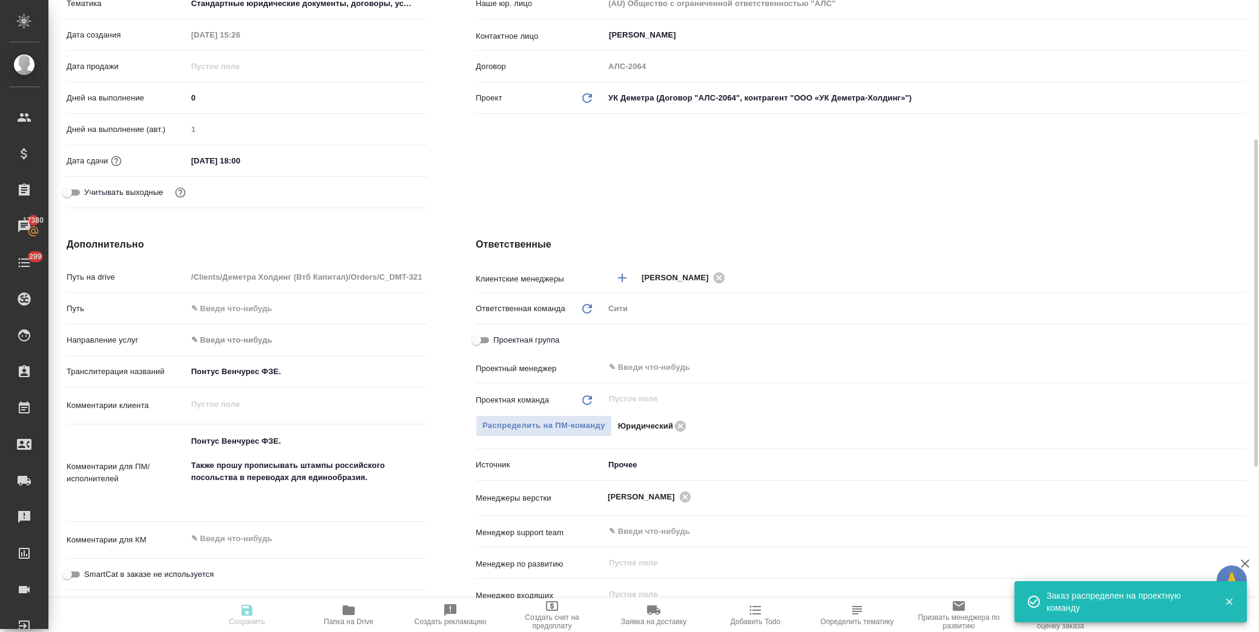
type textarea "x"
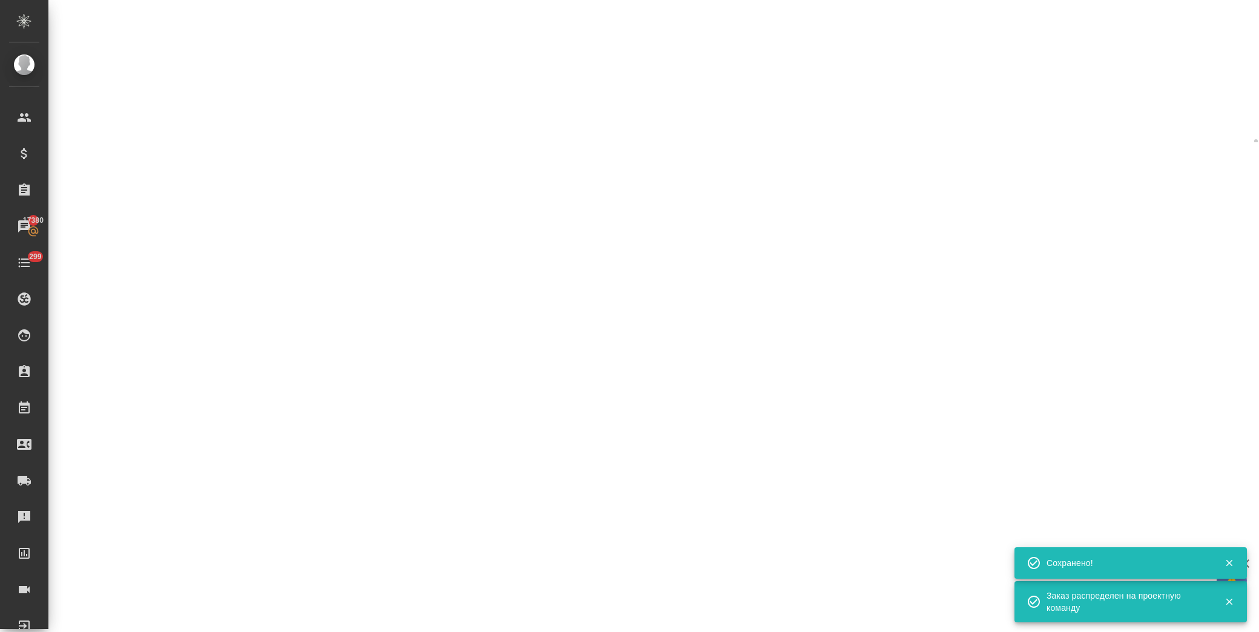
select select "RU"
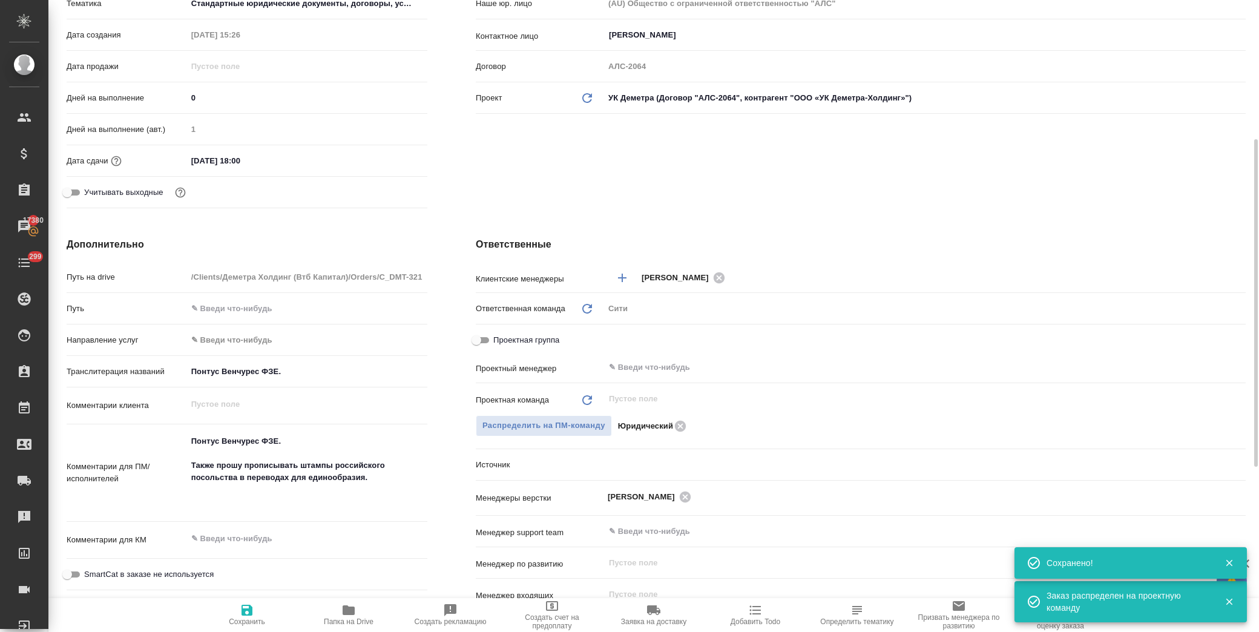
type textarea "x"
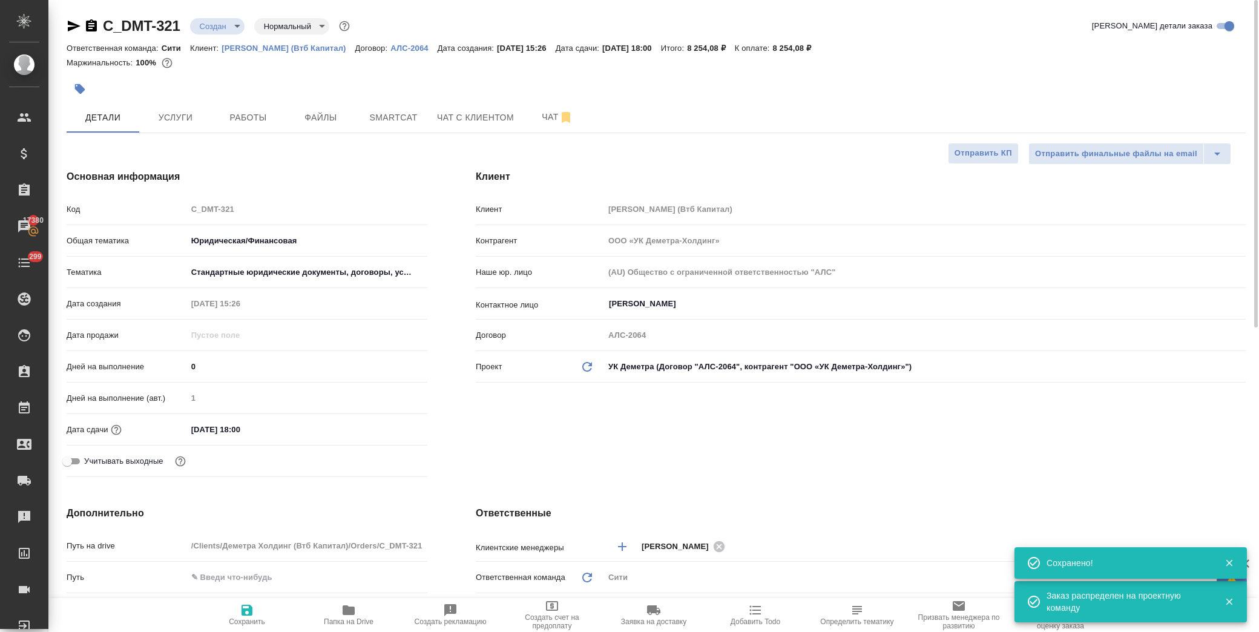
click at [232, 20] on body "🙏 .cls-1 fill:#fff; AWATERA [PERSON_NAME] Спецификации Заказы 17380 Чаты 299 To…" at bounding box center [629, 316] width 1259 height 632
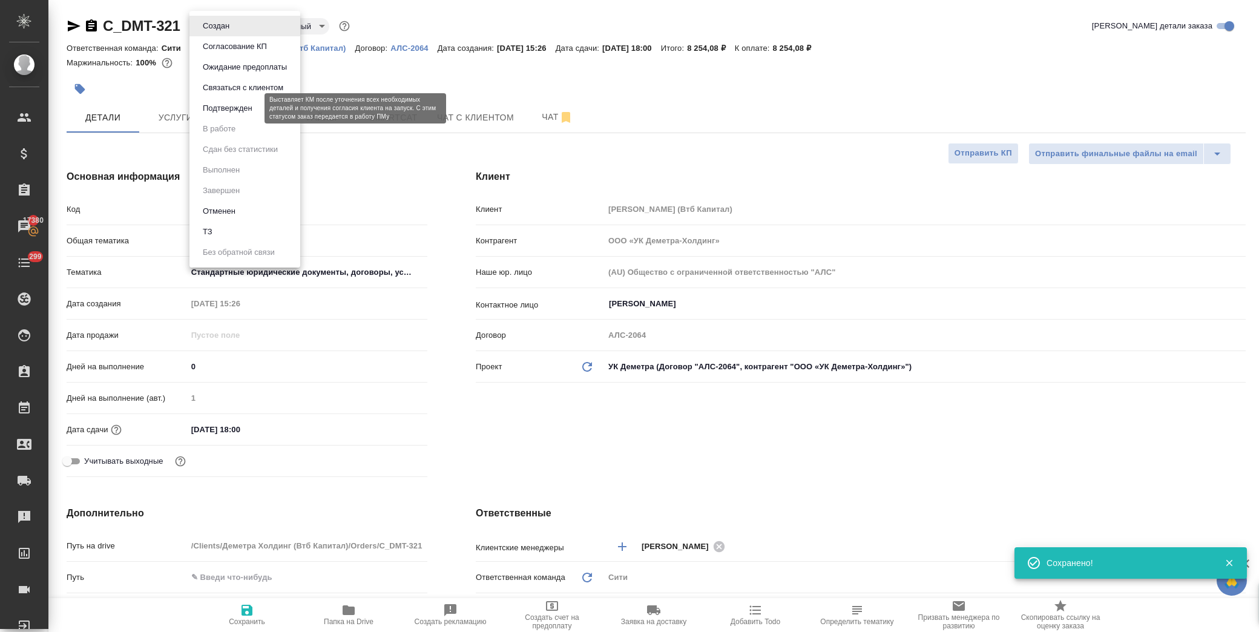
click at [243, 107] on button "Подтвержден" at bounding box center [227, 108] width 57 height 13
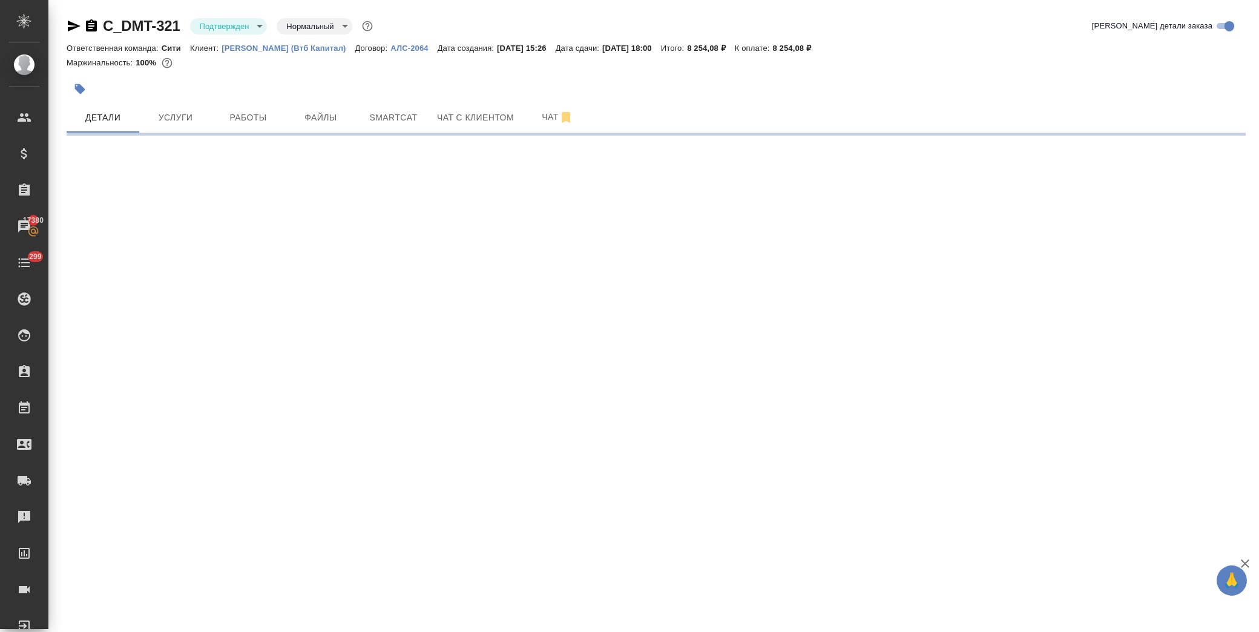
select select "RU"
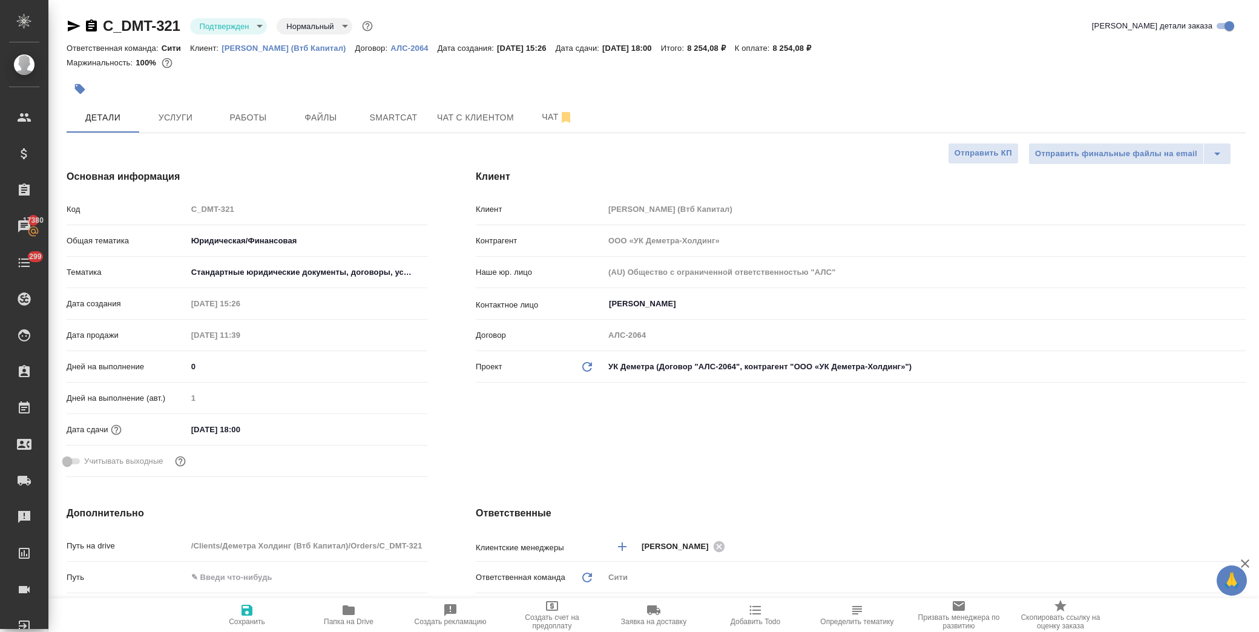
type textarea "x"
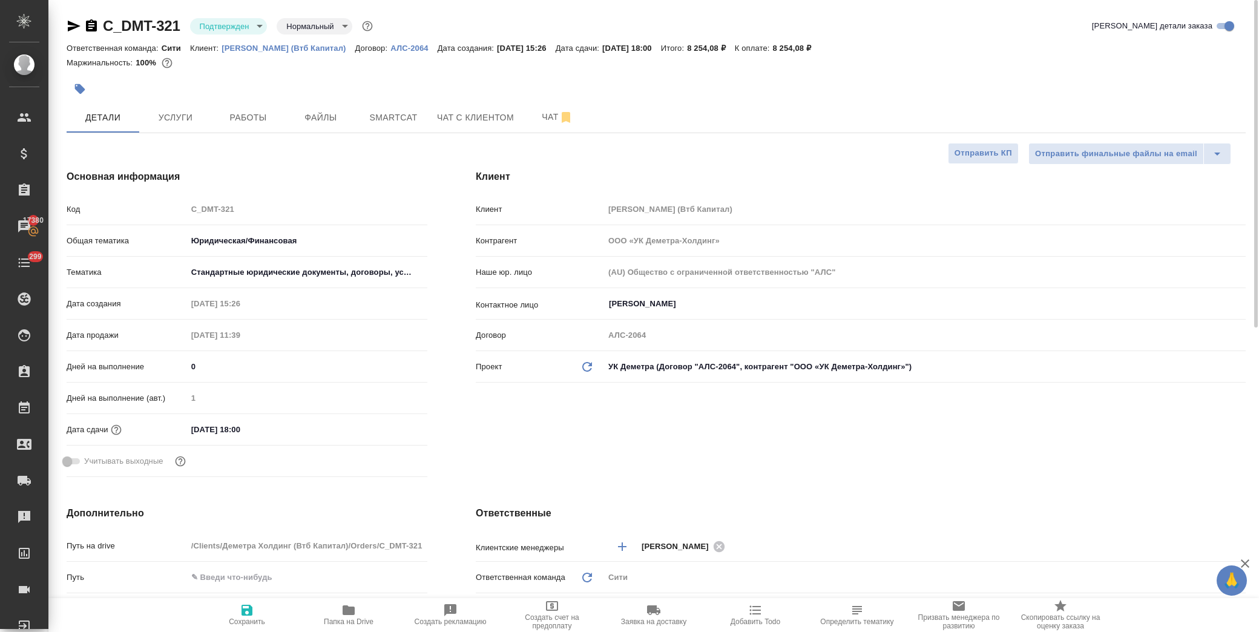
type textarea "x"
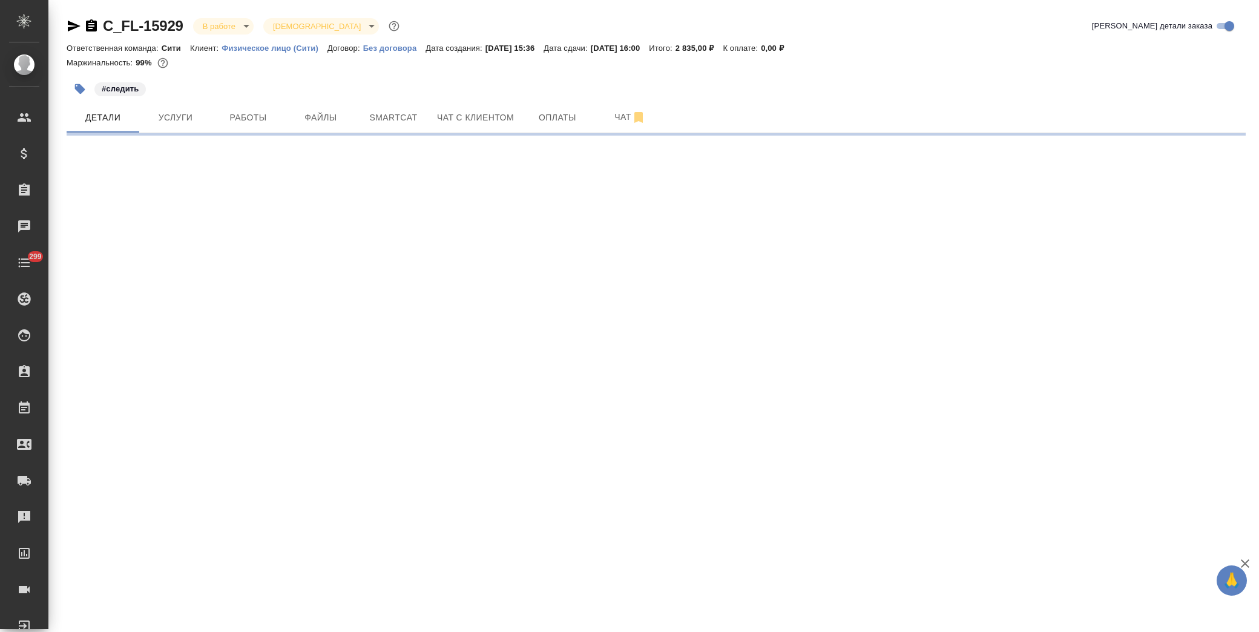
select select "RU"
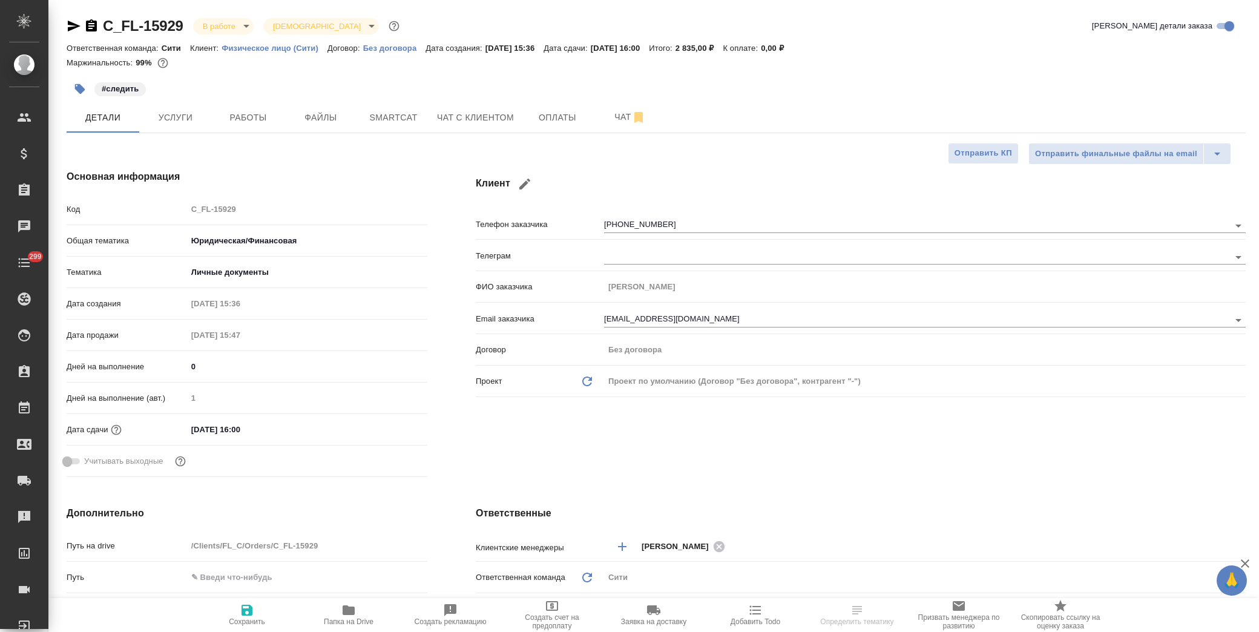
type textarea "x"
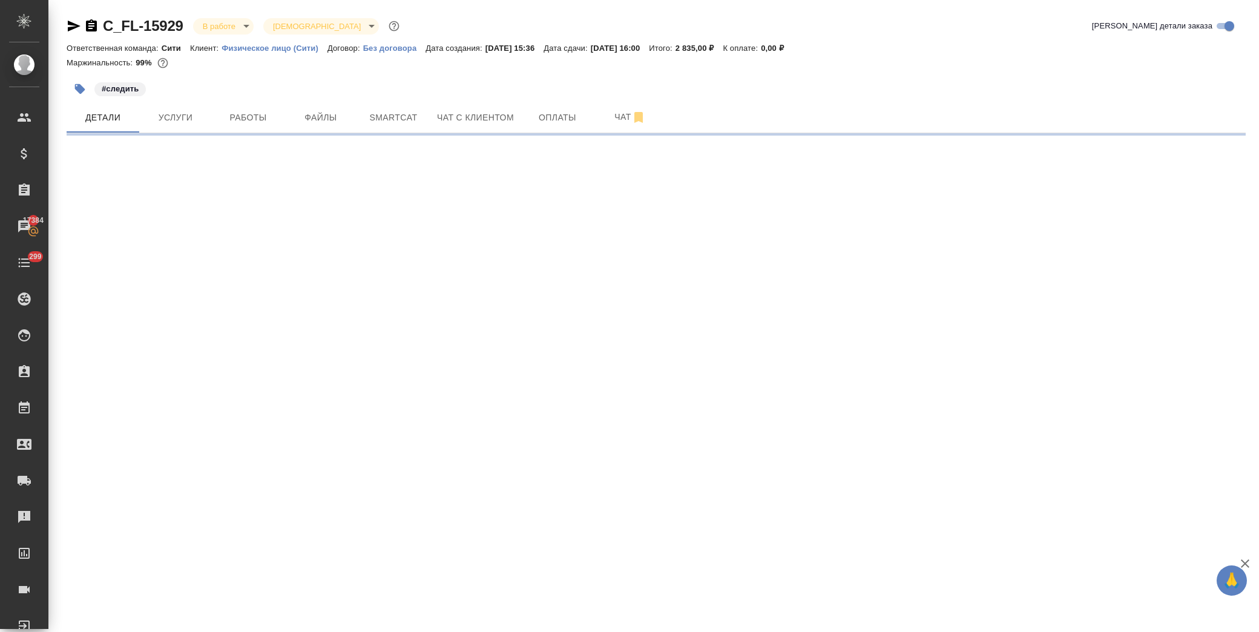
select select "RU"
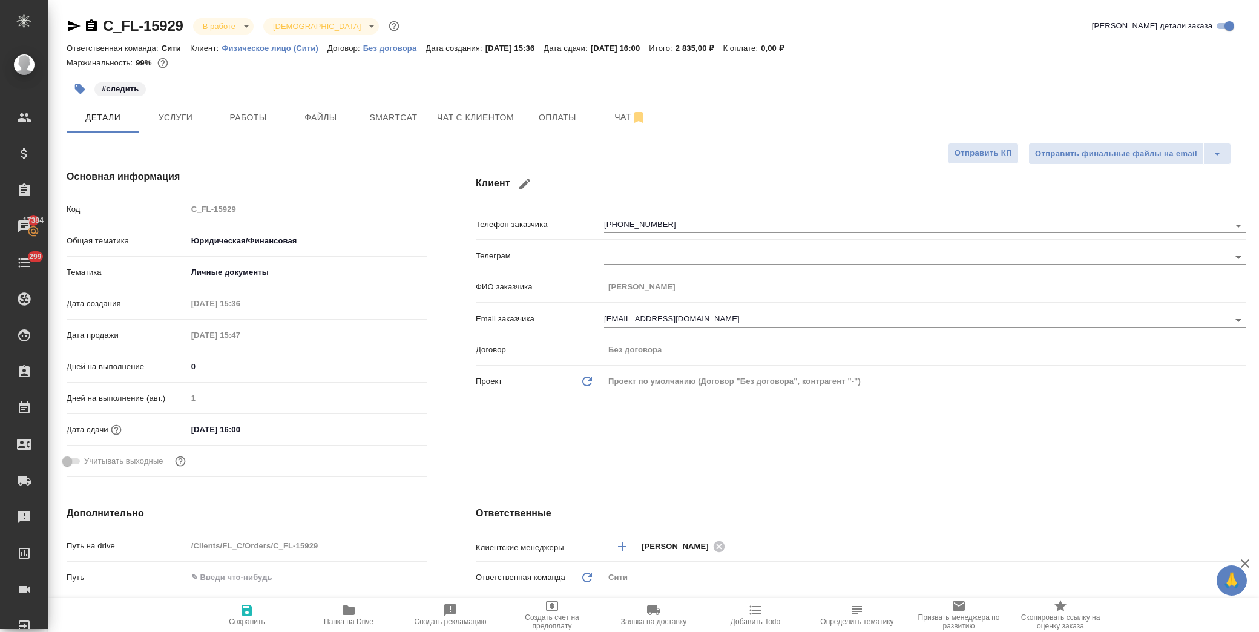
type textarea "x"
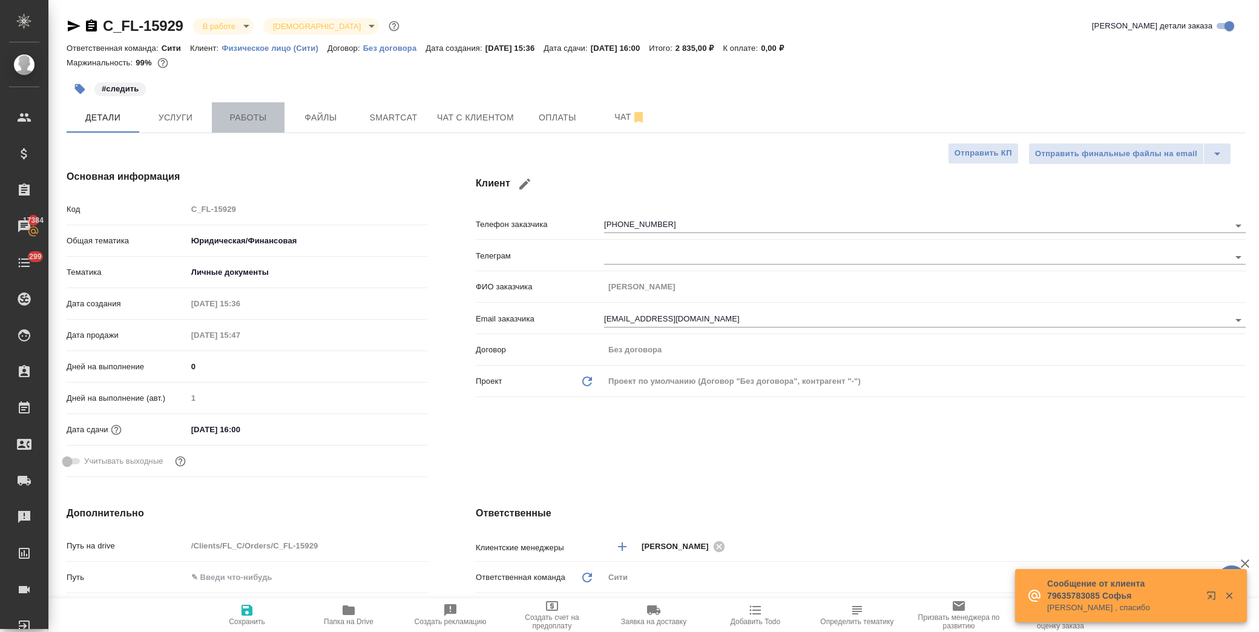
click at [245, 118] on span "Работы" at bounding box center [248, 117] width 58 height 15
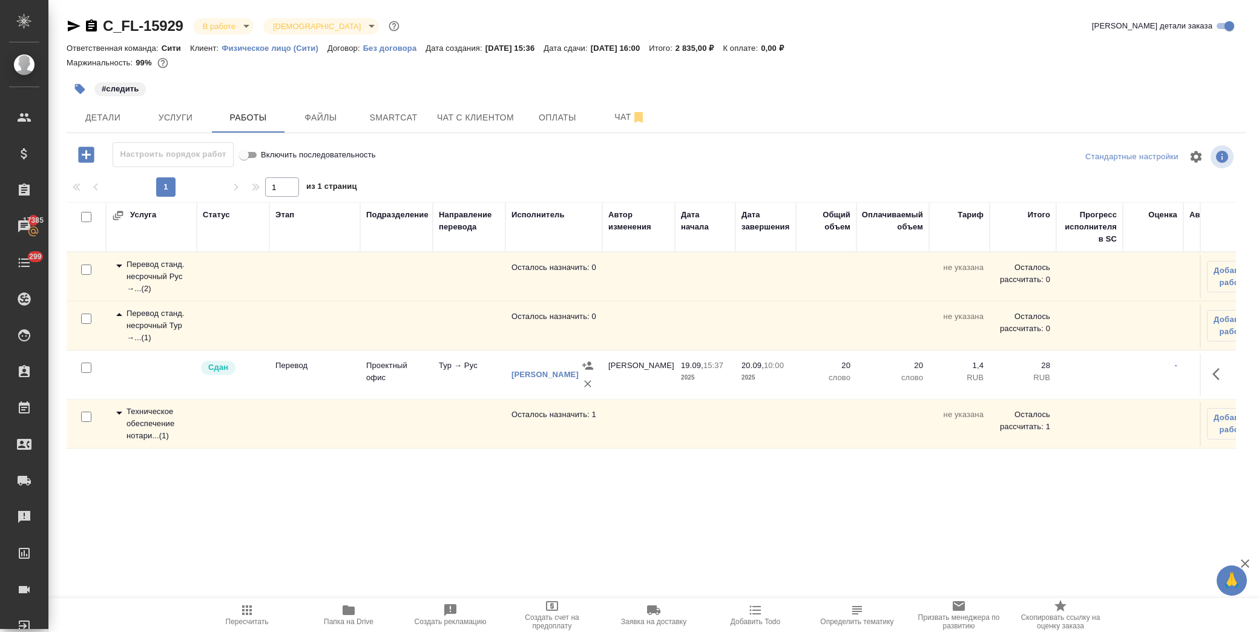
click at [119, 312] on icon at bounding box center [119, 315] width 15 height 15
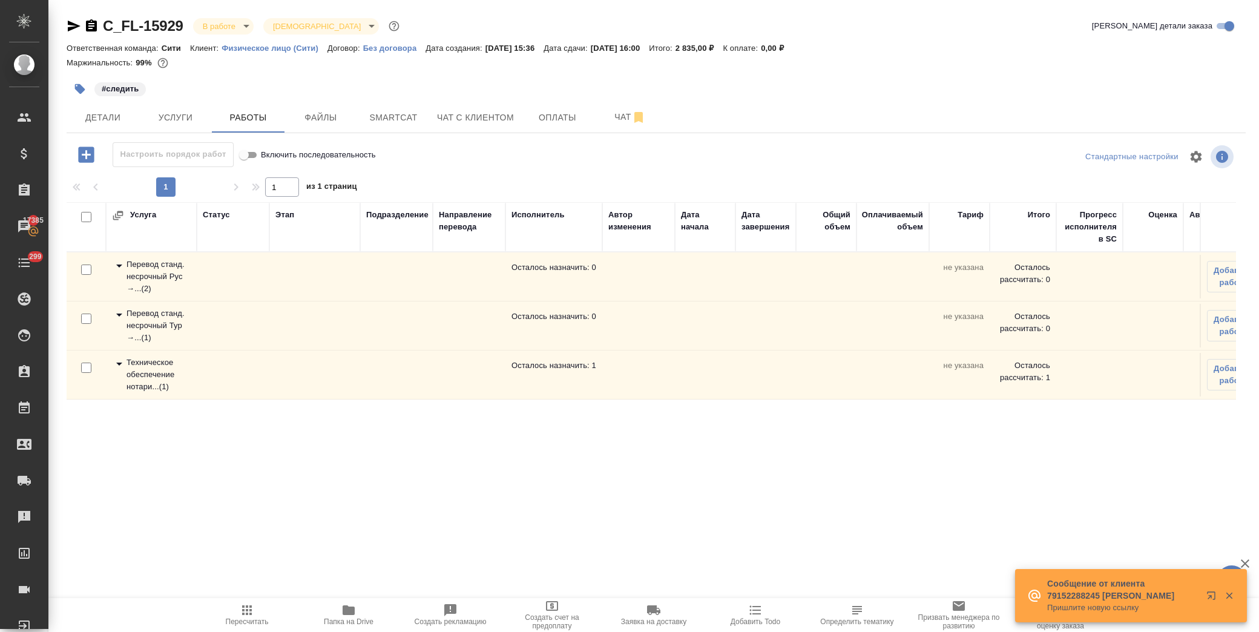
click at [117, 263] on icon at bounding box center [119, 265] width 15 height 15
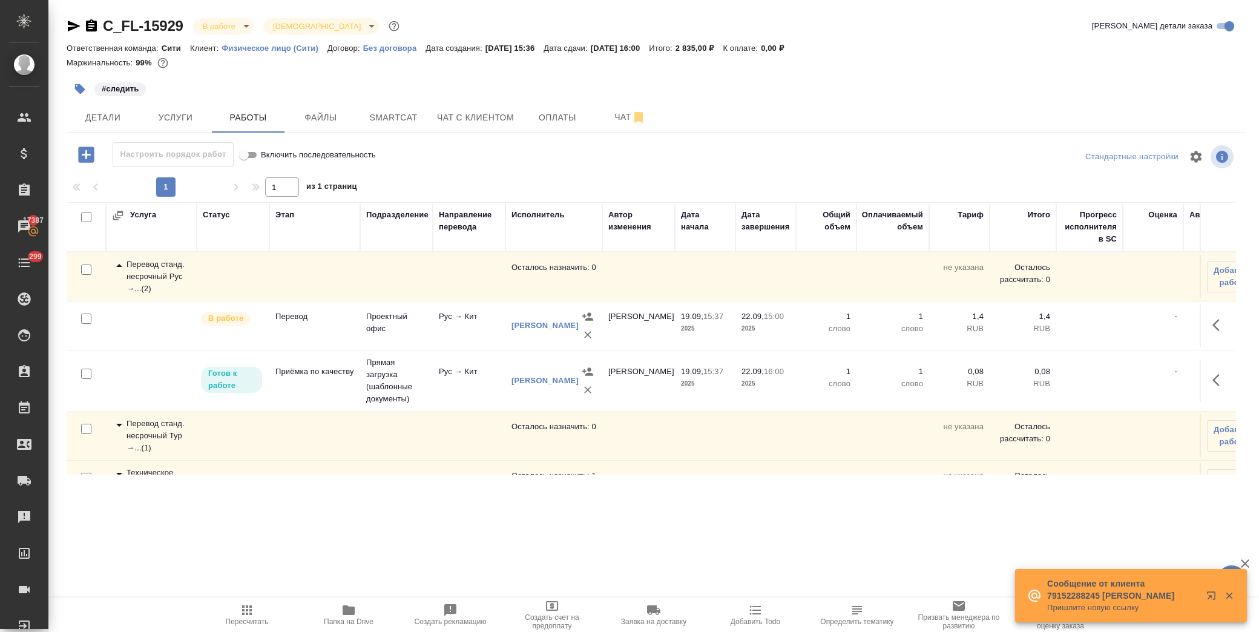
click at [119, 264] on icon at bounding box center [119, 265] width 6 height 3
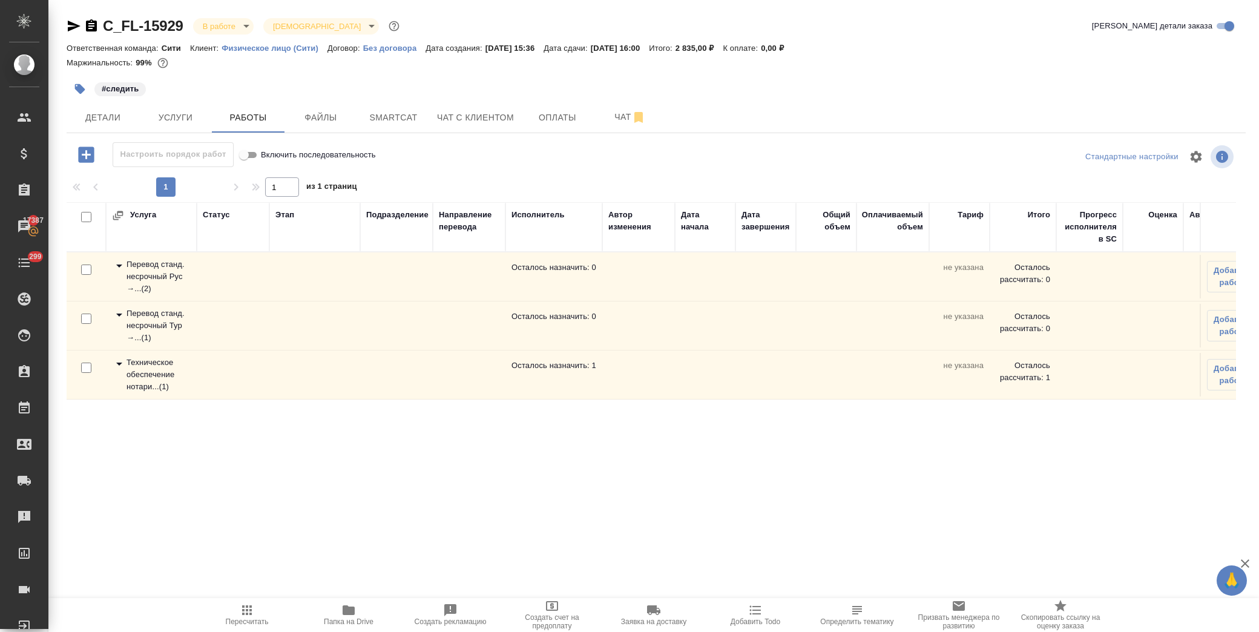
click at [121, 362] on icon at bounding box center [119, 364] width 15 height 15
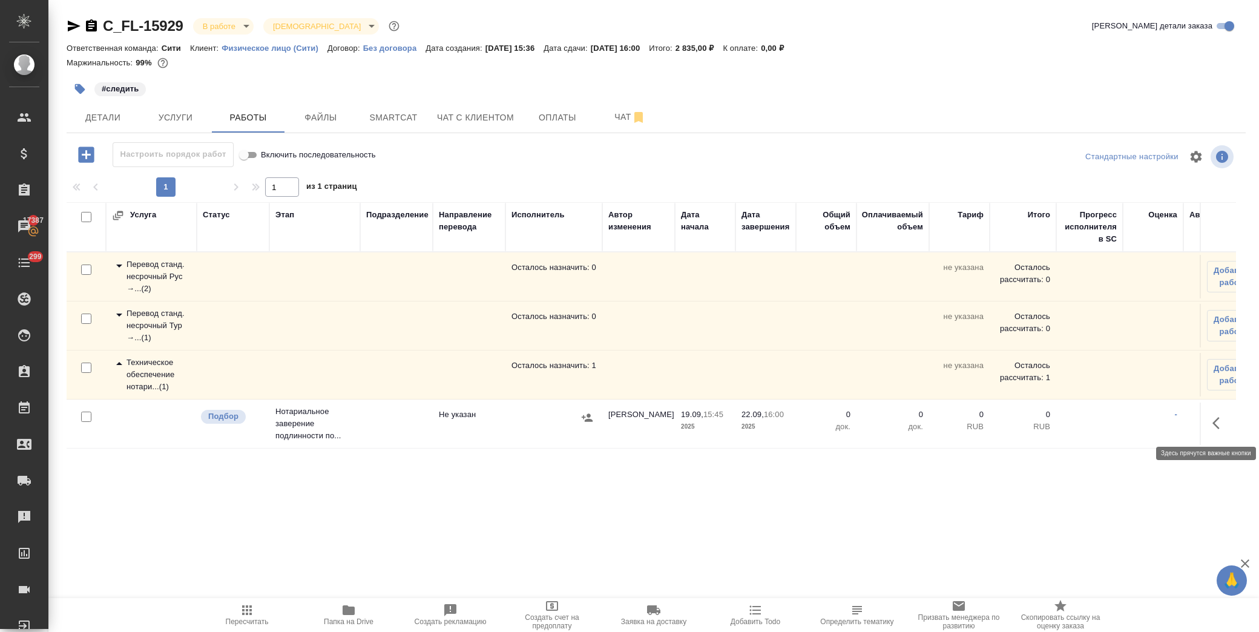
click at [1216, 421] on icon "button" at bounding box center [1216, 423] width 7 height 12
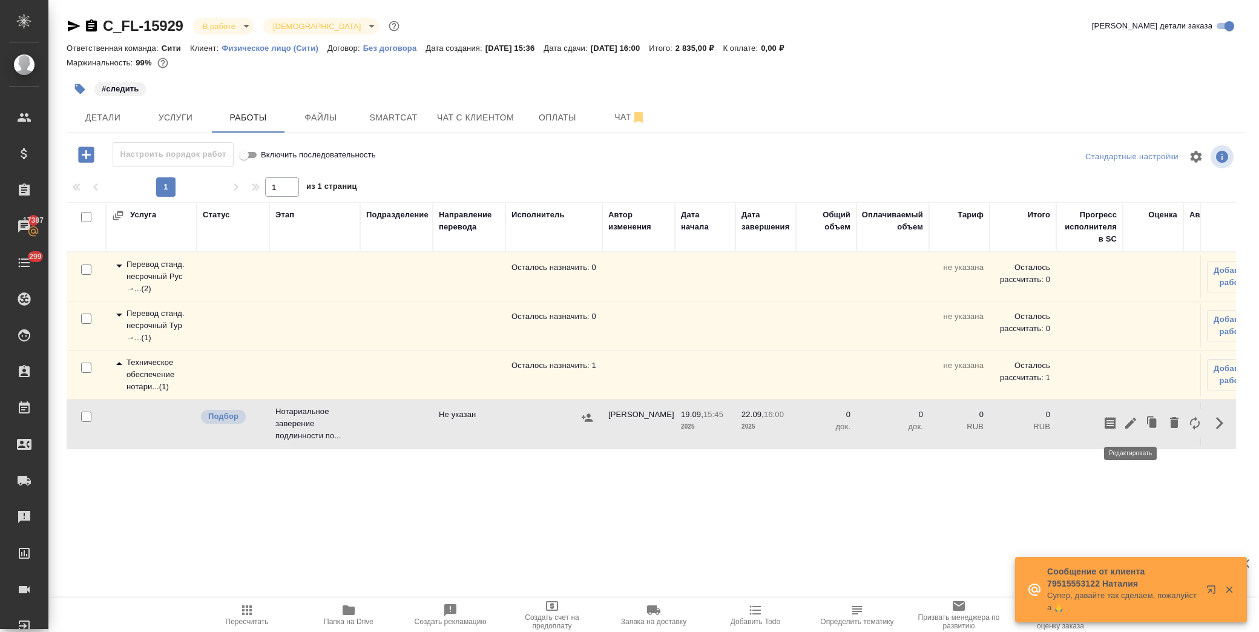
click at [1128, 430] on icon "button" at bounding box center [1131, 423] width 15 height 15
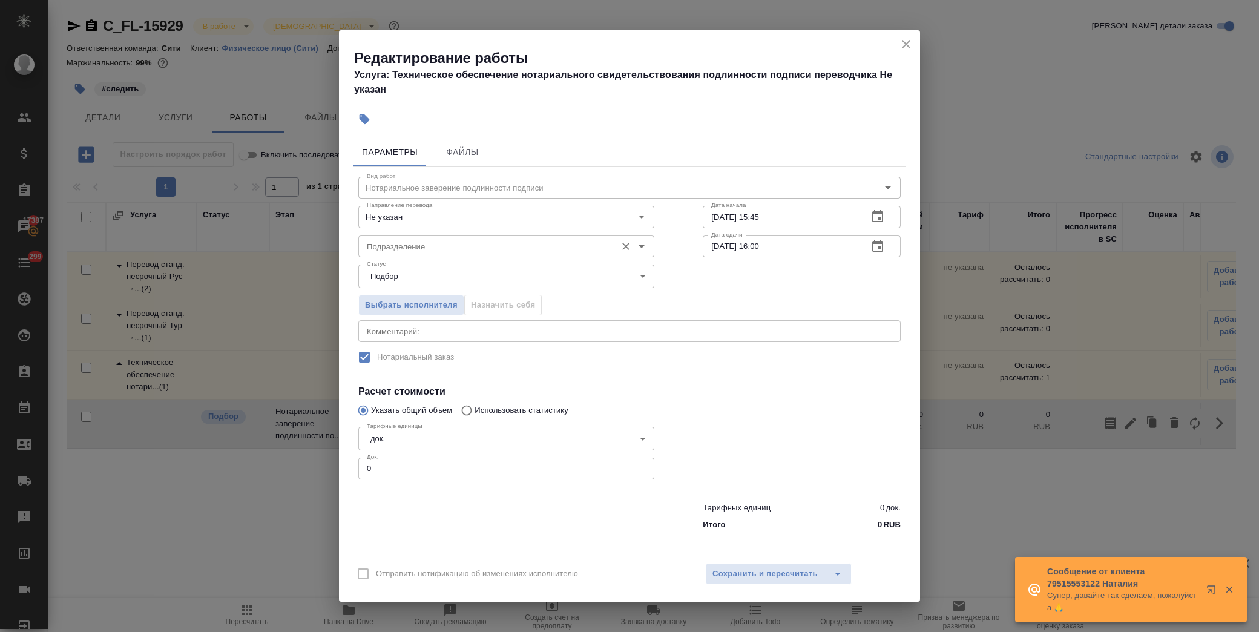
click at [516, 243] on input "Подразделение" at bounding box center [486, 246] width 248 height 15
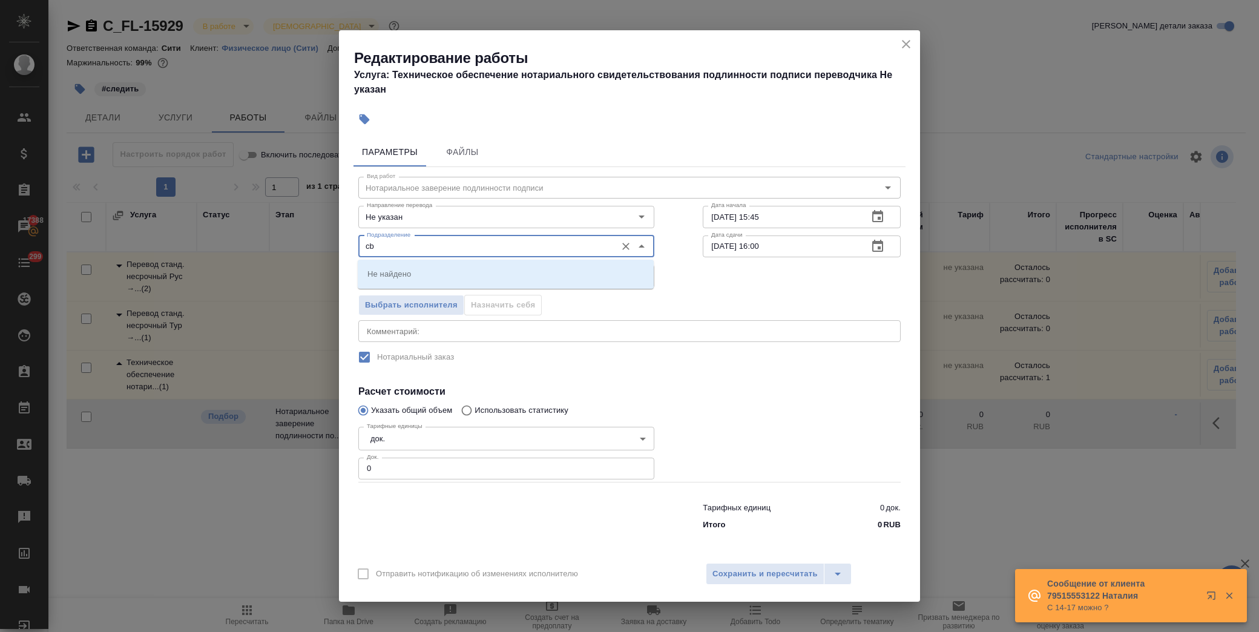
type input "c"
click at [473, 269] on li "Сити" at bounding box center [506, 274] width 296 height 22
type input "Сити"
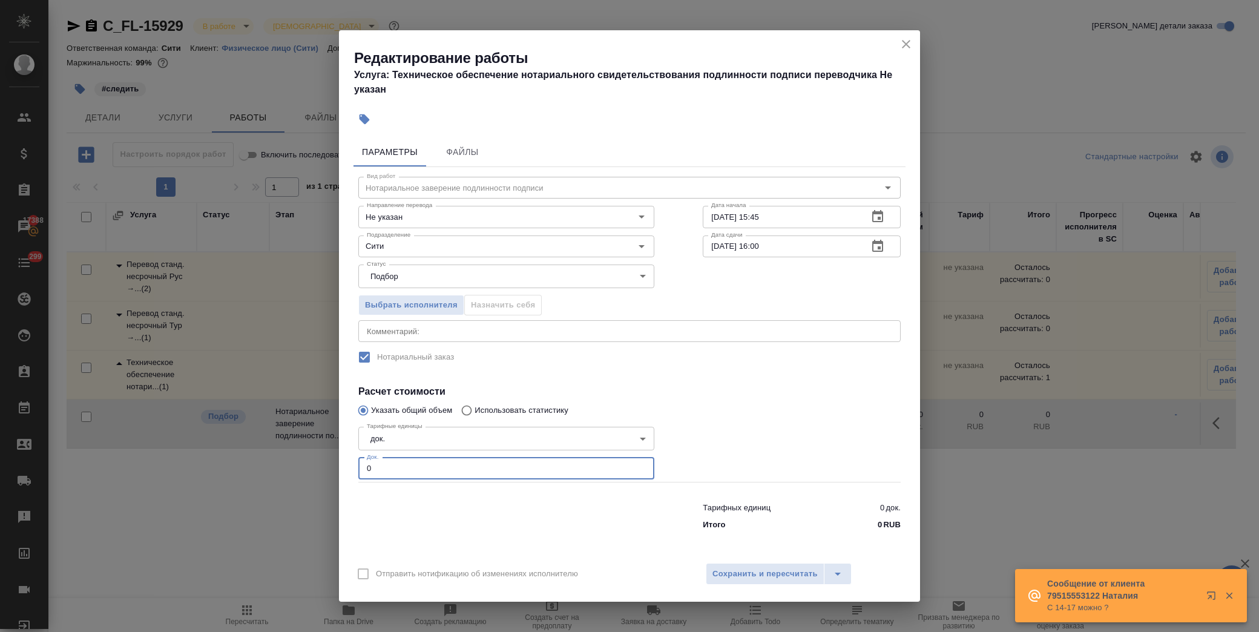
drag, startPoint x: 387, startPoint y: 464, endPoint x: 341, endPoint y: 466, distance: 46.0
click at [341, 466] on div "Параметры Файлы Вид работ Нотариальное заверение подлинности подписи Вид работ …" at bounding box center [629, 344] width 581 height 423
type input "1"
click at [746, 581] on button "Сохранить и пересчитать" at bounding box center [765, 574] width 119 height 22
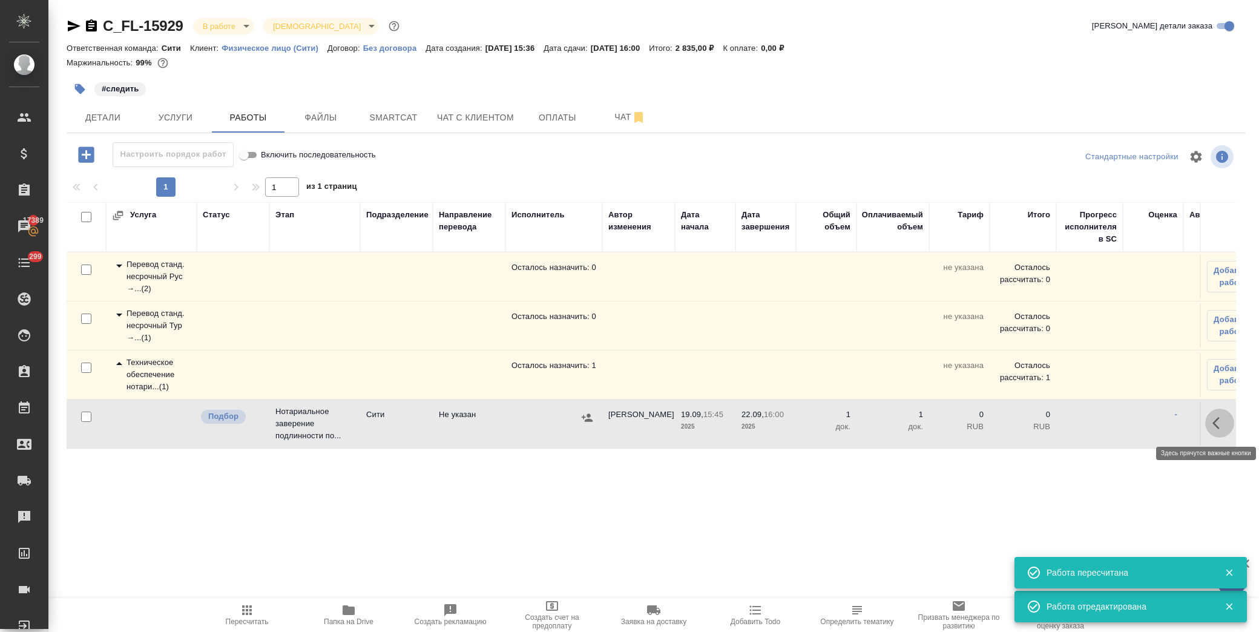
click at [1227, 425] on button "button" at bounding box center [1219, 423] width 29 height 29
click at [1134, 425] on icon "button" at bounding box center [1131, 423] width 15 height 15
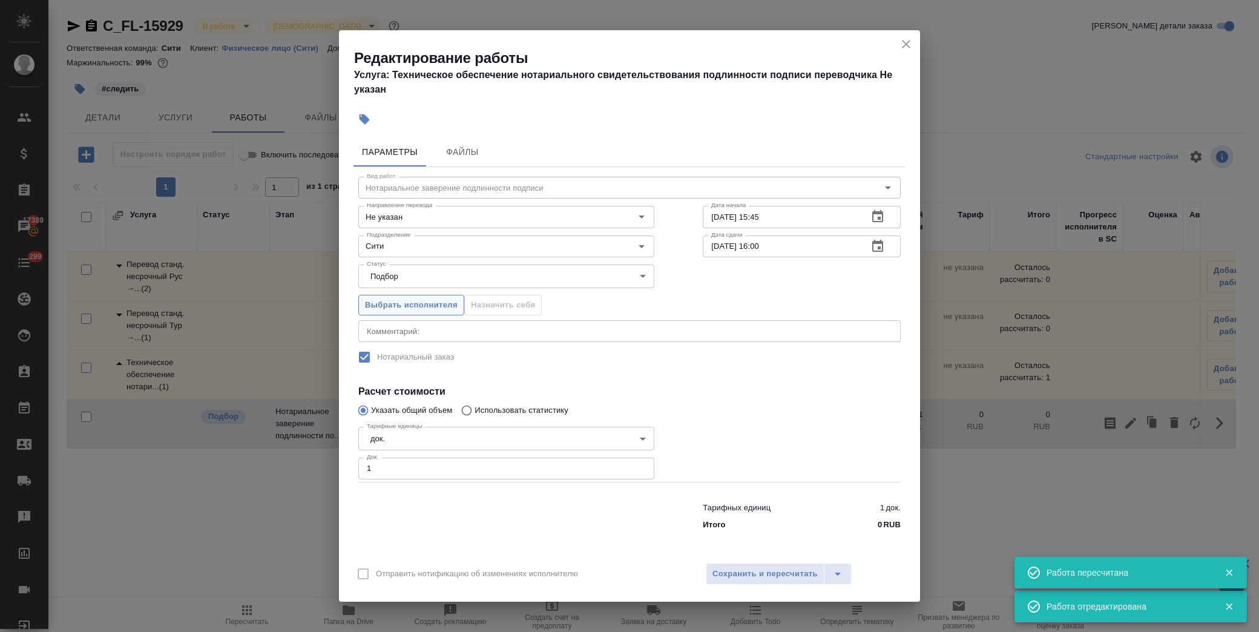
click at [409, 315] on button "Выбрать исполнителя" at bounding box center [411, 305] width 106 height 21
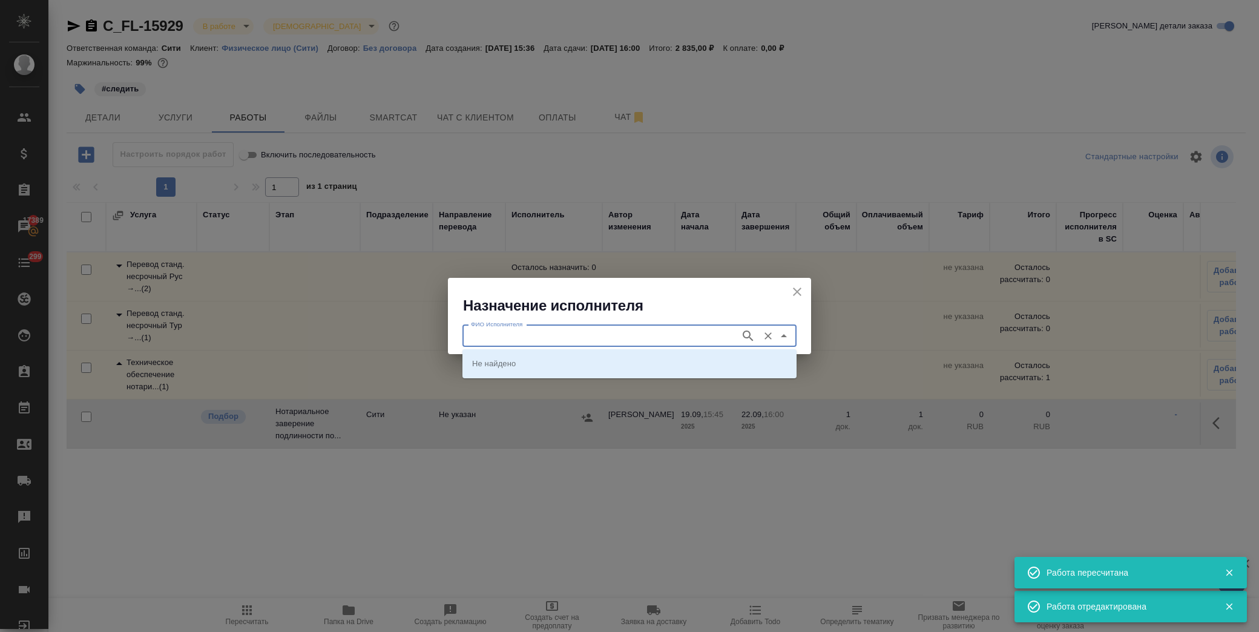
drag, startPoint x: 532, startPoint y: 335, endPoint x: 553, endPoint y: 337, distance: 21.8
click at [536, 337] on input "ФИО Исполнителя" at bounding box center [600, 336] width 268 height 15
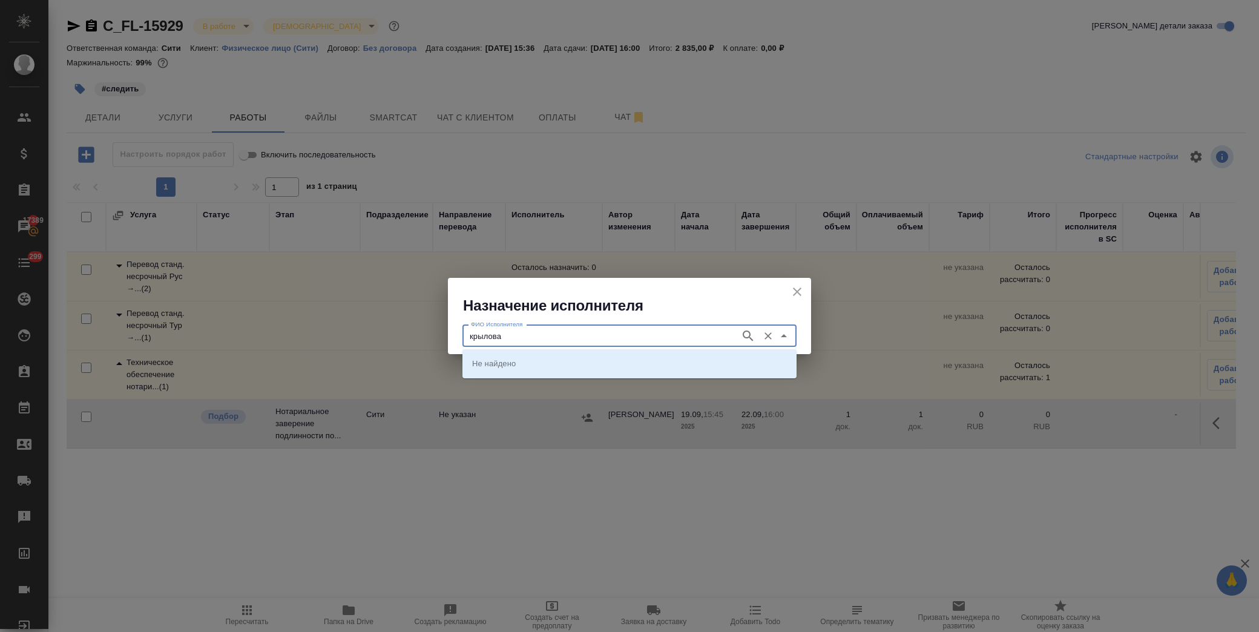
type input "крылова"
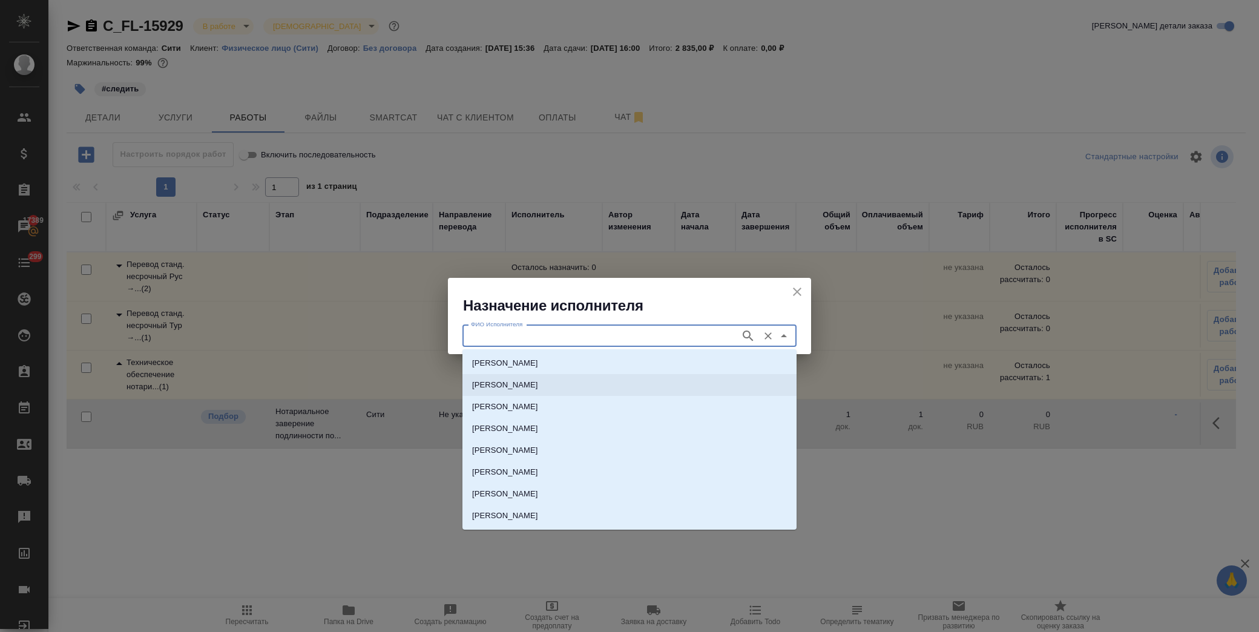
click at [527, 379] on p "[PERSON_NAME]" at bounding box center [505, 385] width 66 height 12
type input "[PERSON_NAME]"
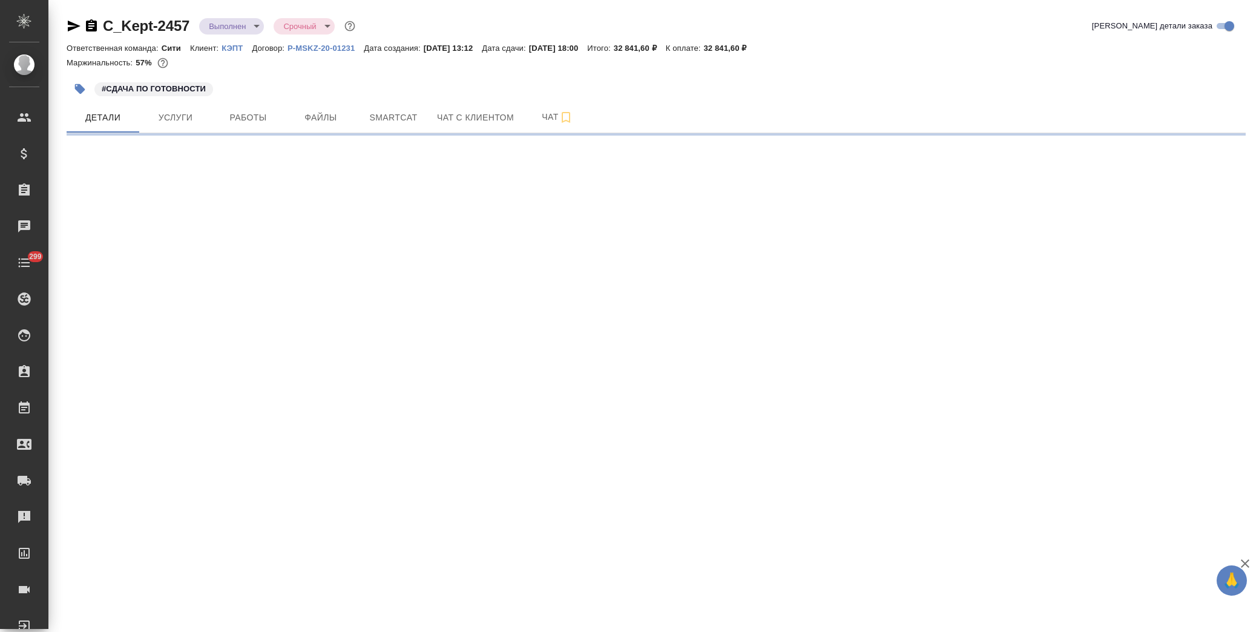
select select "RU"
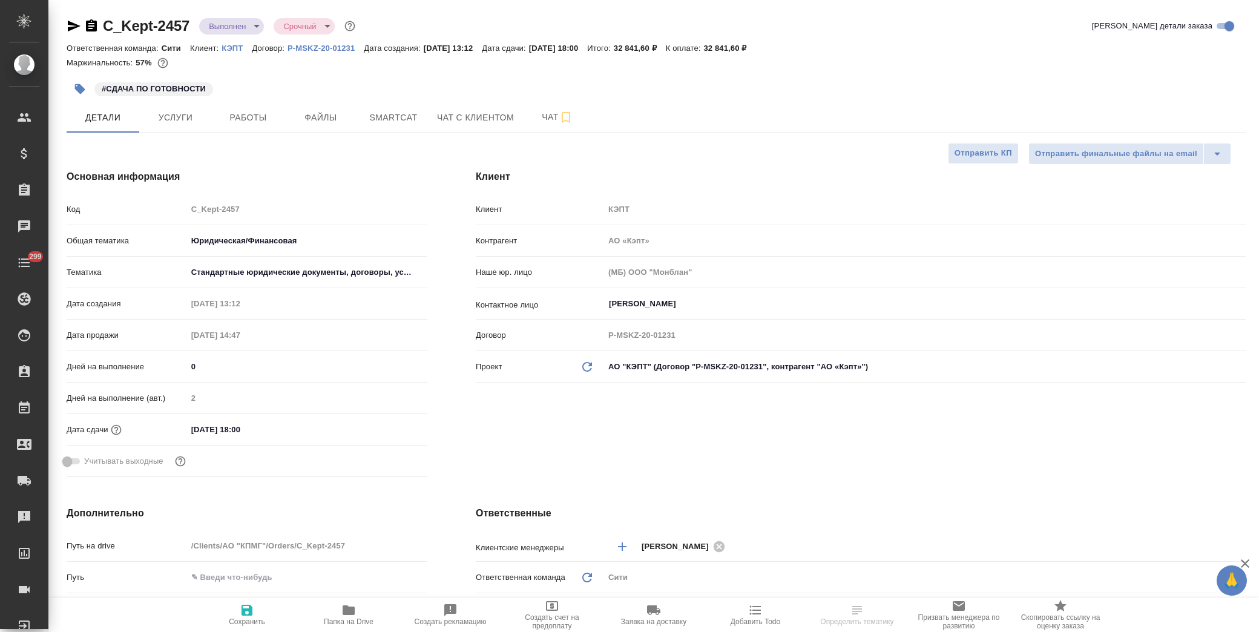
type textarea "x"
type input "[PERSON_NAME]"
type input "[PERSON_NAME]pereverzeva"
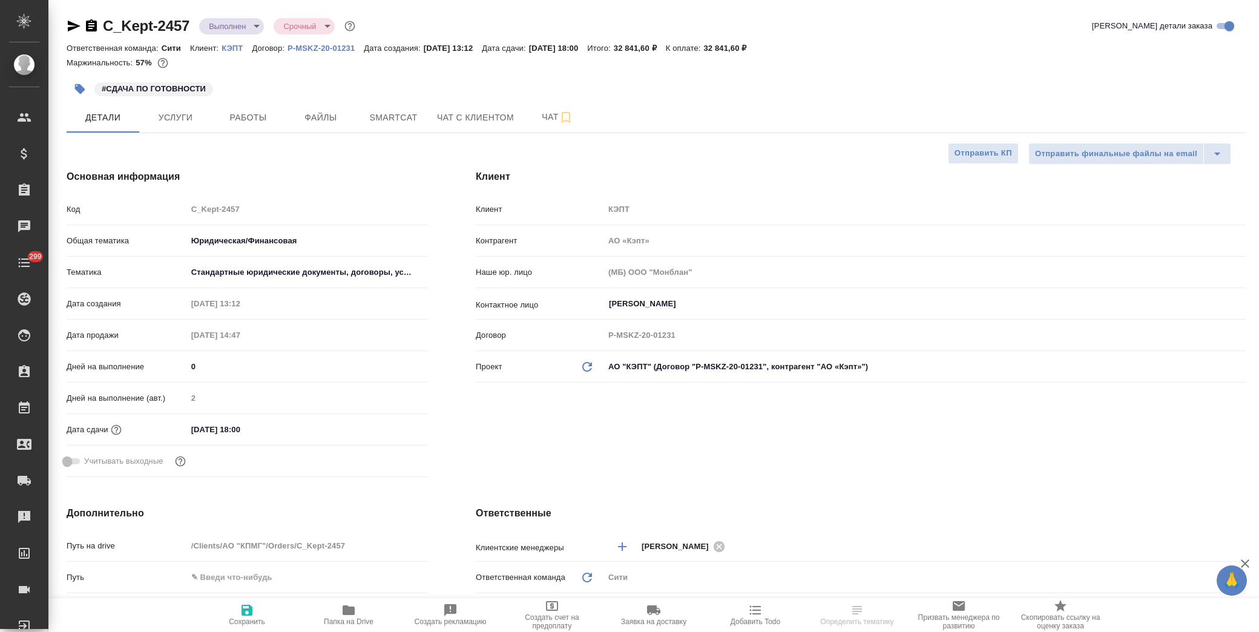
type textarea "x"
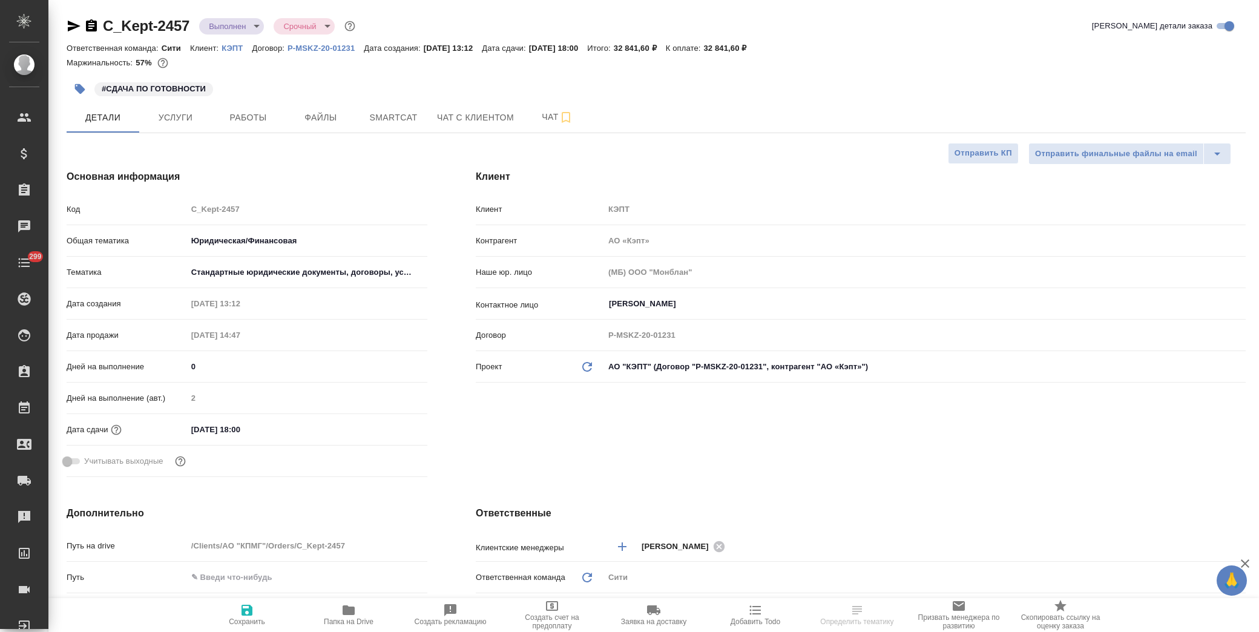
type textarea "x"
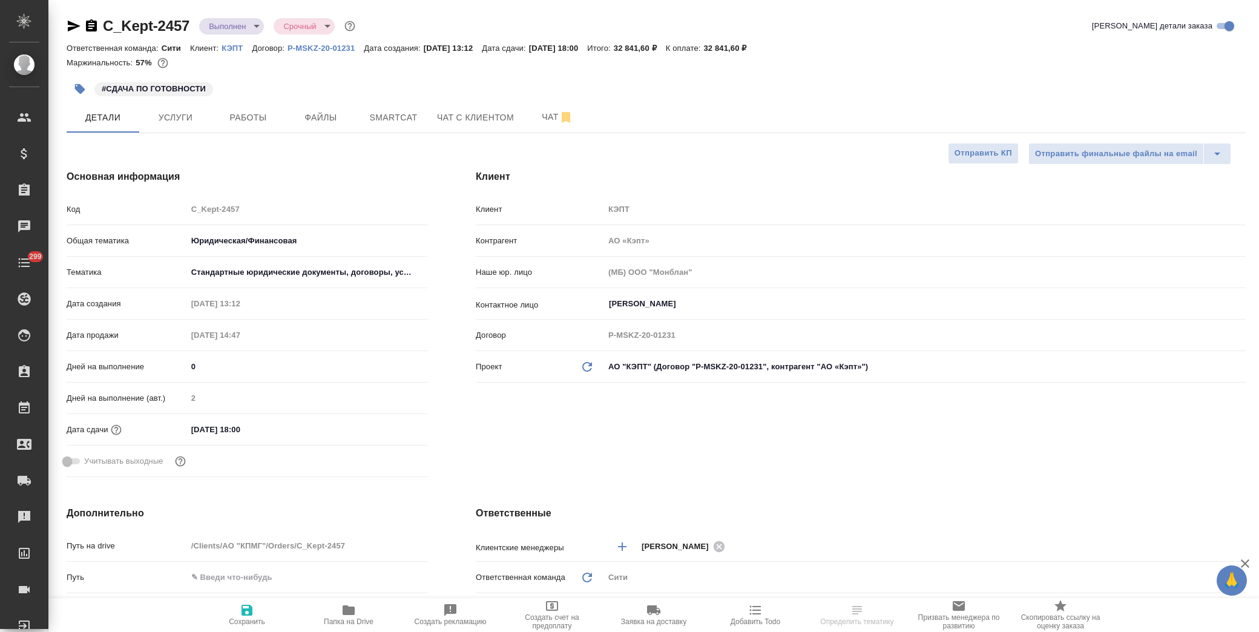
type textarea "x"
click at [352, 621] on span "Папка на Drive" at bounding box center [349, 621] width 50 height 8
type textarea "x"
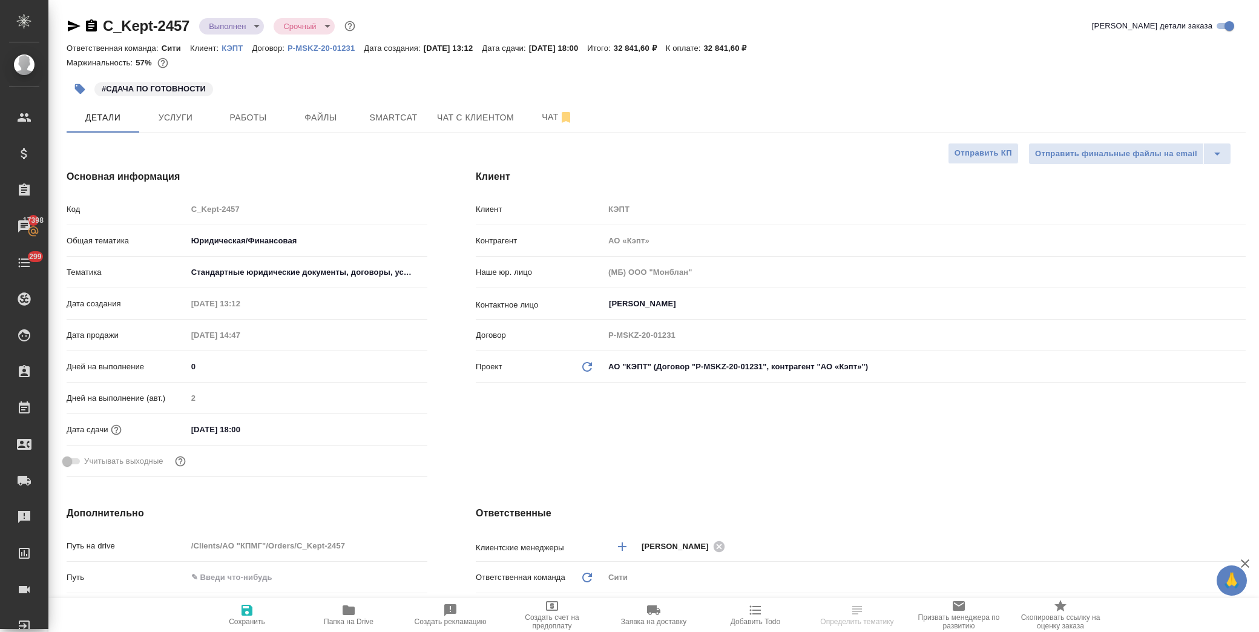
type textarea "x"
select select "RU"
type textarea "x"
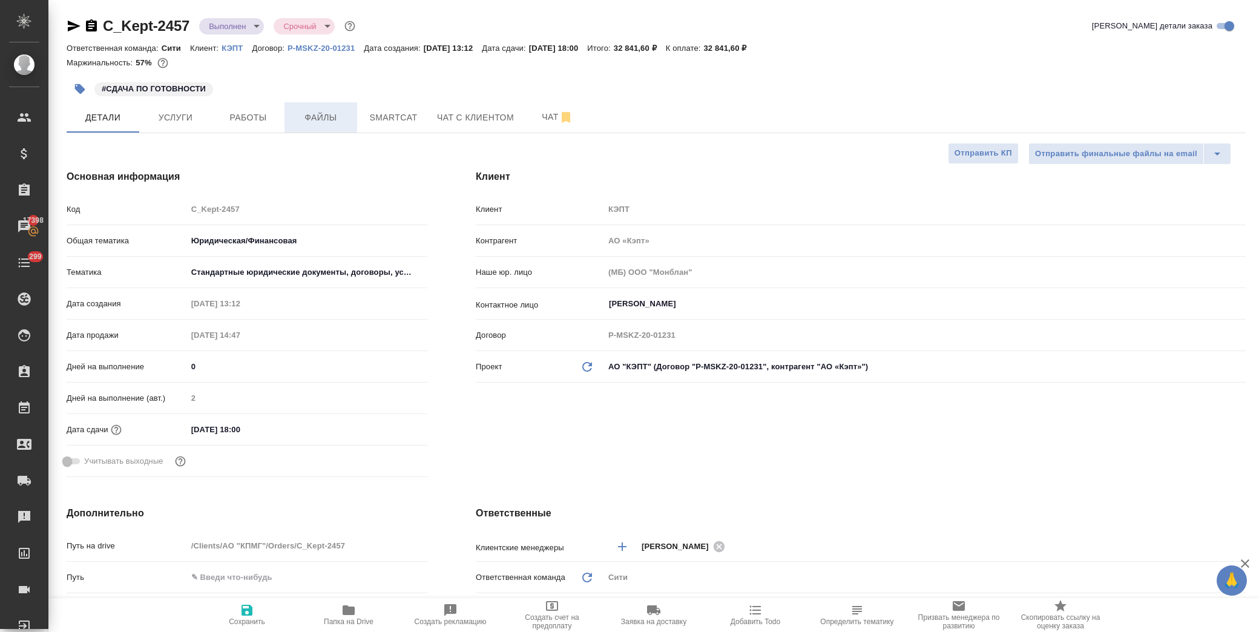
click at [305, 127] on button "Файлы" at bounding box center [321, 117] width 73 height 30
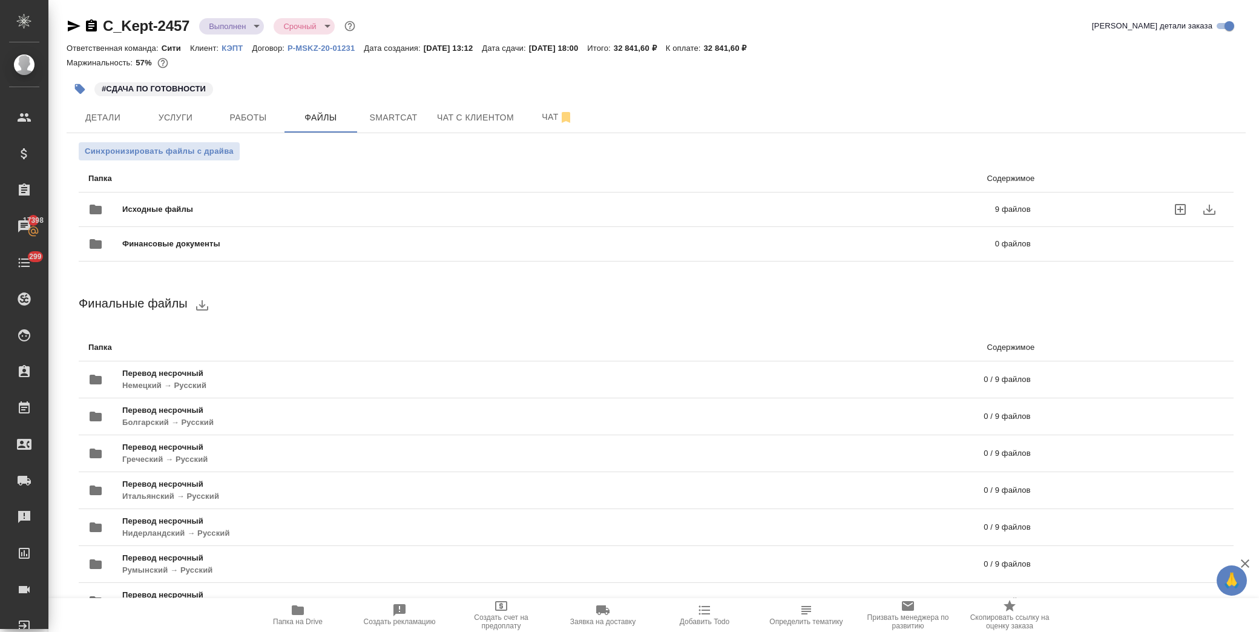
click at [153, 207] on span "Исходные файлы" at bounding box center [358, 209] width 472 height 12
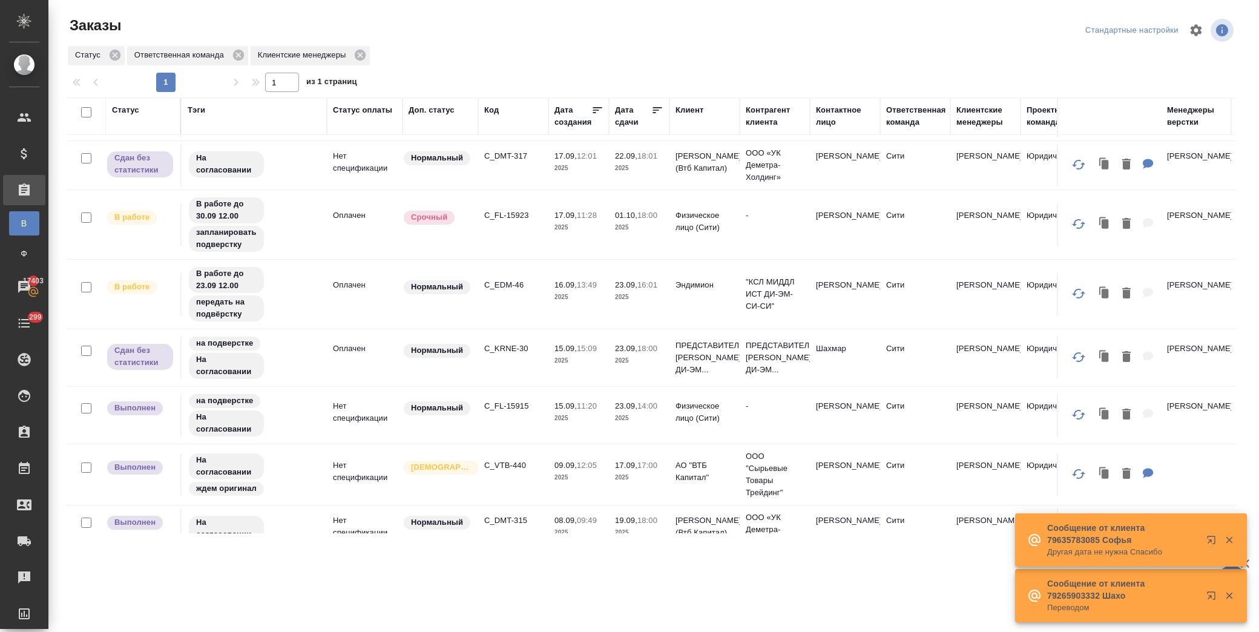
scroll to position [673, 0]
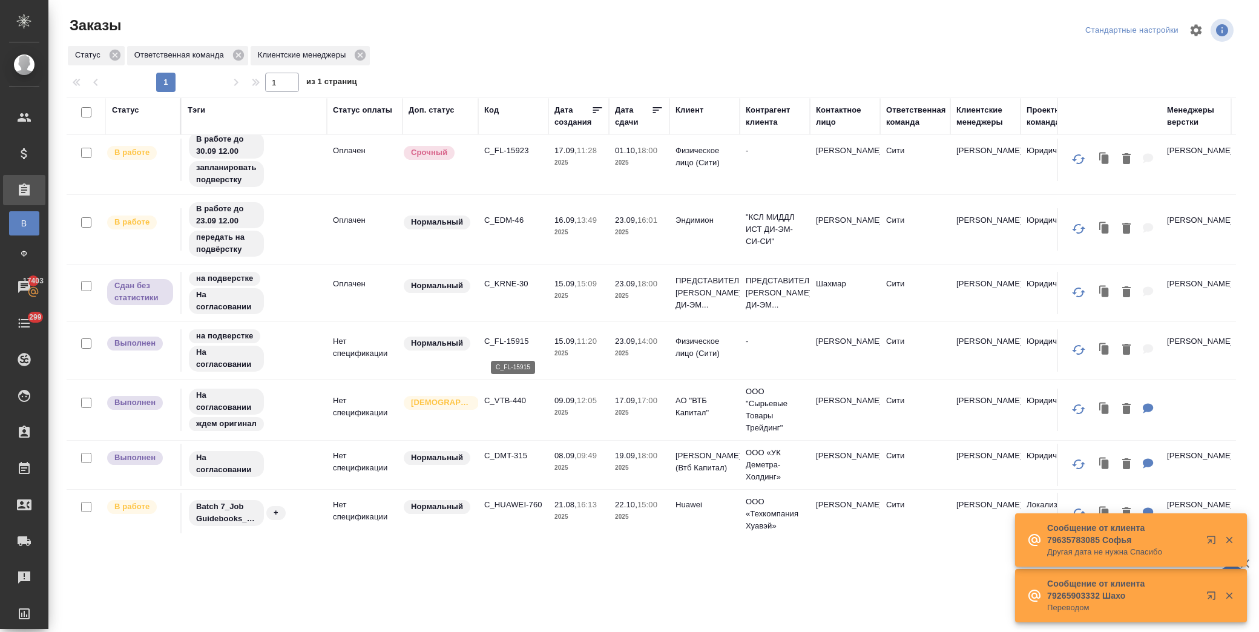
click at [504, 345] on p "C_FL-15915" at bounding box center [513, 341] width 58 height 12
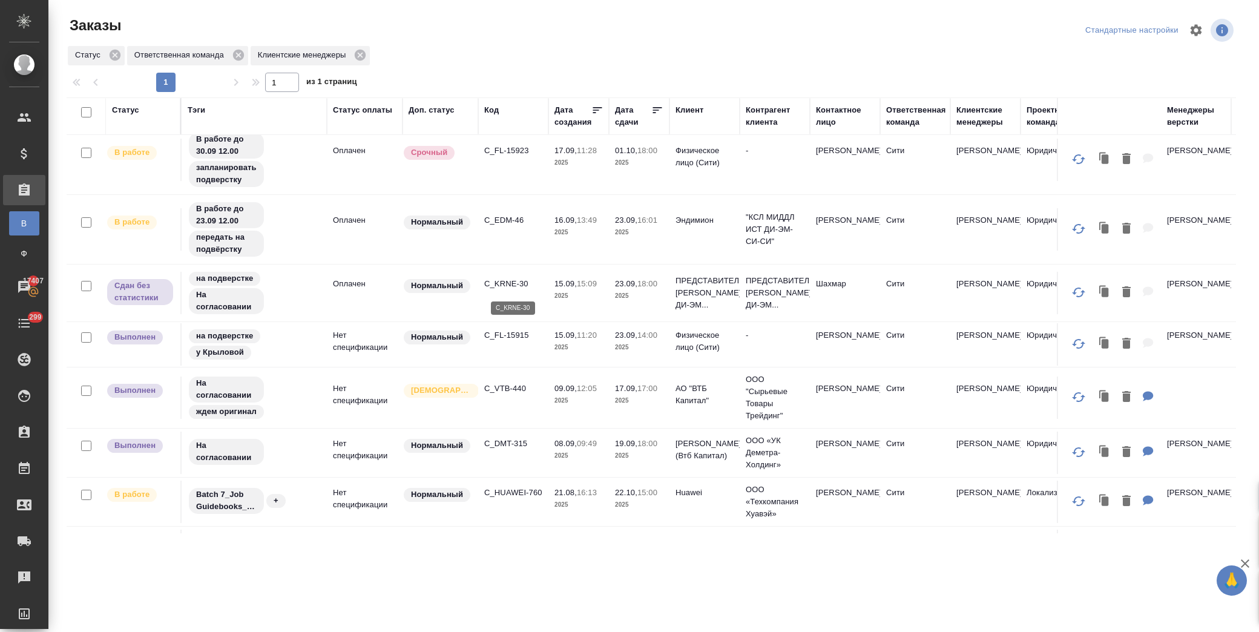
click at [524, 283] on p "C_KRNE-30" at bounding box center [513, 284] width 58 height 12
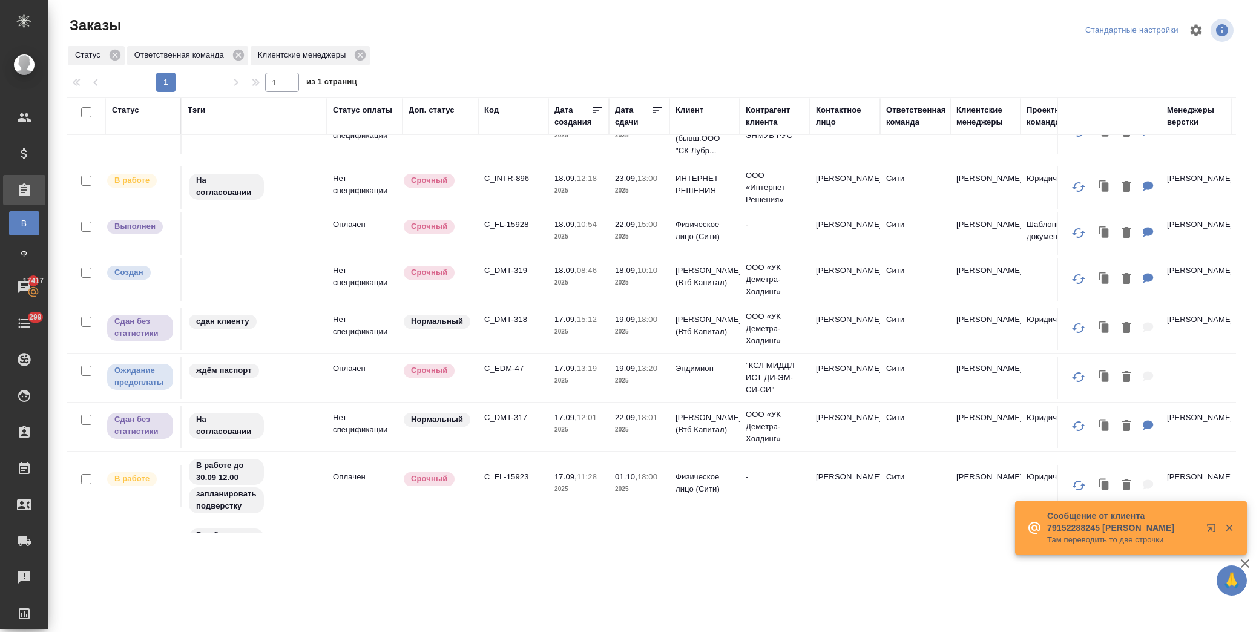
scroll to position [337, 0]
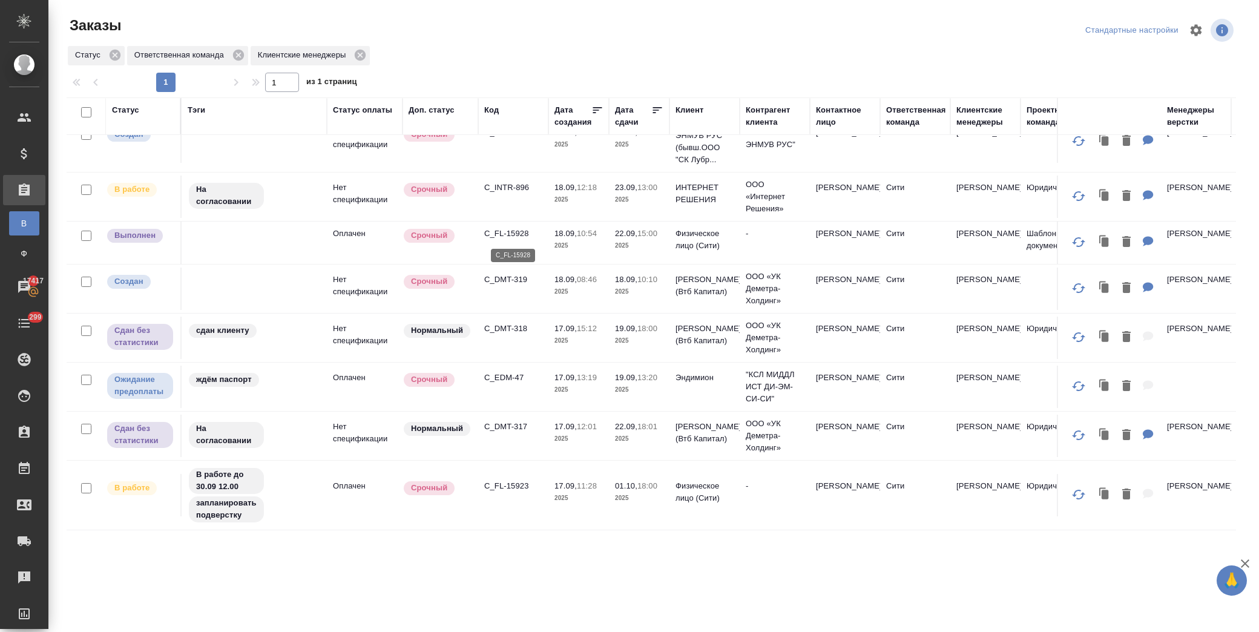
click at [508, 234] on p "C_FL-15928" at bounding box center [513, 234] width 58 height 12
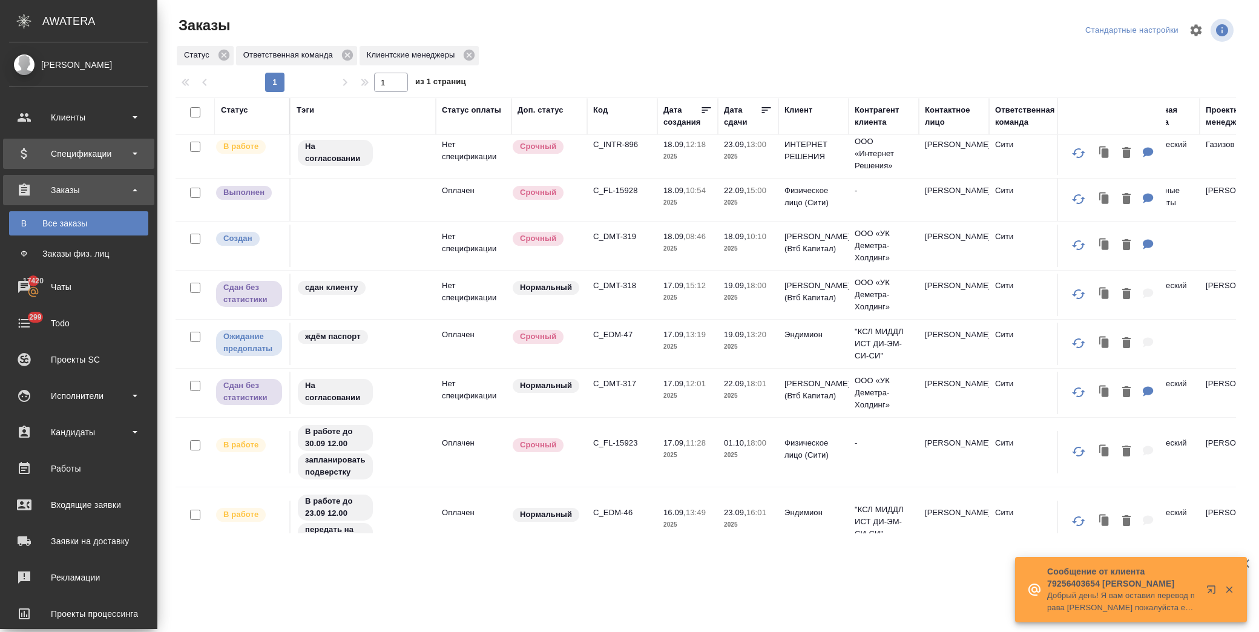
click at [82, 156] on div "Спецификации" at bounding box center [78, 154] width 139 height 18
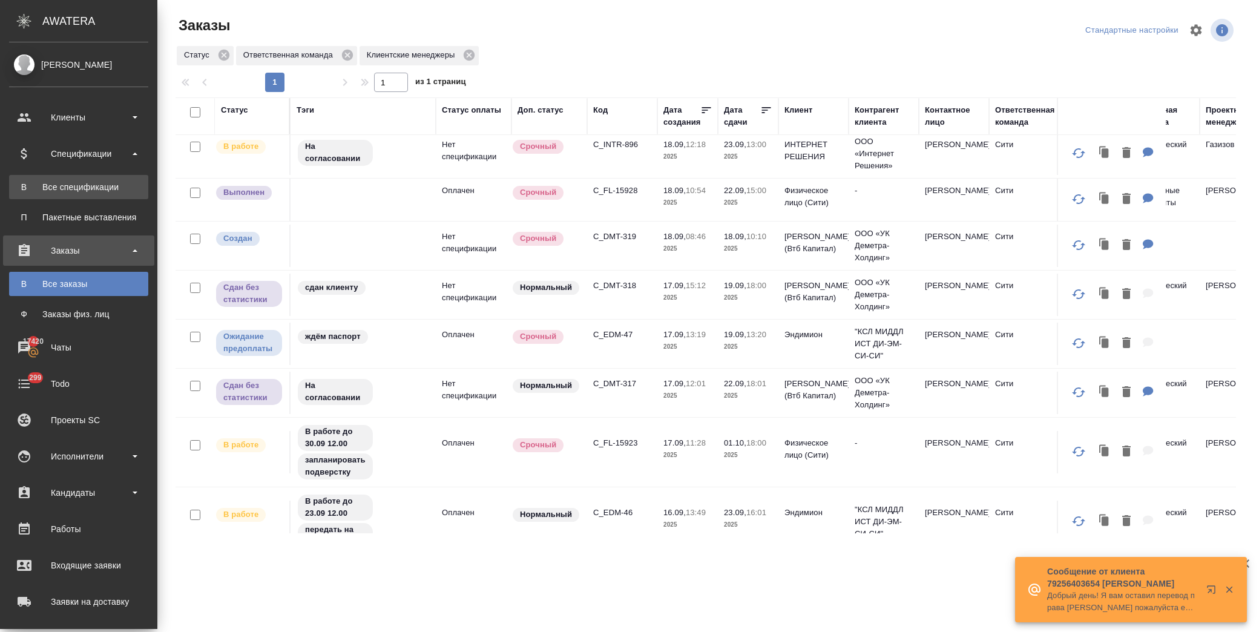
click at [85, 197] on link "В Все спецификации" at bounding box center [78, 187] width 139 height 24
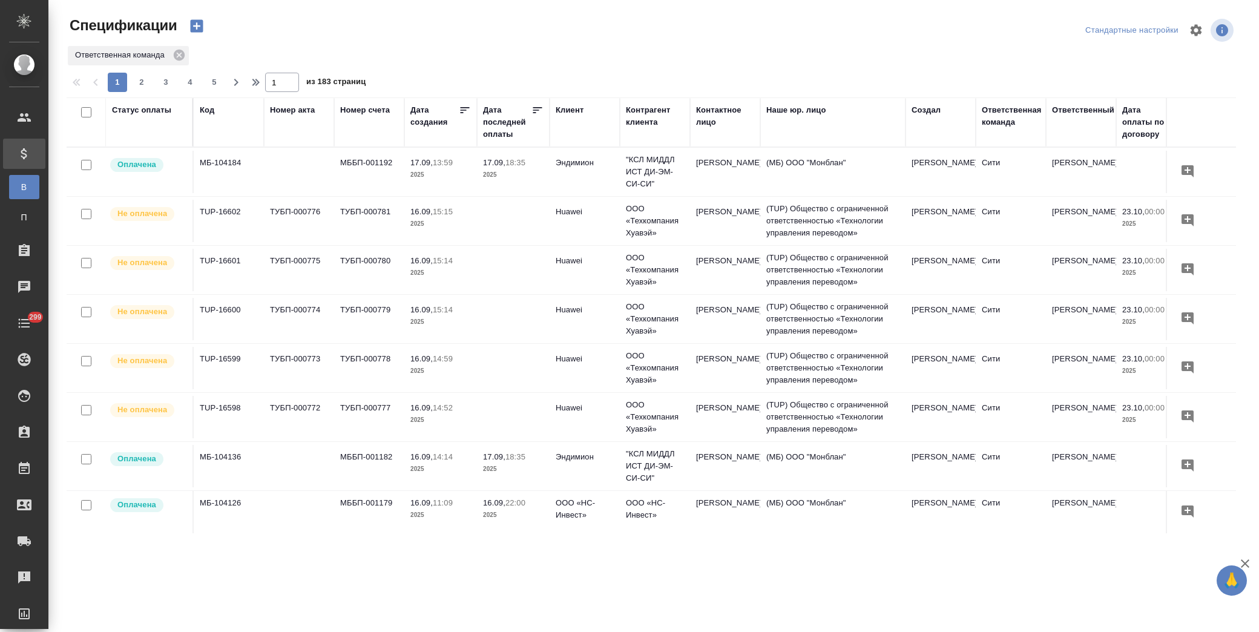
click at [186, 106] on div "Статус оплаты" at bounding box center [149, 110] width 74 height 12
click at [166, 110] on div "Статус оплаты" at bounding box center [141, 110] width 59 height 12
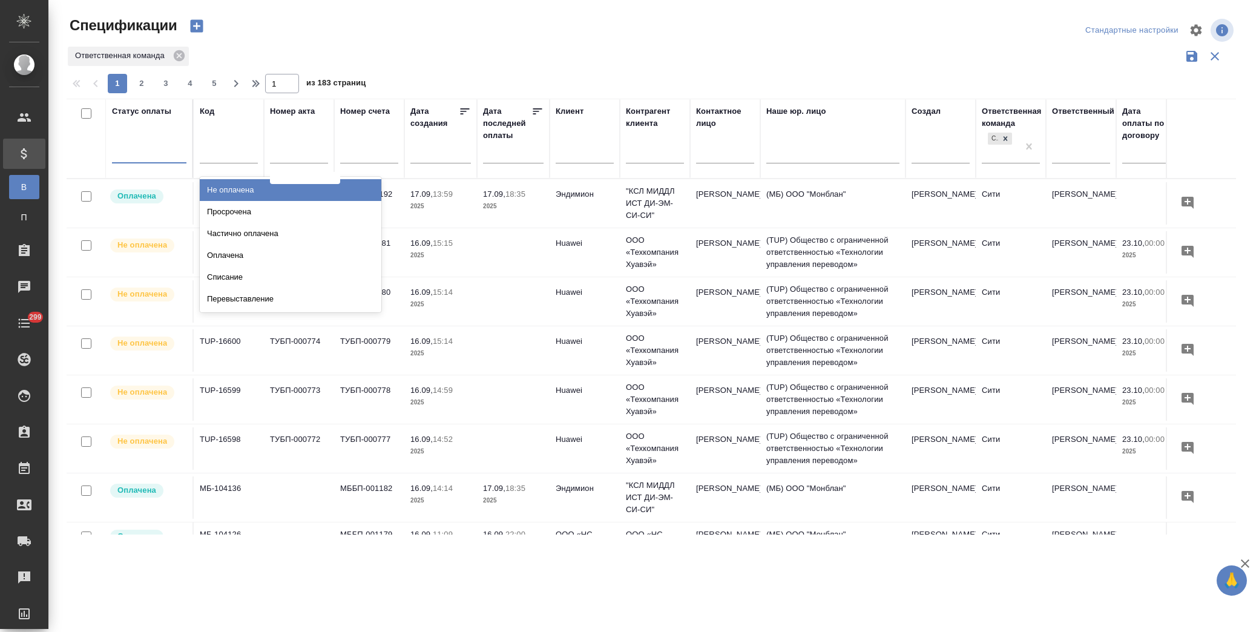
click at [154, 151] on div at bounding box center [149, 151] width 74 height 18
type input "про"
click at [251, 189] on div "Просрочена" at bounding box center [291, 190] width 182 height 22
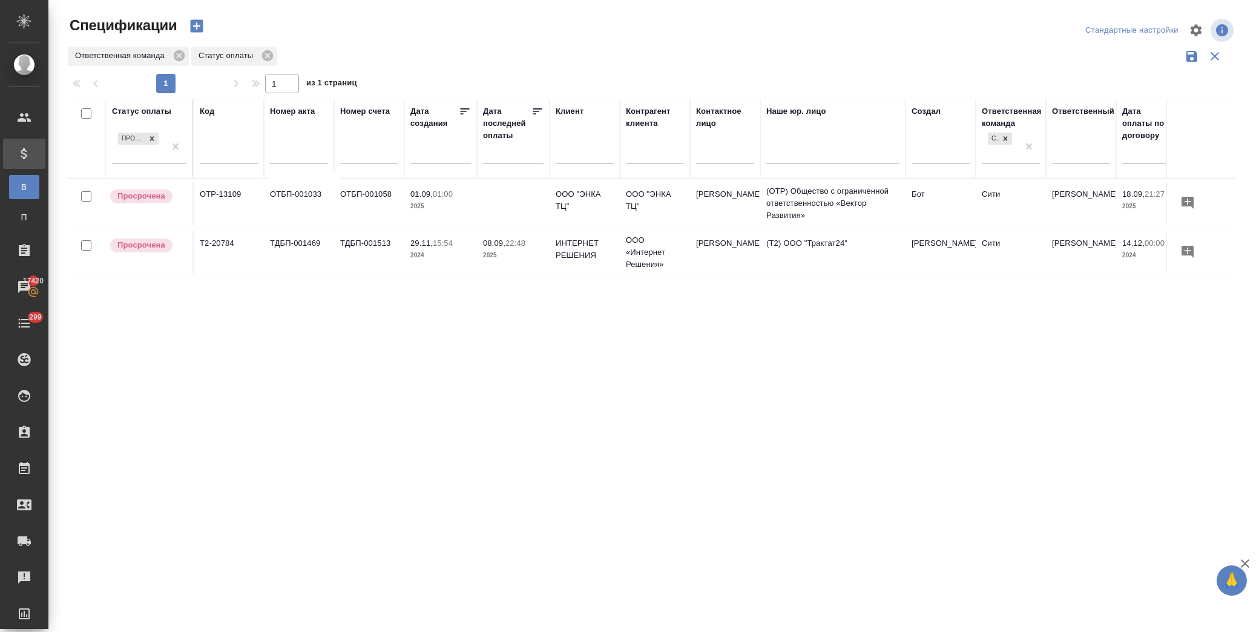
click at [714, 339] on div "Статус оплаты Просрочена Код Номер акта Номер счета Дата создания Дата последне…" at bounding box center [652, 317] width 1170 height 436
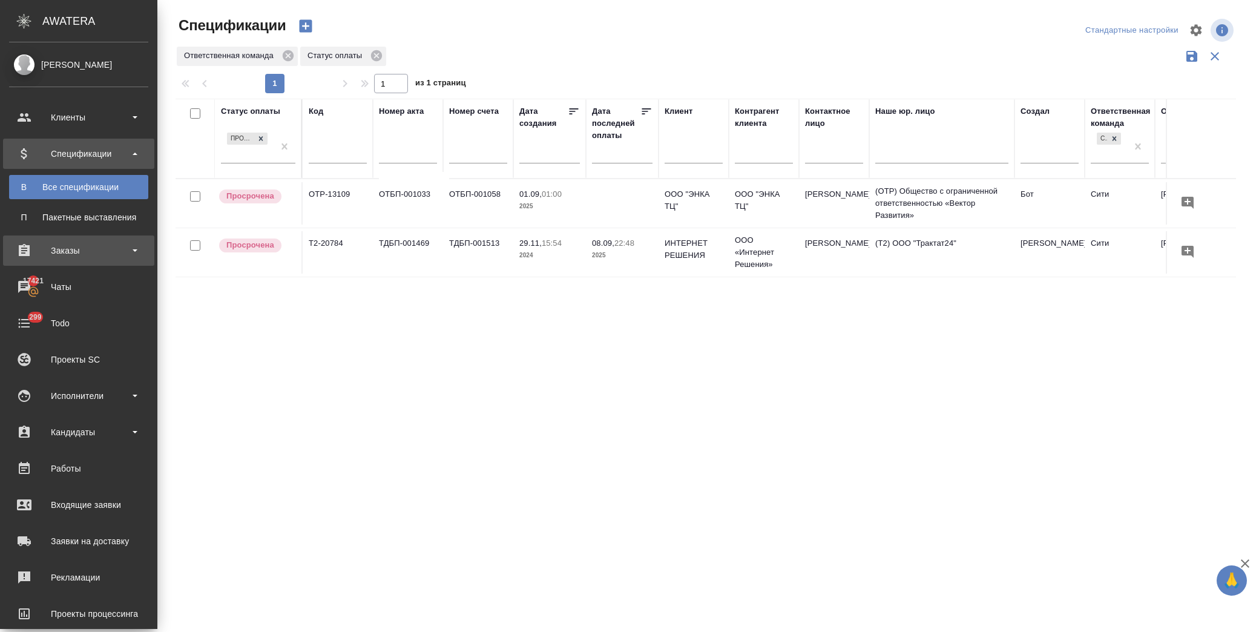
click at [91, 254] on div "Заказы" at bounding box center [78, 251] width 139 height 18
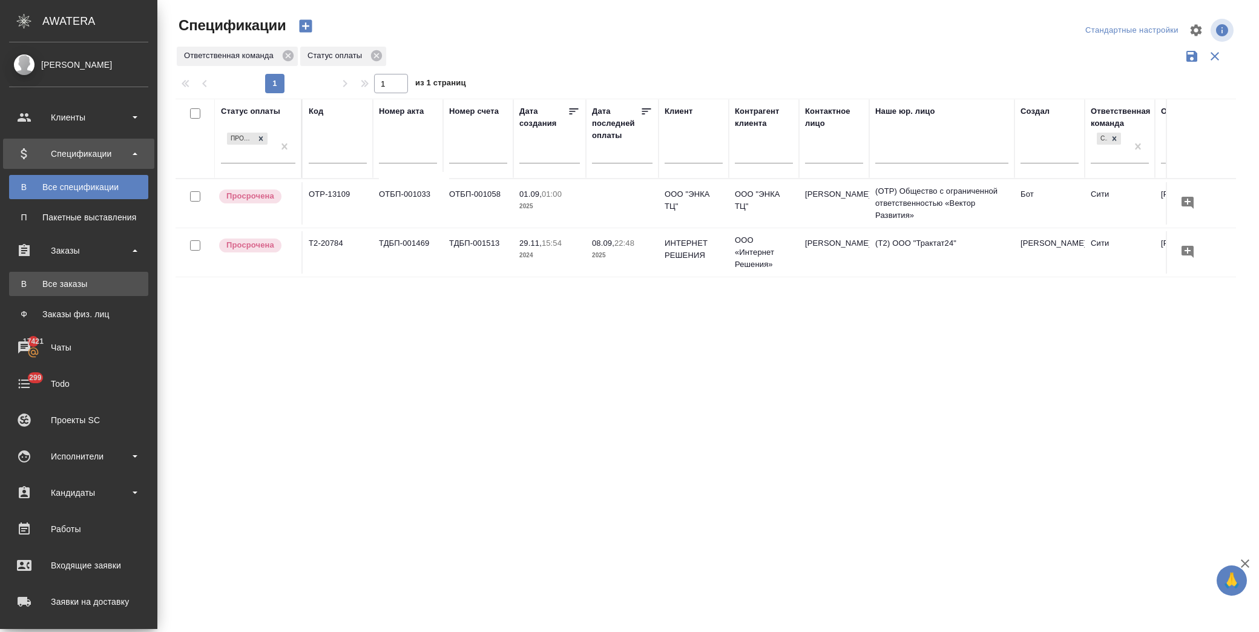
click at [87, 279] on div "Все заказы" at bounding box center [78, 284] width 127 height 12
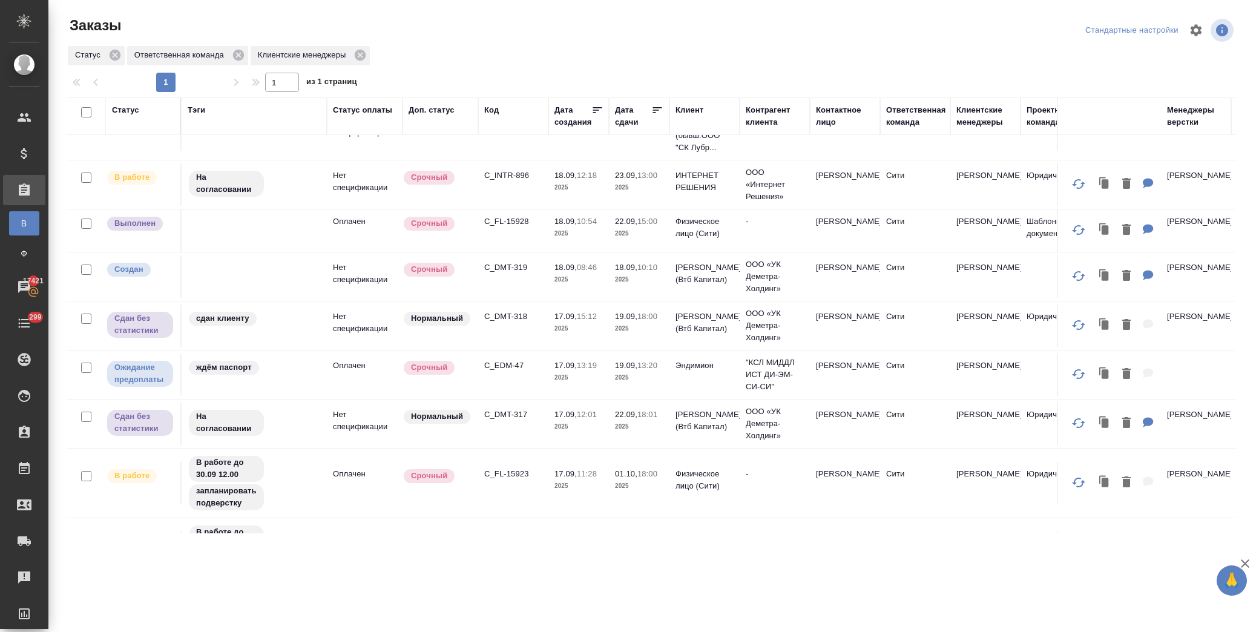
scroll to position [336, 0]
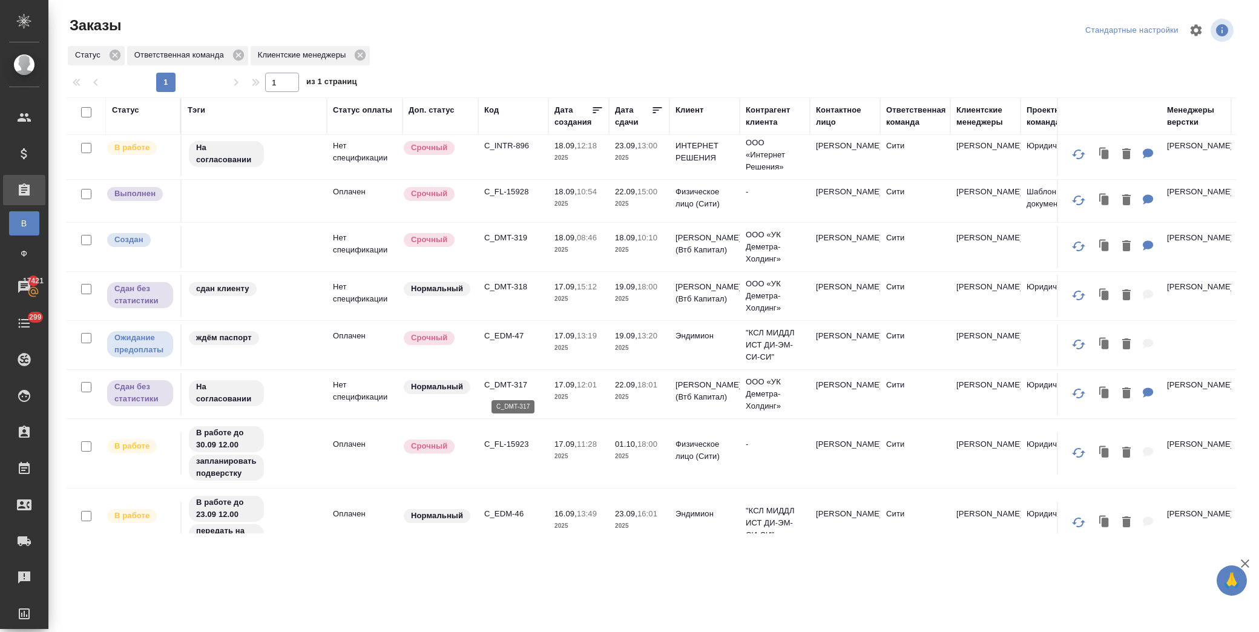
click at [518, 383] on p "C_DMT-317" at bounding box center [513, 385] width 58 height 12
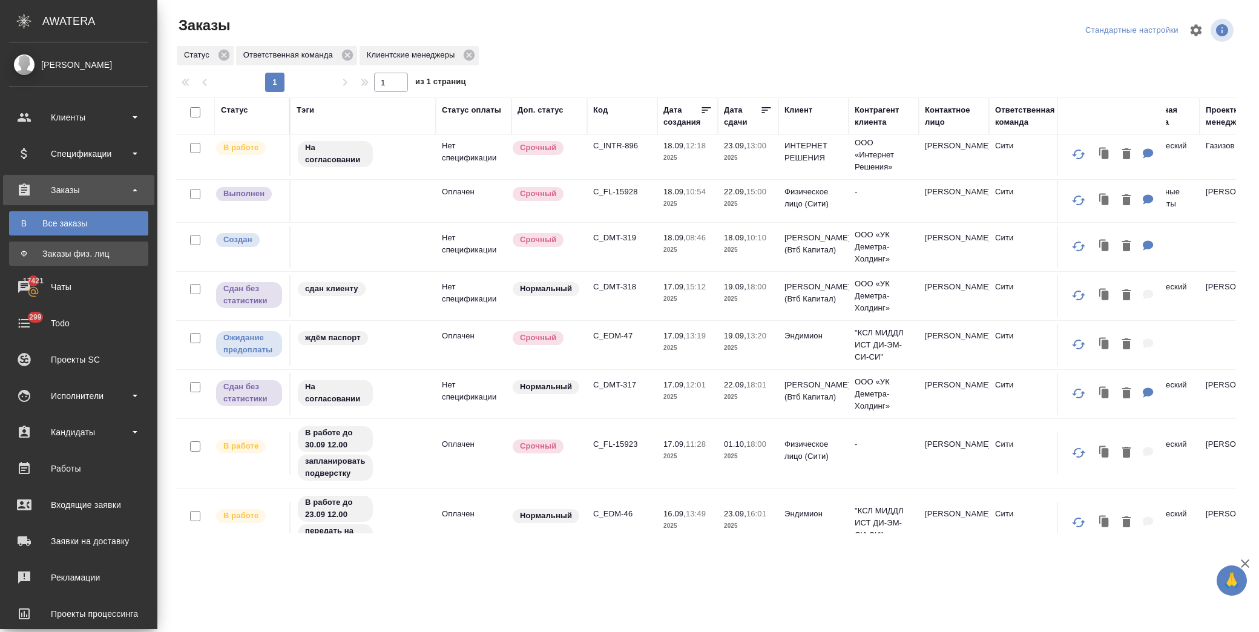
click at [79, 259] on div "Заказы физ. лиц" at bounding box center [78, 254] width 127 height 12
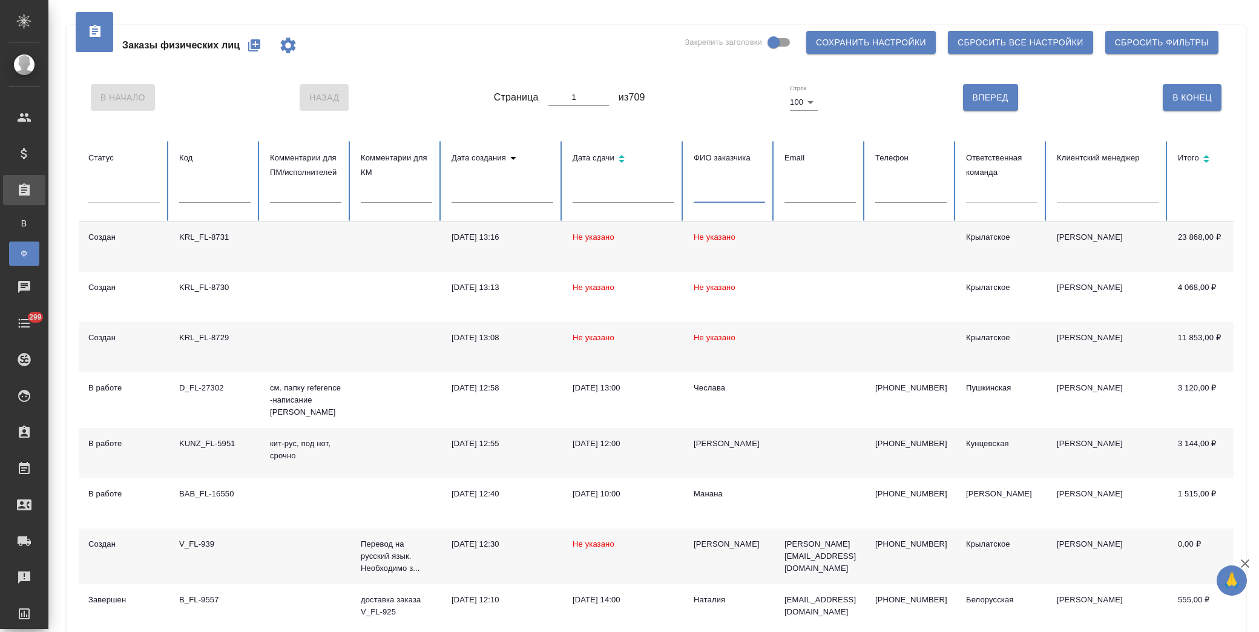
click at [713, 200] on input "text" at bounding box center [729, 194] width 71 height 17
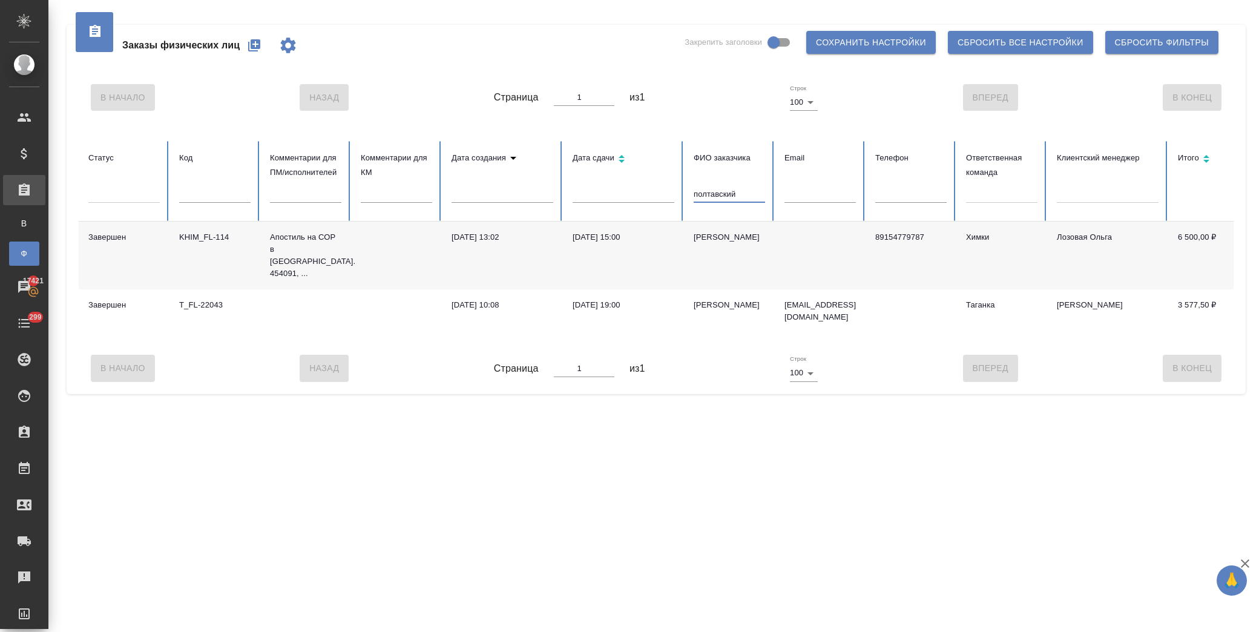
drag, startPoint x: 746, startPoint y: 189, endPoint x: 614, endPoint y: 202, distance: 132.0
click at [614, 202] on tr "Статус Код Комментарии для ПМ/исполнителей Комментарии для КМ Дата создания Дат…" at bounding box center [805, 181] width 1453 height 81
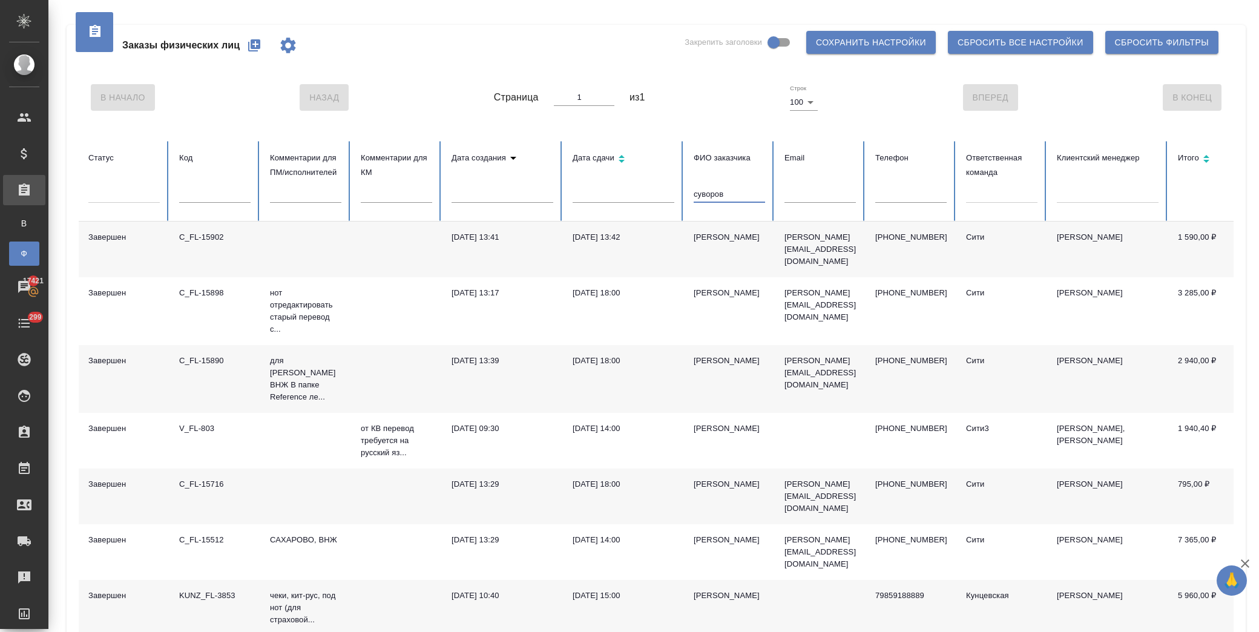
type input "суворов"
click at [39, 214] on link "В Все заказы" at bounding box center [24, 223] width 30 height 24
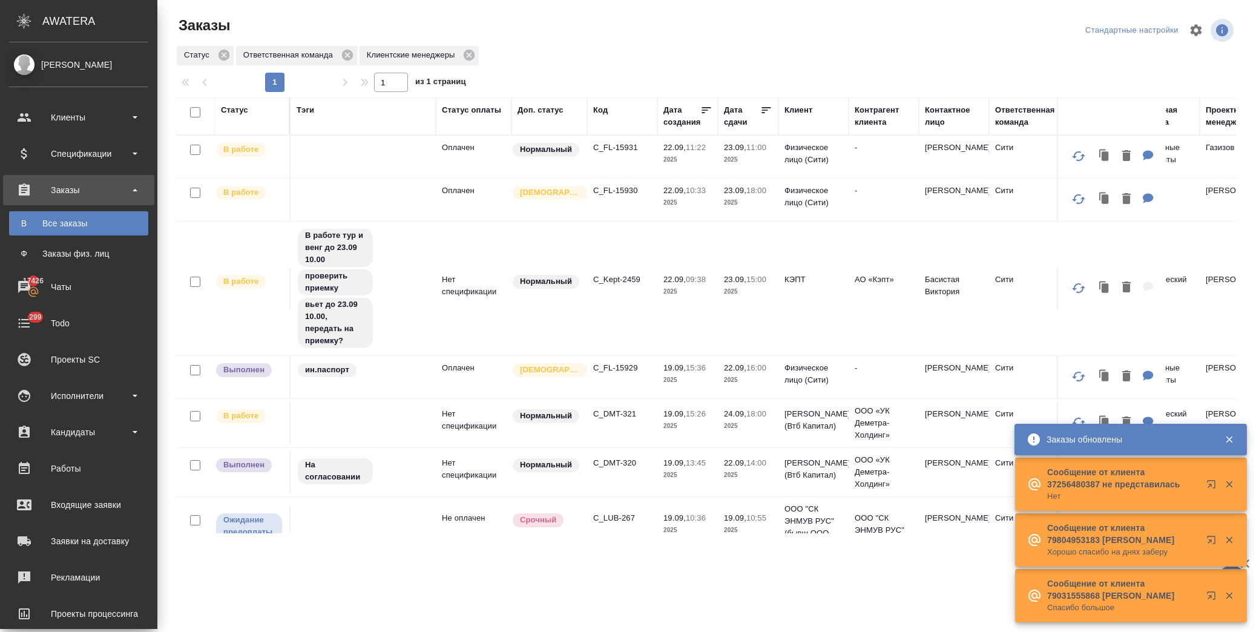
click at [95, 254] on div "Заказы физ. лиц" at bounding box center [78, 254] width 127 height 12
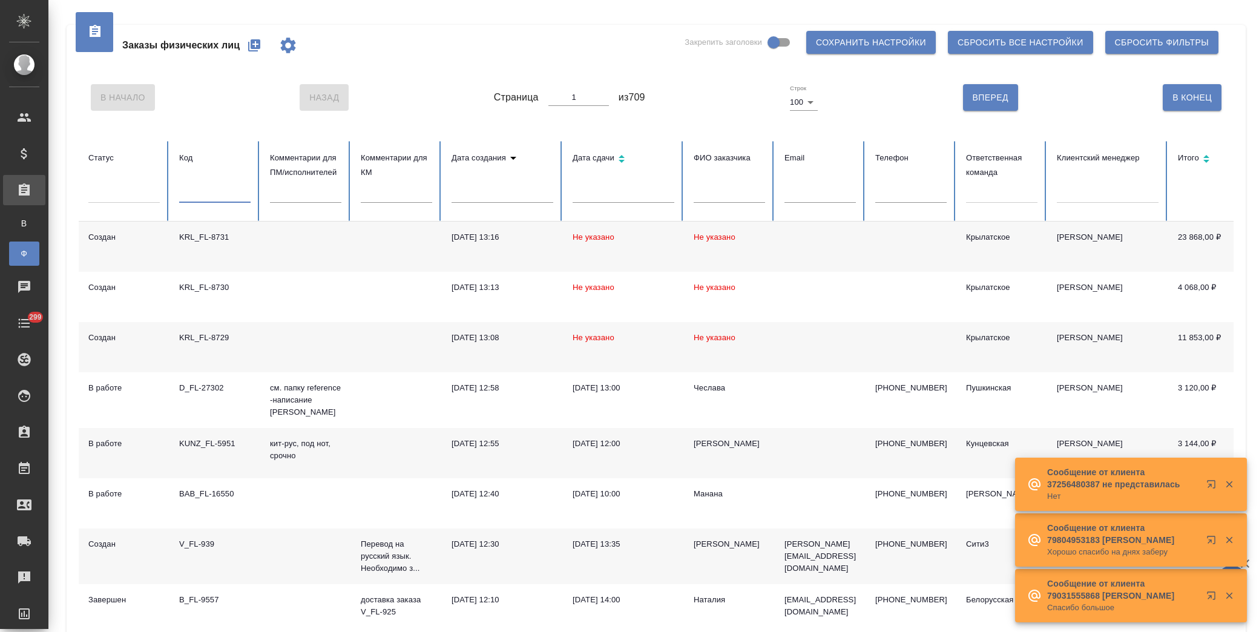
click at [214, 199] on input "text" at bounding box center [214, 194] width 71 height 17
paste input "C_FL-15927"
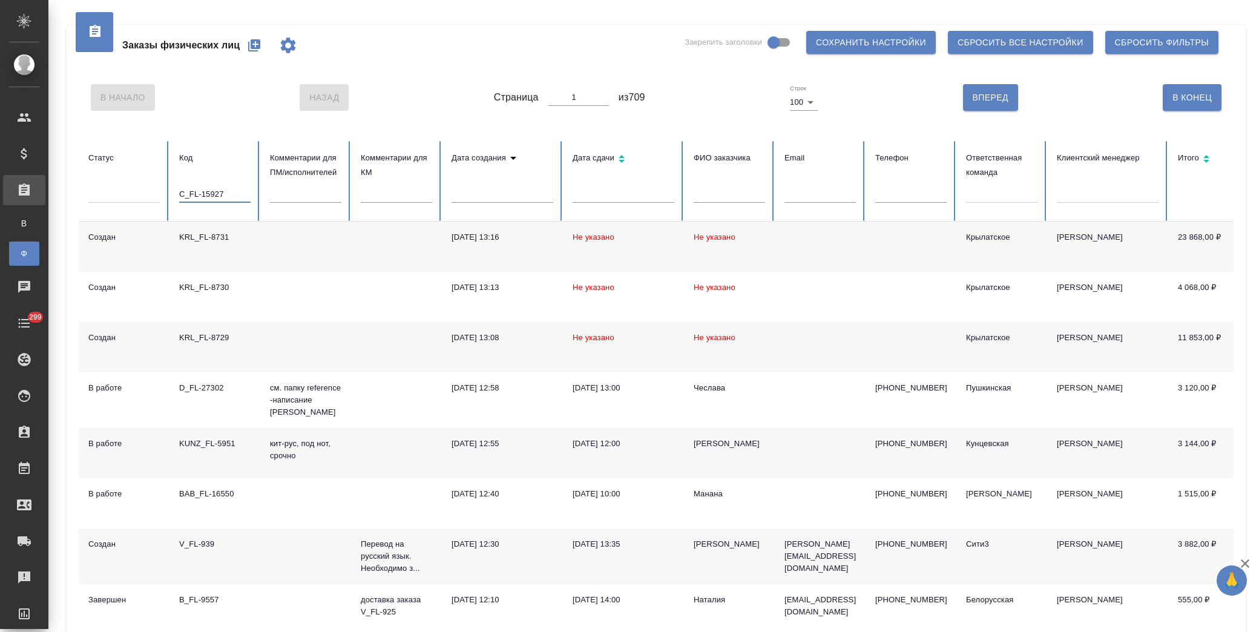
type input "C_FL-15927"
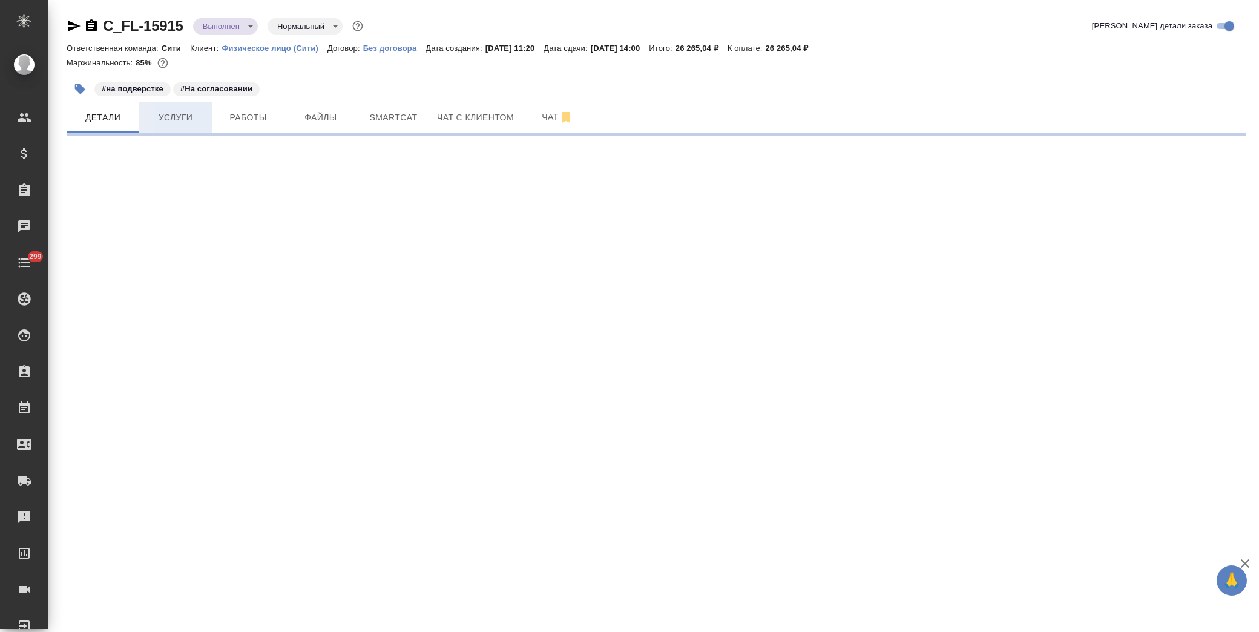
select select "RU"
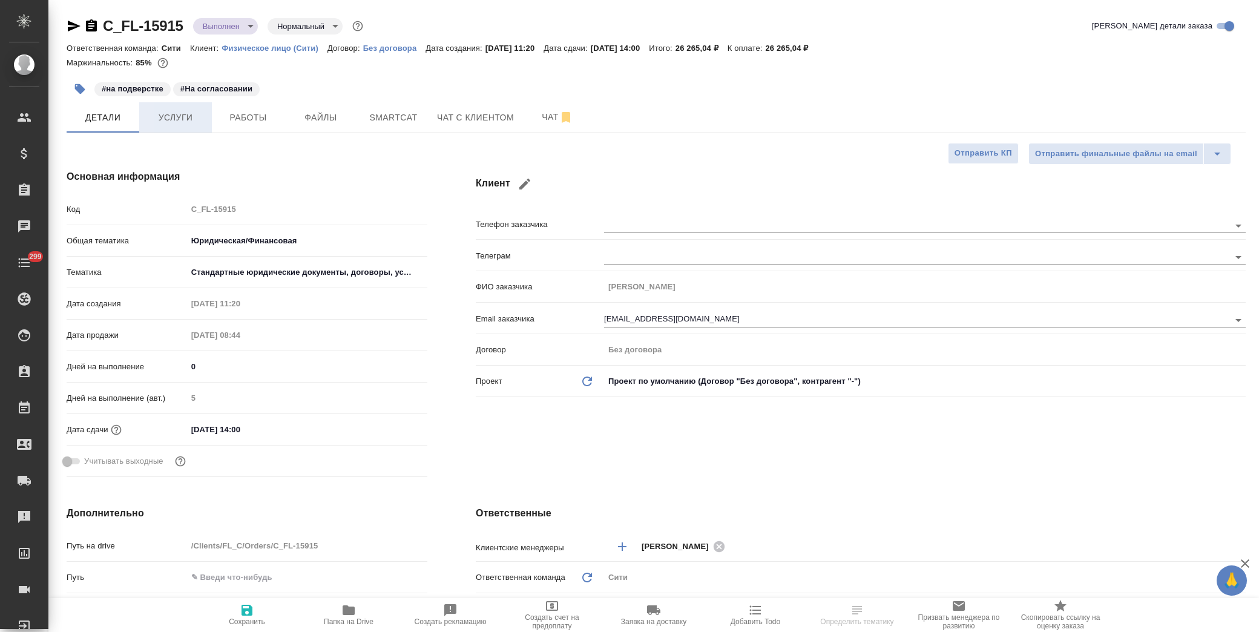
type textarea "x"
click at [185, 117] on span "Услуги" at bounding box center [175, 117] width 58 height 15
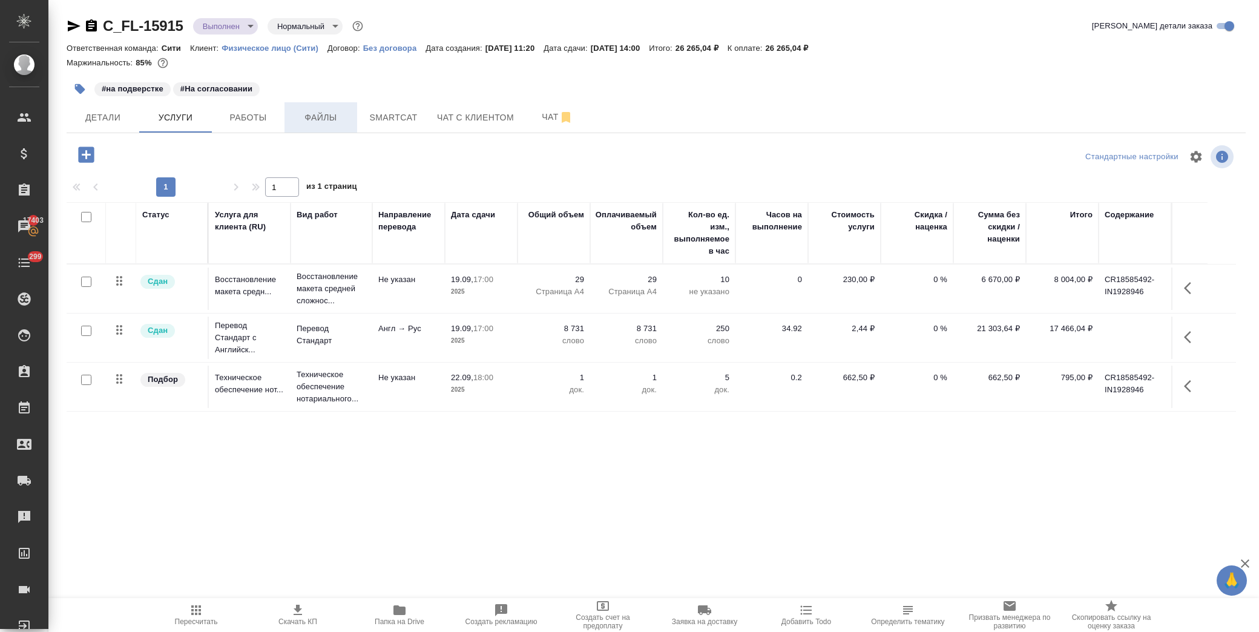
click at [340, 117] on span "Файлы" at bounding box center [321, 117] width 58 height 15
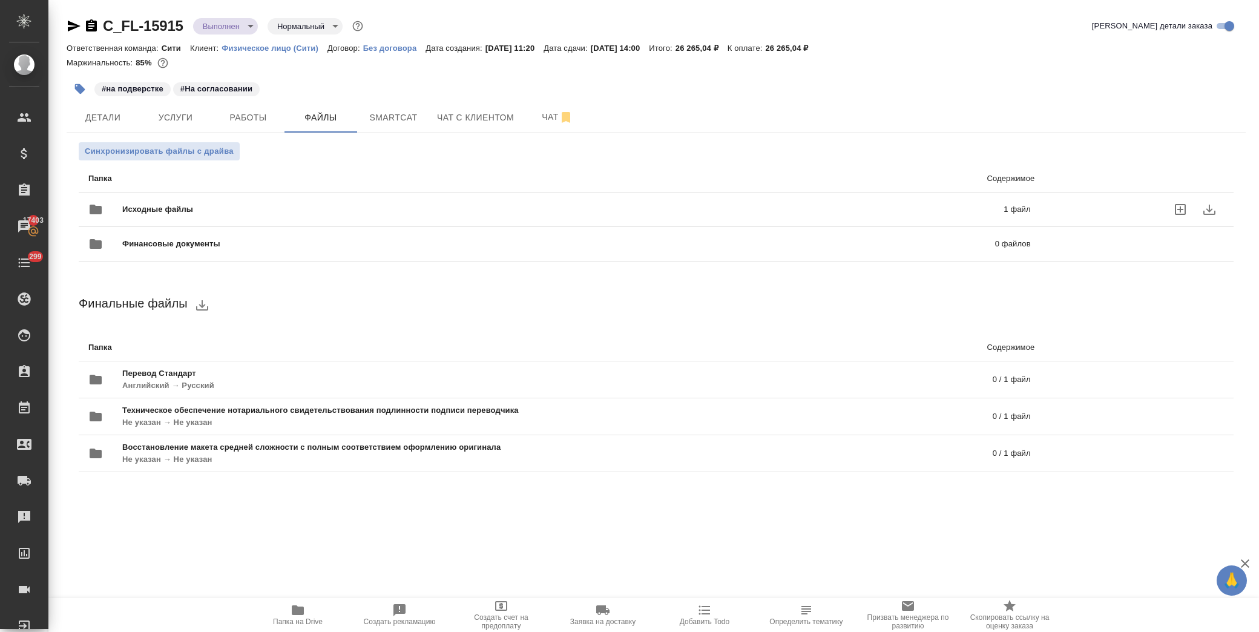
click at [190, 207] on span "Исходные файлы" at bounding box center [360, 209] width 476 height 12
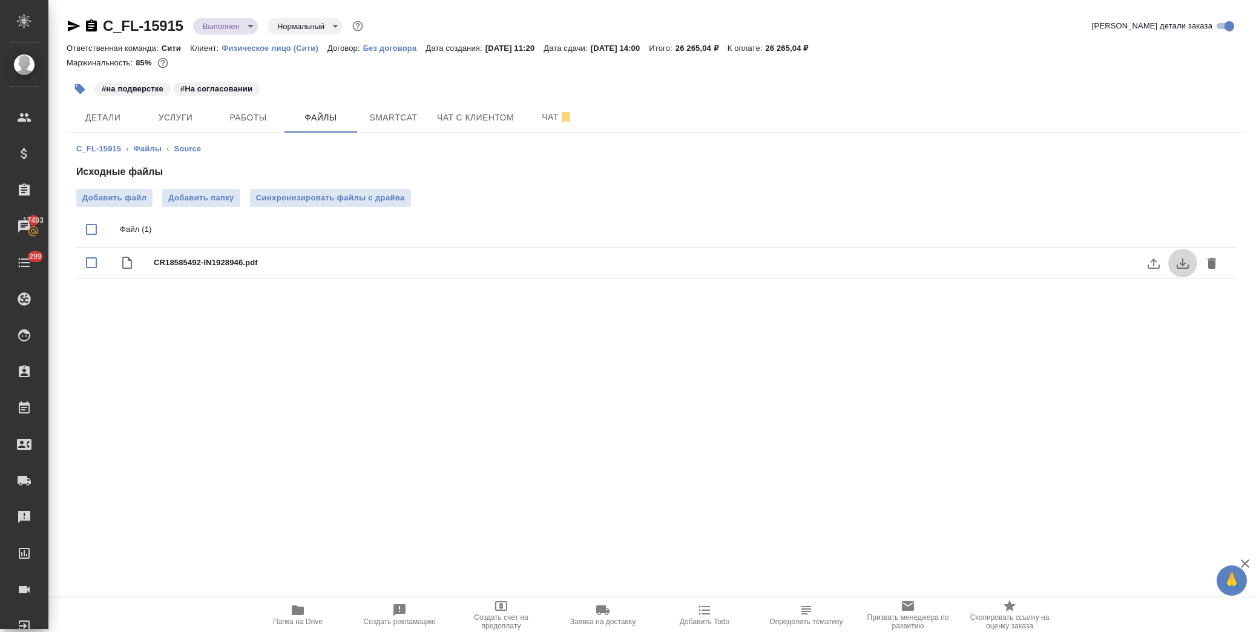
click at [1183, 264] on icon "download" at bounding box center [1183, 263] width 12 height 10
click at [247, 116] on span "Работы" at bounding box center [248, 117] width 58 height 15
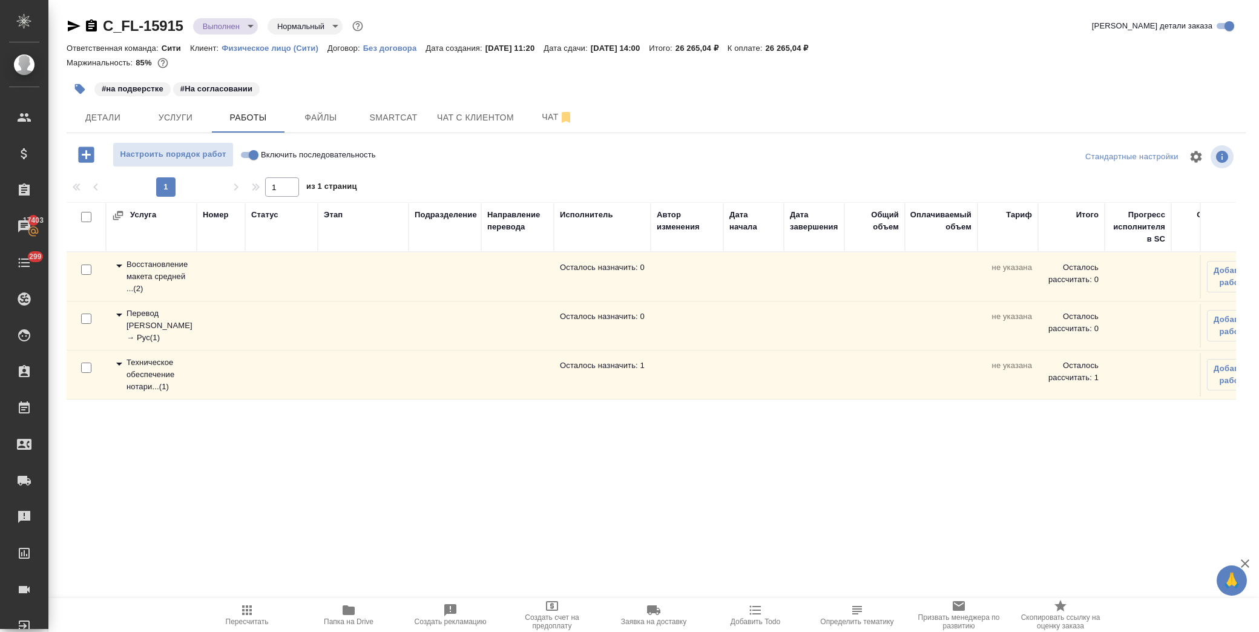
drag, startPoint x: 281, startPoint y: 420, endPoint x: 280, endPoint y: 400, distance: 19.4
click at [281, 420] on div "Услуга [PERSON_NAME] Статус Этап Подразделение Направление перевода Исполнитель…" at bounding box center [652, 338] width 1170 height 272
click at [246, 153] on input "Включить последовательность" at bounding box center [254, 155] width 44 height 15
checkbox input "true"
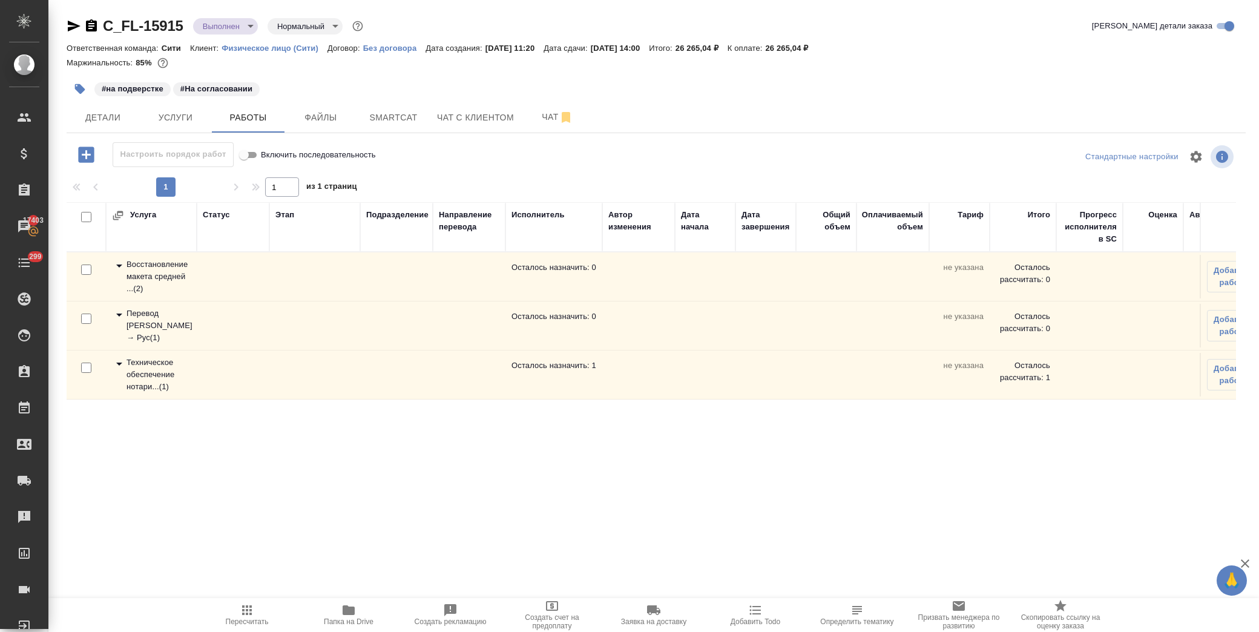
click at [119, 362] on icon at bounding box center [119, 364] width 15 height 15
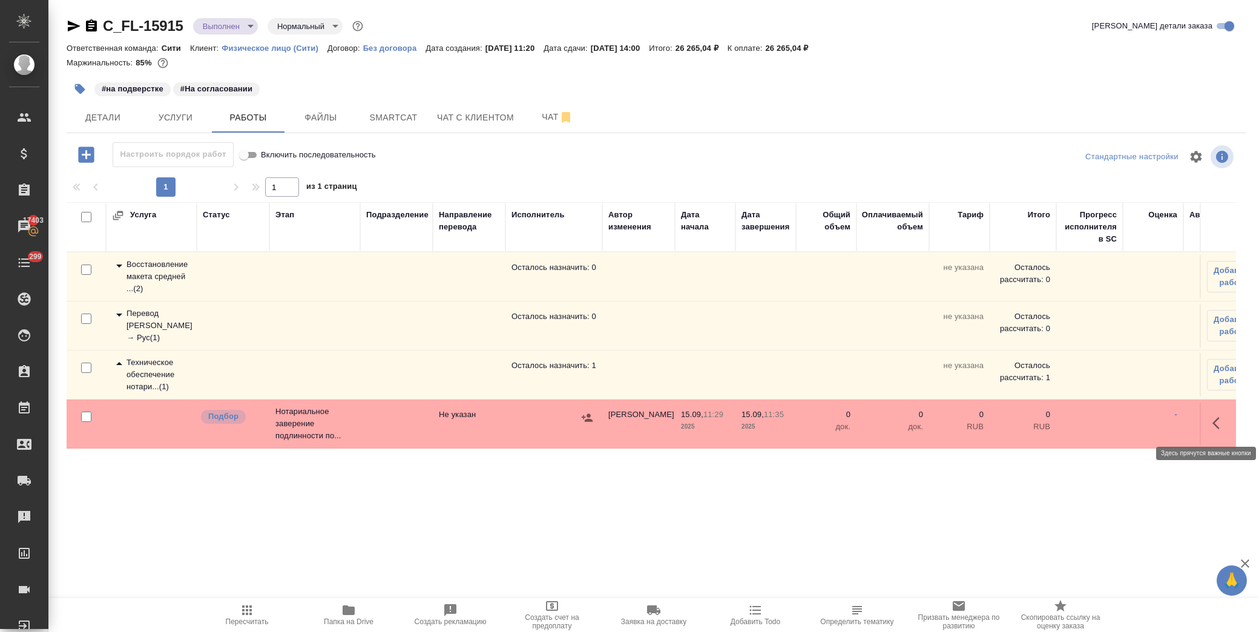
click at [1215, 421] on icon "button" at bounding box center [1216, 423] width 7 height 12
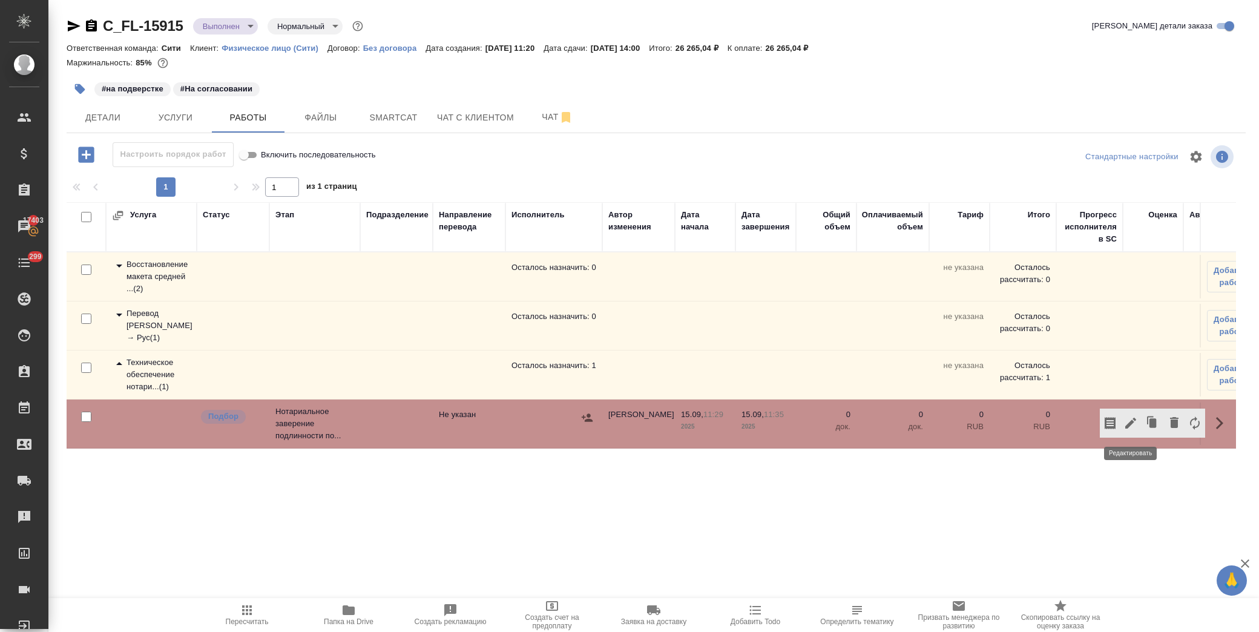
click at [1127, 423] on icon "button" at bounding box center [1131, 423] width 15 height 15
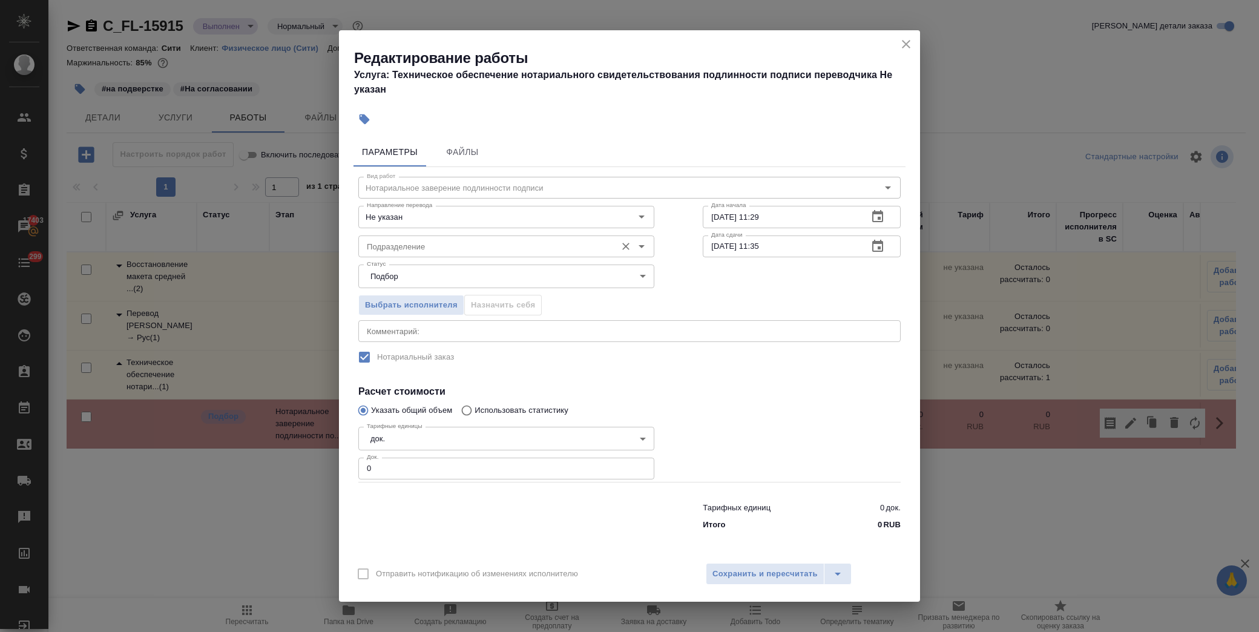
click at [450, 245] on input "Подразделение" at bounding box center [486, 246] width 248 height 15
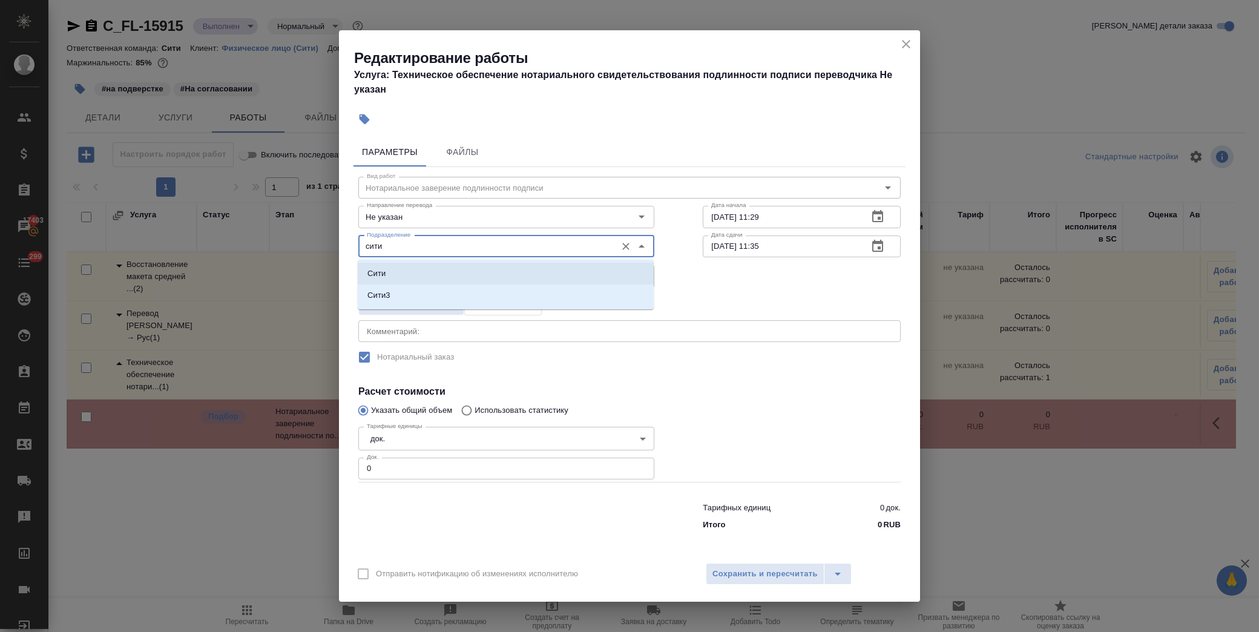
click at [382, 277] on p "Сити" at bounding box center [376, 274] width 18 height 12
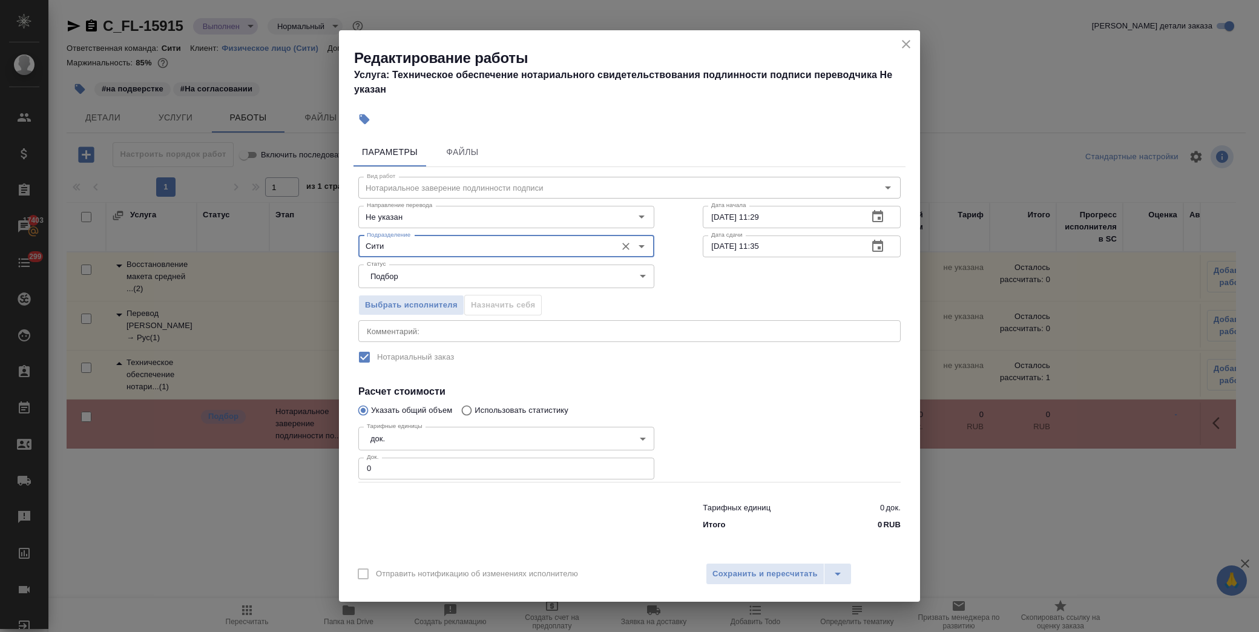
type input "Сити"
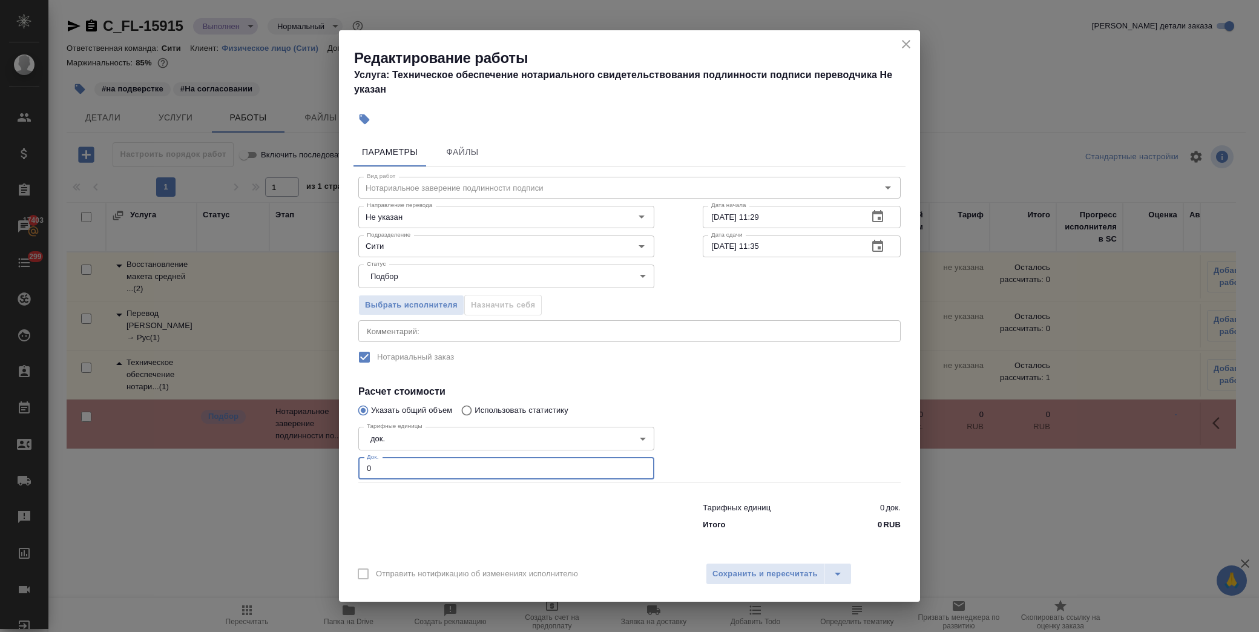
drag, startPoint x: 398, startPoint y: 468, endPoint x: 288, endPoint y: 469, distance: 110.2
click at [288, 469] on div "Редактирование работы Услуга: Техническое обеспечение нотариального свидетельст…" at bounding box center [629, 316] width 1259 height 632
type input "1"
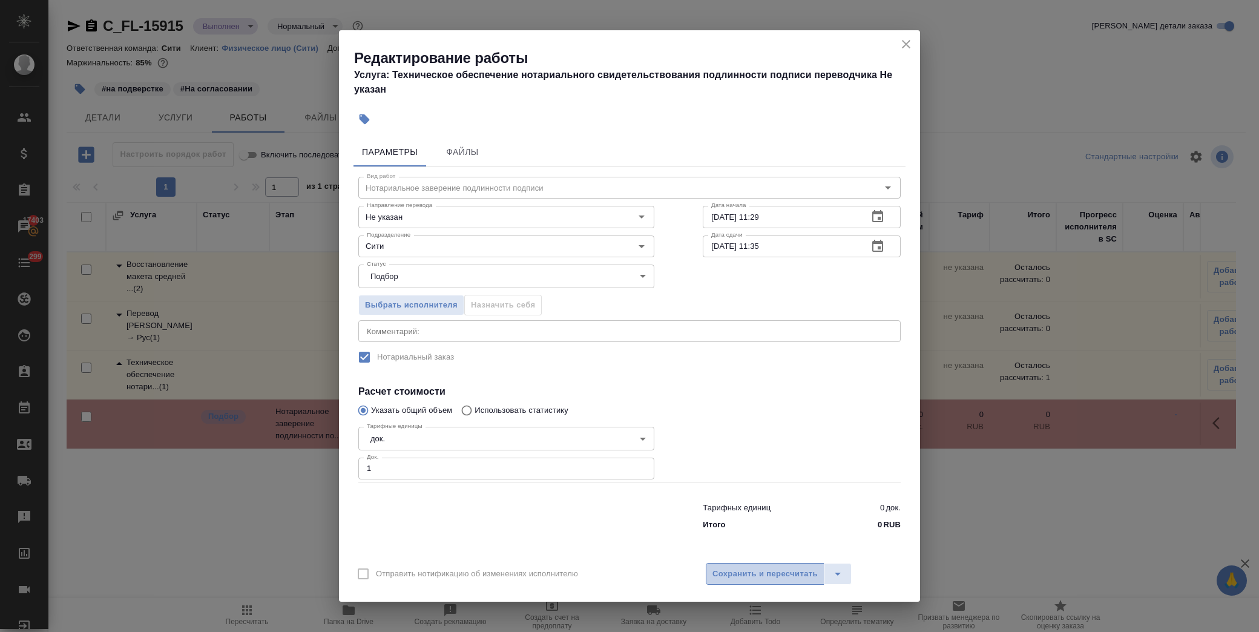
click at [770, 570] on span "Сохранить и пересчитать" at bounding box center [765, 574] width 105 height 14
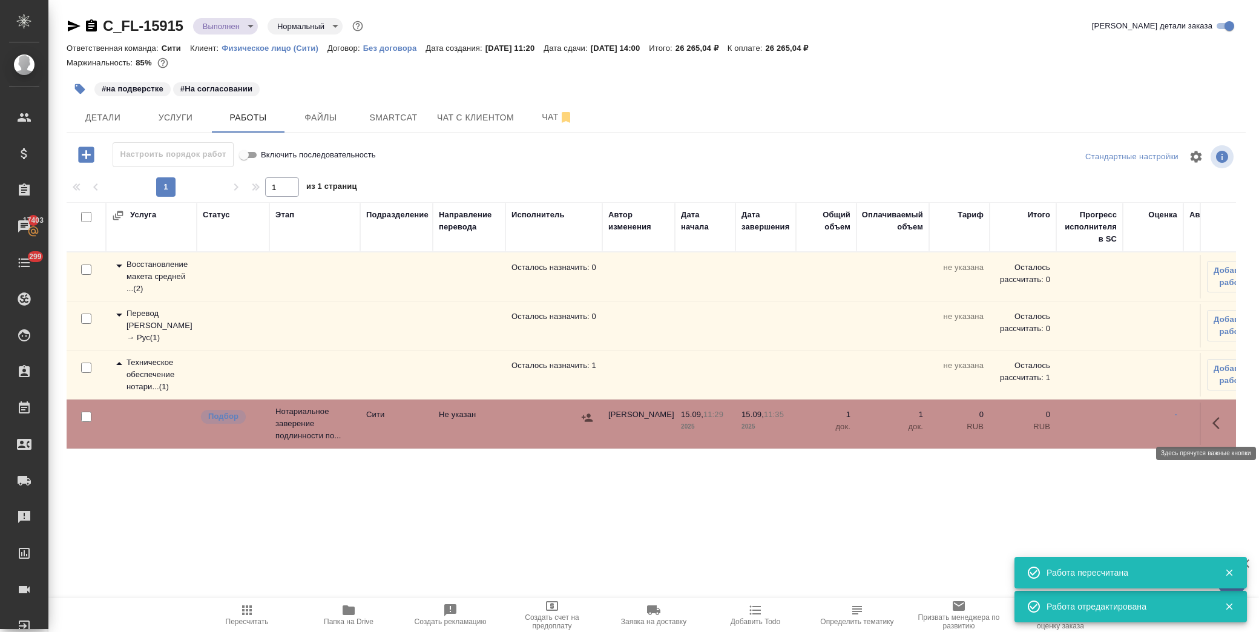
click at [1219, 426] on icon "button" at bounding box center [1220, 423] width 15 height 15
click at [1131, 421] on icon "button" at bounding box center [1130, 423] width 11 height 11
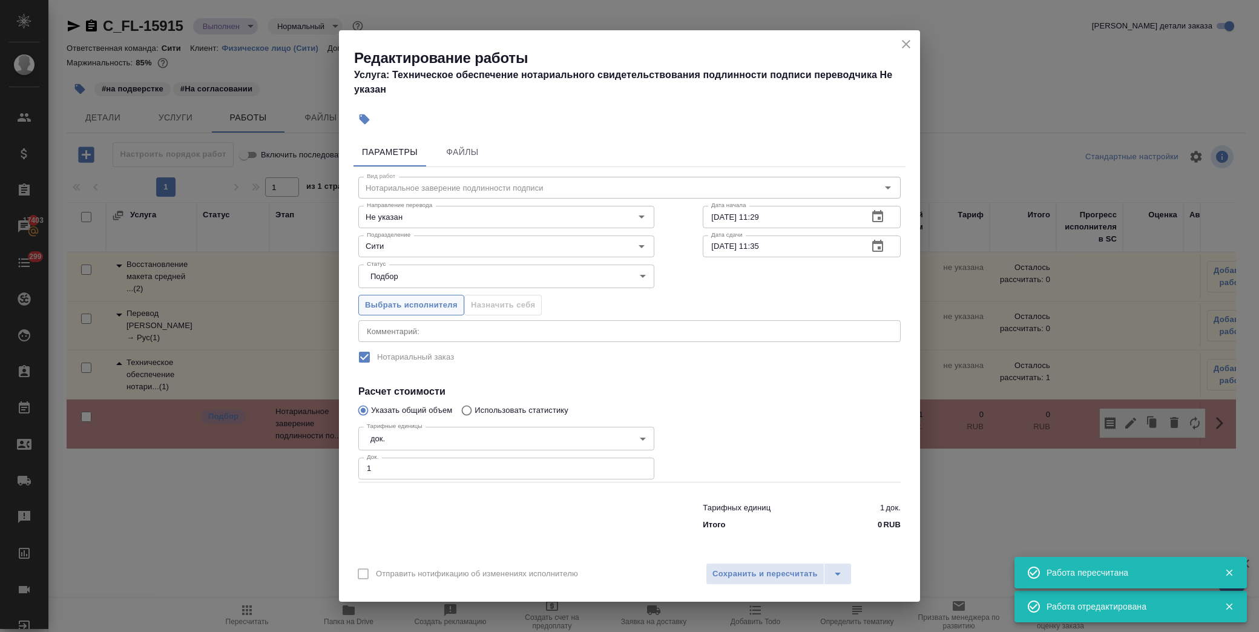
click at [374, 312] on button "Выбрать исполнителя" at bounding box center [411, 305] width 106 height 21
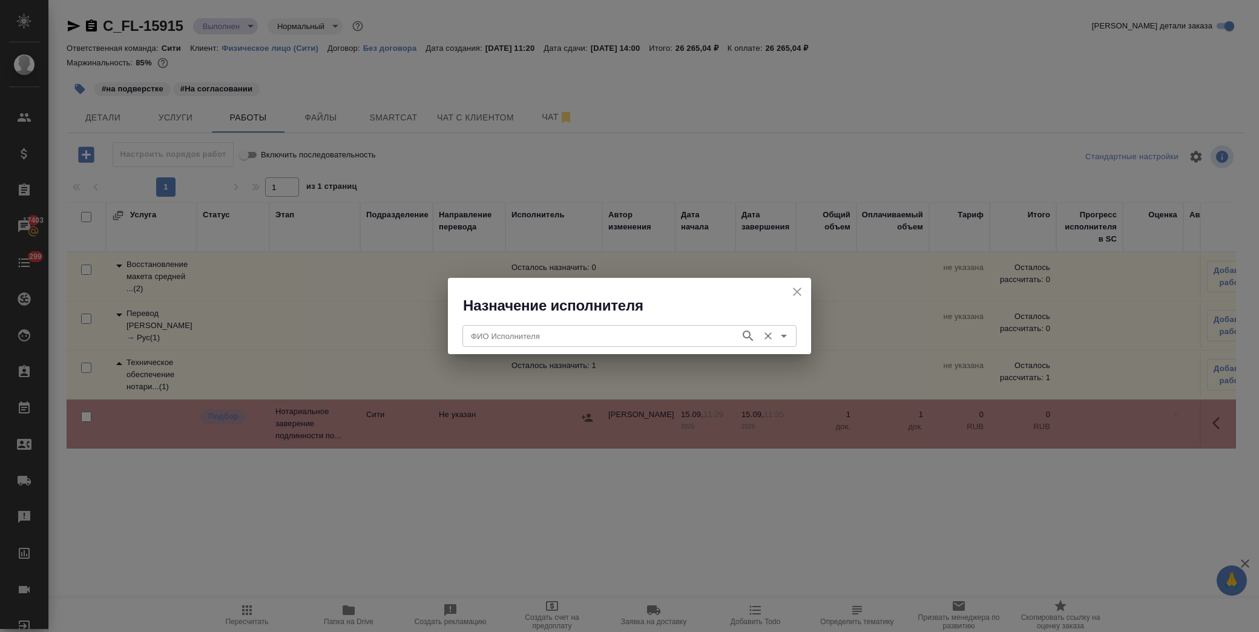
click at [545, 337] on input "ФИО Исполнителя" at bounding box center [600, 336] width 268 height 15
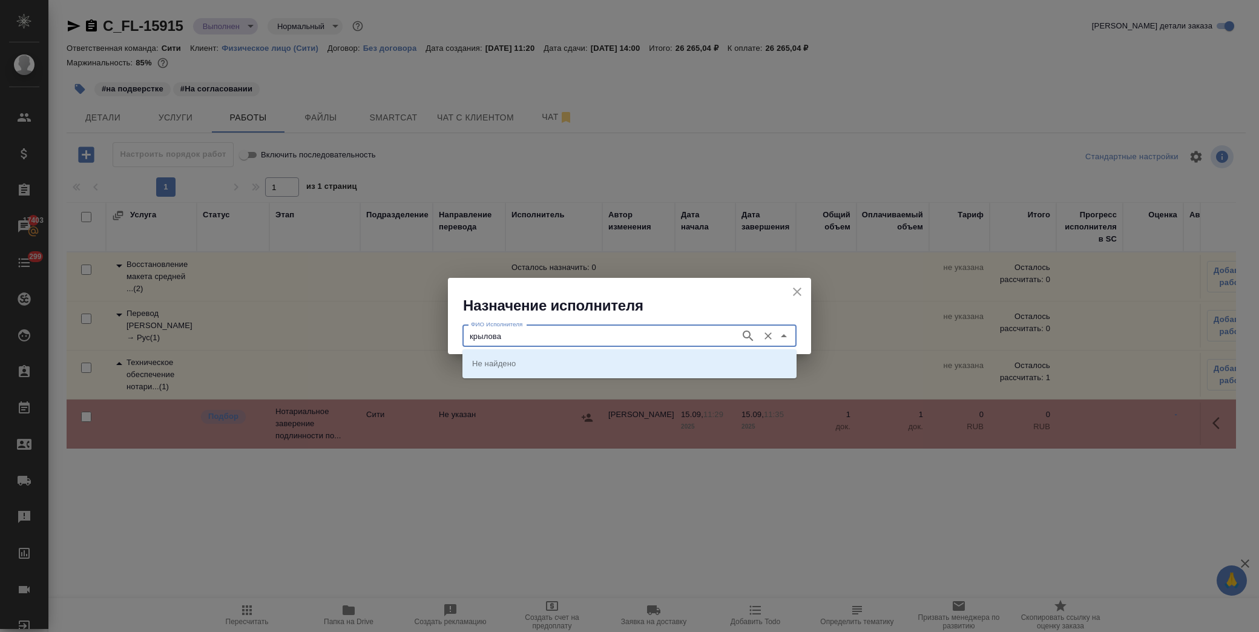
type input "крылова"
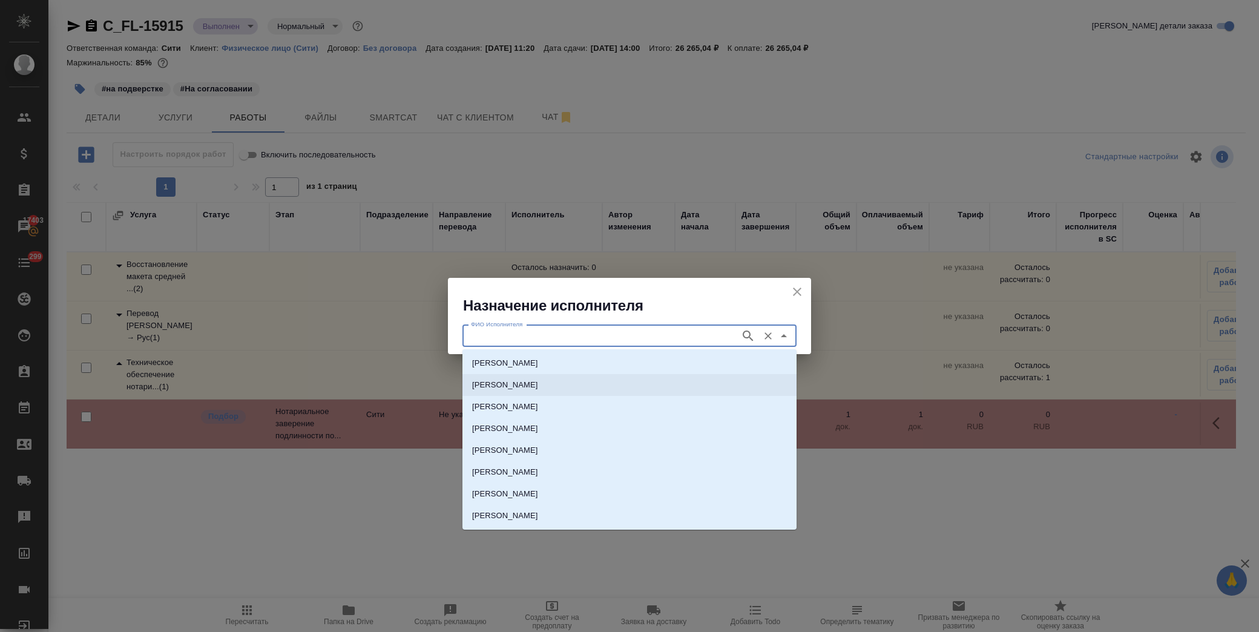
click at [528, 386] on p "[PERSON_NAME]" at bounding box center [505, 385] width 66 height 12
type input "[PERSON_NAME]"
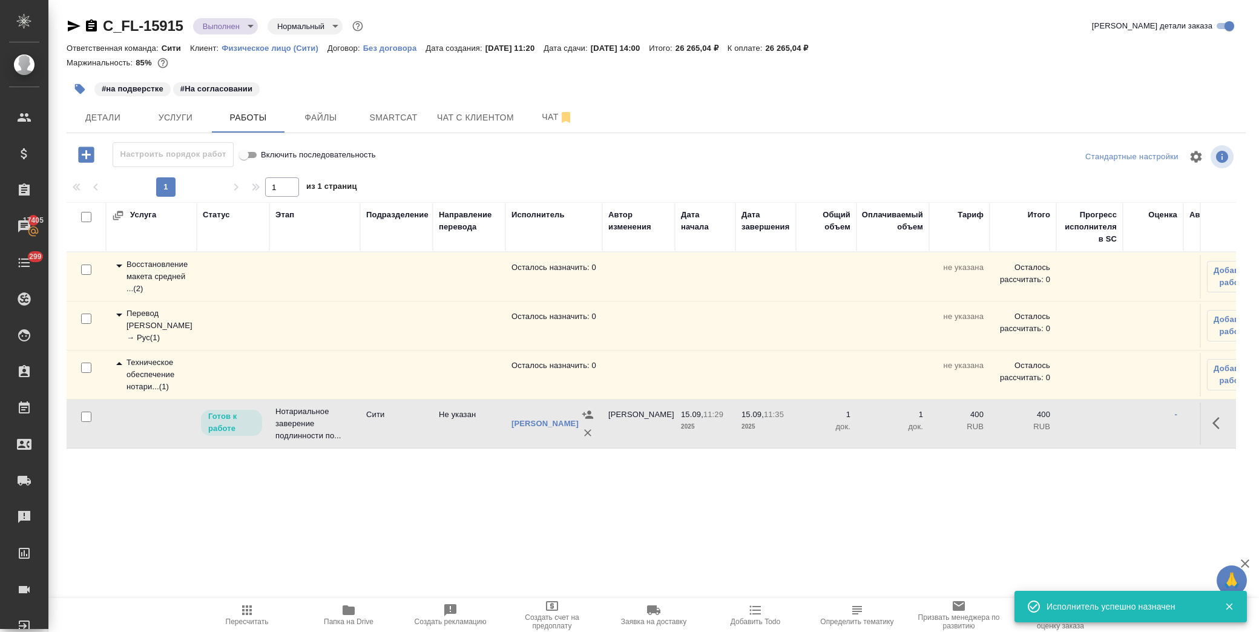
click at [82, 81] on button "button" at bounding box center [80, 89] width 27 height 27
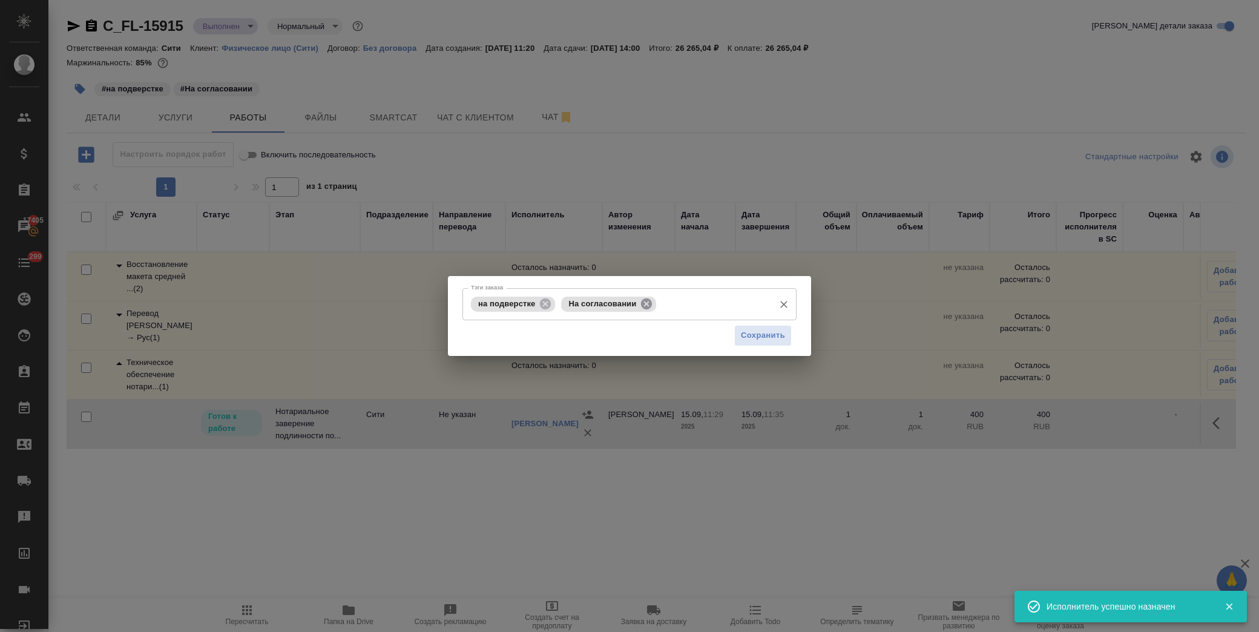
click at [645, 303] on icon at bounding box center [646, 303] width 13 height 13
click at [631, 310] on input "Тэги заказа" at bounding box center [663, 304] width 210 height 21
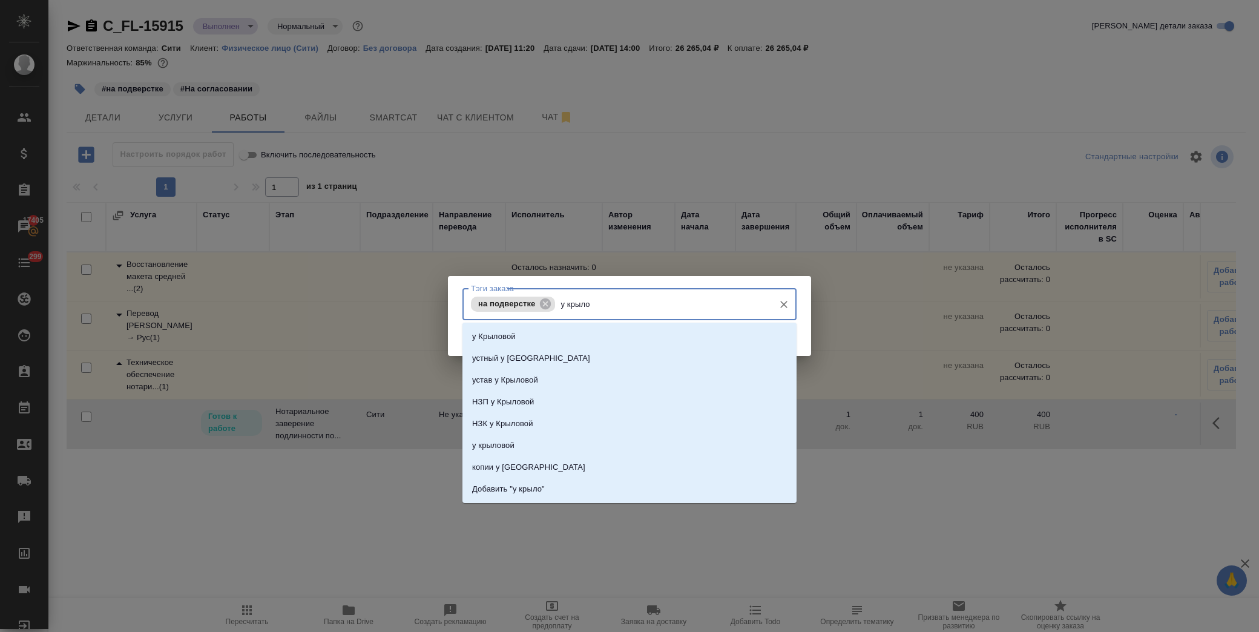
type input "у [PERSON_NAME]"
click at [616, 335] on li "у Крыловой" at bounding box center [629, 337] width 334 height 22
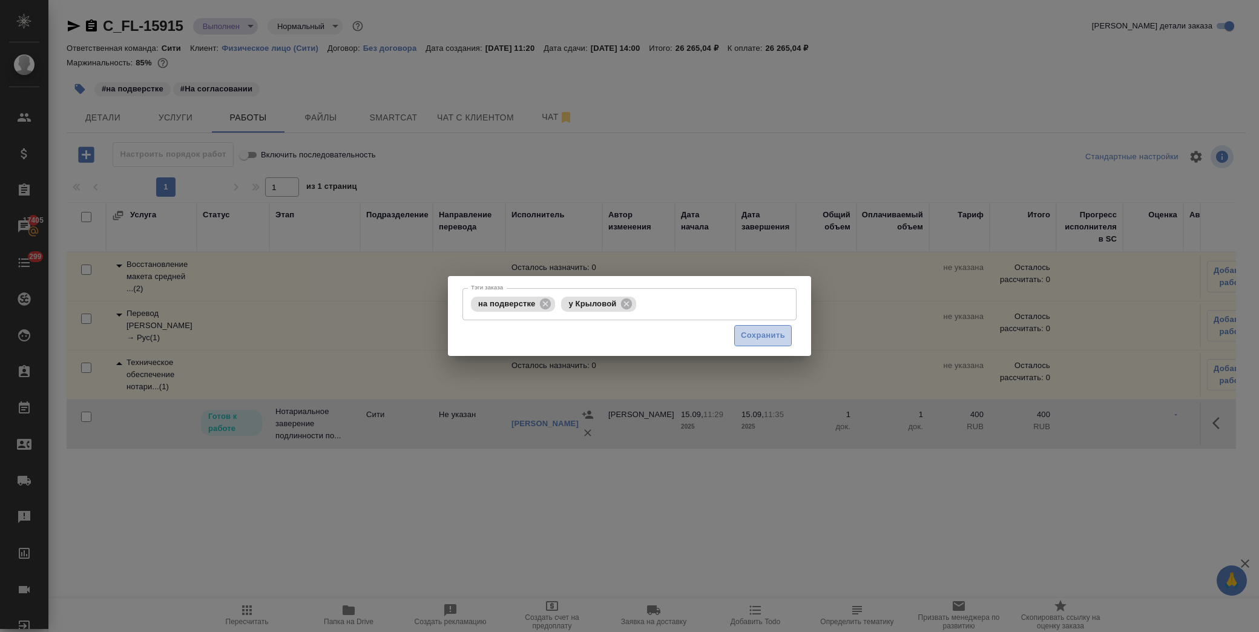
click at [754, 333] on span "Сохранить" at bounding box center [763, 336] width 44 height 14
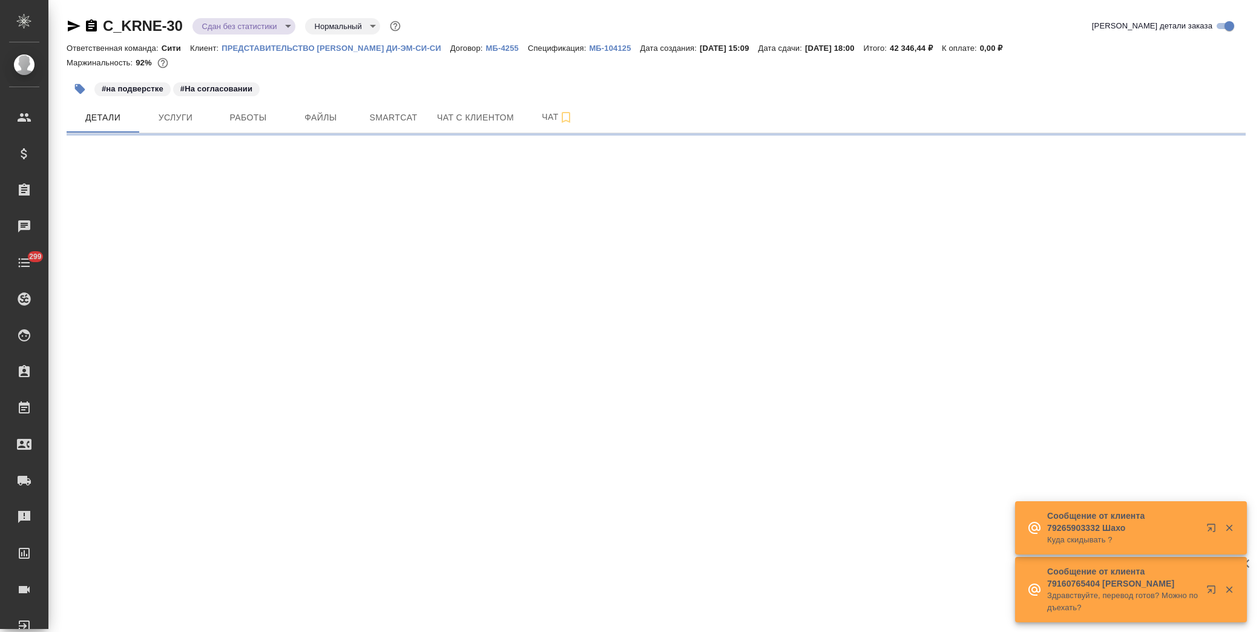
select select "RU"
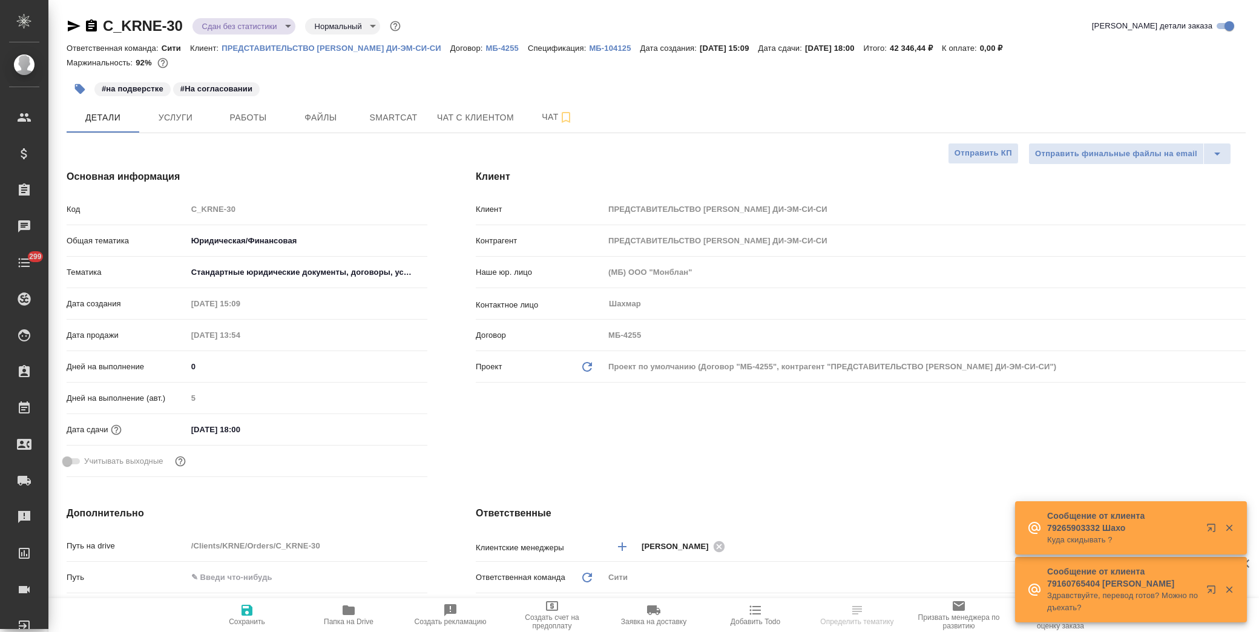
type textarea "x"
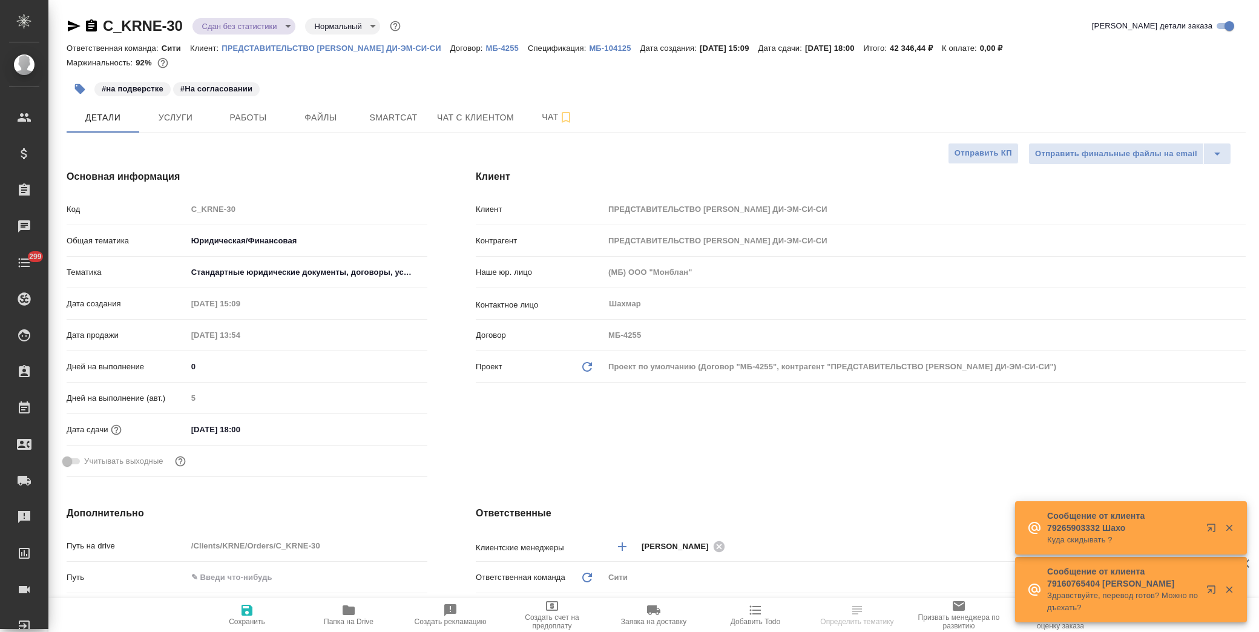
type textarea "x"
click at [73, 21] on icon "button" at bounding box center [74, 26] width 15 height 15
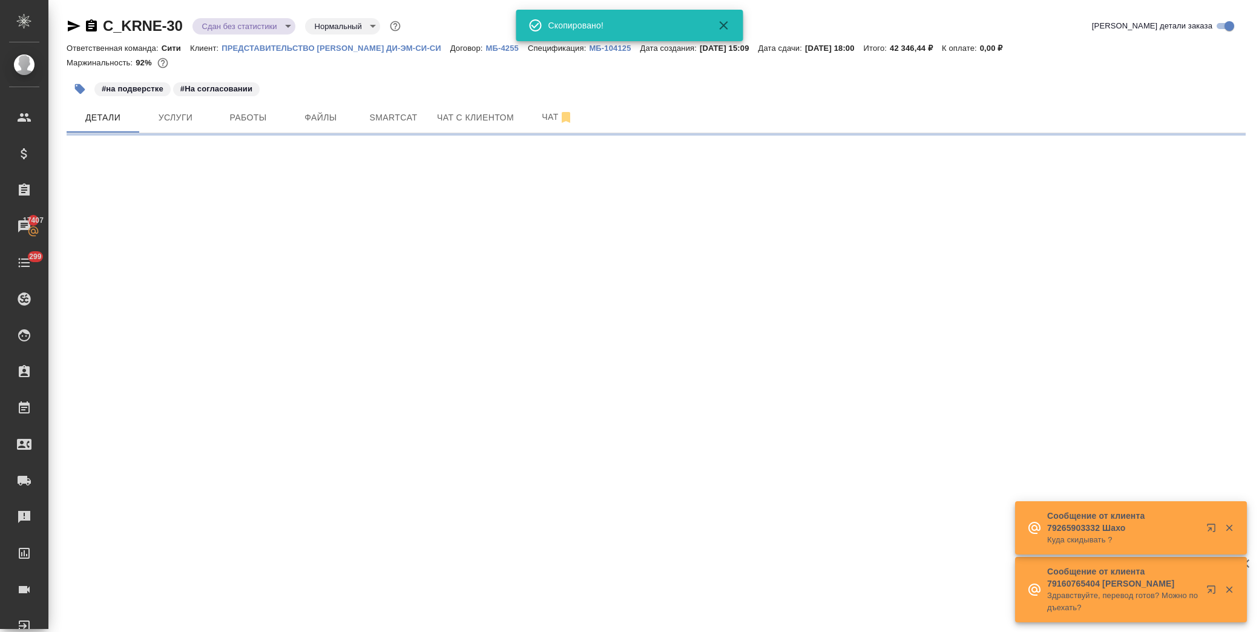
select select "RU"
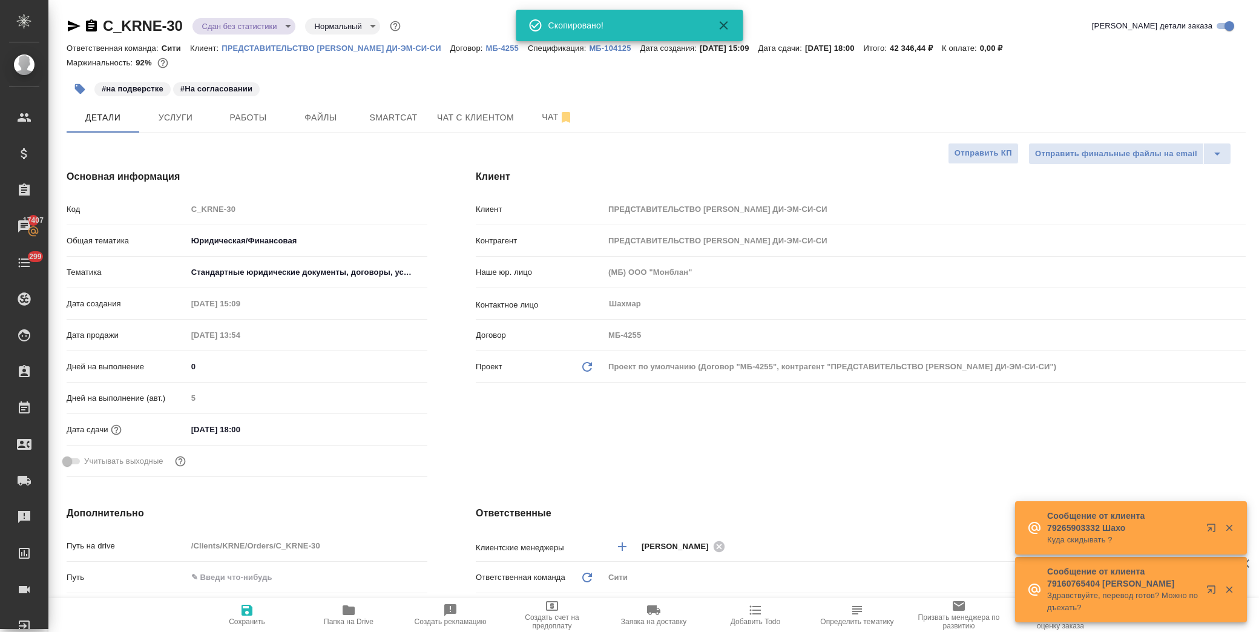
type textarea "x"
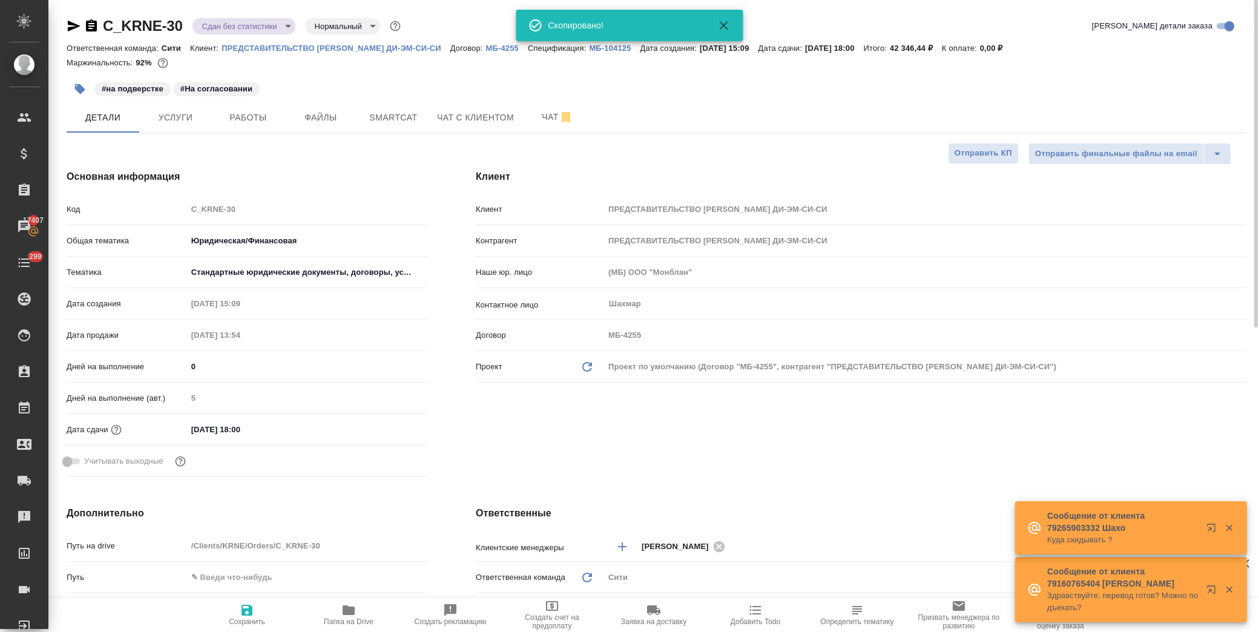
type textarea "x"
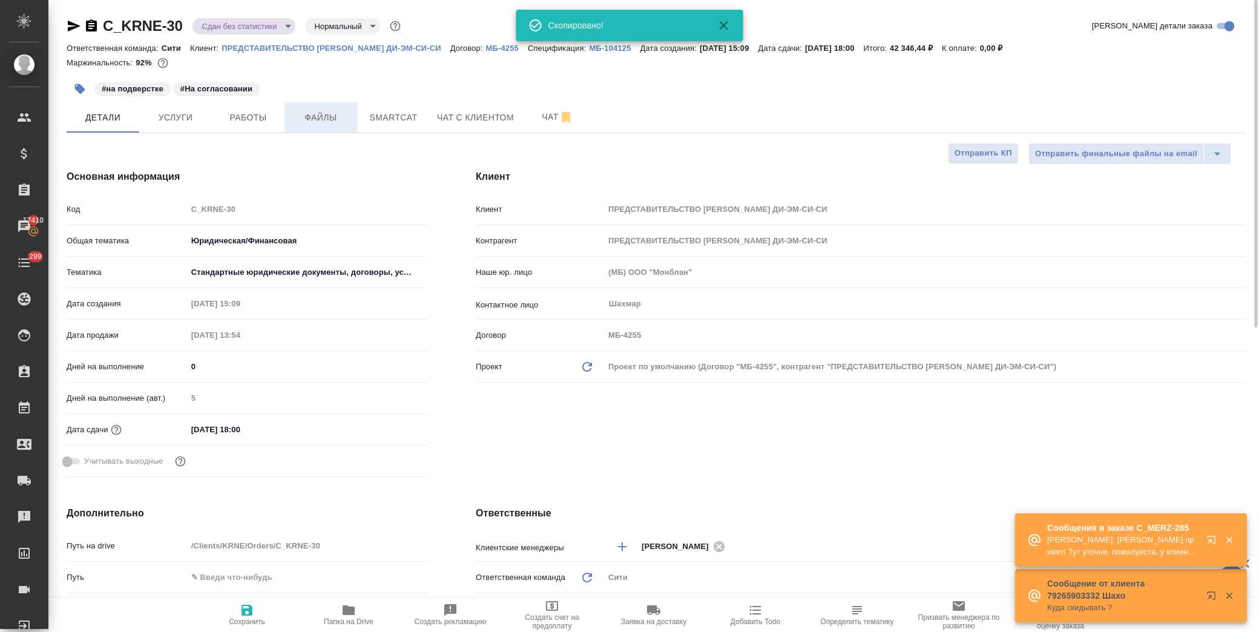
click at [331, 116] on span "Файлы" at bounding box center [321, 117] width 58 height 15
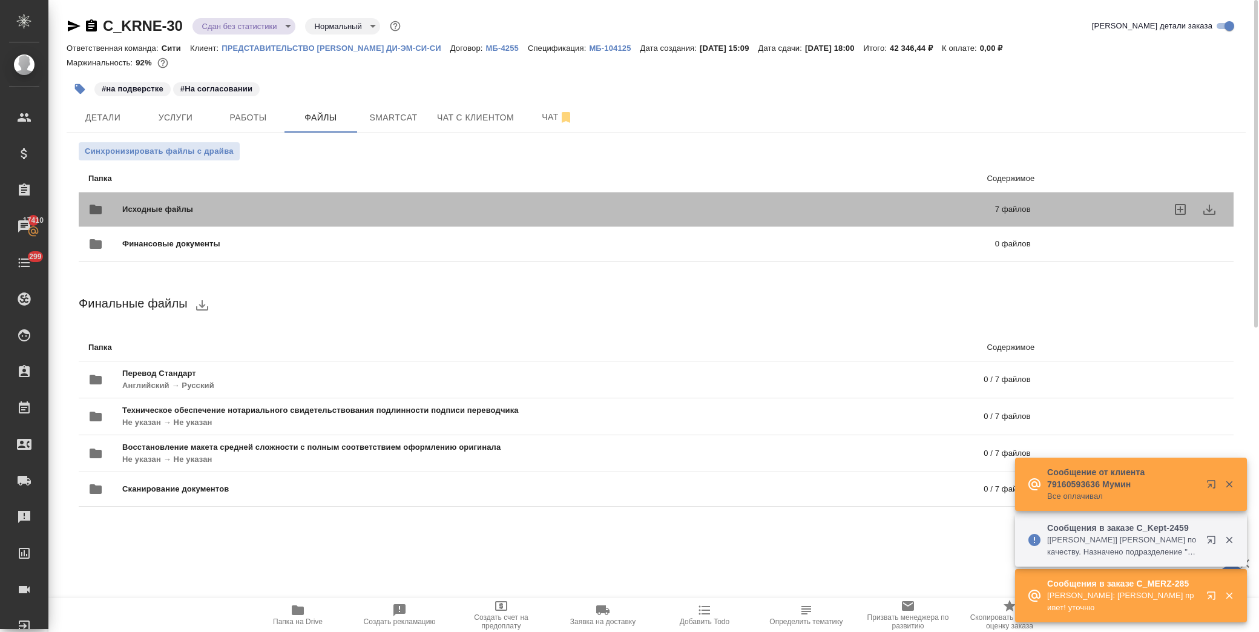
click at [177, 203] on span "Исходные файлы" at bounding box center [358, 209] width 472 height 12
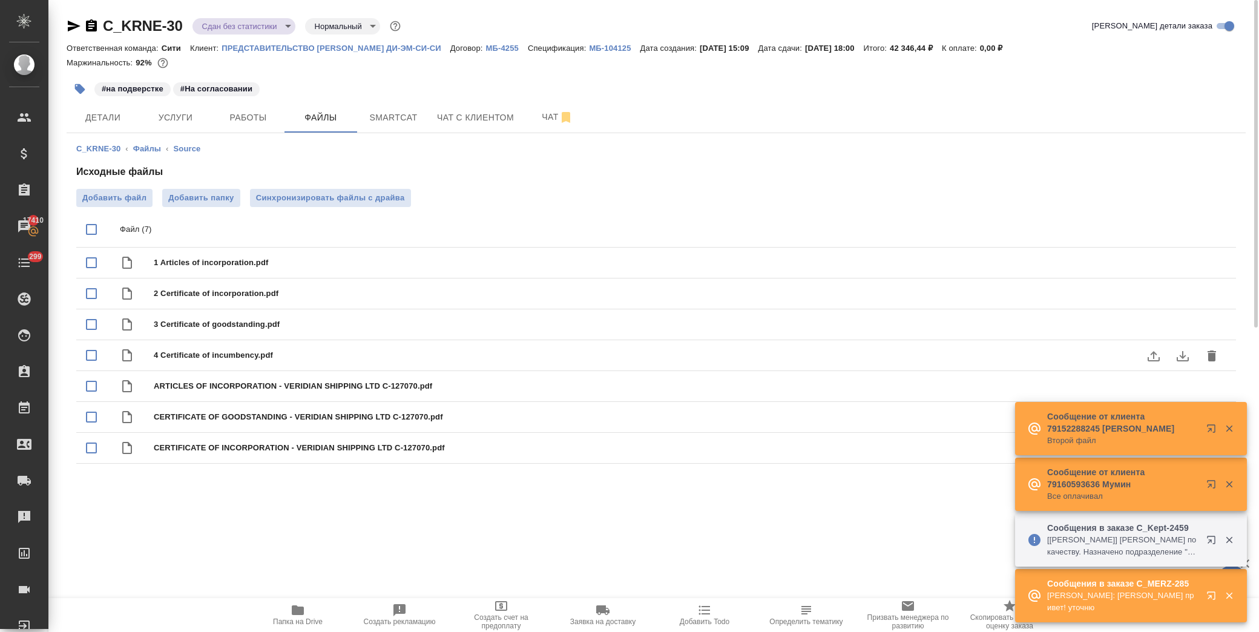
click at [1185, 353] on icon "download" at bounding box center [1183, 356] width 15 height 15
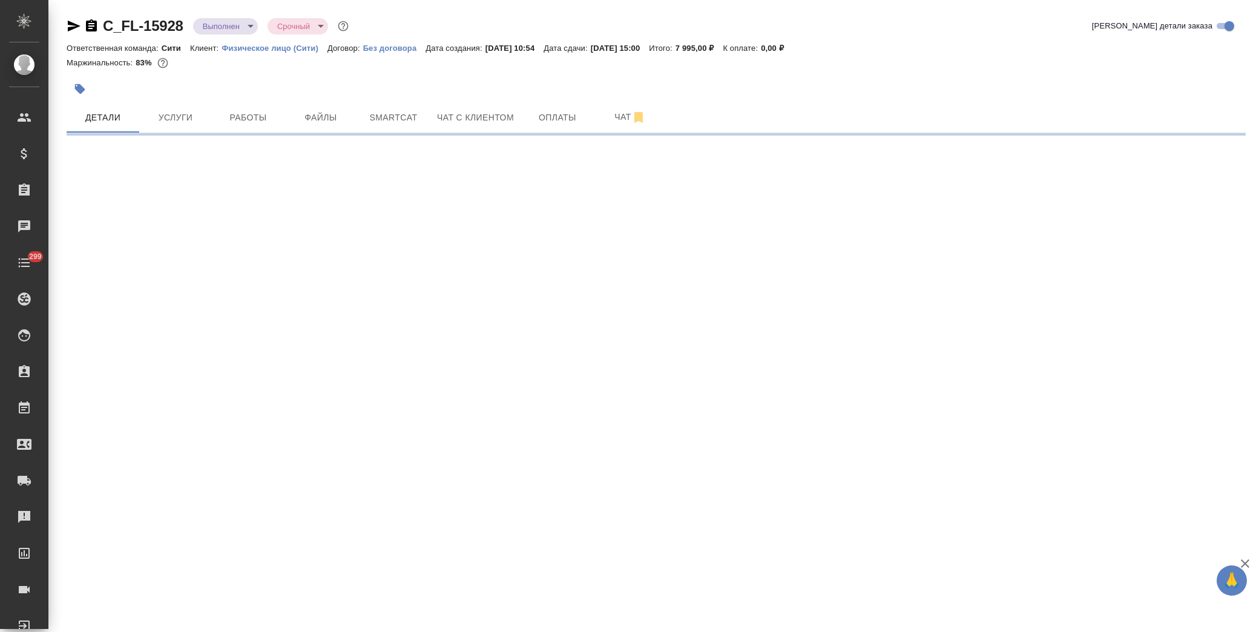
select select "RU"
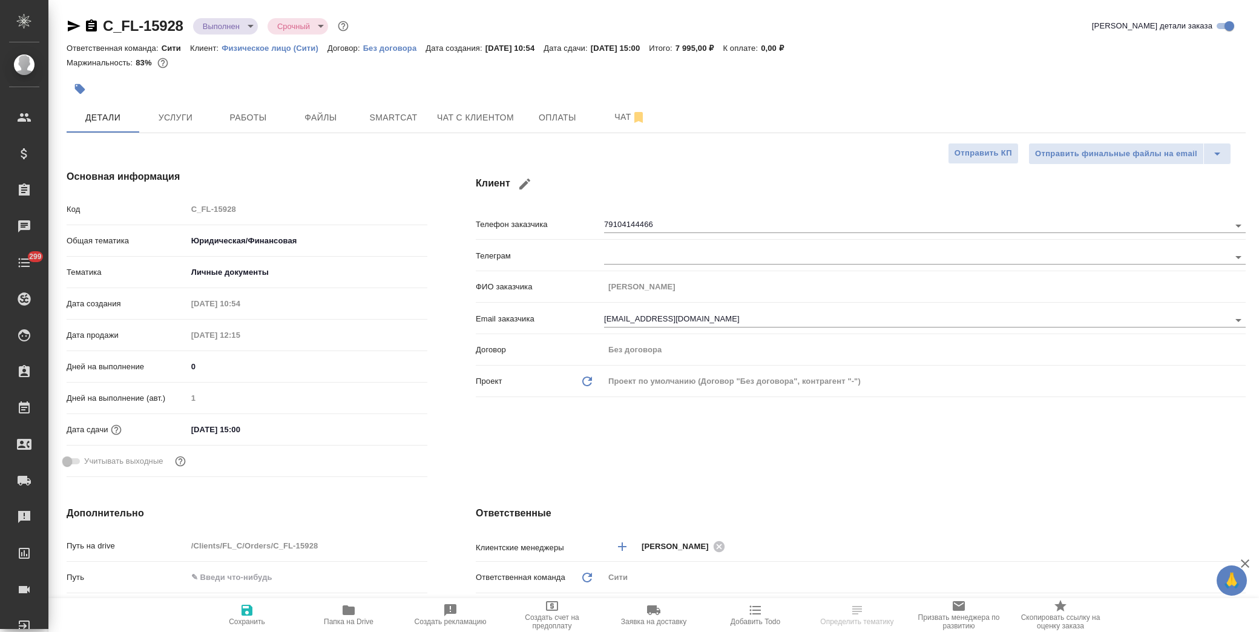
type textarea "x"
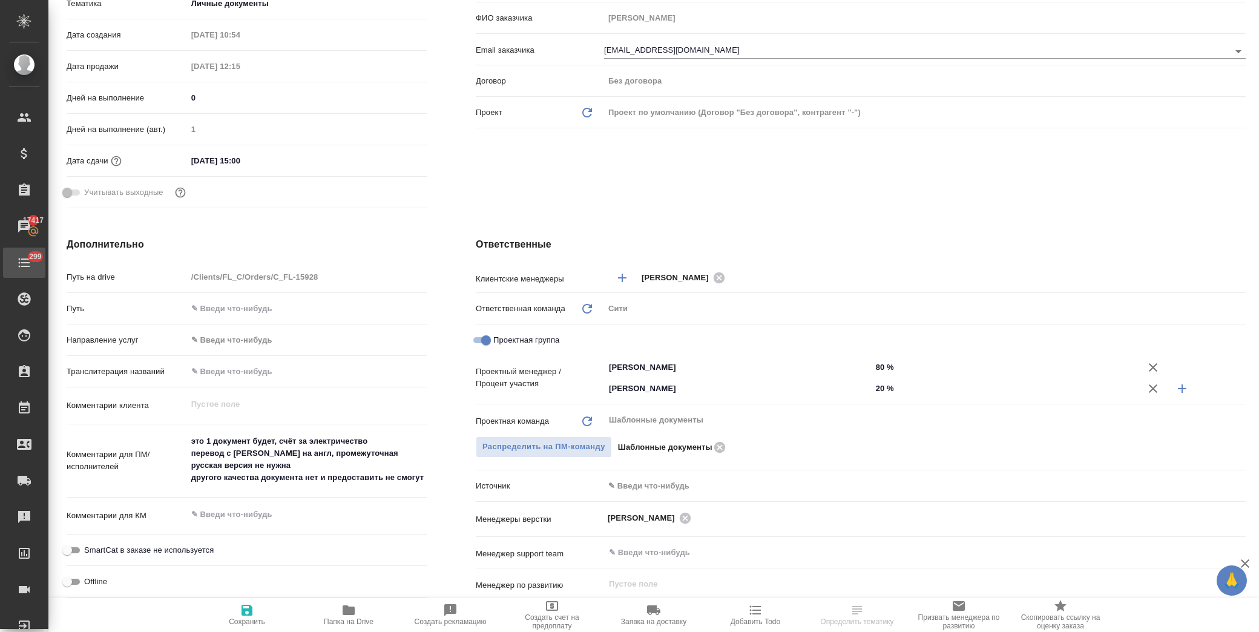
type textarea "x"
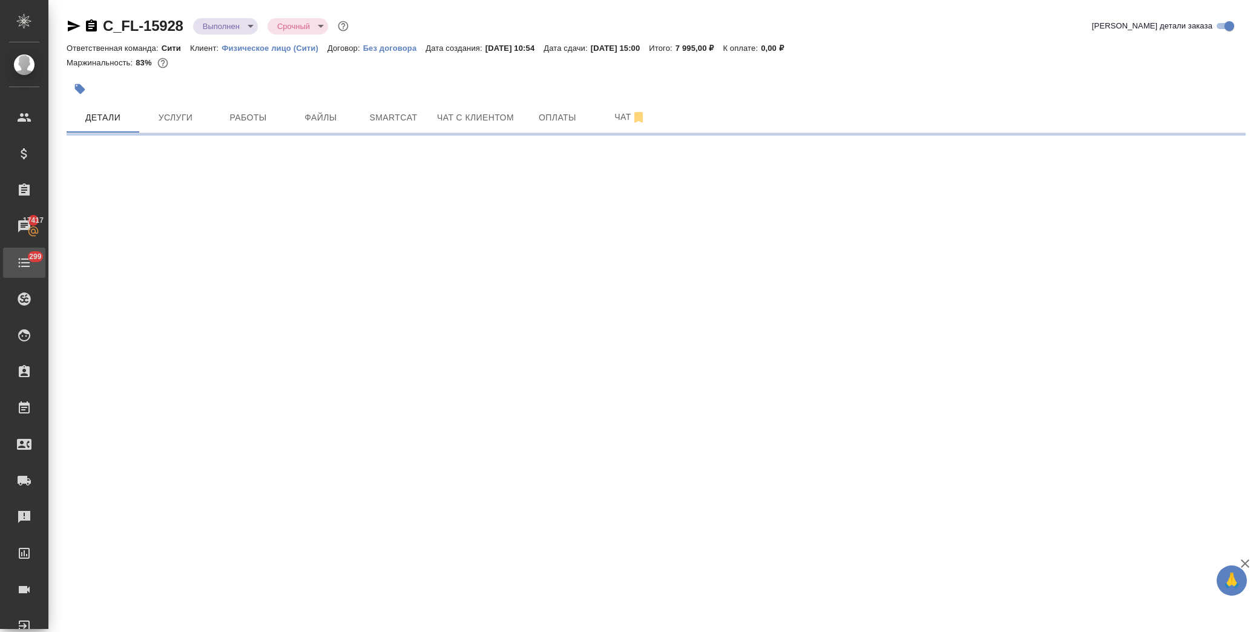
scroll to position [0, 0]
select select "RU"
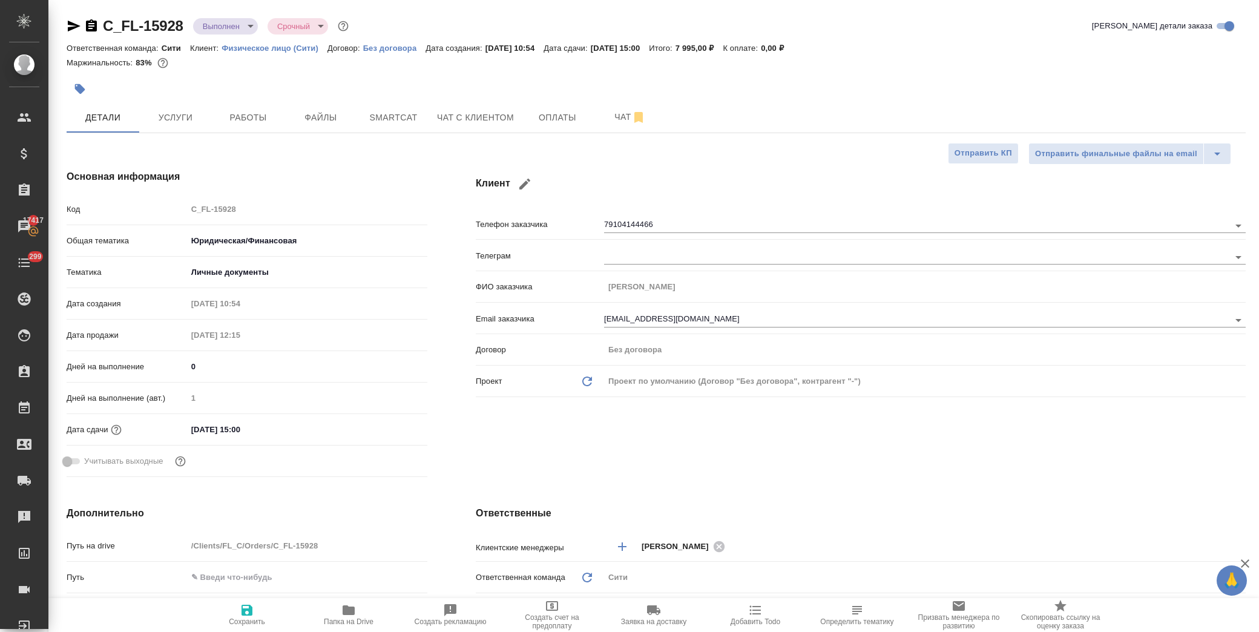
type textarea "x"
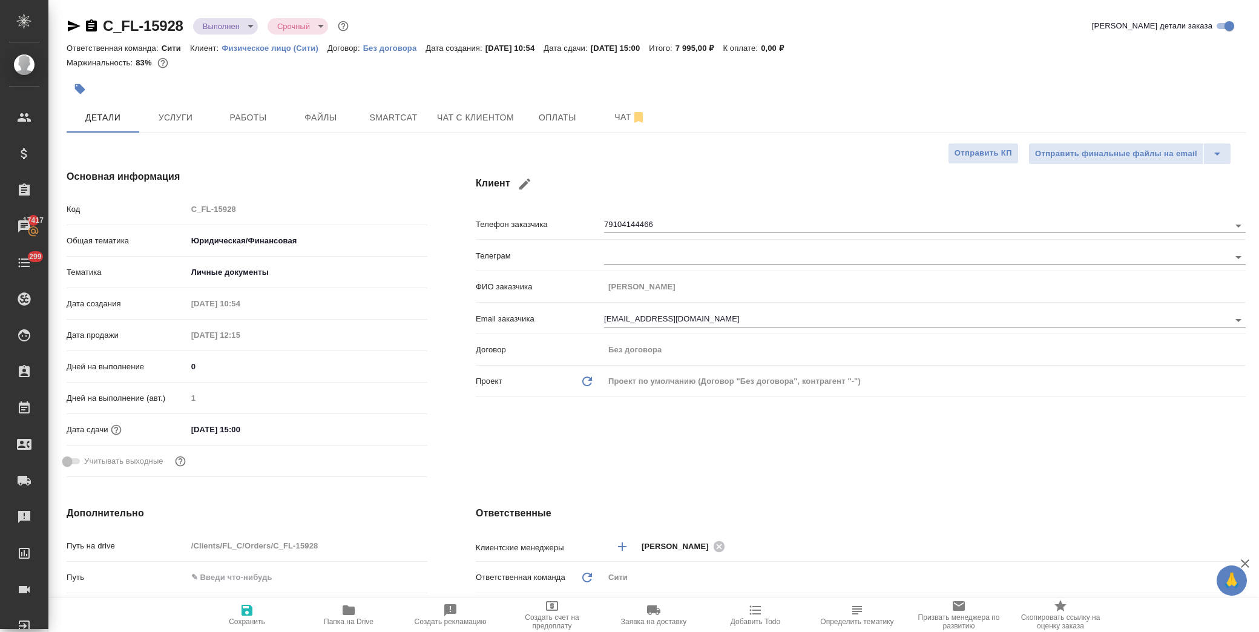
type textarea "x"
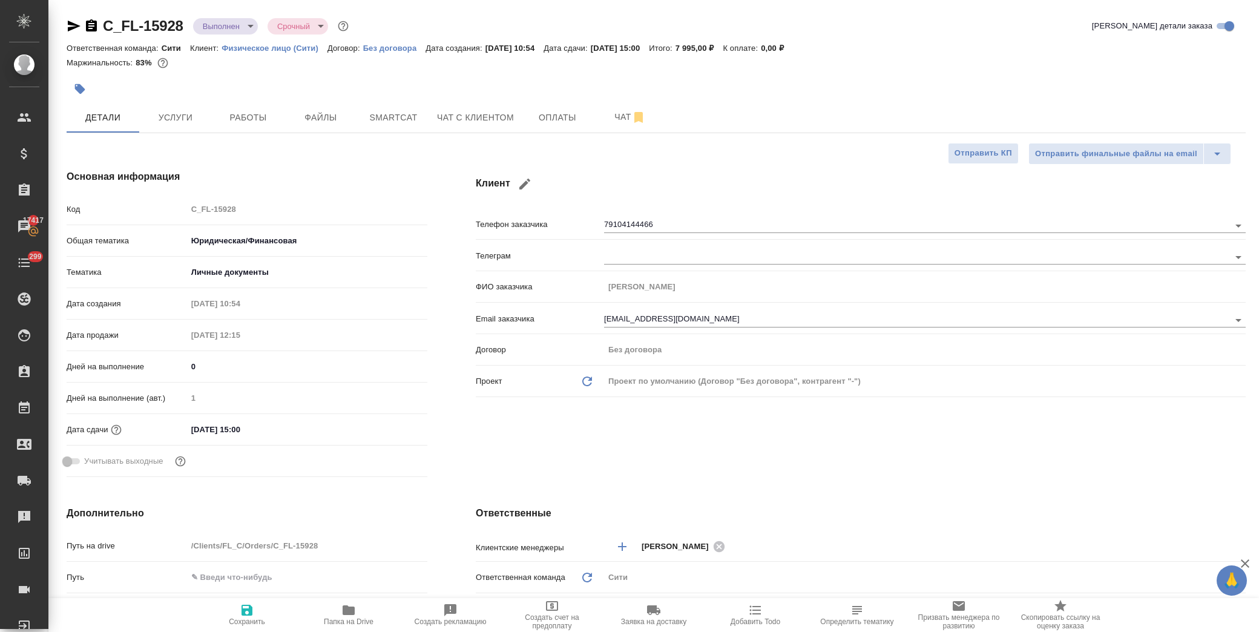
type textarea "x"
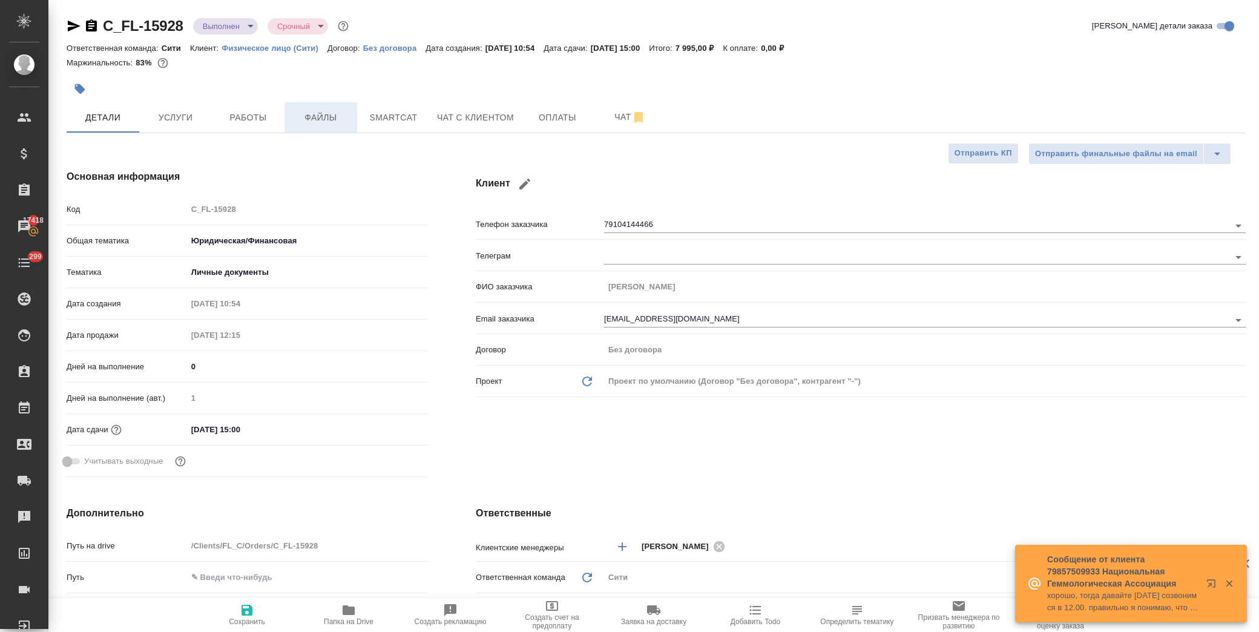
click at [306, 116] on span "Файлы" at bounding box center [321, 117] width 58 height 15
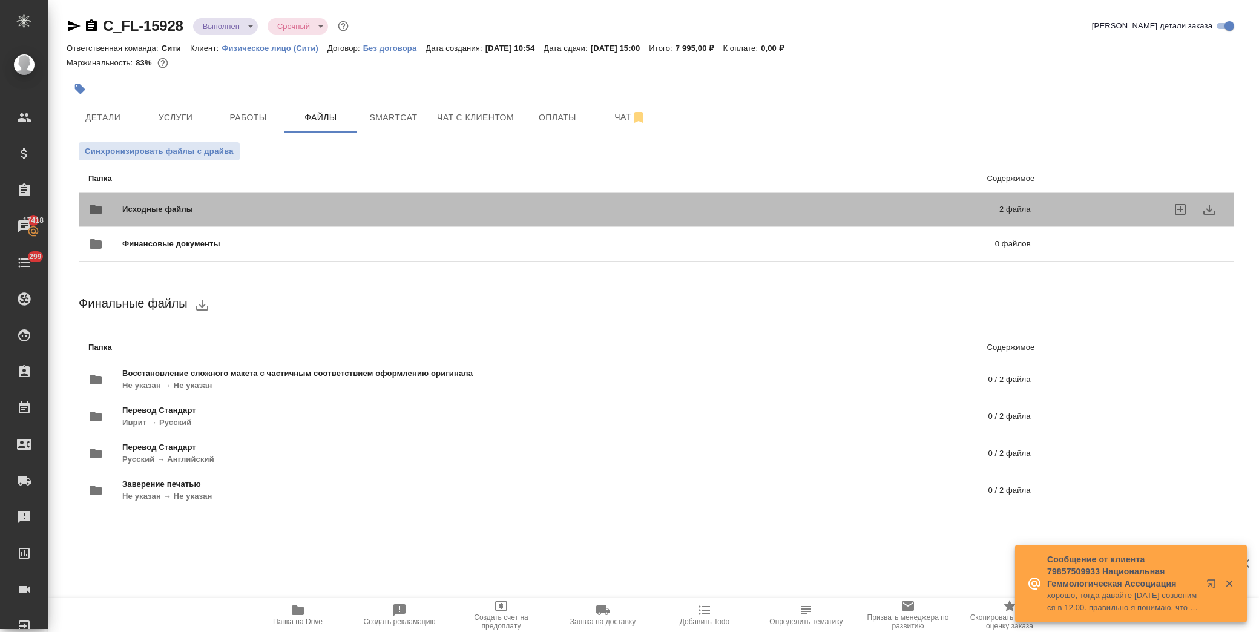
click at [154, 207] on span "Исходные файлы" at bounding box center [359, 209] width 474 height 12
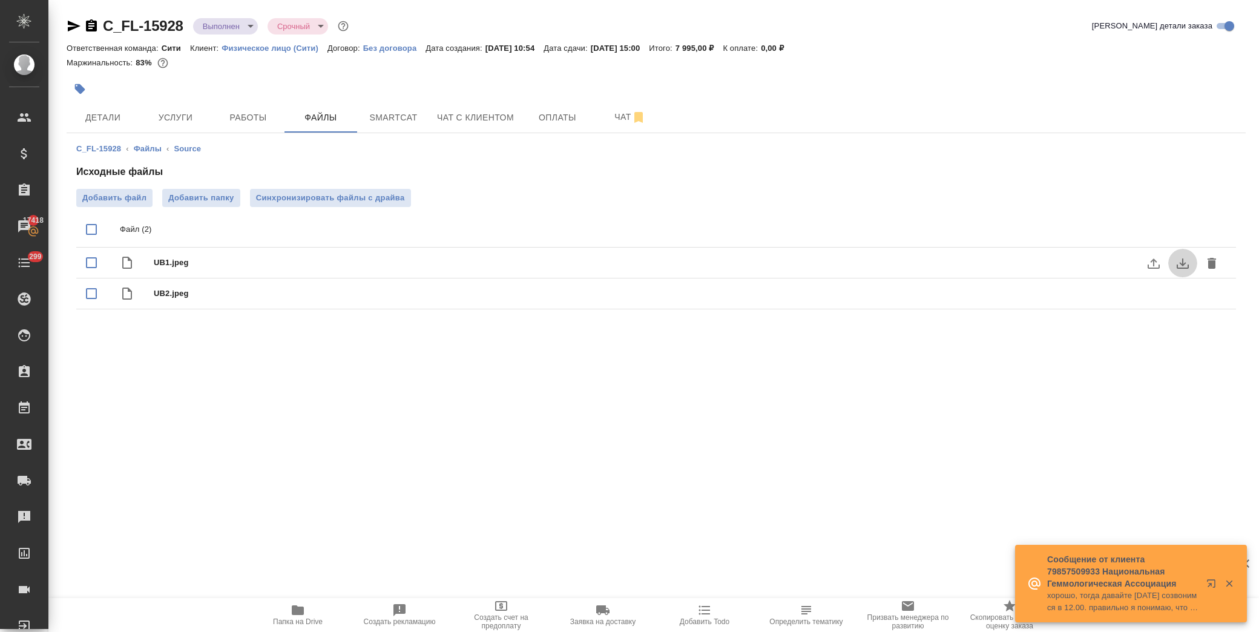
click at [1184, 262] on icon "download" at bounding box center [1183, 263] width 15 height 15
click at [1183, 297] on icon "download" at bounding box center [1183, 294] width 15 height 15
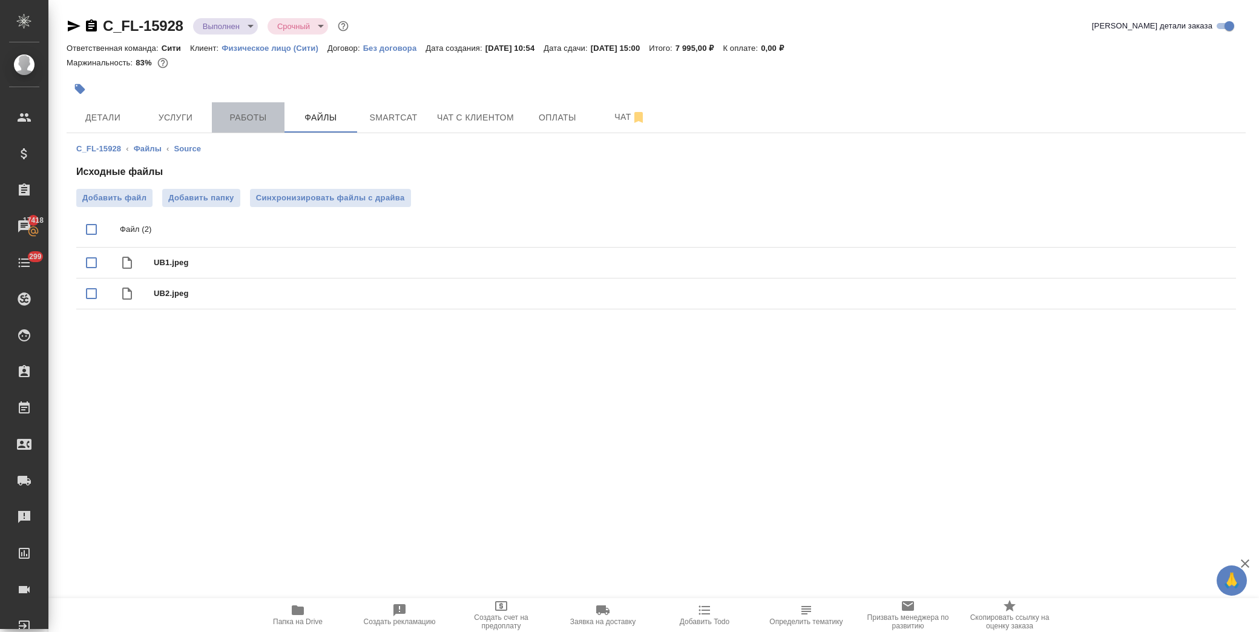
click at [237, 115] on span "Работы" at bounding box center [248, 117] width 58 height 15
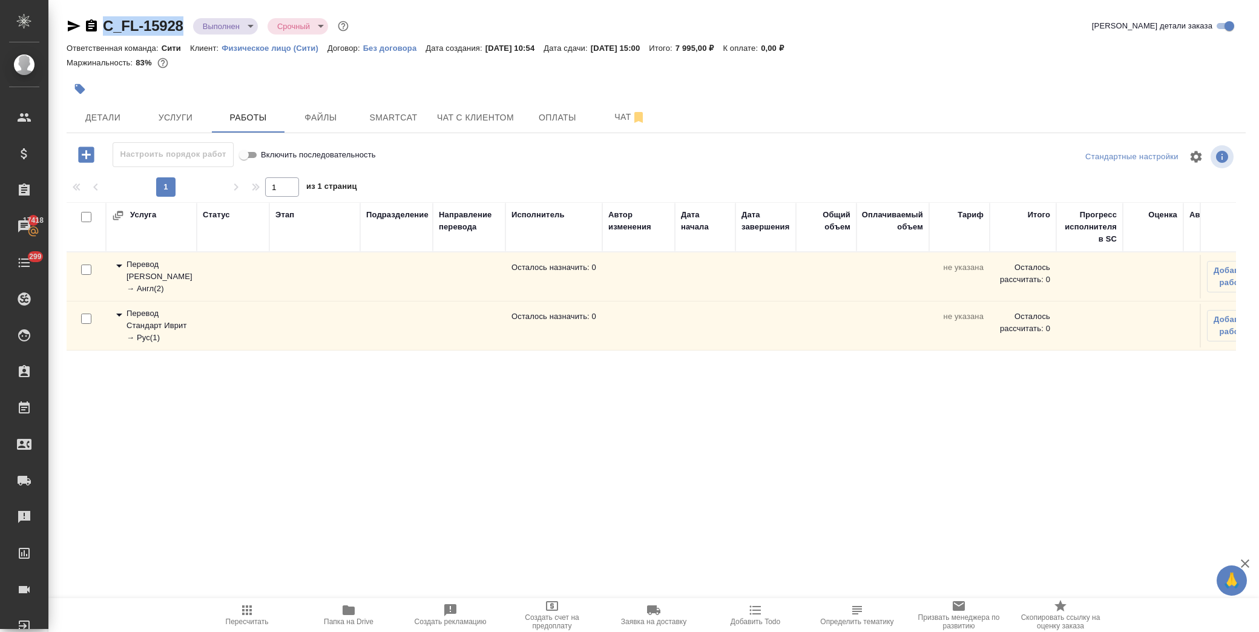
drag, startPoint x: 188, startPoint y: 25, endPoint x: 107, endPoint y: 25, distance: 81.7
click at [107, 25] on div "C_FL-15928 Выполнен completed Срочный urgent" at bounding box center [209, 25] width 285 height 19
copy link "C_FL-15928"
click at [173, 124] on span "Услуги" at bounding box center [175, 117] width 58 height 15
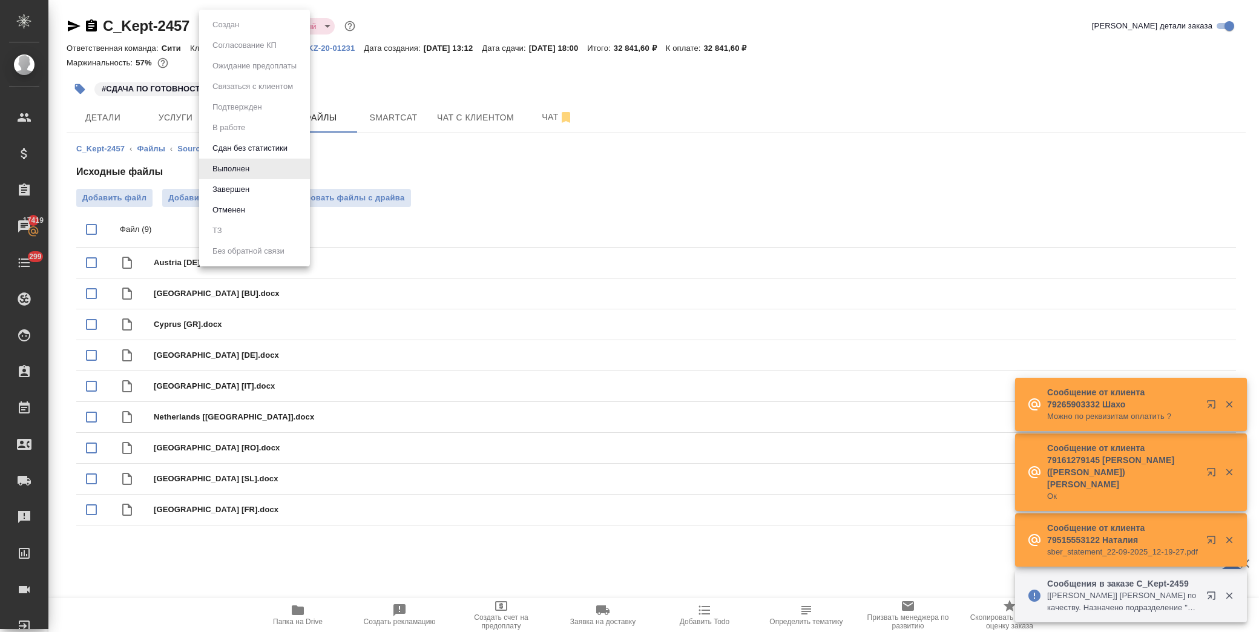
click at [251, 27] on body "🙏 .cls-1 fill:#fff; AWATERA [PERSON_NAME] Спецификации Заказы 17419 Чаты 299 To…" at bounding box center [629, 316] width 1259 height 632
click at [236, 186] on button "Завершен" at bounding box center [231, 189] width 44 height 13
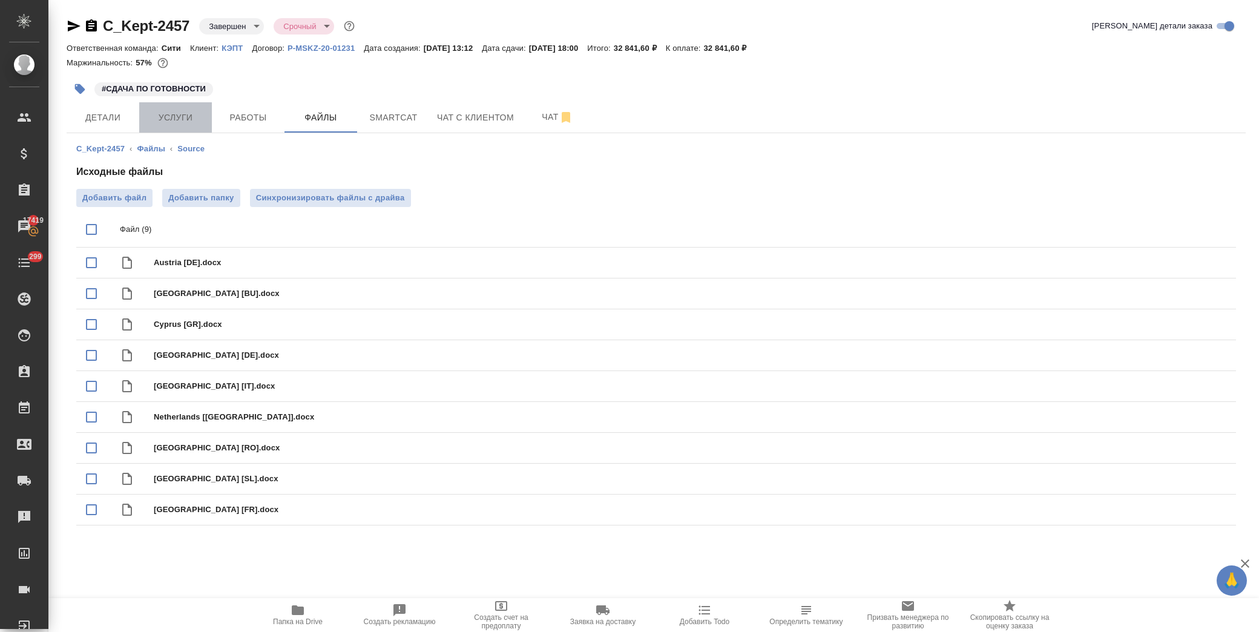
click at [191, 116] on span "Услуги" at bounding box center [175, 117] width 58 height 15
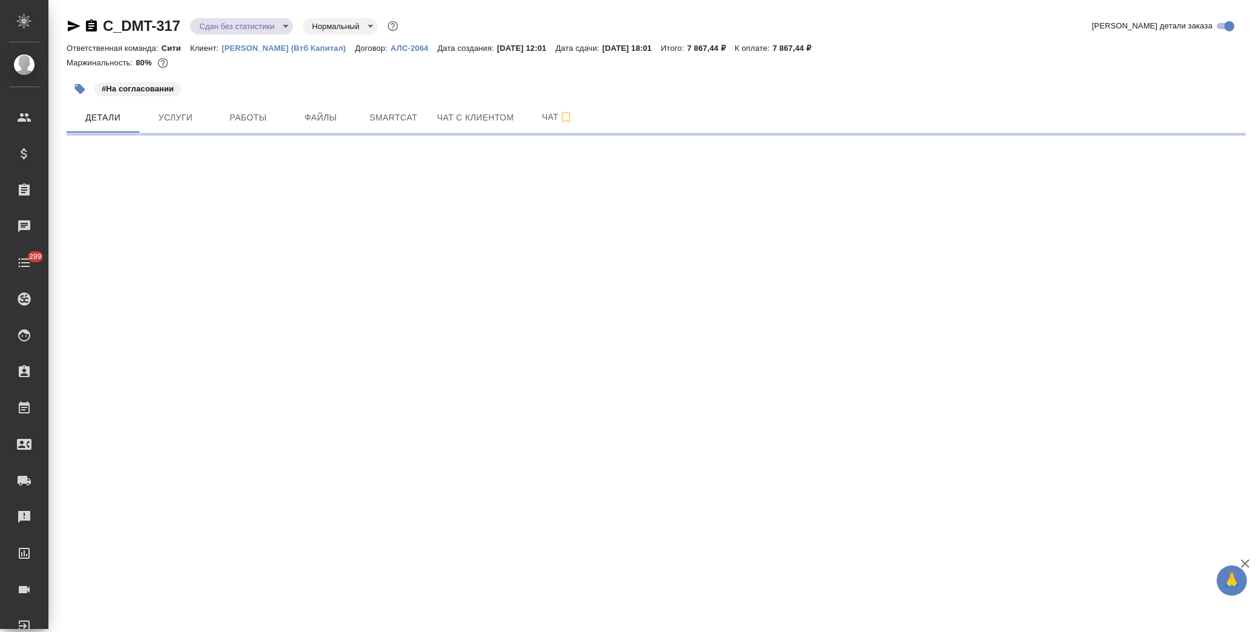
select select "RU"
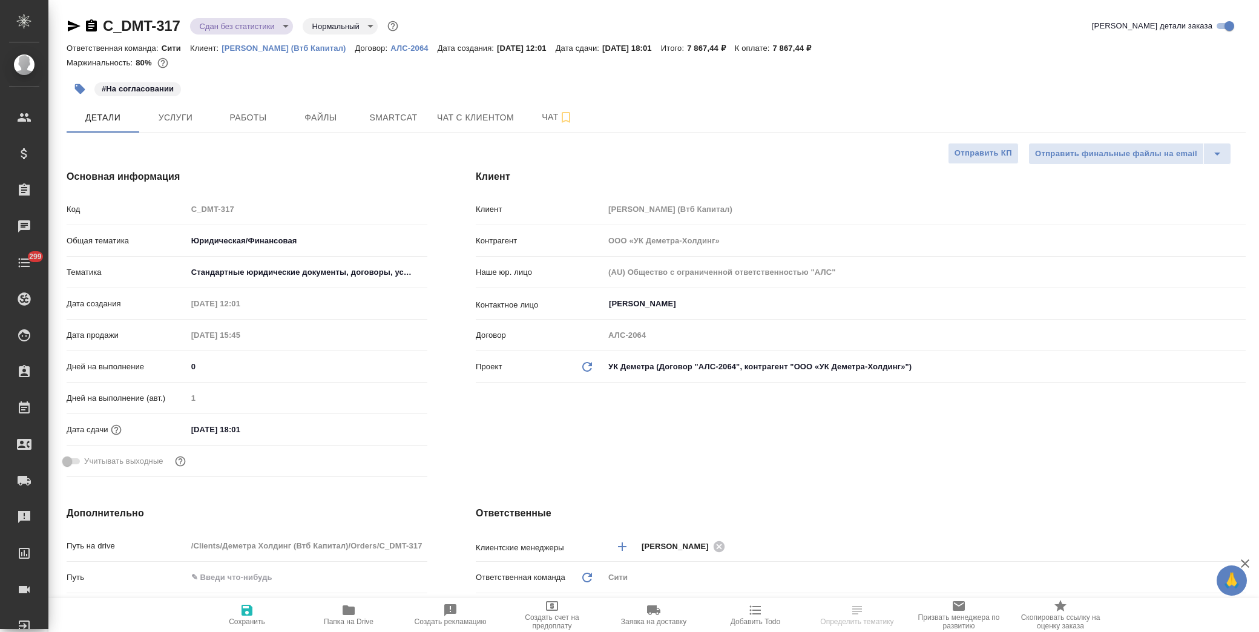
type textarea "x"
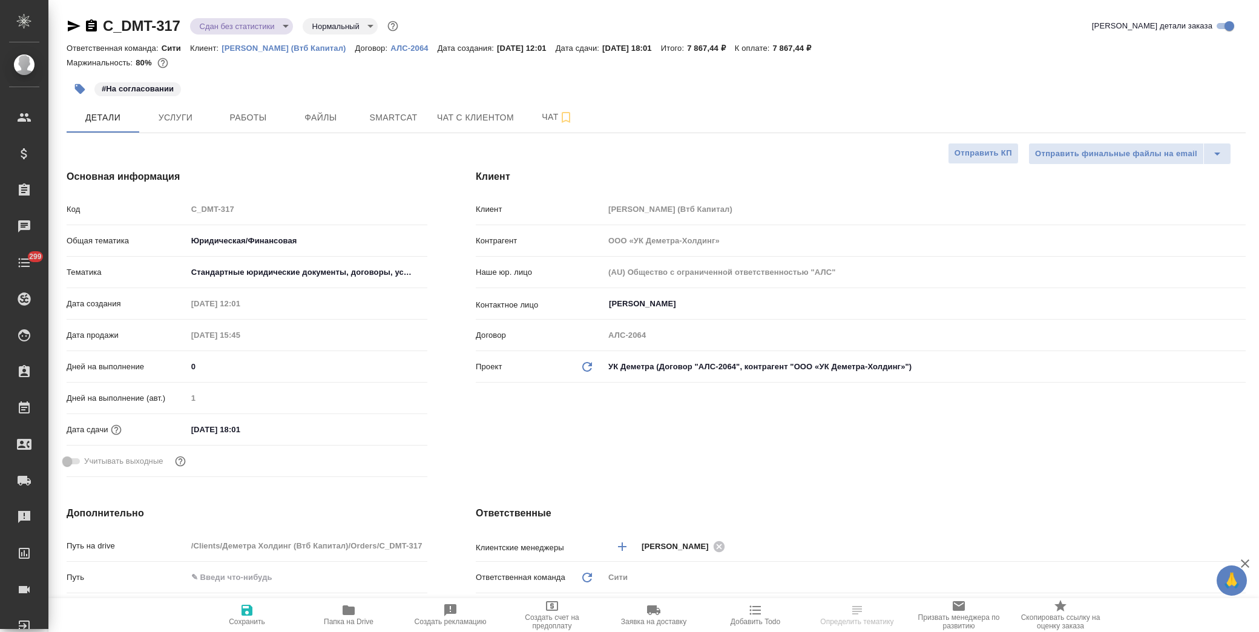
type textarea "x"
click at [349, 619] on span "Папка на Drive" at bounding box center [349, 621] width 50 height 8
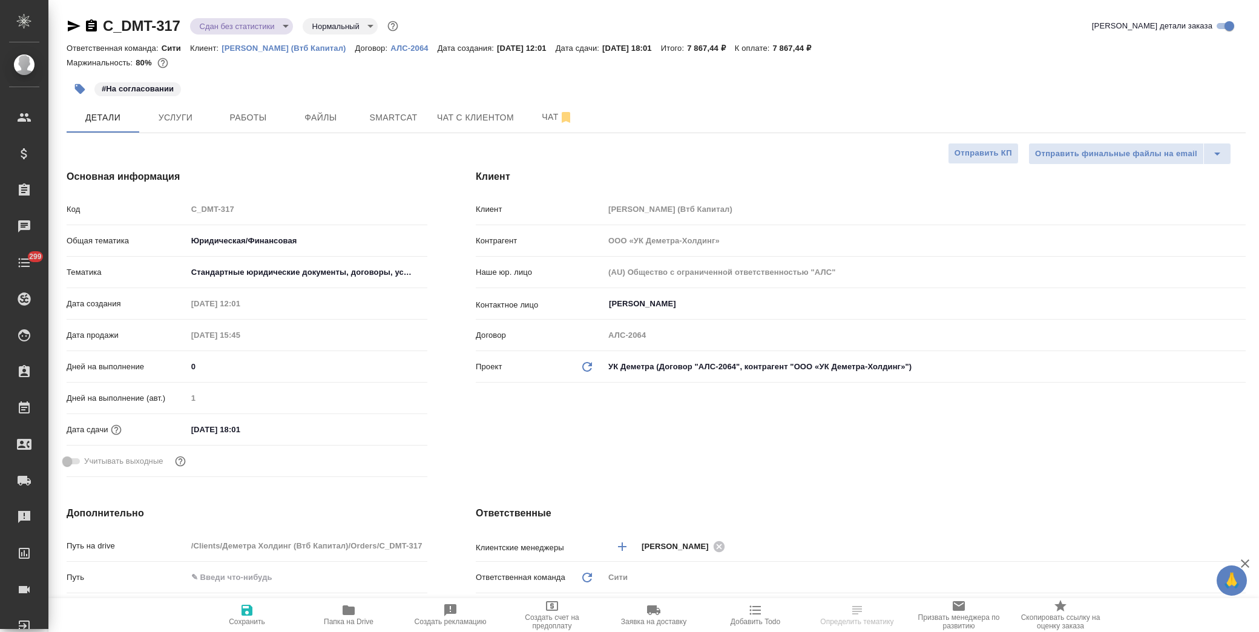
type textarea "x"
select select "RU"
type textarea "x"
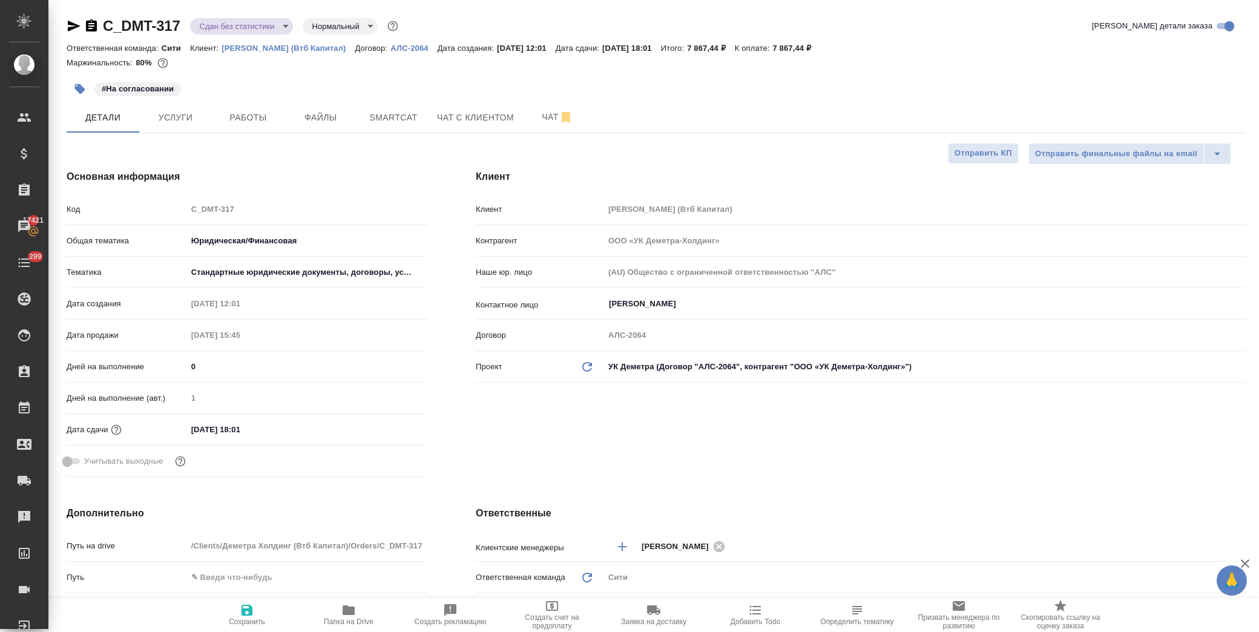
type textarea "x"
click at [312, 125] on button "Файлы" at bounding box center [321, 117] width 73 height 30
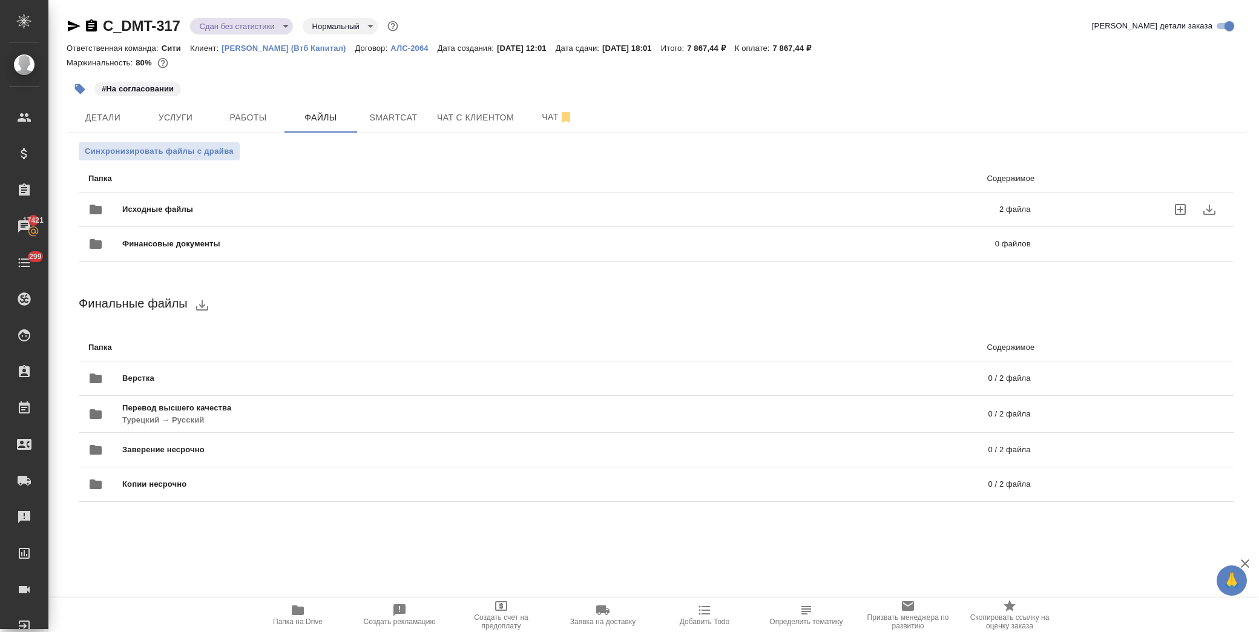
click at [190, 208] on span "Исходные файлы" at bounding box center [359, 209] width 474 height 12
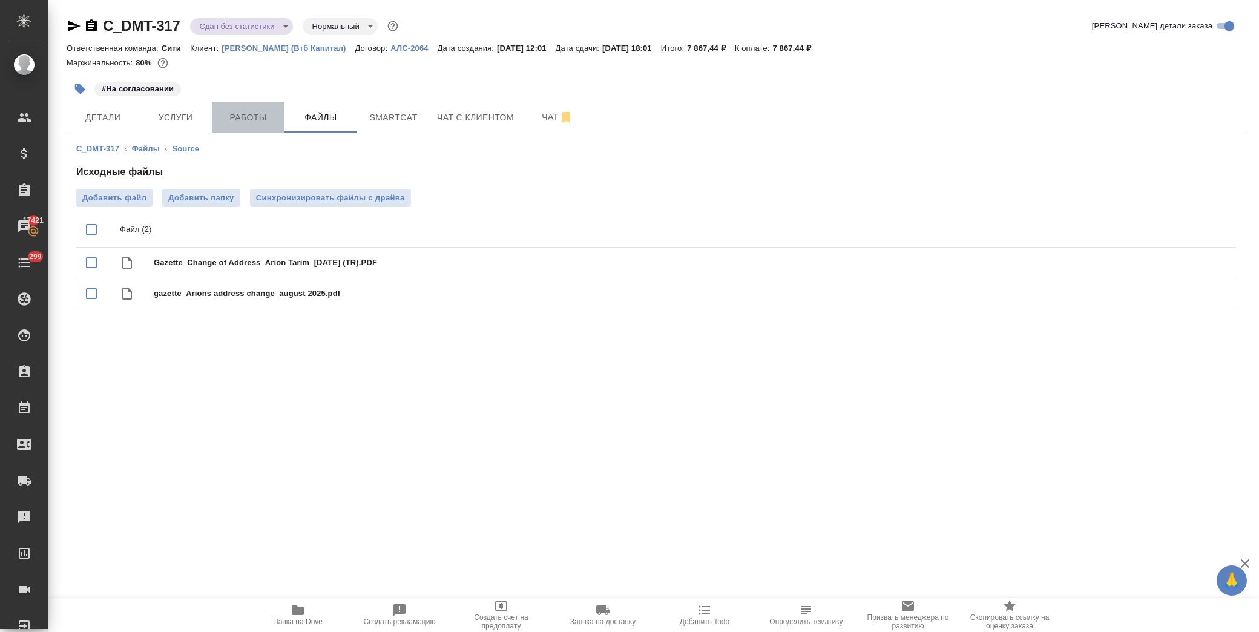
click at [257, 116] on span "Работы" at bounding box center [248, 117] width 58 height 15
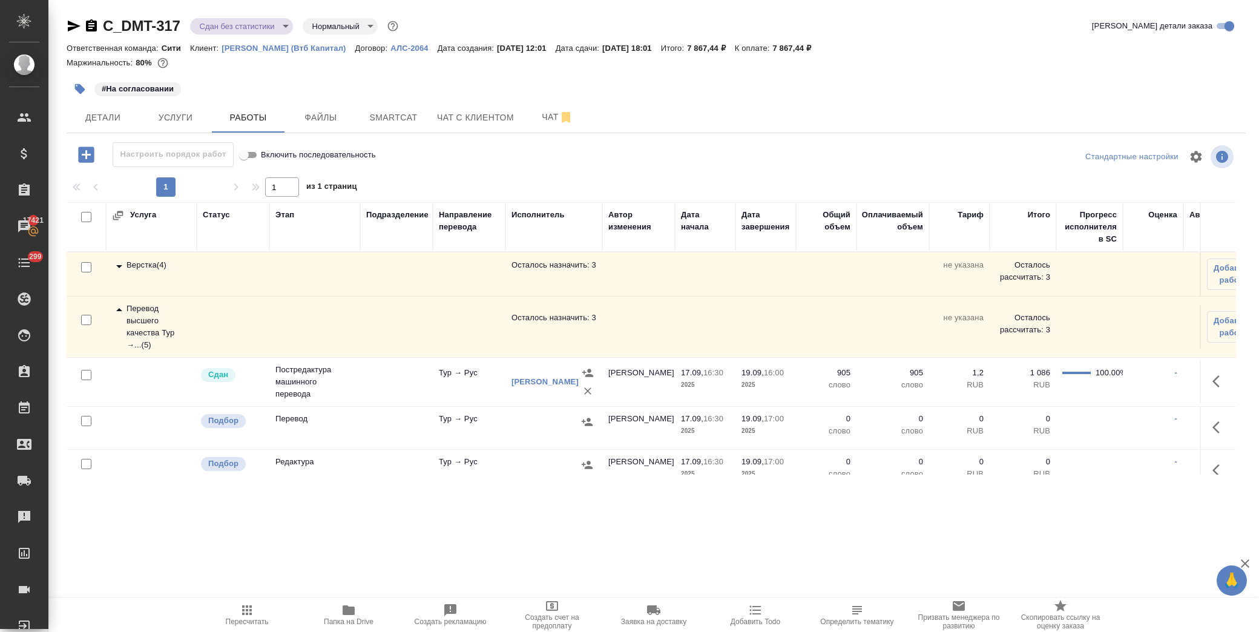
click at [117, 308] on icon at bounding box center [119, 310] width 15 height 15
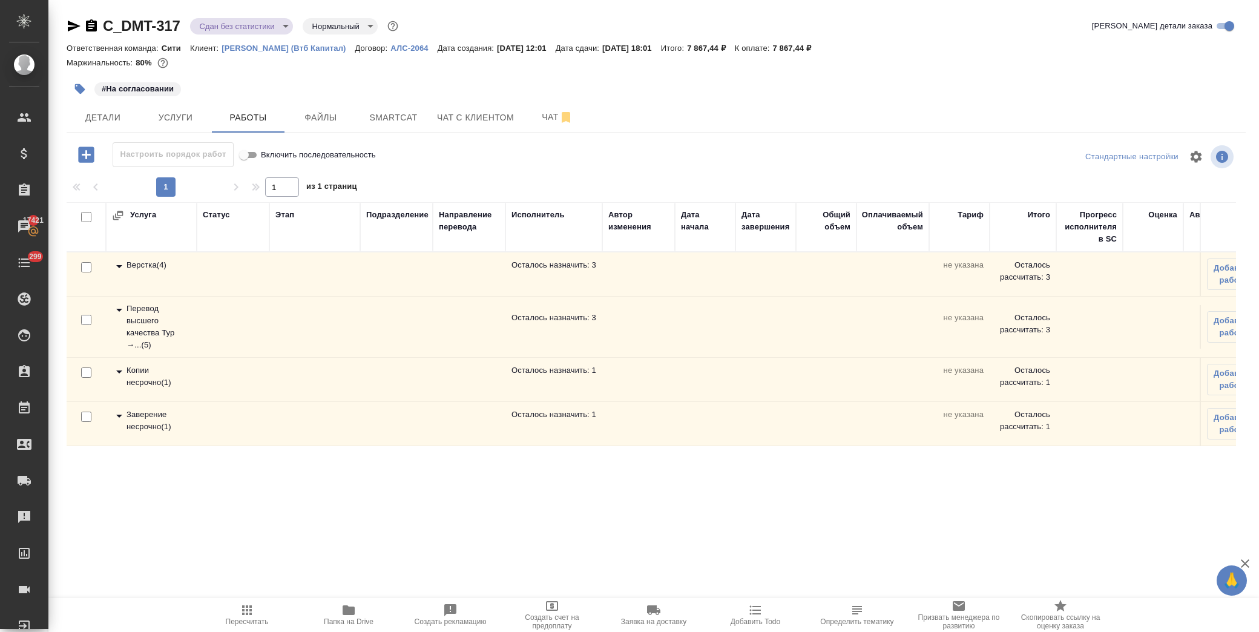
click at [119, 416] on icon at bounding box center [119, 416] width 6 height 3
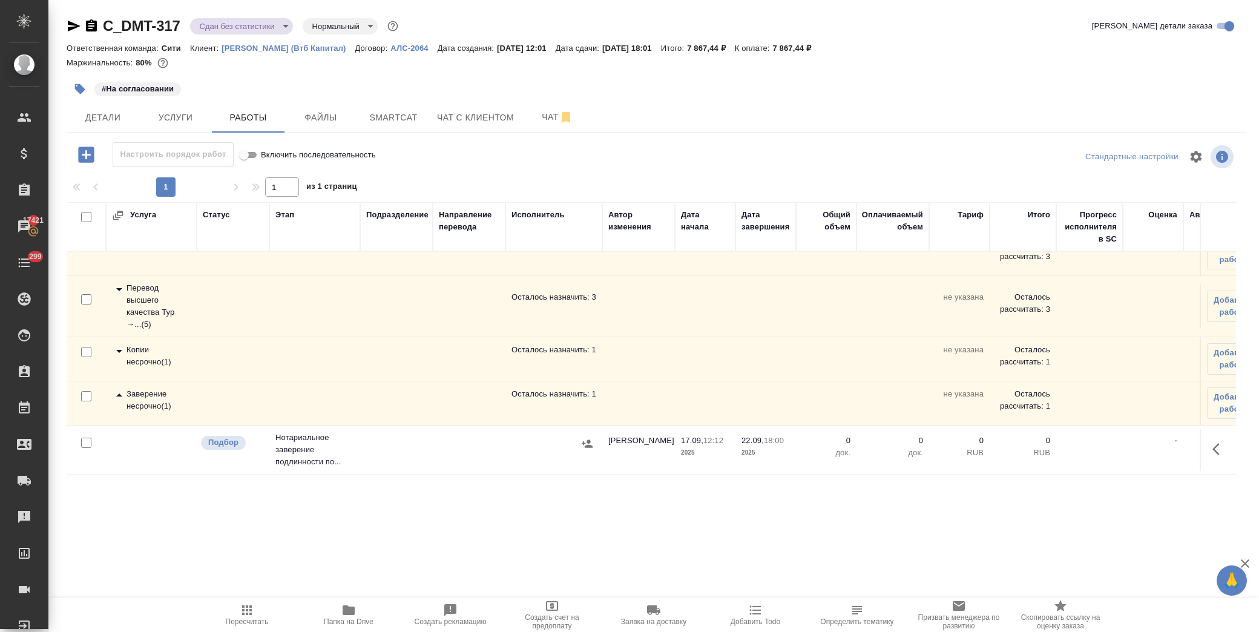
scroll to position [31, 0]
click at [1213, 442] on icon "button" at bounding box center [1220, 449] width 15 height 15
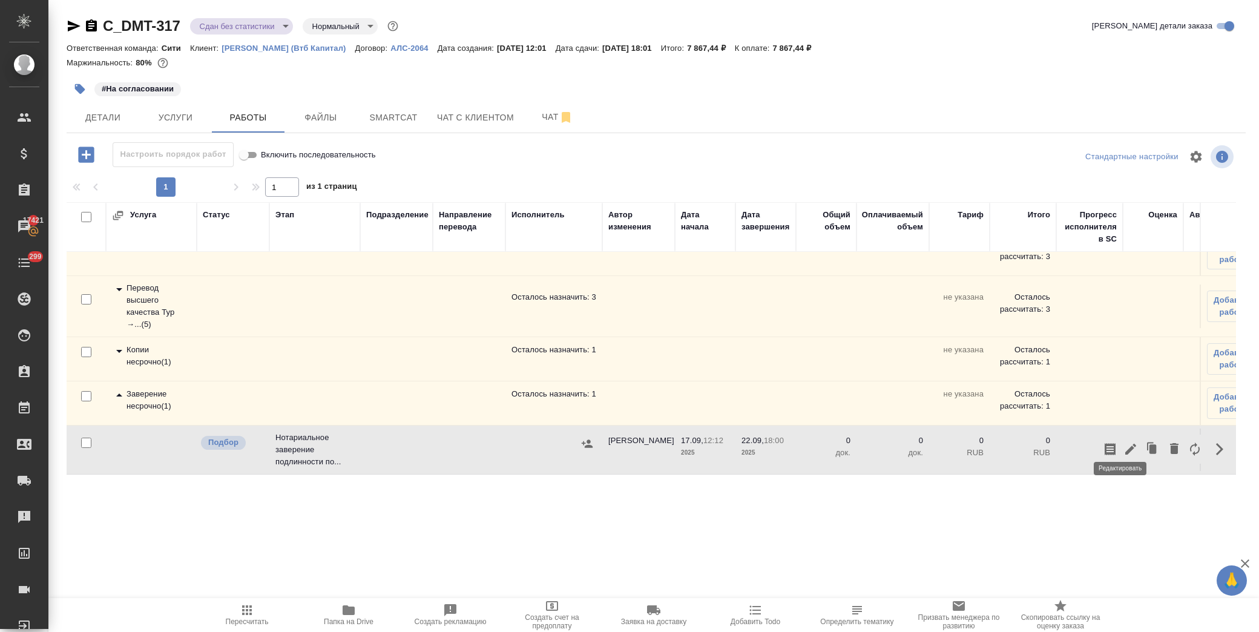
click at [1124, 442] on icon "button" at bounding box center [1131, 449] width 15 height 15
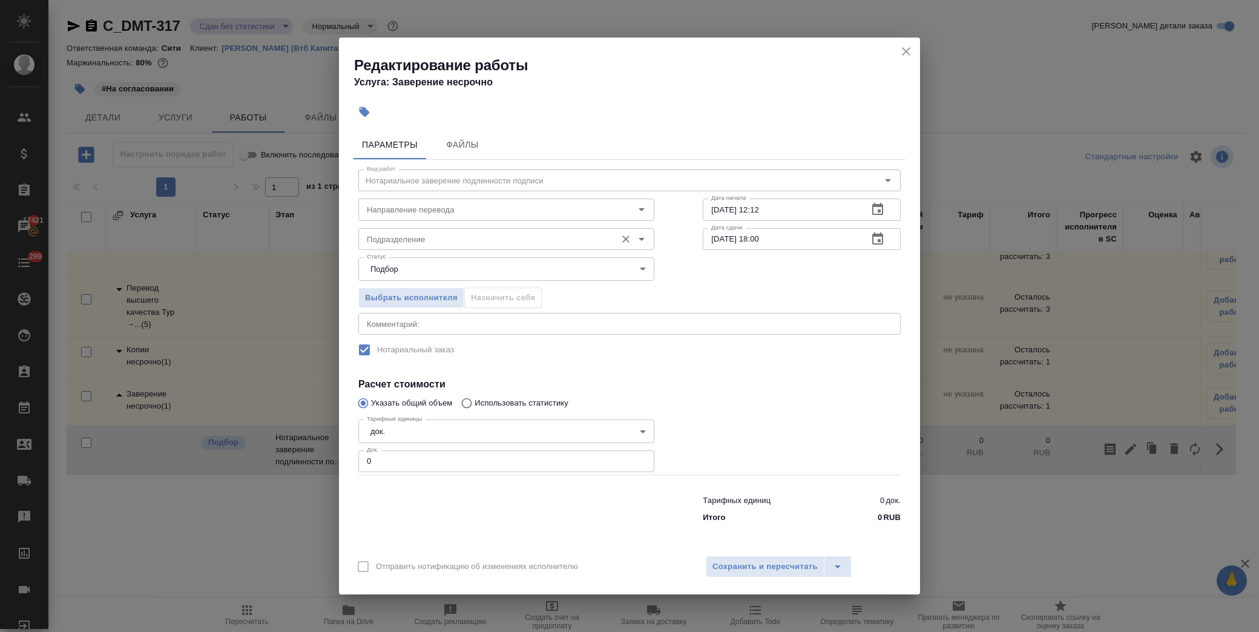
click at [424, 240] on input "Подразделение" at bounding box center [486, 239] width 248 height 15
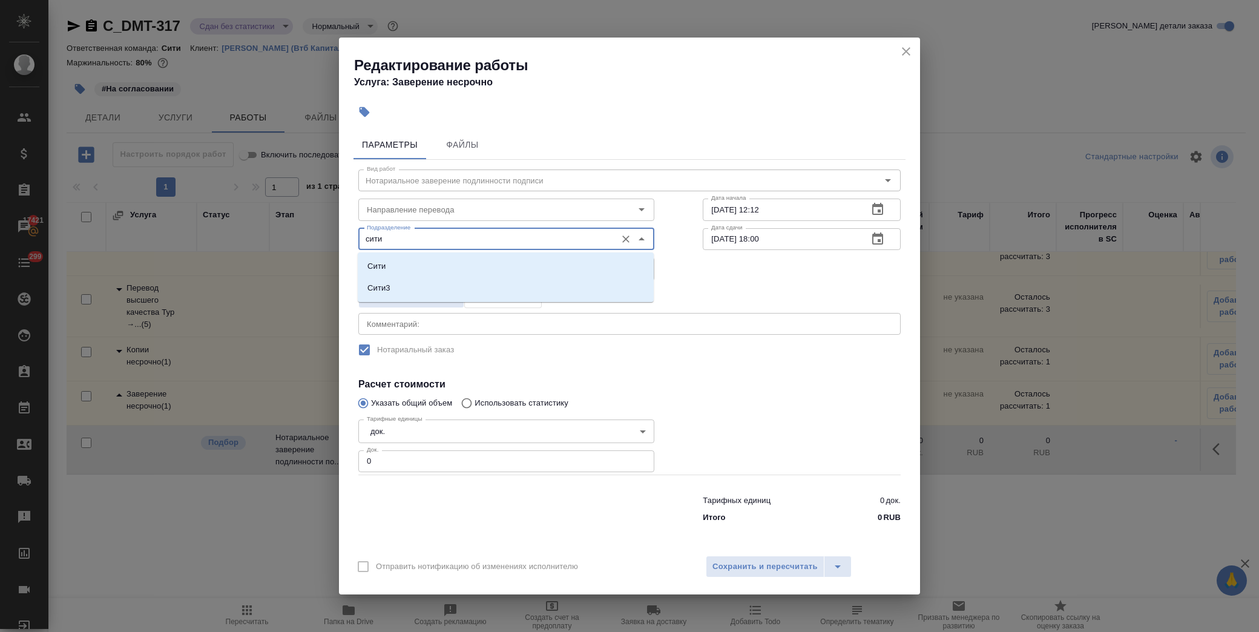
click at [413, 268] on li "Сити" at bounding box center [506, 266] width 296 height 22
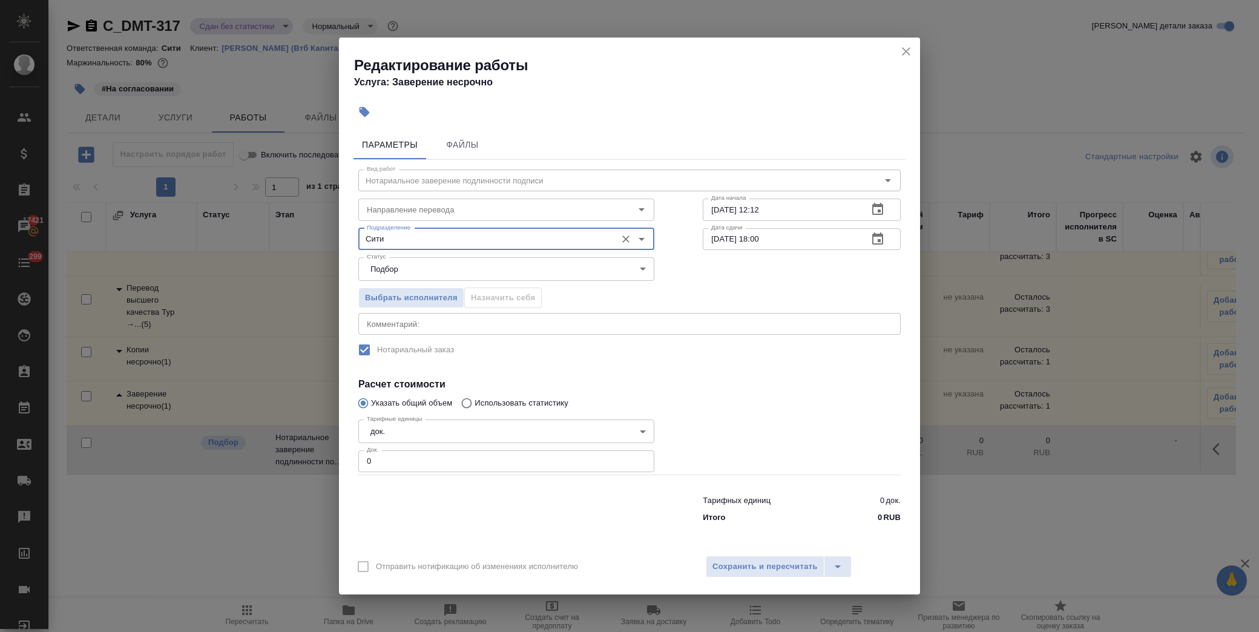
type input "Сити"
drag, startPoint x: 408, startPoint y: 450, endPoint x: 292, endPoint y: 455, distance: 115.7
click at [292, 455] on div "Редактирование работы Услуга: Заверение несрочно Параметры Файлы Вид работ Нота…" at bounding box center [629, 316] width 1259 height 632
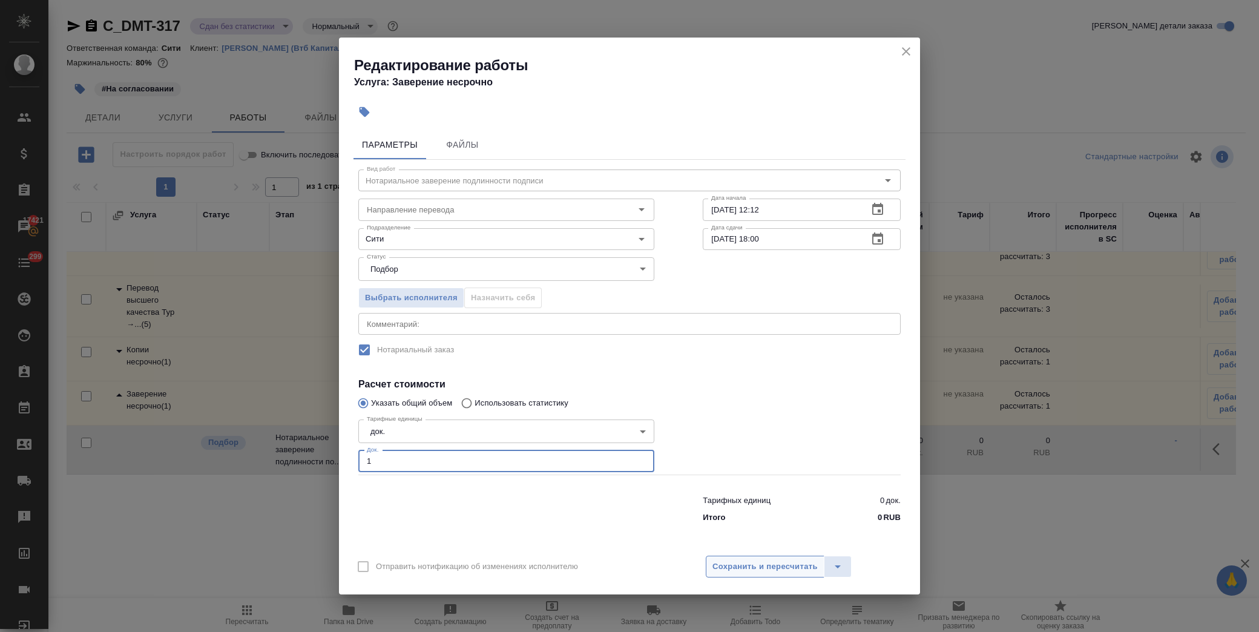
type input "1"
click at [755, 564] on span "Сохранить и пересчитать" at bounding box center [765, 567] width 105 height 14
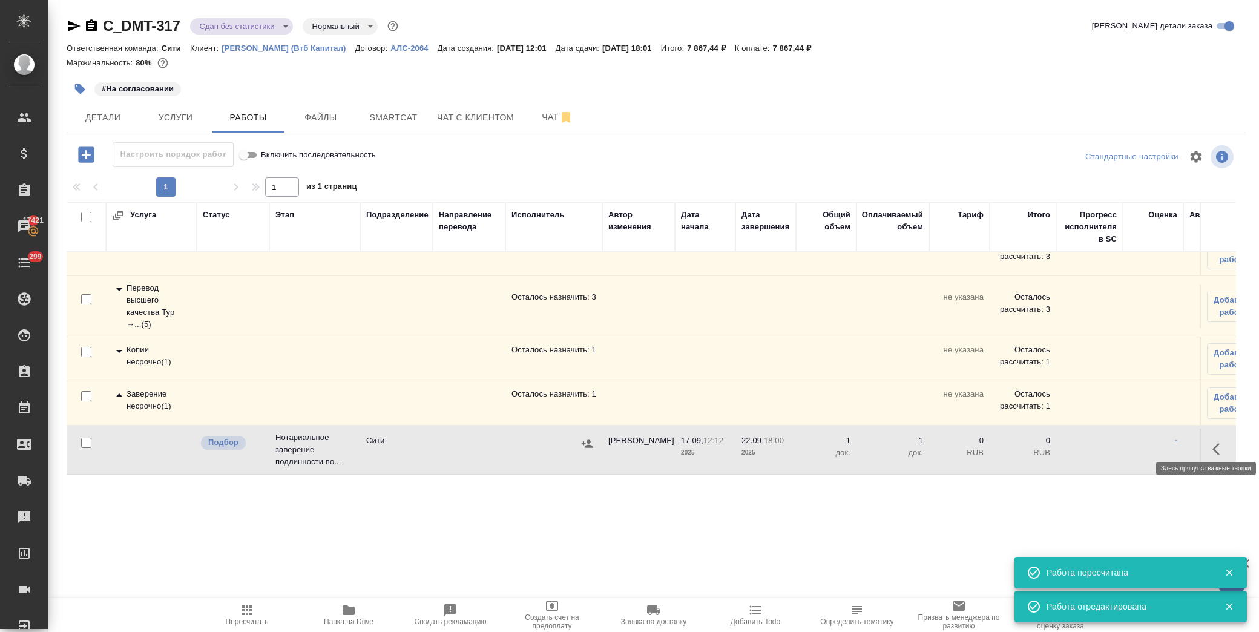
click at [1213, 442] on icon "button" at bounding box center [1220, 449] width 15 height 15
click at [1129, 441] on button "button" at bounding box center [1131, 449] width 21 height 29
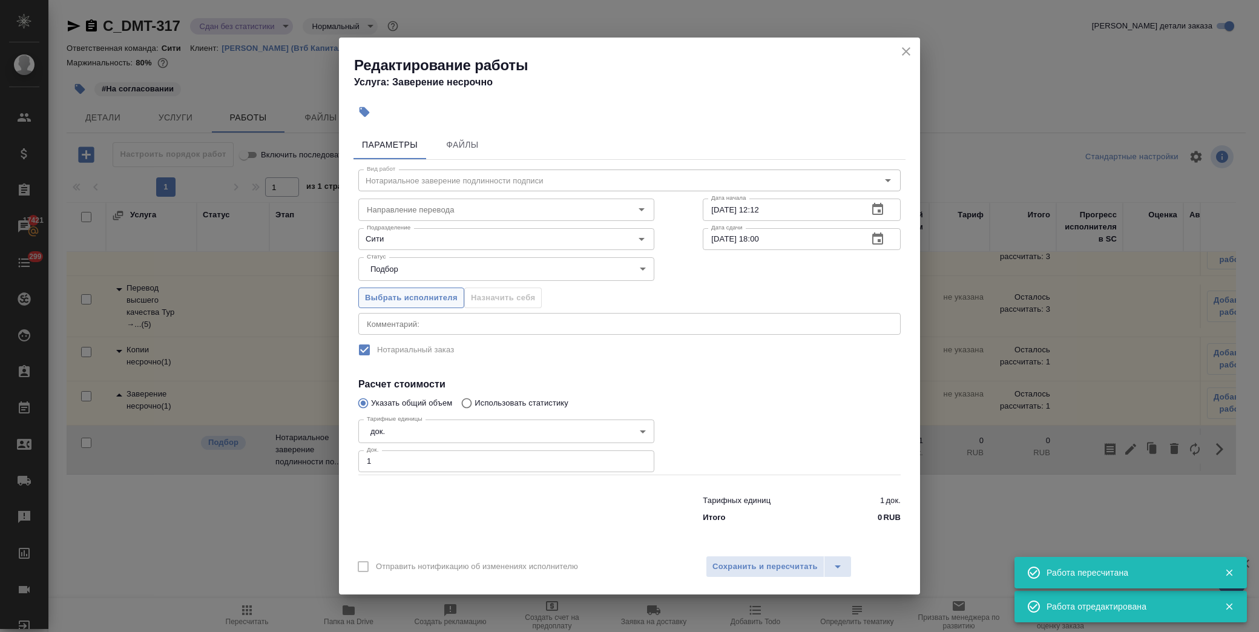
click at [421, 294] on span "Выбрать исполнителя" at bounding box center [411, 298] width 93 height 14
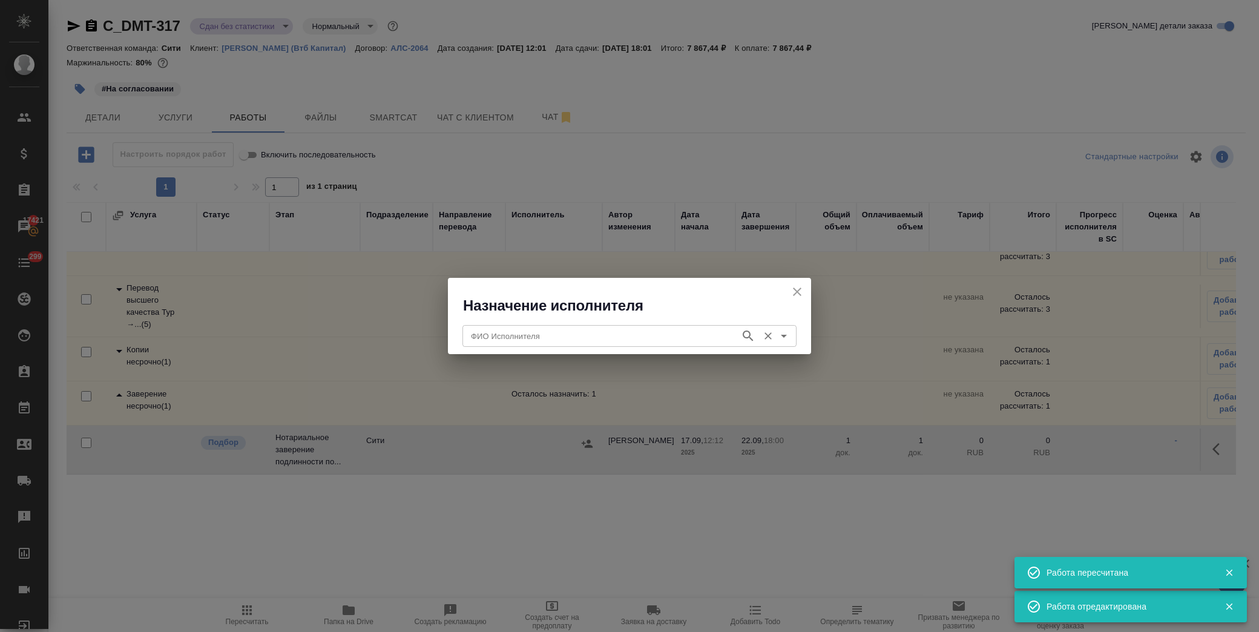
click at [515, 327] on div "ФИО Исполнителя" at bounding box center [629, 336] width 334 height 22
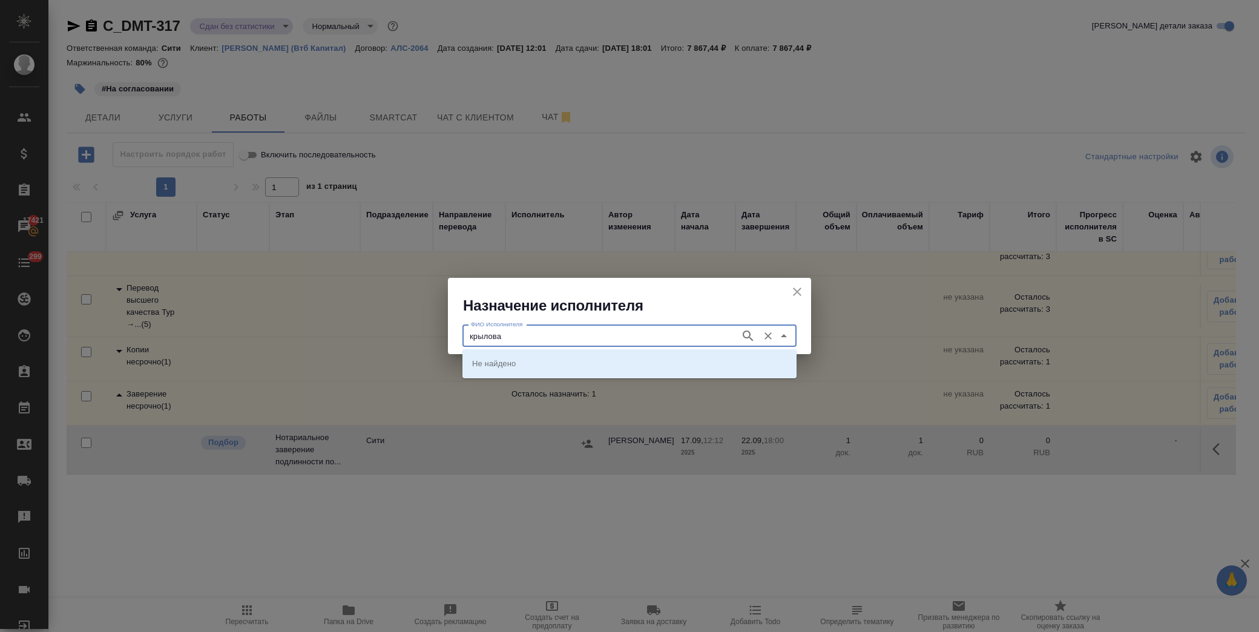
type input "крылова"
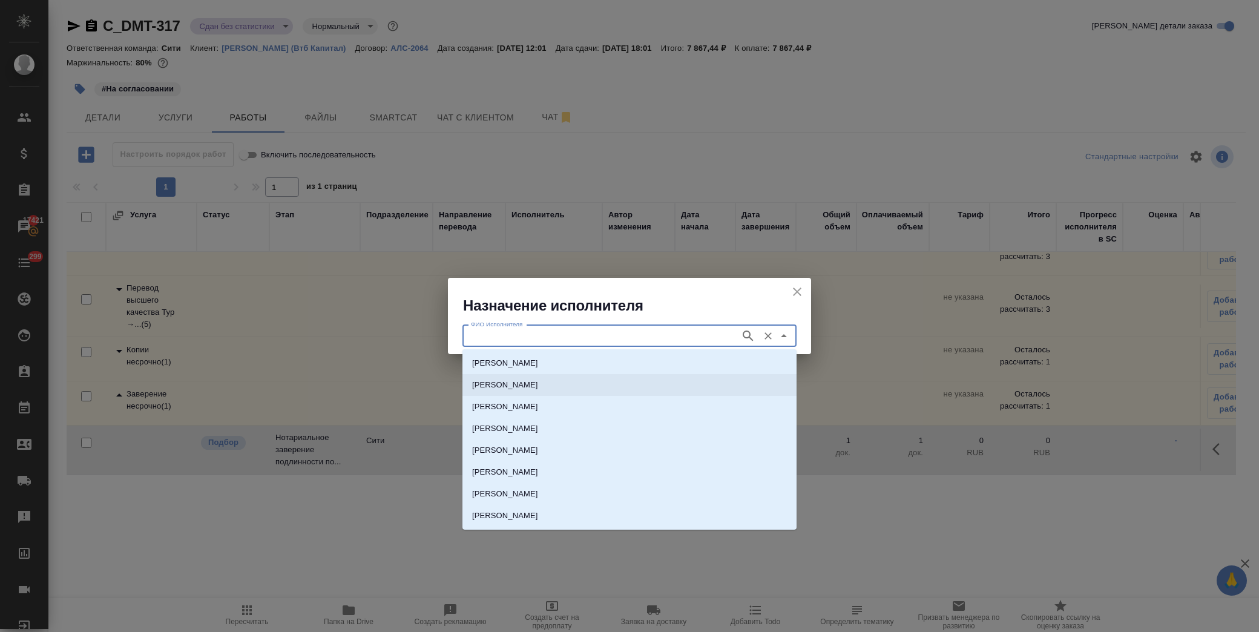
click at [532, 392] on li "[PERSON_NAME]" at bounding box center [629, 385] width 334 height 22
type input "[PERSON_NAME]"
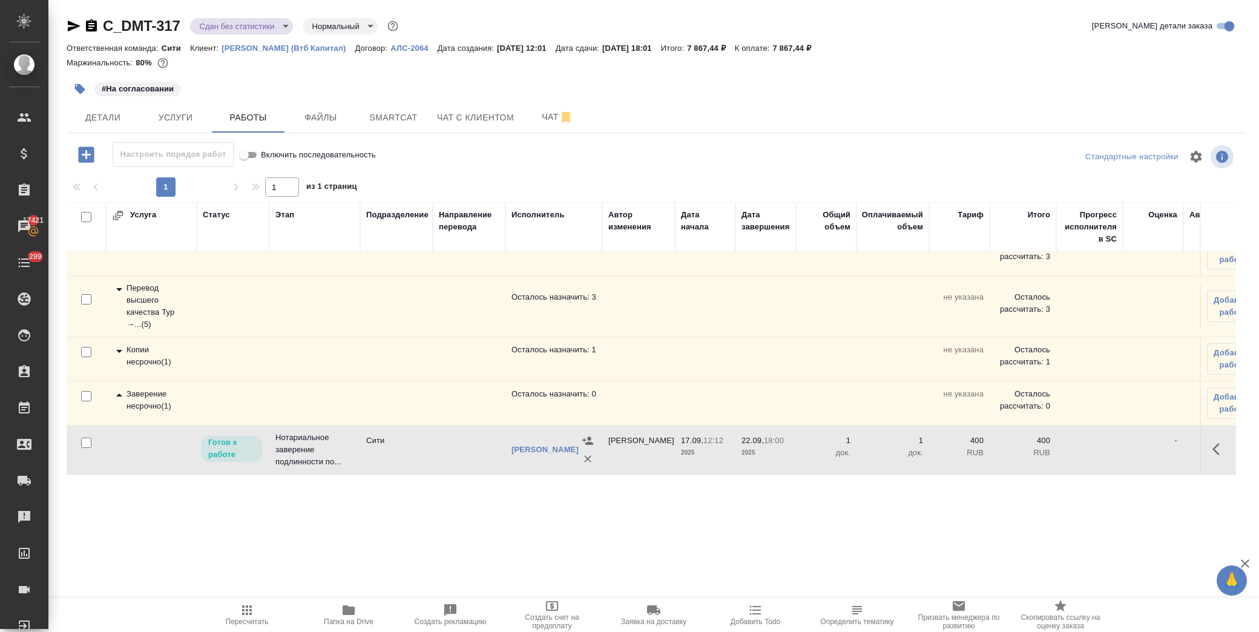
click at [74, 94] on icon "button" at bounding box center [80, 89] width 12 height 12
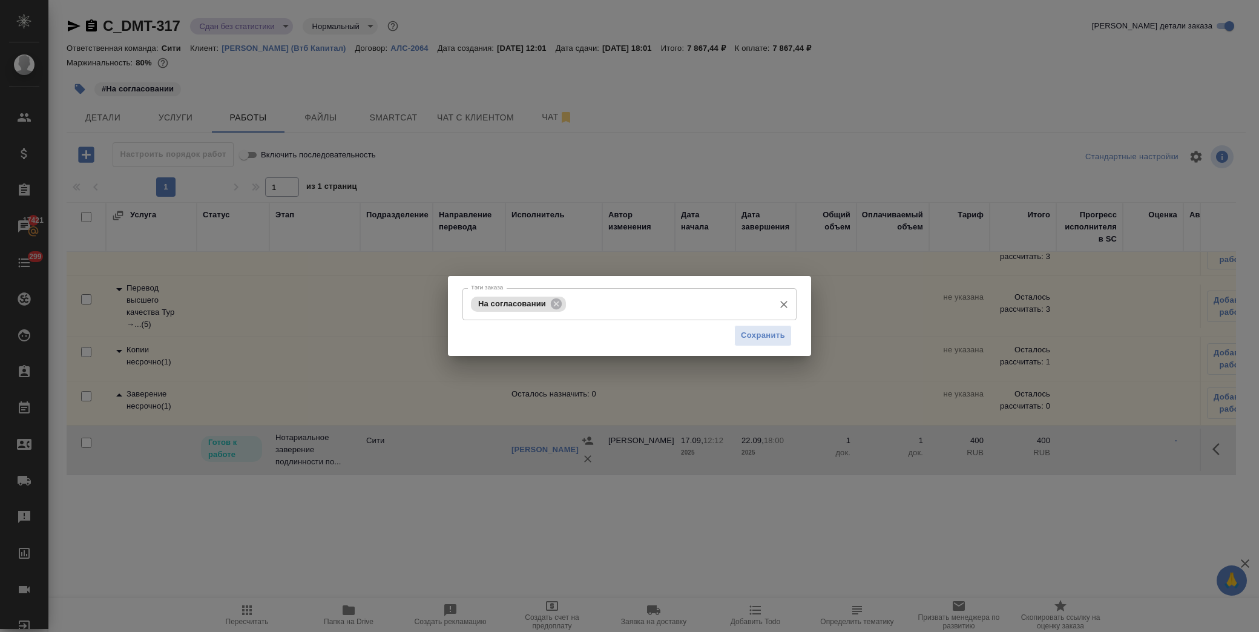
click at [557, 300] on icon at bounding box center [556, 303] width 11 height 11
click at [556, 303] on input "Тэги заказа" at bounding box center [618, 304] width 300 height 21
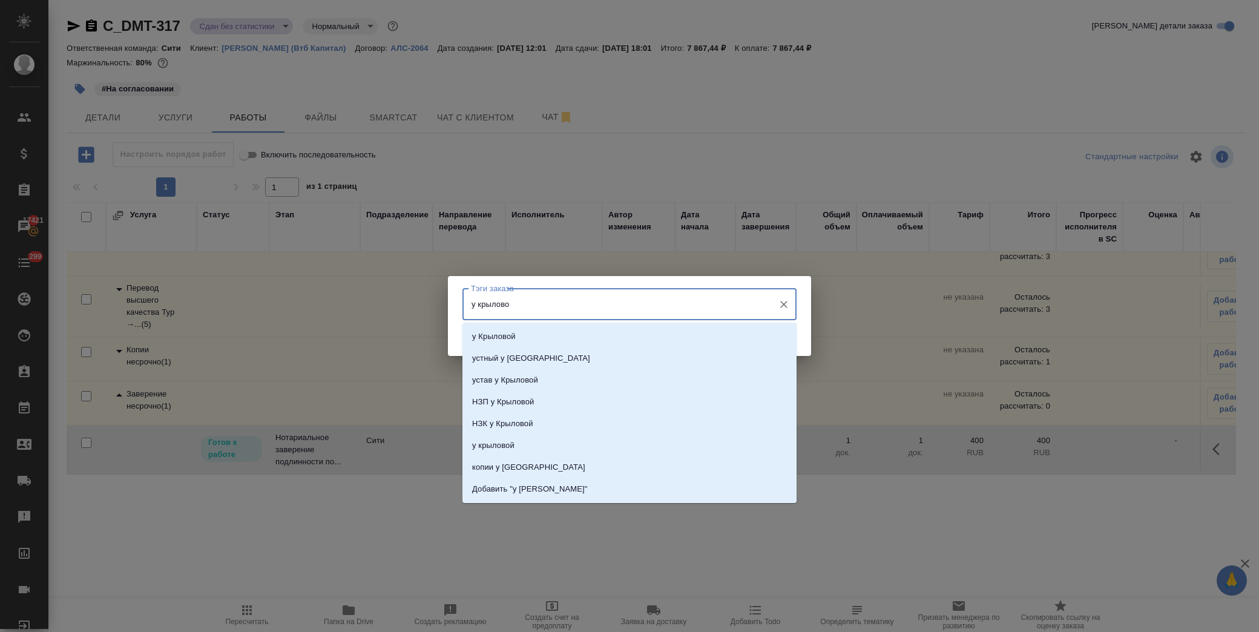
type input "у крыловой"
click at [518, 337] on li "у Крыловой" at bounding box center [629, 337] width 334 height 22
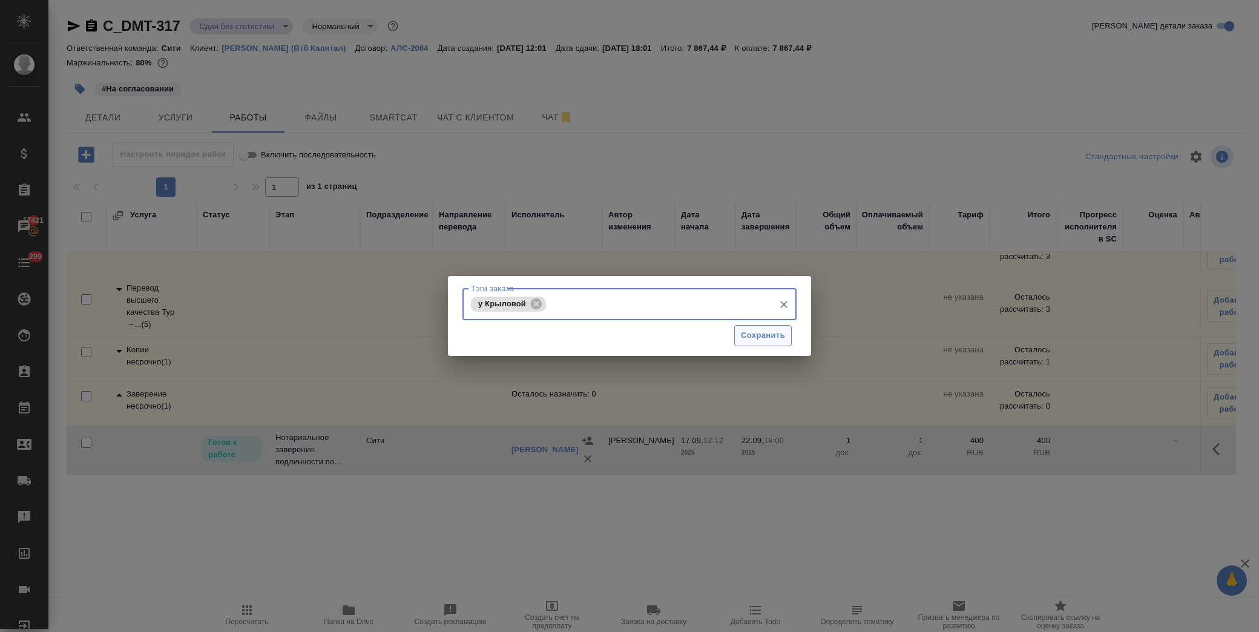
click at [752, 335] on span "Сохранить" at bounding box center [763, 336] width 44 height 14
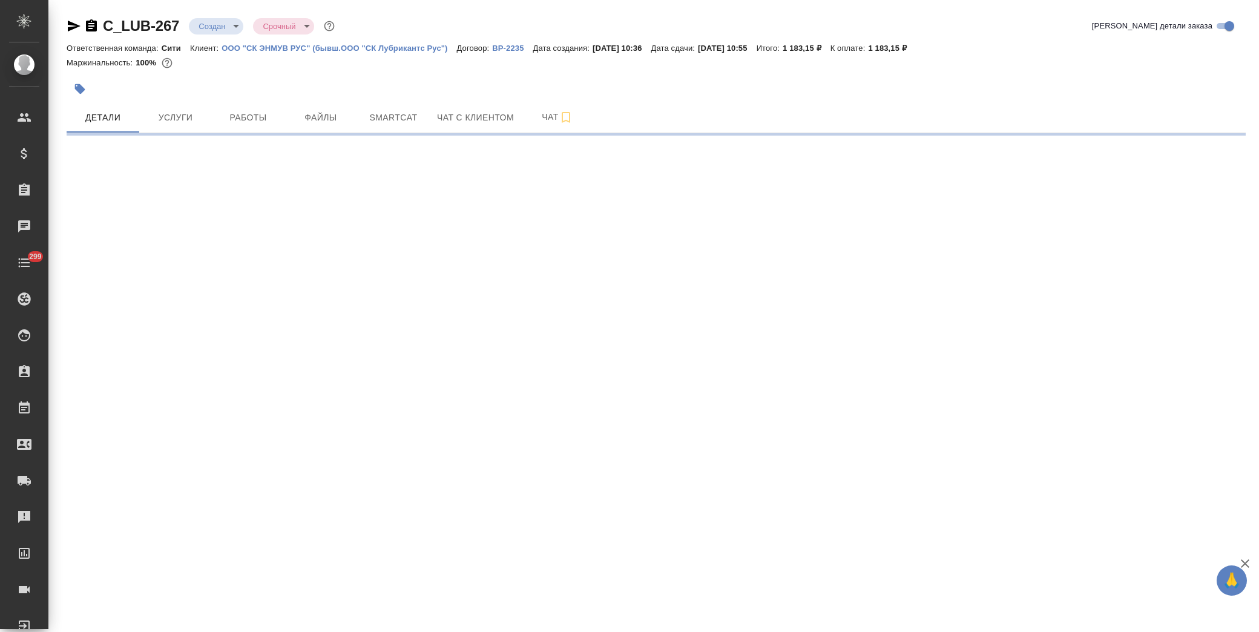
select select "RU"
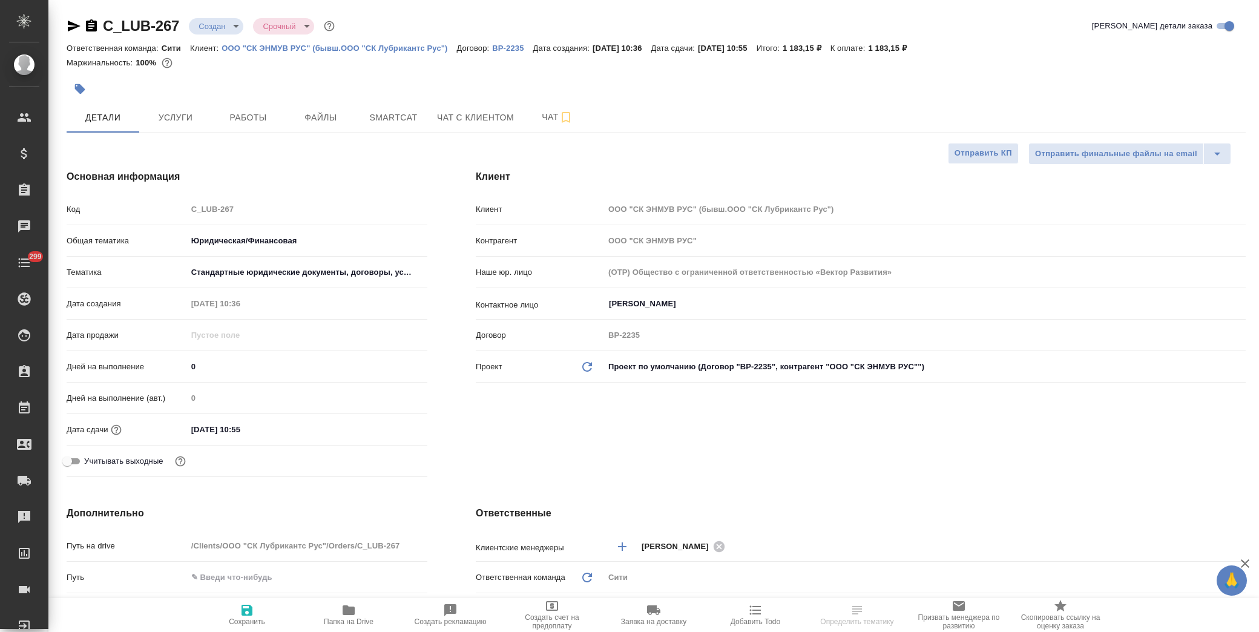
type textarea "x"
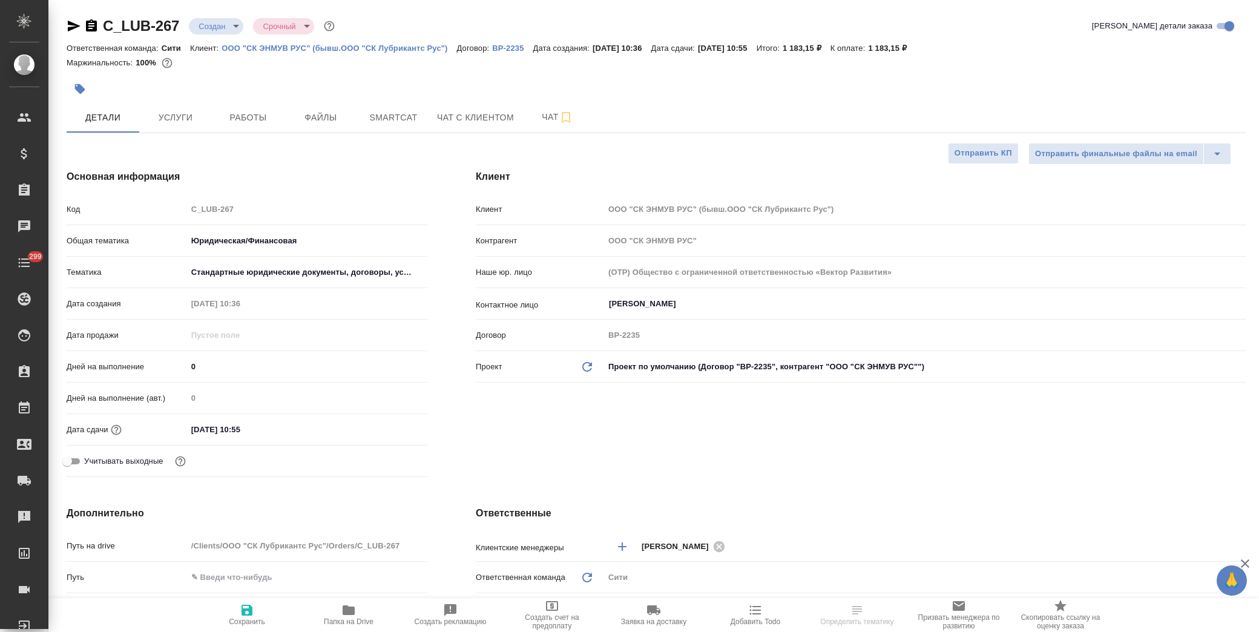
type textarea "x"
click at [554, 612] on icon "button" at bounding box center [552, 606] width 15 height 15
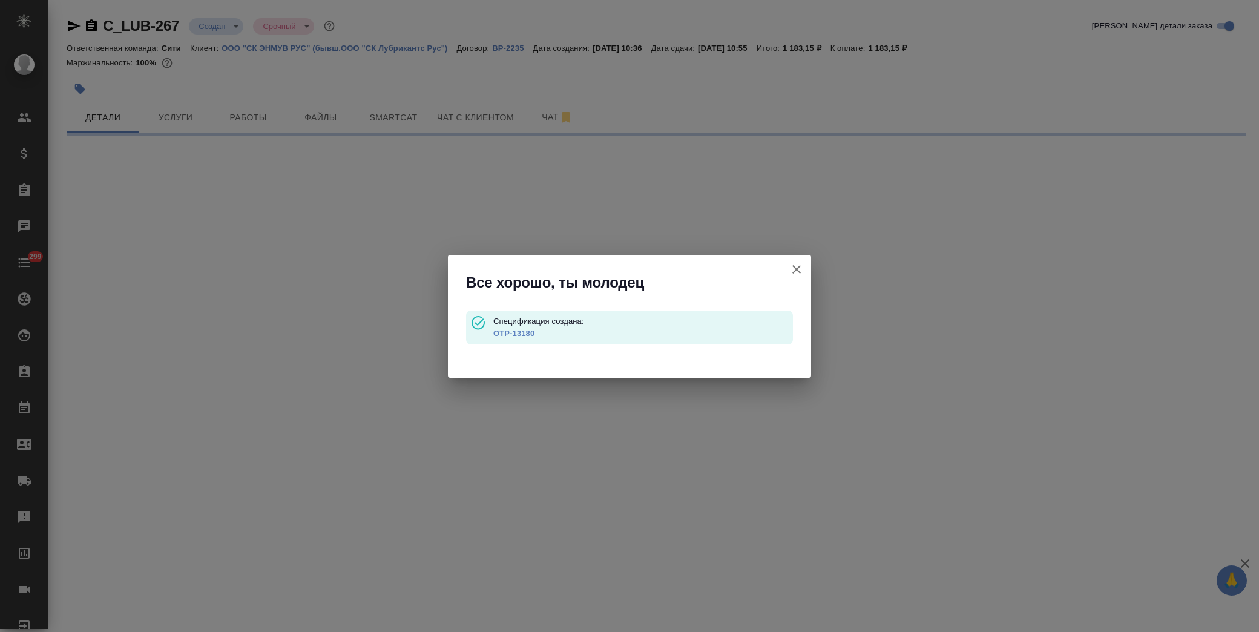
type input "waitingForPrepayment"
select select "RU"
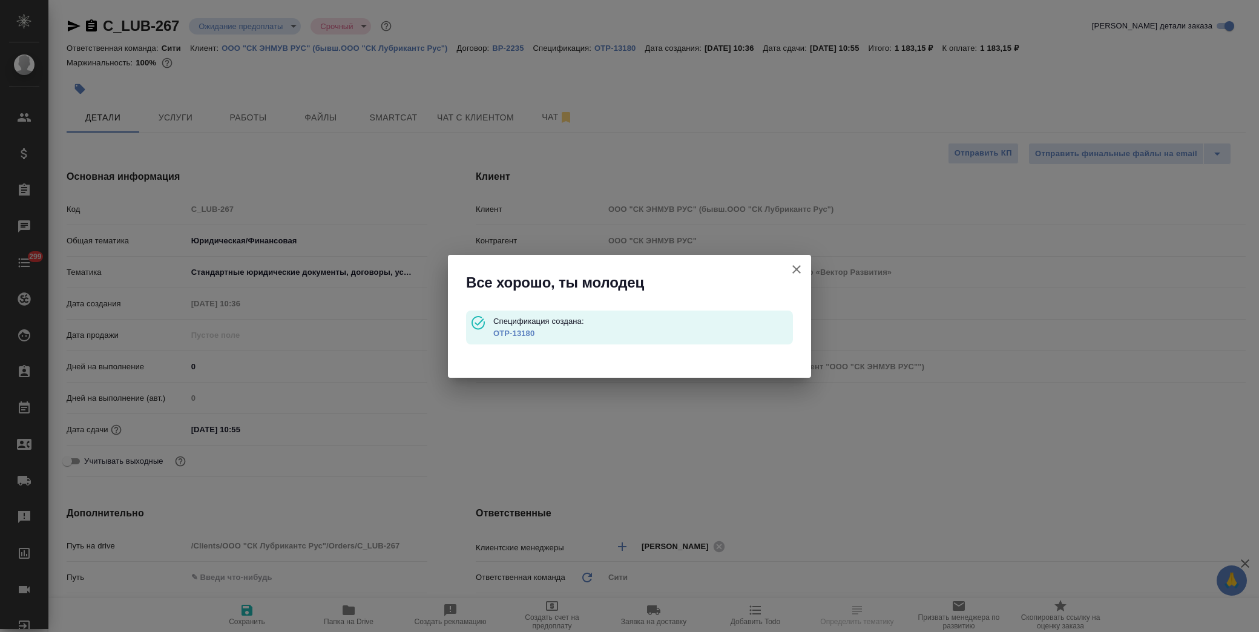
type textarea "x"
click at [519, 329] on link "OTP-13180" at bounding box center [513, 333] width 41 height 9
select select "RU"
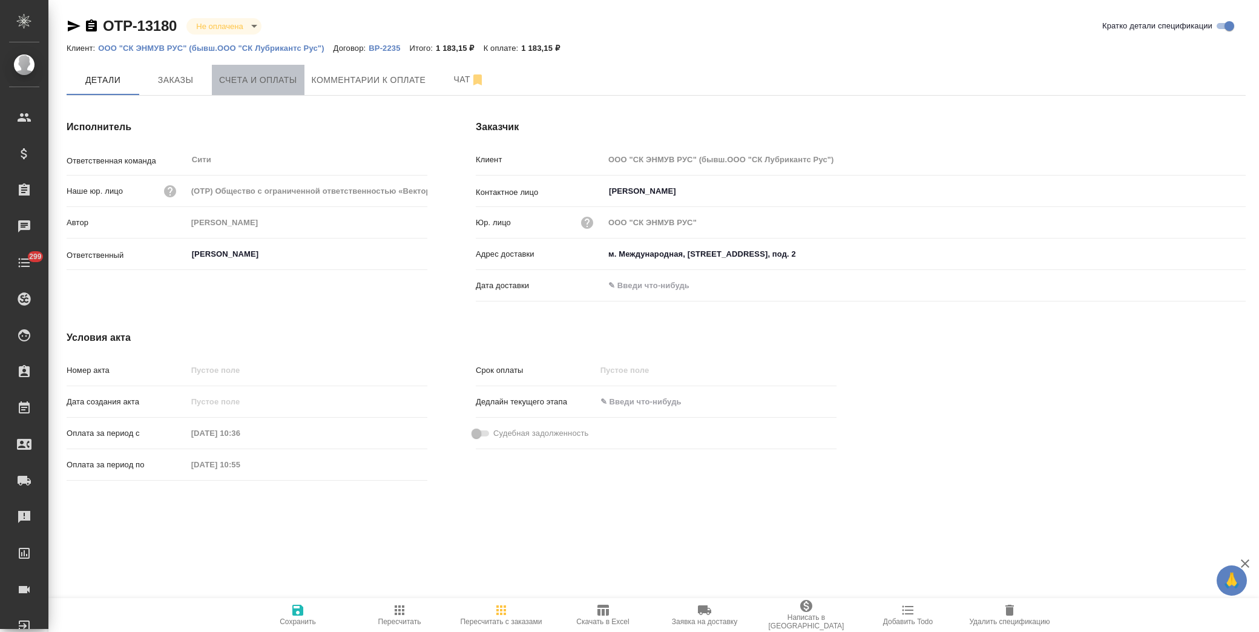
click at [246, 85] on span "Счета и оплаты" at bounding box center [258, 80] width 78 height 15
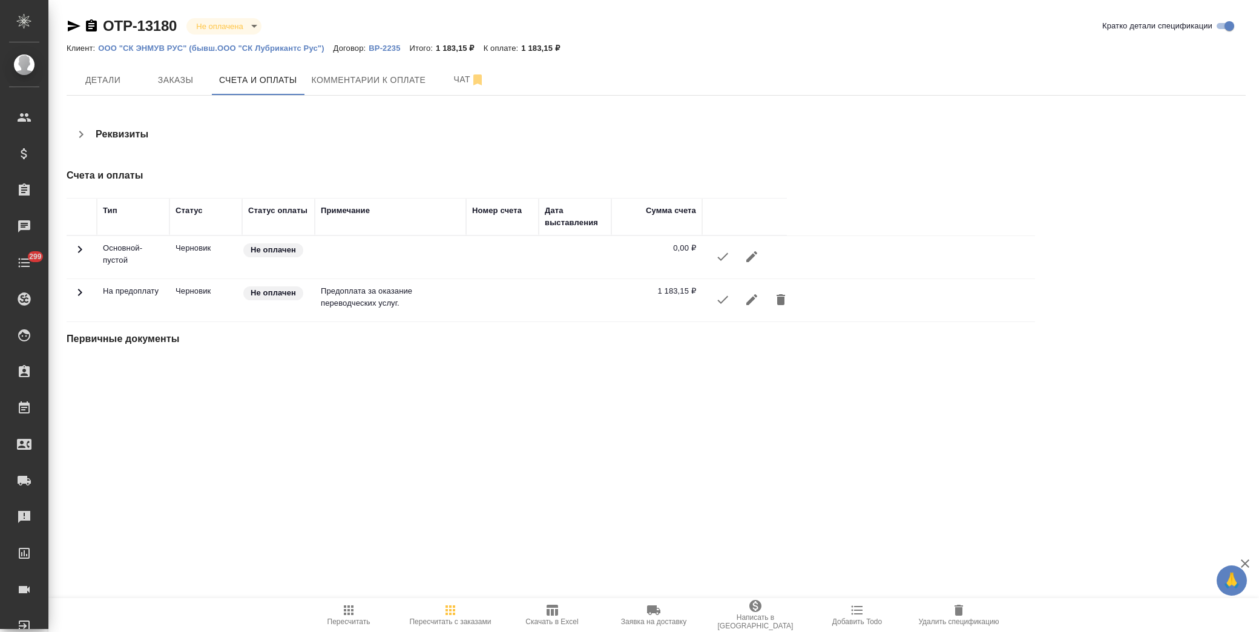
click at [725, 298] on icon "button" at bounding box center [722, 300] width 11 height 8
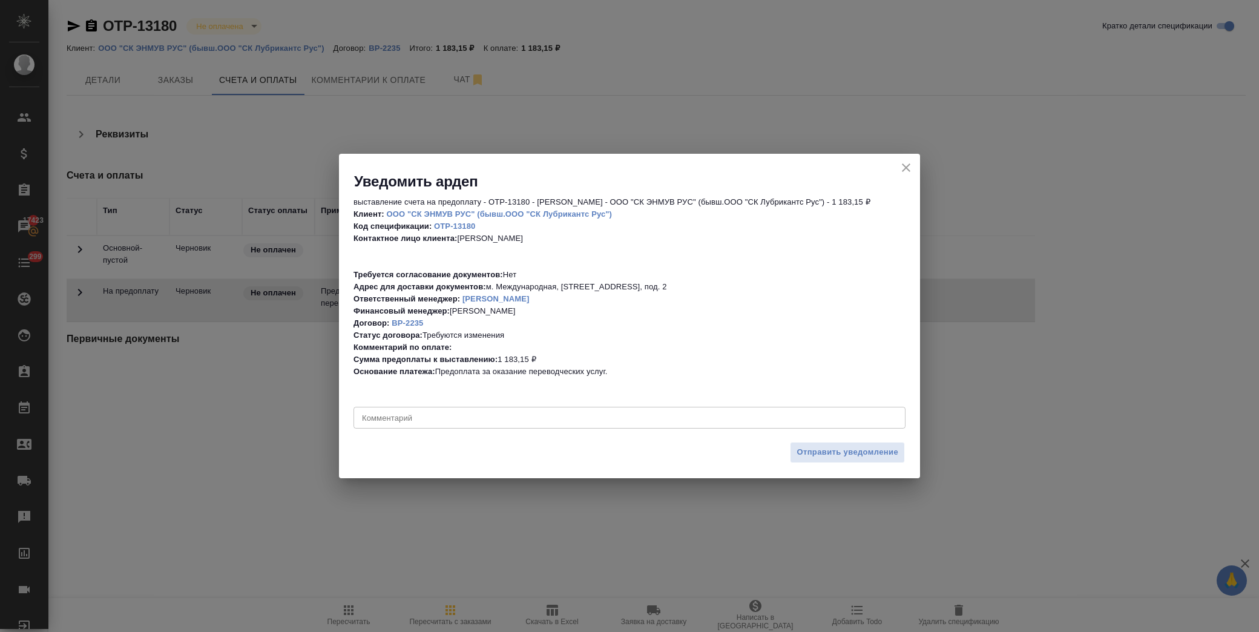
click at [536, 420] on textarea at bounding box center [629, 417] width 535 height 9
type textarea "Нужен счёт-договор на предоплату"
click at [869, 450] on span "Отправить уведомление" at bounding box center [848, 453] width 102 height 14
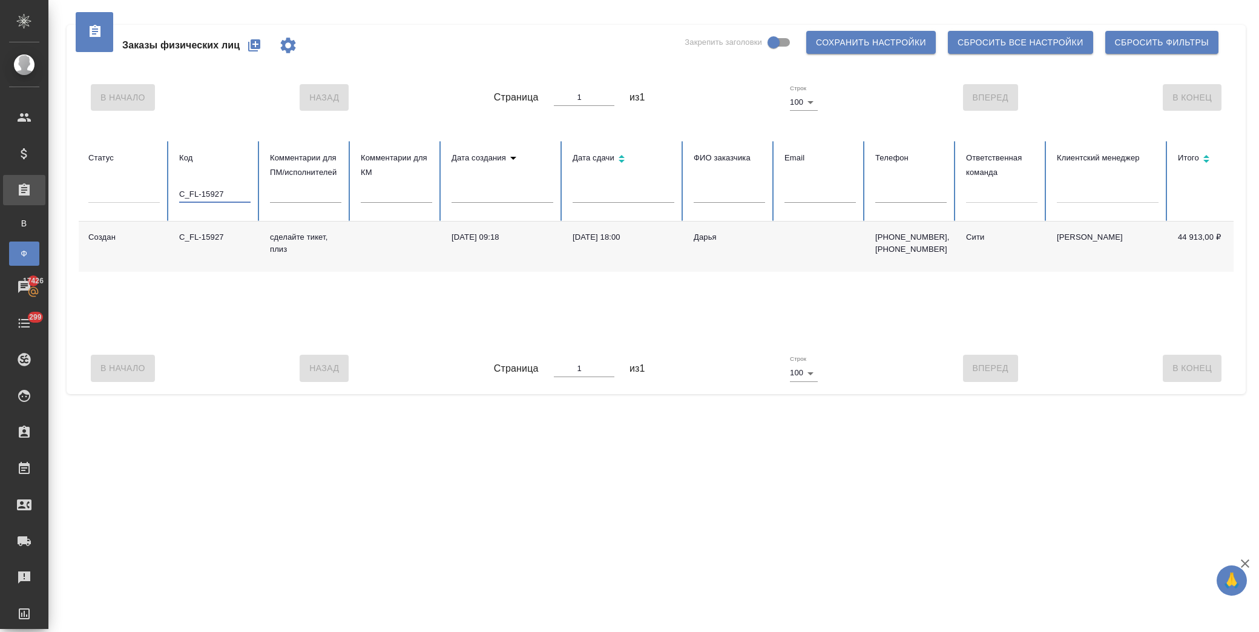
drag, startPoint x: 231, startPoint y: 192, endPoint x: 150, endPoint y: 194, distance: 81.7
click at [150, 194] on tr "Статус Код C_FL-15927 Комментарии для ПМ/исполнителей Комментарии для КМ Дата с…" at bounding box center [805, 181] width 1453 height 81
paste input "885"
click at [239, 189] on input "C_FL-15885" at bounding box center [214, 194] width 71 height 17
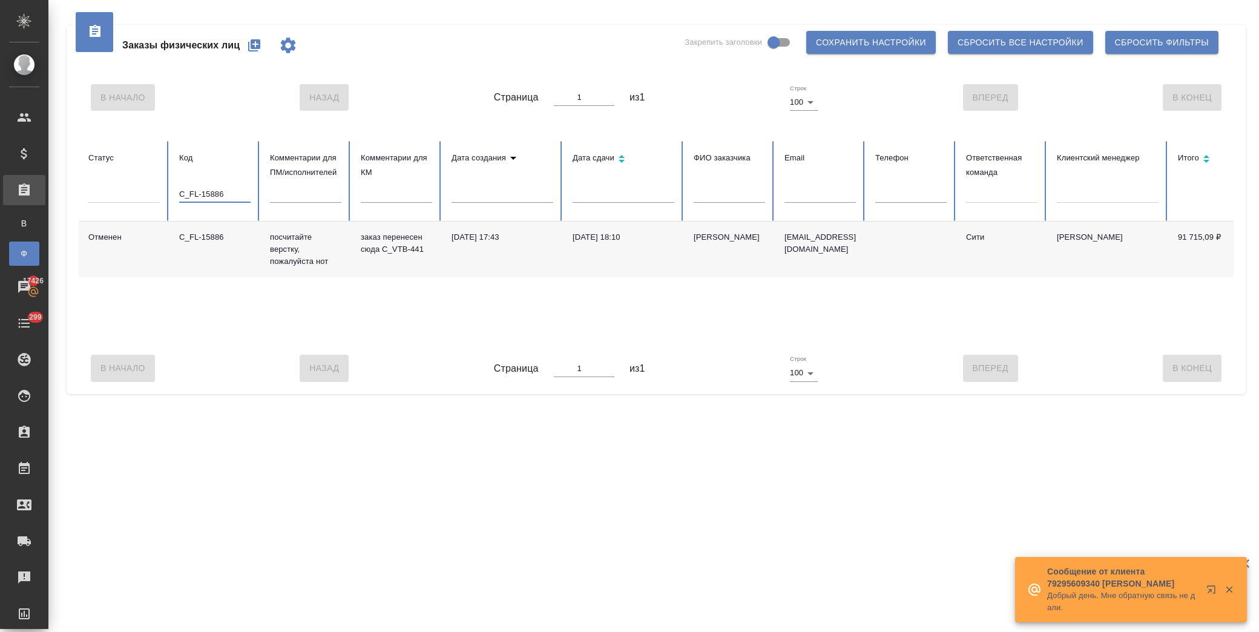
type input "C_FL-15886"
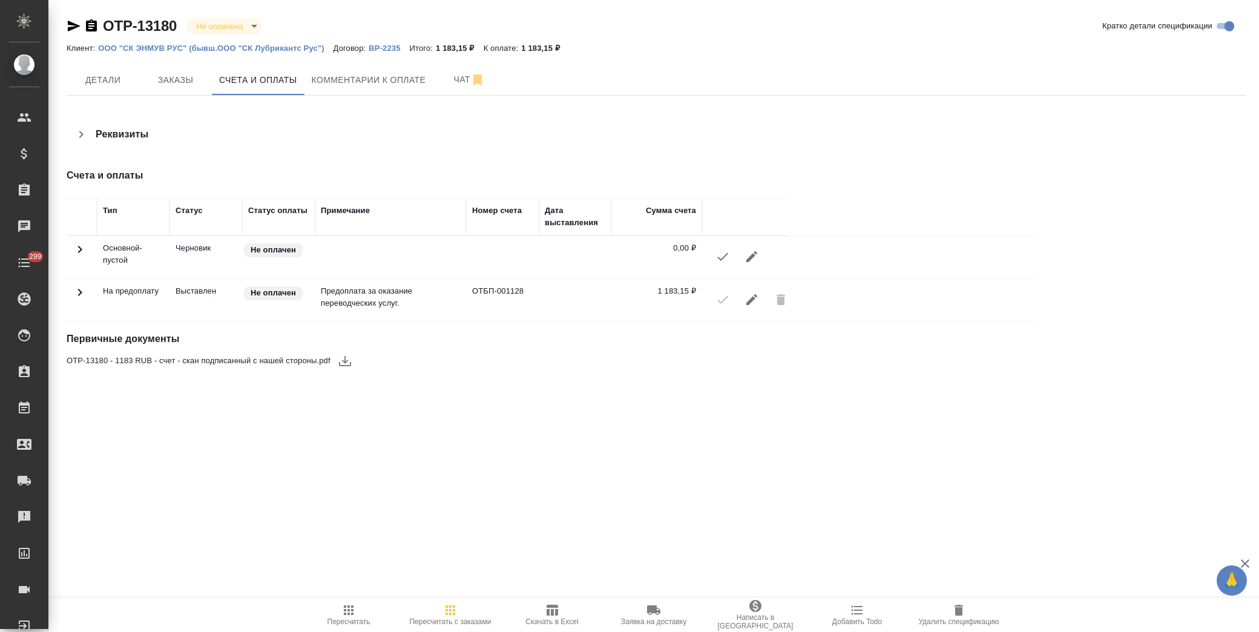
click at [346, 364] on icon "button" at bounding box center [345, 361] width 15 height 15
